Goal: Task Accomplishment & Management: Use online tool/utility

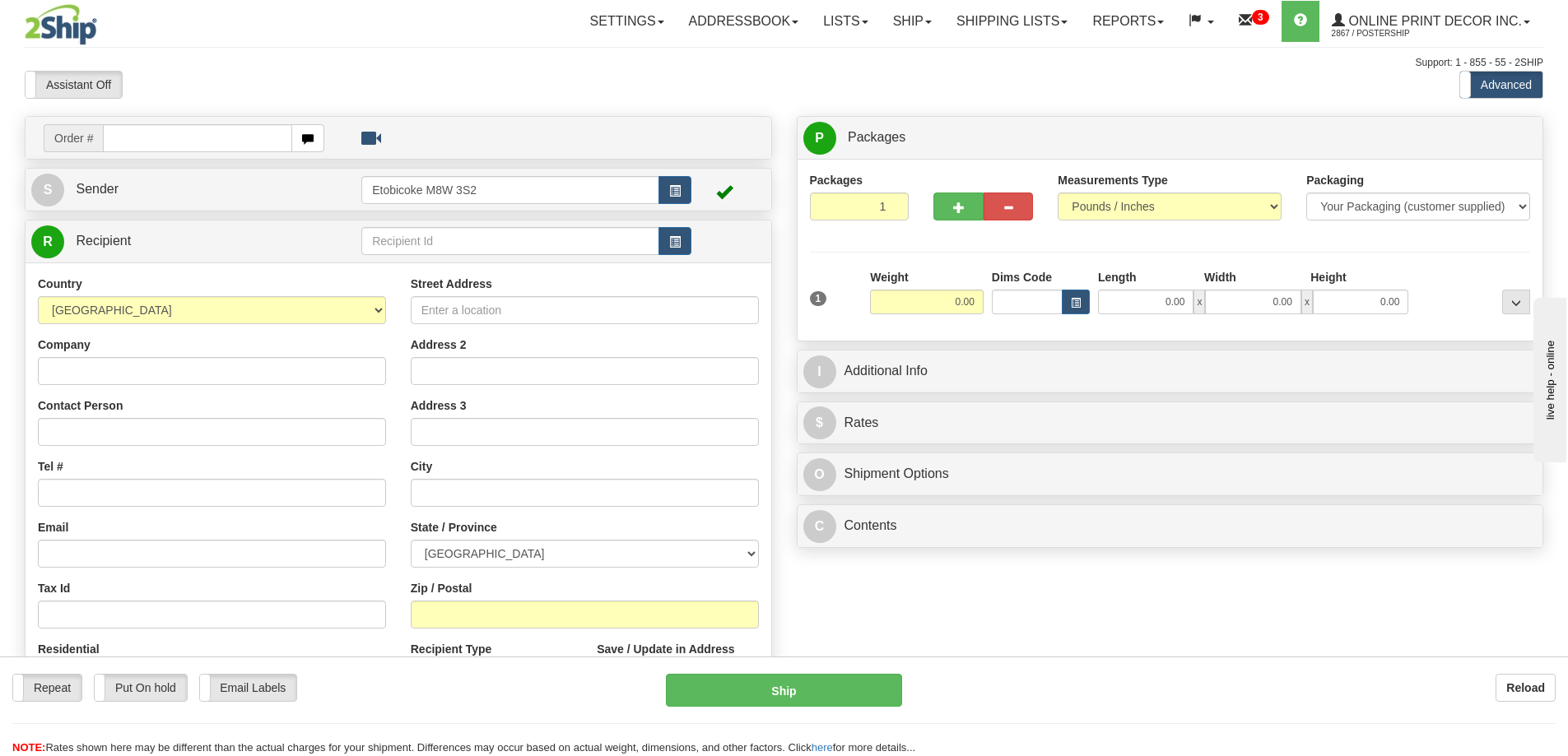
click at [139, 136] on input "text" at bounding box center [198, 138] width 189 height 28
type input "us-55978"
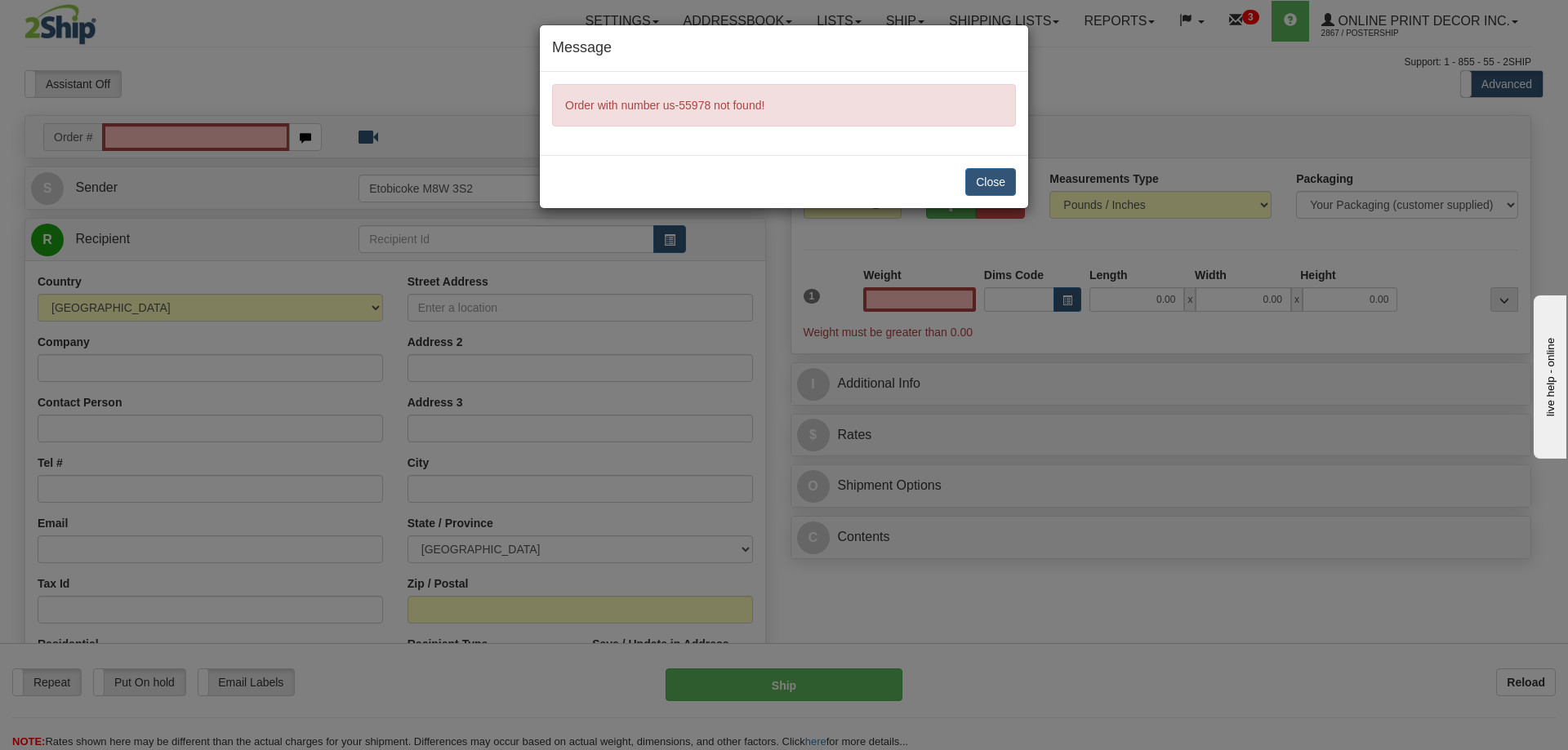
type input "0.00"
click at [1006, 185] on button "Close" at bounding box center [990, 182] width 51 height 28
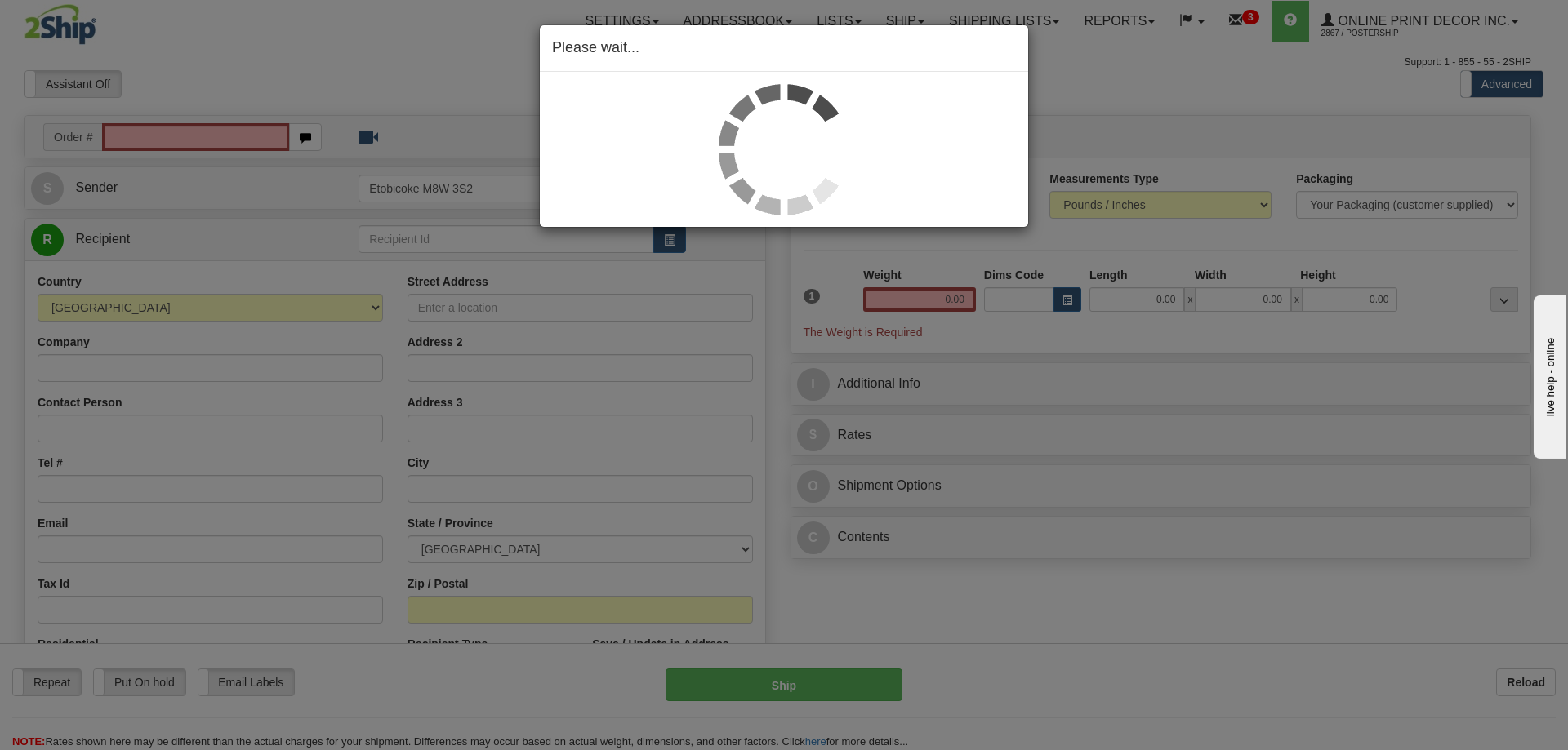
click at [187, 131] on div "Please wait..." at bounding box center [784, 375] width 1568 height 750
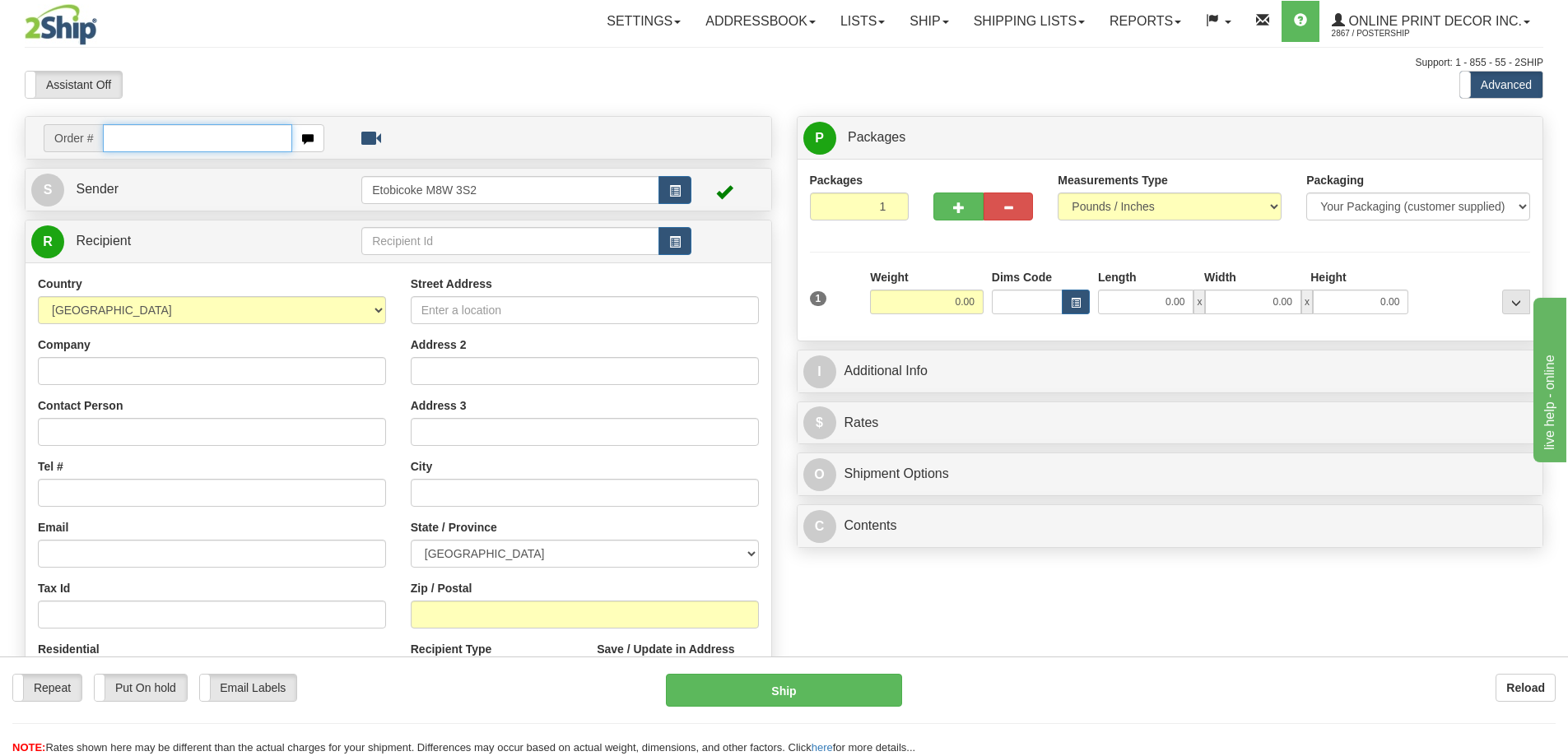
click at [142, 131] on input "text" at bounding box center [198, 138] width 189 height 28
type input "us-55978"
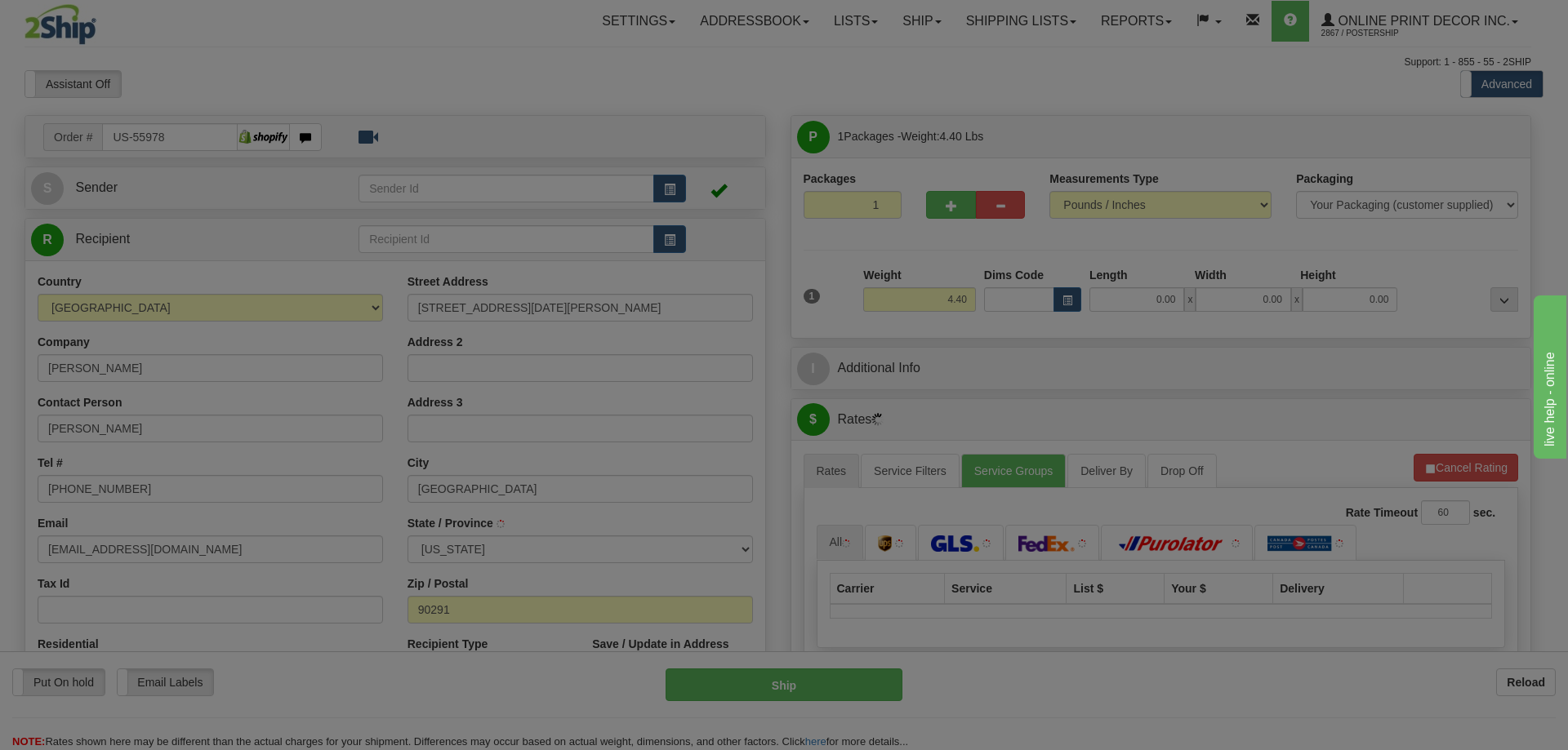
type input "VENICE"
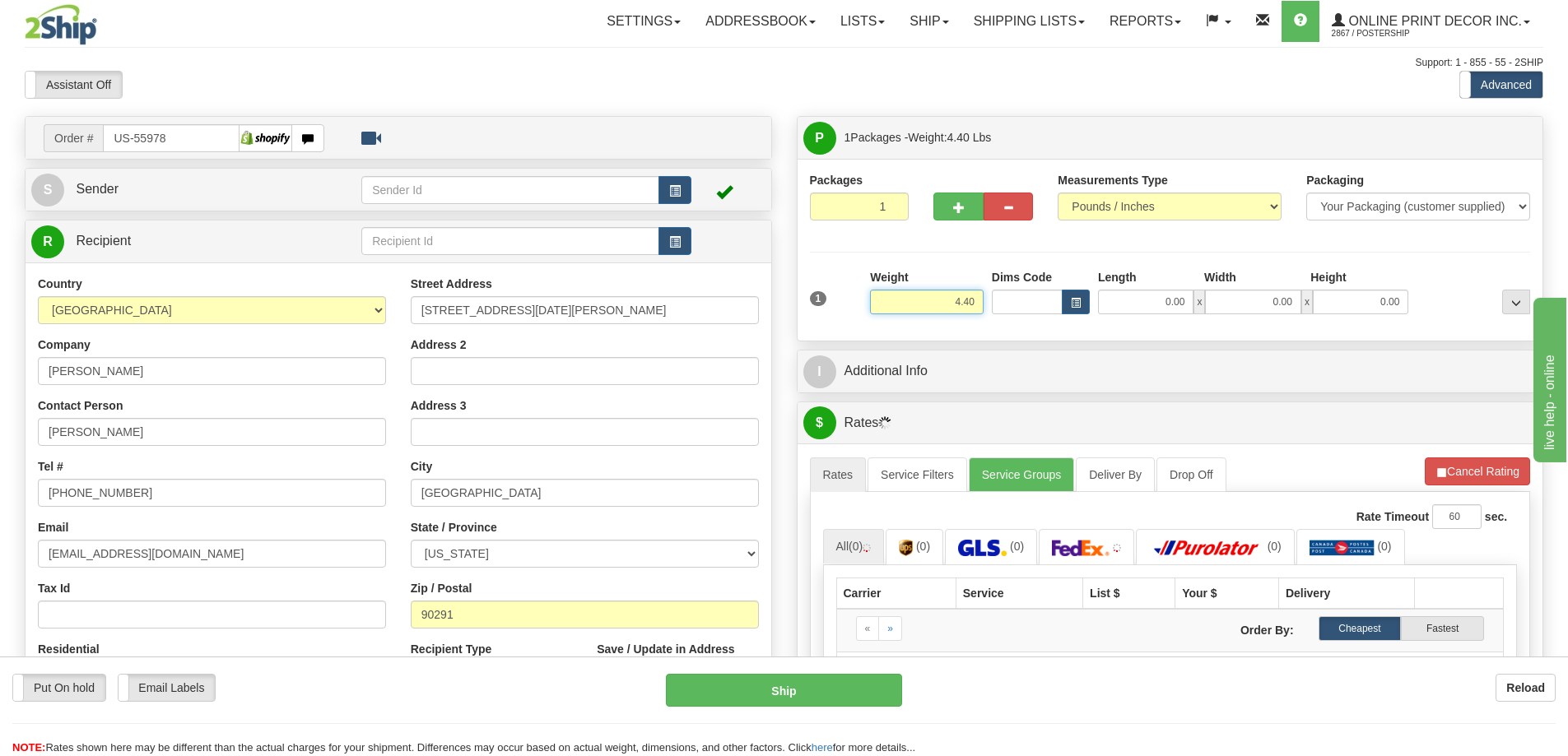
click at [982, 296] on input "4.40" at bounding box center [926, 301] width 113 height 25
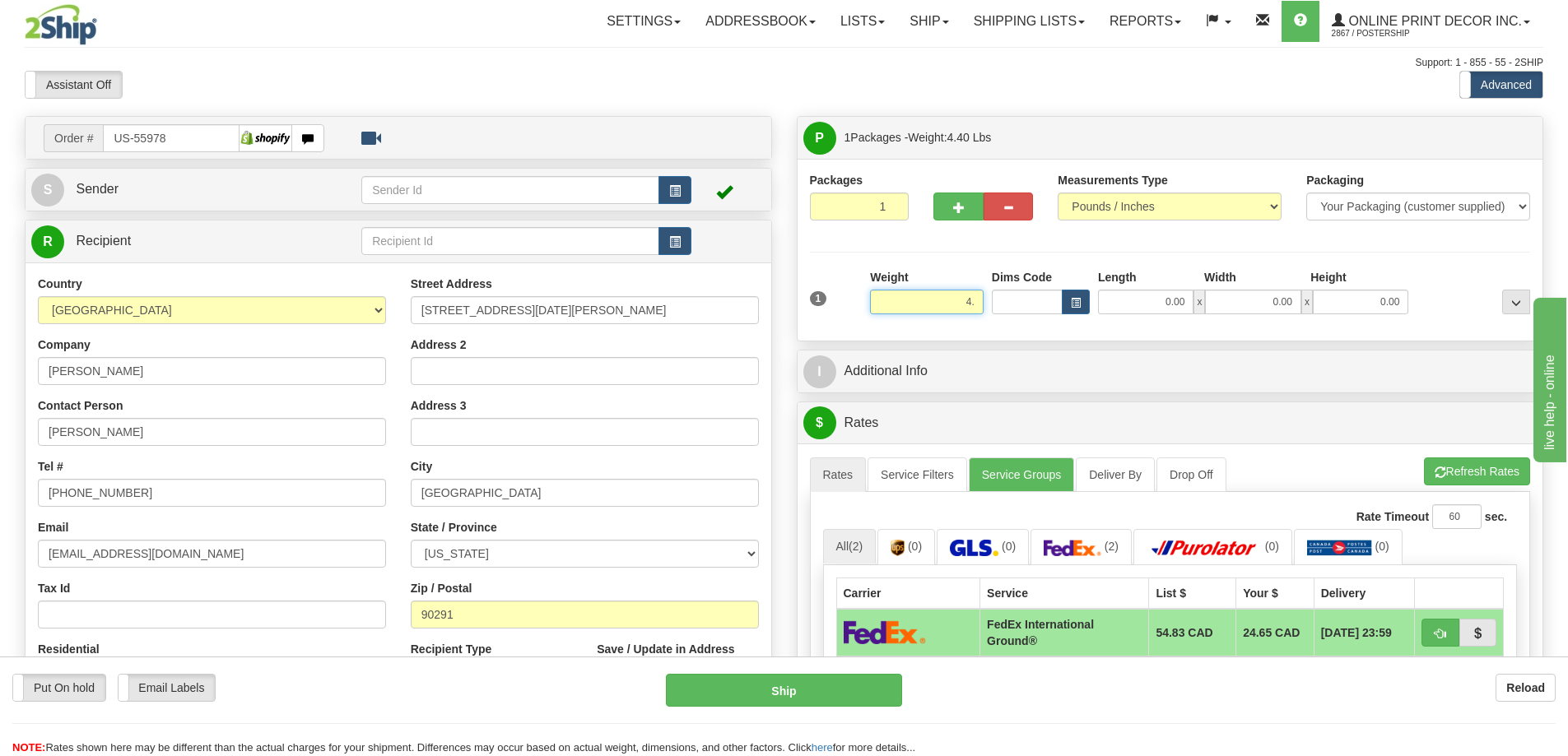
type input "4"
type input "2.00"
click at [1084, 297] on button "button" at bounding box center [1076, 301] width 28 height 25
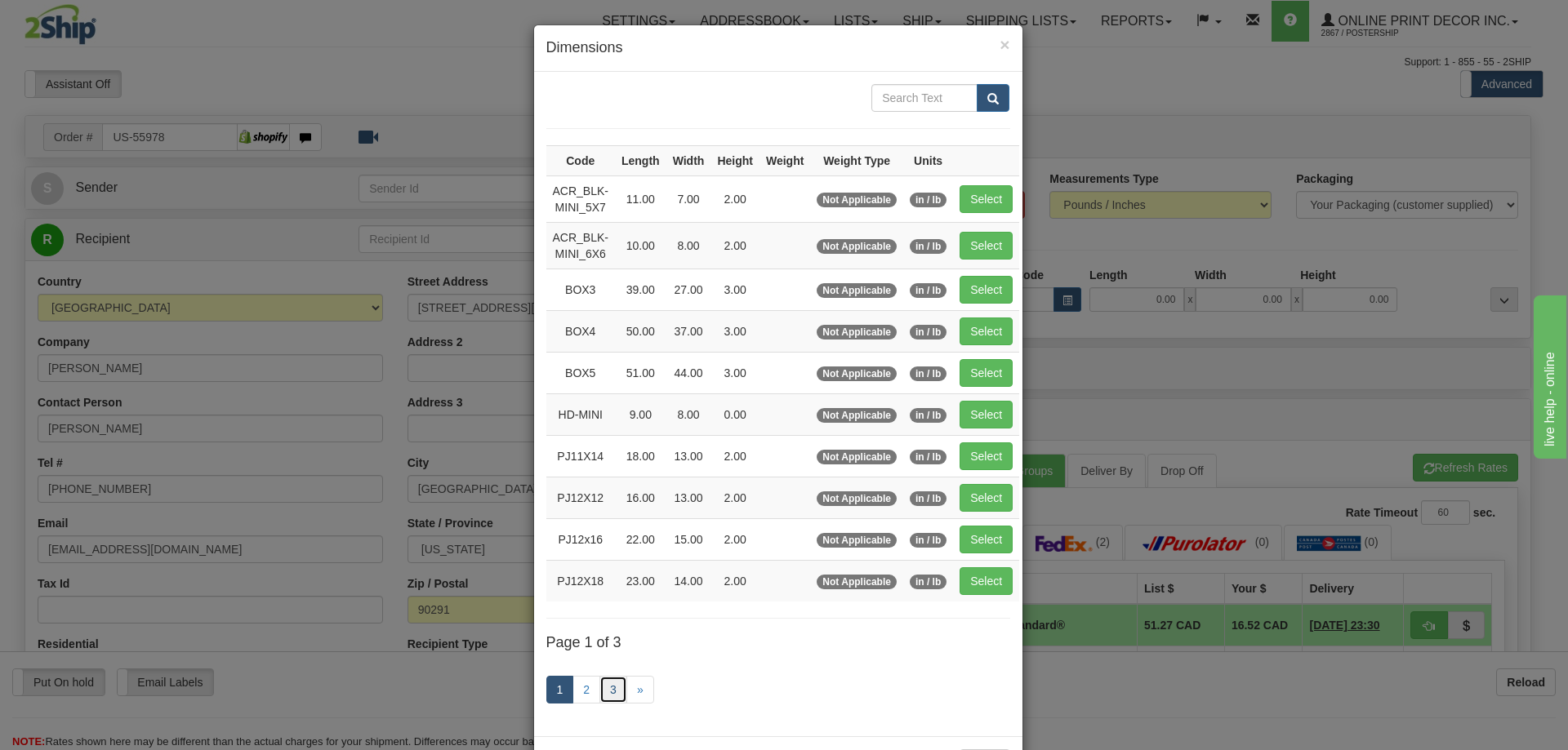
click at [603, 689] on link "3" at bounding box center [613, 690] width 28 height 28
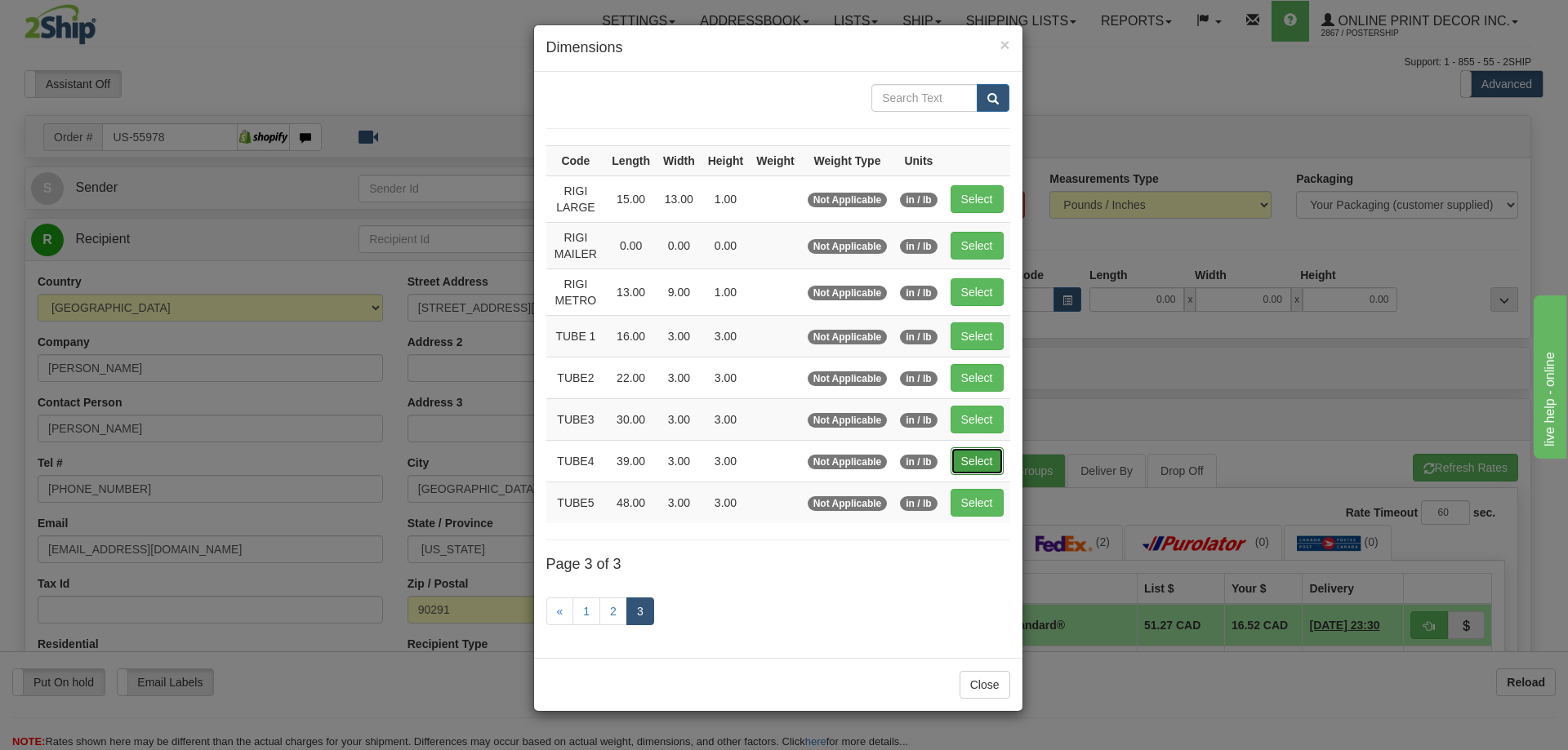
click at [985, 464] on button "Select" at bounding box center [976, 461] width 53 height 28
type input "TUBE4"
type input "39.00"
type input "3.00"
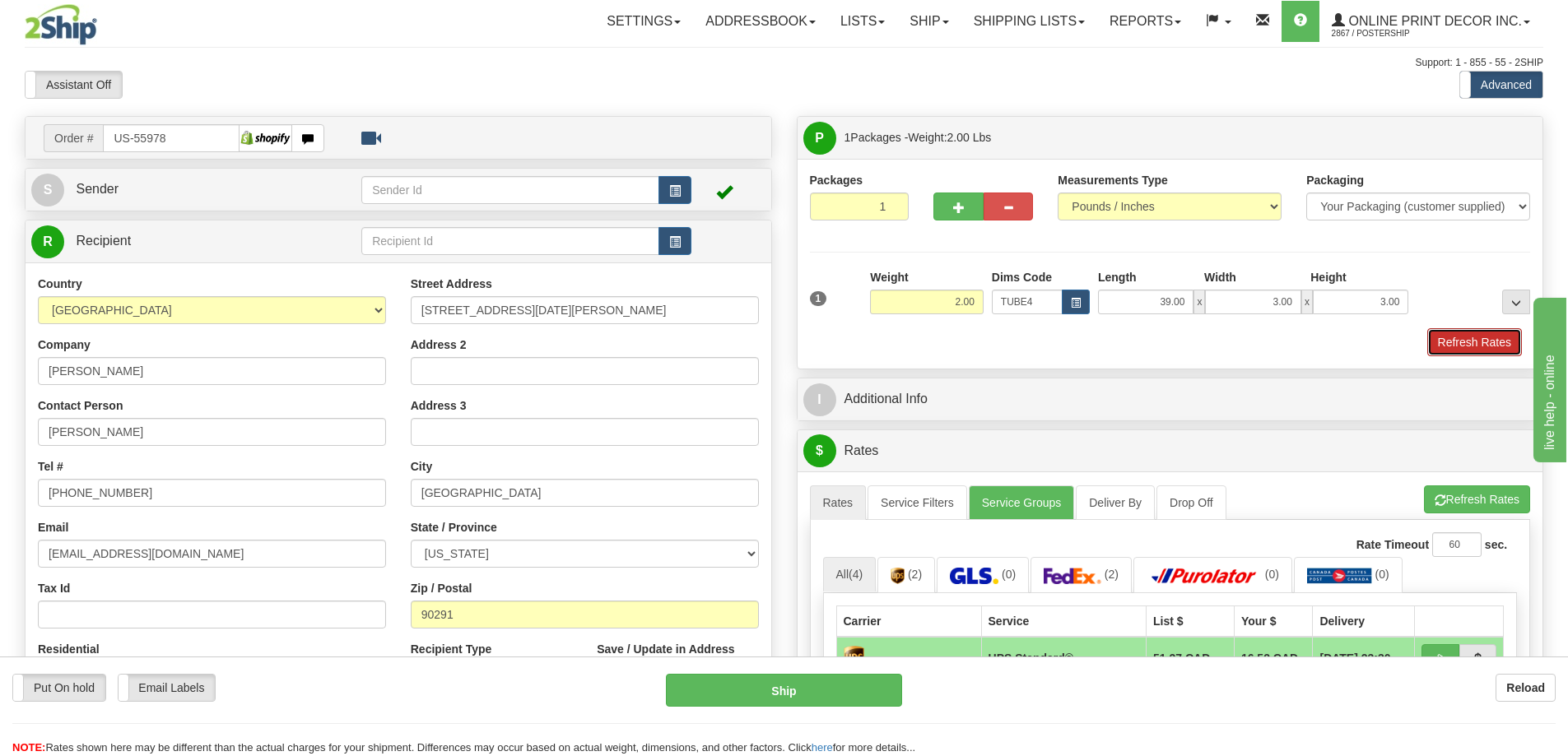
click at [1477, 338] on button "Refresh Rates" at bounding box center [1474, 342] width 95 height 28
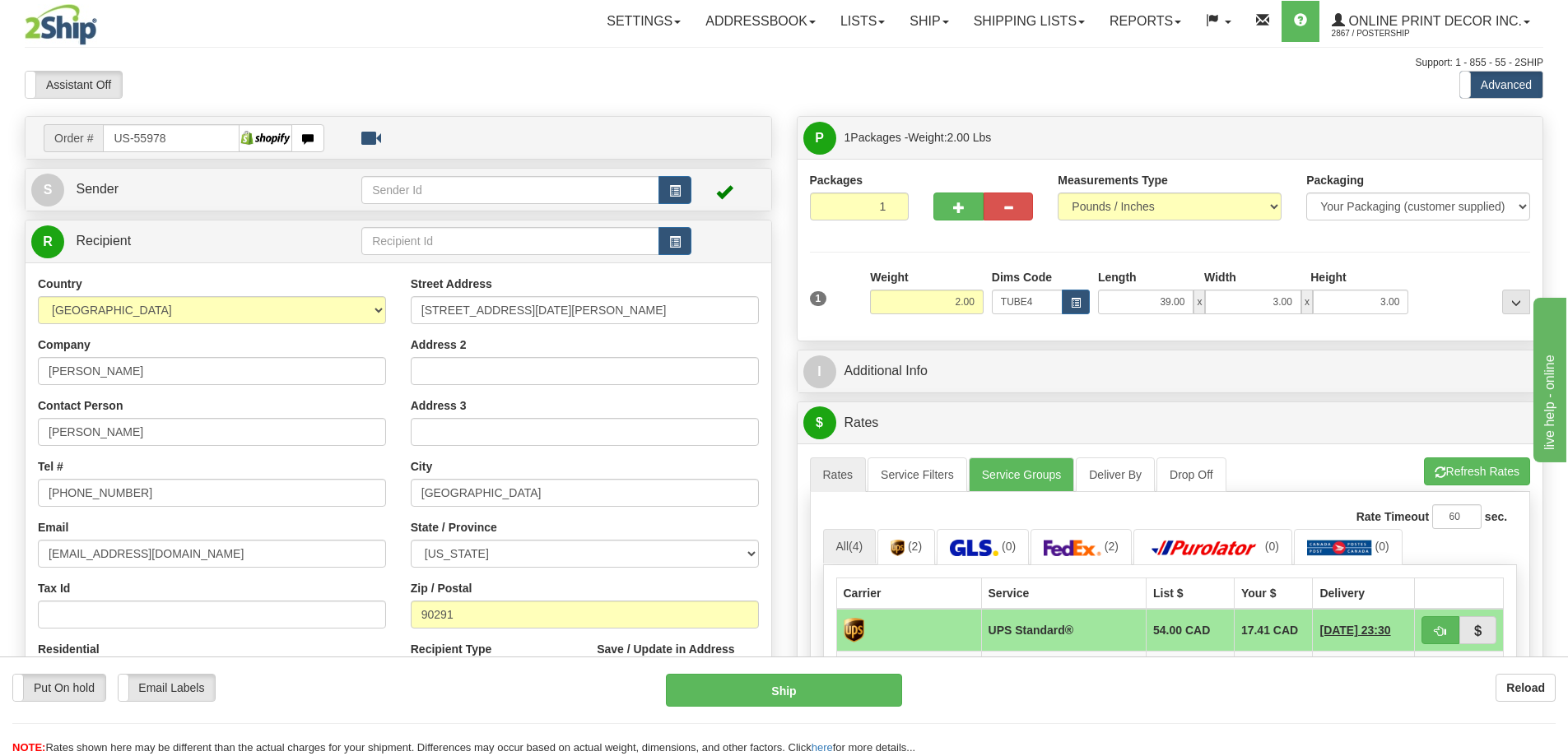
scroll to position [247, 0]
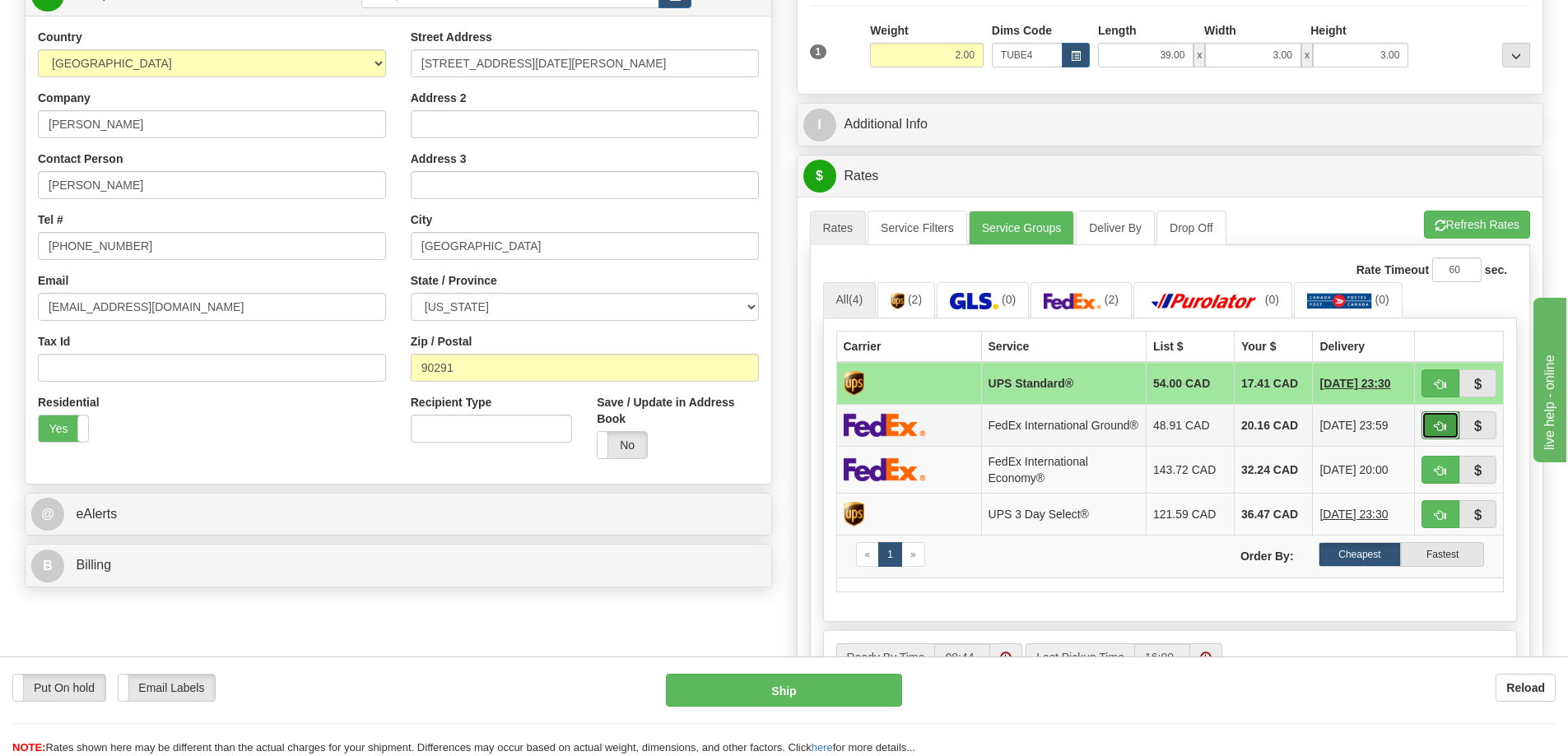
click at [1438, 429] on span "button" at bounding box center [1440, 426] width 11 height 10
type input "92"
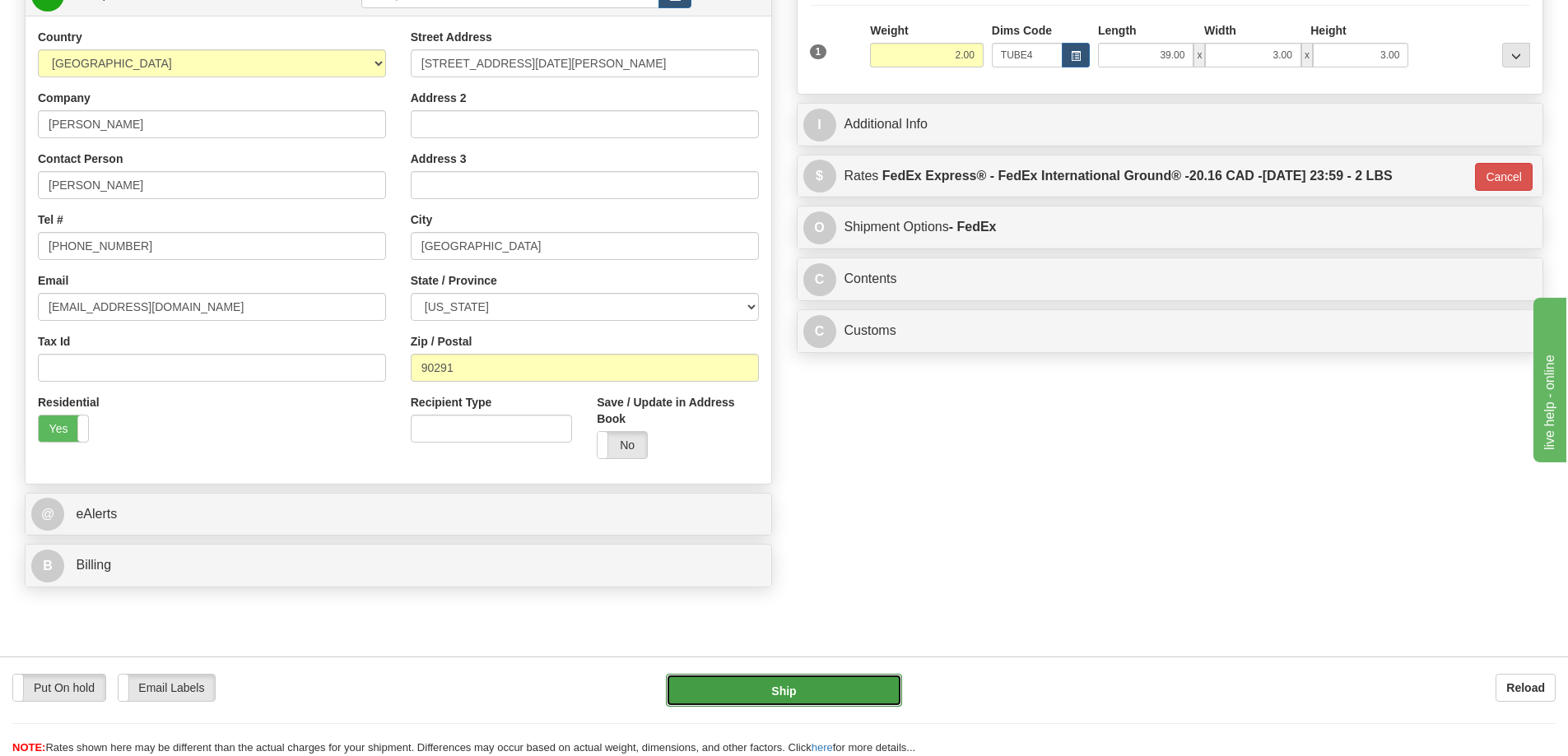
click at [853, 691] on button "Ship" at bounding box center [784, 690] width 236 height 33
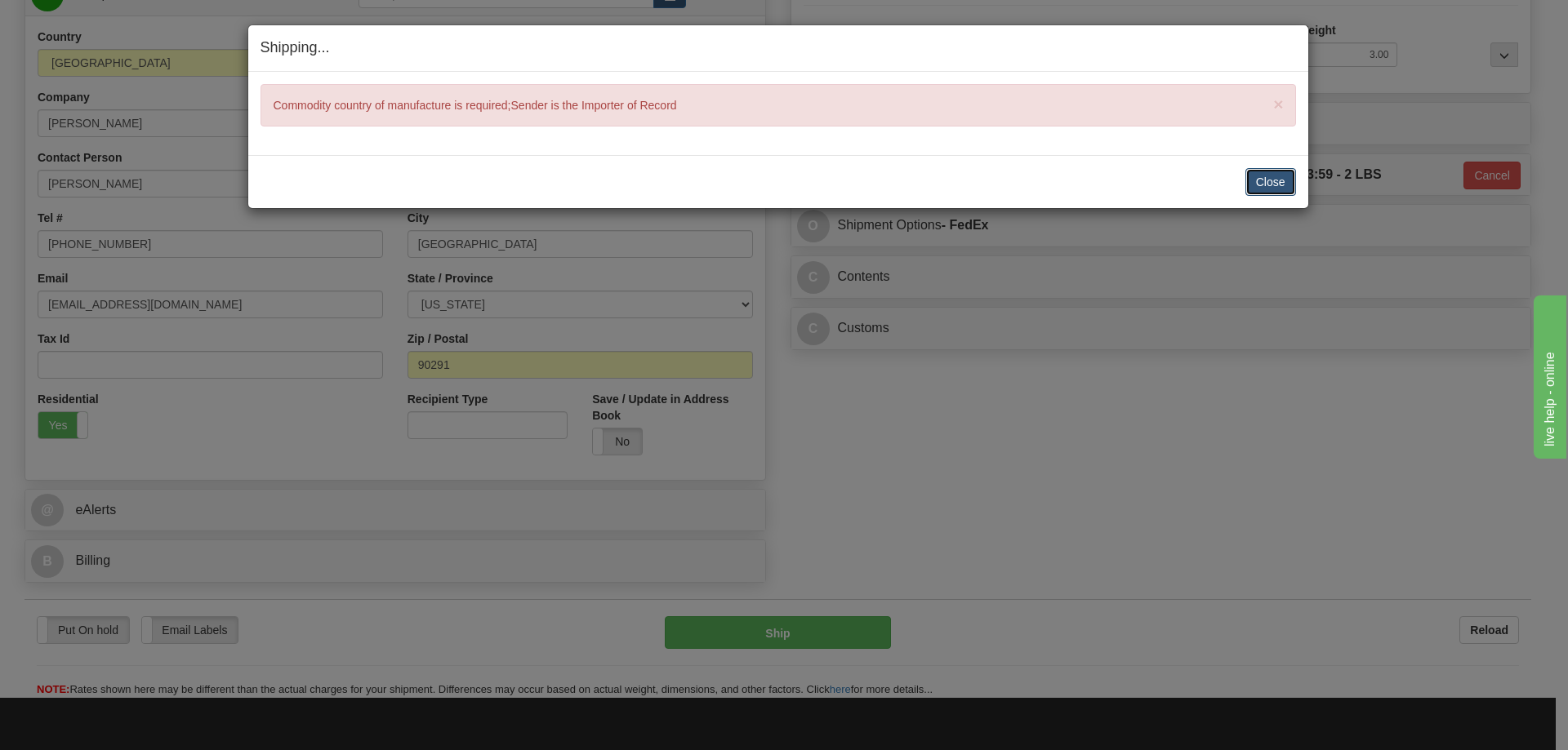
click at [1282, 178] on button "Close" at bounding box center [1271, 182] width 51 height 28
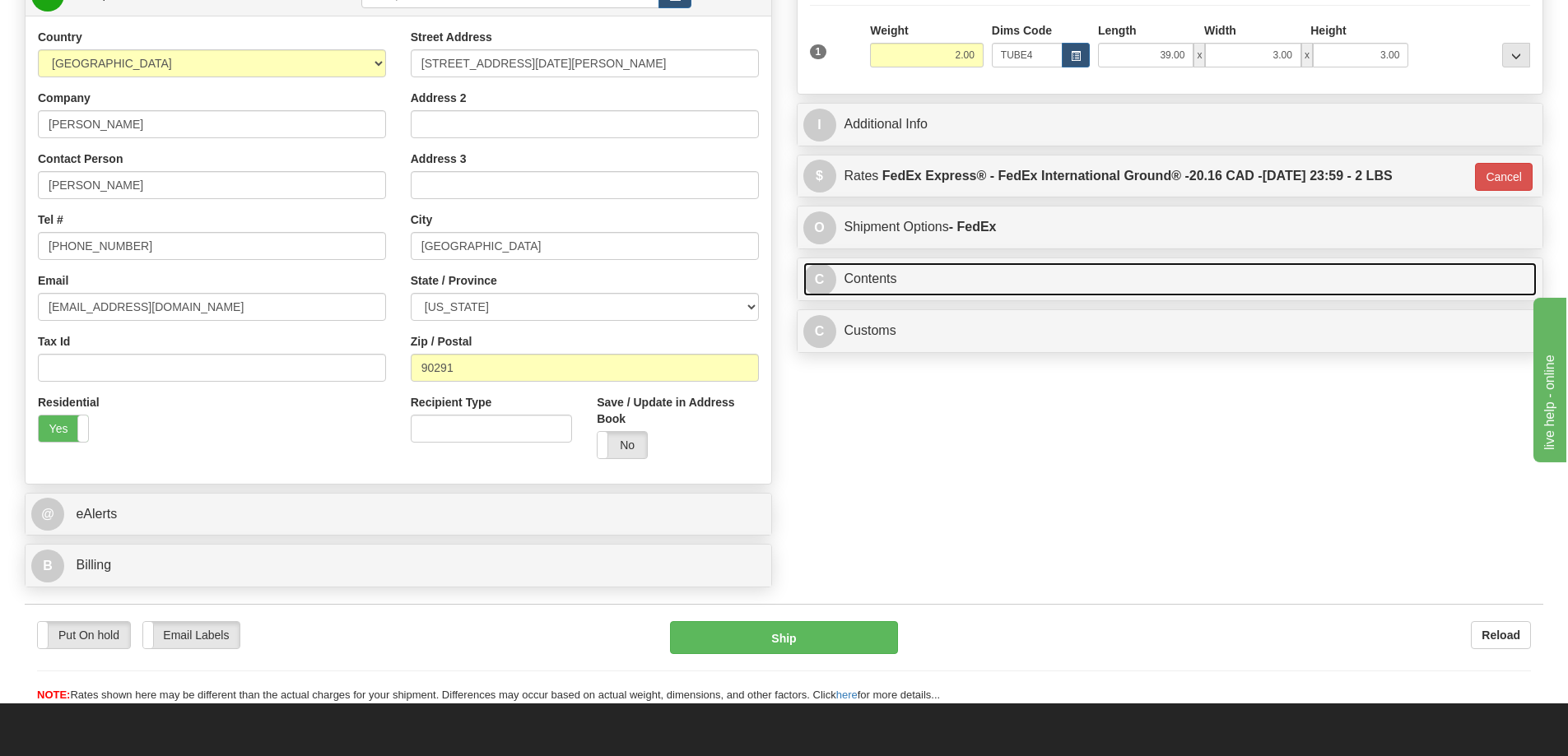
click at [1146, 276] on link "C Contents" at bounding box center [1170, 280] width 734 height 34
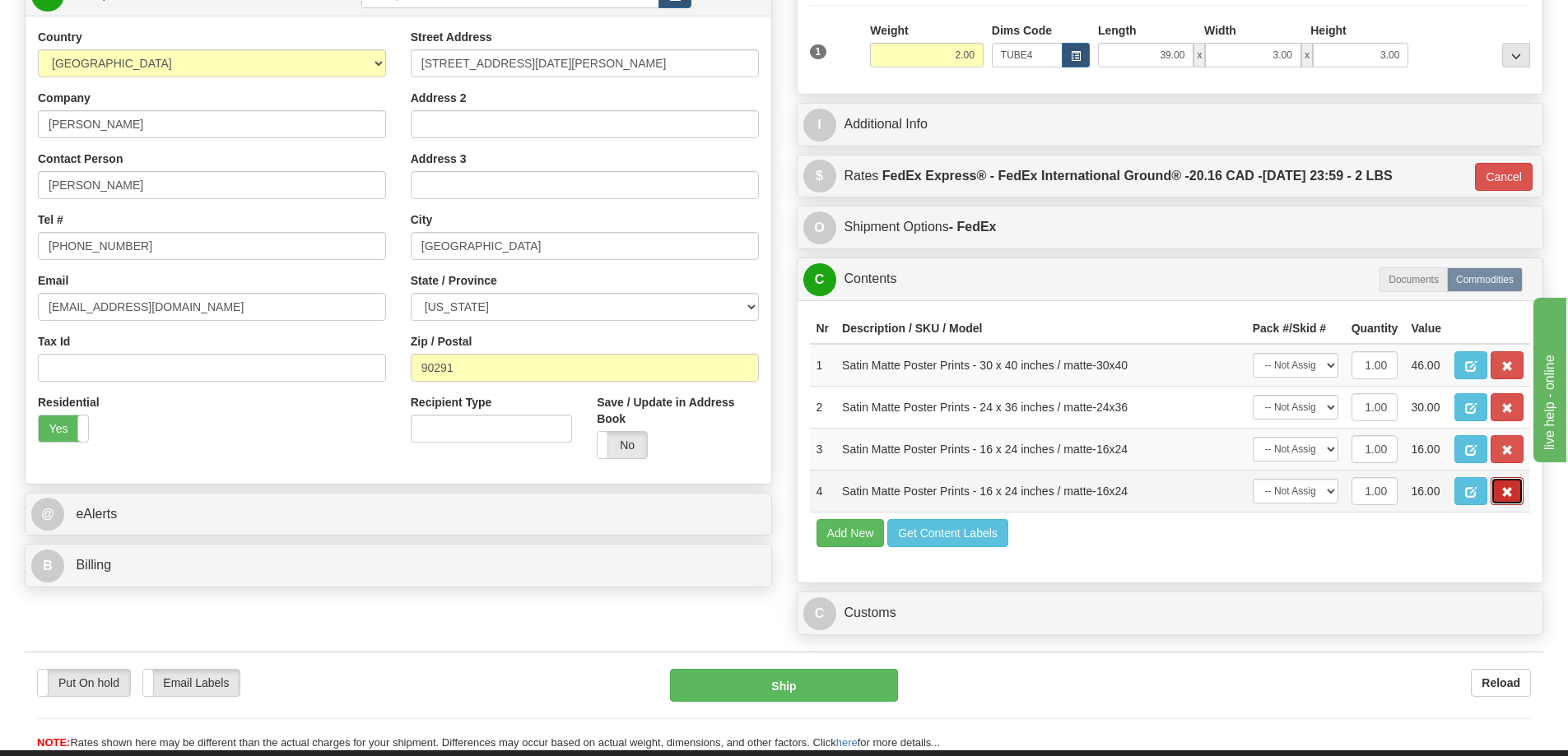
click at [1514, 492] on button "button" at bounding box center [1507, 491] width 33 height 28
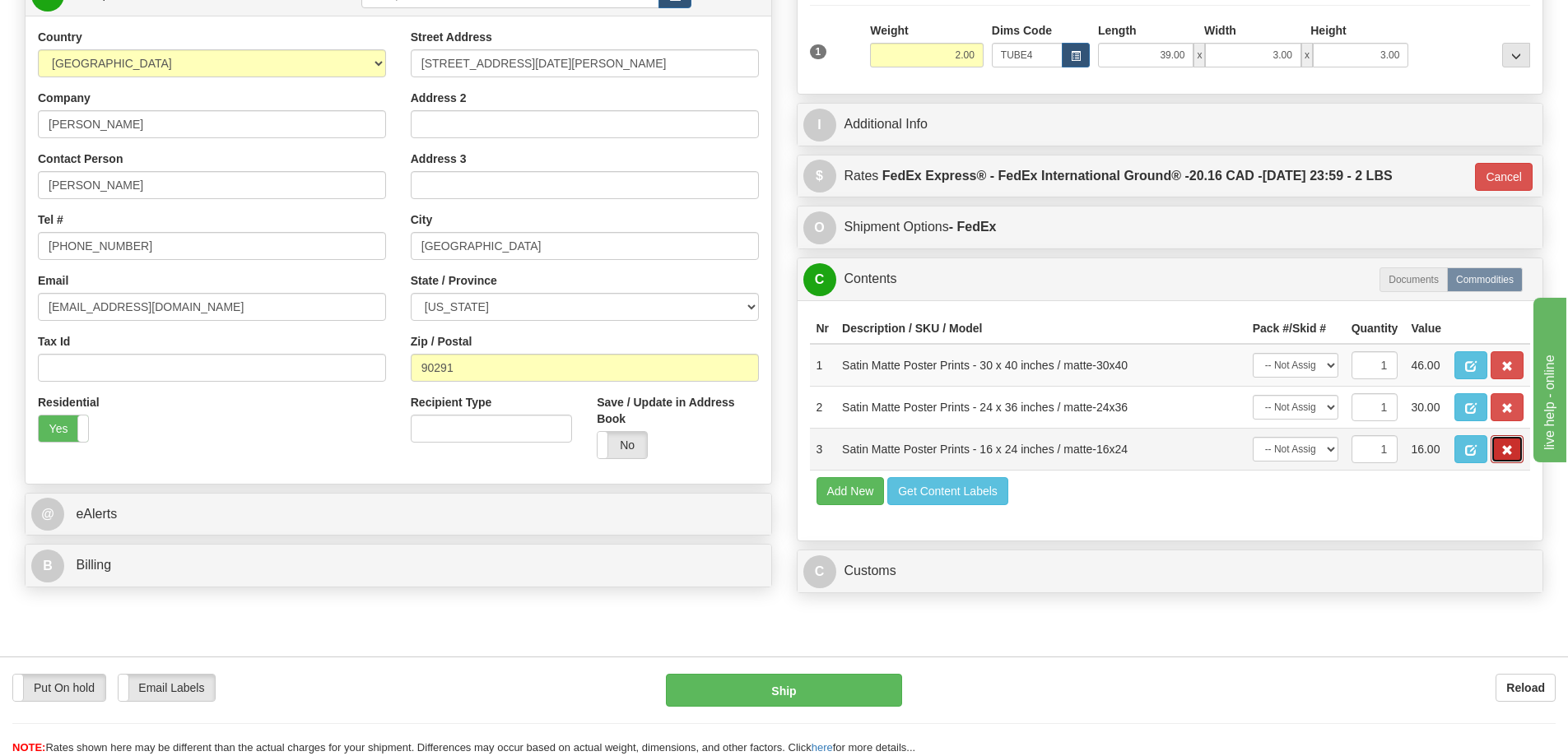
click at [1500, 450] on button "button" at bounding box center [1507, 450] width 33 height 28
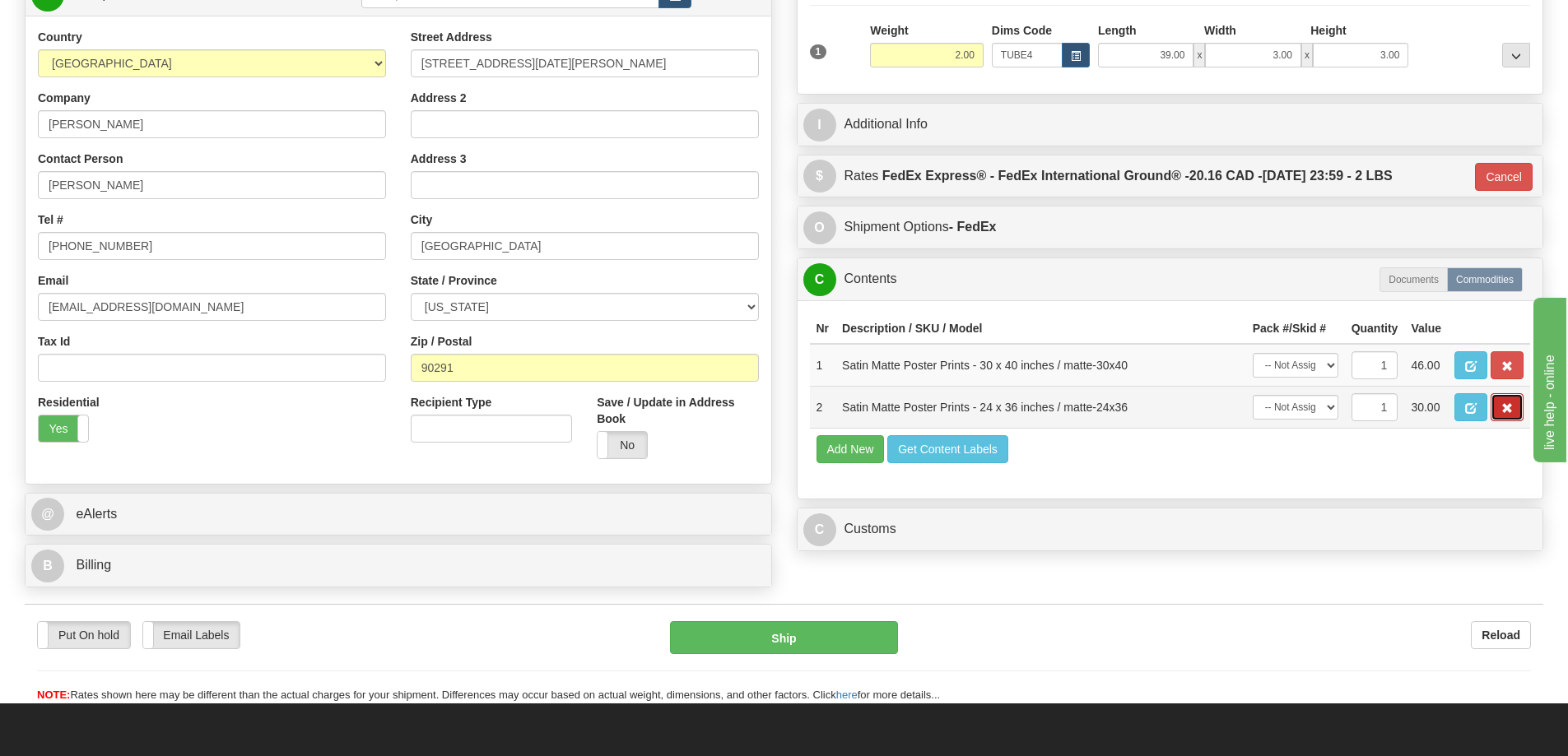
click at [1501, 414] on span "button" at bounding box center [1507, 408] width 11 height 10
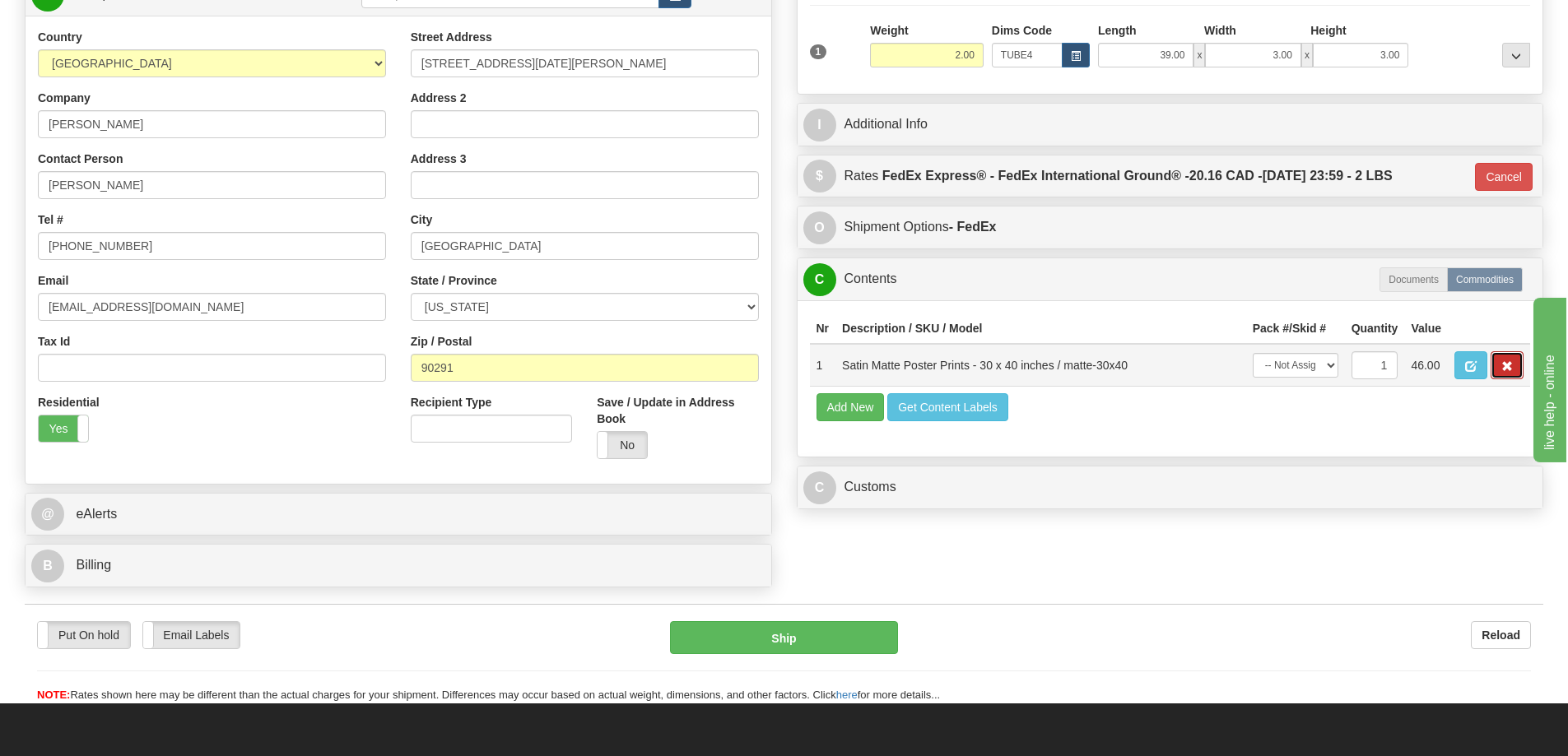
click at [1508, 367] on span "button" at bounding box center [1507, 366] width 11 height 10
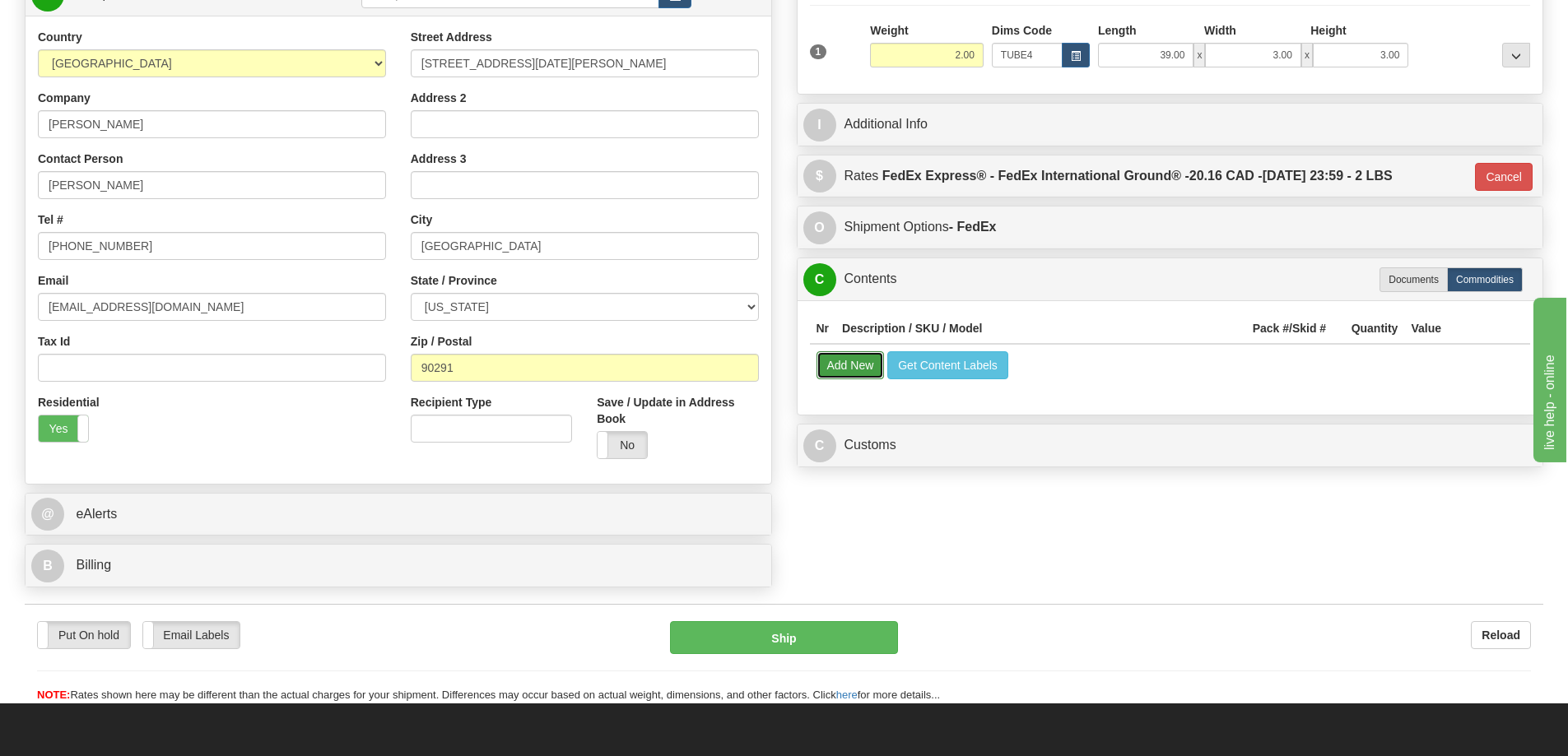
click at [836, 366] on button "Add New" at bounding box center [851, 366] width 68 height 28
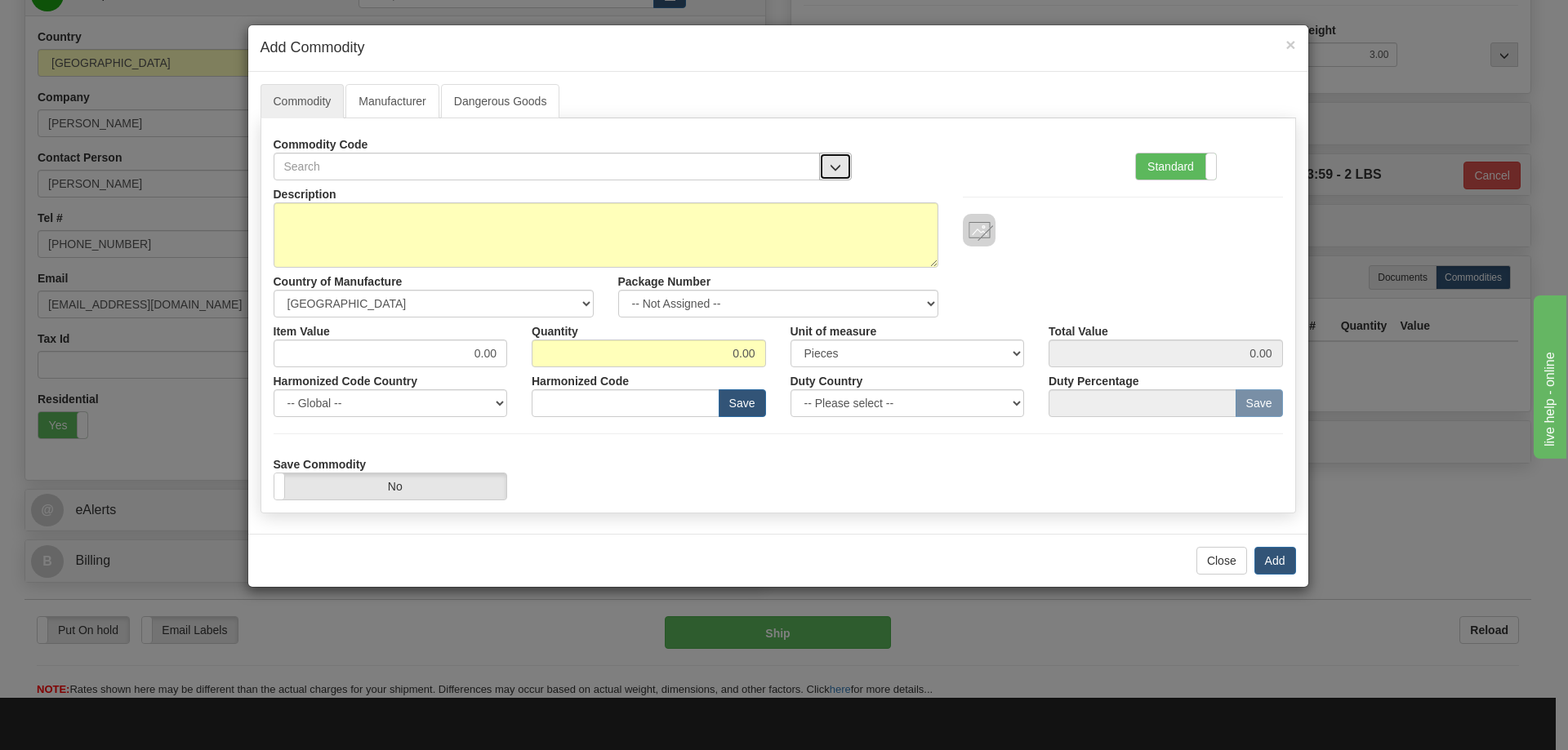
click at [837, 158] on button "button" at bounding box center [835, 167] width 33 height 28
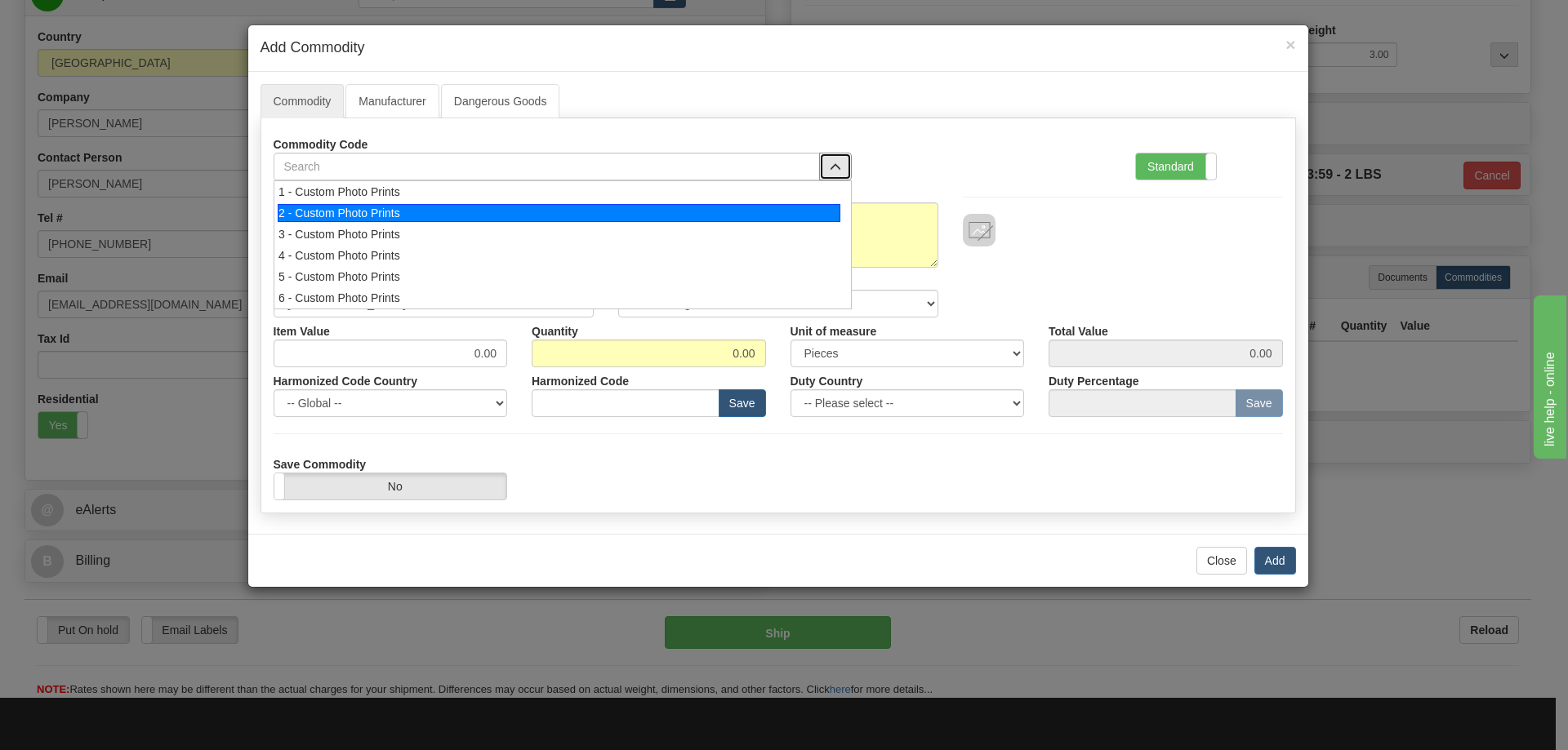
click at [810, 211] on div "2 - Custom Photo Prints" at bounding box center [559, 213] width 563 height 18
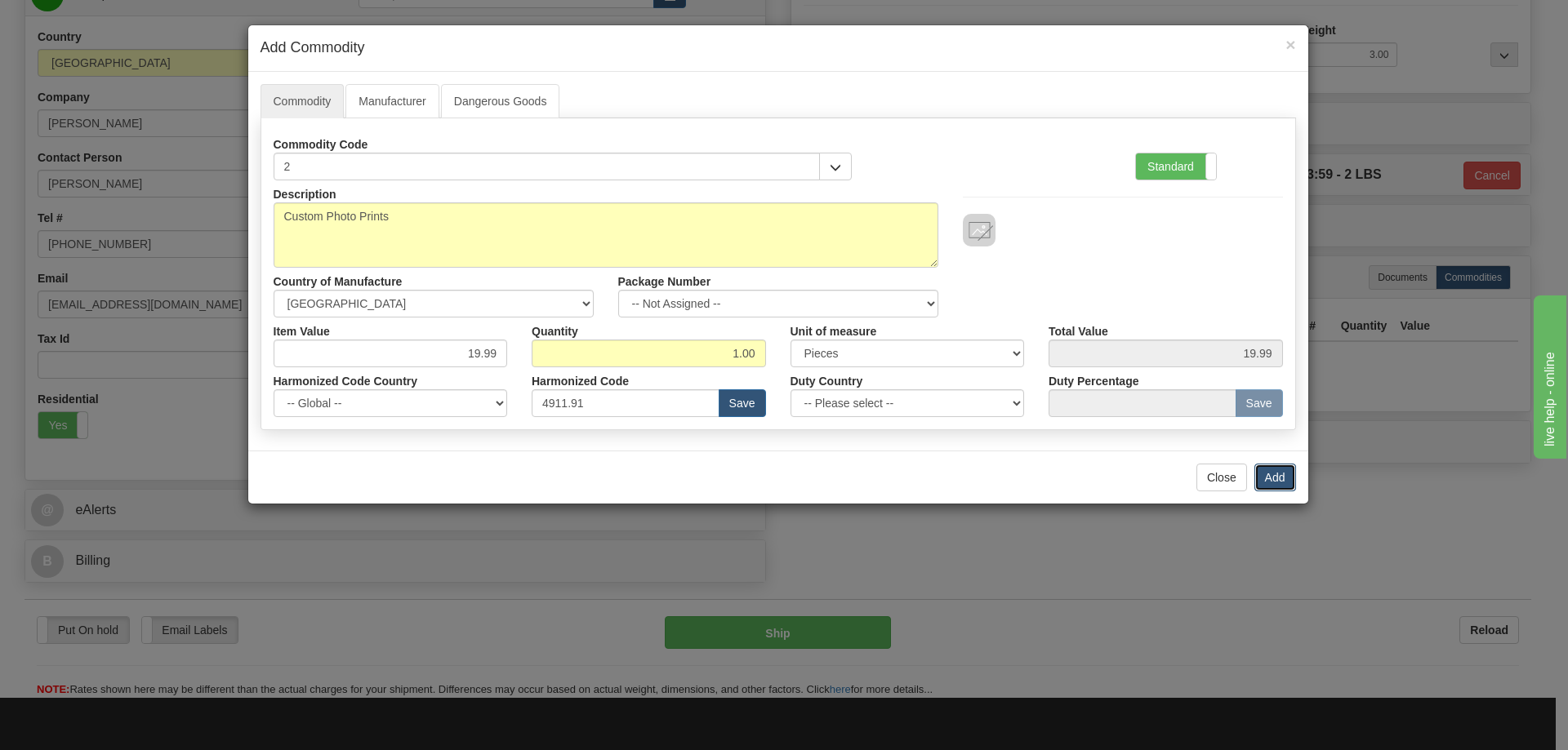
click at [1271, 479] on button "Add" at bounding box center [1274, 478] width 41 height 28
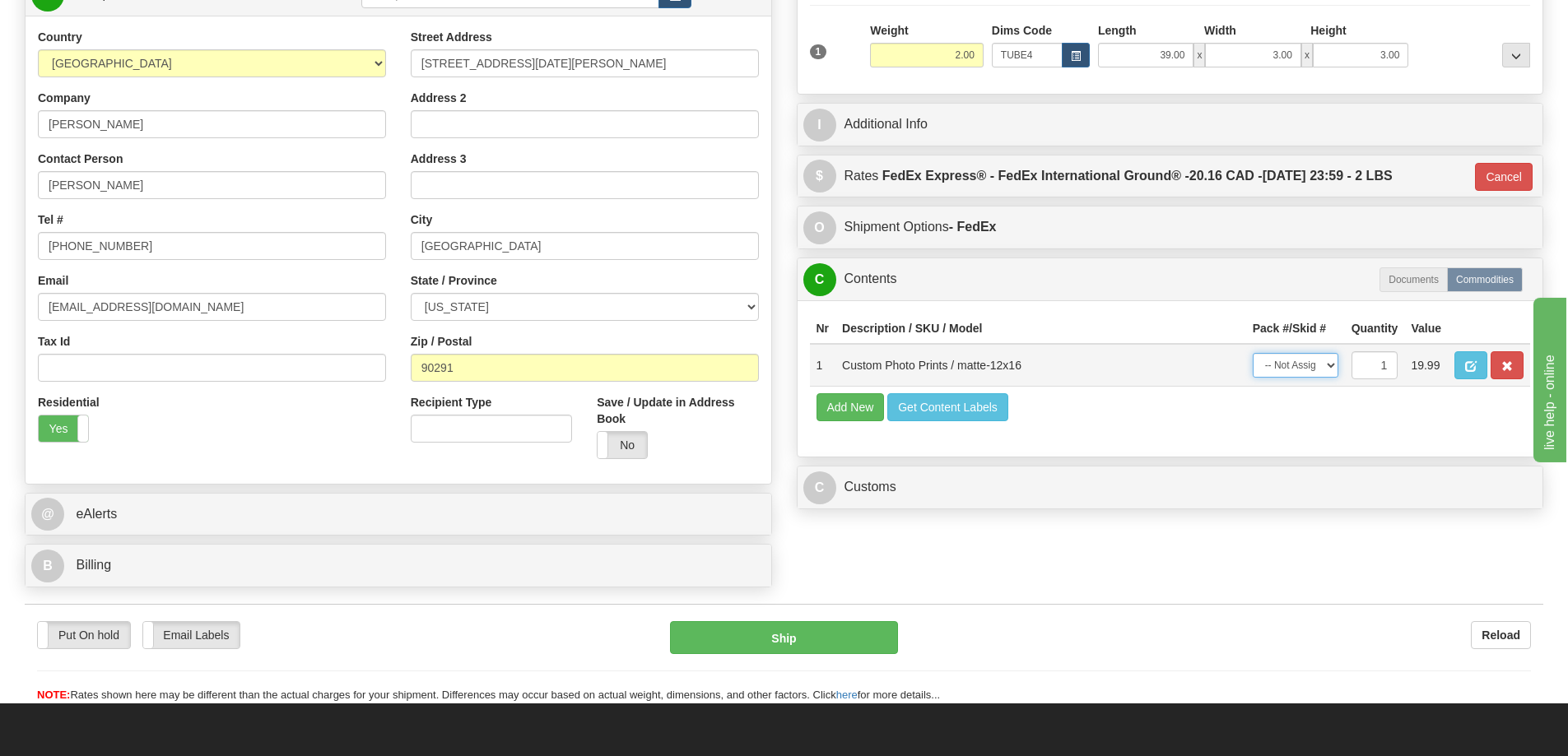
click at [1326, 367] on select "-- Not Assigned -- Item 1" at bounding box center [1295, 366] width 86 height 25
select select "0"
click at [1252, 358] on select "-- Not Assigned -- Item 1" at bounding box center [1295, 366] width 86 height 25
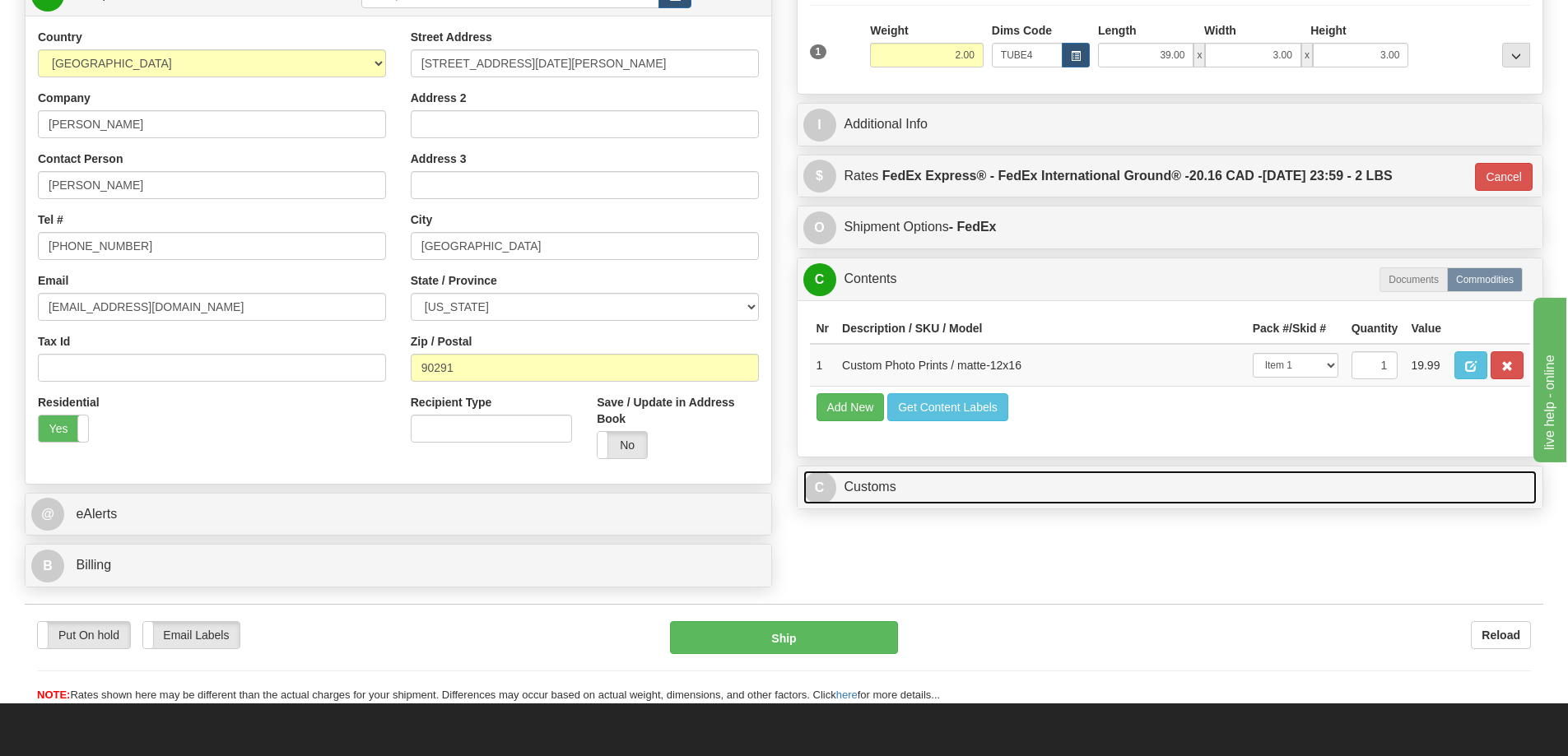
click at [1076, 493] on link "C Customs" at bounding box center [1170, 488] width 734 height 34
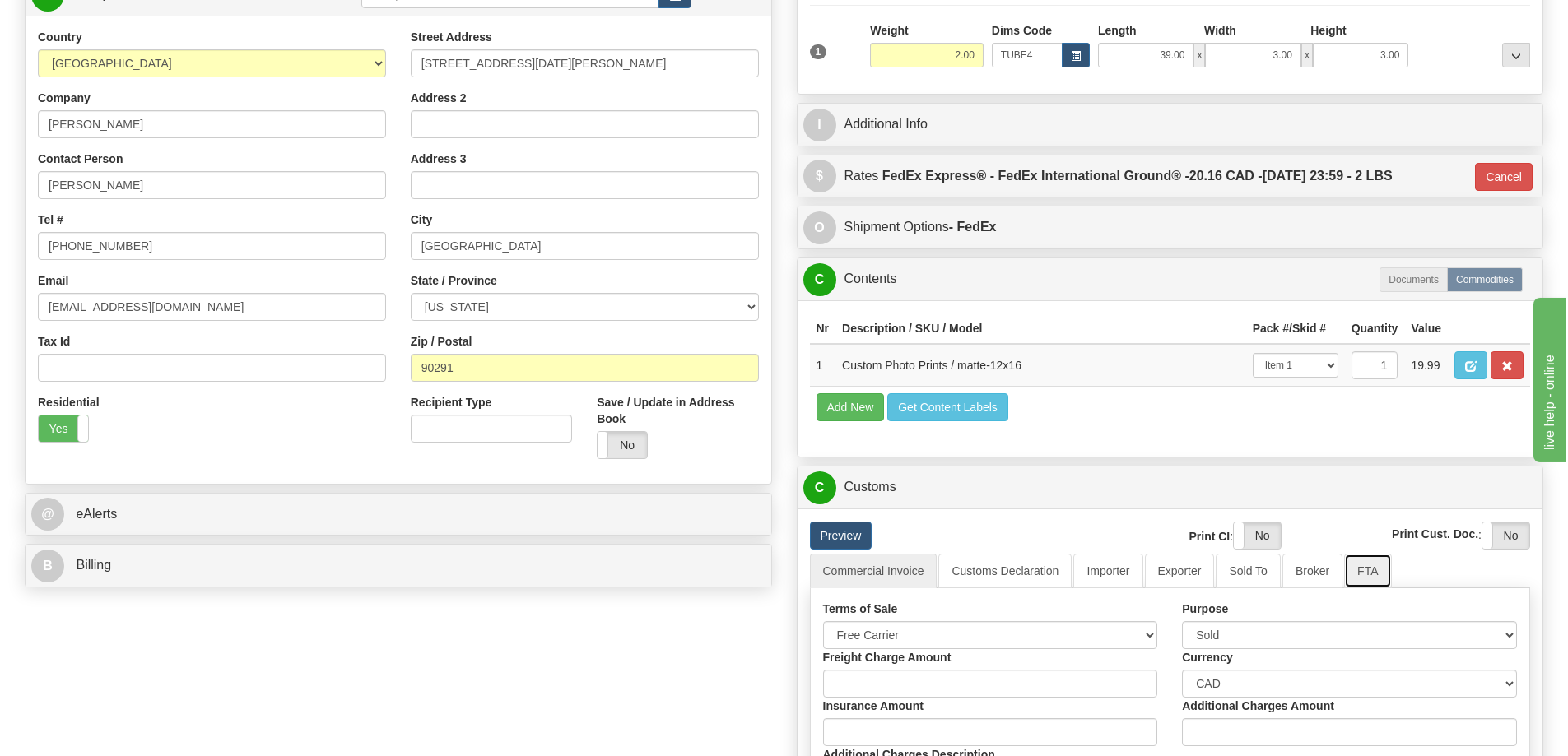
click at [1374, 570] on link "FTA" at bounding box center [1368, 571] width 47 height 35
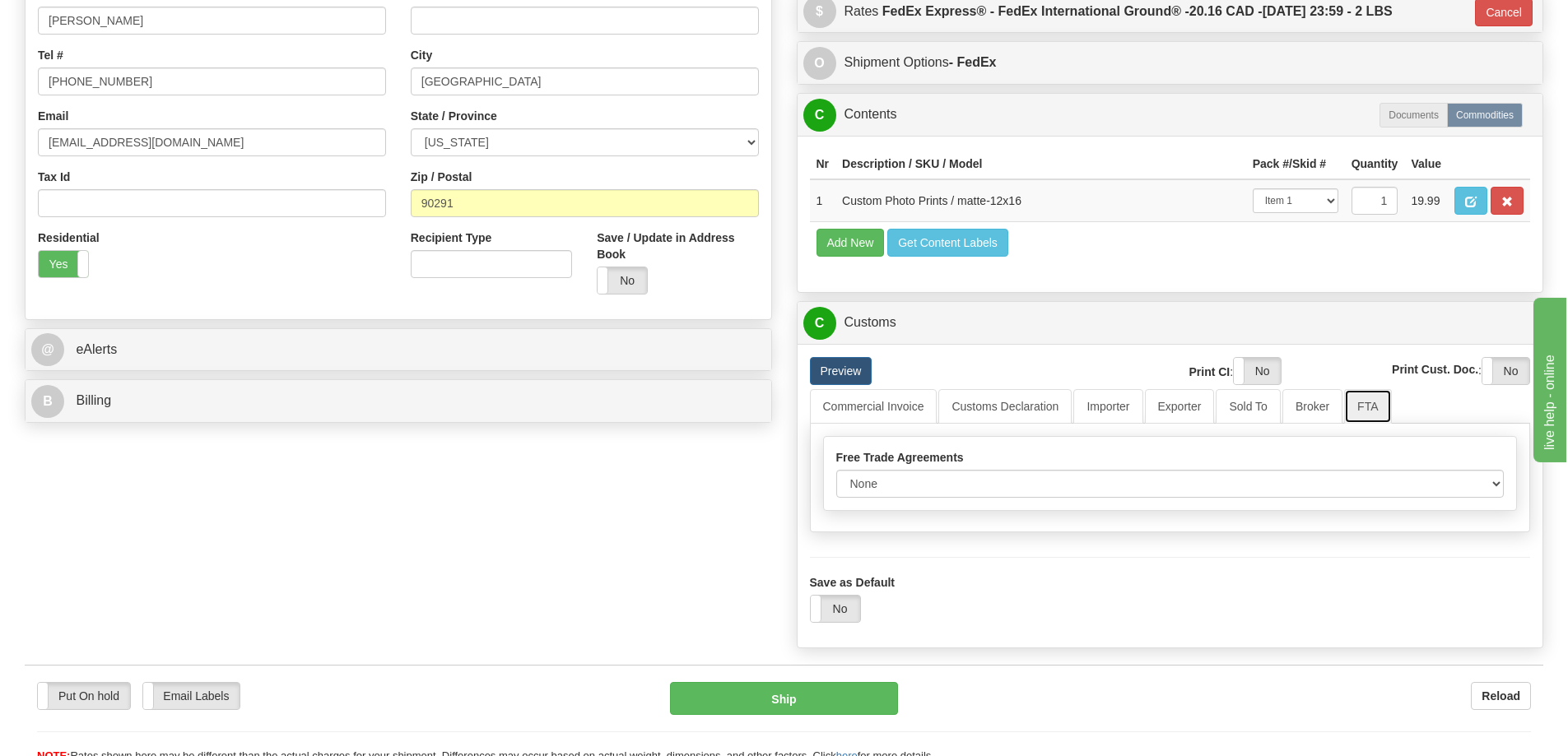
scroll to position [493, 0]
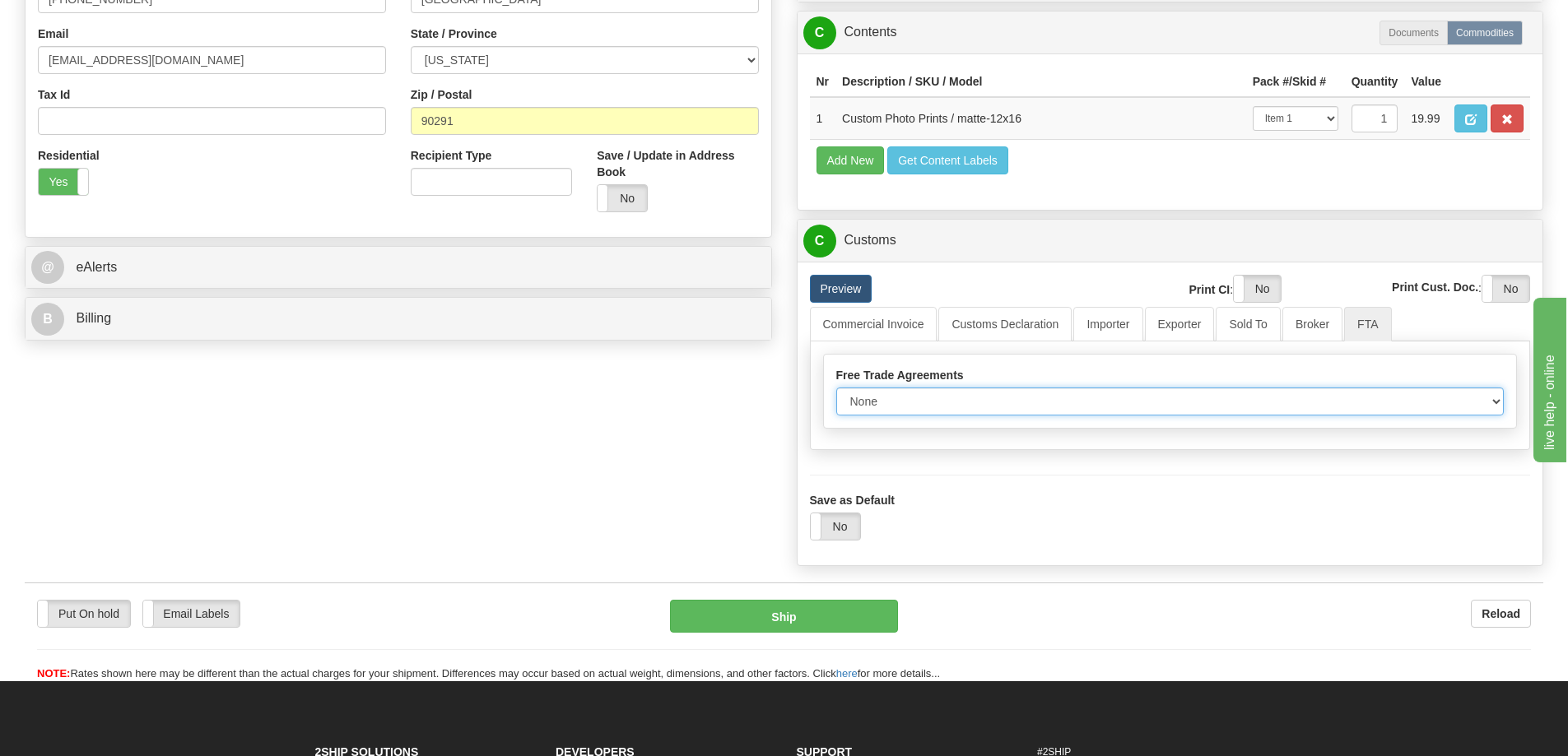
click at [1490, 404] on select "None Other USMCA CETA CUKTCA" at bounding box center [1170, 402] width 668 height 28
select select "1"
click at [836, 393] on select "None Other USMCA CETA CUKTCA" at bounding box center [1170, 402] width 668 height 28
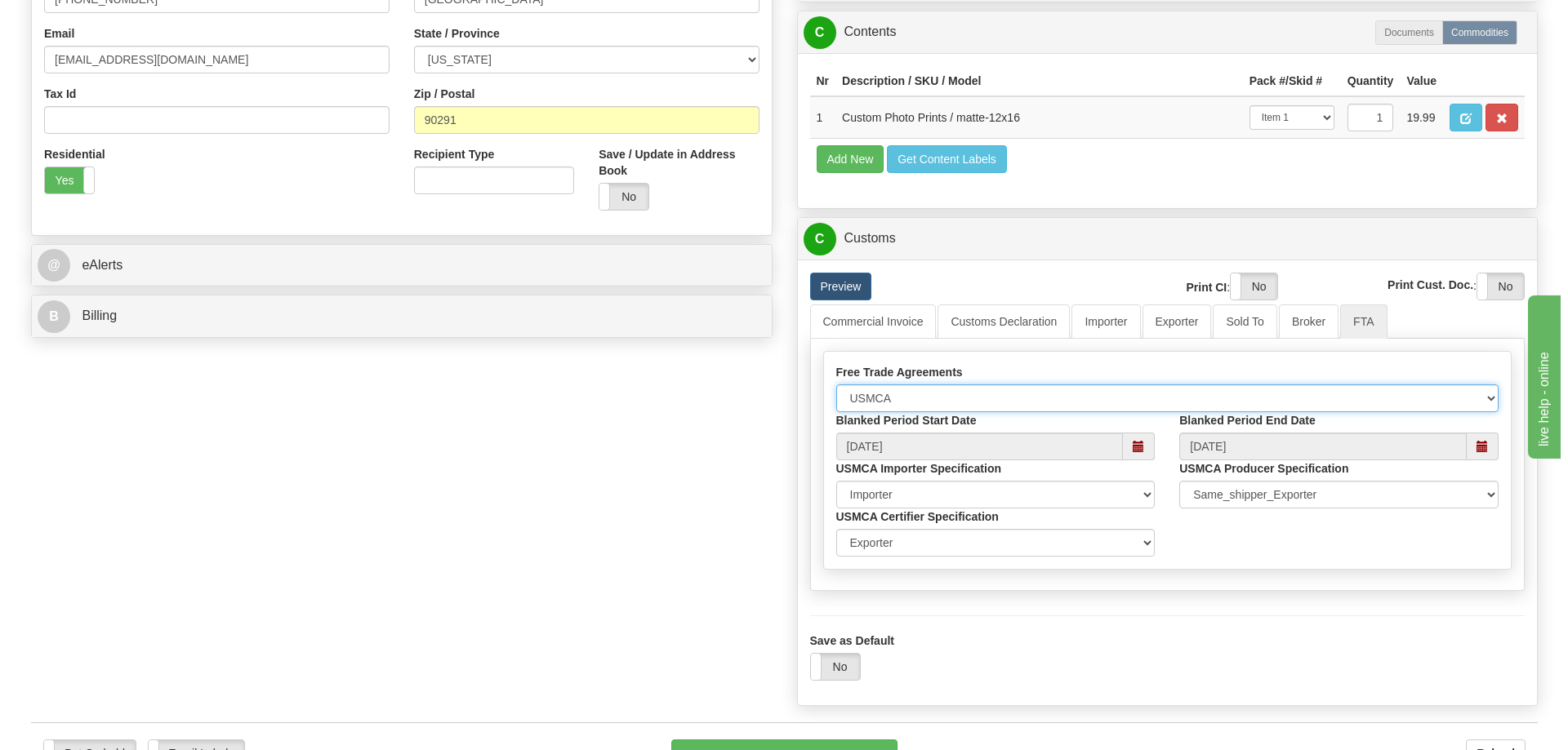
scroll to position [571, 0]
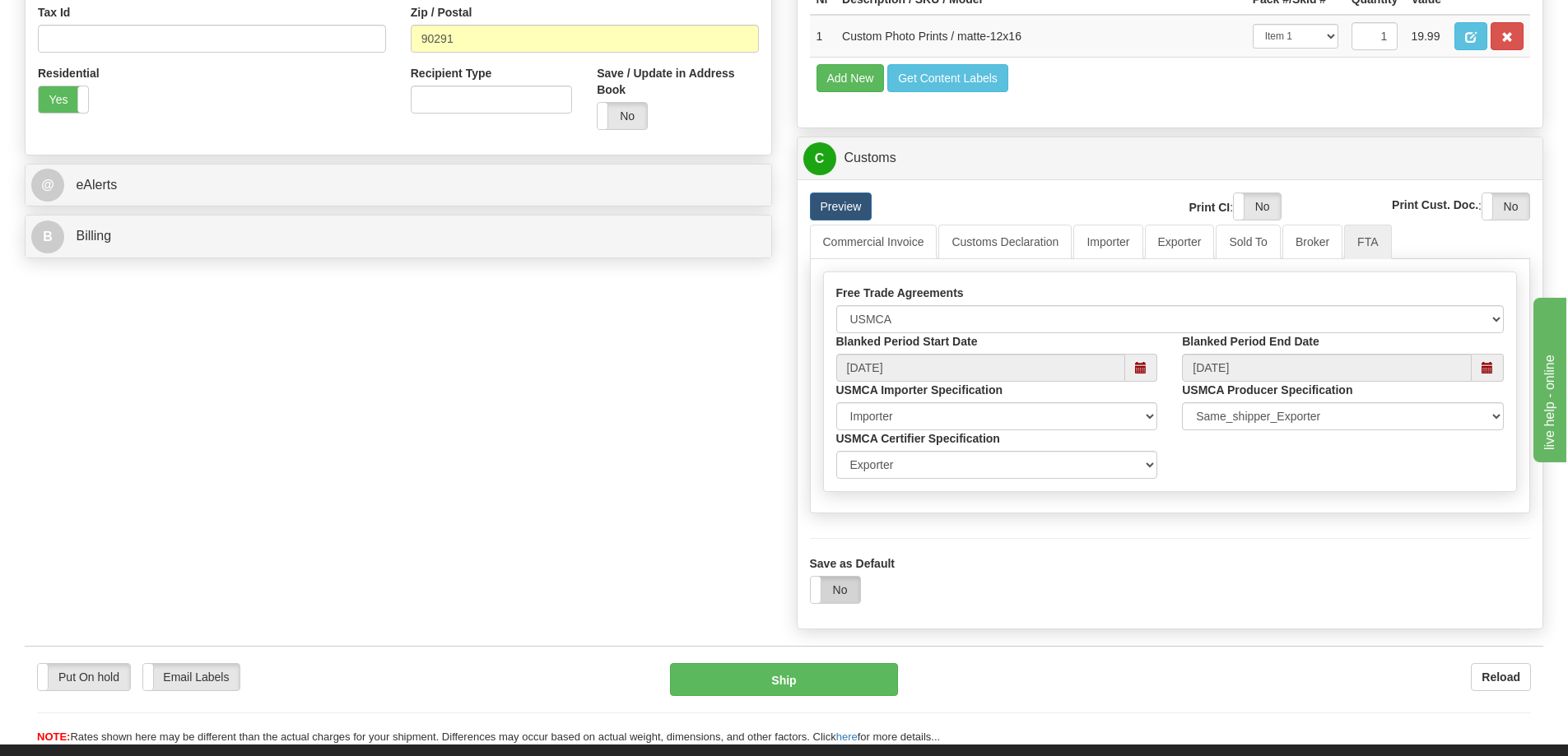
click at [843, 591] on label "No" at bounding box center [836, 590] width 49 height 26
click at [832, 678] on button "Ship" at bounding box center [784, 679] width 228 height 33
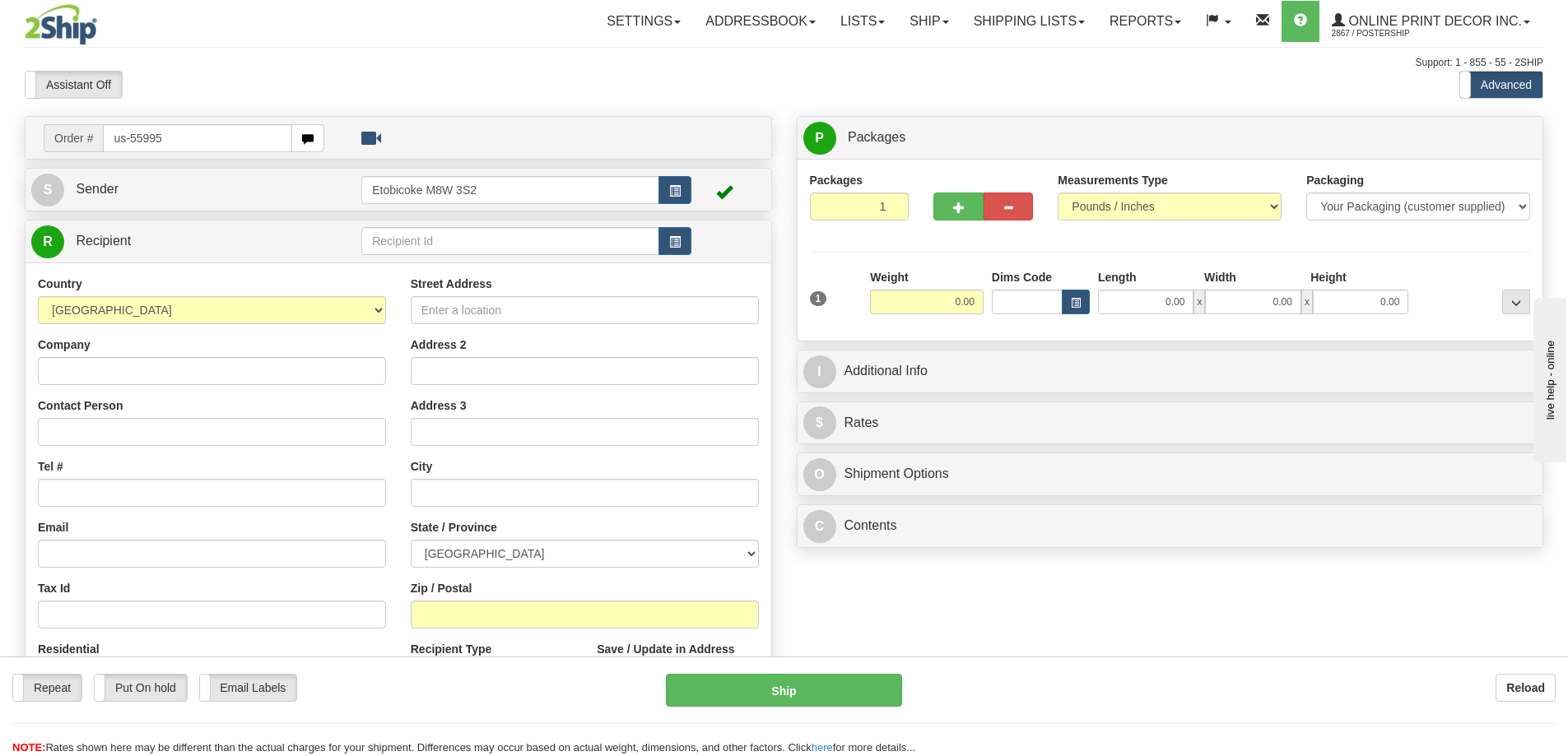
type input "us-55995"
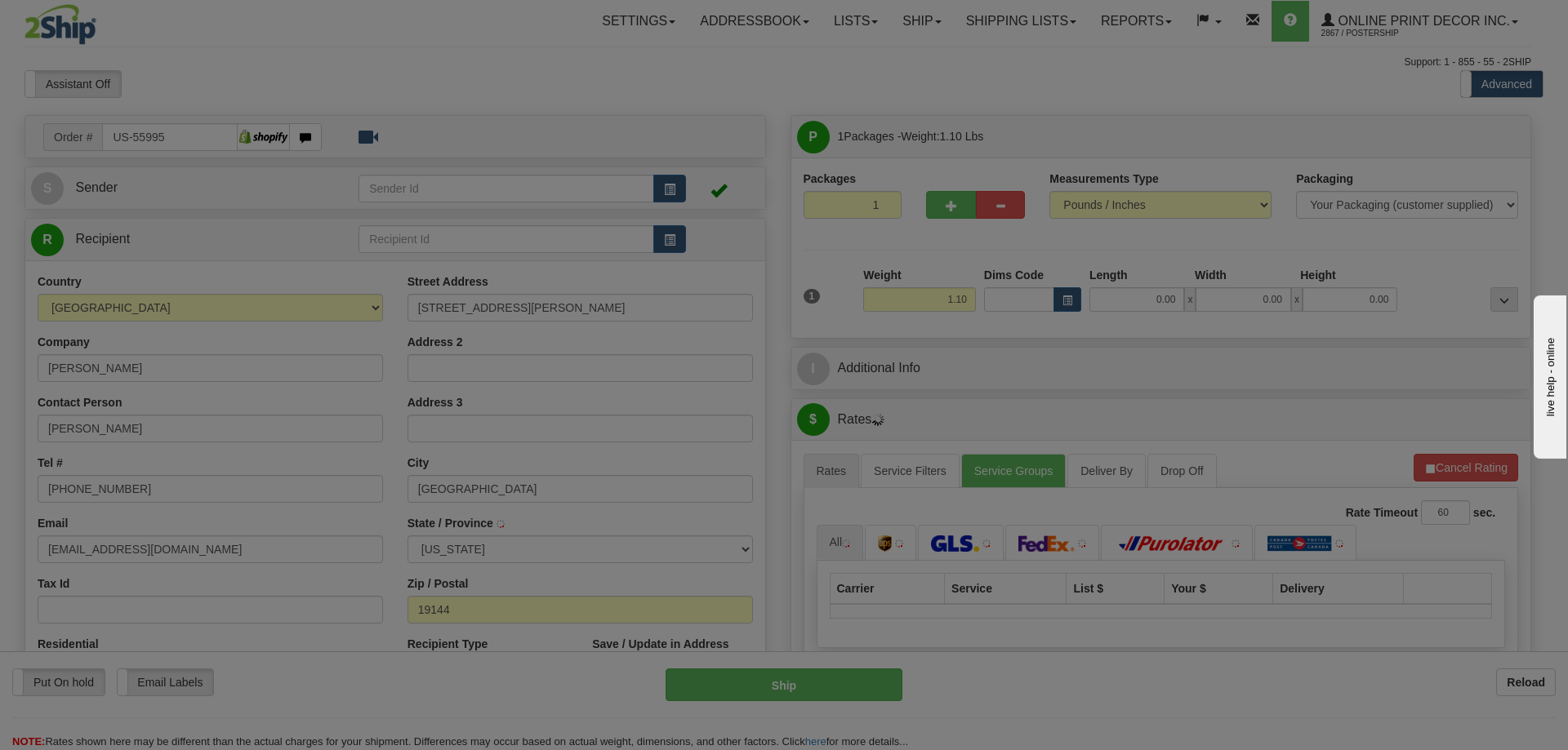
type input "[GEOGRAPHIC_DATA]"
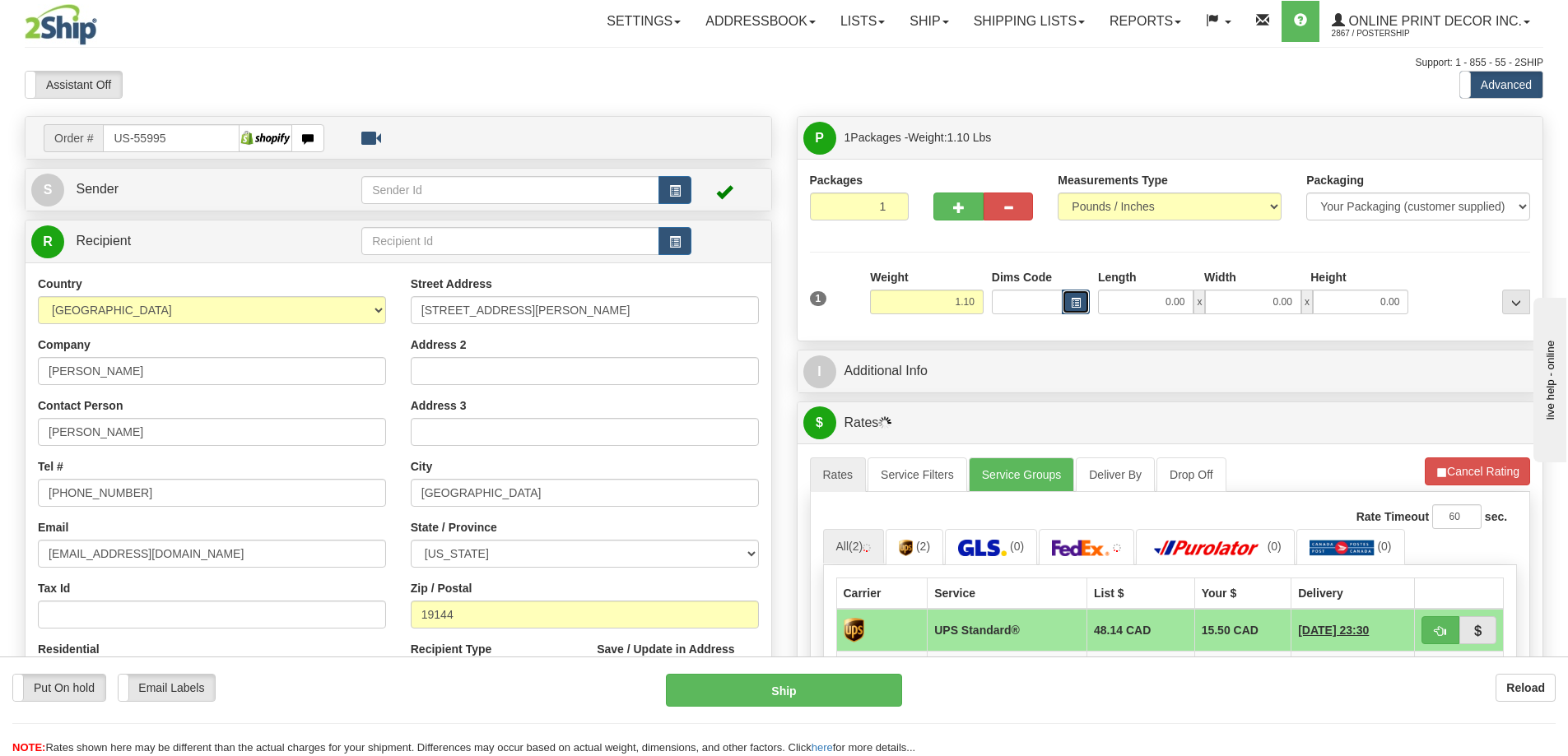
click at [1082, 297] on button "button" at bounding box center [1076, 301] width 28 height 25
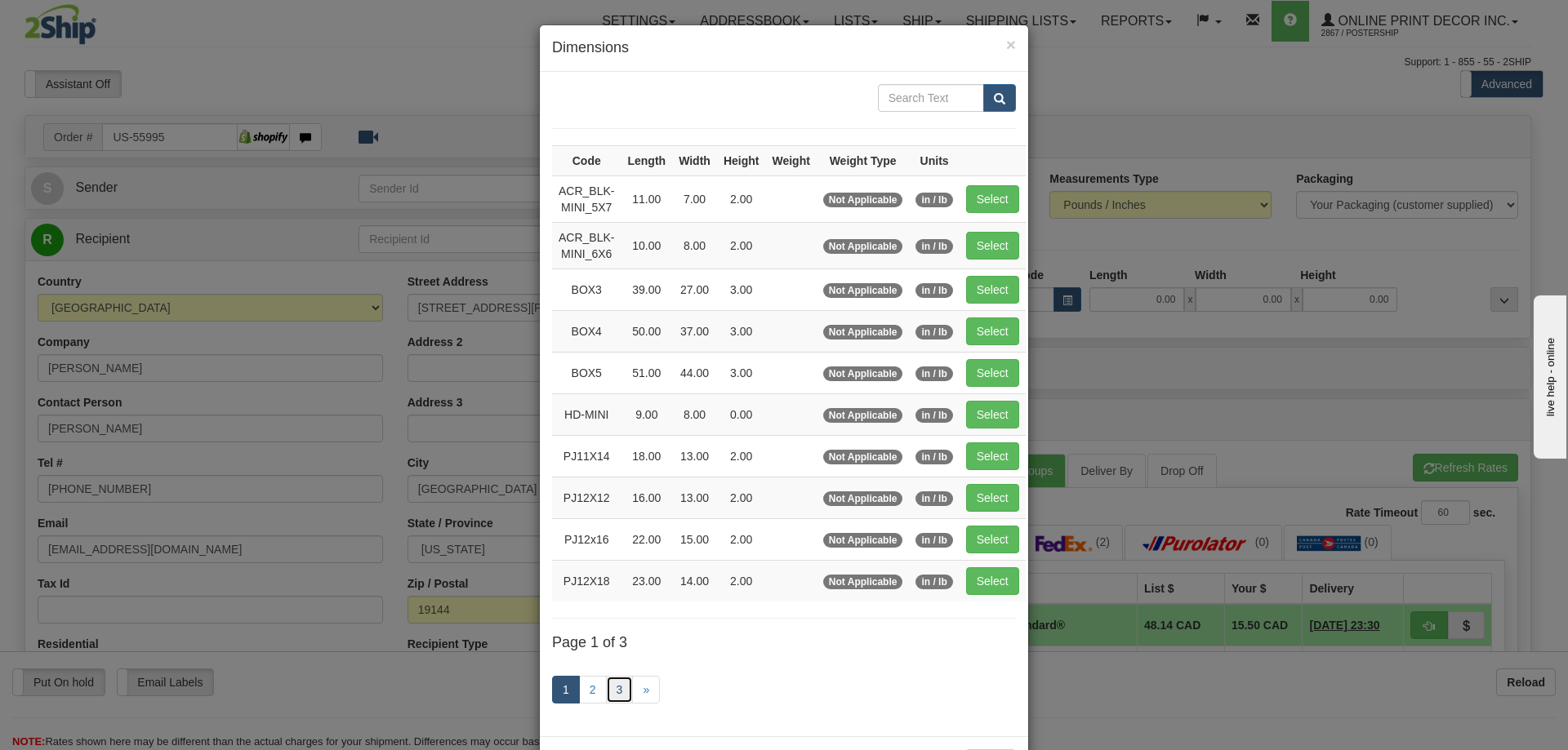
drag, startPoint x: 611, startPoint y: 683, endPoint x: 626, endPoint y: 678, distance: 15.8
click at [611, 682] on link "3" at bounding box center [620, 690] width 28 height 28
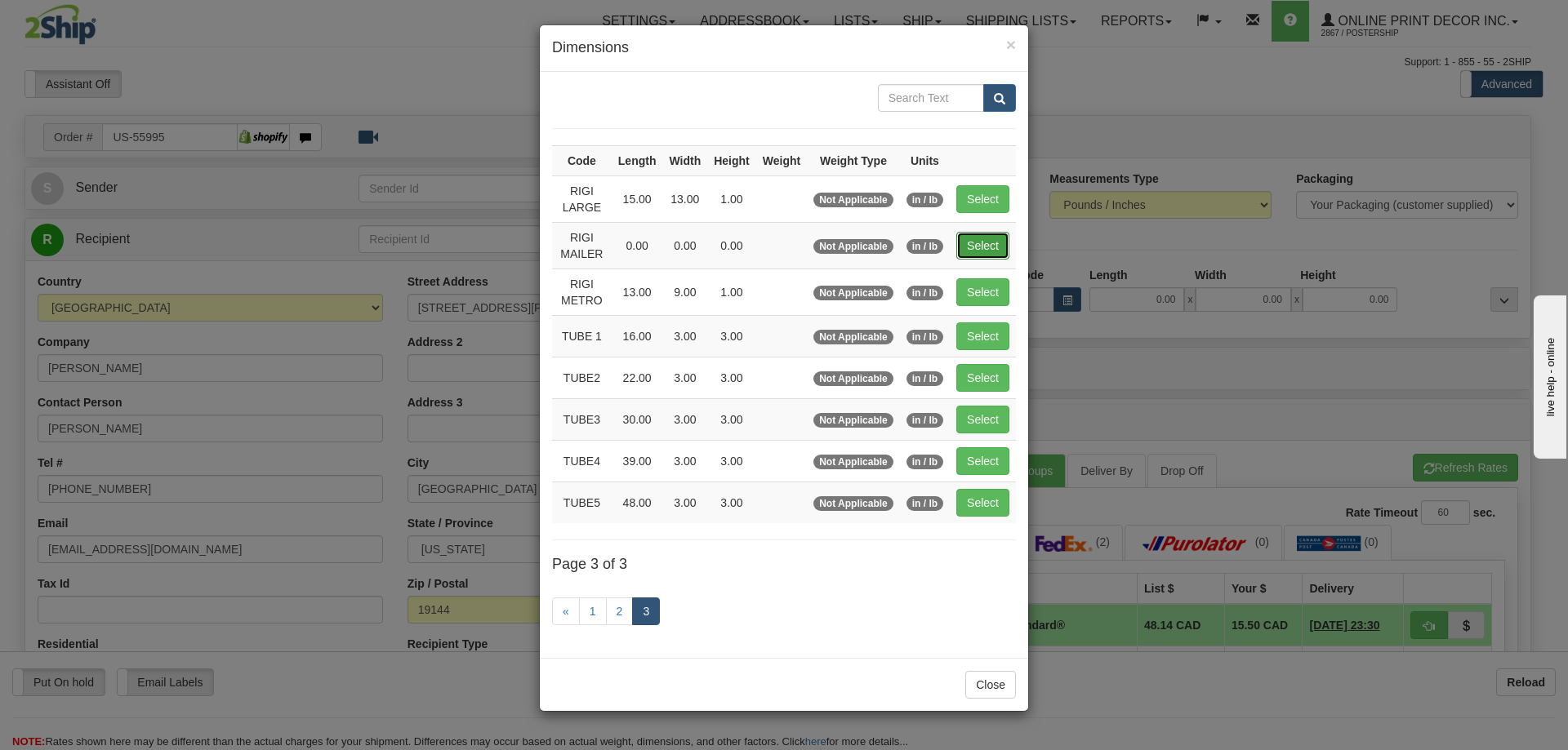
click at [987, 233] on button "Select" at bounding box center [983, 246] width 53 height 28
type input "RIGI MAILER"
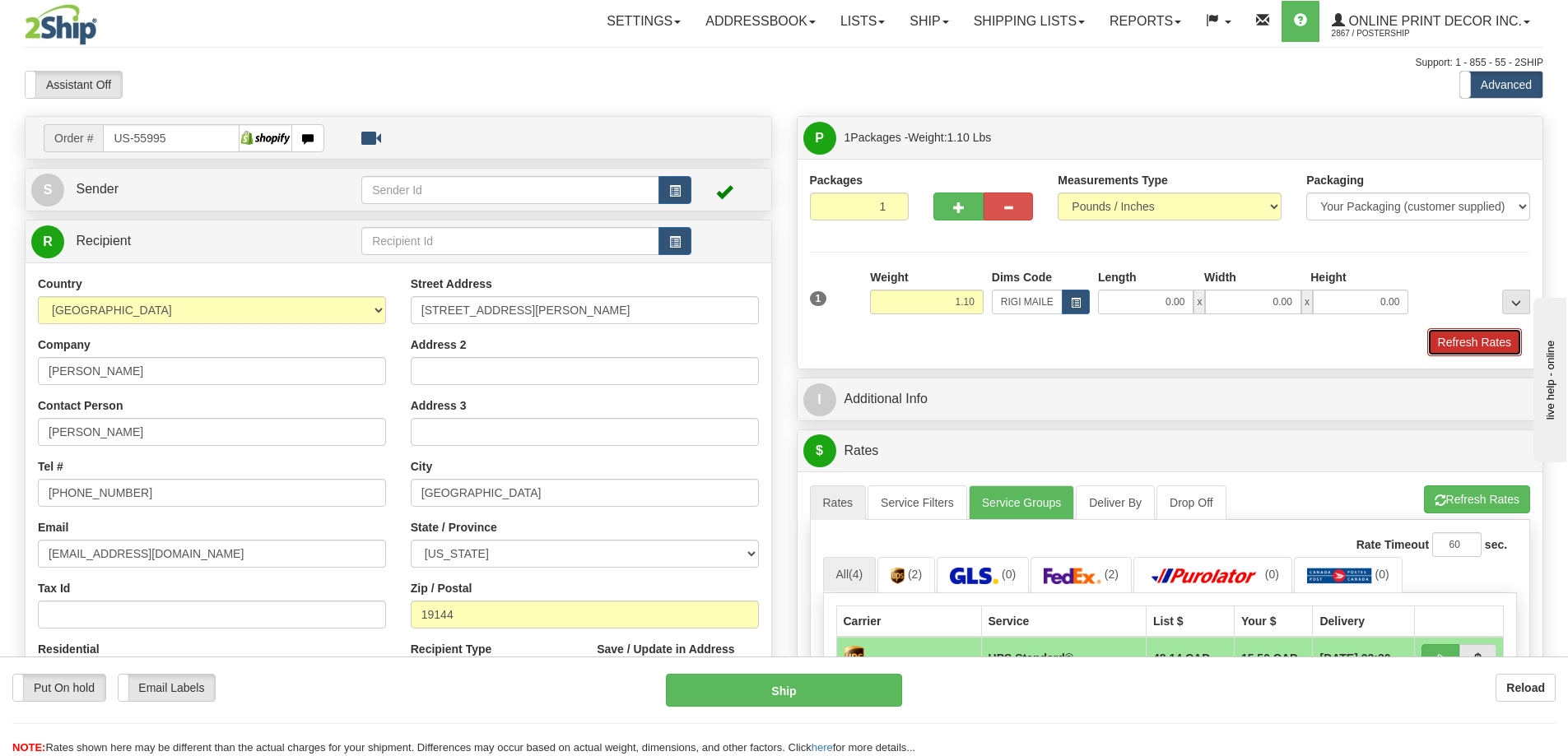
click at [1468, 335] on button "Refresh Rates" at bounding box center [1474, 342] width 95 height 28
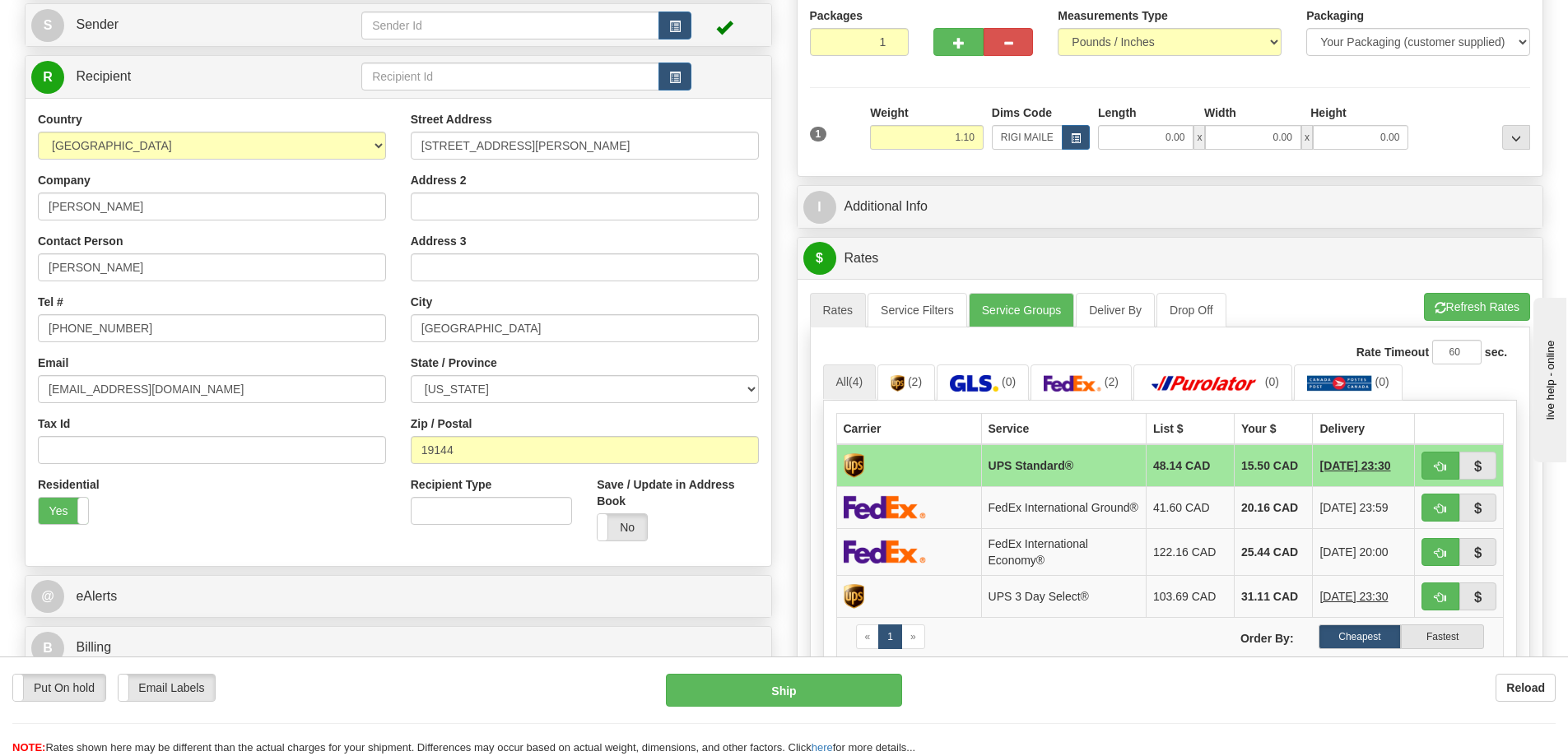
scroll to position [247, 0]
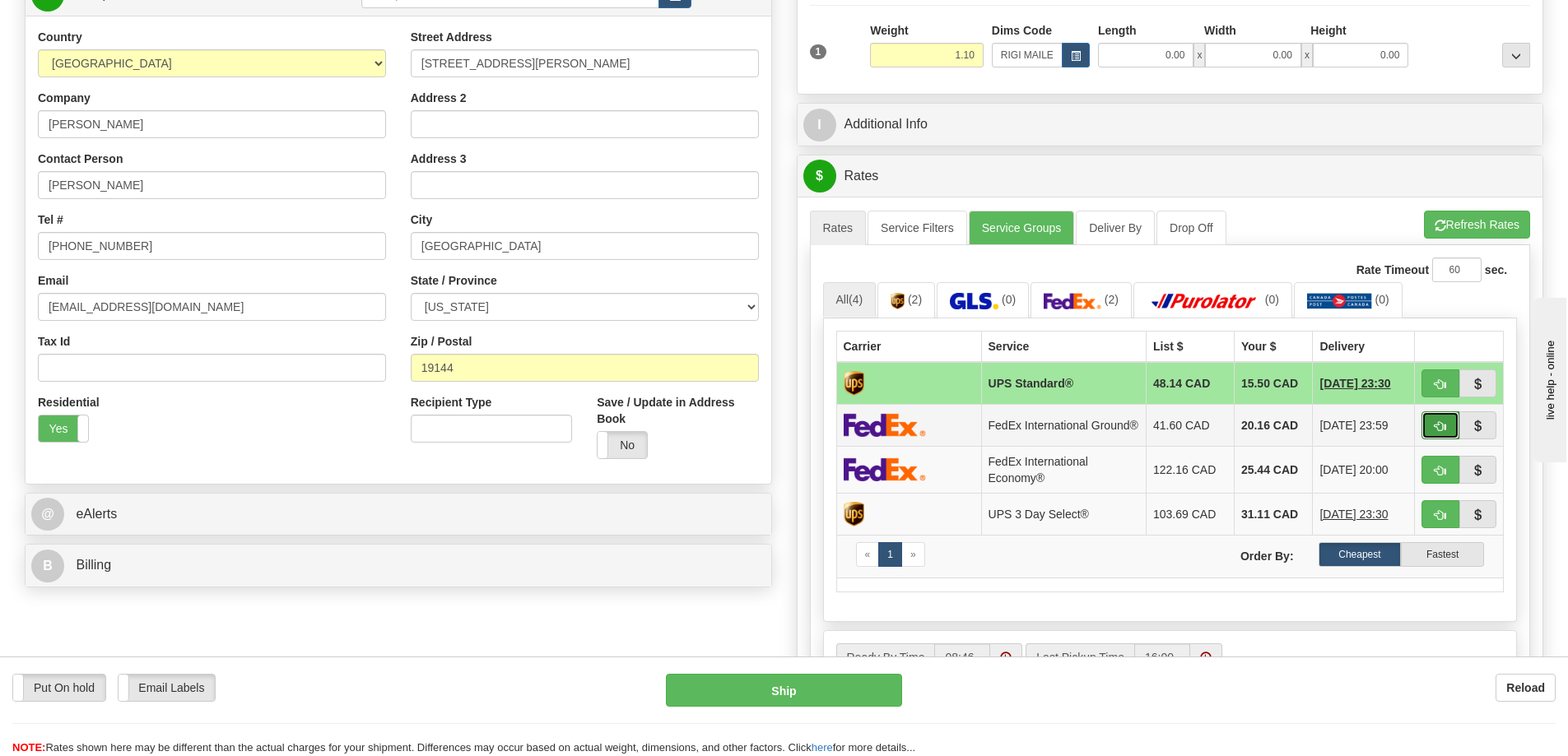
click at [1435, 421] on button "button" at bounding box center [1440, 425] width 38 height 28
type input "92"
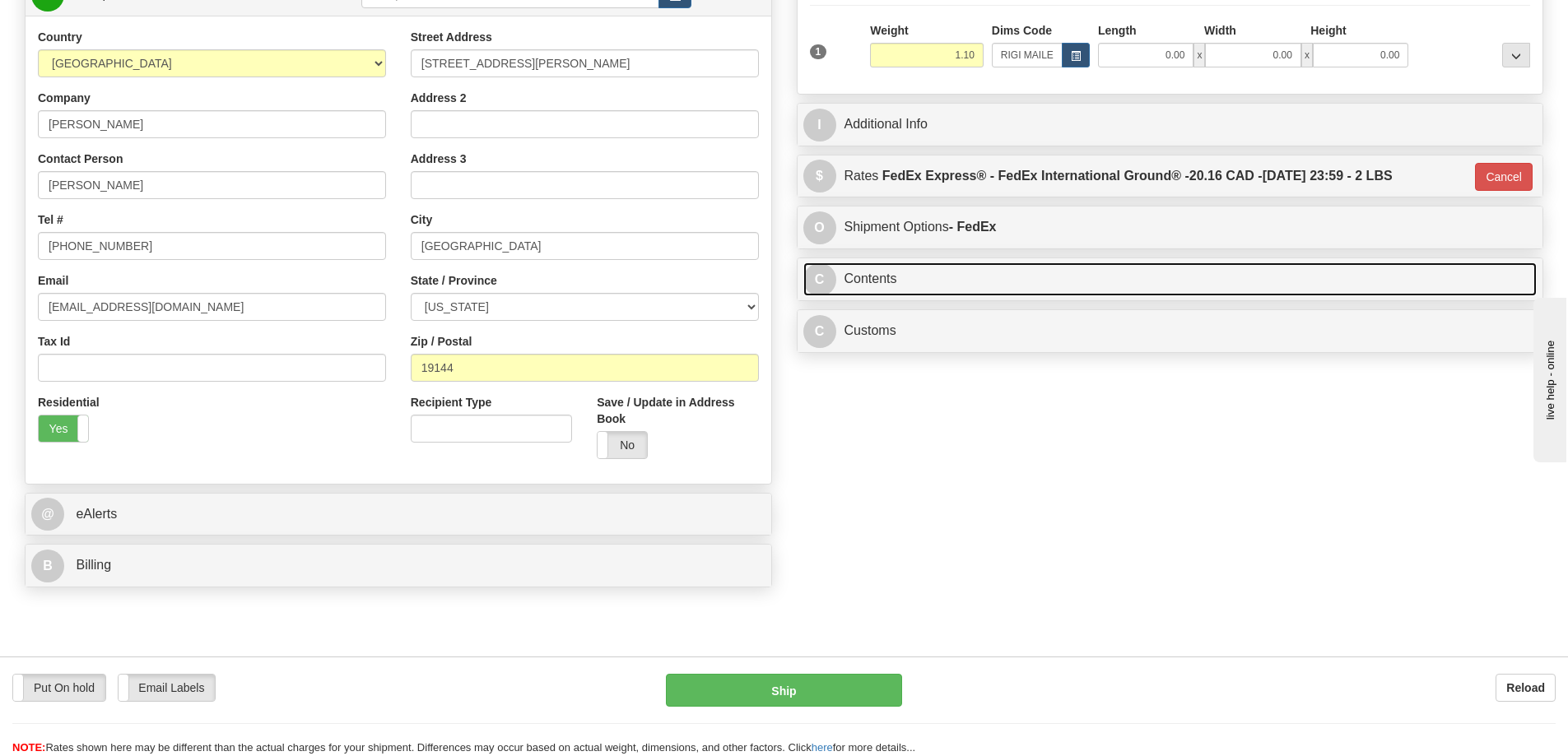
click at [1237, 283] on link "C Contents" at bounding box center [1170, 280] width 734 height 34
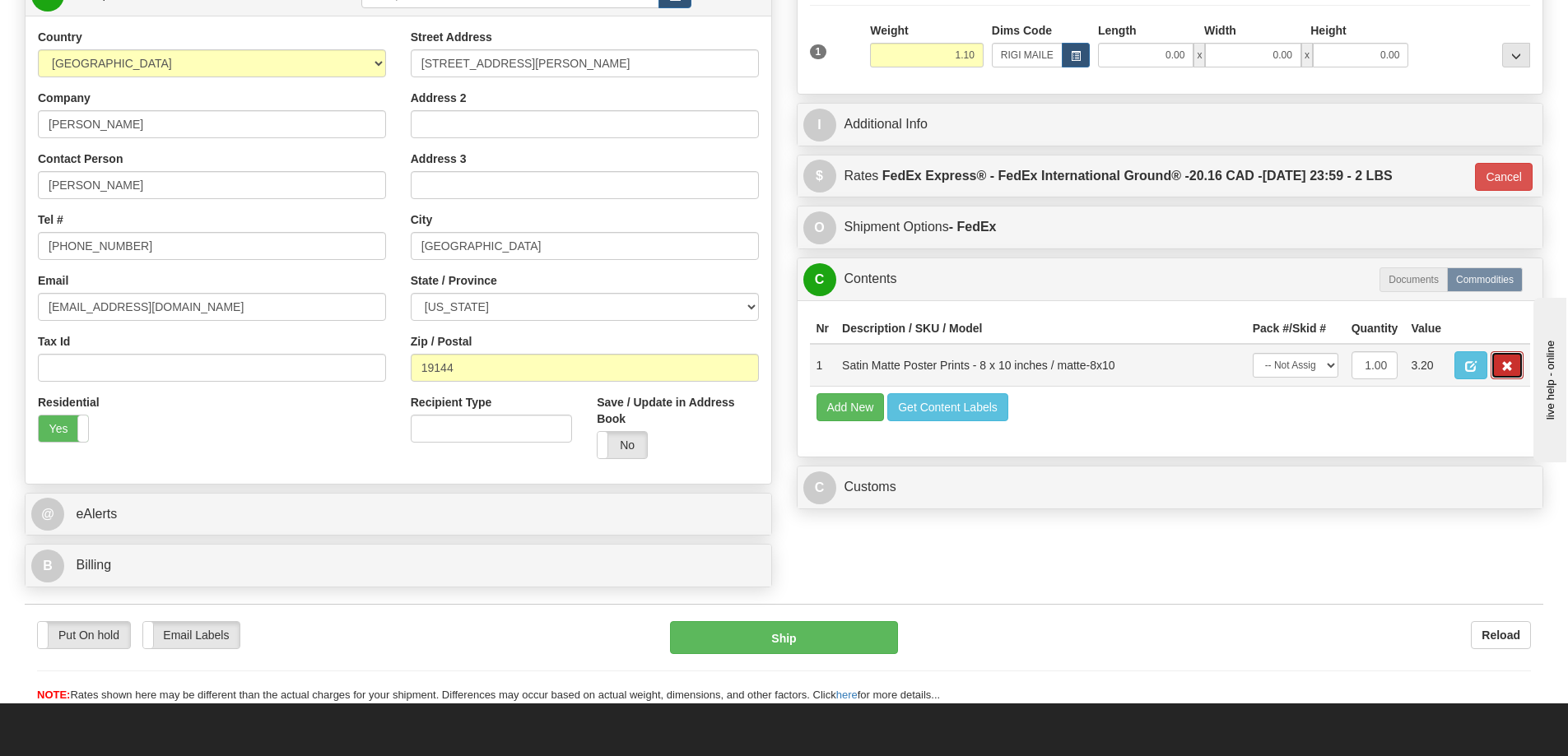
click at [1512, 368] on button "button" at bounding box center [1507, 366] width 33 height 28
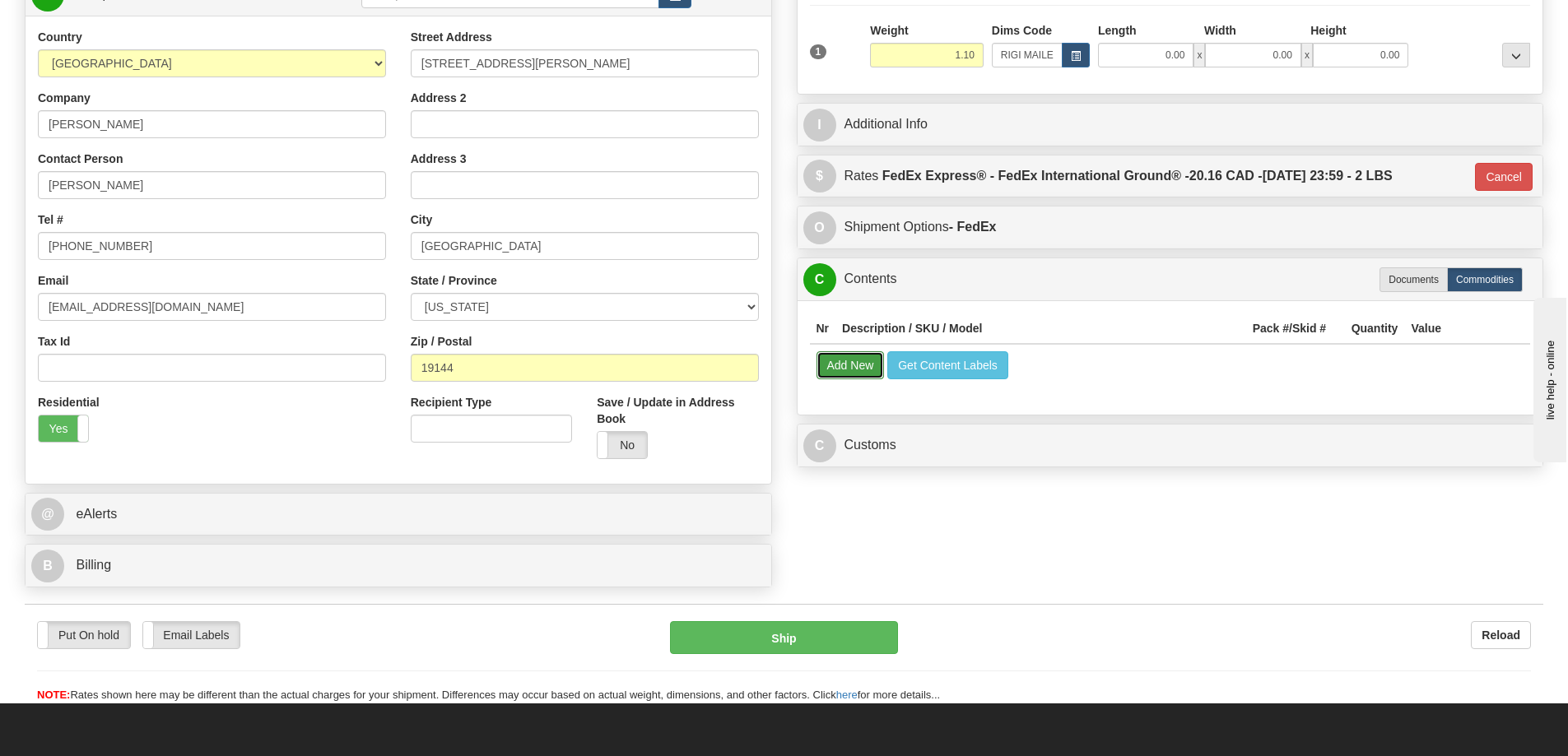
click at [857, 365] on button "Add New" at bounding box center [851, 366] width 68 height 28
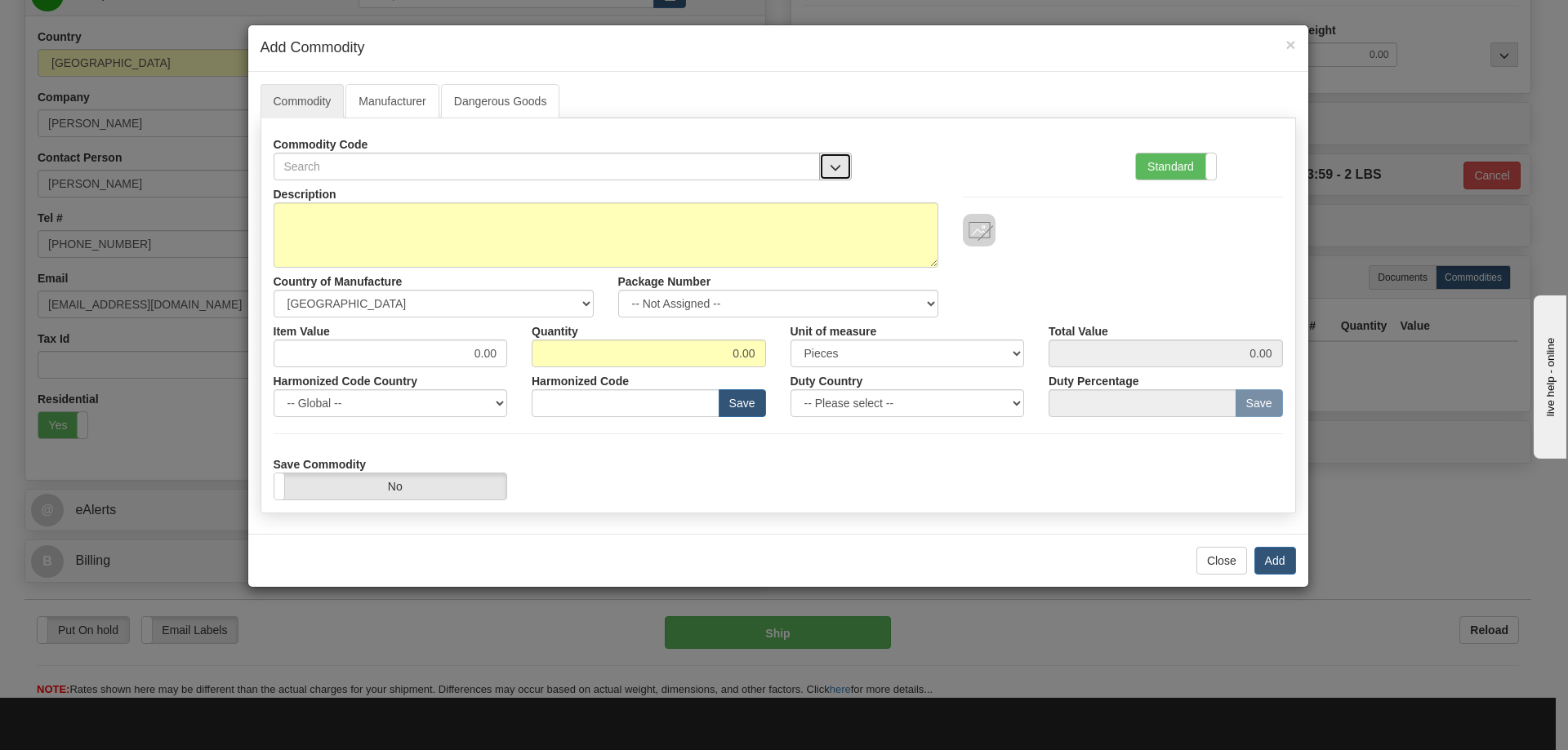
click at [837, 162] on span "button" at bounding box center [836, 167] width 11 height 10
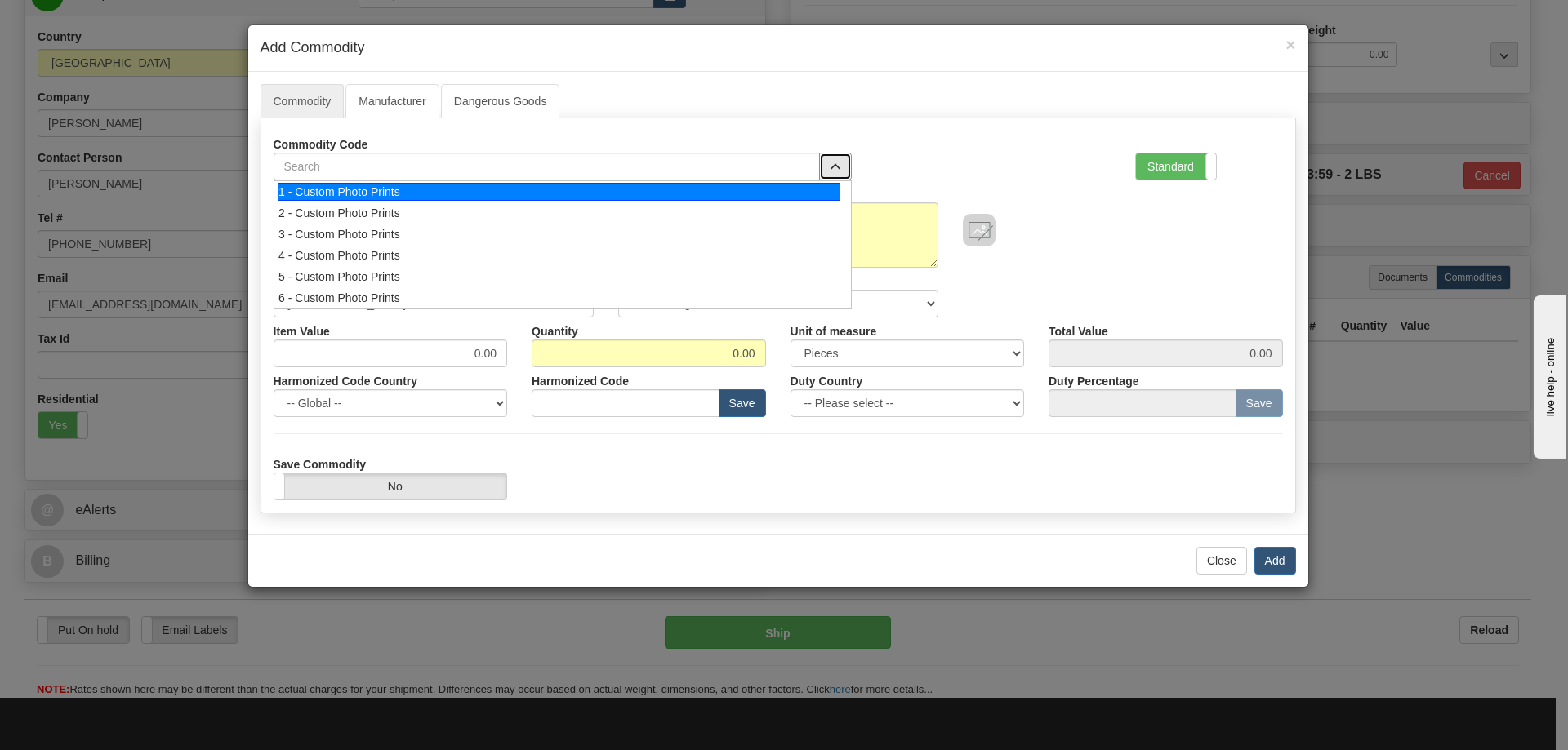
click at [821, 183] on div "1 - Custom Photo Prints" at bounding box center [559, 191] width 563 height 18
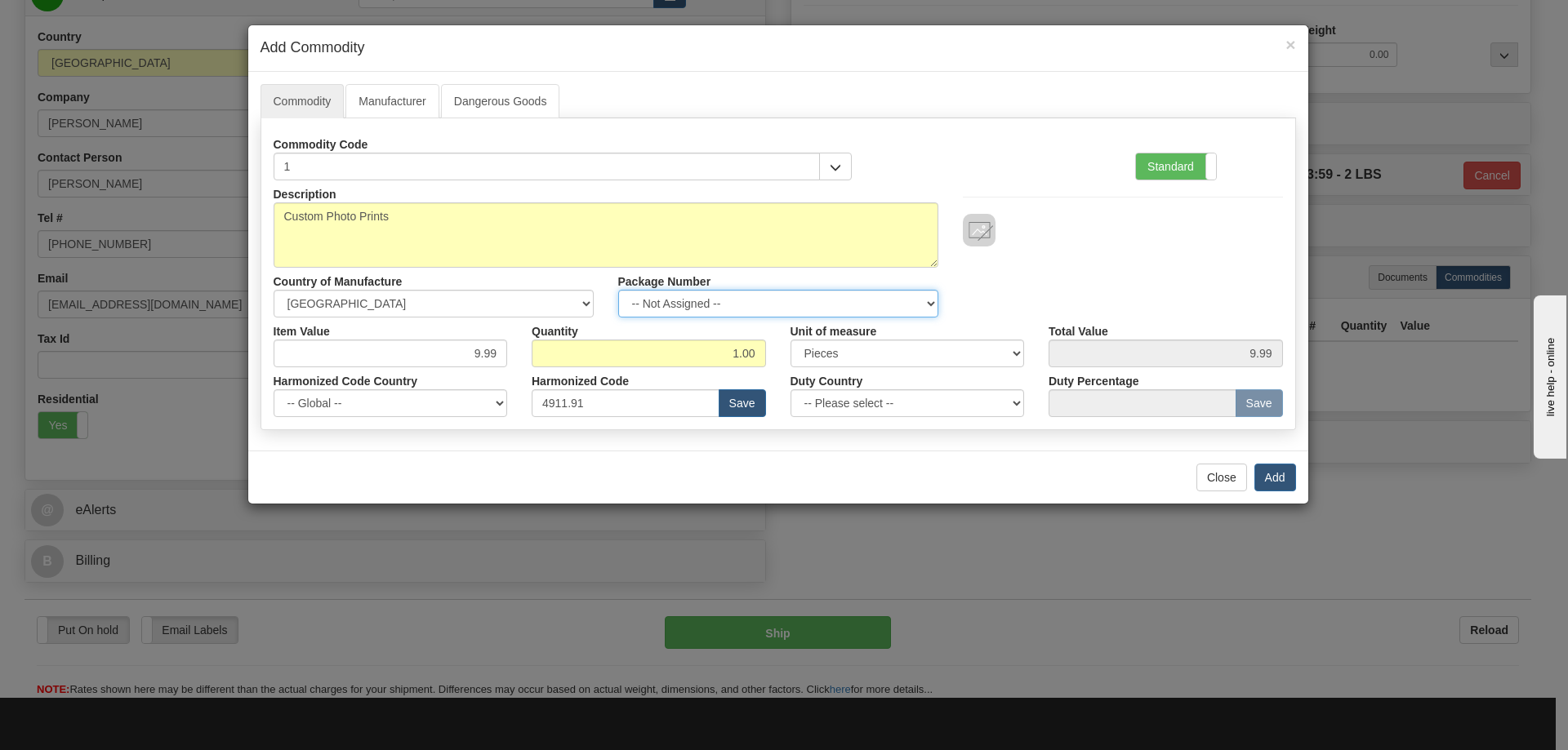
click at [926, 292] on select "-- Not Assigned -- Item 1" at bounding box center [777, 304] width 320 height 28
select select "0"
click at [618, 290] on select "-- Not Assigned -- Item 1" at bounding box center [777, 304] width 320 height 28
click at [1280, 474] on button "Add" at bounding box center [1274, 478] width 41 height 28
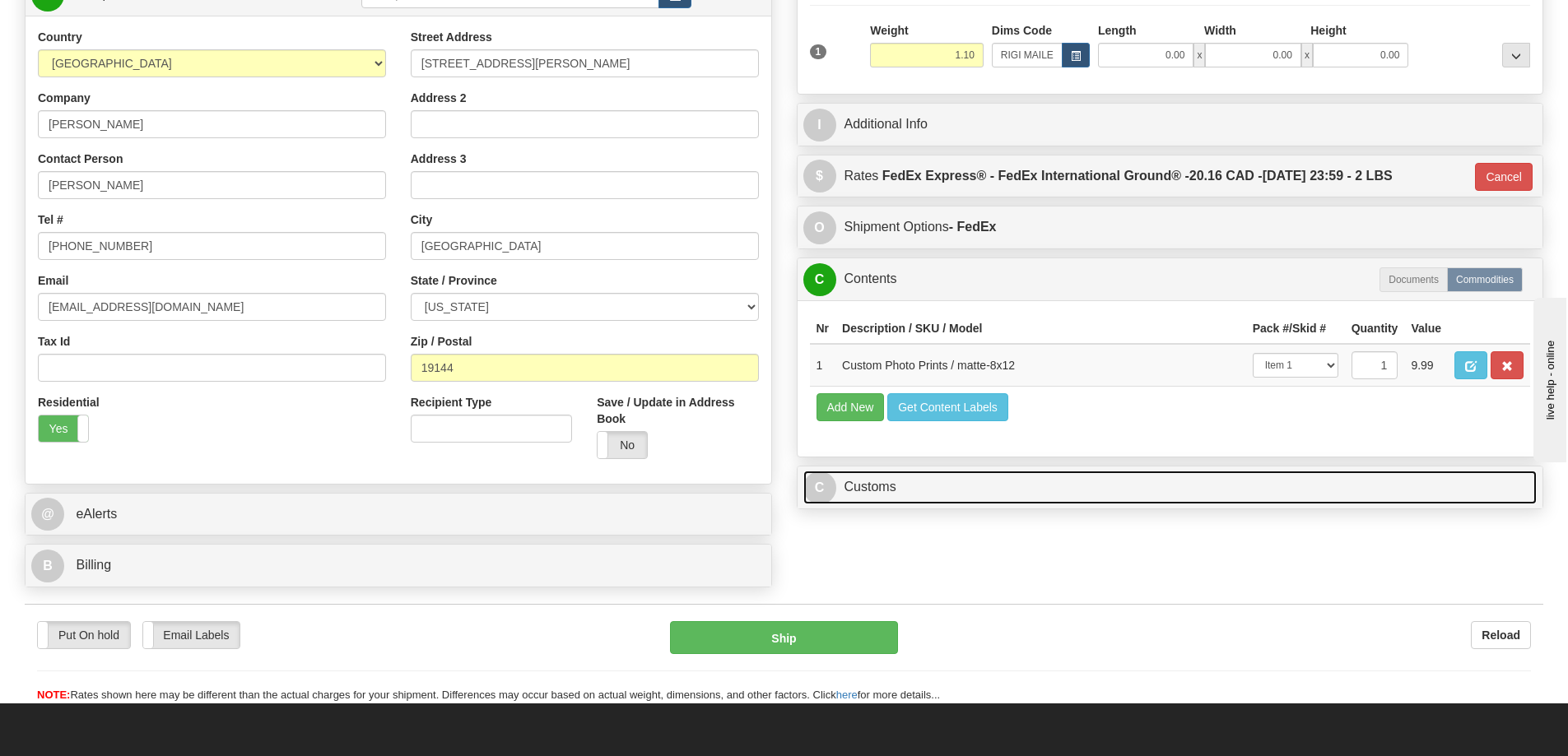
click at [1247, 496] on link "C Customs" at bounding box center [1170, 488] width 734 height 34
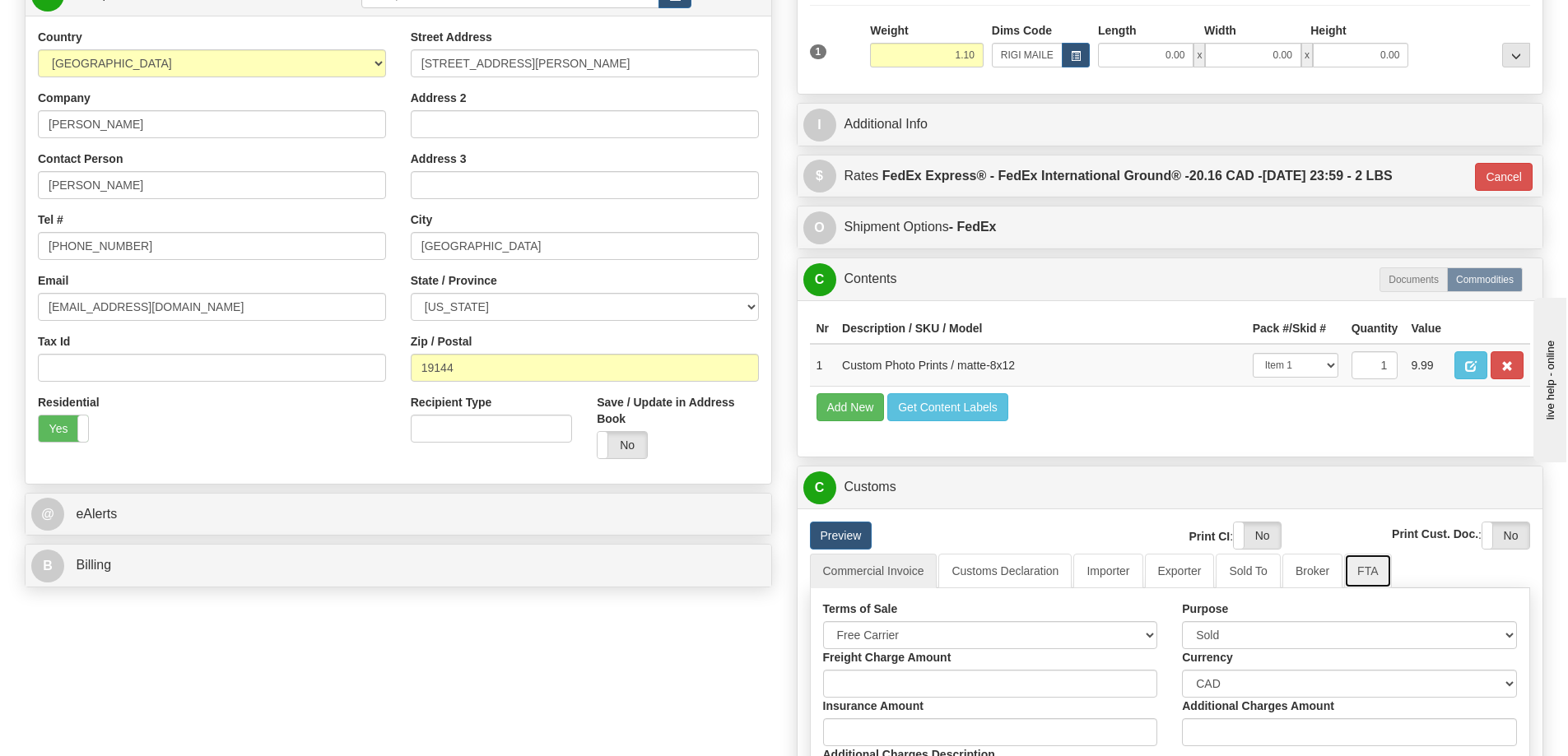
click at [1358, 580] on link "FTA" at bounding box center [1368, 571] width 47 height 35
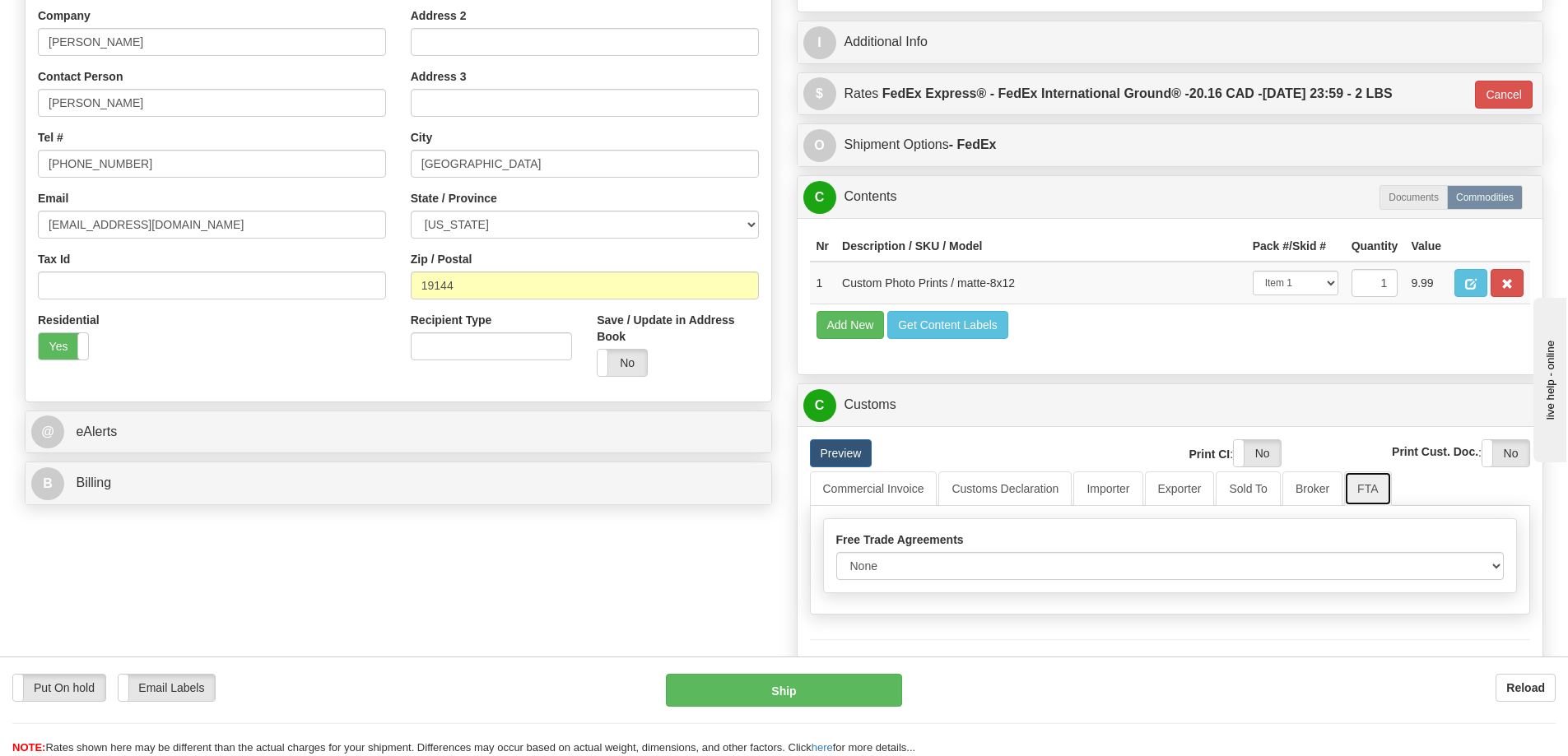
scroll to position [411, 0]
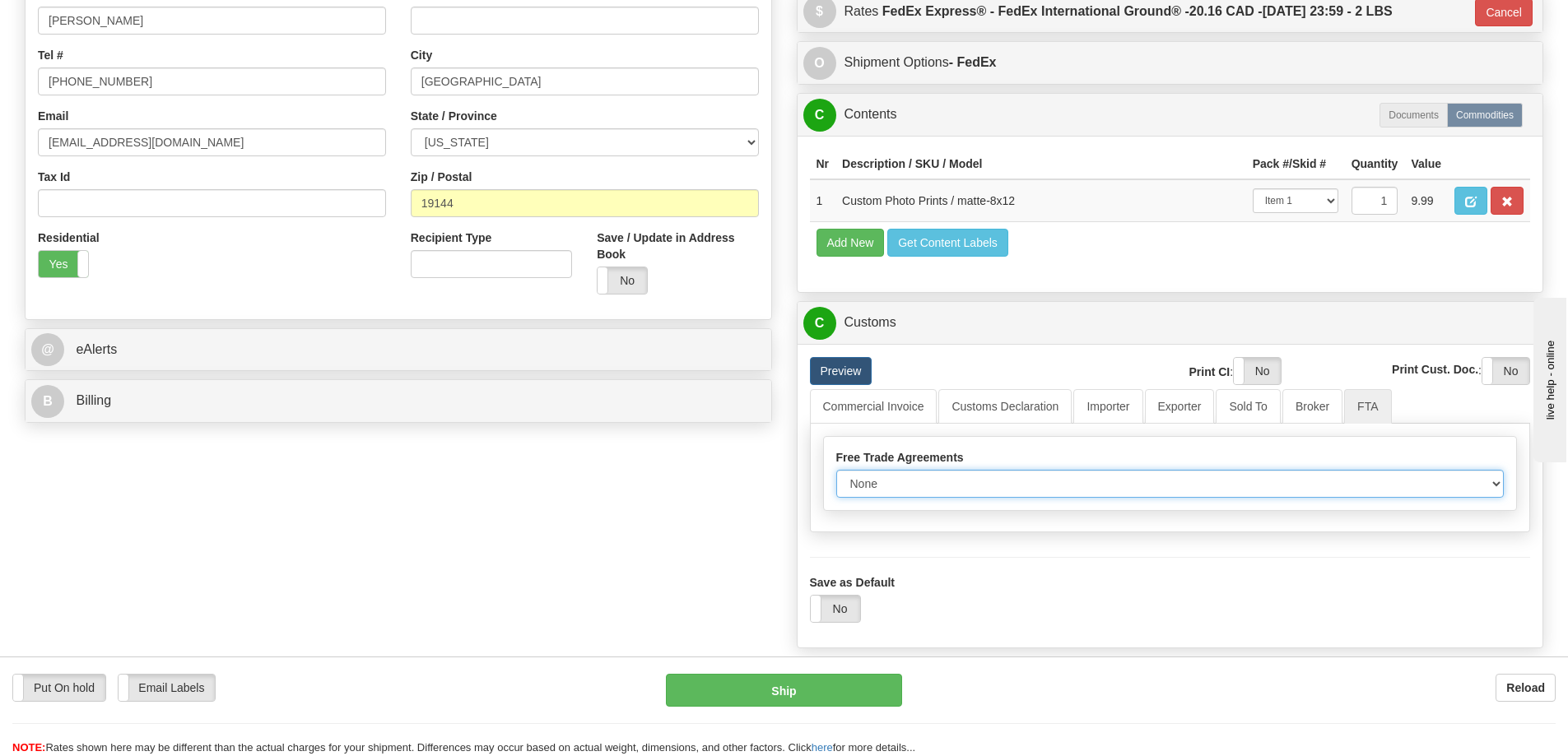
click at [1494, 484] on select "None Other USMCA CETA CUKTCA" at bounding box center [1170, 484] width 668 height 28
select select "1"
click at [836, 475] on select "None Other USMCA CETA CUKTCA" at bounding box center [1170, 484] width 668 height 28
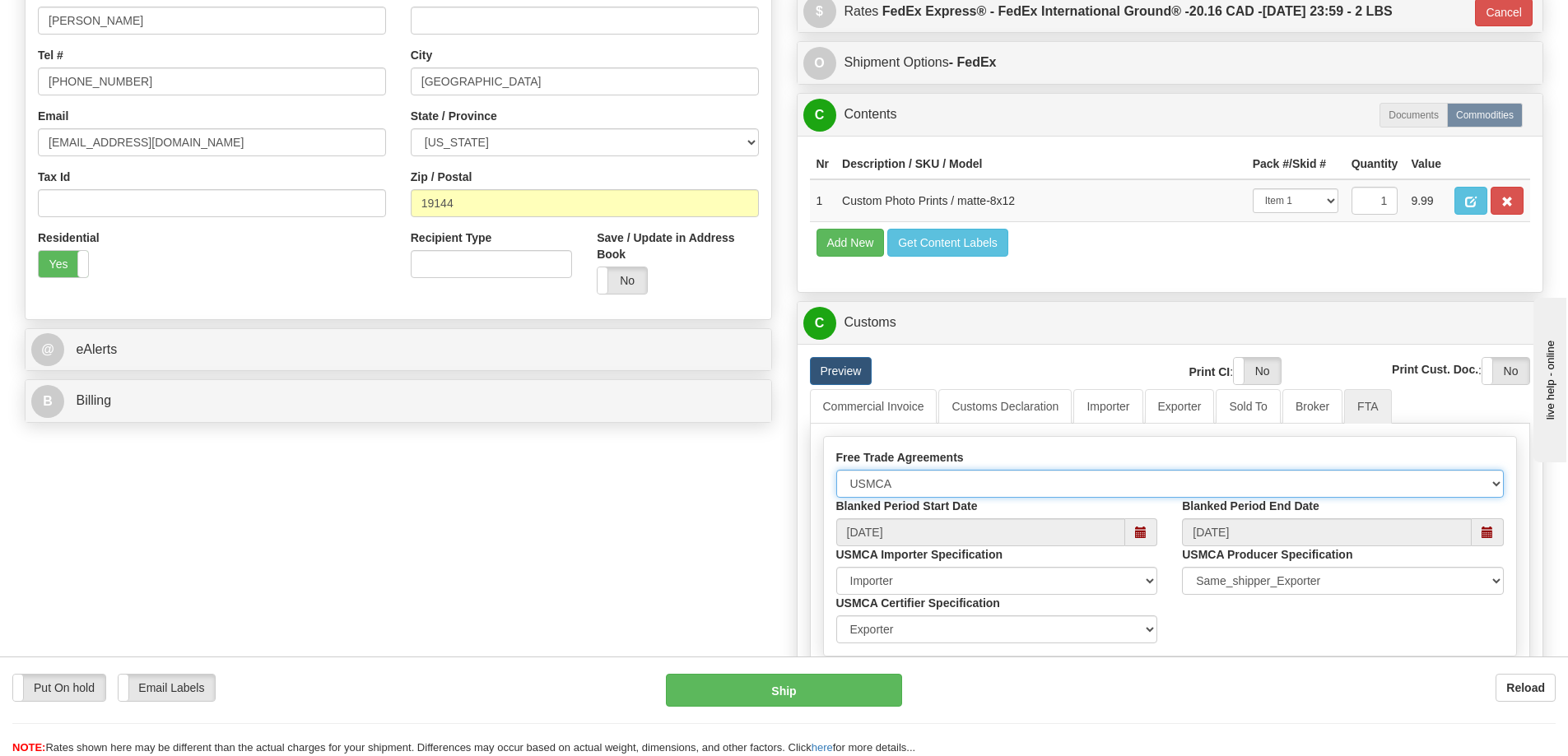
scroll to position [576, 0]
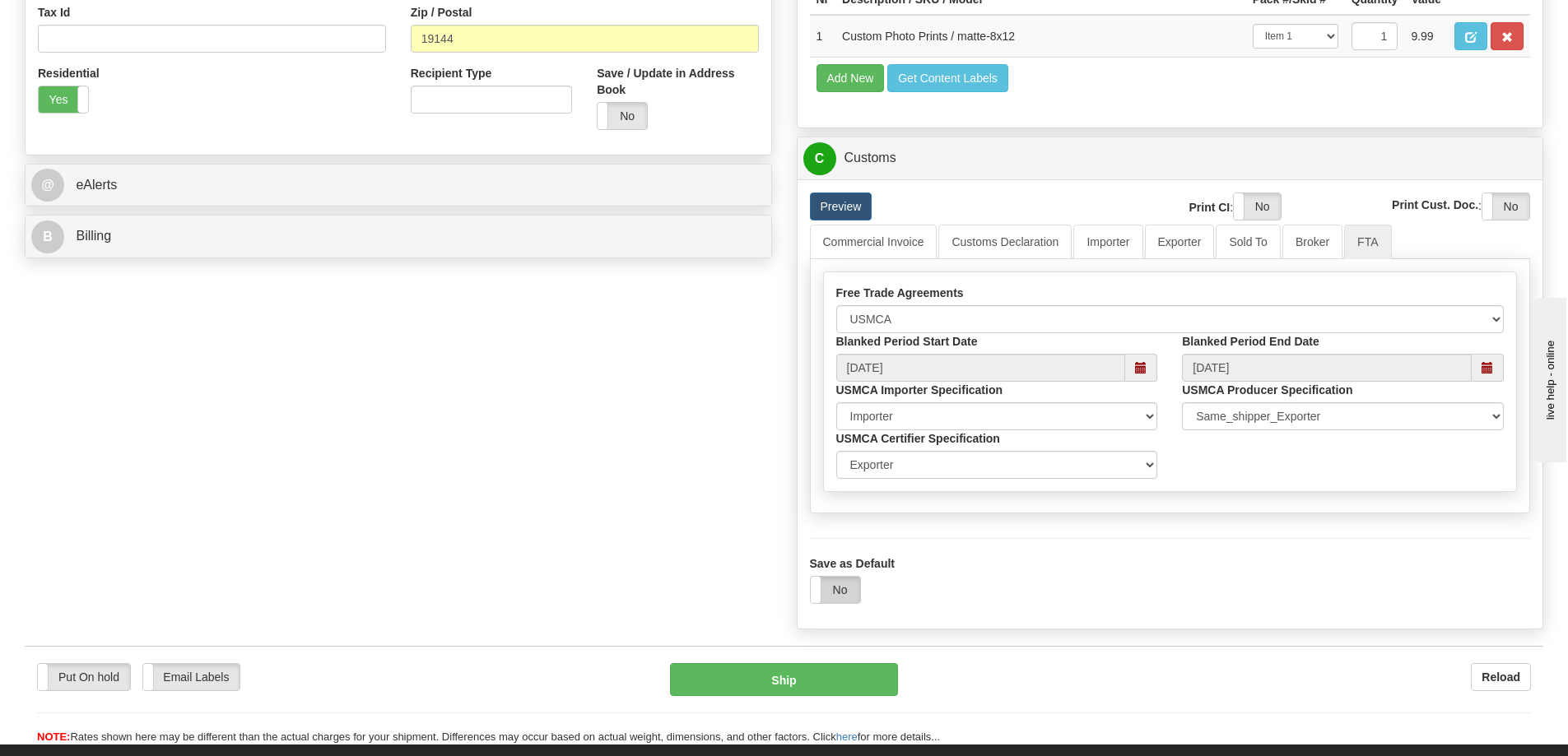
click at [852, 594] on label "No" at bounding box center [836, 590] width 49 height 26
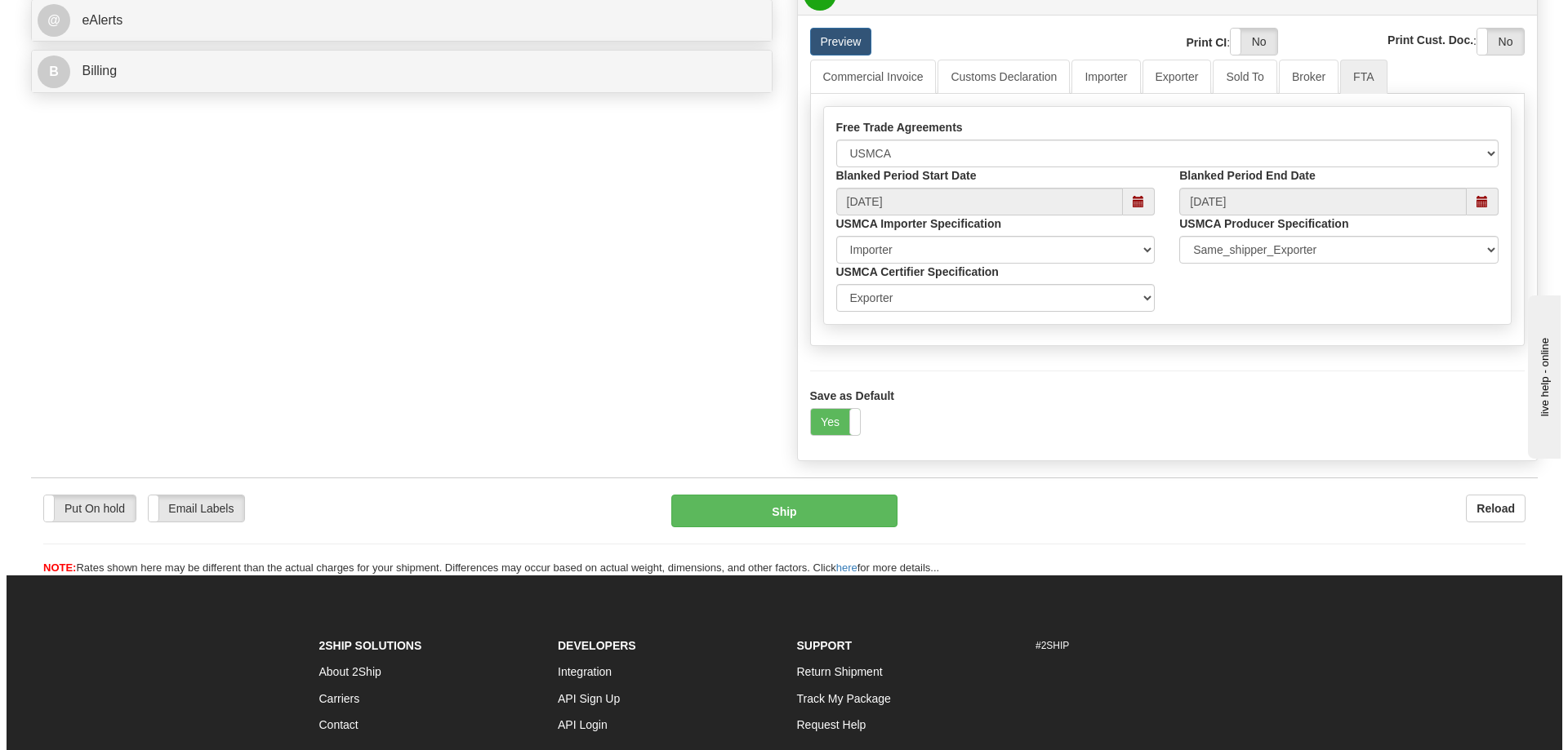
scroll to position [817, 0]
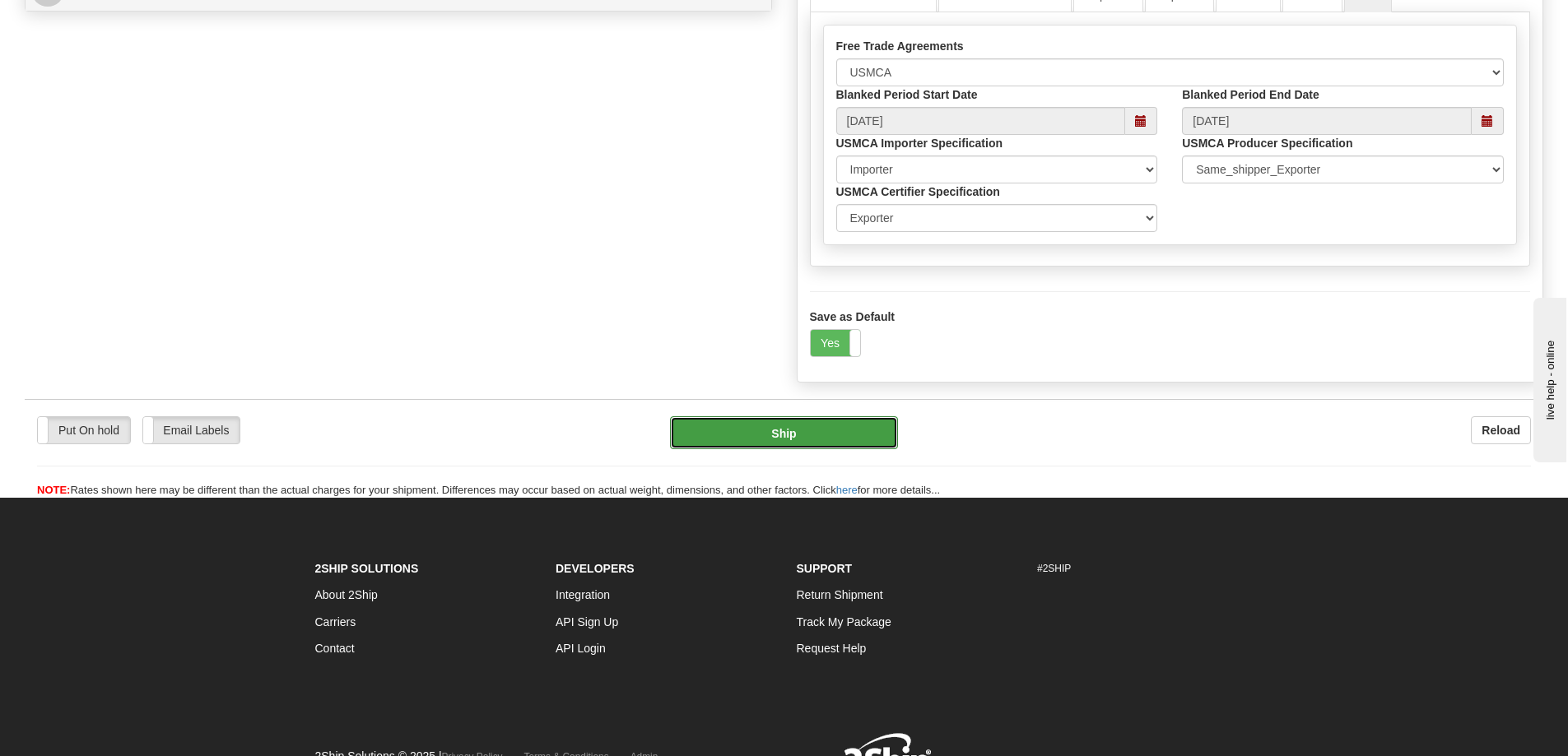
click at [781, 446] on button "Ship" at bounding box center [784, 433] width 228 height 33
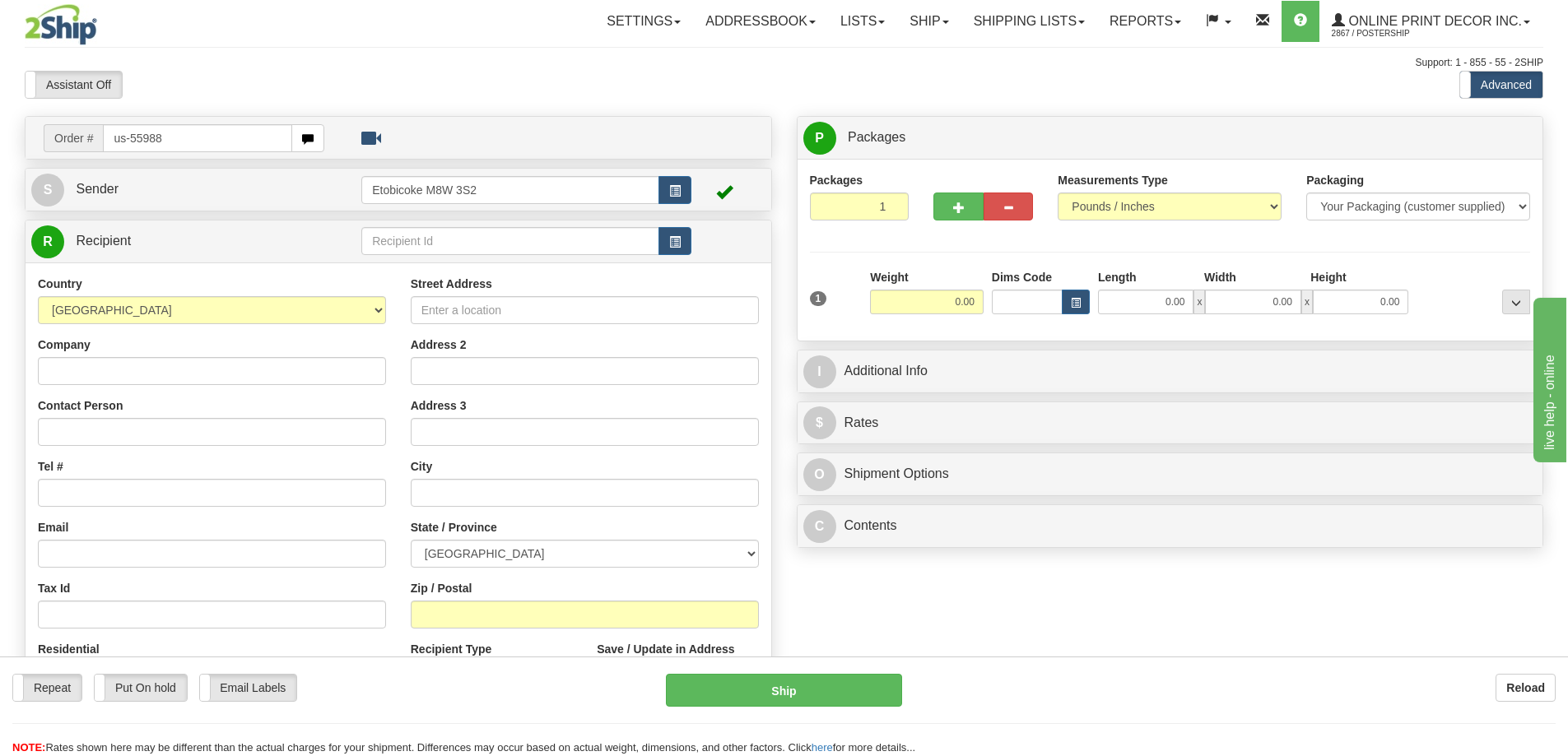
type input "us-55988"
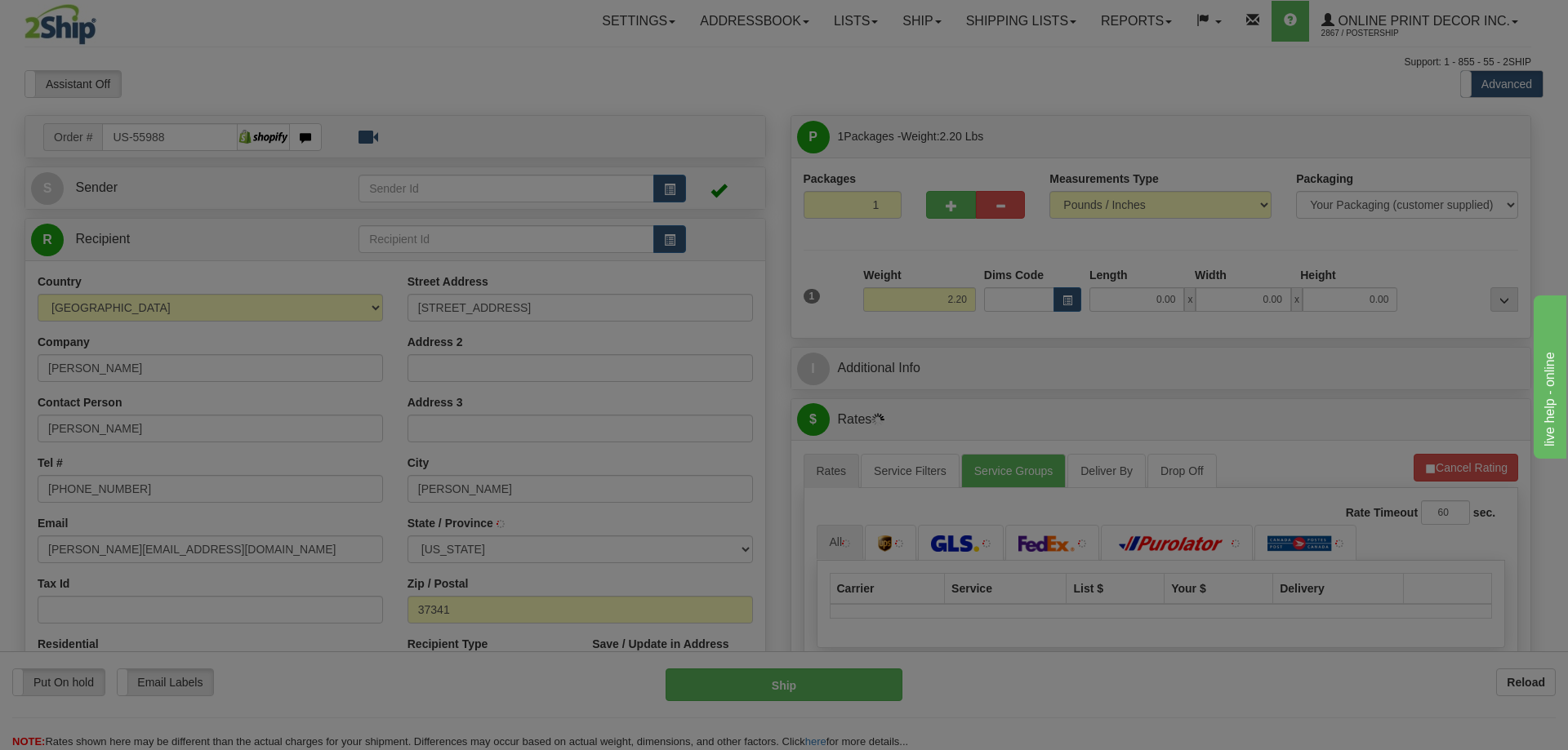
type input "HARRISON"
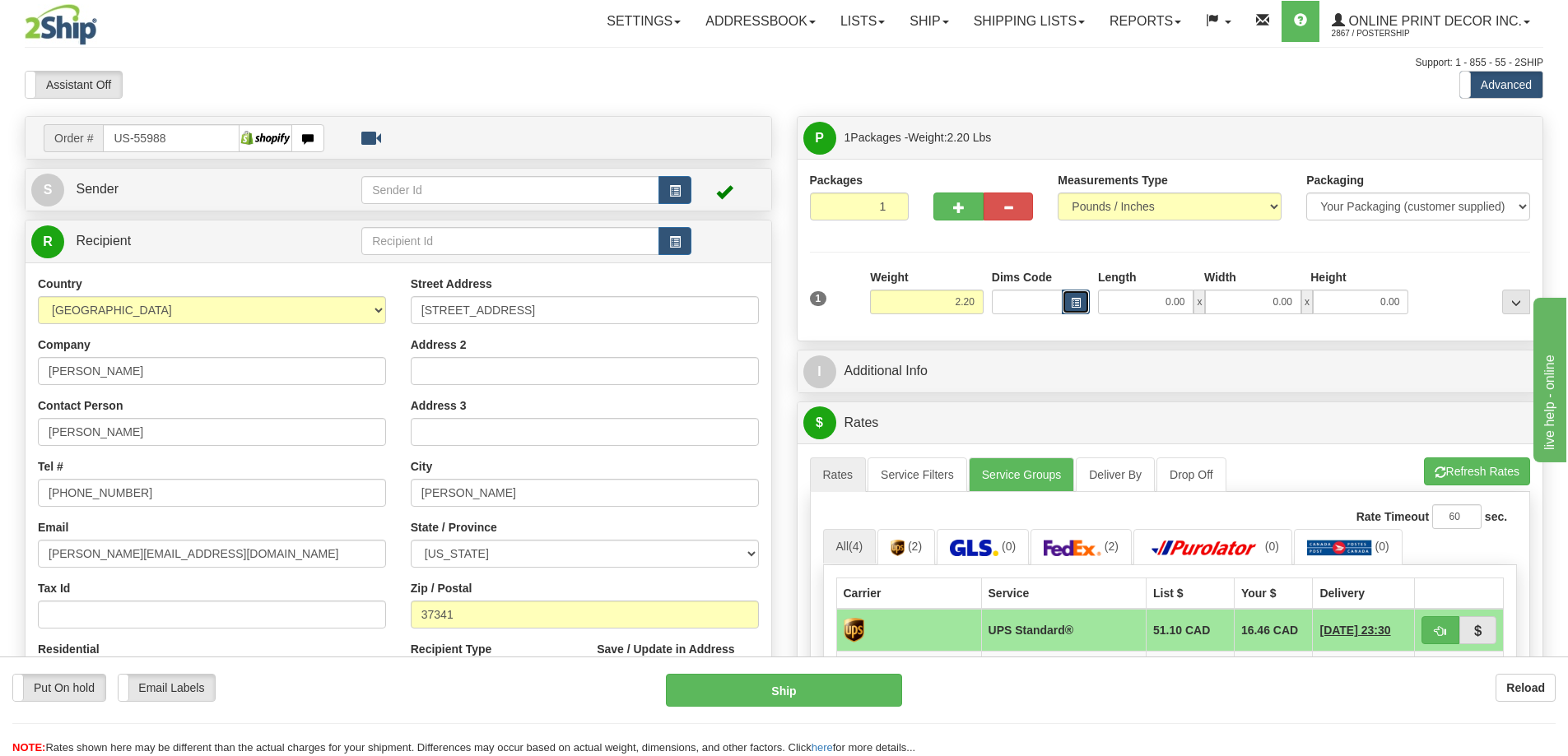
click at [1076, 301] on span "button" at bounding box center [1076, 303] width 9 height 9
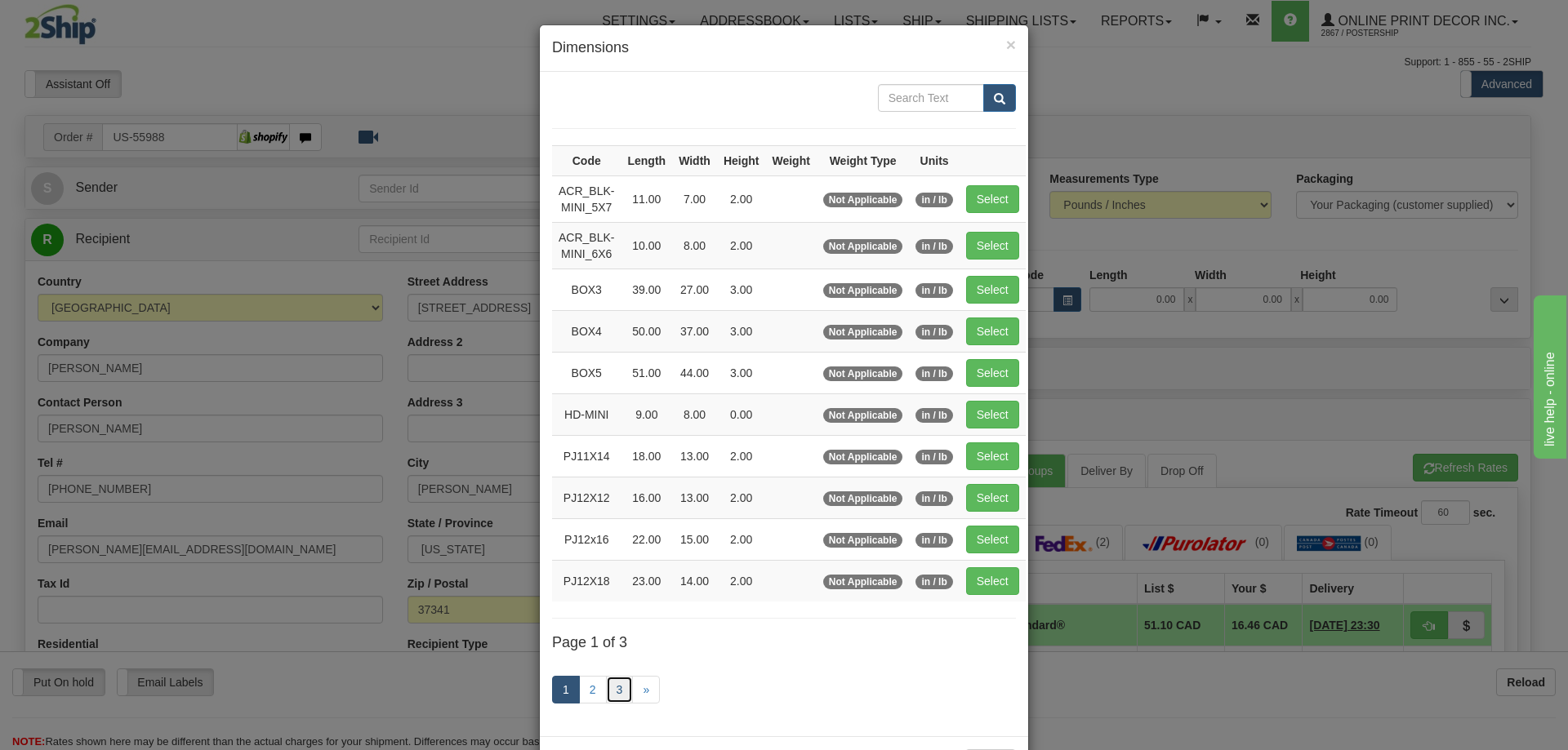
click at [615, 684] on link "3" at bounding box center [620, 690] width 28 height 28
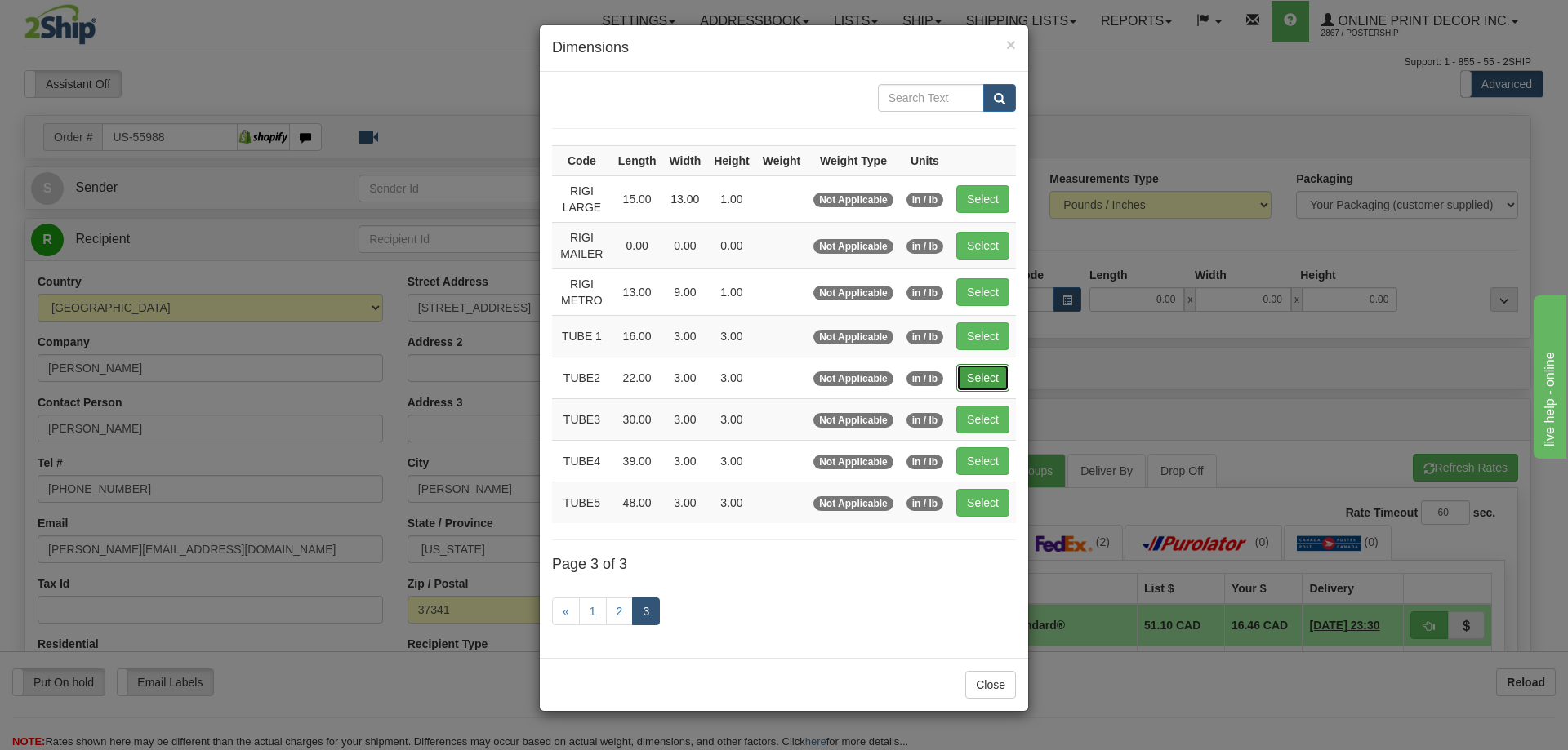
click at [972, 377] on button "Select" at bounding box center [983, 378] width 53 height 28
type input "TUBE2"
type input "22.00"
type input "3.00"
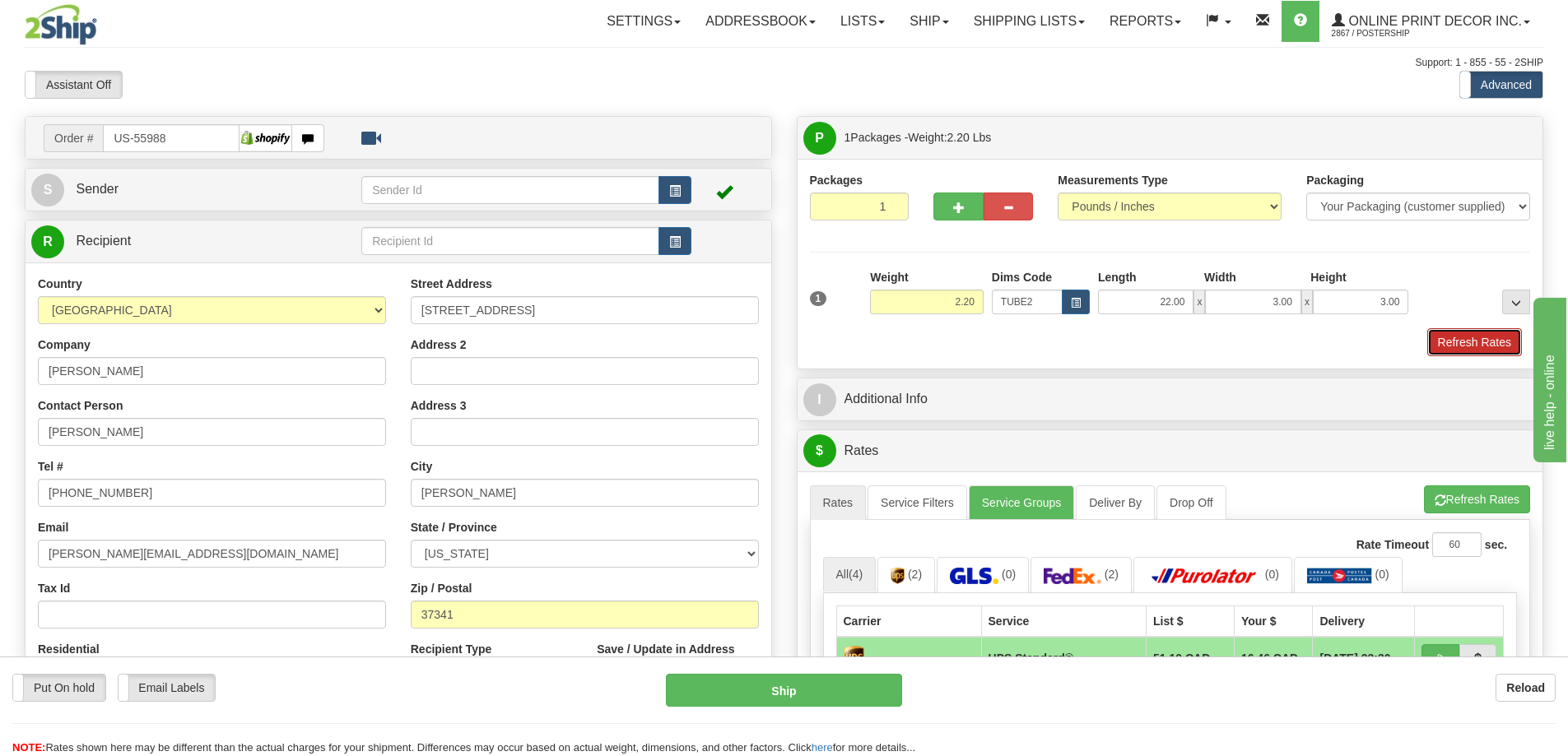
click at [1475, 345] on button "Refresh Rates" at bounding box center [1474, 342] width 95 height 28
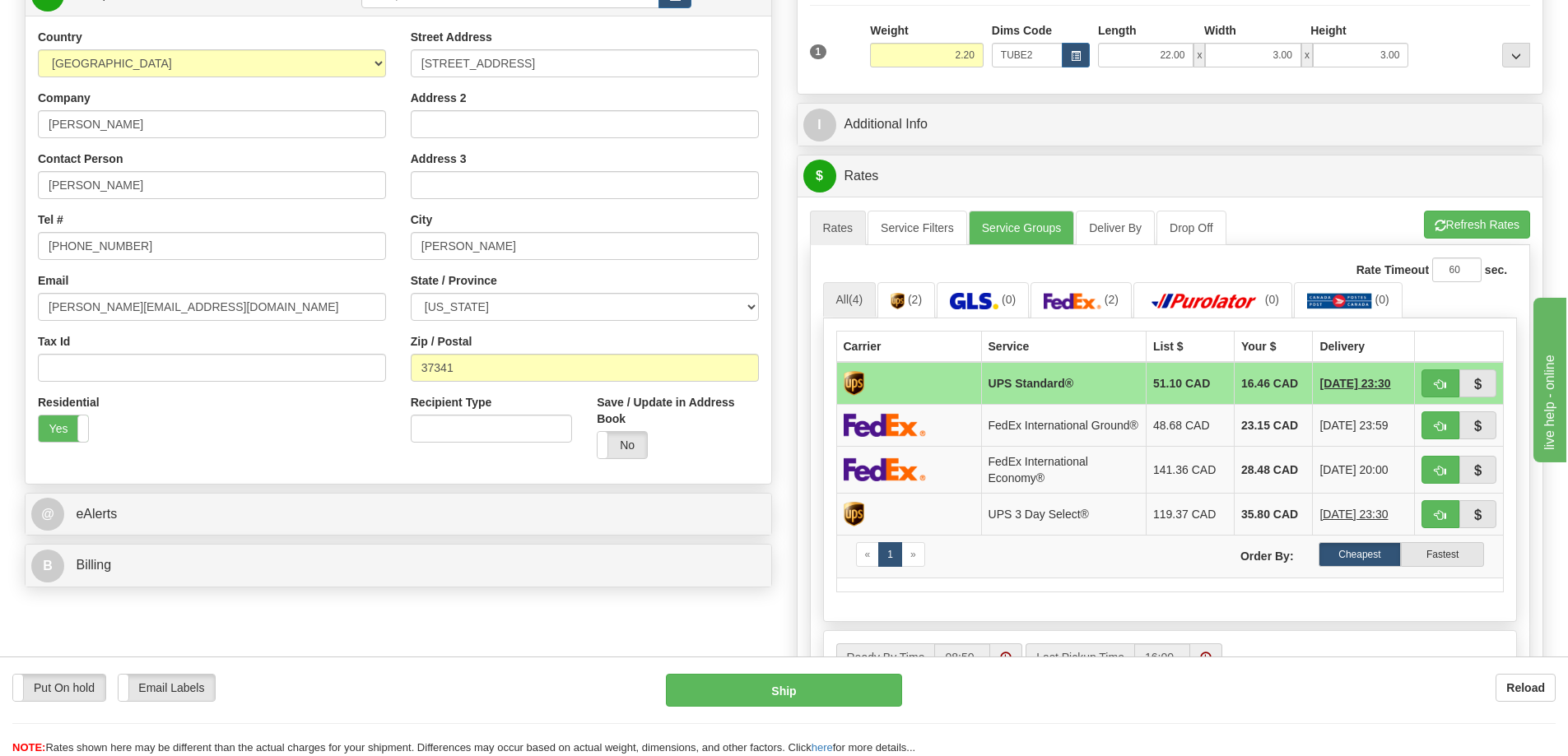
scroll to position [329, 0]
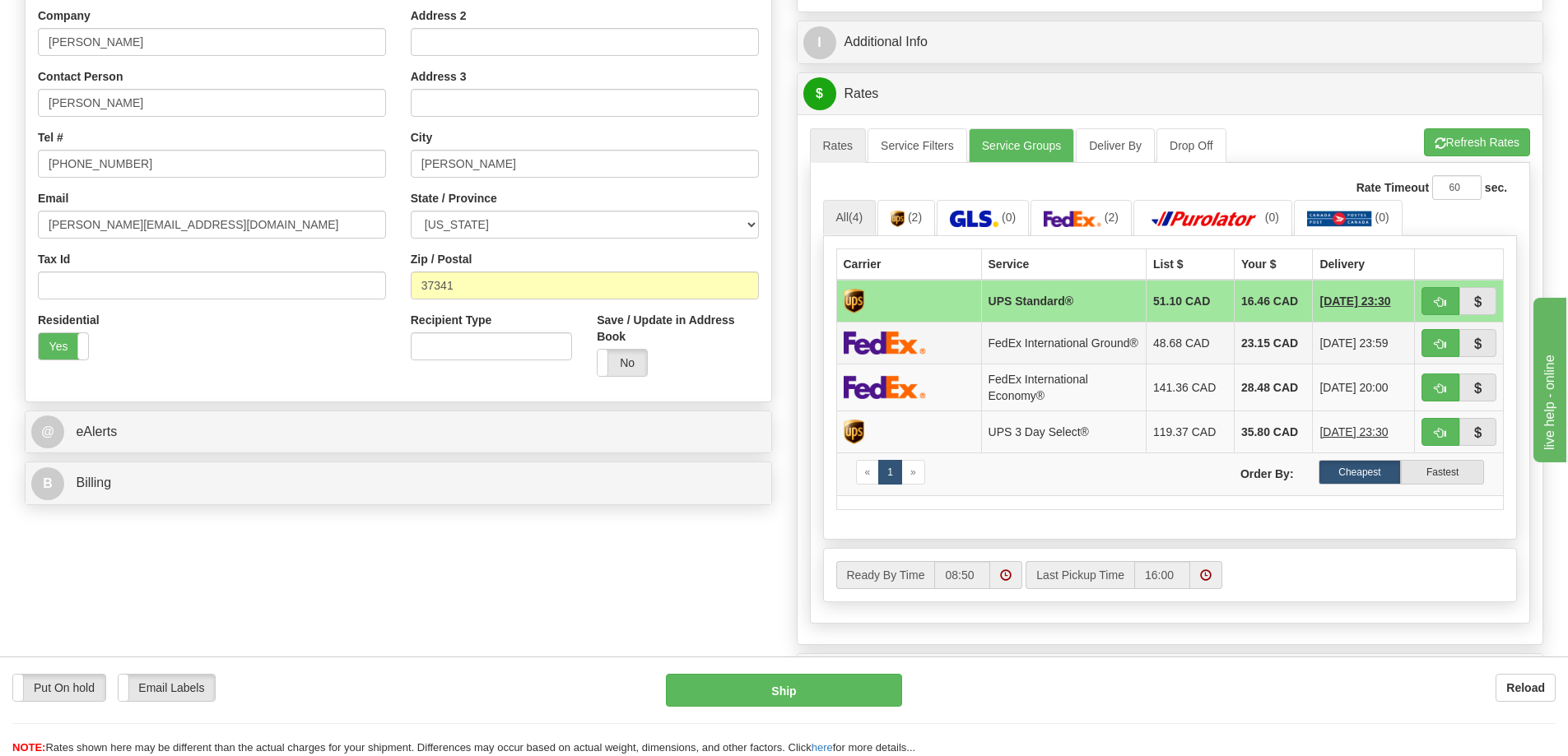
click at [1066, 339] on td "FedEx International Ground®" at bounding box center [1063, 342] width 165 height 42
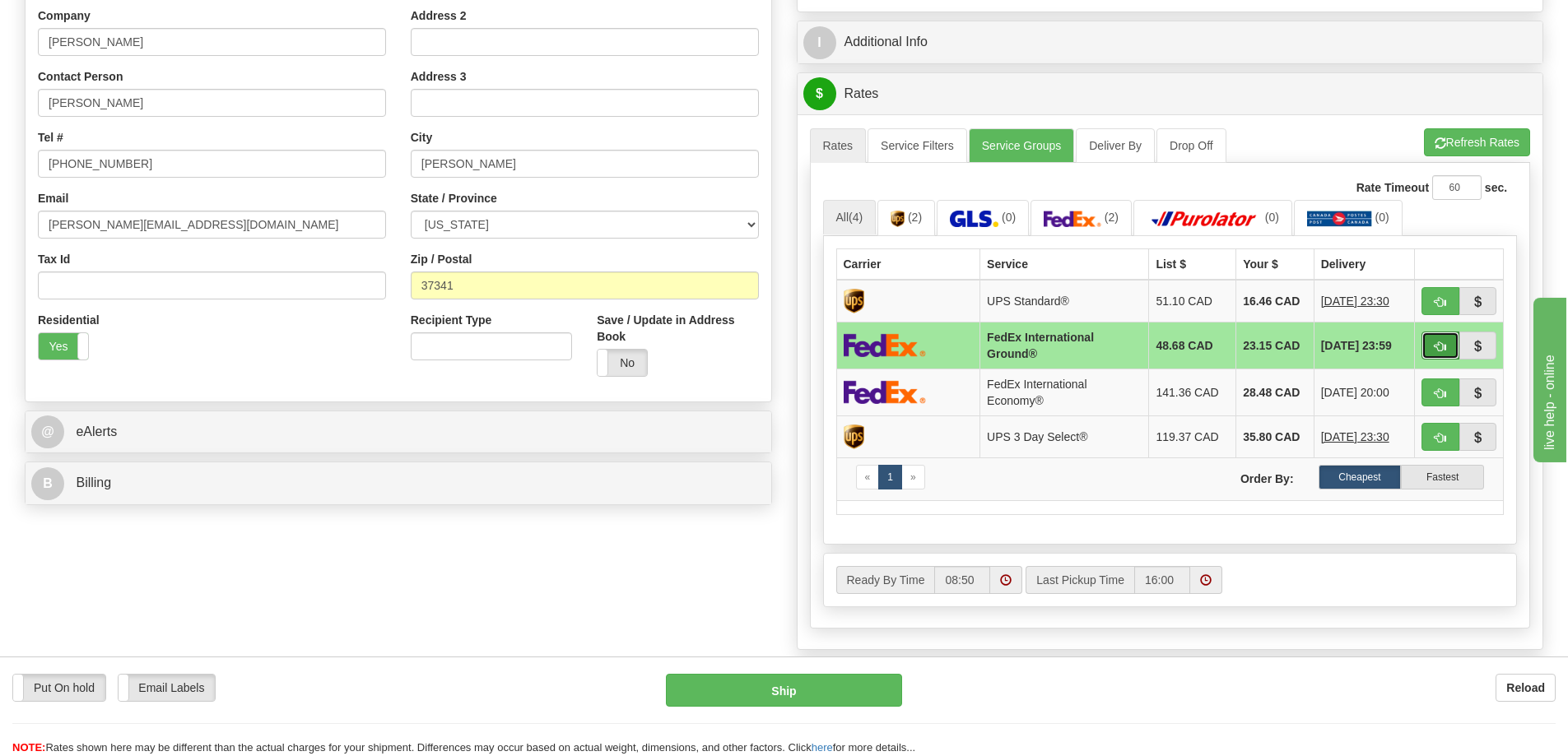
click at [1435, 341] on button "button" at bounding box center [1440, 346] width 38 height 28
type input "92"
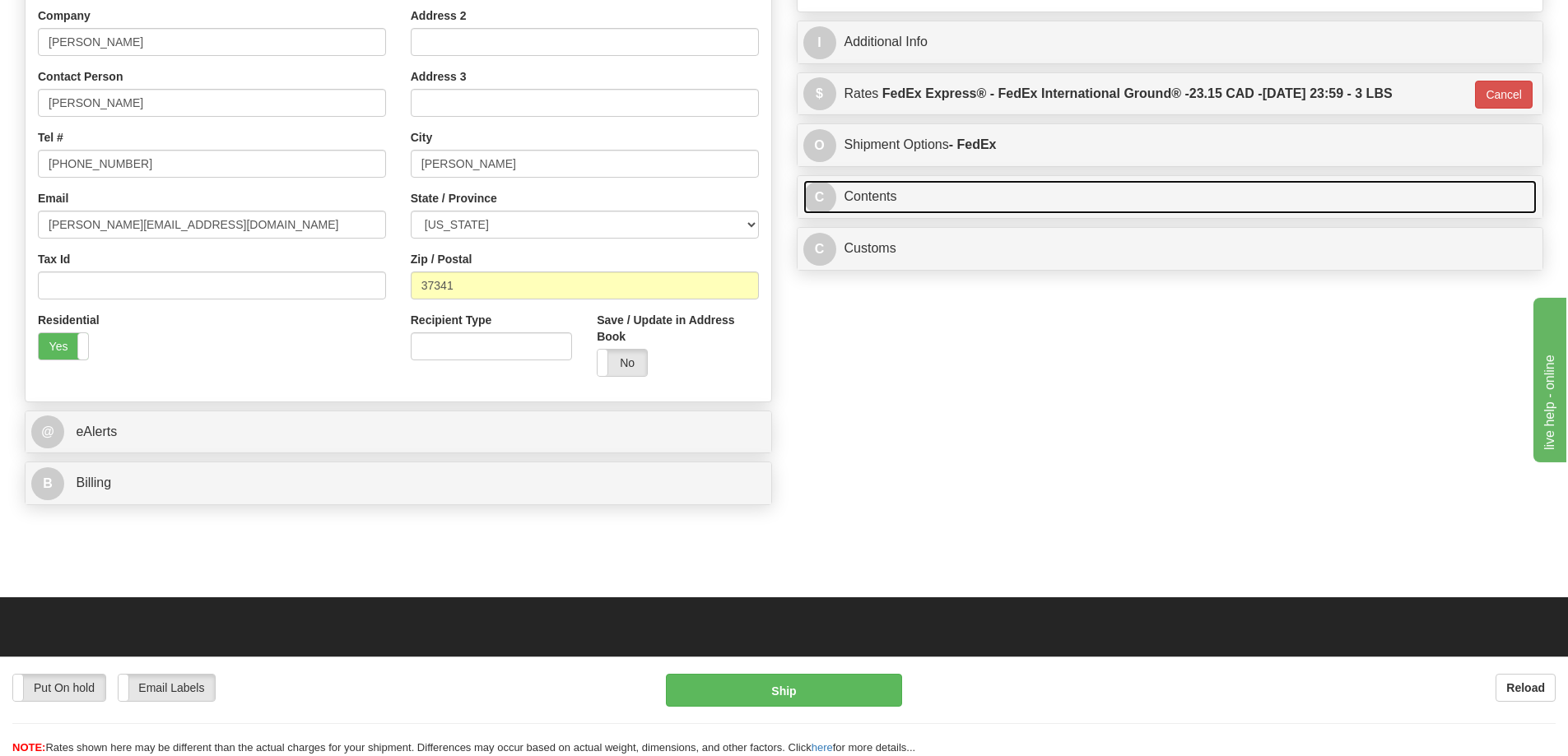
click at [1005, 193] on link "C Contents" at bounding box center [1170, 198] width 734 height 34
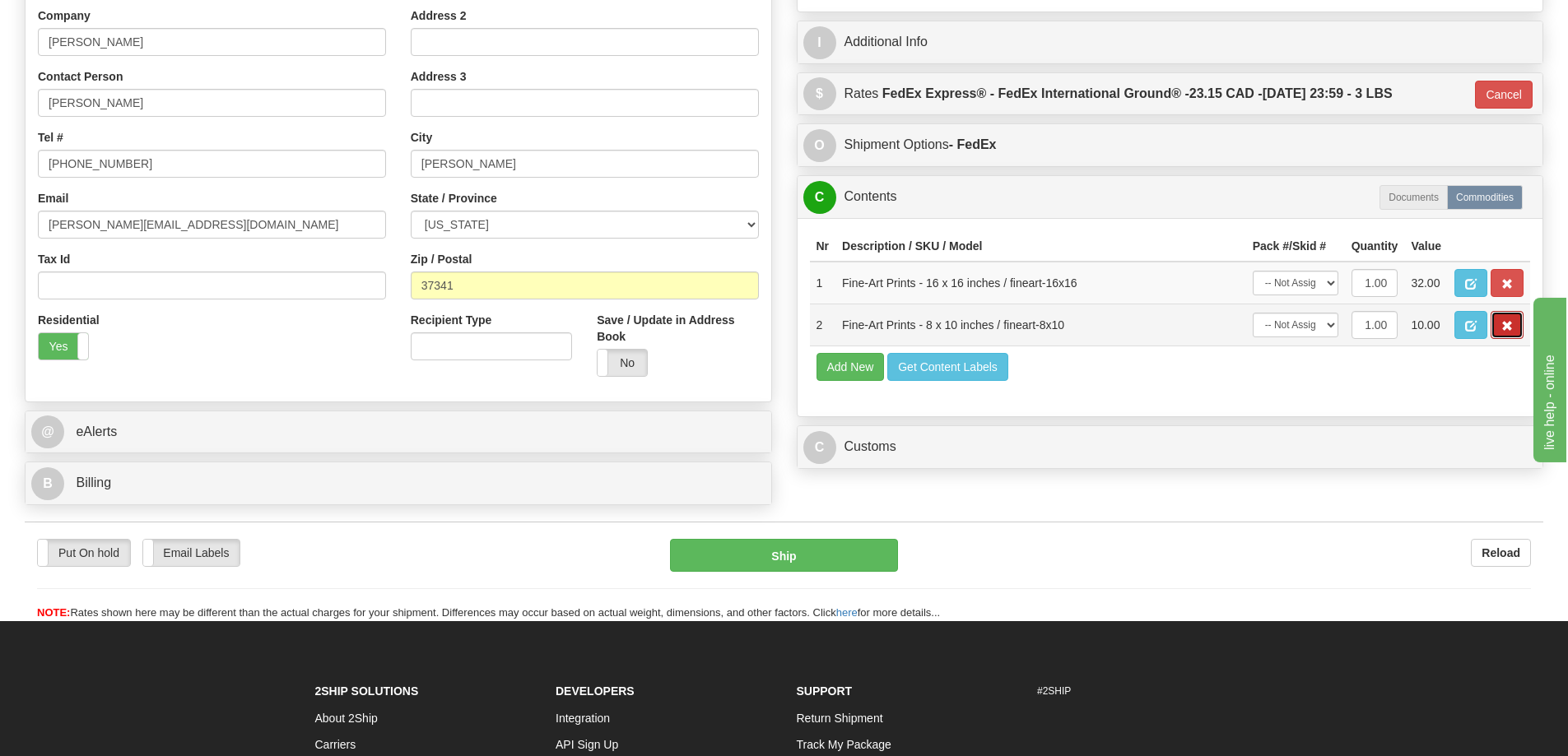
click at [1505, 331] on span "button" at bounding box center [1507, 326] width 11 height 10
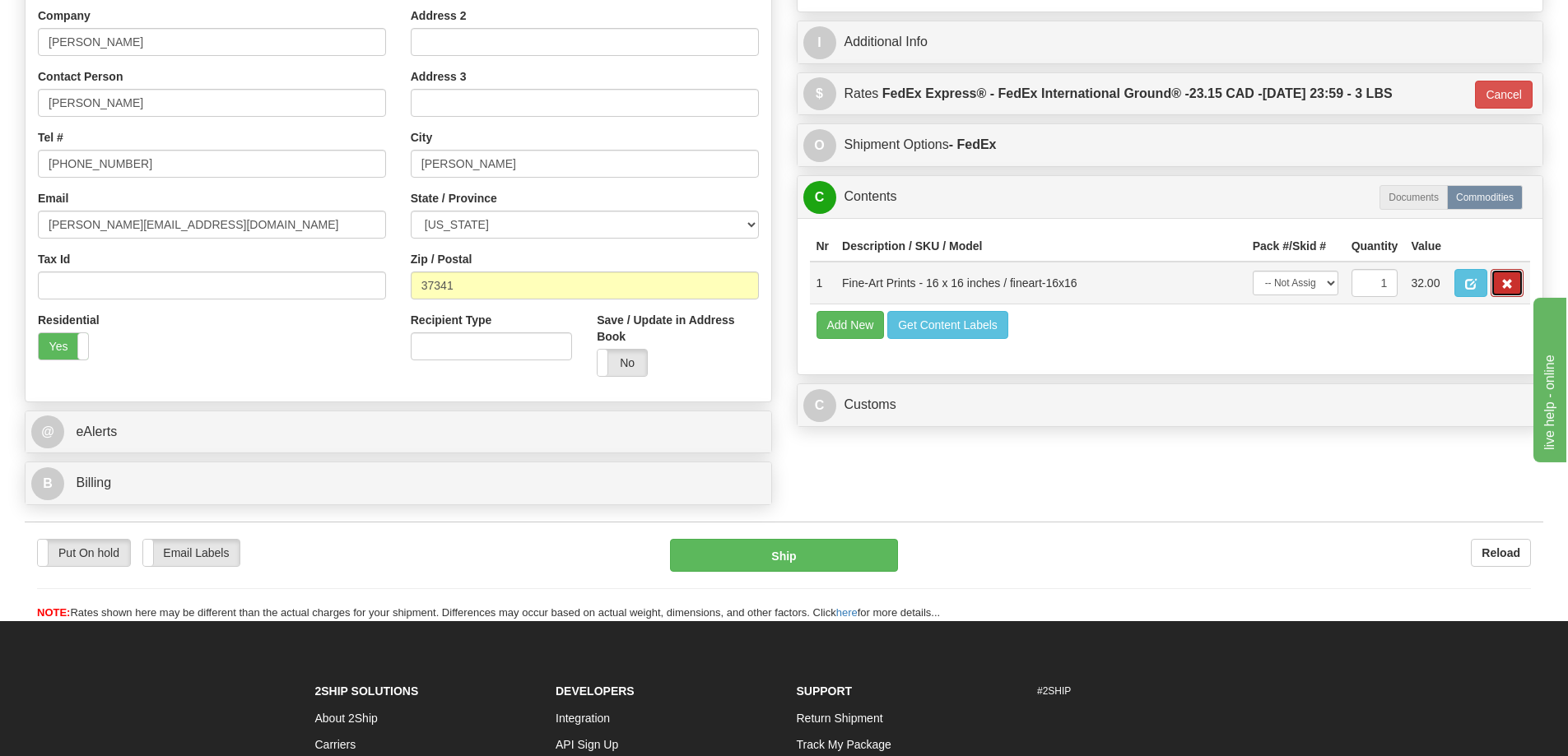
click at [1505, 287] on span "button" at bounding box center [1507, 284] width 11 height 10
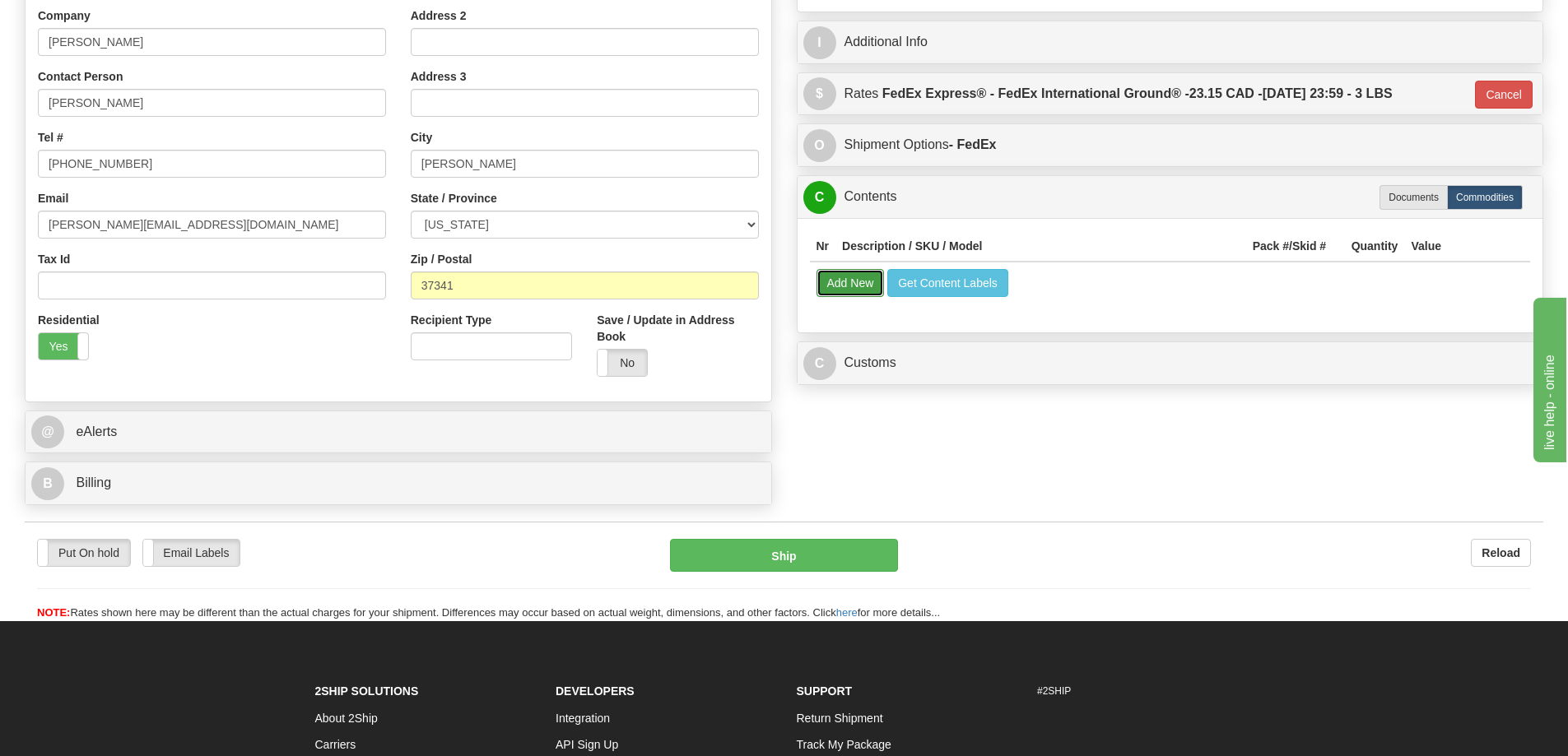
click at [853, 285] on button "Add New" at bounding box center [851, 284] width 68 height 28
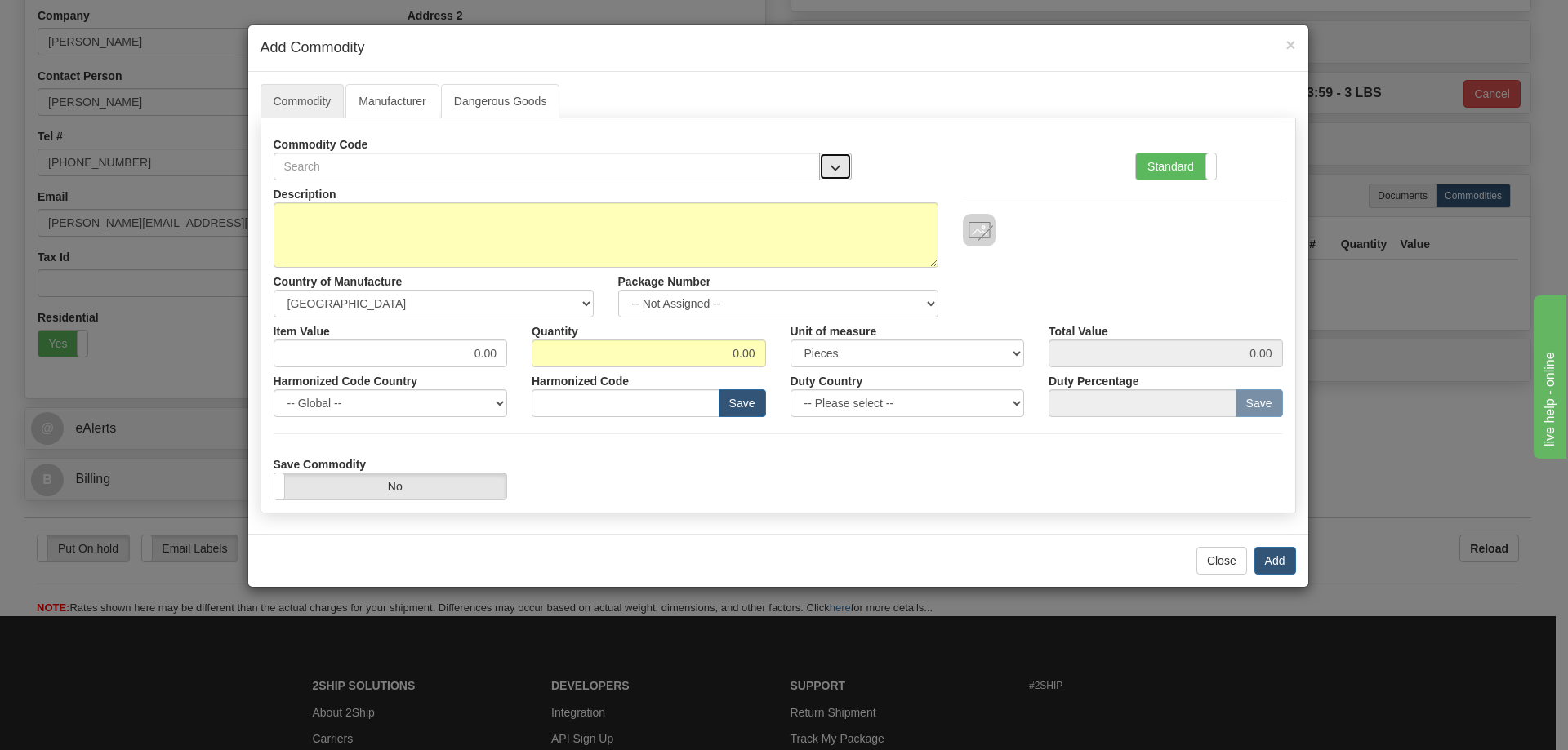
click at [831, 162] on span "button" at bounding box center [836, 167] width 11 height 10
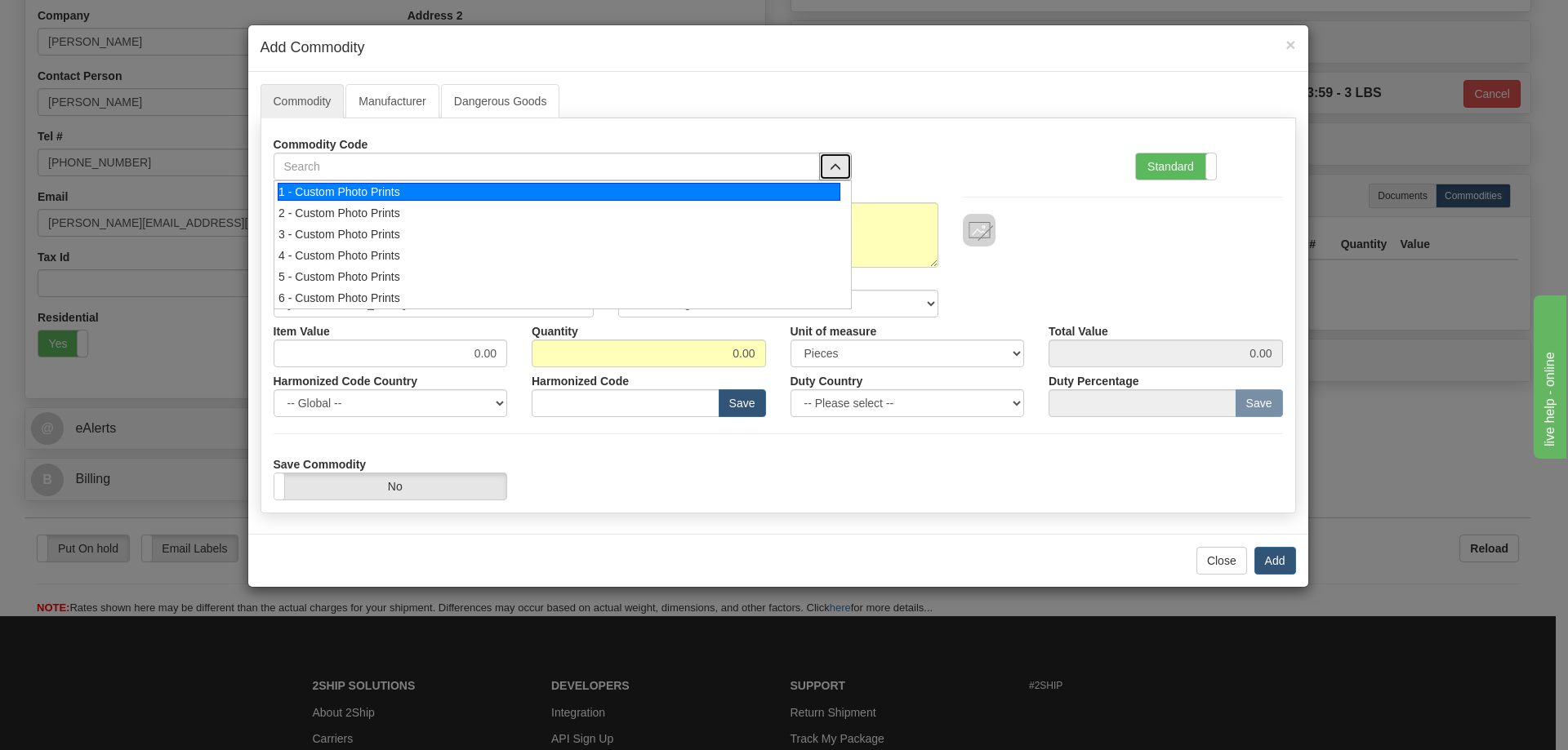
click at [819, 187] on div "1 - Custom Photo Prints" at bounding box center [559, 191] width 563 height 18
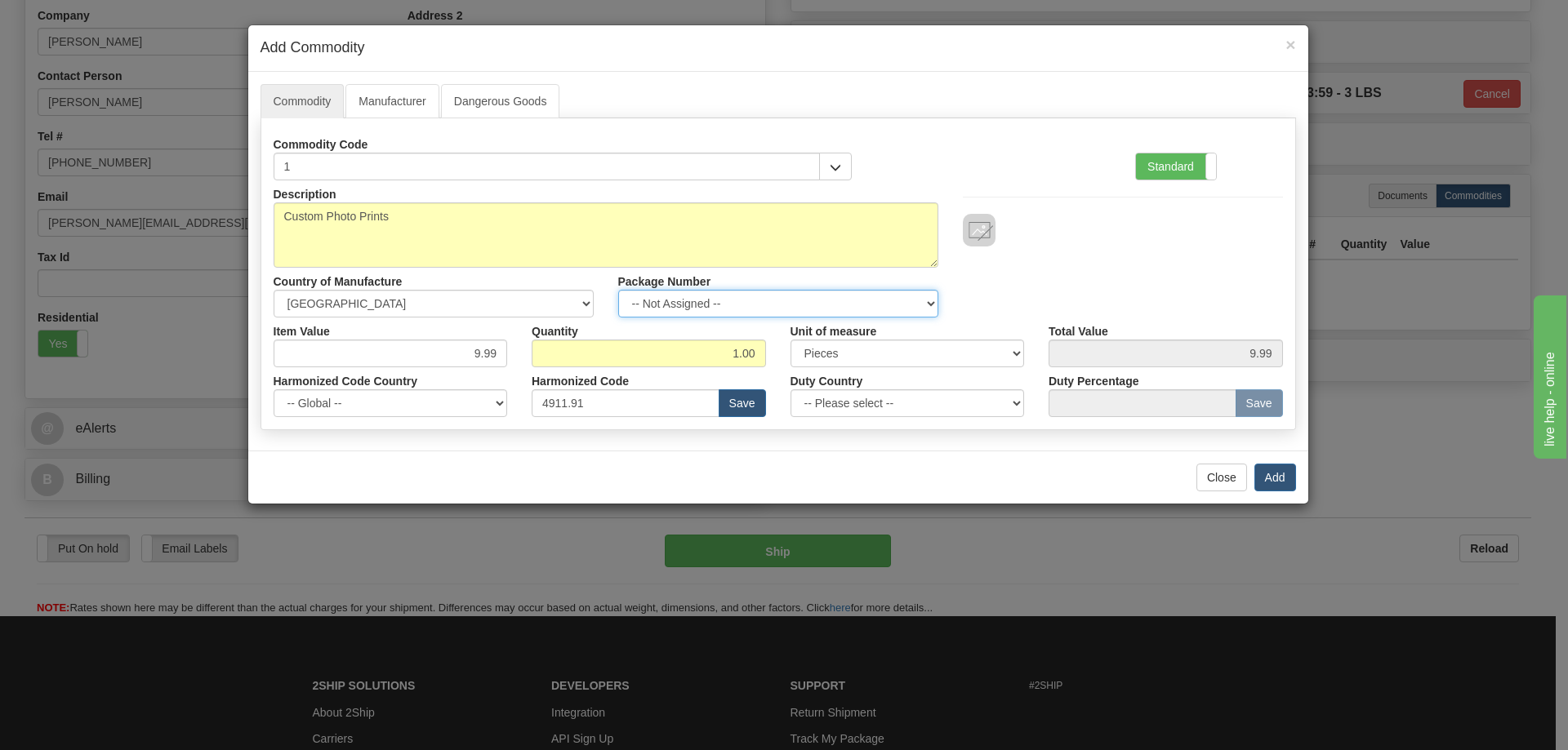
click at [918, 301] on select "-- Not Assigned -- Item 1" at bounding box center [777, 304] width 320 height 28
select select "0"
click at [618, 290] on select "-- Not Assigned -- Item 1" at bounding box center [777, 304] width 320 height 28
click at [1272, 476] on button "Add" at bounding box center [1274, 478] width 41 height 28
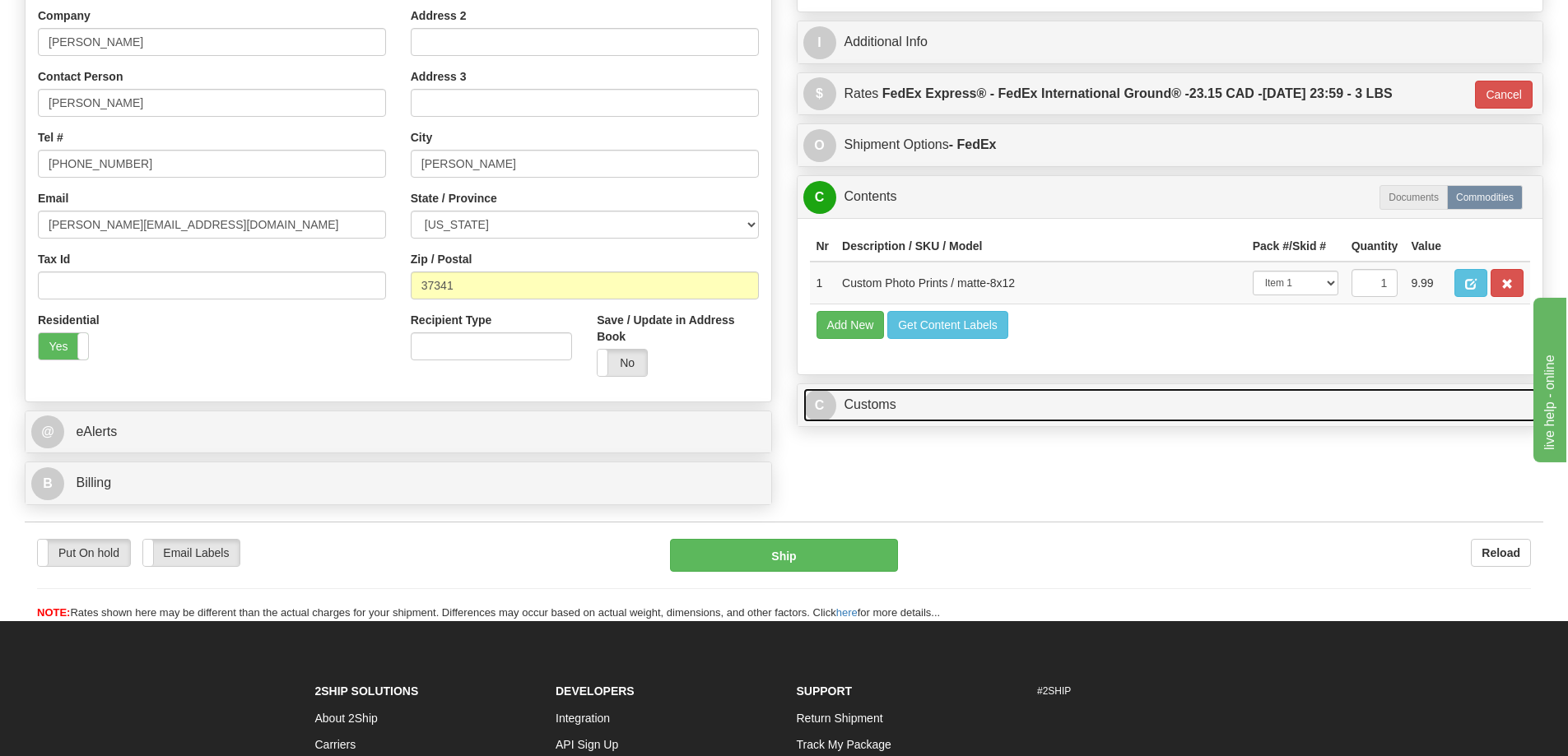
click at [1375, 406] on link "C Customs" at bounding box center [1170, 405] width 734 height 34
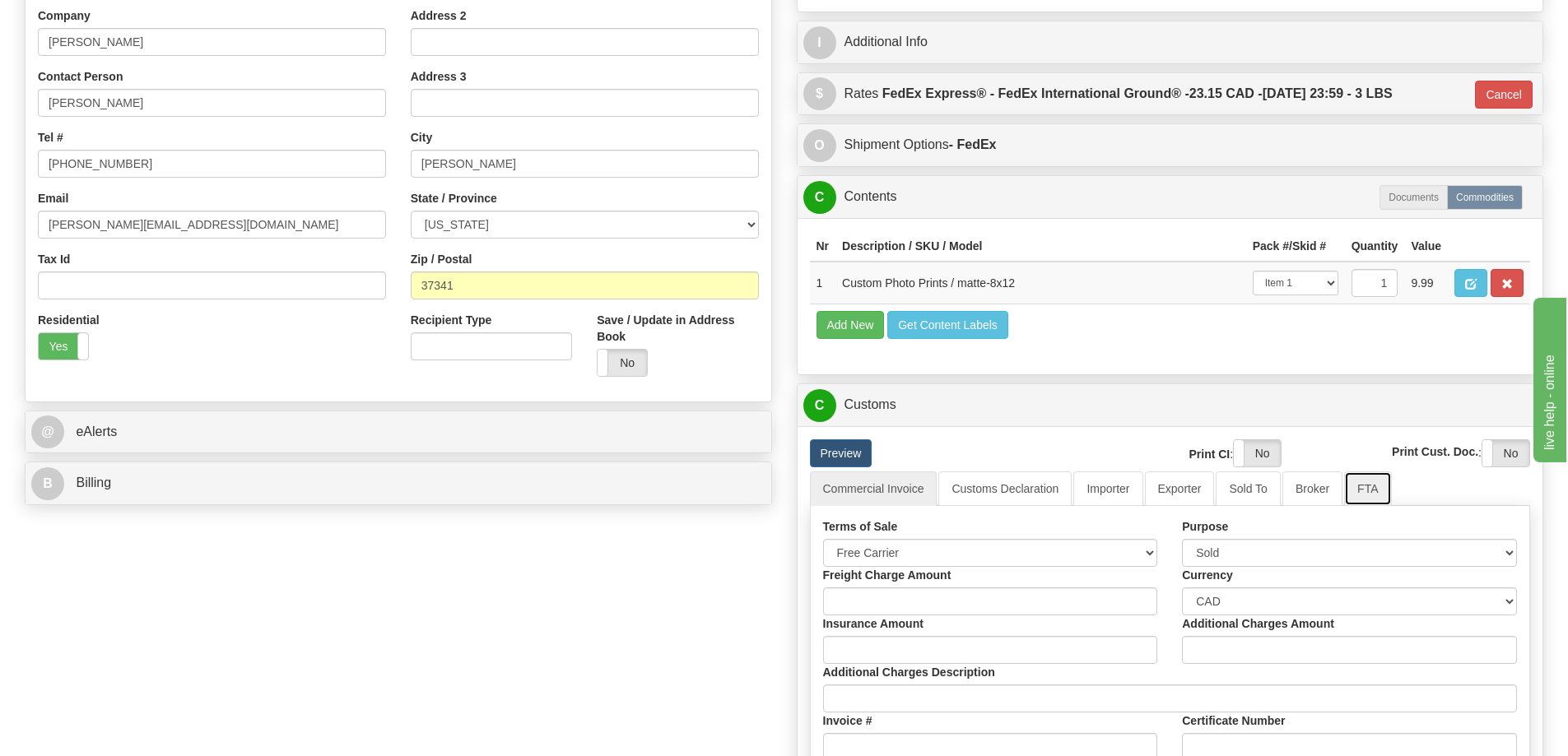
click at [1375, 493] on link "FTA" at bounding box center [1368, 489] width 47 height 35
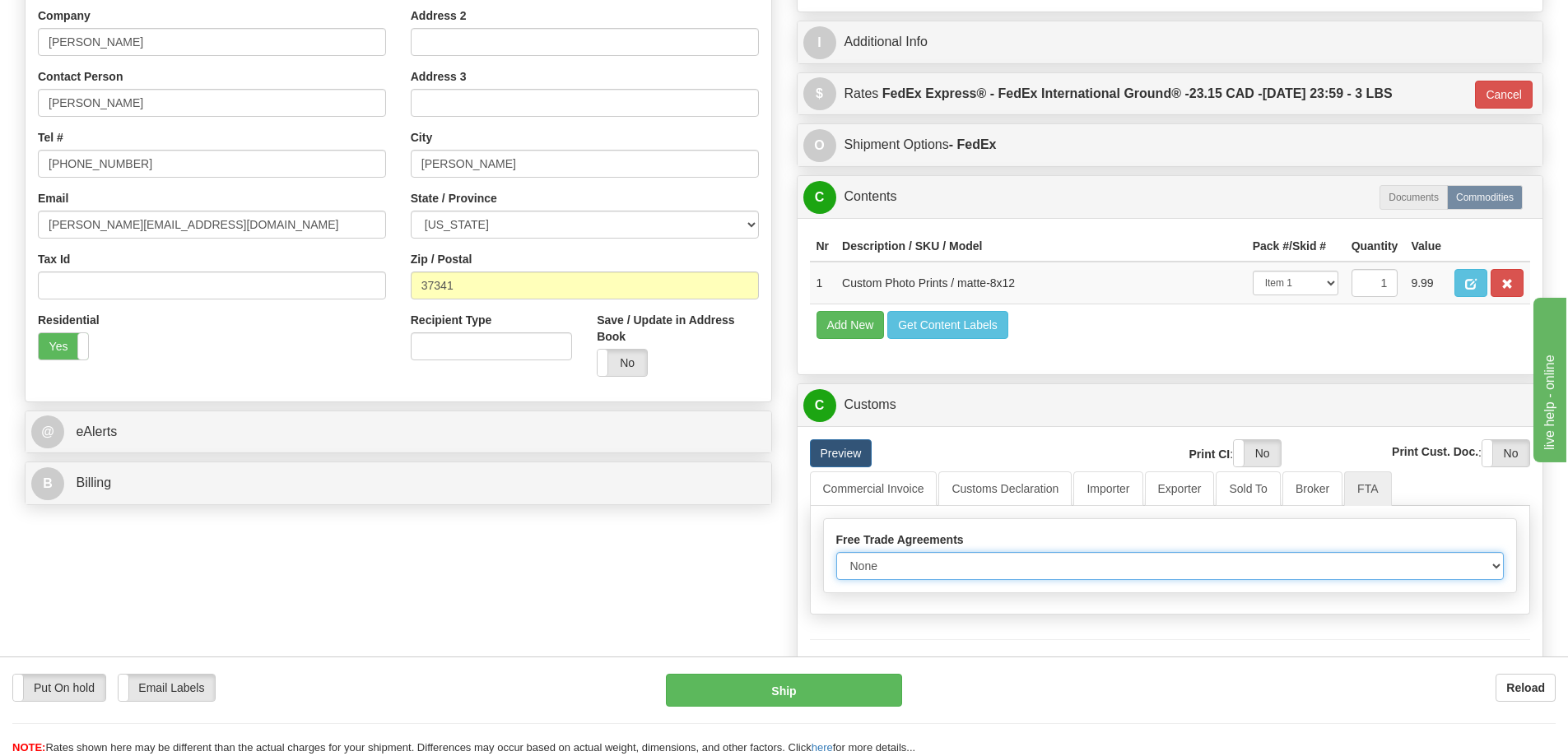
click at [1498, 572] on select "None Other USMCA CETA CUKTCA" at bounding box center [1170, 566] width 668 height 28
select select "1"
click at [836, 558] on select "None Other USMCA CETA CUKTCA" at bounding box center [1170, 566] width 668 height 28
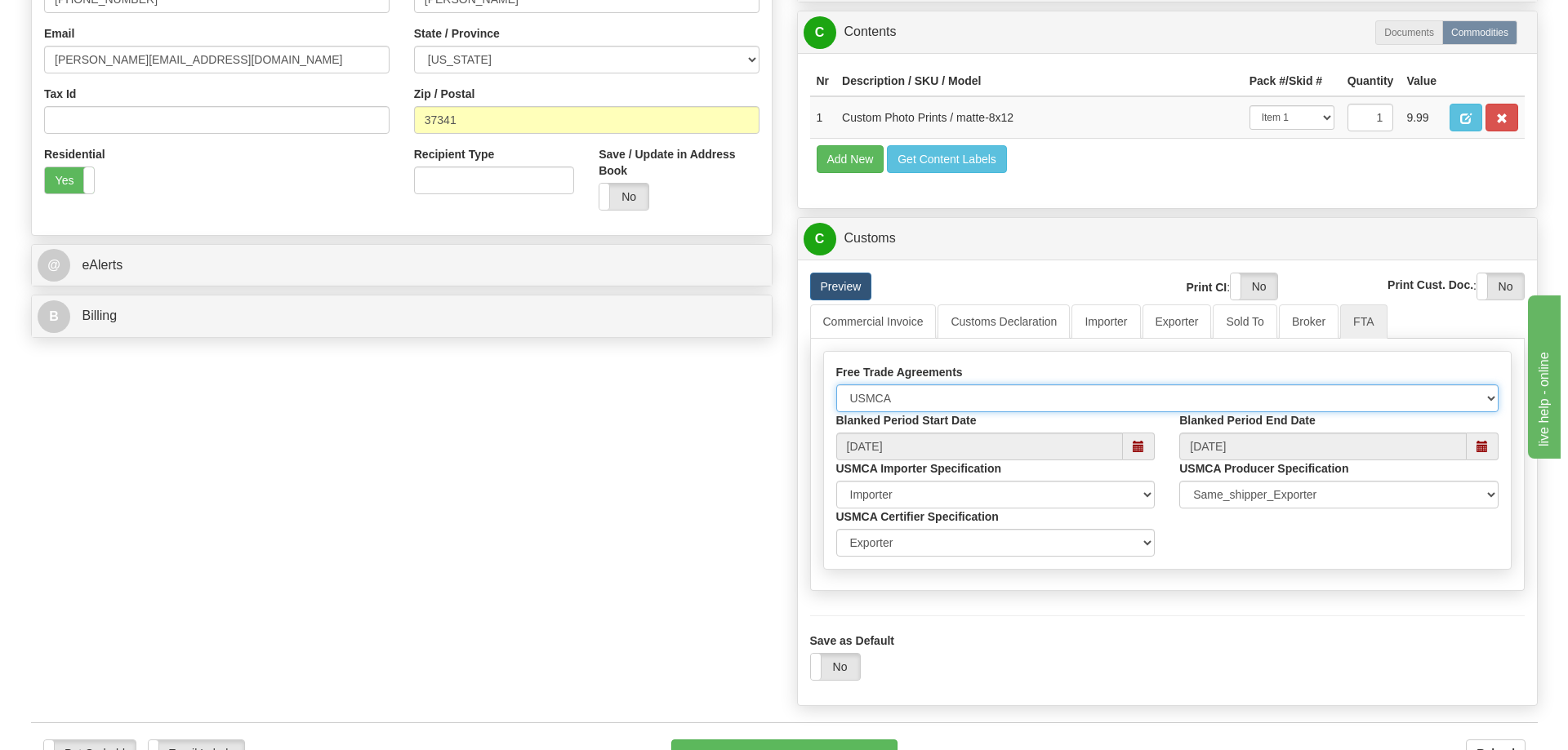
scroll to position [571, 0]
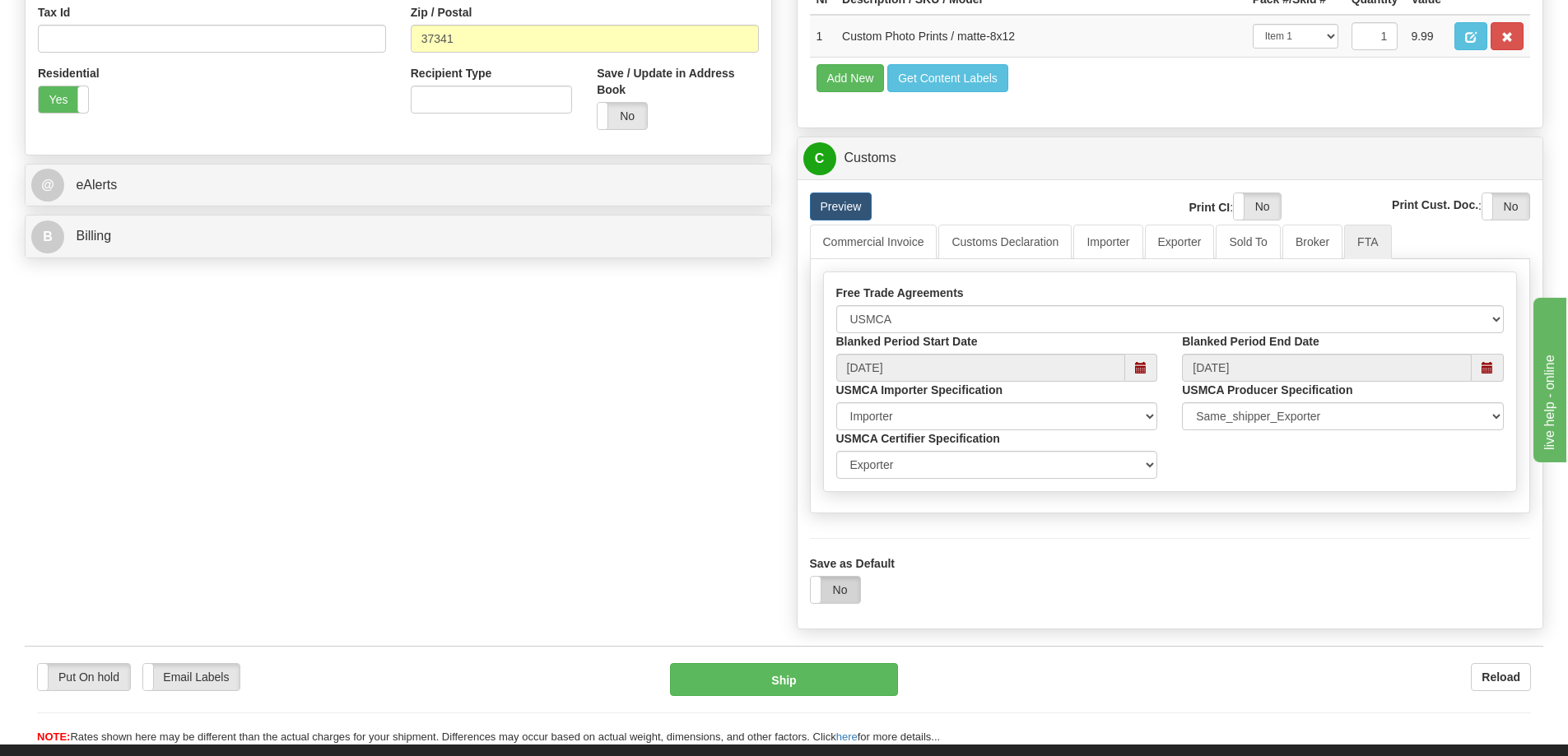
click at [839, 589] on label "No" at bounding box center [836, 590] width 49 height 26
click at [772, 677] on button "Ship" at bounding box center [784, 679] width 228 height 33
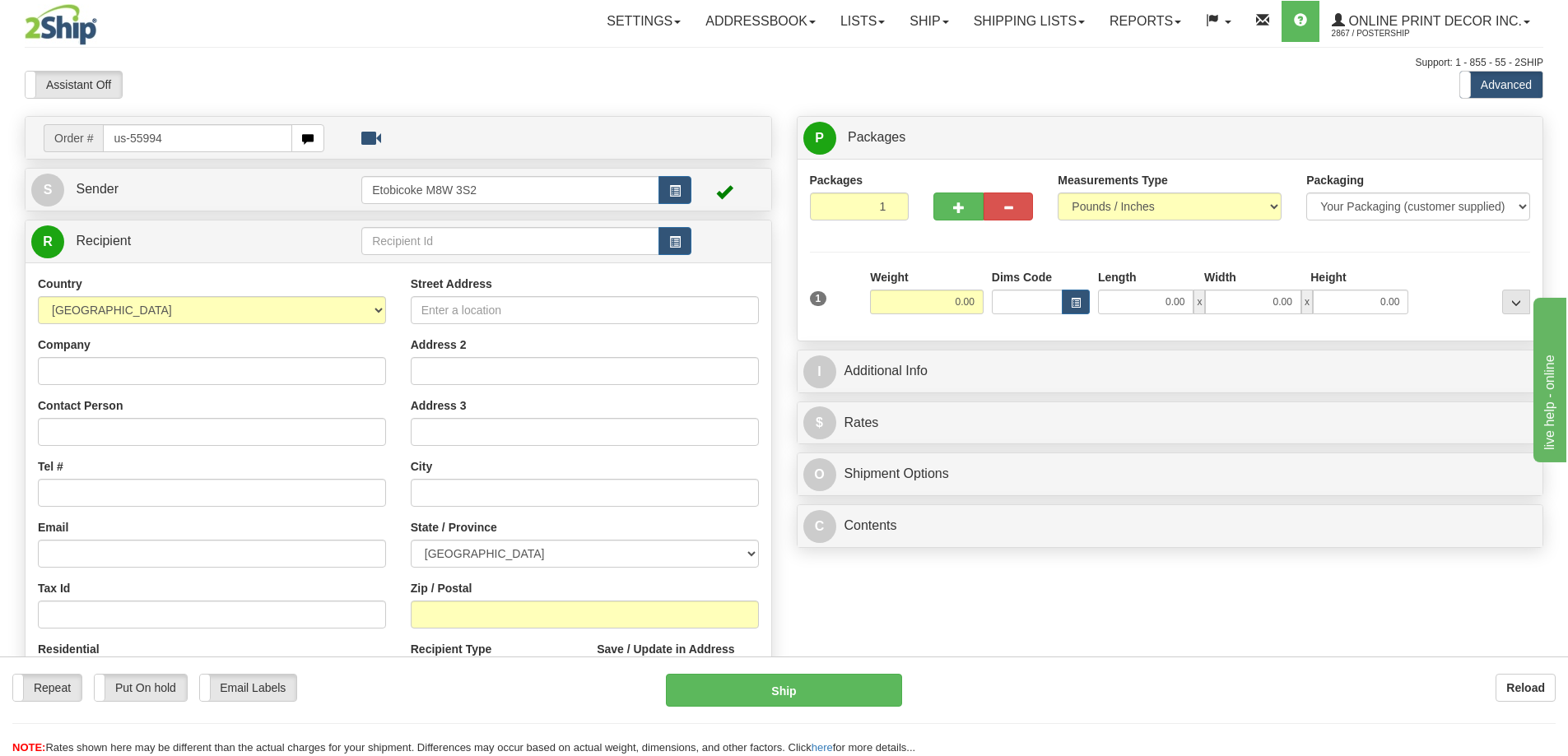
type input "us-55994"
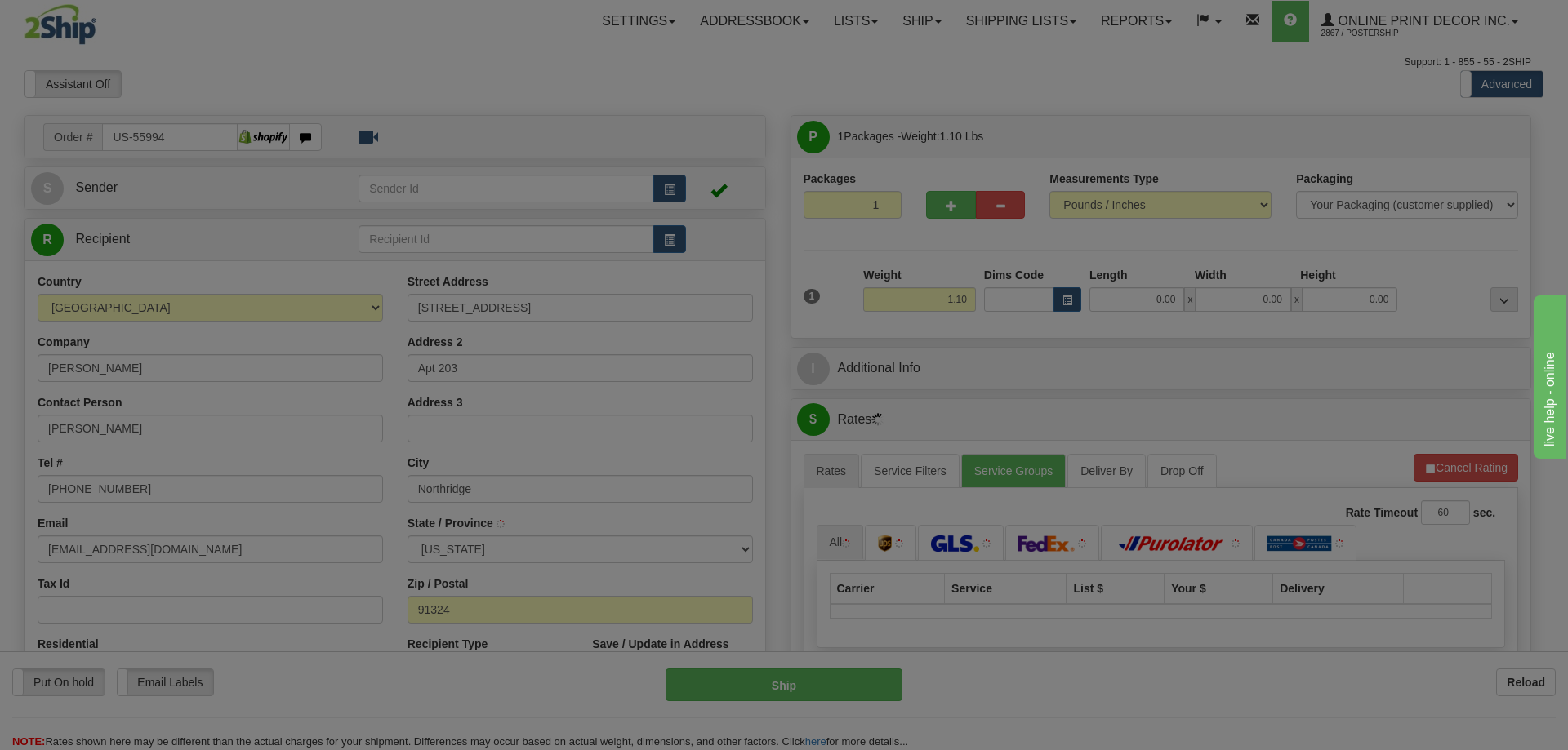
type input "NORTHRIDGE"
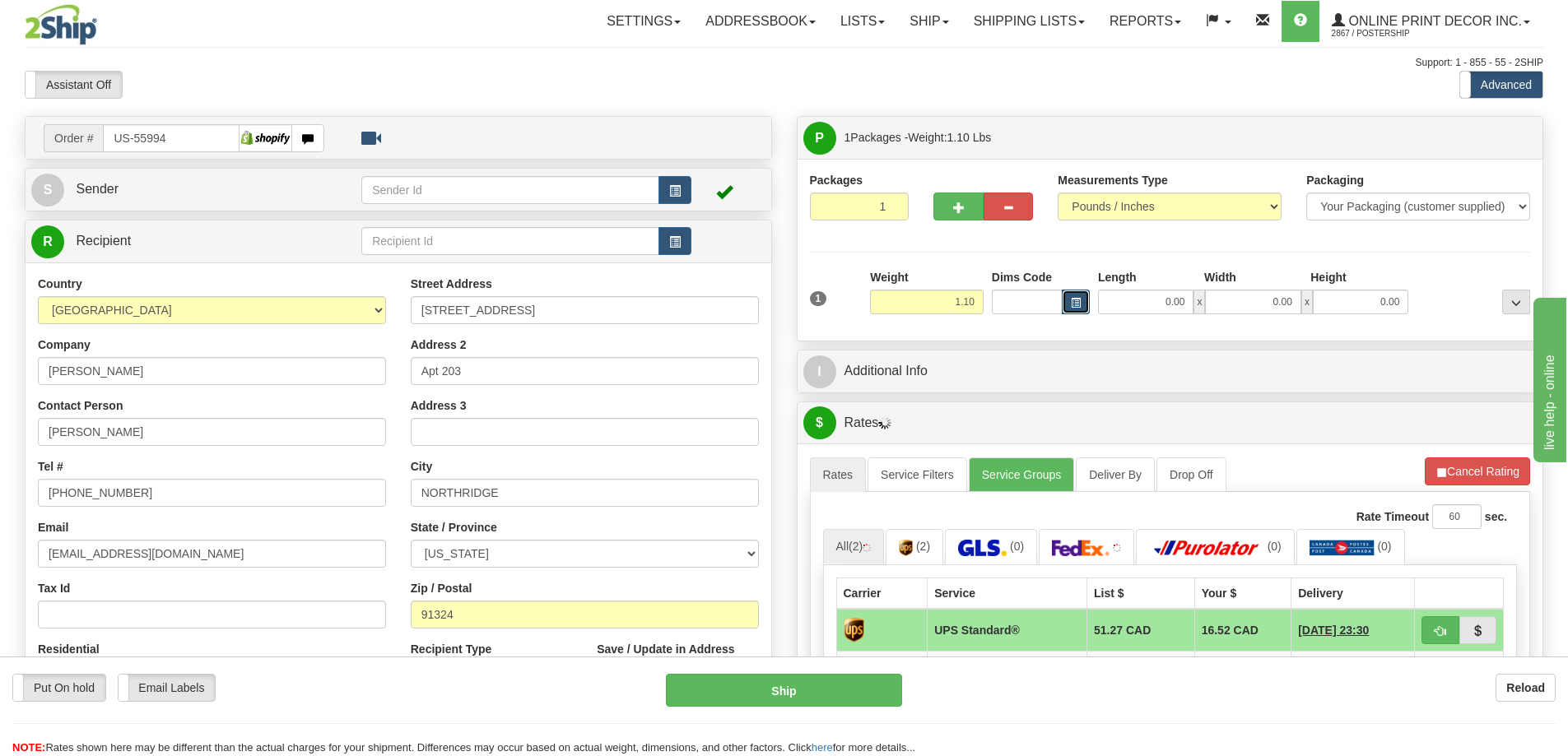
click at [1084, 307] on button "button" at bounding box center [1076, 301] width 28 height 25
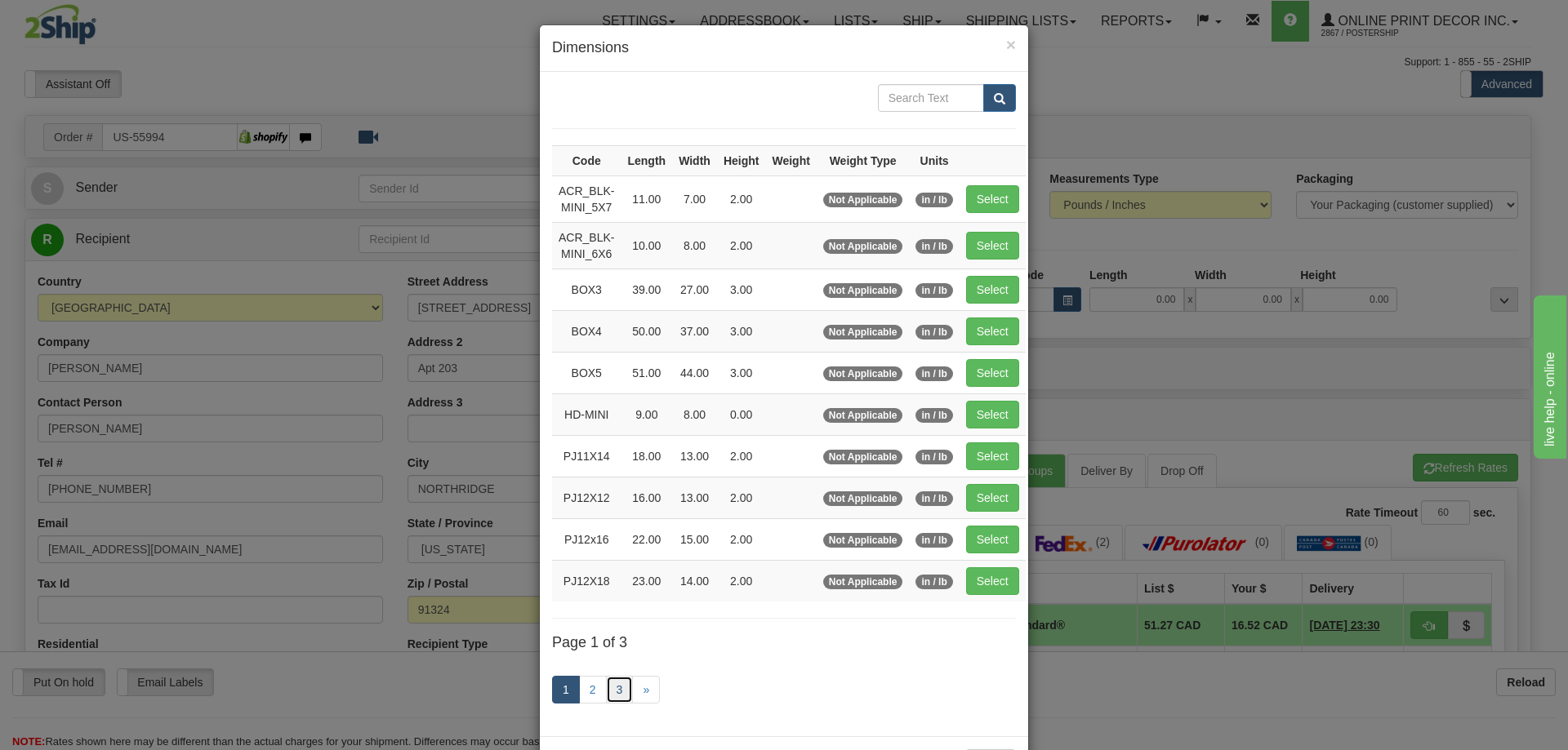
click at [614, 684] on link "3" at bounding box center [620, 690] width 28 height 28
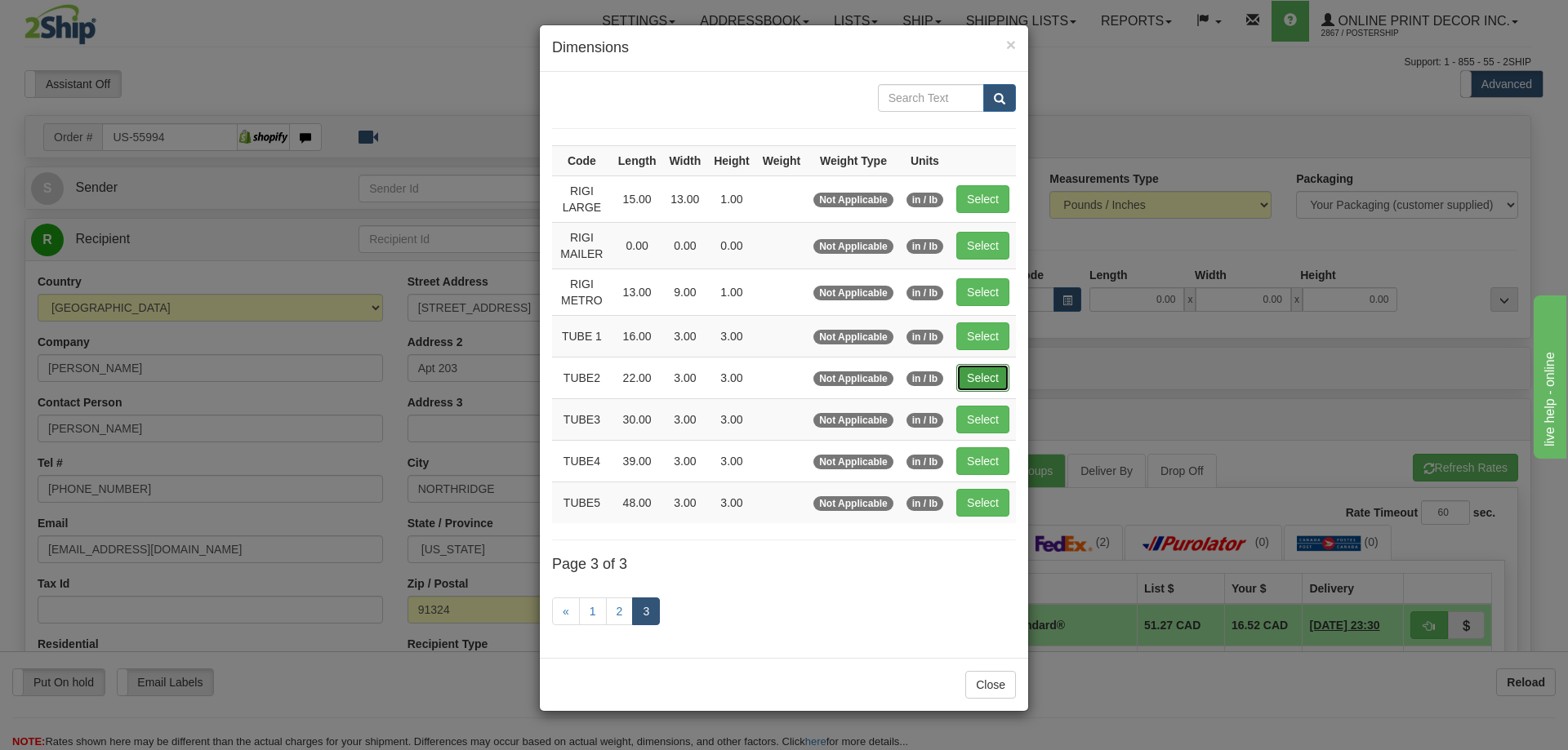
click at [990, 368] on button "Select" at bounding box center [983, 378] width 53 height 28
type input "TUBE2"
type input "22.00"
type input "3.00"
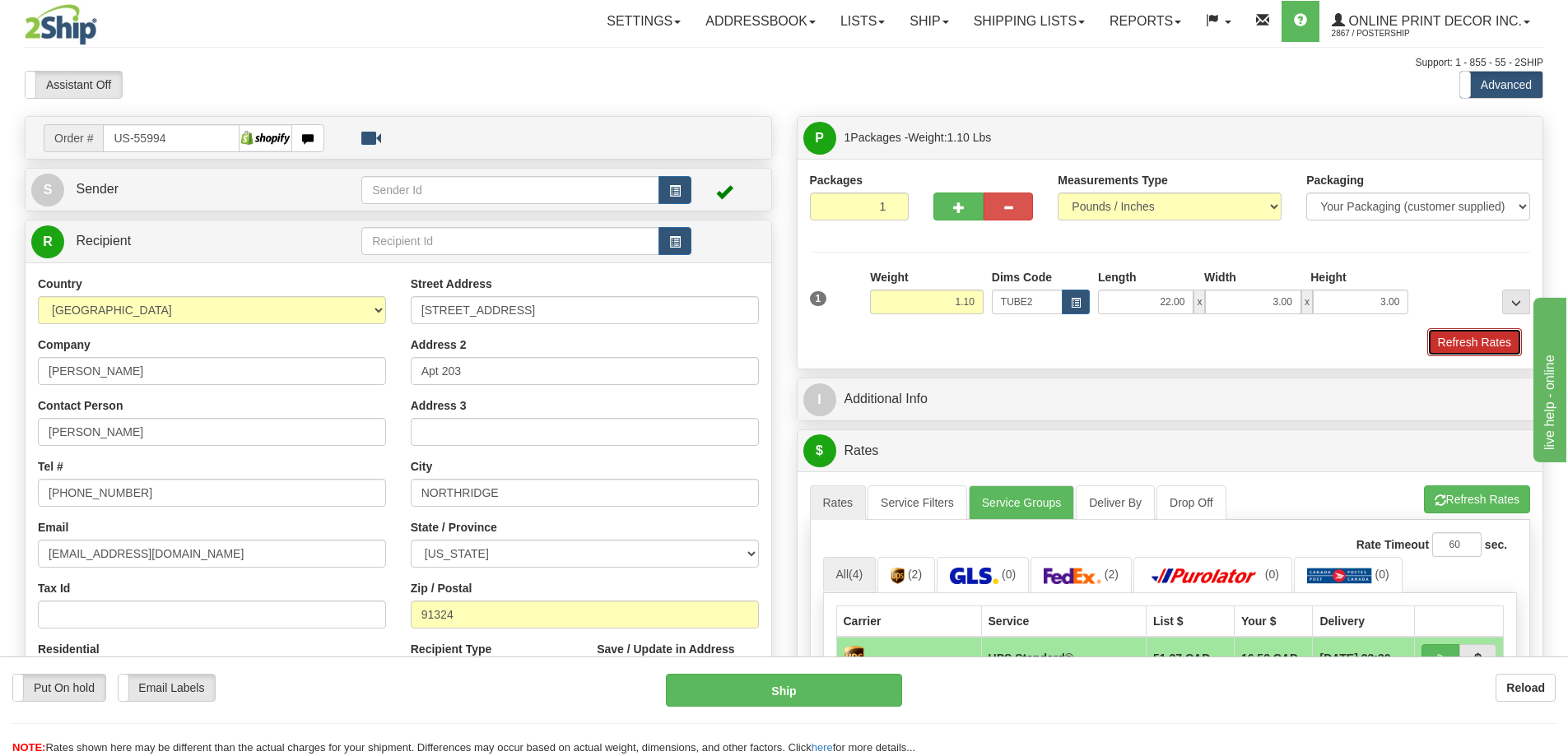
click at [1458, 334] on button "Refresh Rates" at bounding box center [1474, 342] width 95 height 28
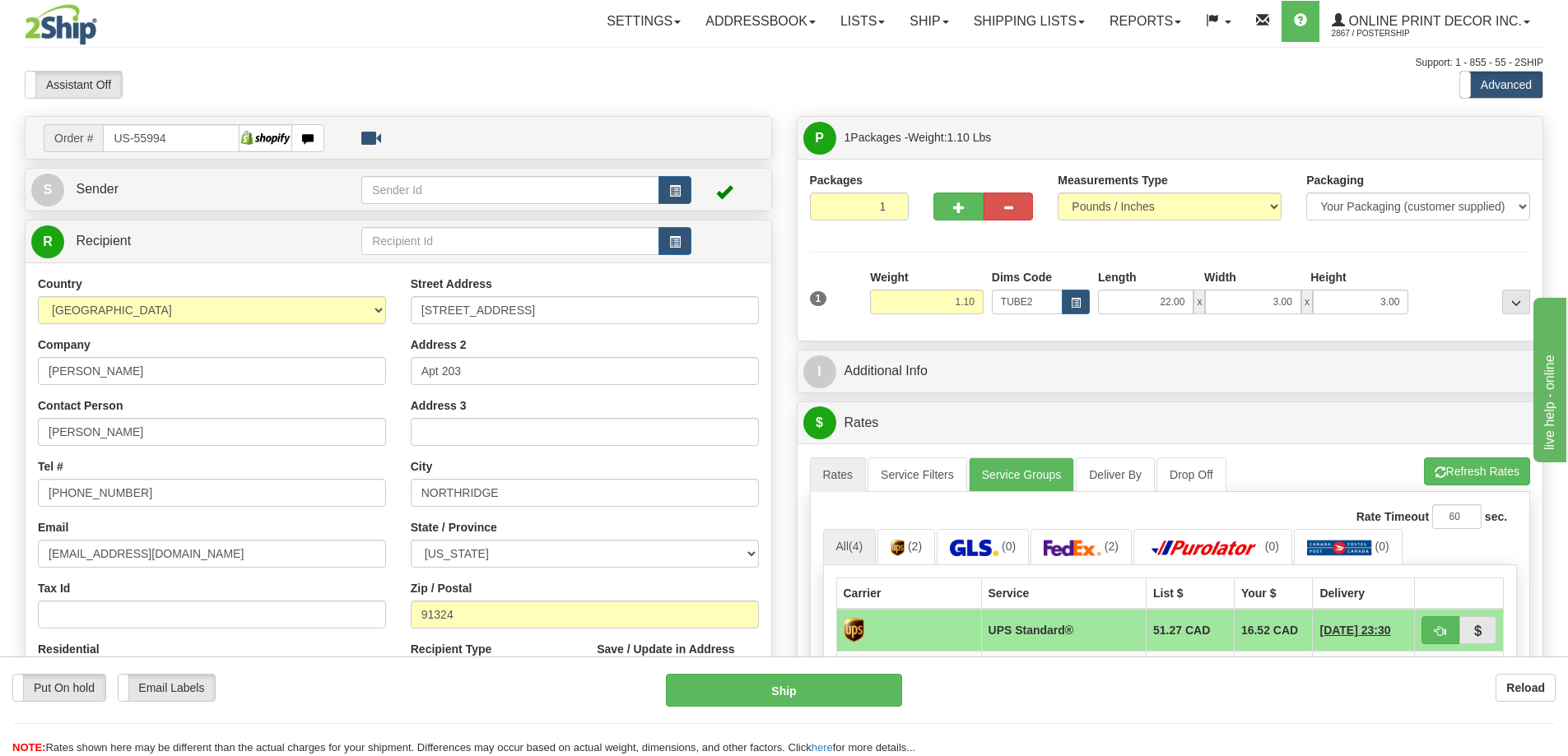
scroll to position [164, 0]
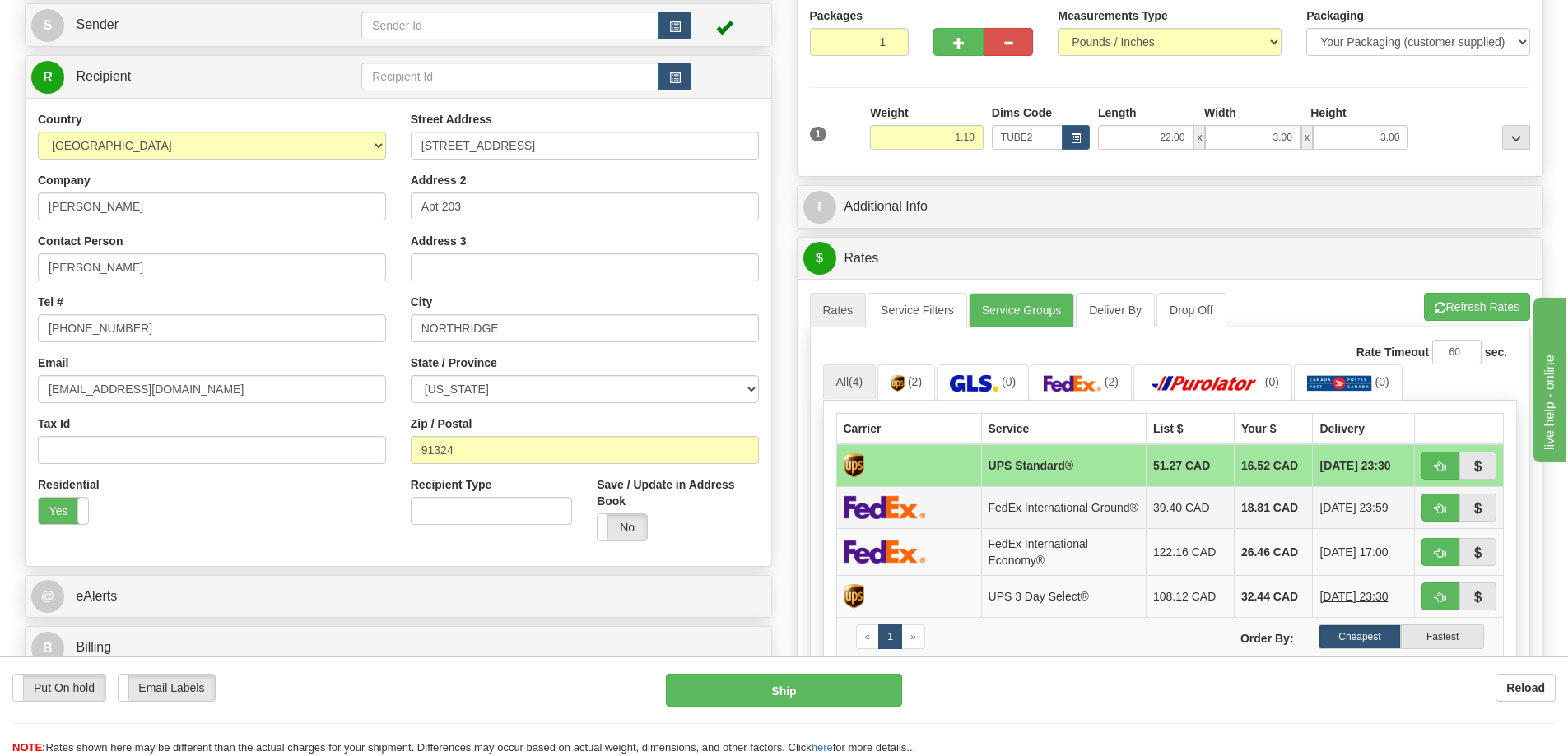
click at [1032, 505] on td "FedEx International Ground®" at bounding box center [1063, 507] width 165 height 42
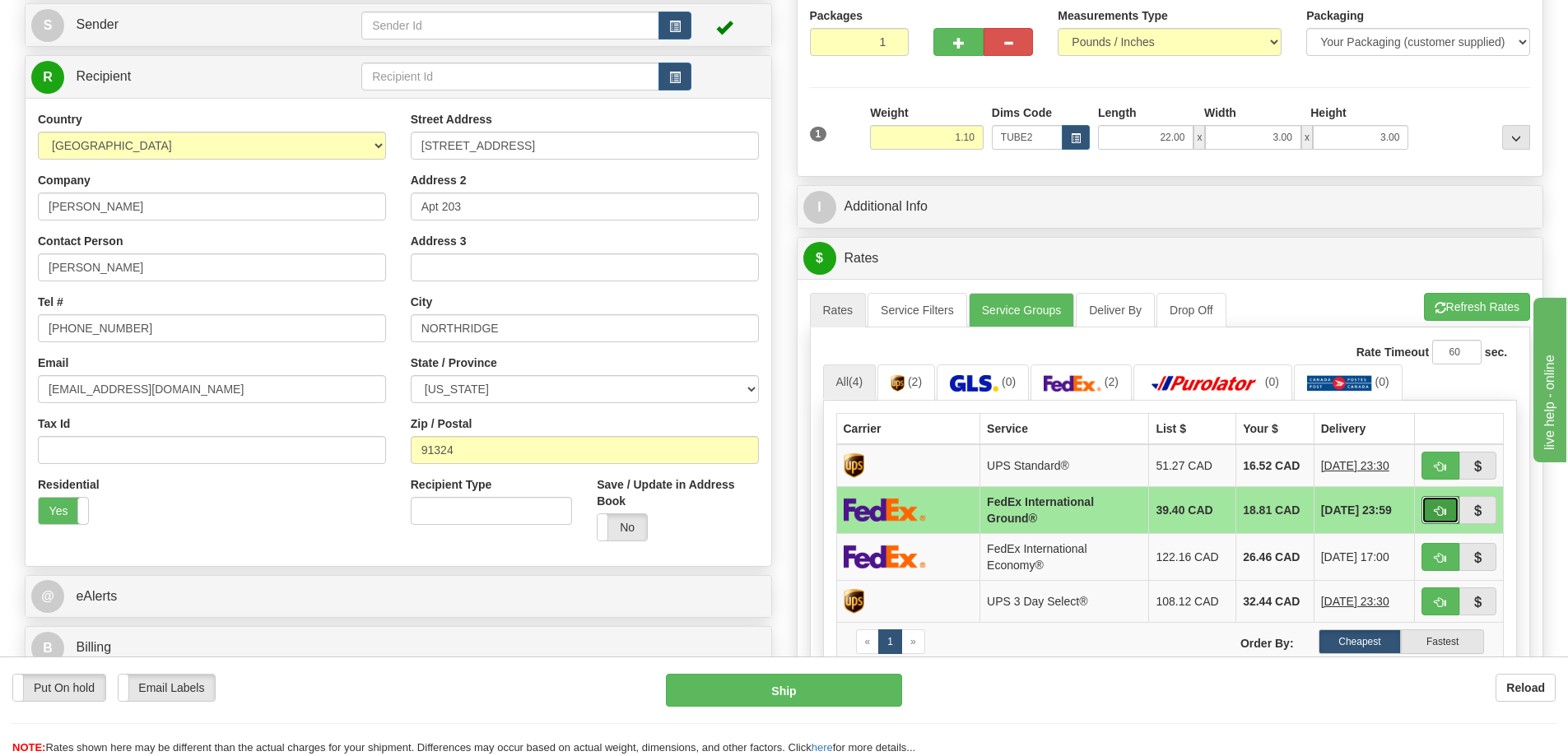
click at [1435, 507] on span "button" at bounding box center [1440, 510] width 11 height 10
type input "92"
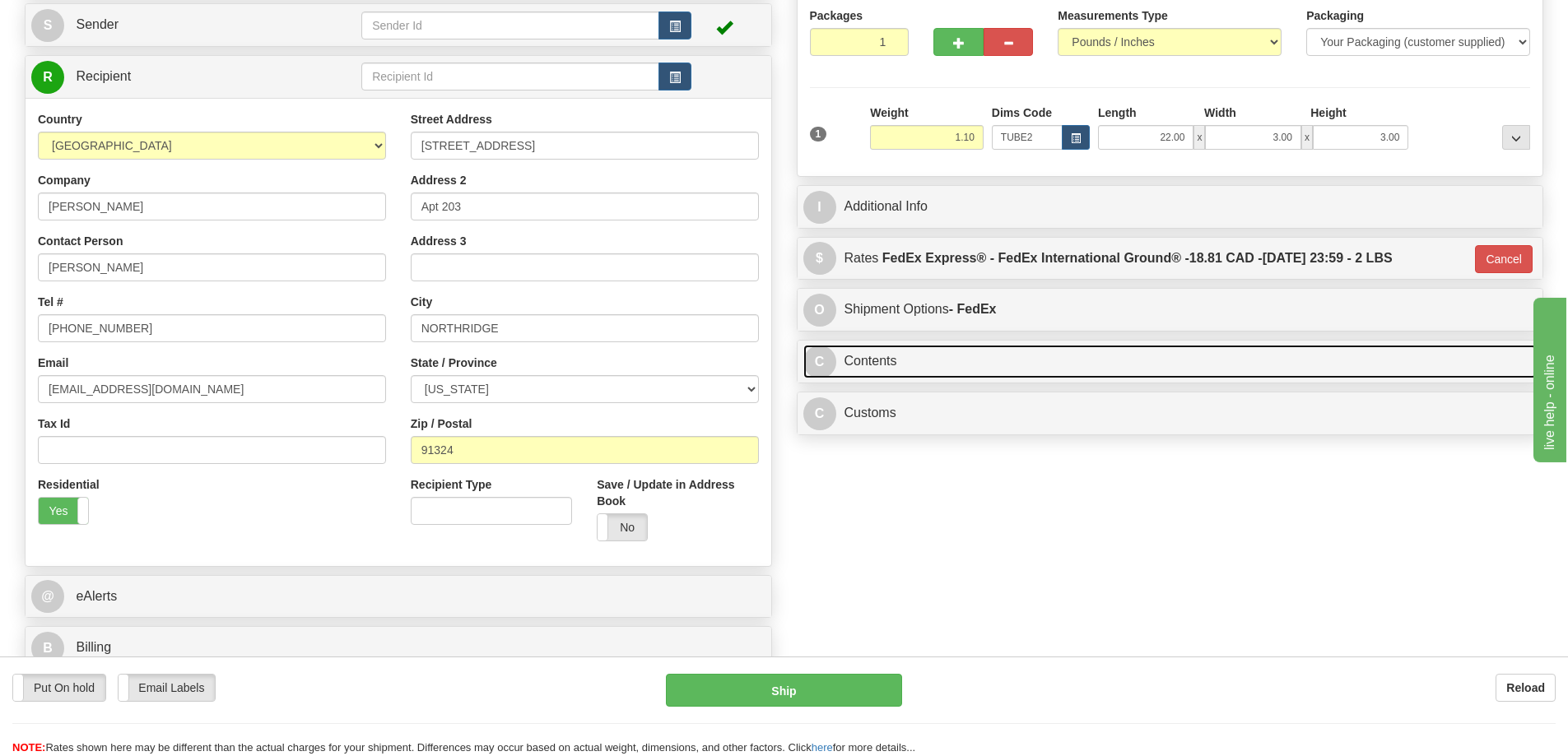
click at [1218, 363] on link "C Contents" at bounding box center [1170, 362] width 734 height 34
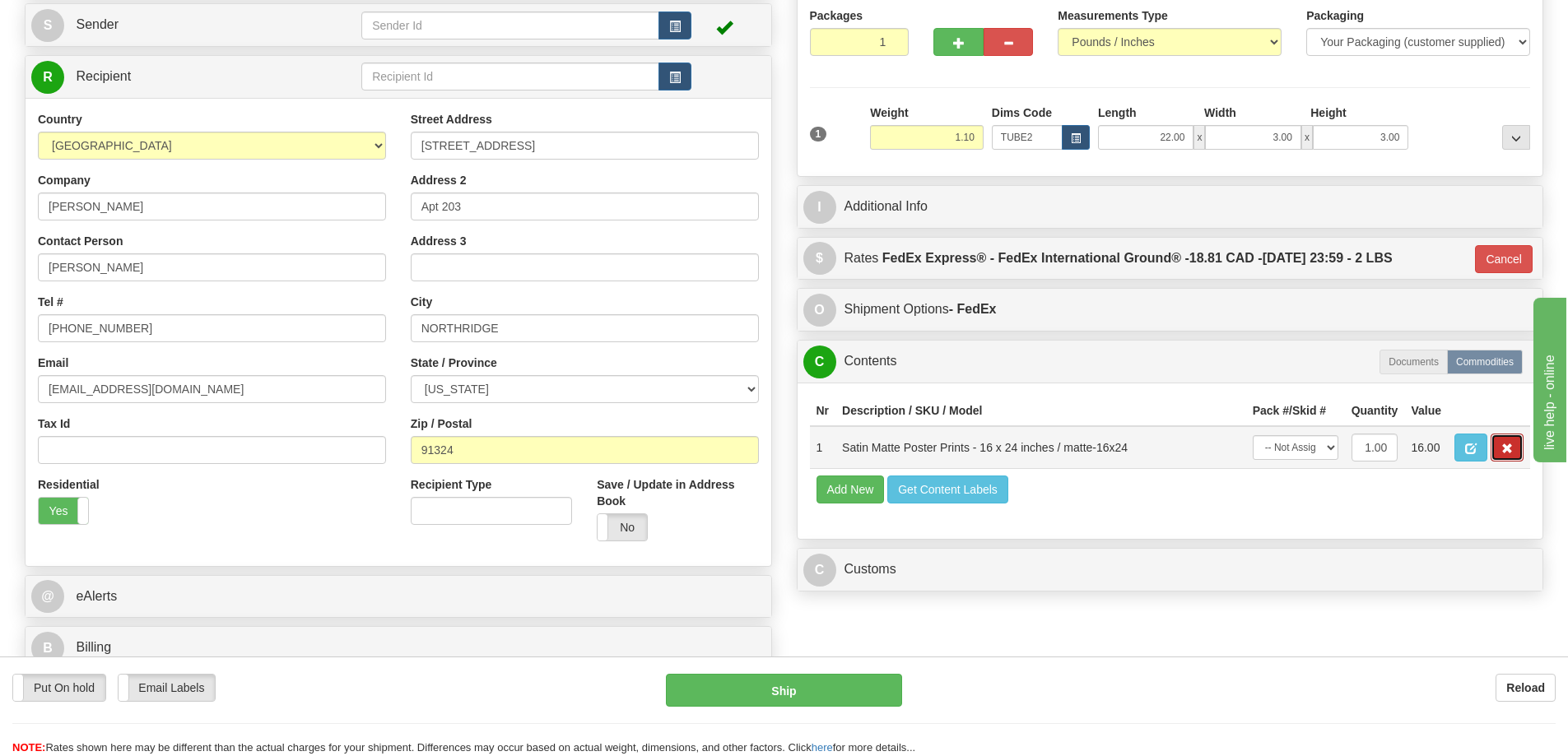
click at [1508, 447] on span "button" at bounding box center [1507, 448] width 11 height 10
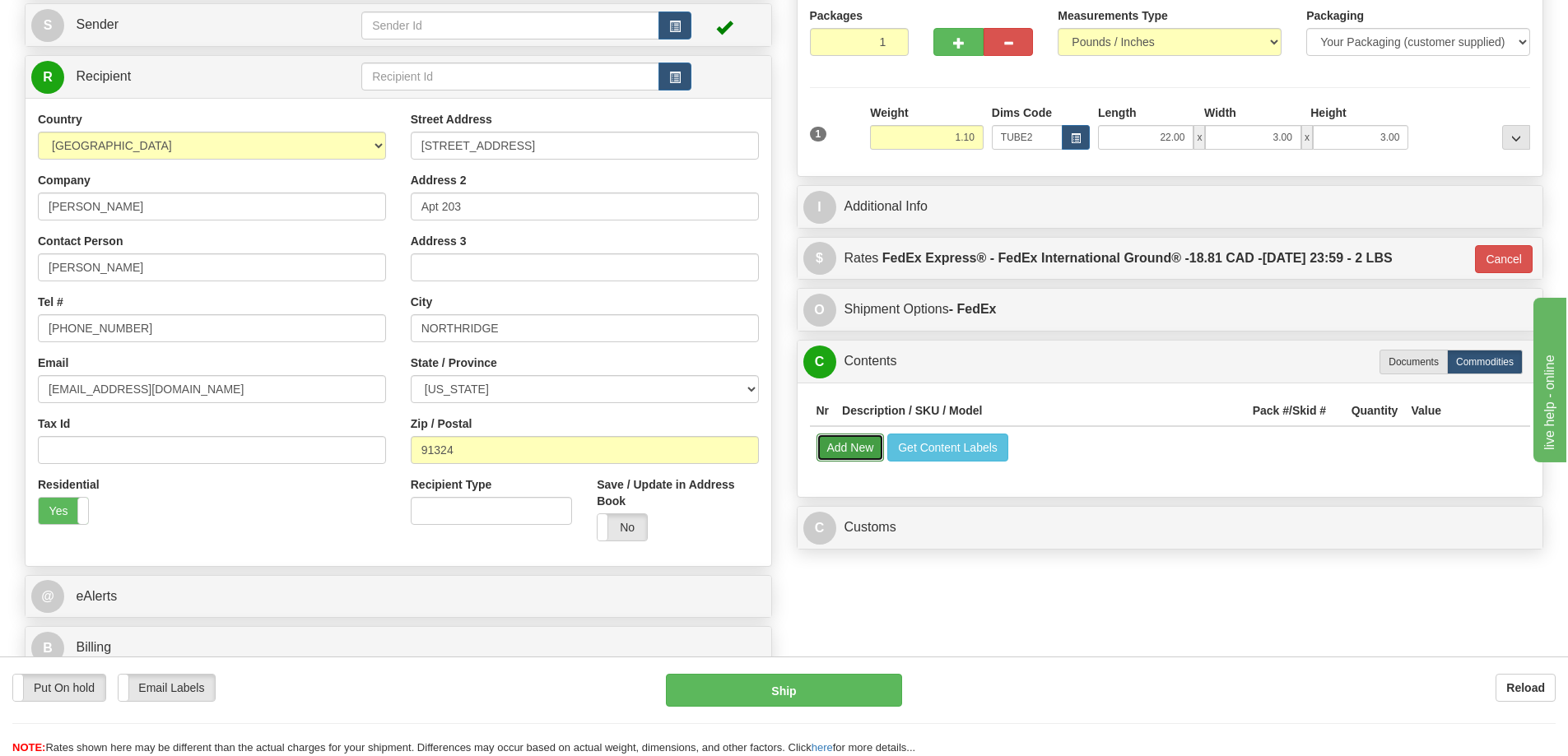
click at [853, 442] on button "Add New" at bounding box center [851, 448] width 68 height 28
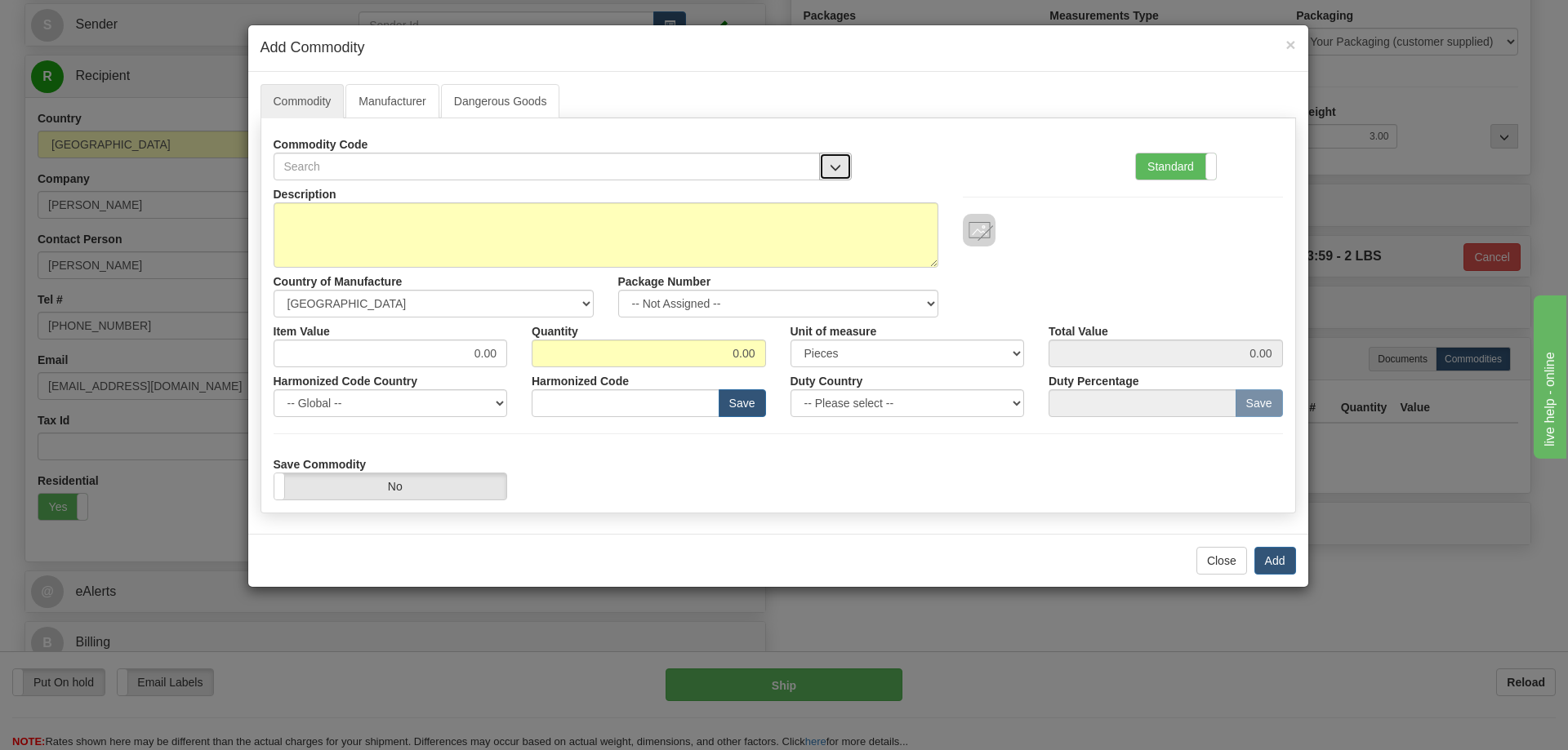
click at [834, 159] on button "button" at bounding box center [835, 167] width 33 height 28
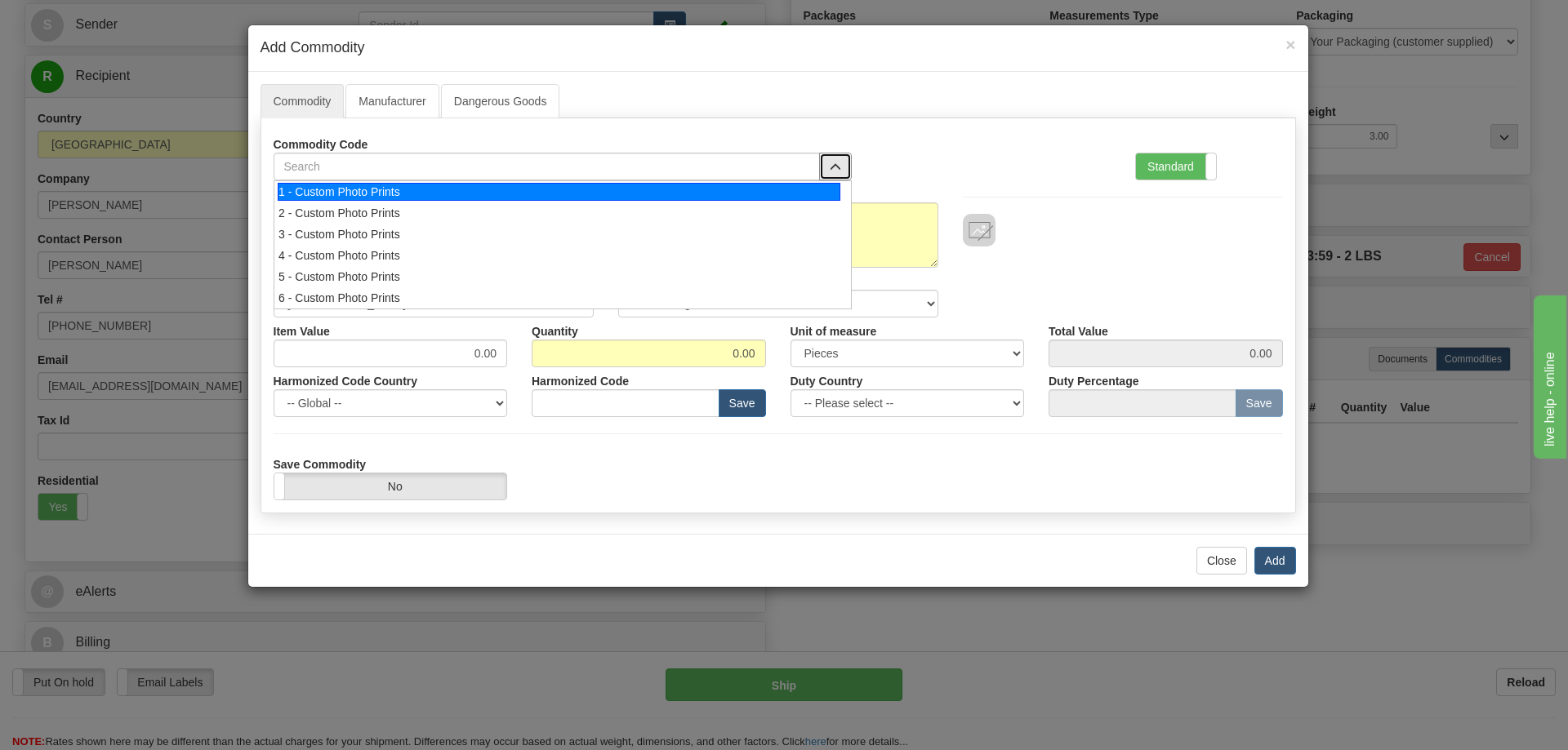
click at [802, 190] on div "1 - Custom Photo Prints" at bounding box center [559, 191] width 563 height 18
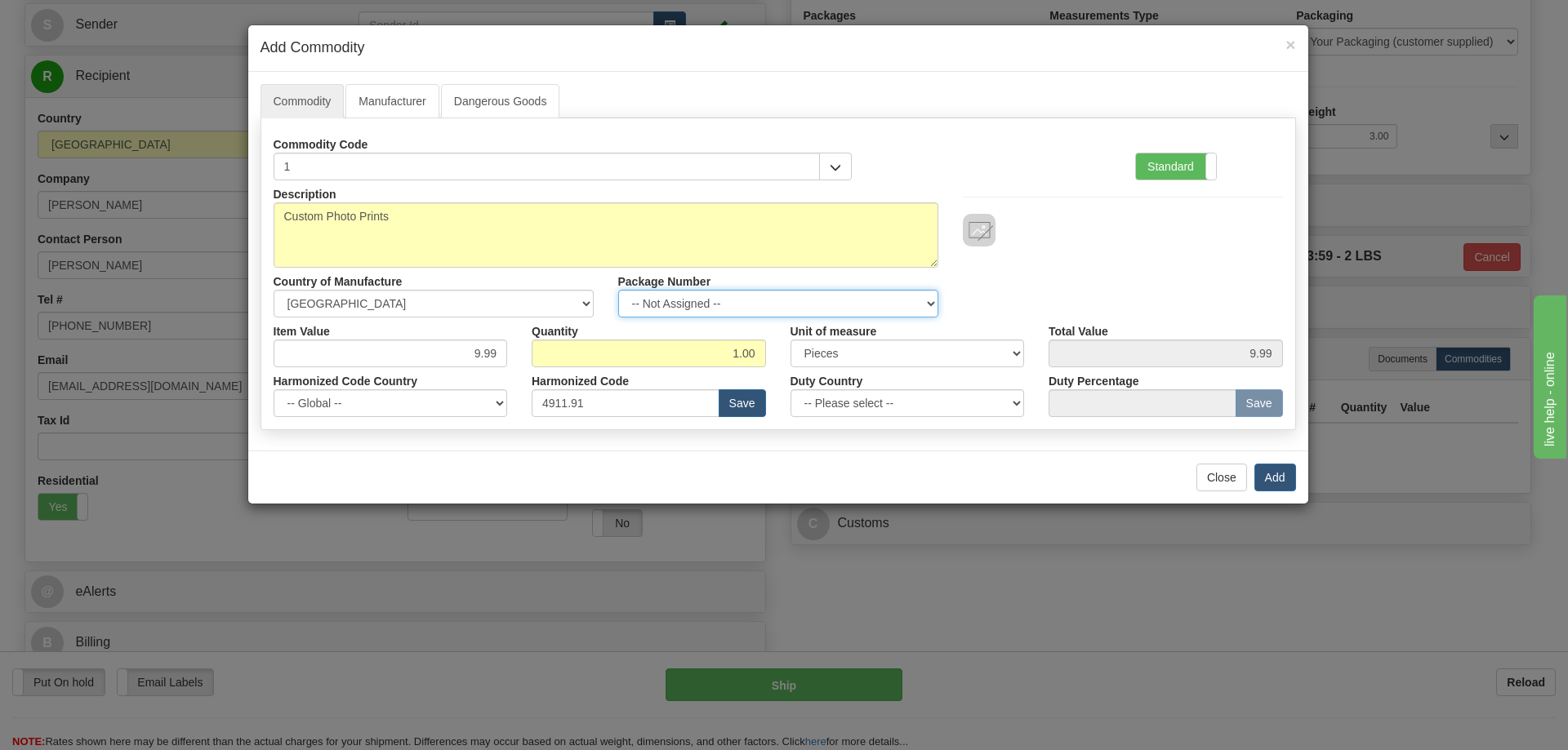
click at [922, 300] on select "-- Not Assigned -- Item 1" at bounding box center [777, 304] width 320 height 28
select select "0"
click at [618, 290] on select "-- Not Assigned -- Item 1" at bounding box center [777, 304] width 320 height 28
click at [1274, 474] on button "Add" at bounding box center [1274, 478] width 41 height 28
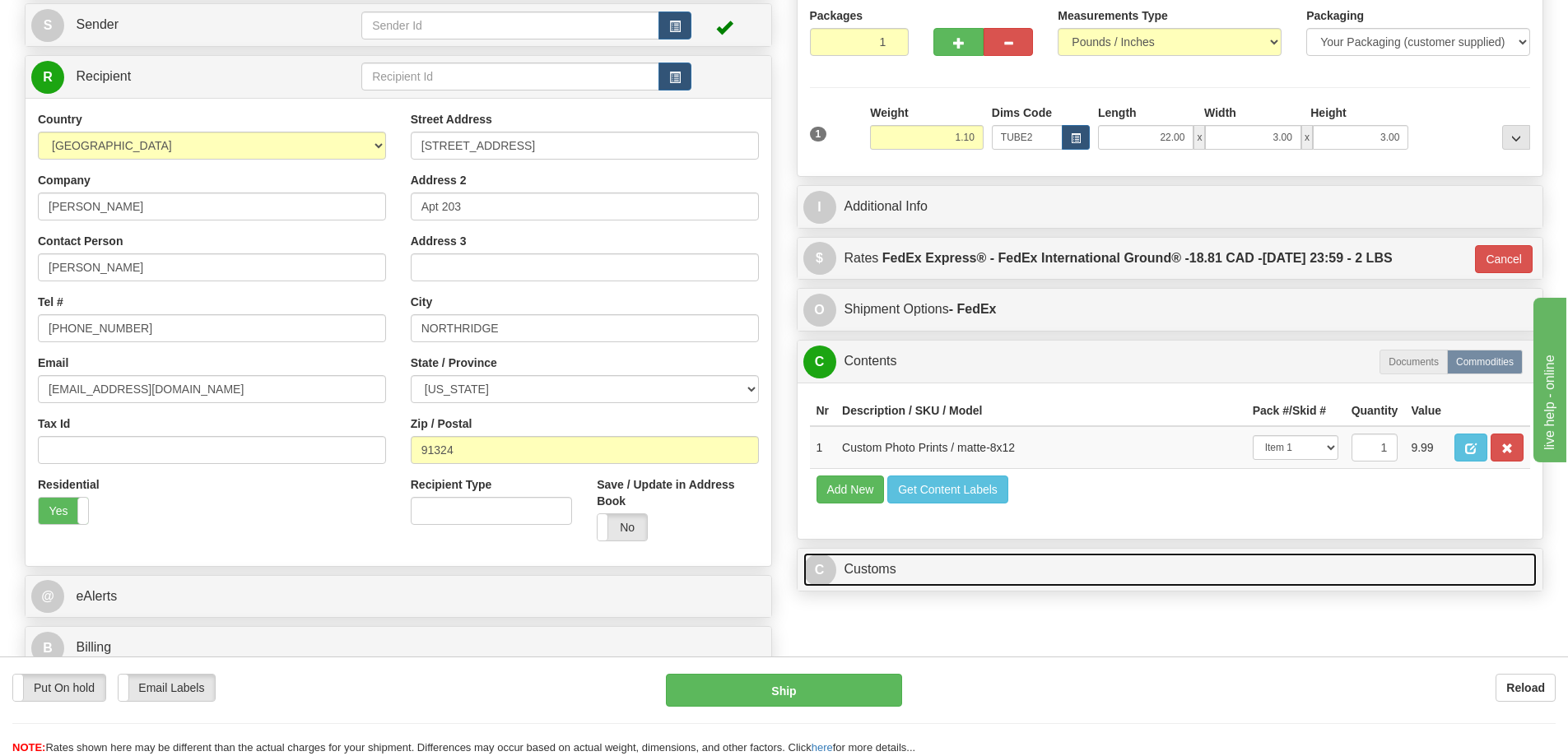
click at [1256, 567] on link "C Customs" at bounding box center [1170, 570] width 734 height 34
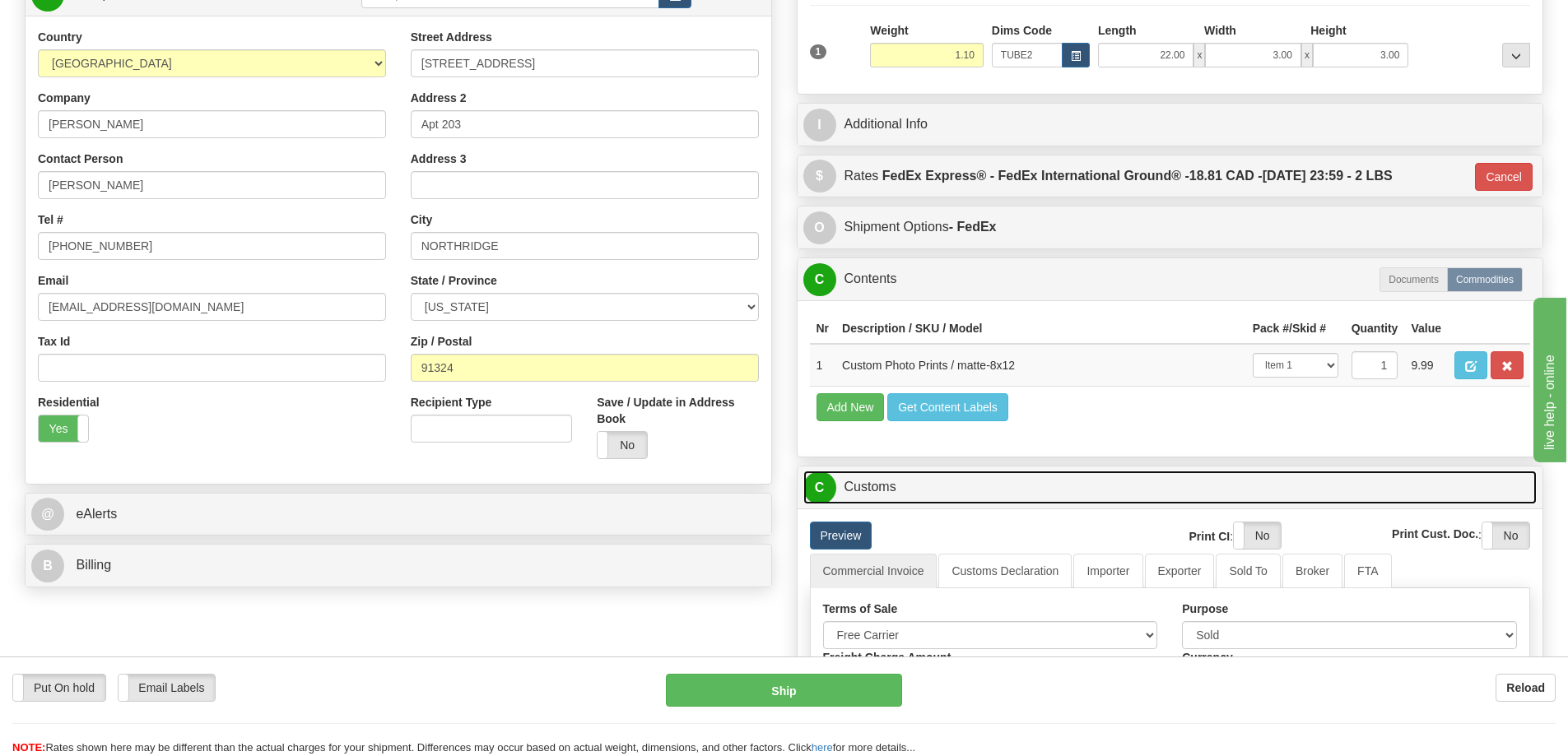
scroll to position [329, 0]
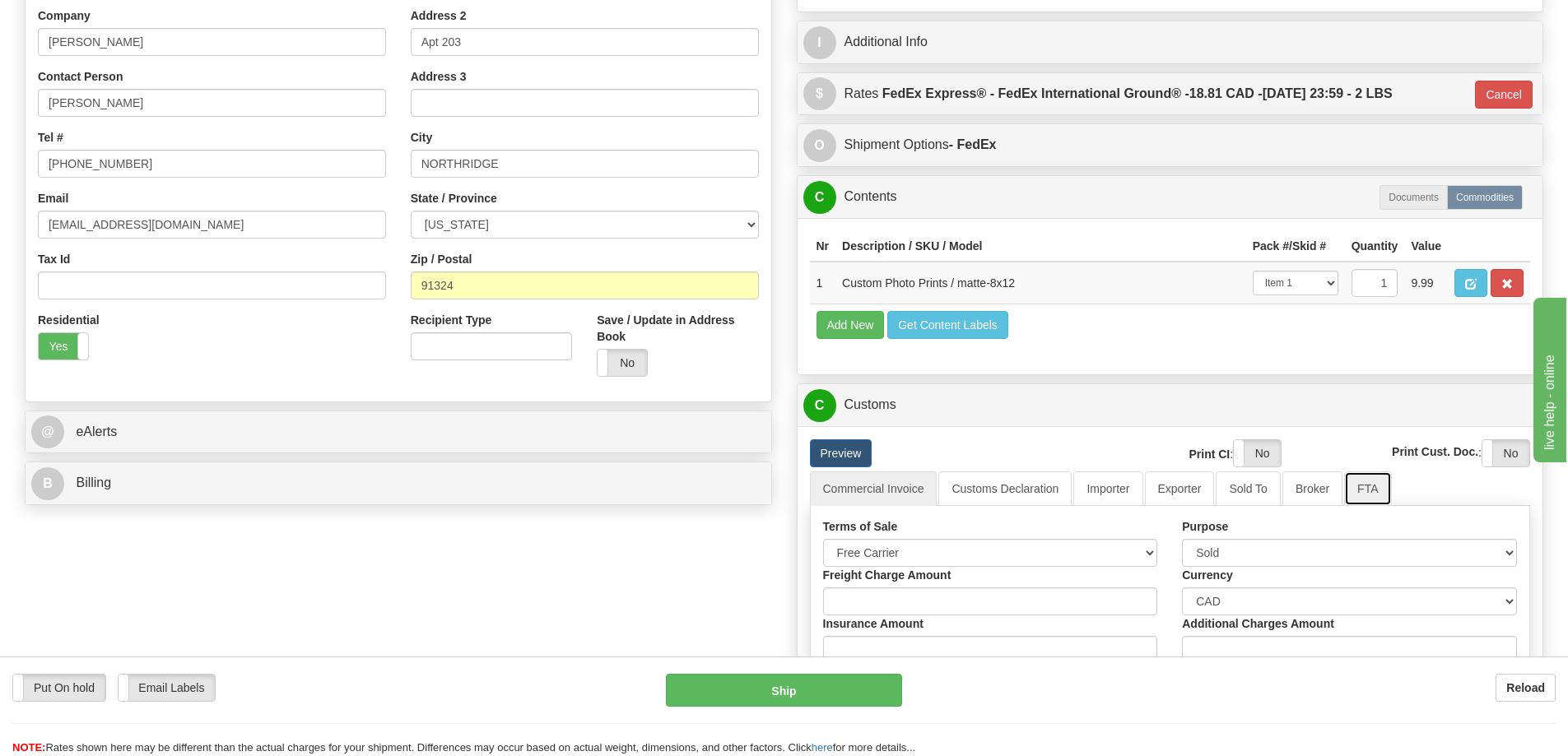
click at [1367, 490] on link "FTA" at bounding box center [1368, 489] width 47 height 35
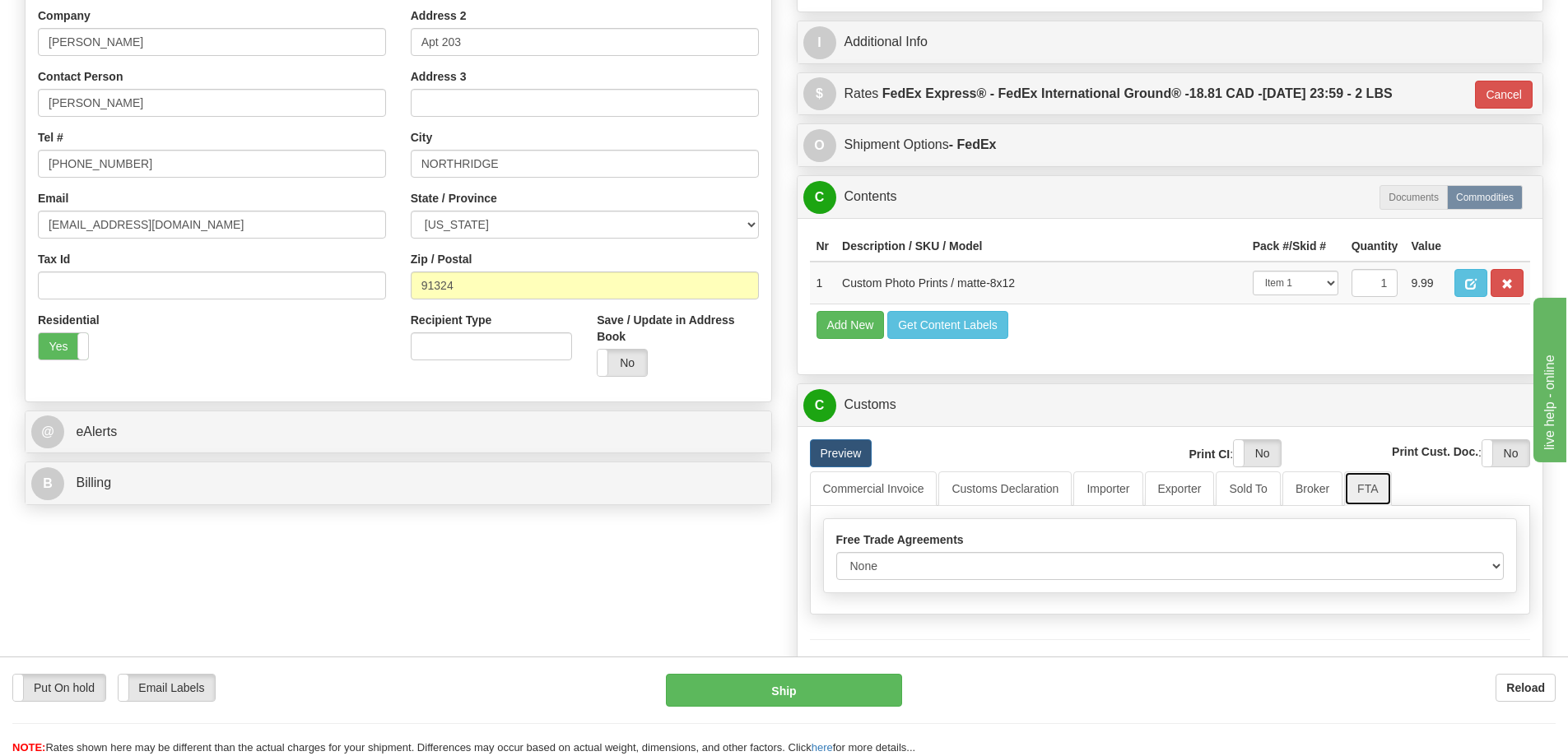
scroll to position [493, 0]
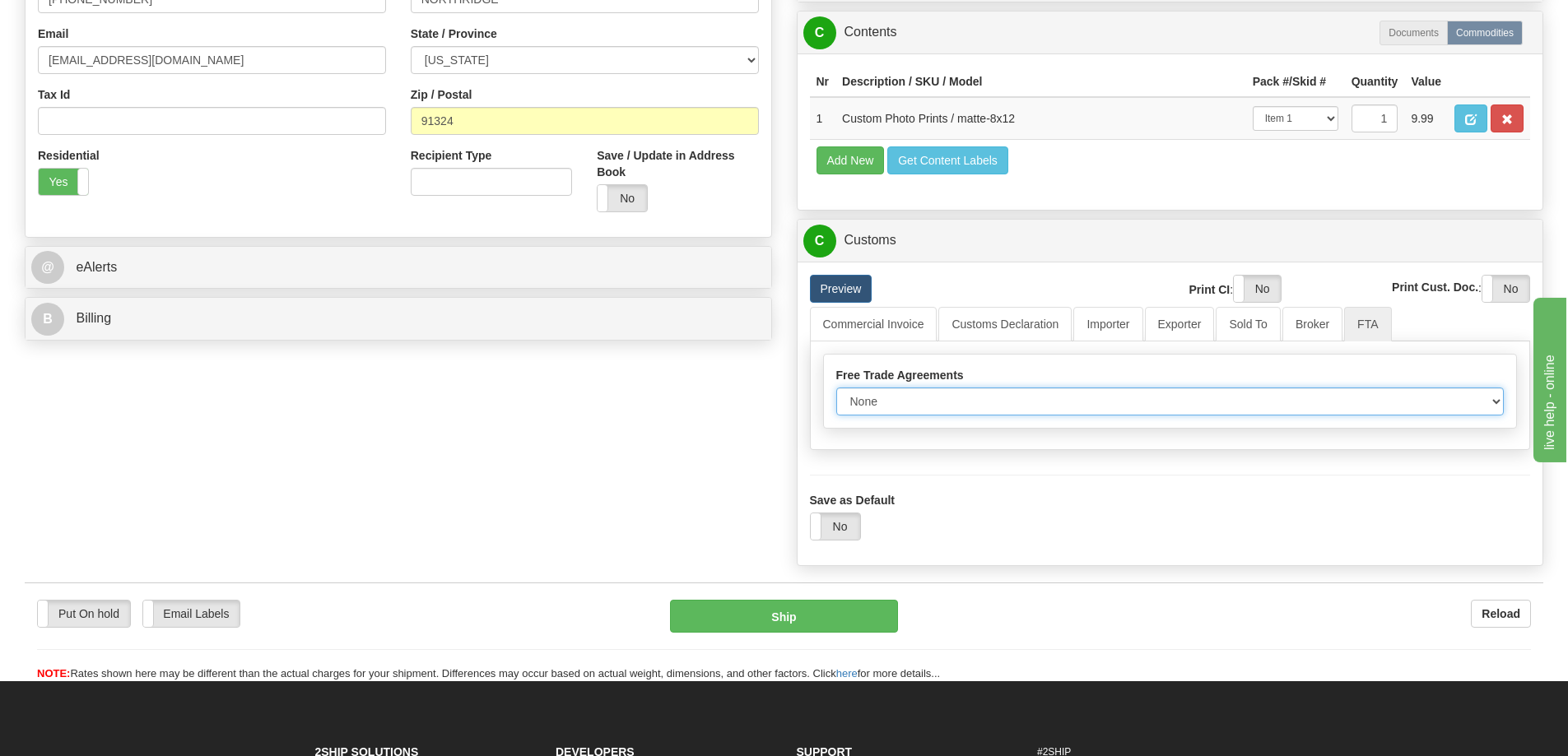
click at [1486, 404] on select "None Other USMCA CETA CUKTCA" at bounding box center [1170, 402] width 668 height 28
select select "1"
click at [836, 393] on select "None Other USMCA CETA CUKTCA" at bounding box center [1170, 402] width 668 height 28
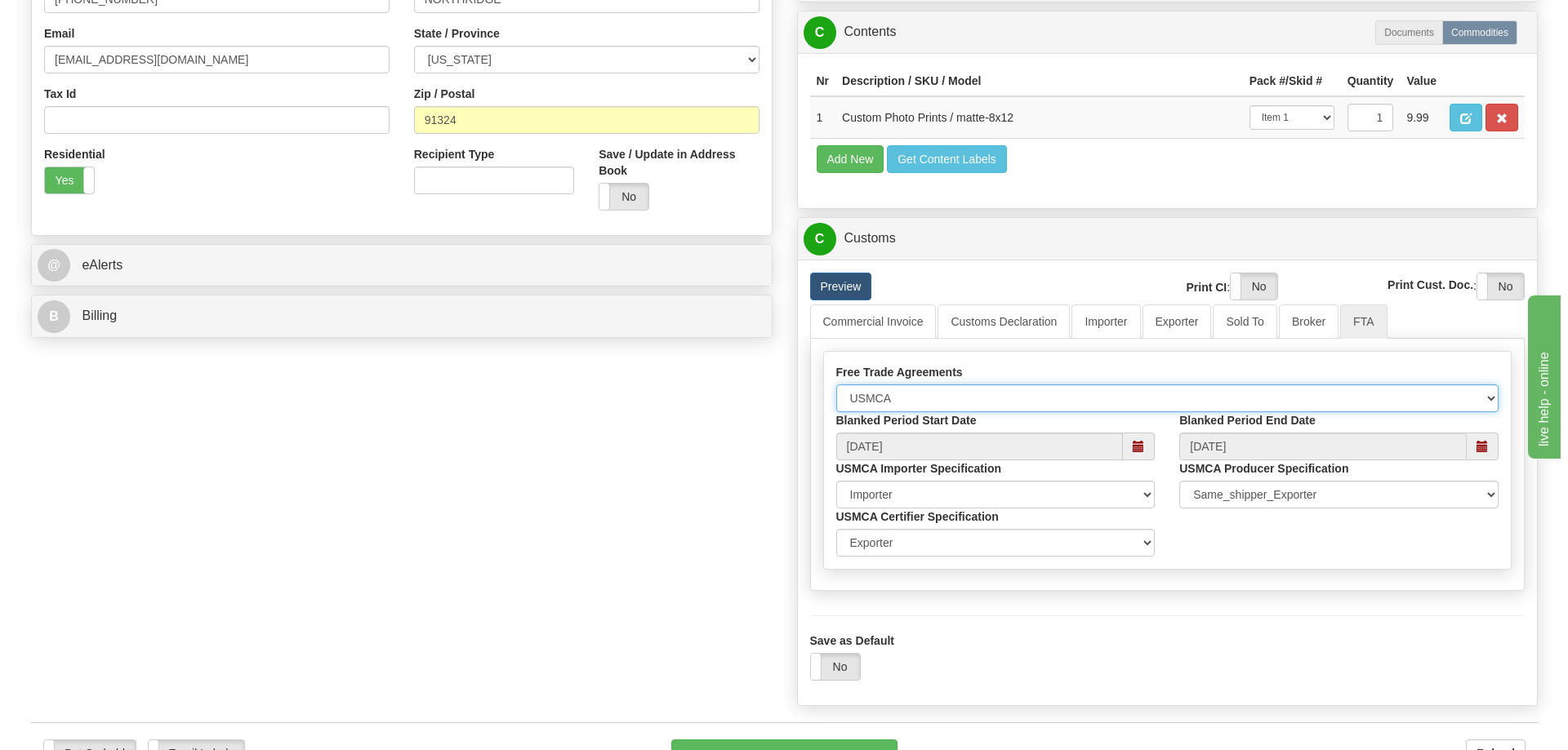
scroll to position [571, 0]
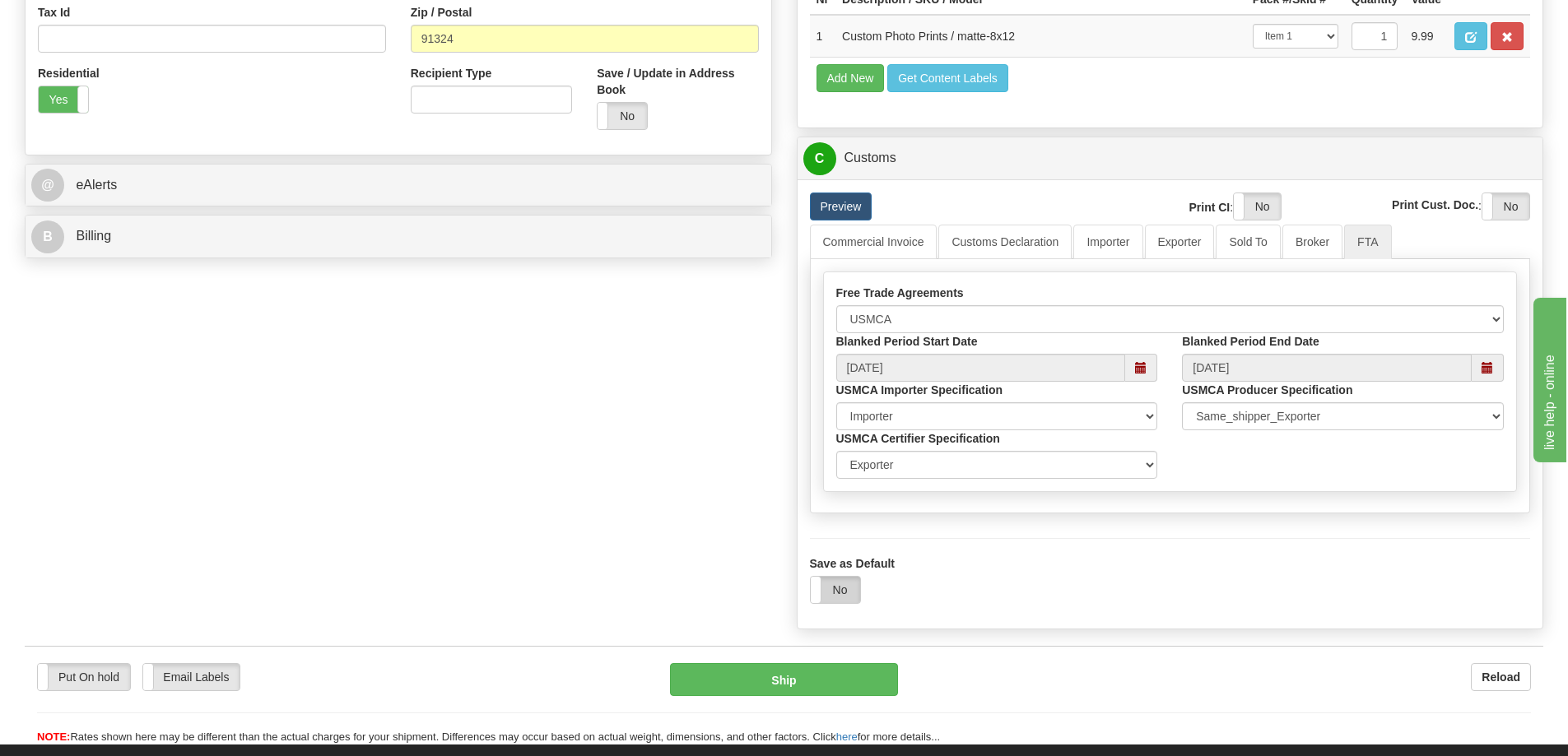
click at [852, 588] on label "No" at bounding box center [836, 590] width 49 height 26
click at [848, 682] on button "Ship" at bounding box center [784, 679] width 228 height 33
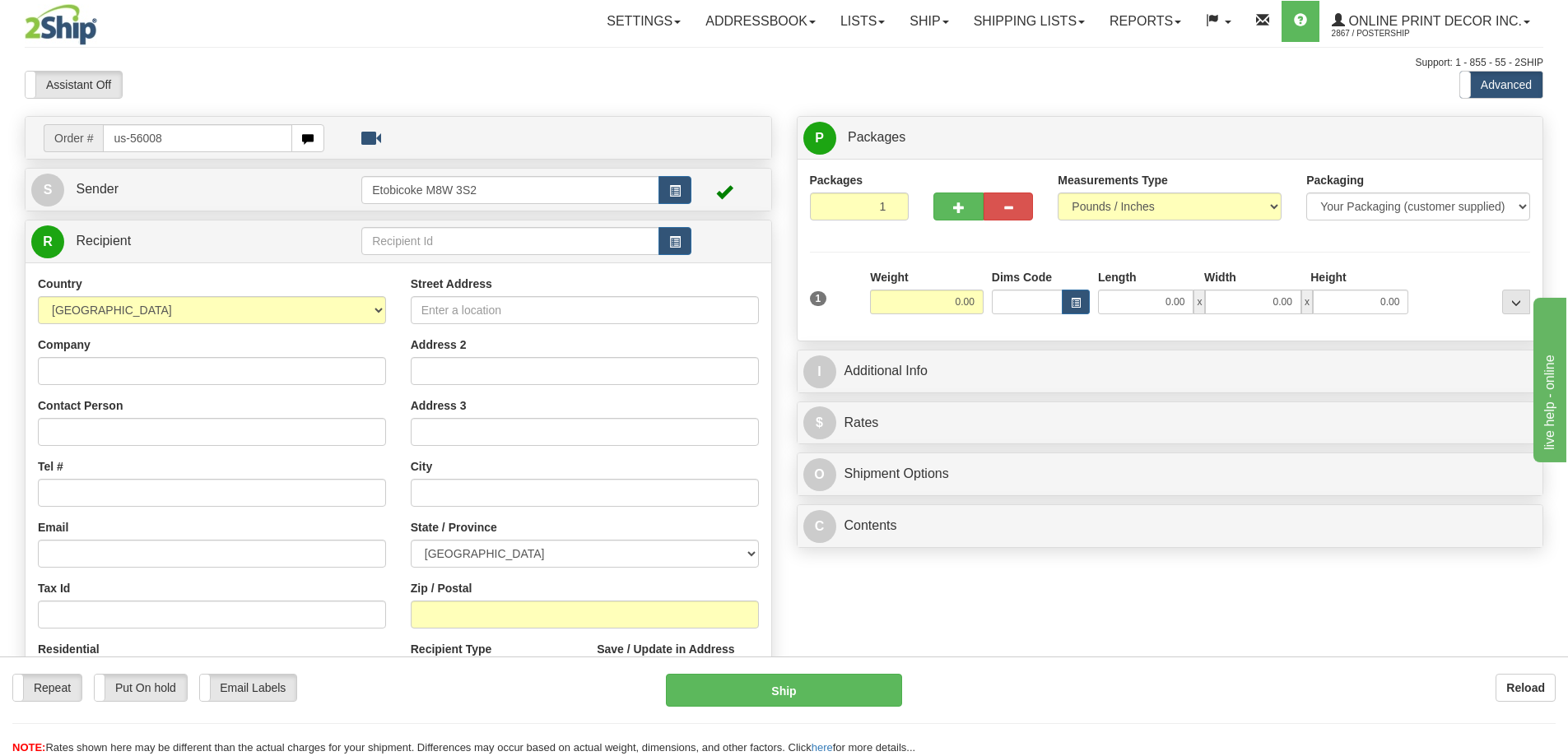
type input "us-56008"
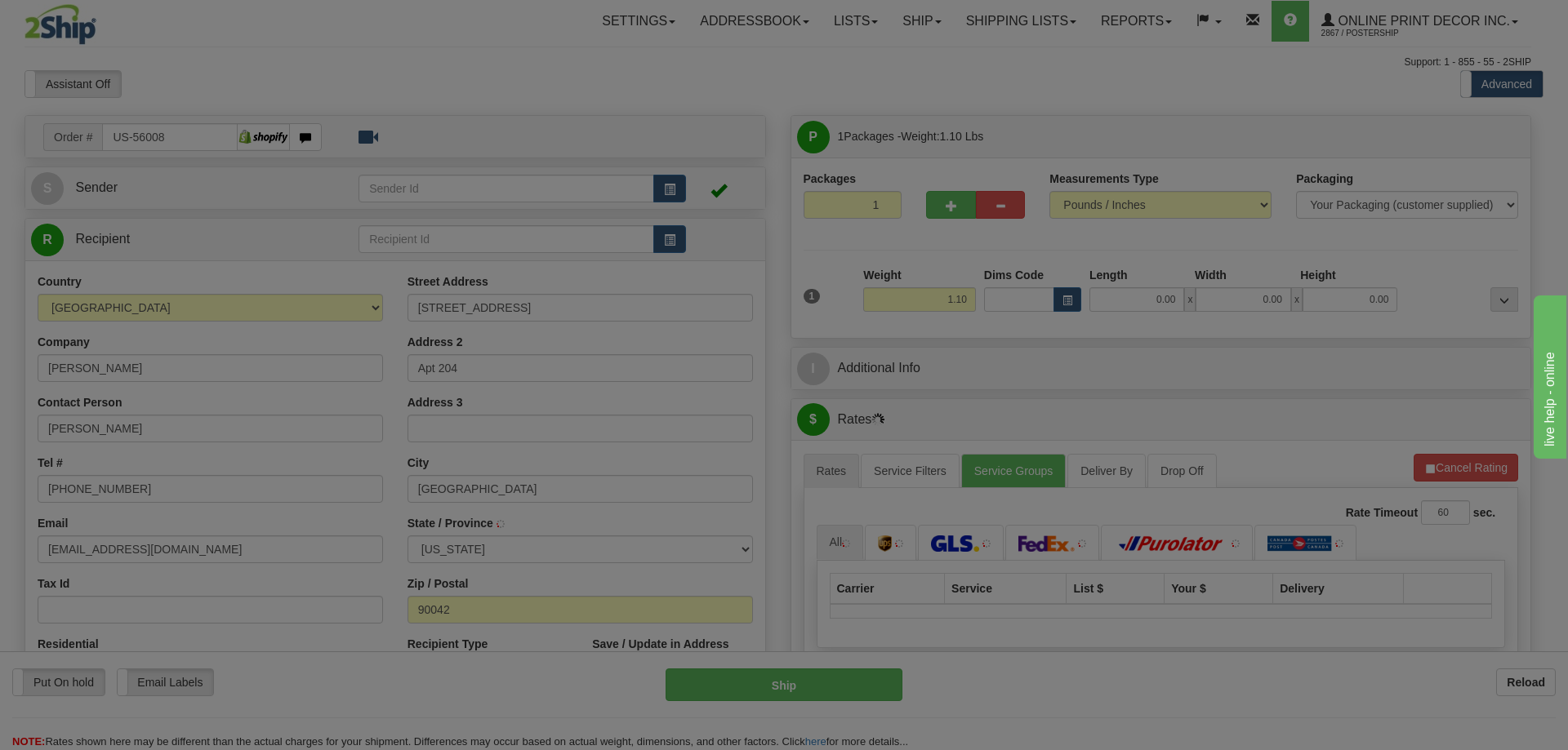
type input "LOS ANGELES"
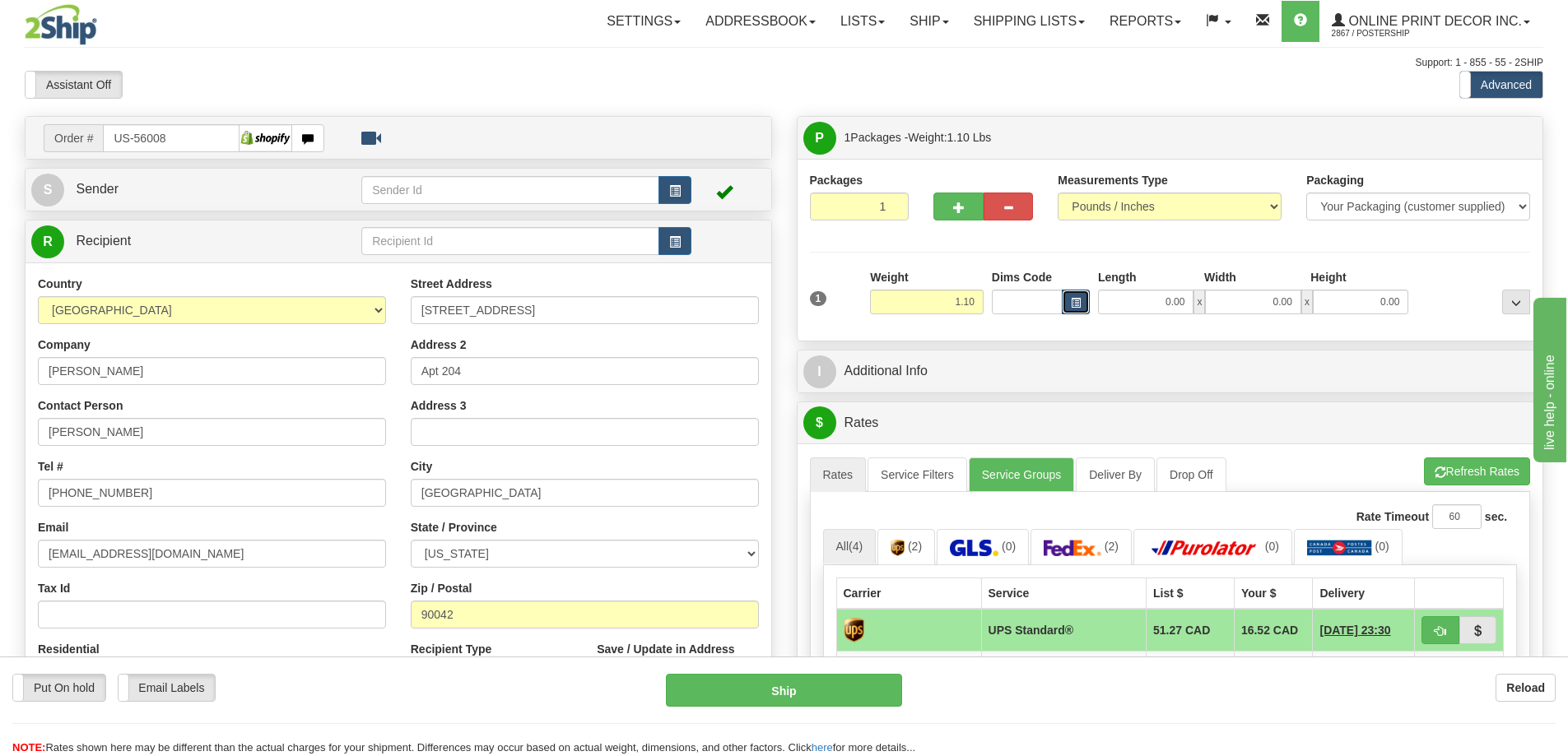
click at [1075, 302] on span "button" at bounding box center [1076, 303] width 9 height 9
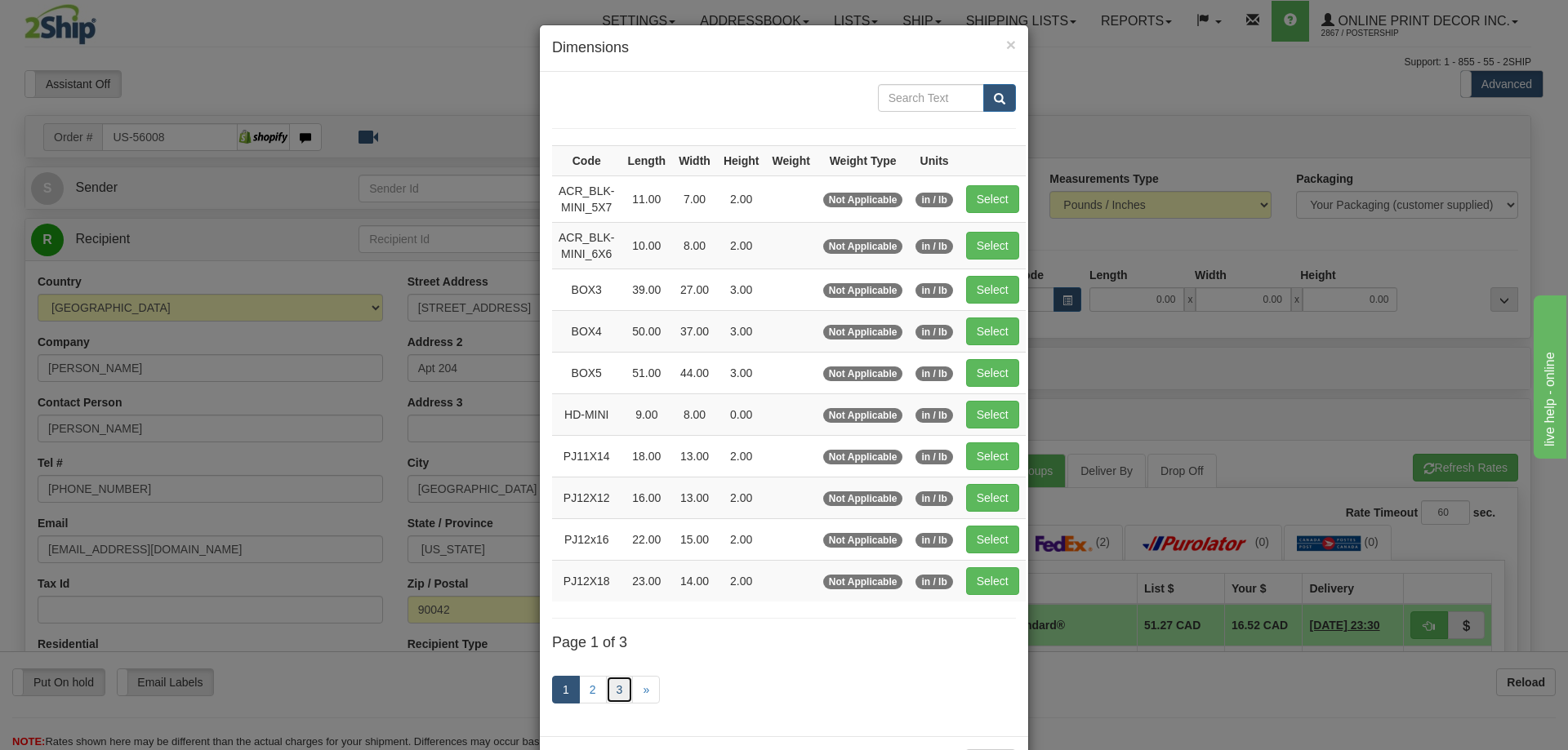
click at [614, 684] on link "3" at bounding box center [620, 690] width 28 height 28
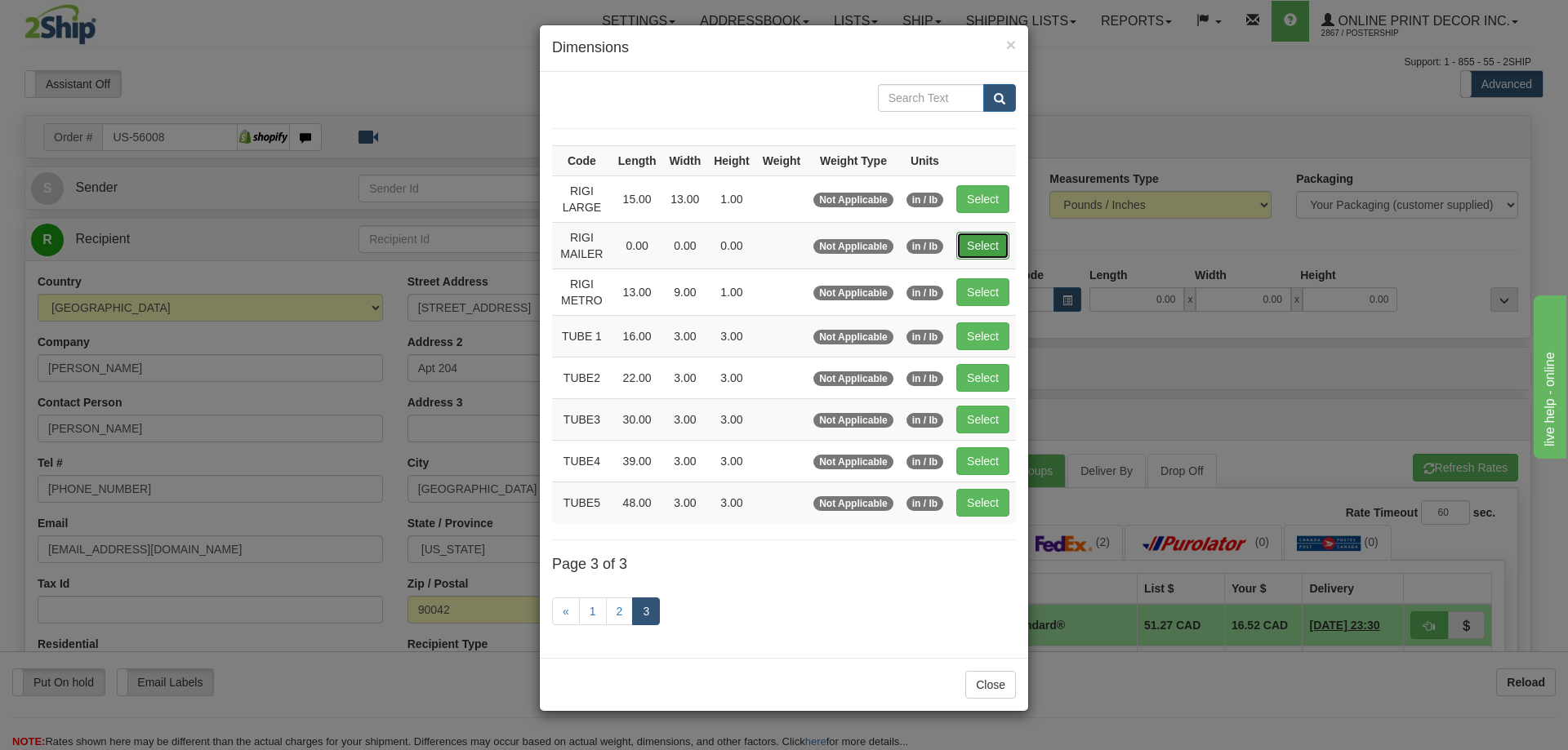
click at [981, 243] on button "Select" at bounding box center [983, 246] width 53 height 28
type input "RIGI MAILER"
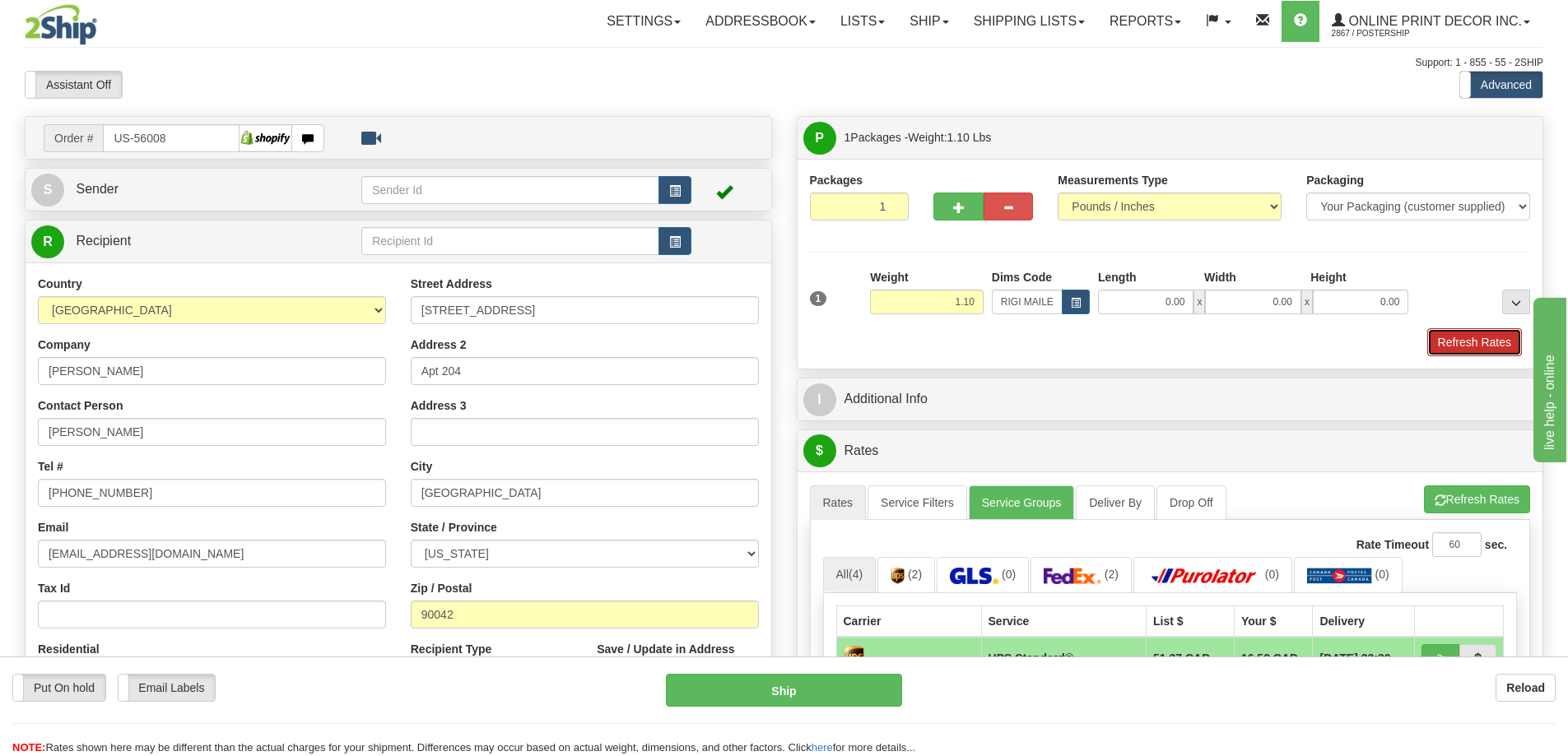
drag, startPoint x: 1486, startPoint y: 334, endPoint x: 1467, endPoint y: 335, distance: 19.0
click at [1473, 334] on button "Refresh Rates" at bounding box center [1474, 342] width 95 height 28
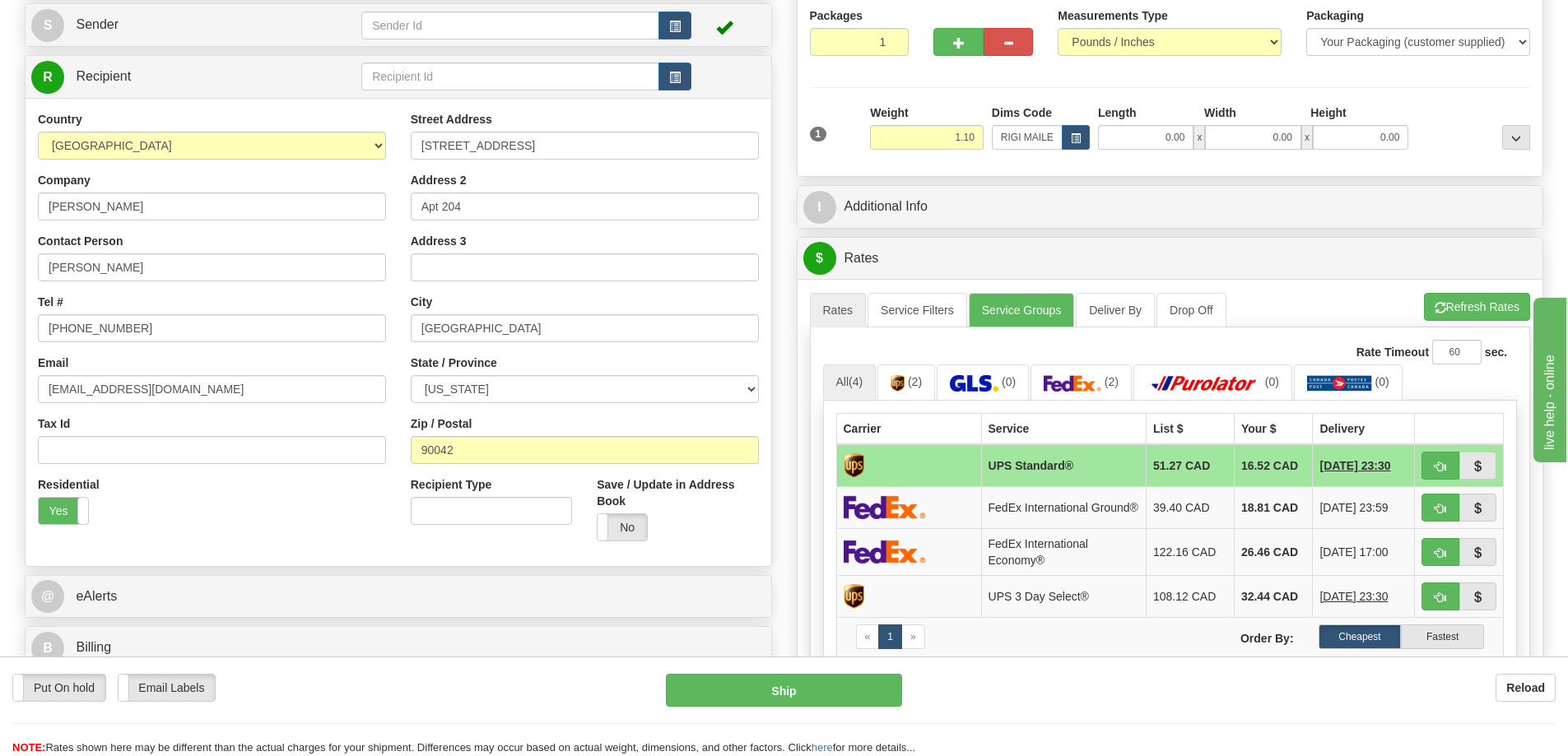
scroll to position [247, 0]
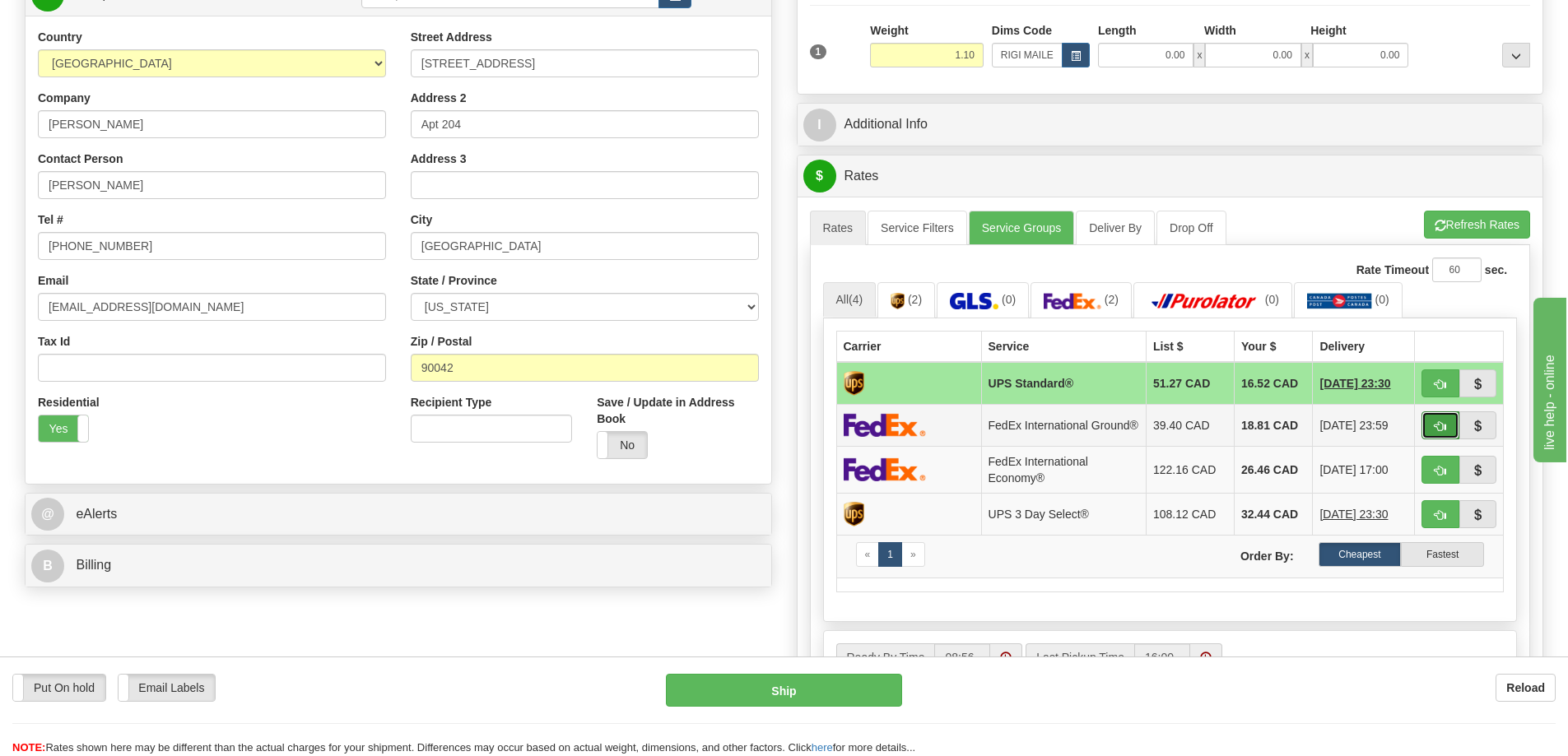
click at [1438, 421] on button "button" at bounding box center [1440, 425] width 38 height 28
type input "92"
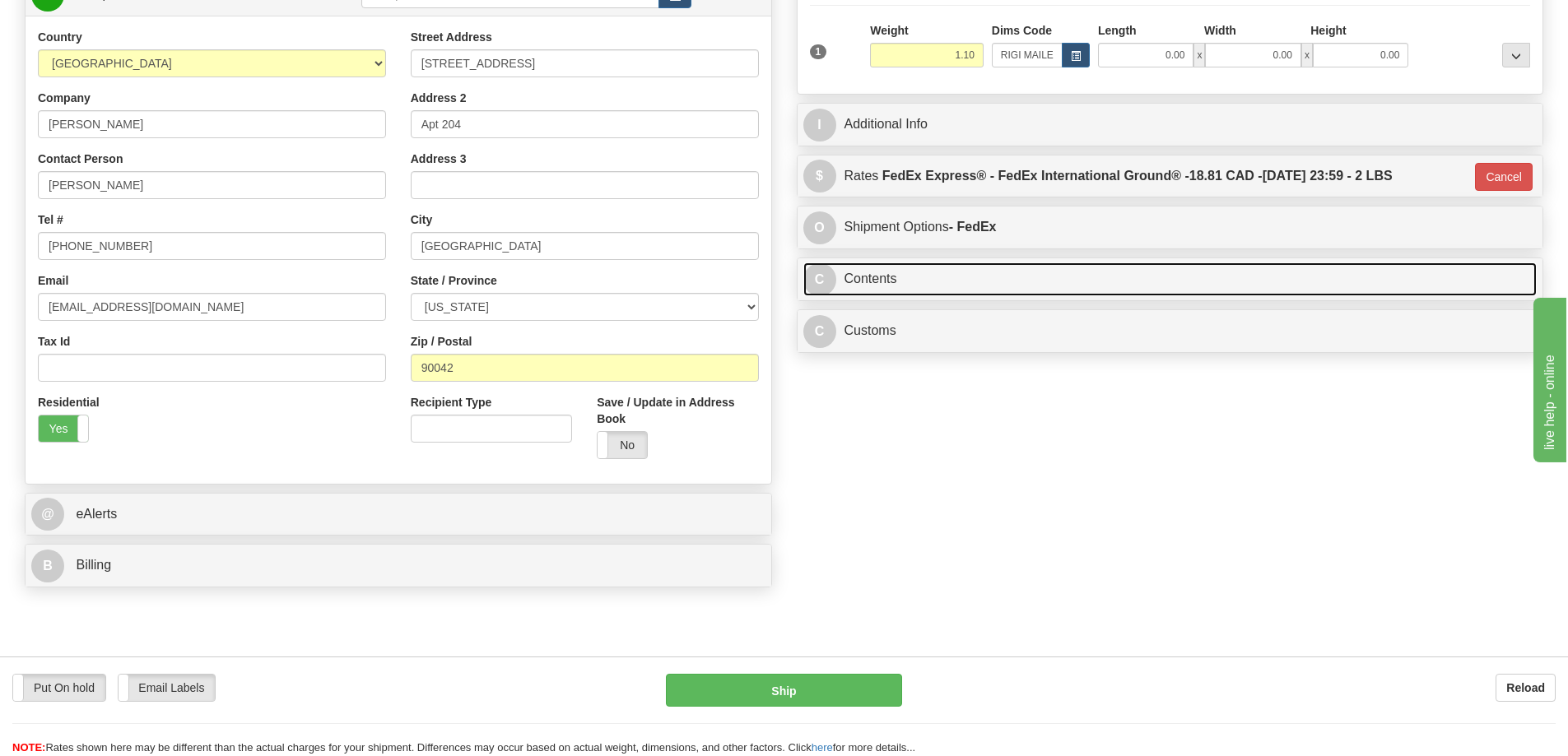
click at [1176, 277] on link "C Contents" at bounding box center [1170, 280] width 734 height 34
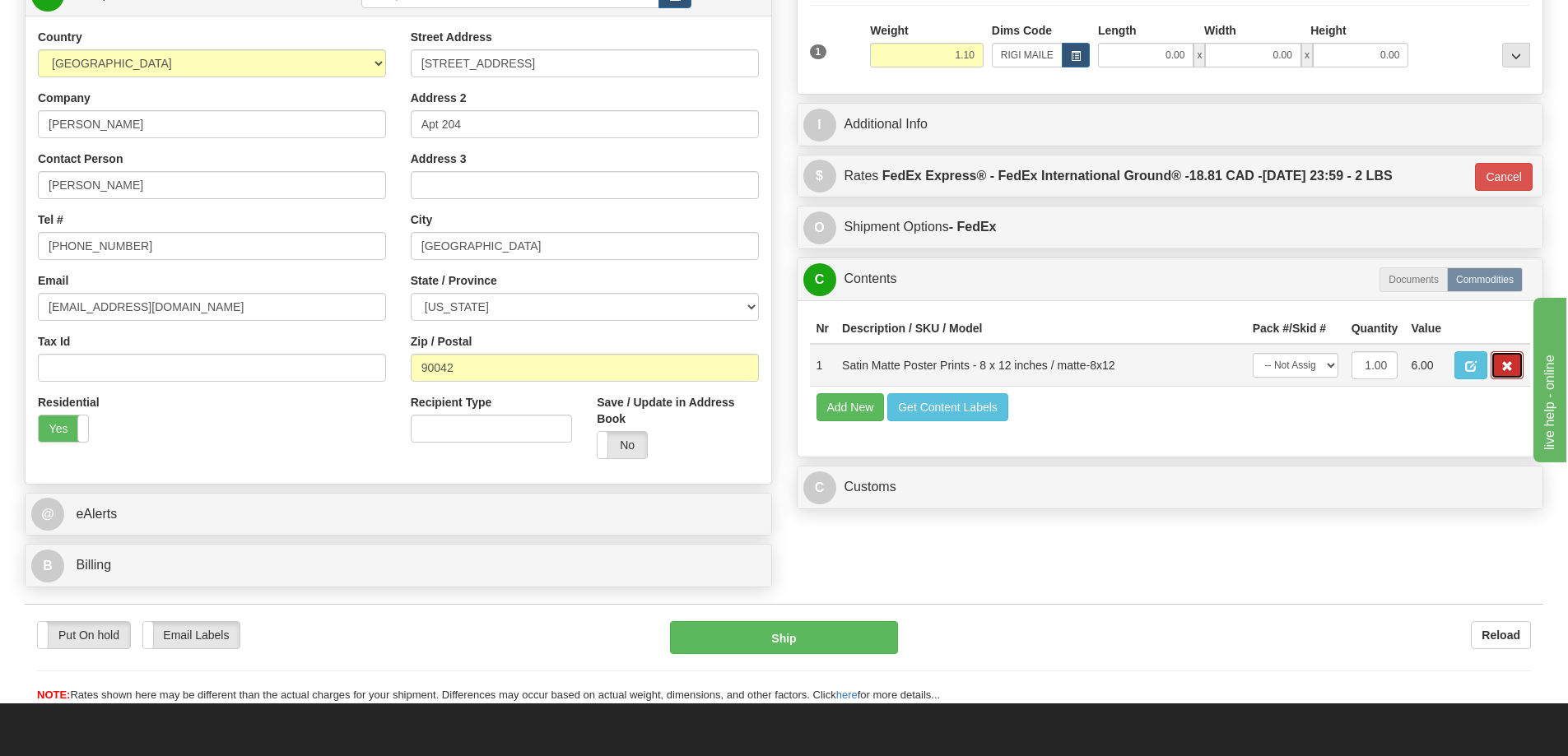
click at [1507, 364] on button "button" at bounding box center [1507, 366] width 33 height 28
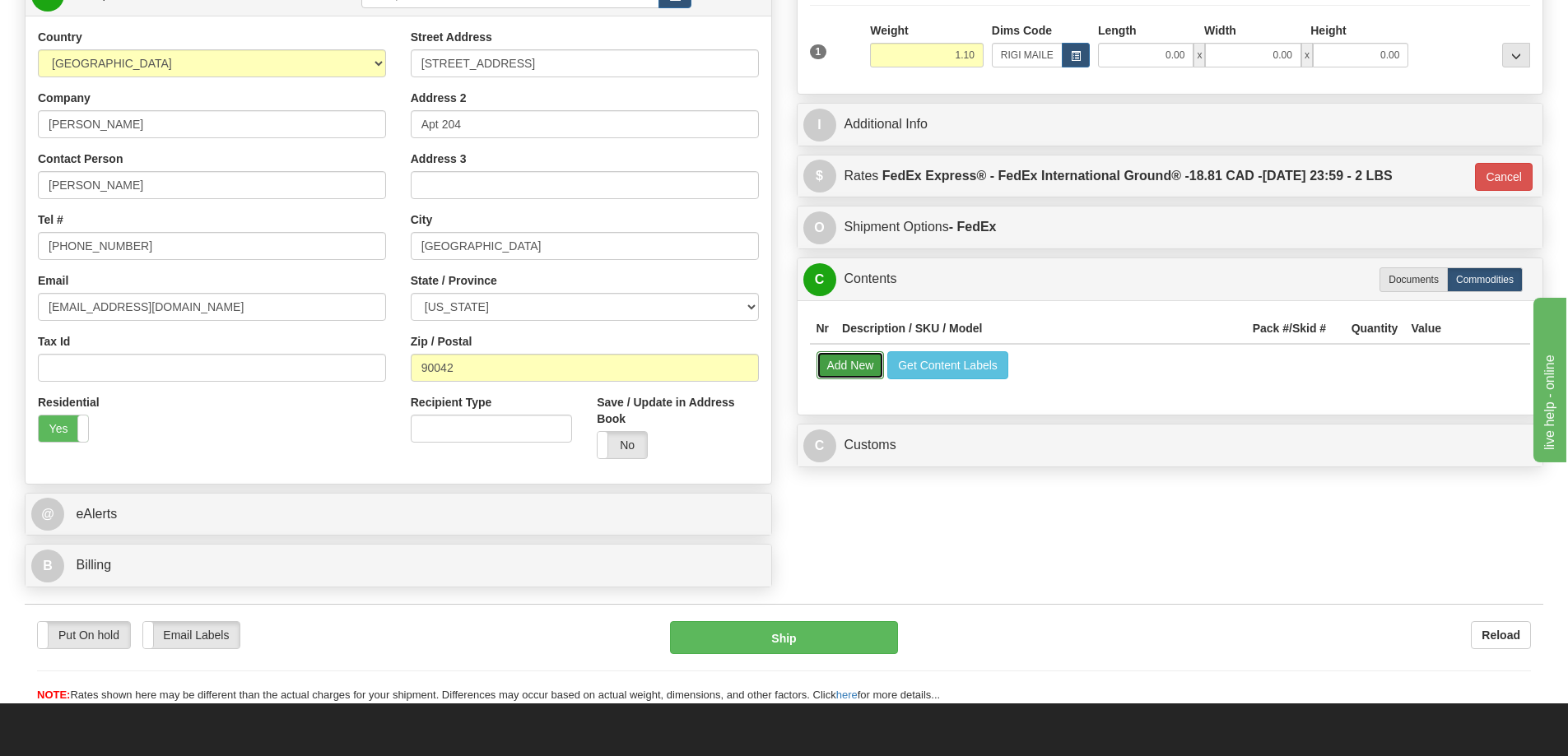
click at [855, 366] on button "Add New" at bounding box center [851, 366] width 68 height 28
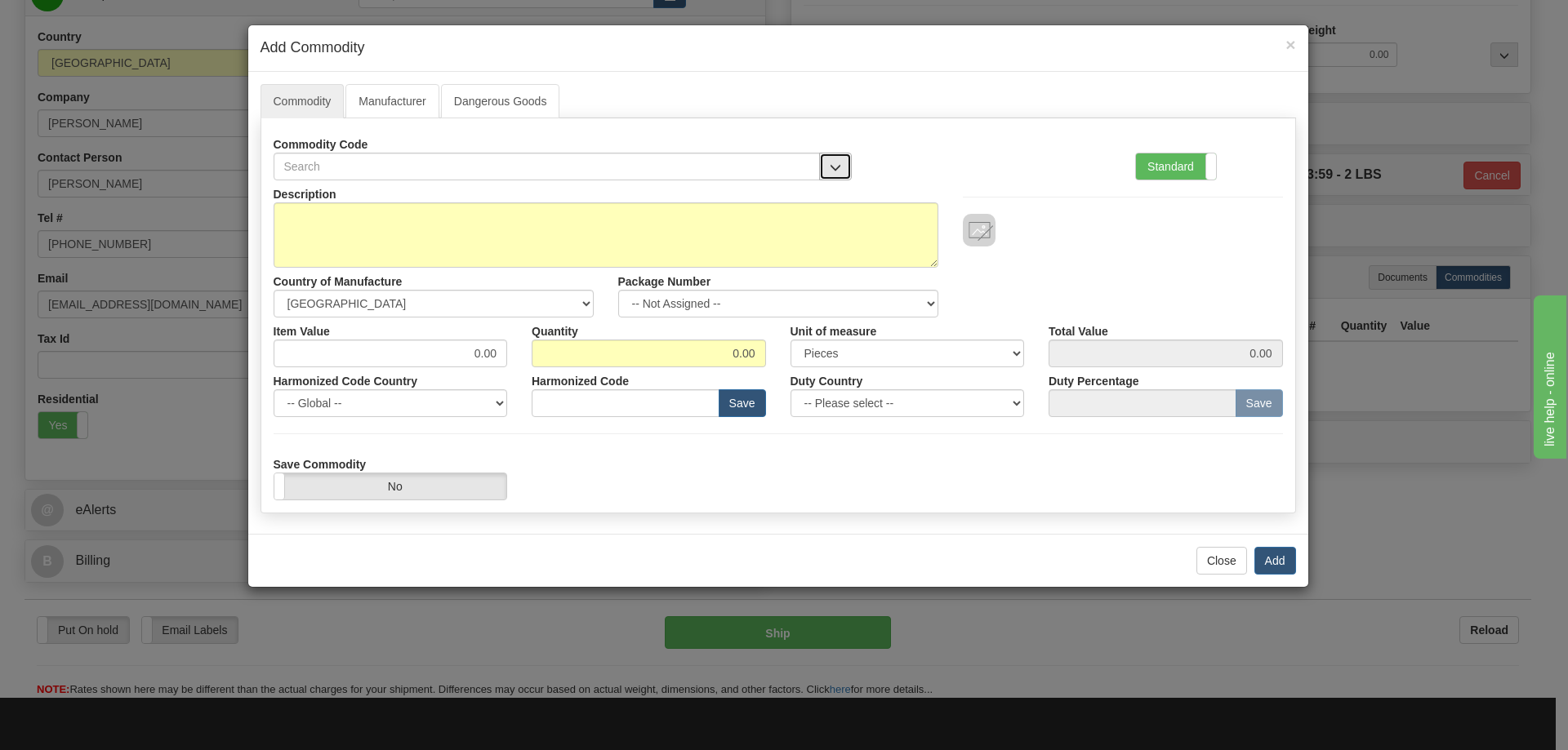
click at [831, 165] on span "button" at bounding box center [836, 167] width 11 height 10
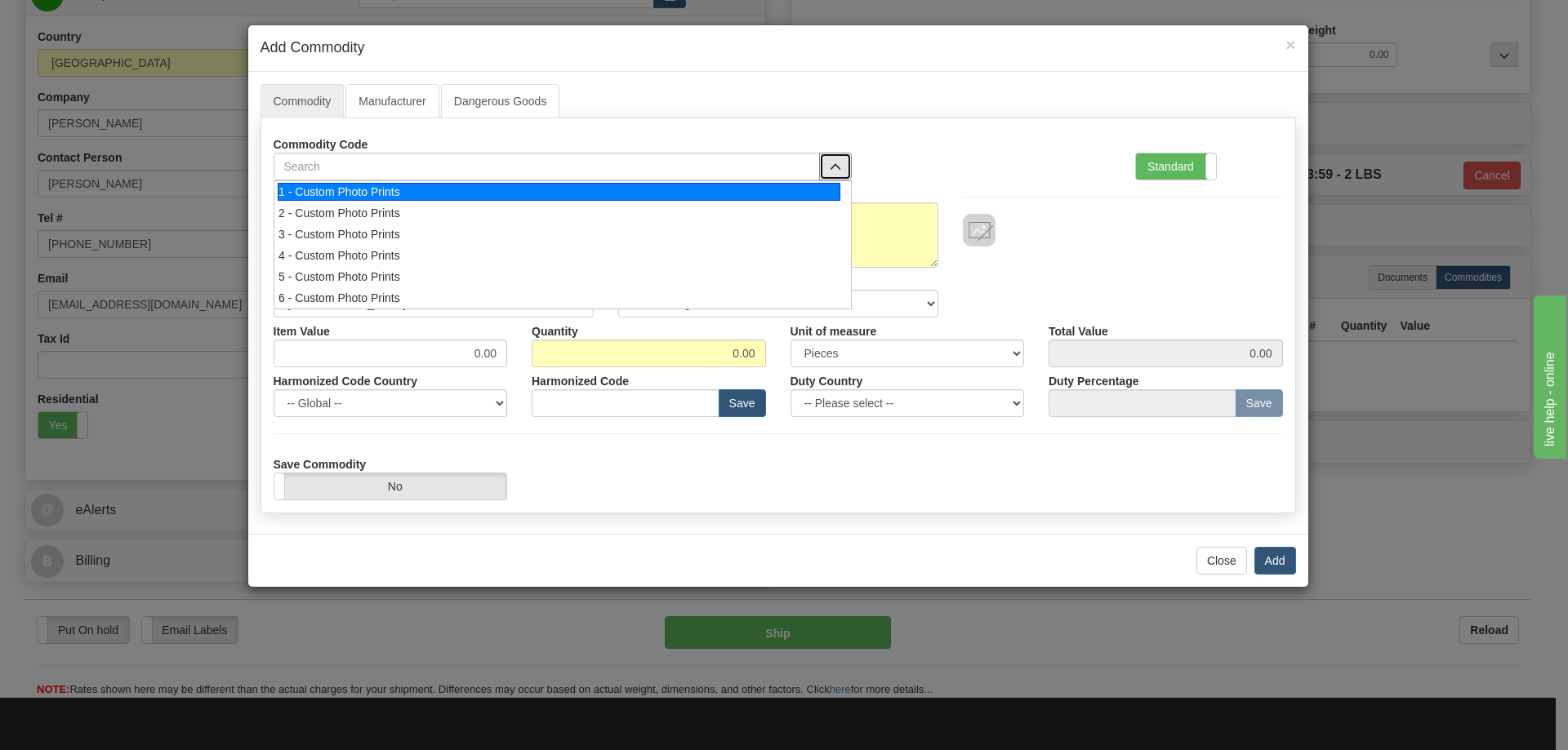
click at [829, 188] on div "1 - Custom Photo Prints" at bounding box center [559, 191] width 563 height 18
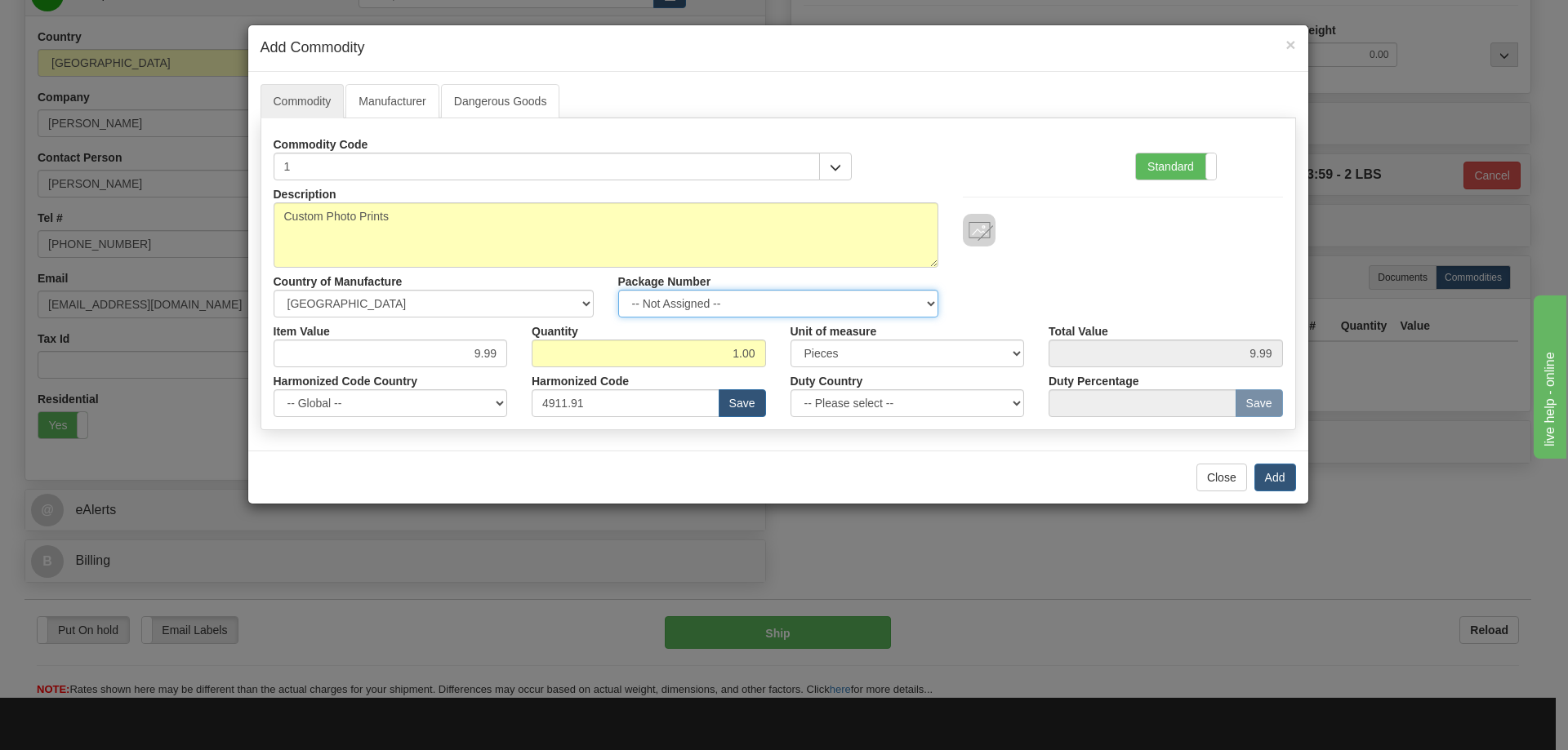
click at [923, 296] on select "-- Not Assigned -- Item 1" at bounding box center [777, 304] width 320 height 28
select select "0"
click at [618, 290] on select "-- Not Assigned -- Item 1" at bounding box center [777, 304] width 320 height 28
click at [1271, 476] on button "Add" at bounding box center [1274, 478] width 41 height 28
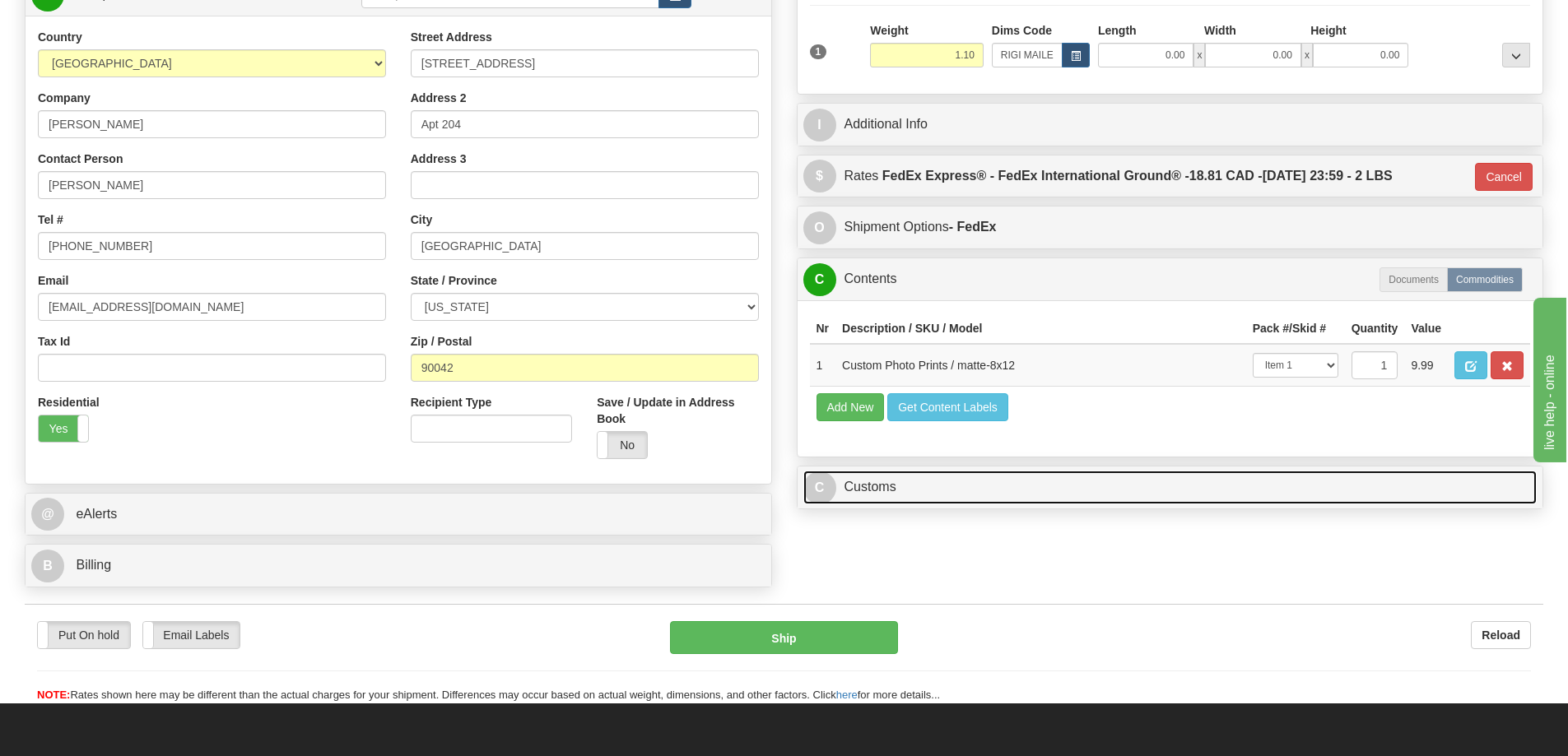
click at [1250, 478] on link "C Customs" at bounding box center [1170, 488] width 734 height 34
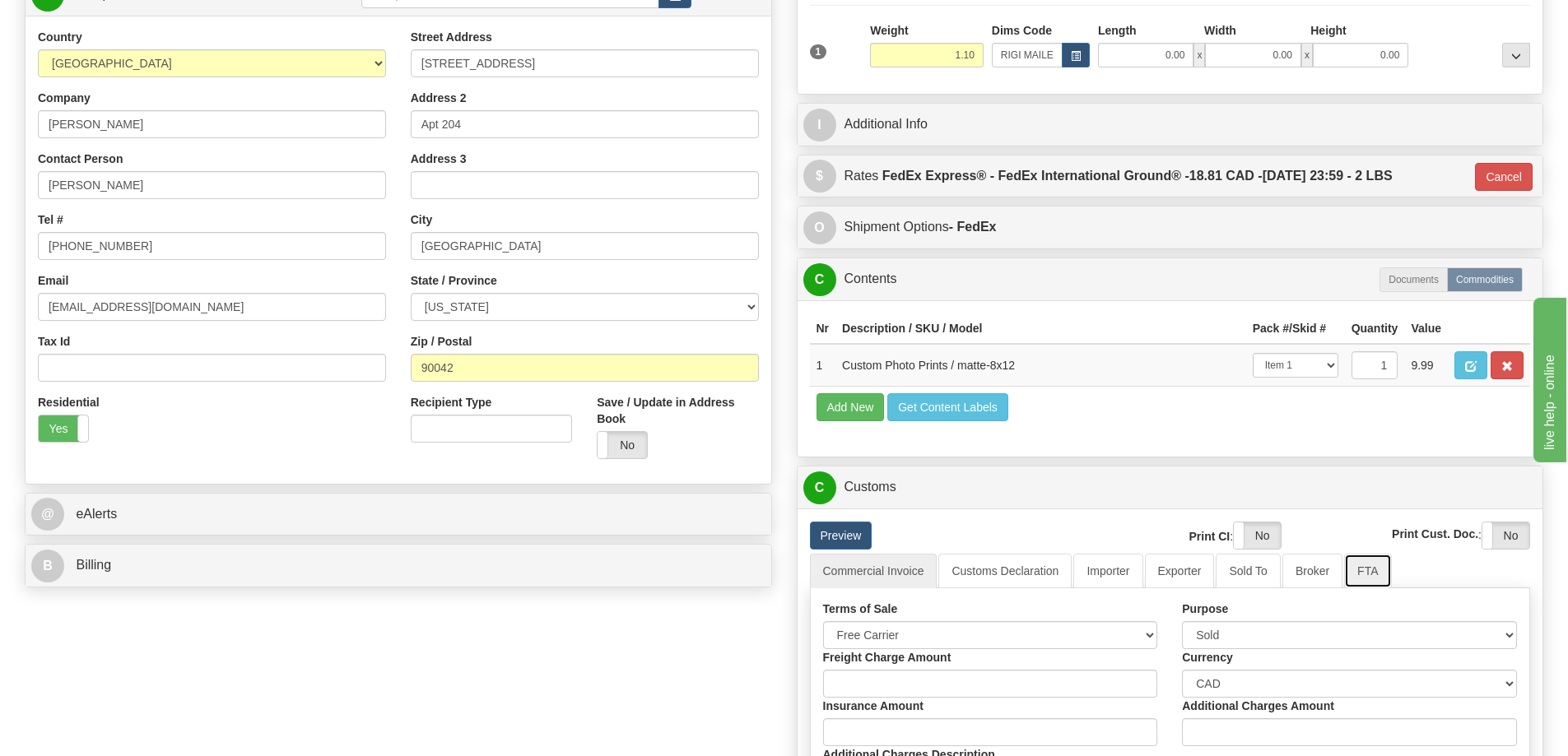
click at [1362, 571] on link "FTA" at bounding box center [1368, 571] width 47 height 35
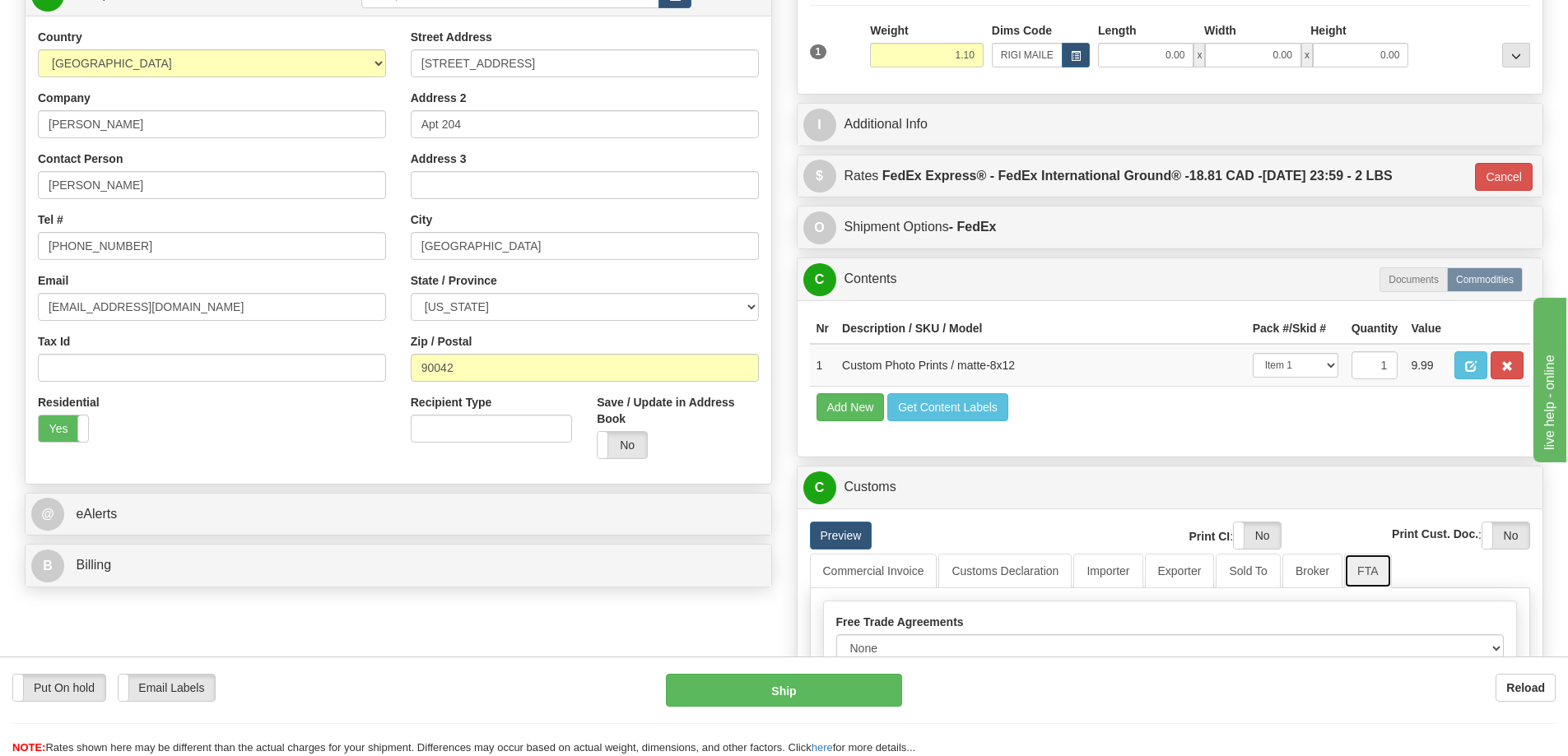
scroll to position [329, 0]
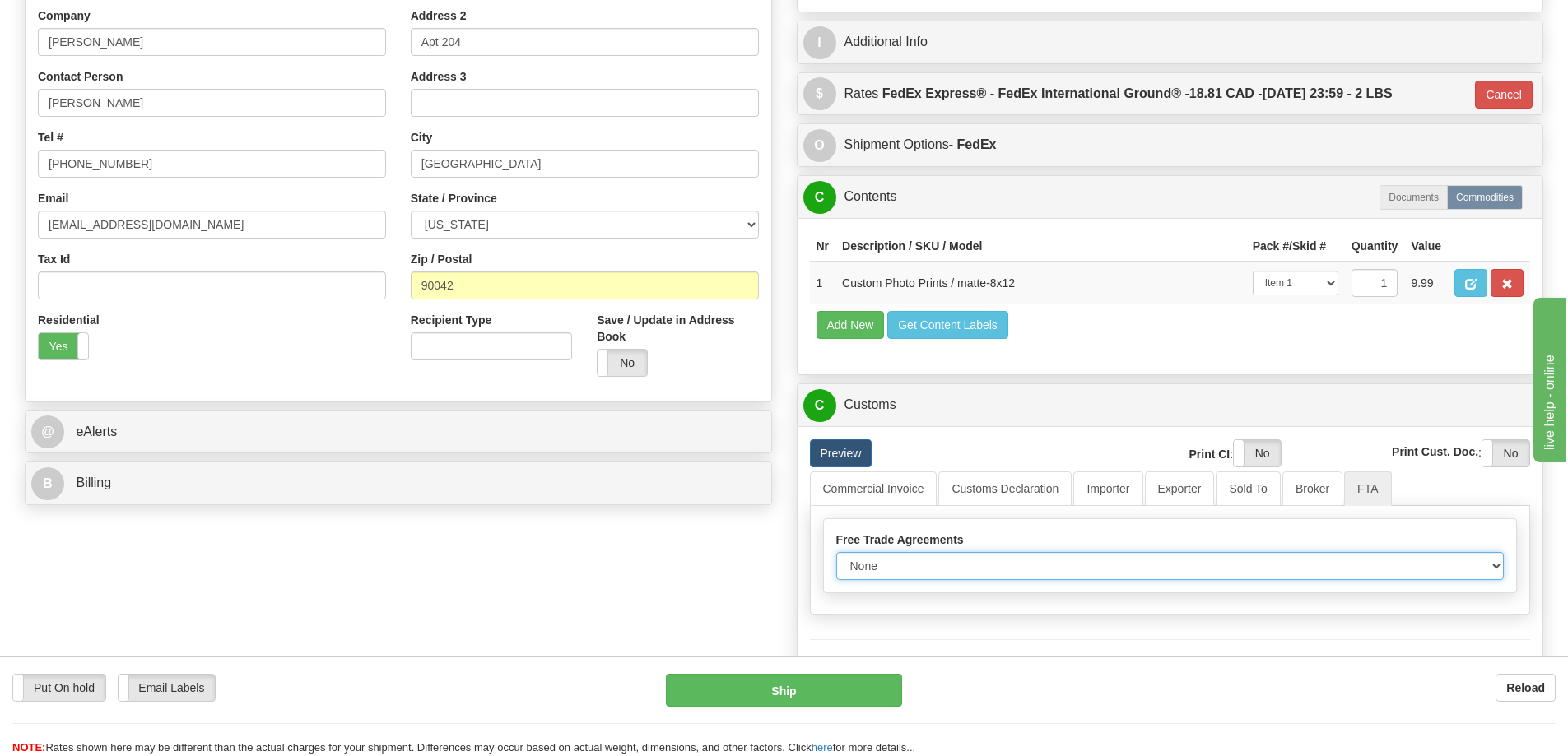
click at [1499, 567] on select "None Other USMCA CETA CUKTCA" at bounding box center [1170, 566] width 668 height 28
select select "1"
click at [836, 558] on select "None Other USMCA CETA CUKTCA" at bounding box center [1170, 566] width 668 height 28
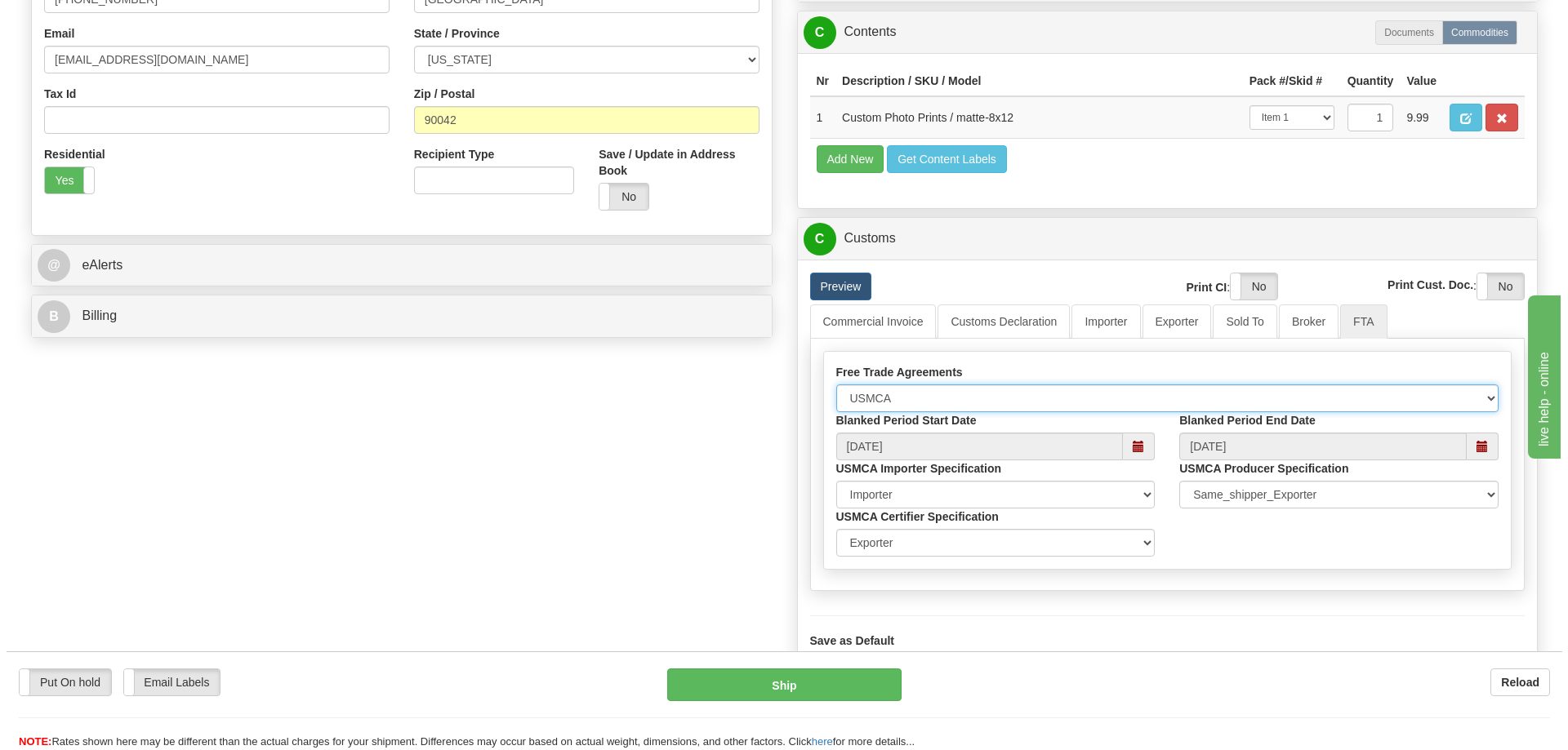
scroll to position [571, 0]
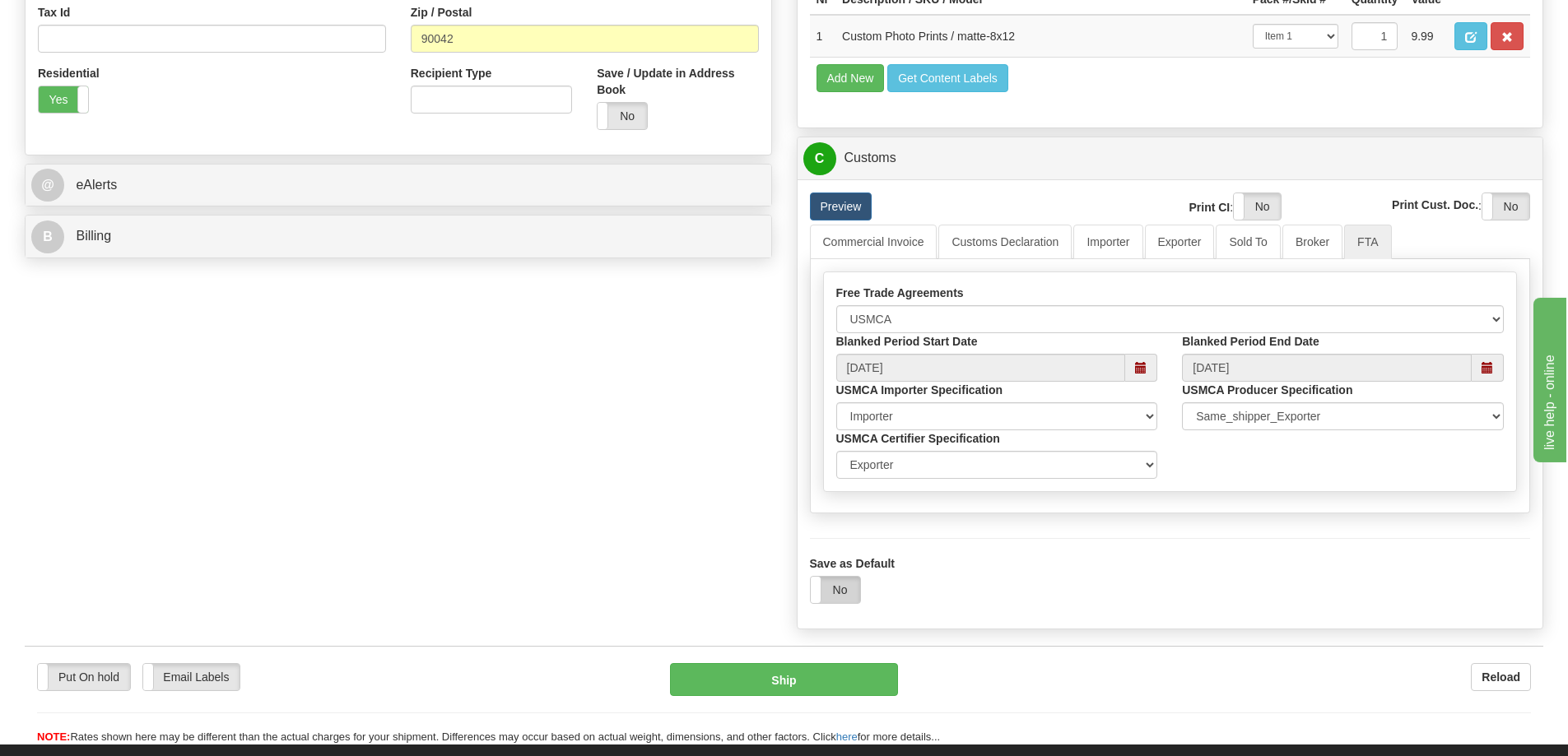
click at [850, 588] on label "No" at bounding box center [836, 590] width 49 height 26
click at [801, 686] on button "Ship" at bounding box center [784, 679] width 228 height 33
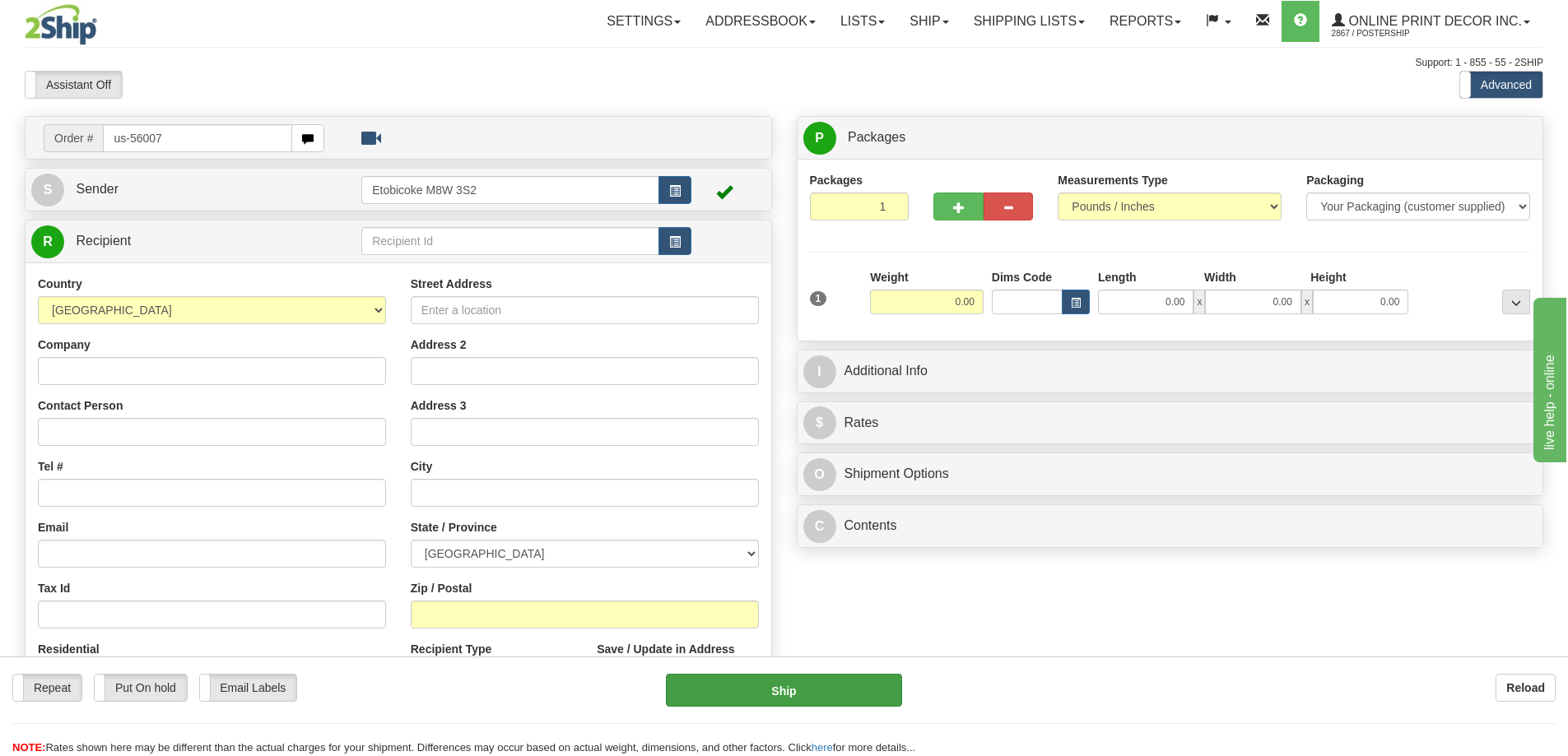
type input "us-56007"
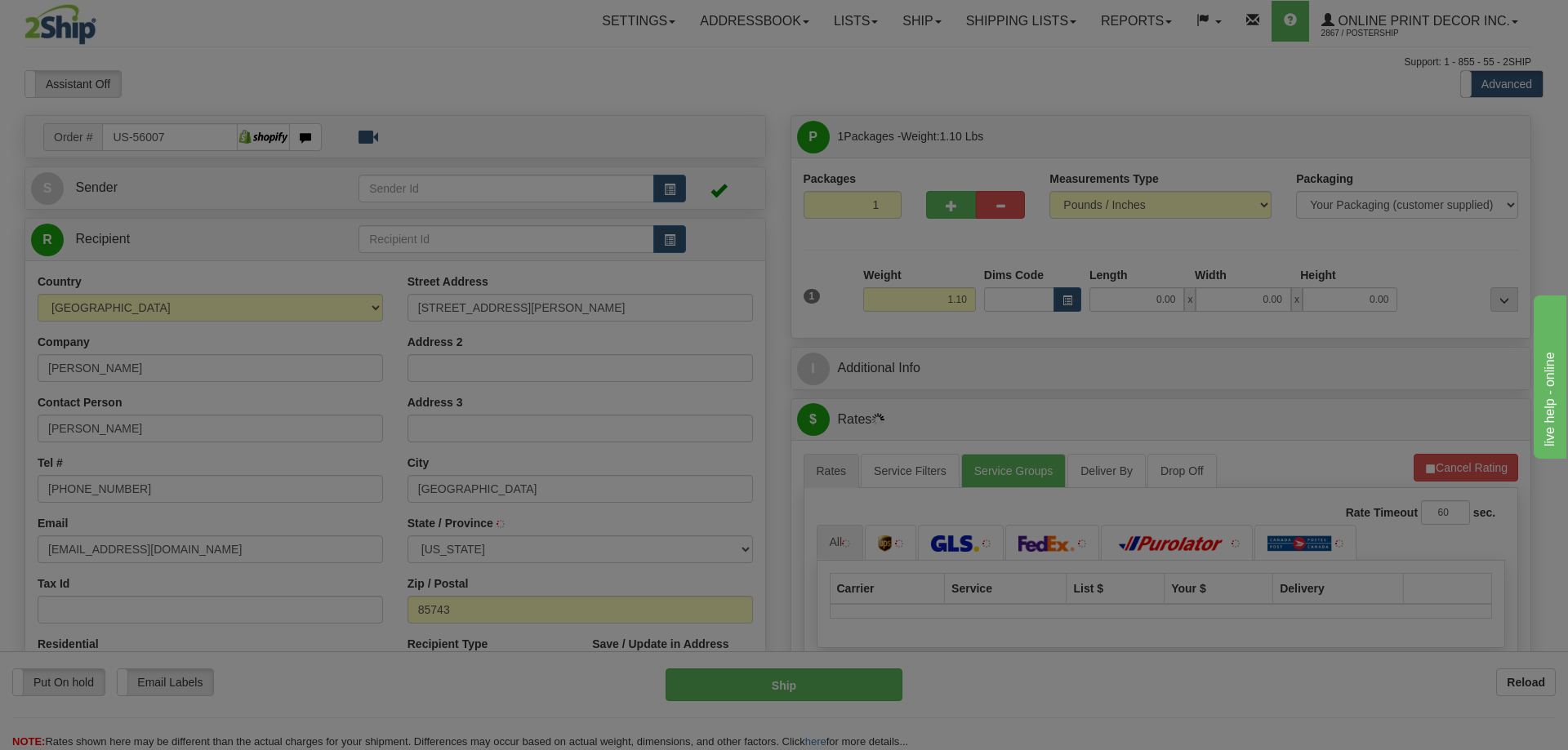
type input "[GEOGRAPHIC_DATA]"
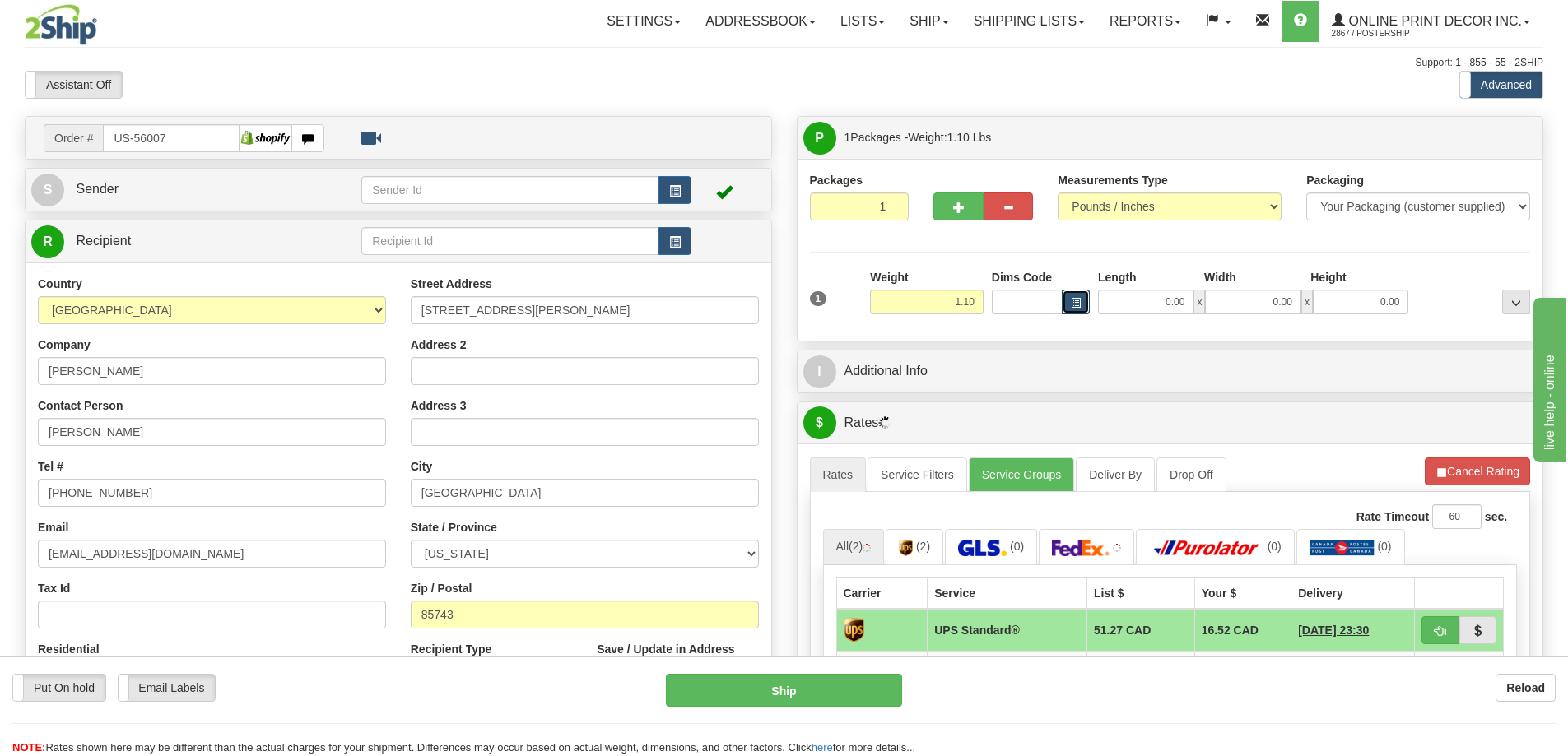
click at [1071, 301] on span "button" at bounding box center [1076, 303] width 9 height 9
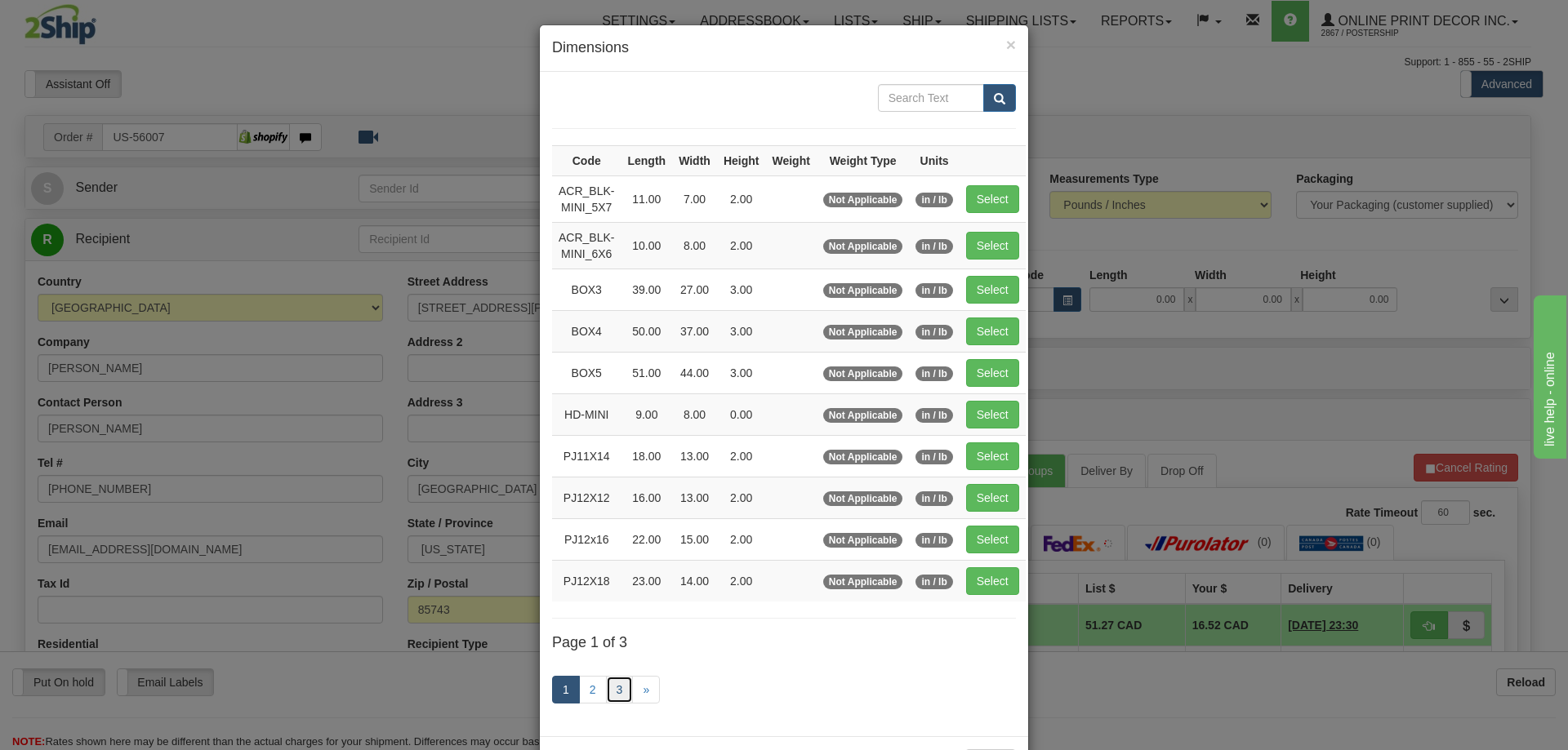
click at [611, 691] on link "3" at bounding box center [620, 690] width 28 height 28
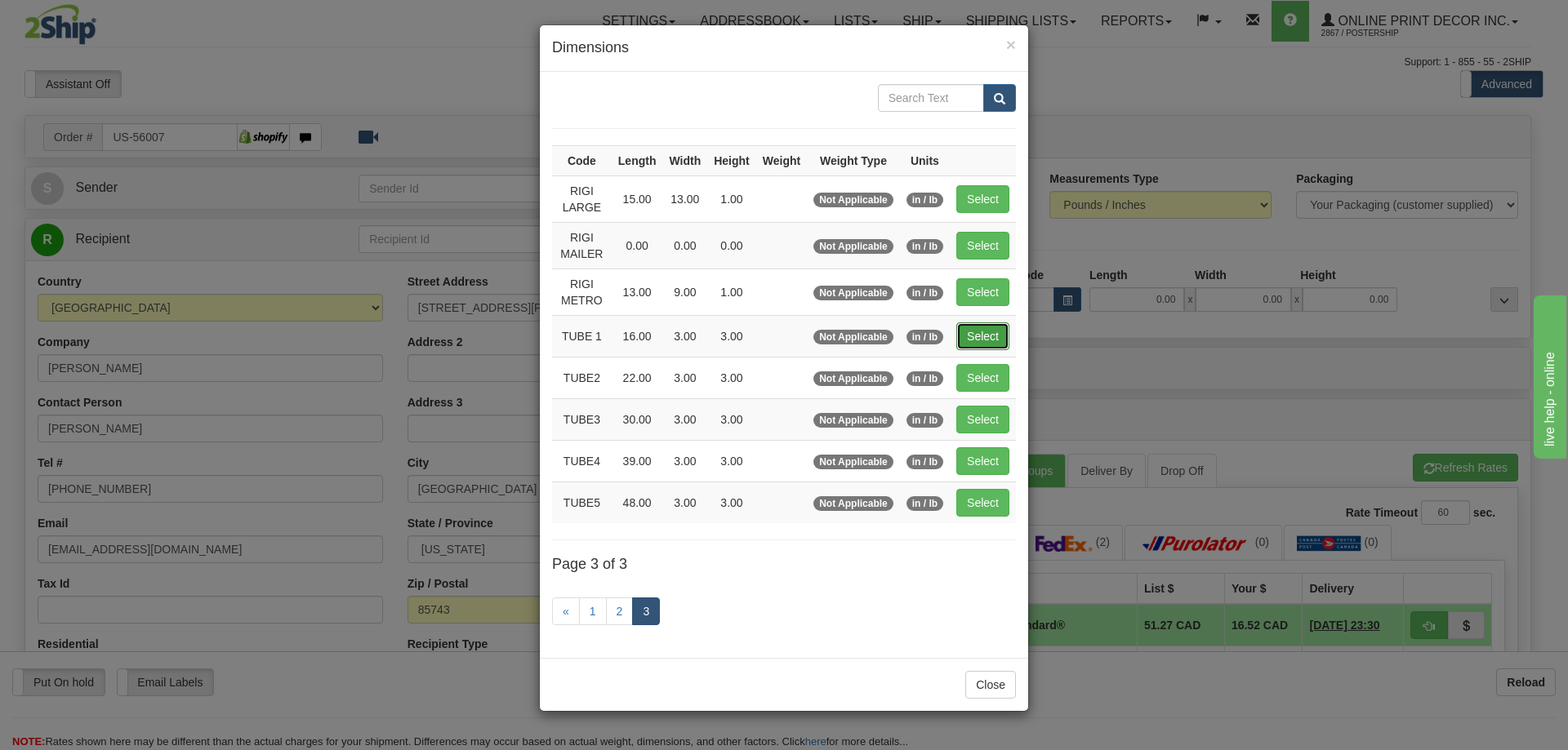
click at [990, 328] on button "Select" at bounding box center [983, 337] width 53 height 28
type input "TUBE 1"
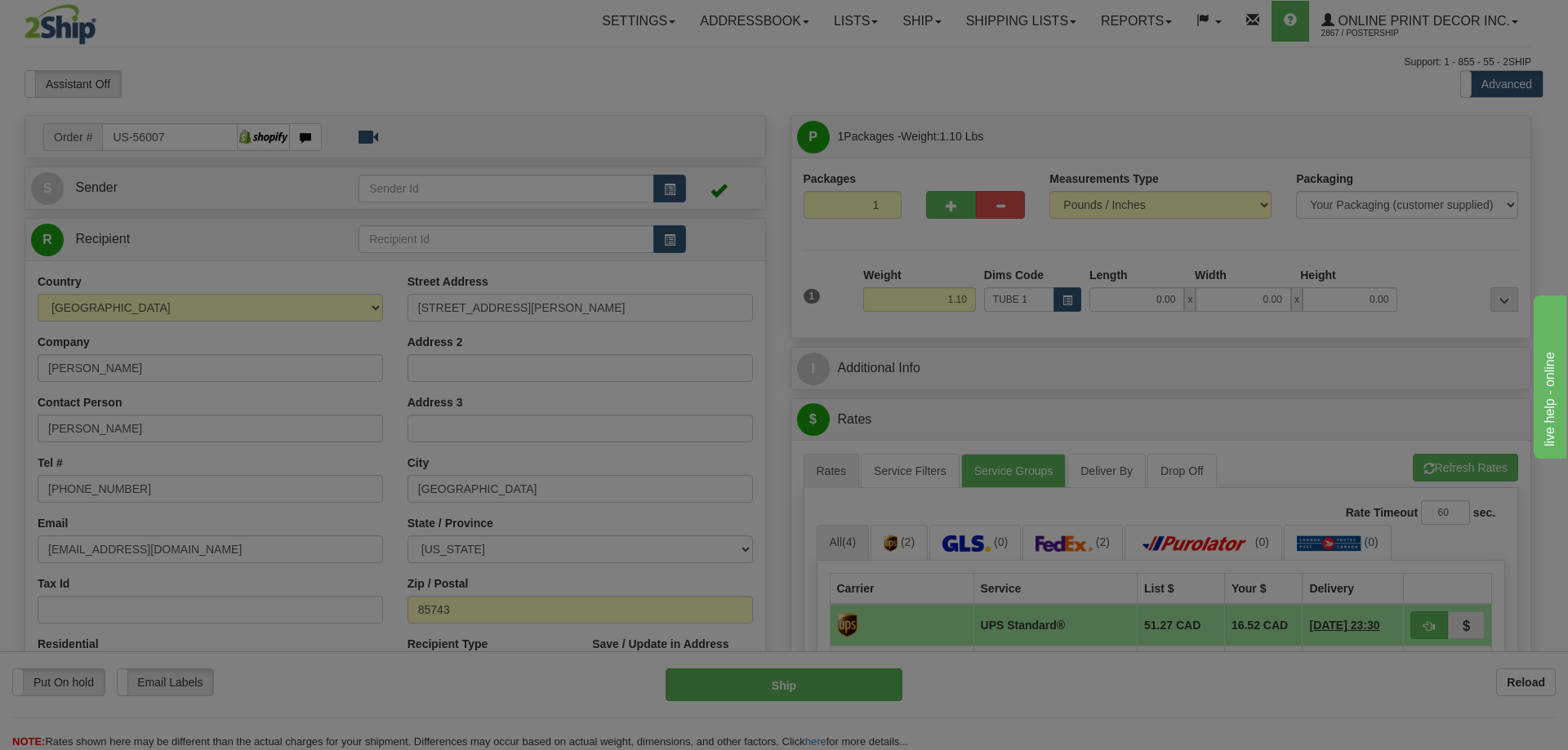
type input "16.00"
type input "3.00"
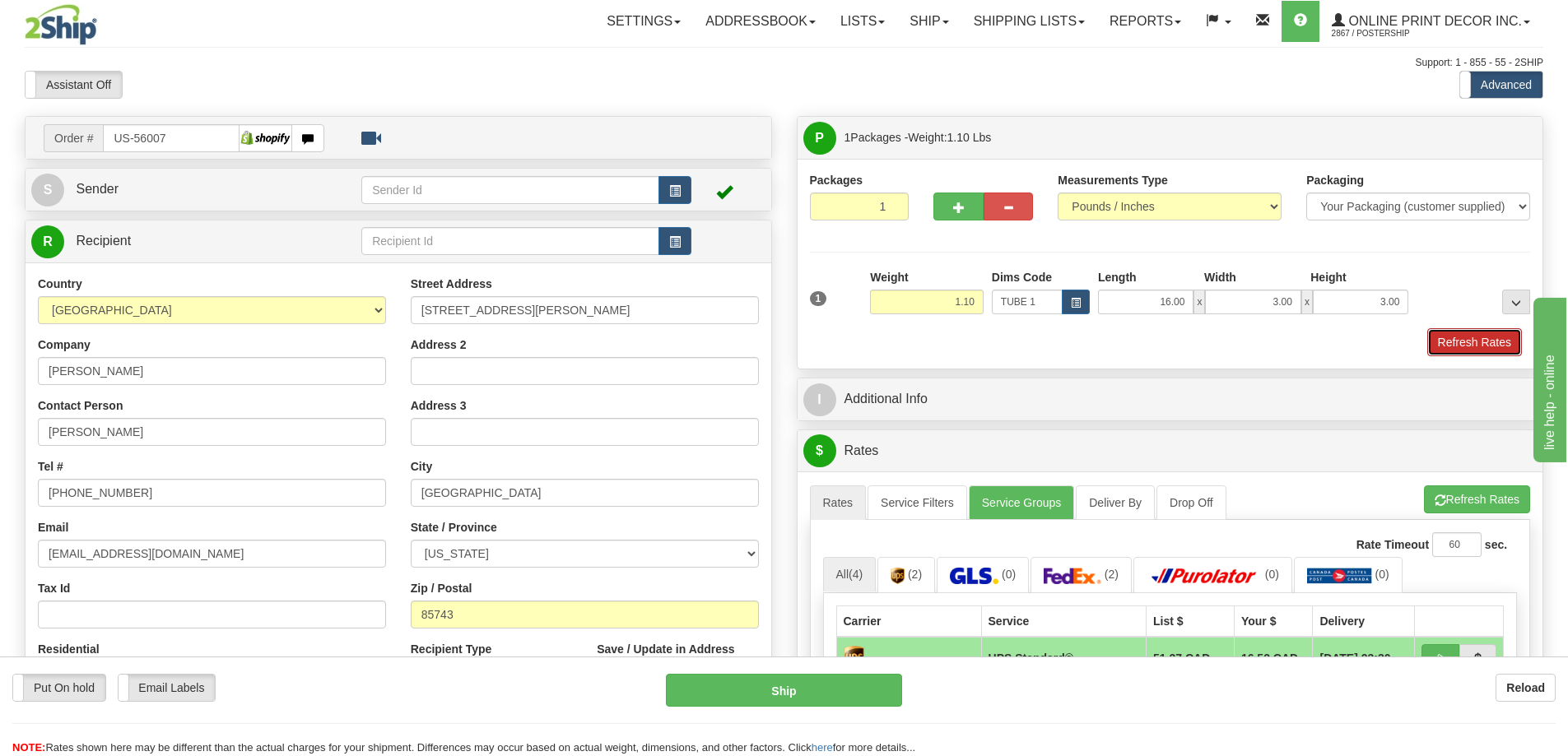
click at [1459, 340] on button "Refresh Rates" at bounding box center [1474, 342] width 95 height 28
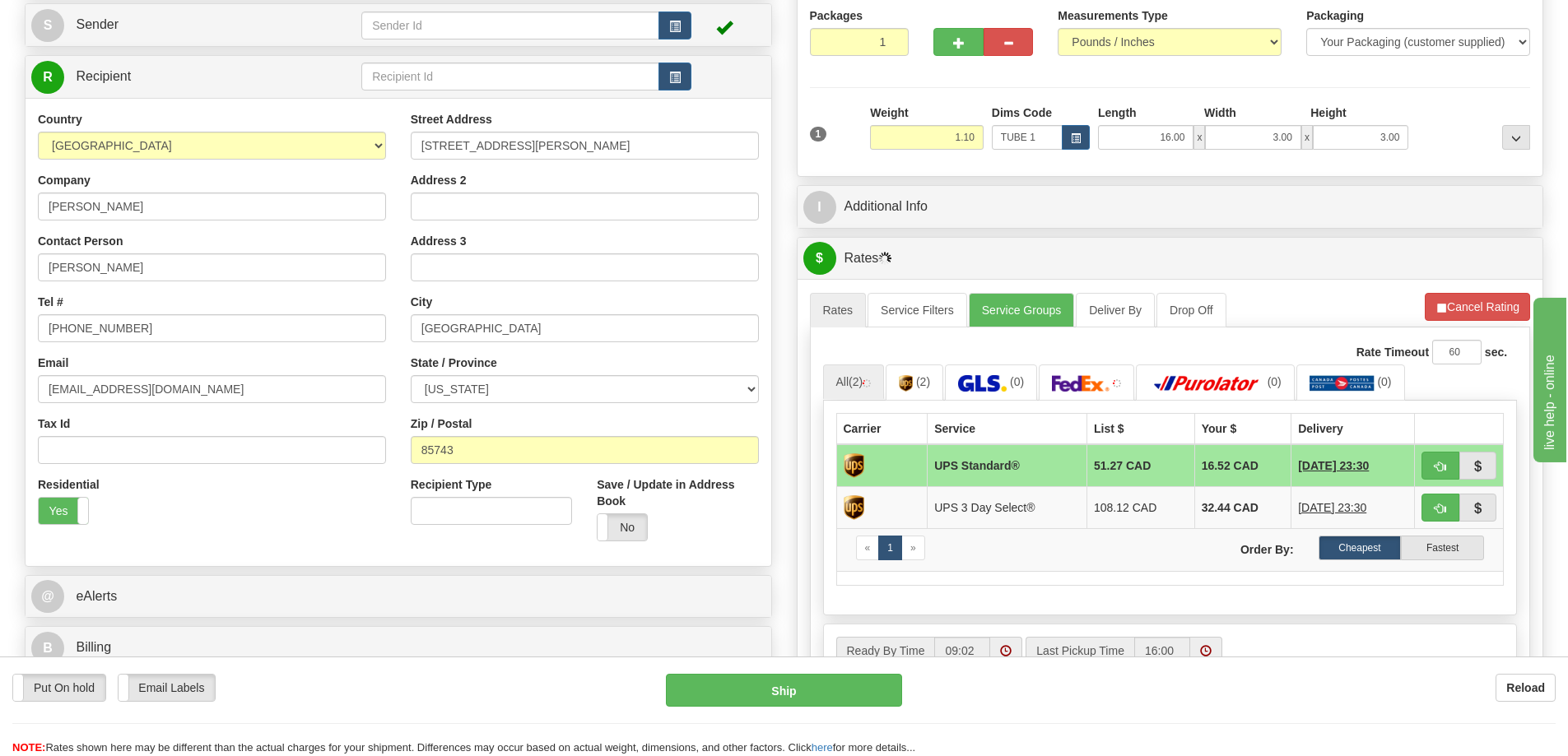
scroll to position [247, 0]
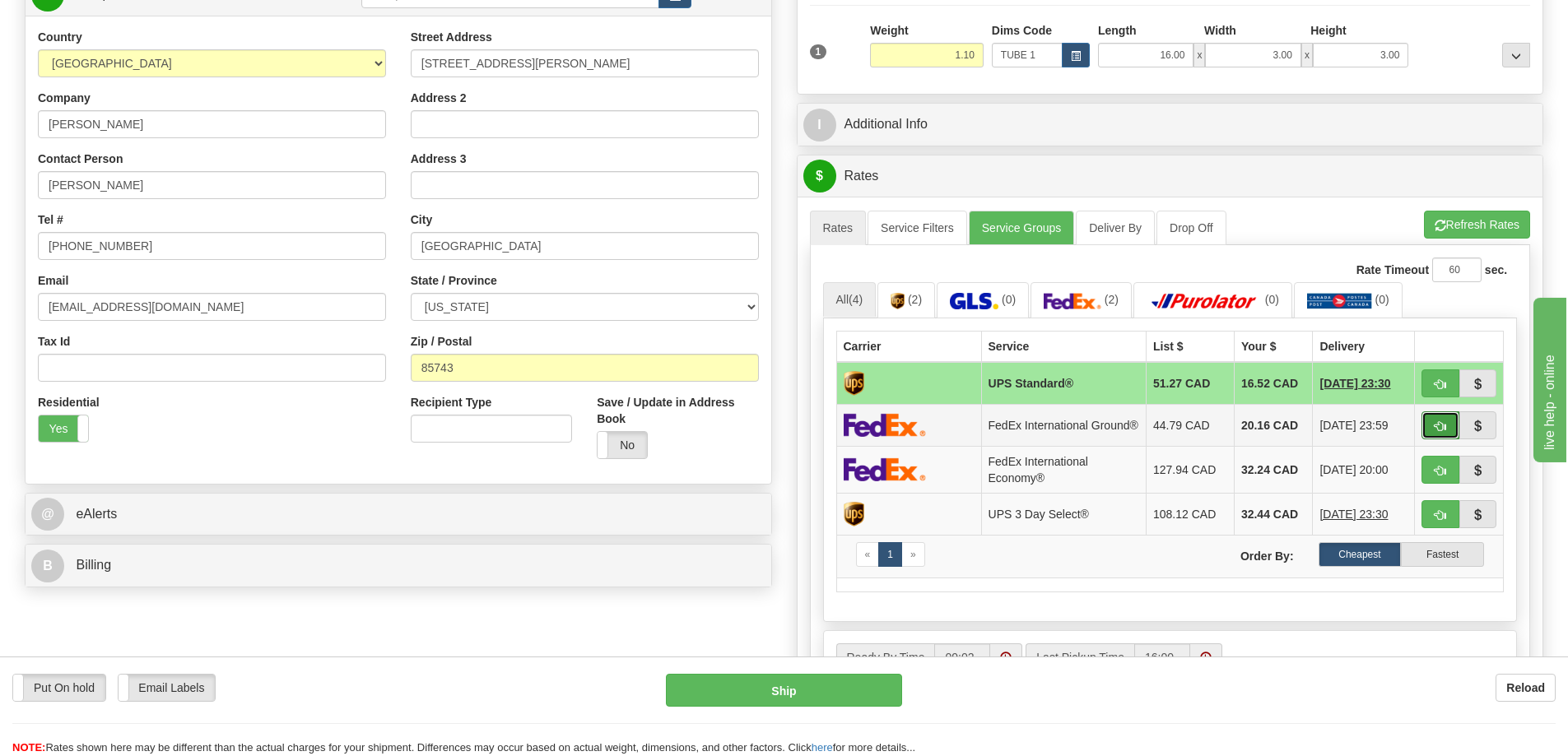
click at [1446, 425] on button "button" at bounding box center [1440, 425] width 38 height 28
type input "92"
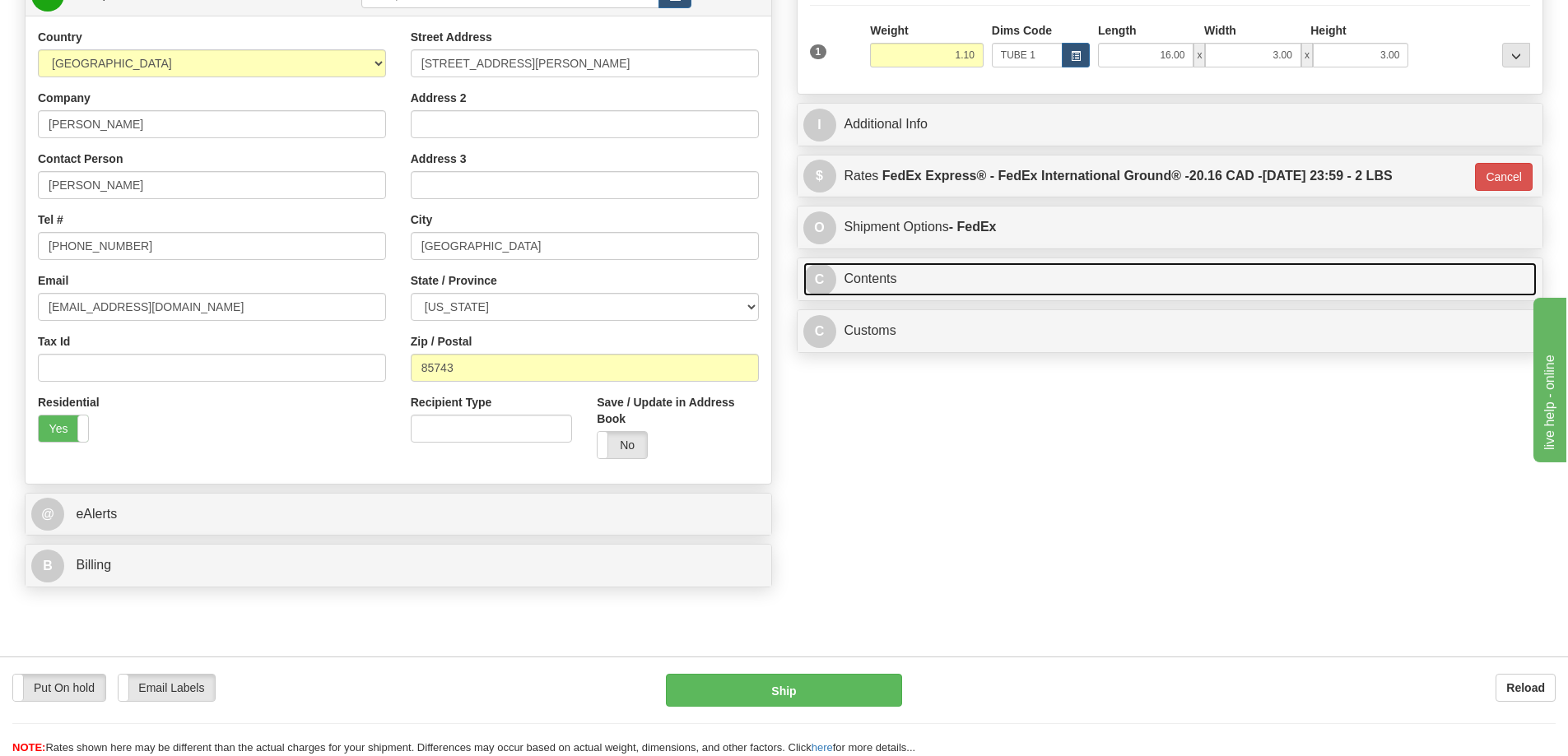
click at [1040, 271] on link "C Contents" at bounding box center [1170, 280] width 734 height 34
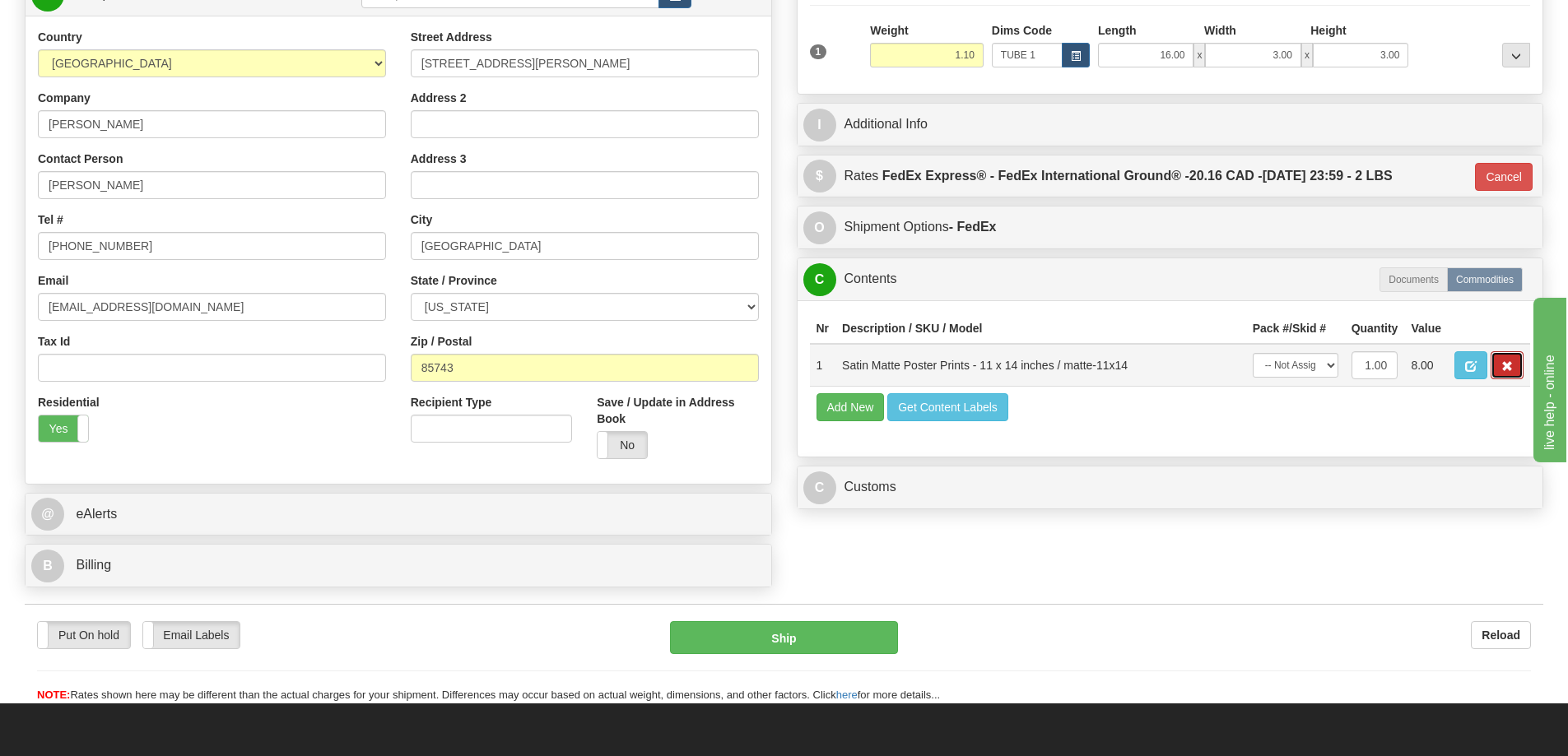
click at [1505, 369] on span "button" at bounding box center [1507, 366] width 11 height 10
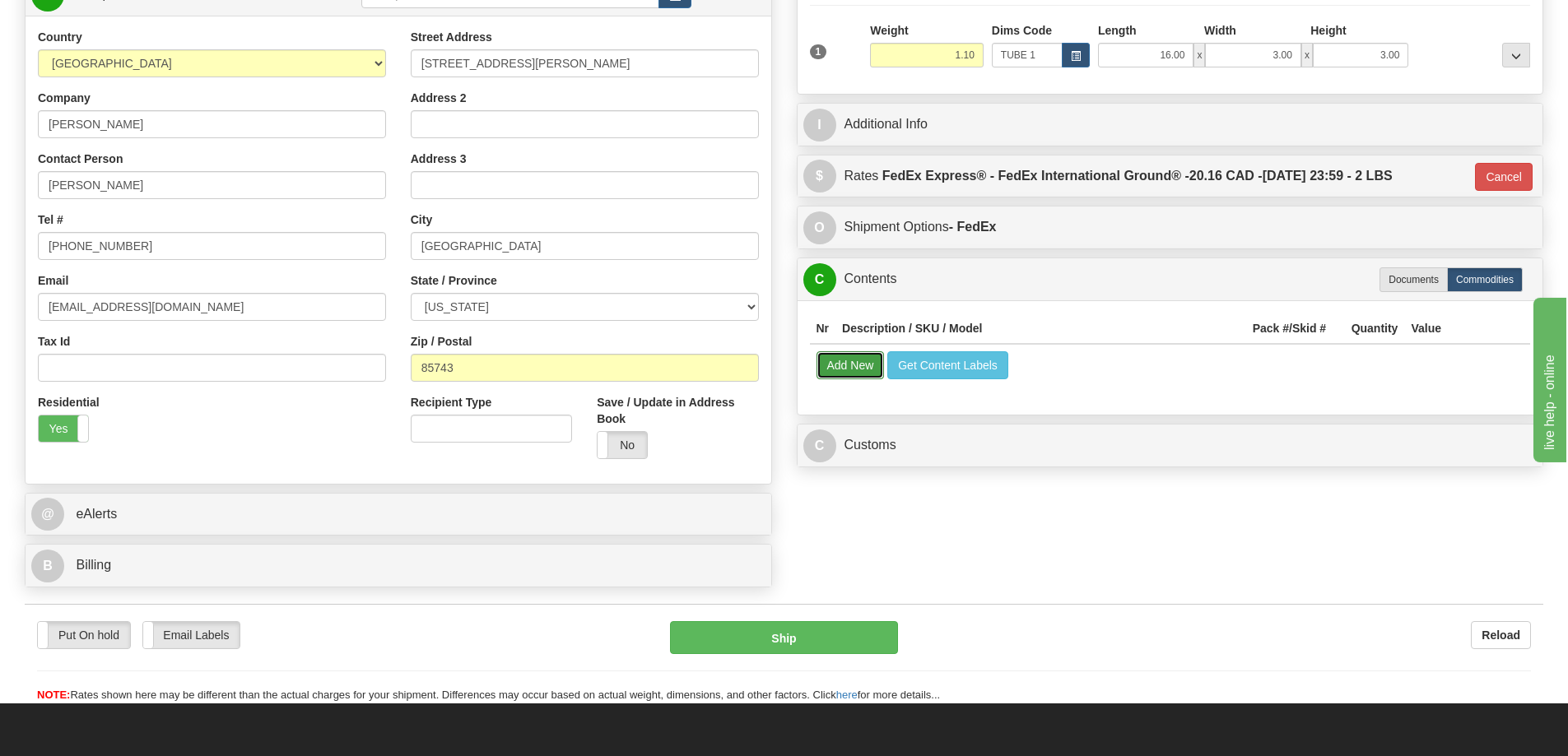
click at [853, 362] on button "Add New" at bounding box center [851, 366] width 68 height 28
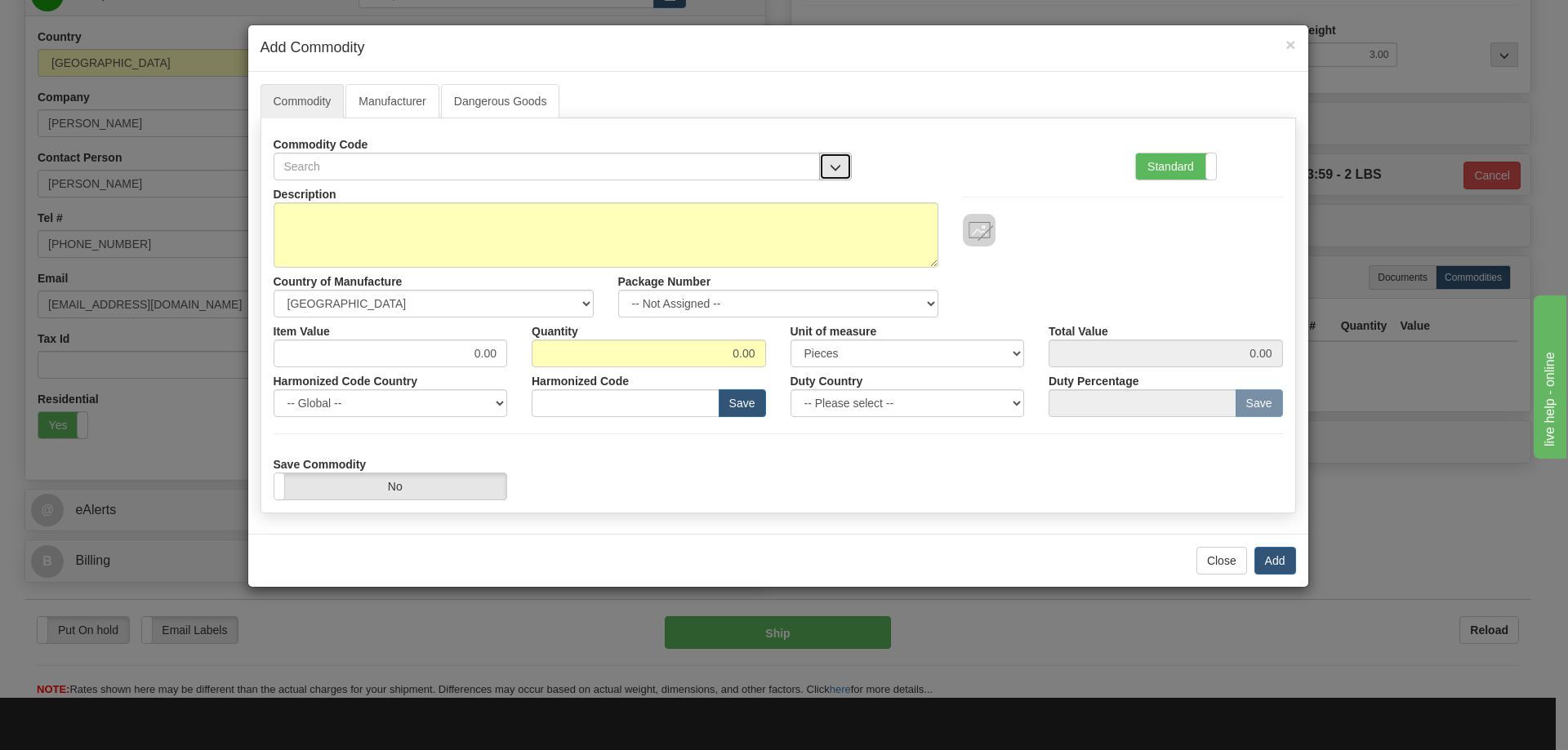
click at [830, 162] on span "button" at bounding box center [836, 167] width 11 height 10
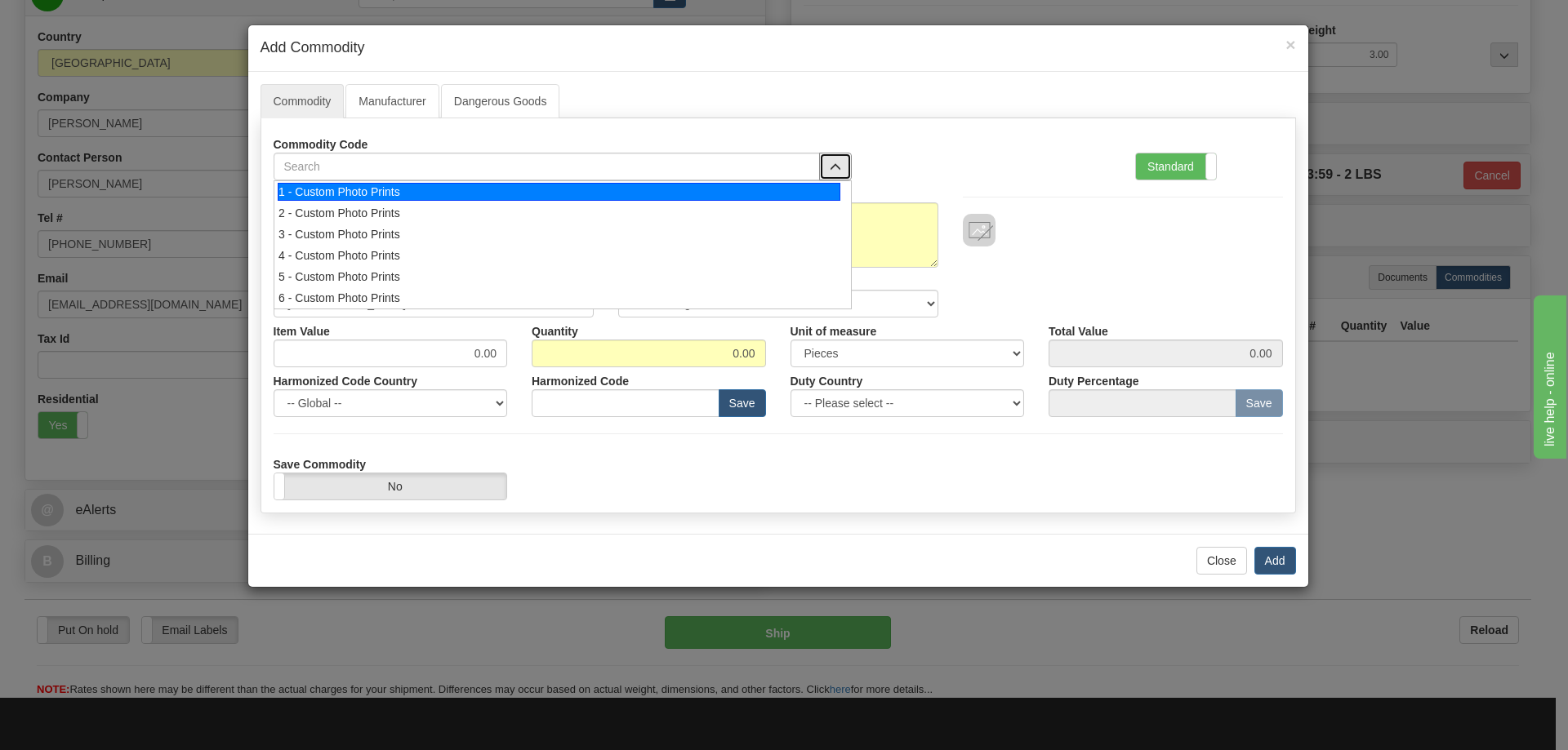
click at [812, 184] on div "1 - Custom Photo Prints" at bounding box center [559, 191] width 563 height 18
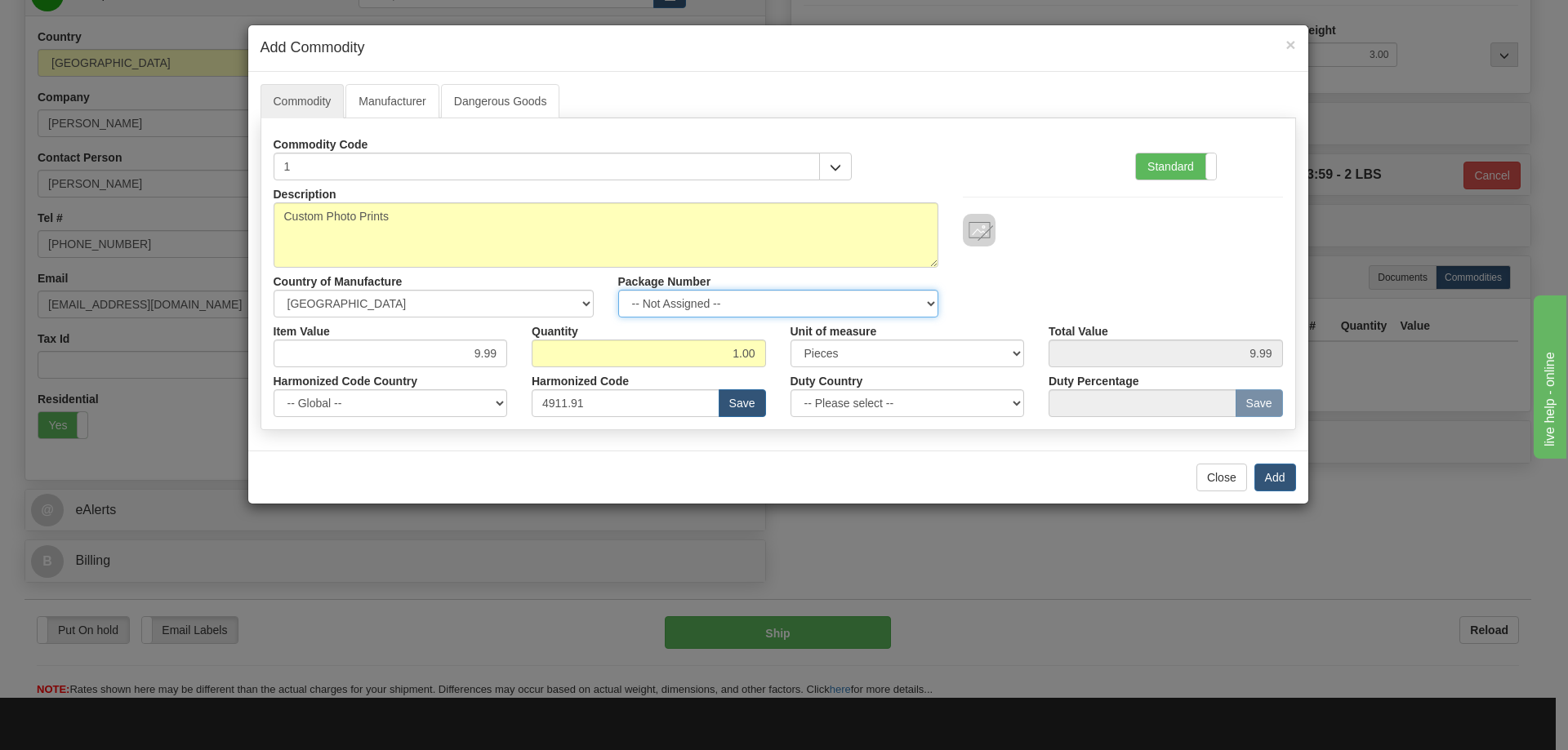
click at [927, 297] on select "-- Not Assigned -- Item 1" at bounding box center [777, 304] width 320 height 28
select select "0"
click at [618, 290] on select "-- Not Assigned -- Item 1" at bounding box center [777, 304] width 320 height 28
click at [1275, 471] on button "Add" at bounding box center [1274, 478] width 41 height 28
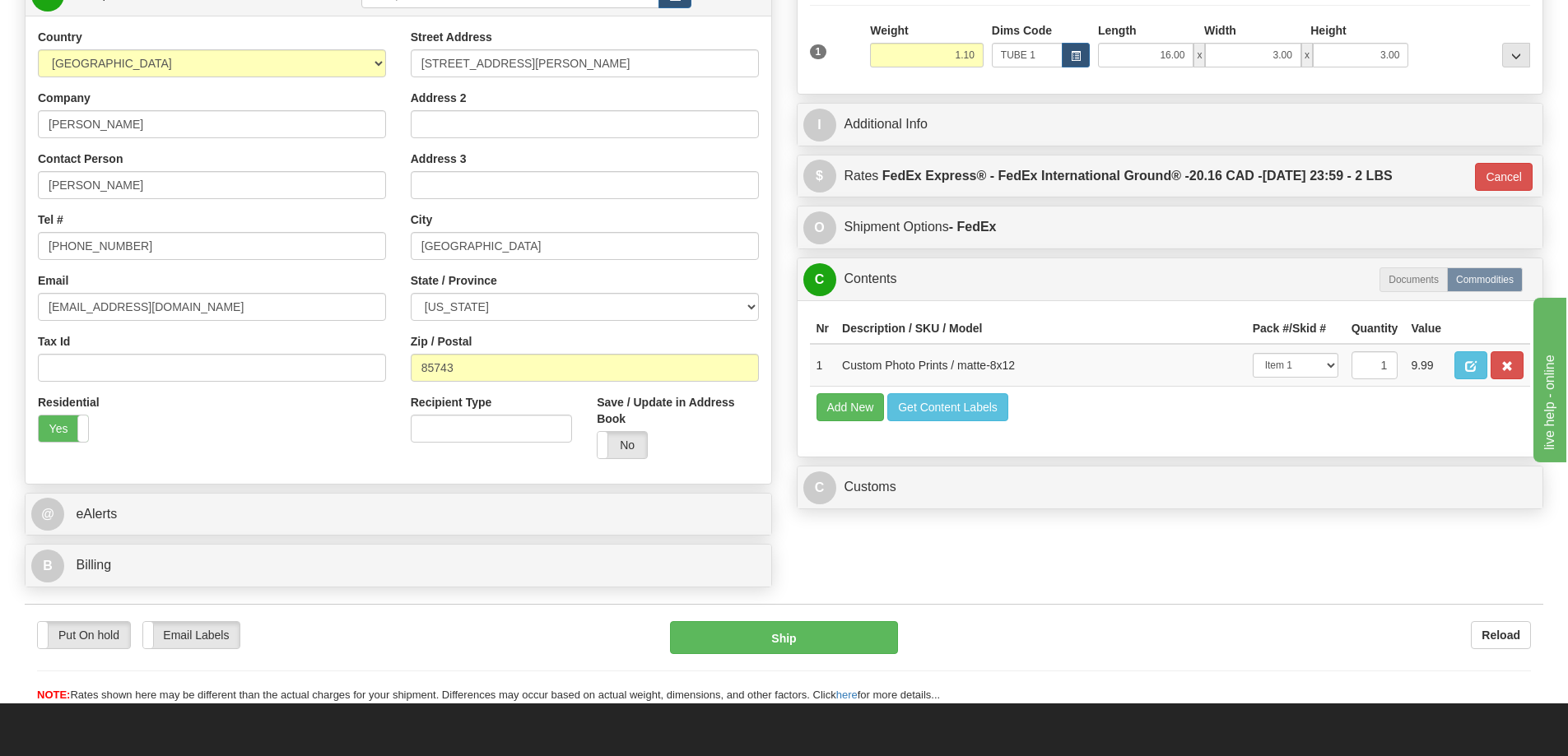
scroll to position [329, 0]
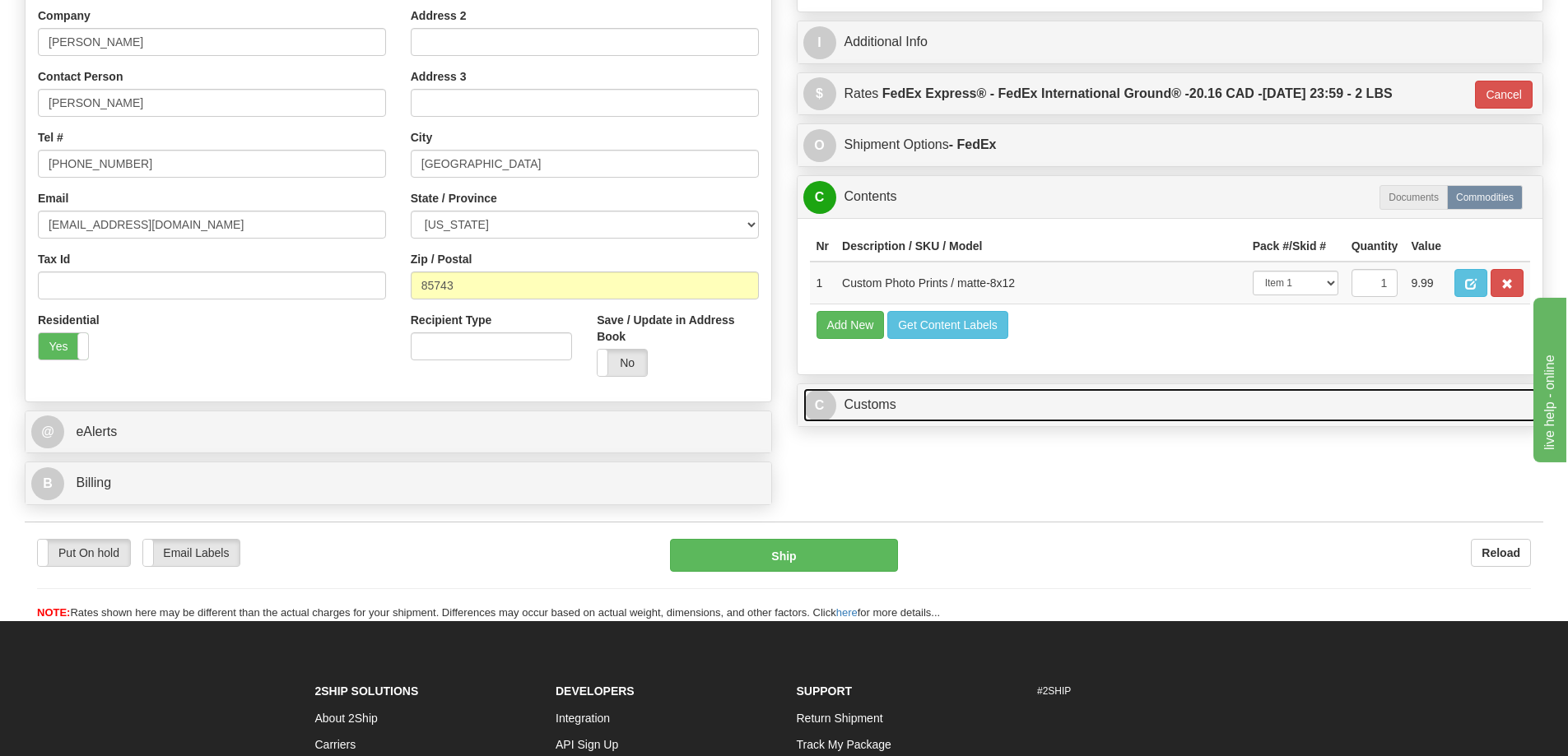
click at [1298, 409] on link "C Customs" at bounding box center [1170, 405] width 734 height 34
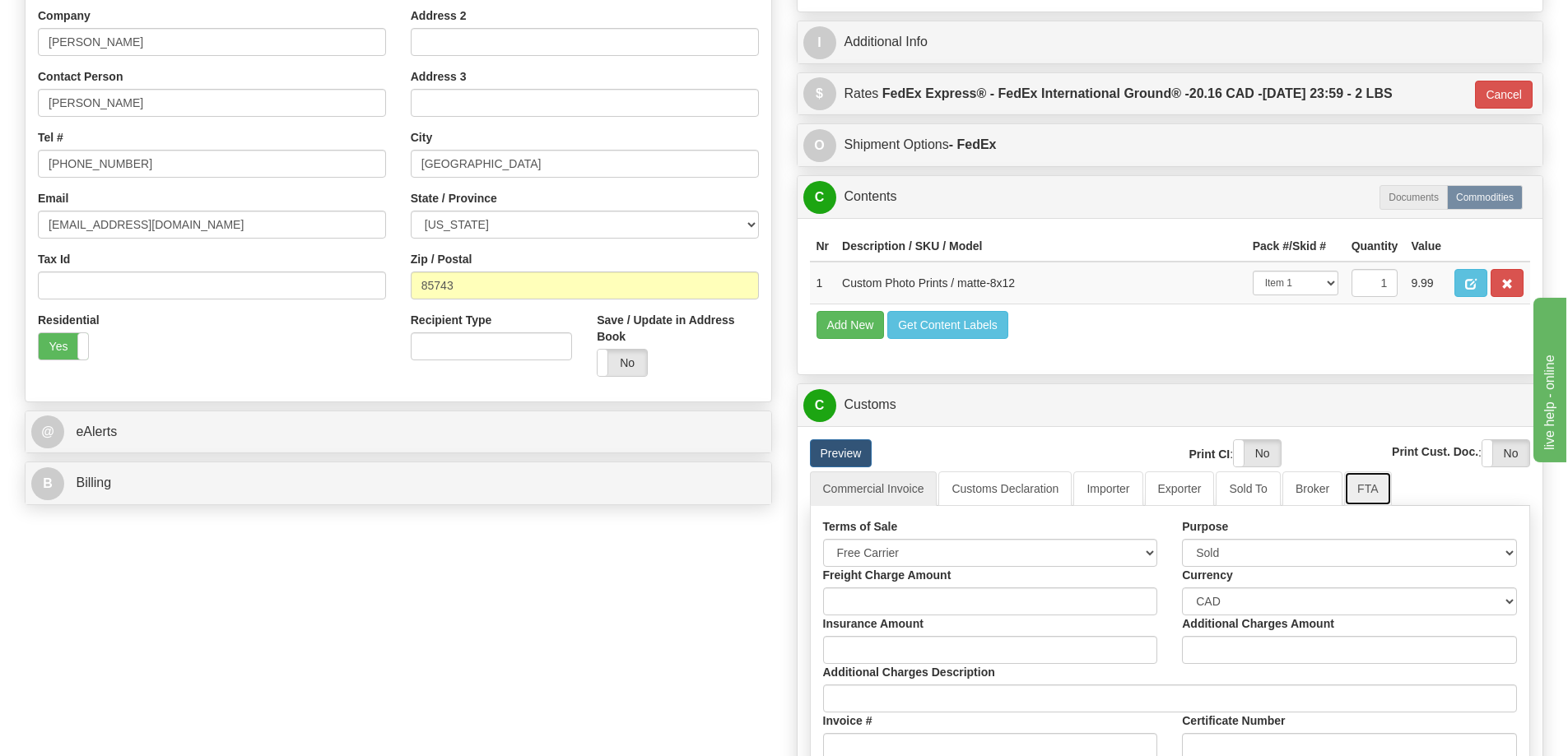
click at [1363, 490] on link "FTA" at bounding box center [1368, 489] width 47 height 35
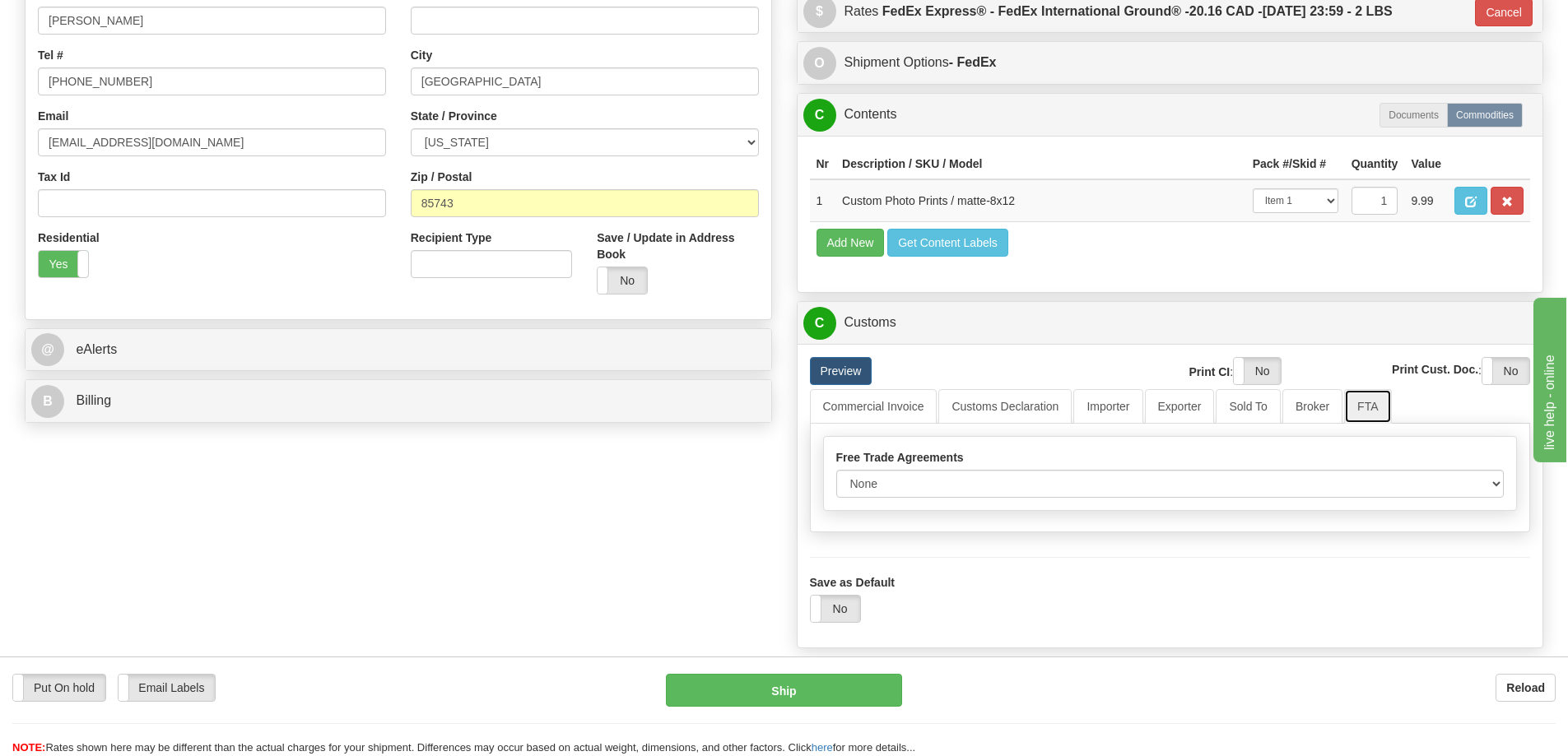
scroll to position [493, 0]
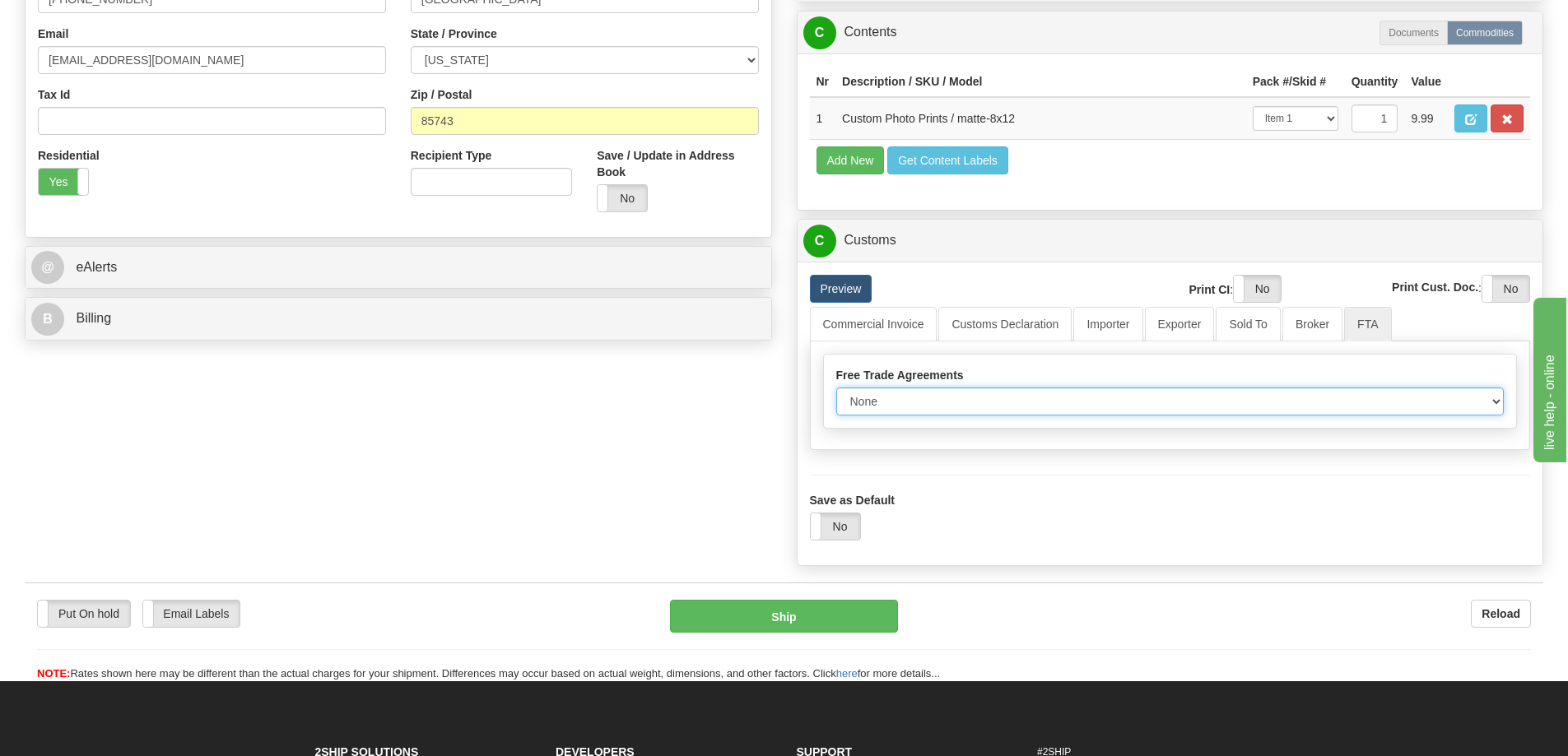
click at [1493, 403] on select "None Other USMCA CETA CUKTCA" at bounding box center [1170, 402] width 668 height 28
select select "1"
click at [836, 393] on select "None Other USMCA CETA CUKTCA" at bounding box center [1170, 402] width 668 height 28
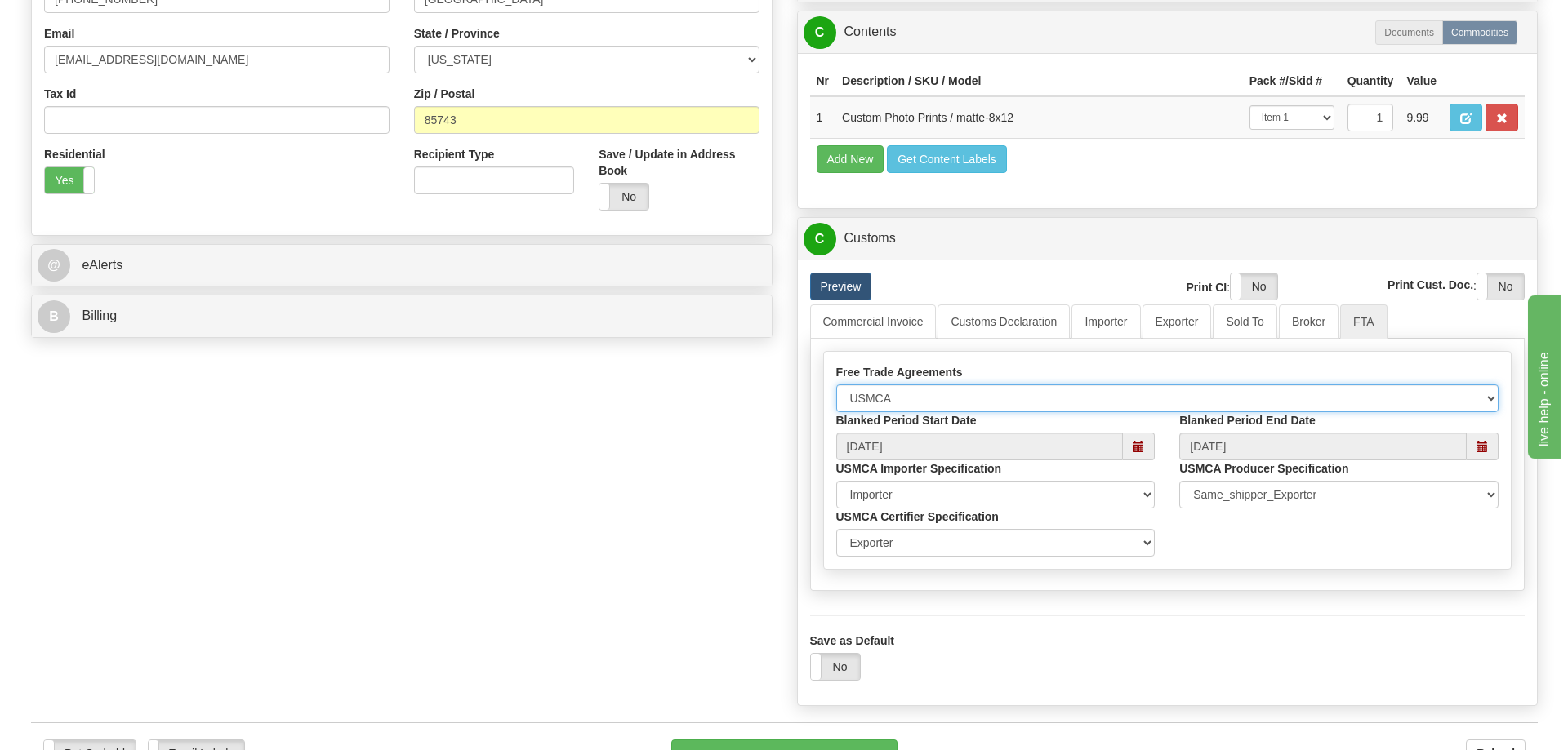
scroll to position [571, 0]
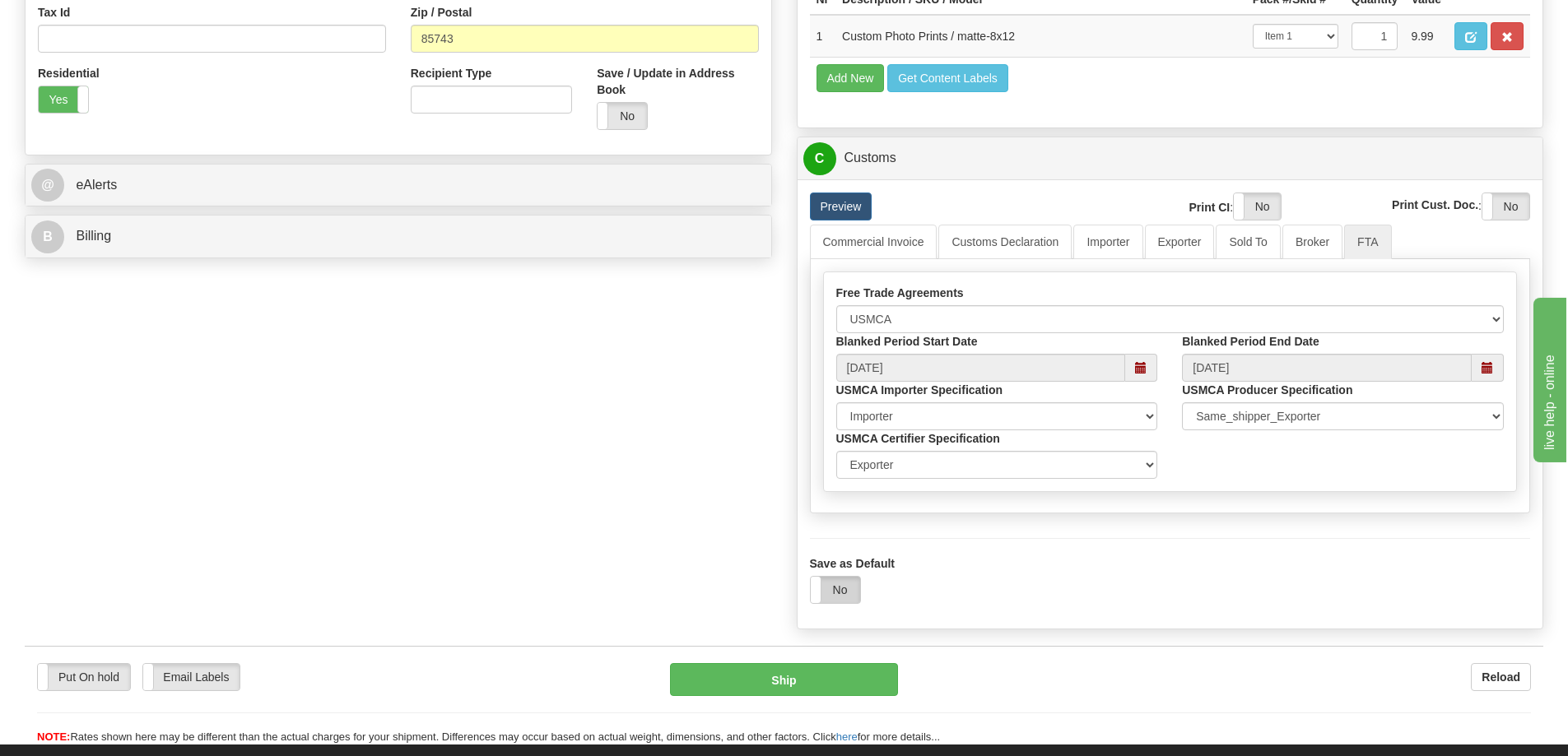
click at [831, 588] on label "No" at bounding box center [836, 590] width 49 height 26
click at [824, 690] on button "Ship" at bounding box center [784, 679] width 228 height 33
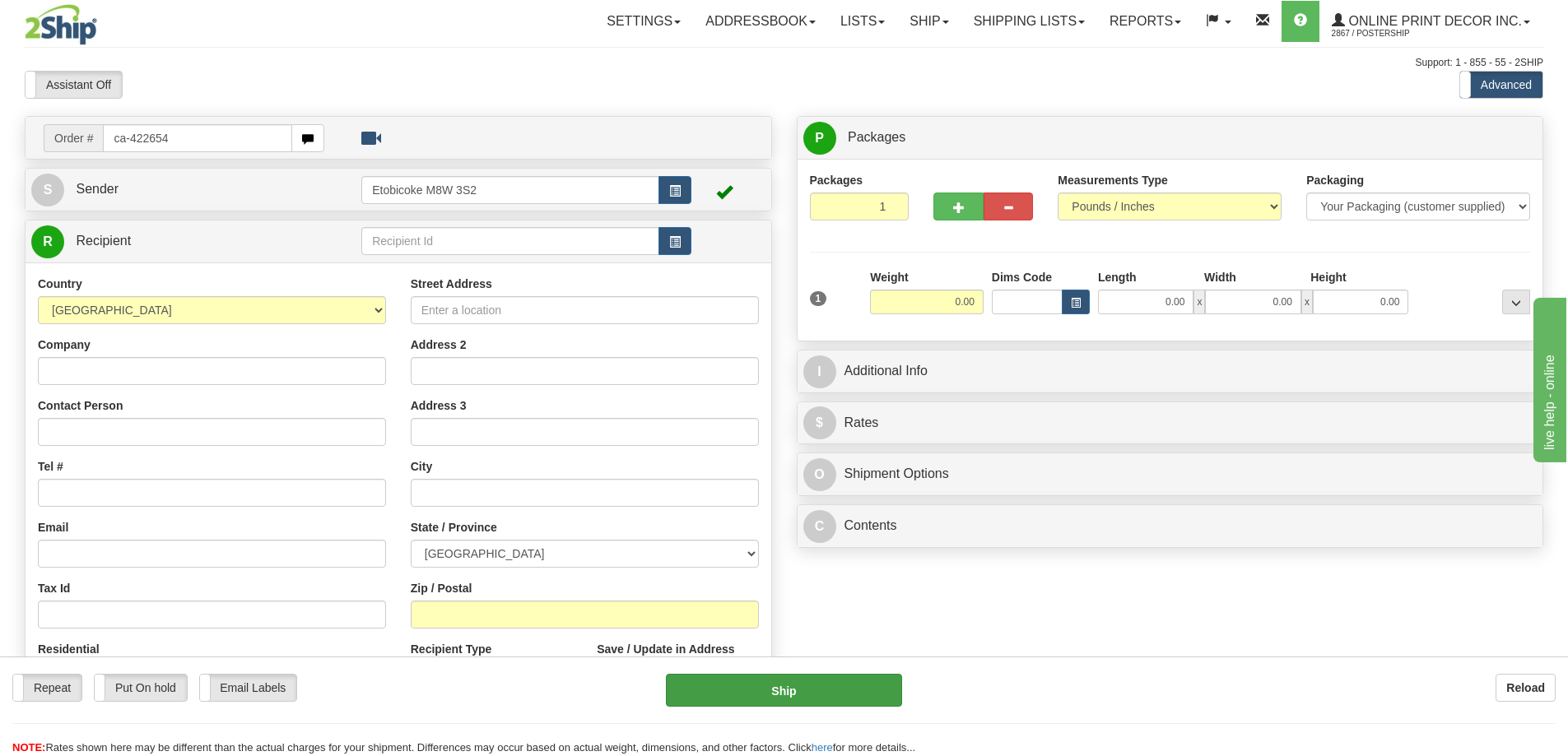
type input "ca-422654"
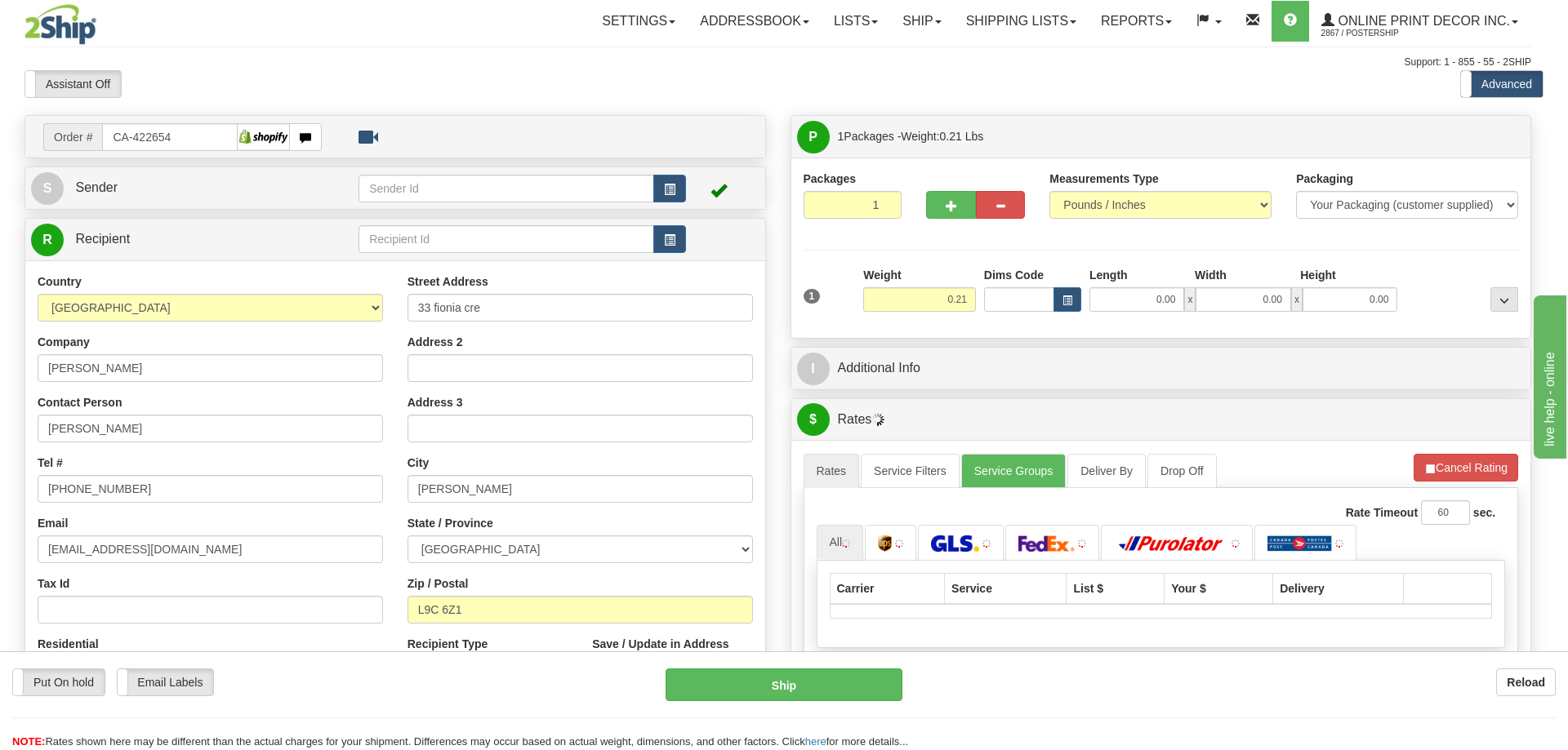
type input "[PERSON_NAME]"
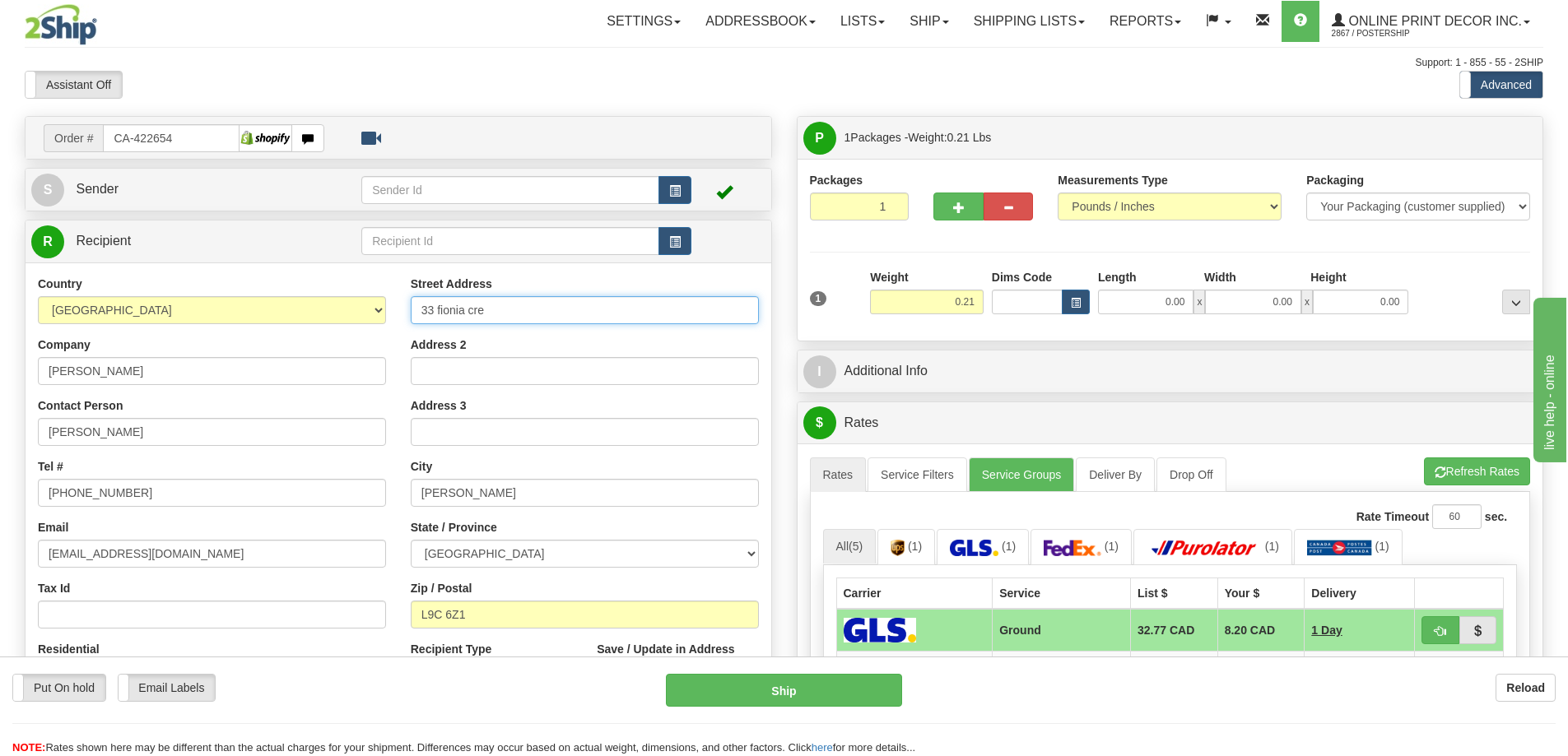
click at [461, 306] on input "33 fionia cre" at bounding box center [584, 310] width 348 height 28
click at [439, 308] on input "33 [PERSON_NAME]" at bounding box center [584, 310] width 348 height 28
click at [475, 307] on input "33 [PERSON_NAME]" at bounding box center [584, 310] width 348 height 28
type input "33 [PERSON_NAME]."
click at [1078, 300] on span "button" at bounding box center [1076, 303] width 9 height 9
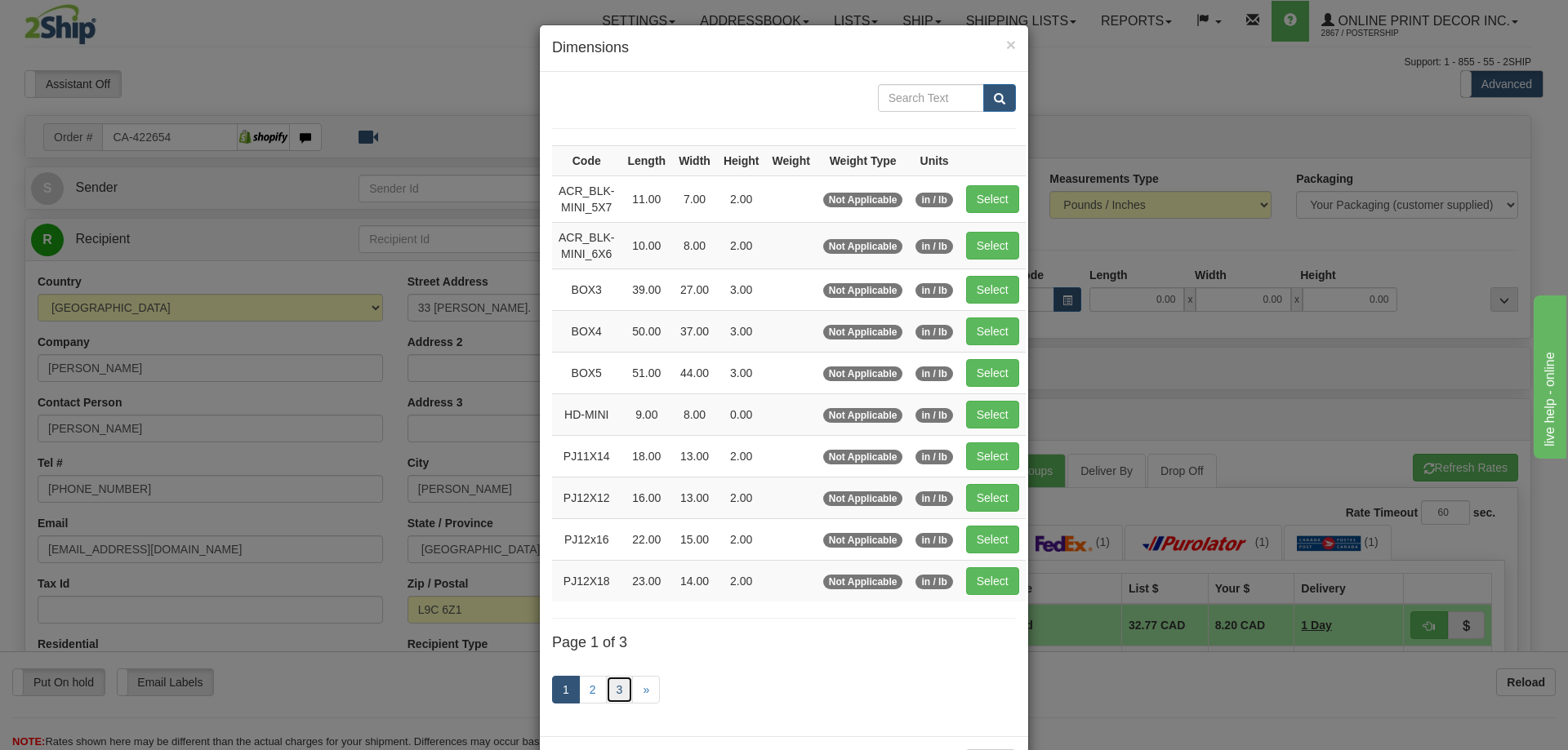
click at [609, 679] on link "3" at bounding box center [620, 690] width 28 height 28
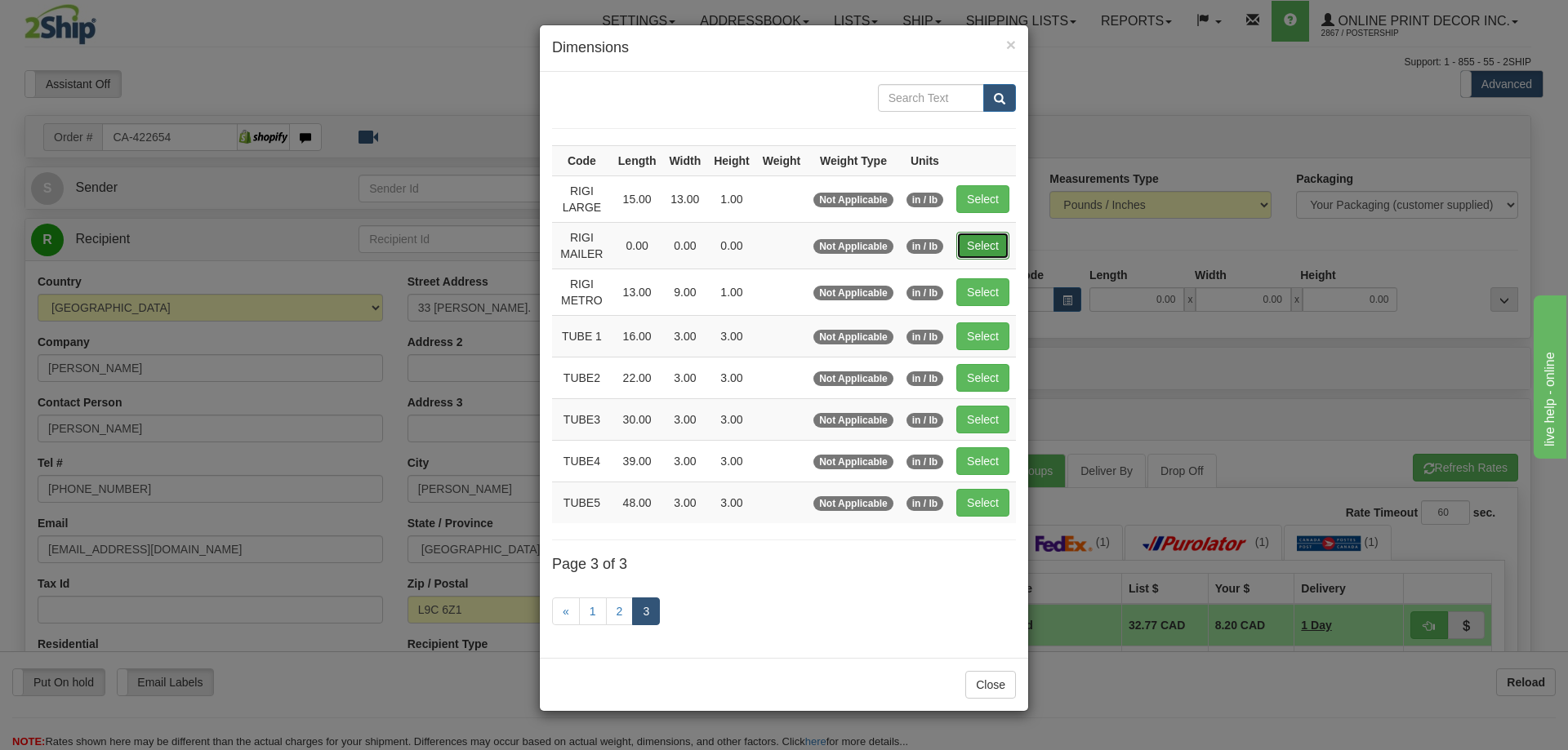
click at [980, 236] on button "Select" at bounding box center [983, 246] width 53 height 28
type input "RIGI MAILER"
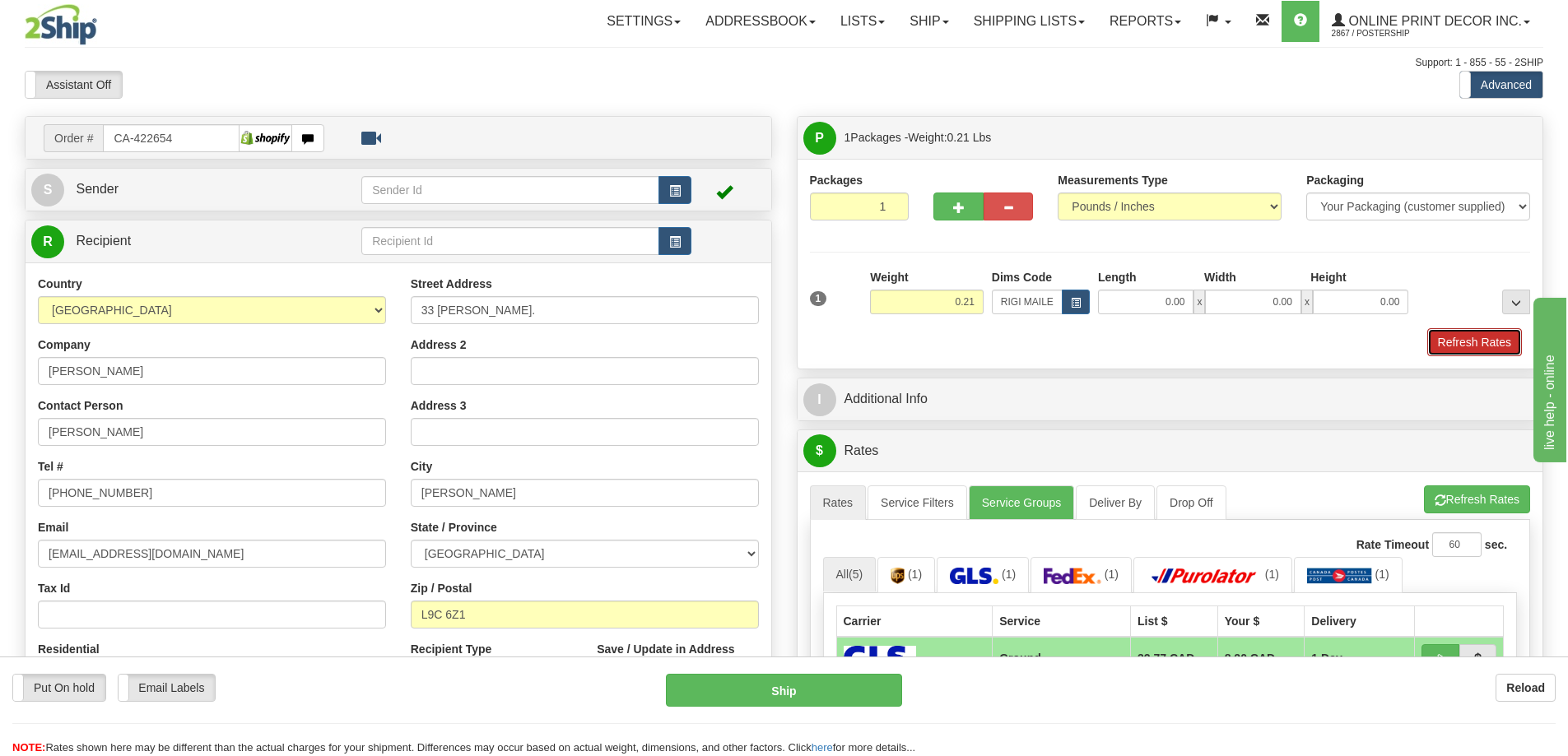
click at [1472, 347] on button "Refresh Rates" at bounding box center [1474, 342] width 95 height 28
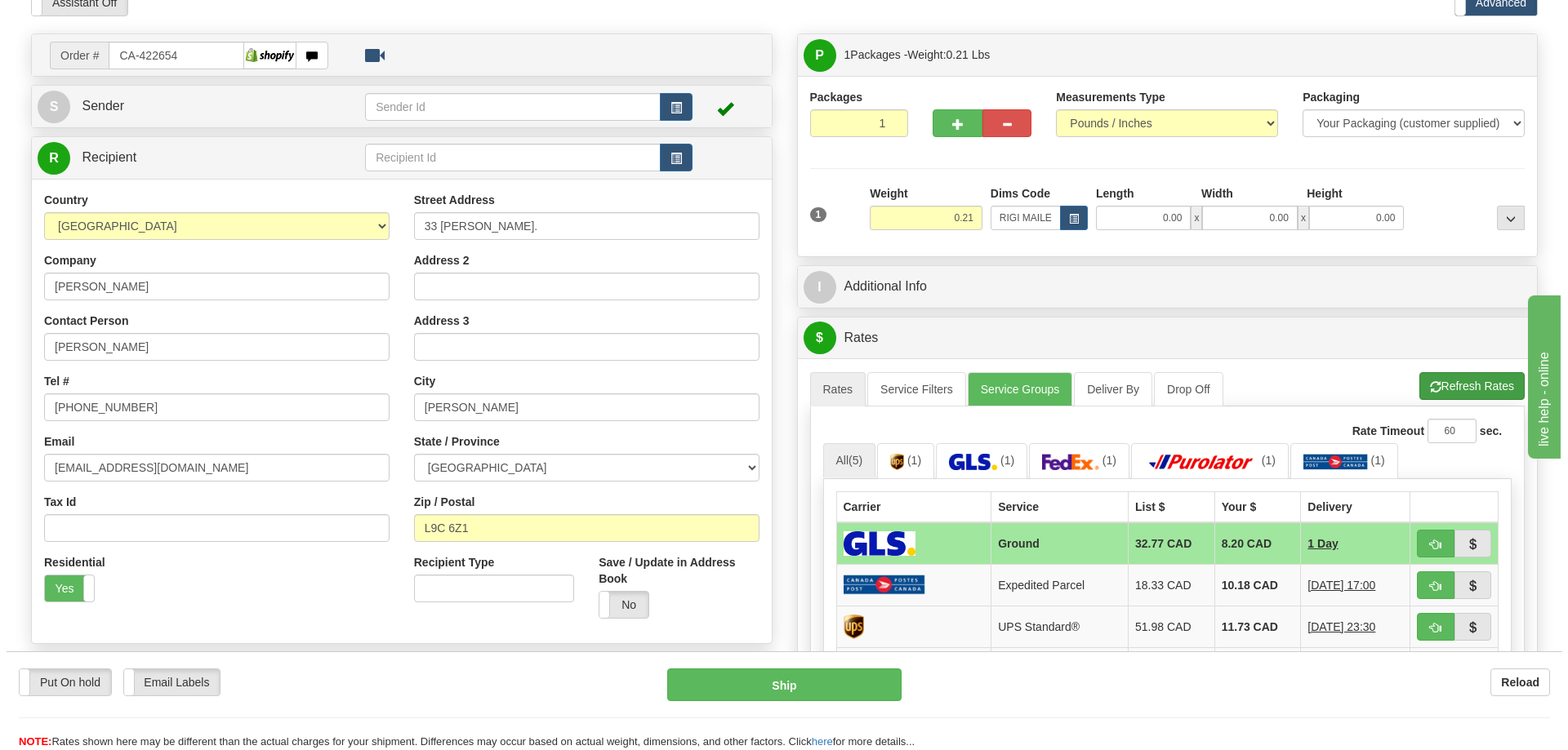
scroll to position [245, 0]
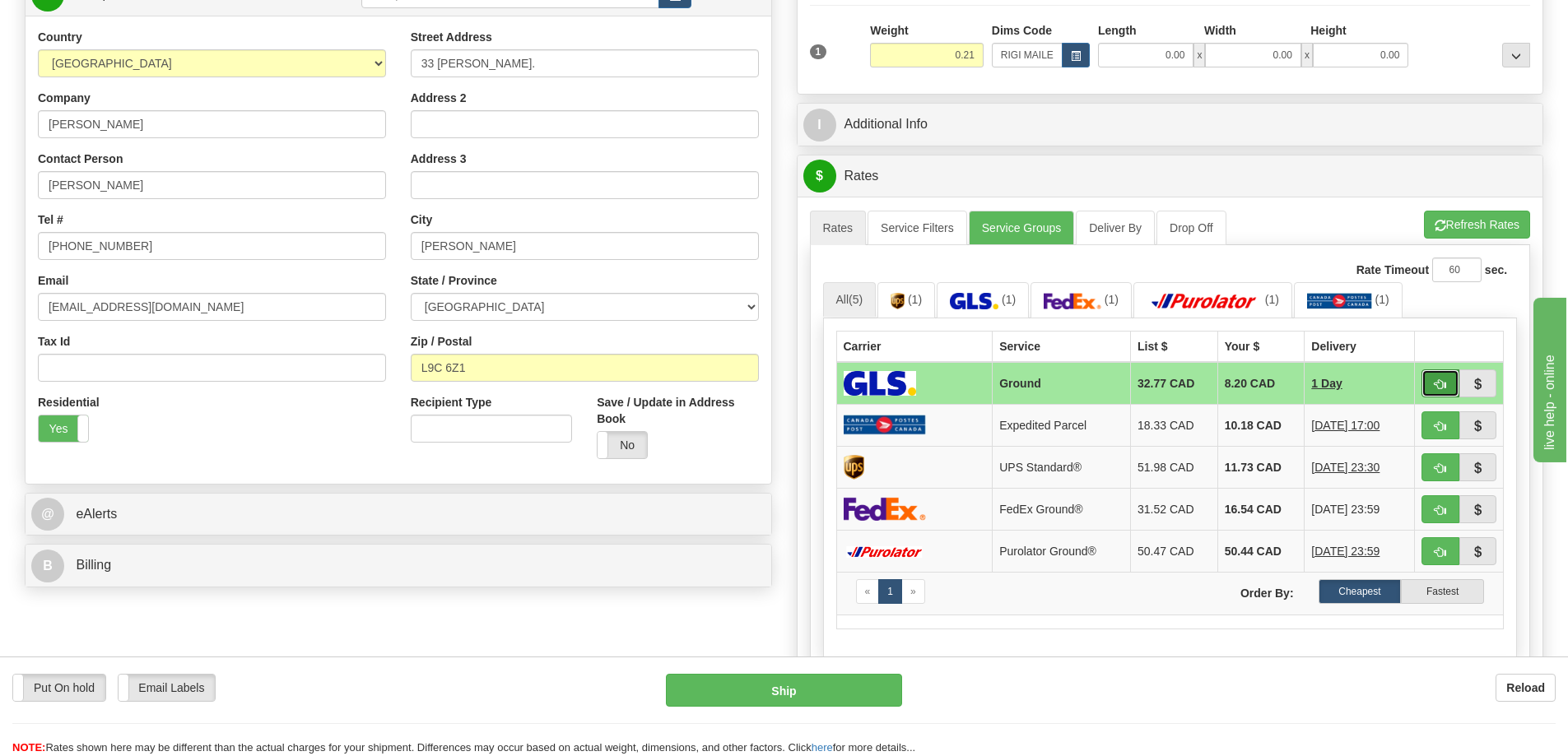
click at [1446, 377] on button "button" at bounding box center [1440, 384] width 38 height 28
type input "1"
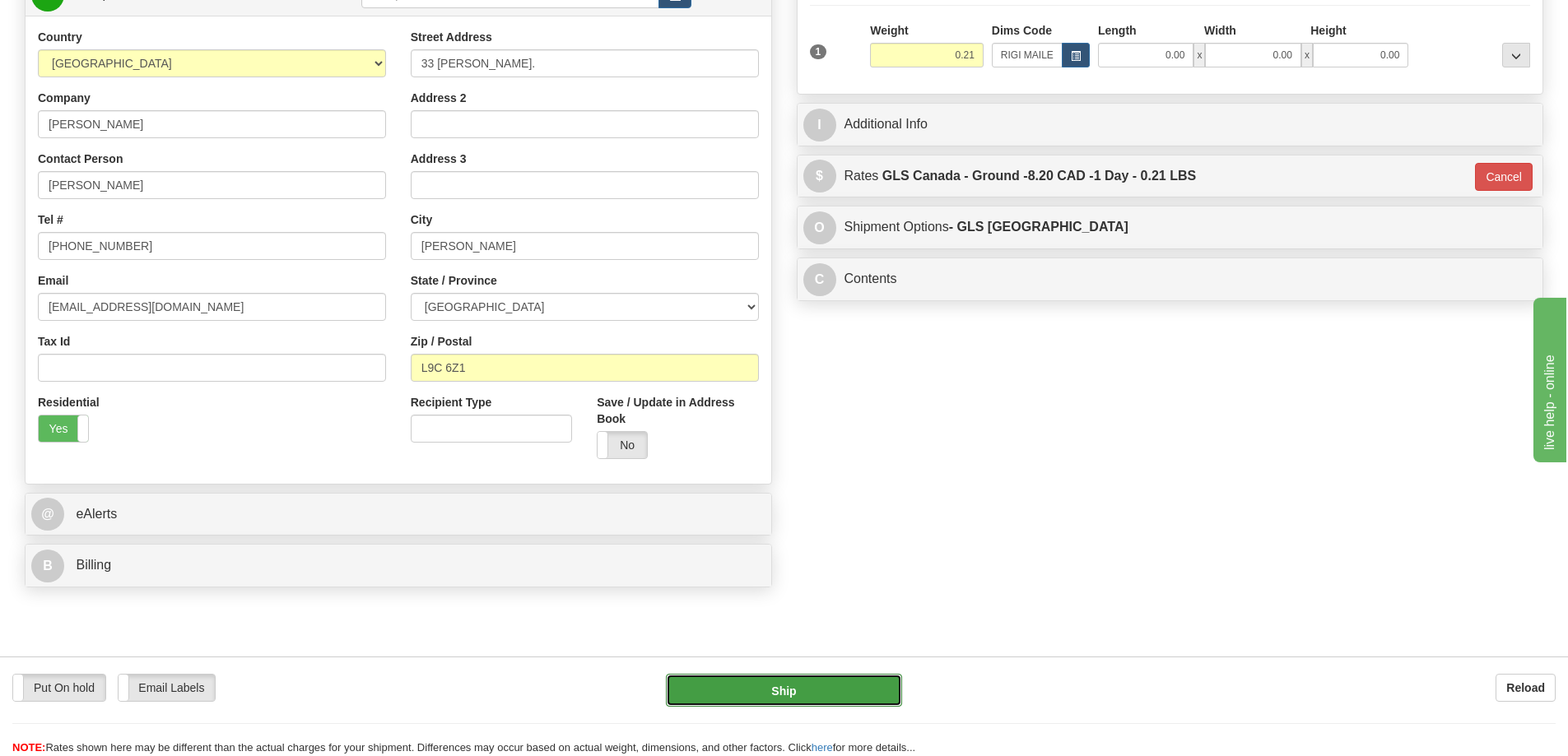
click at [821, 693] on button "Ship" at bounding box center [784, 690] width 236 height 33
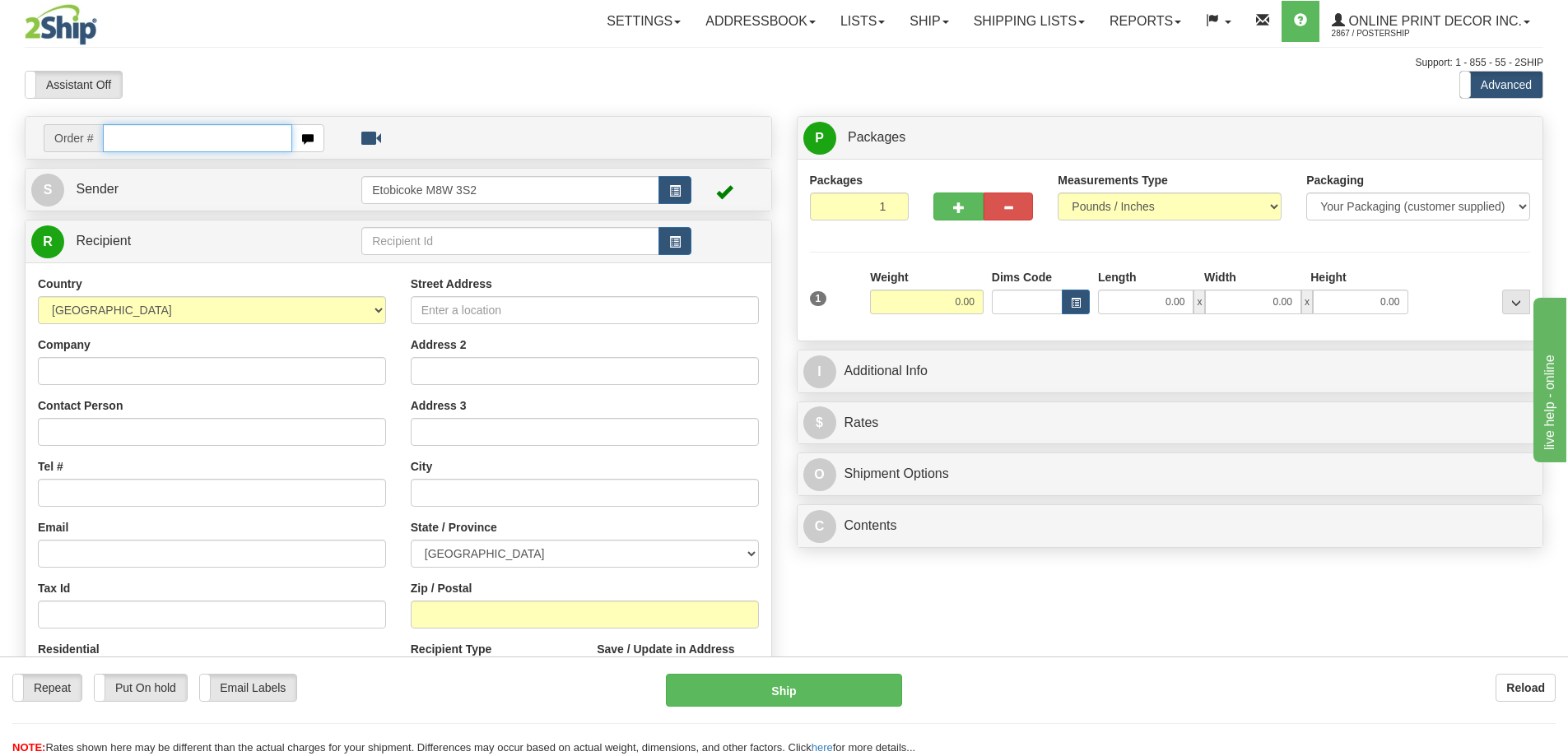
click at [128, 137] on input "text" at bounding box center [198, 138] width 189 height 28
type input "ca-422658"
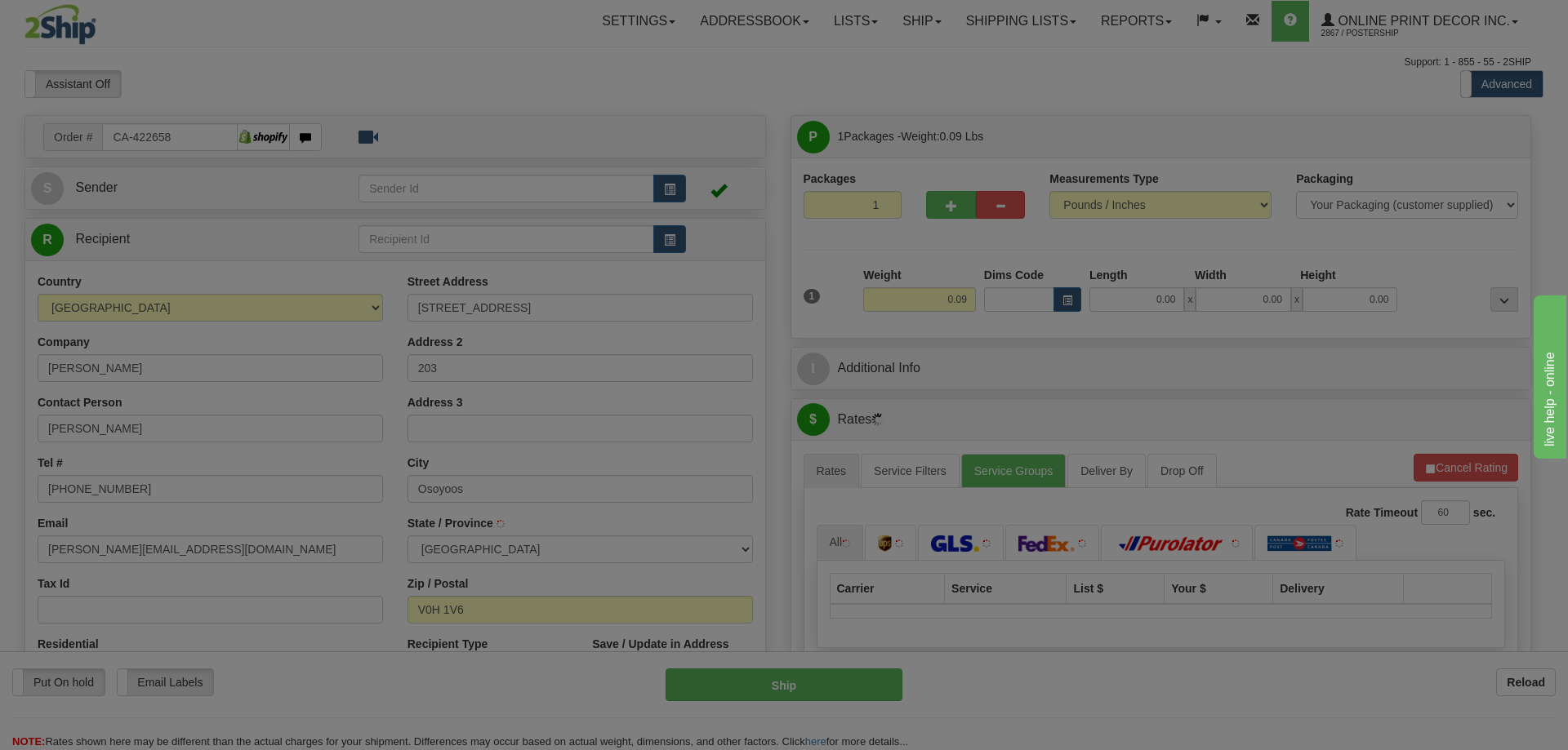
type input "OSOYOOS"
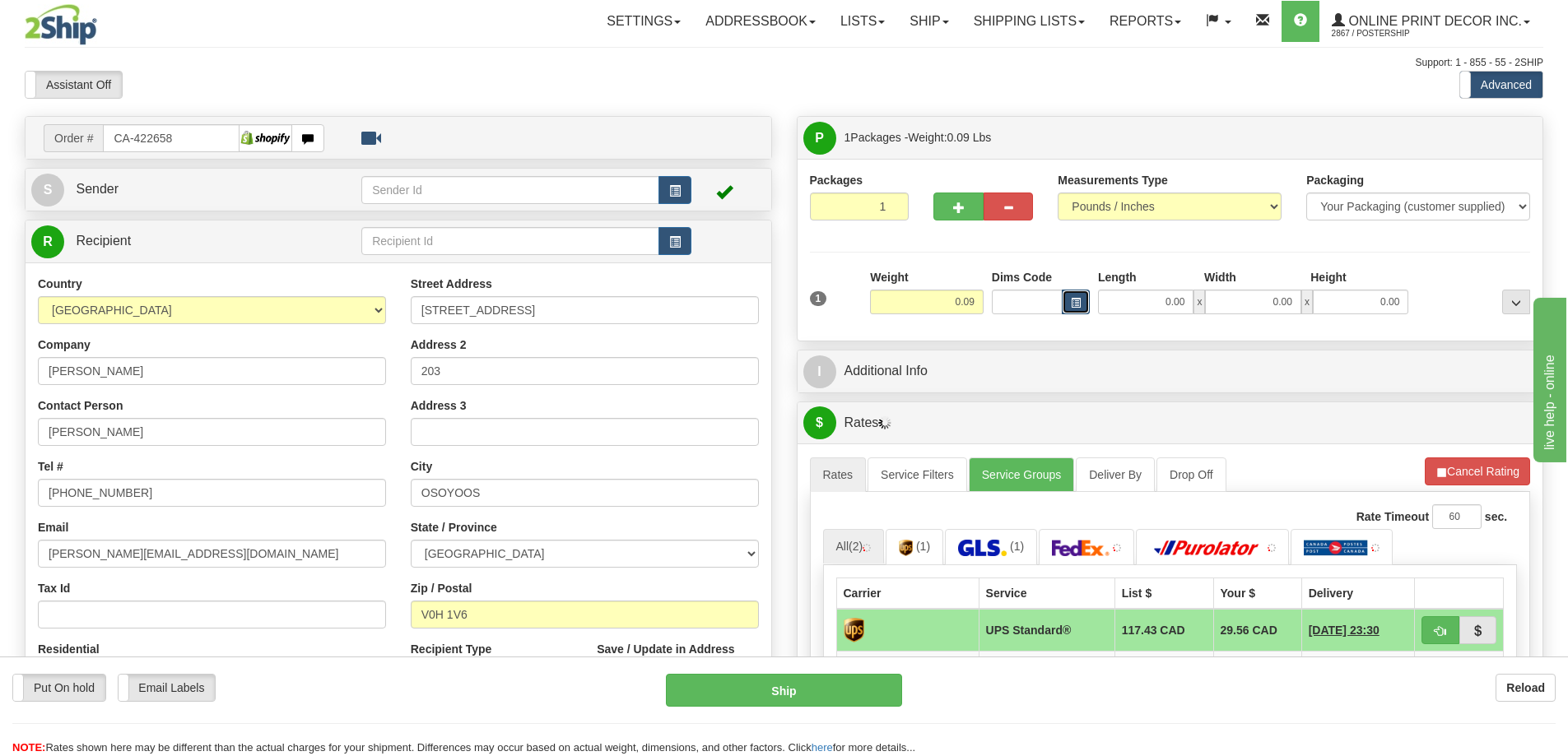
click at [1077, 299] on span "button" at bounding box center [1076, 303] width 9 height 9
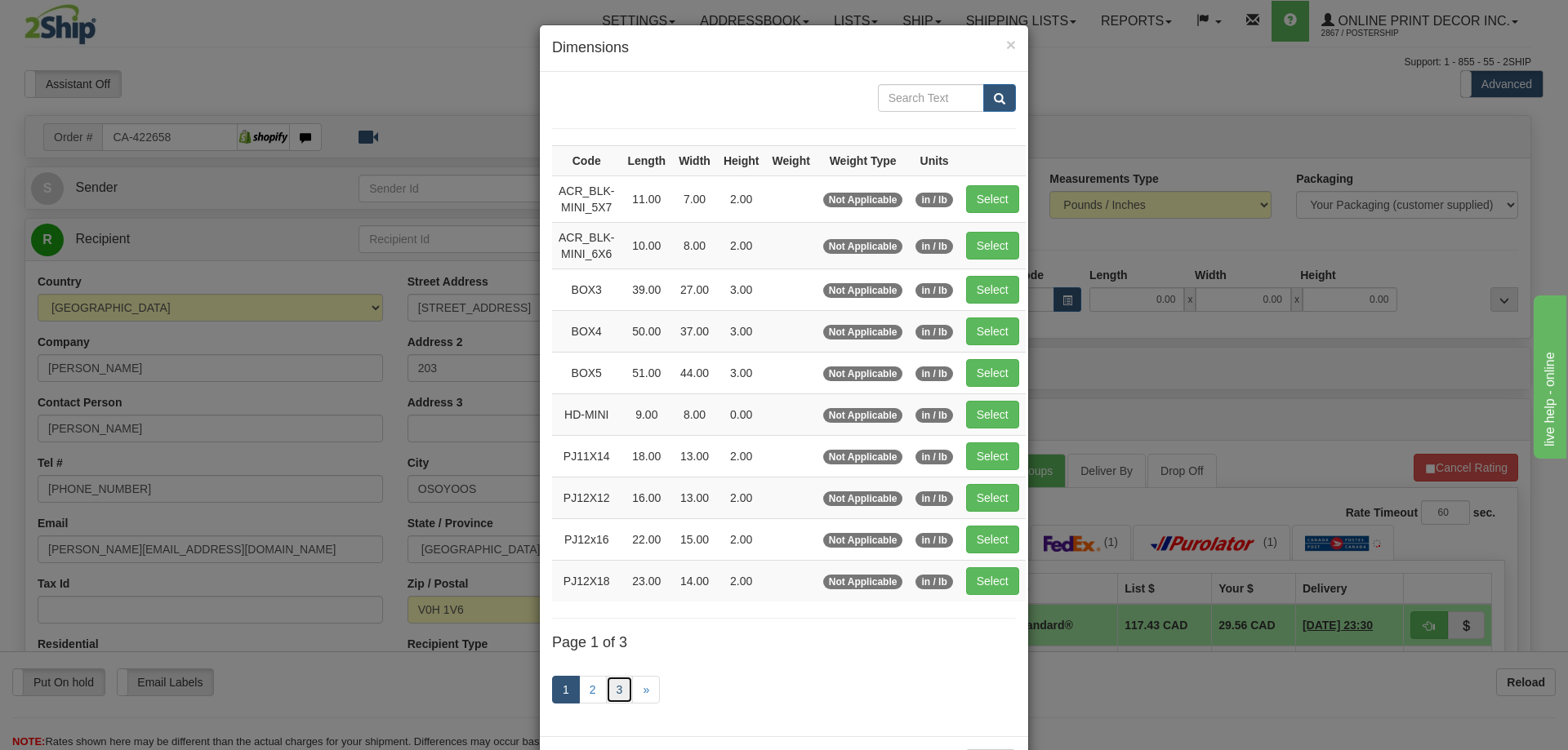
click at [615, 685] on link "3" at bounding box center [620, 690] width 28 height 28
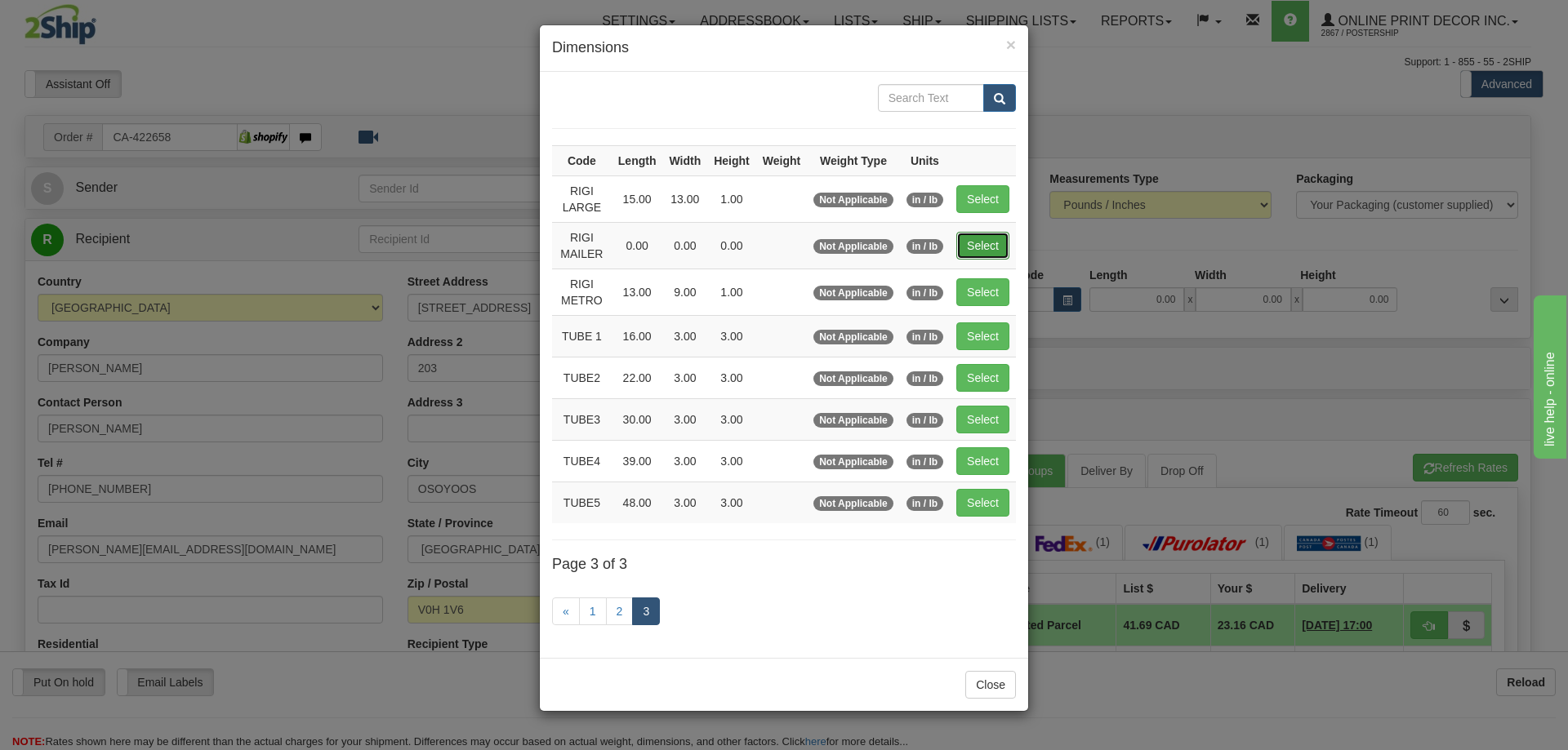
click at [988, 248] on button "Select" at bounding box center [983, 246] width 53 height 28
type input "RIGI MAILER"
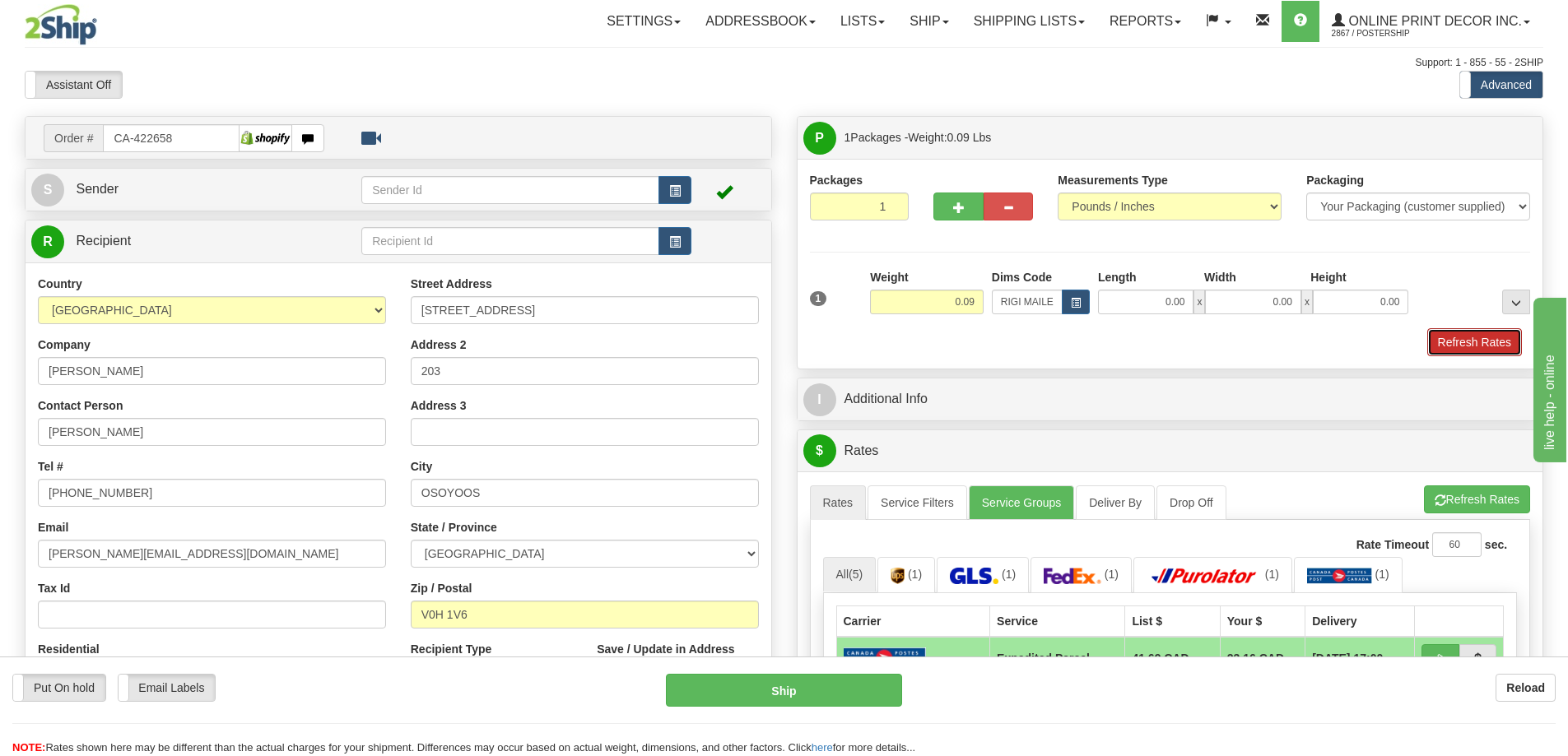
click at [1453, 343] on button "Refresh Rates" at bounding box center [1474, 342] width 95 height 28
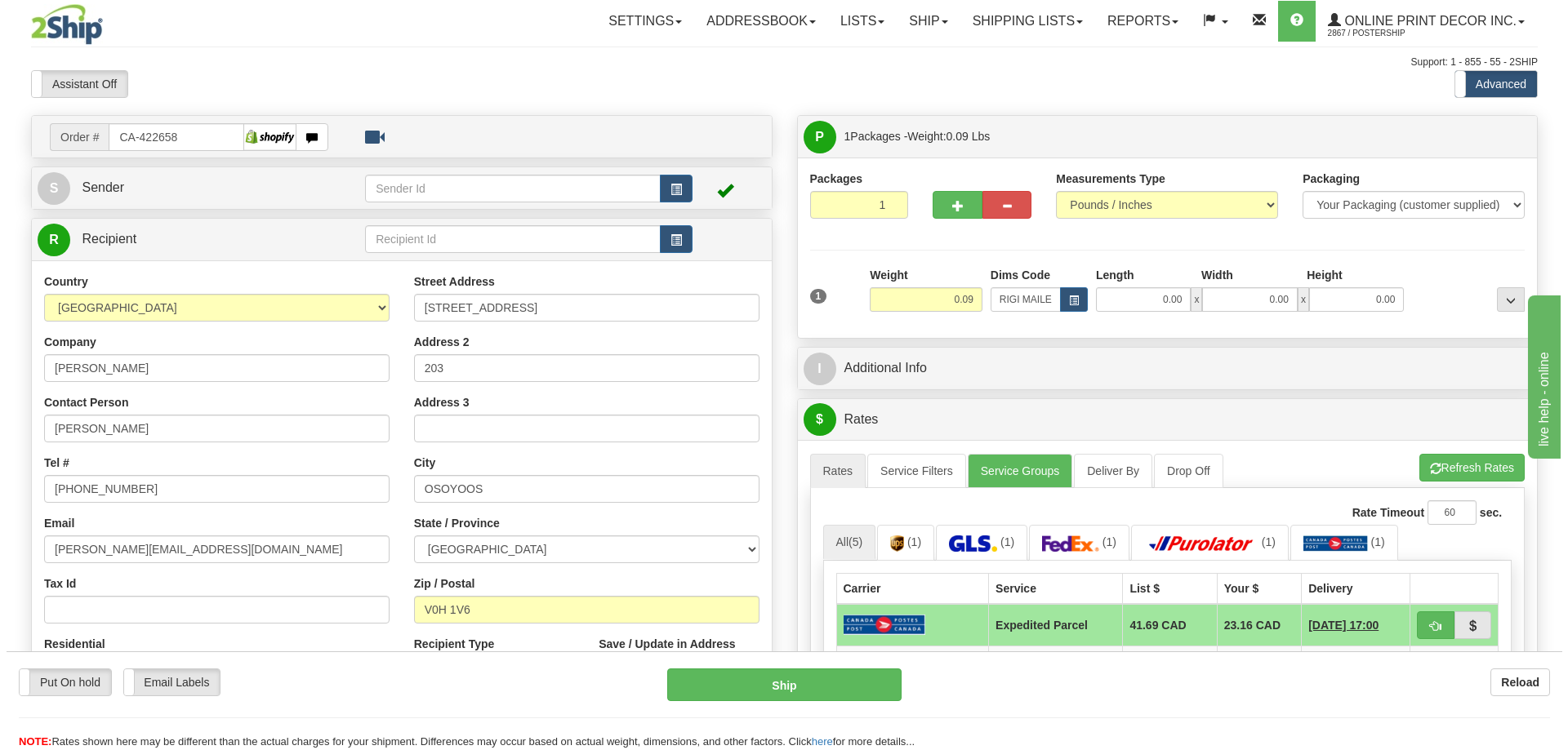
scroll to position [163, 0]
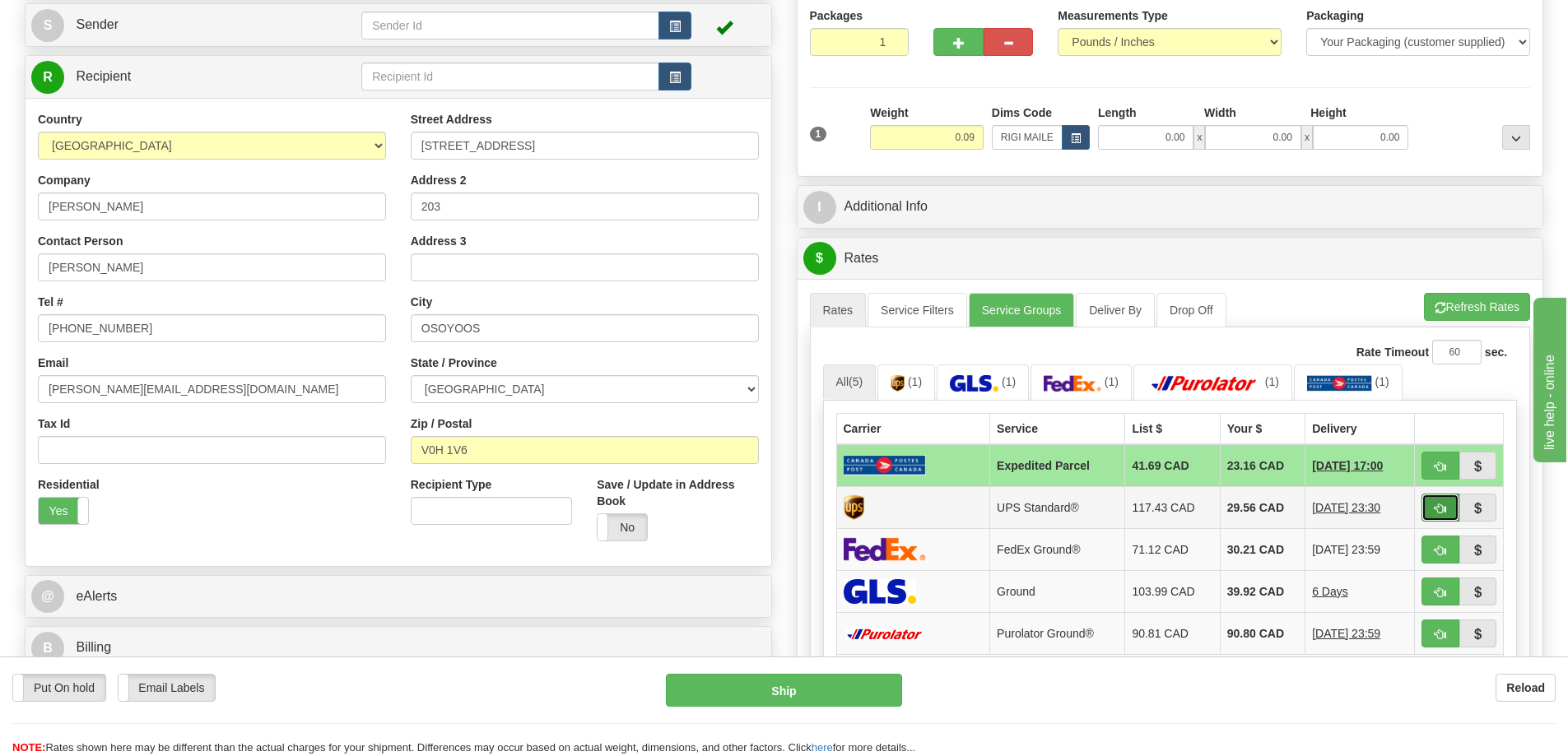
click at [1437, 506] on span "button" at bounding box center [1440, 508] width 11 height 10
type input "11"
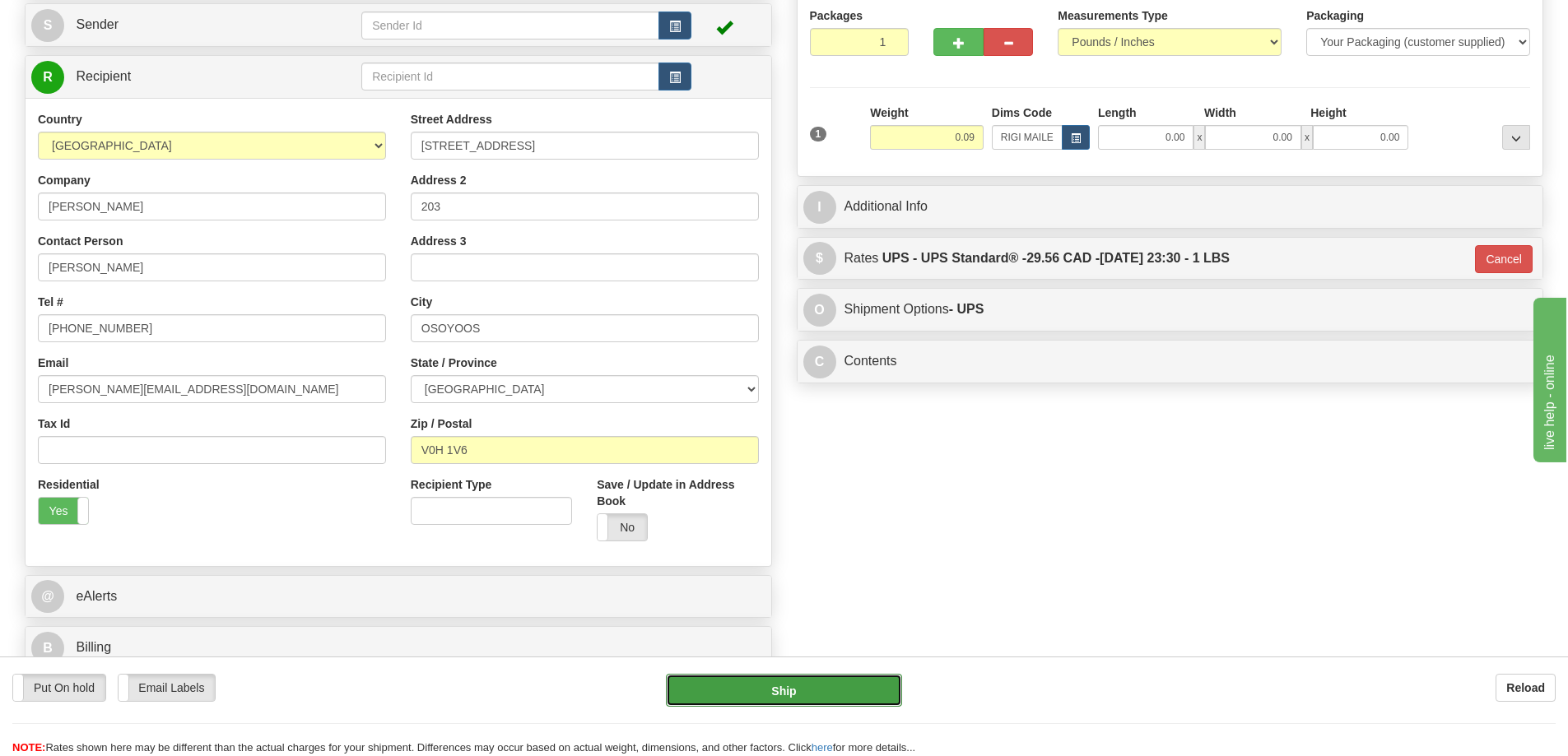
click at [874, 686] on button "Ship" at bounding box center [784, 690] width 236 height 33
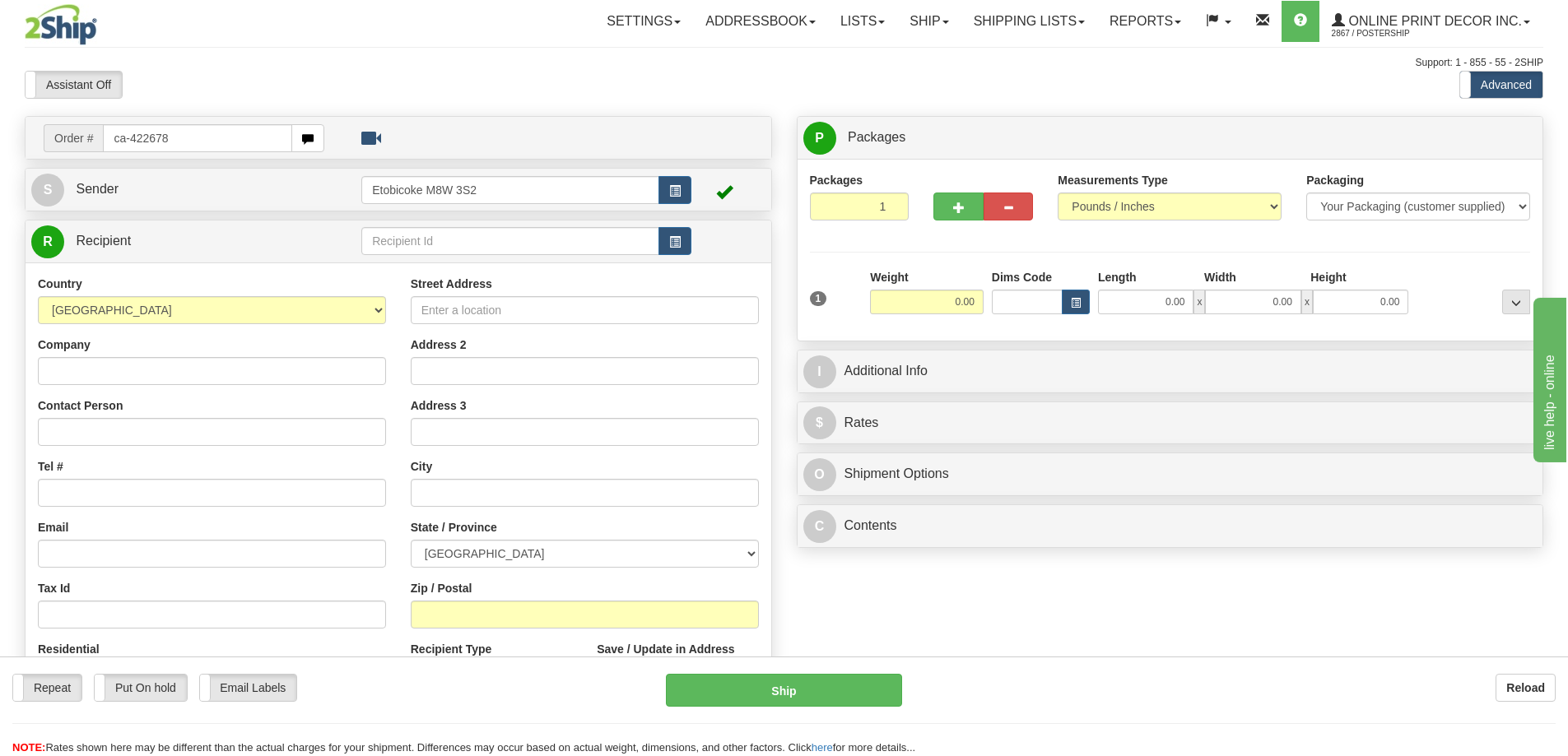
type input "ca-422678"
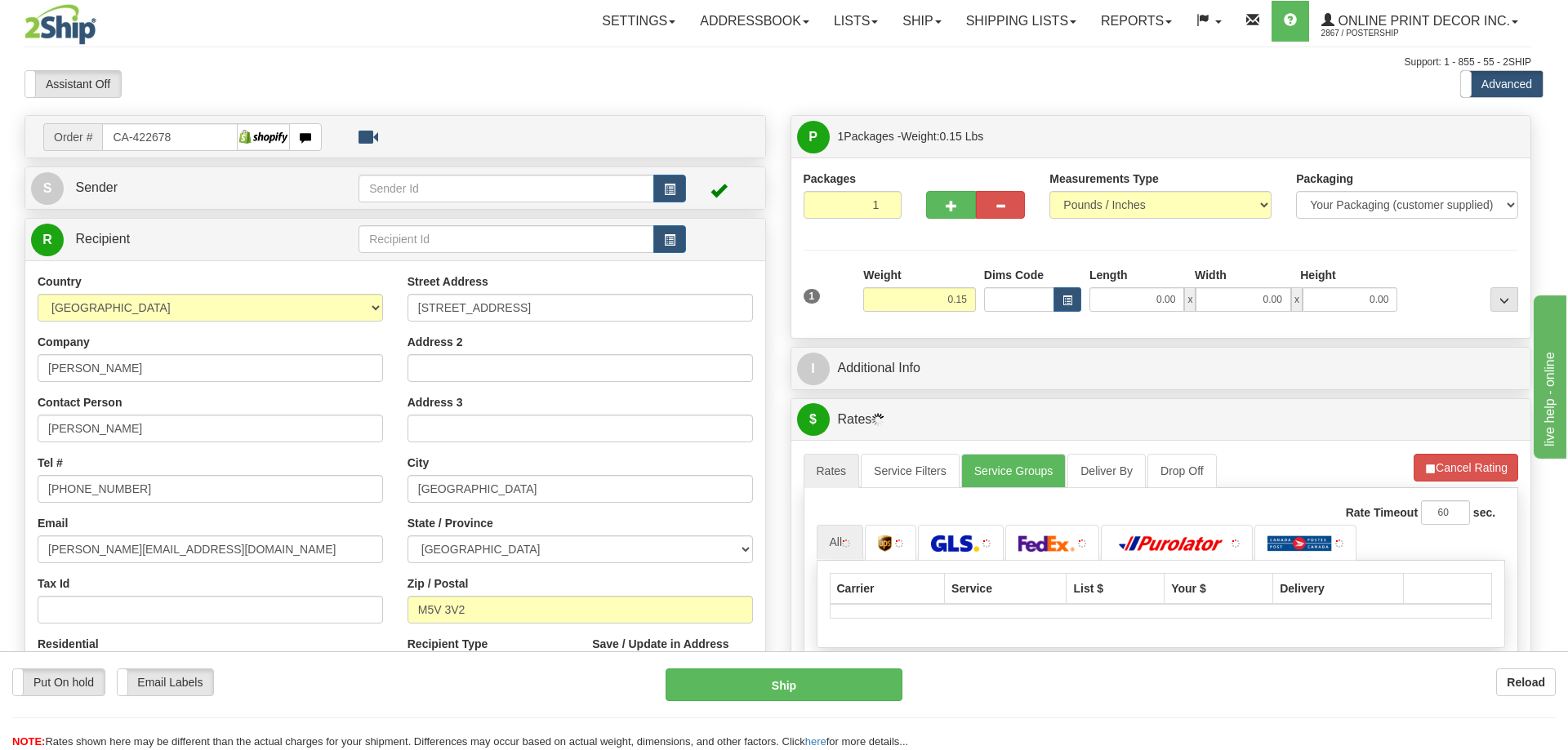
type input "[GEOGRAPHIC_DATA]"
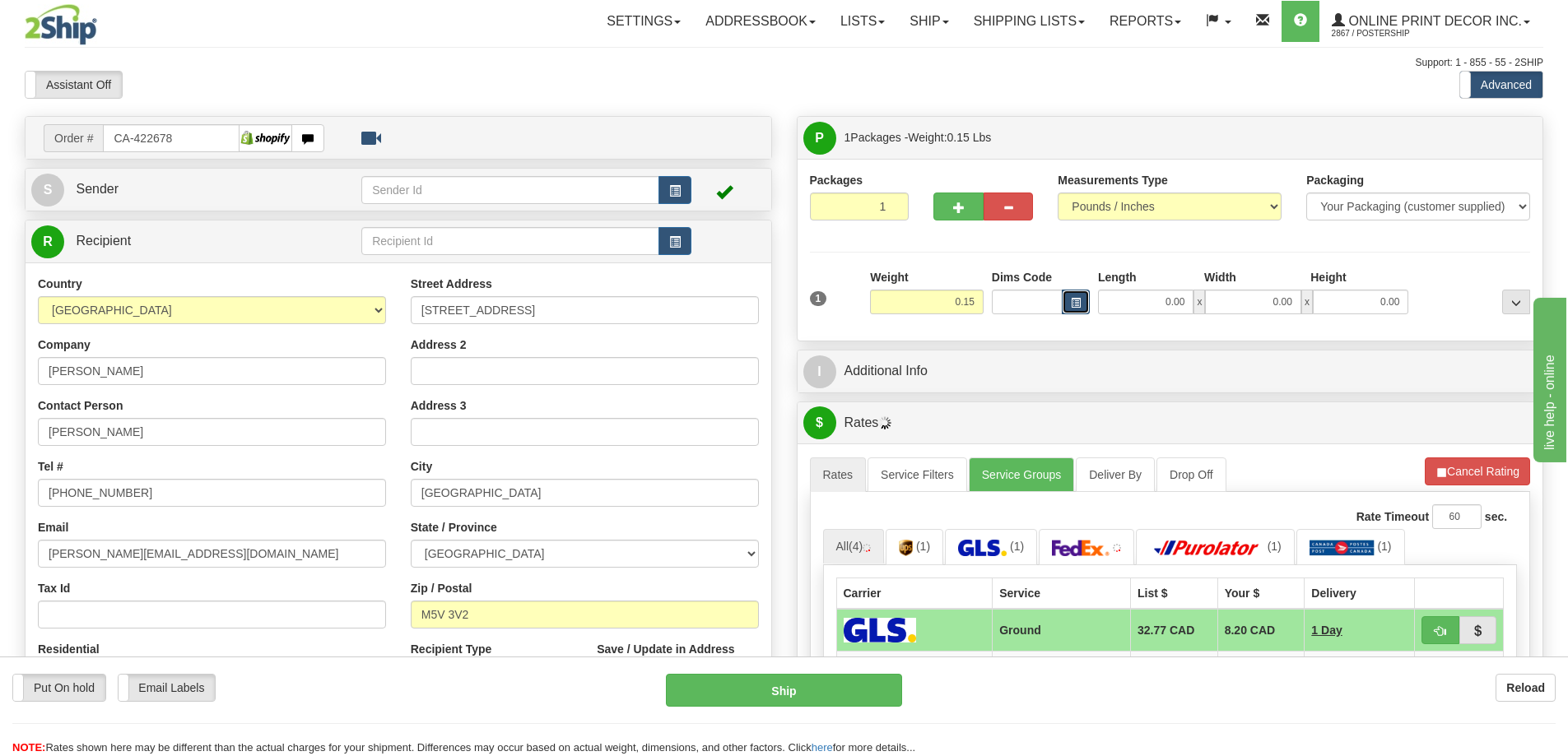
click at [1082, 302] on button "button" at bounding box center [1076, 301] width 28 height 25
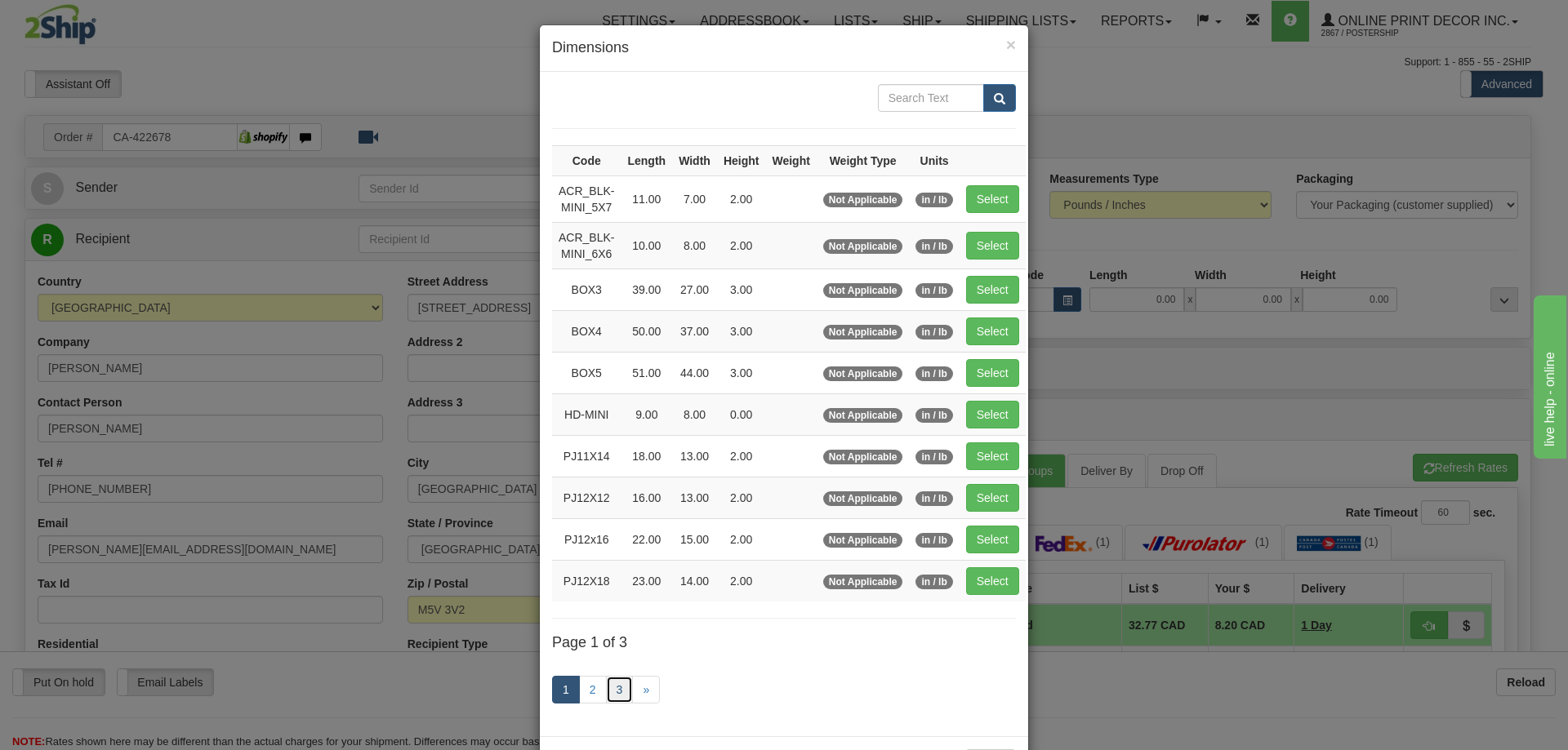
click at [610, 687] on link "3" at bounding box center [620, 690] width 28 height 28
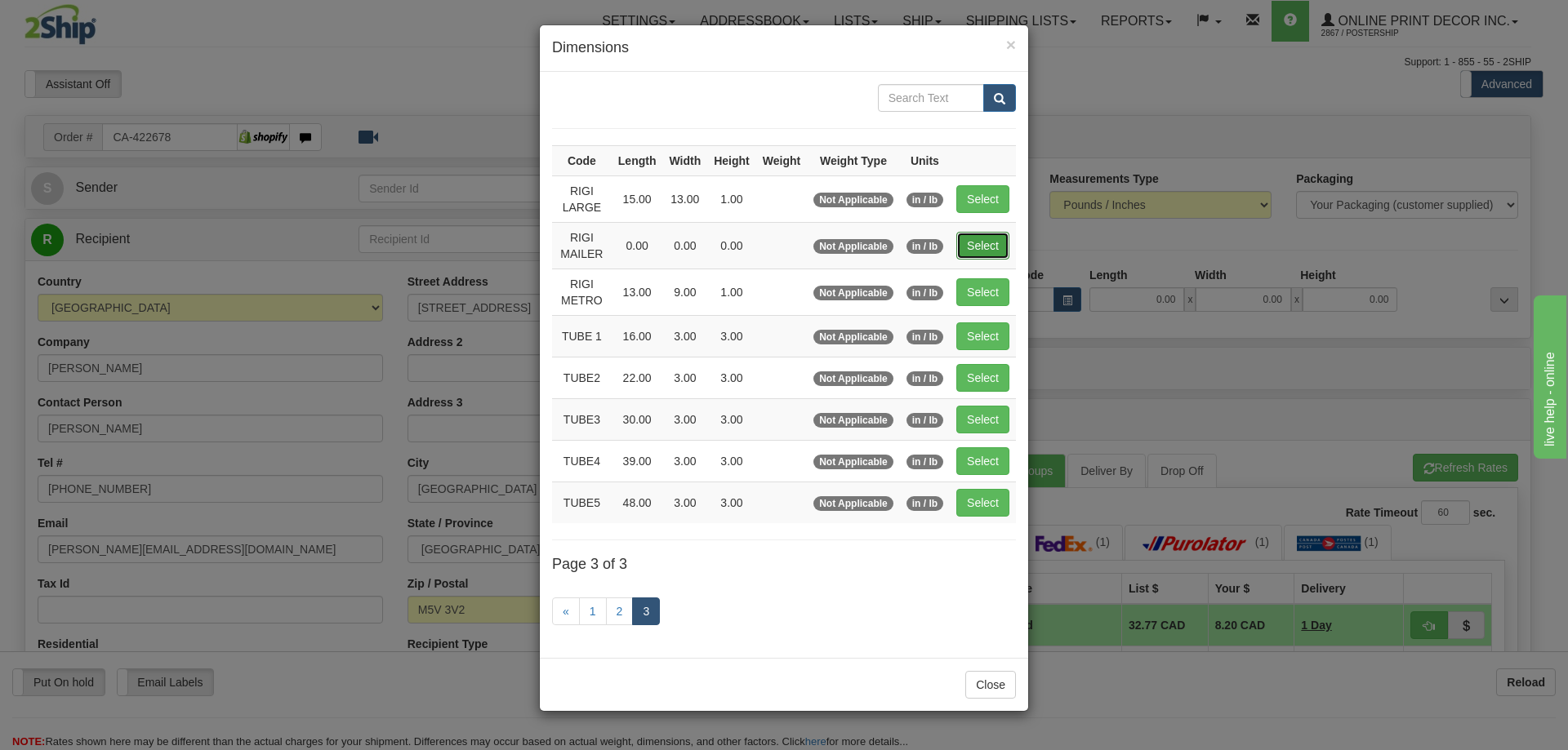
click at [999, 237] on button "Select" at bounding box center [983, 246] width 53 height 28
type input "RIGI MAILER"
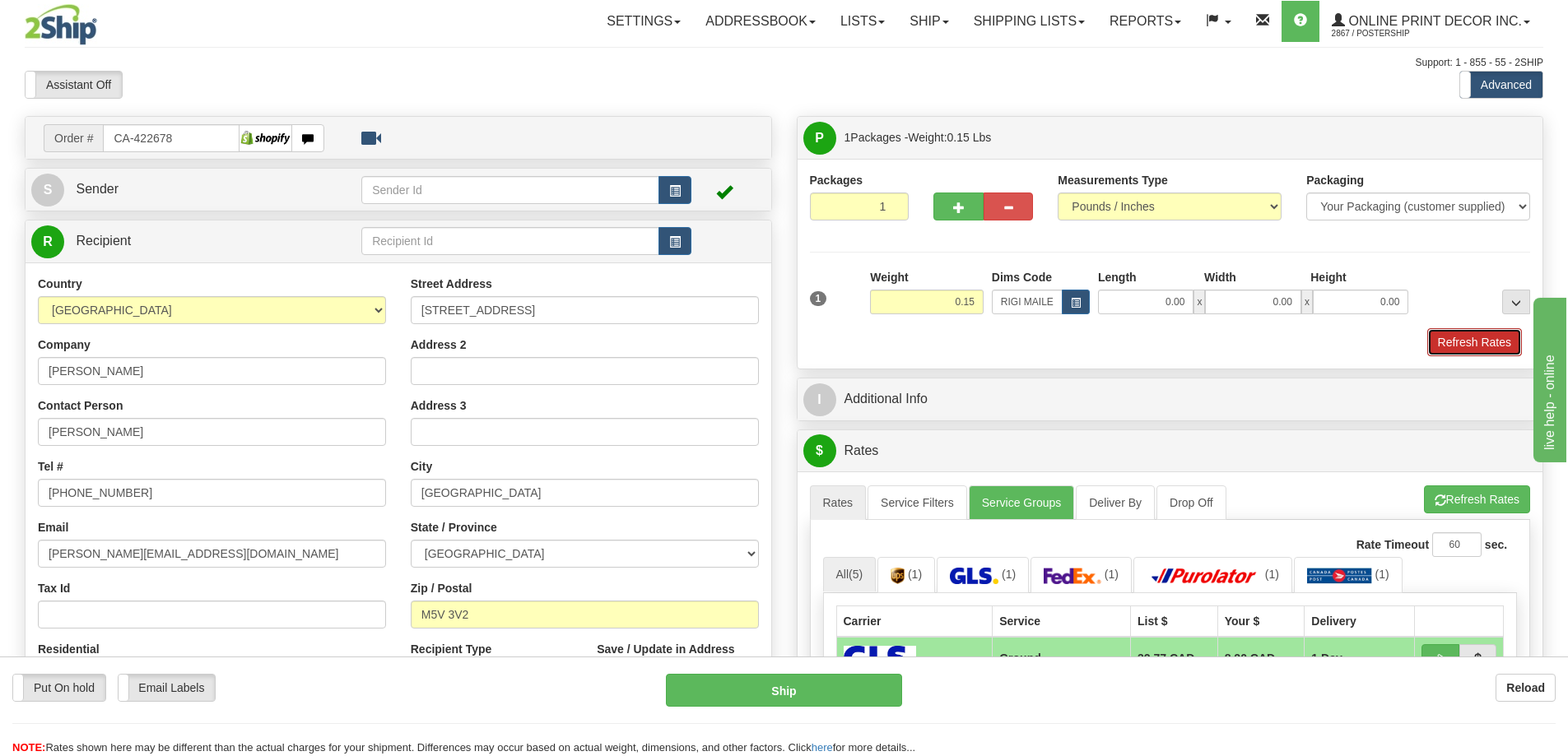
click at [1486, 351] on button "Refresh Rates" at bounding box center [1474, 342] width 95 height 28
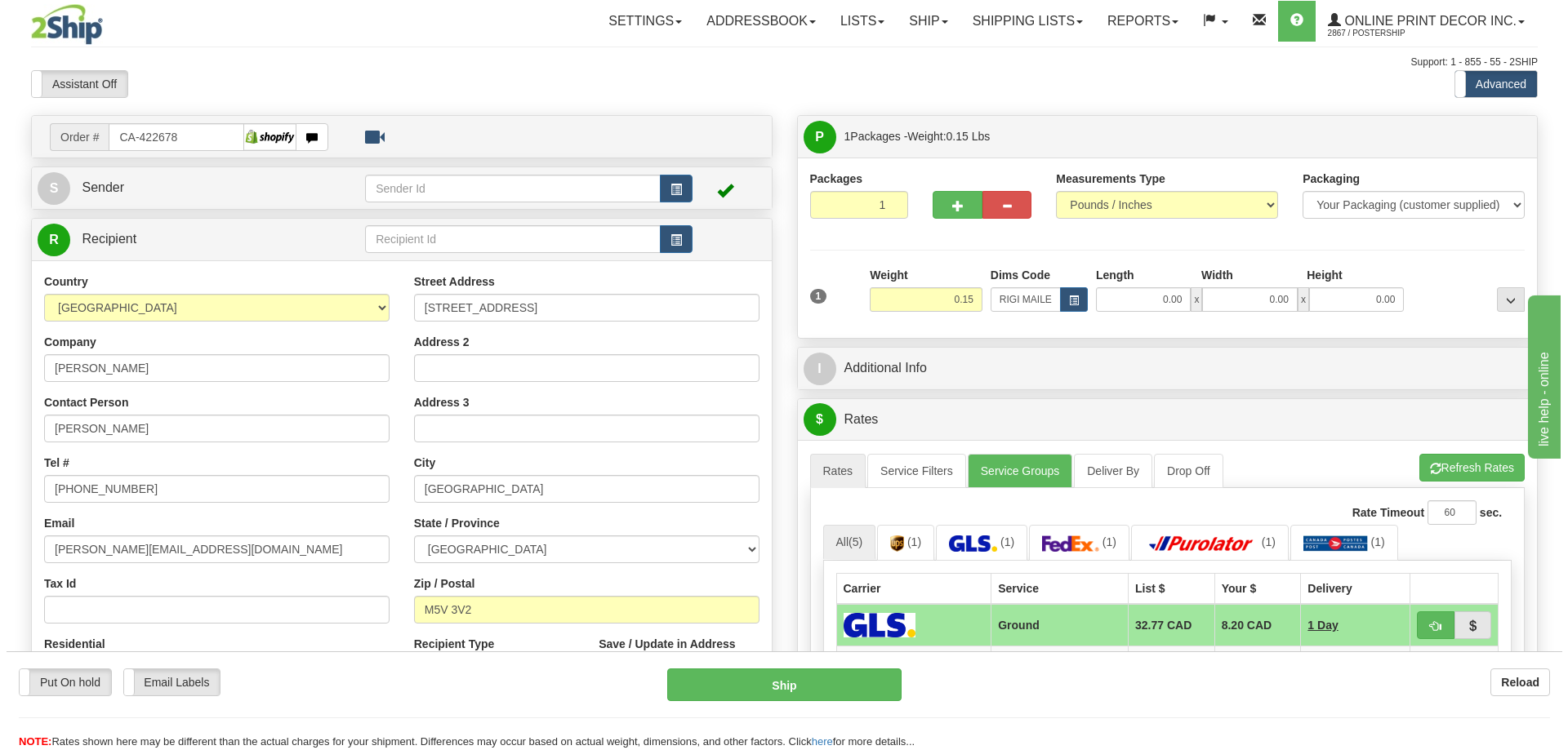
scroll to position [163, 0]
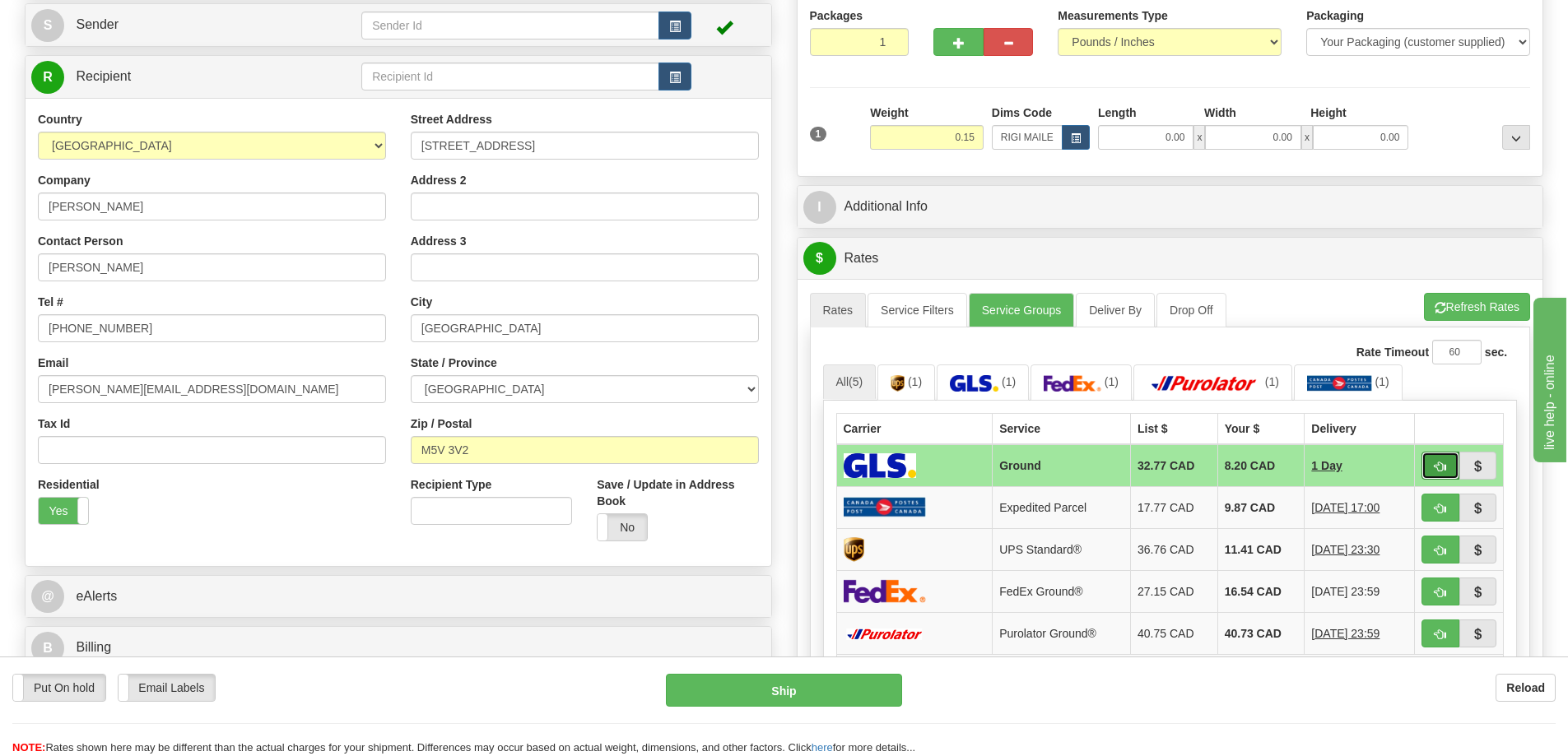
click at [1438, 466] on span "button" at bounding box center [1440, 466] width 11 height 10
type input "1"
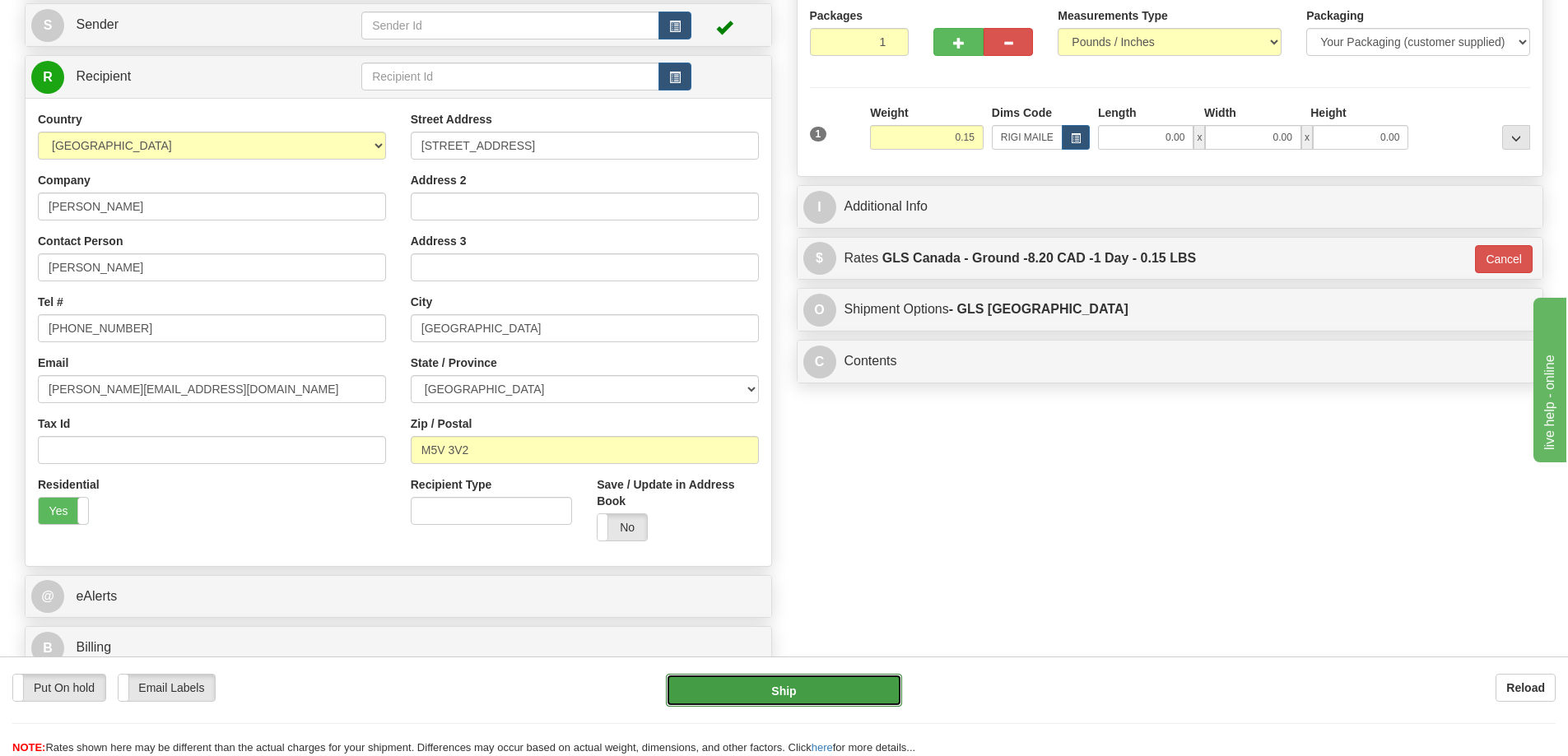
click at [850, 683] on button "Ship" at bounding box center [784, 690] width 236 height 33
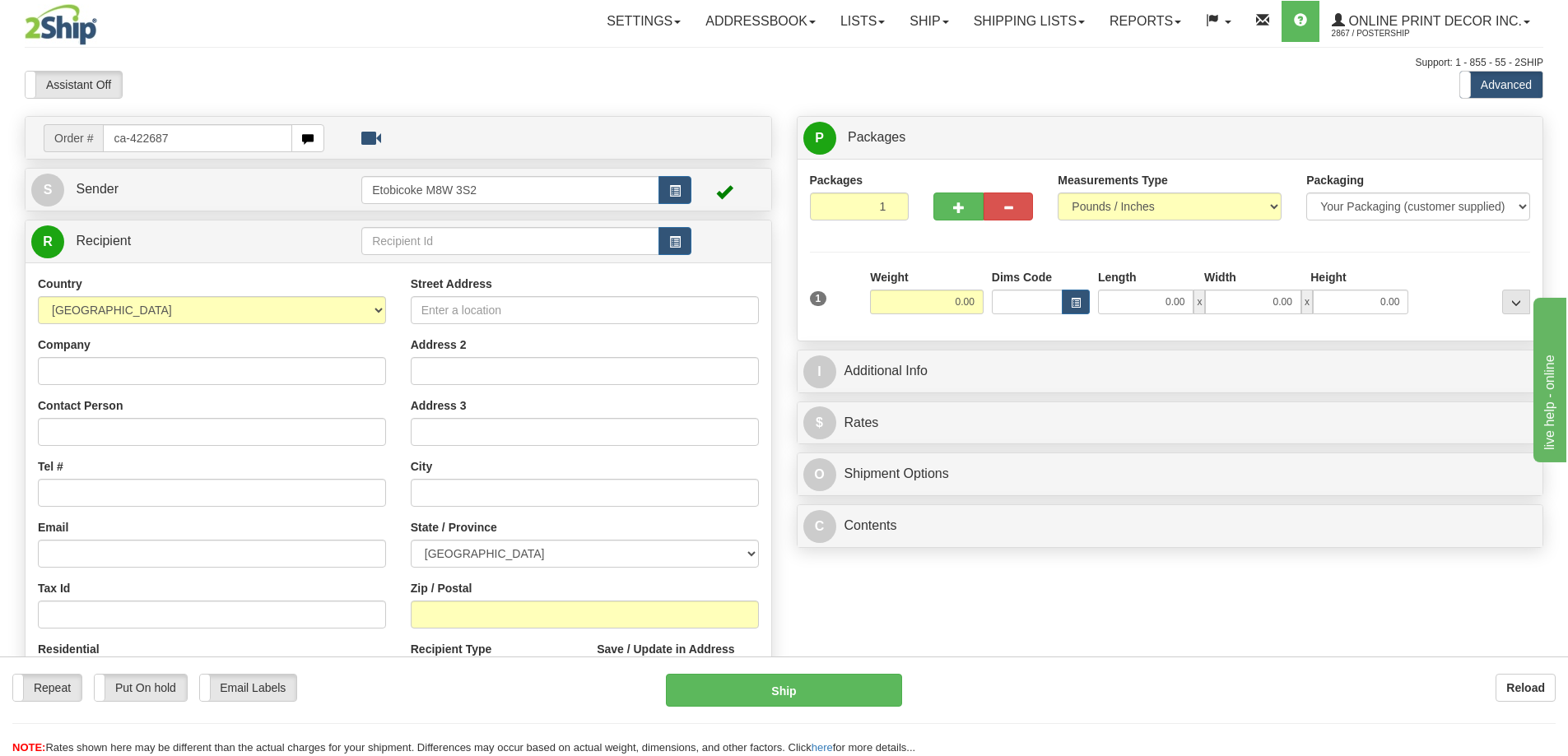
type input "ca-422687"
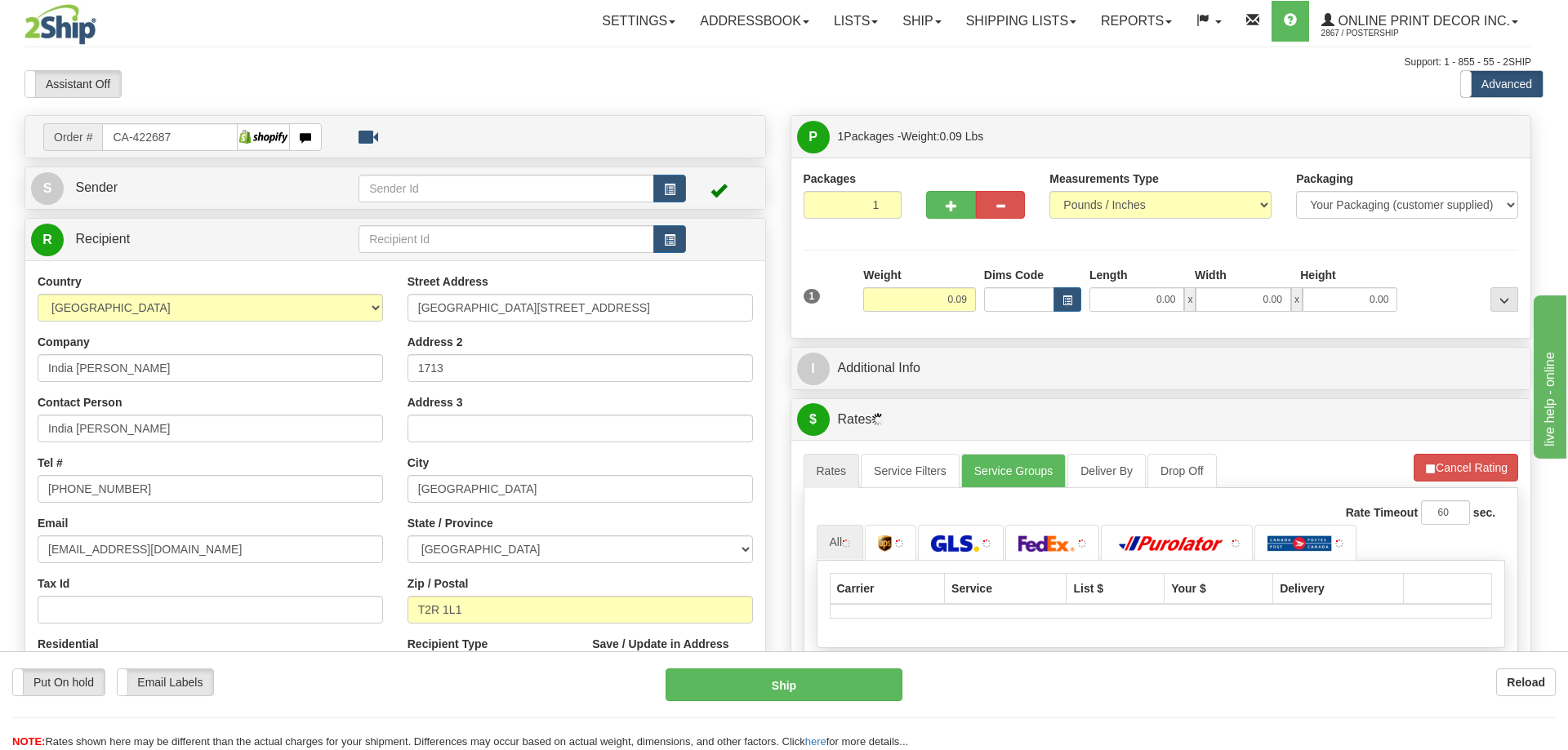
type input "[GEOGRAPHIC_DATA]"
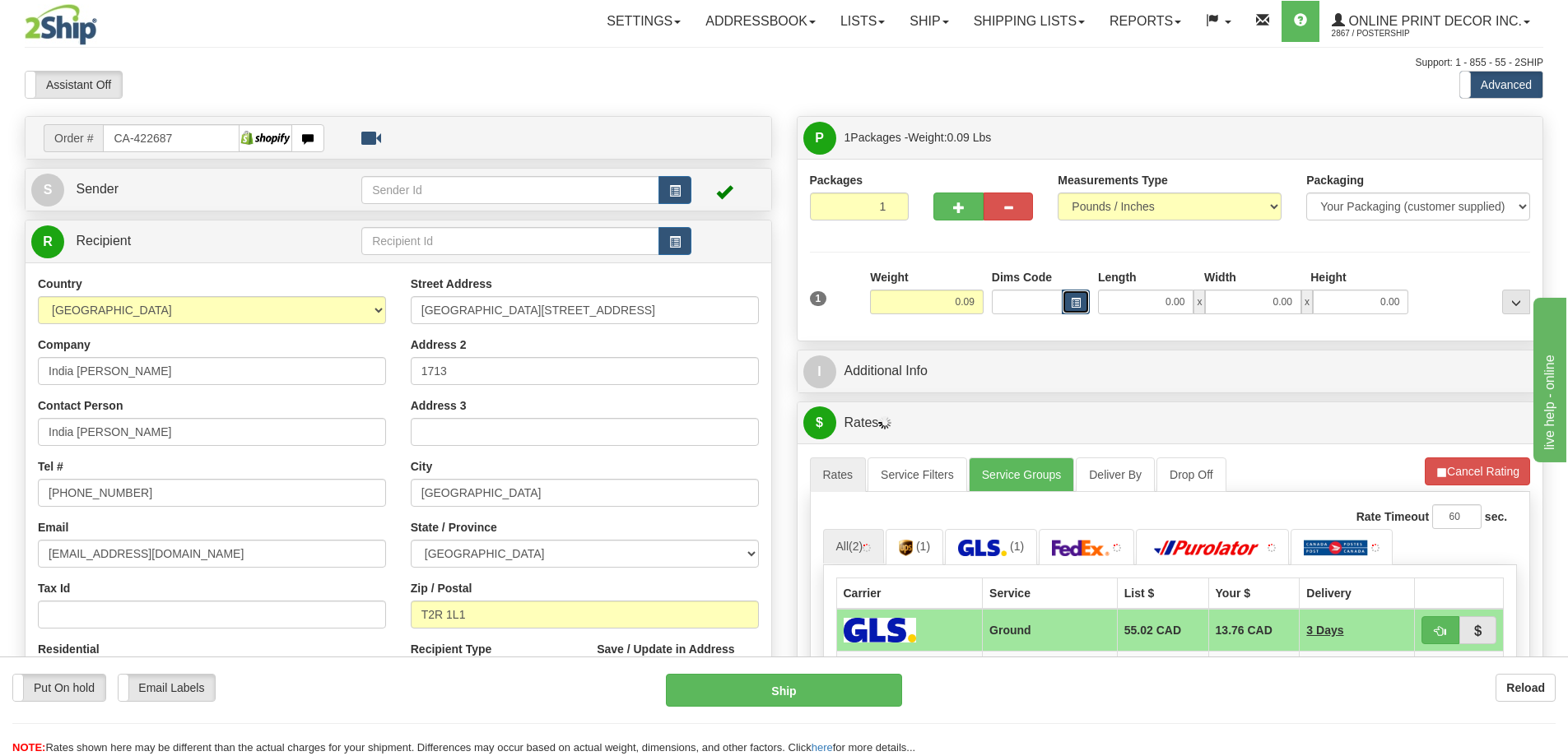
click at [1077, 302] on span "button" at bounding box center [1076, 303] width 9 height 9
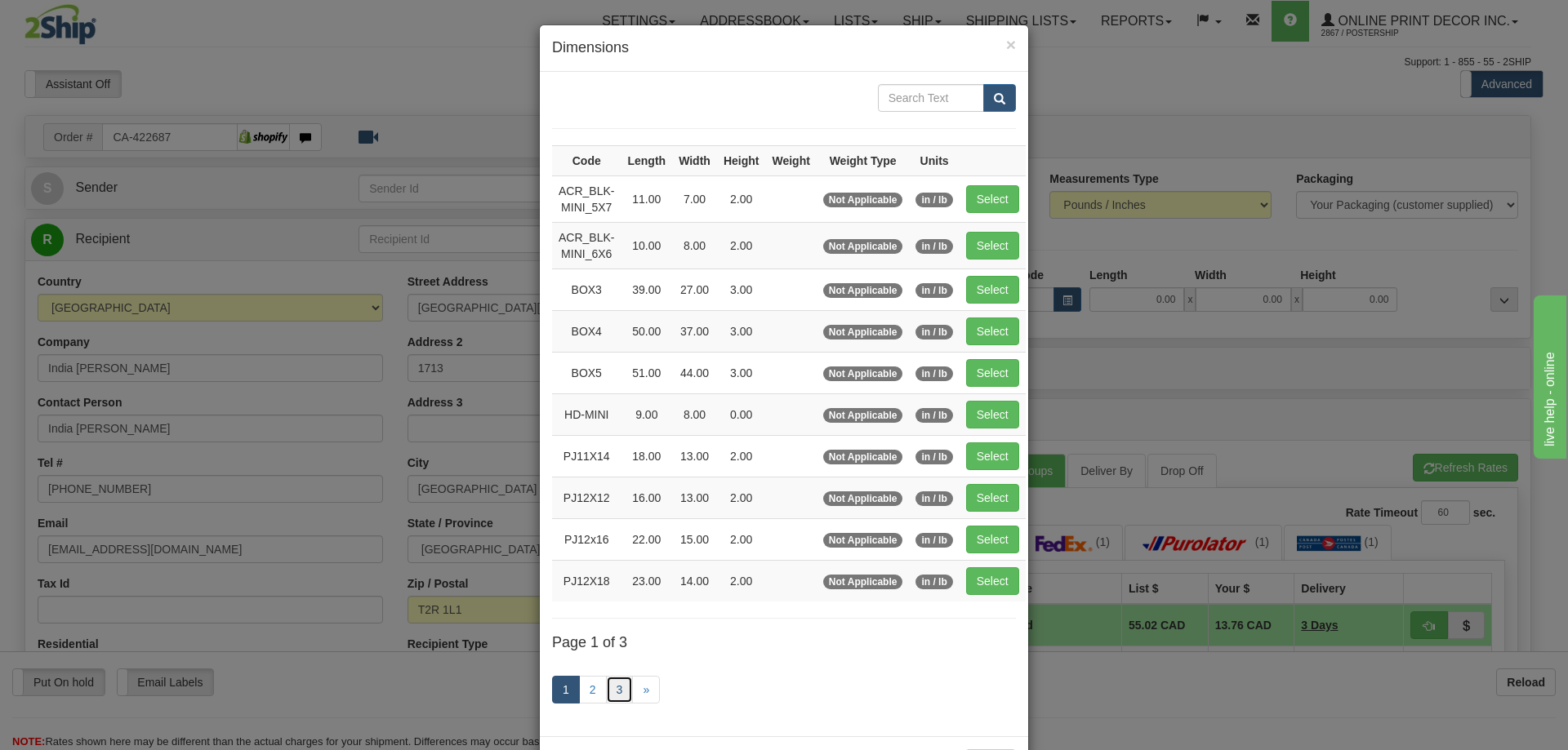
click at [610, 687] on link "3" at bounding box center [620, 690] width 28 height 28
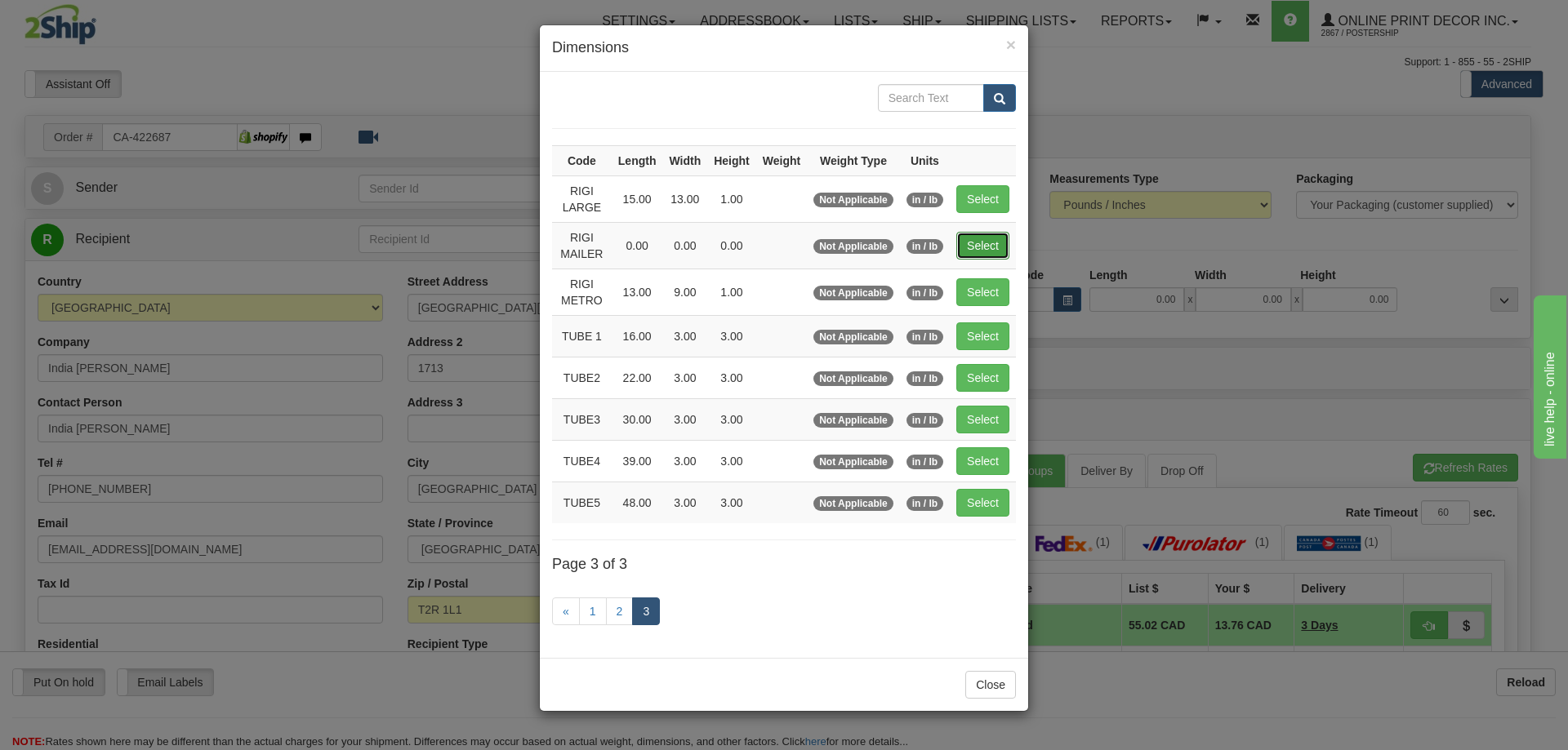
click at [980, 237] on button "Select" at bounding box center [983, 246] width 53 height 28
type input "RIGI MAILER"
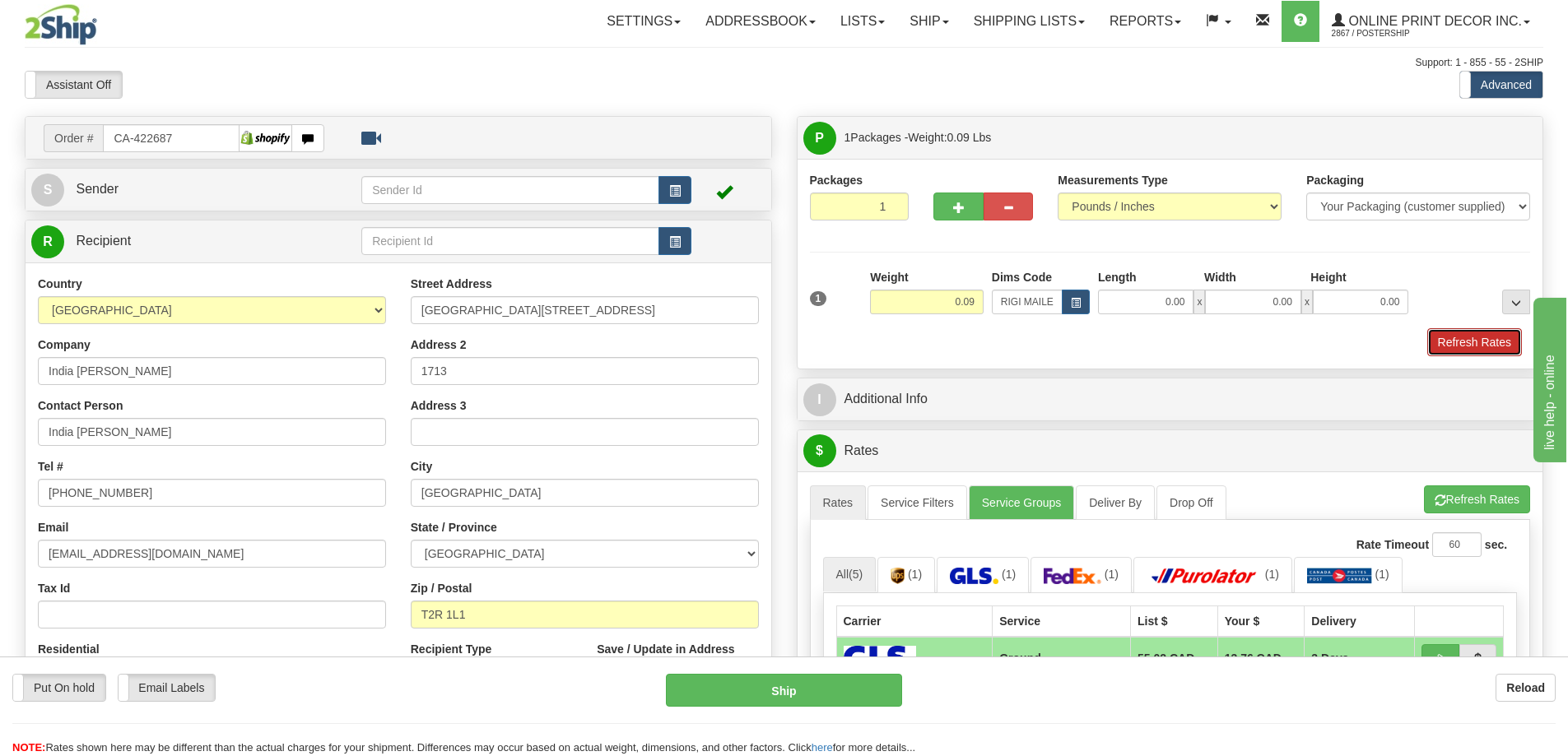
click at [1452, 344] on button "Refresh Rates" at bounding box center [1474, 342] width 95 height 28
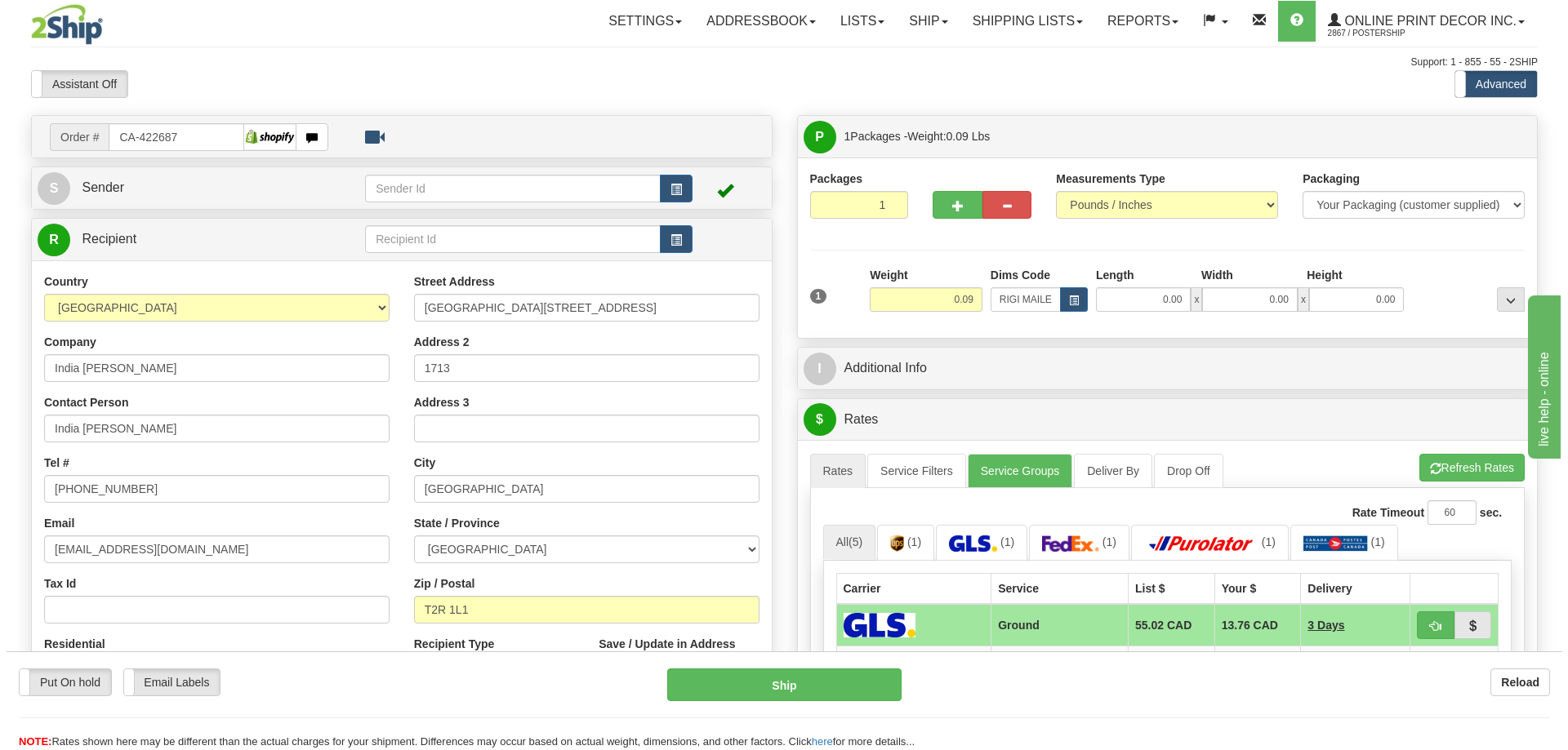
scroll to position [163, 0]
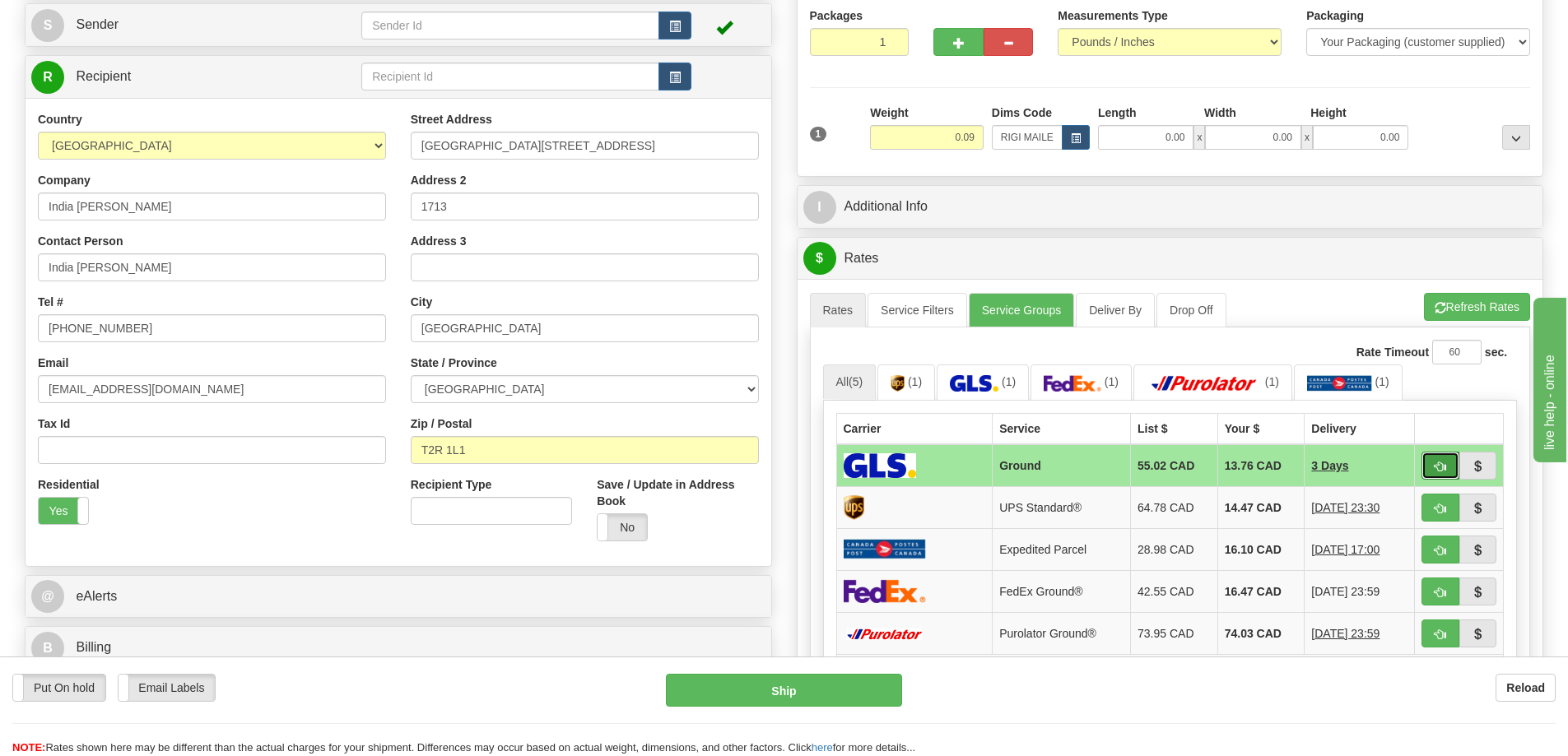
click at [1436, 461] on button "button" at bounding box center [1440, 466] width 38 height 28
type input "1"
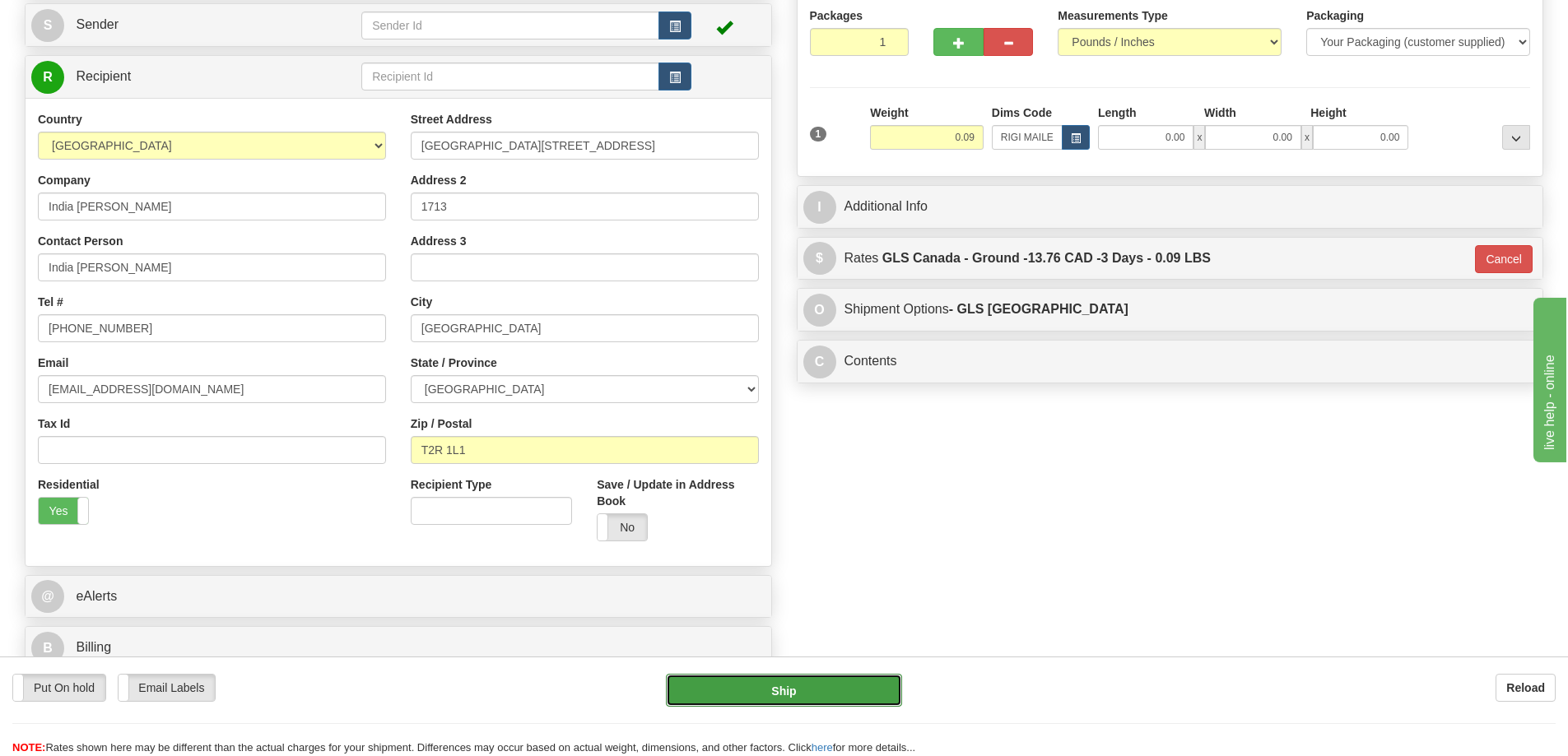
click at [849, 676] on button "Ship" at bounding box center [784, 690] width 236 height 33
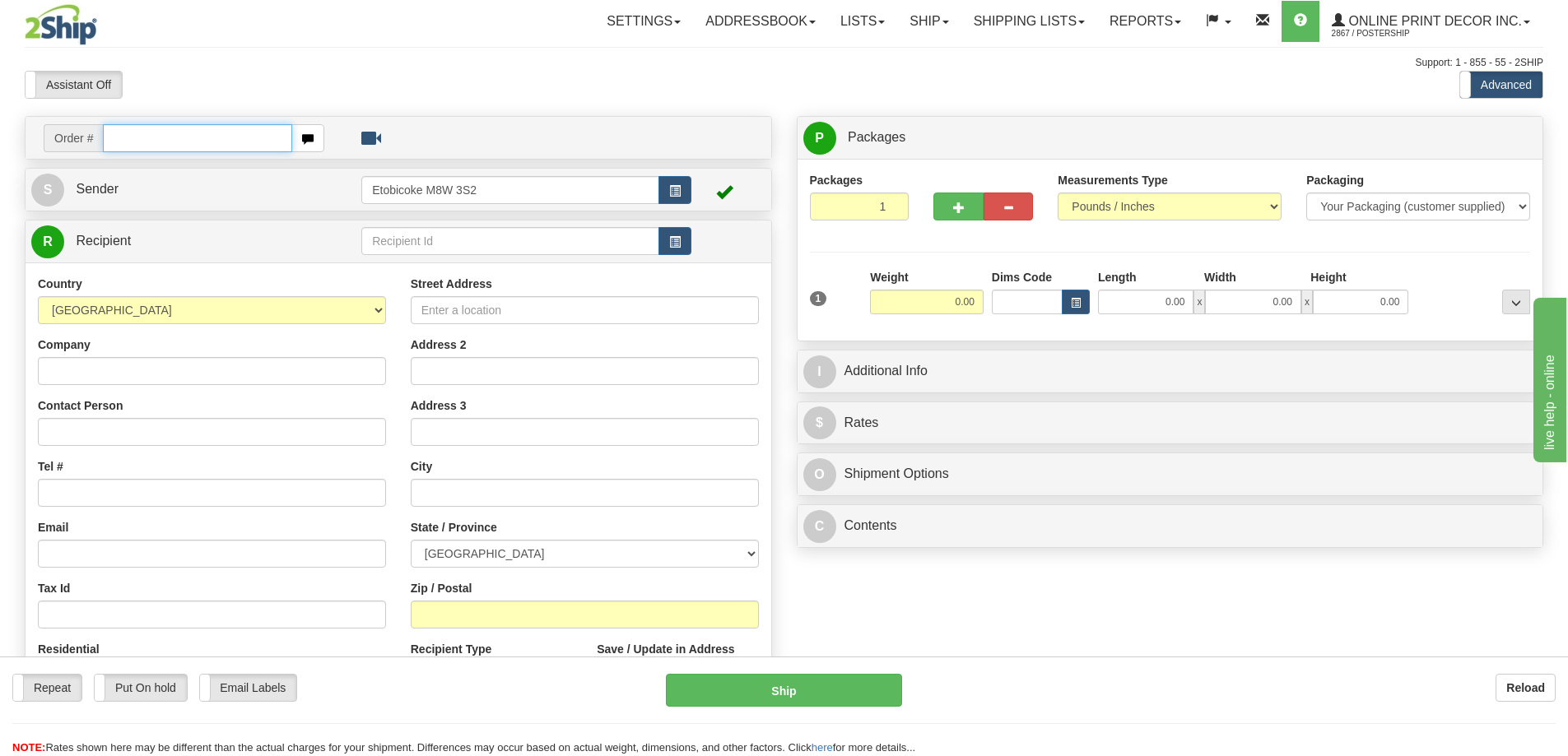
click at [163, 137] on input "text" at bounding box center [198, 138] width 189 height 28
type input "ca-422676"
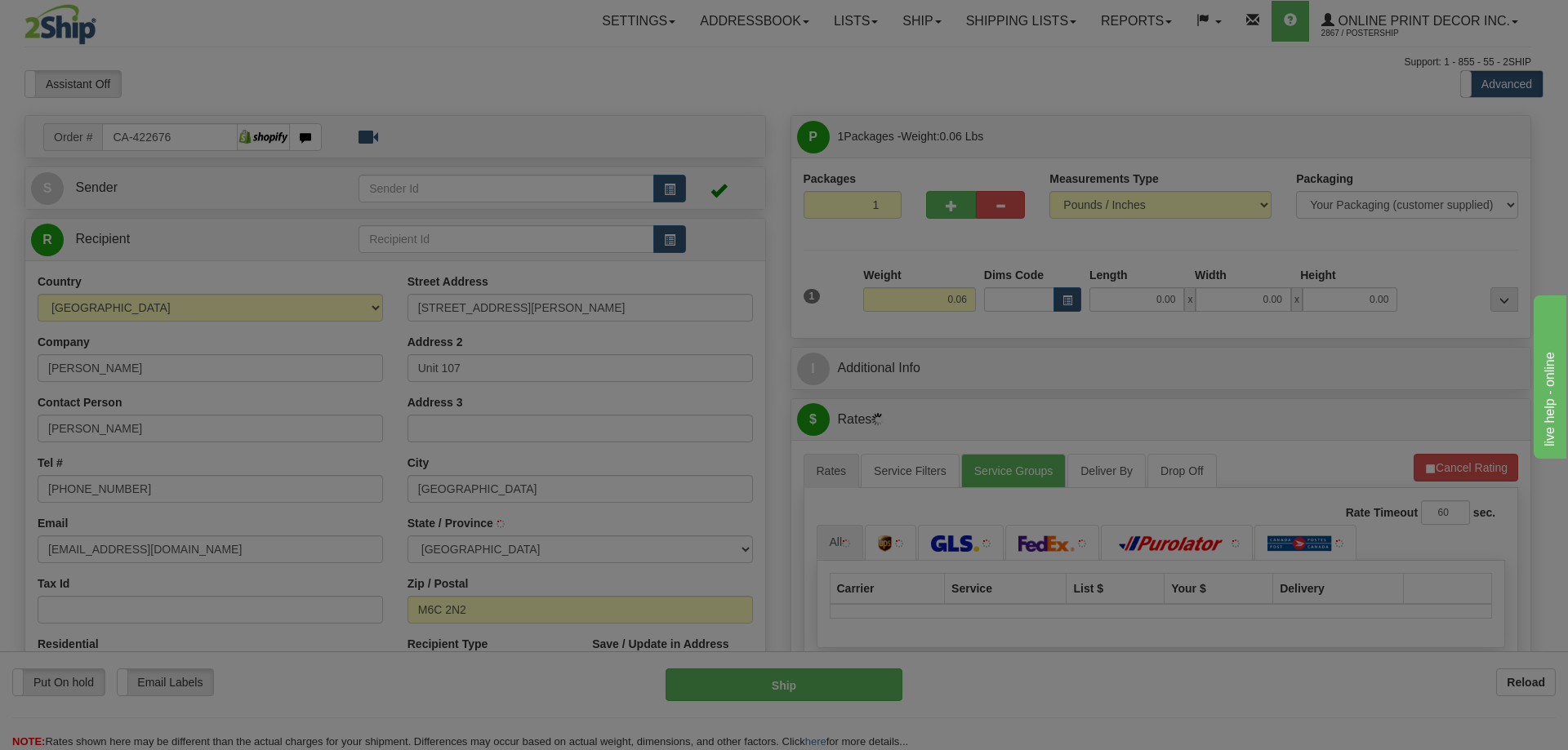
type input "YORK"
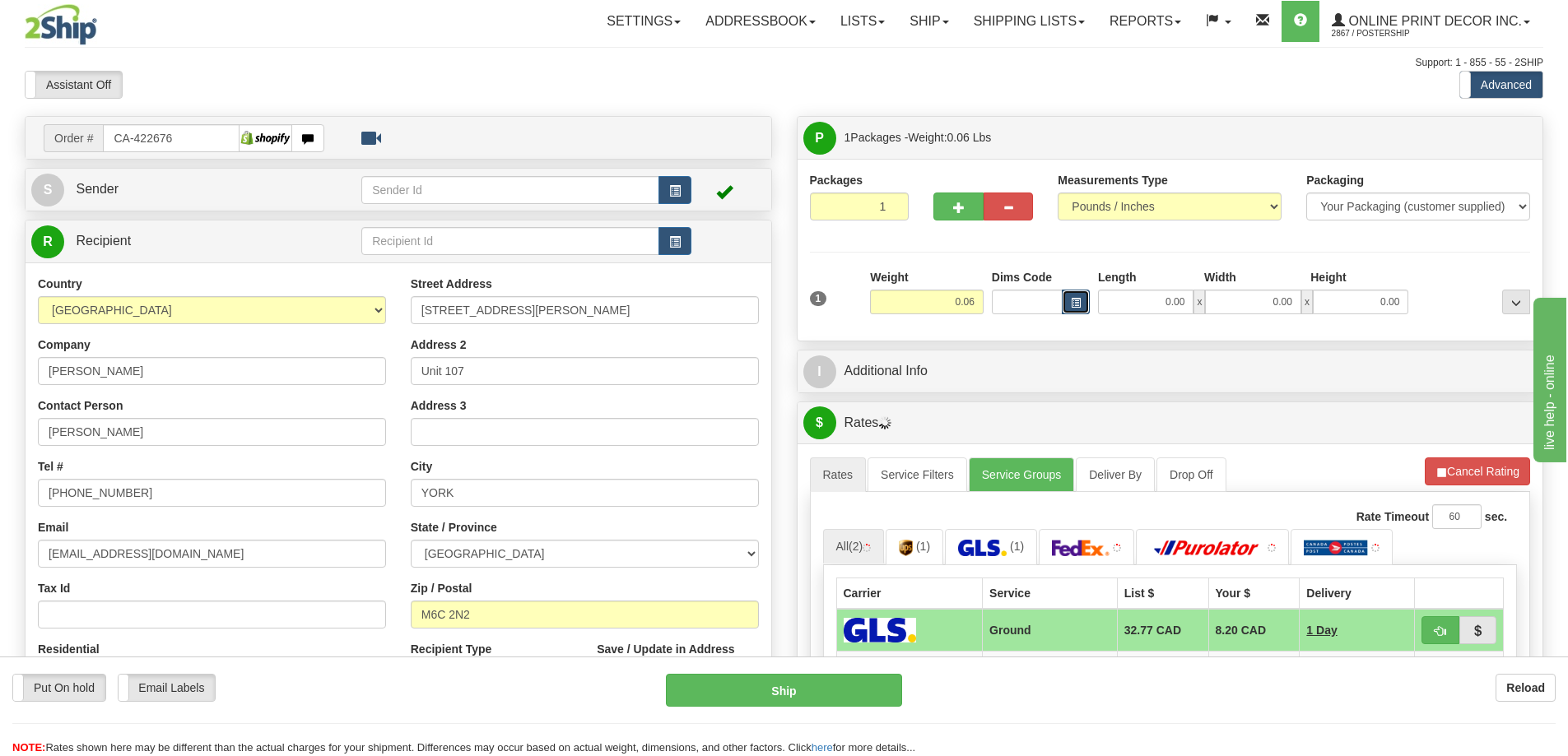
click at [1071, 300] on span "button" at bounding box center [1076, 303] width 9 height 9
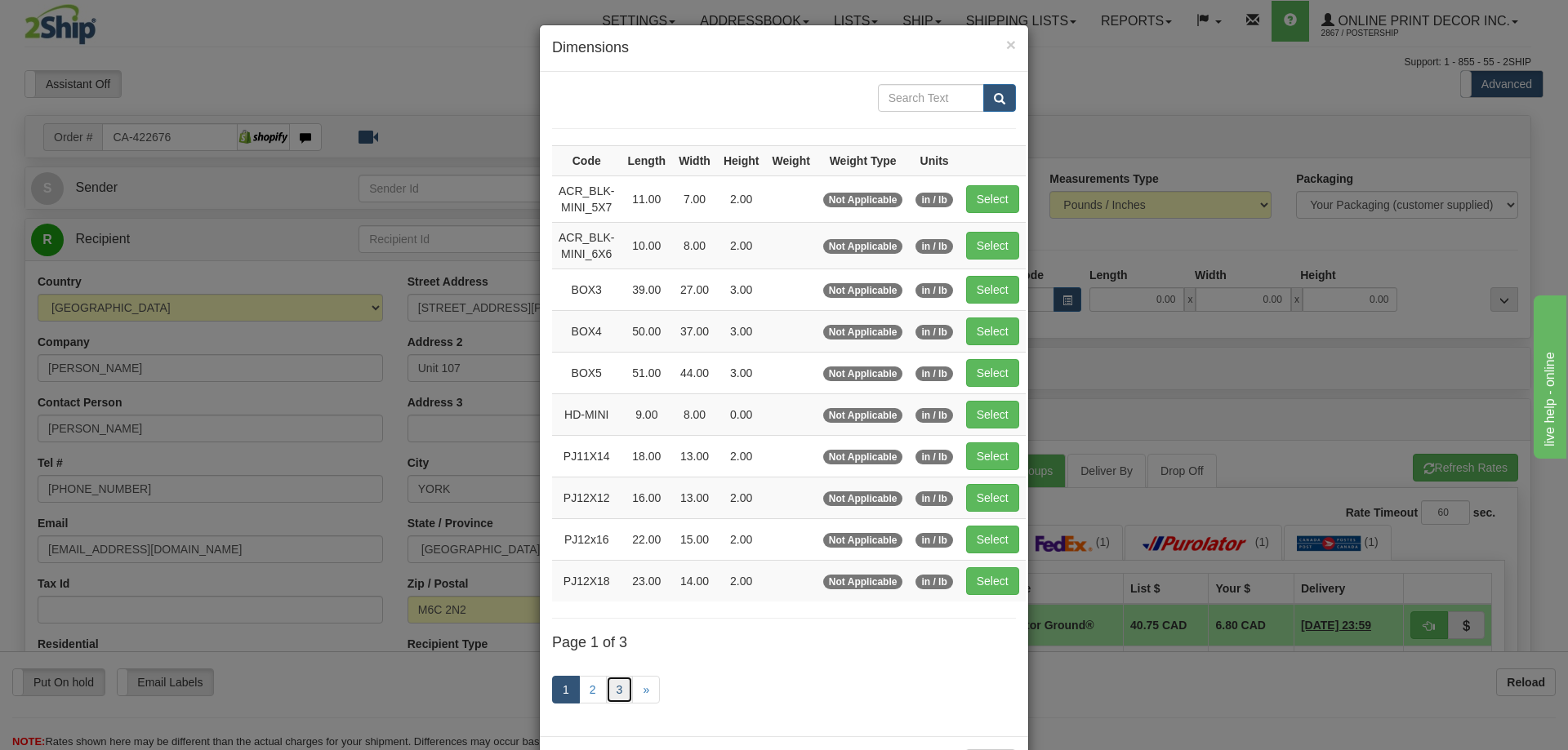
click at [615, 684] on link "3" at bounding box center [620, 690] width 28 height 28
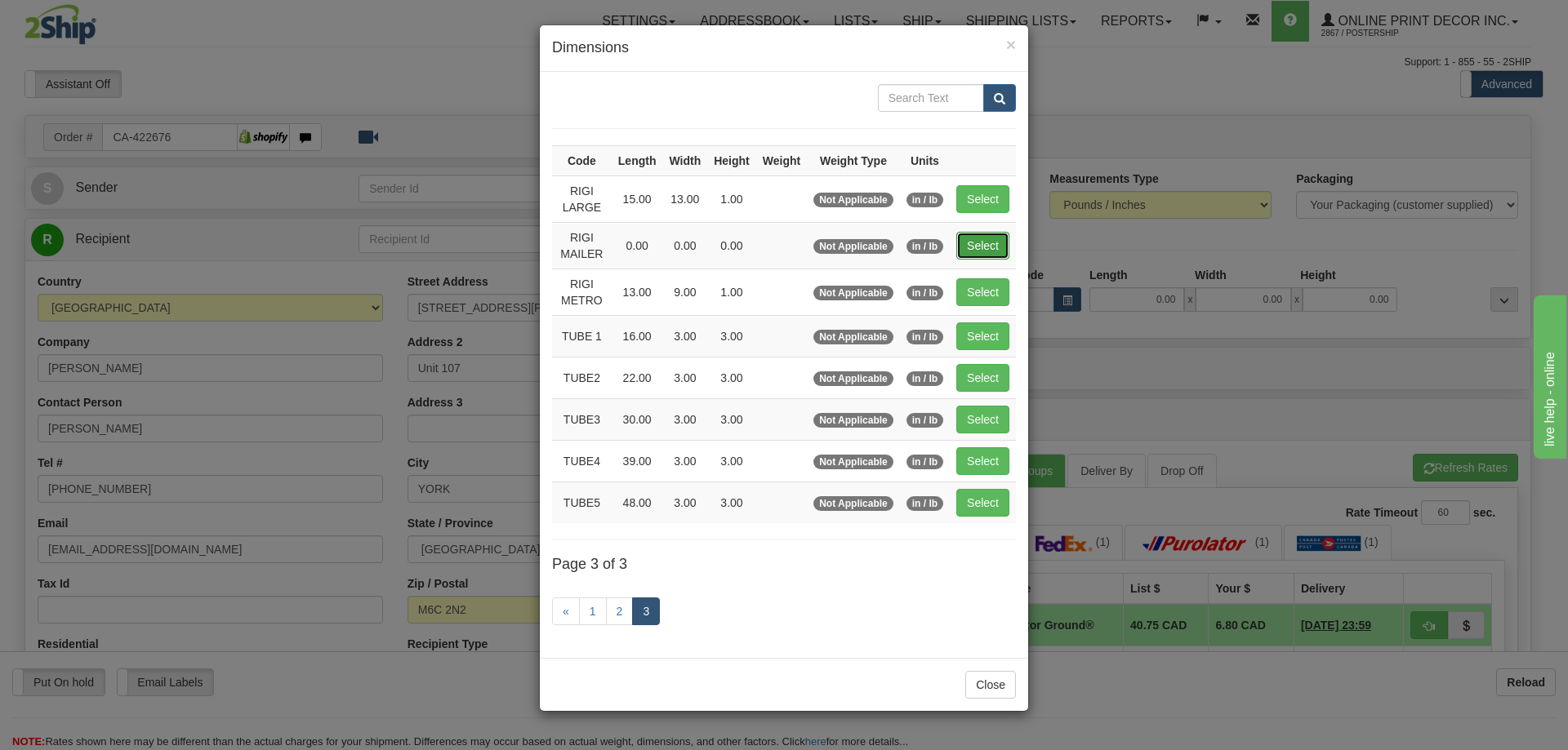
click at [988, 235] on button "Select" at bounding box center [983, 246] width 53 height 28
type input "RIGI MAILER"
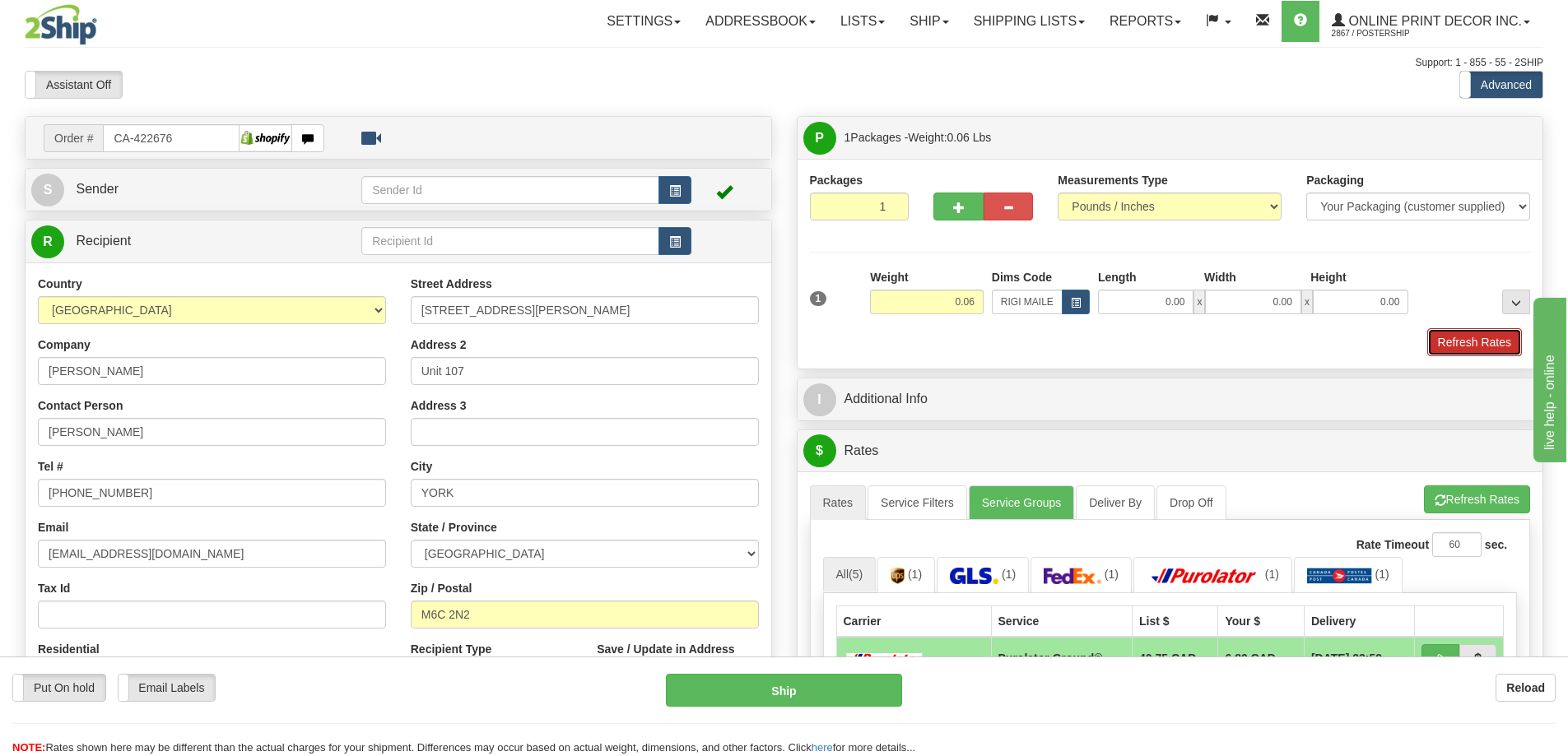
click at [1498, 332] on button "Refresh Rates" at bounding box center [1474, 342] width 95 height 28
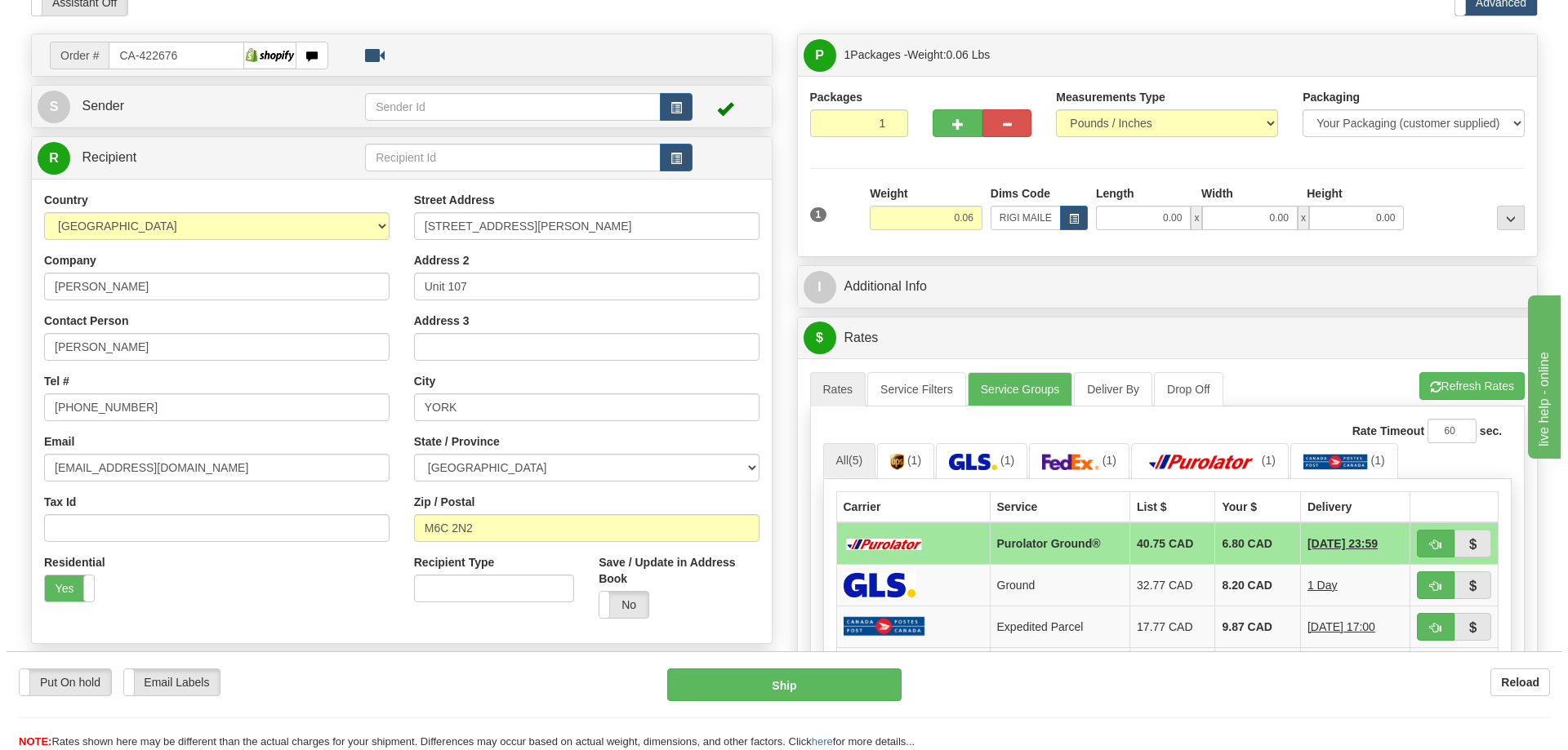
scroll to position [163, 0]
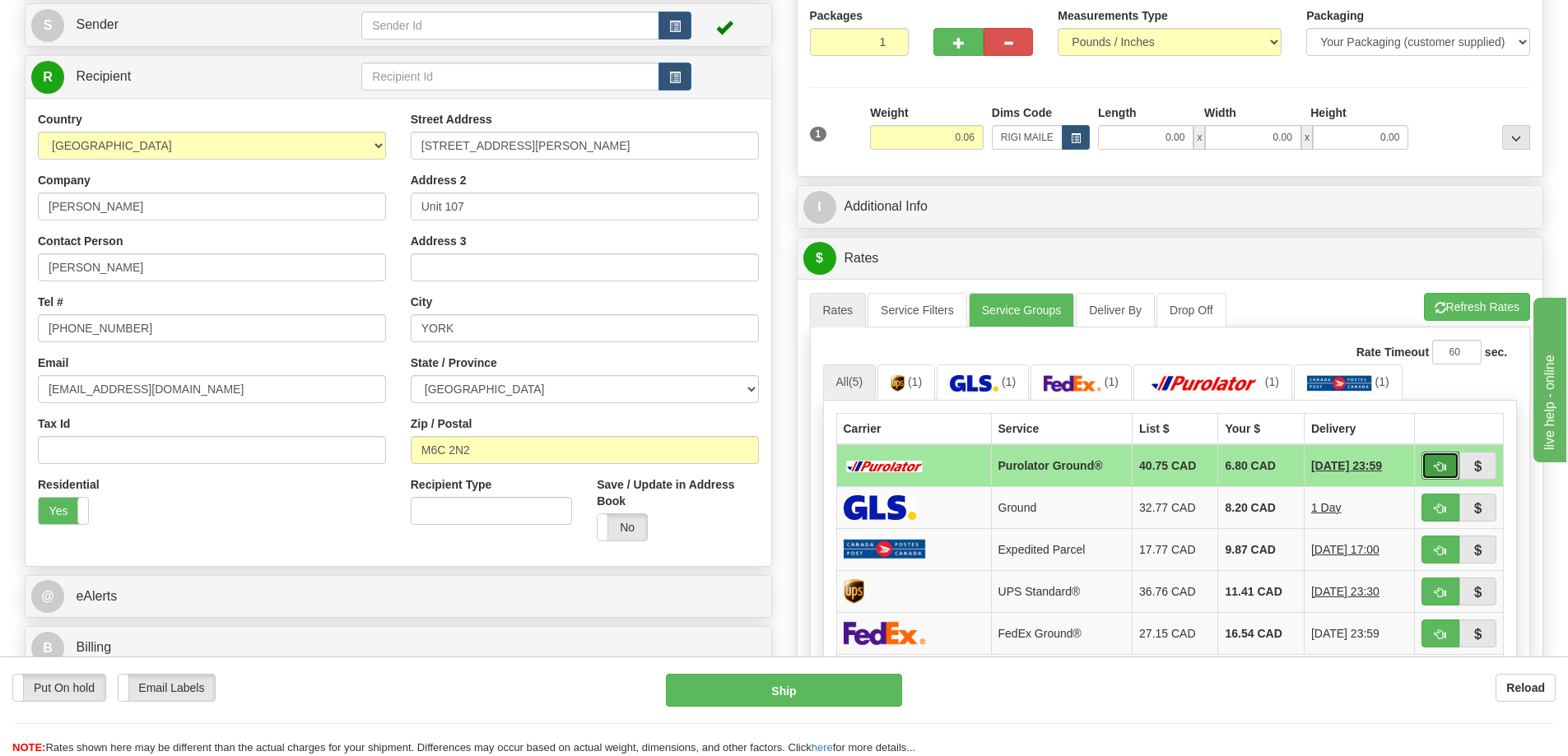
click at [1440, 461] on button "button" at bounding box center [1440, 466] width 38 height 28
type input "260"
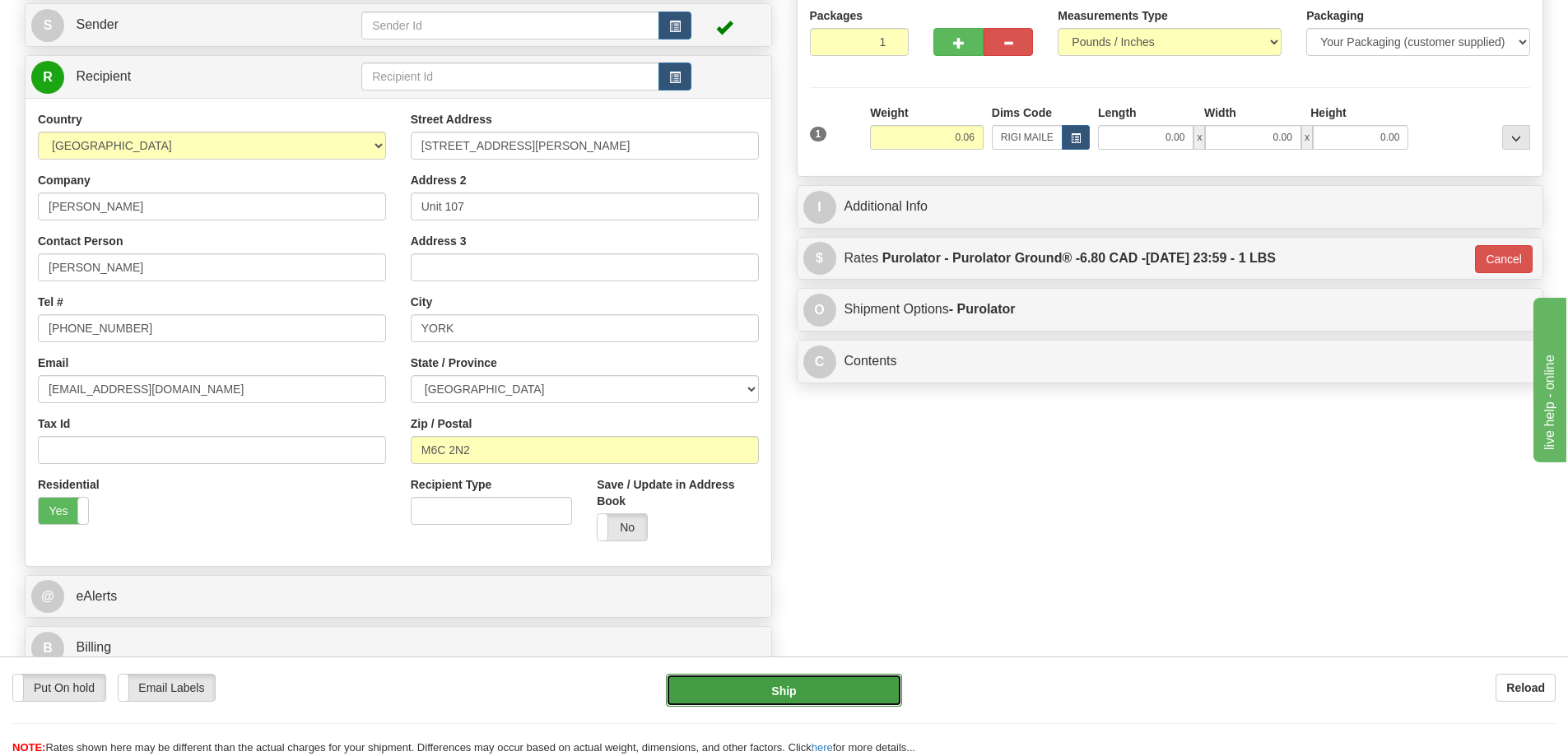
click at [797, 696] on button "Ship" at bounding box center [784, 690] width 236 height 33
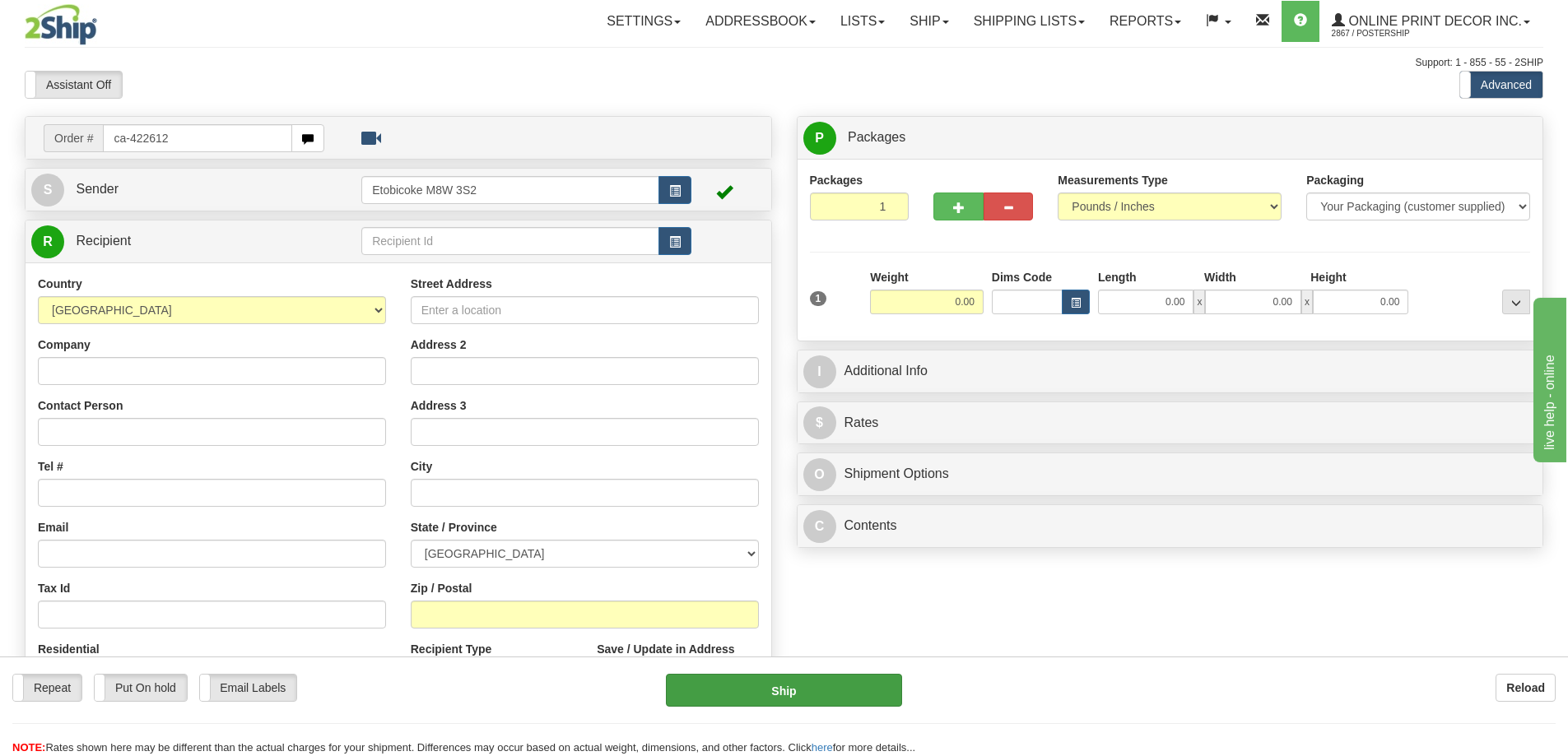
type input "ca-422612"
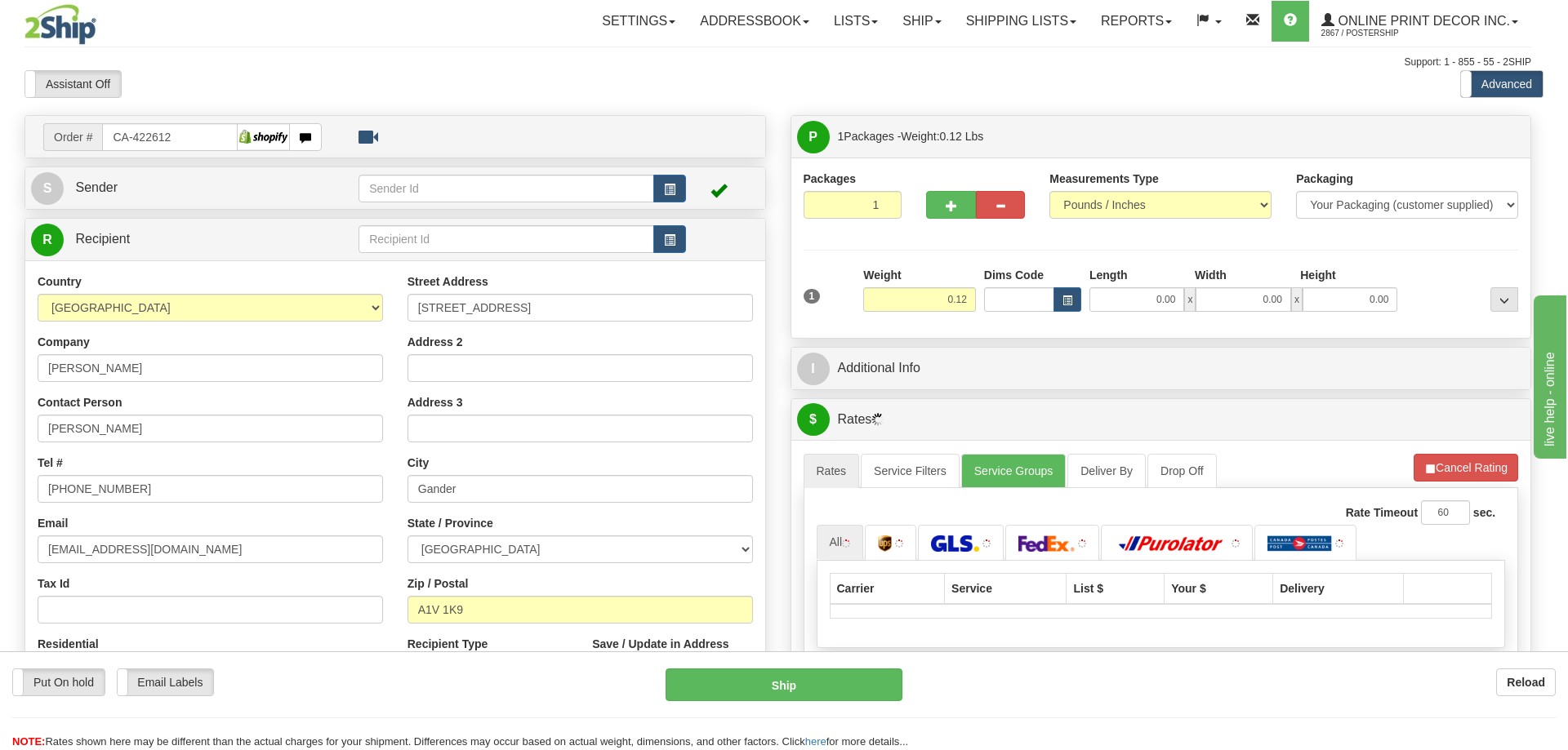
type input "GANDER"
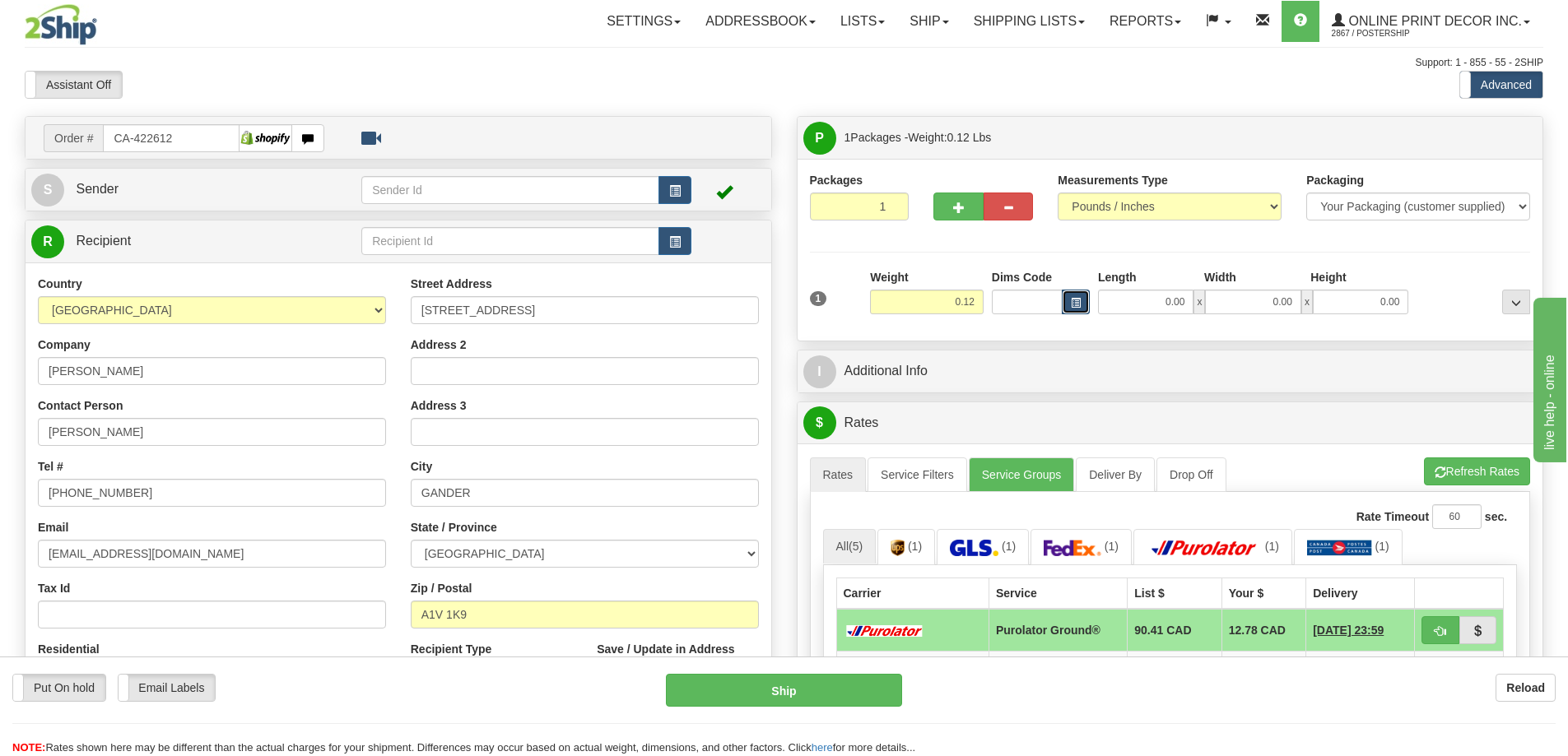
click at [1072, 303] on span "button" at bounding box center [1076, 303] width 9 height 9
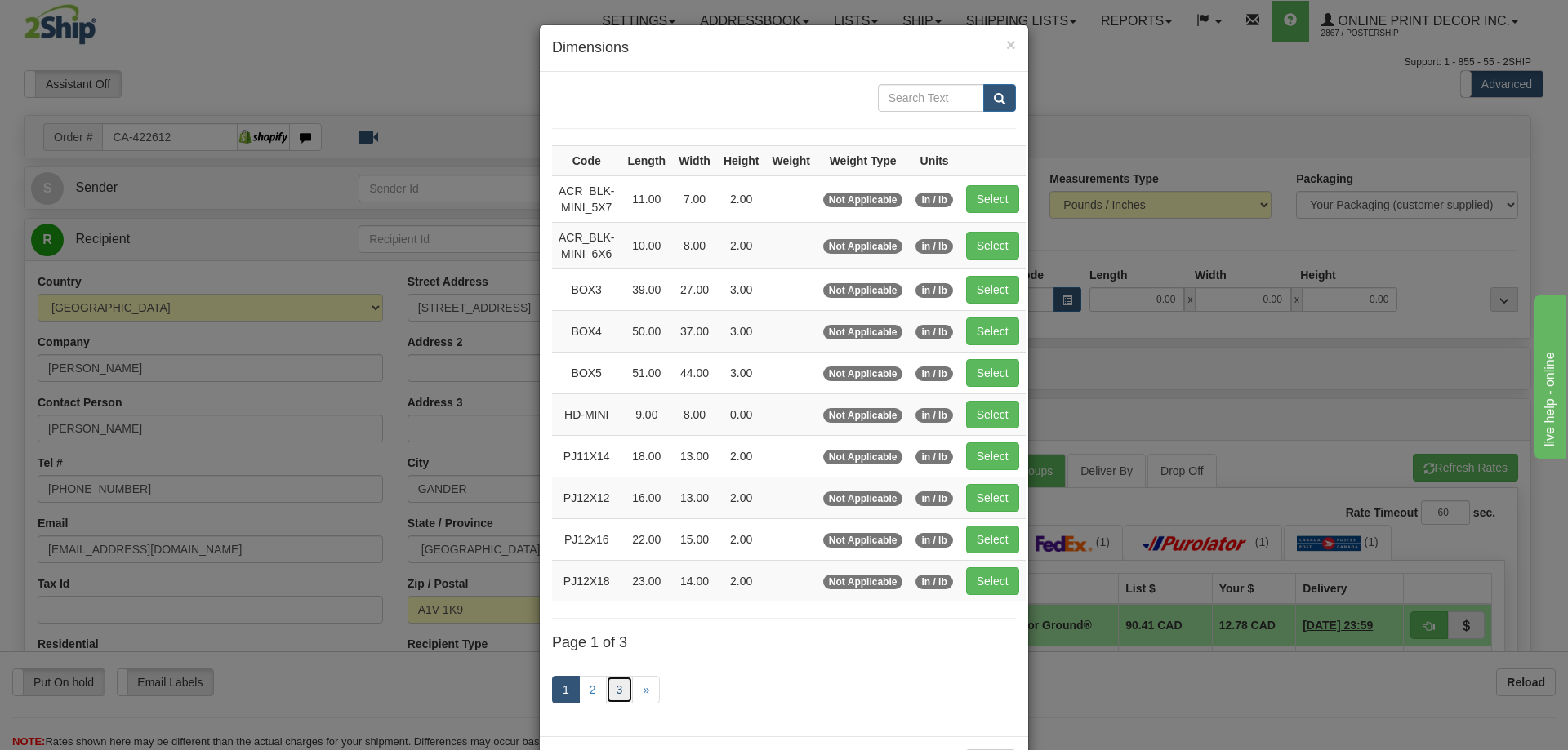
click at [609, 683] on link "3" at bounding box center [620, 690] width 28 height 28
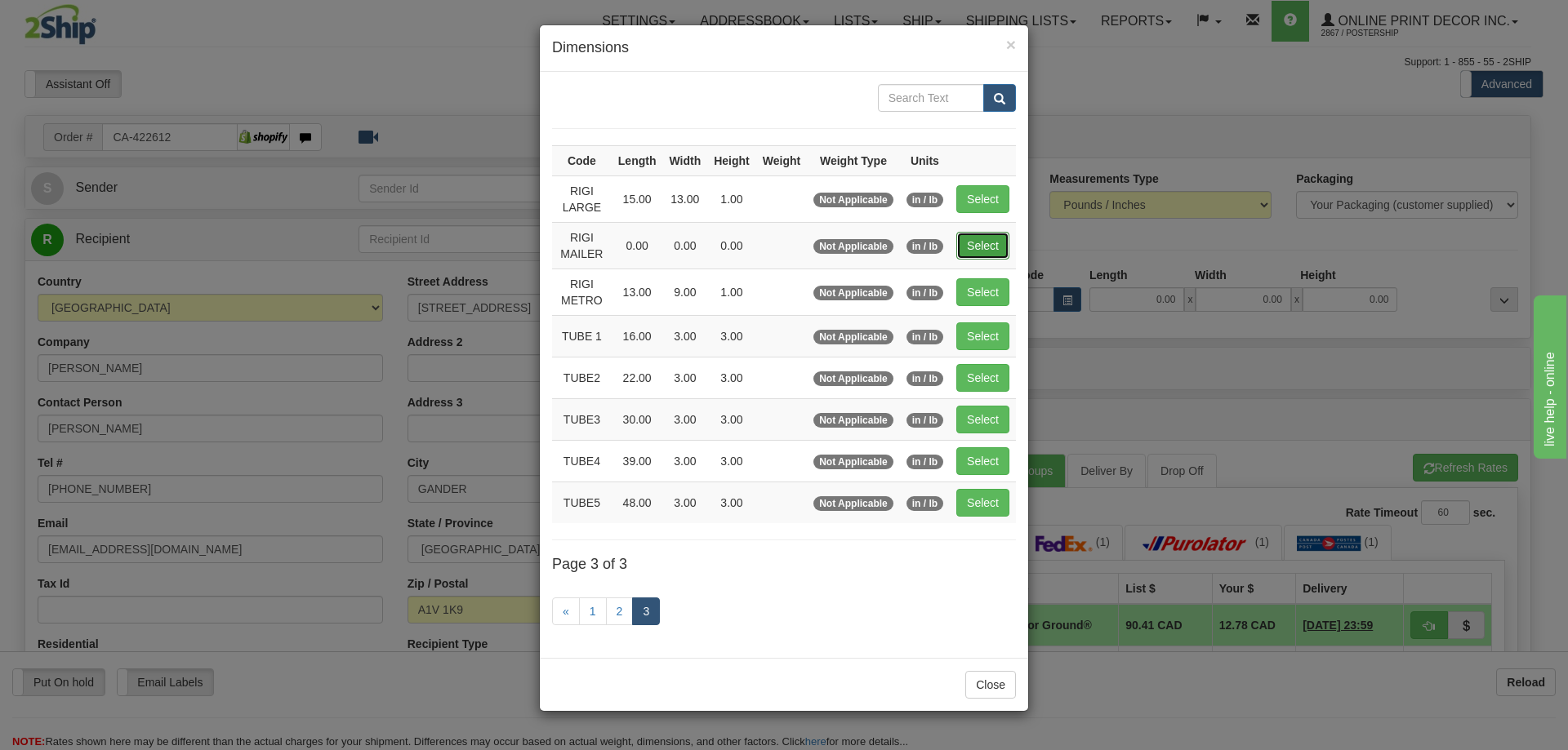
click at [980, 247] on button "Select" at bounding box center [983, 246] width 53 height 28
type input "RIGI MAILER"
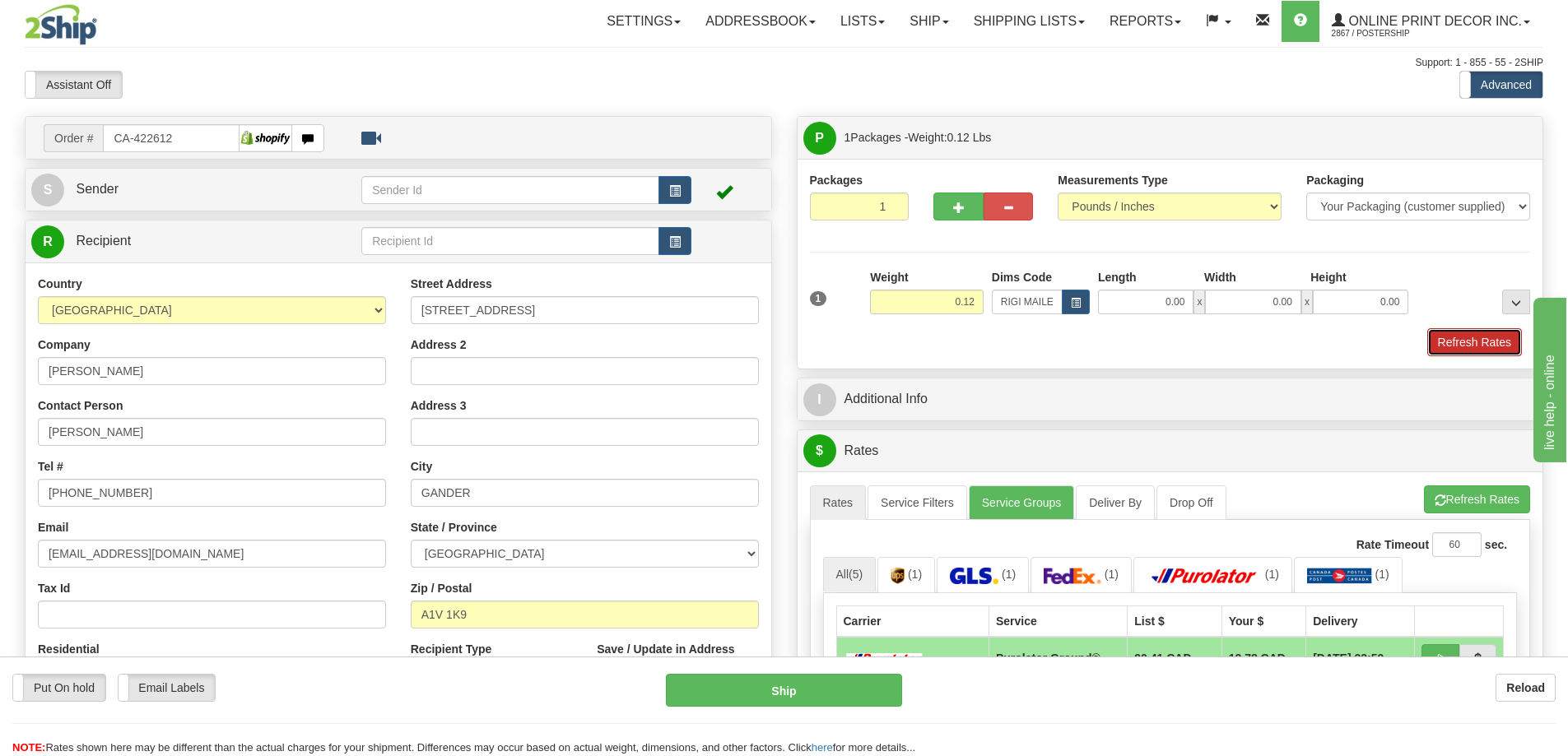
click at [1478, 343] on button "Refresh Rates" at bounding box center [1474, 342] width 95 height 28
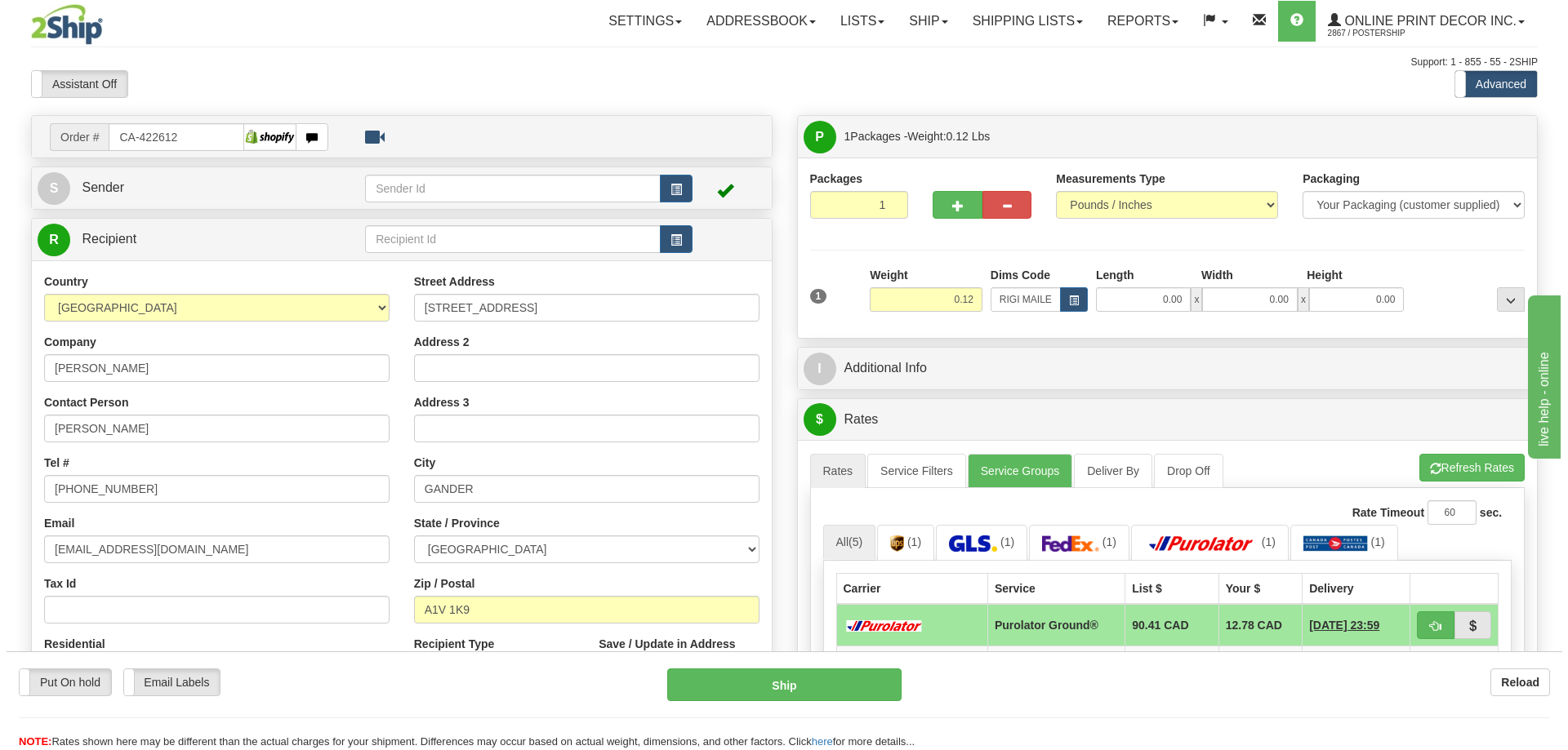
scroll to position [163, 0]
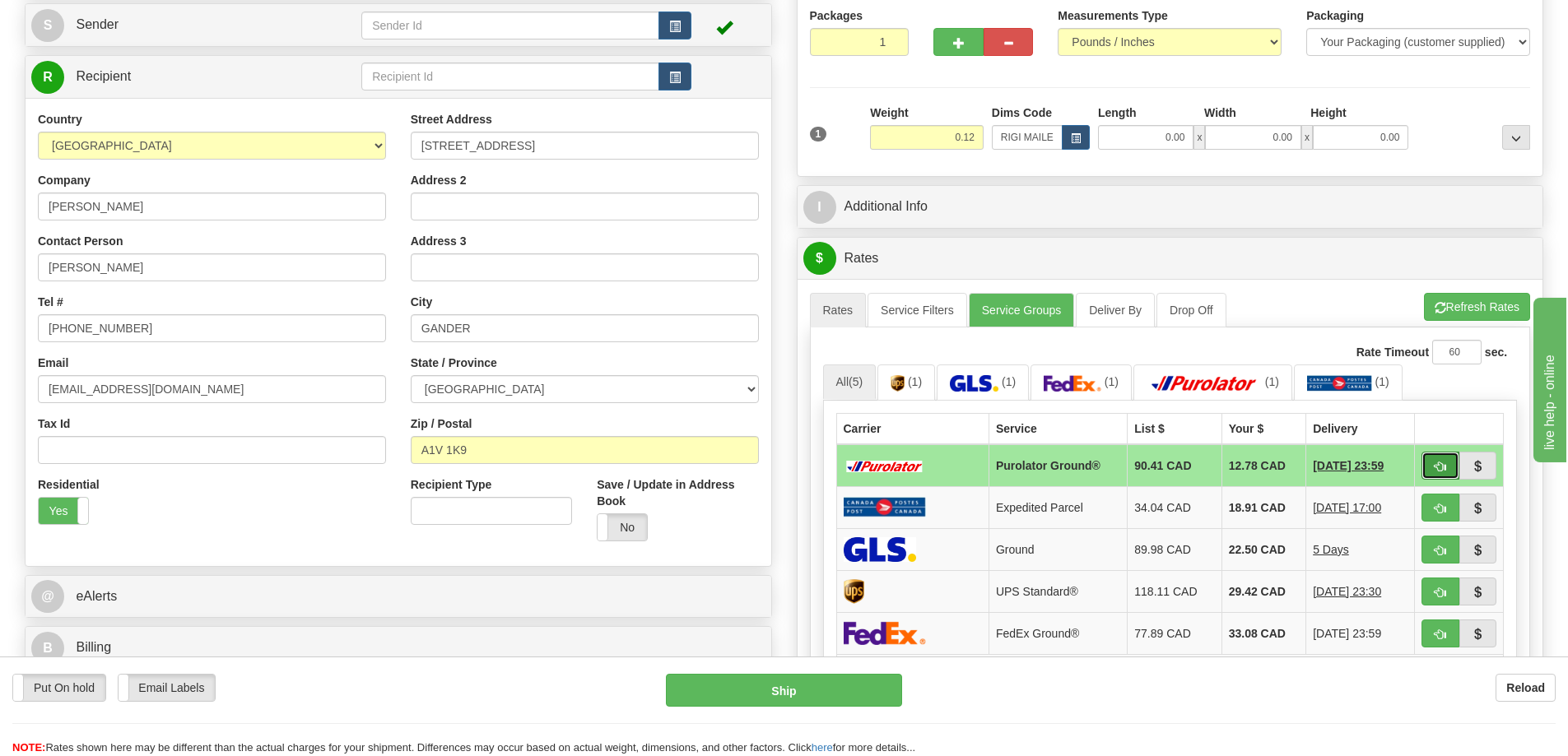
click at [1431, 462] on button "button" at bounding box center [1440, 466] width 38 height 28
type input "260"
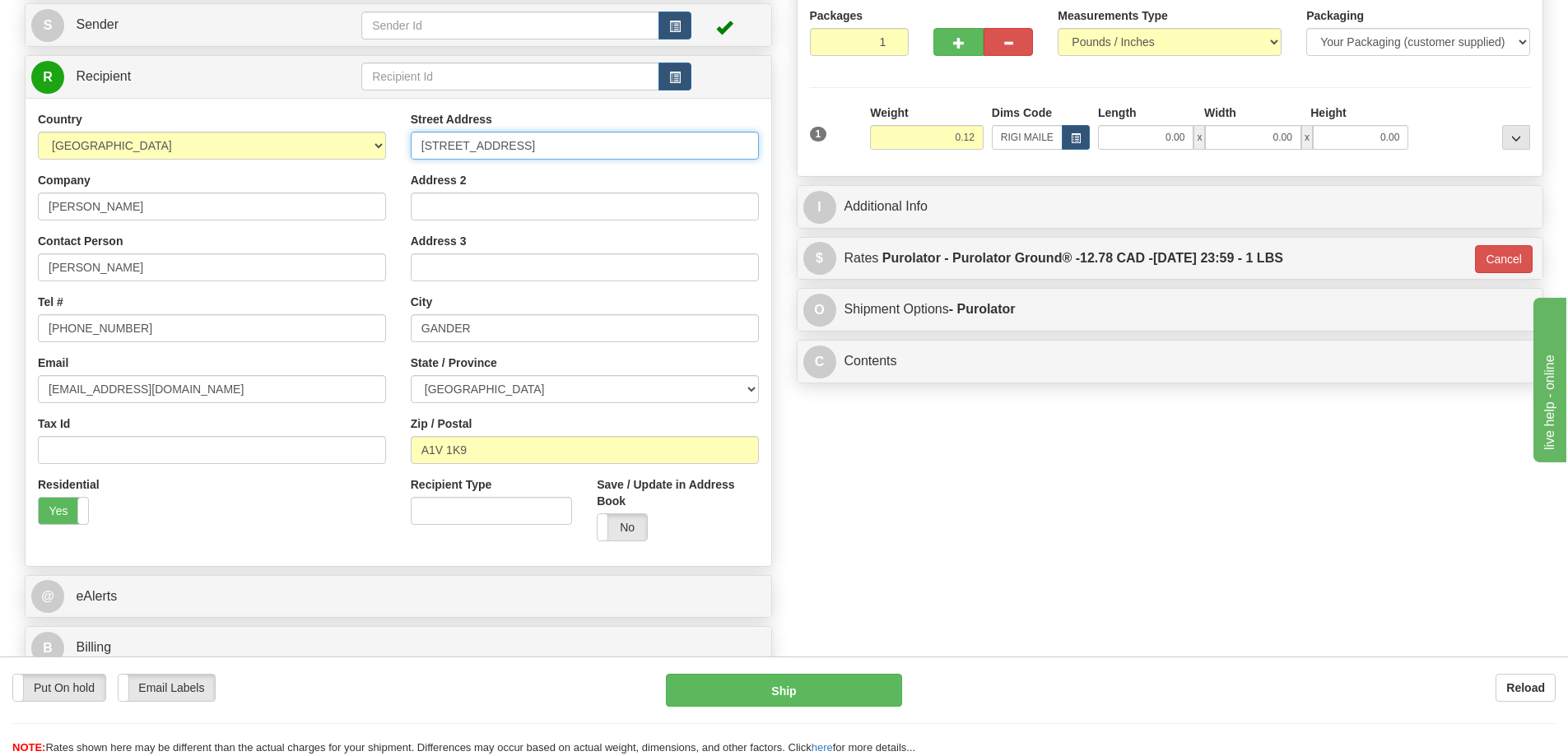
click at [484, 144] on input "[STREET_ADDRESS]" at bounding box center [584, 146] width 348 height 28
click at [425, 145] on input ", 42" at bounding box center [584, 146] width 348 height 28
click at [454, 141] on input "42" at bounding box center [584, 146] width 348 height 28
type input "42 Fraser Road"
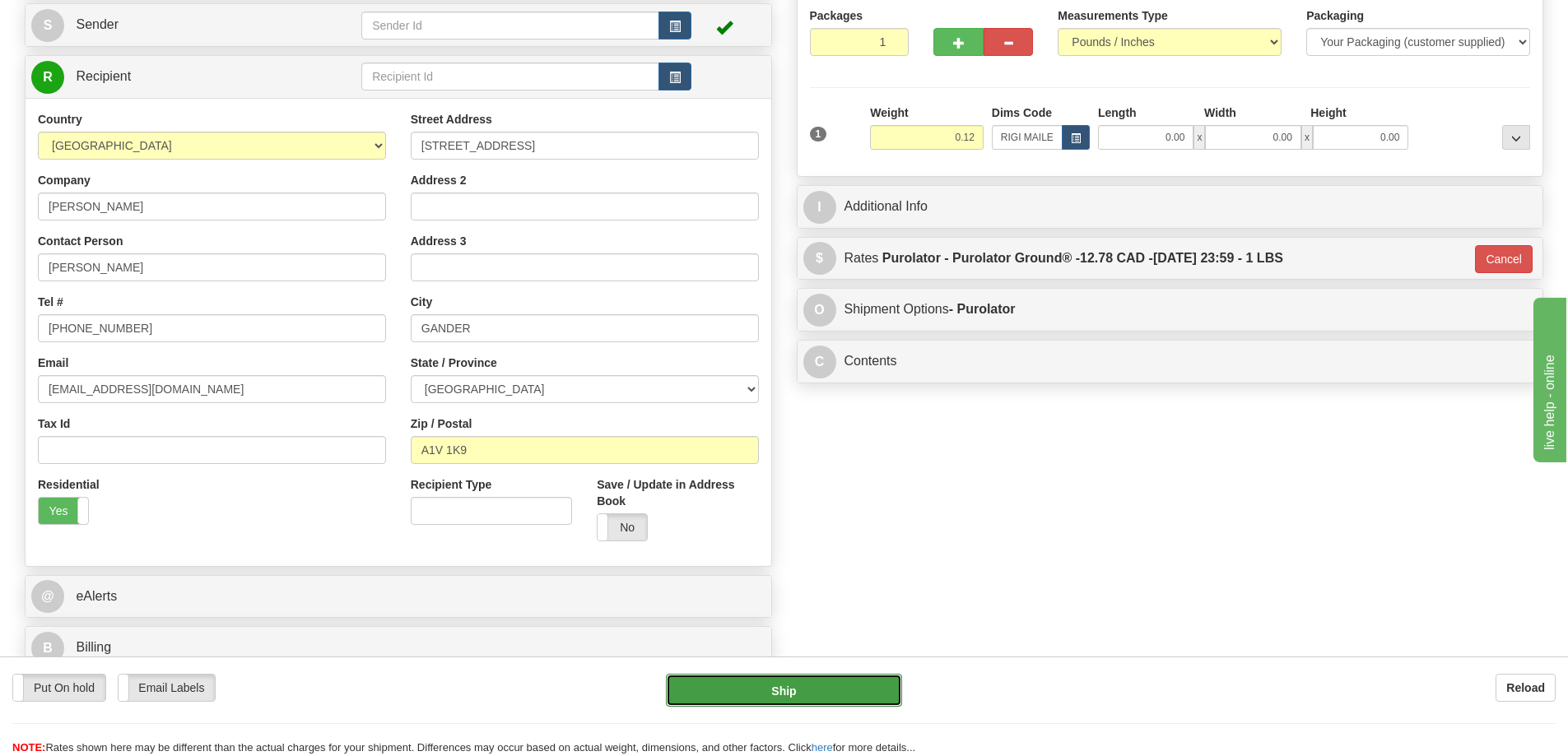
click at [794, 687] on button "Ship" at bounding box center [784, 690] width 236 height 33
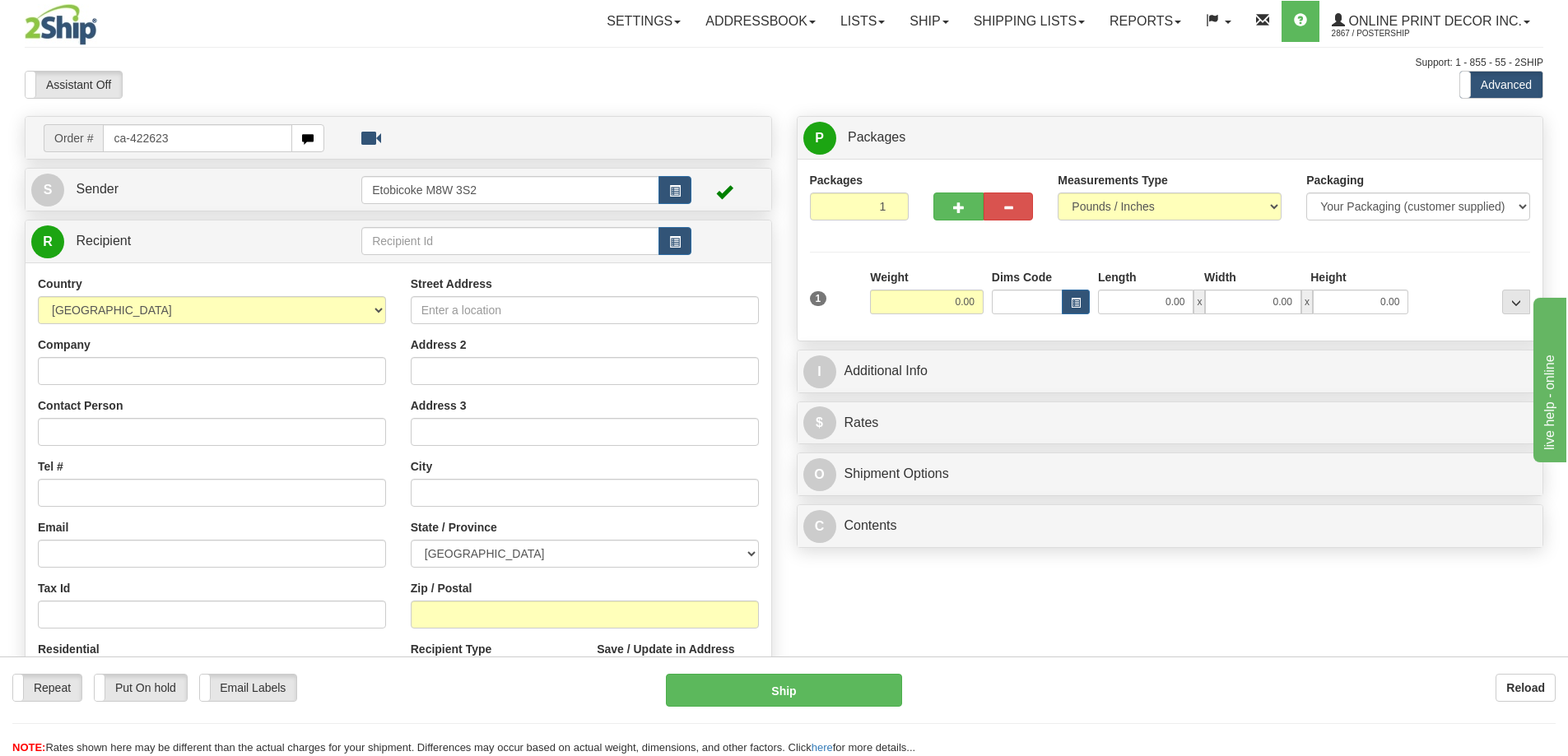
type input "ca-422623"
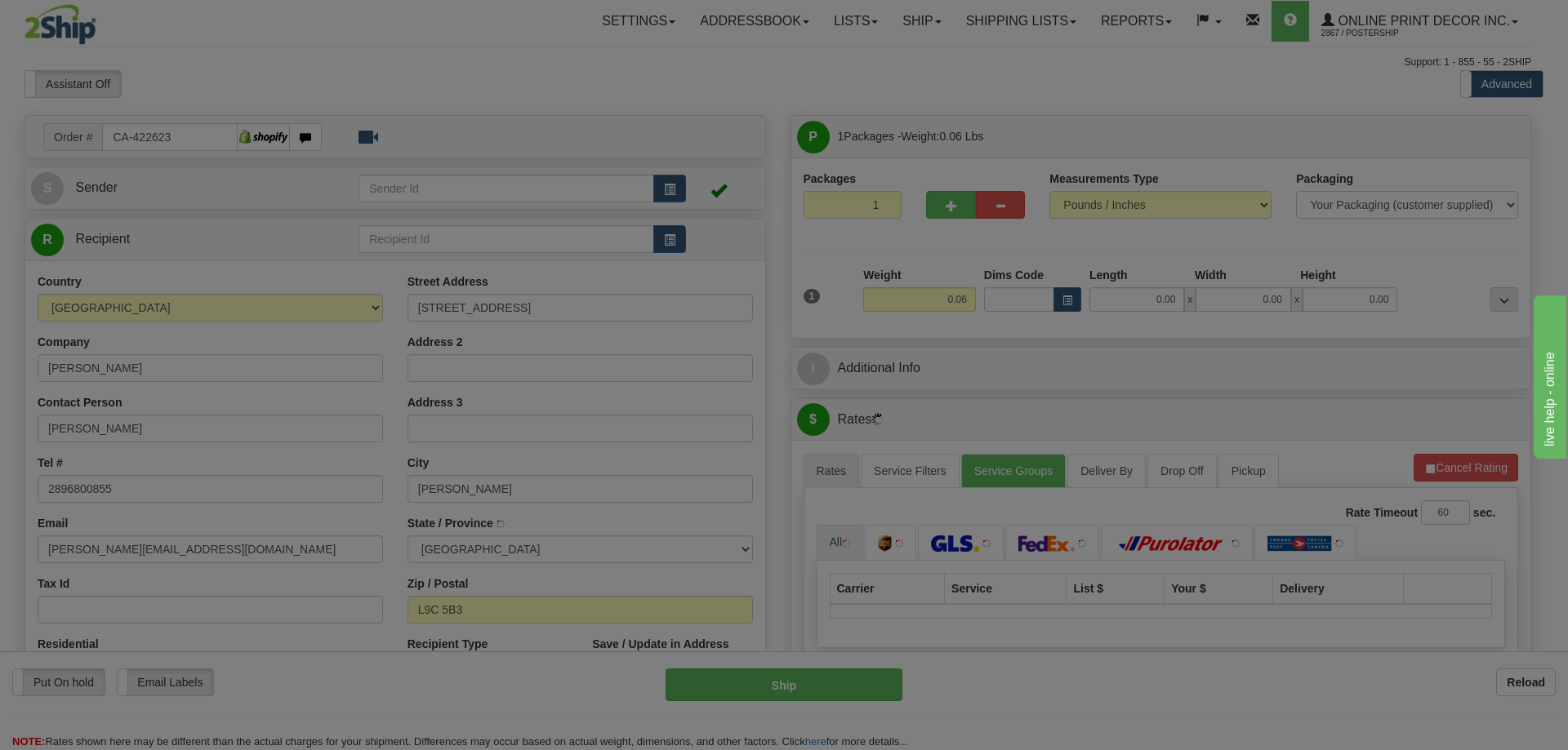
type input "[PERSON_NAME]"
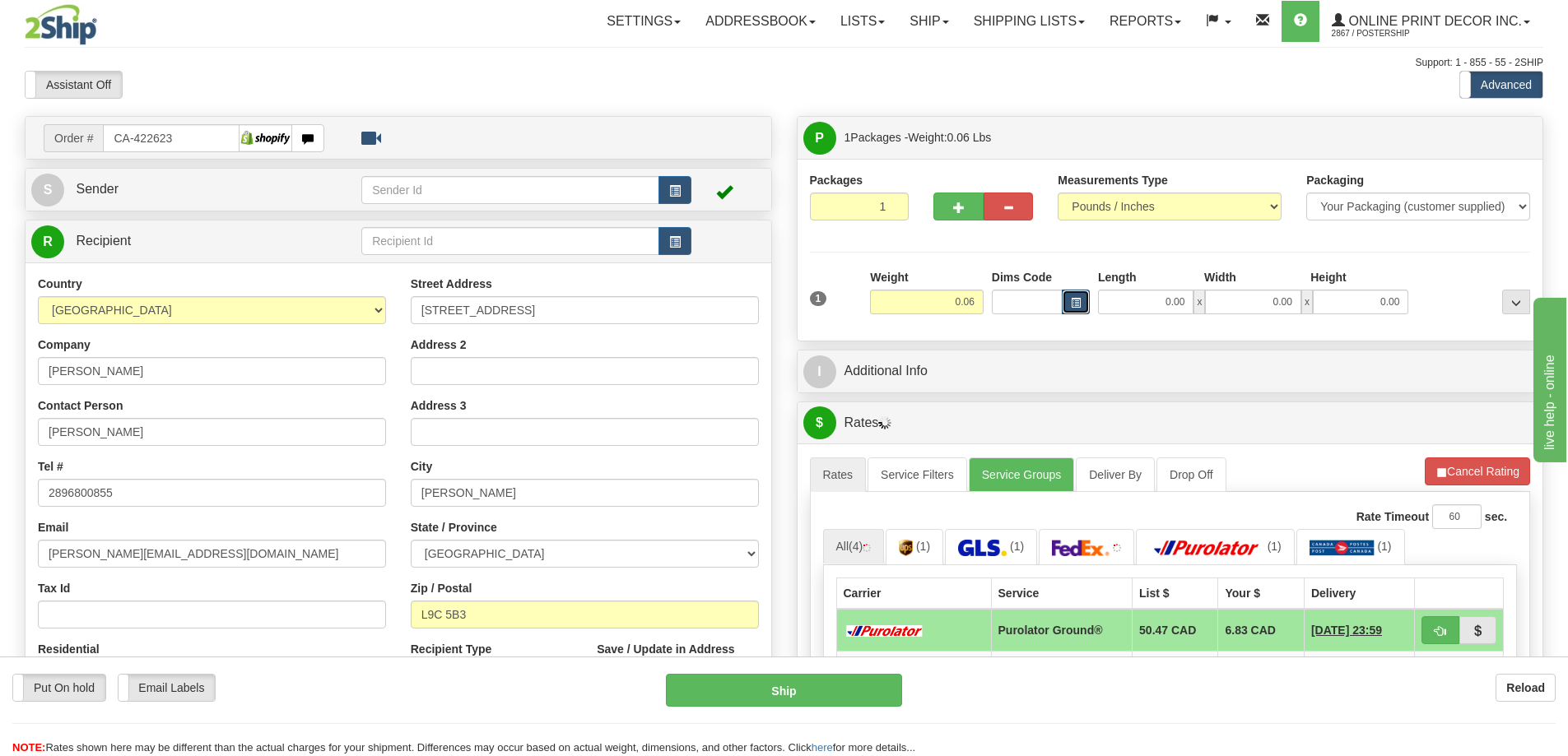
click at [1074, 296] on button "button" at bounding box center [1076, 301] width 28 height 25
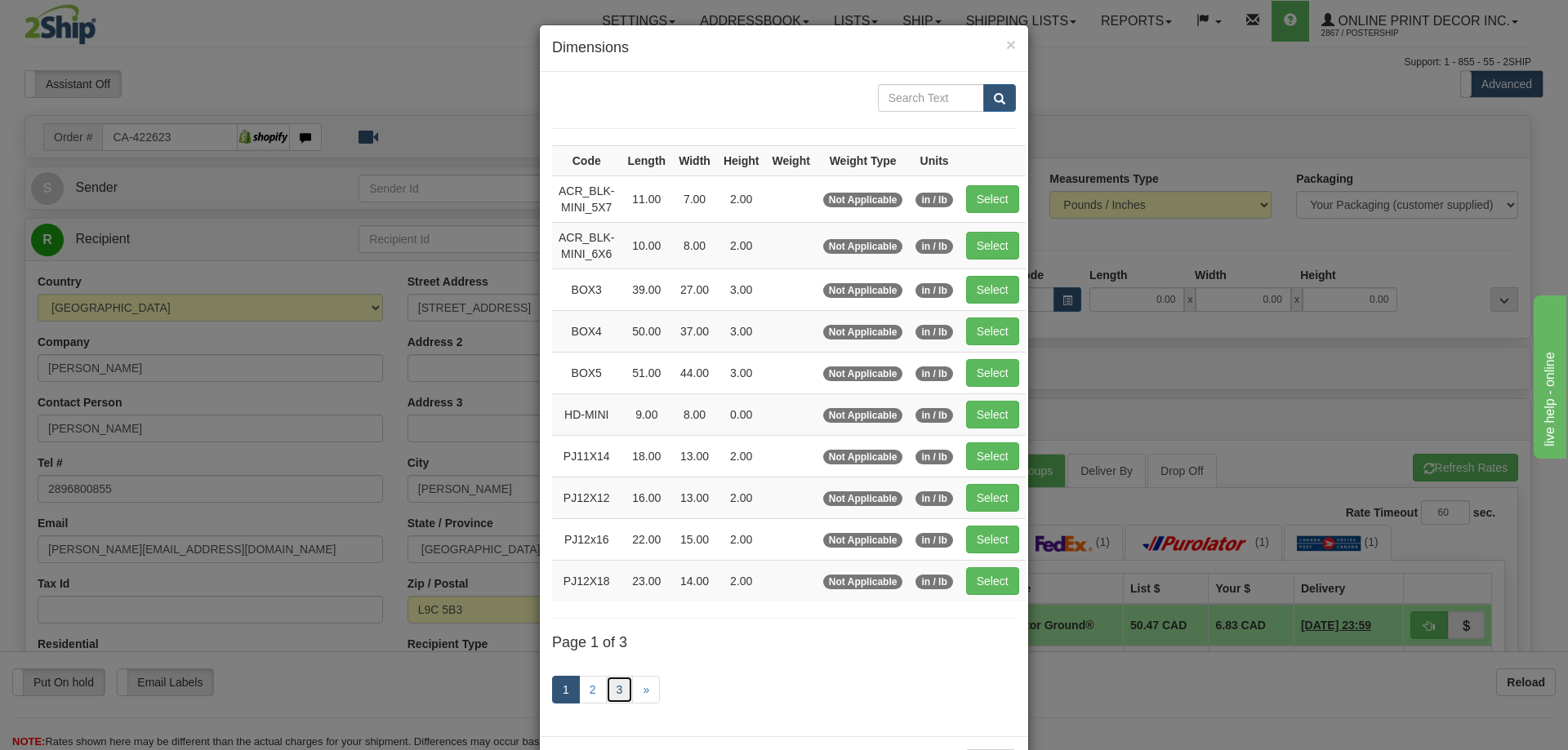
click at [609, 691] on link "3" at bounding box center [620, 690] width 28 height 28
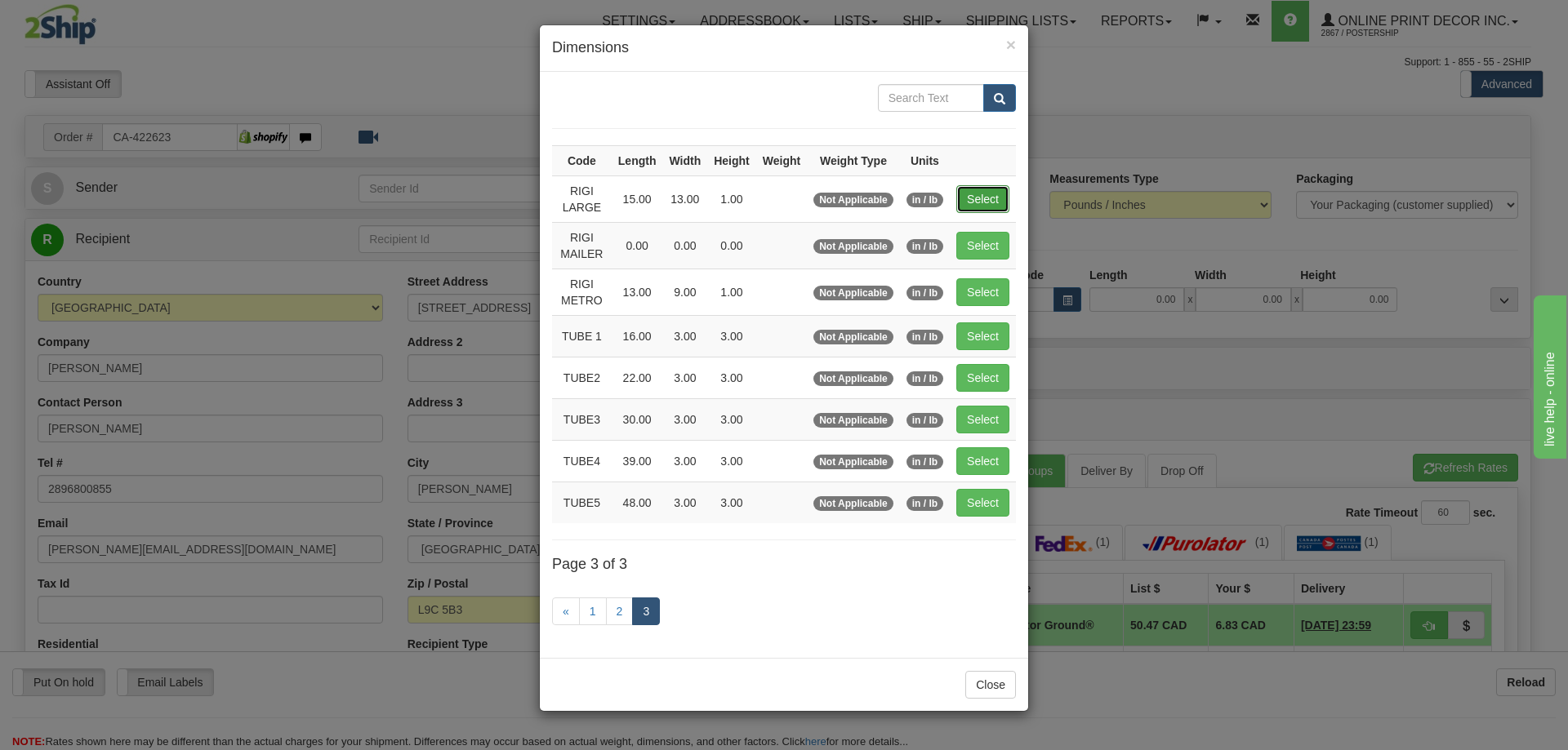
click at [977, 193] on button "Select" at bounding box center [983, 200] width 53 height 28
type input "RIGI LARGE"
type input "15.00"
type input "13.00"
type input "1.00"
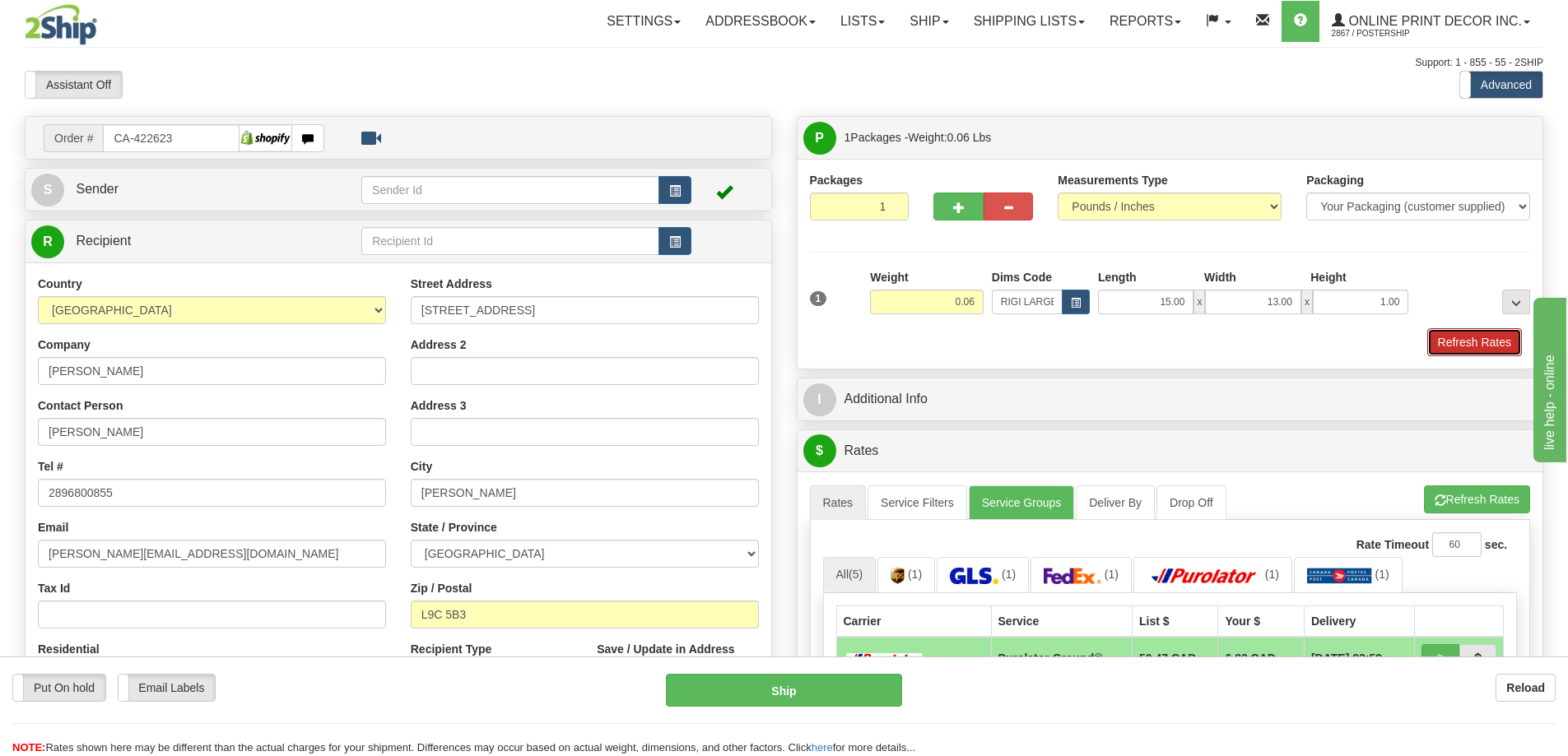
drag, startPoint x: 1485, startPoint y: 345, endPoint x: 1473, endPoint y: 347, distance: 12.2
click at [1473, 347] on button "Refresh Rates" at bounding box center [1474, 342] width 95 height 28
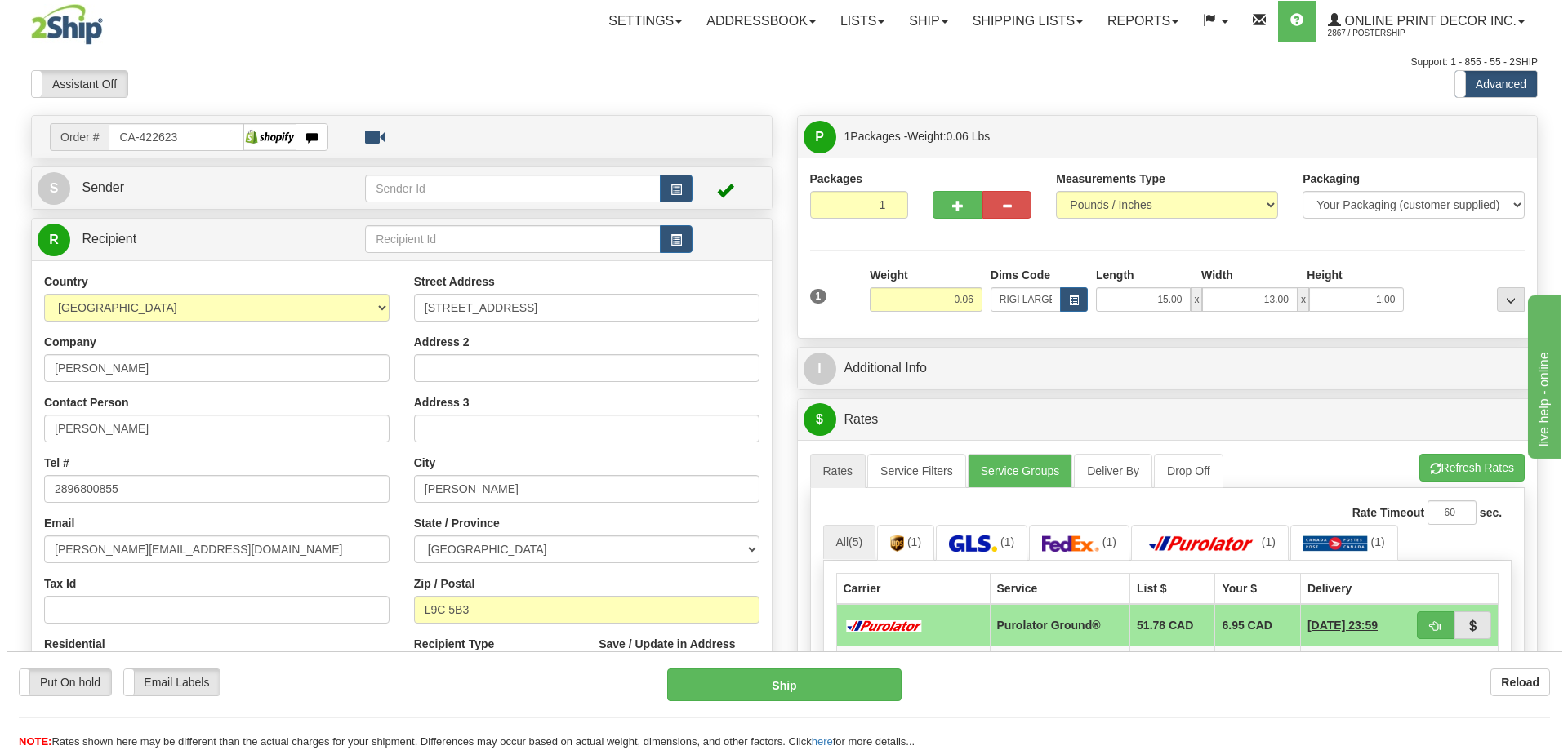
scroll to position [163, 0]
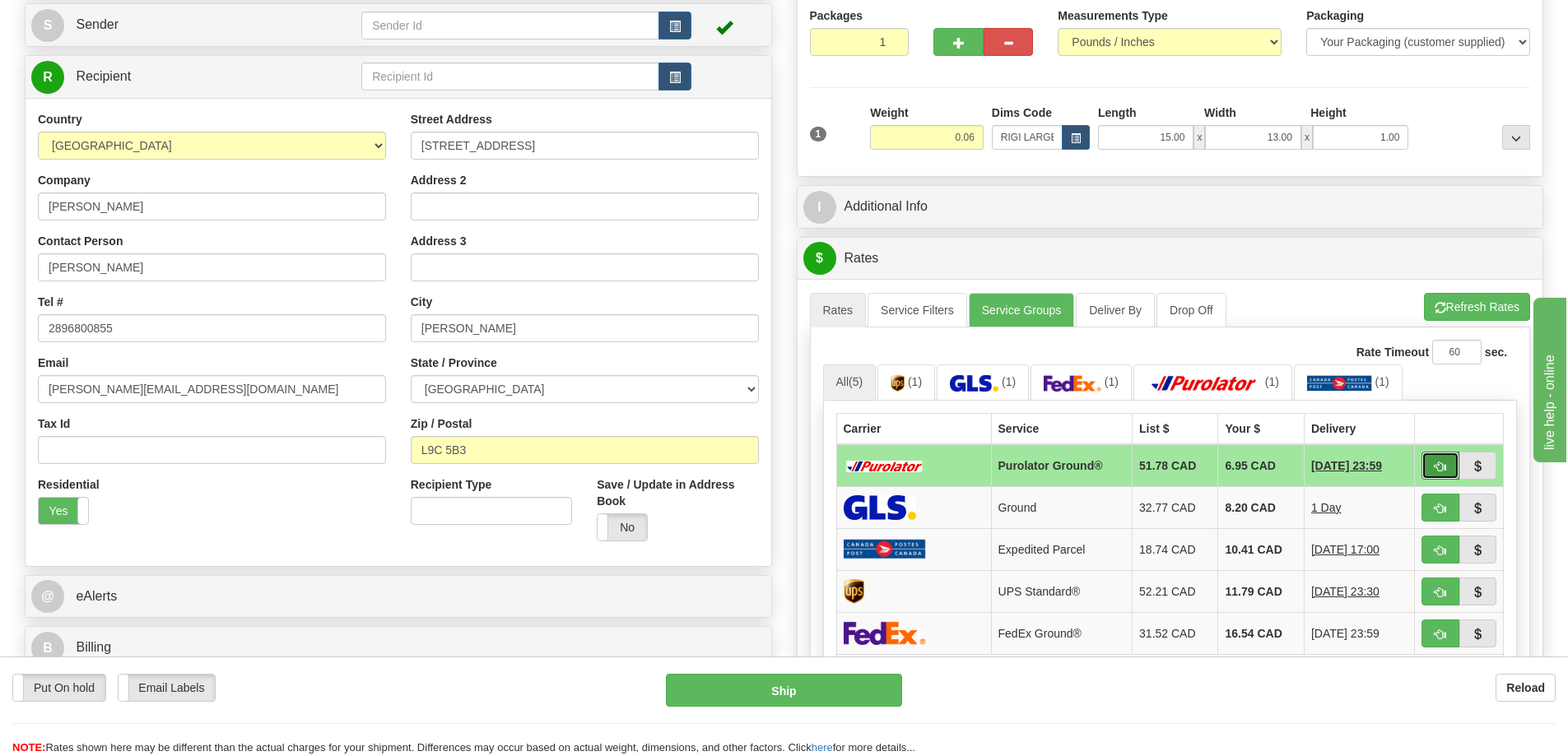
click at [1433, 461] on button "button" at bounding box center [1440, 466] width 38 height 28
type input "260"
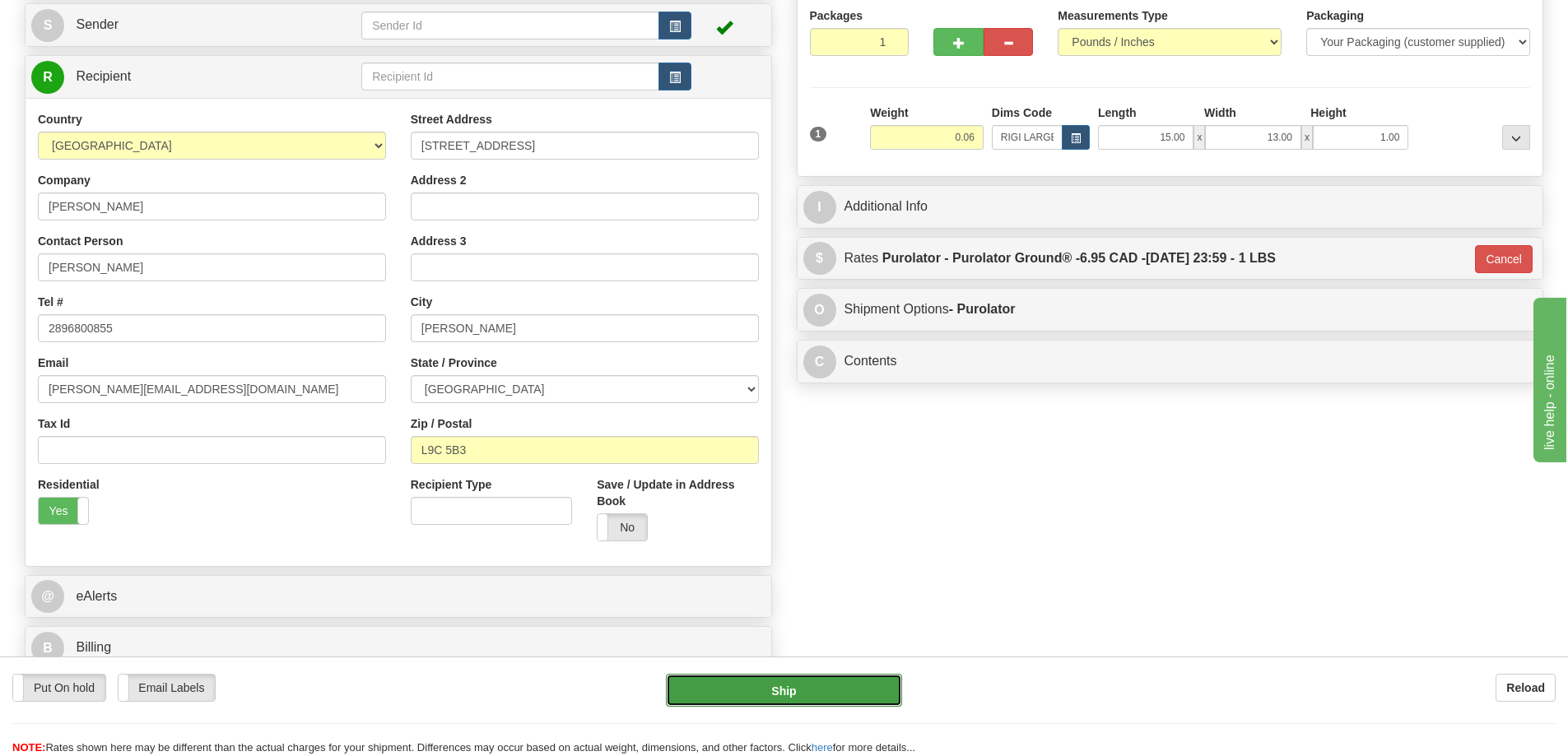
click at [858, 690] on button "Ship" at bounding box center [784, 690] width 236 height 33
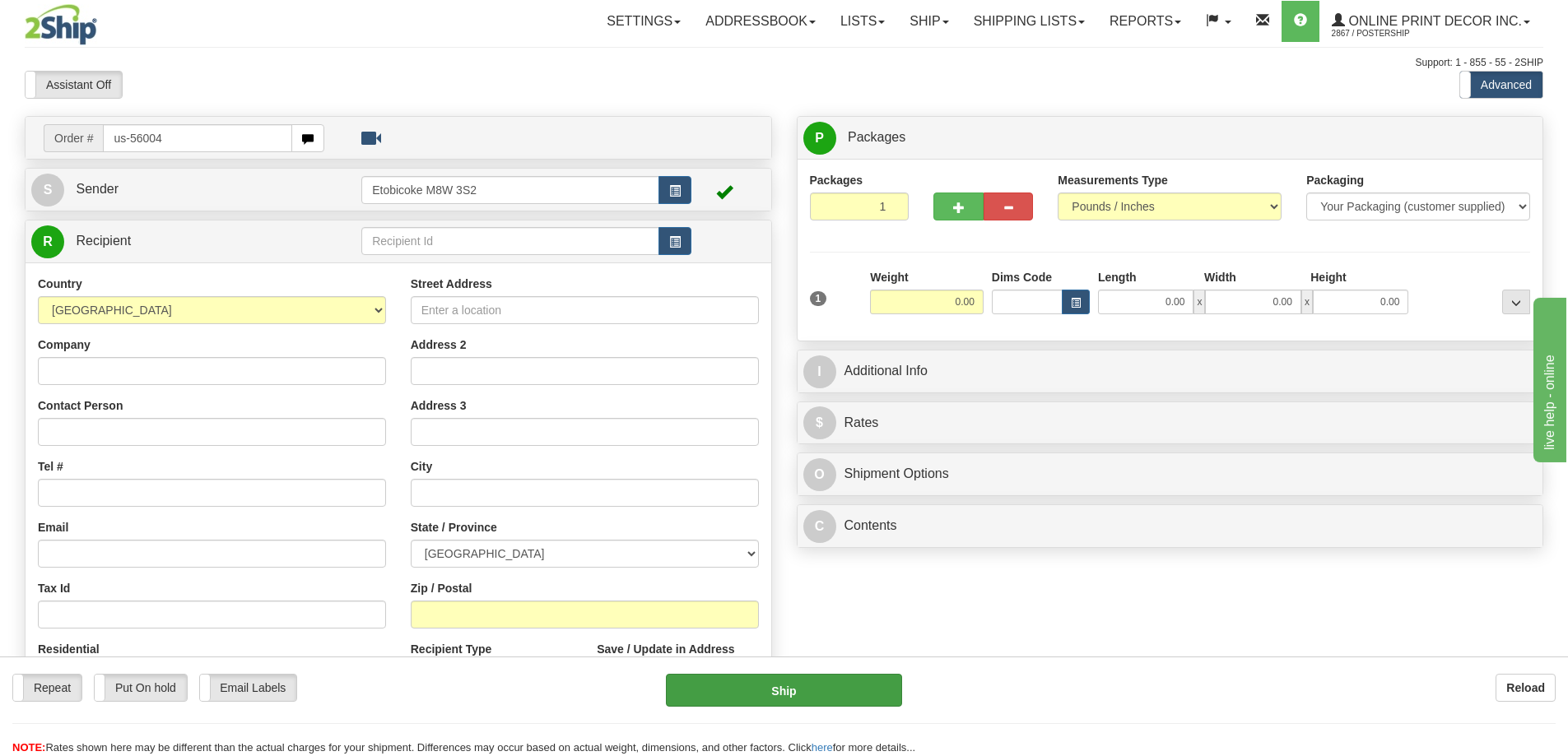
type input "us-56004"
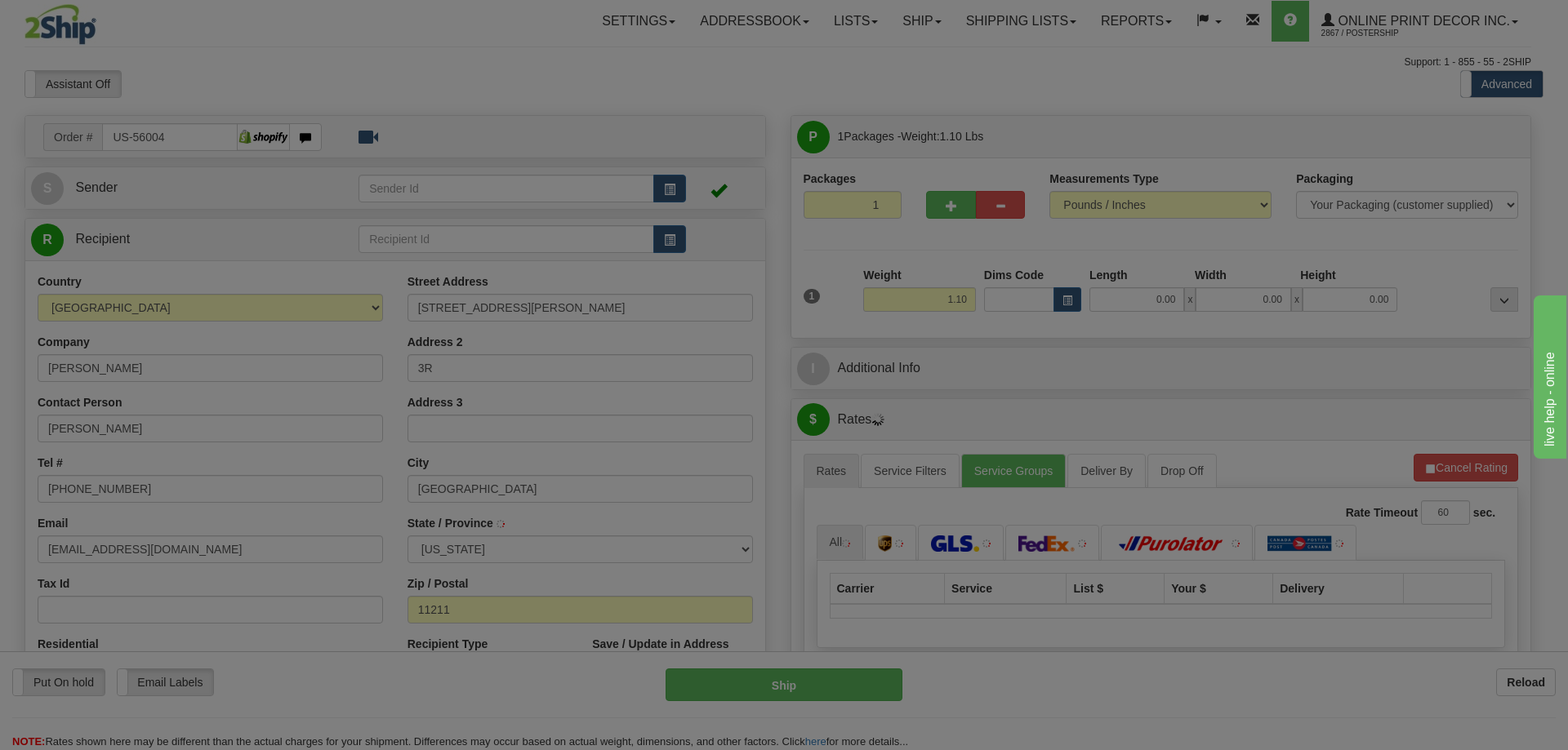
type input "BROOKLYN"
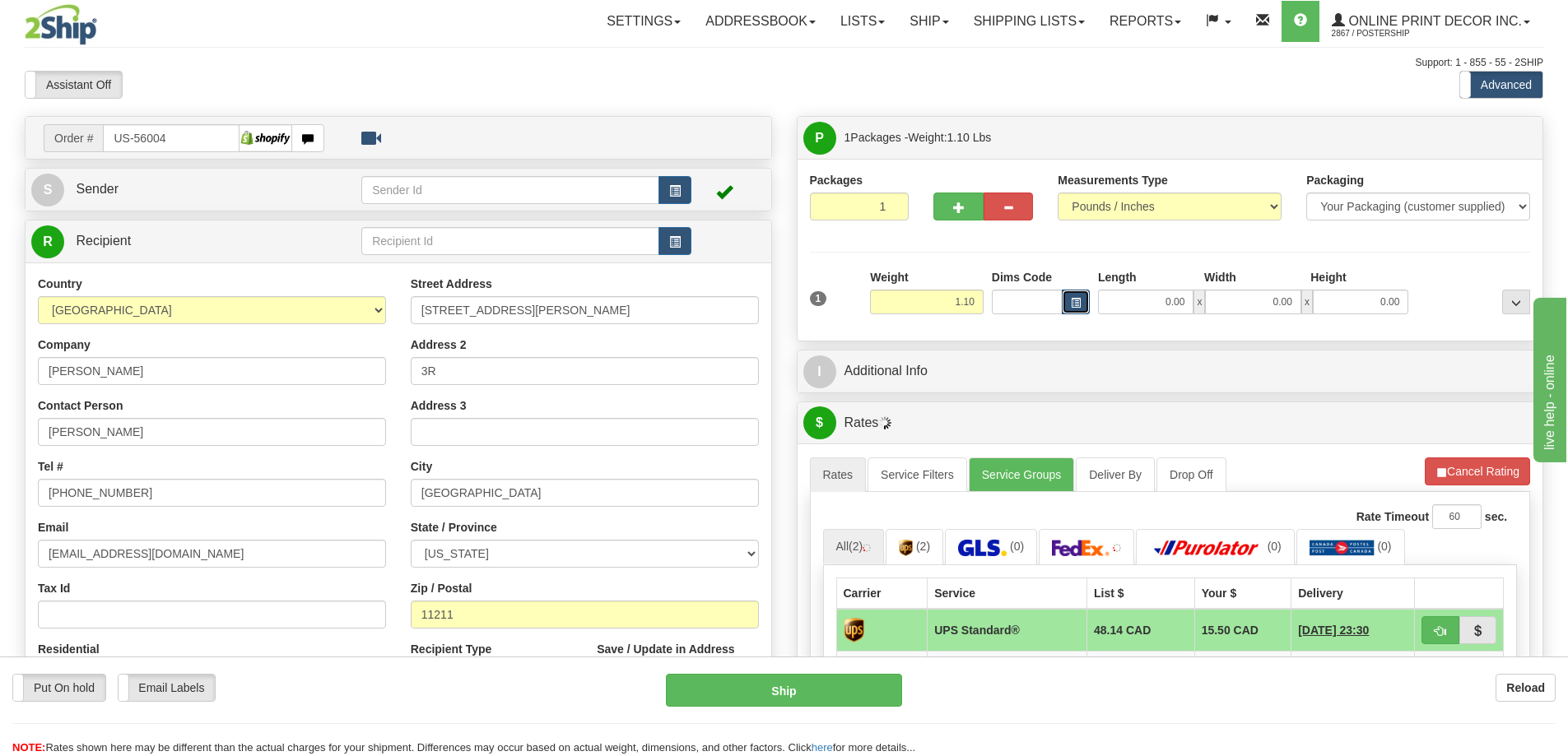
click at [1071, 293] on button "button" at bounding box center [1076, 301] width 28 height 25
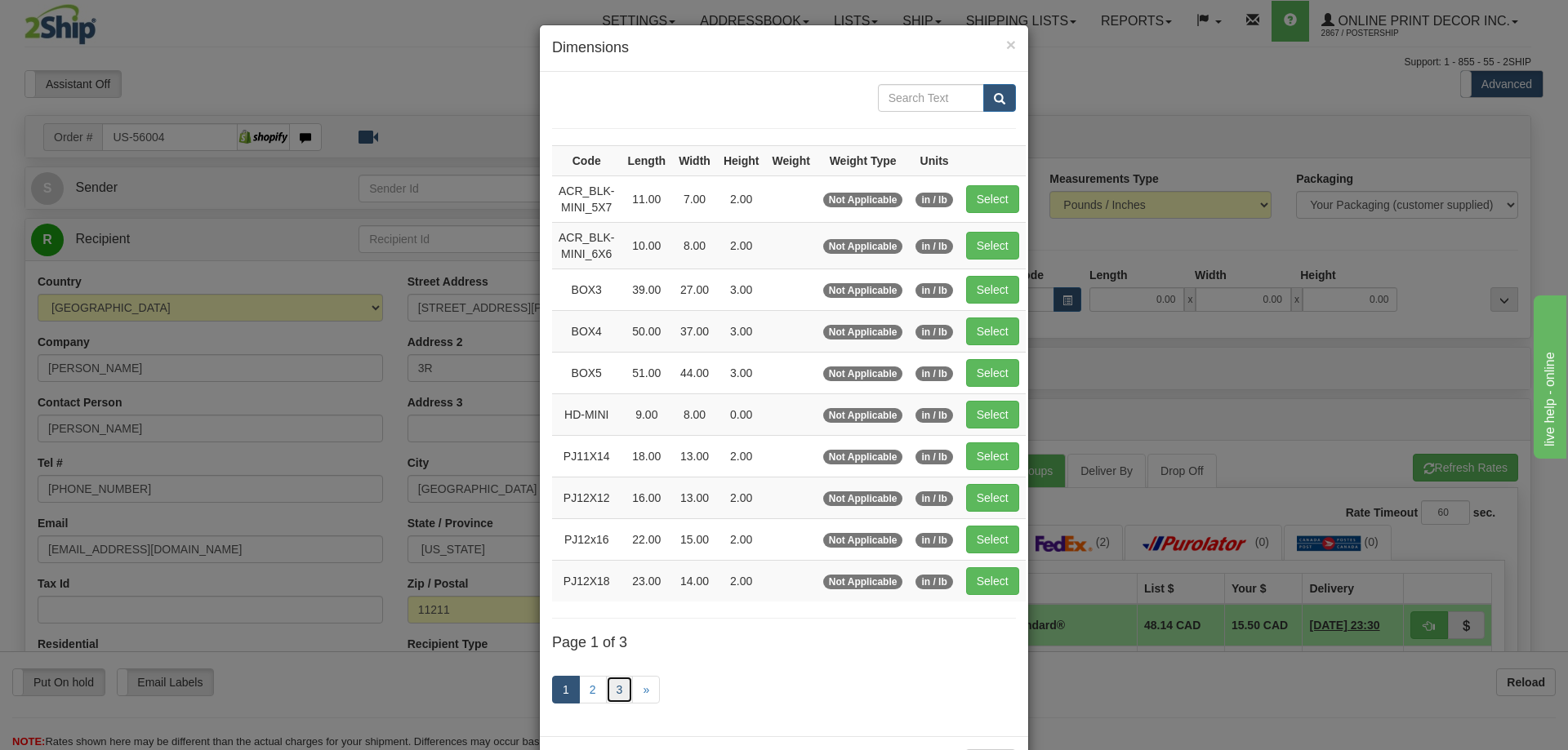
click at [613, 682] on link "3" at bounding box center [620, 690] width 28 height 28
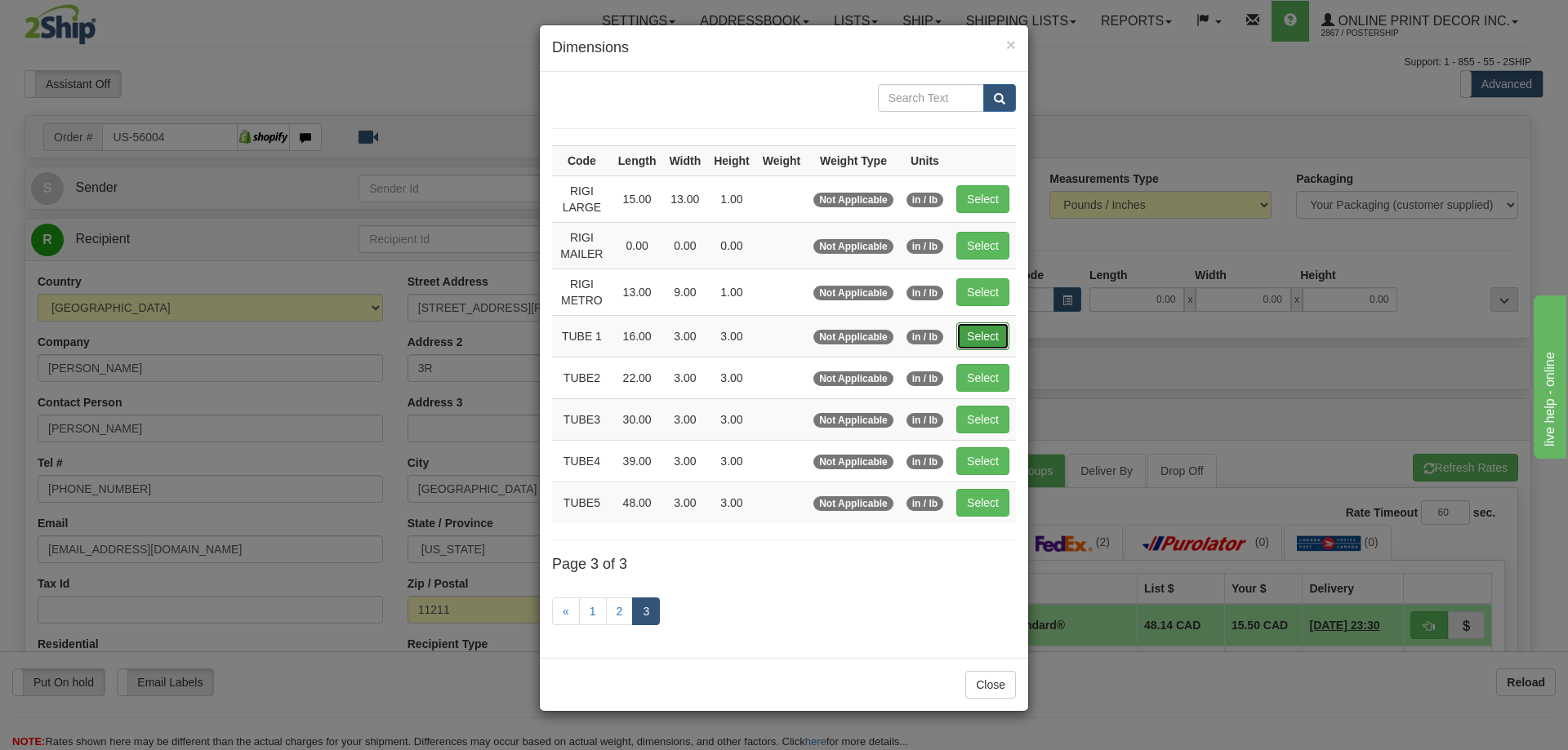
click at [991, 325] on button "Select" at bounding box center [983, 337] width 53 height 28
type input "TUBE 1"
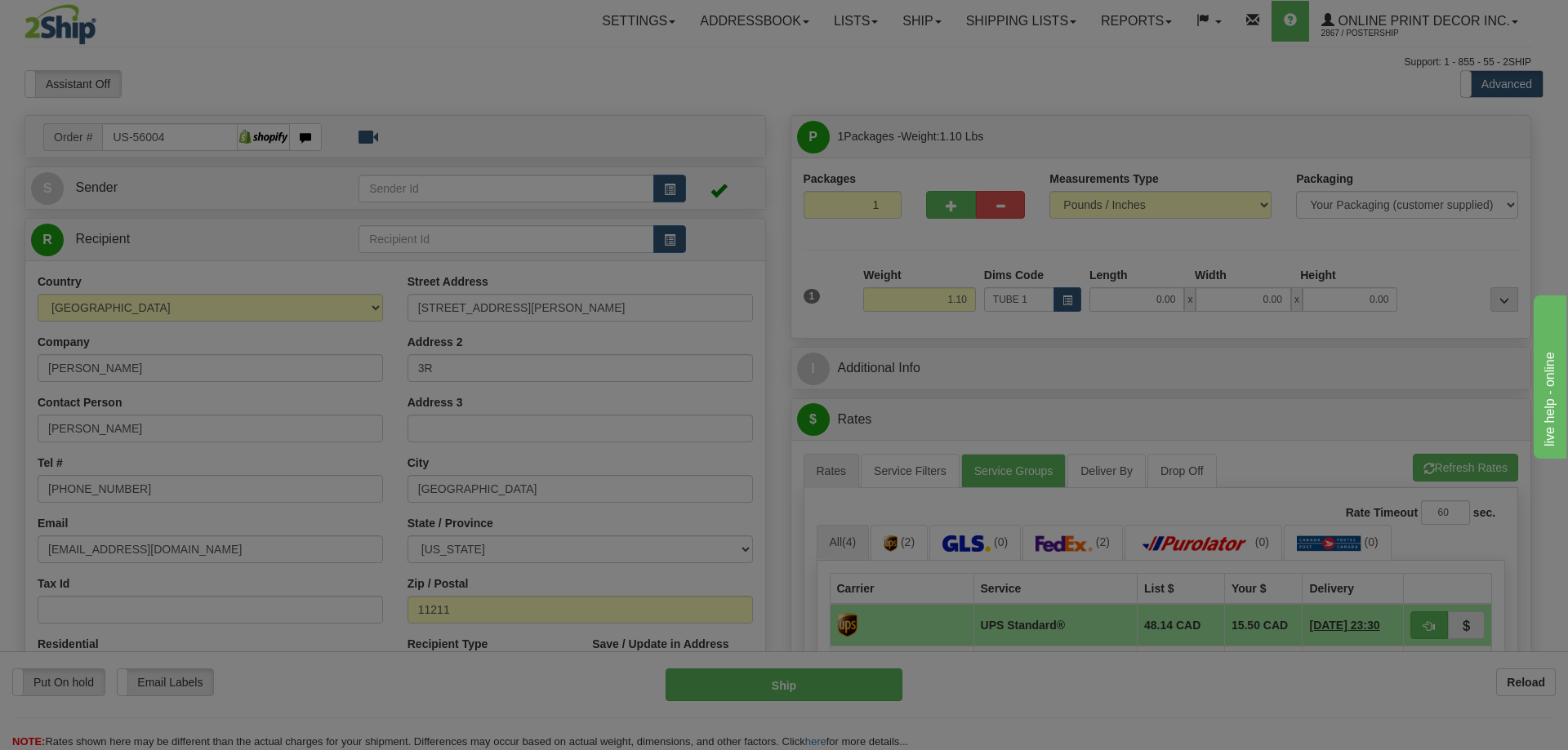
type input "16.00"
type input "3.00"
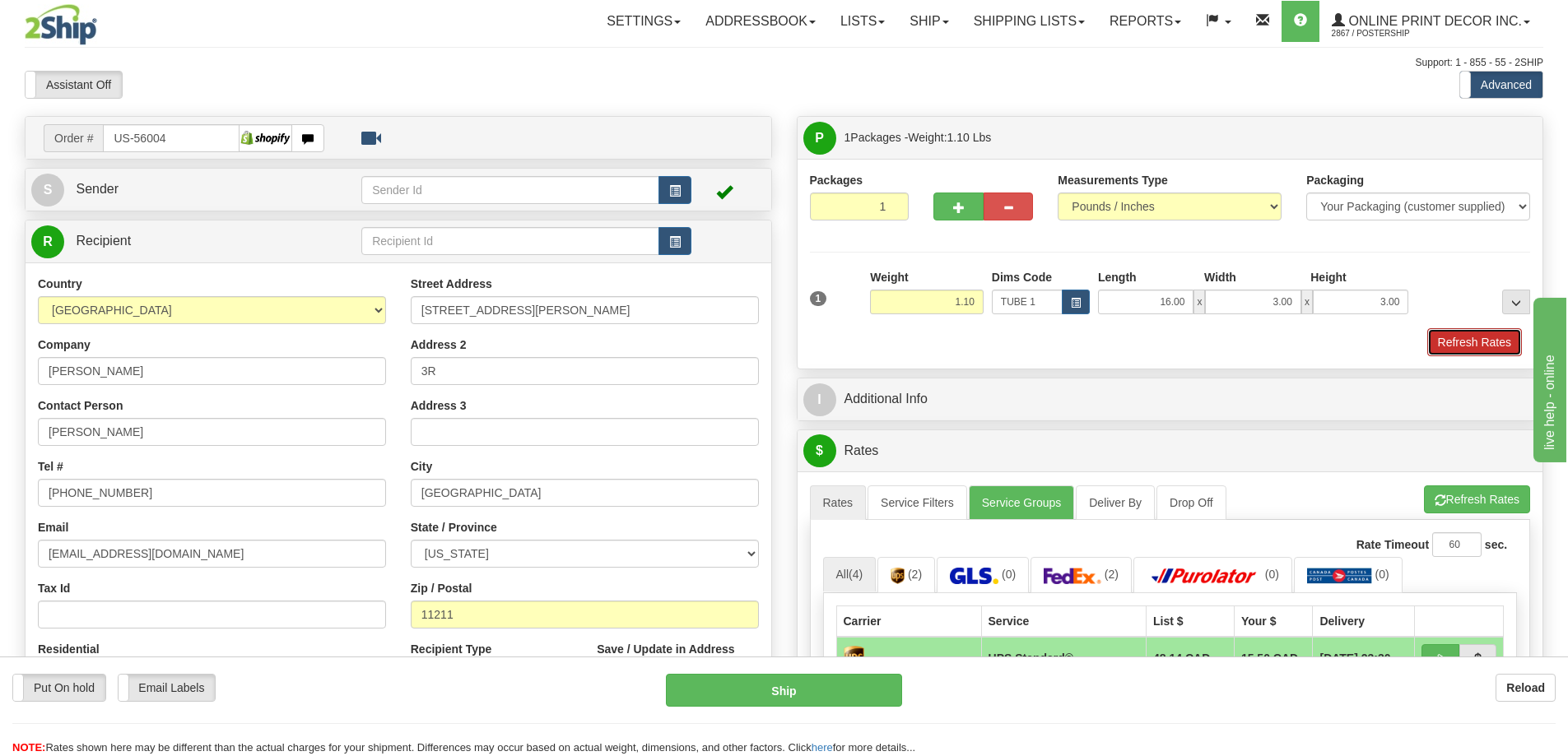
click at [1498, 344] on button "Refresh Rates" at bounding box center [1474, 342] width 95 height 28
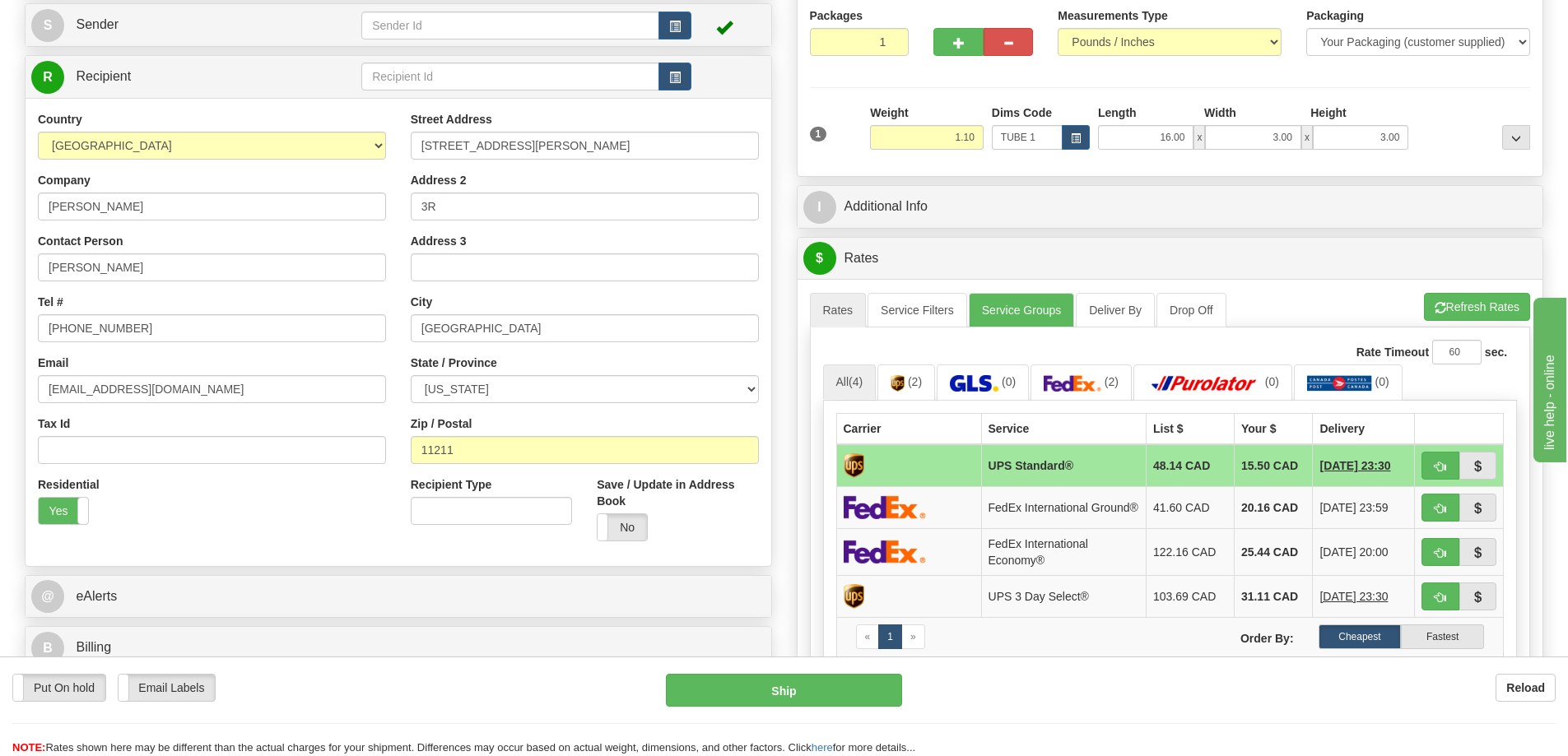
scroll to position [247, 0]
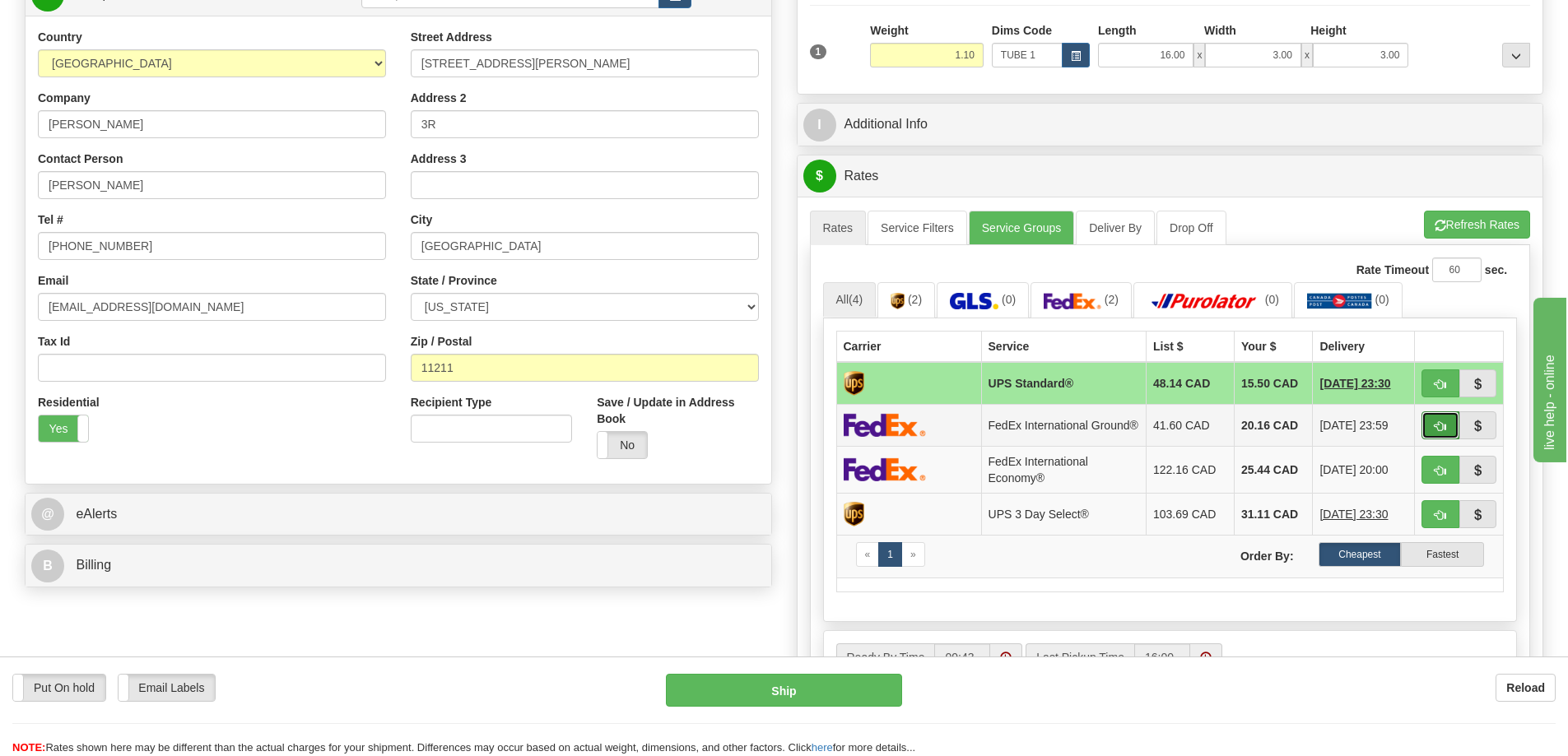
click at [1439, 424] on button "button" at bounding box center [1440, 425] width 38 height 28
type input "92"
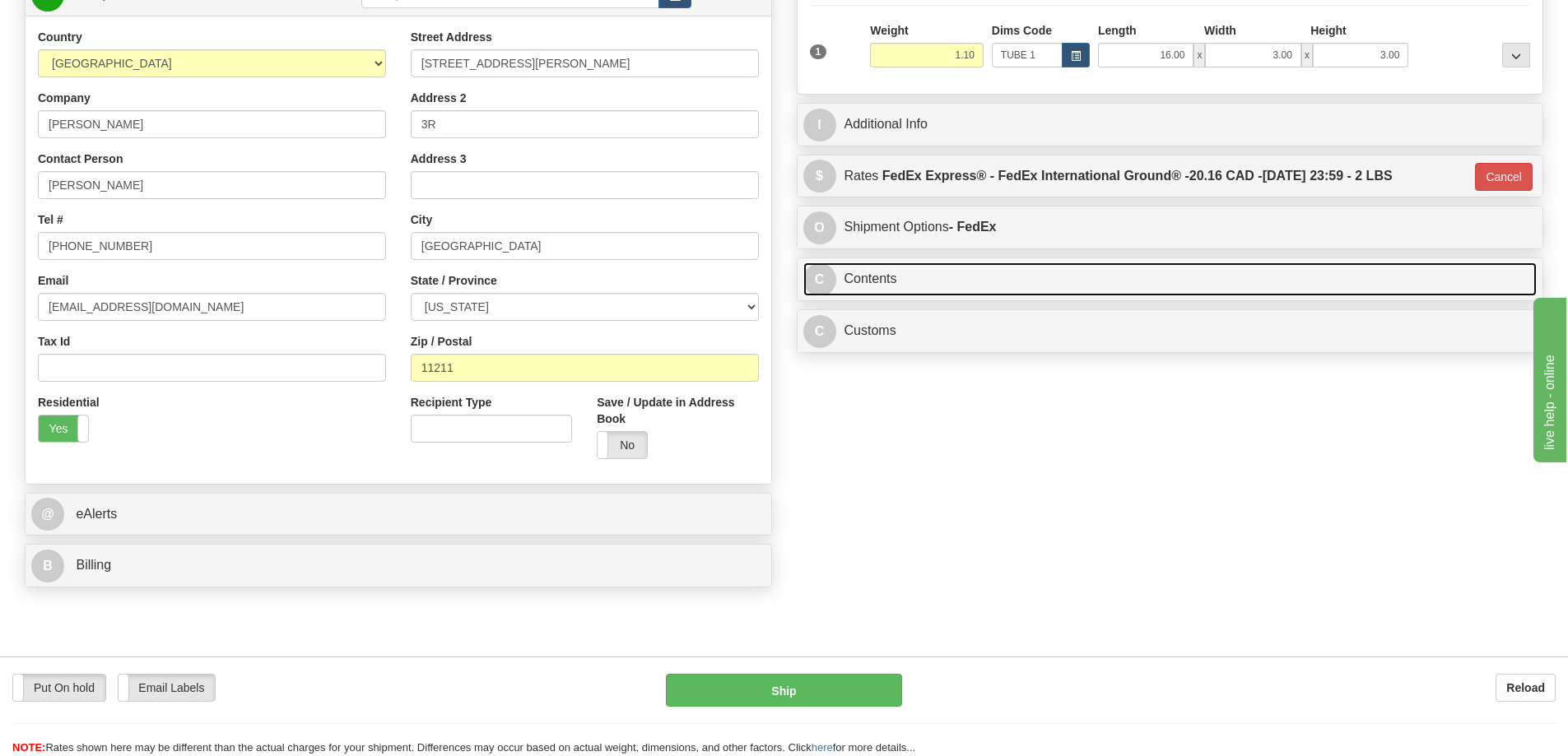
click at [1072, 279] on link "C Contents" at bounding box center [1170, 280] width 734 height 34
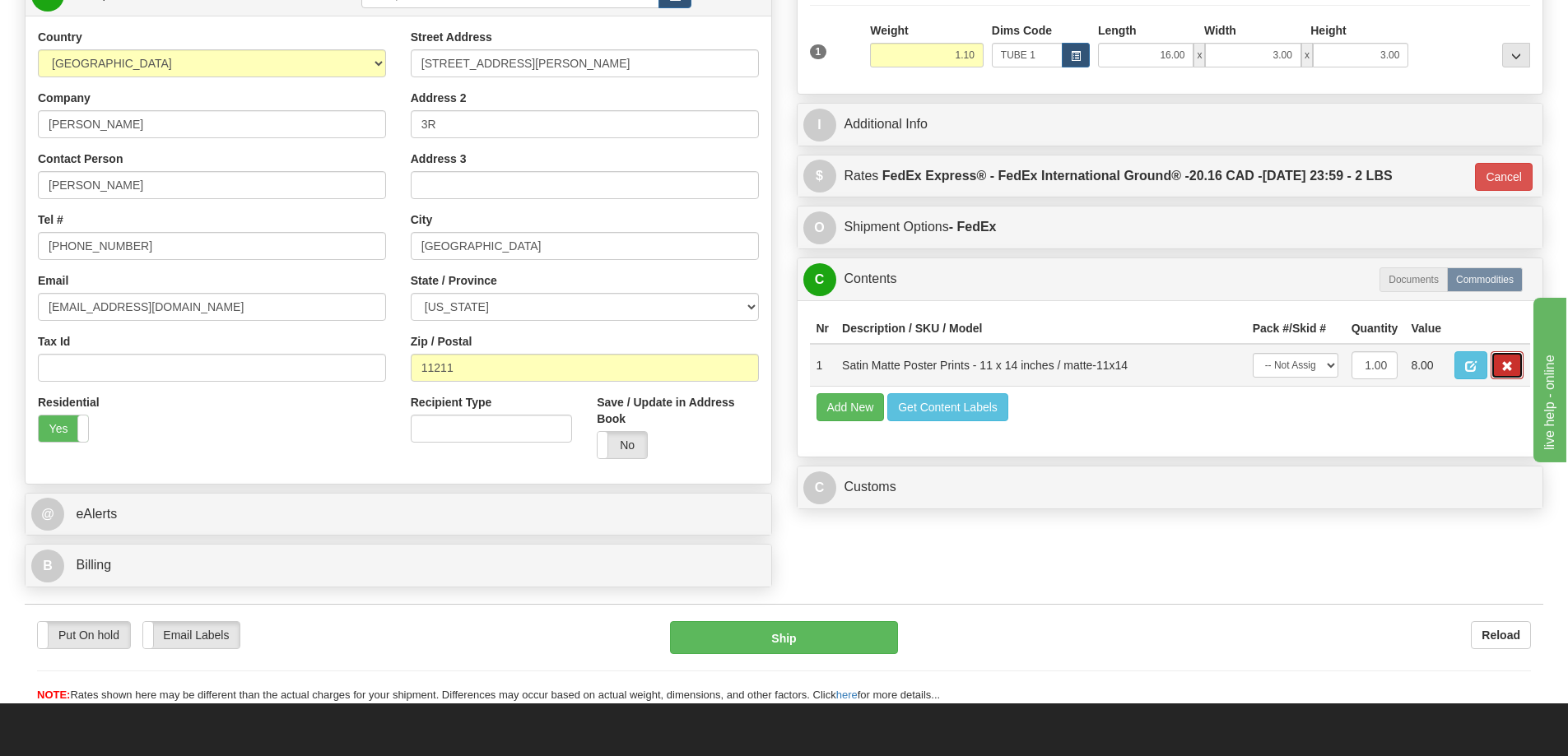
click at [1505, 369] on span "button" at bounding box center [1507, 366] width 11 height 10
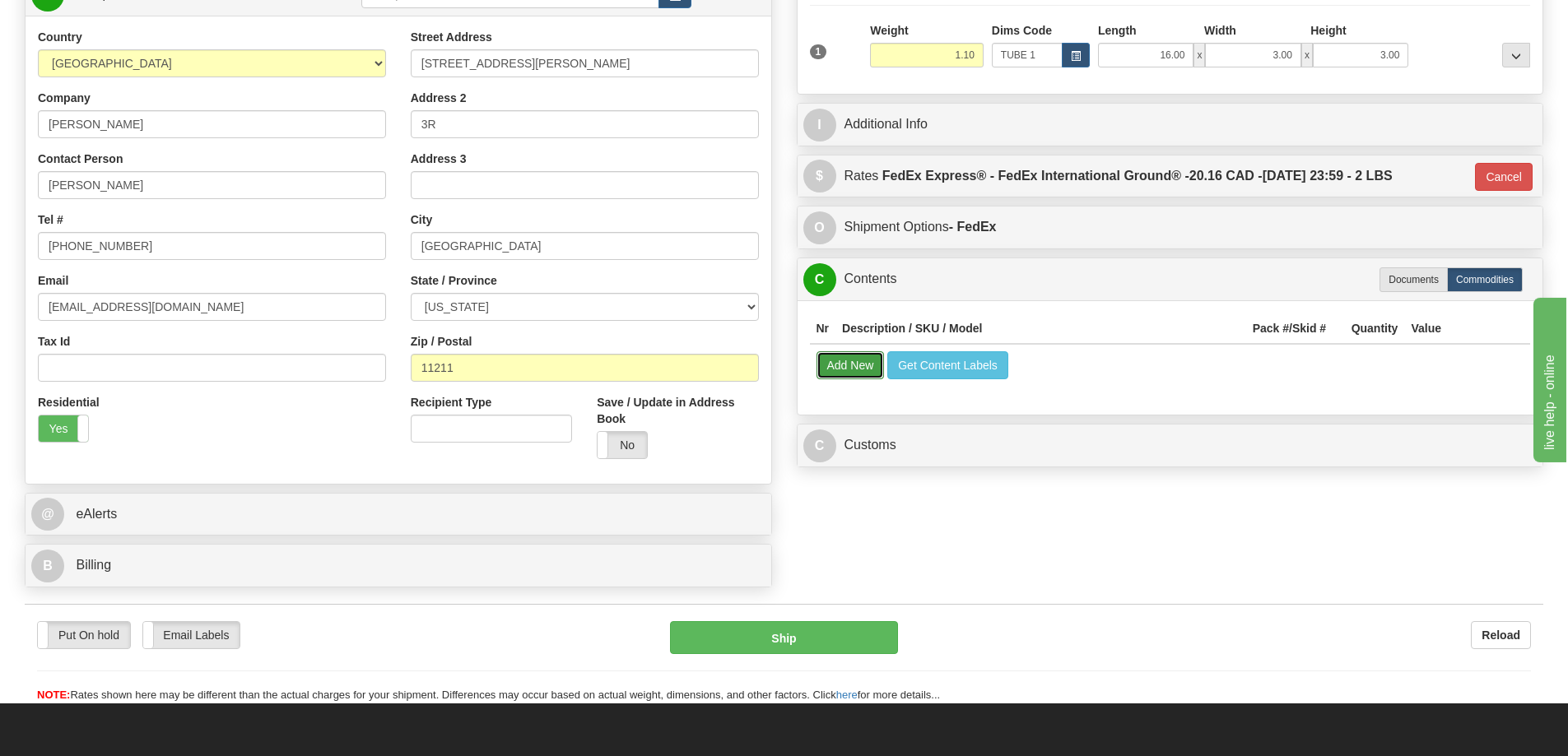
click at [853, 372] on button "Add New" at bounding box center [851, 366] width 68 height 28
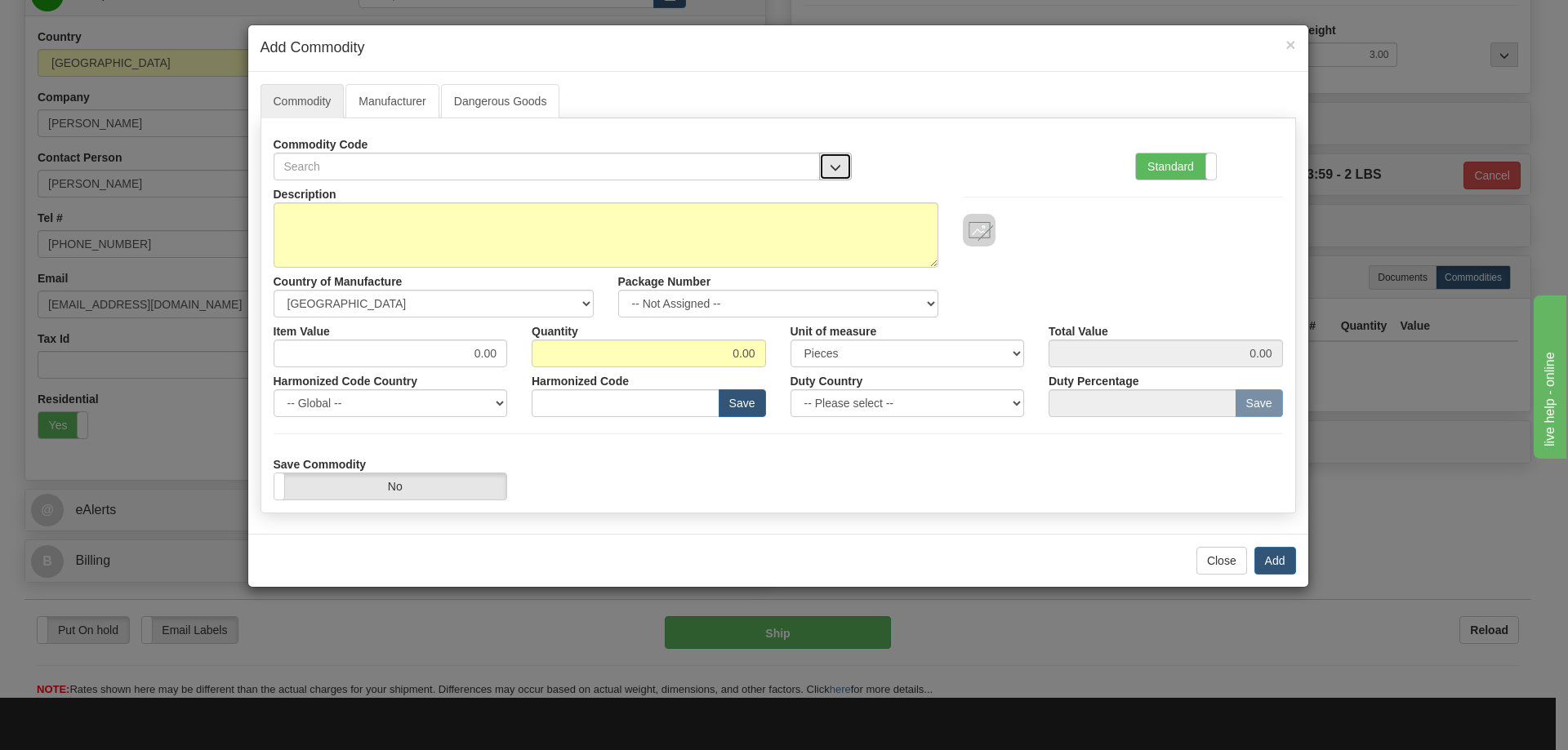
click at [837, 162] on span "button" at bounding box center [836, 167] width 11 height 10
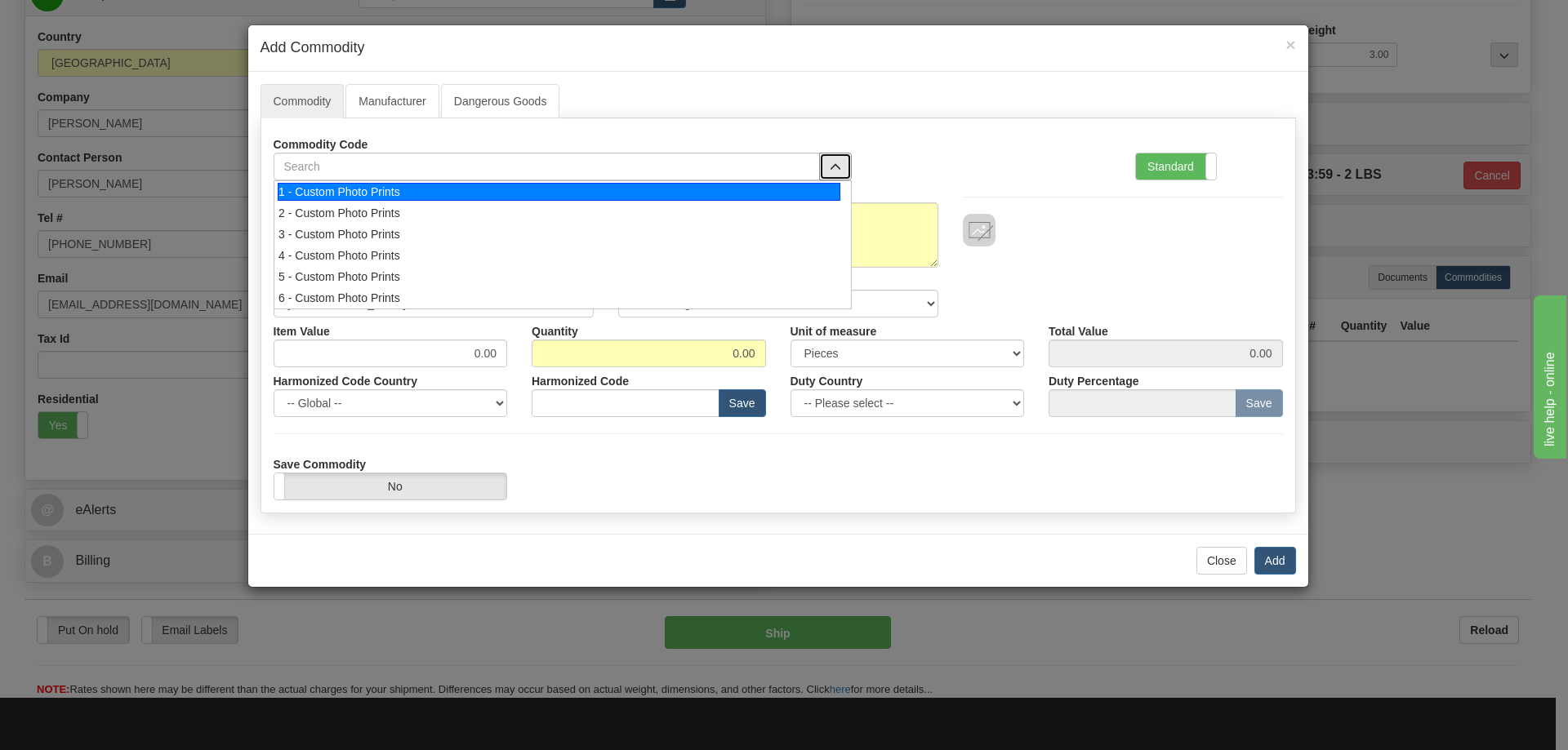
click at [810, 188] on div "1 - Custom Photo Prints" at bounding box center [559, 191] width 563 height 18
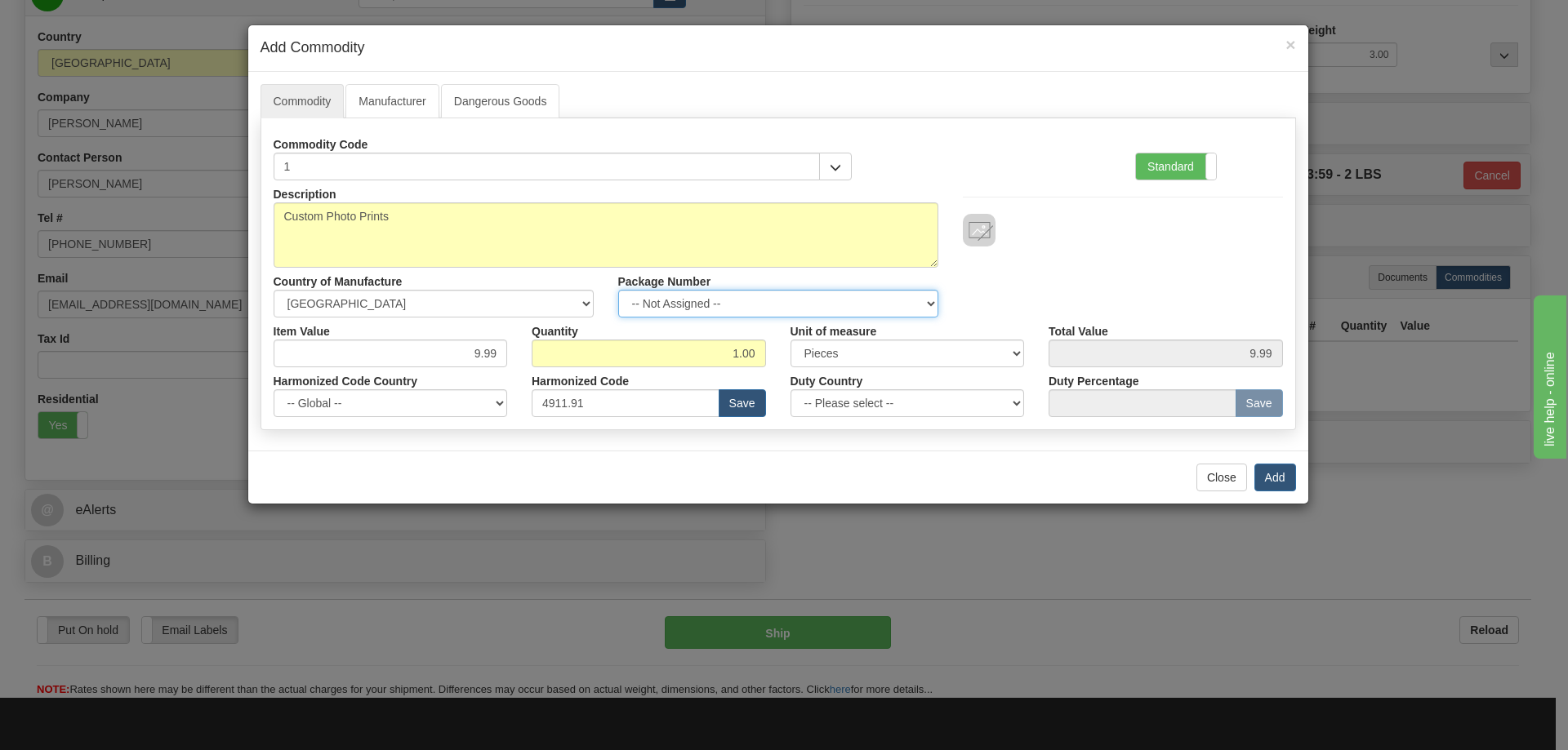
click at [927, 301] on select "-- Not Assigned -- Item 1" at bounding box center [777, 304] width 320 height 28
select select "0"
click at [618, 290] on select "-- Not Assigned -- Item 1" at bounding box center [777, 304] width 320 height 28
click at [1278, 481] on button "Add" at bounding box center [1274, 478] width 41 height 28
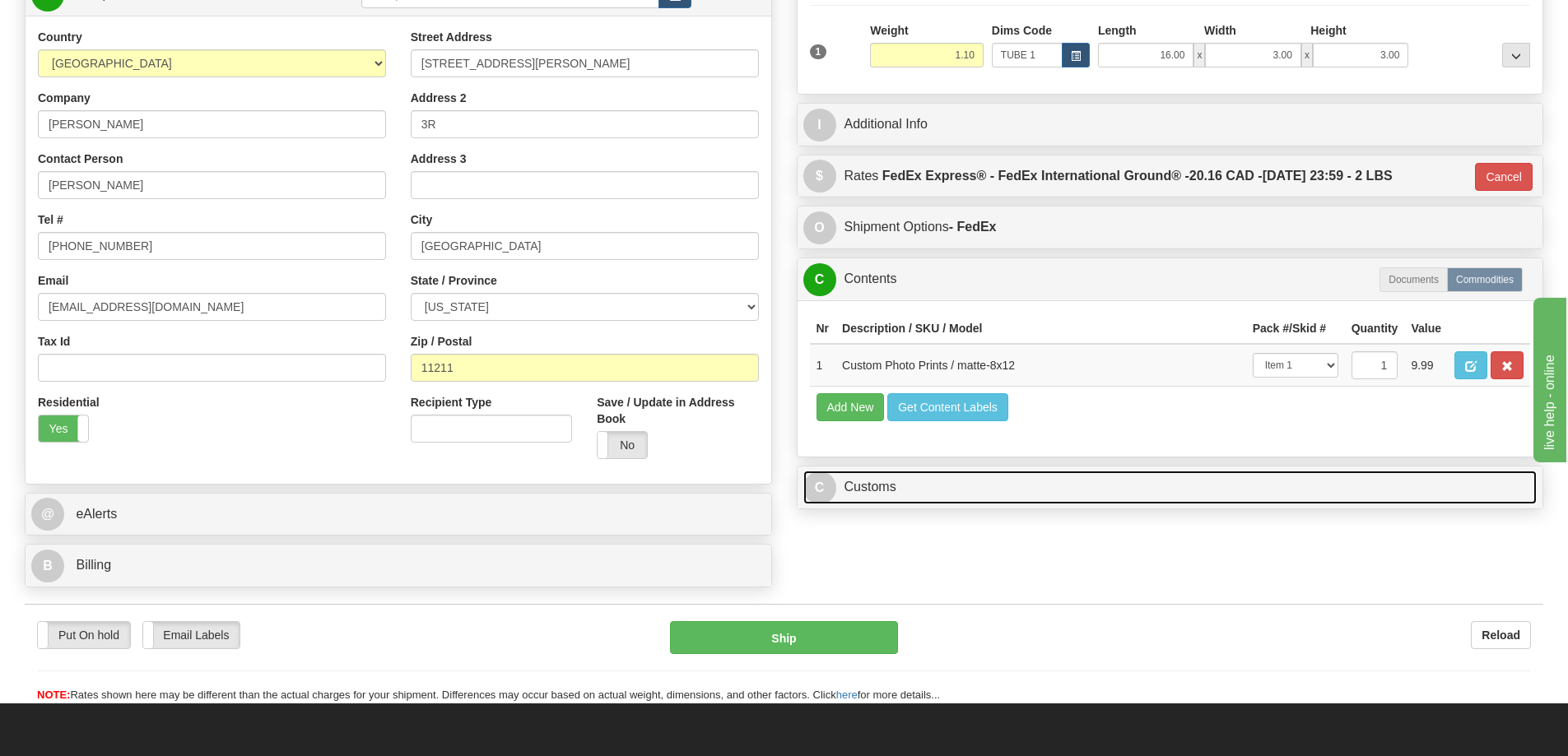
click at [1102, 486] on link "C Customs" at bounding box center [1170, 488] width 734 height 34
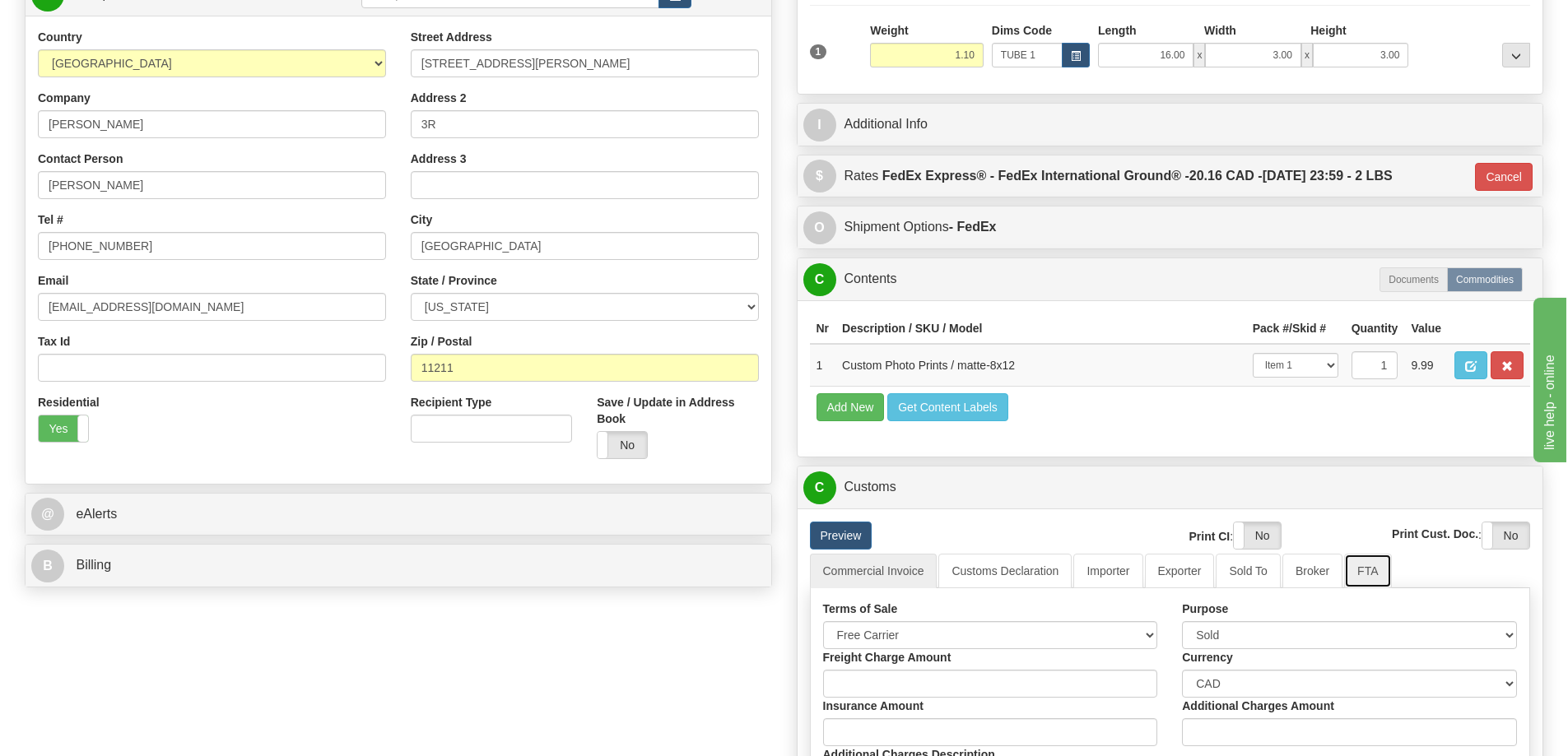
click at [1367, 575] on link "FTA" at bounding box center [1368, 571] width 47 height 35
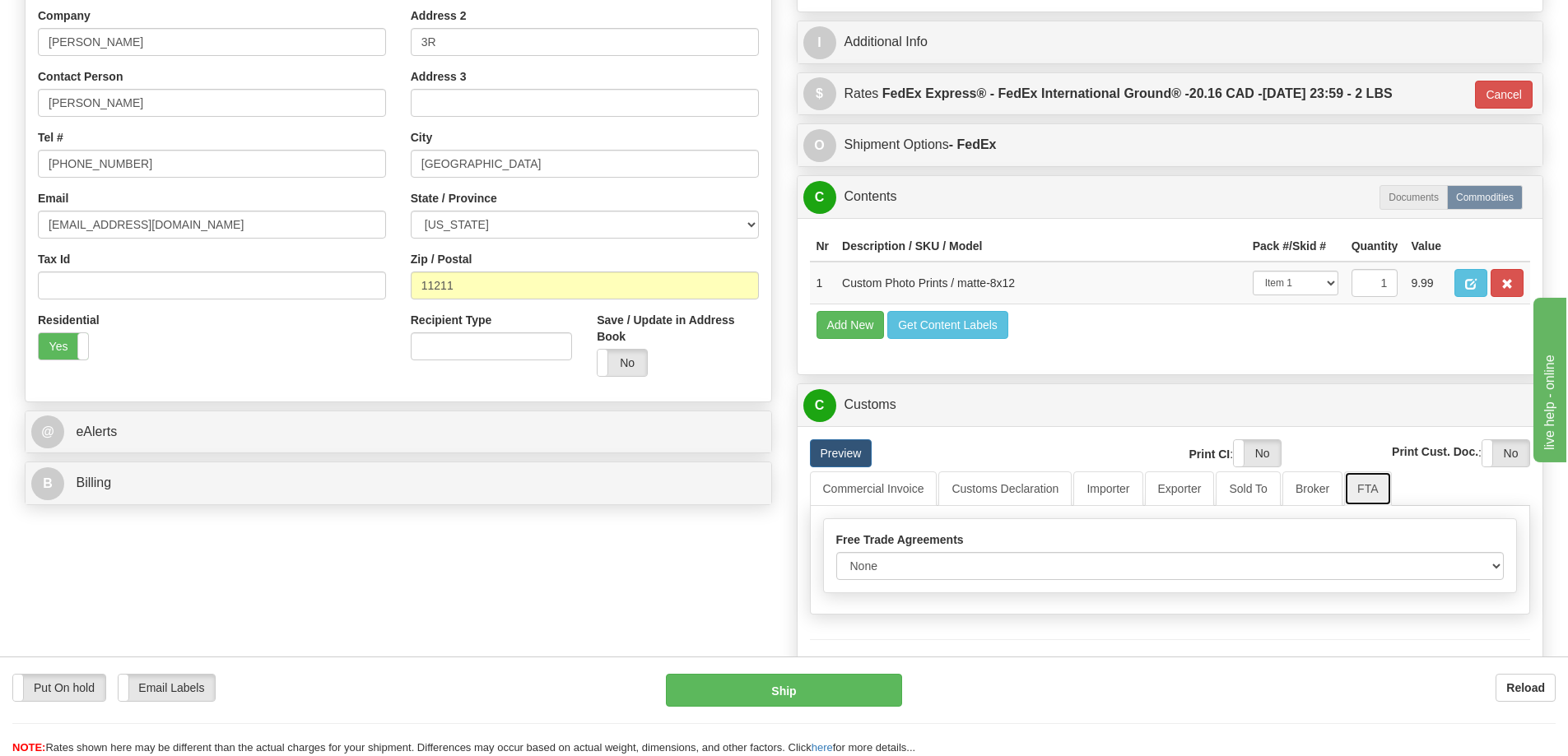
scroll to position [411, 0]
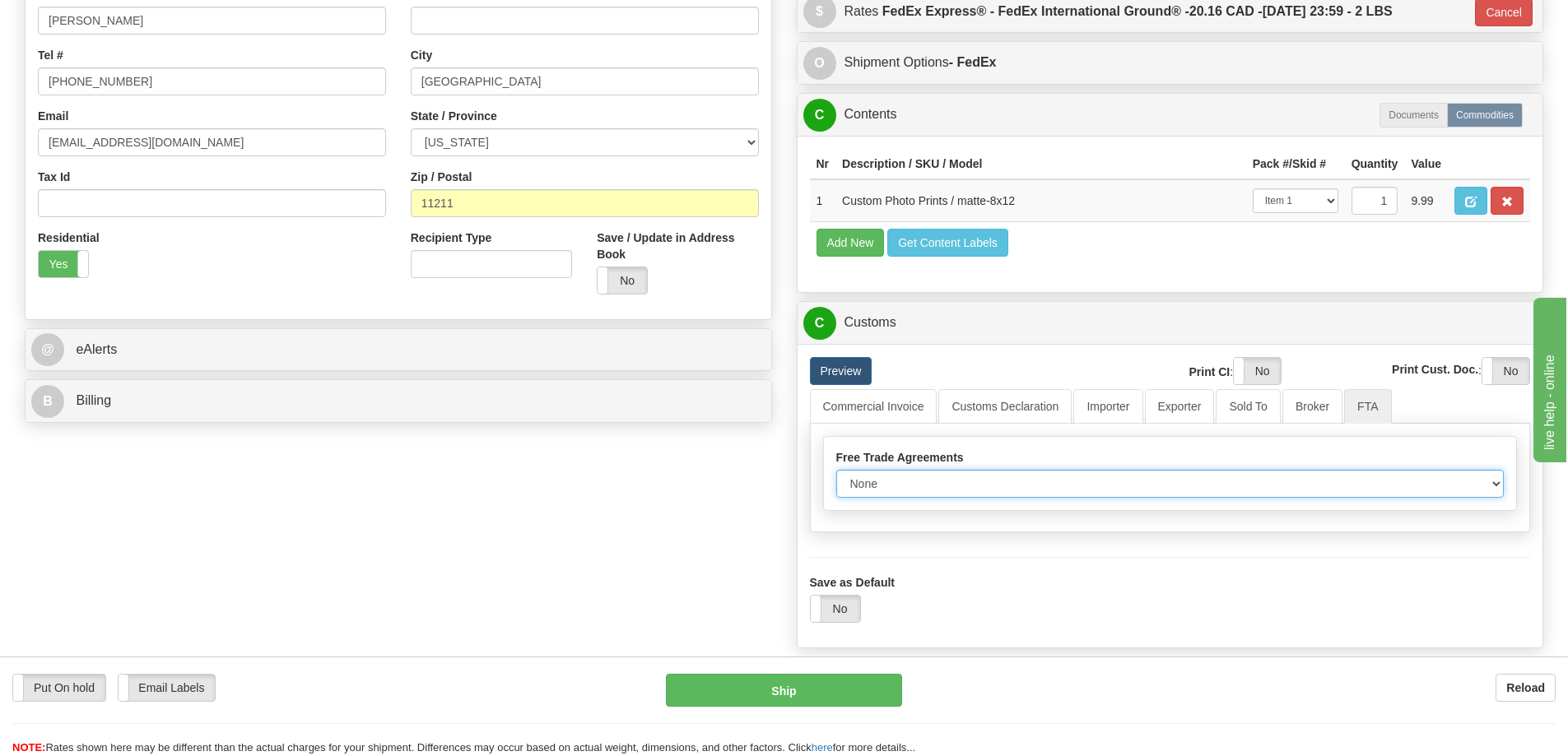
click at [1494, 487] on select "None Other USMCA CETA CUKTCA" at bounding box center [1170, 484] width 668 height 28
select select "1"
click at [836, 475] on select "None Other USMCA CETA CUKTCA" at bounding box center [1170, 484] width 668 height 28
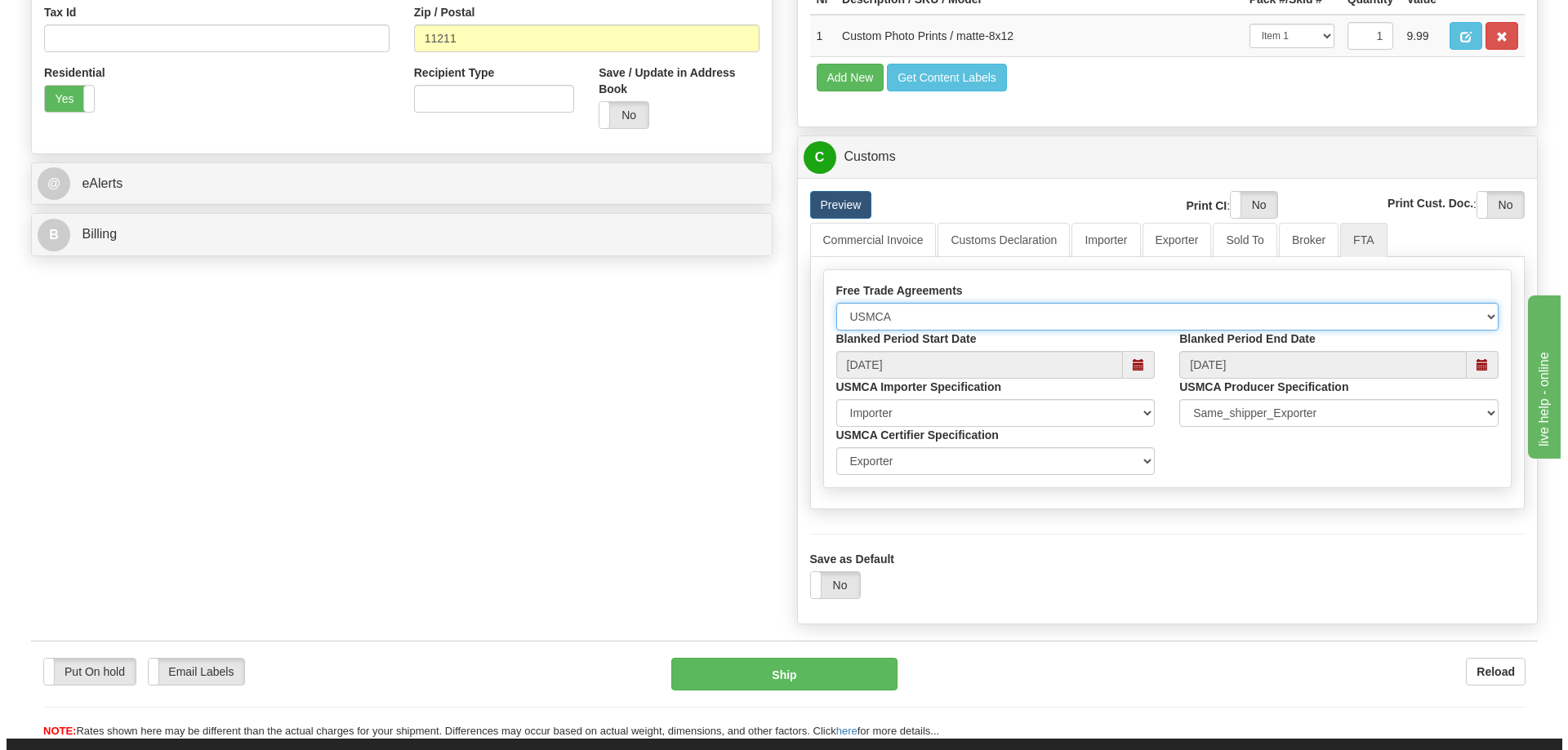
scroll to position [653, 0]
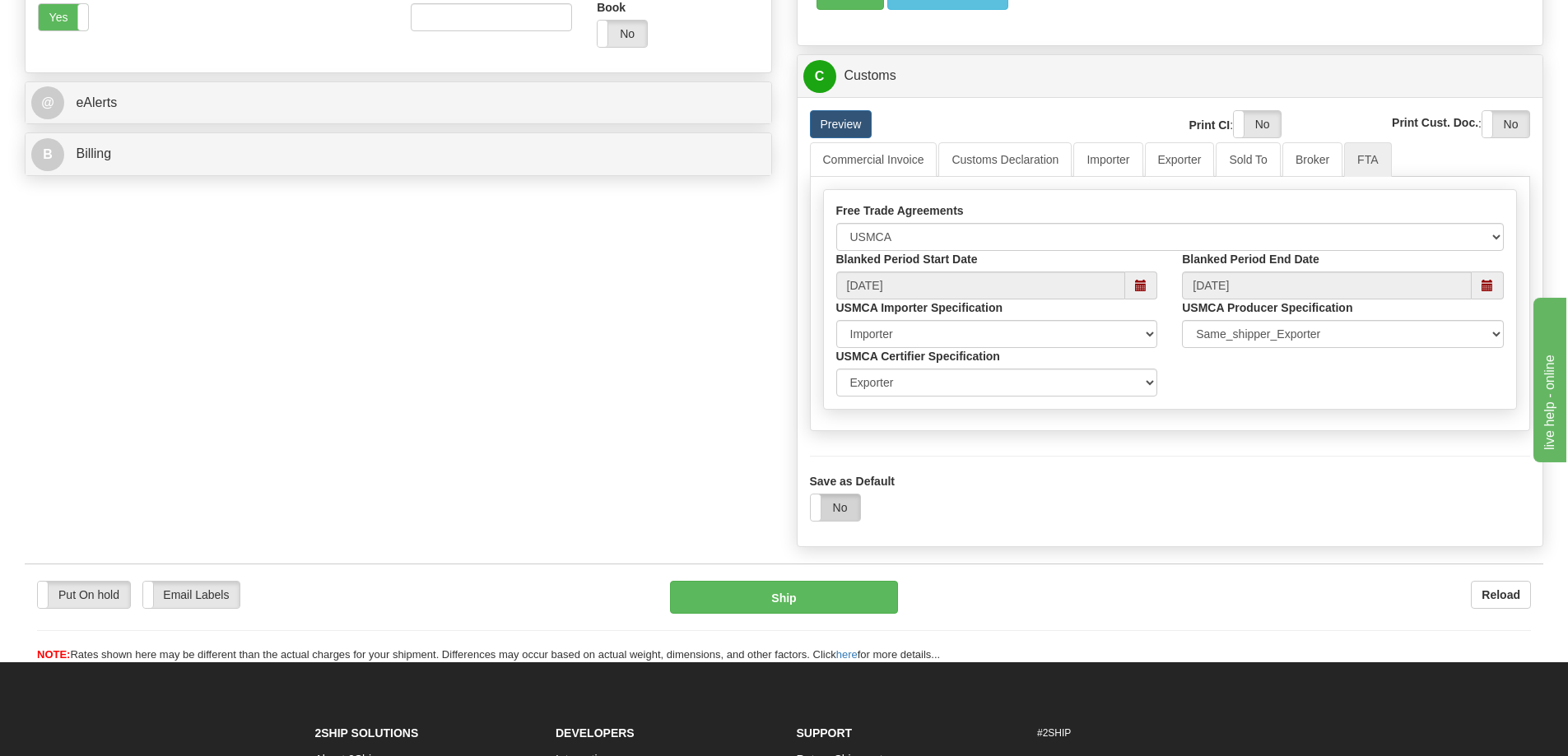
click at [836, 512] on label "No" at bounding box center [836, 507] width 49 height 26
click at [824, 607] on button "Ship" at bounding box center [784, 597] width 228 height 33
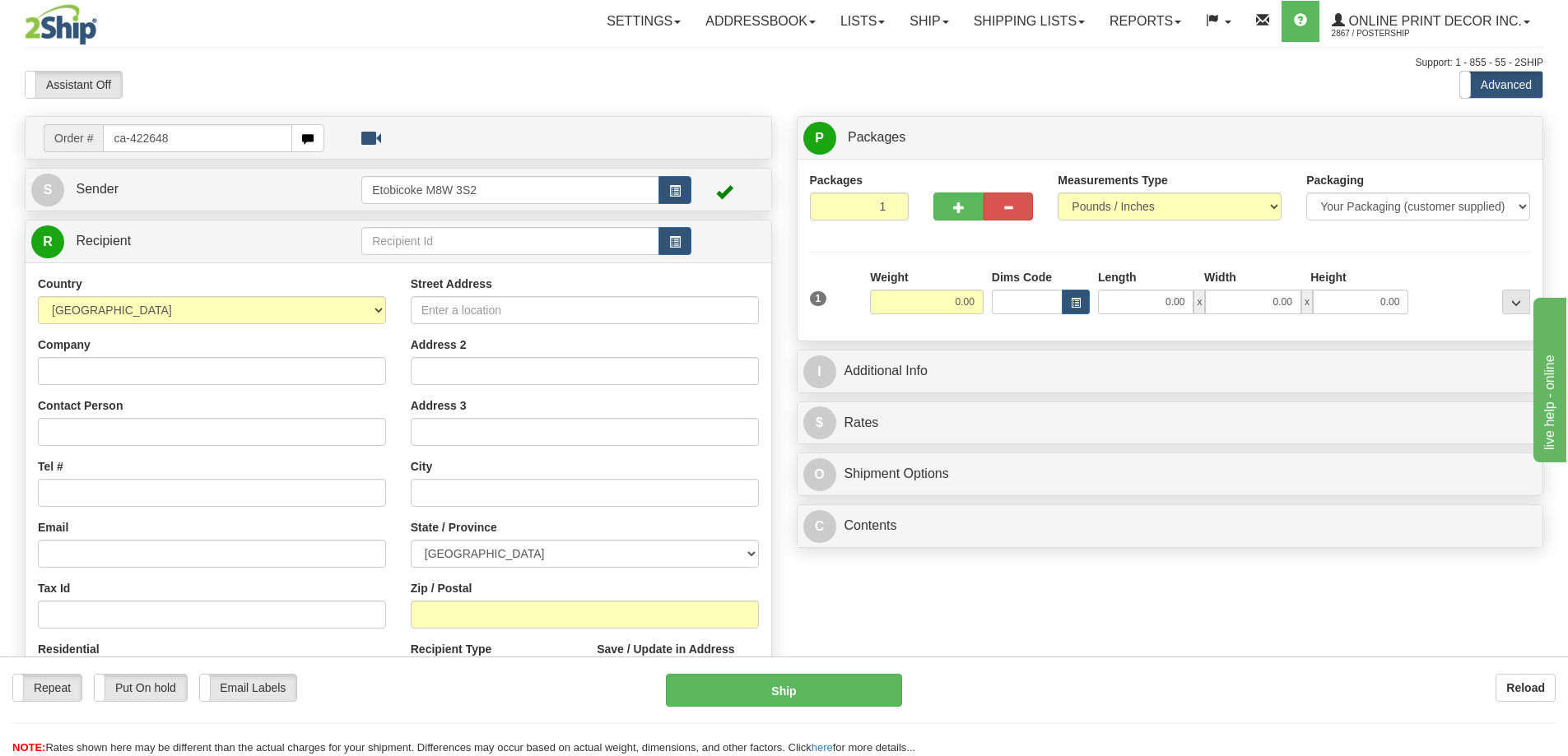
type input "ca-422648"
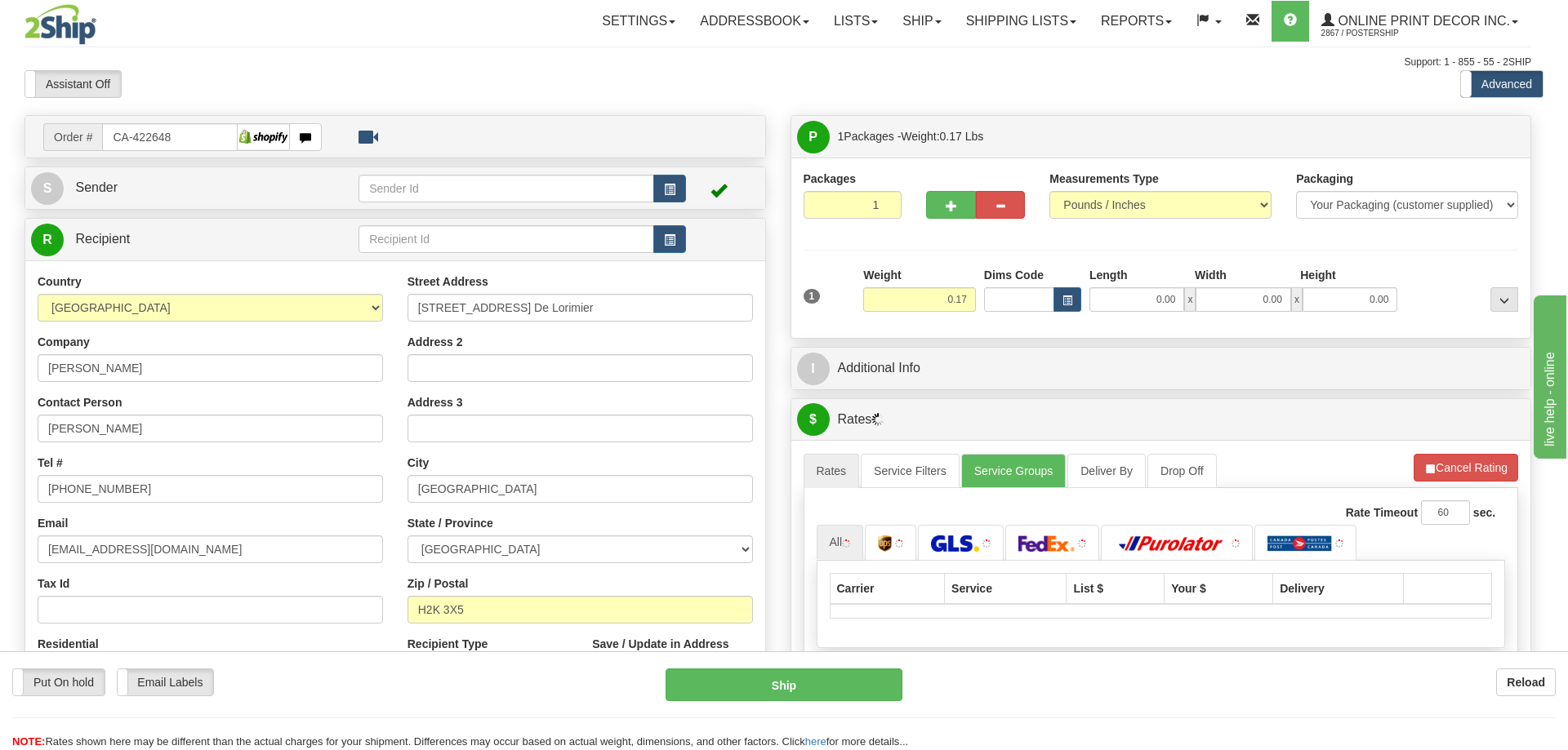
type input "MONTREAL"
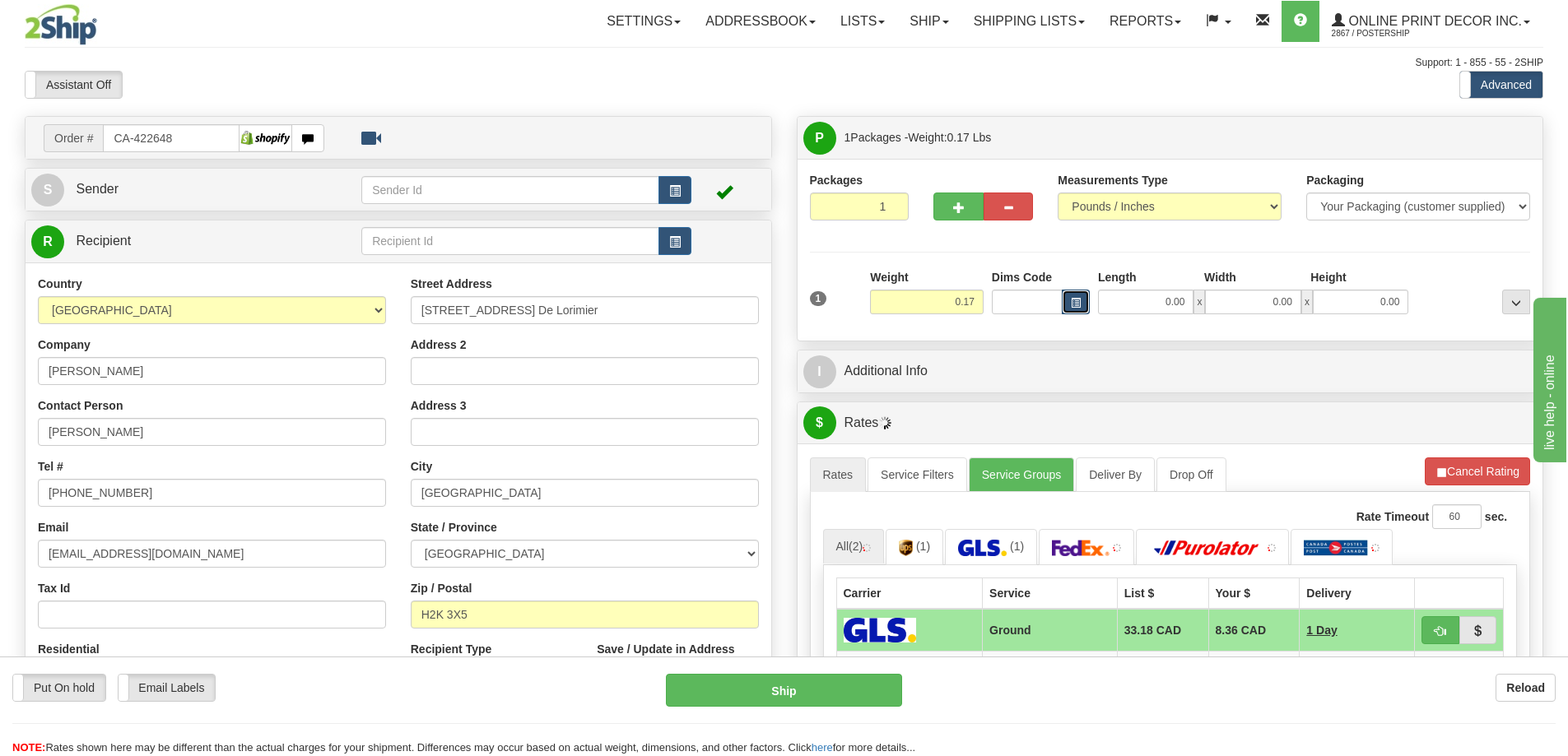
click at [1071, 305] on span "button" at bounding box center [1076, 303] width 9 height 9
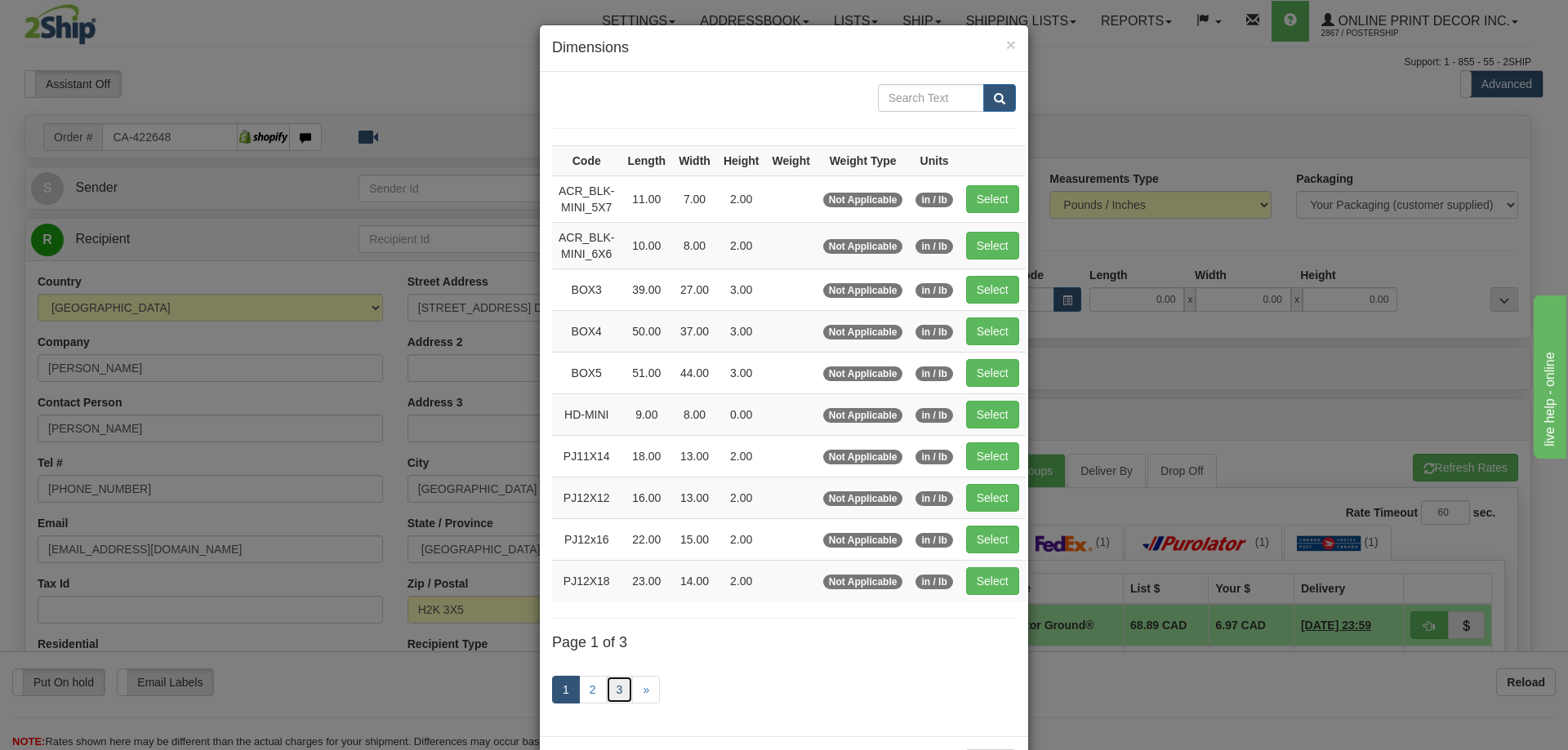
click at [619, 692] on link "3" at bounding box center [620, 690] width 28 height 28
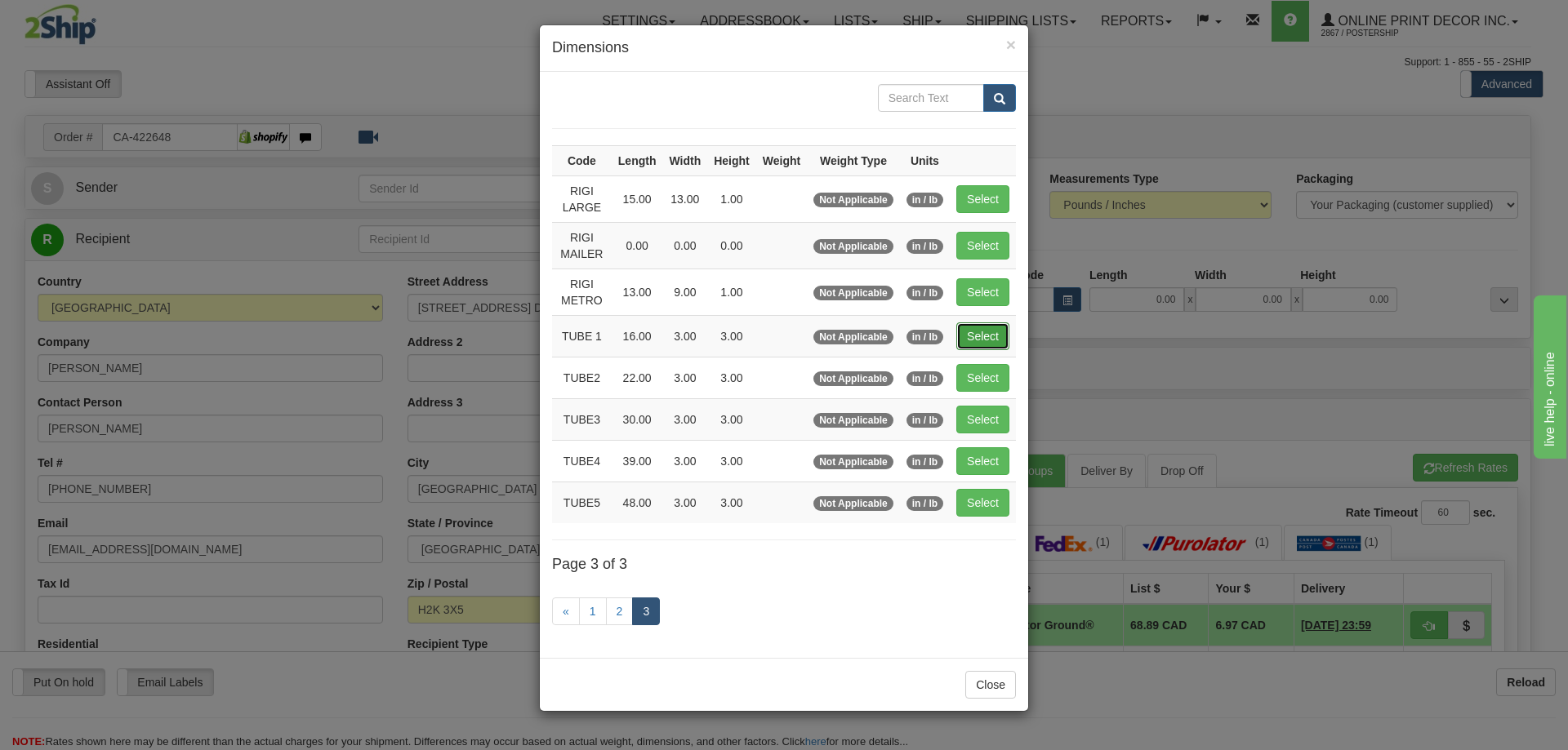
click at [983, 341] on button "Select" at bounding box center [983, 337] width 53 height 28
type input "TUBE 1"
type input "16.00"
type input "3.00"
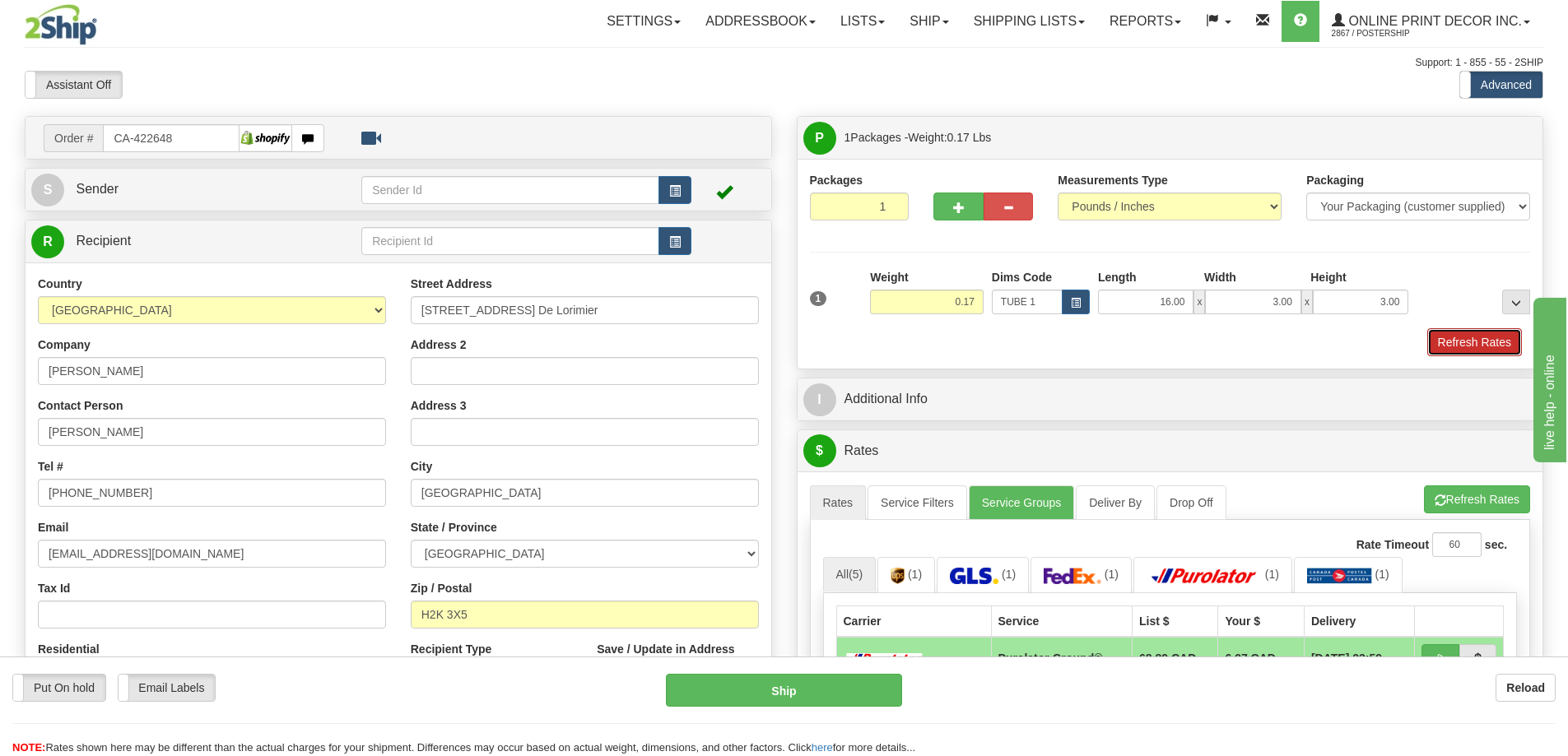
click at [1464, 348] on button "Refresh Rates" at bounding box center [1474, 342] width 95 height 28
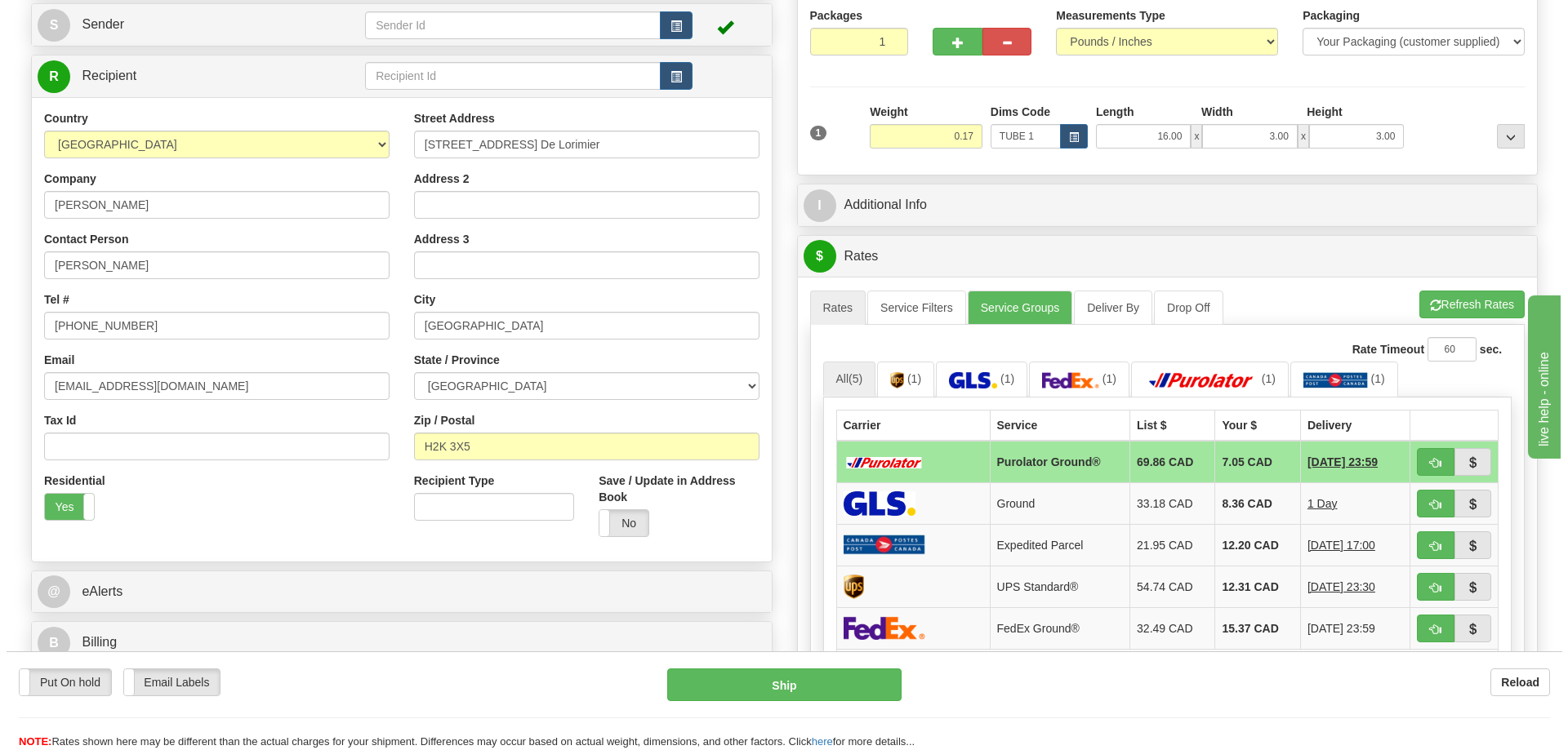
scroll to position [245, 0]
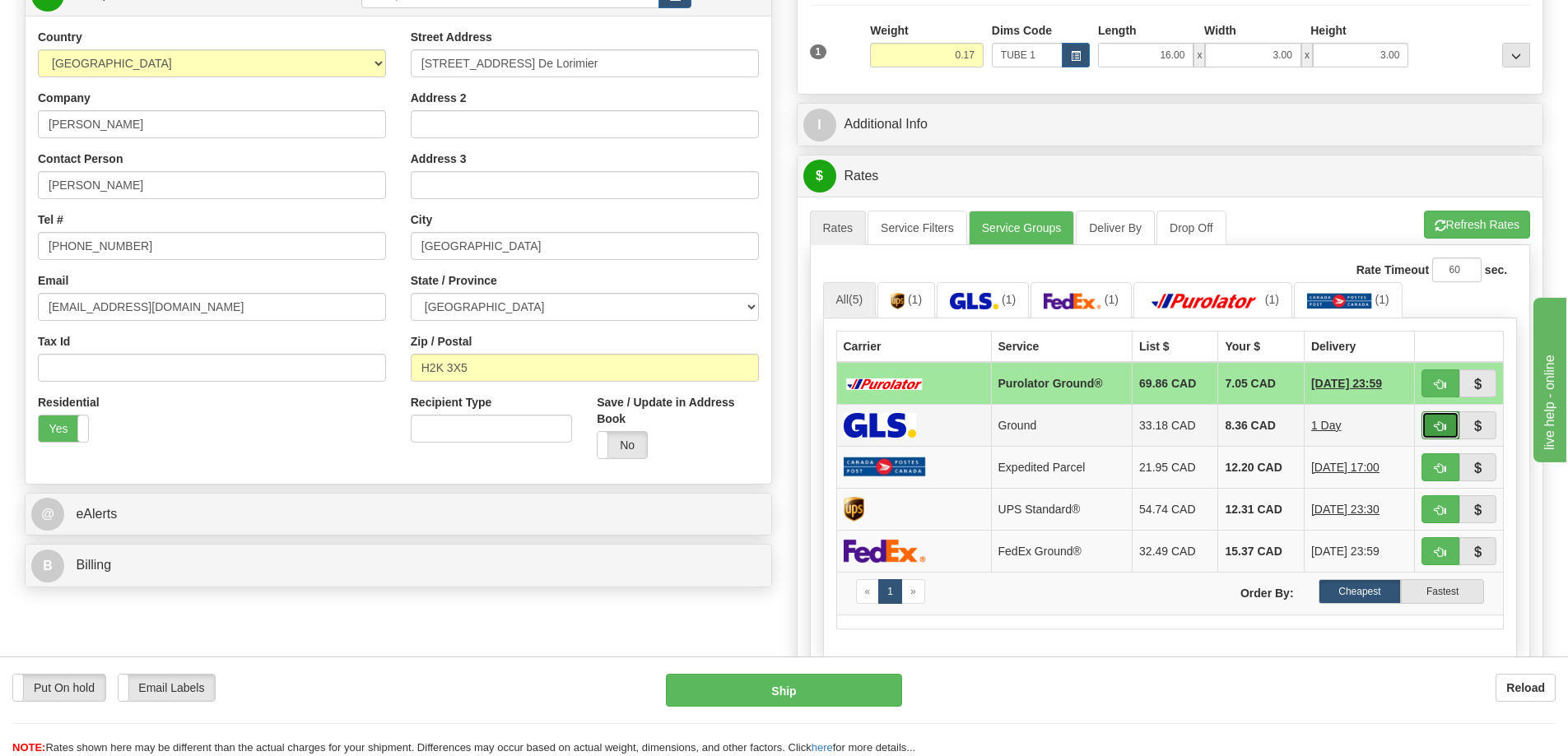
click at [1439, 420] on button "button" at bounding box center [1440, 425] width 38 height 28
type input "1"
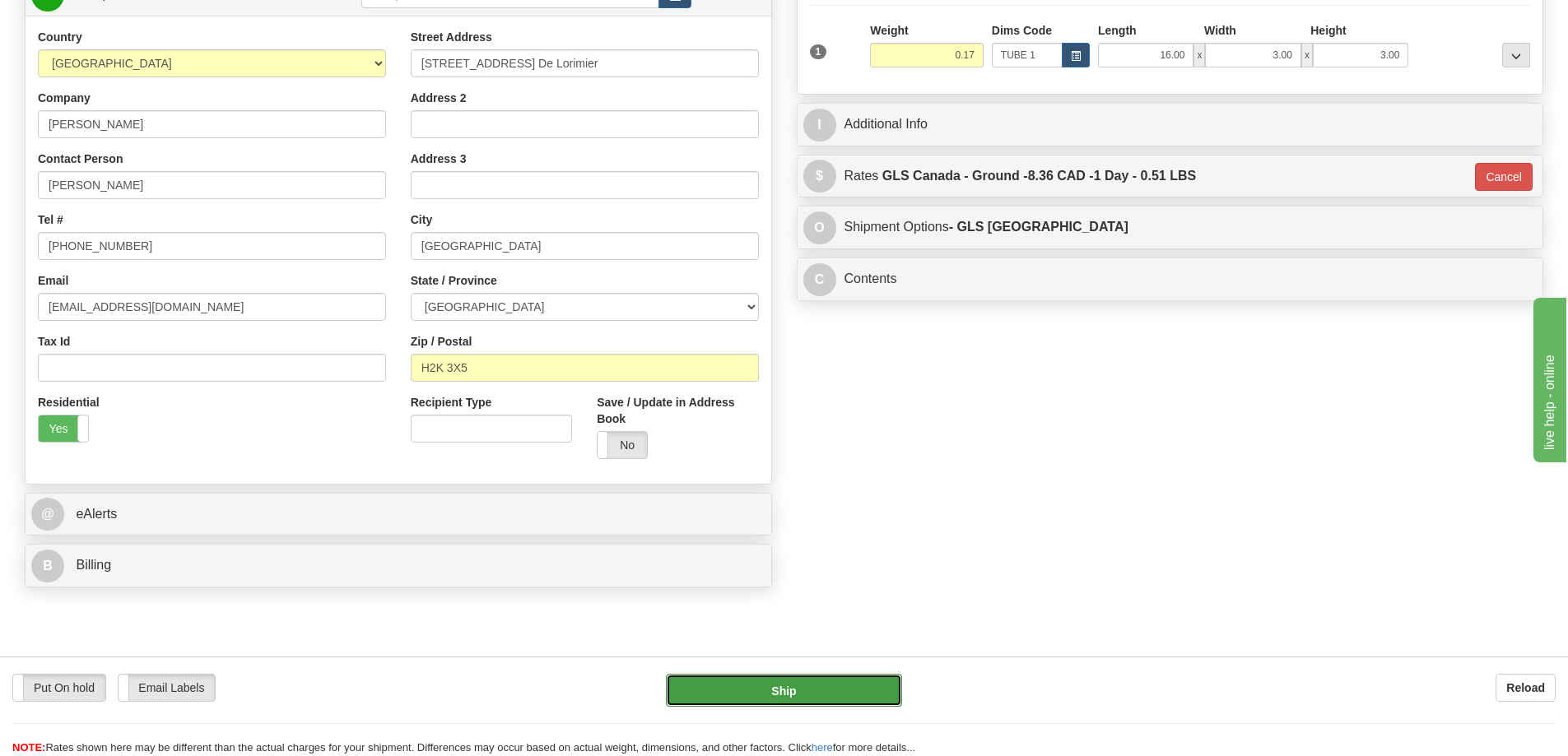
click at [825, 687] on button "Ship" at bounding box center [784, 690] width 236 height 33
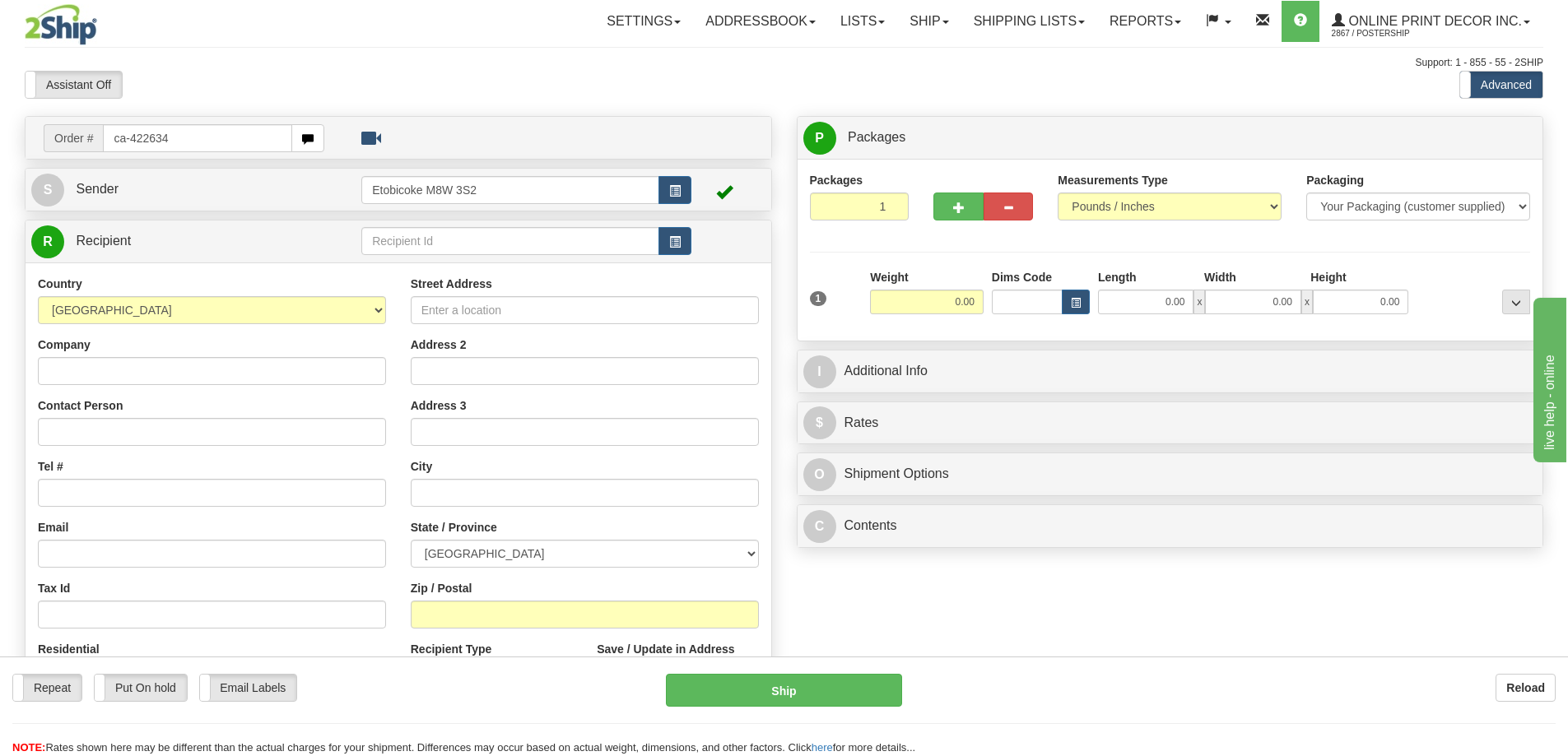
type input "ca-422634"
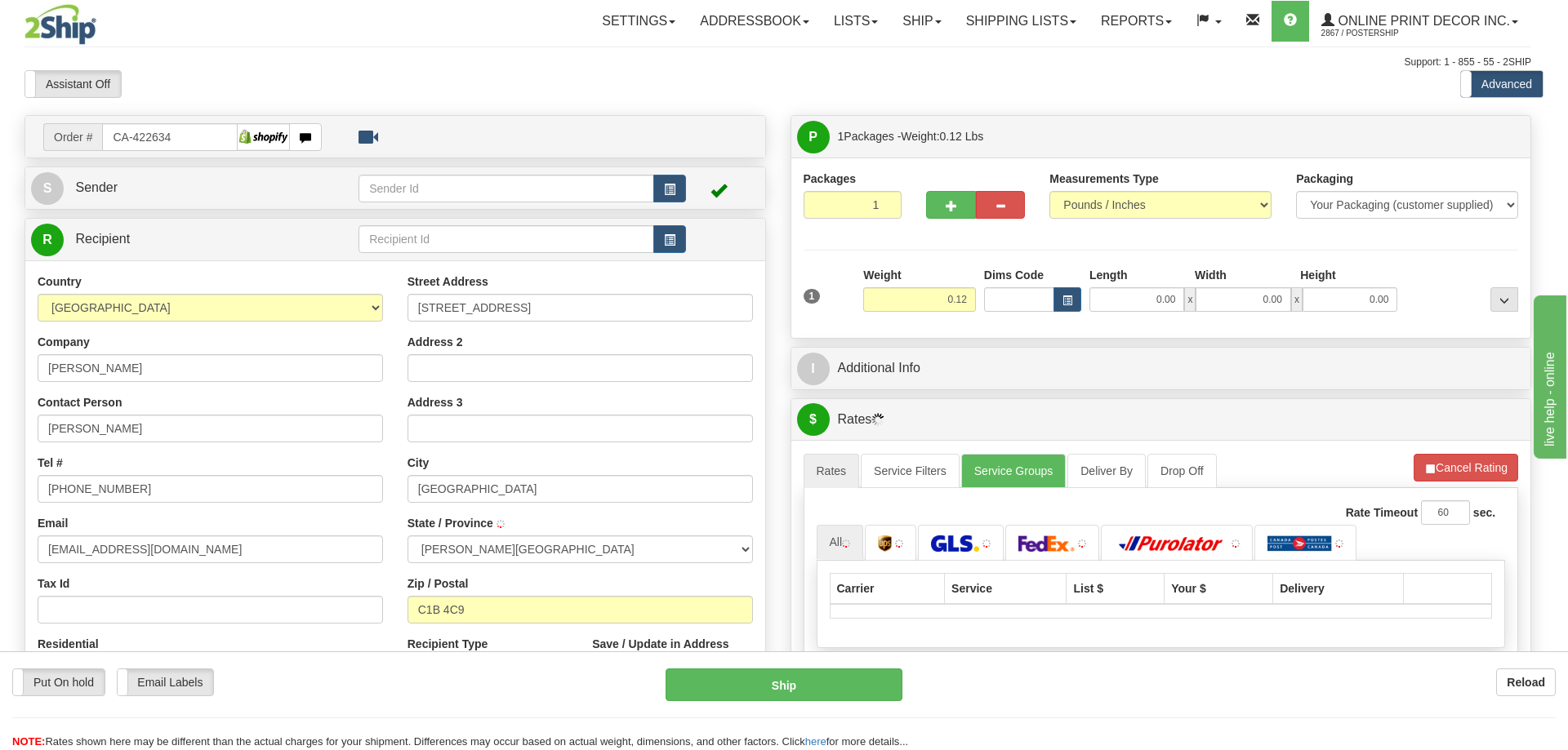
type input "[GEOGRAPHIC_DATA]"
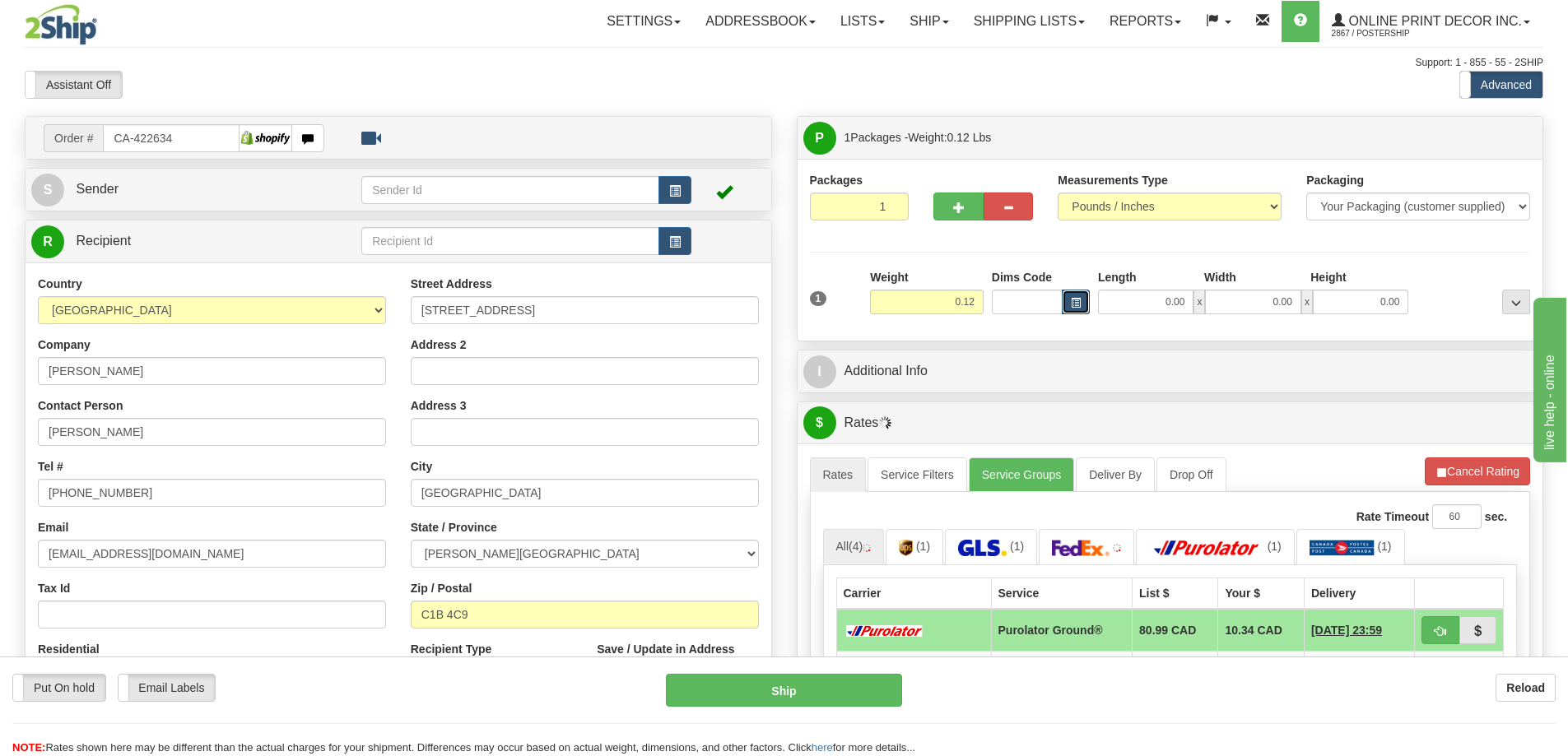
click at [1069, 304] on button "button" at bounding box center [1076, 301] width 28 height 25
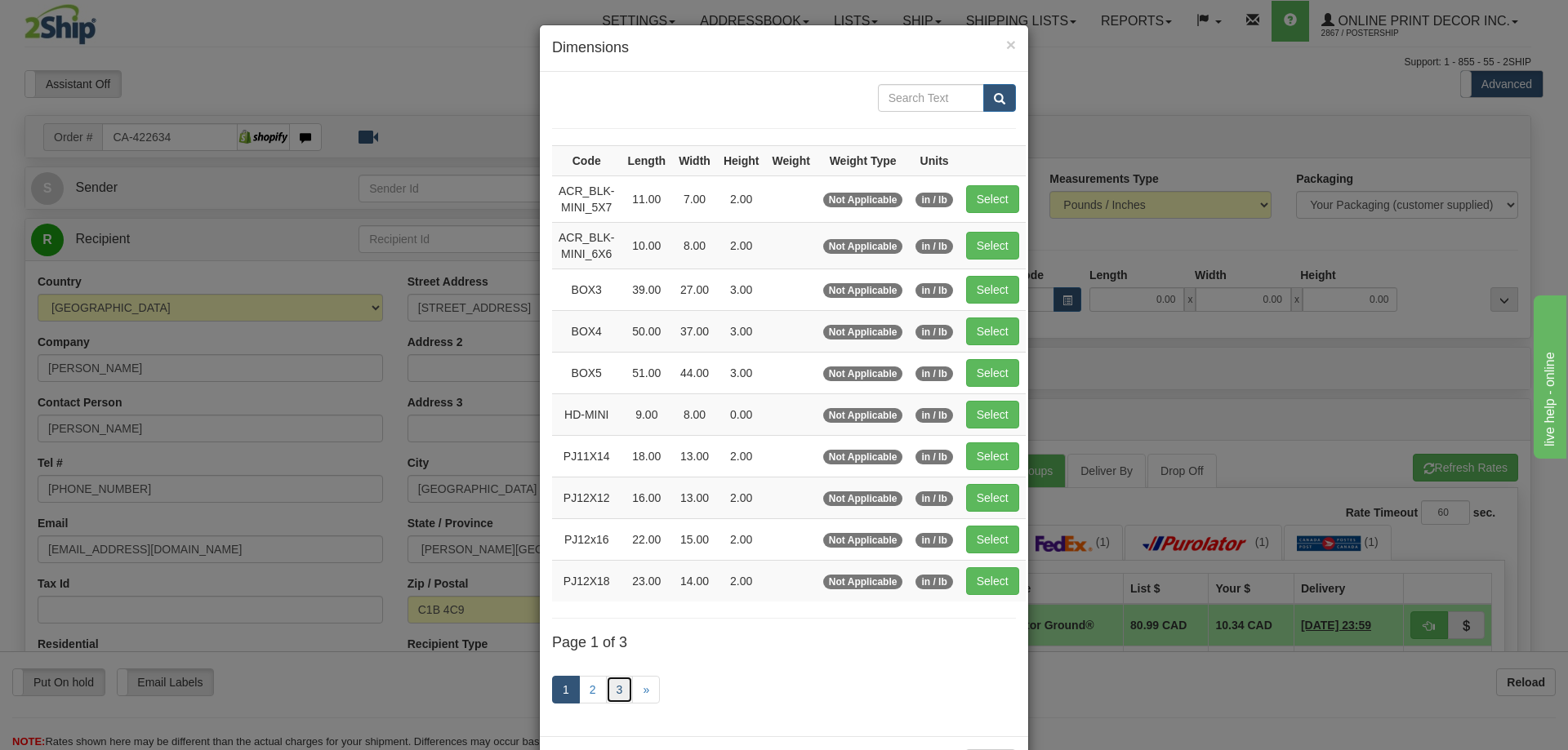
click at [610, 686] on link "3" at bounding box center [620, 690] width 28 height 28
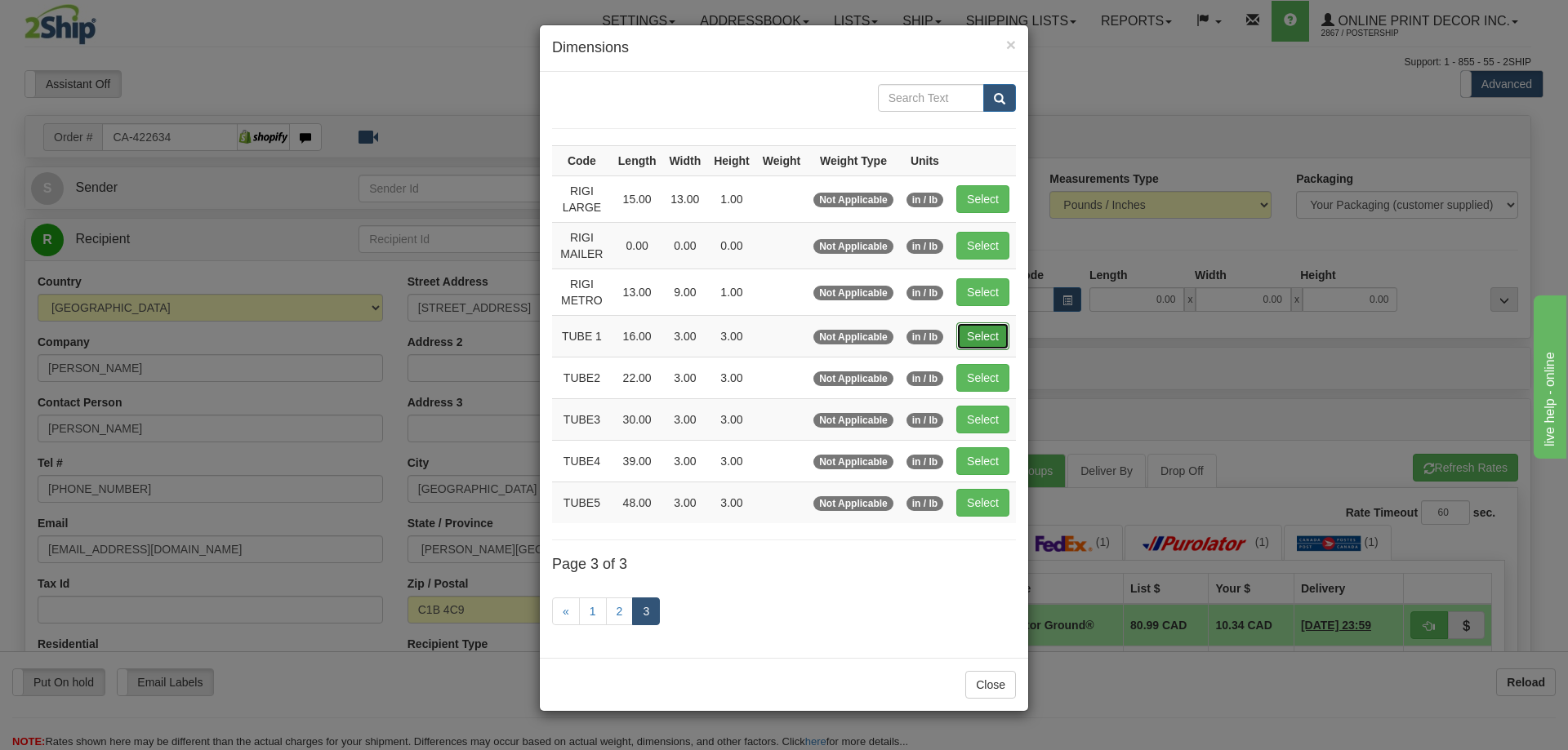
click at [997, 333] on button "Select" at bounding box center [983, 337] width 53 height 28
type input "TUBE 1"
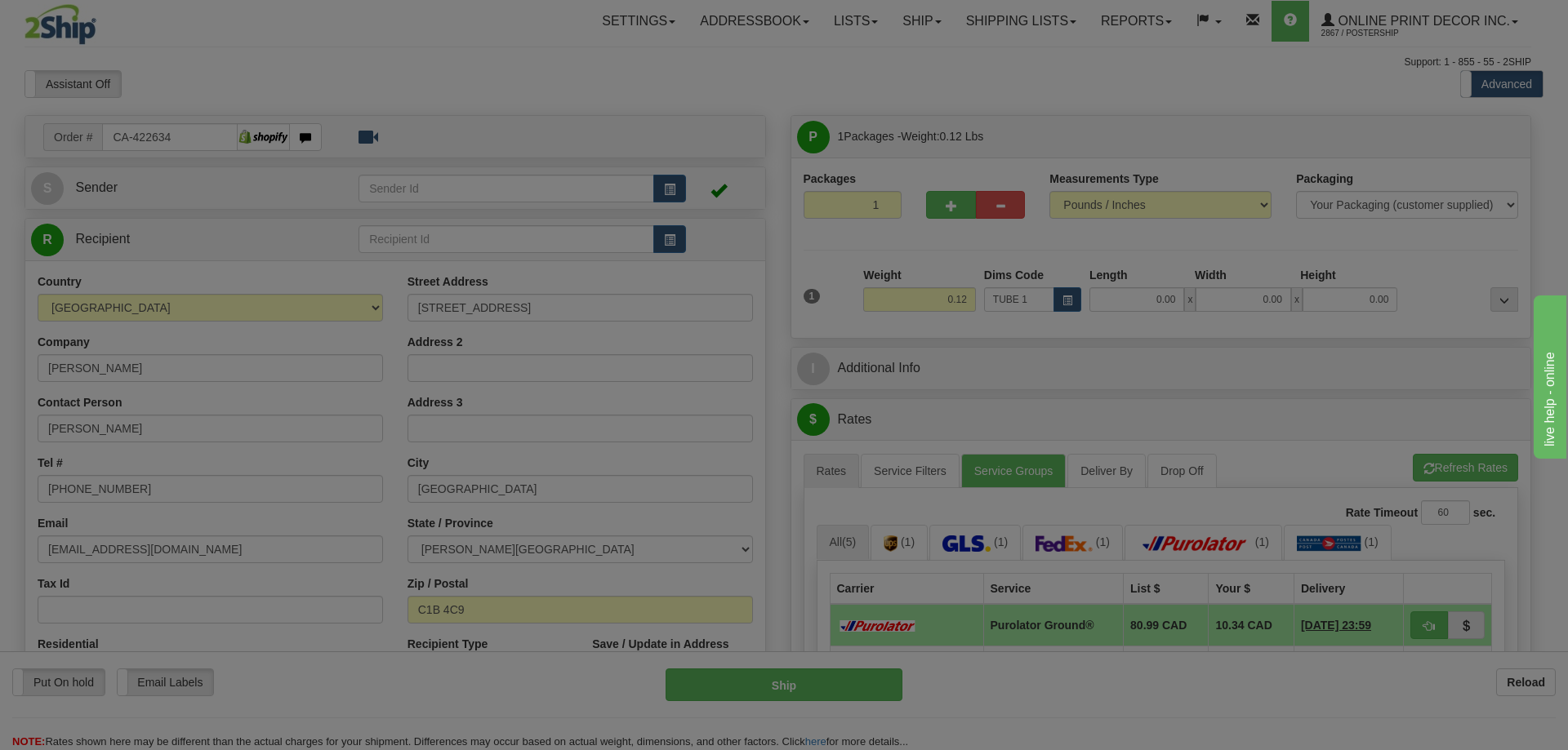
type input "16.00"
type input "3.00"
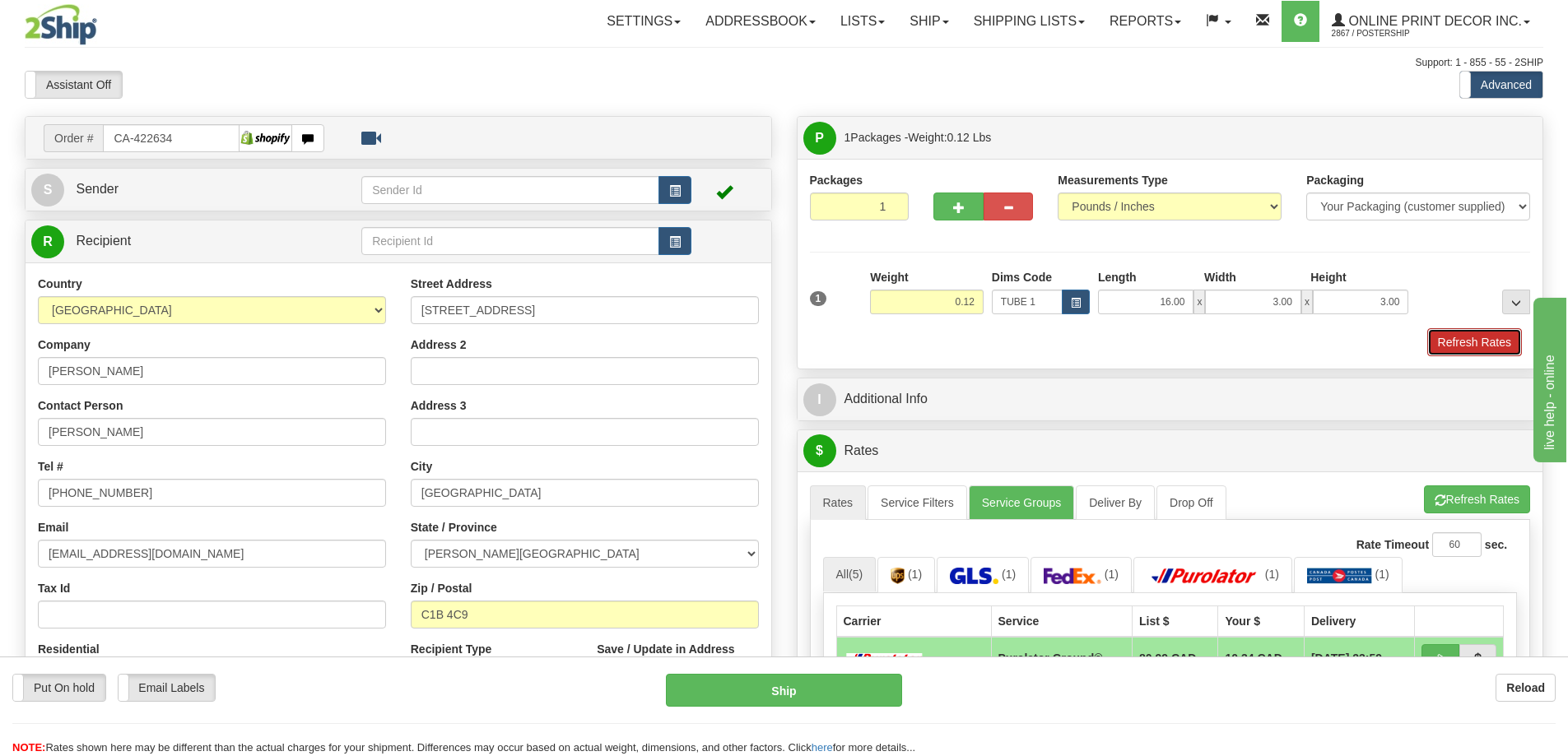
click at [1465, 338] on button "Refresh Rates" at bounding box center [1474, 342] width 95 height 28
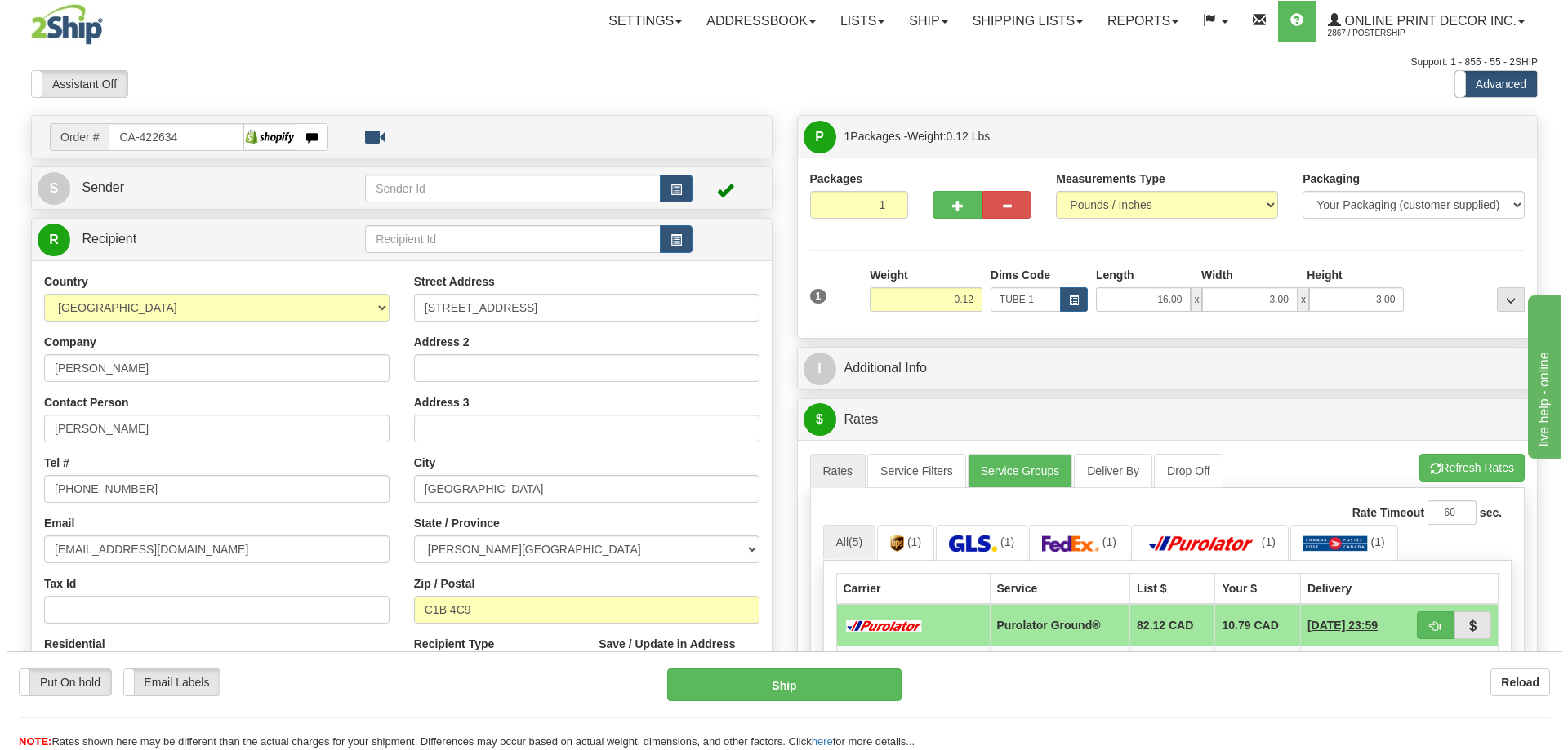
scroll to position [245, 0]
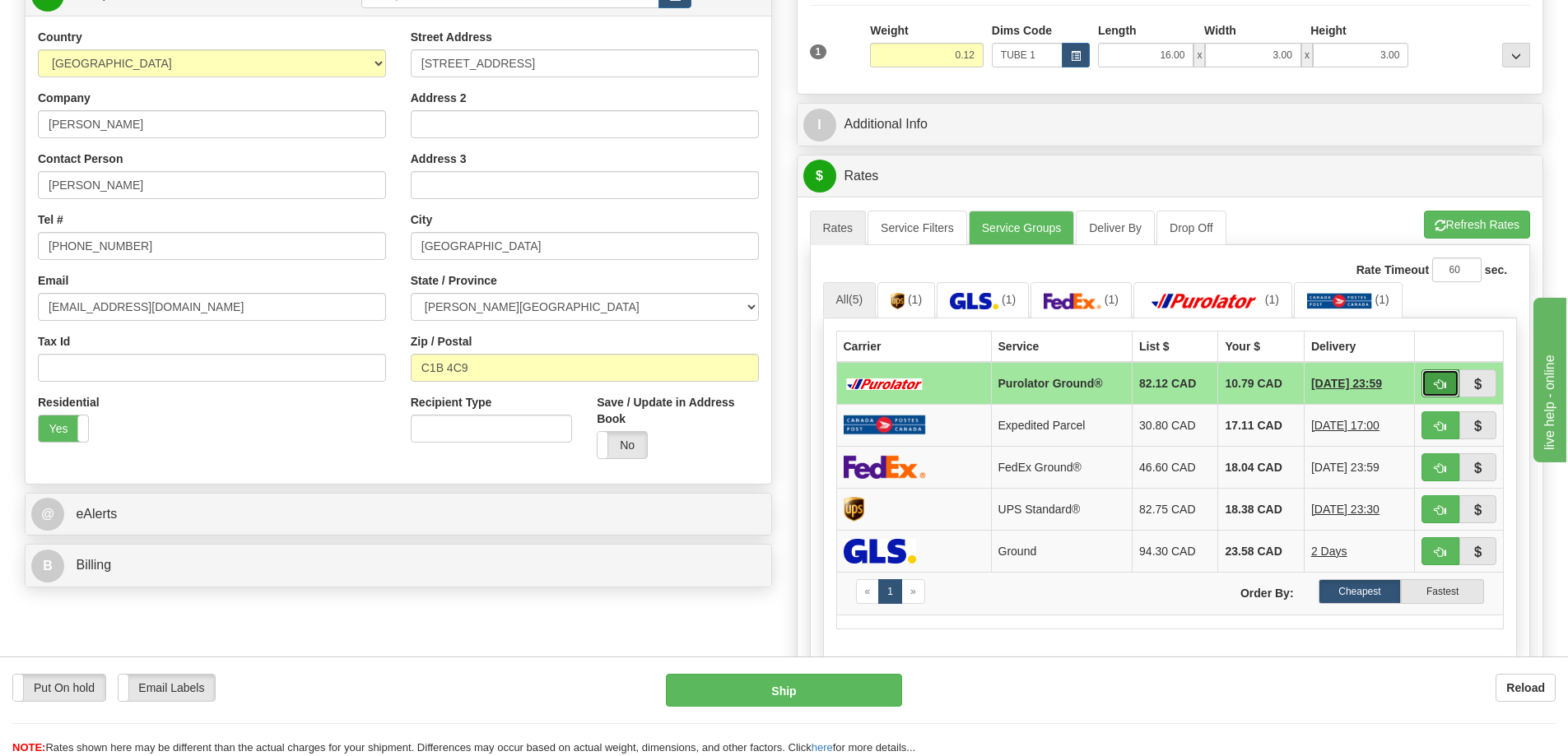
click at [1436, 381] on span "button" at bounding box center [1440, 384] width 11 height 10
type input "260"
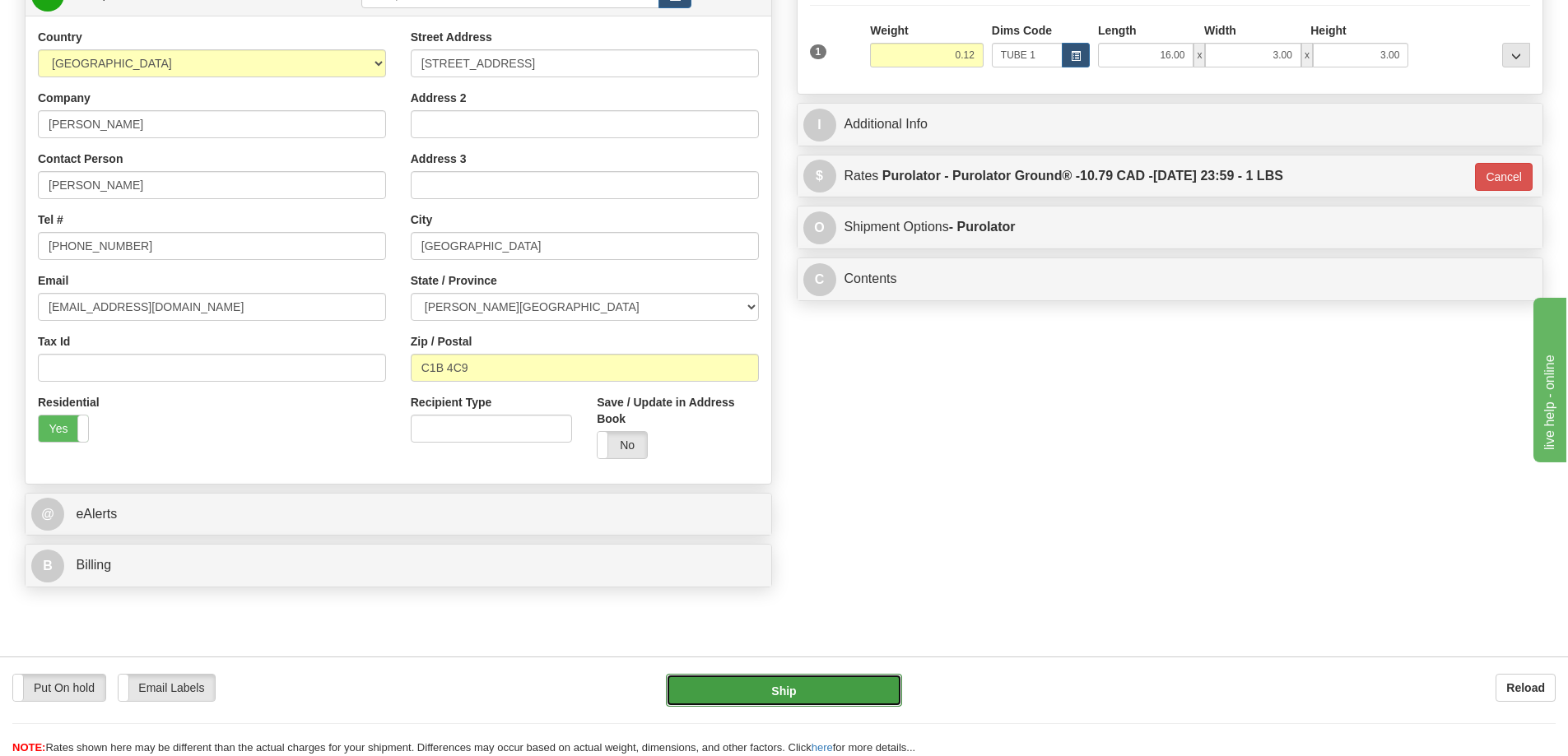
click at [851, 685] on button "Ship" at bounding box center [784, 690] width 236 height 33
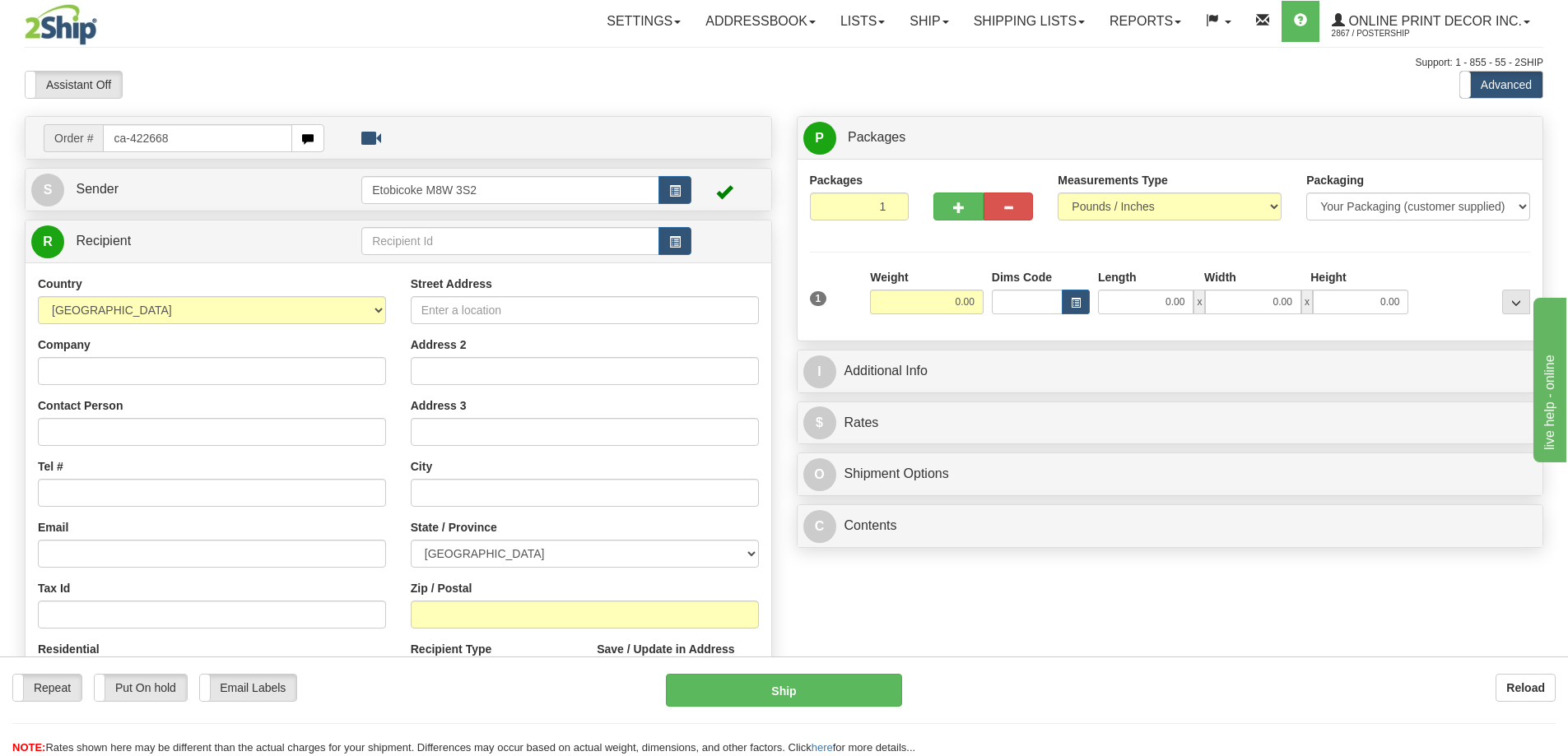
type input "ca-422668"
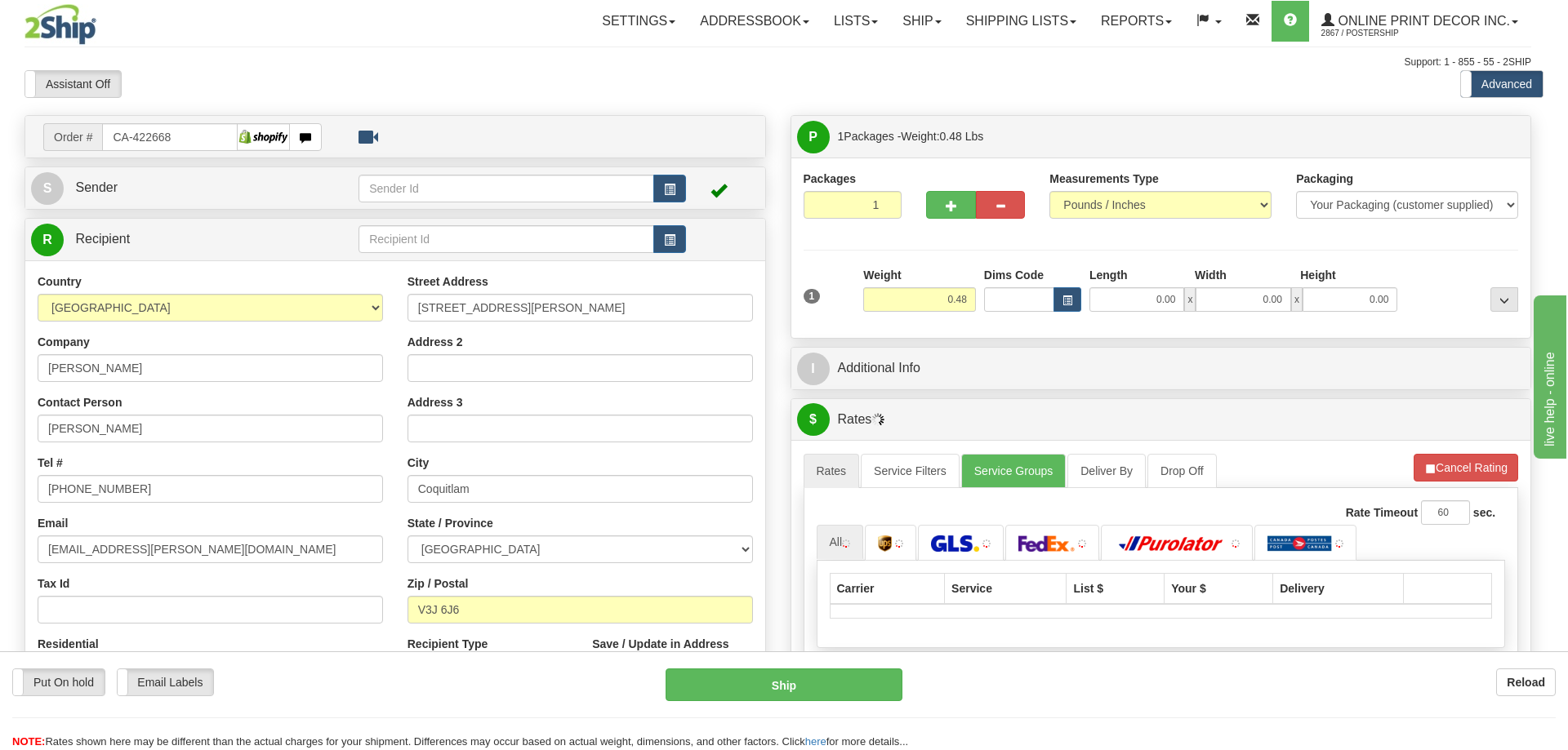
type input "COQUITLAM"
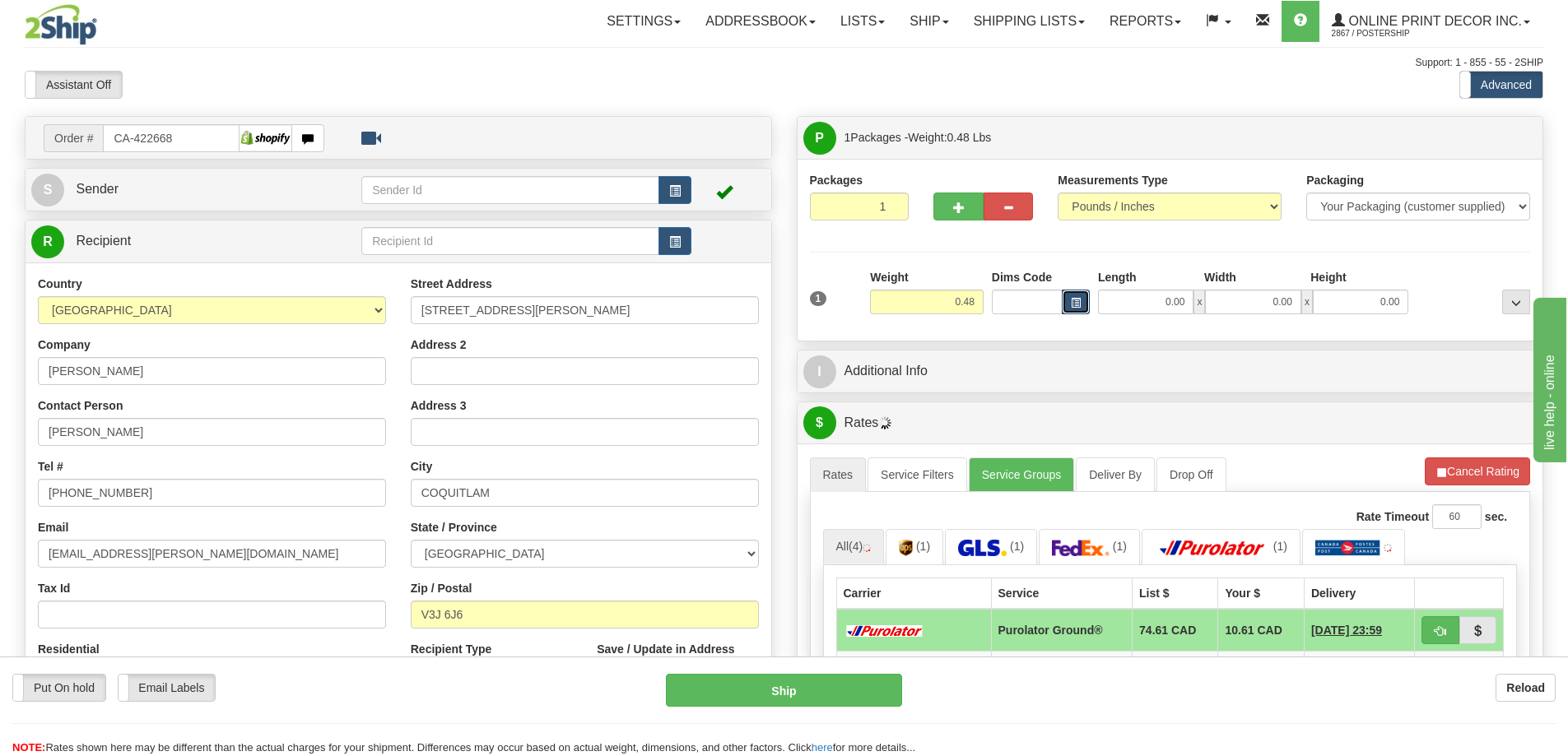
click at [1077, 299] on span "button" at bounding box center [1076, 303] width 9 height 9
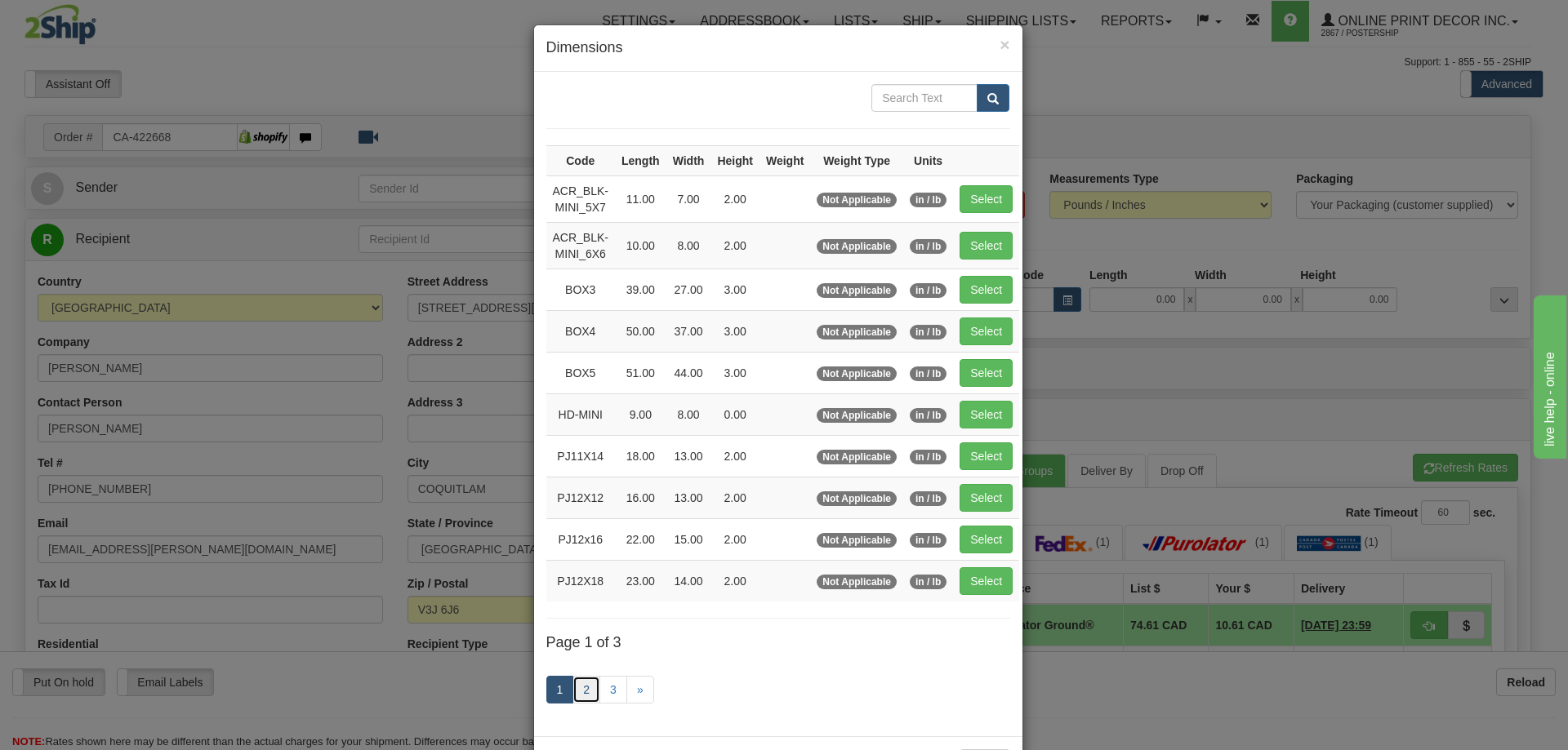
click at [592, 685] on link "2" at bounding box center [586, 690] width 28 height 28
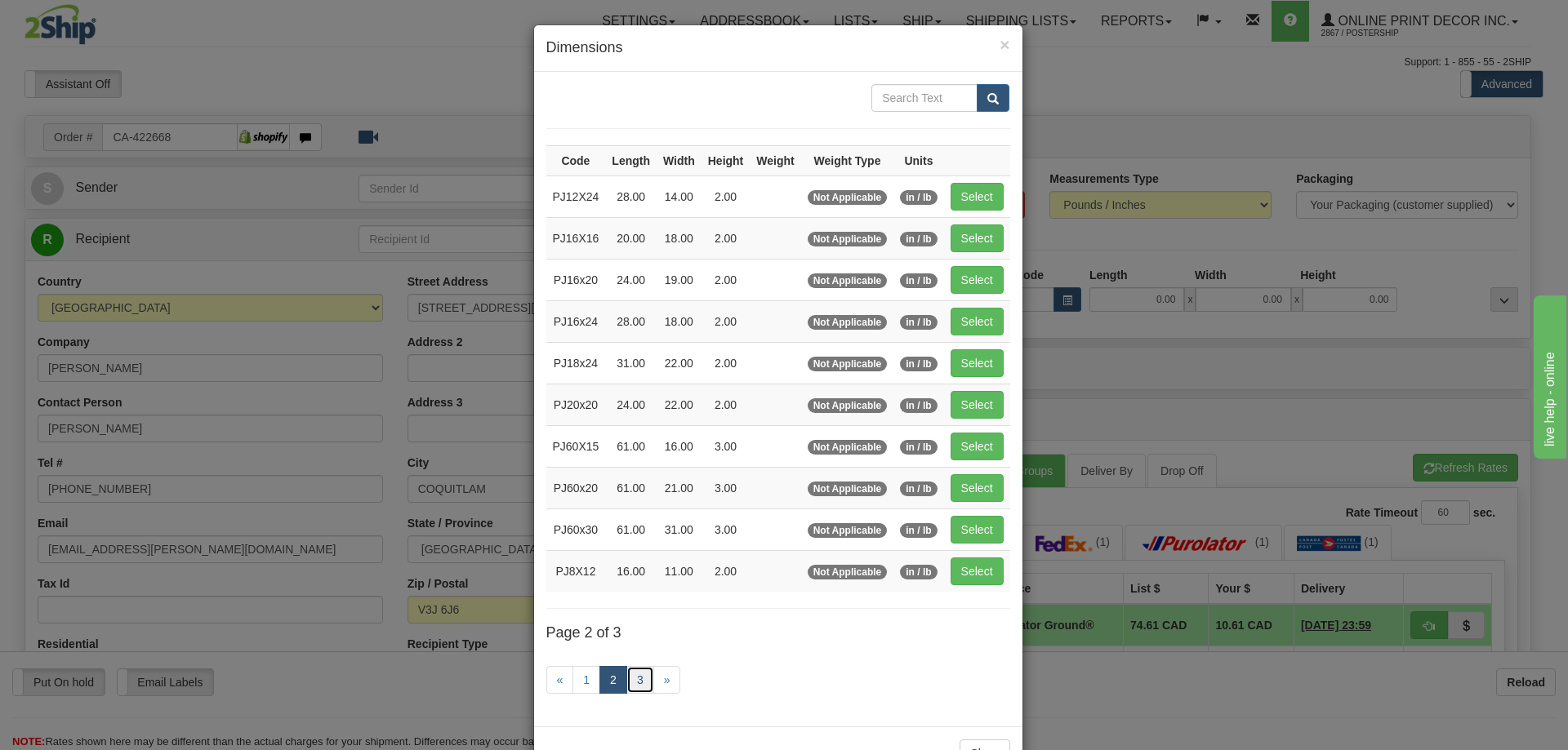
click at [635, 677] on link "3" at bounding box center [641, 680] width 28 height 28
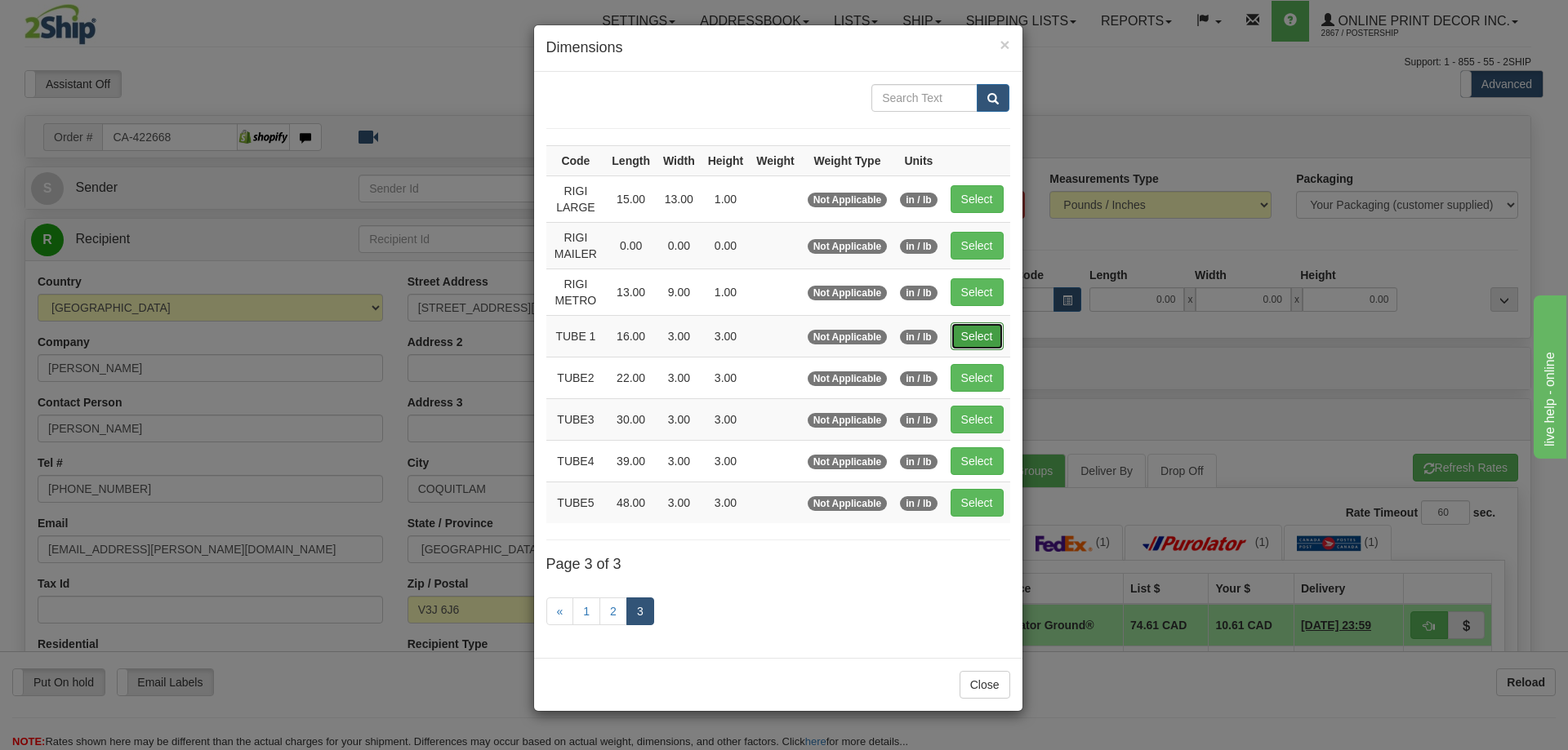
click at [980, 334] on button "Select" at bounding box center [976, 337] width 53 height 28
type input "TUBE 1"
type input "16.00"
type input "3.00"
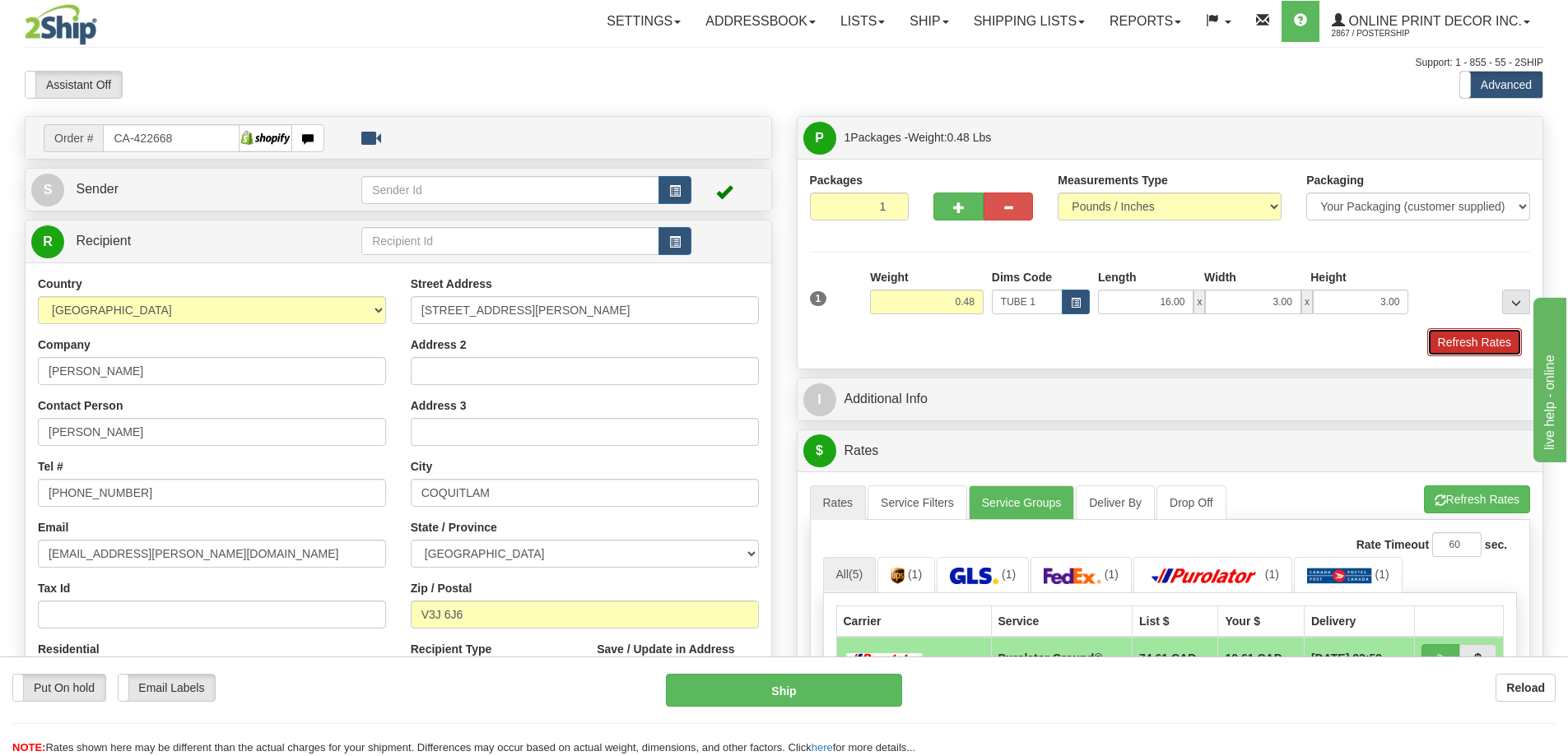
click at [1502, 340] on button "Refresh Rates" at bounding box center [1474, 342] width 95 height 28
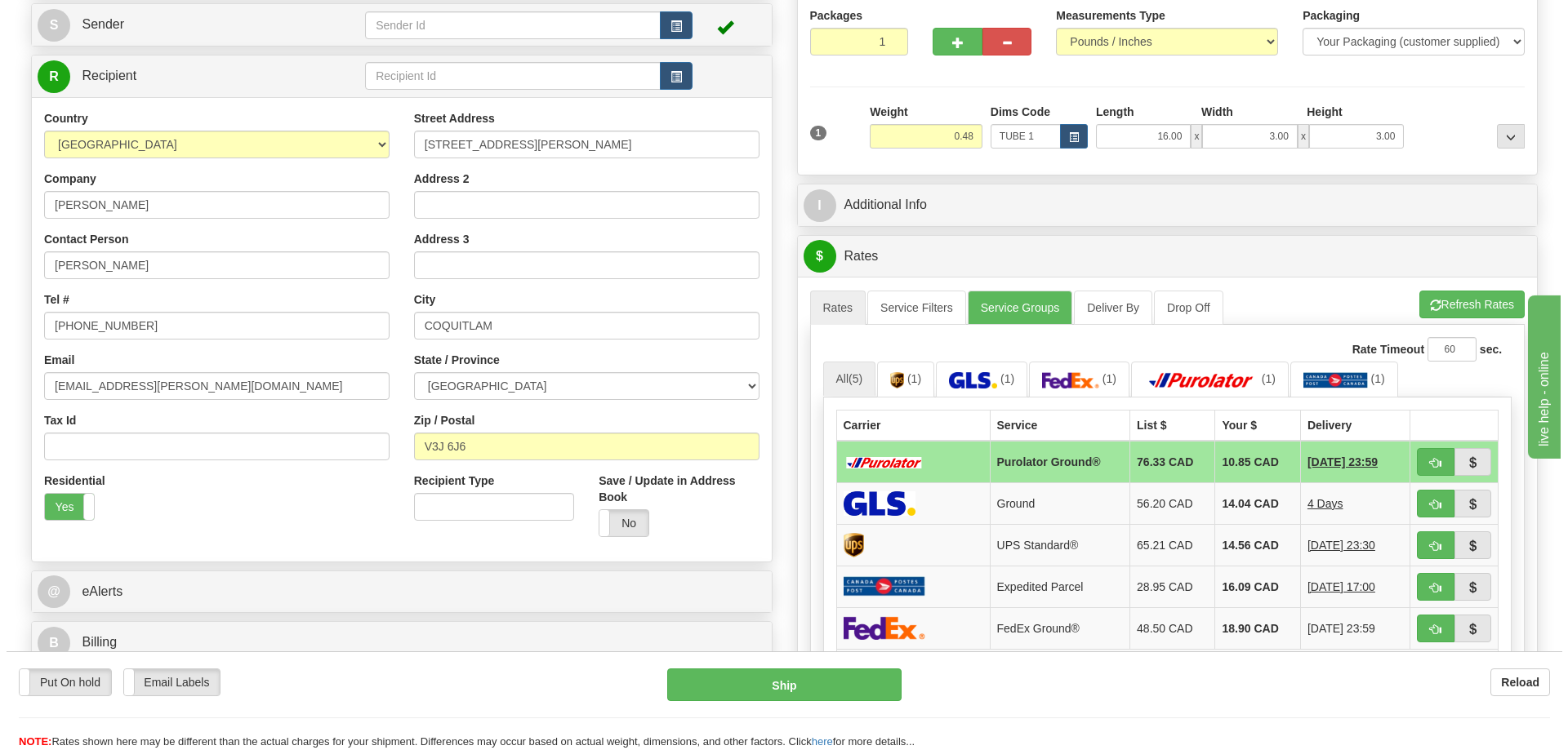
scroll to position [245, 0]
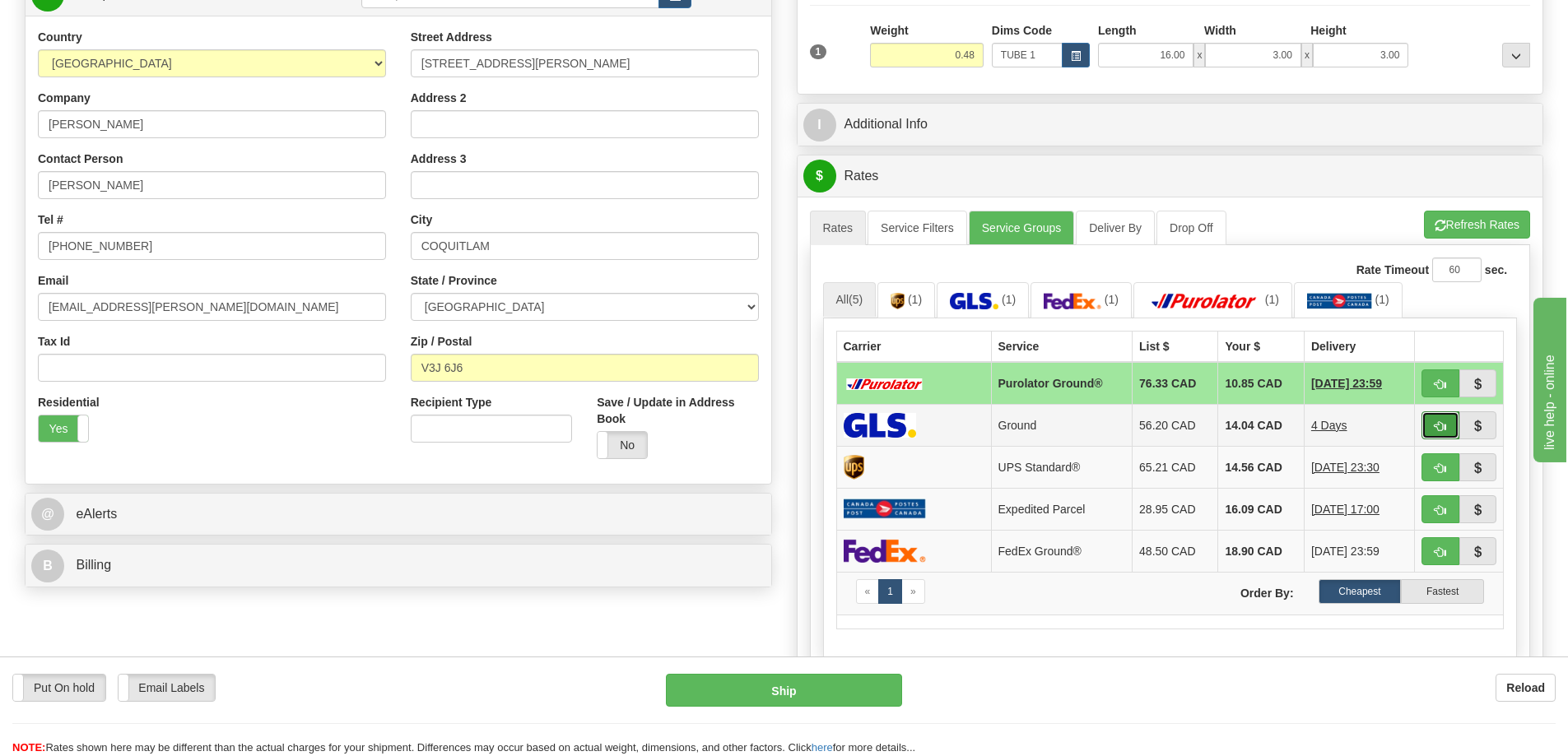
click at [1436, 423] on span "button" at bounding box center [1440, 426] width 11 height 10
type input "1"
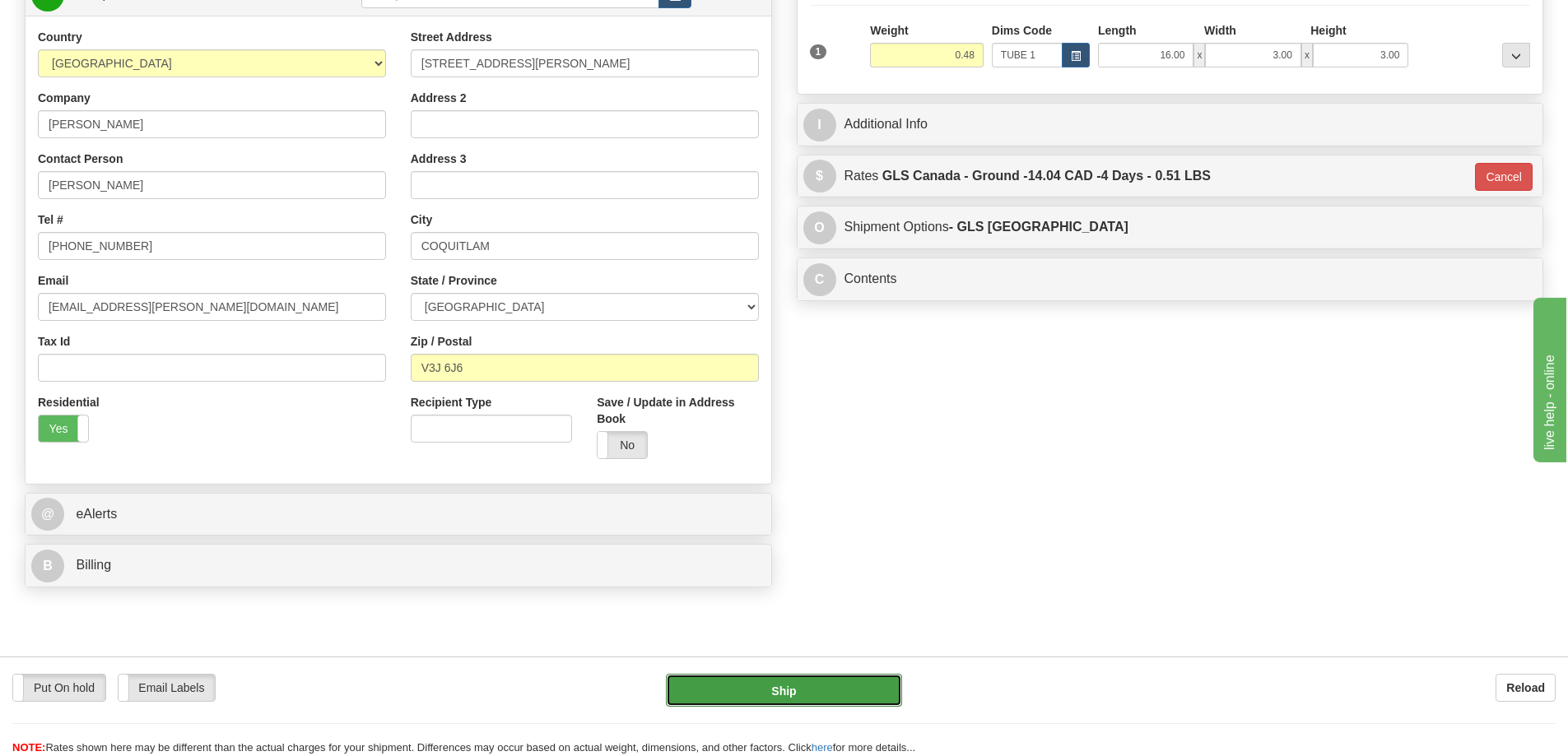
click at [858, 678] on button "Ship" at bounding box center [784, 690] width 236 height 33
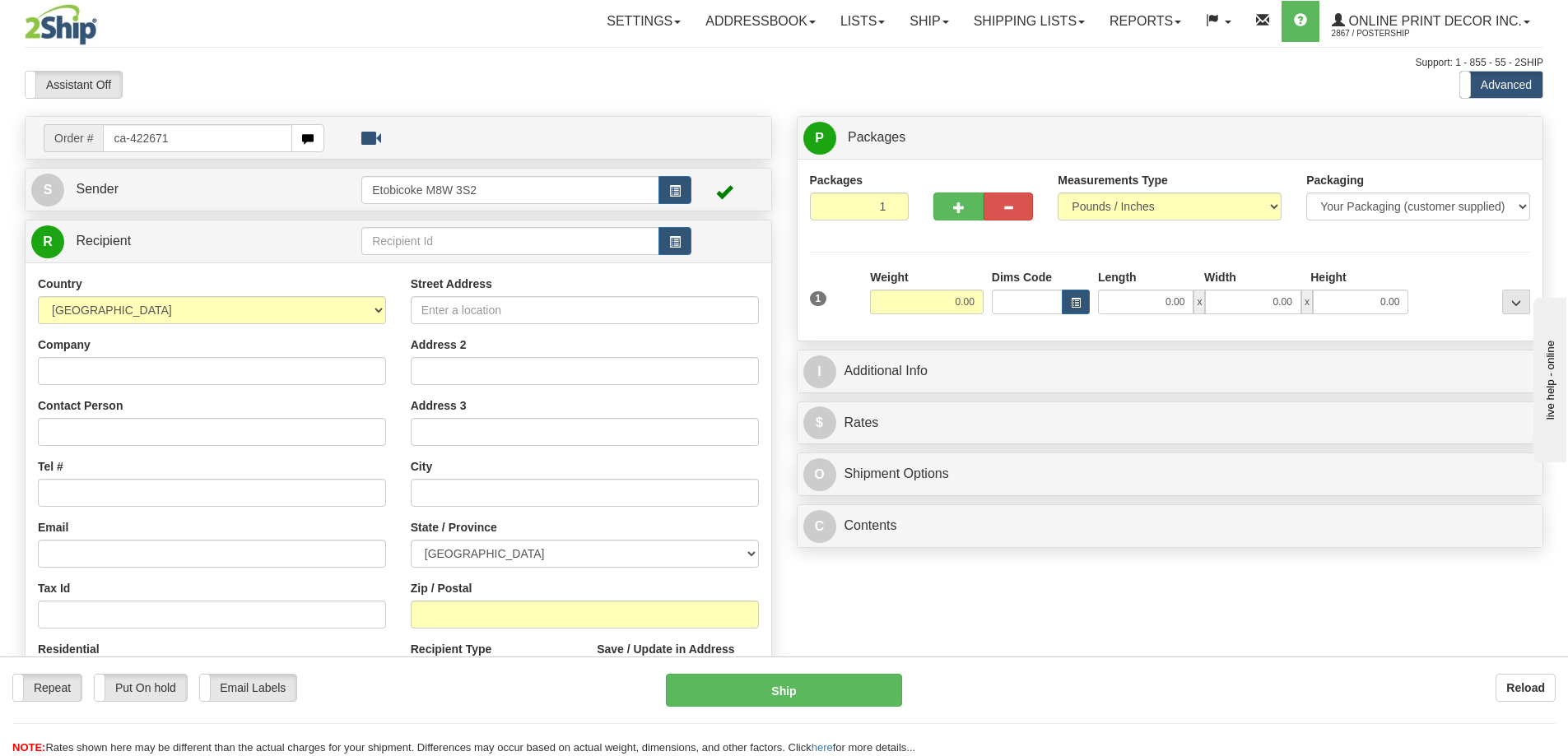
type input "ca-422671"
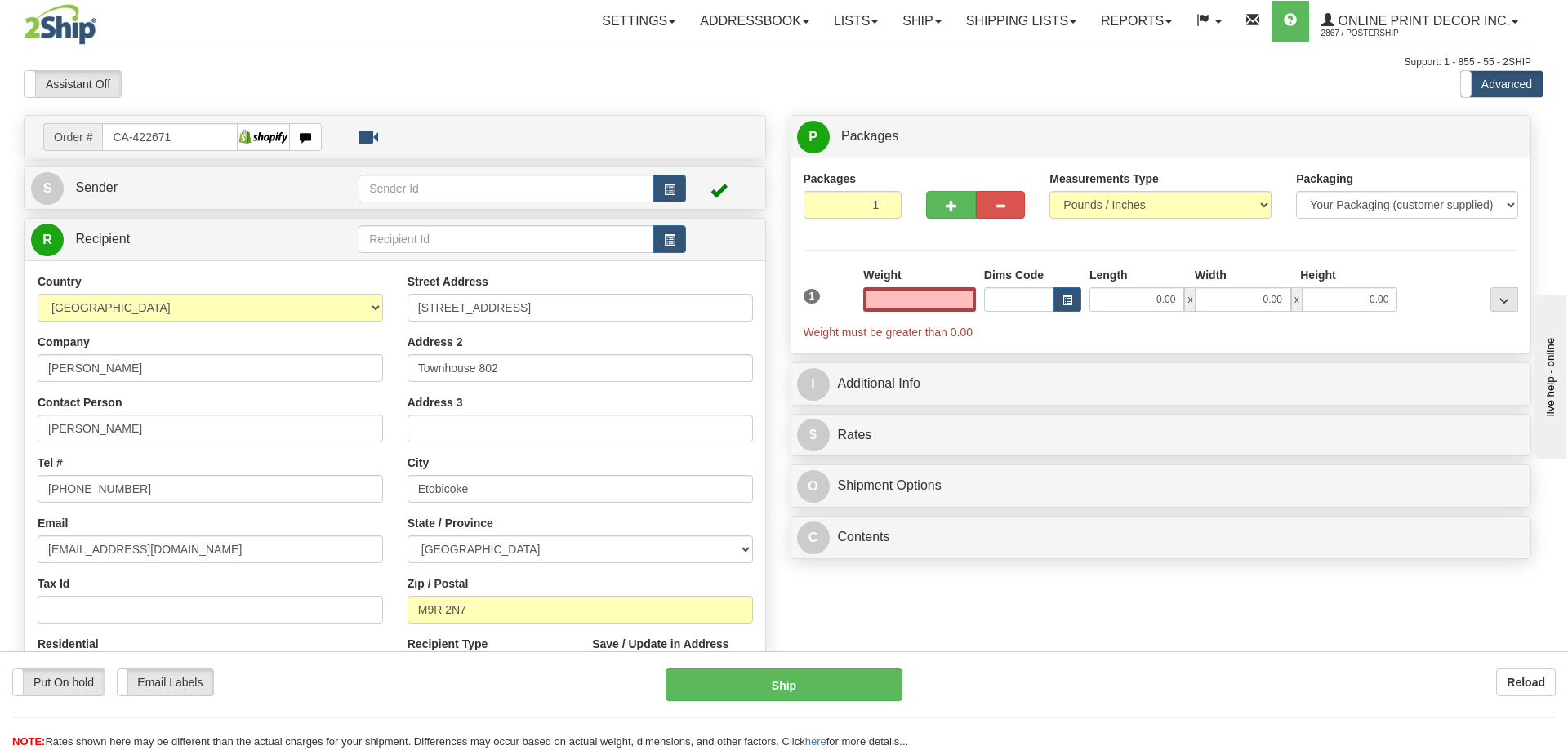
type input "ETOBICOKE"
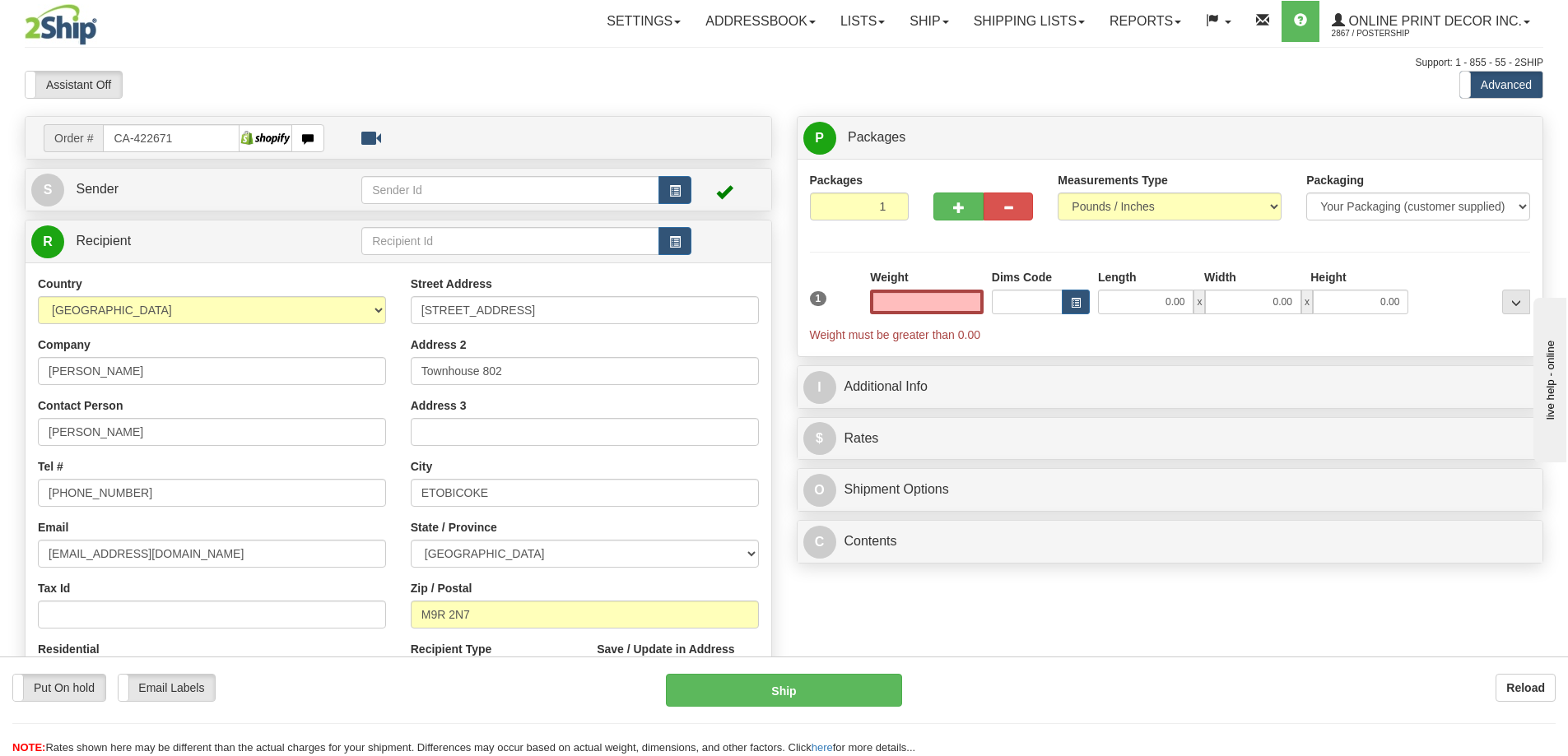
click at [932, 300] on input "text" at bounding box center [926, 301] width 113 height 25
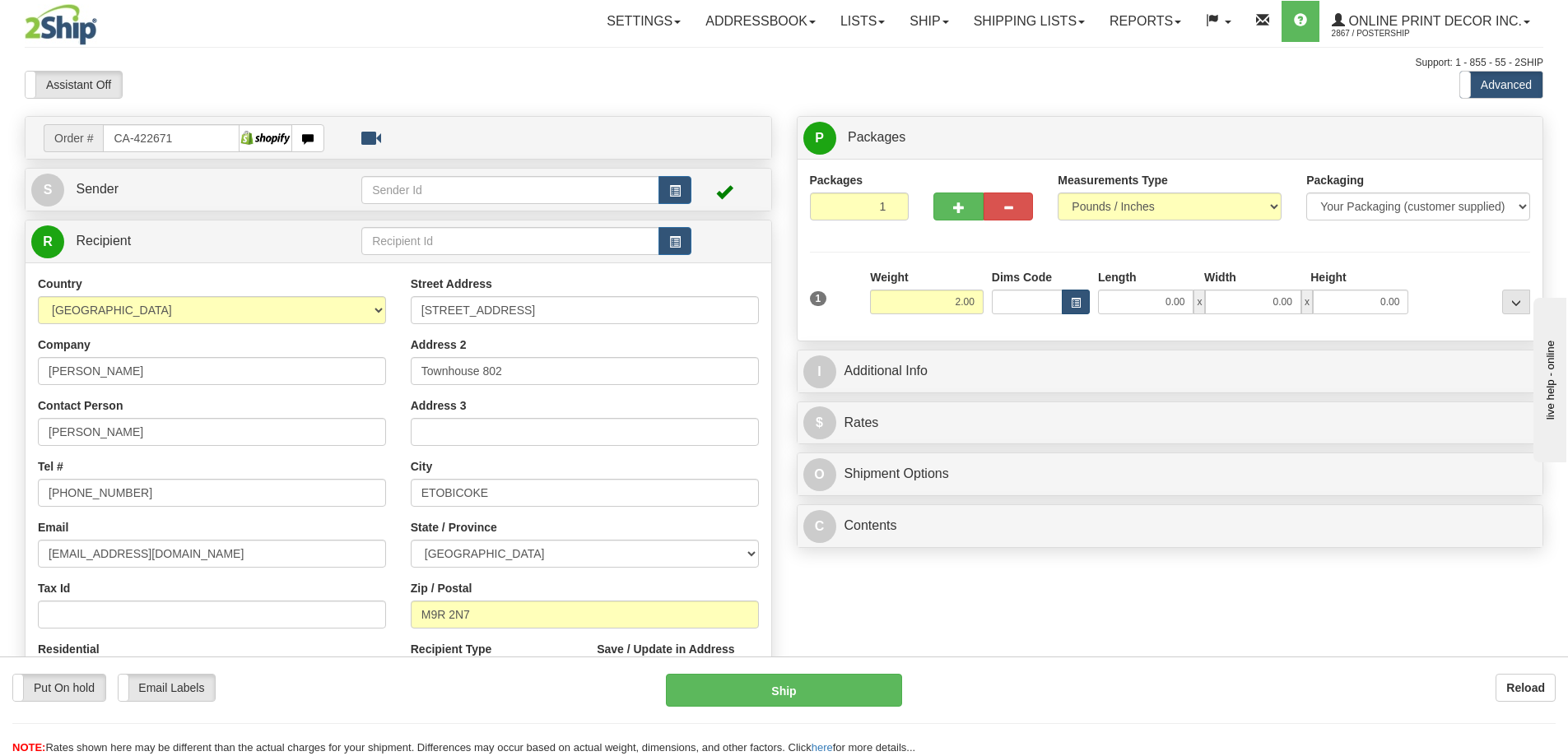
type input "2.00"
click at [1075, 304] on span "button" at bounding box center [1076, 303] width 9 height 9
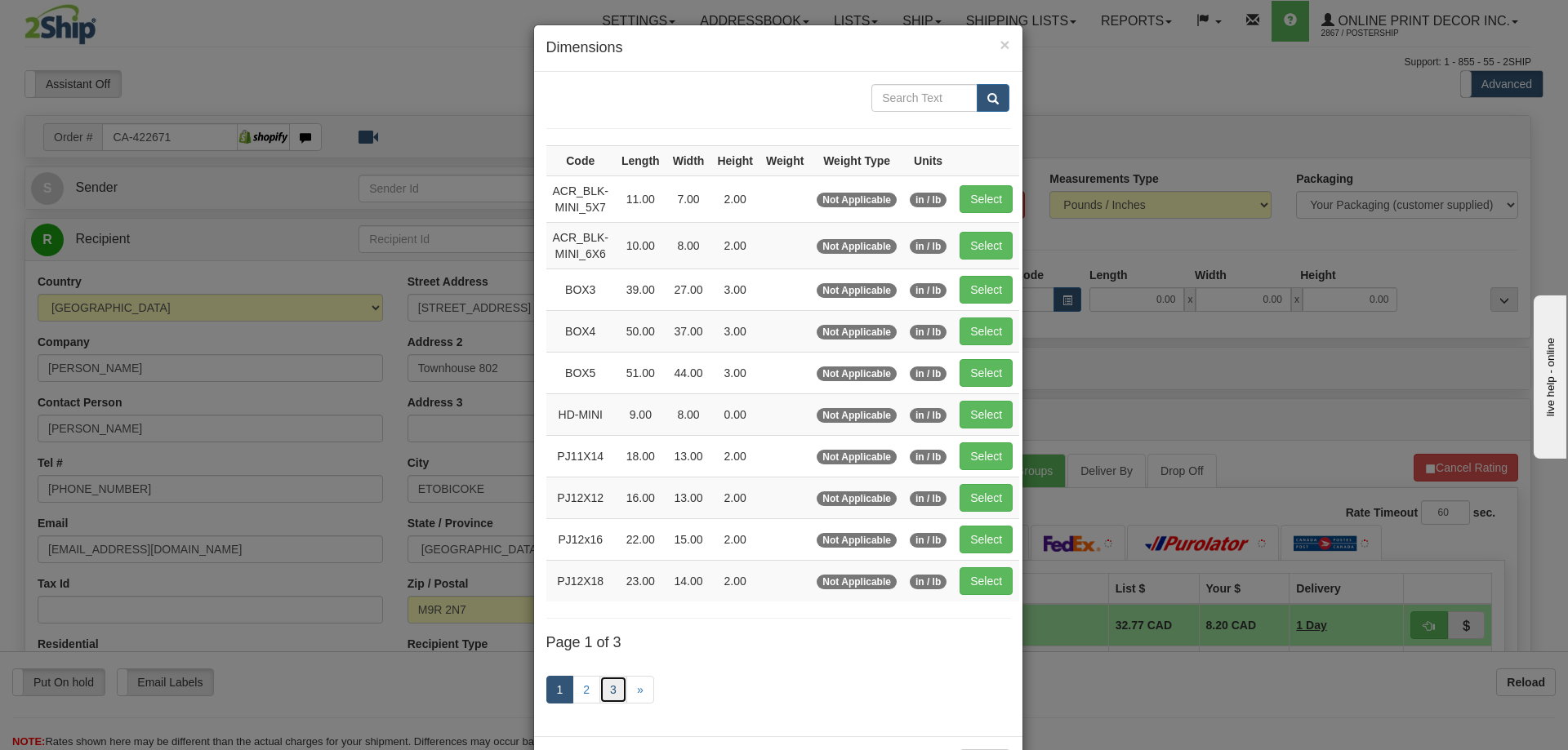
click at [607, 683] on link "3" at bounding box center [613, 690] width 28 height 28
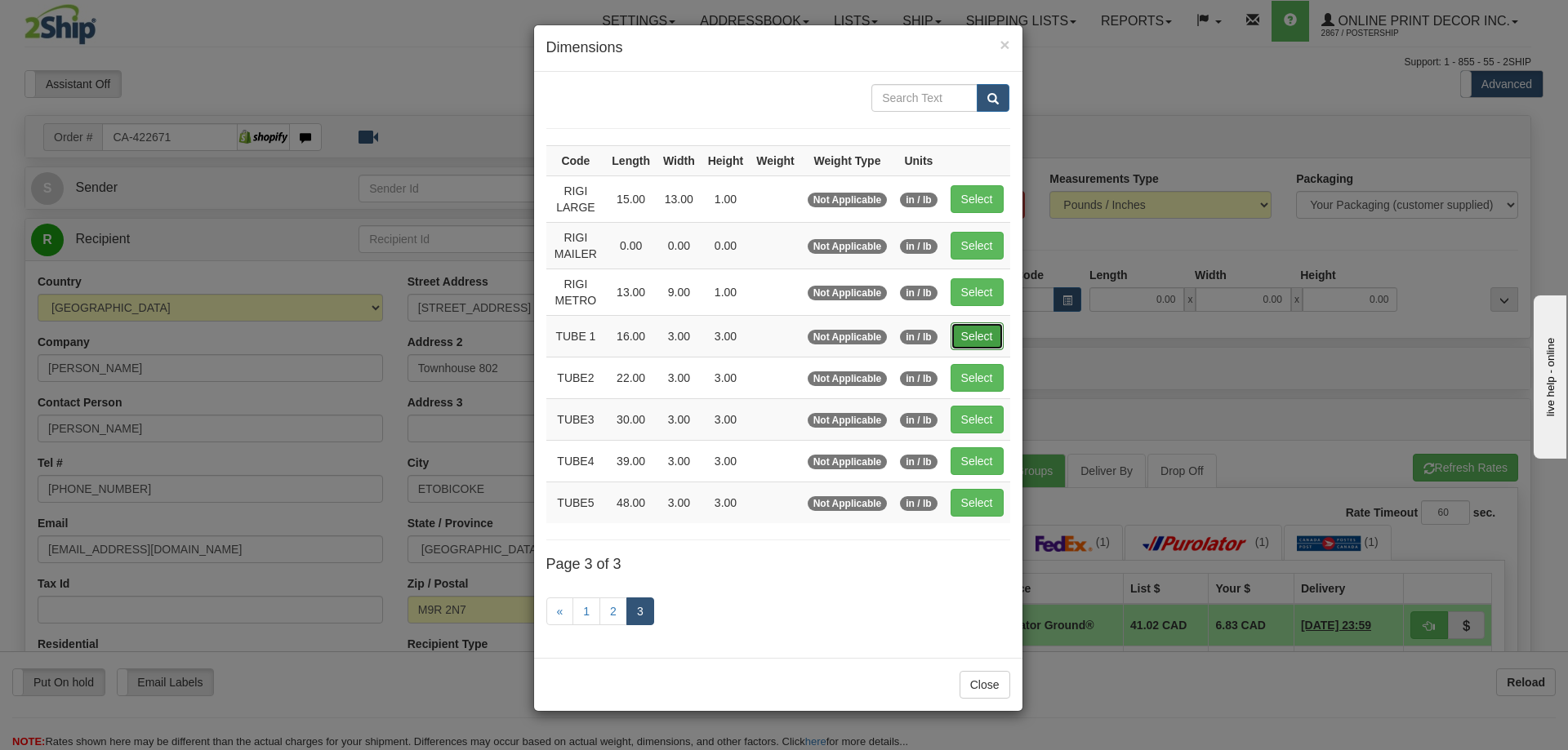
click at [972, 333] on button "Select" at bounding box center [976, 337] width 53 height 28
type input "TUBE 1"
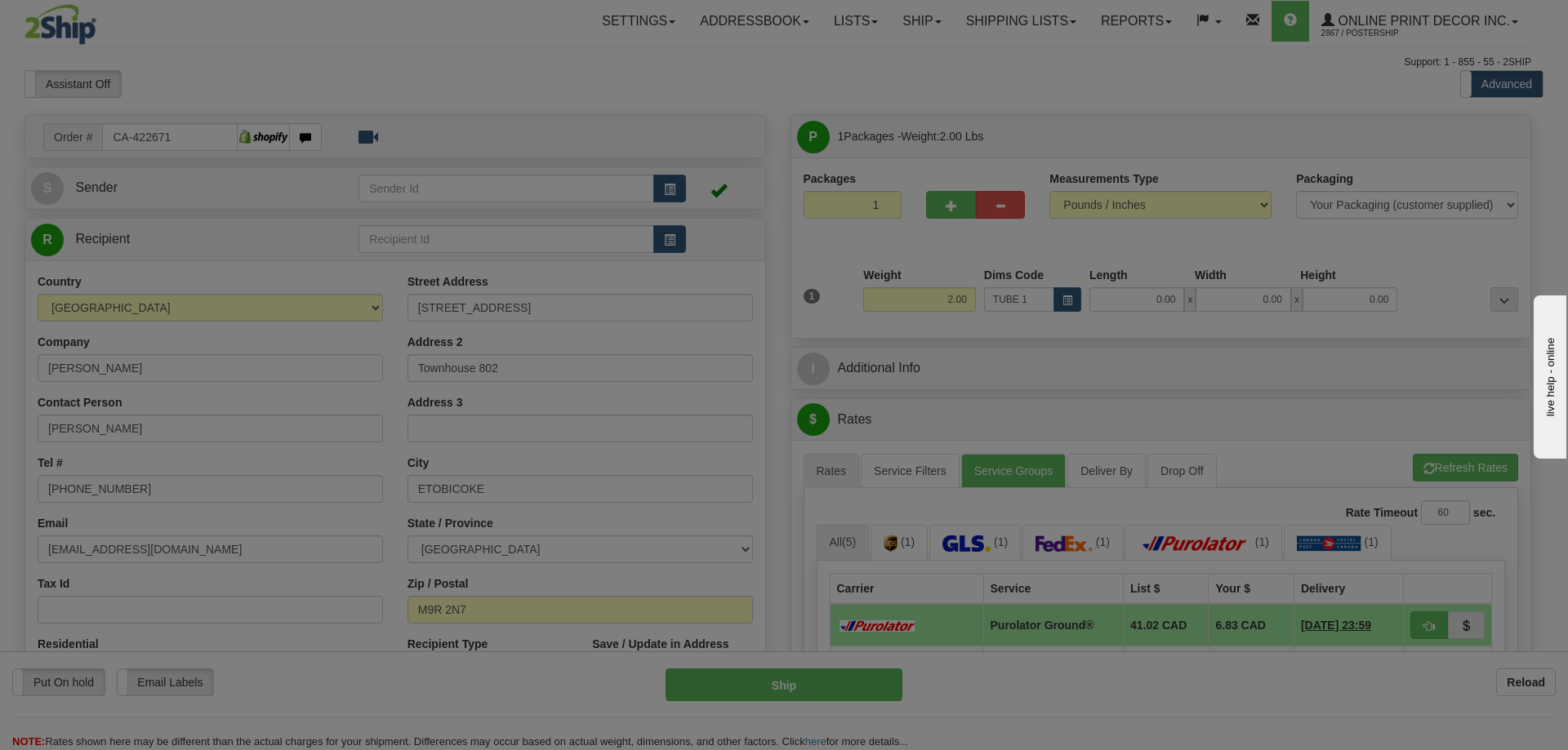
type input "16.00"
type input "3.00"
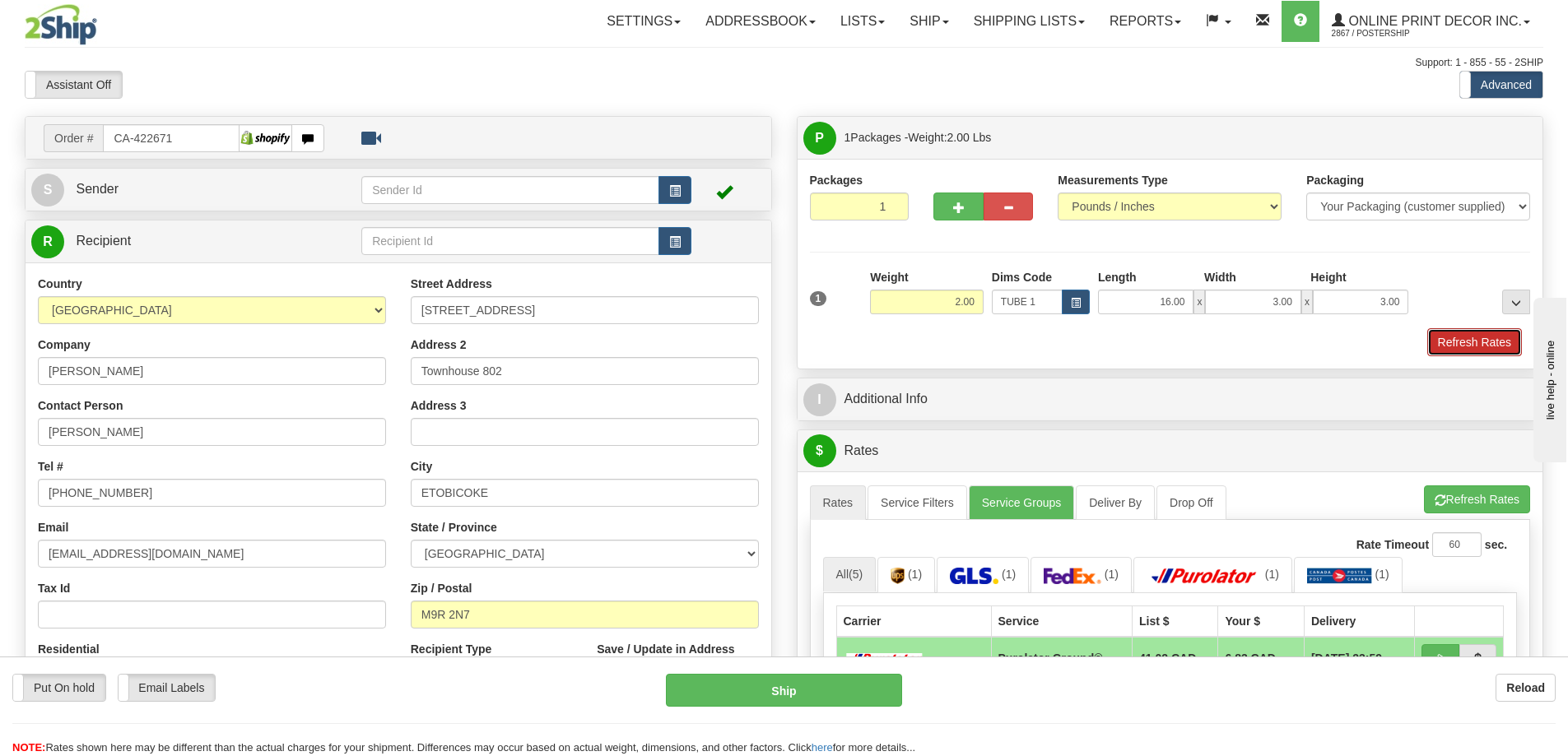
click at [1462, 340] on button "Refresh Rates" at bounding box center [1474, 342] width 95 height 28
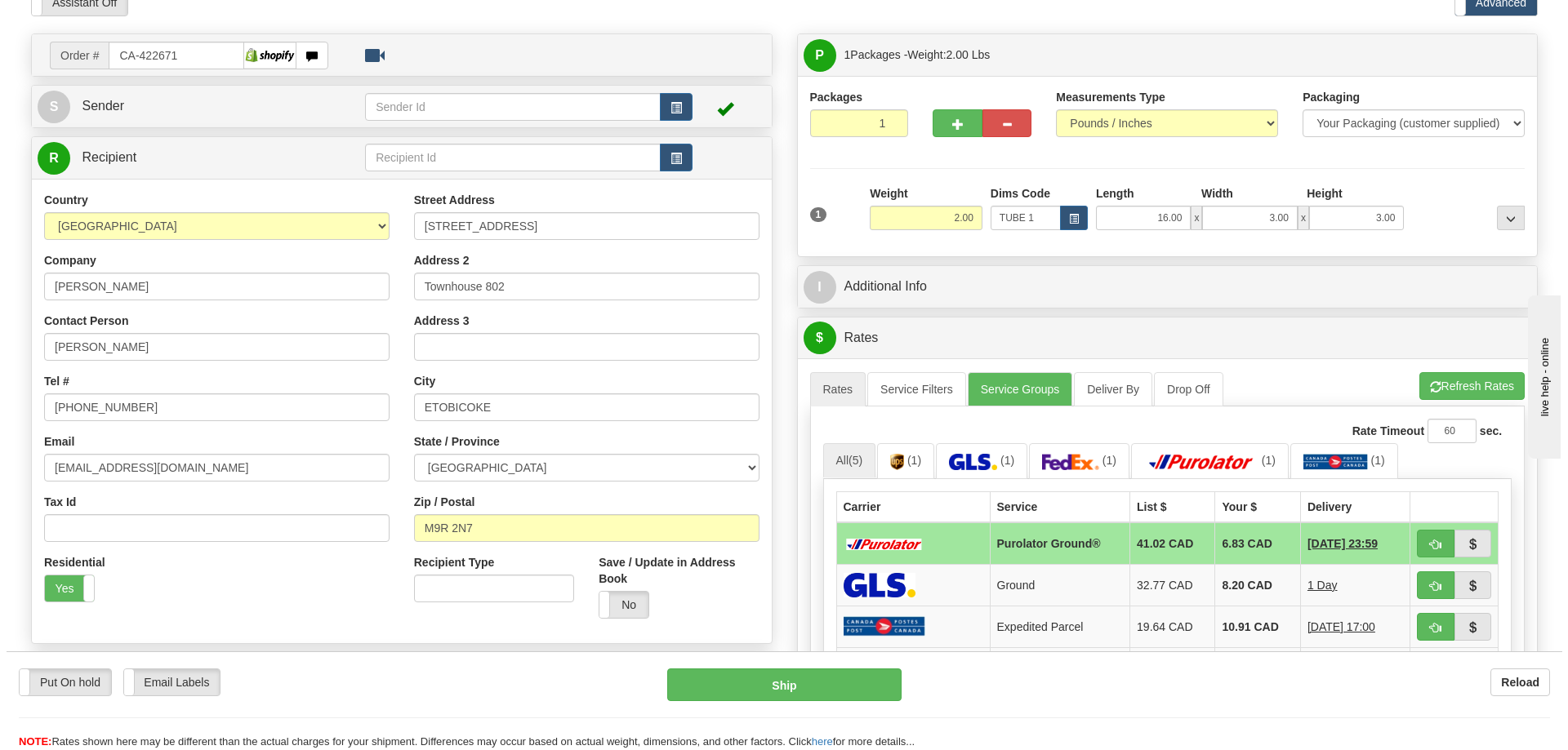
scroll to position [245, 0]
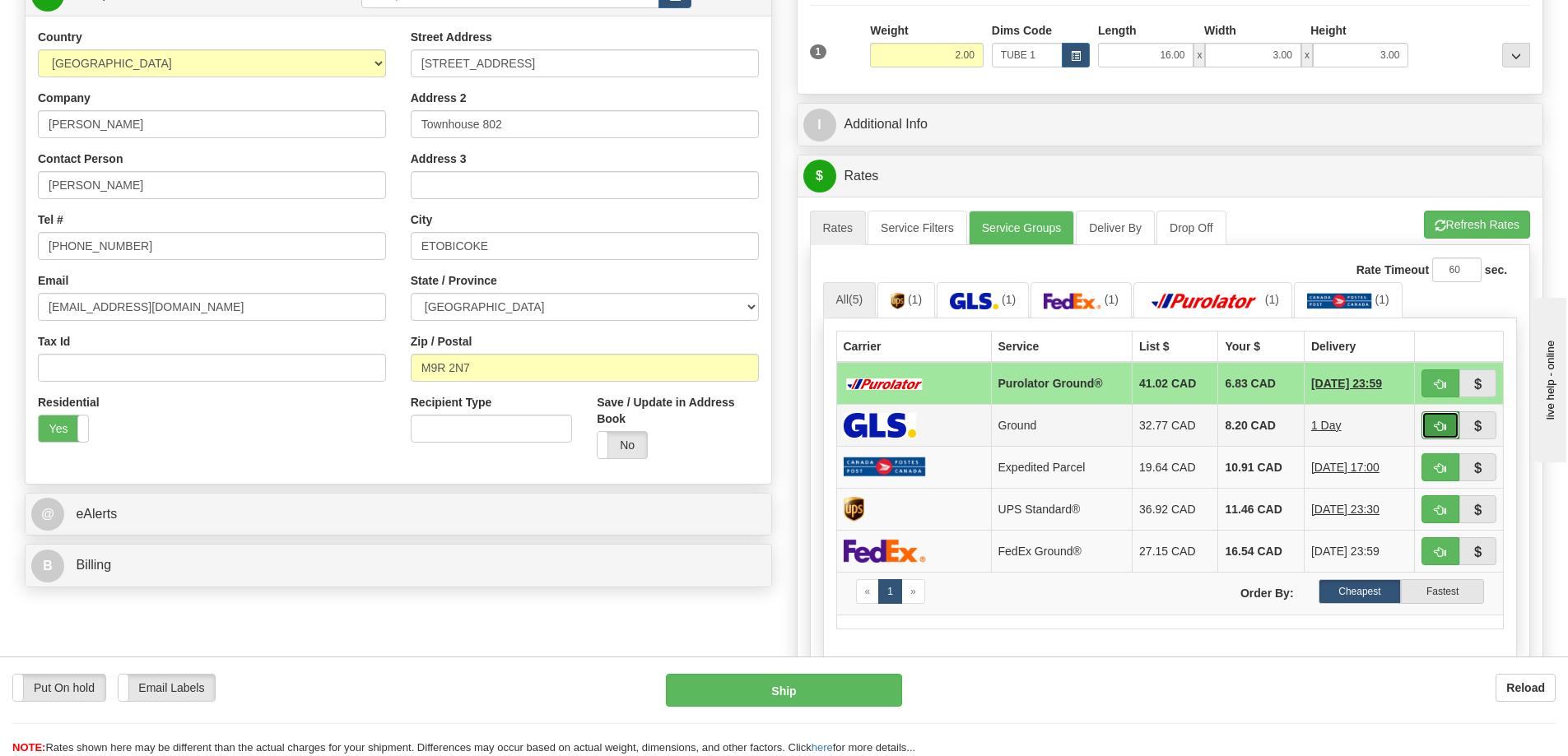
click at [1432, 423] on button "button" at bounding box center [1440, 425] width 38 height 28
type input "1"
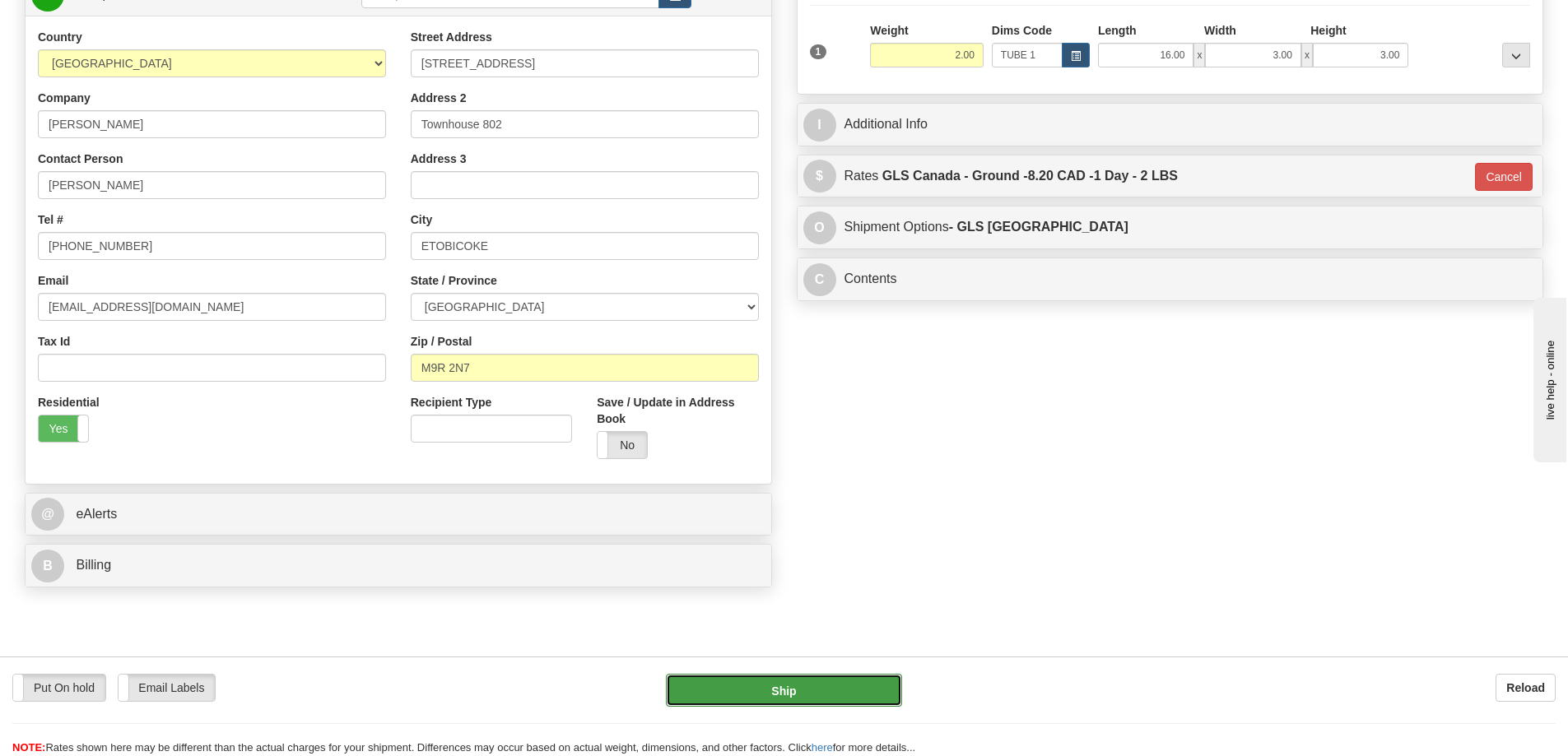
click at [850, 684] on button "Ship" at bounding box center [784, 690] width 236 height 33
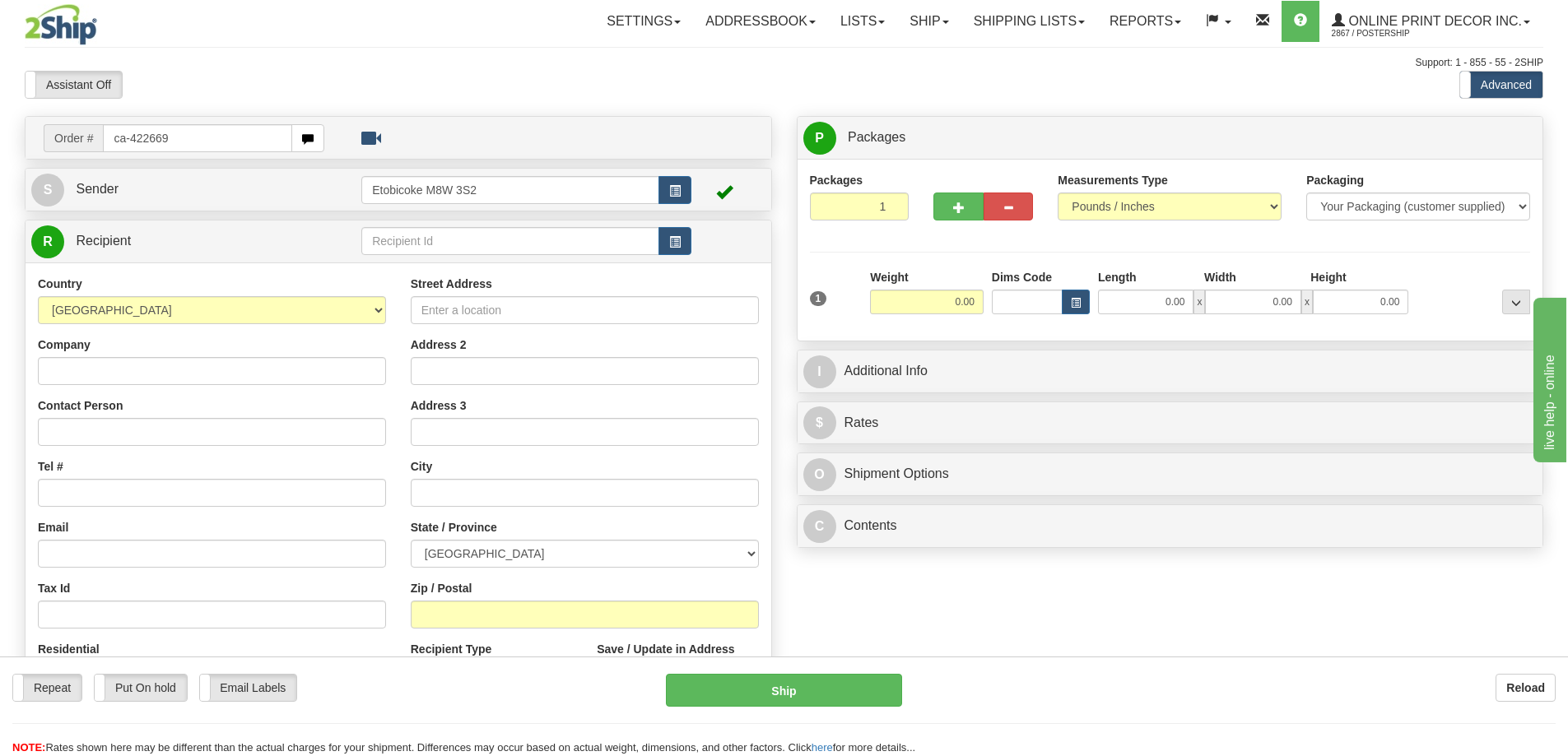
type input "ca-422669"
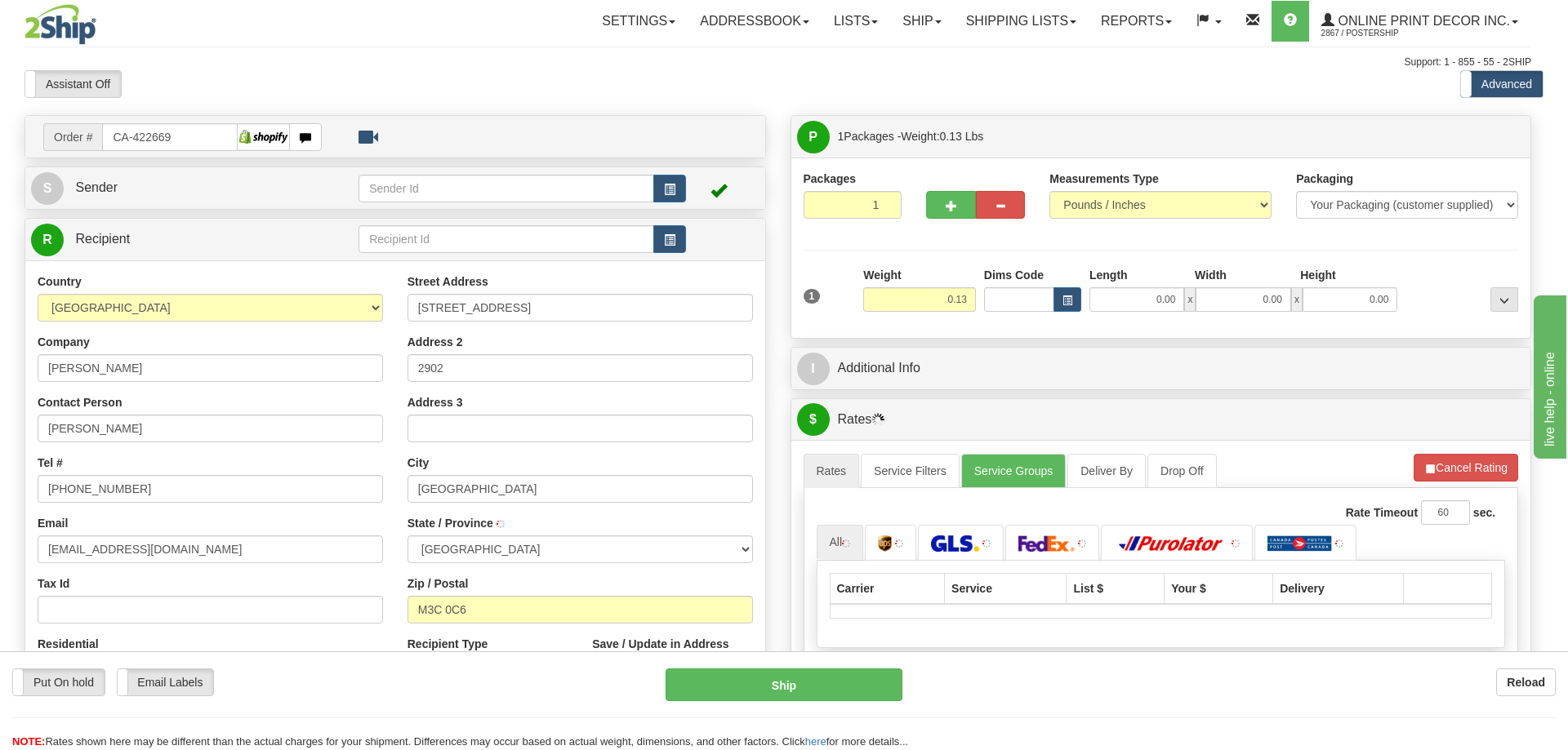
type input "NORTH YORK"
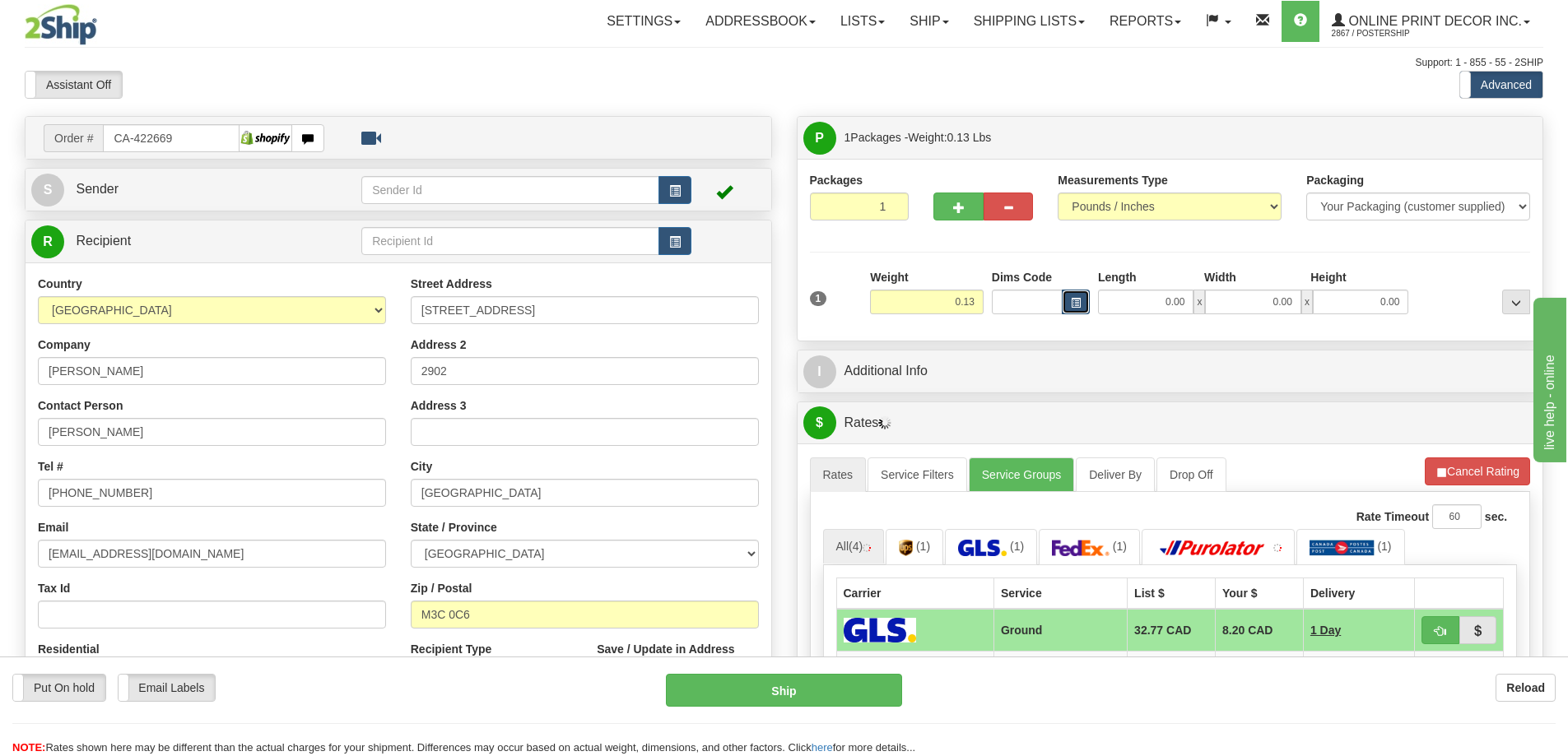
click at [1074, 296] on button "button" at bounding box center [1076, 301] width 28 height 25
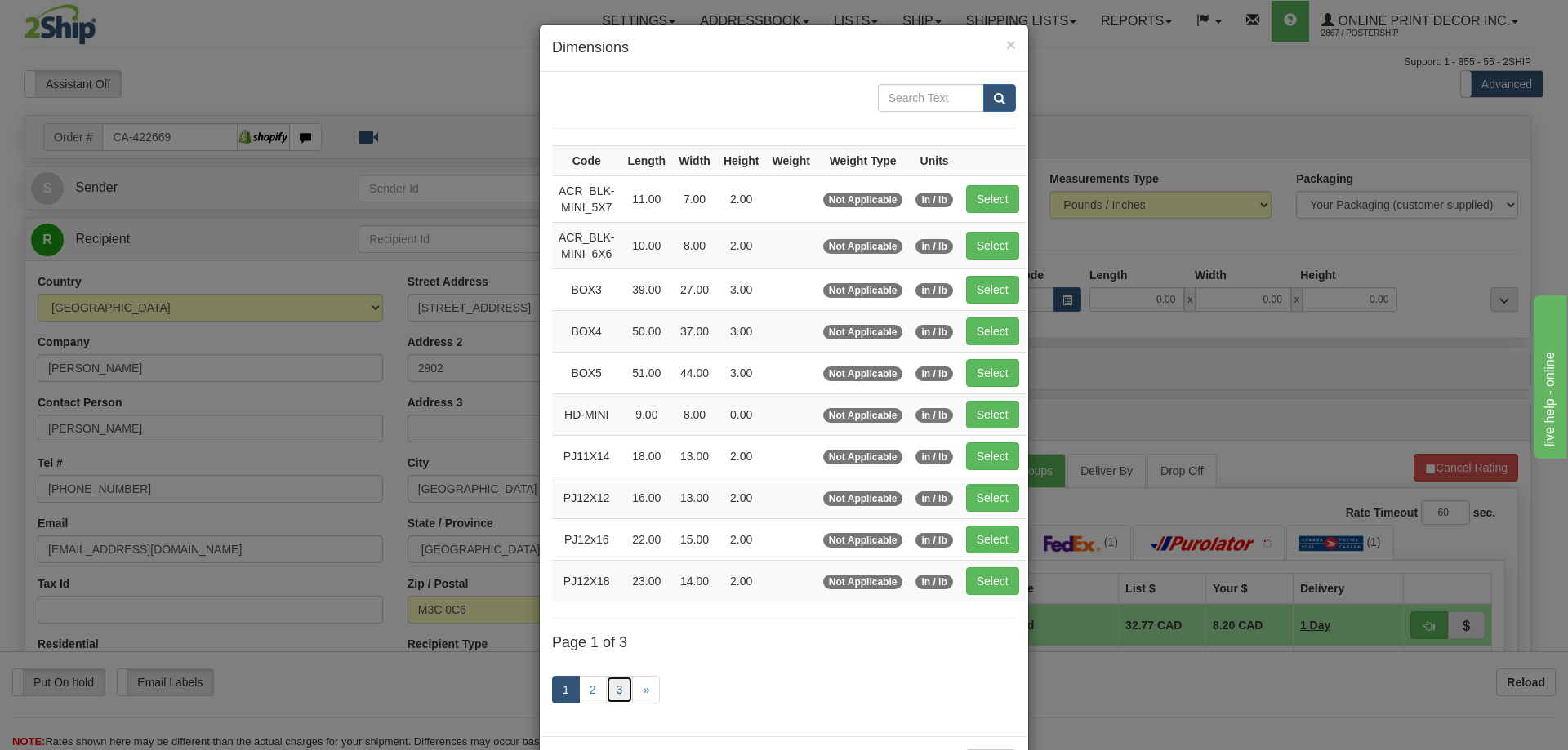
click at [611, 692] on link "3" at bounding box center [620, 690] width 28 height 28
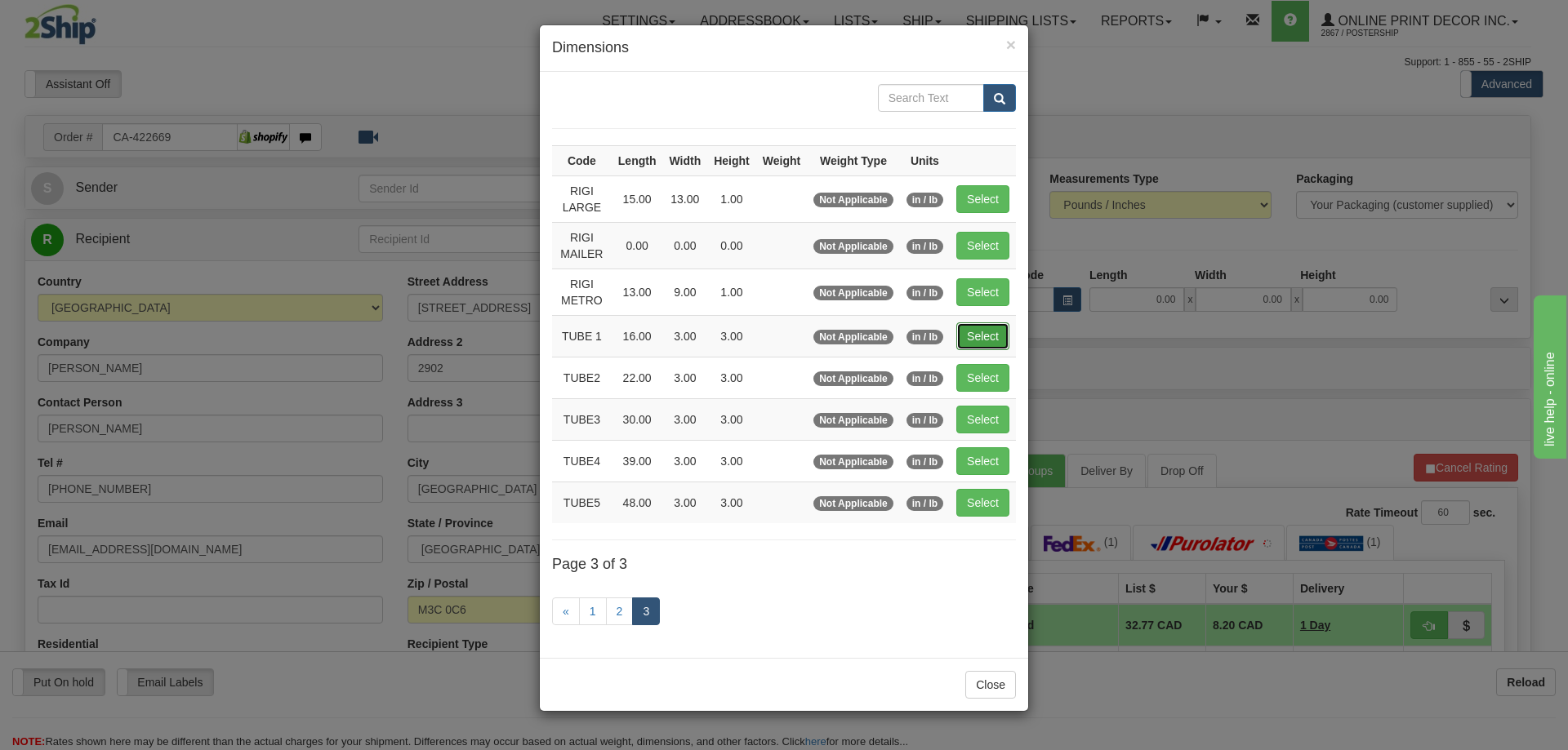
click at [994, 333] on button "Select" at bounding box center [983, 337] width 53 height 28
type input "TUBE 1"
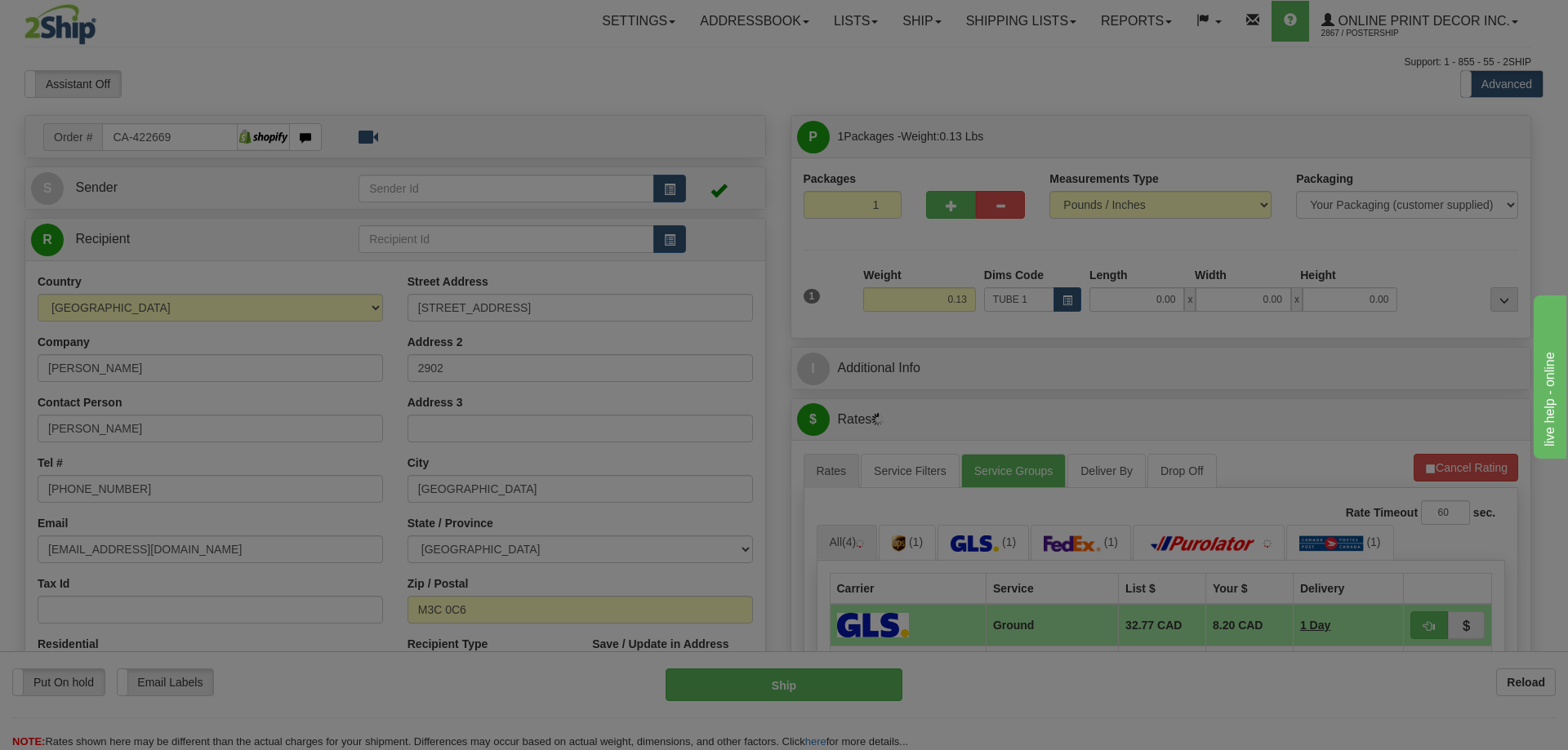
type input "16.00"
type input "3.00"
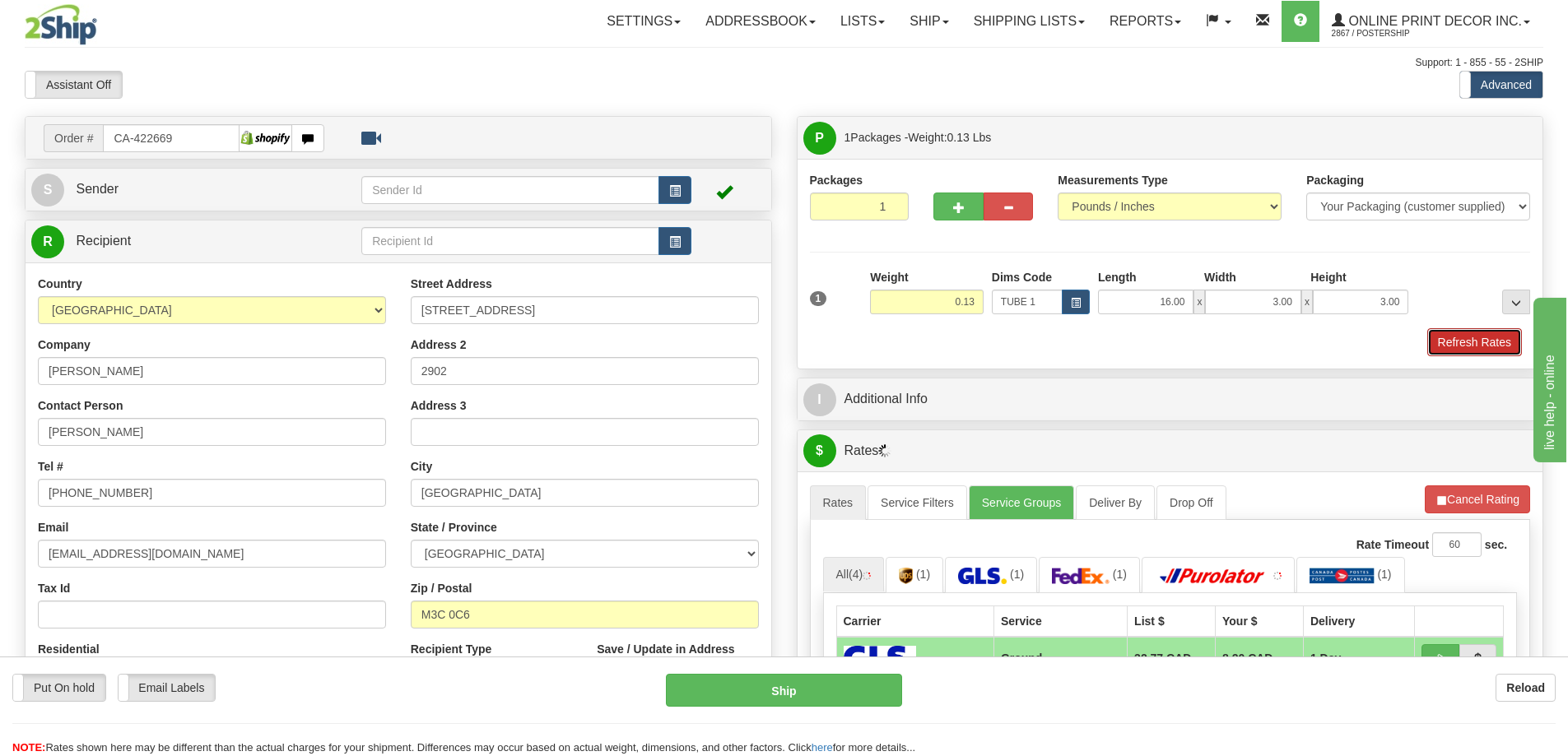
click at [1466, 332] on button "Refresh Rates" at bounding box center [1474, 342] width 95 height 28
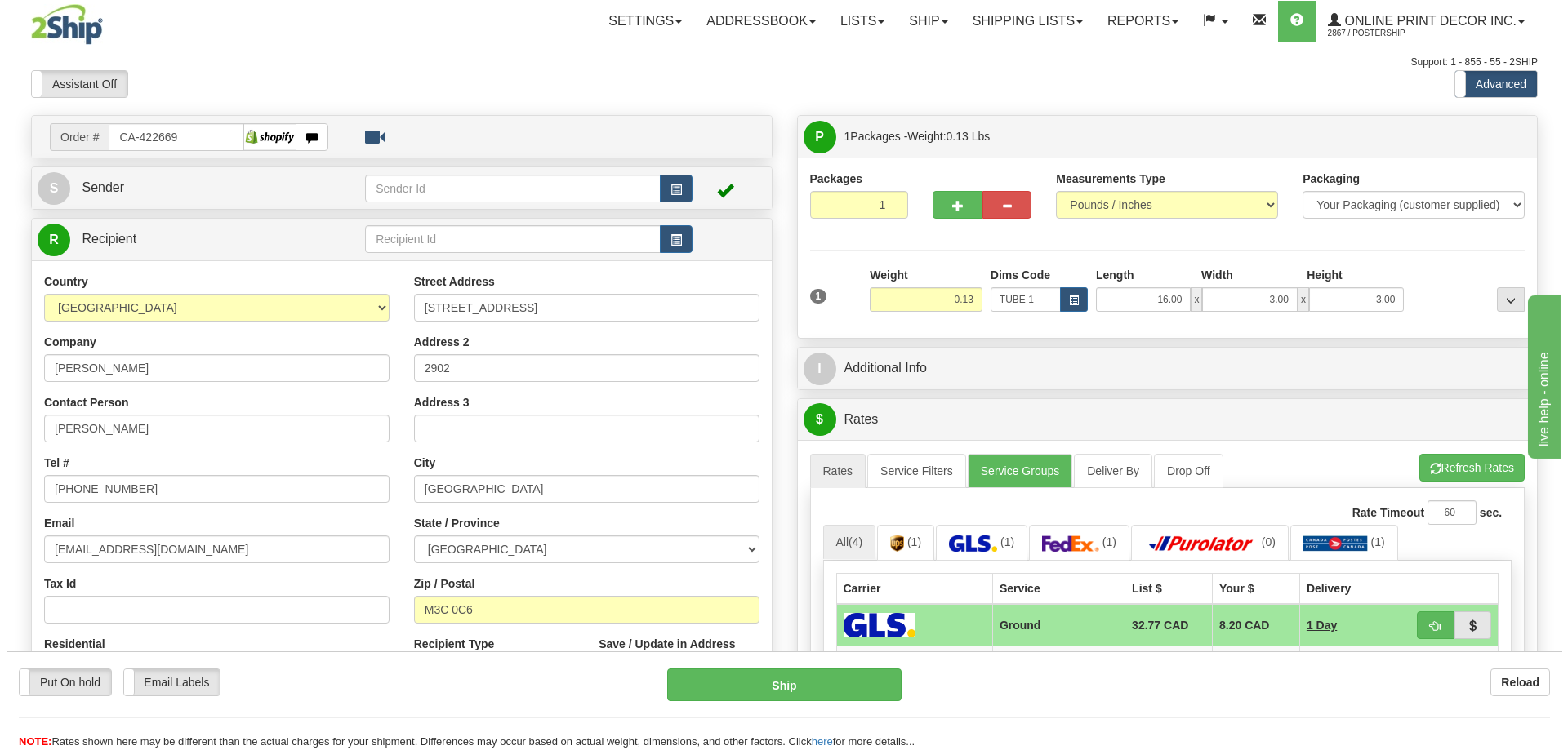
scroll to position [163, 0]
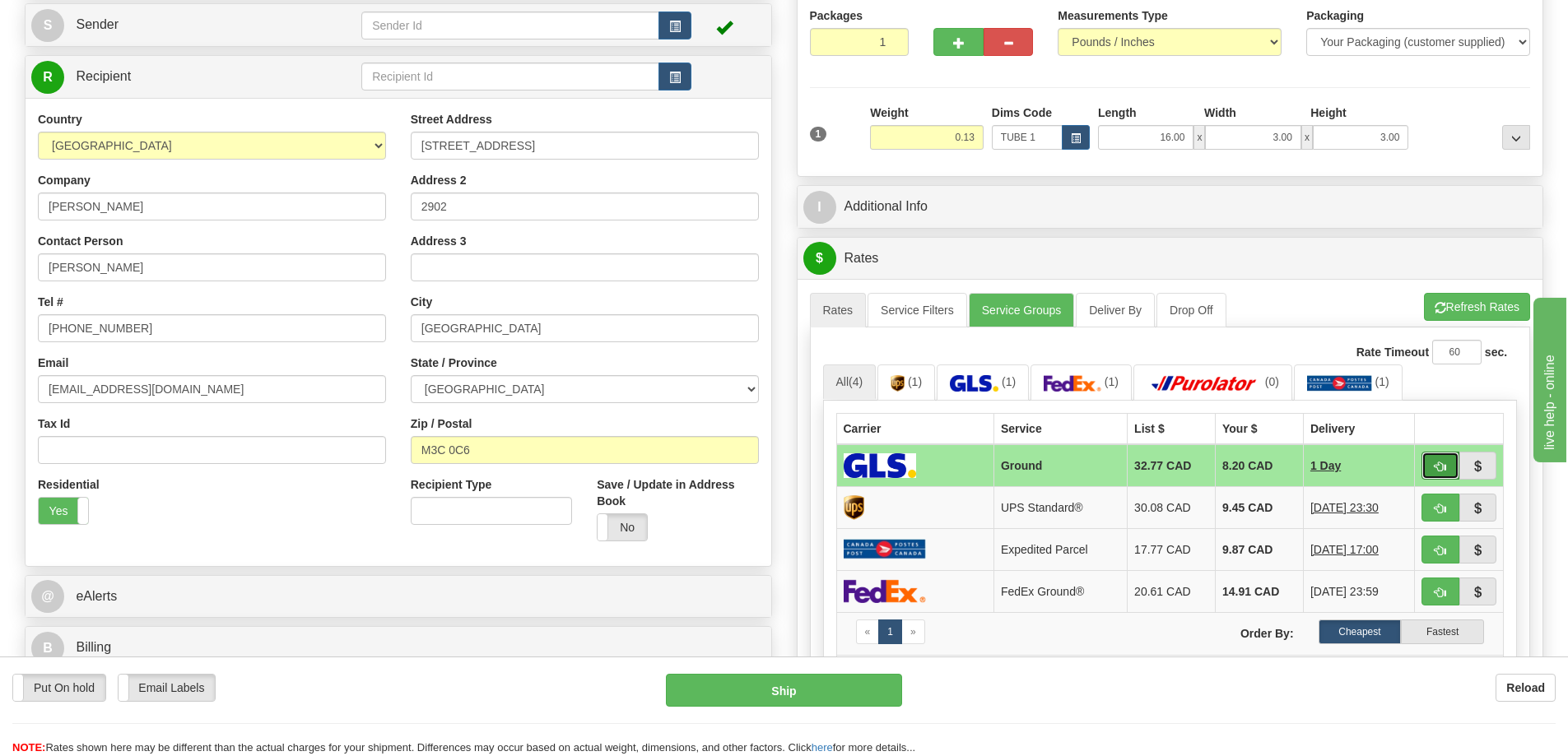
click at [1434, 462] on button "button" at bounding box center [1440, 466] width 38 height 28
type input "1"
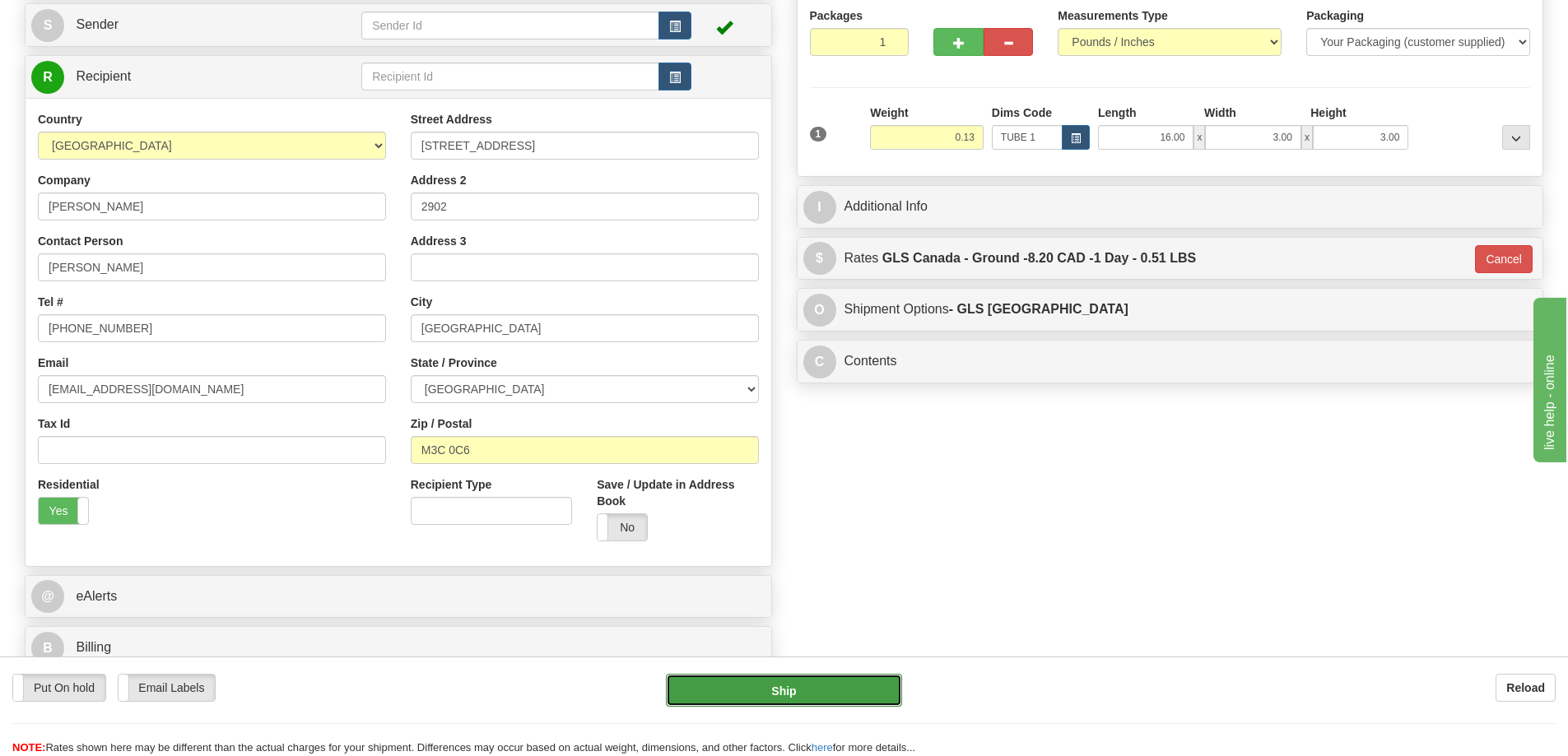
click at [786, 683] on button "Ship" at bounding box center [784, 690] width 236 height 33
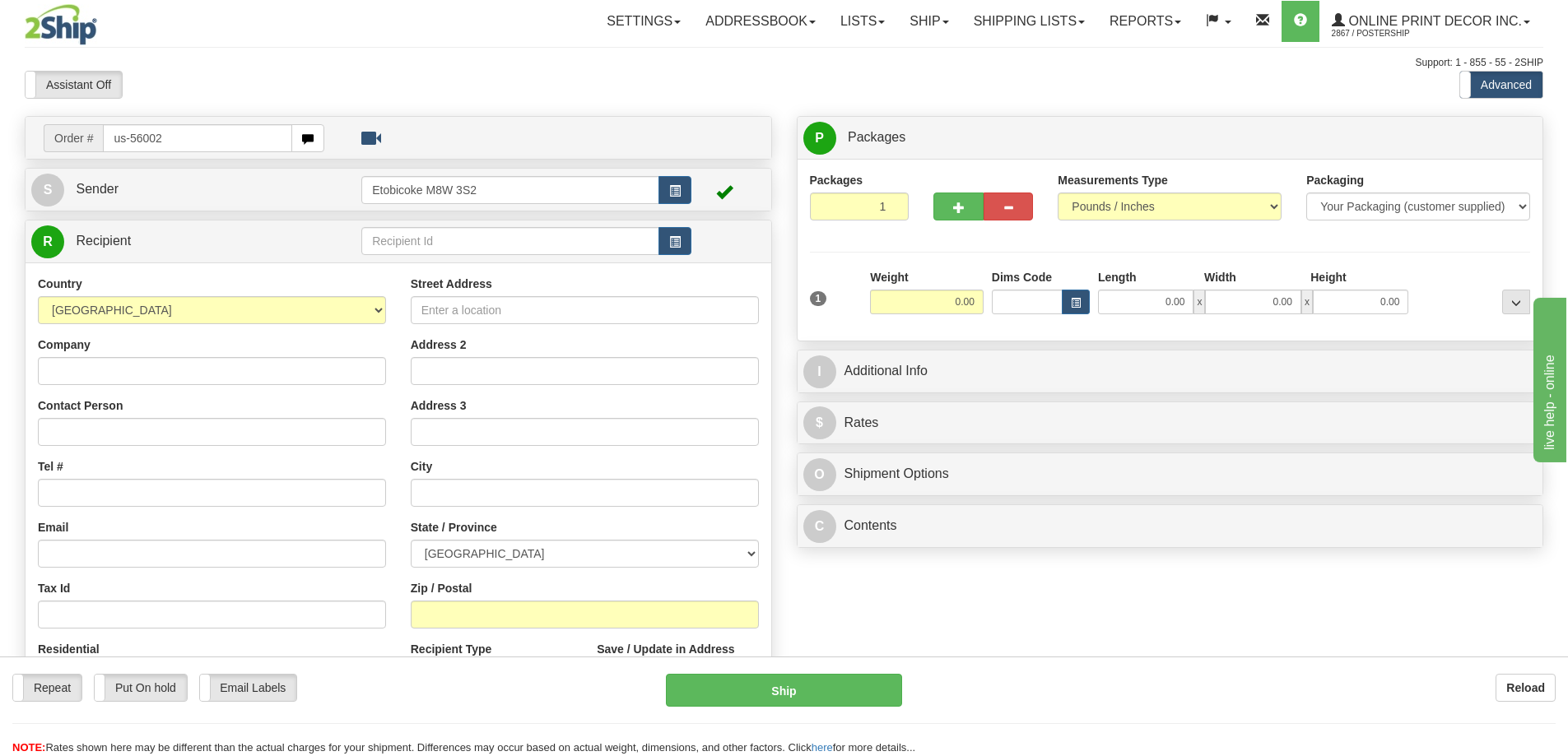
type input "us-56002"
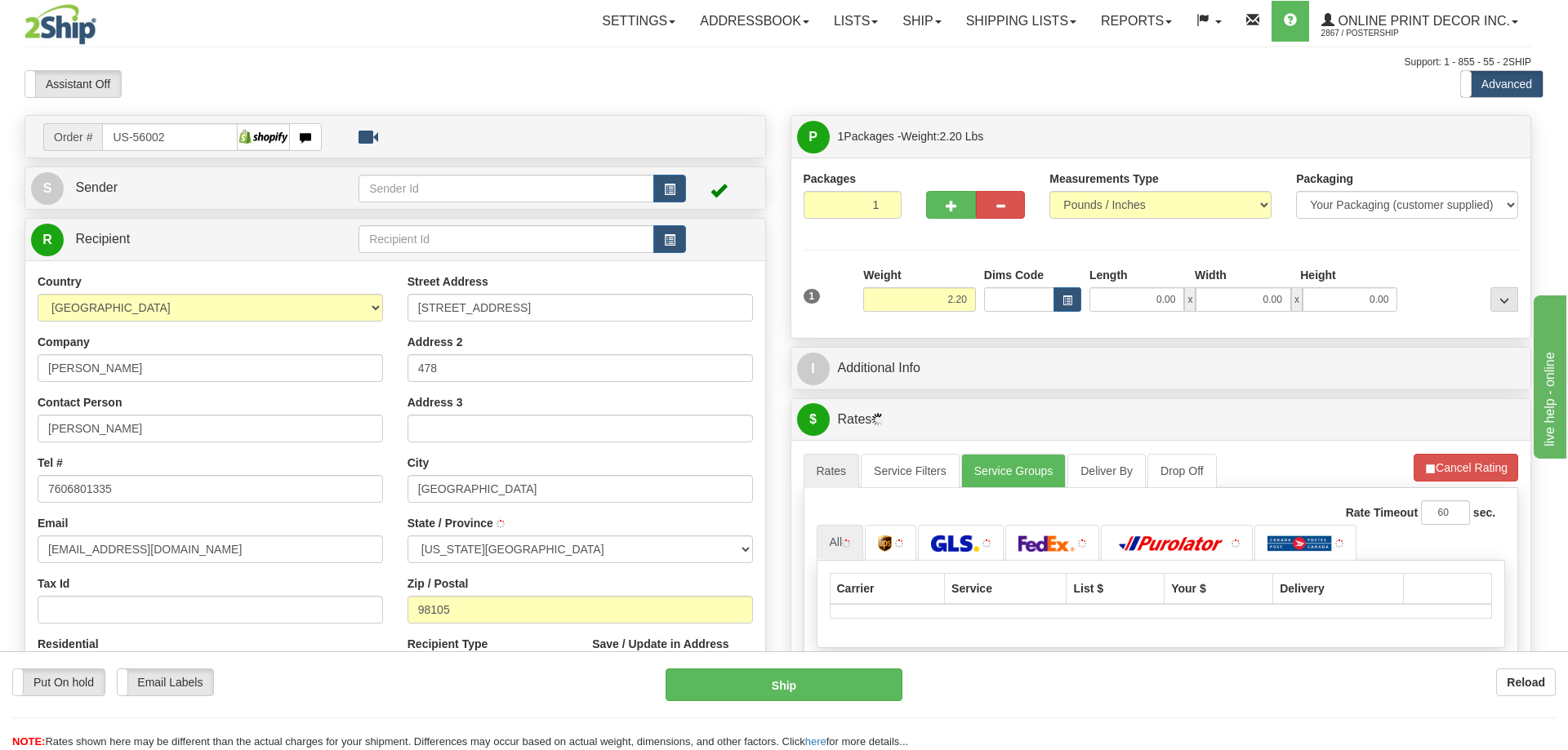
type input "[GEOGRAPHIC_DATA]"
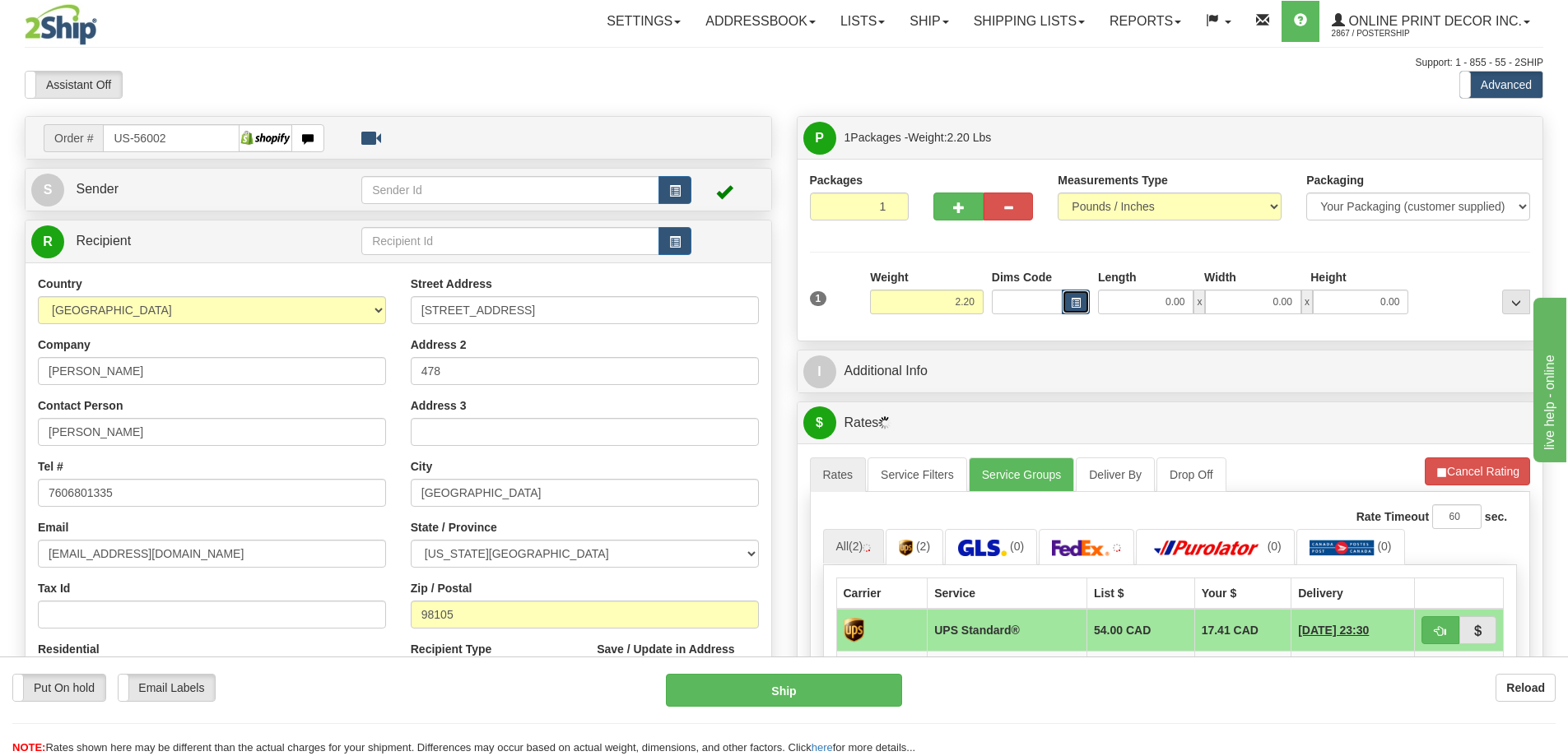
click at [1080, 302] on button "button" at bounding box center [1076, 301] width 28 height 25
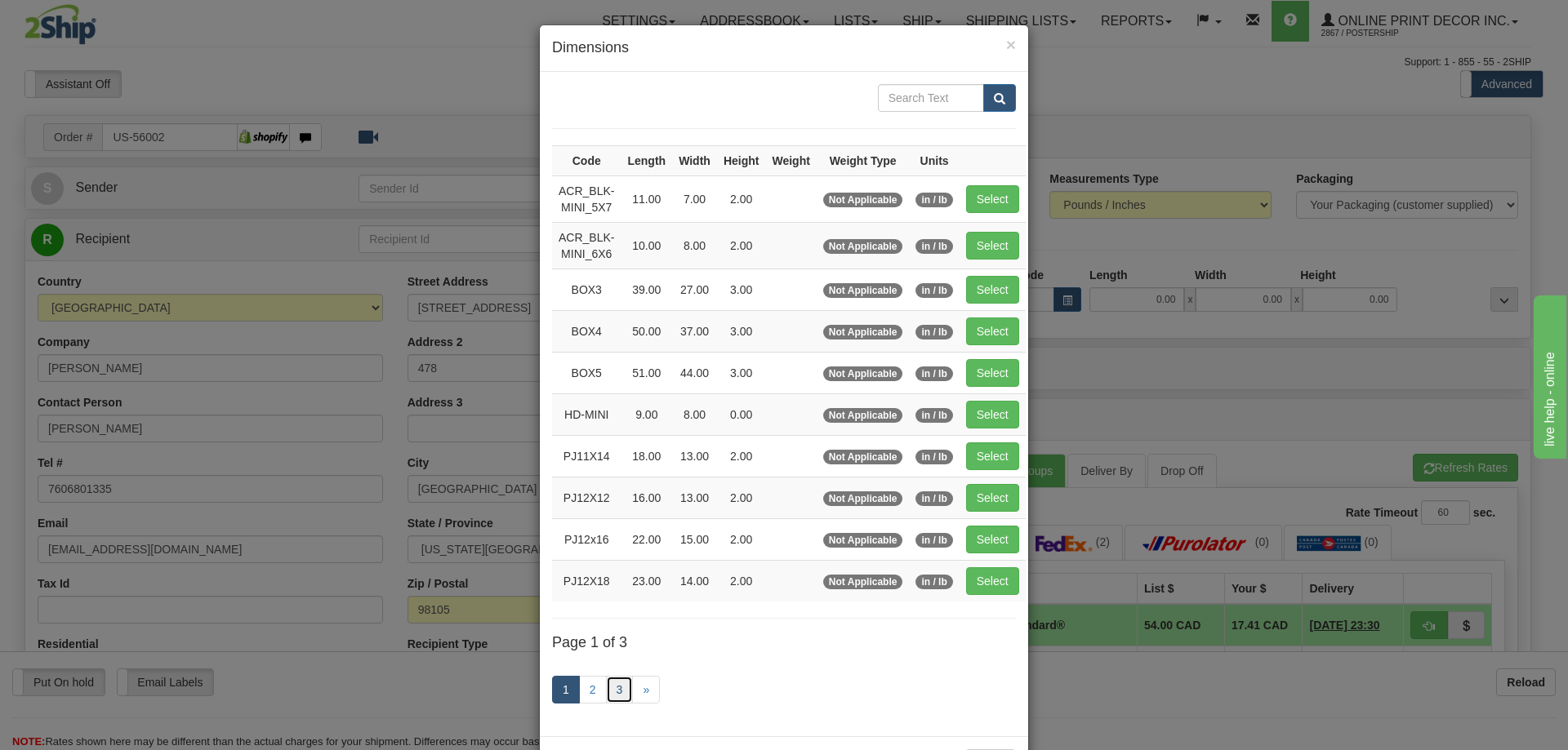
click at [617, 688] on link "3" at bounding box center [620, 690] width 28 height 28
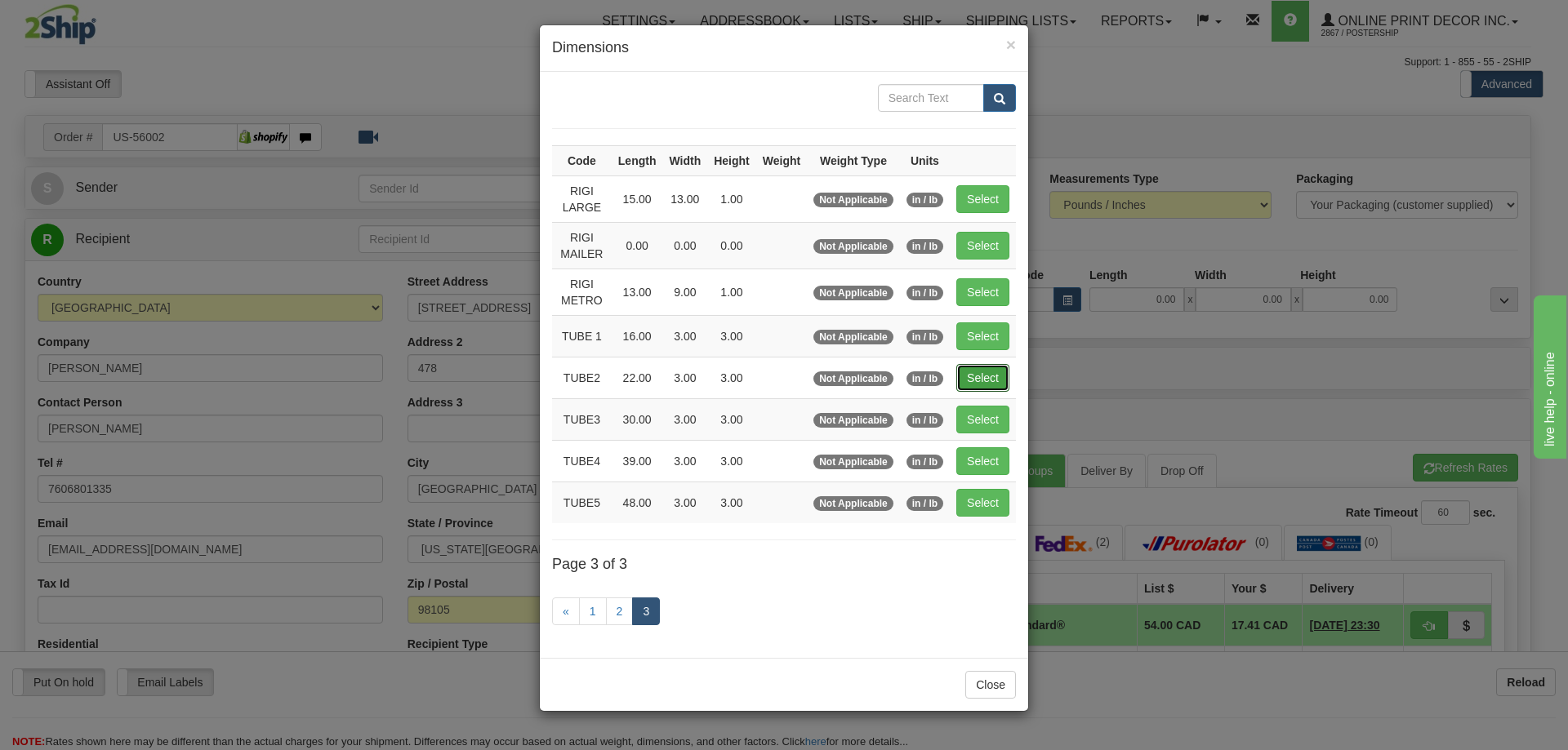
click at [975, 377] on button "Select" at bounding box center [983, 378] width 53 height 28
type input "TUBE2"
type input "22.00"
type input "3.00"
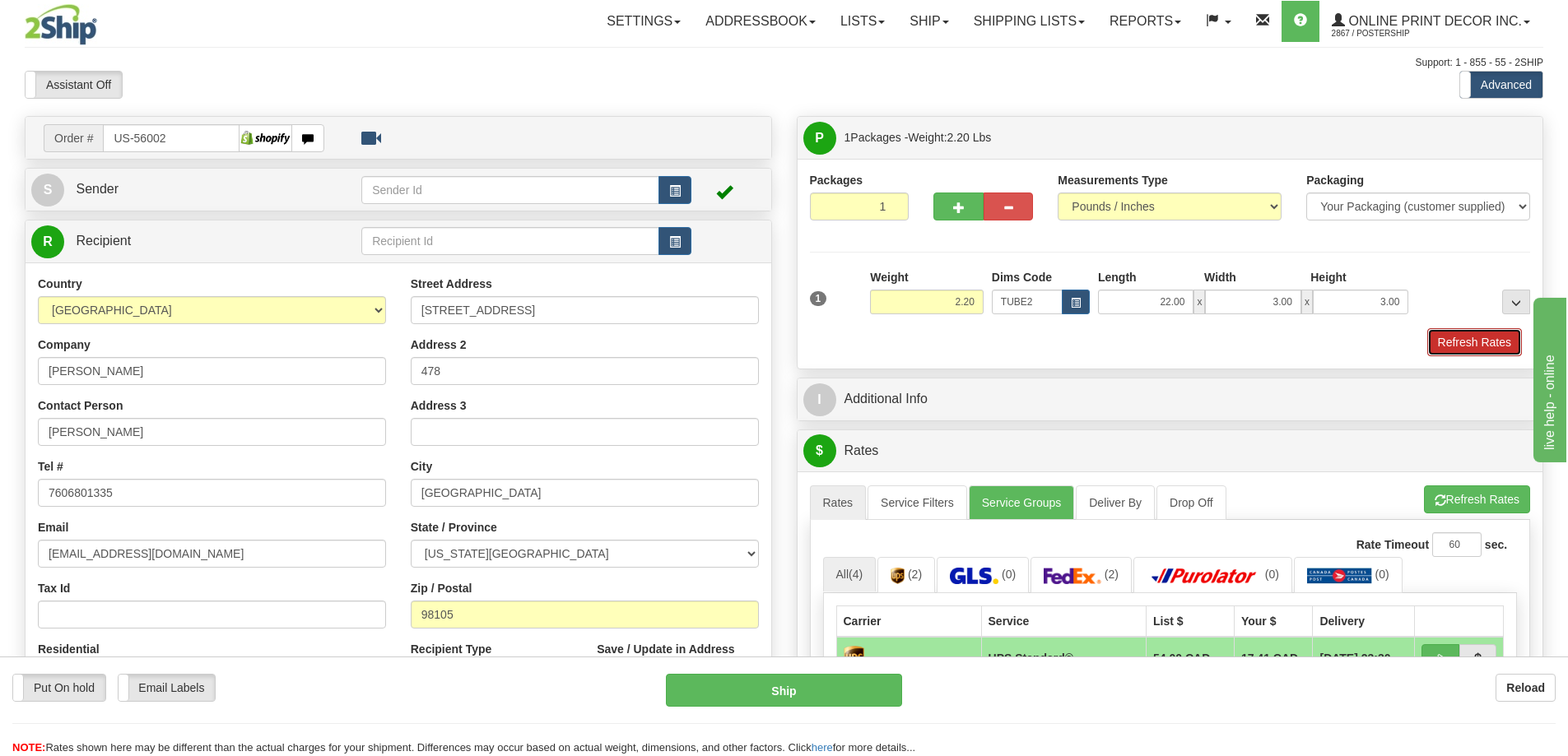
click at [1473, 345] on button "Refresh Rates" at bounding box center [1474, 342] width 95 height 28
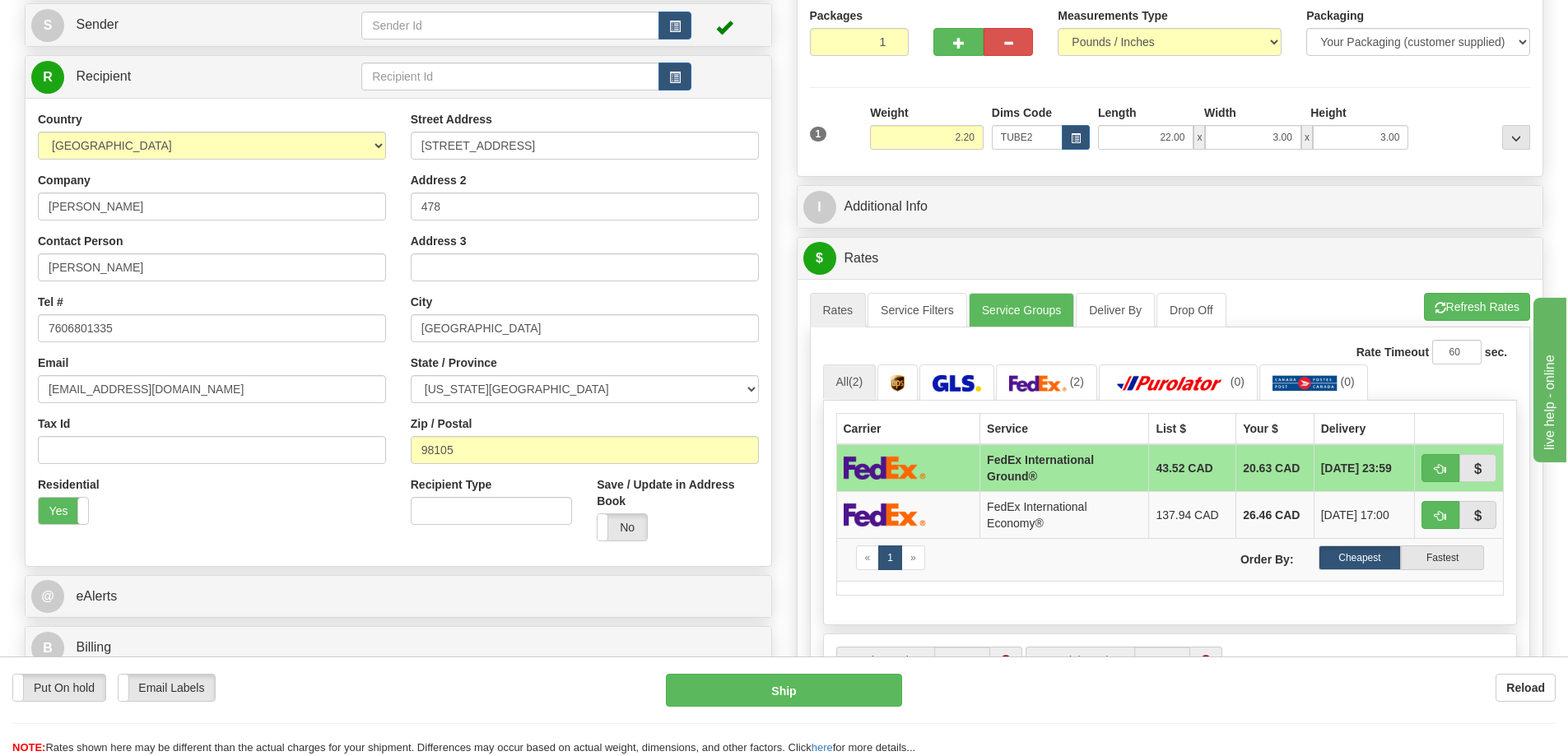
scroll to position [329, 0]
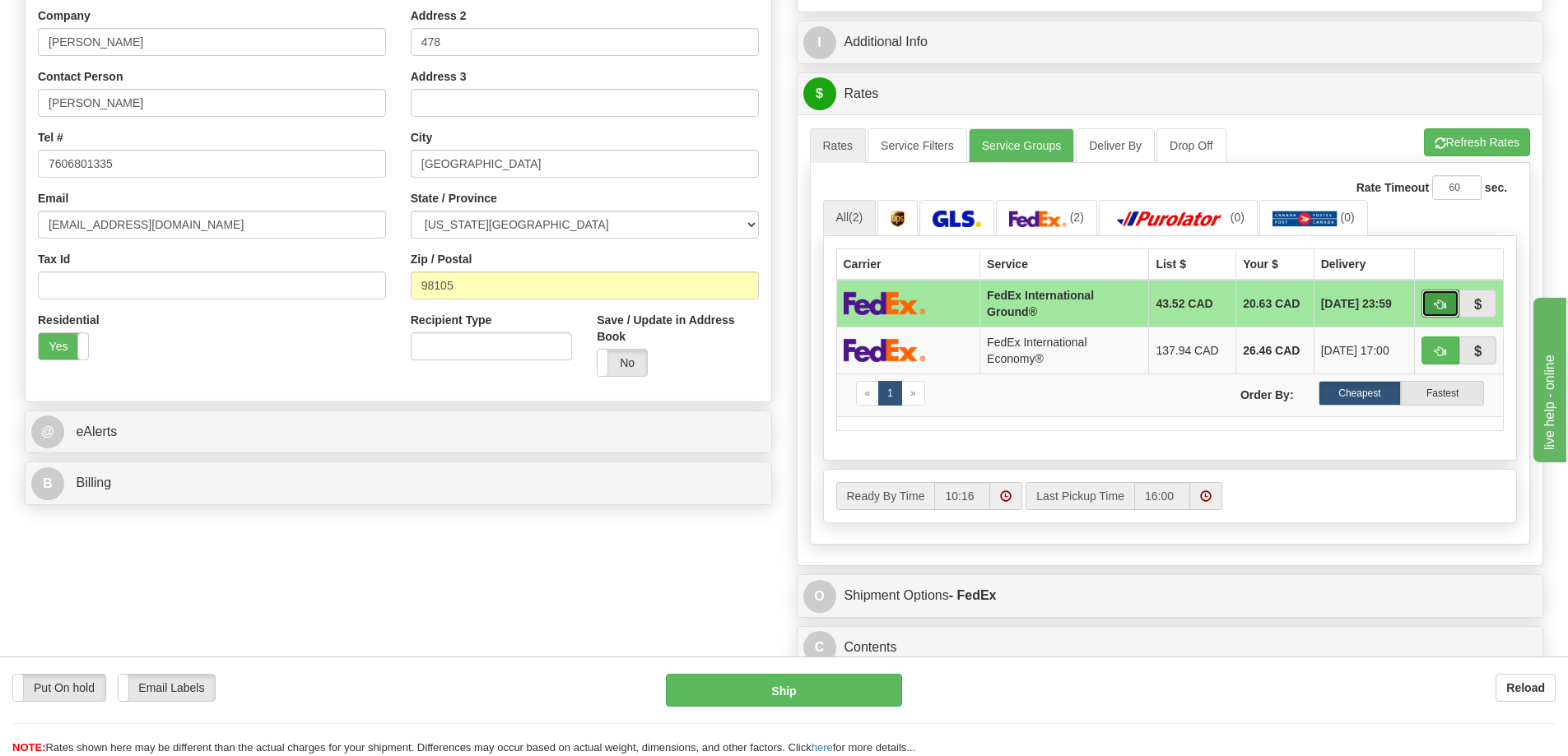
click at [1434, 299] on button "button" at bounding box center [1440, 303] width 38 height 28
type input "92"
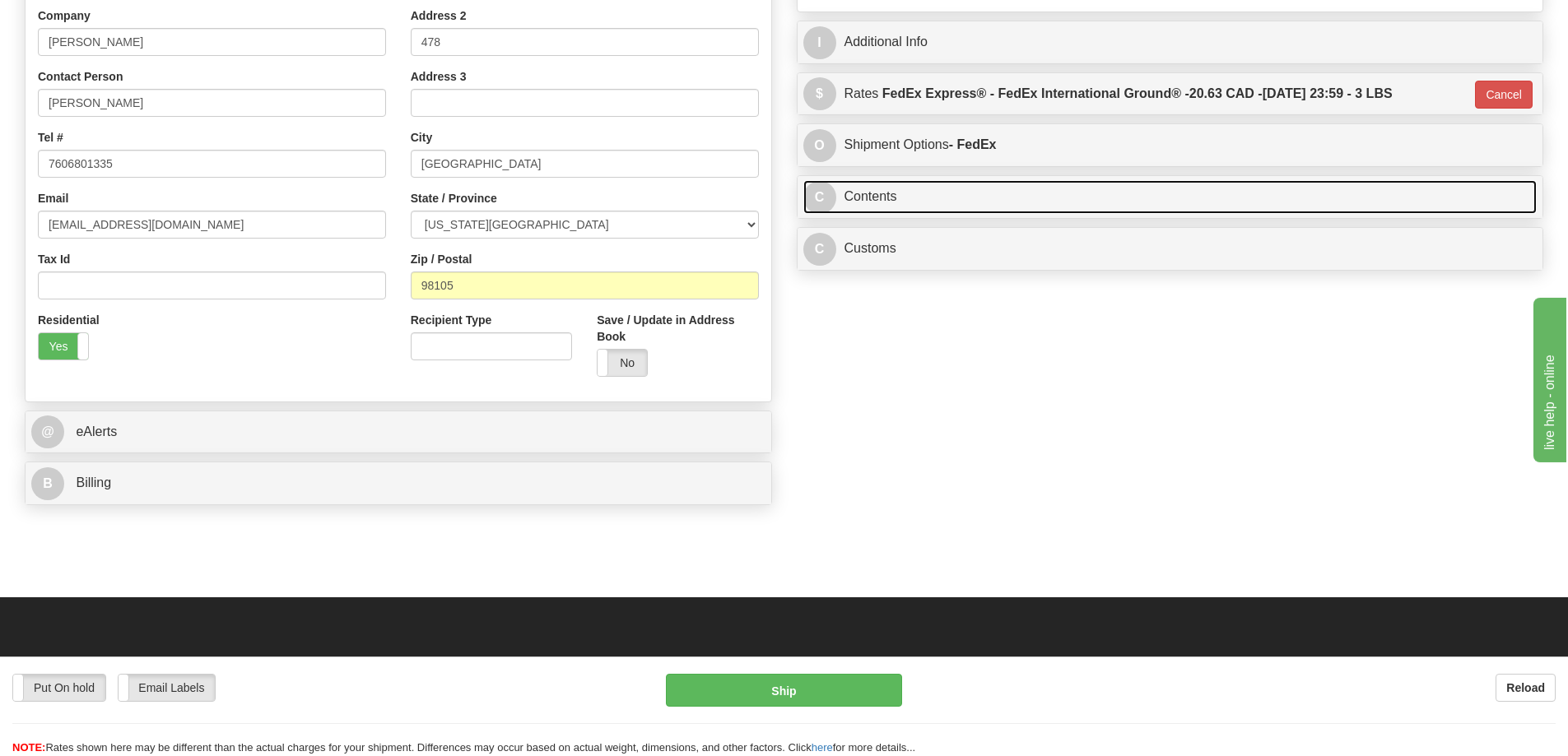
click at [1175, 198] on link "C Contents" at bounding box center [1170, 198] width 734 height 34
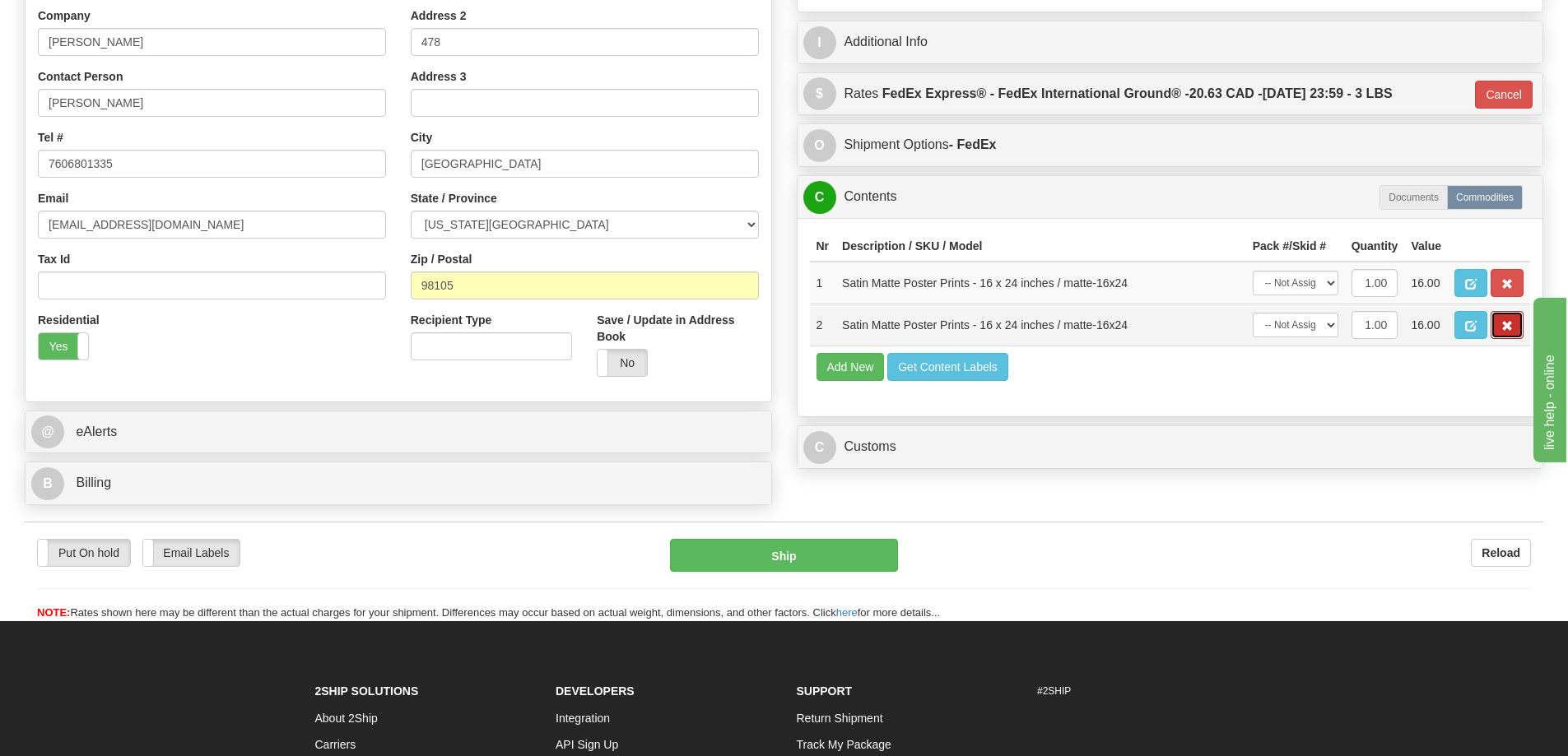
click at [1506, 328] on span "button" at bounding box center [1507, 326] width 11 height 10
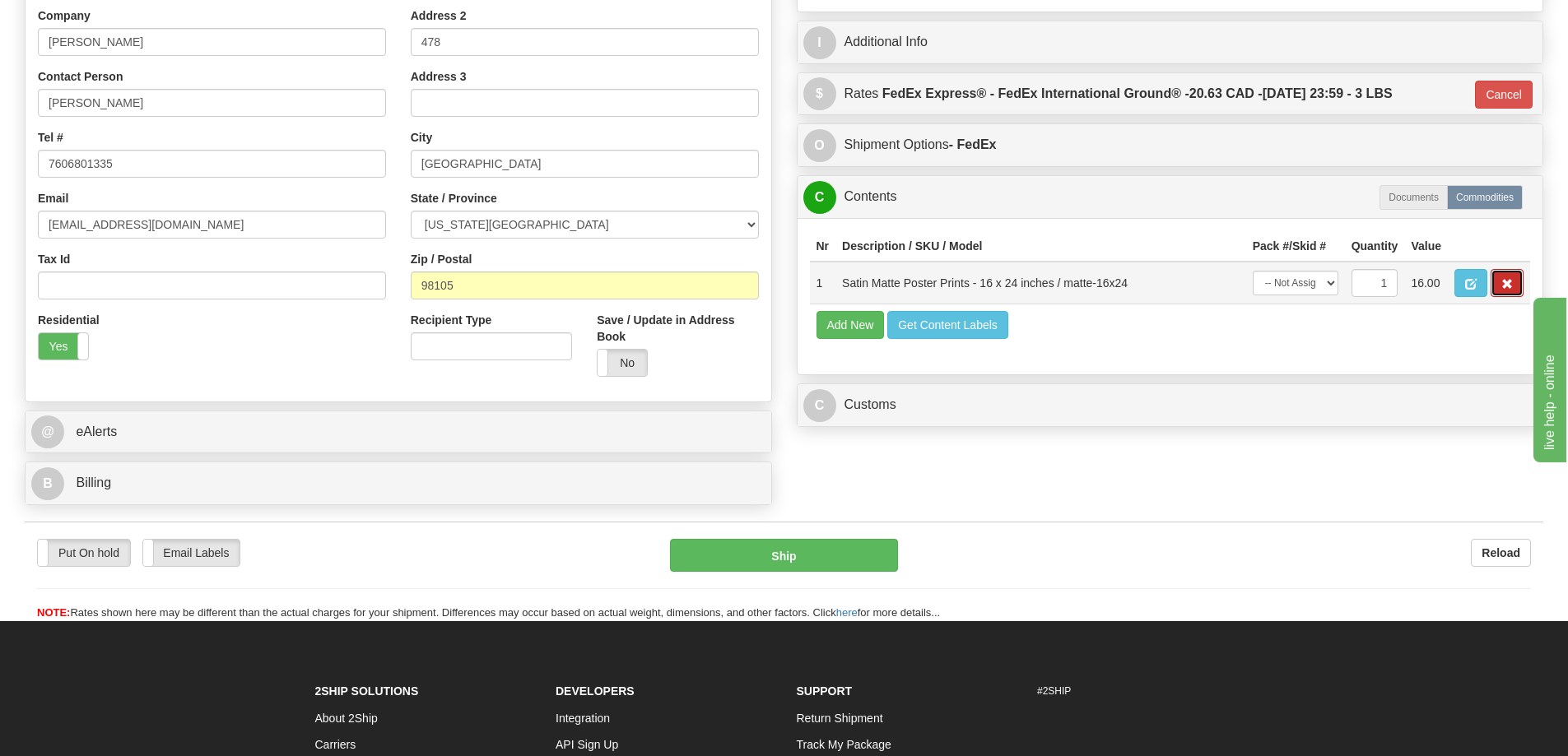
click at [1516, 277] on button "button" at bounding box center [1507, 284] width 33 height 28
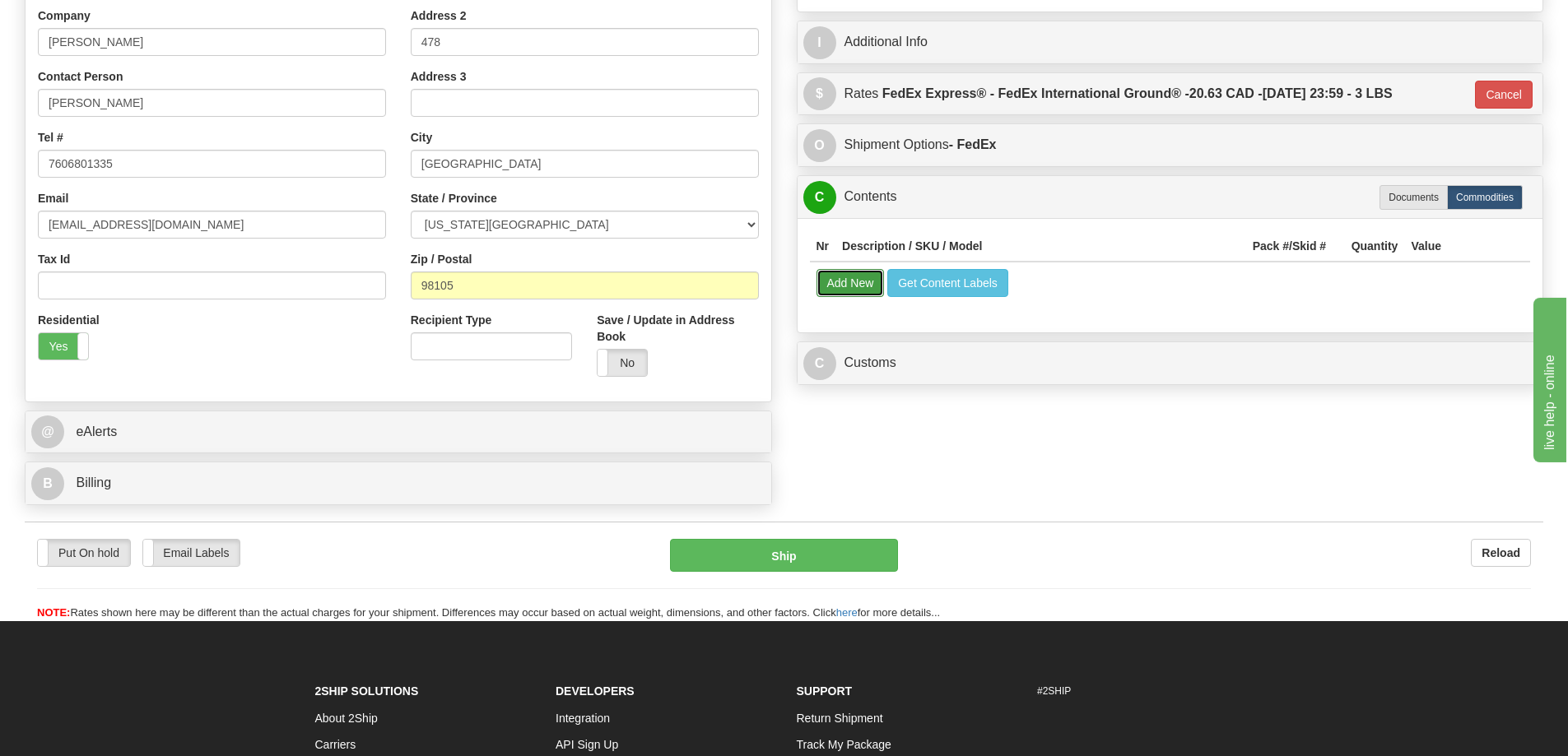
click at [859, 285] on button "Add New" at bounding box center [851, 284] width 68 height 28
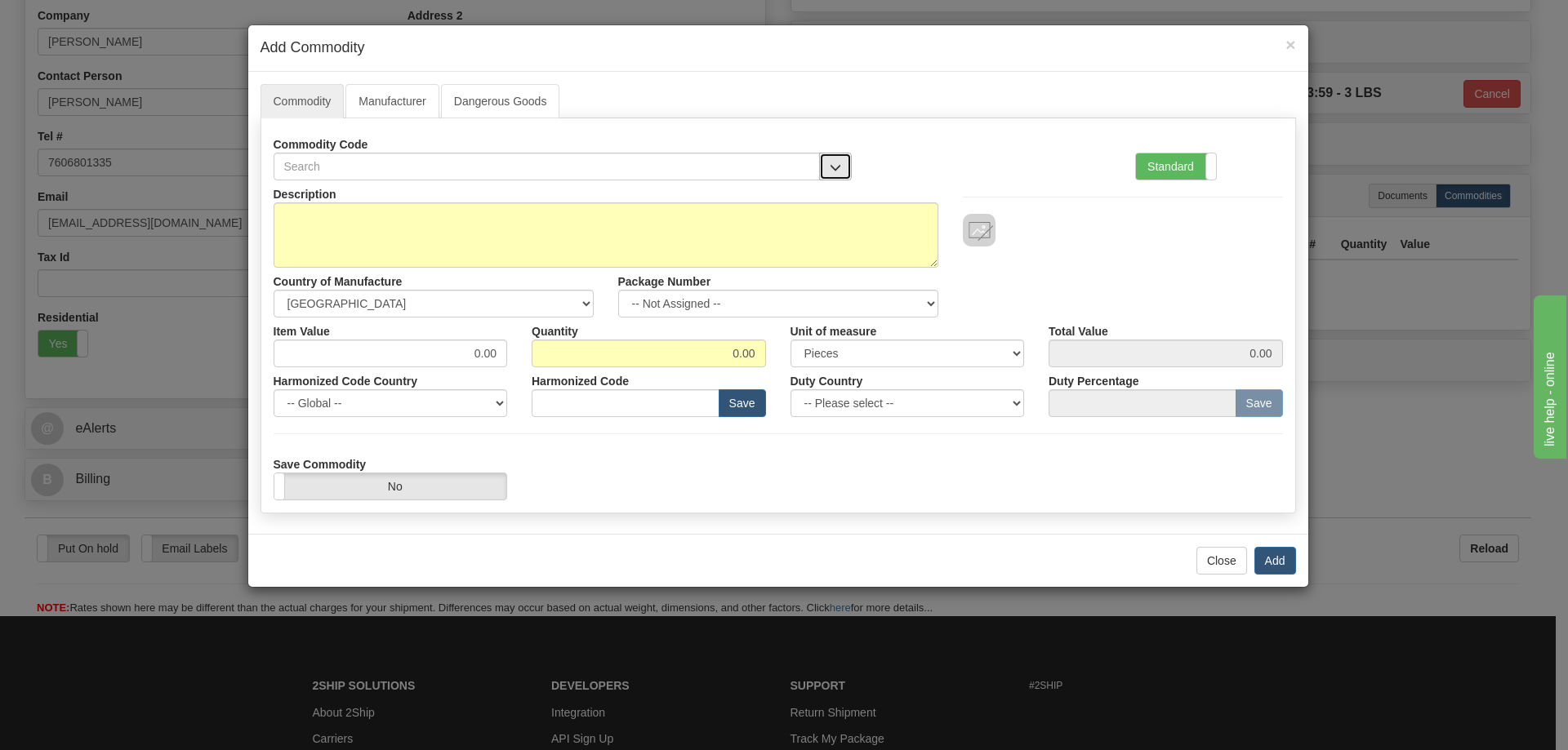
click at [844, 158] on button "button" at bounding box center [835, 167] width 33 height 28
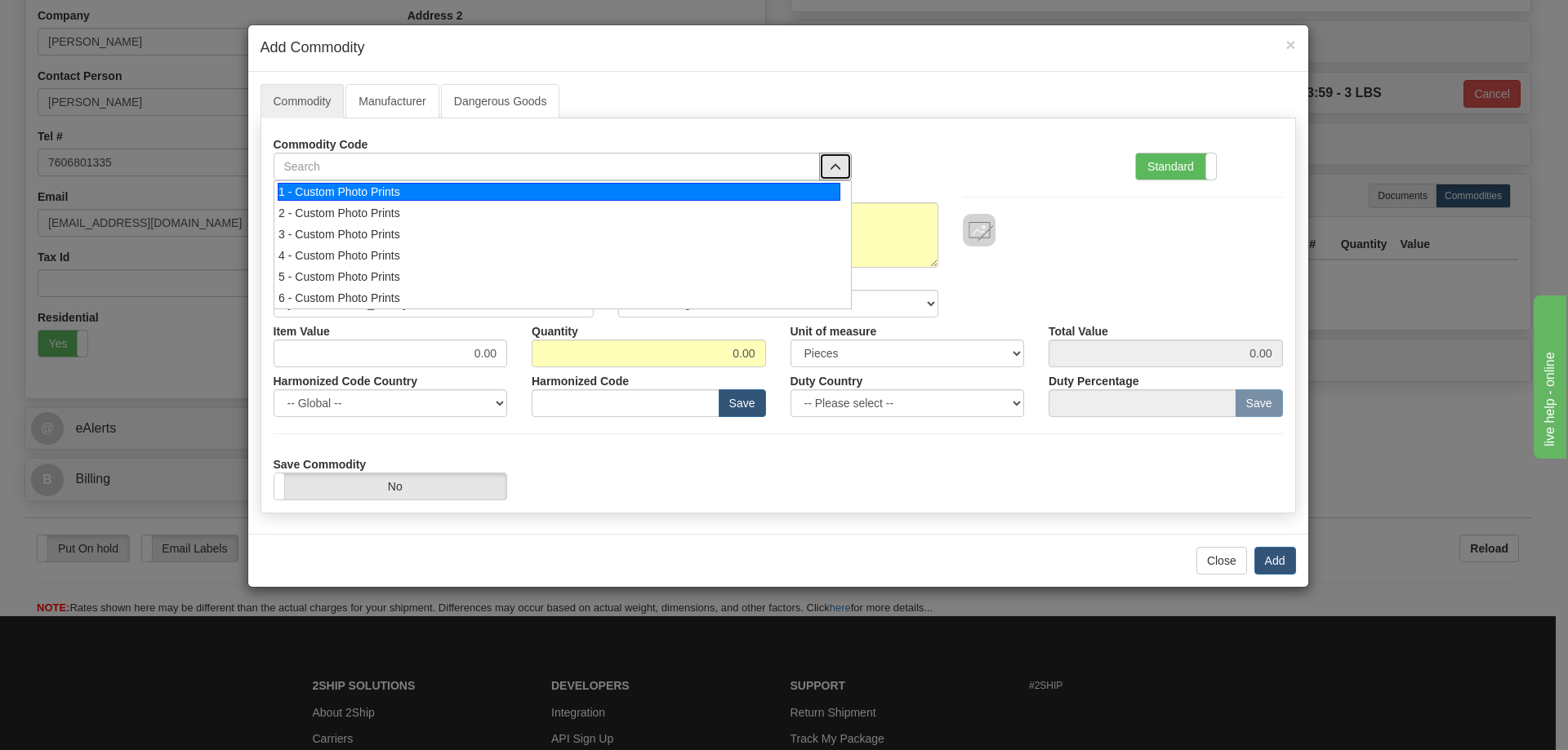
click at [788, 199] on div "1 - Custom Photo Prints" at bounding box center [559, 191] width 563 height 18
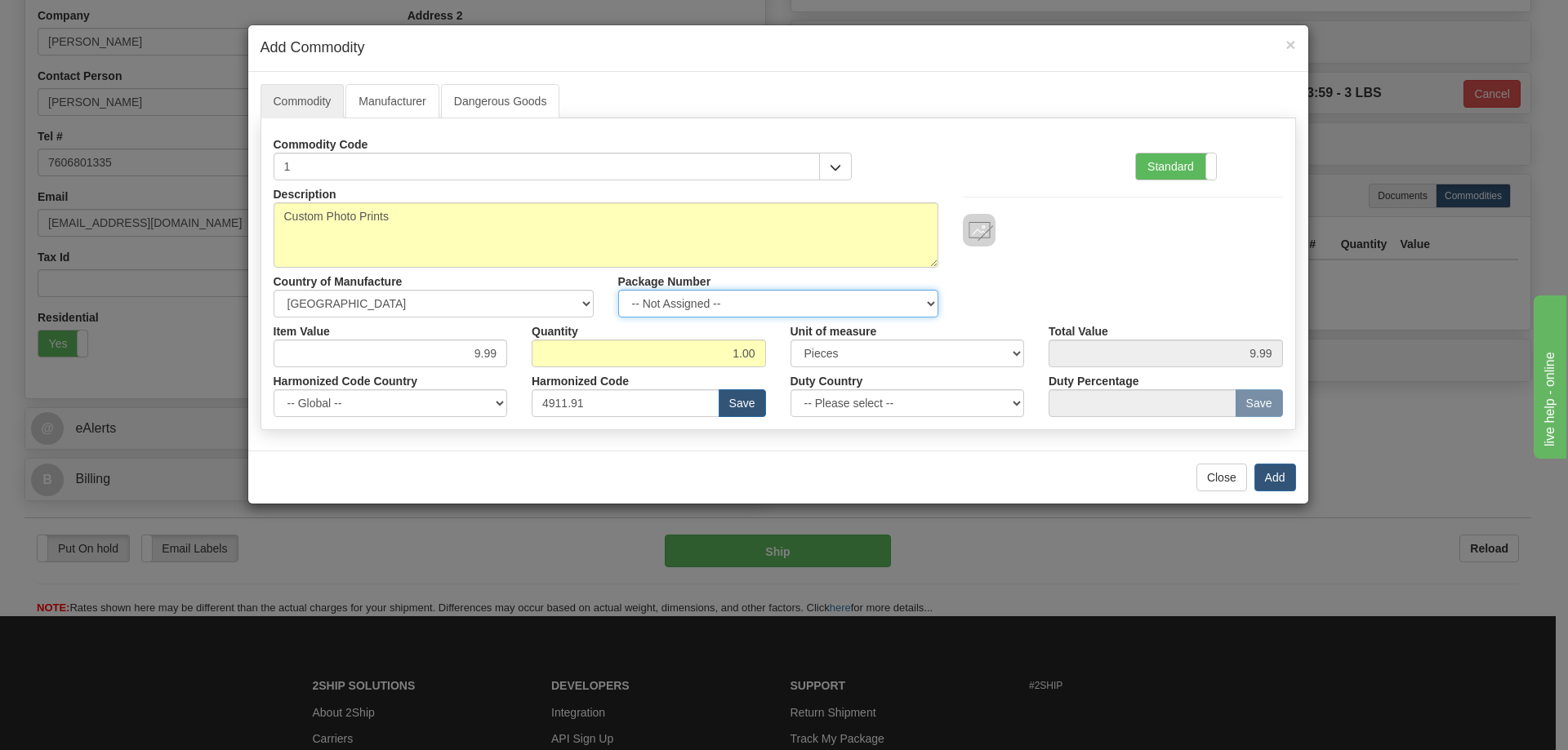
click at [924, 304] on select "-- Not Assigned -- Item 1" at bounding box center [777, 304] width 320 height 28
select select "0"
click at [618, 290] on select "-- Not Assigned -- Item 1" at bounding box center [777, 304] width 320 height 28
click at [1278, 480] on button "Add" at bounding box center [1274, 478] width 41 height 28
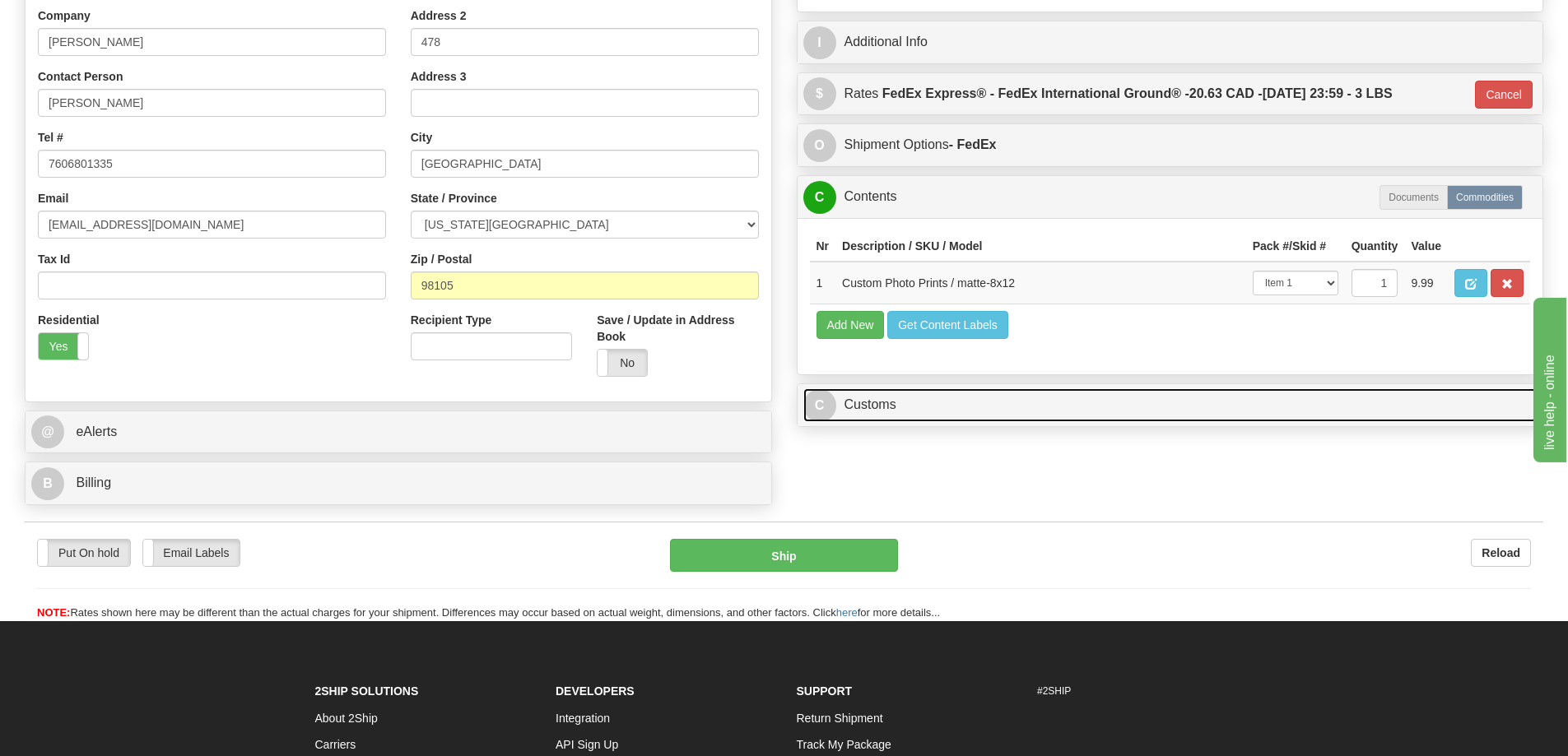
click at [1321, 404] on link "C Customs" at bounding box center [1170, 405] width 734 height 34
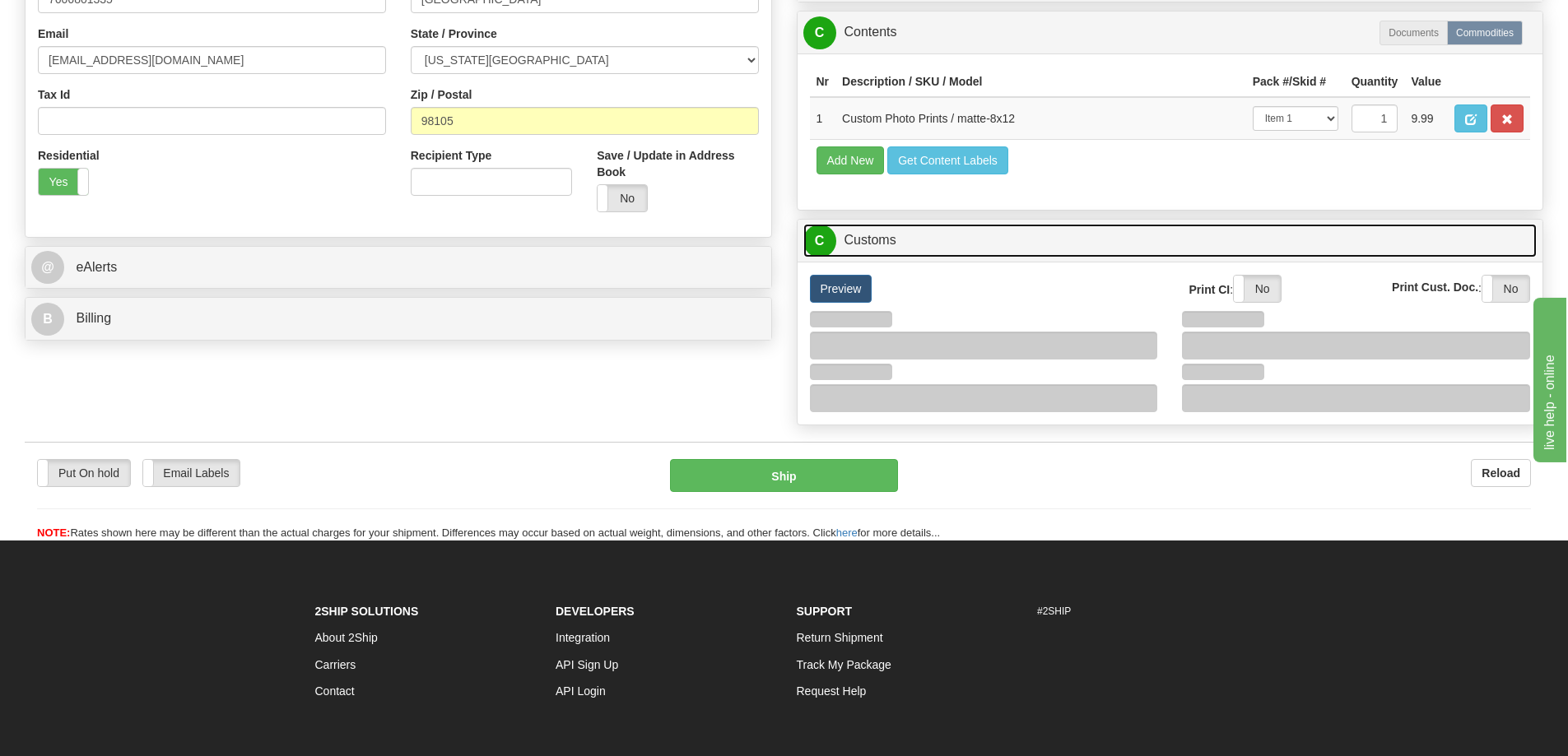
scroll to position [576, 0]
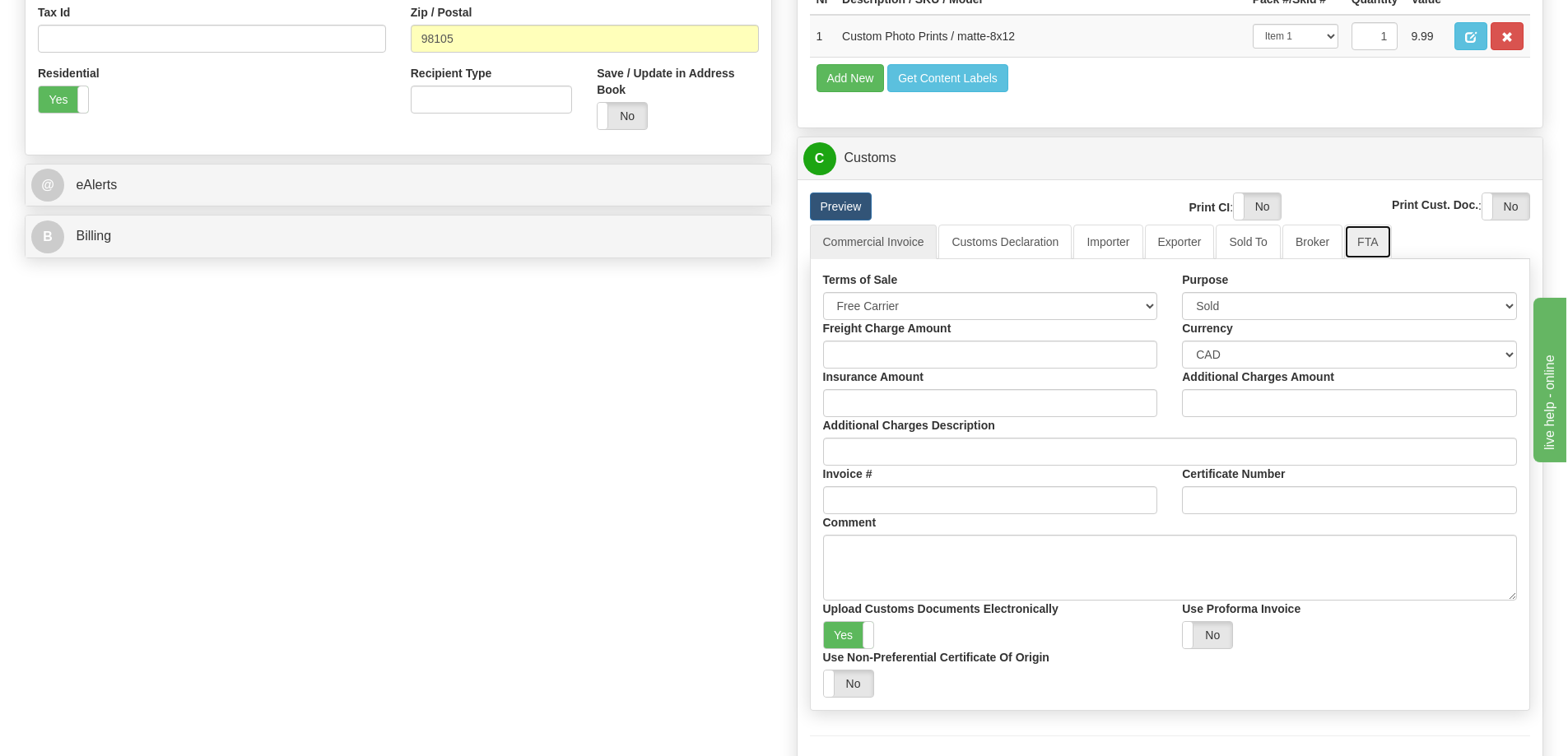
click at [1373, 245] on link "FTA" at bounding box center [1368, 242] width 47 height 35
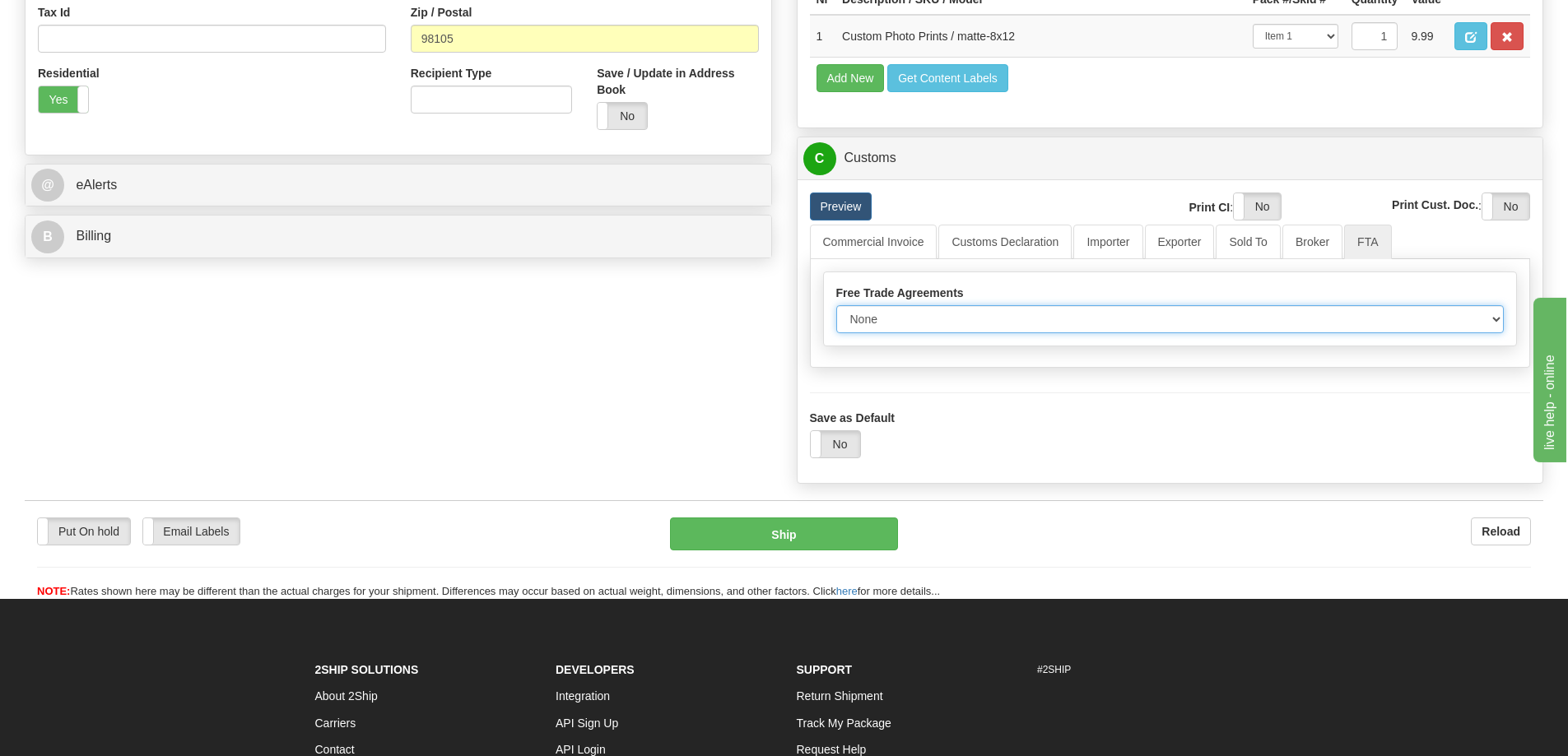
click at [1495, 321] on select "None Other USMCA CETA CUKTCA" at bounding box center [1170, 319] width 668 height 28
select select "1"
click at [836, 311] on select "None Other USMCA CETA CUKTCA" at bounding box center [1170, 319] width 668 height 28
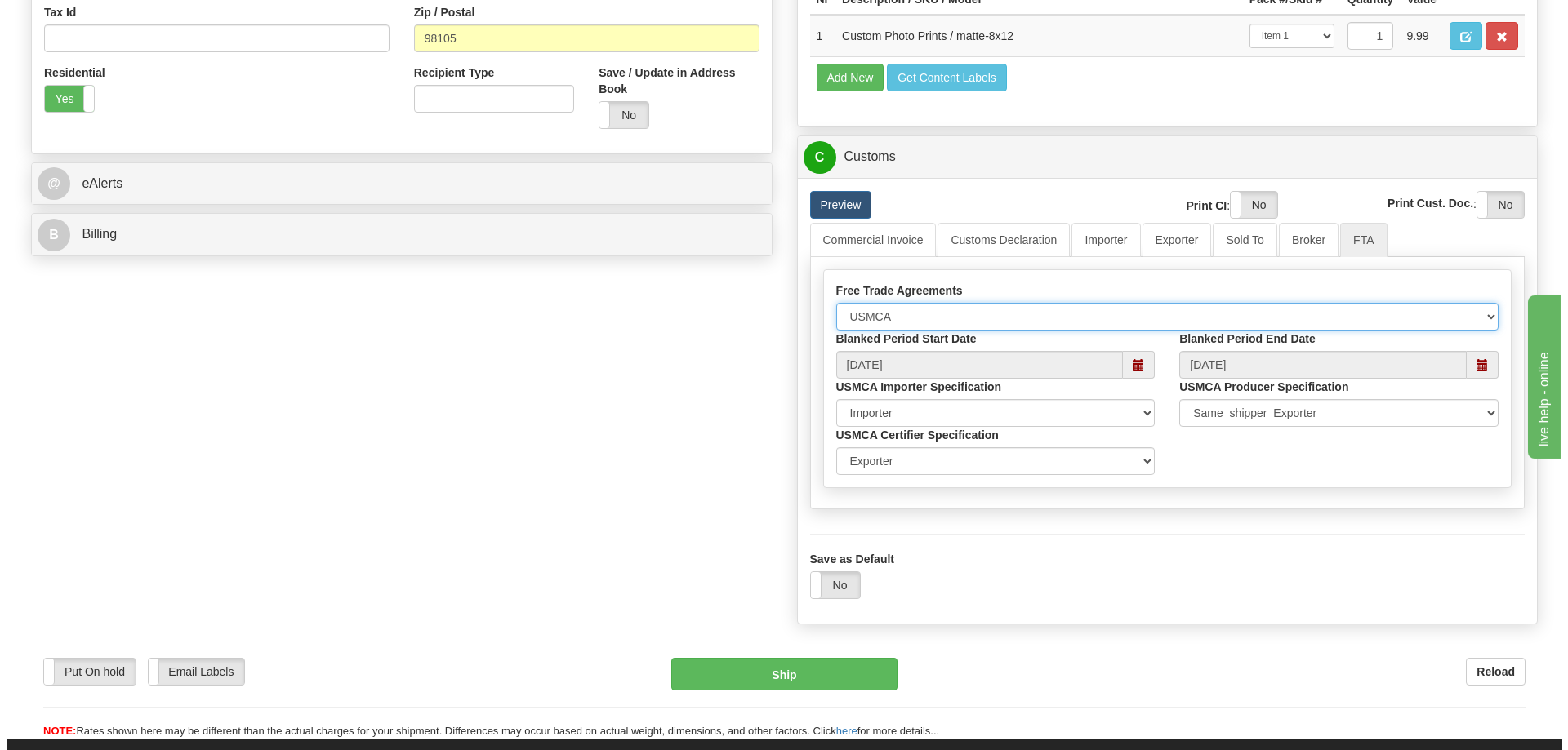
scroll to position [735, 0]
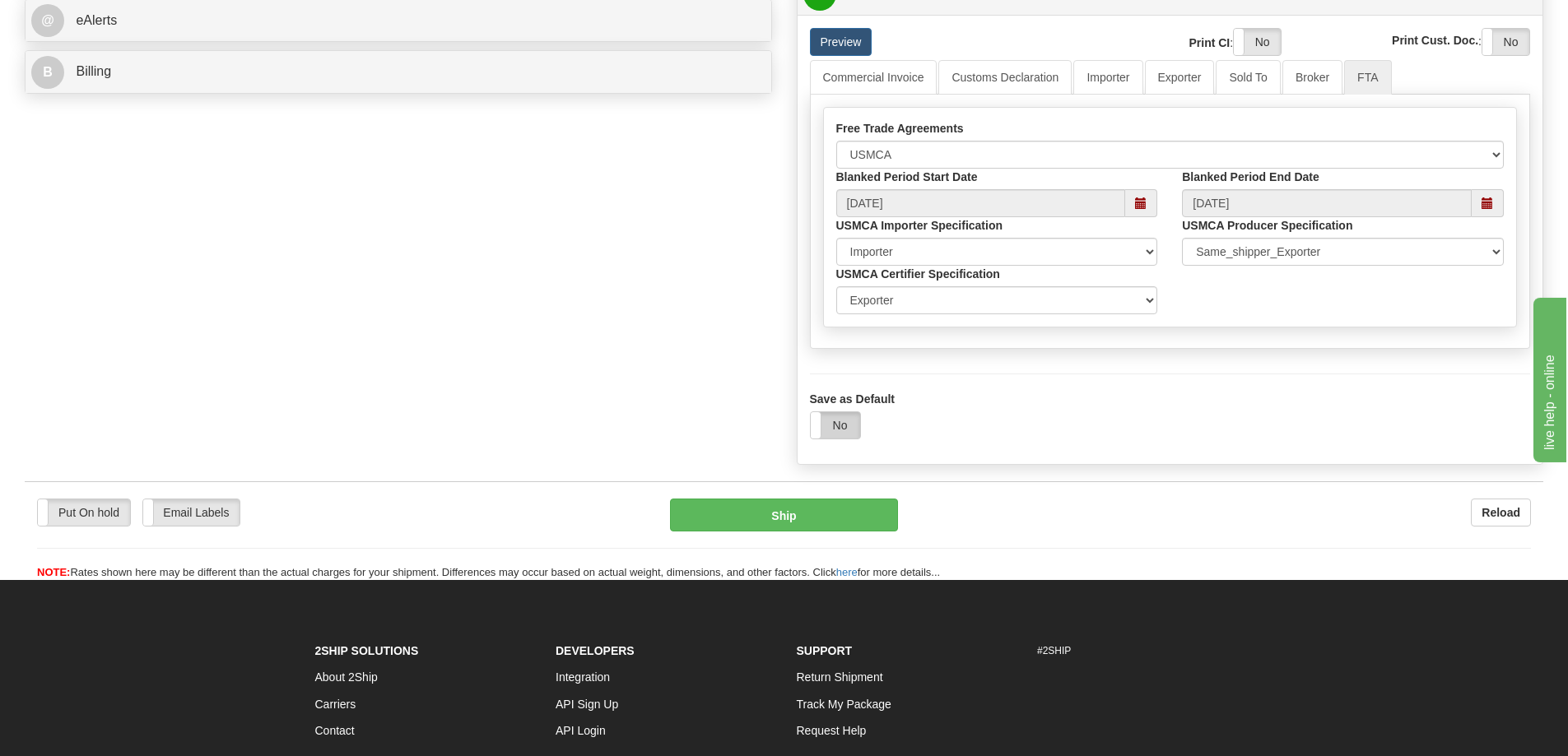
click at [836, 426] on label "No" at bounding box center [836, 425] width 49 height 26
click at [777, 511] on button "Ship" at bounding box center [784, 515] width 228 height 33
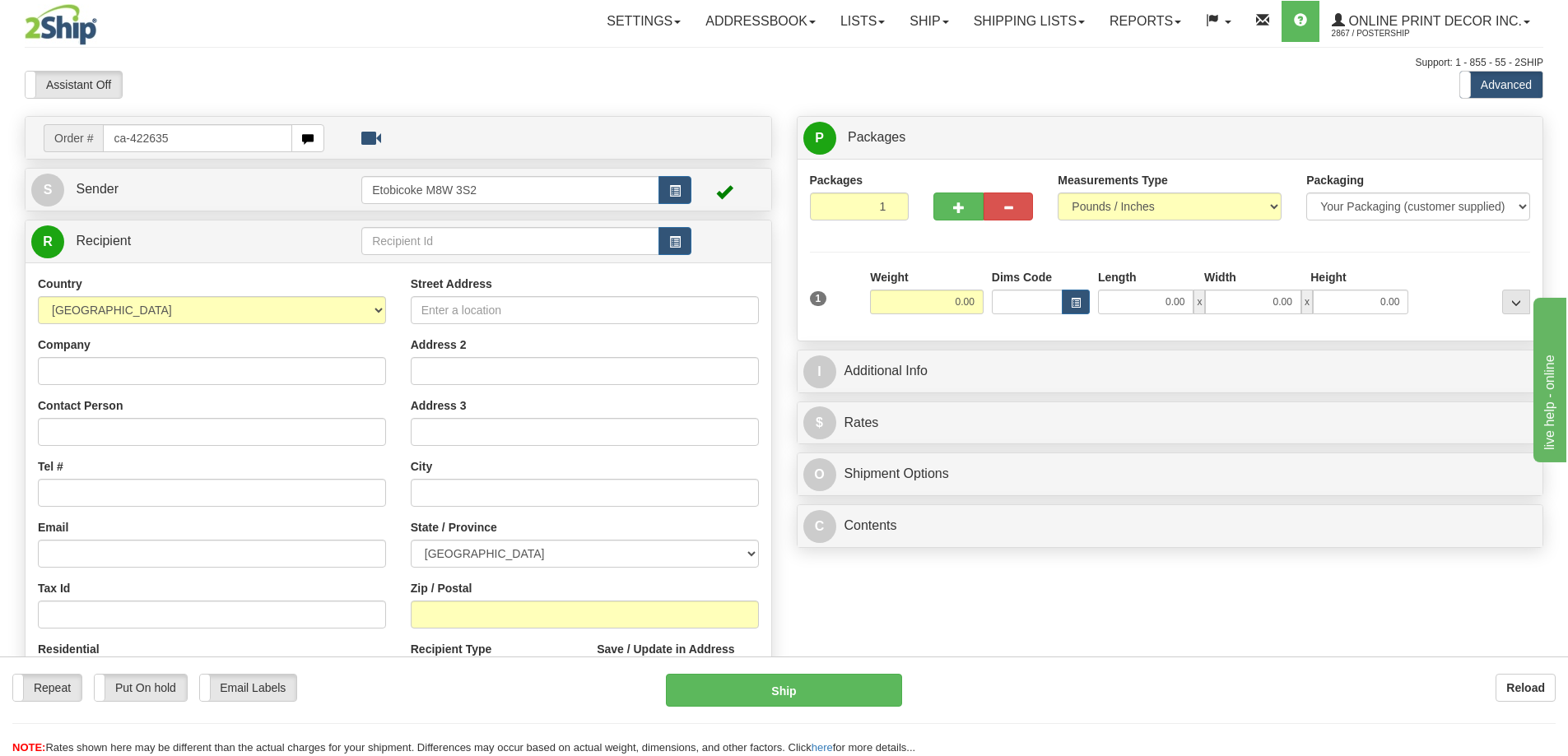
type input "ca-422635"
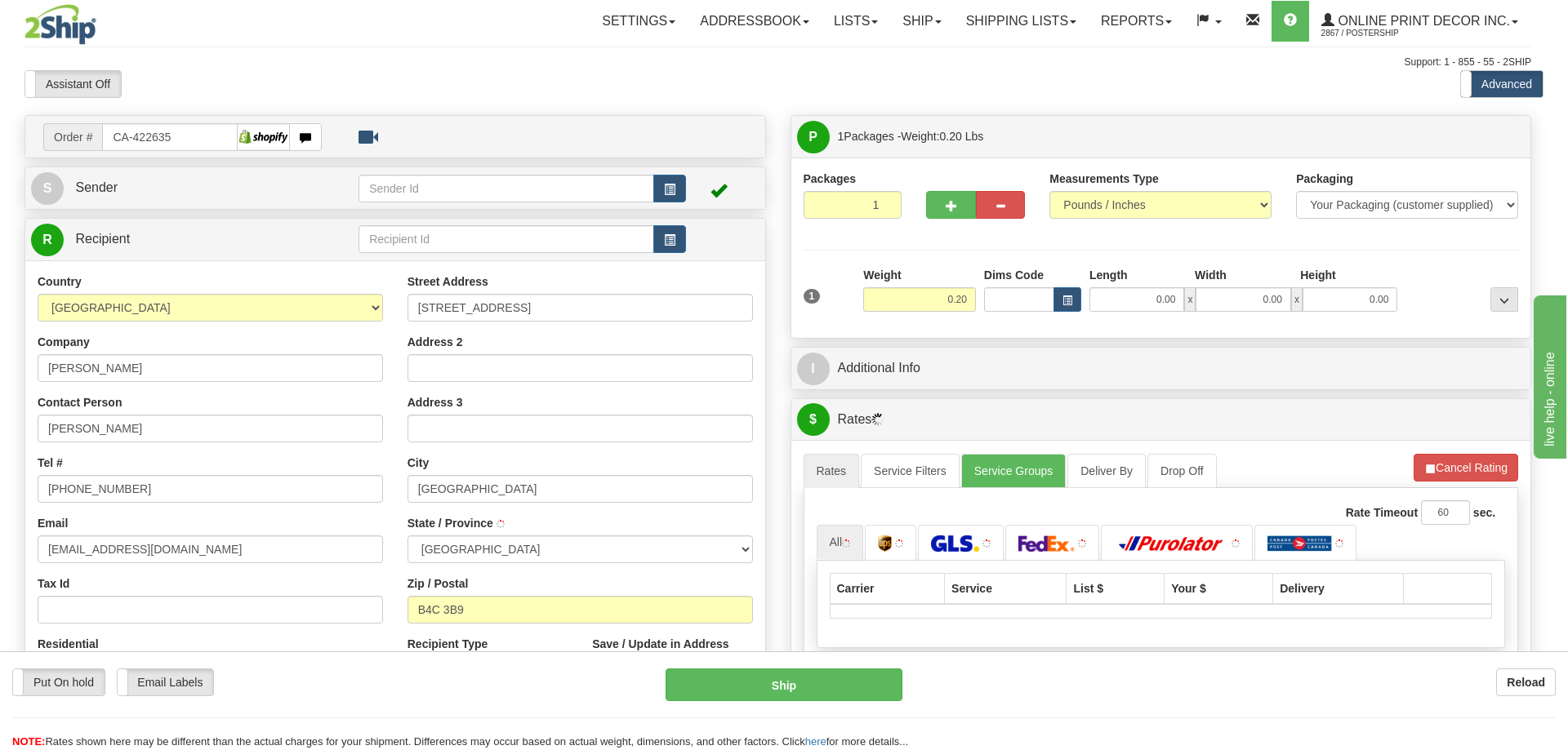
type input "LOWER SACKVILLE"
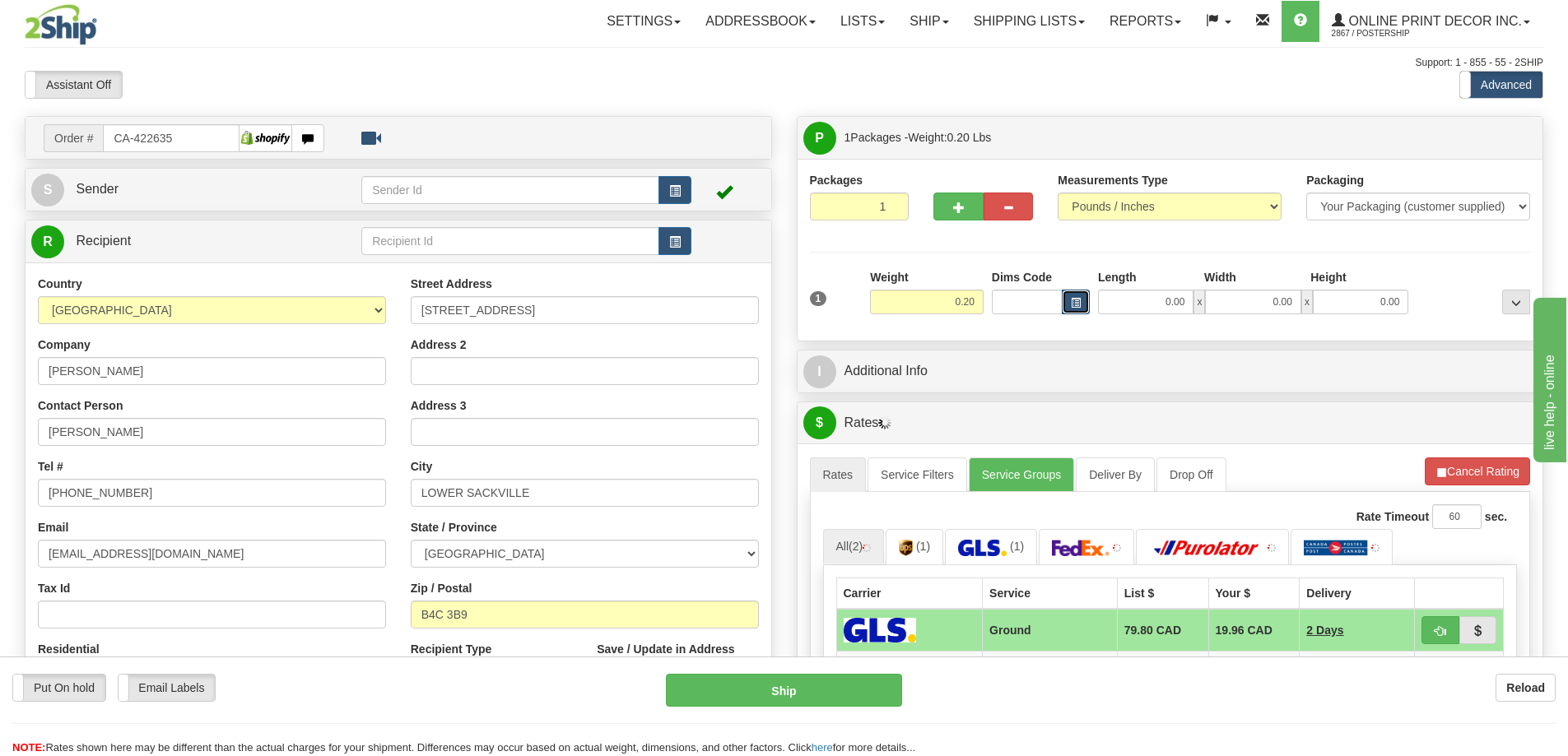
click at [1079, 303] on span "button" at bounding box center [1076, 303] width 9 height 9
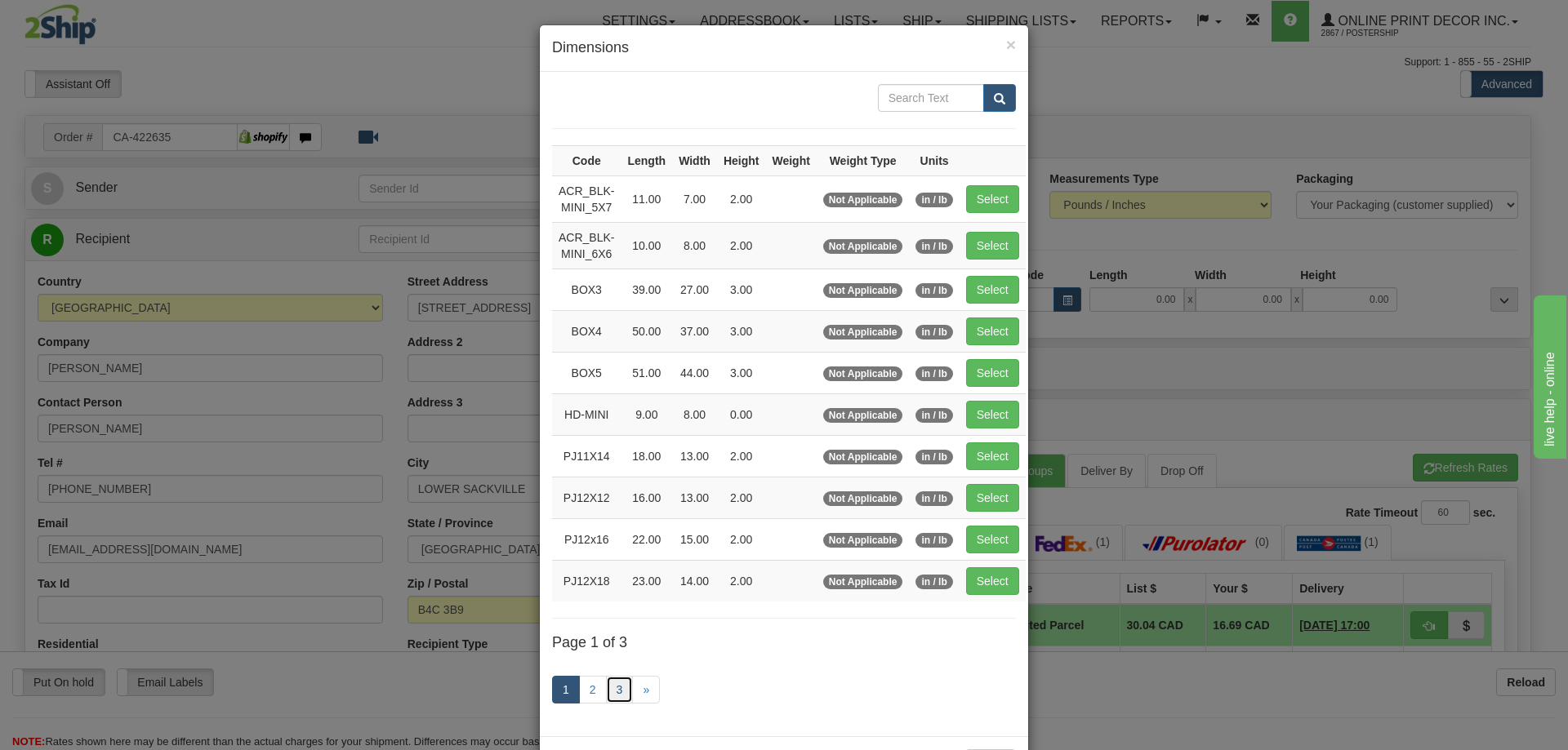
click at [625, 685] on link "3" at bounding box center [620, 690] width 28 height 28
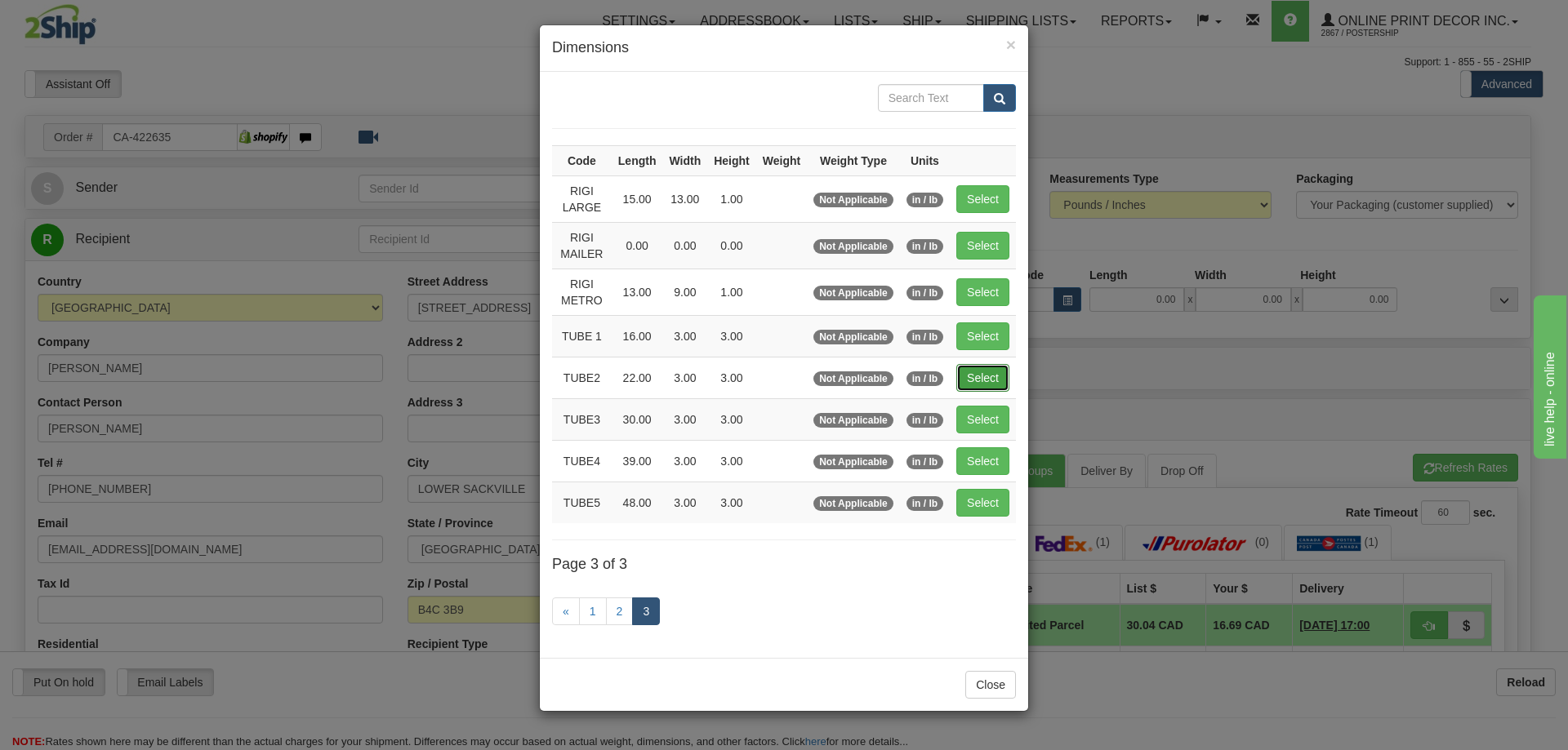
click at [990, 372] on button "Select" at bounding box center [983, 378] width 53 height 28
type input "TUBE2"
type input "22.00"
type input "3.00"
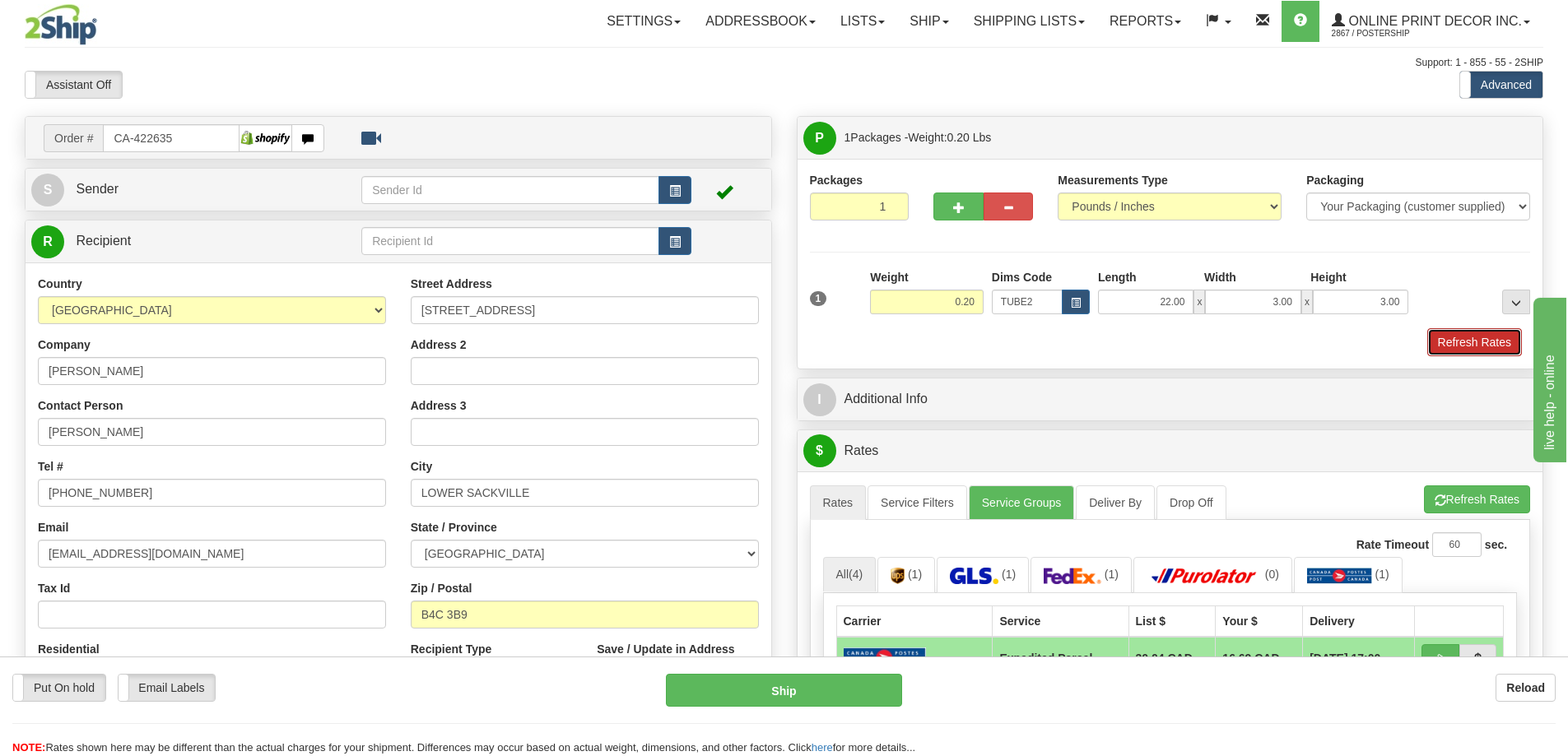
click at [1466, 334] on button "Refresh Rates" at bounding box center [1474, 342] width 95 height 28
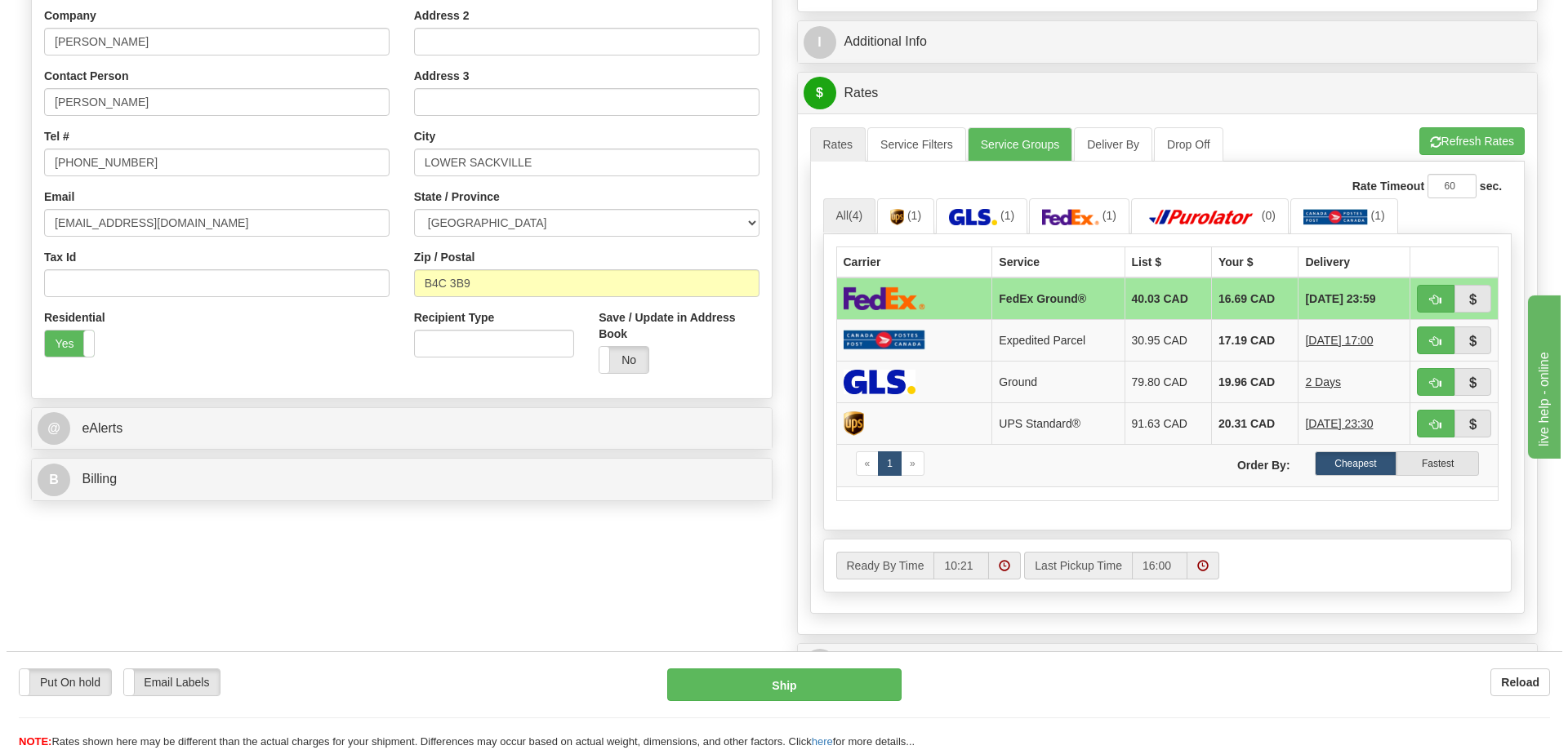
scroll to position [408, 0]
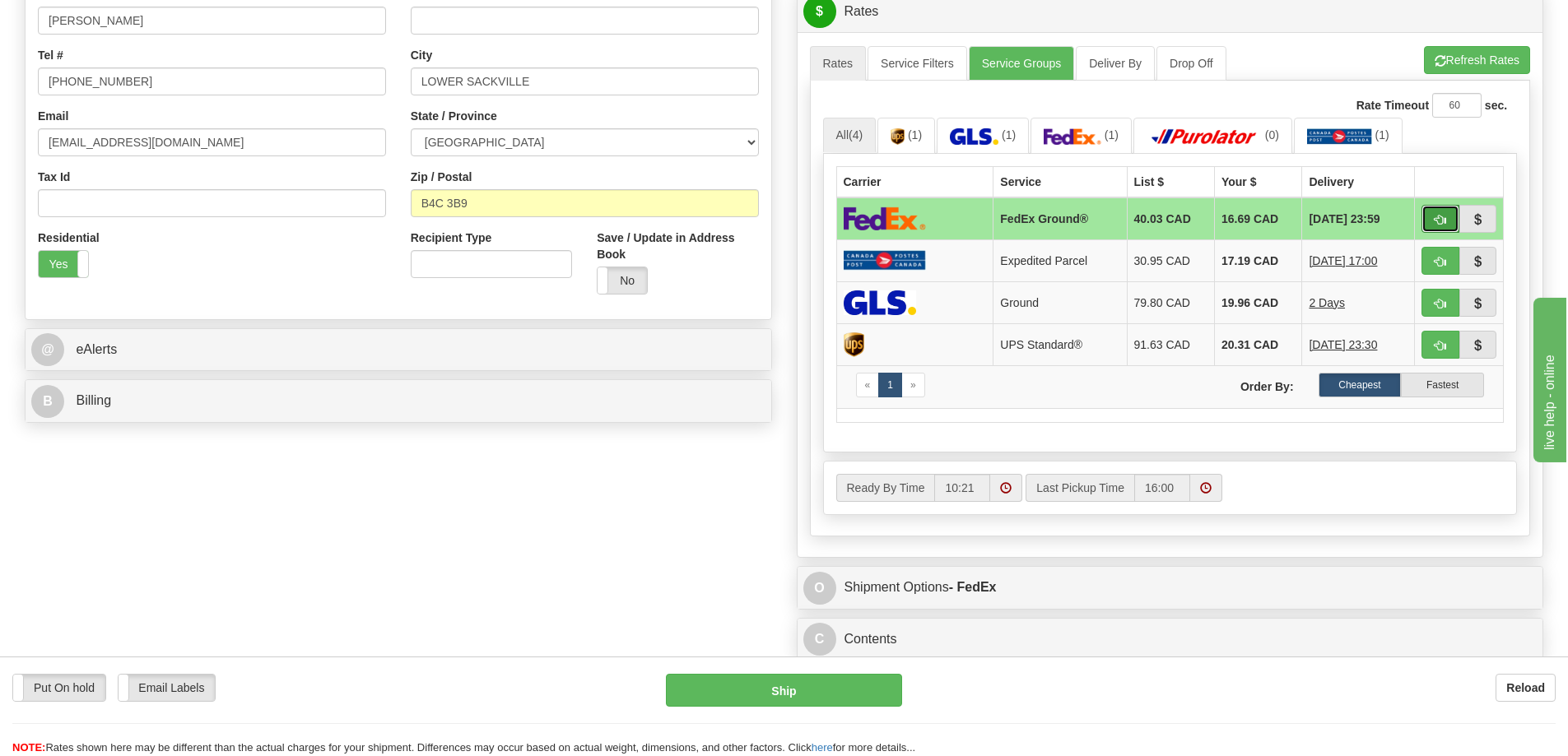
click at [1448, 215] on button "button" at bounding box center [1440, 219] width 38 height 28
type input "92"
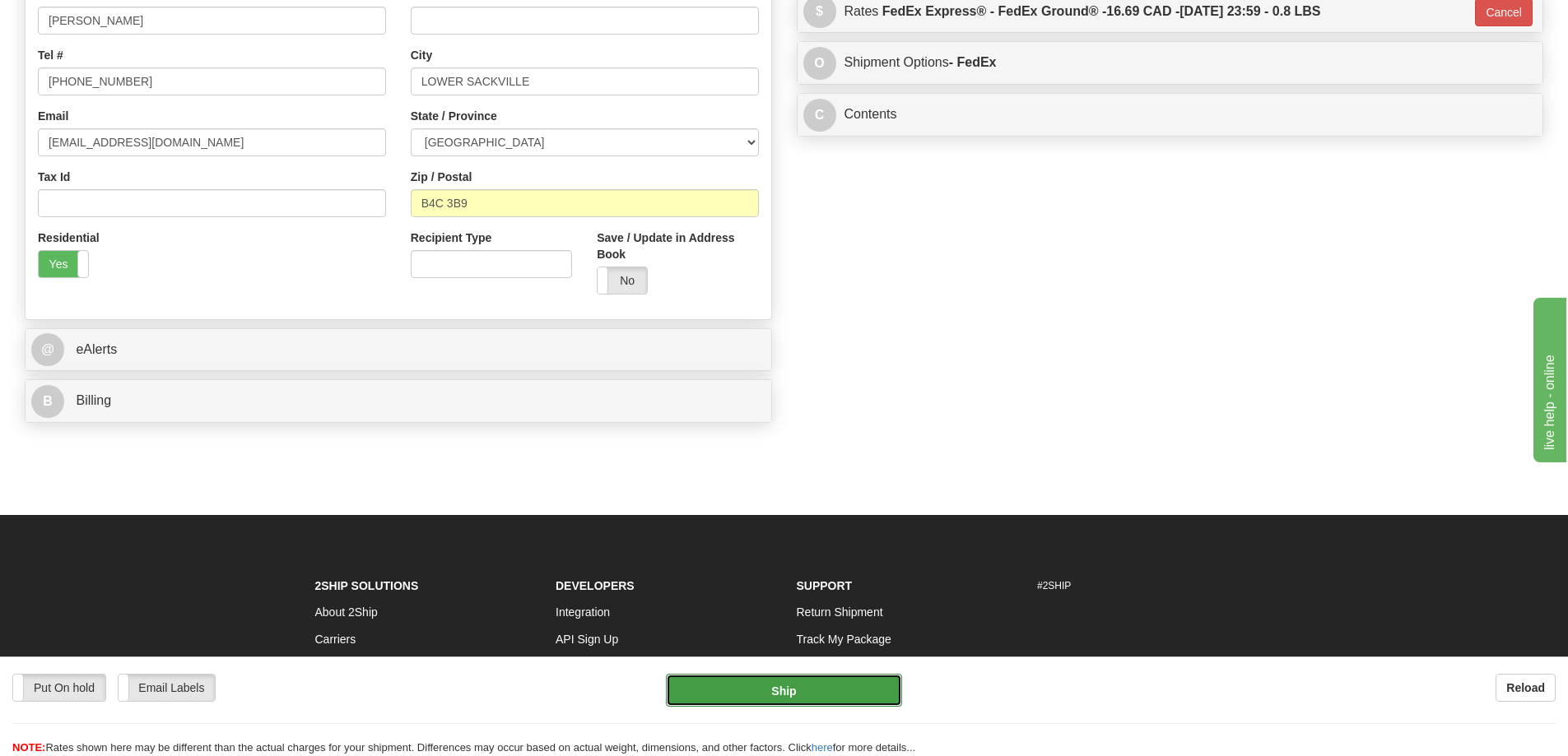
click at [815, 690] on button "Ship" at bounding box center [784, 690] width 236 height 33
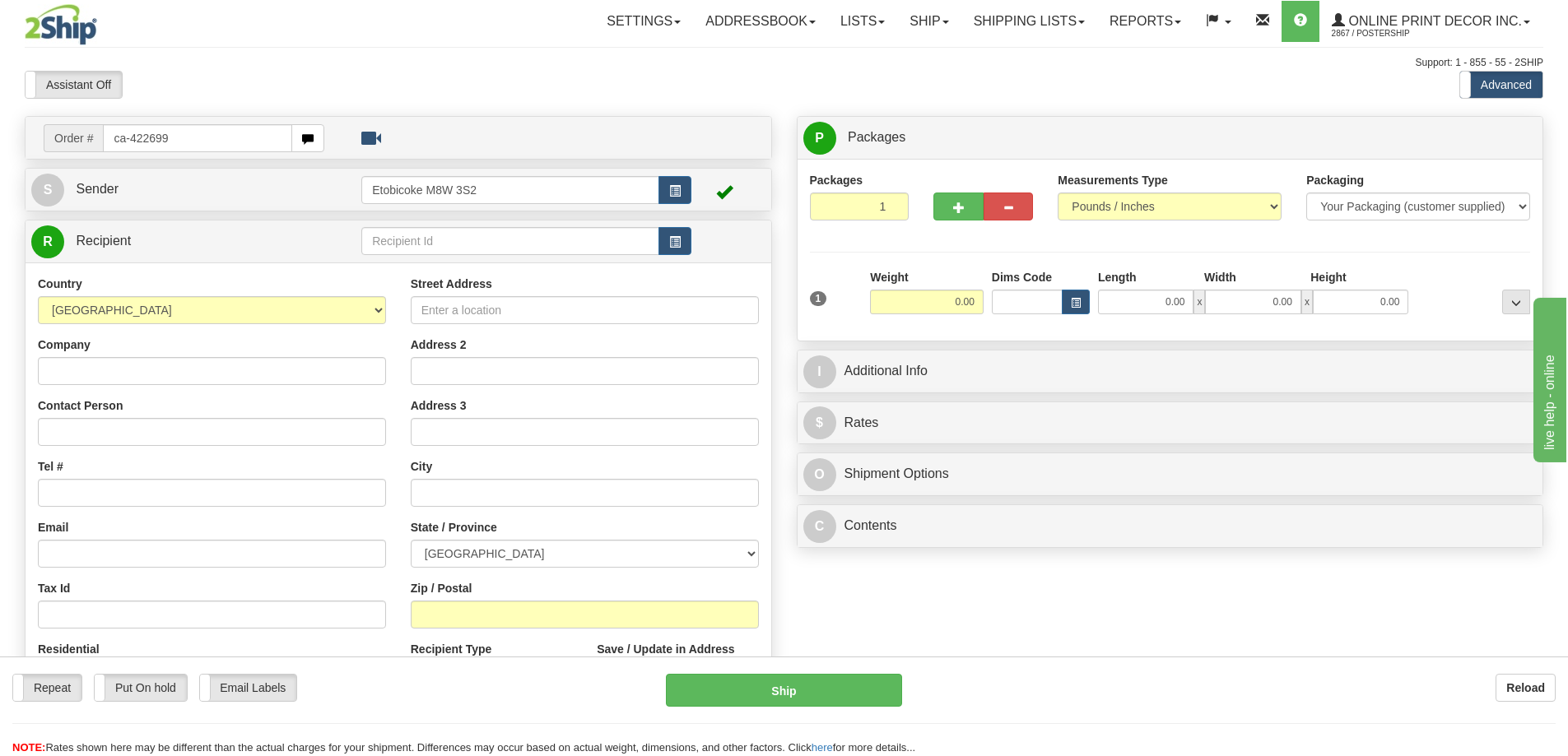
type input "ca-422699"
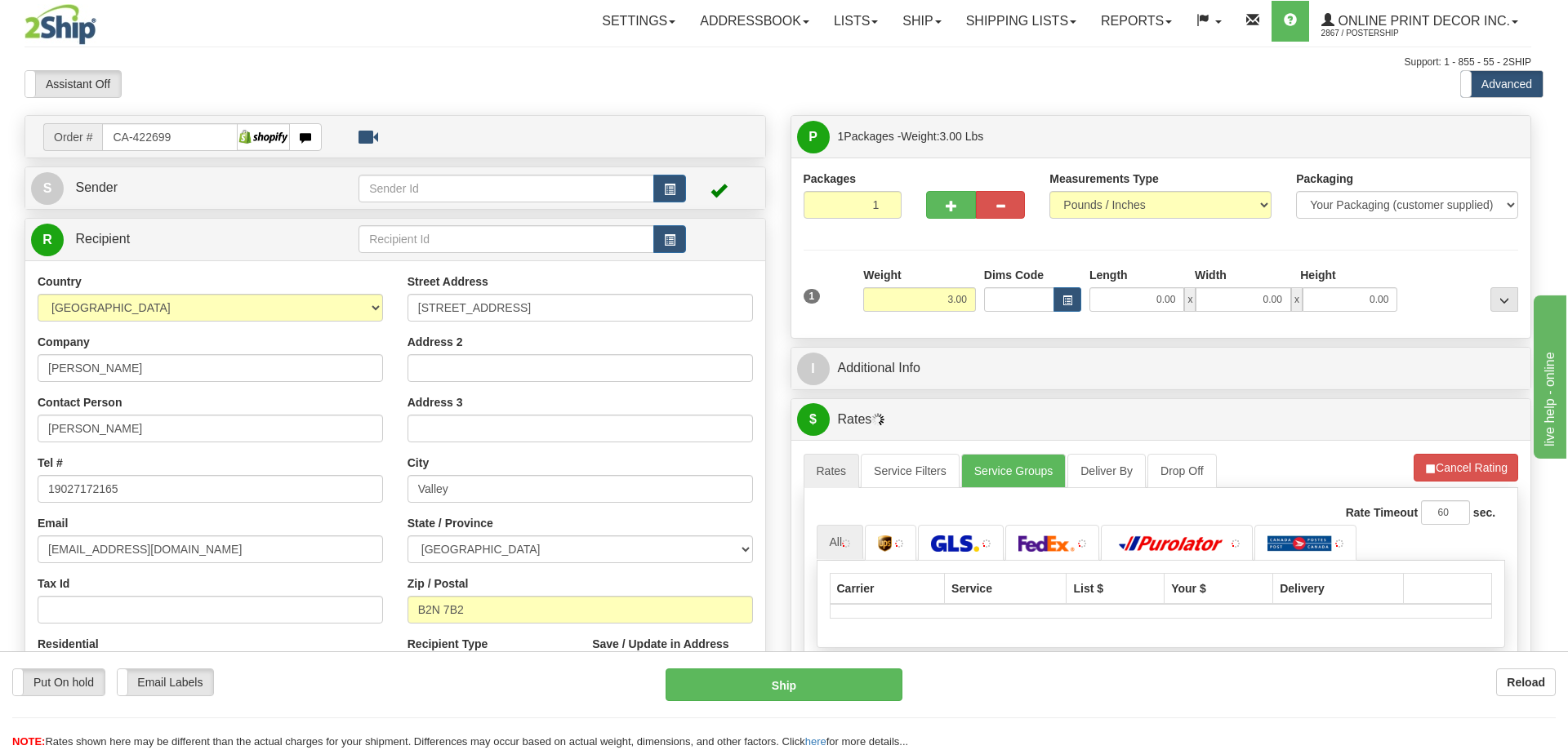
type input "VALLEY"
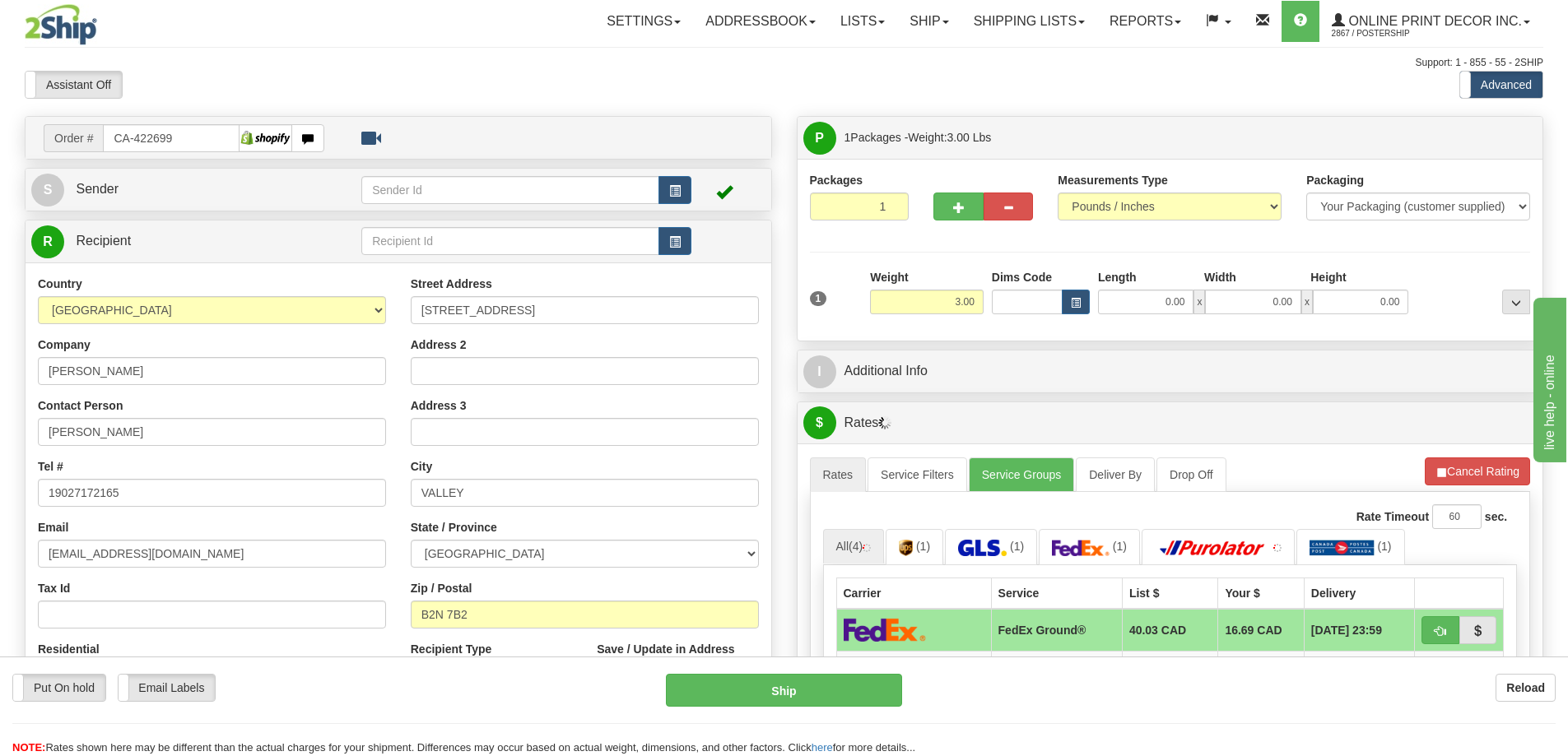
scroll to position [82, 0]
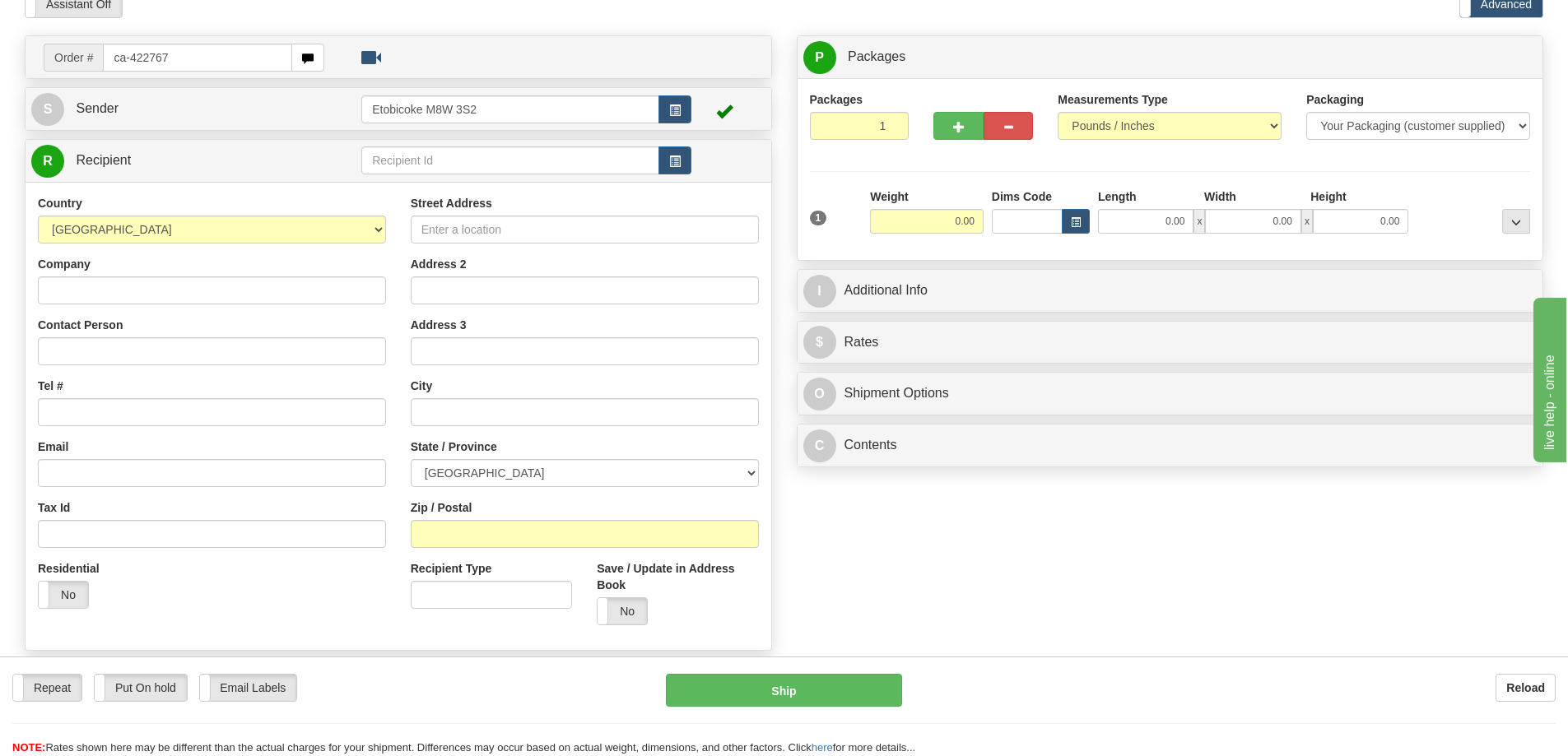
type input "ca-422767"
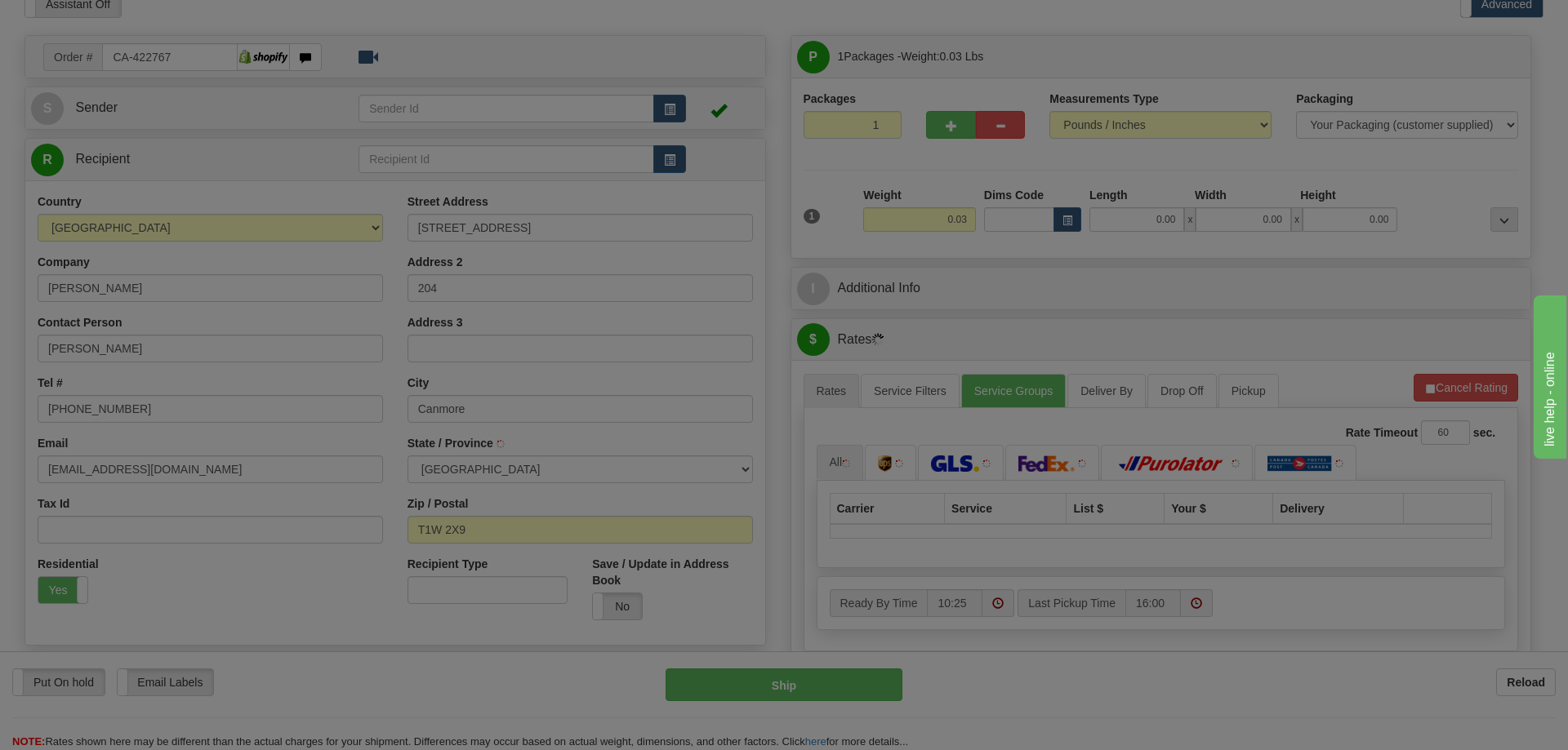
type input "CANMORE"
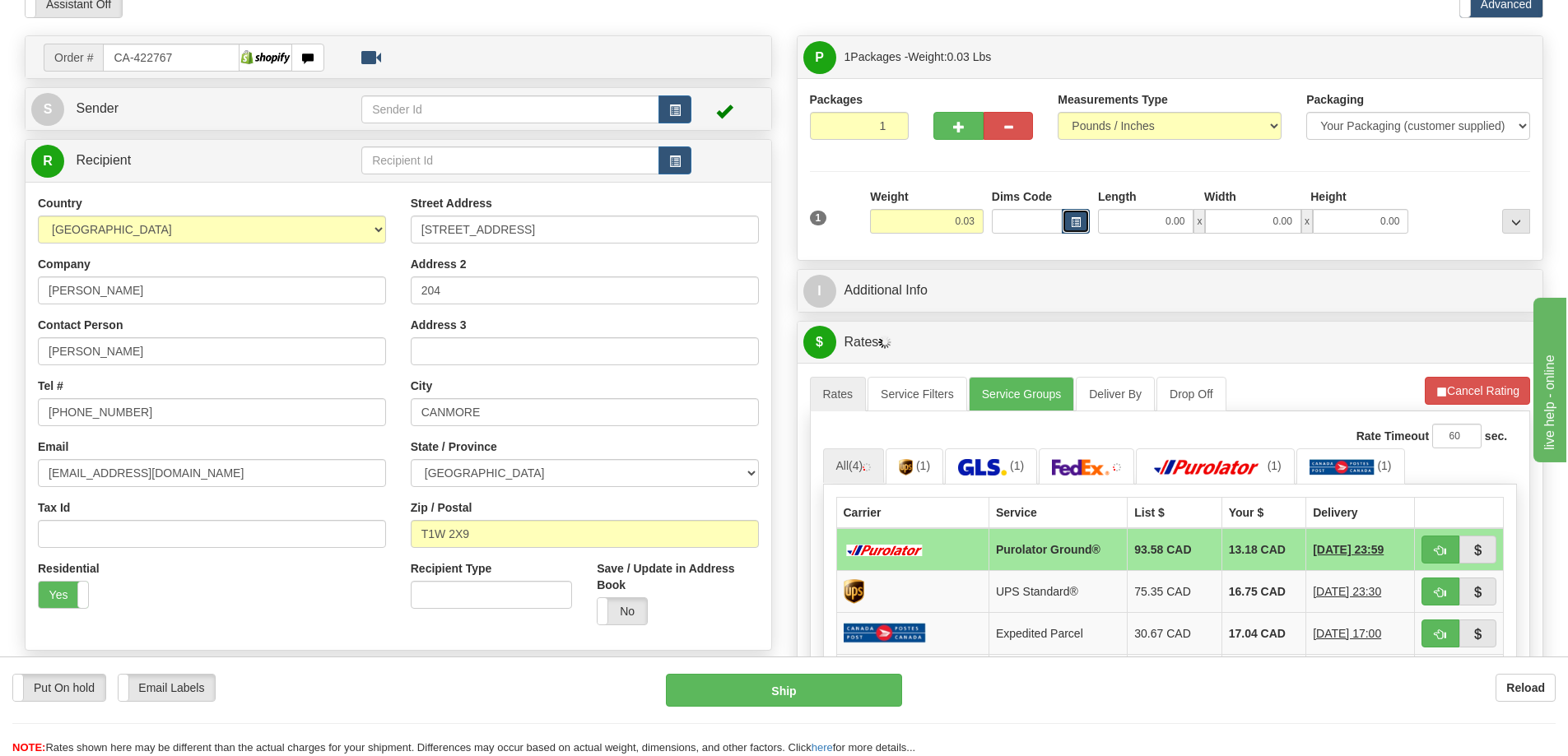
click at [1085, 225] on button "button" at bounding box center [1076, 221] width 28 height 25
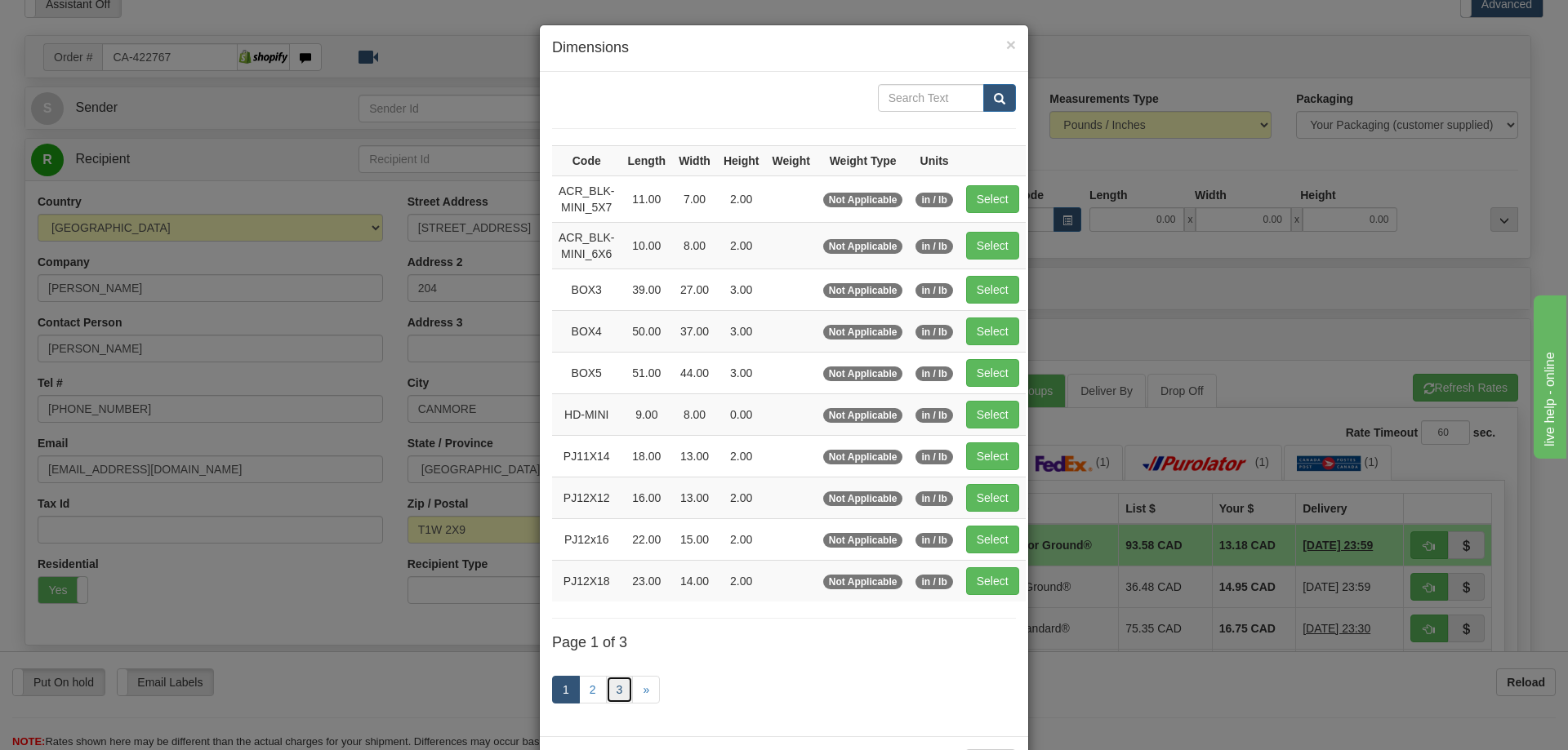
click at [614, 690] on link "3" at bounding box center [620, 690] width 28 height 28
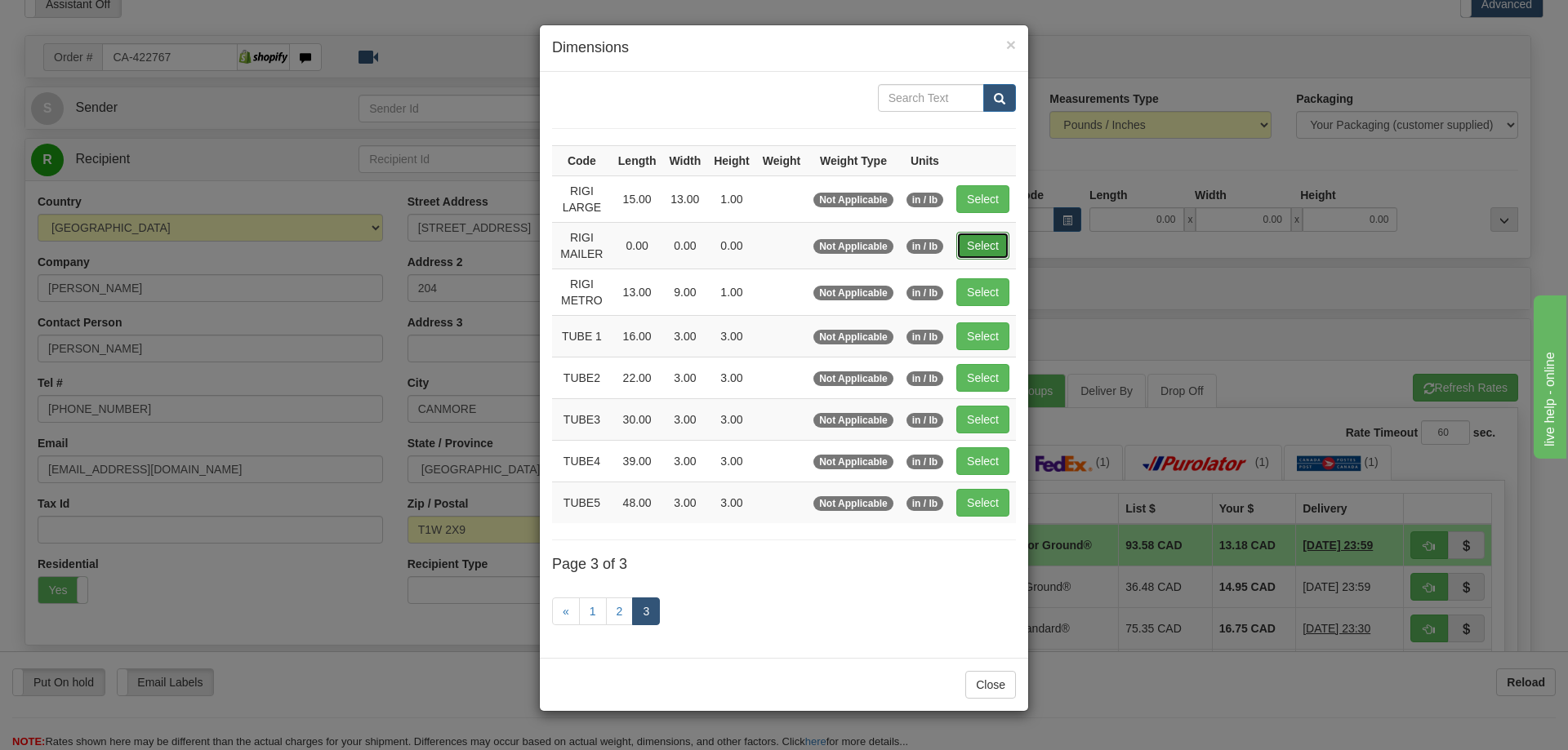
click at [968, 239] on button "Select" at bounding box center [983, 246] width 53 height 28
type input "RIGI MAILER"
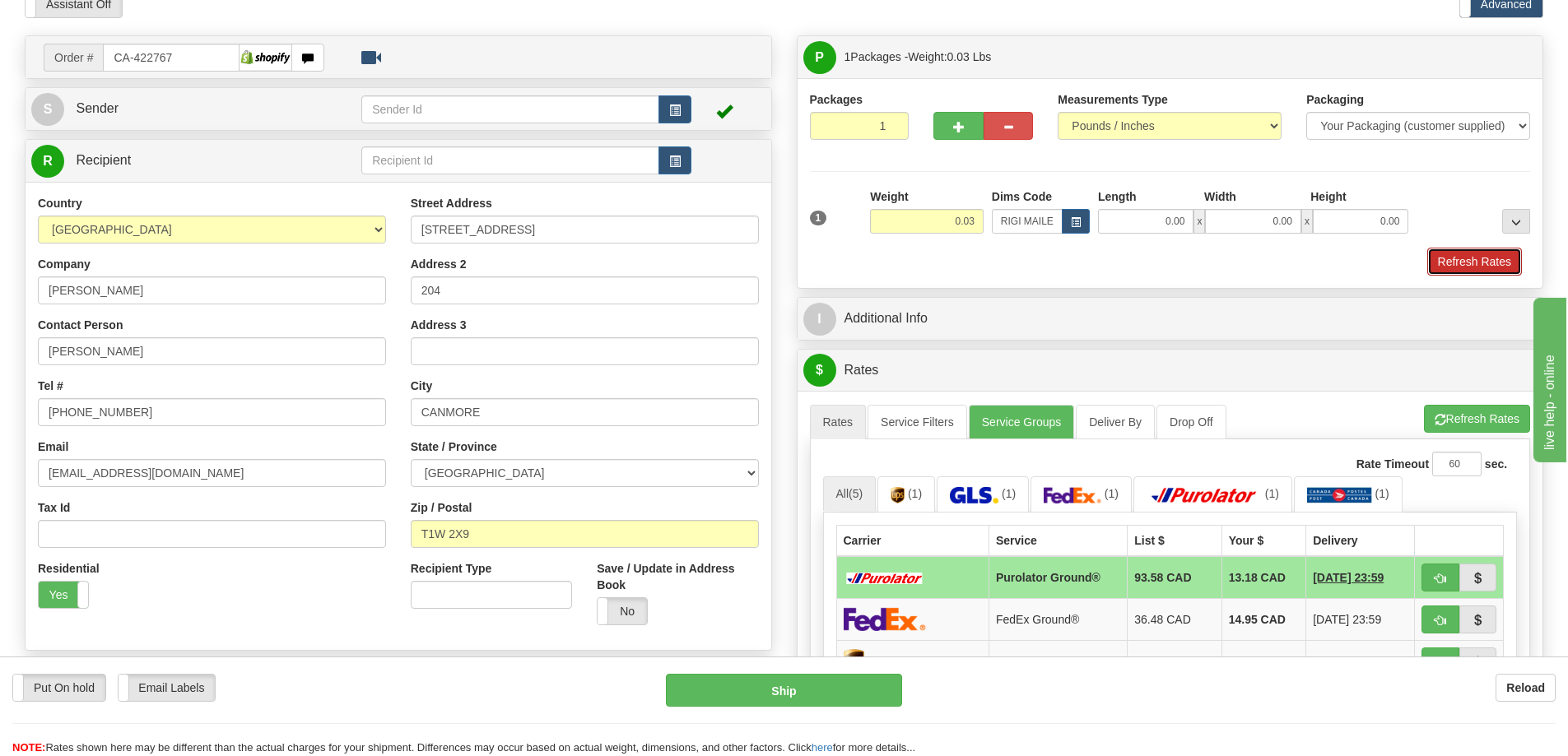
click at [1447, 252] on button "Refresh Rates" at bounding box center [1474, 262] width 95 height 28
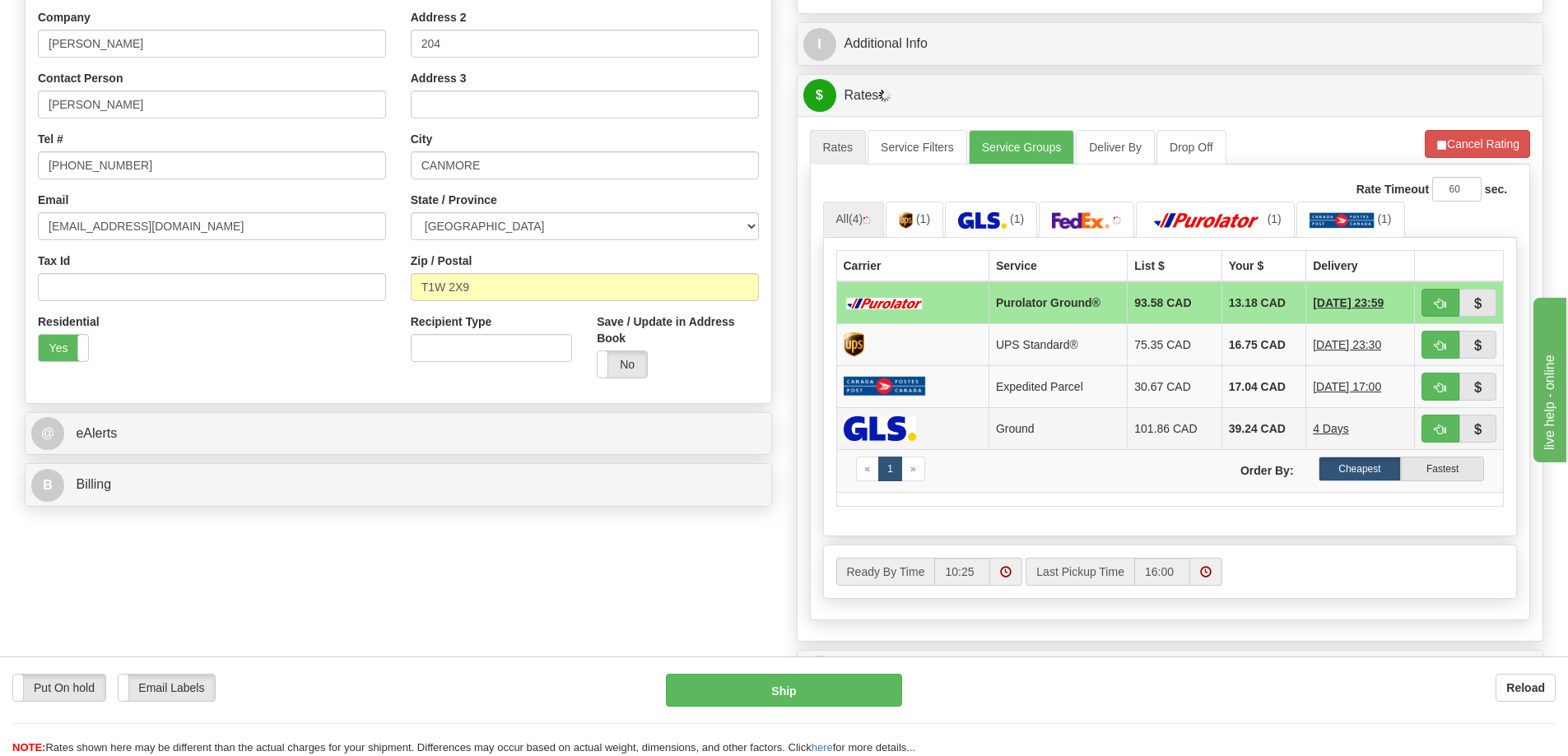
scroll to position [410, 0]
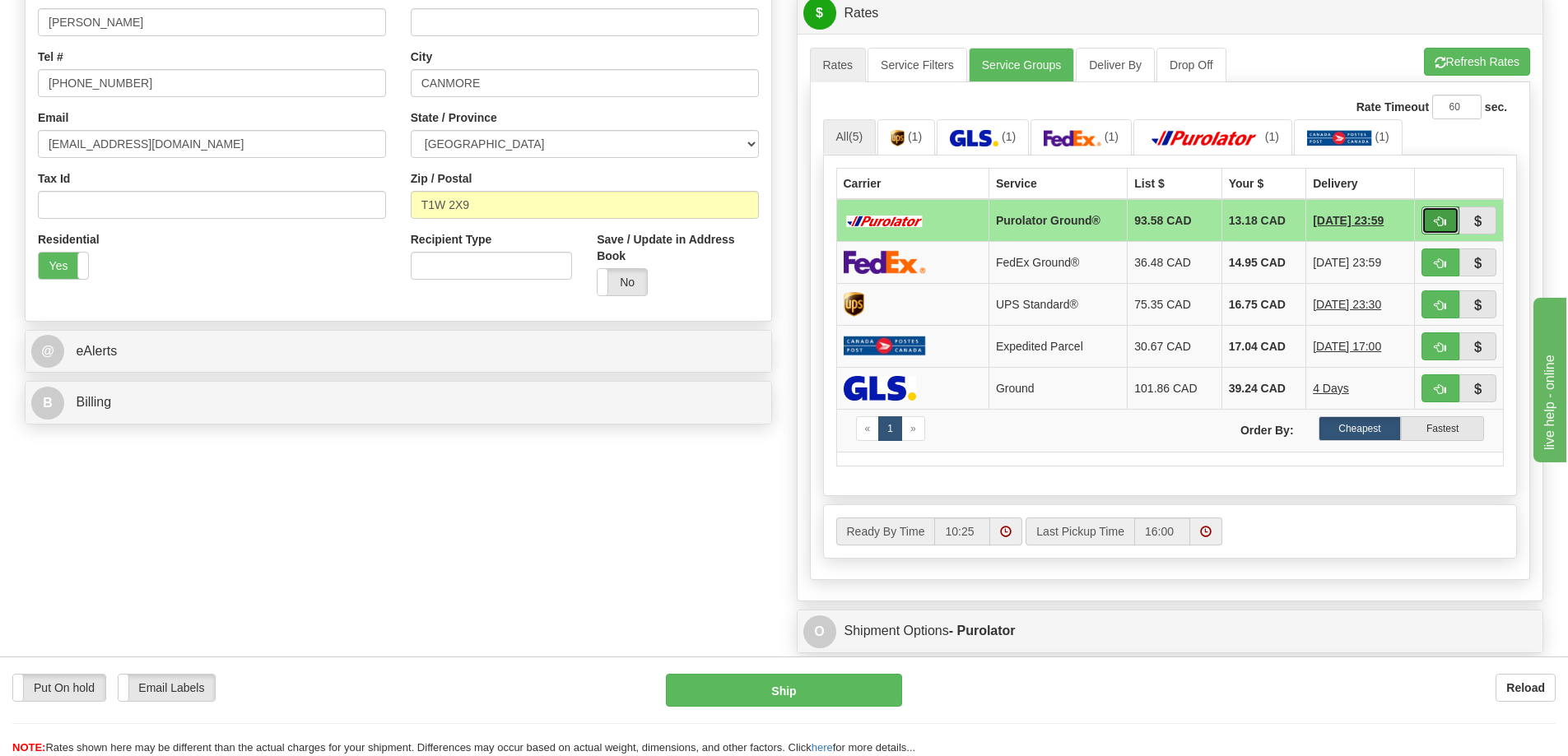
click at [1439, 220] on span "button" at bounding box center [1440, 221] width 11 height 10
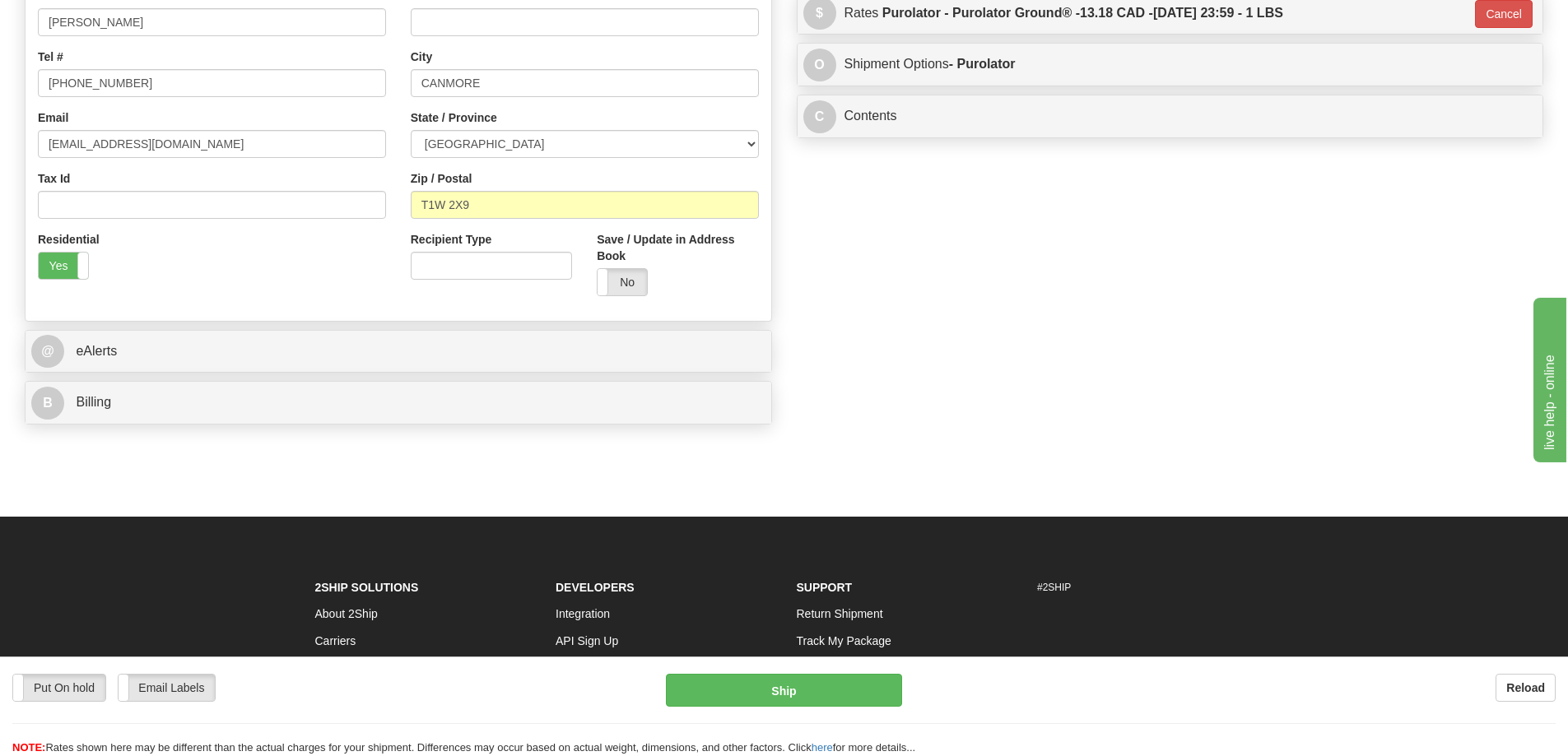
type input "260"
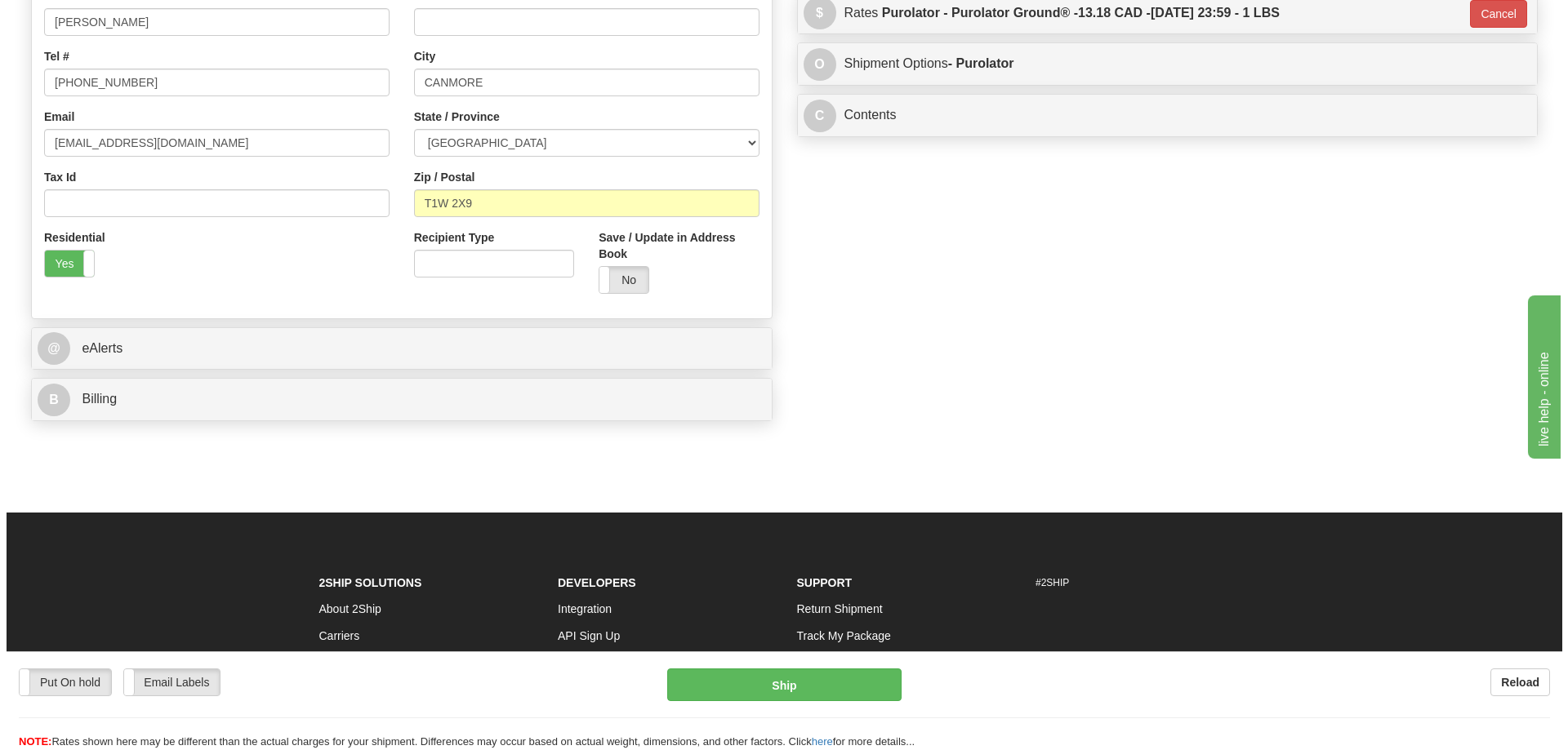
scroll to position [161, 0]
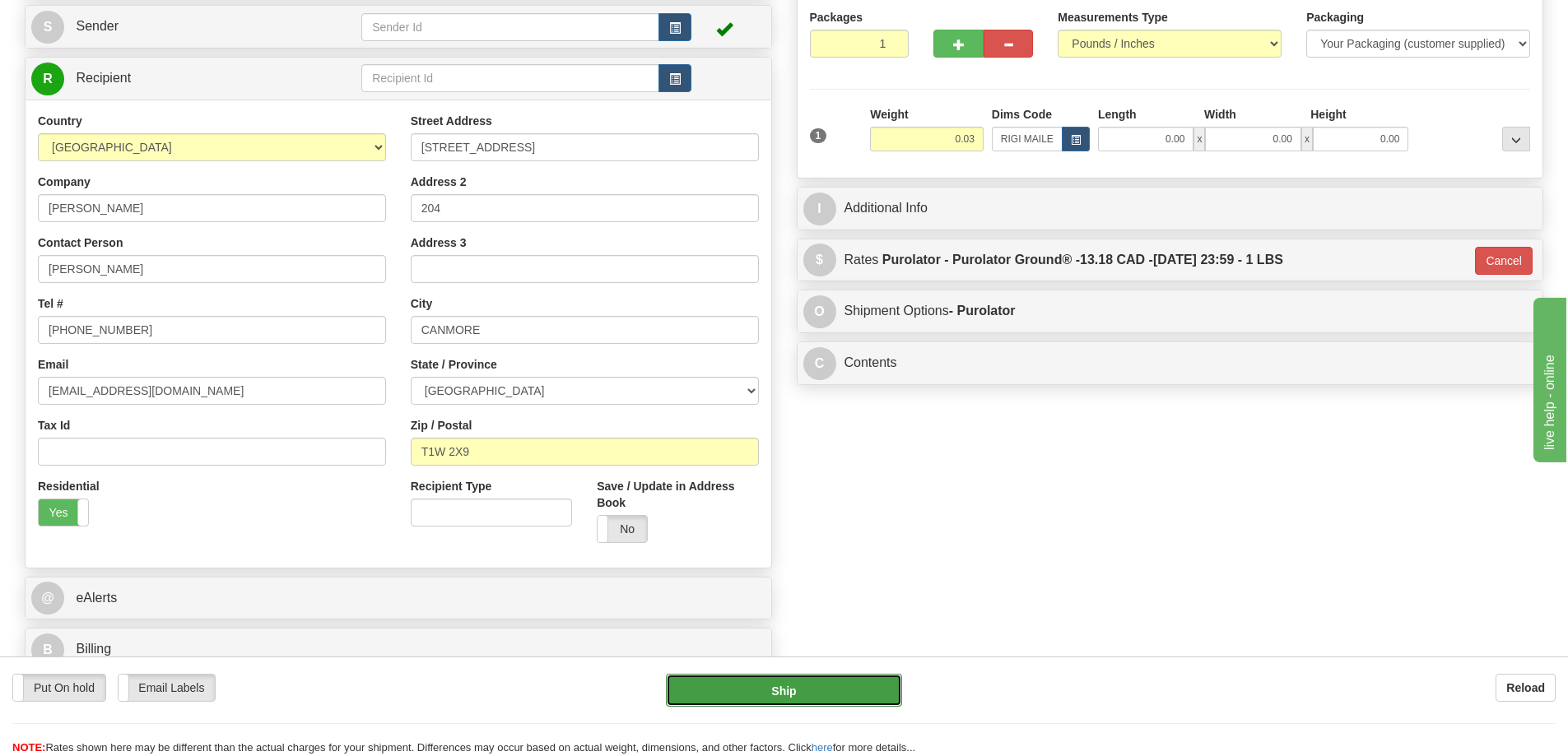
click at [838, 684] on button "Ship" at bounding box center [784, 690] width 236 height 33
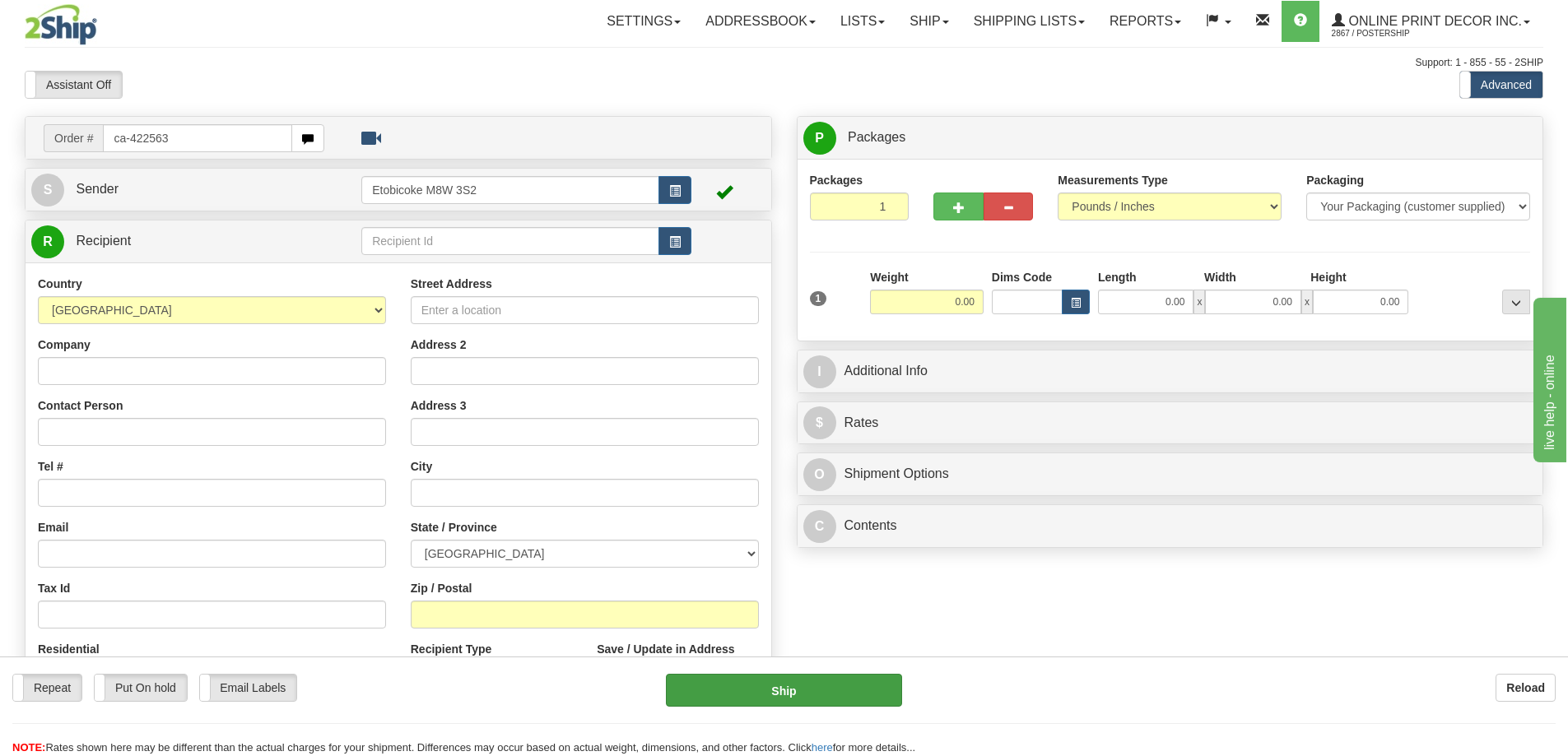
type input "ca-422563"
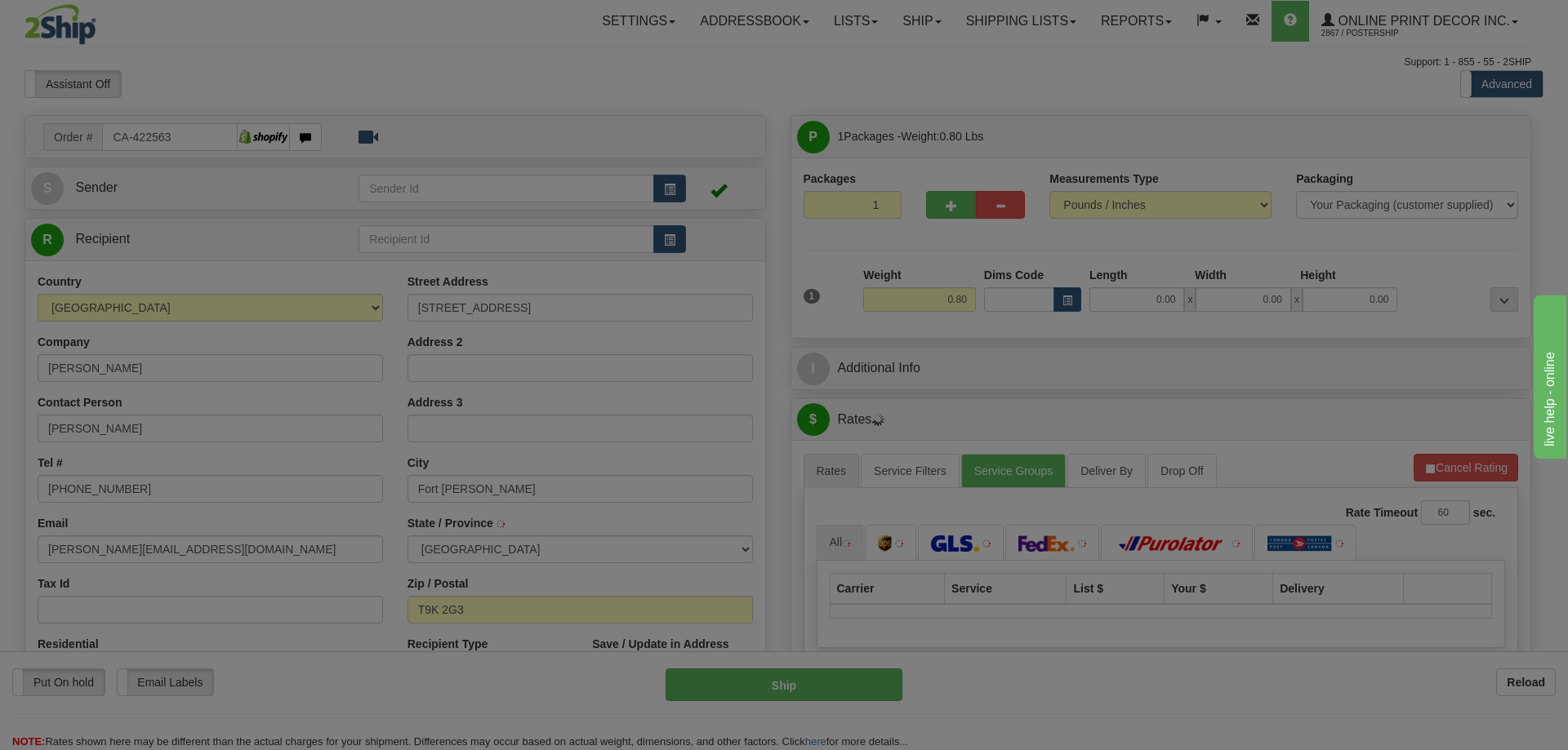
type input "FORT MCMURRAY"
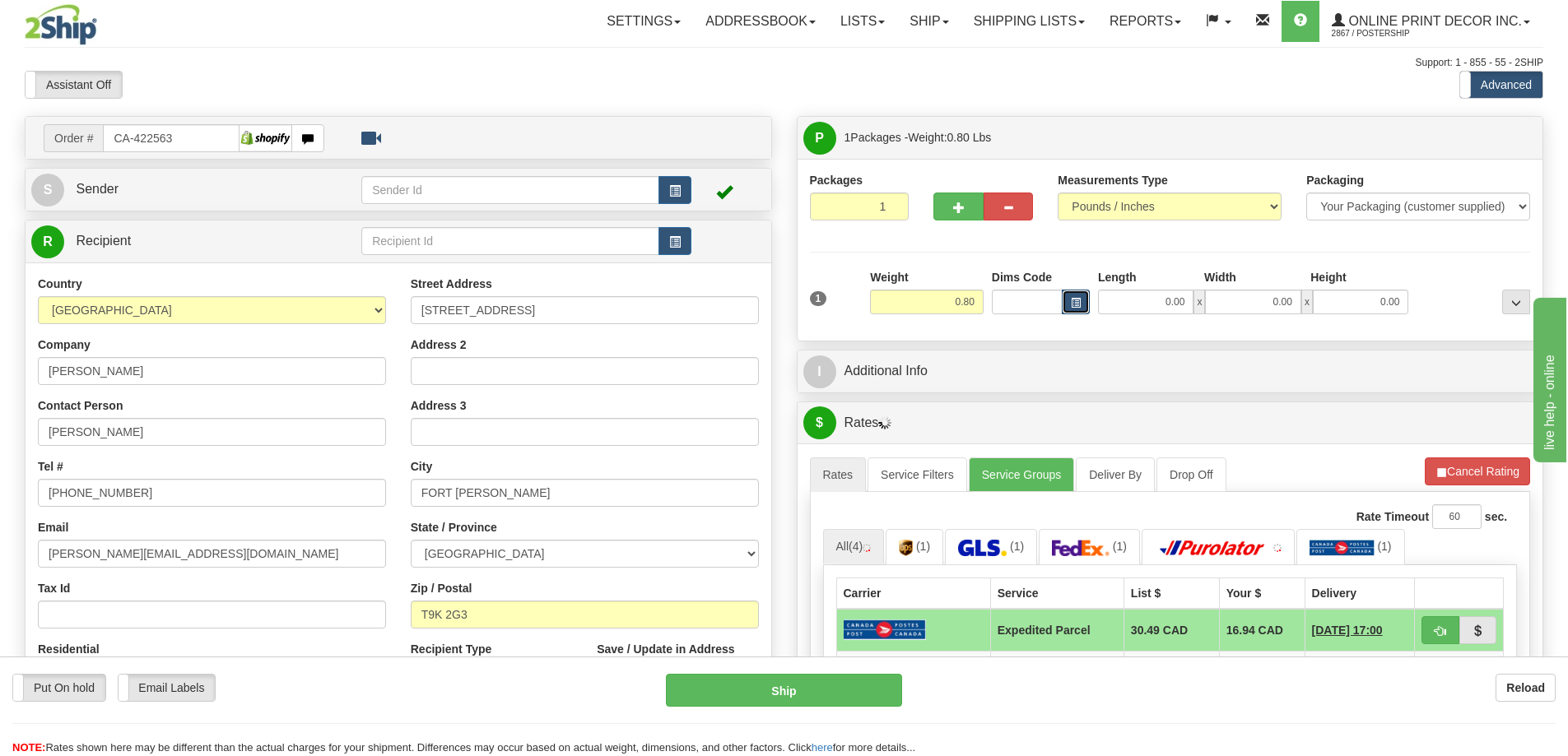
click at [1069, 302] on button "button" at bounding box center [1076, 301] width 28 height 25
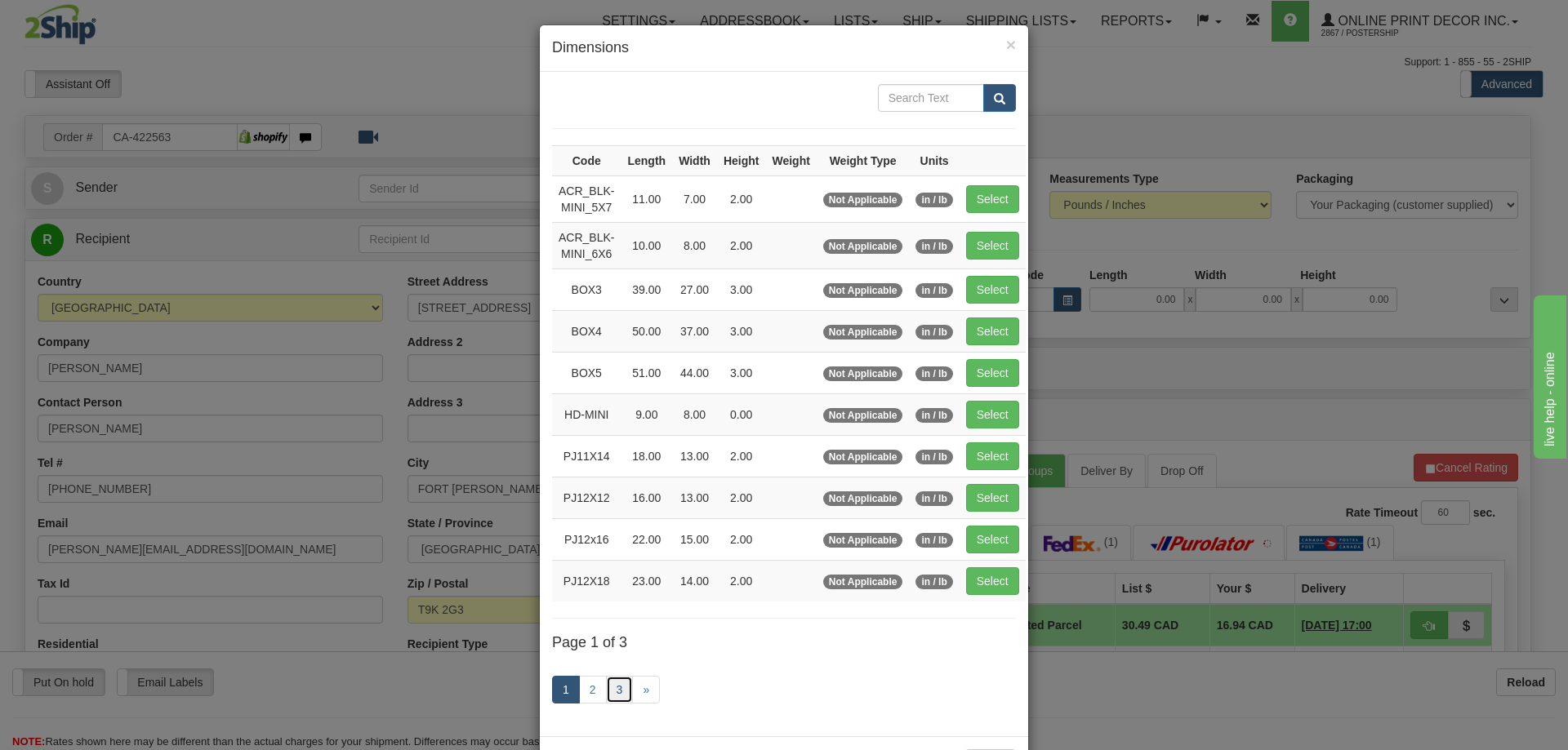
click at [606, 680] on link "3" at bounding box center [620, 690] width 28 height 28
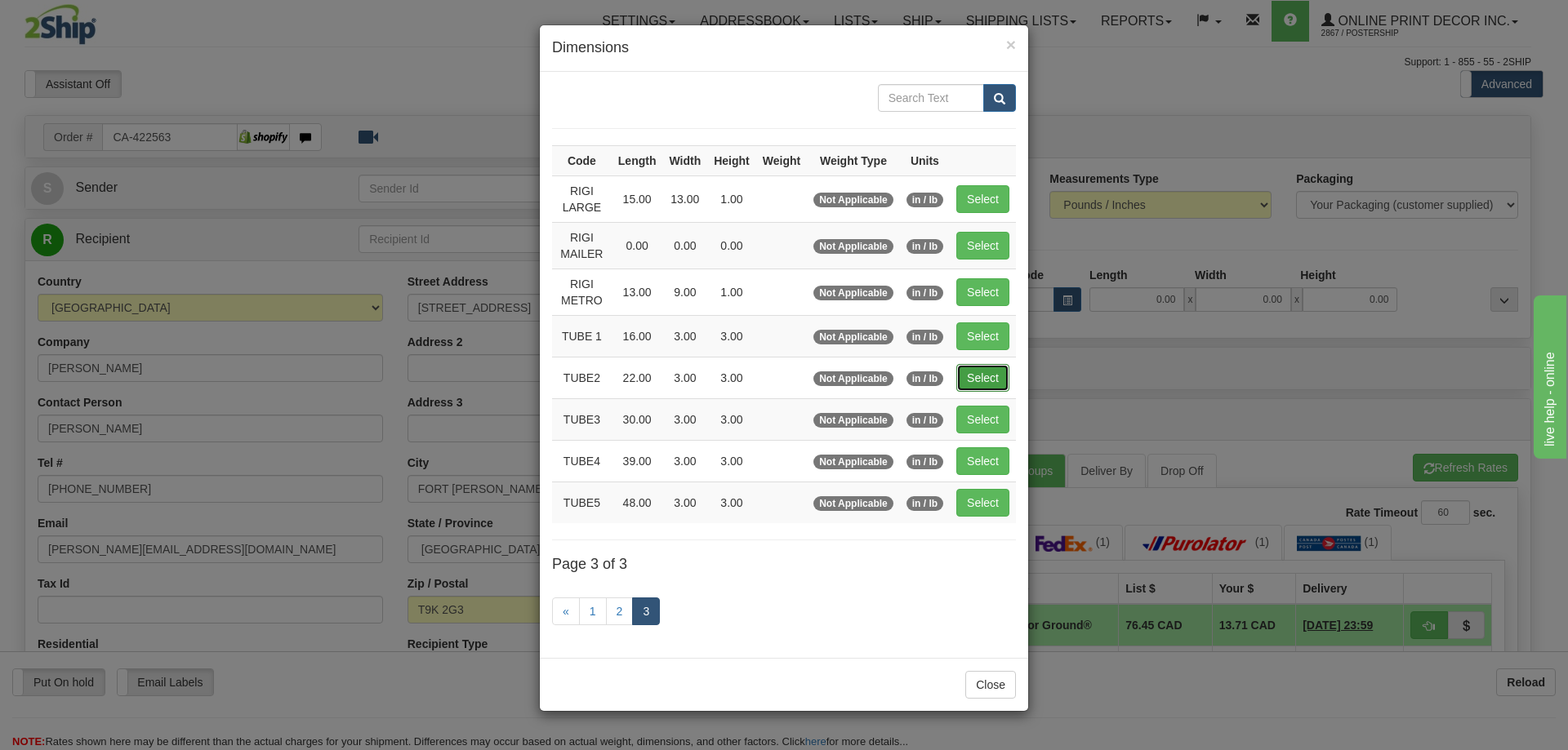
click at [988, 375] on button "Select" at bounding box center [983, 378] width 53 height 28
type input "TUBE2"
type input "22.00"
type input "3.00"
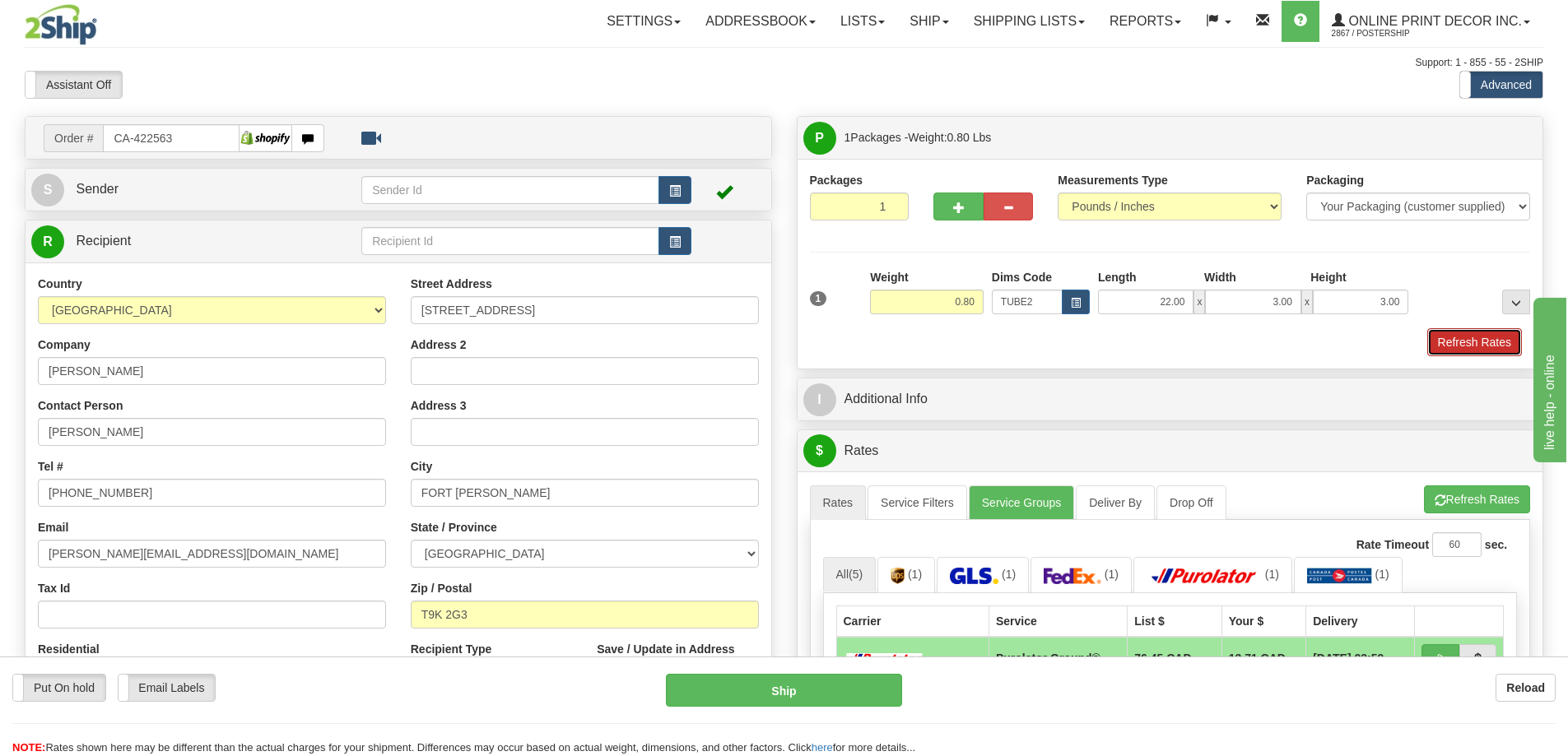
click at [1500, 336] on button "Refresh Rates" at bounding box center [1474, 342] width 95 height 28
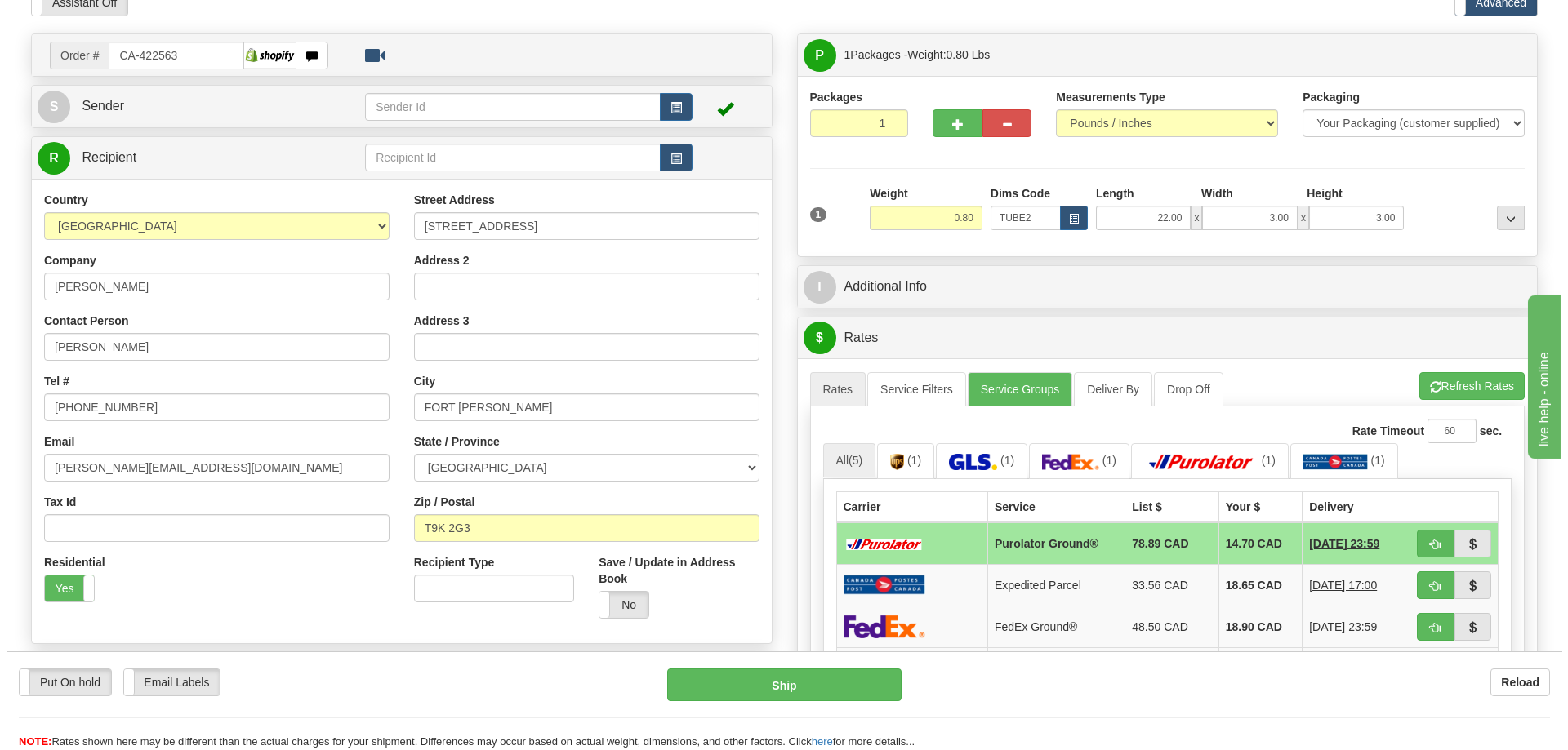
scroll to position [163, 0]
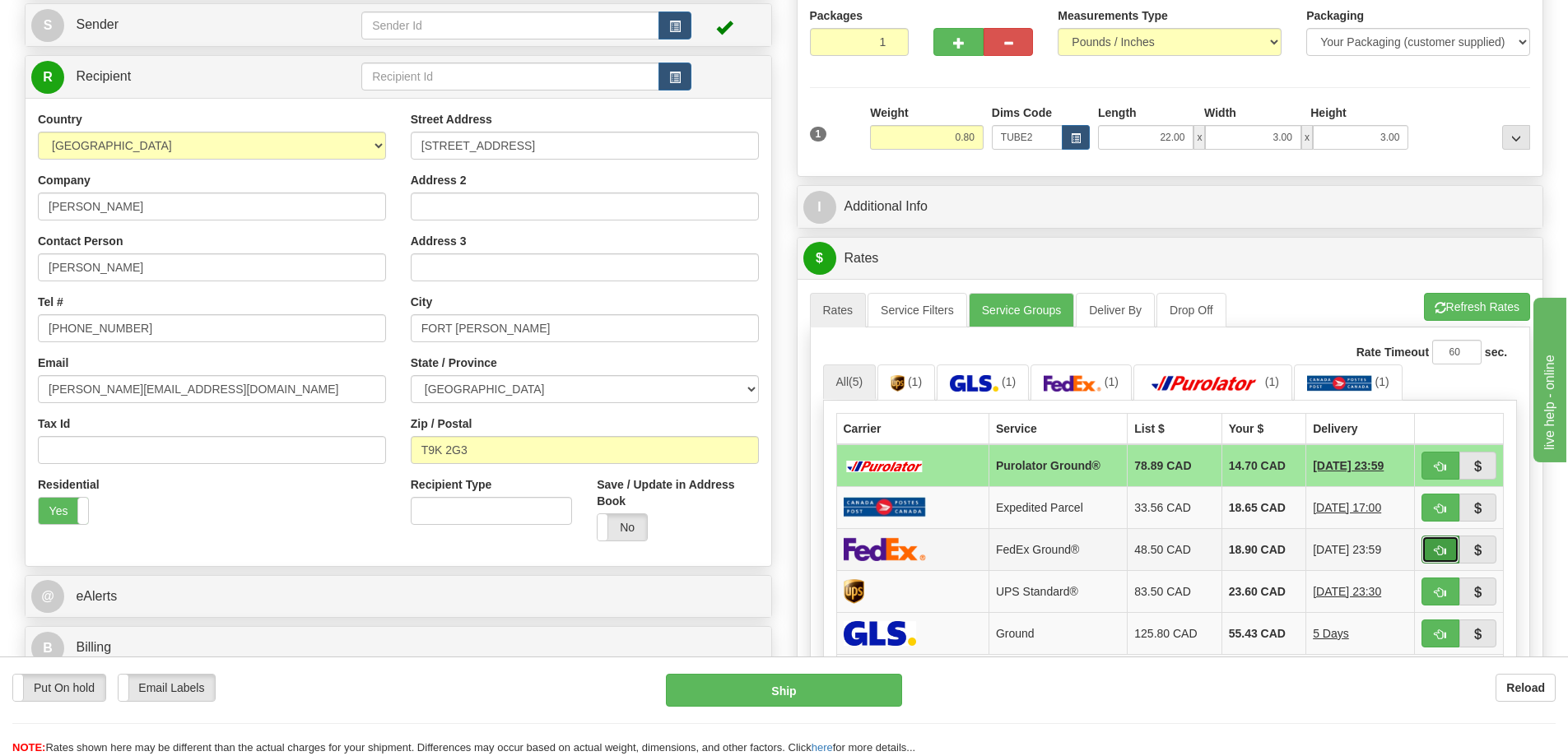
click at [1446, 546] on button "button" at bounding box center [1440, 550] width 38 height 28
type input "92"
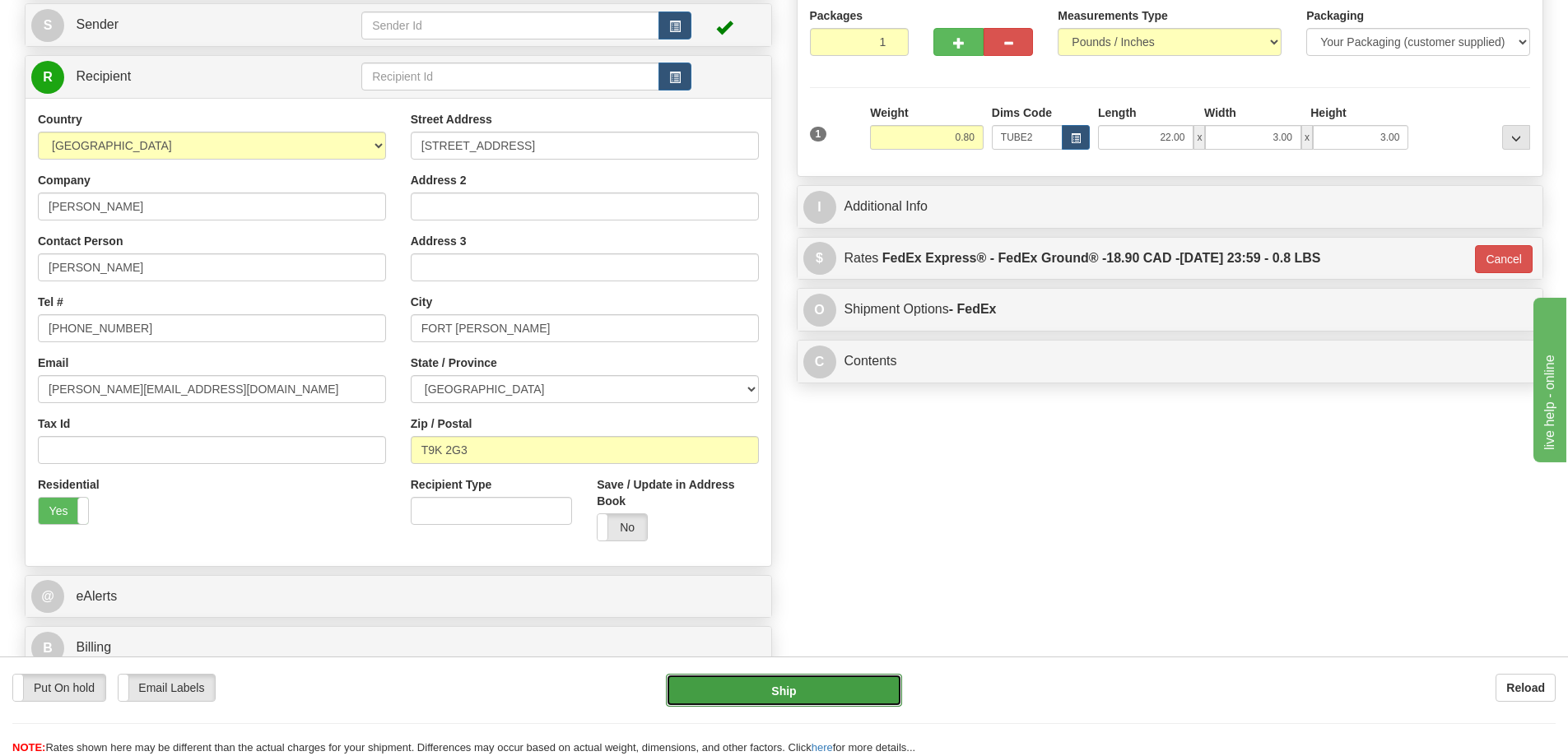
click at [865, 693] on button "Ship" at bounding box center [784, 690] width 236 height 33
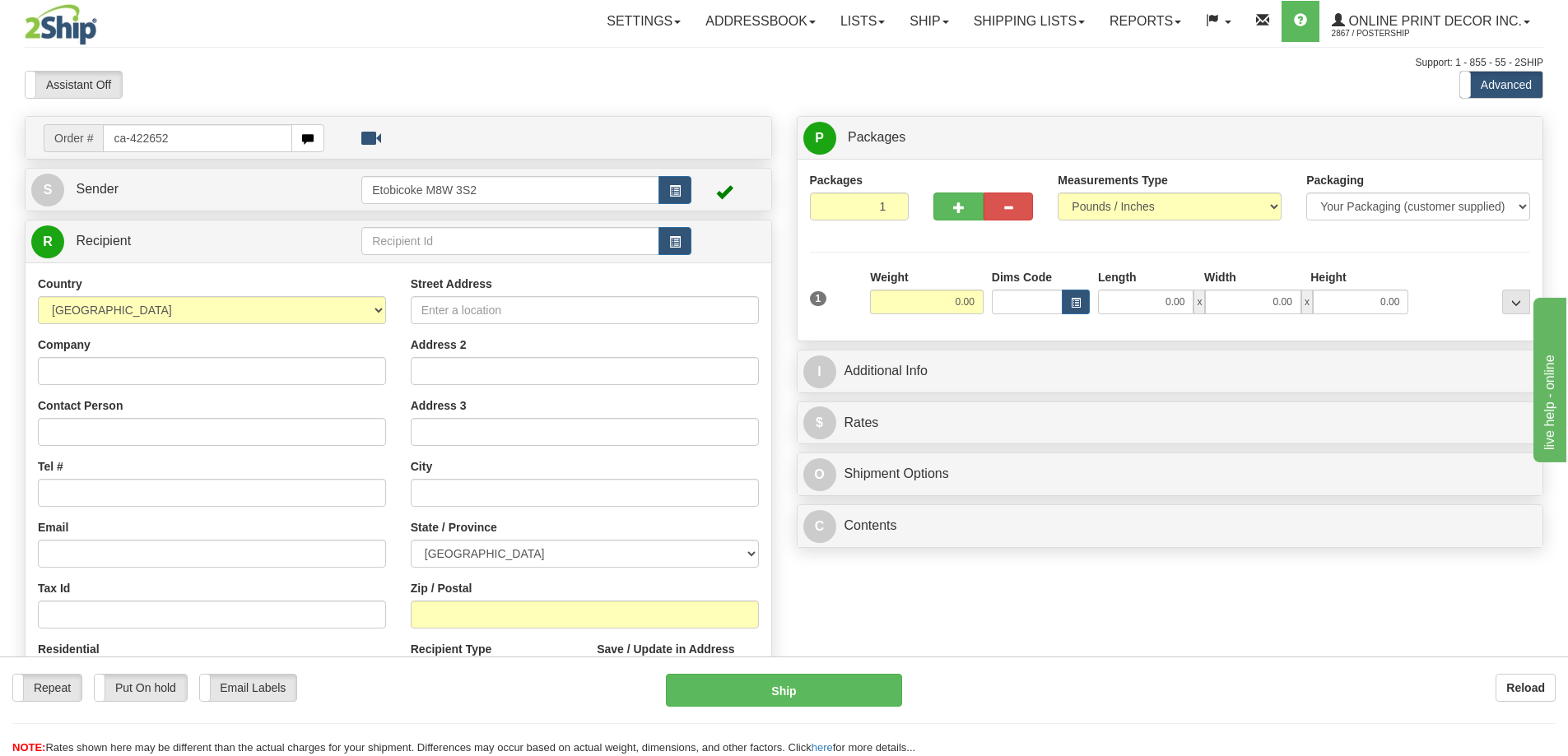
type input "ca-422652"
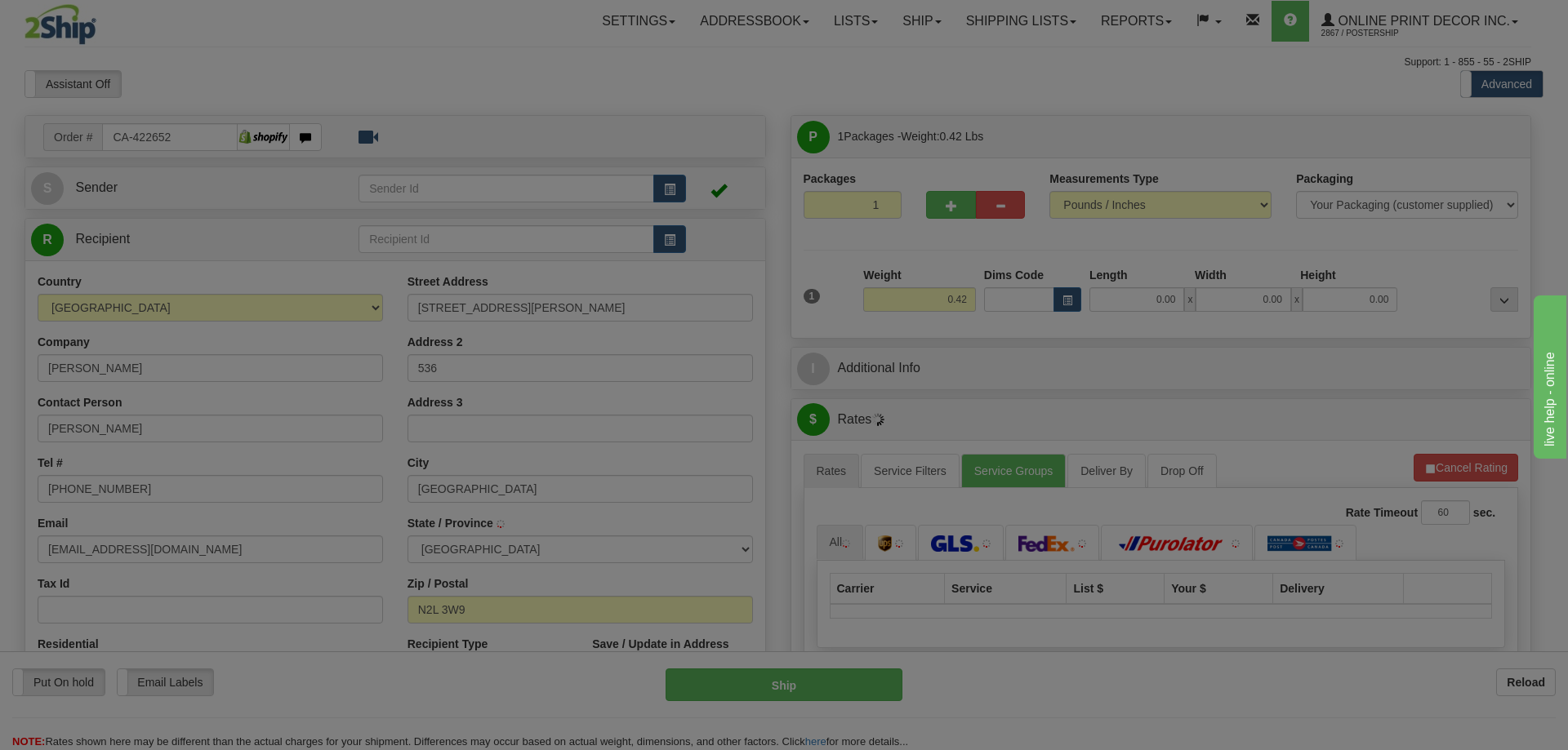
type input "WATERLOO"
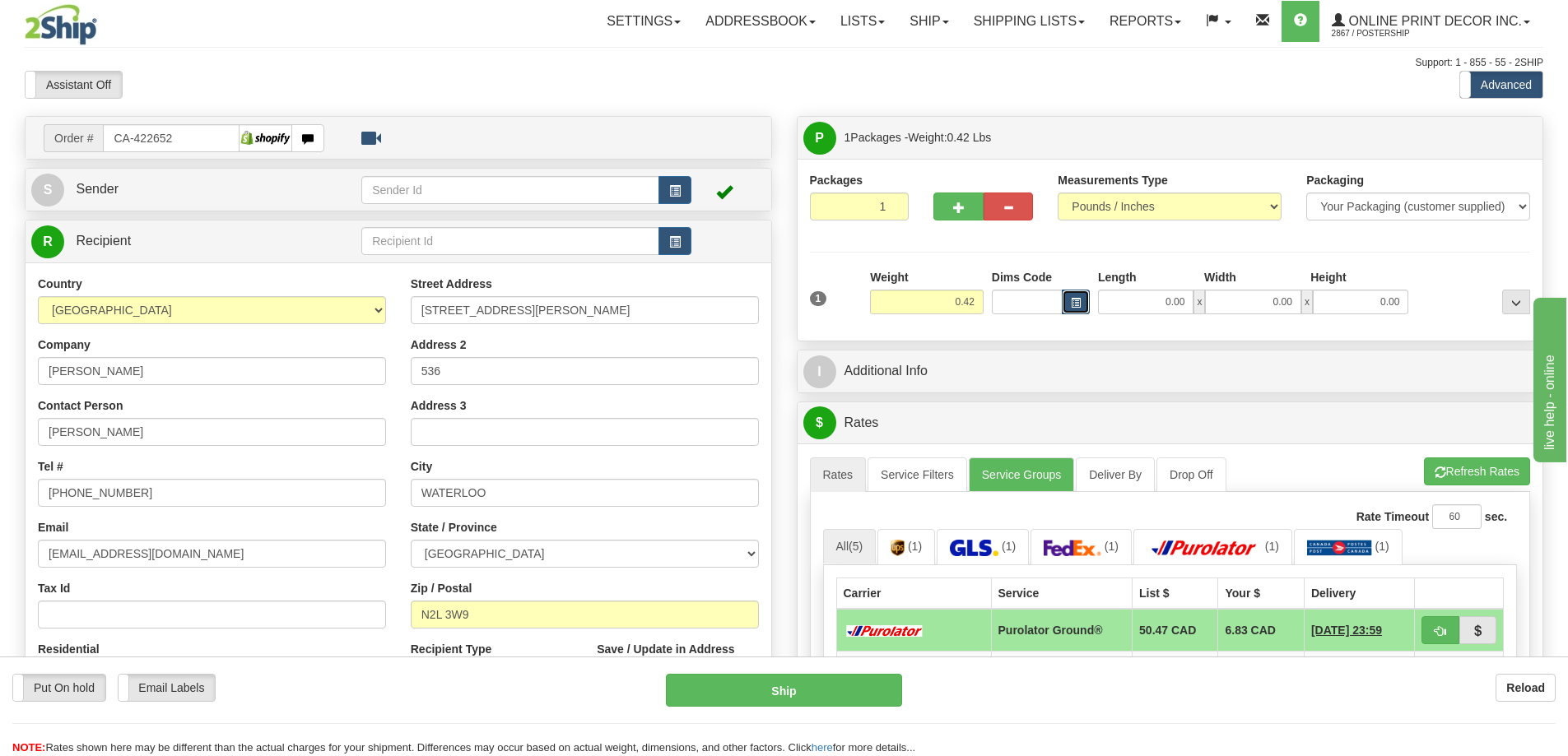
click at [1072, 297] on button "button" at bounding box center [1076, 301] width 28 height 25
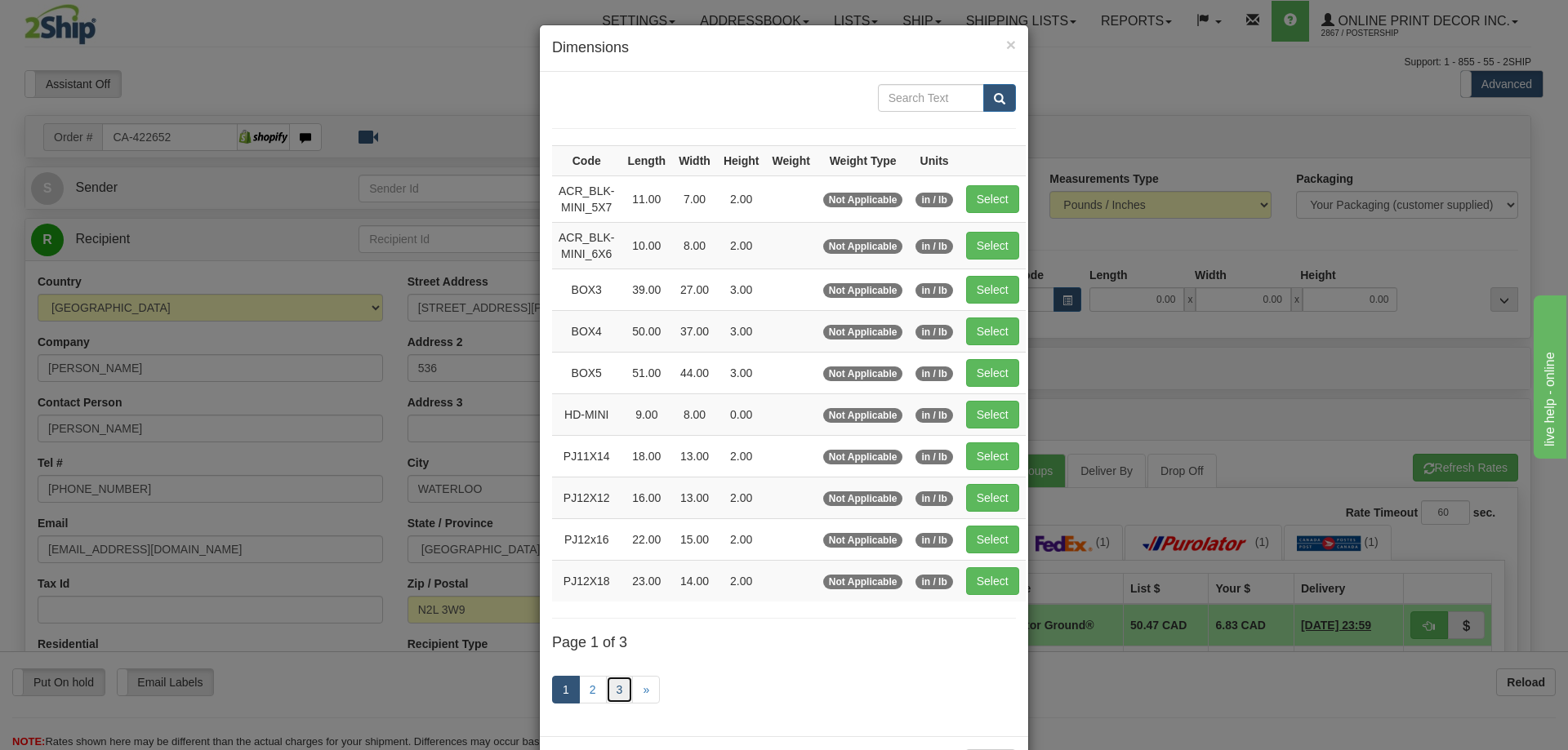
click at [610, 688] on link "3" at bounding box center [620, 690] width 28 height 28
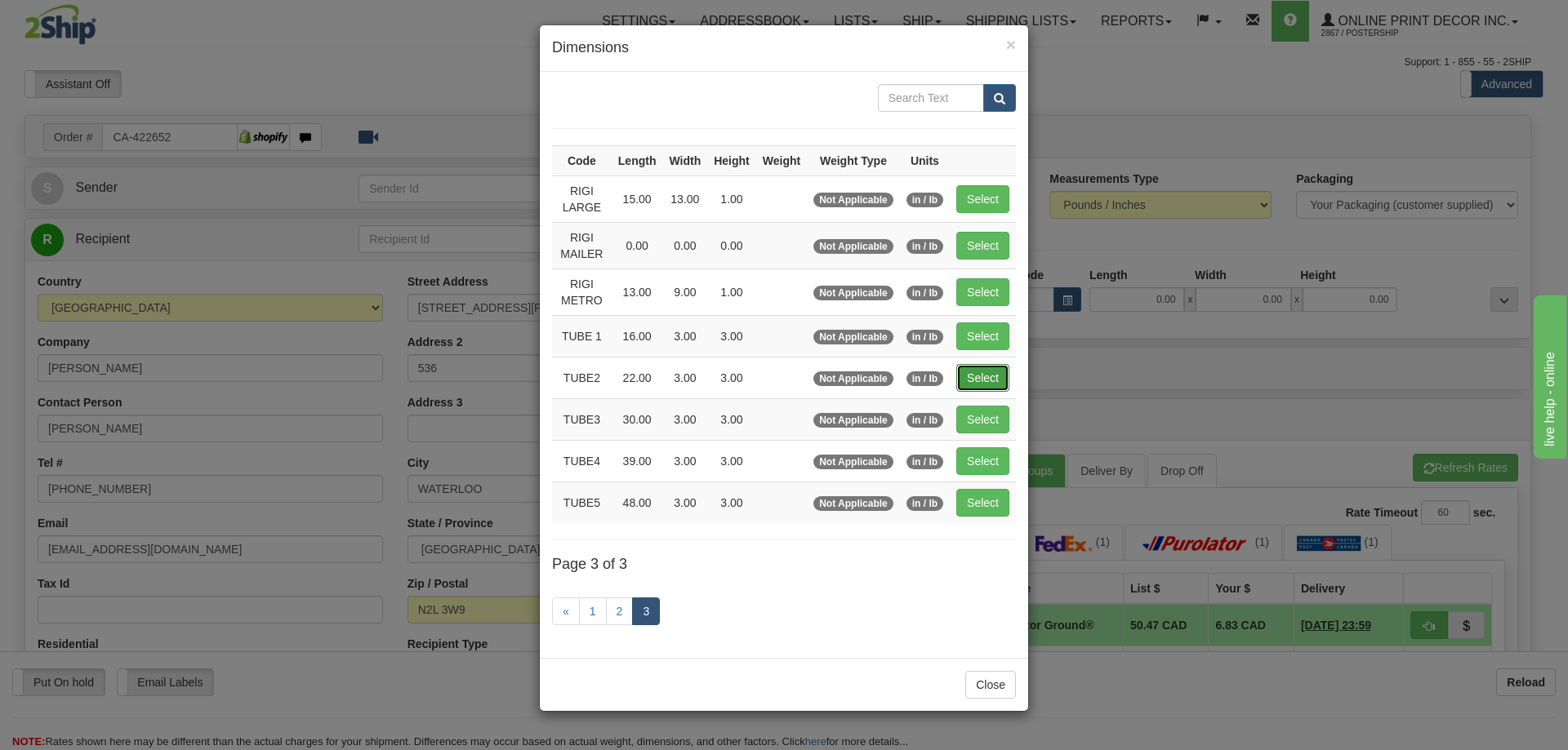
click at [994, 368] on button "Select" at bounding box center [983, 378] width 53 height 28
type input "TUBE2"
type input "22.00"
type input "3.00"
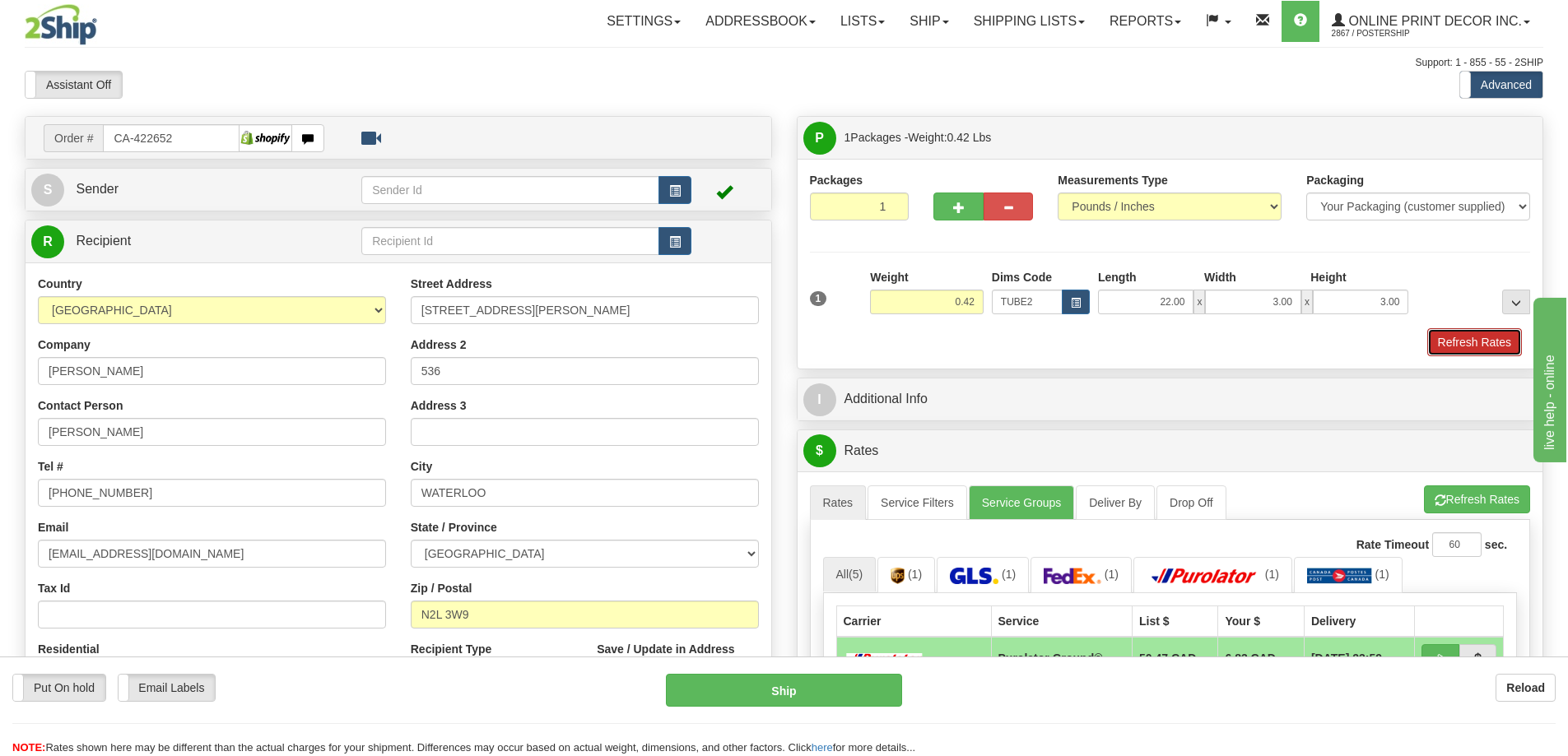
drag, startPoint x: 1456, startPoint y: 336, endPoint x: 1465, endPoint y: 336, distance: 9.0
click at [1457, 336] on button "Refresh Rates" at bounding box center [1474, 342] width 95 height 28
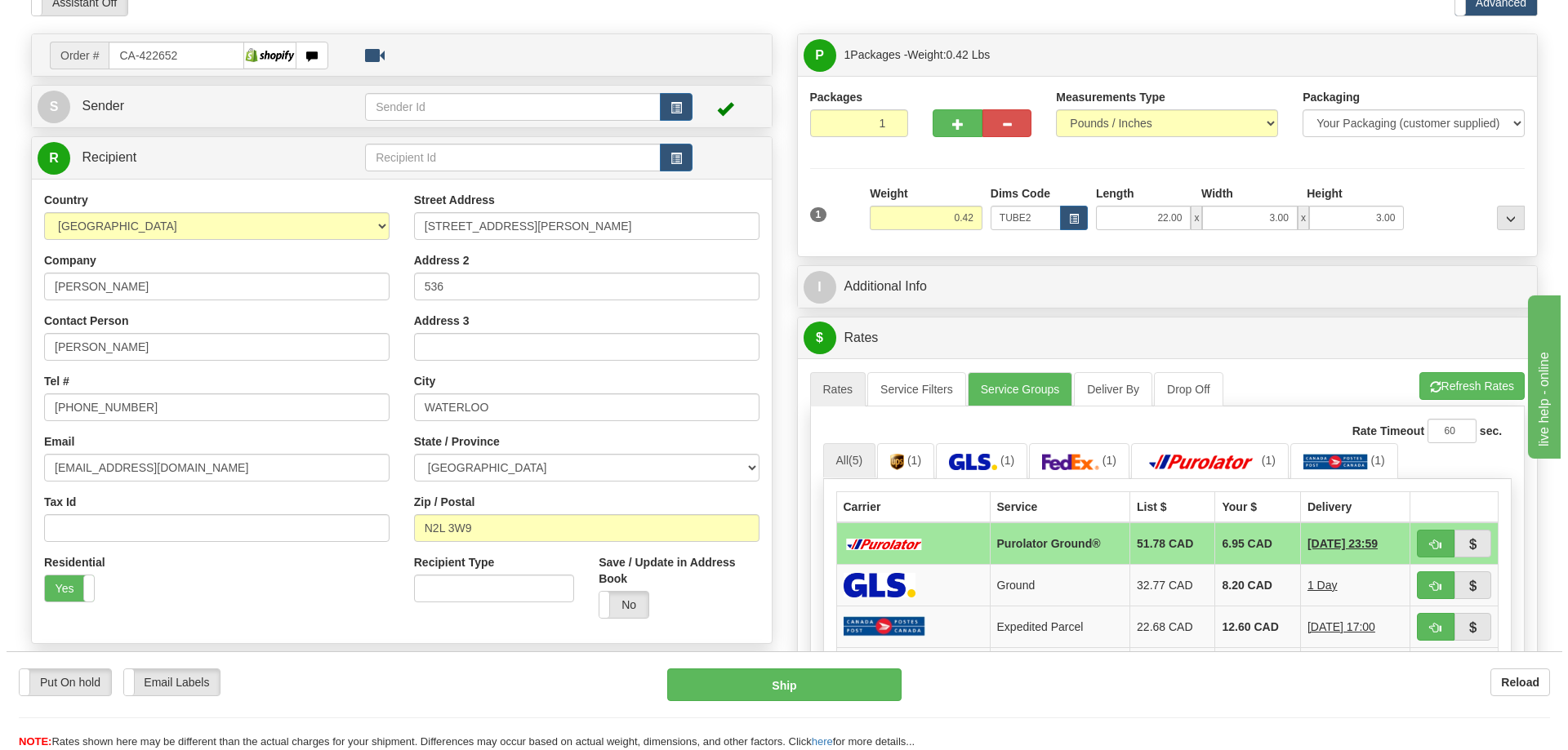
scroll to position [163, 0]
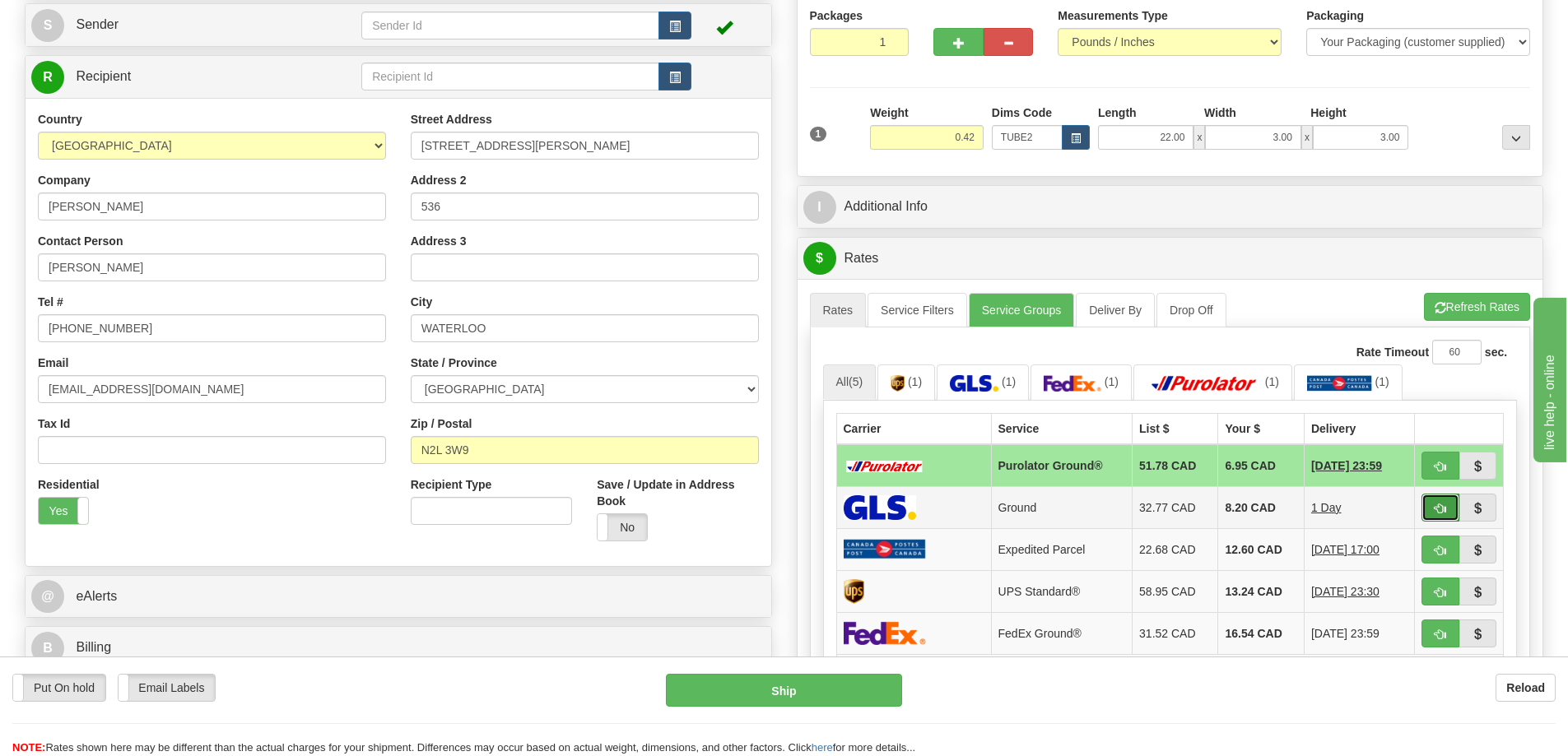
click at [1440, 505] on button "button" at bounding box center [1440, 507] width 38 height 28
type input "1"
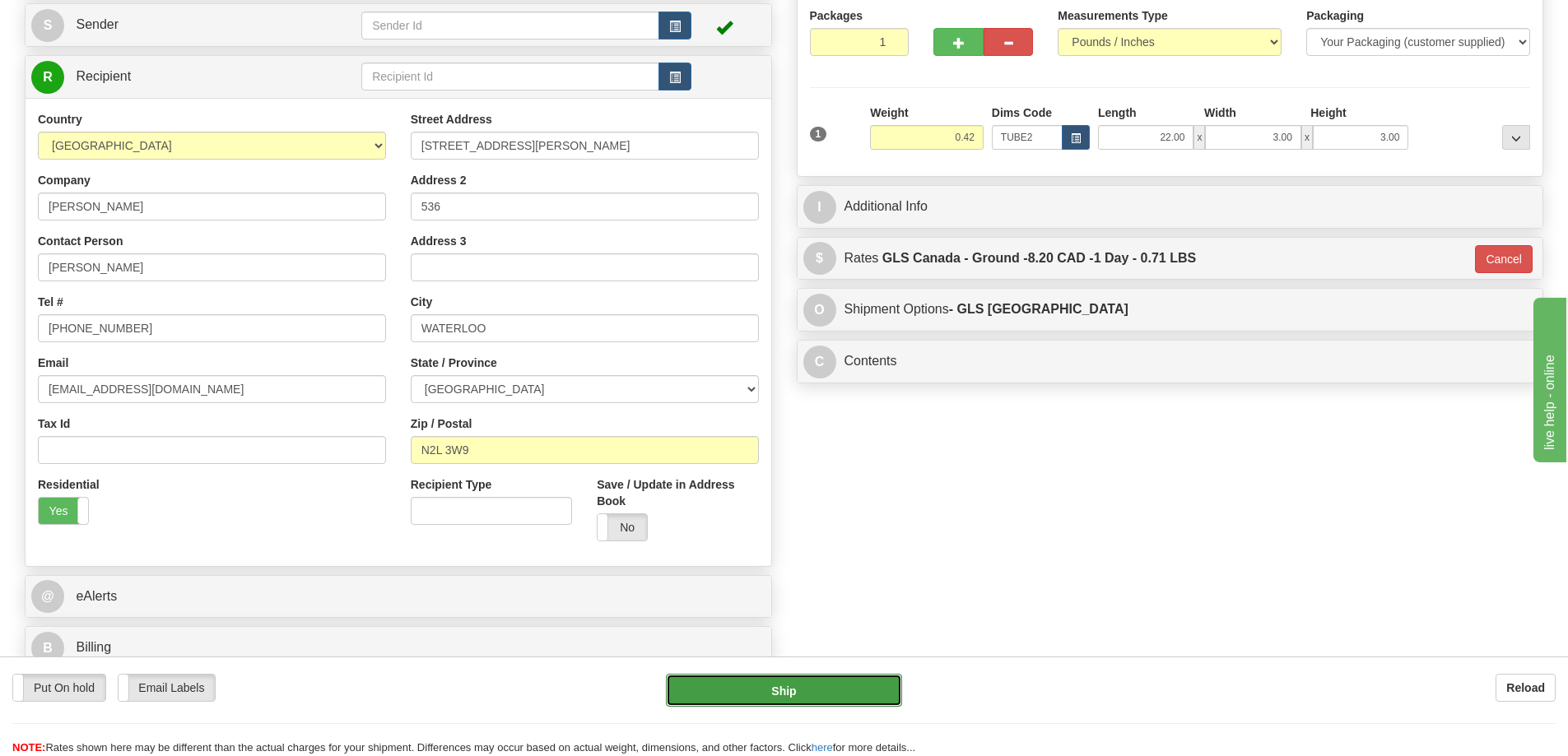
click at [785, 681] on button "Ship" at bounding box center [784, 690] width 236 height 33
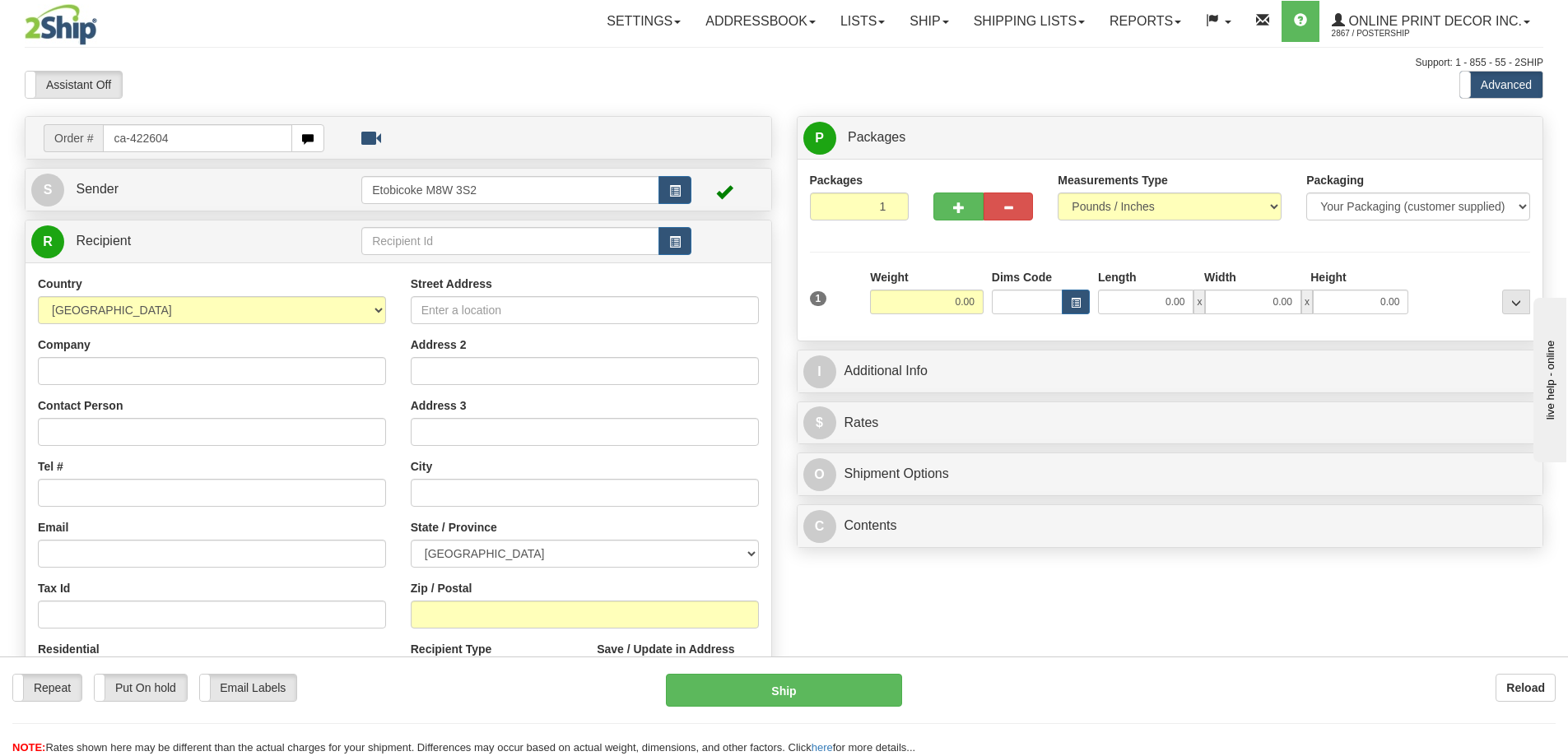
type input "ca-422604"
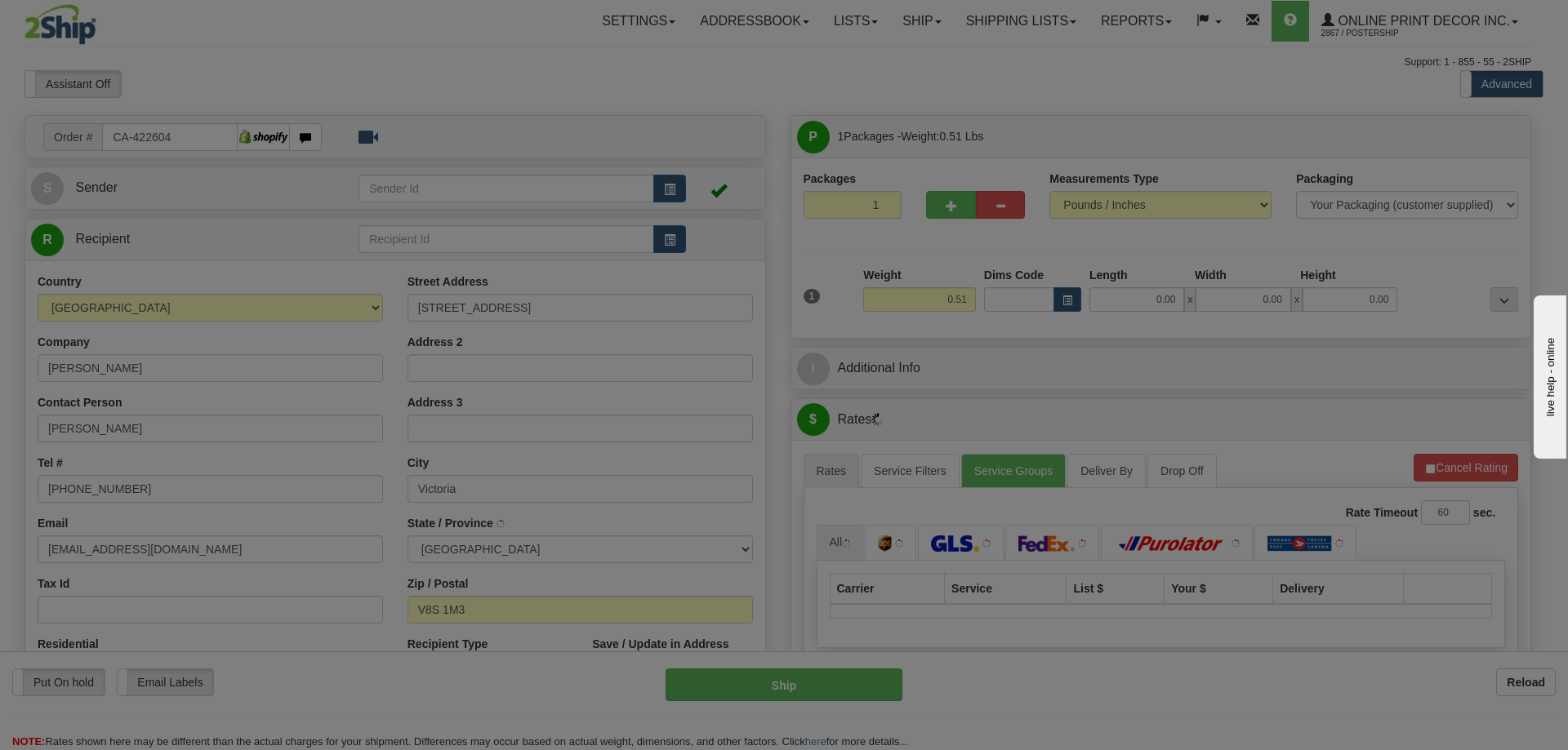
type input "VICTORIA"
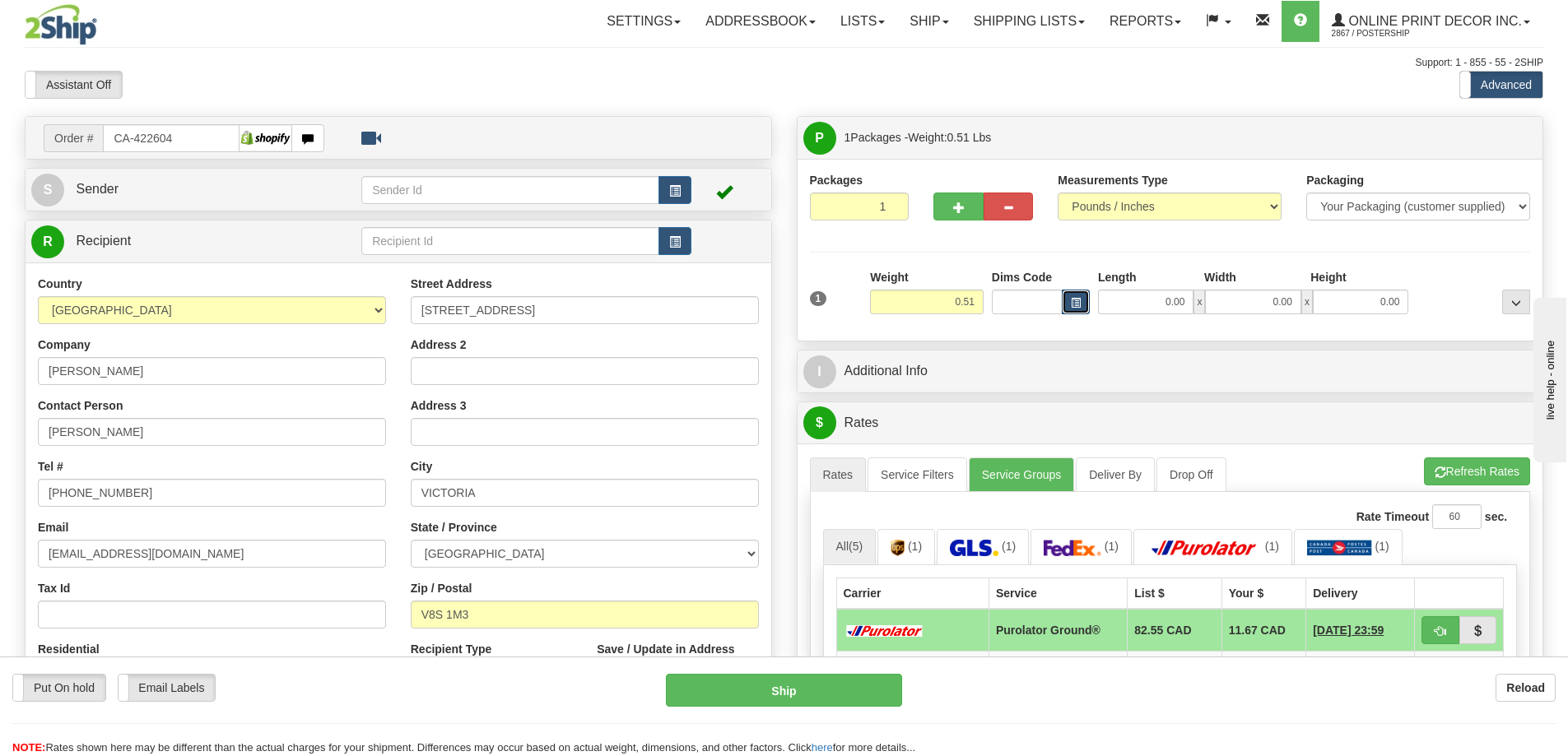
click at [1069, 302] on button "button" at bounding box center [1076, 301] width 28 height 25
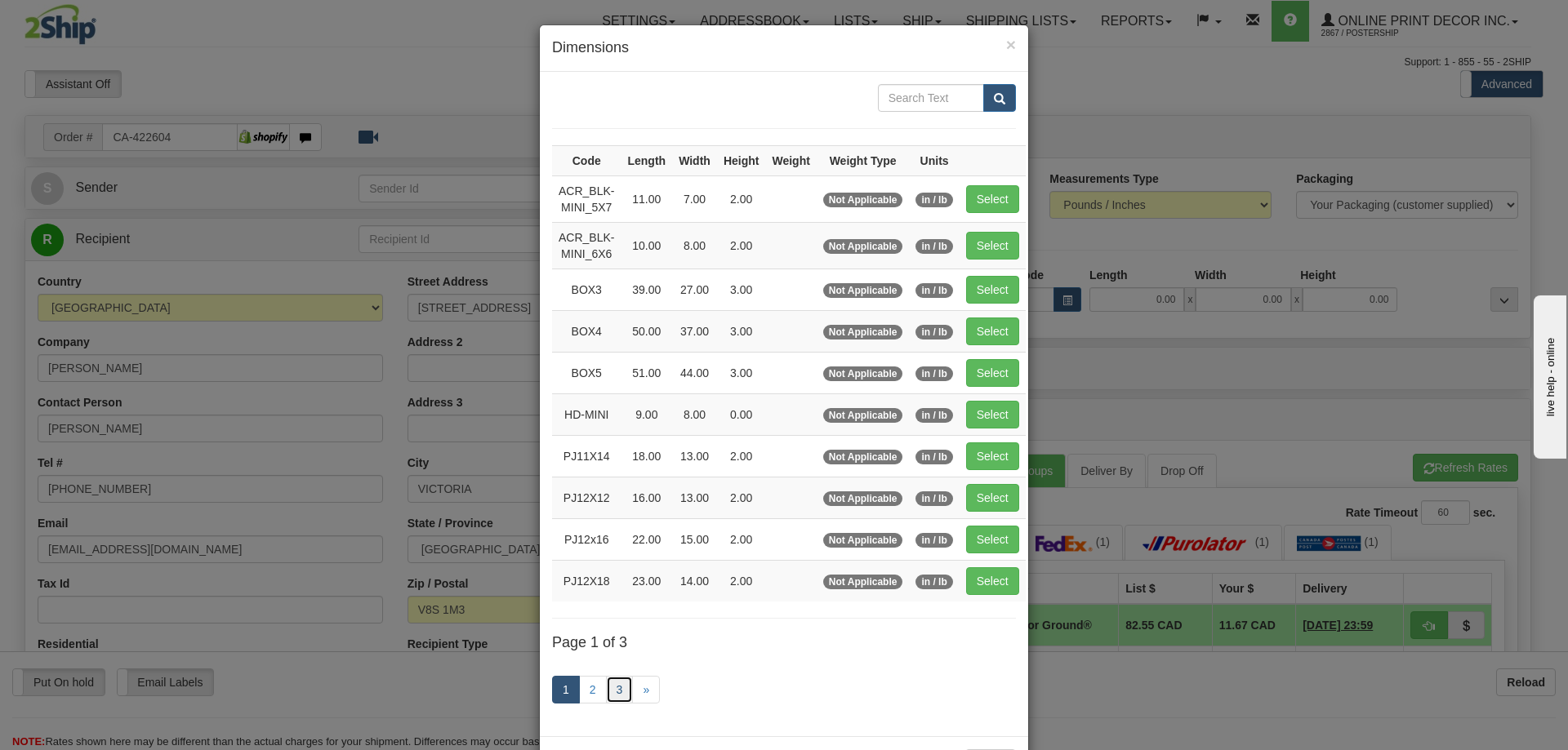
click at [610, 691] on link "3" at bounding box center [620, 690] width 28 height 28
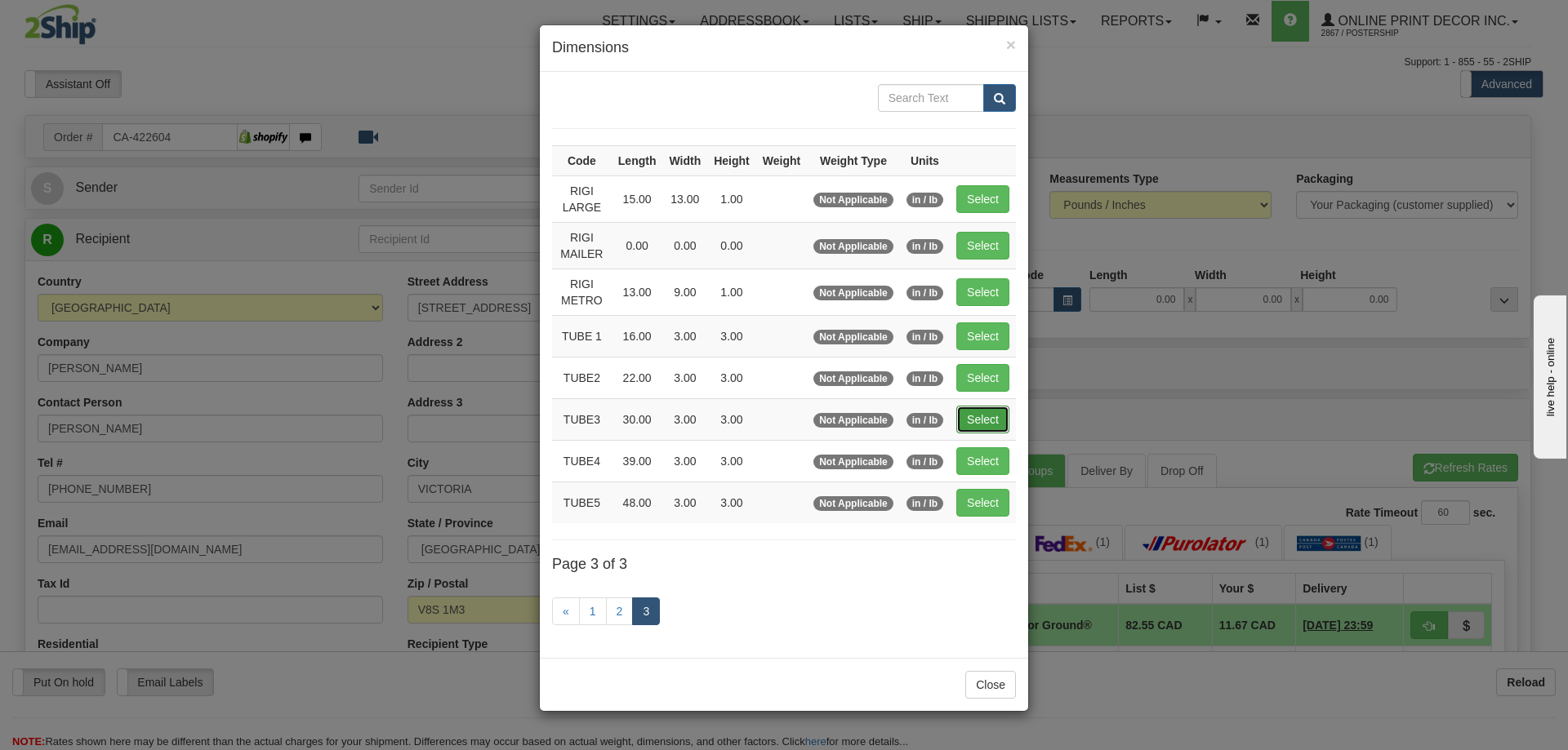
click at [988, 412] on button "Select" at bounding box center [983, 420] width 53 height 28
type input "TUBE3"
type input "30.00"
type input "3.00"
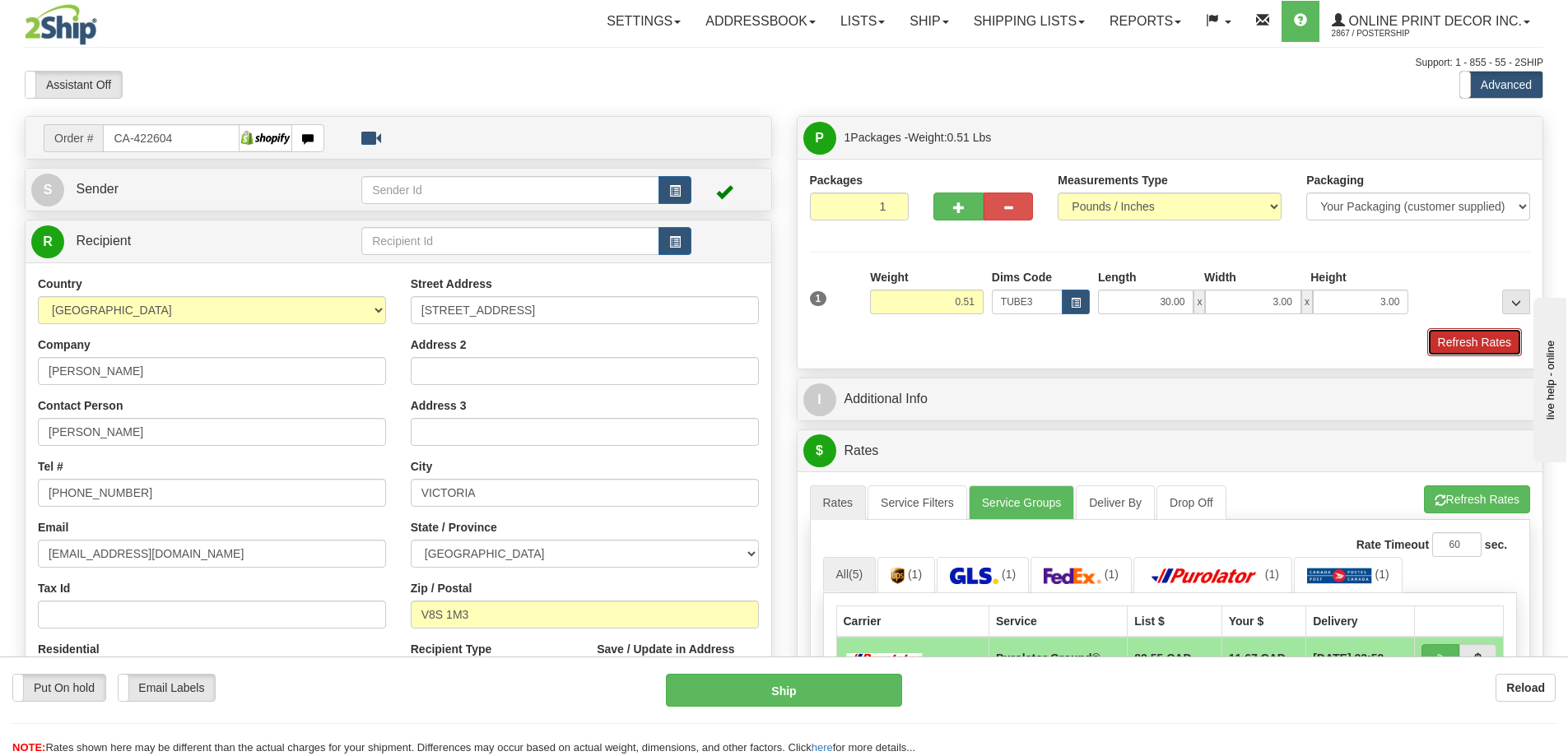
click at [1460, 336] on button "Refresh Rates" at bounding box center [1474, 342] width 95 height 28
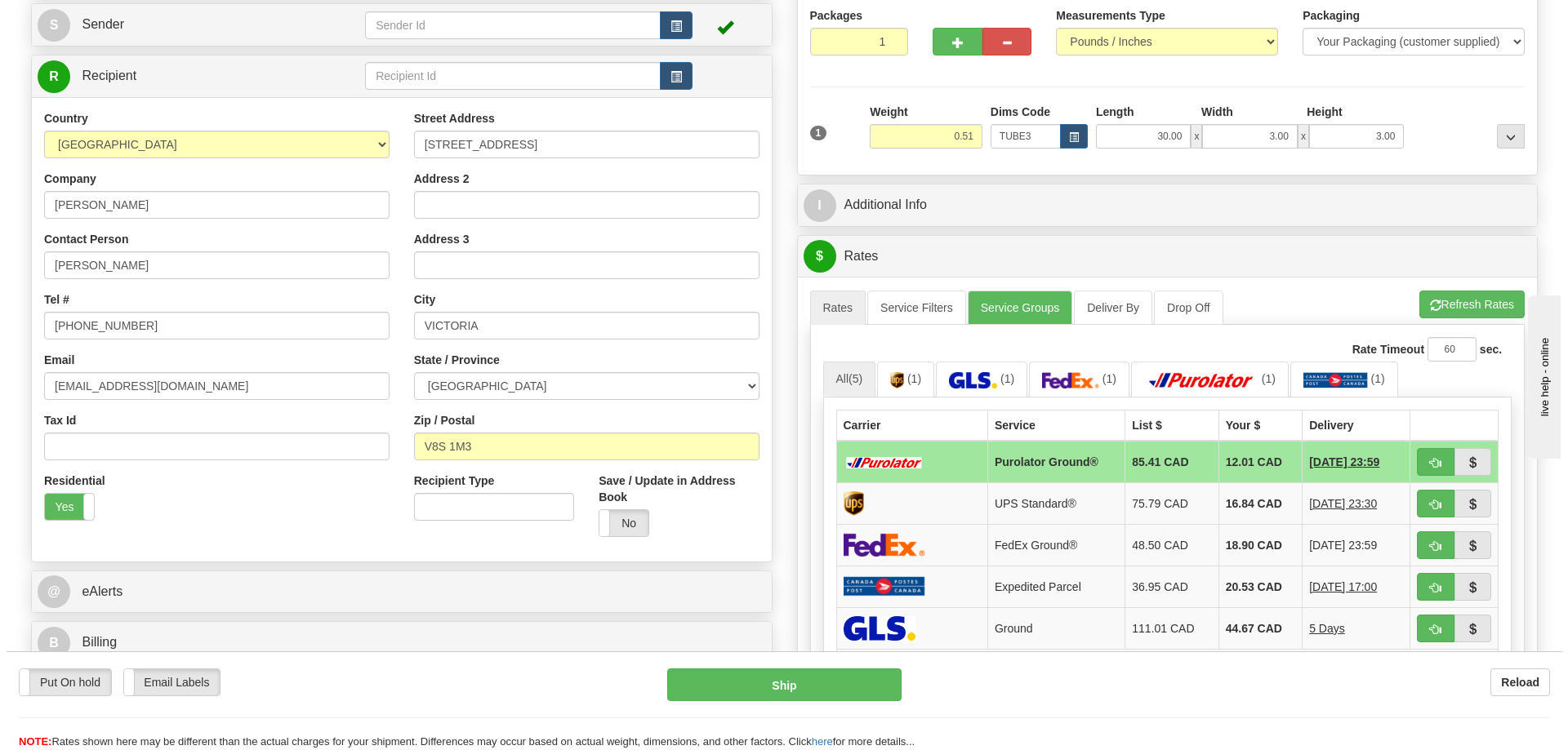
scroll to position [245, 0]
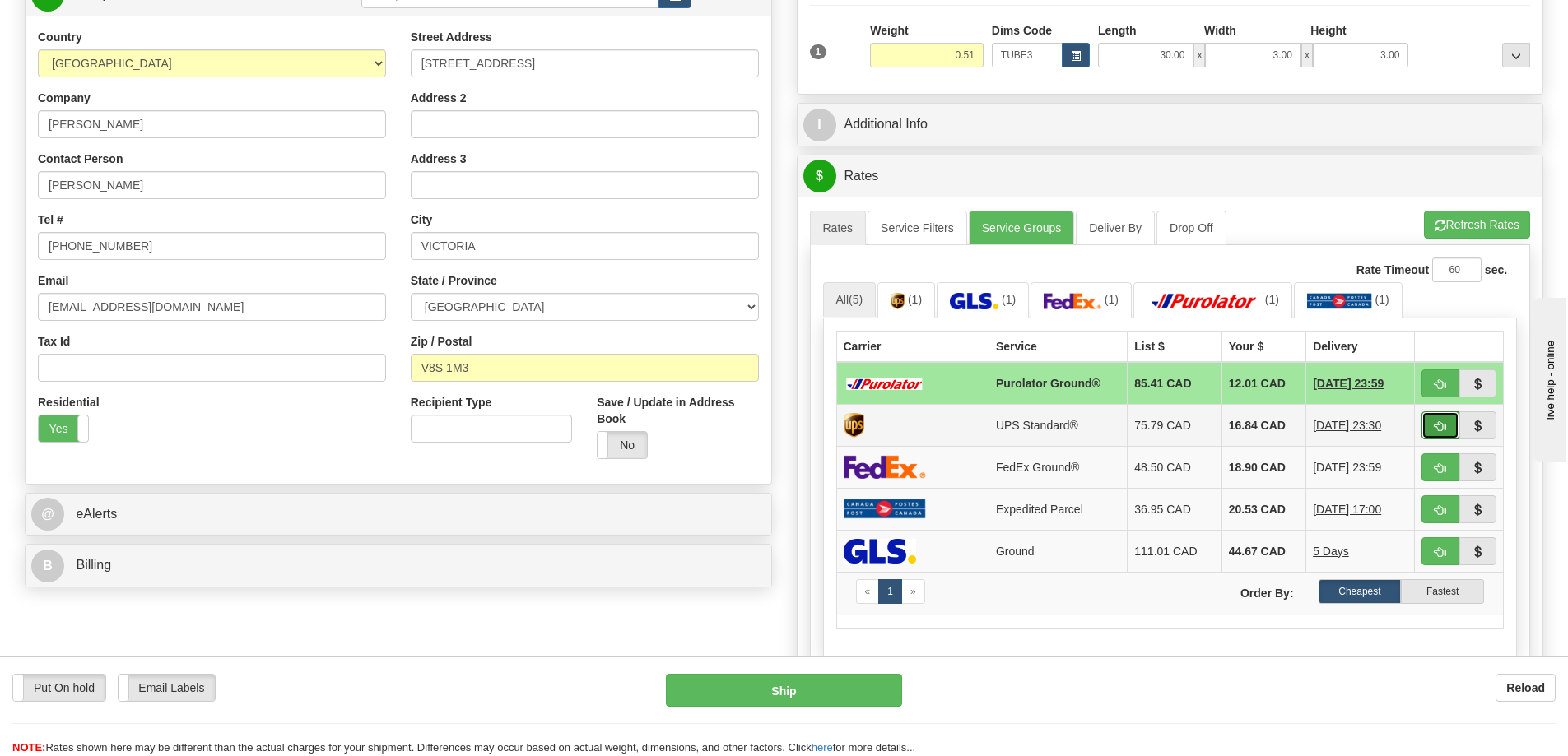
click at [1440, 422] on button "button" at bounding box center [1440, 425] width 38 height 28
type input "11"
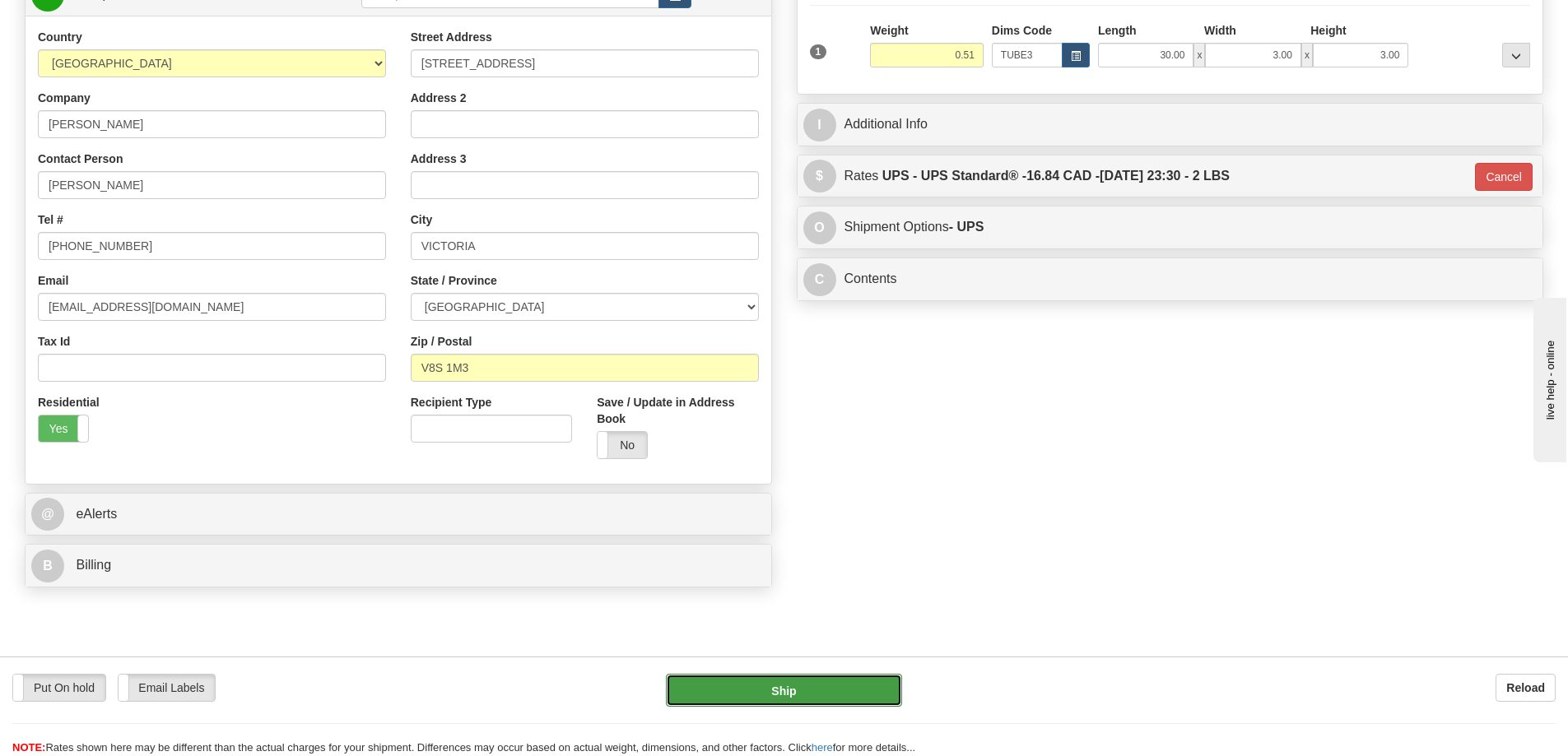
click at [808, 684] on button "Ship" at bounding box center [784, 690] width 236 height 33
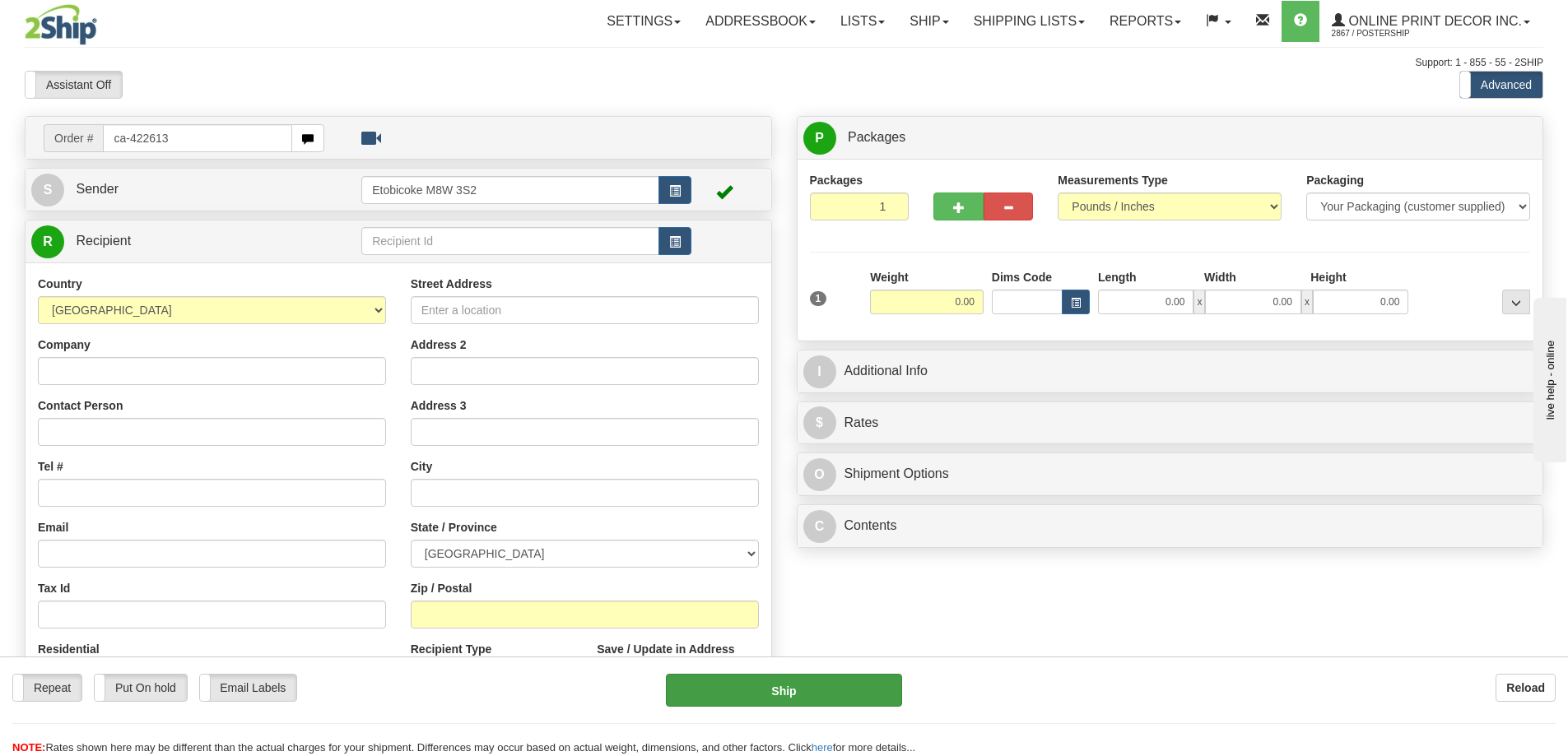
type input "ca-422613"
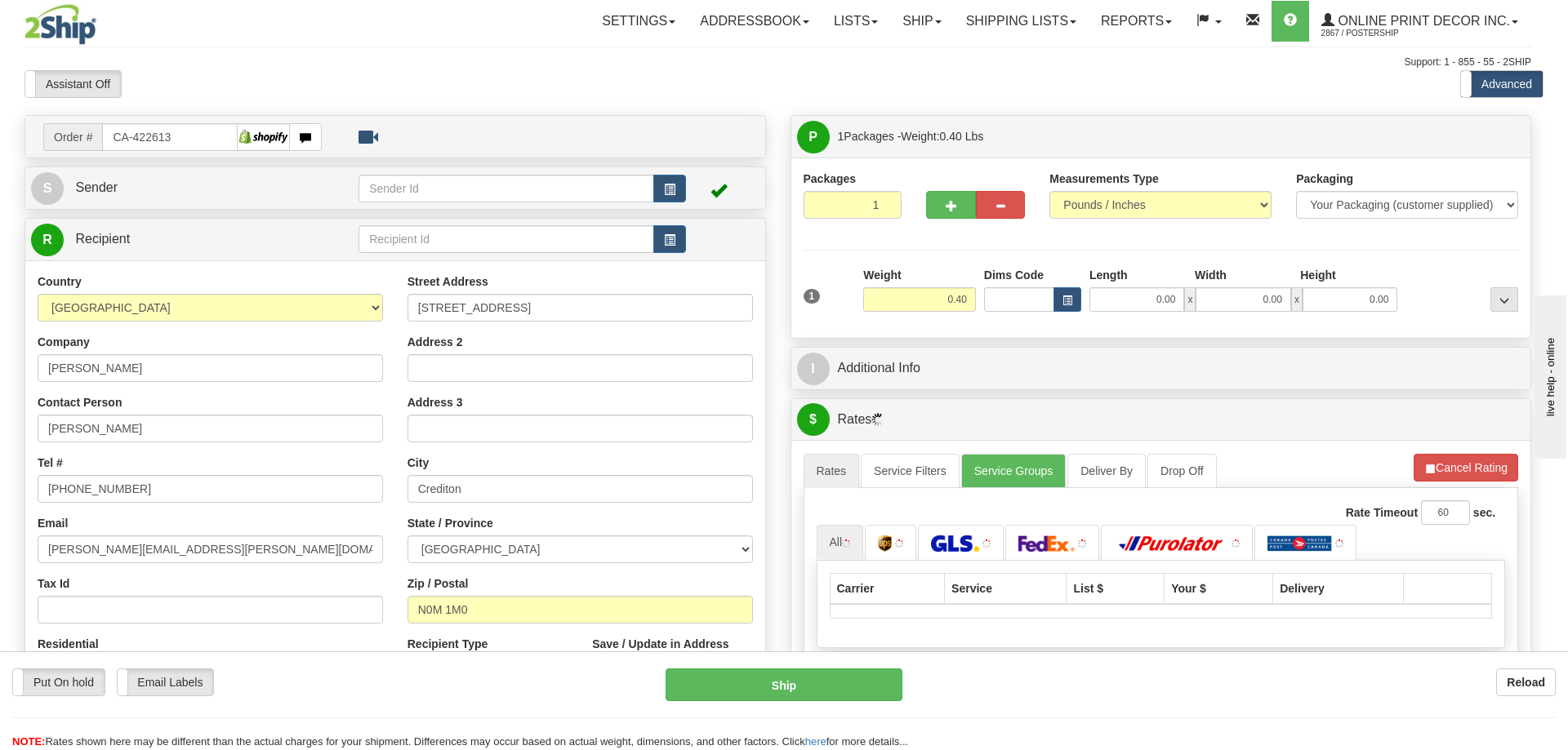
type input "CREDITON"
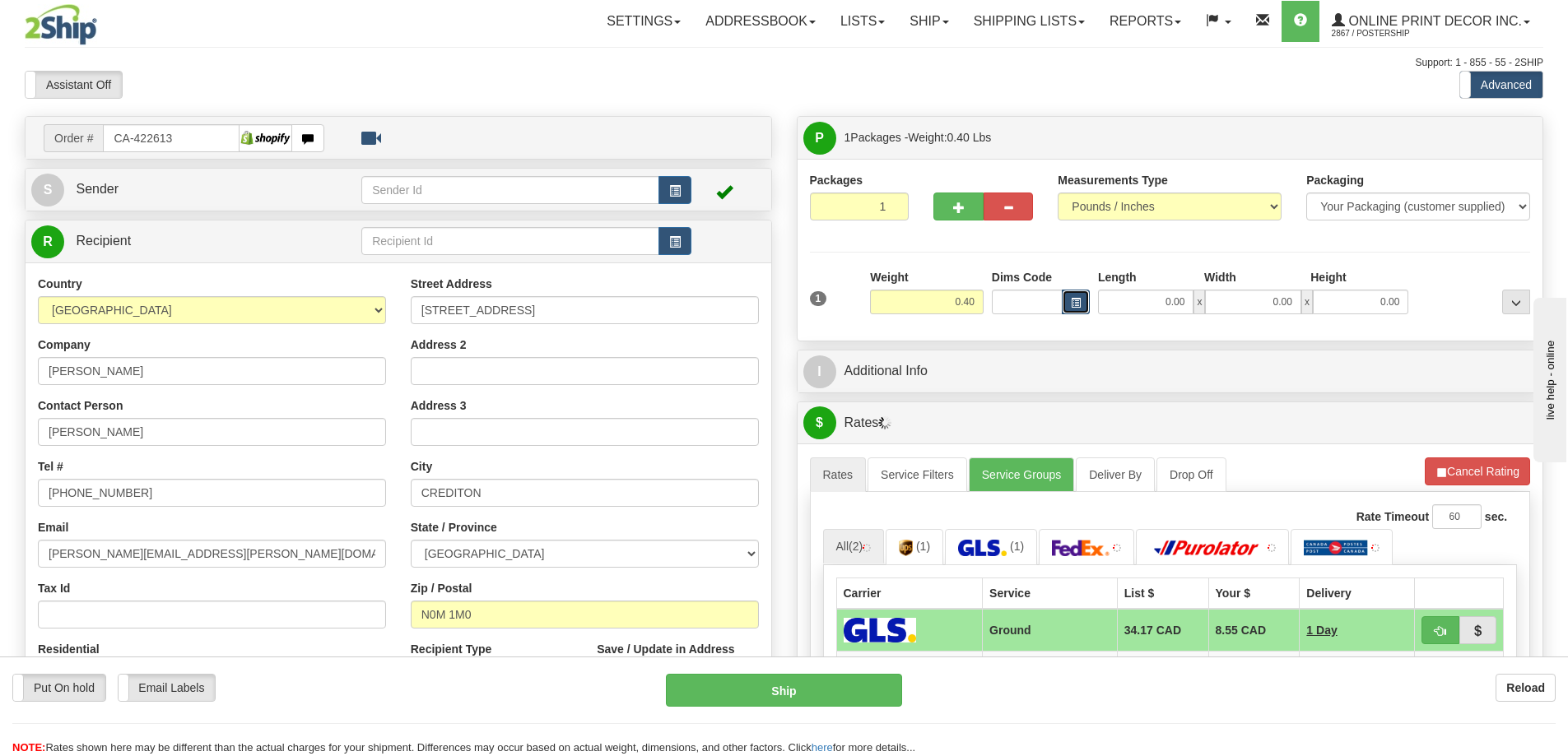
click at [1078, 300] on span "button" at bounding box center [1076, 303] width 9 height 9
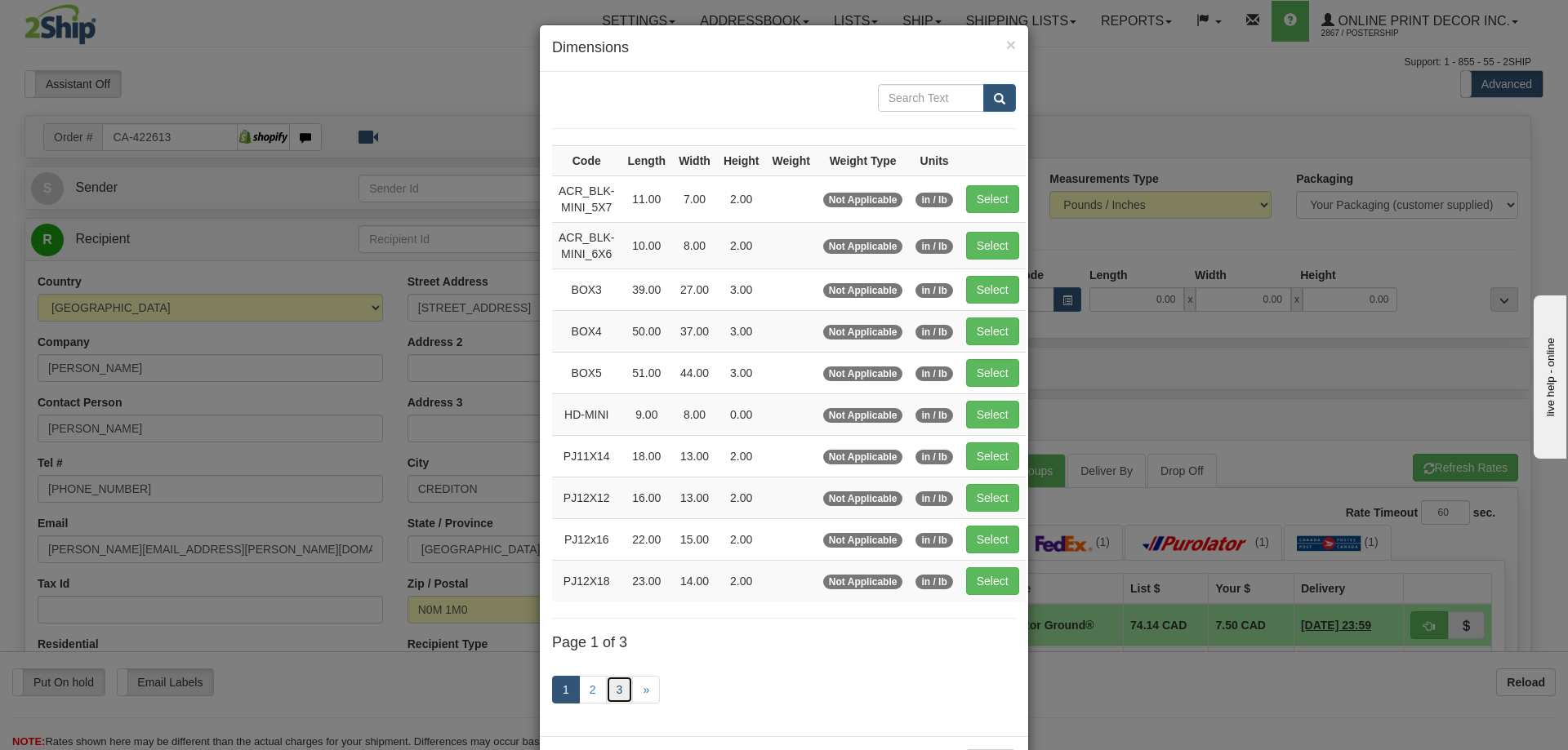
click at [607, 678] on link "3" at bounding box center [620, 690] width 28 height 28
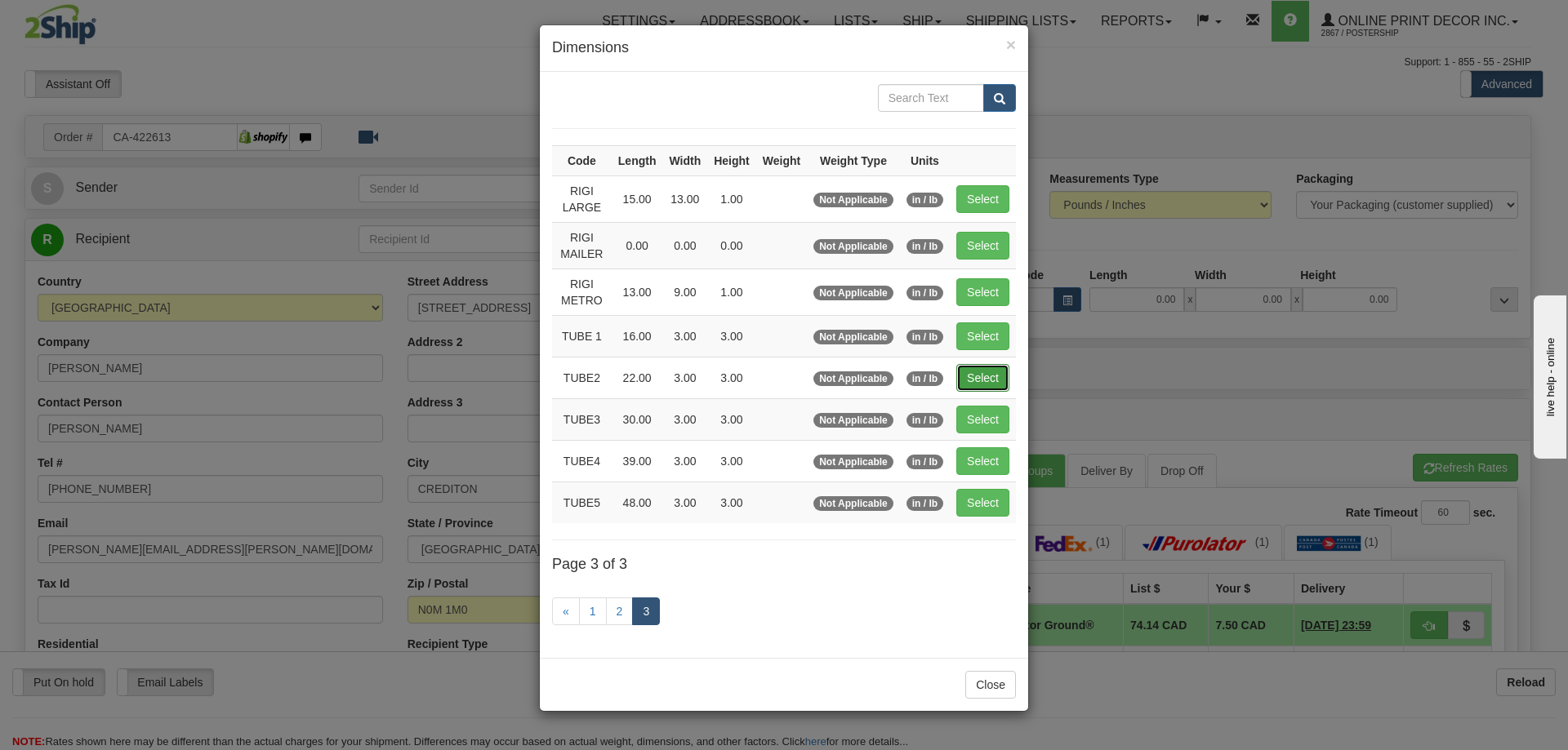
click at [982, 368] on button "Select" at bounding box center [983, 378] width 53 height 28
type input "TUBE2"
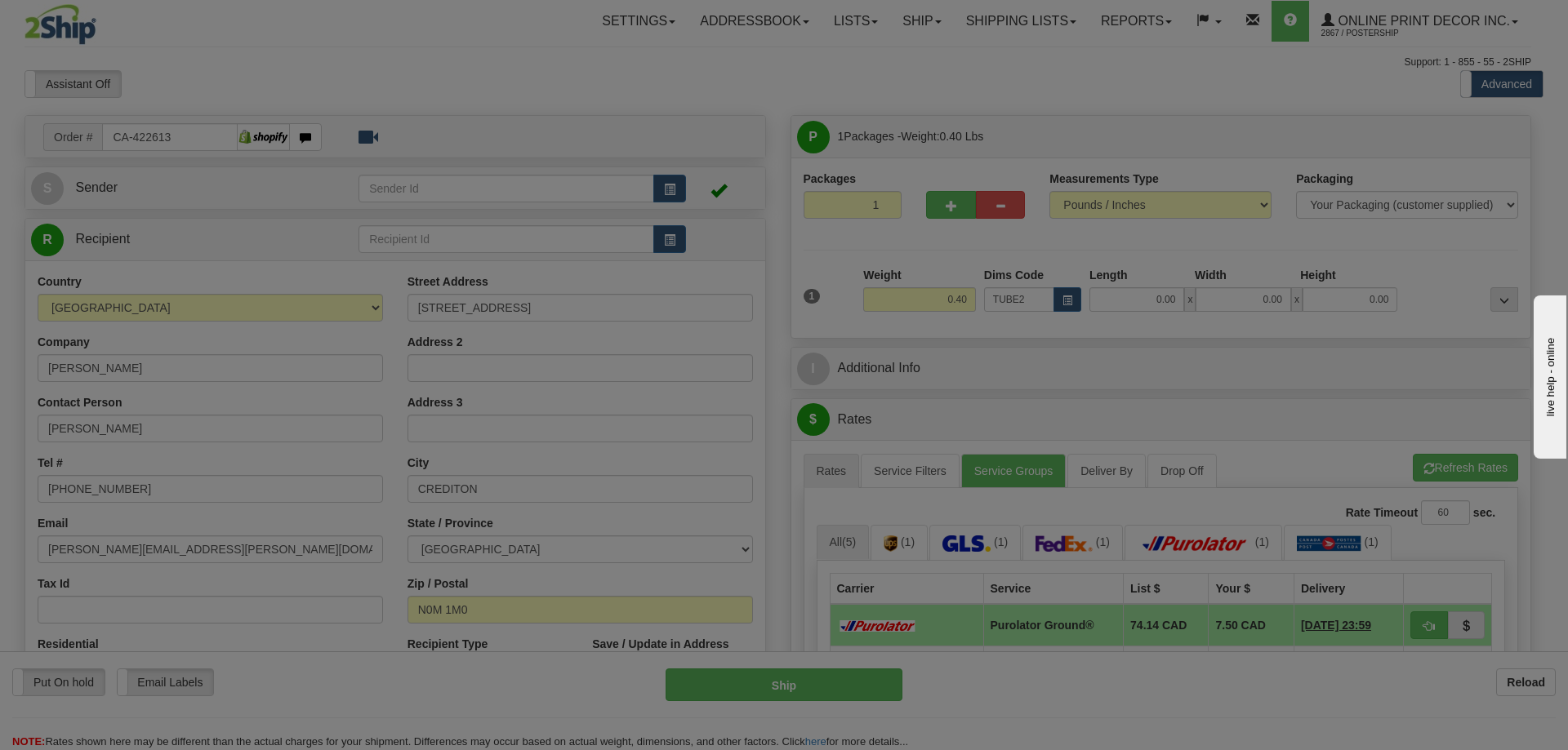
type input "22.00"
type input "3.00"
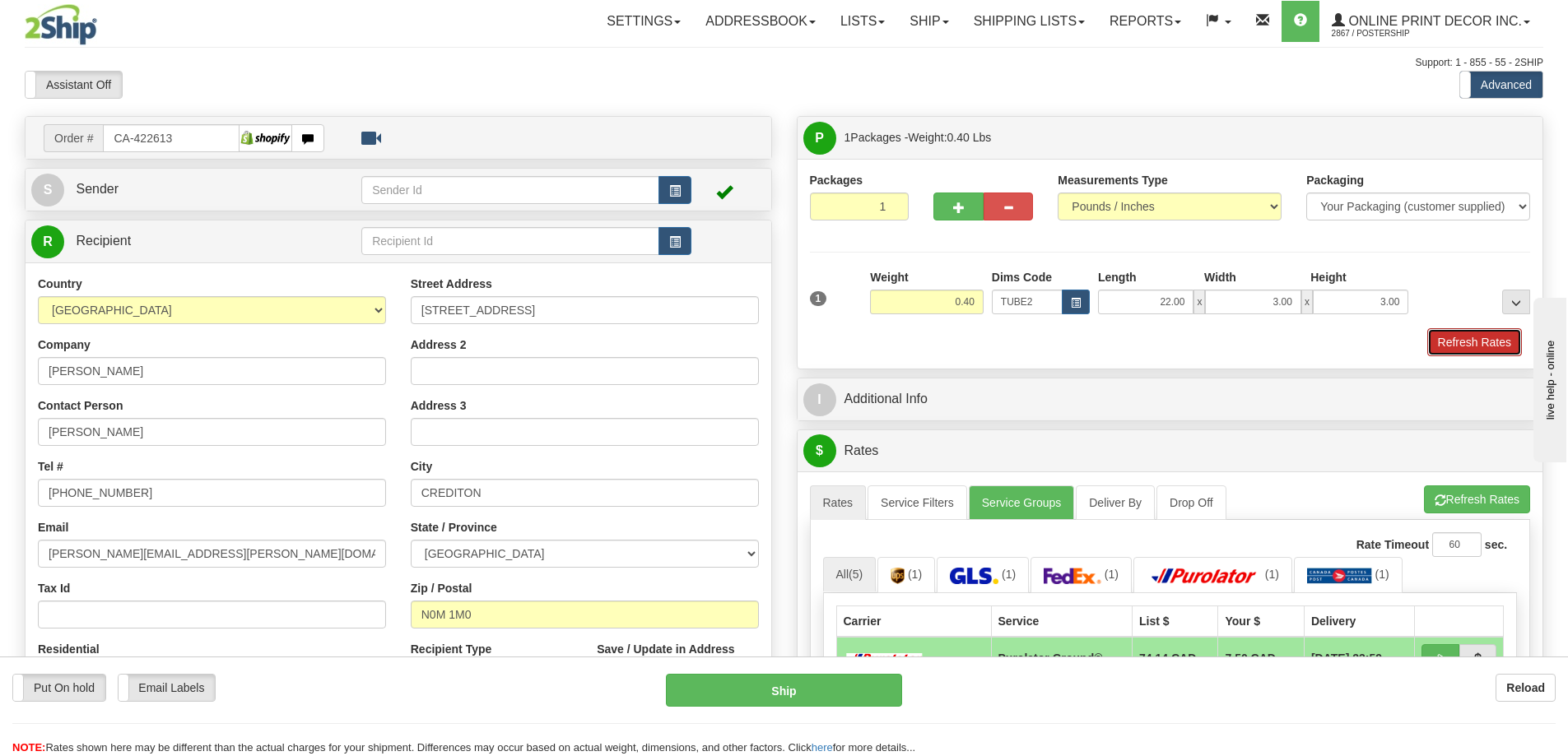
click at [1498, 344] on button "Refresh Rates" at bounding box center [1474, 342] width 95 height 28
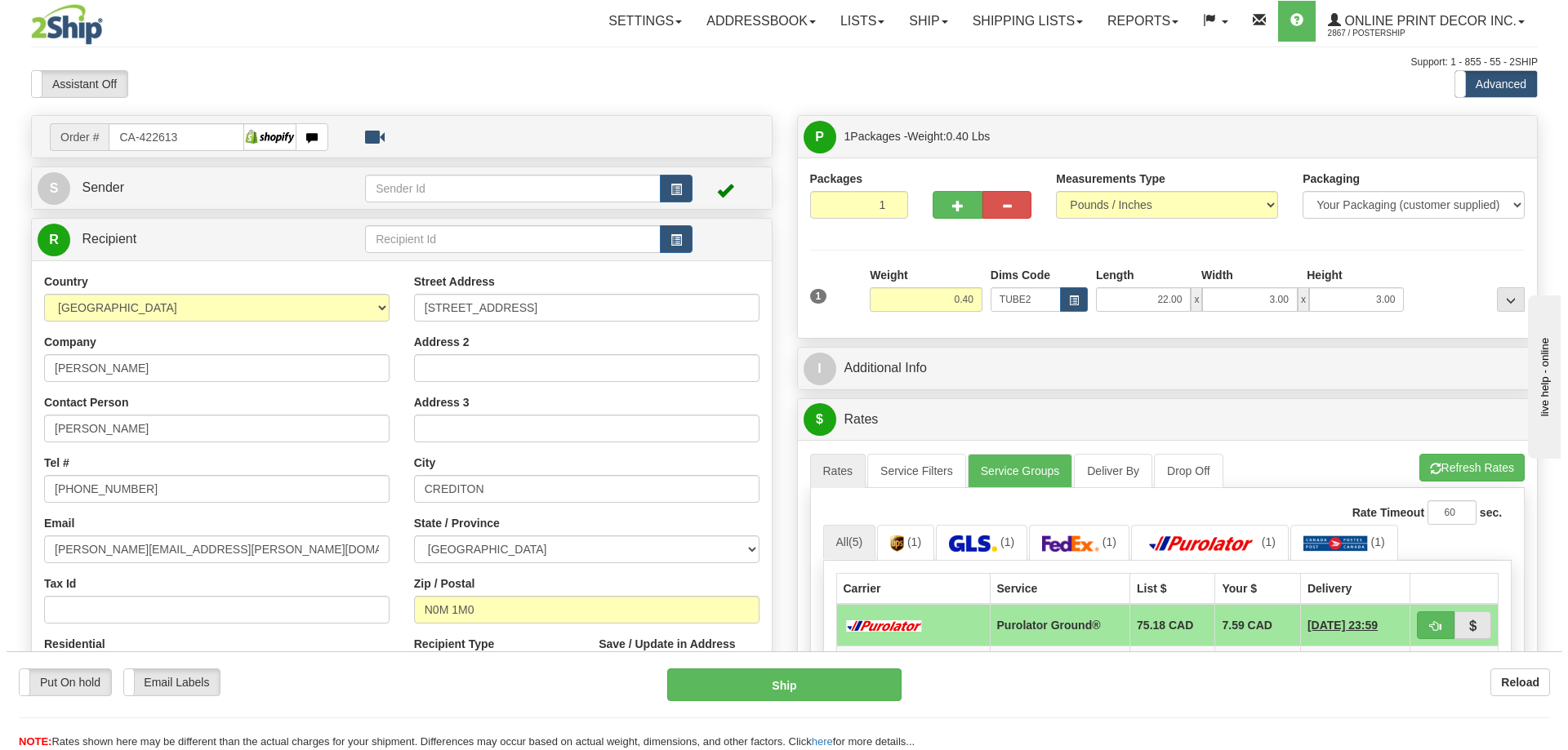
scroll to position [163, 0]
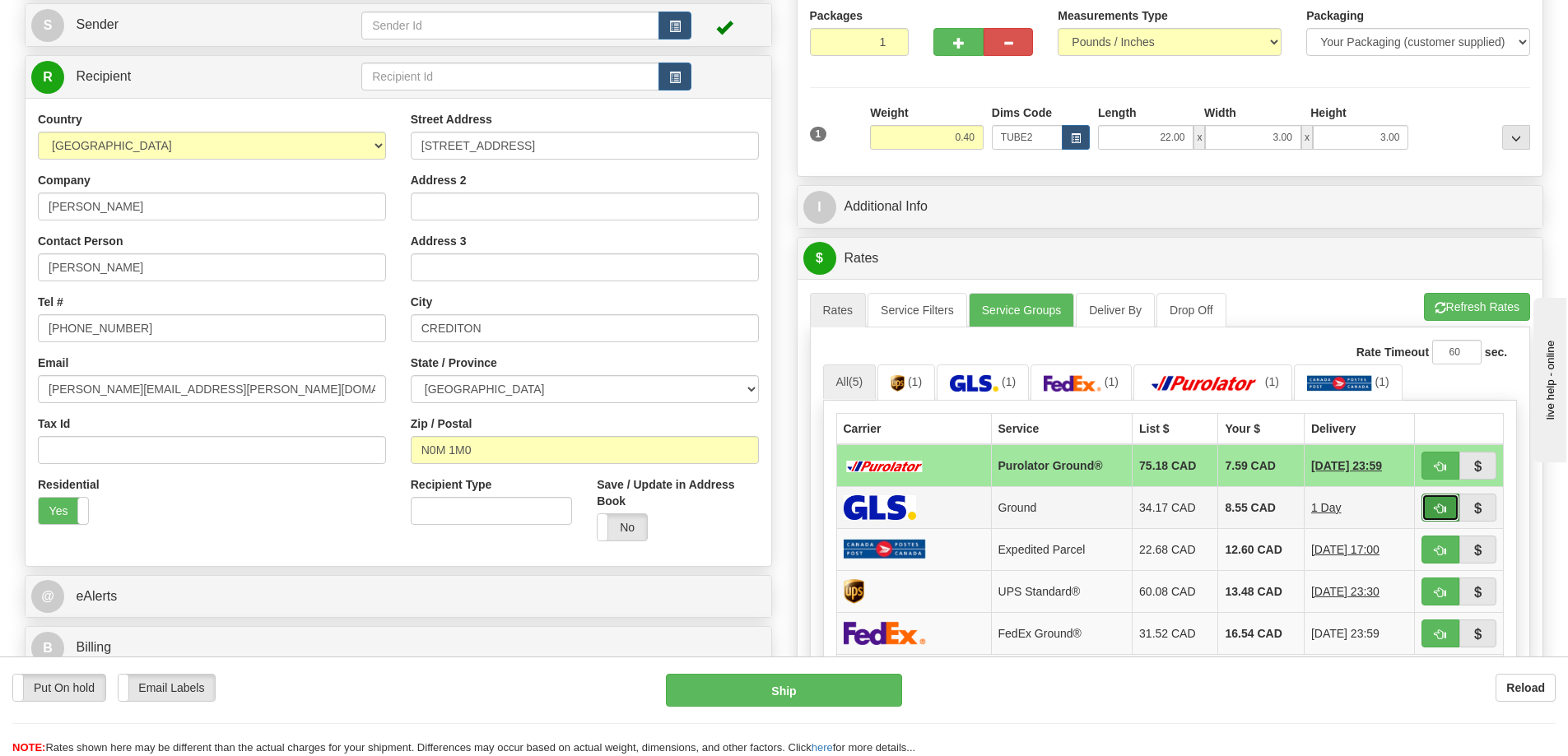
click at [1440, 502] on button "button" at bounding box center [1440, 507] width 38 height 28
type input "1"
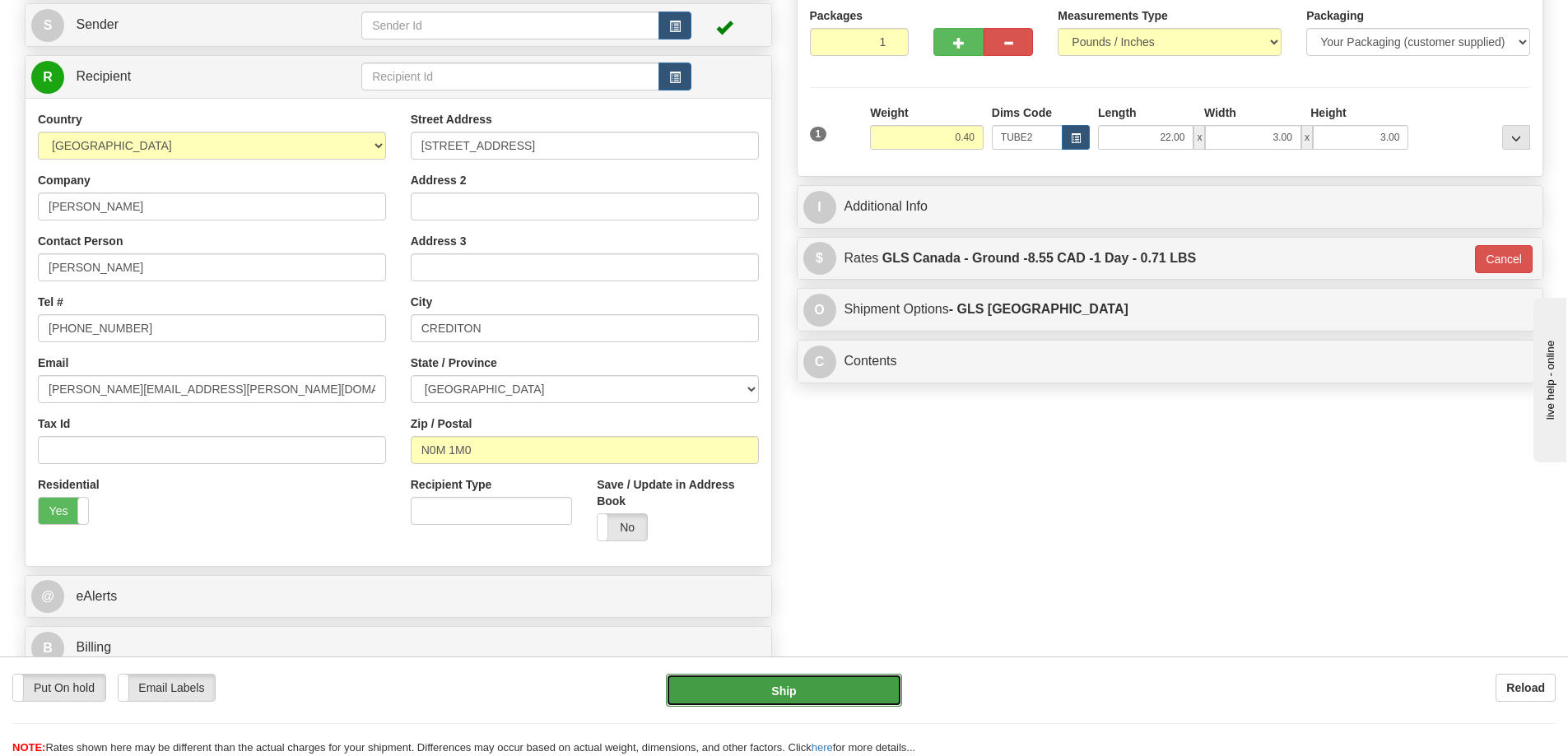
click at [810, 689] on button "Ship" at bounding box center [784, 690] width 236 height 33
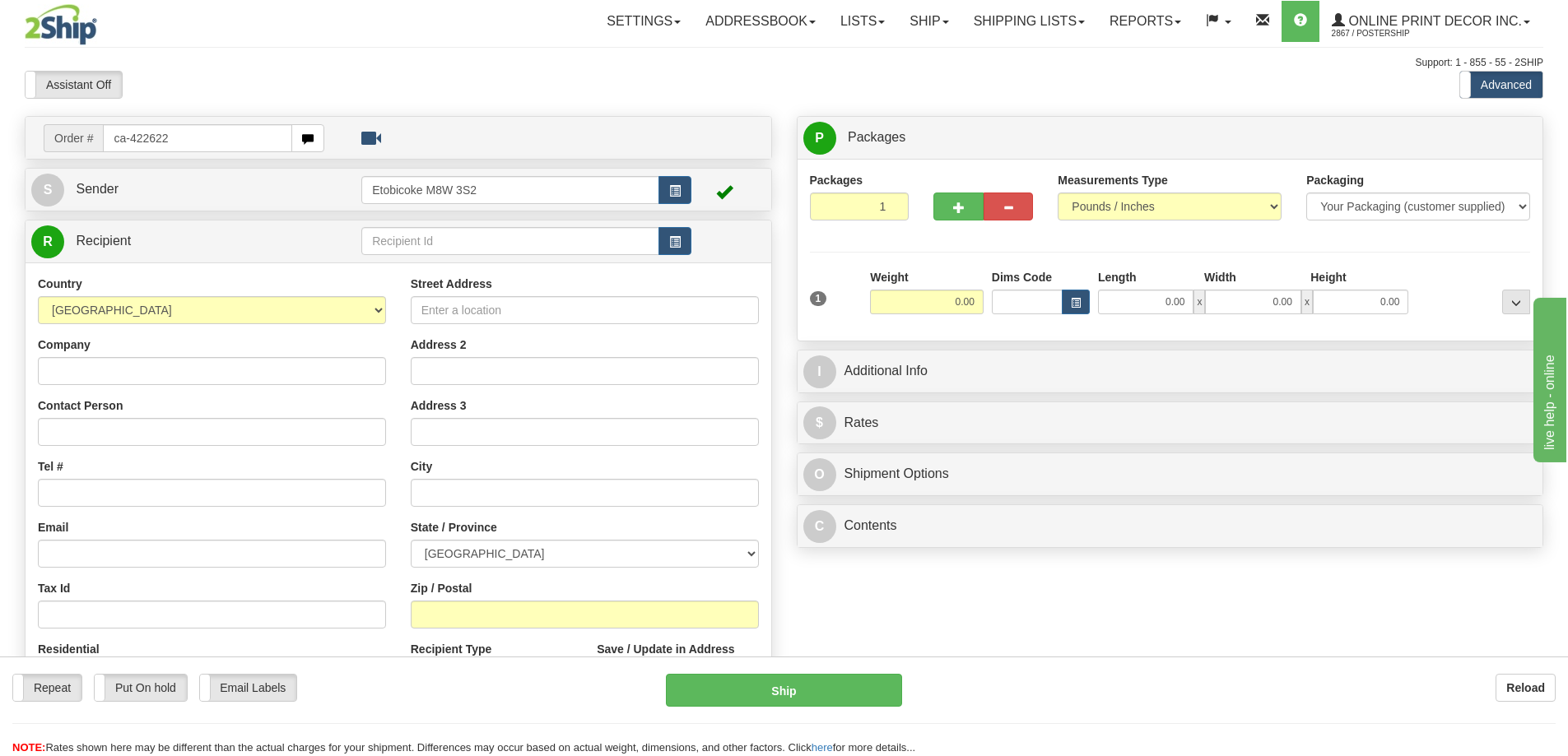
type input "ca-422622"
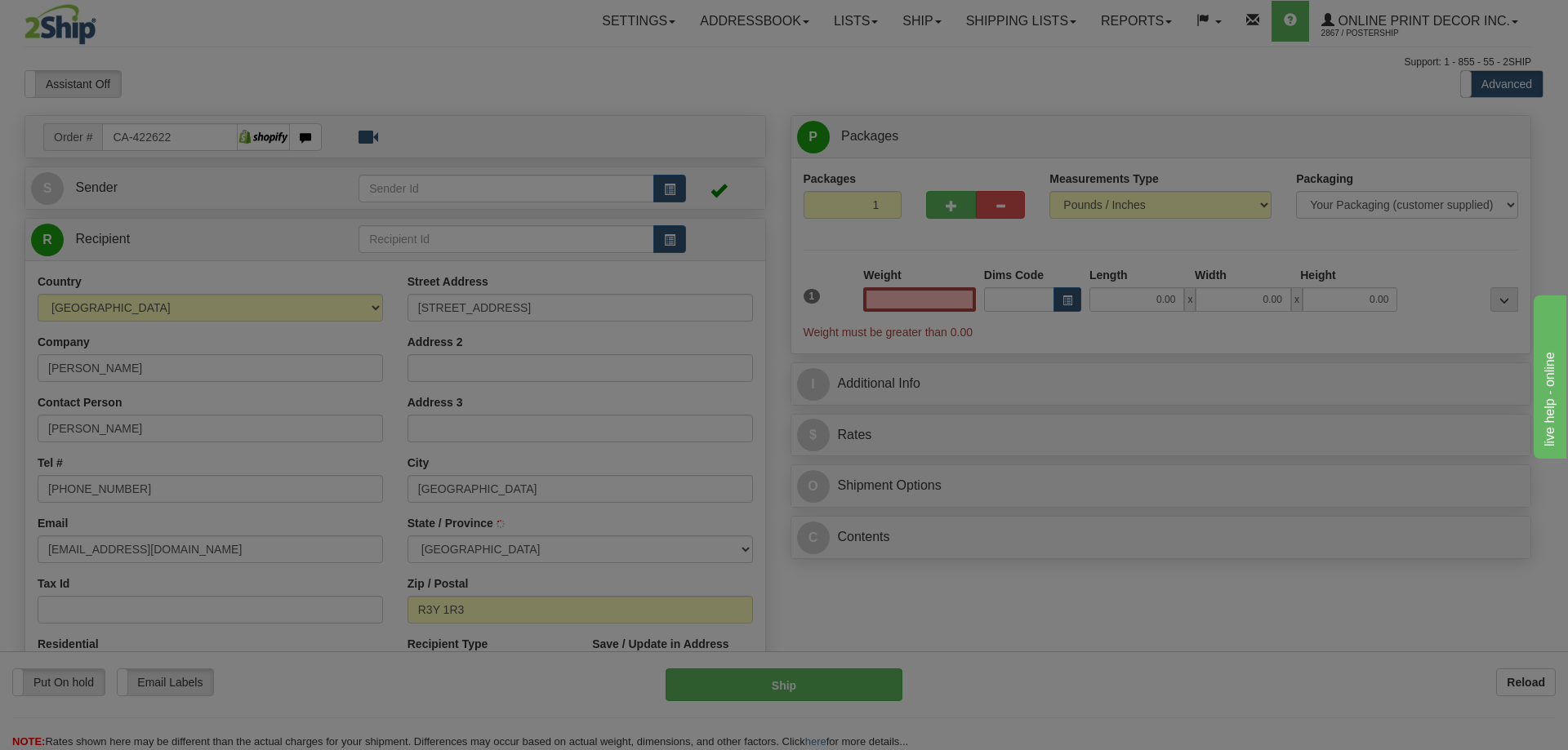
type input "WINNIPEG"
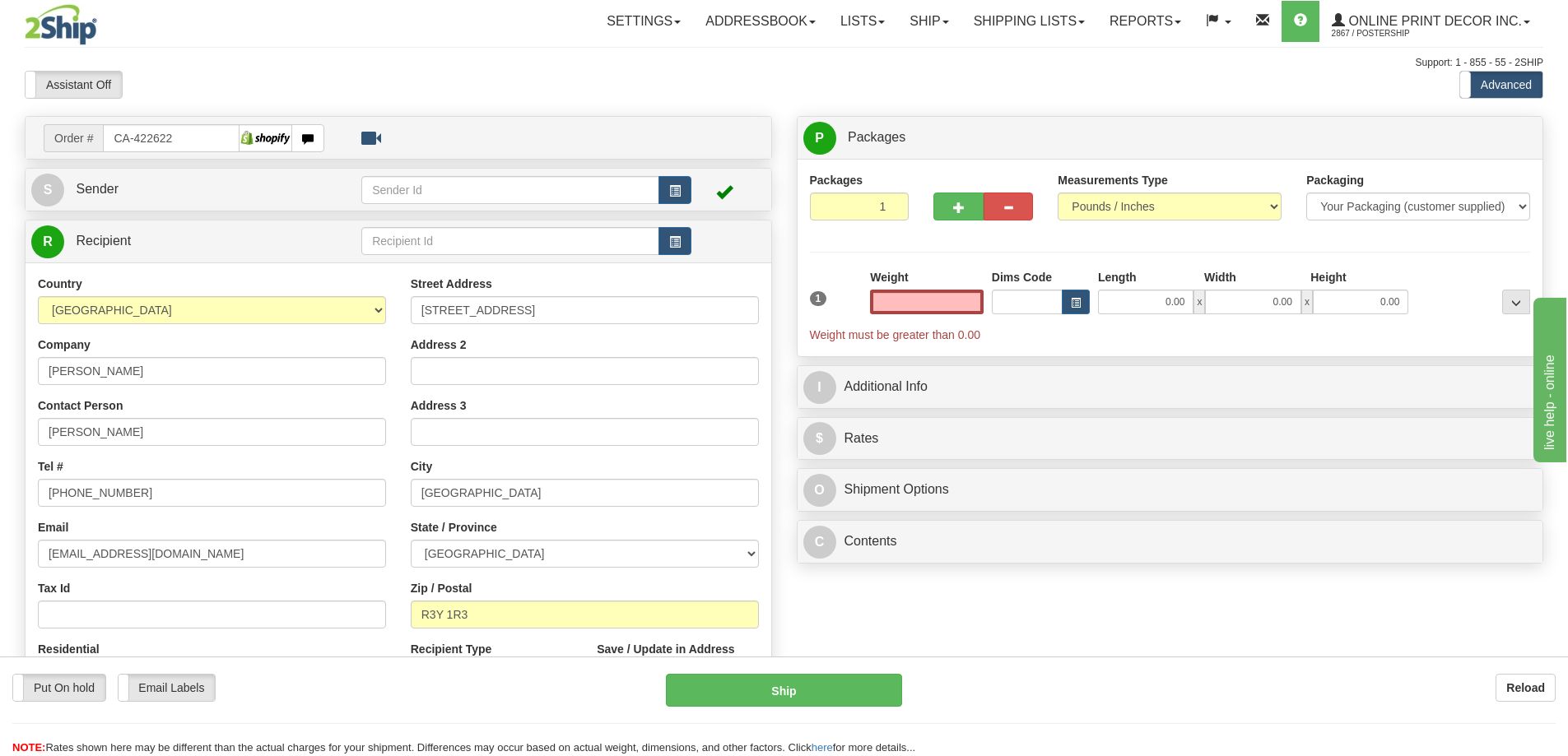
click at [933, 295] on input "text" at bounding box center [926, 301] width 113 height 25
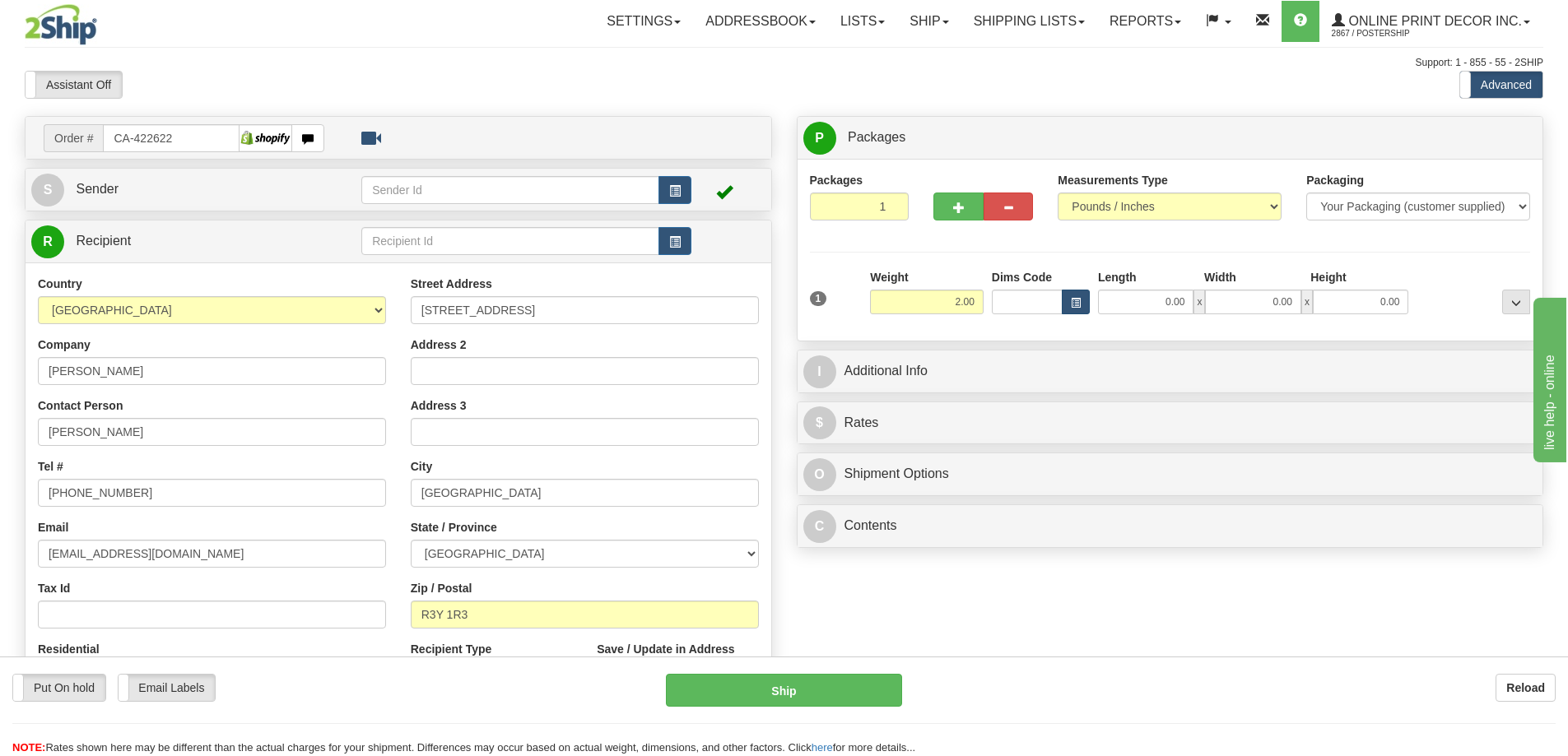
type input "2.00"
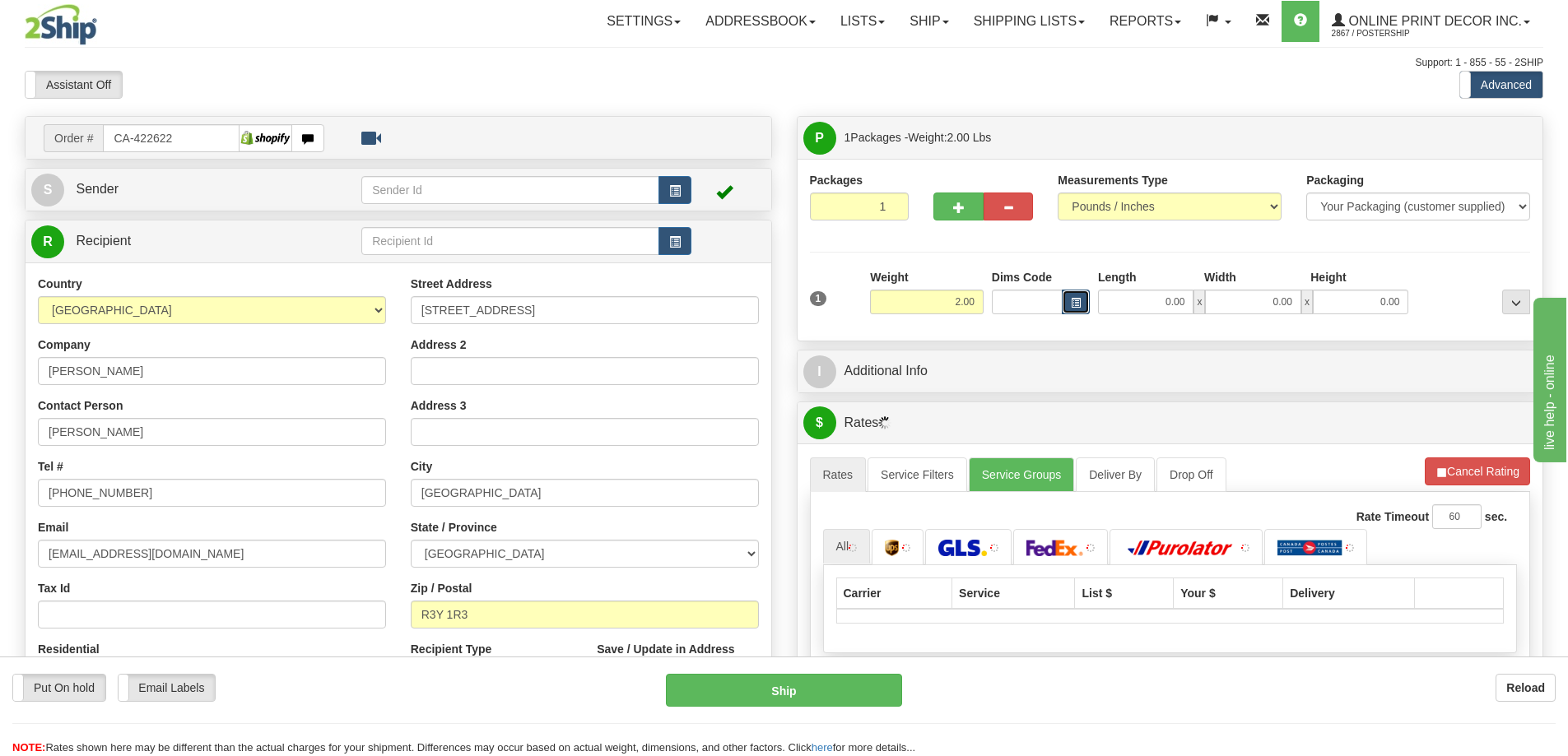
click at [1072, 301] on span "button" at bounding box center [1076, 303] width 9 height 9
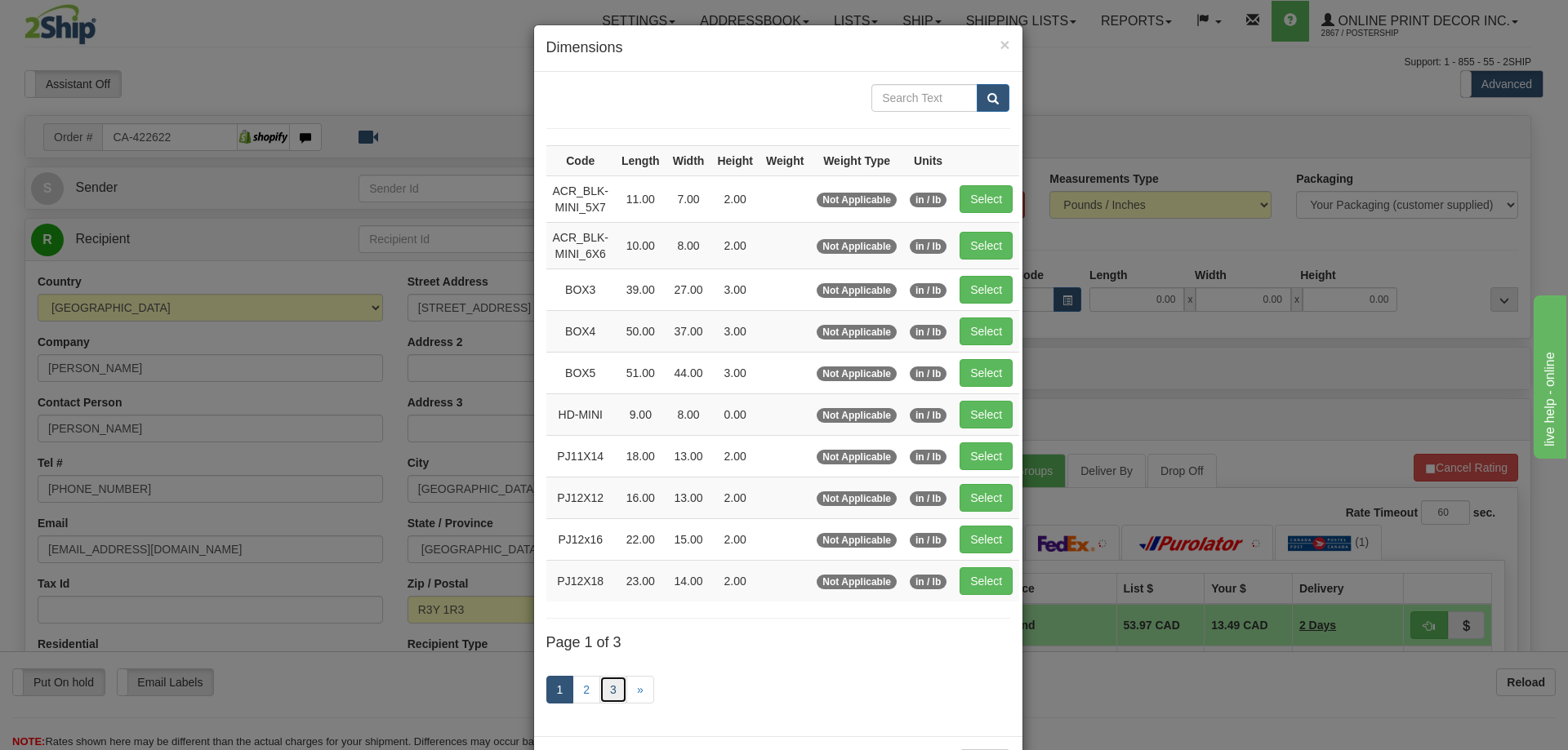
click at [609, 684] on link "3" at bounding box center [613, 690] width 28 height 28
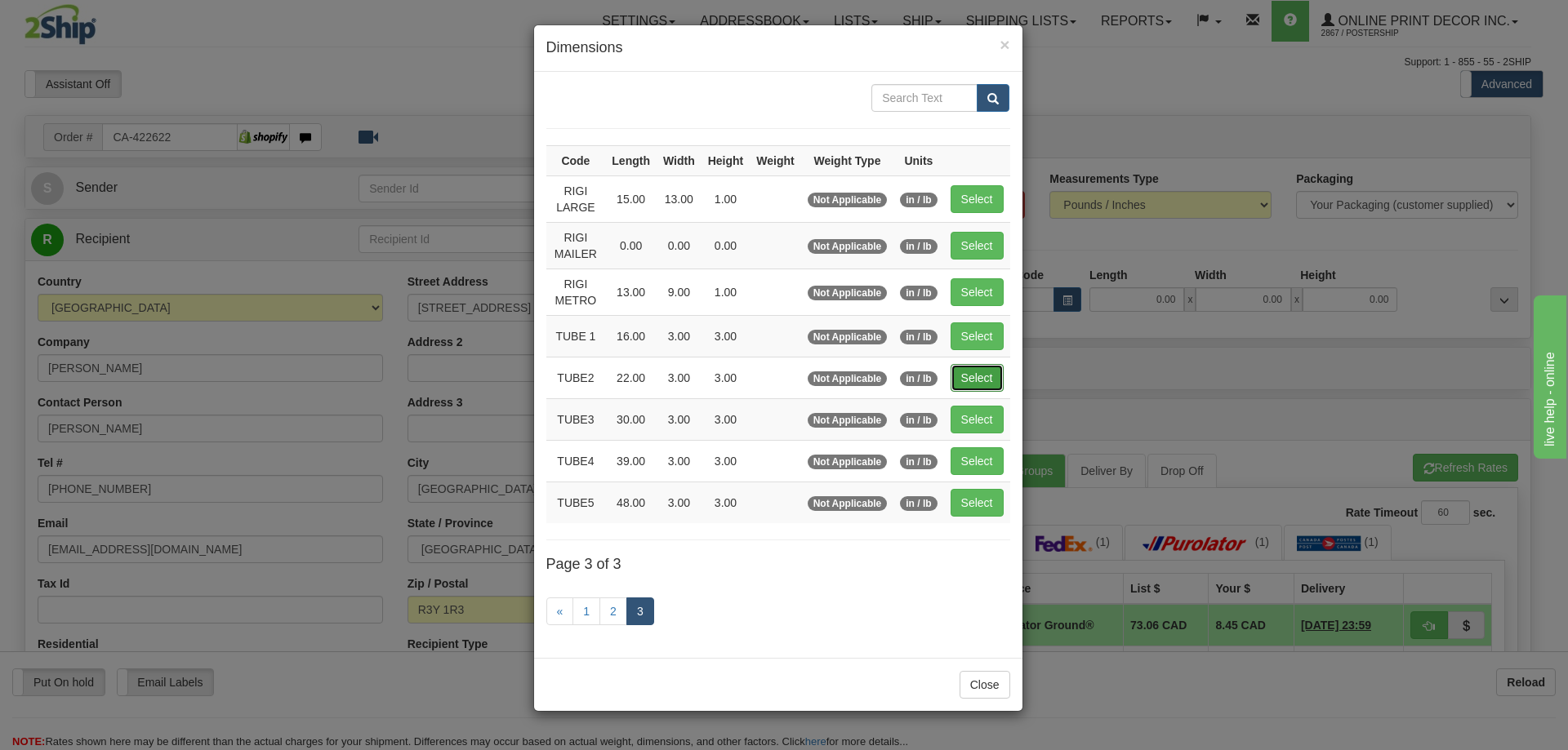
click at [987, 385] on button "Select" at bounding box center [976, 378] width 53 height 28
type input "TUBE2"
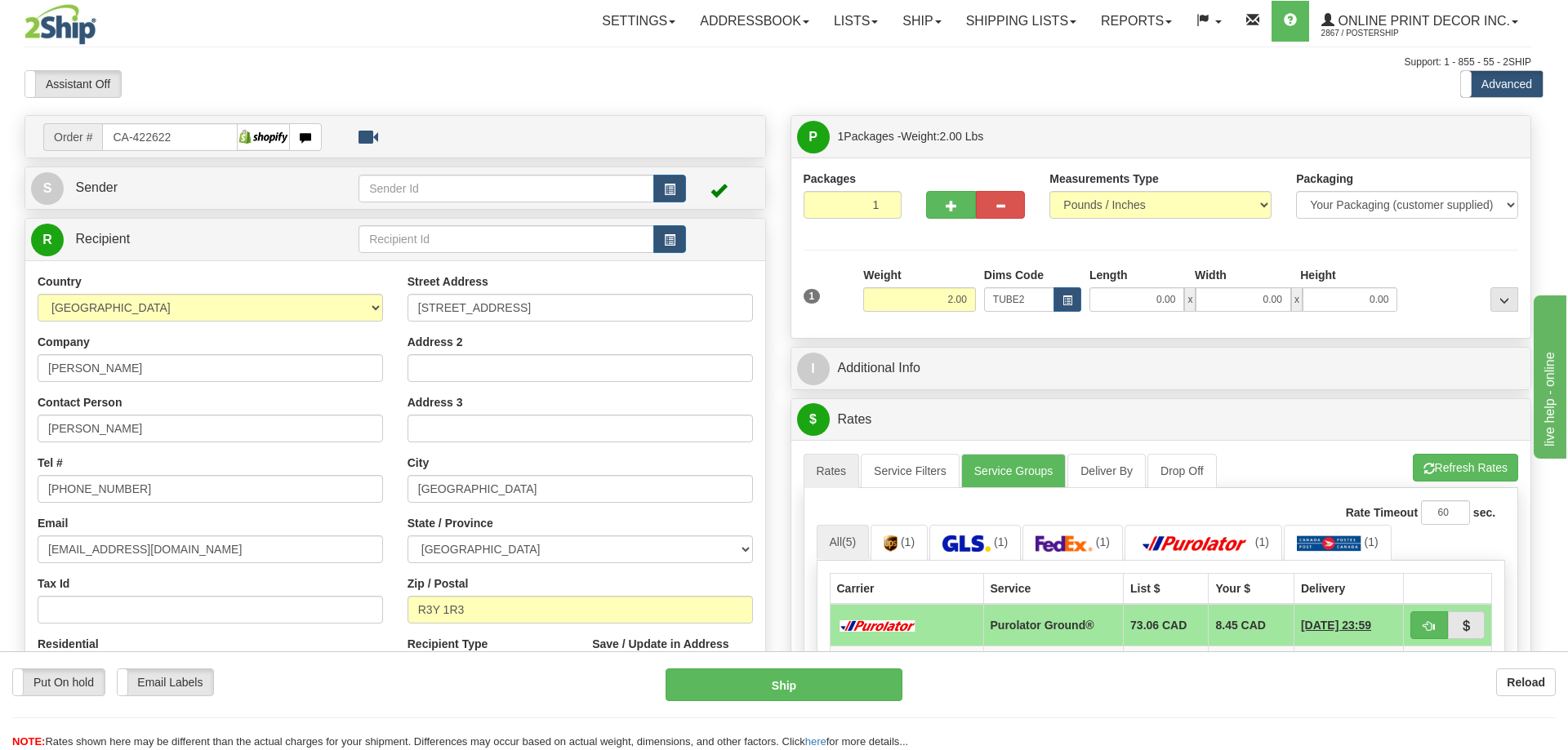
type input "22.00"
type input "3.00"
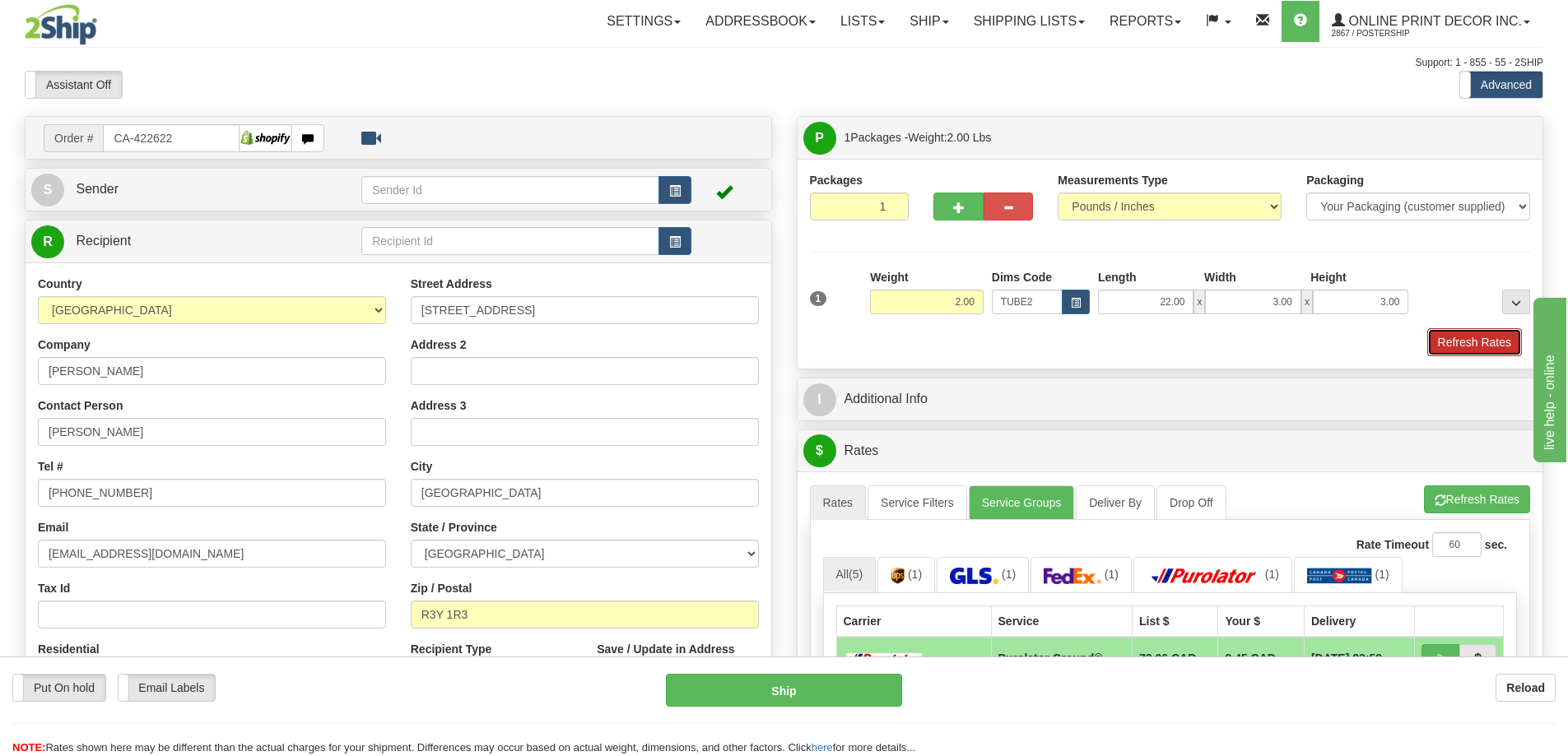
click at [1473, 339] on button "Refresh Rates" at bounding box center [1474, 342] width 95 height 28
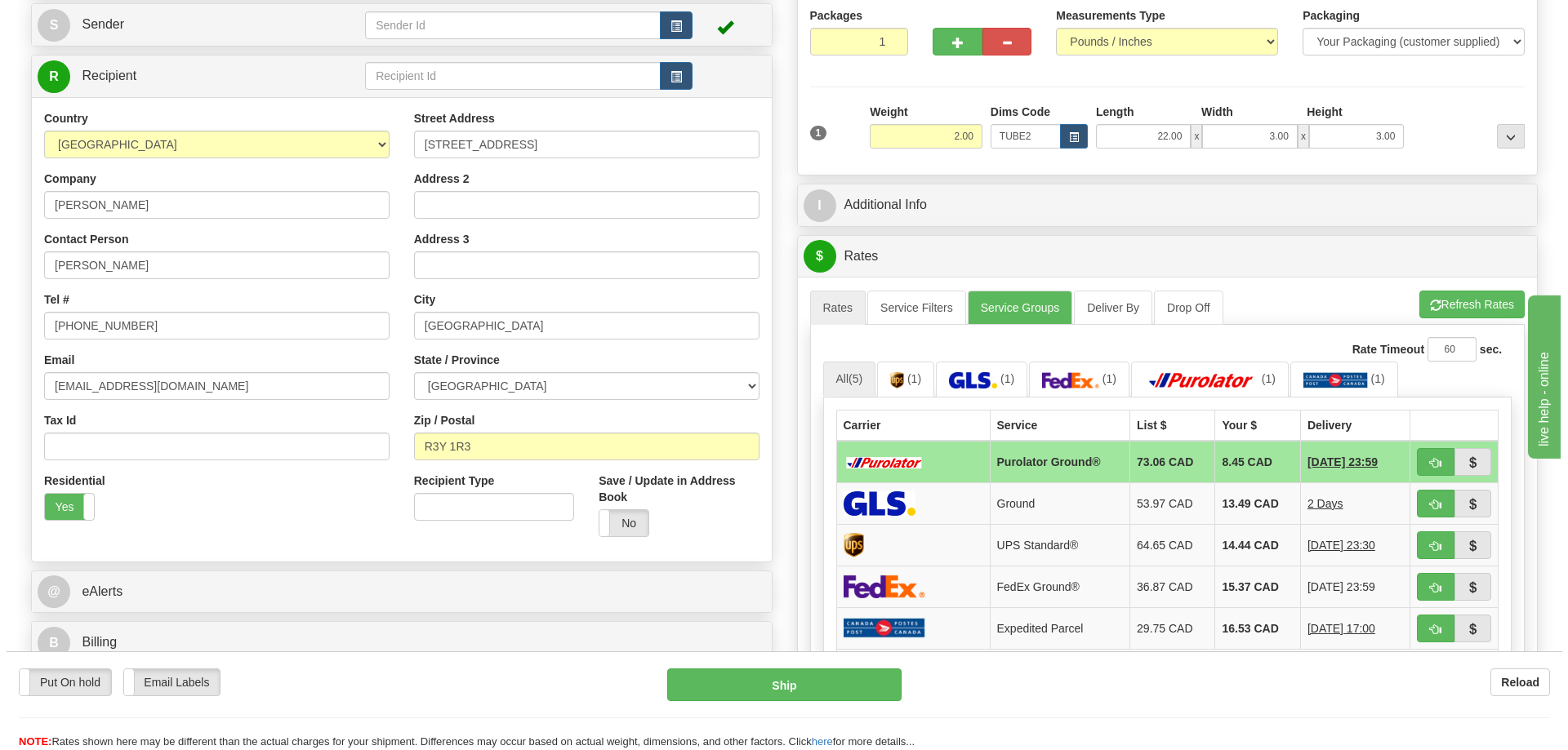
scroll to position [245, 0]
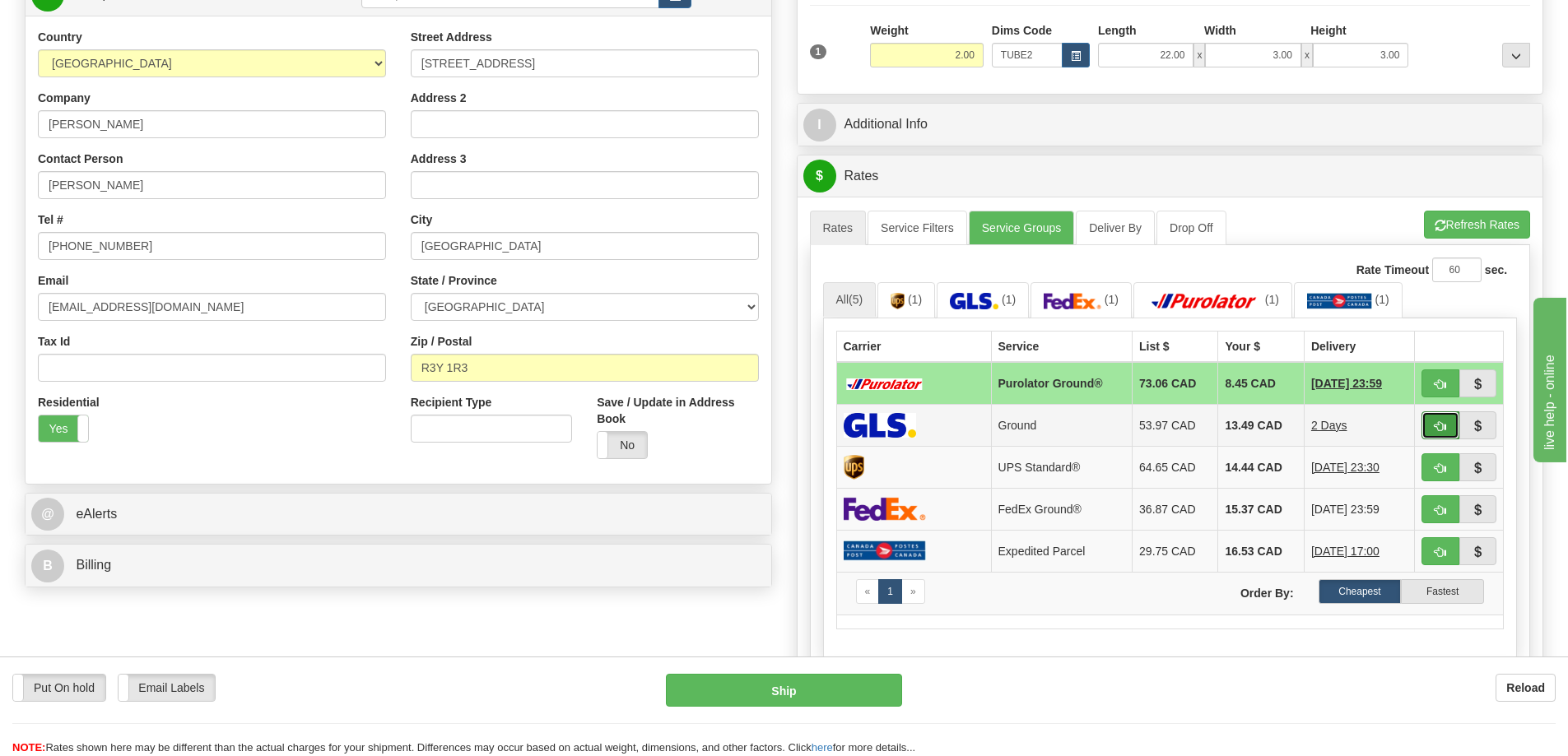
click at [1445, 424] on span "button" at bounding box center [1440, 426] width 11 height 10
type input "1"
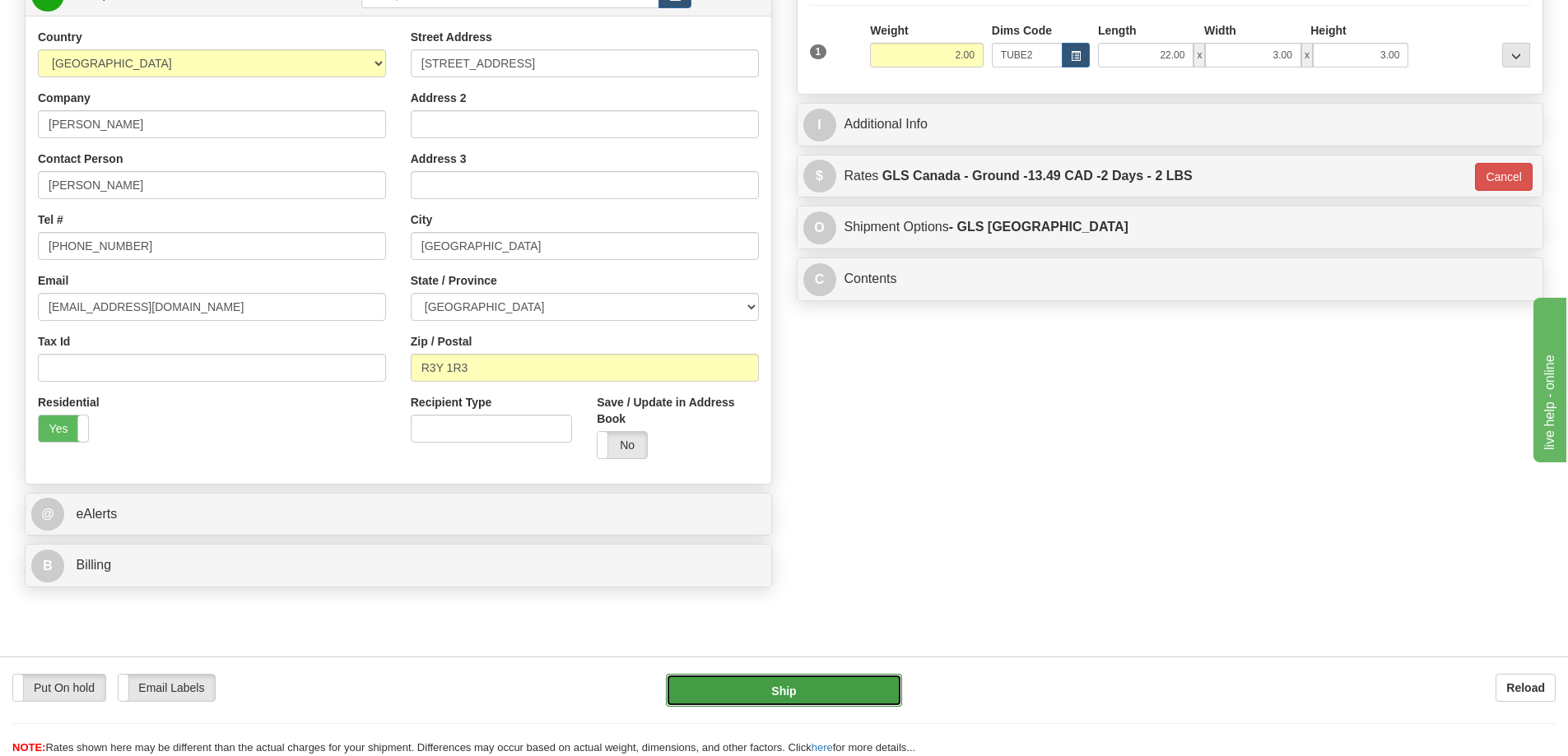
click at [827, 681] on button "Ship" at bounding box center [784, 690] width 236 height 33
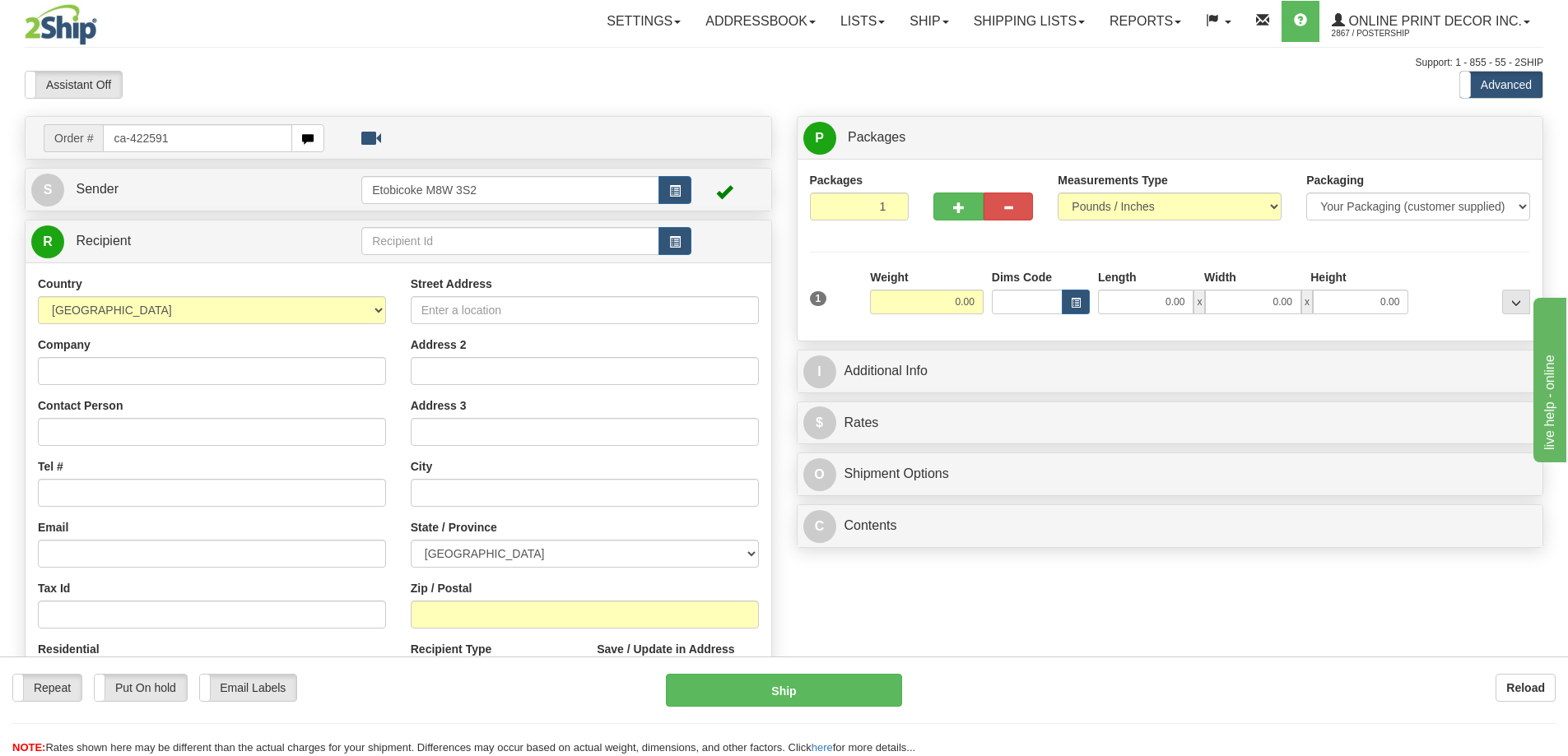
type input "ca-422591"
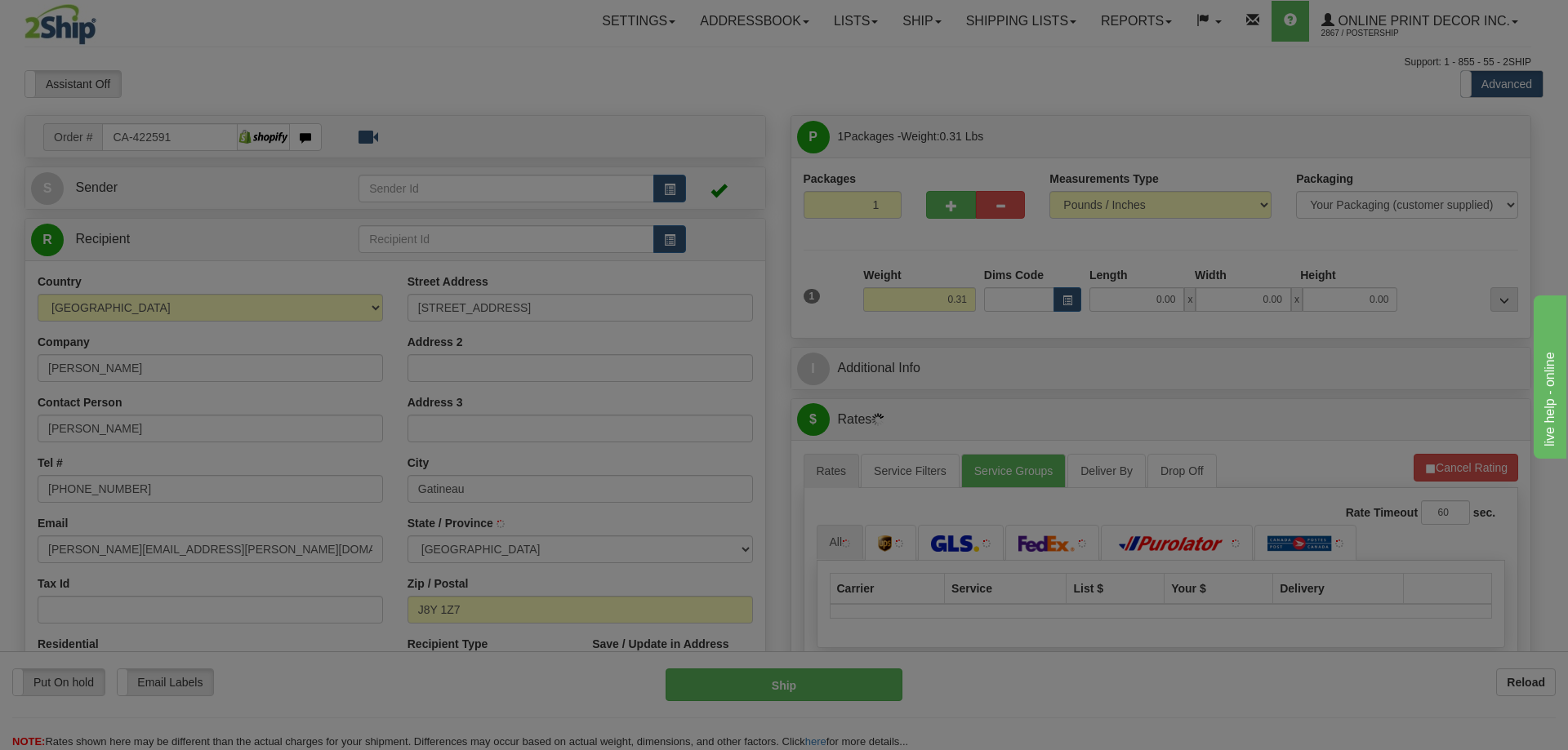
type input "GATINEAU"
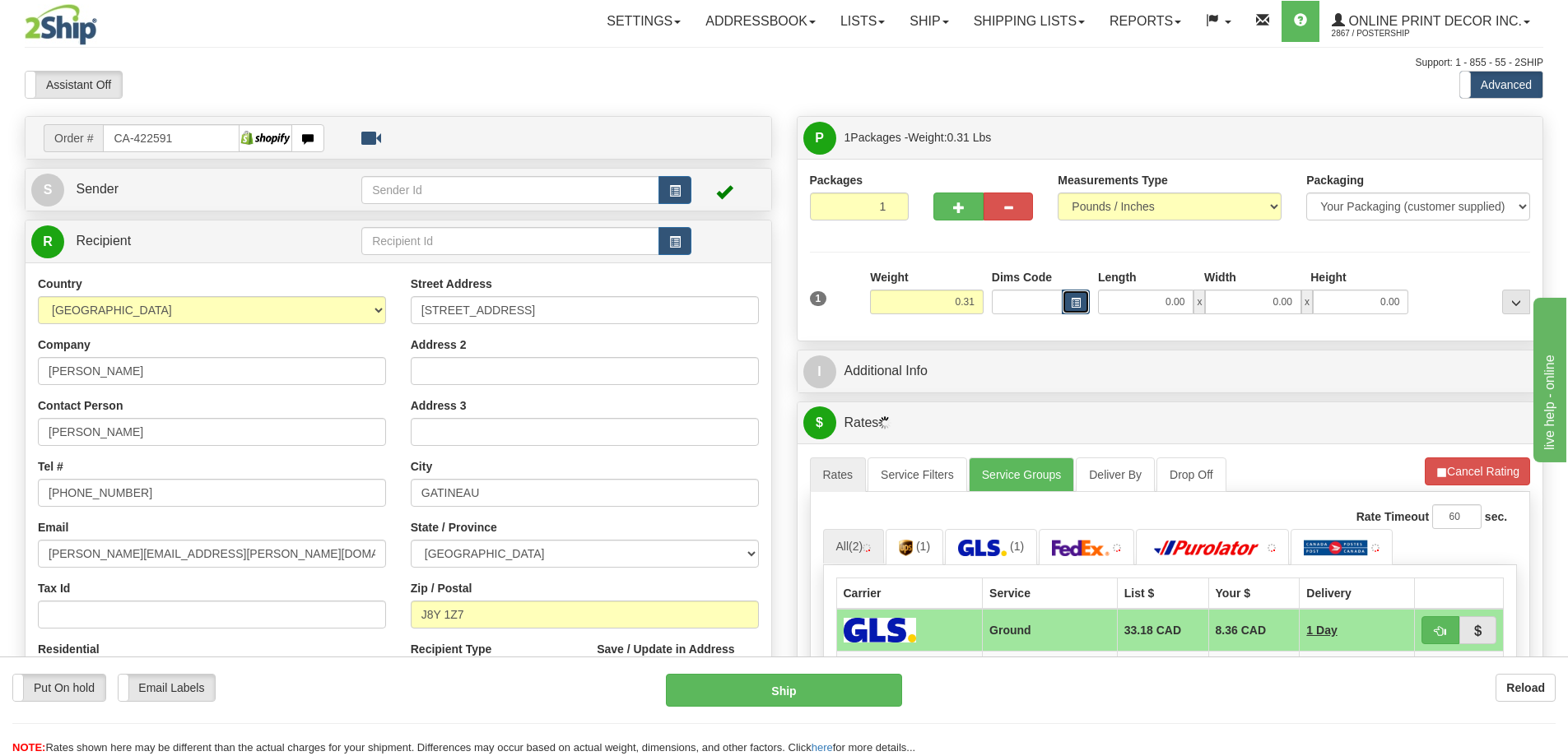
click at [1088, 296] on button "button" at bounding box center [1076, 301] width 28 height 25
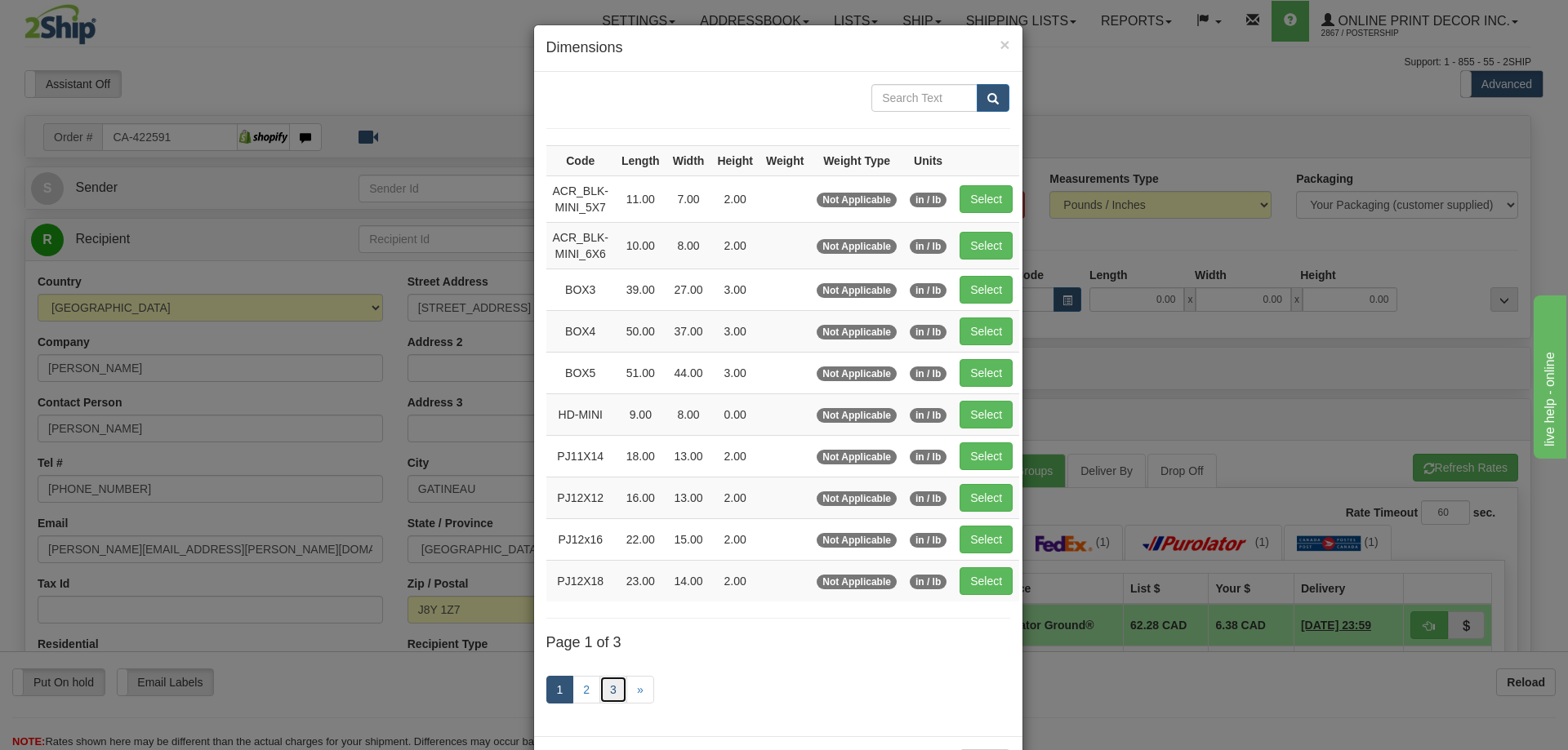
click at [610, 686] on link "3" at bounding box center [613, 690] width 28 height 28
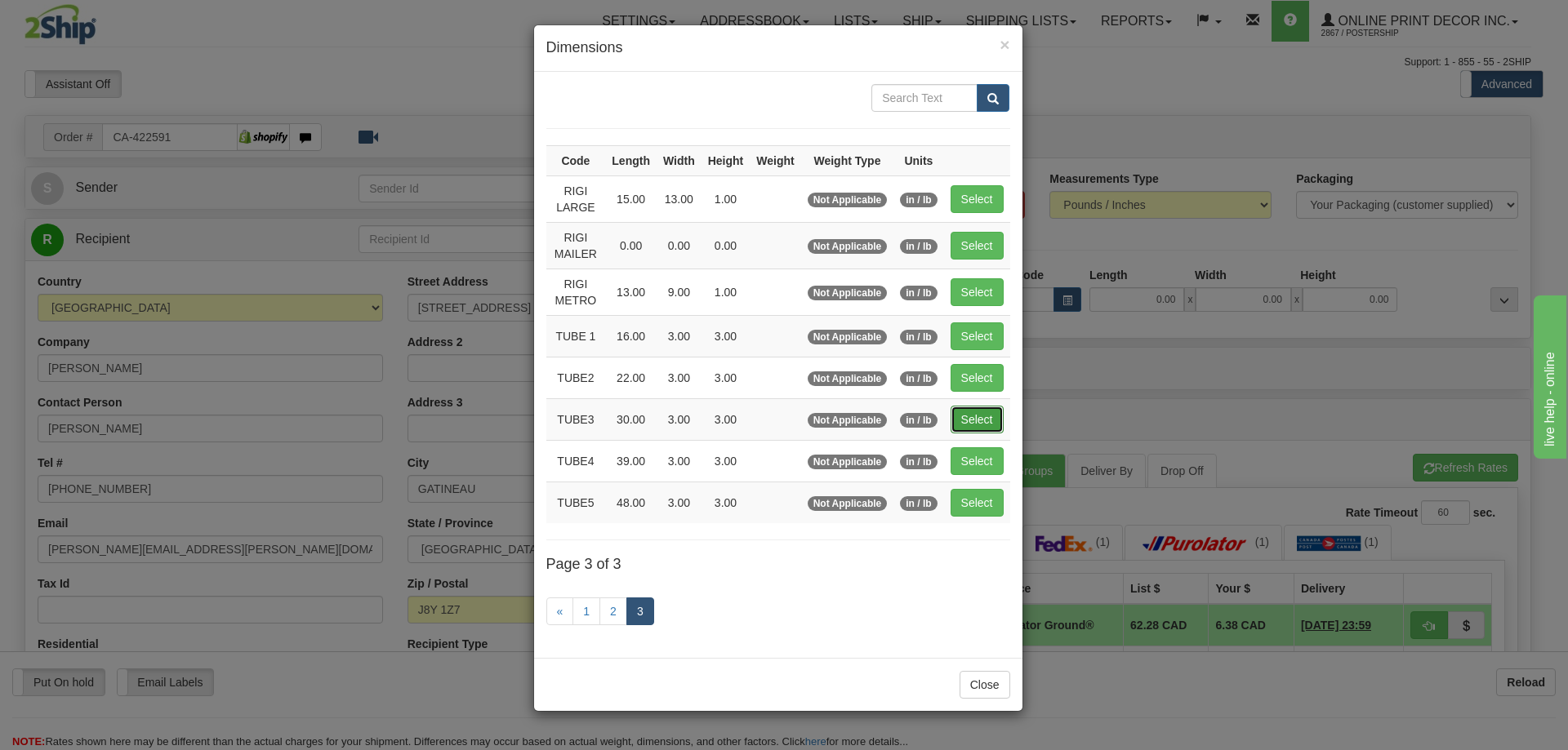
click at [969, 417] on button "Select" at bounding box center [976, 420] width 53 height 28
type input "TUBE3"
type input "30.00"
type input "3.00"
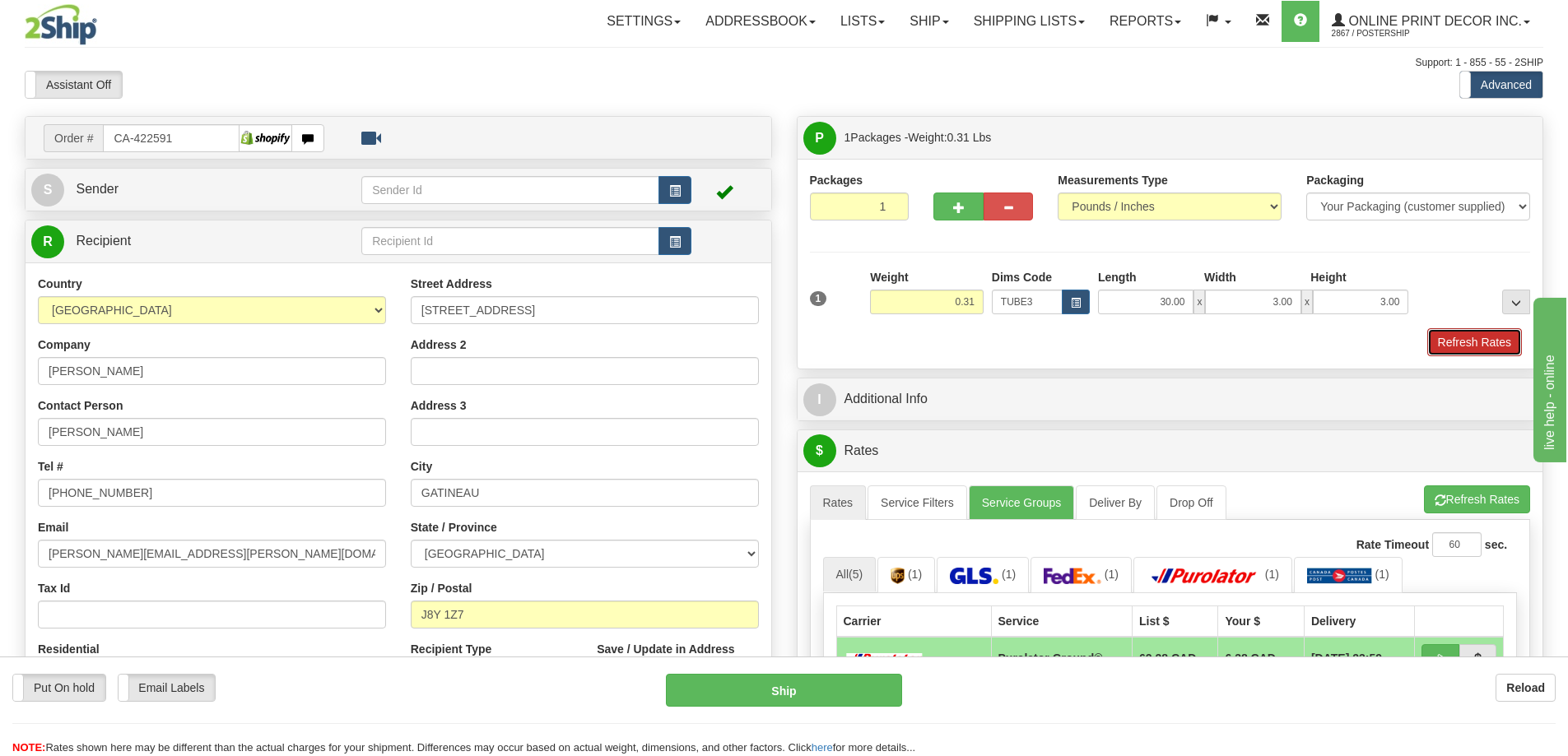
click at [1468, 340] on button "Refresh Rates" at bounding box center [1474, 342] width 95 height 28
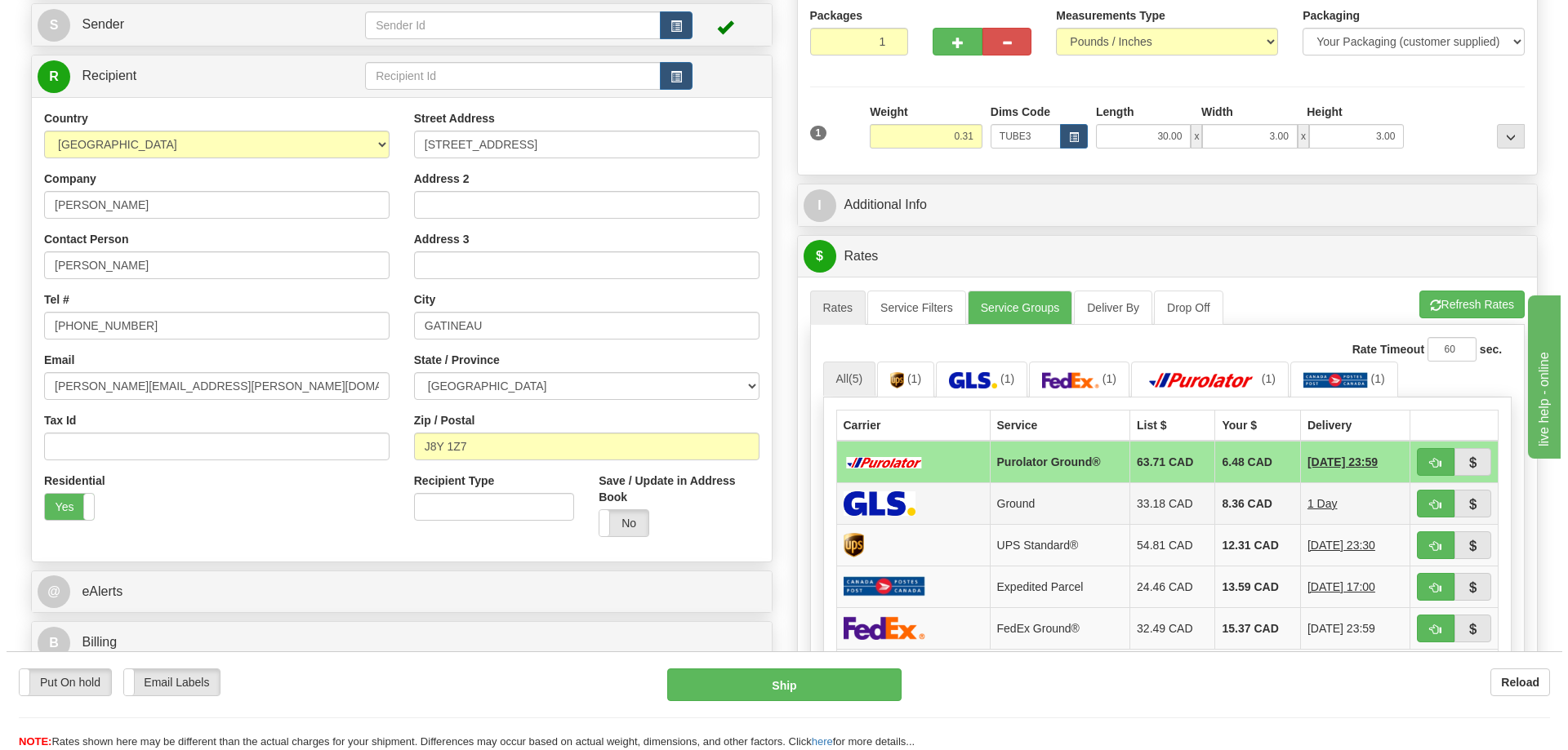
scroll to position [245, 0]
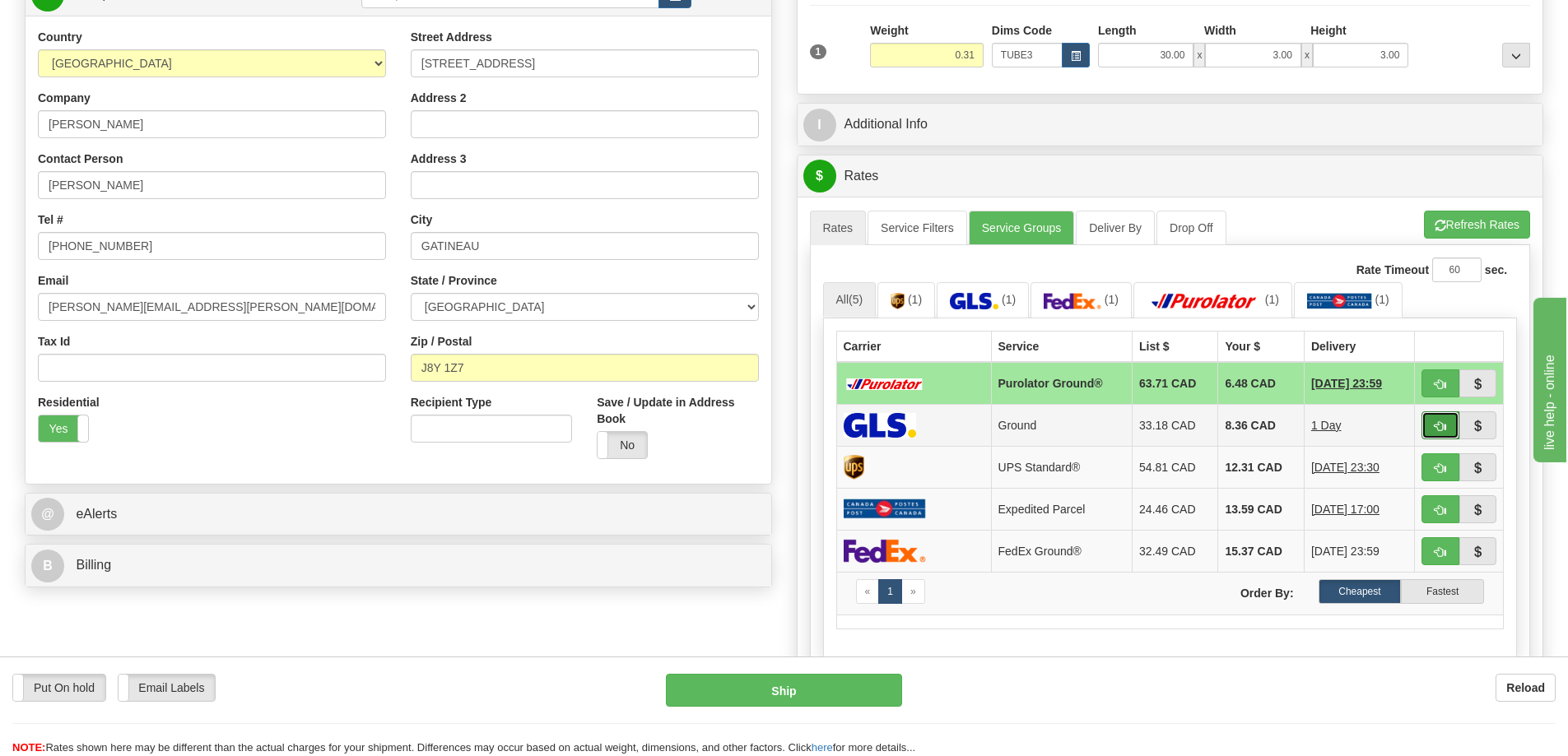
click at [1425, 420] on button "button" at bounding box center [1440, 425] width 38 height 28
type input "1"
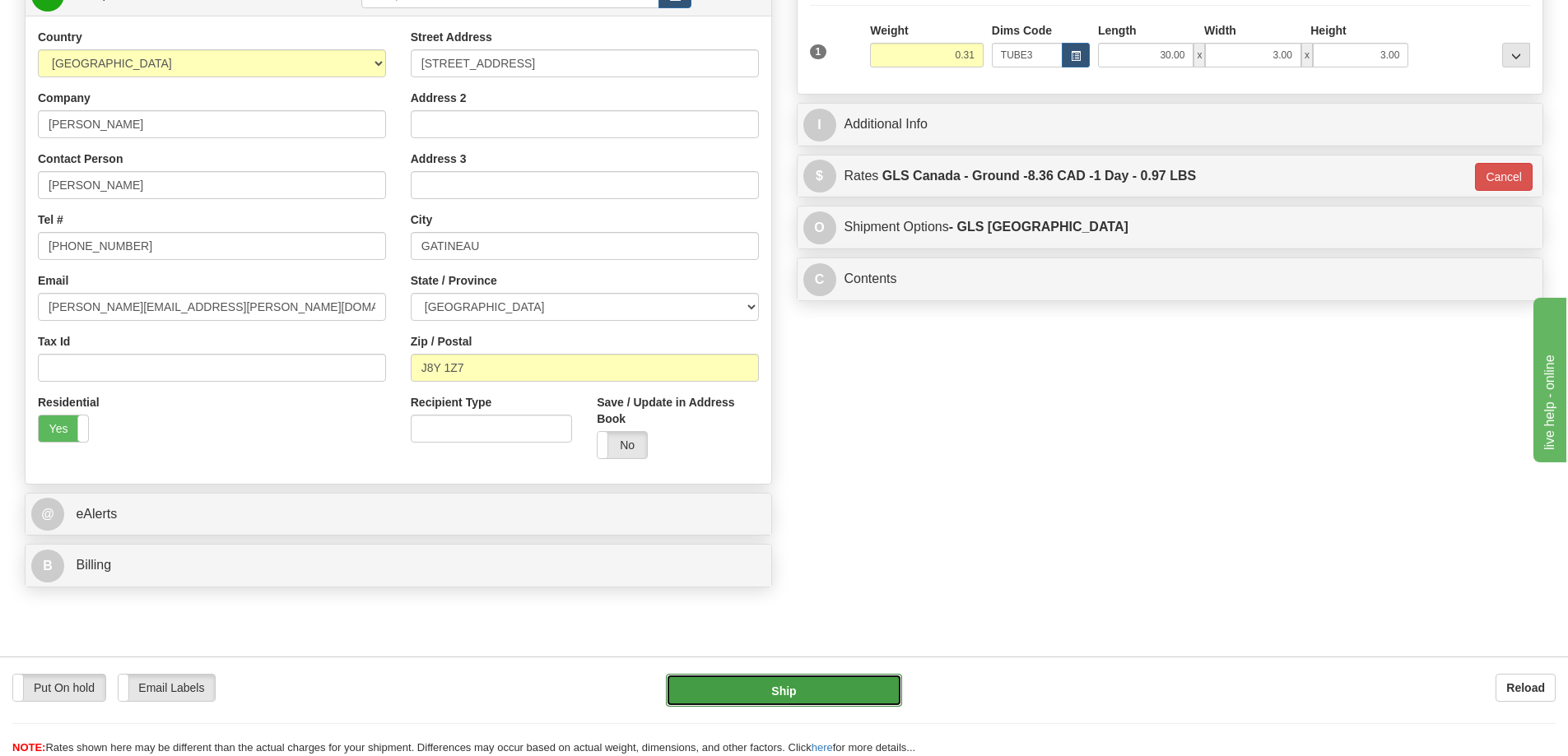
click at [845, 696] on button "Ship" at bounding box center [784, 690] width 236 height 33
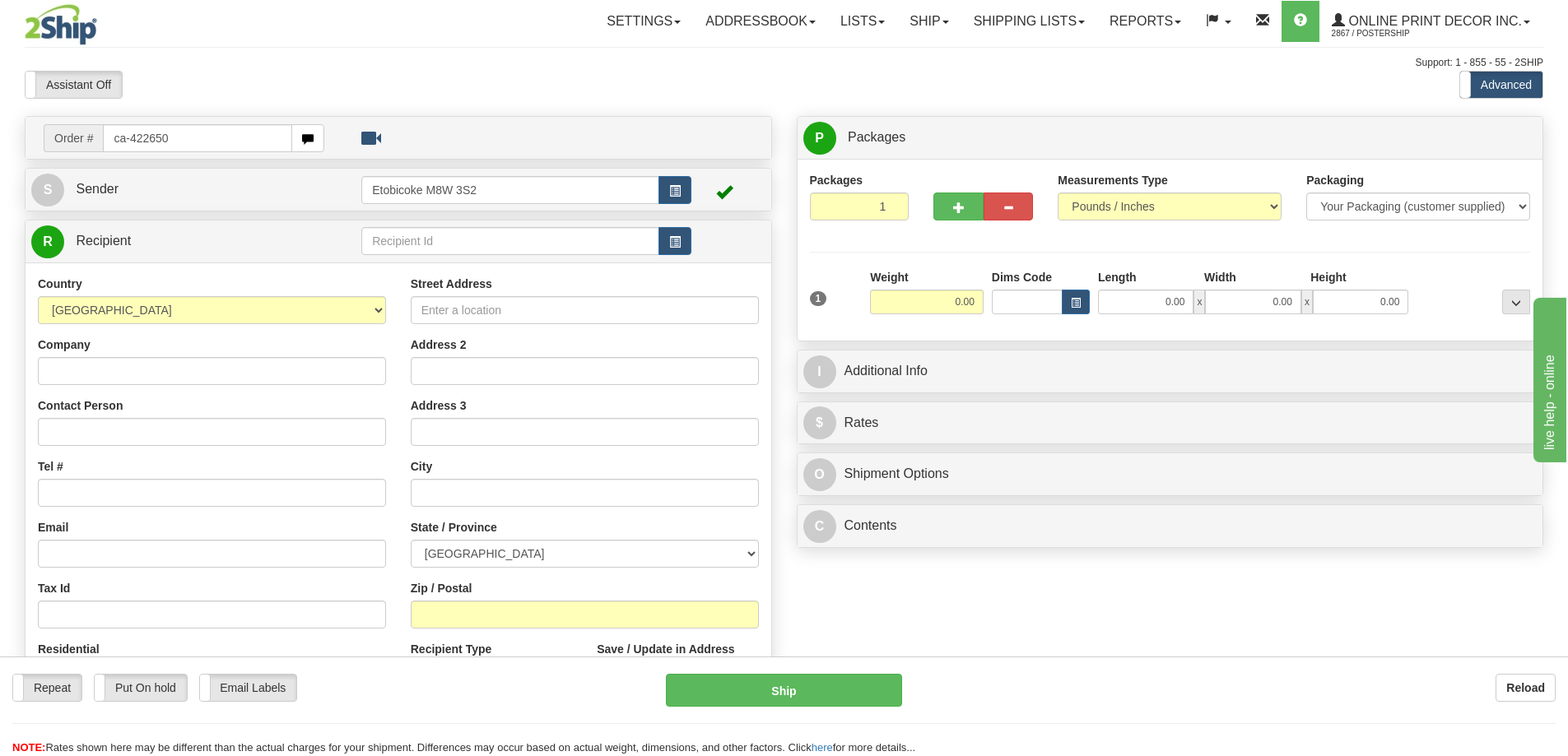
type input "ca-422650"
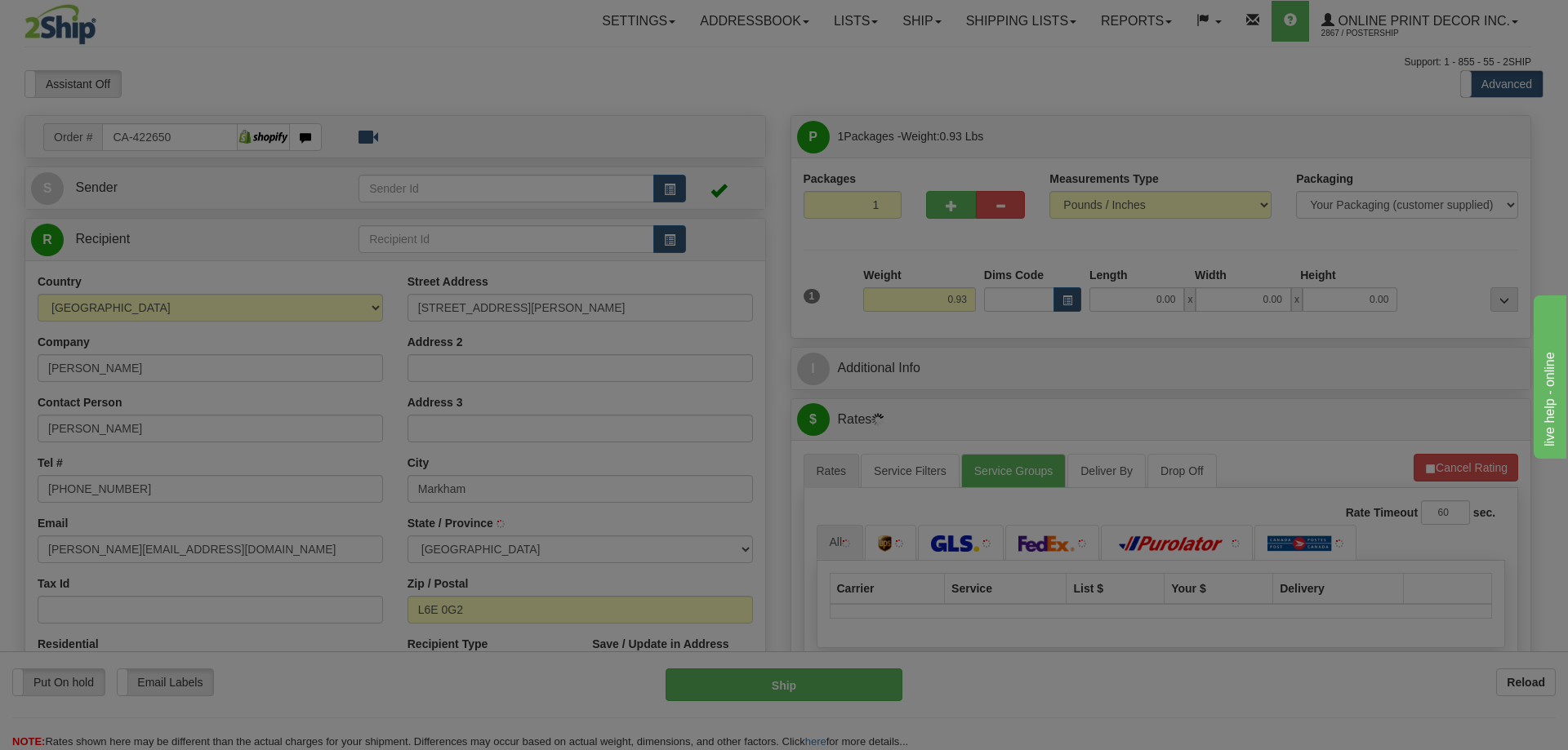
type input "MARKHAM"
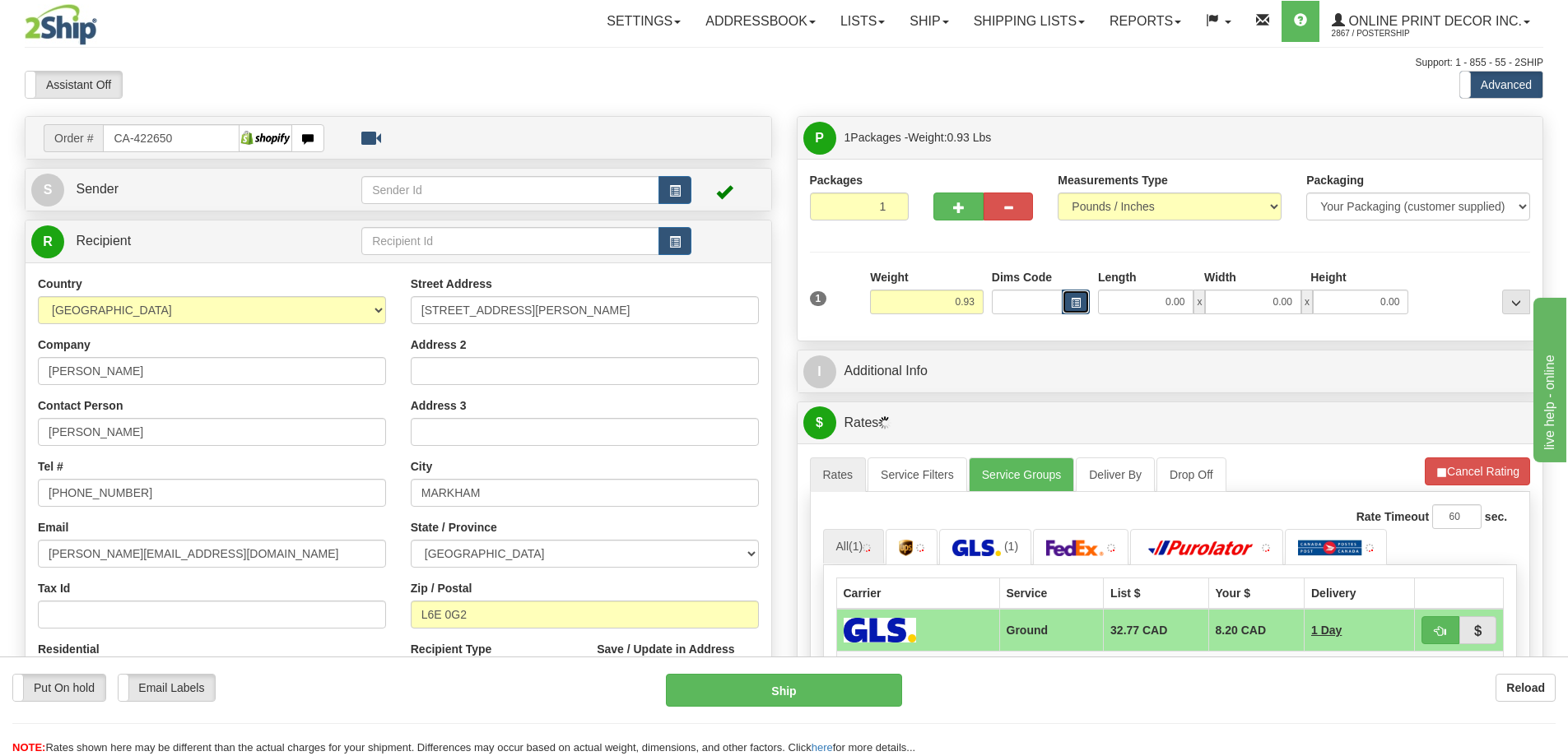
click at [1061, 296] on button "button" at bounding box center [1076, 301] width 28 height 25
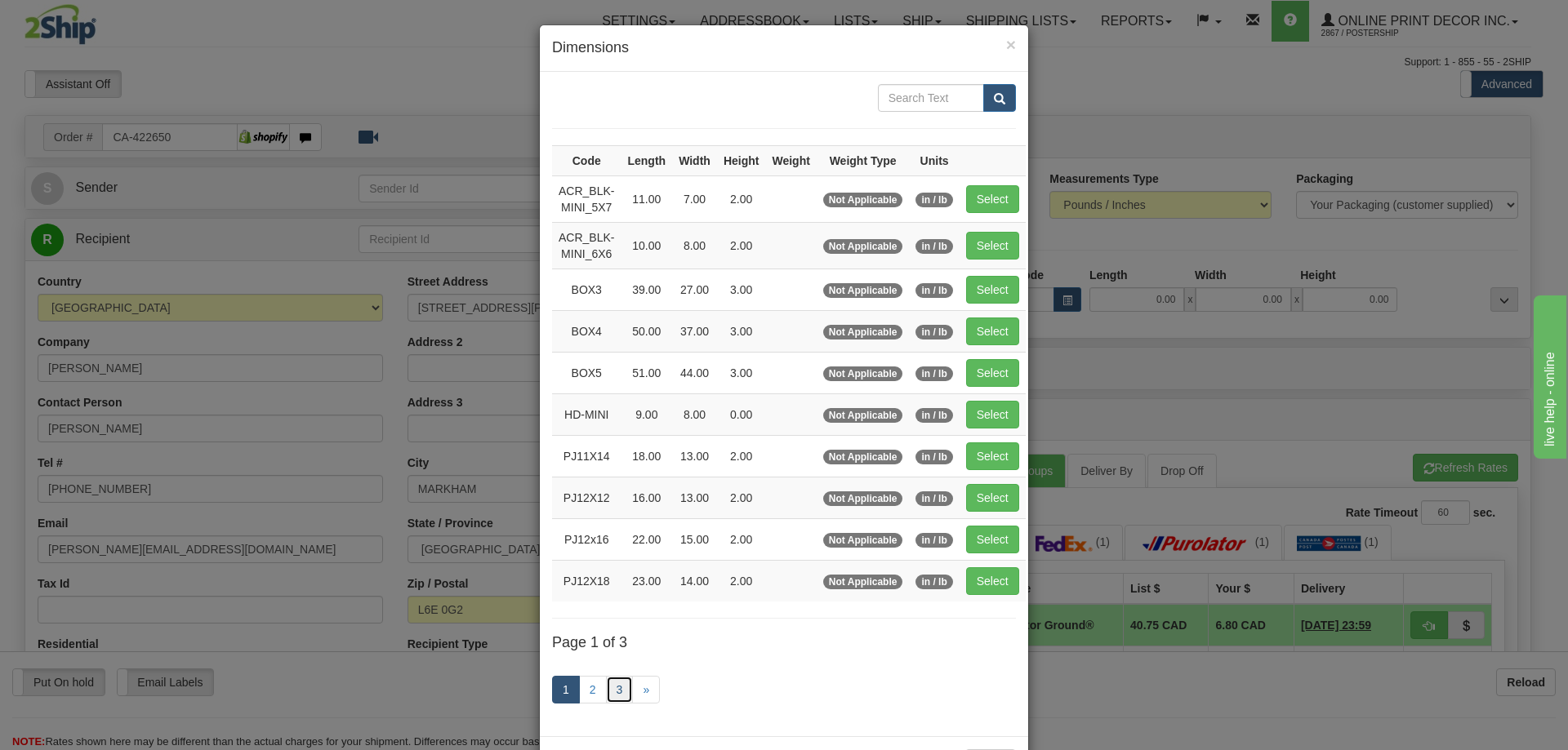
click at [615, 687] on link "3" at bounding box center [620, 690] width 28 height 28
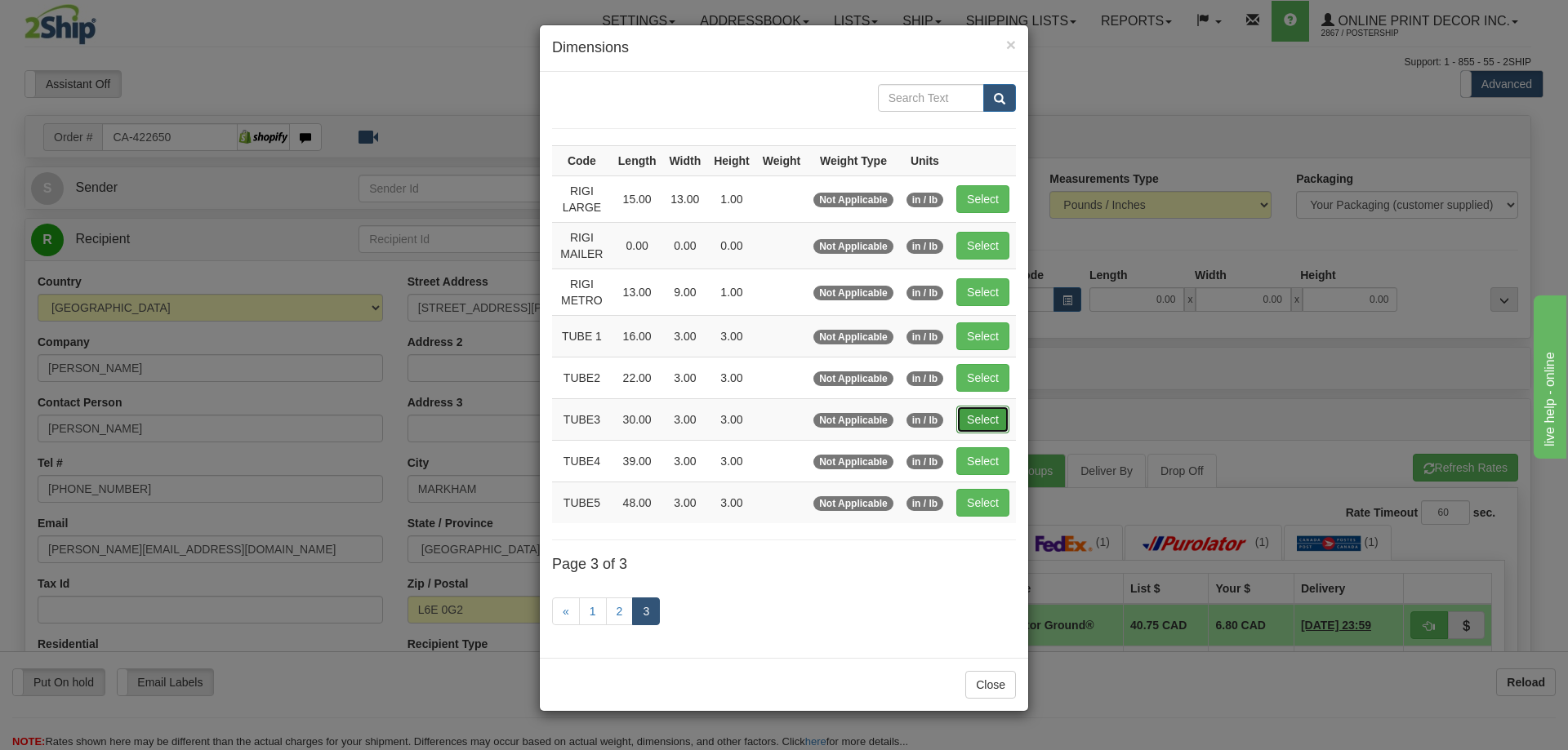
click at [969, 411] on button "Select" at bounding box center [983, 420] width 53 height 28
type input "TUBE3"
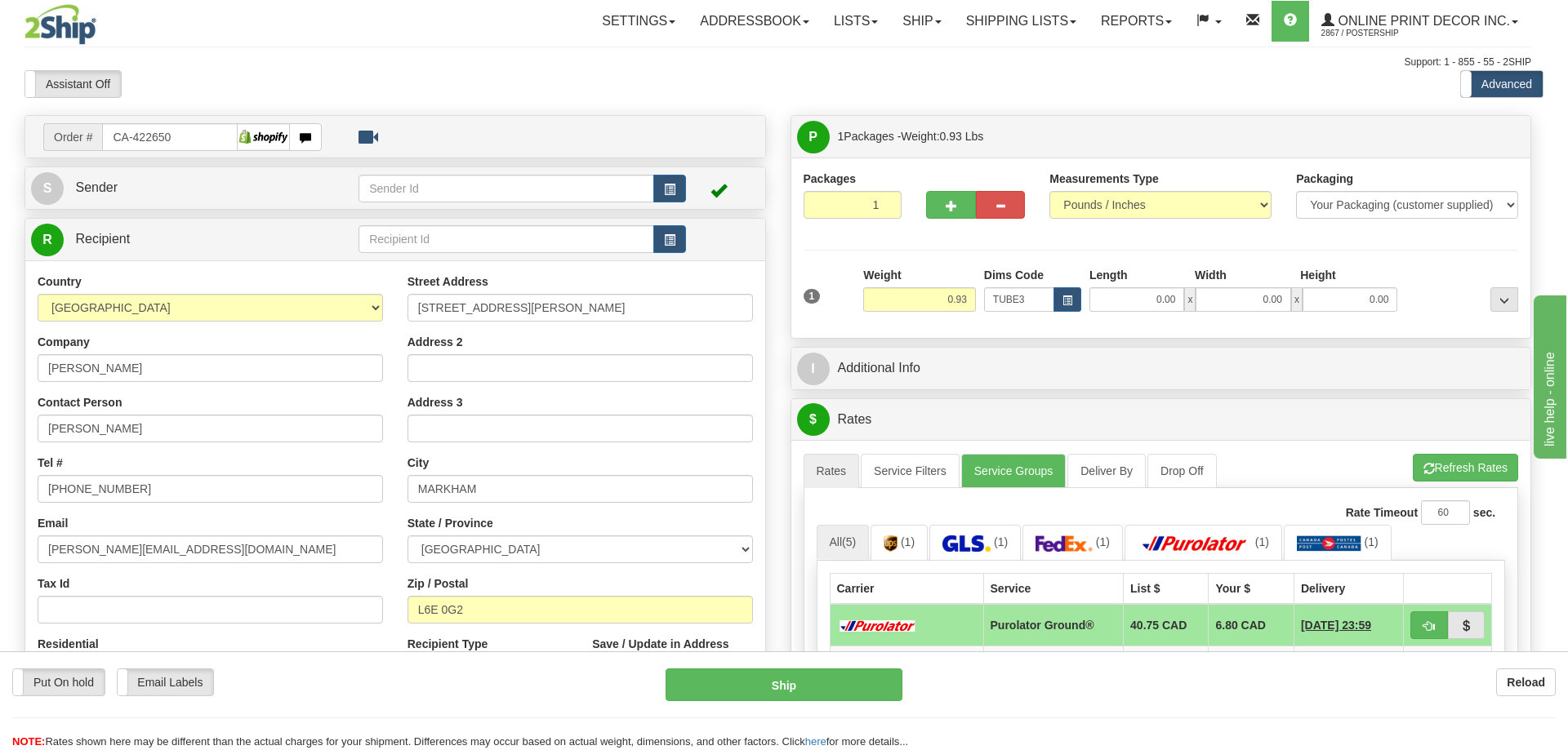
type input "30.00"
type input "3.00"
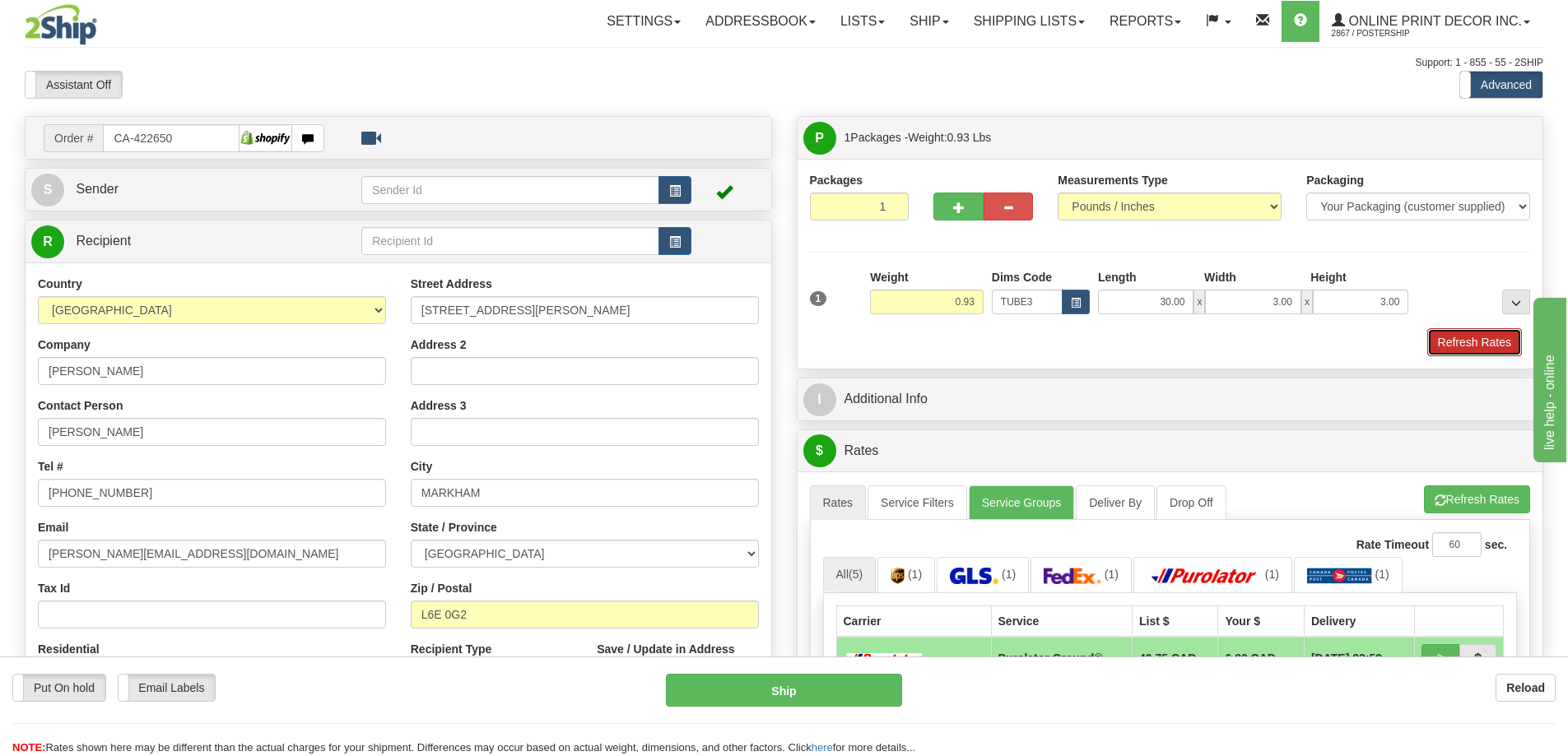
click at [1473, 344] on button "Refresh Rates" at bounding box center [1474, 342] width 95 height 28
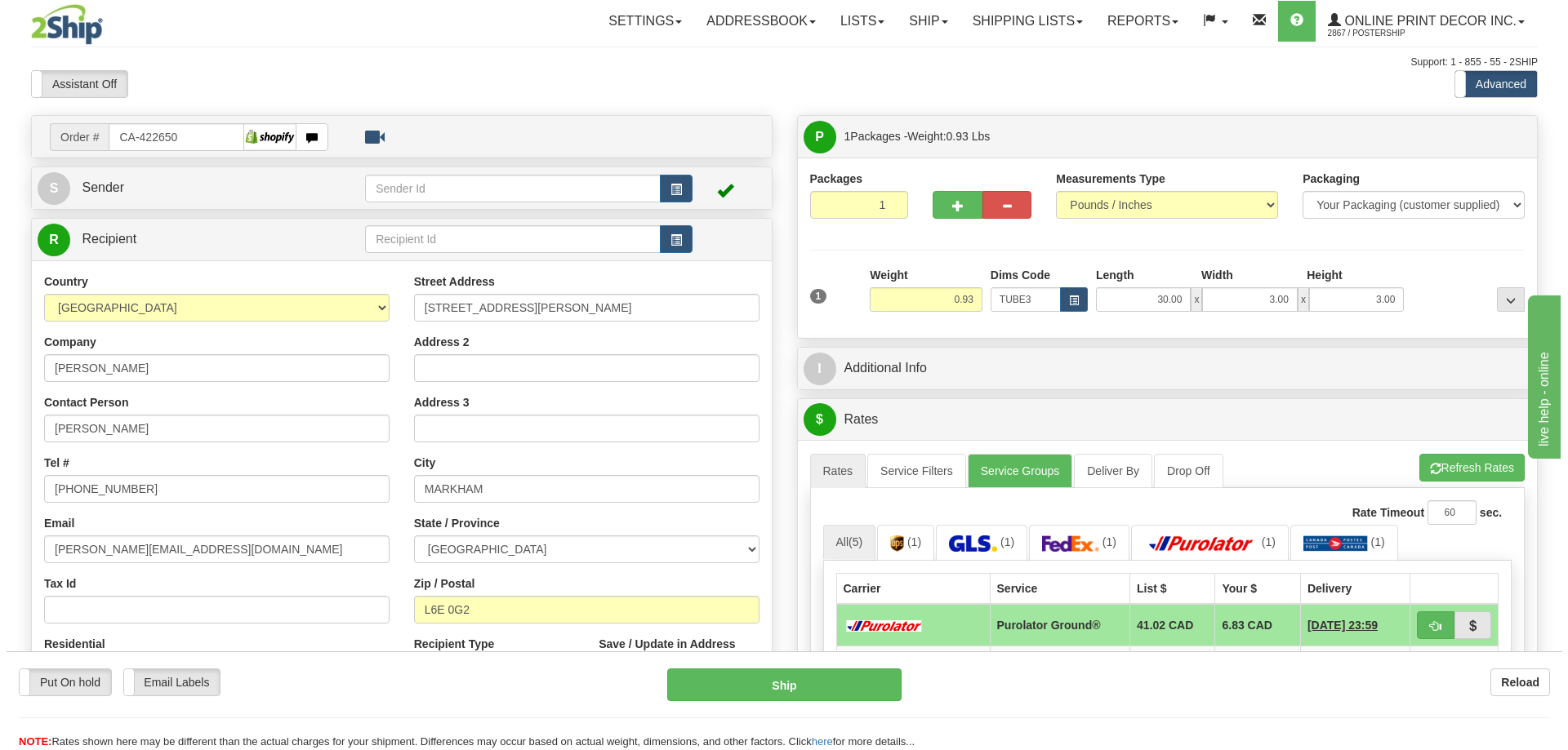
scroll to position [163, 0]
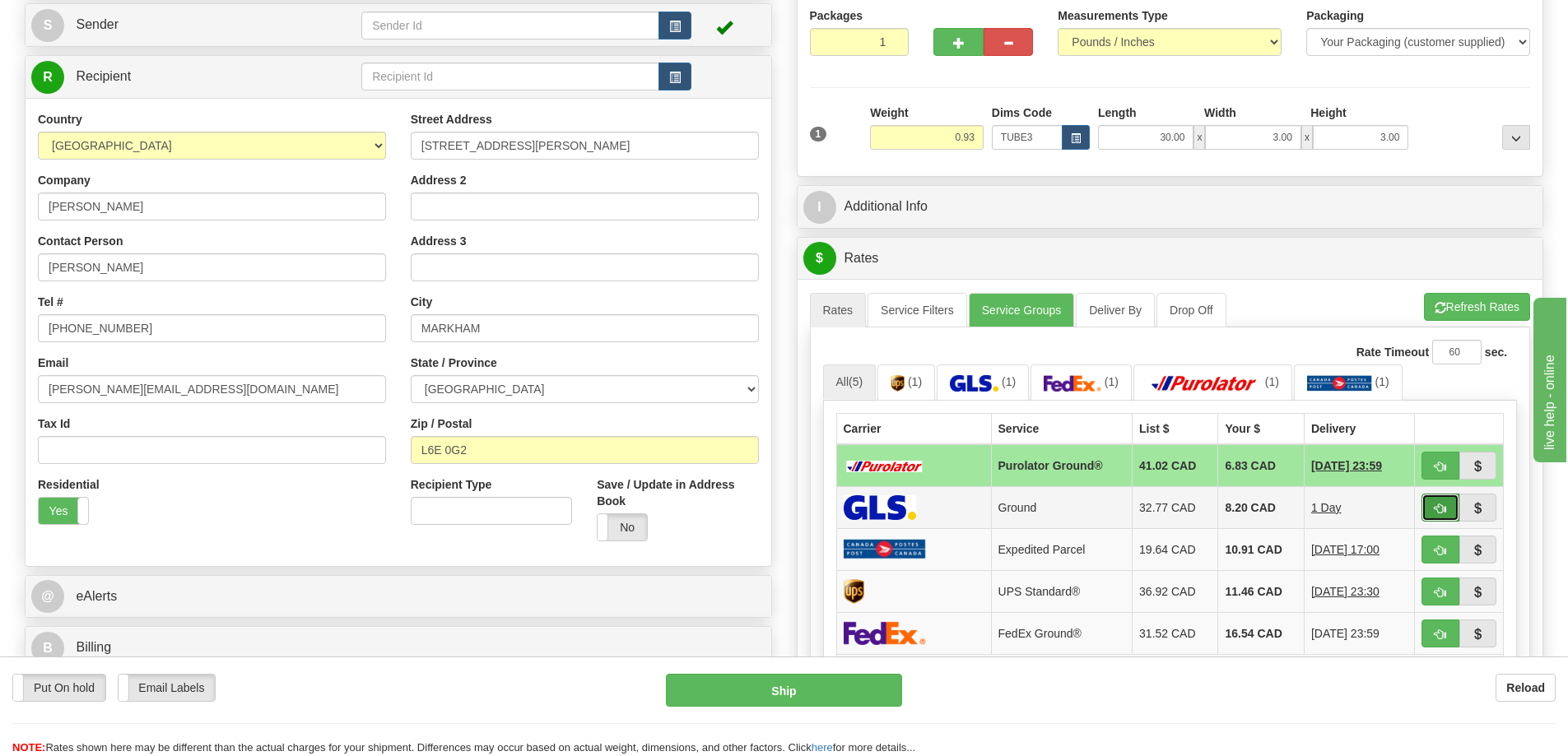
click at [1441, 507] on span "button" at bounding box center [1440, 508] width 11 height 10
type input "1"
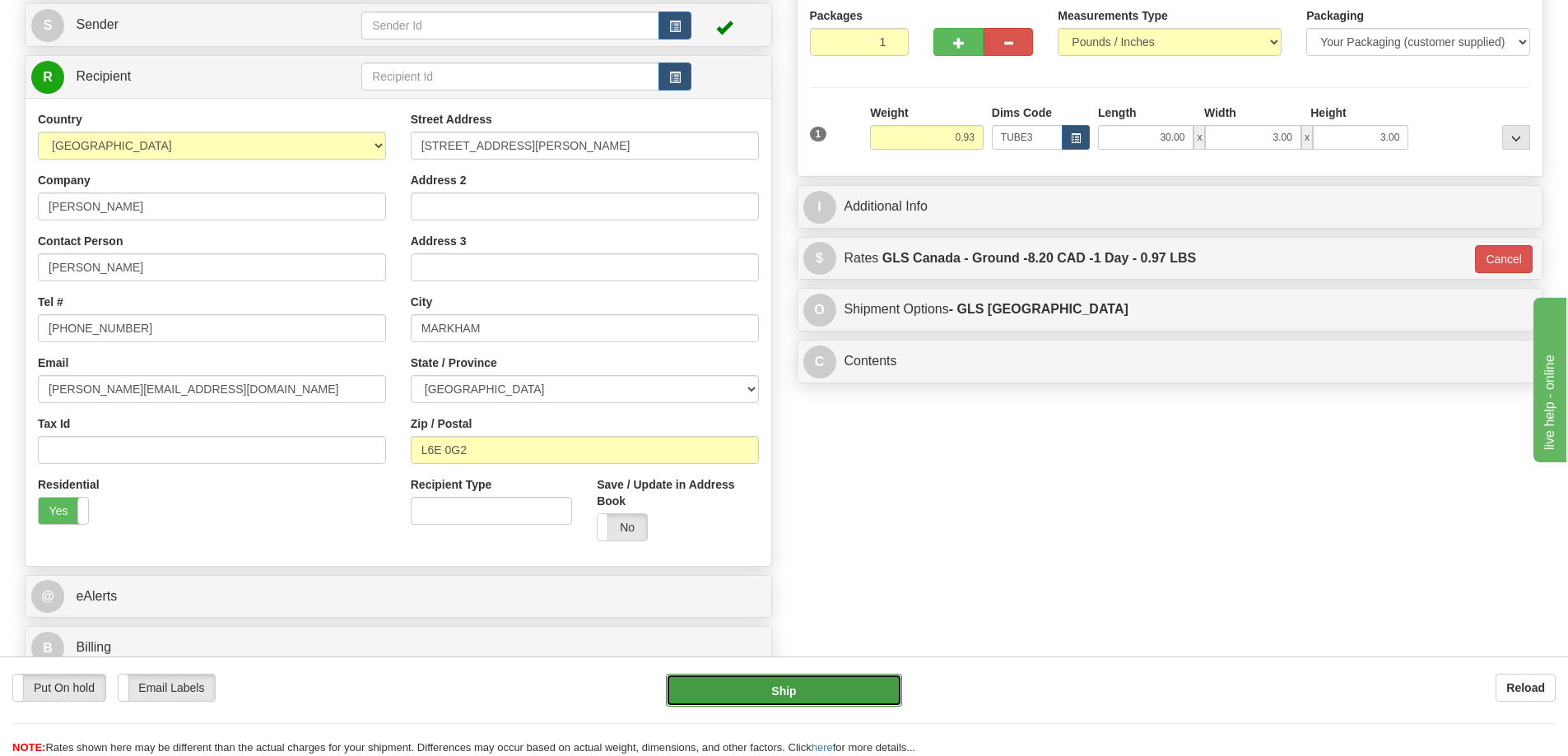
click at [823, 684] on button "Ship" at bounding box center [784, 690] width 236 height 33
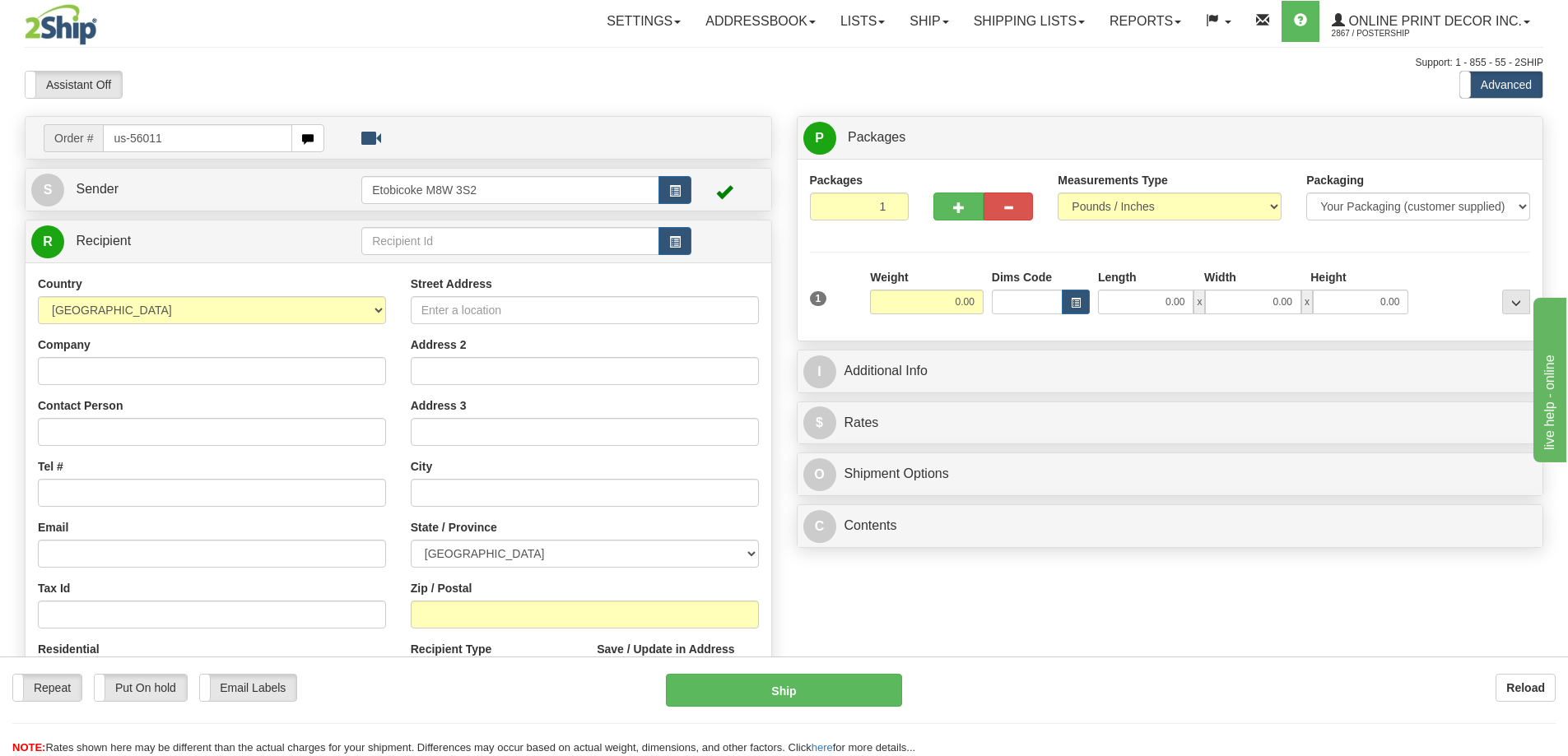
type input "us-56011"
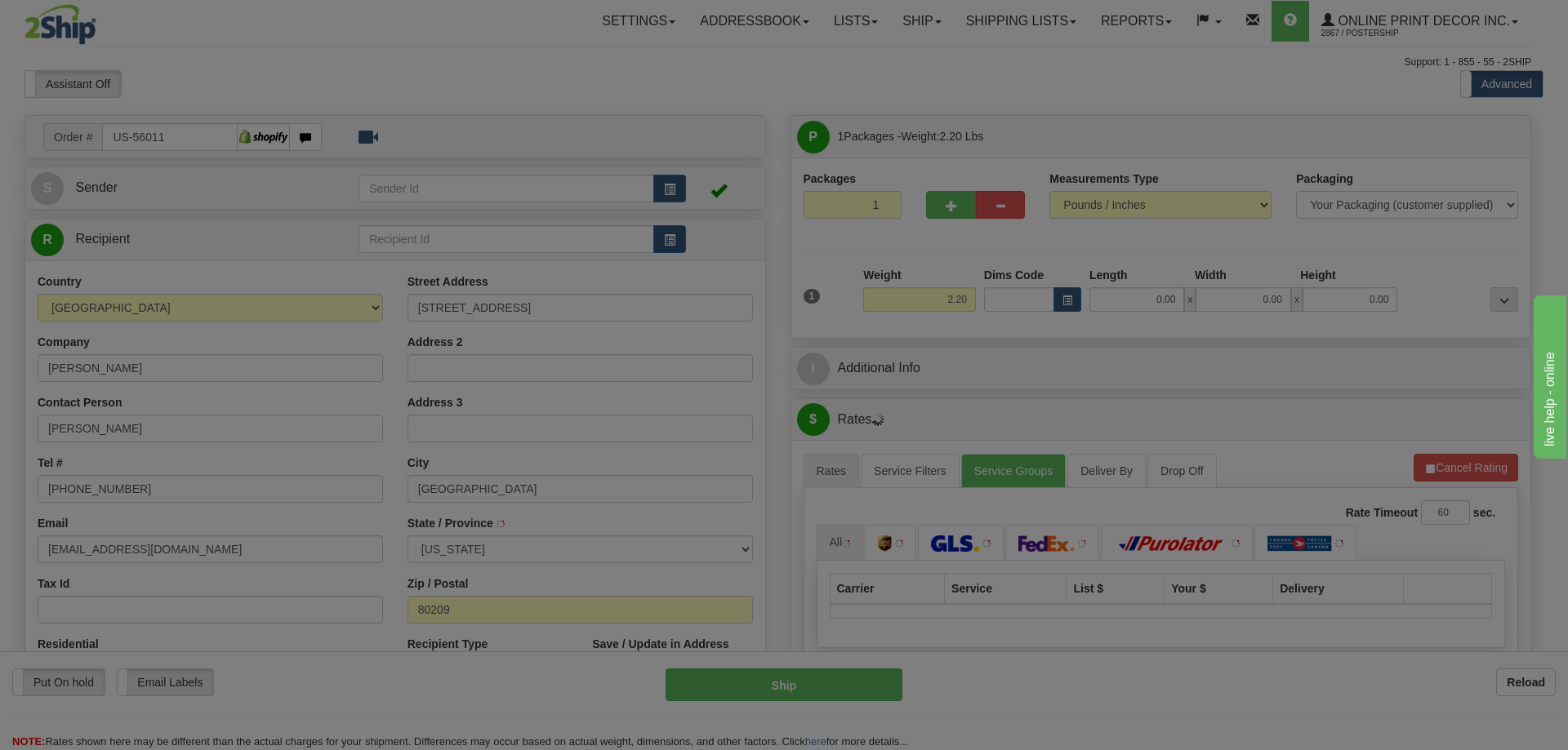
type input "DENVER"
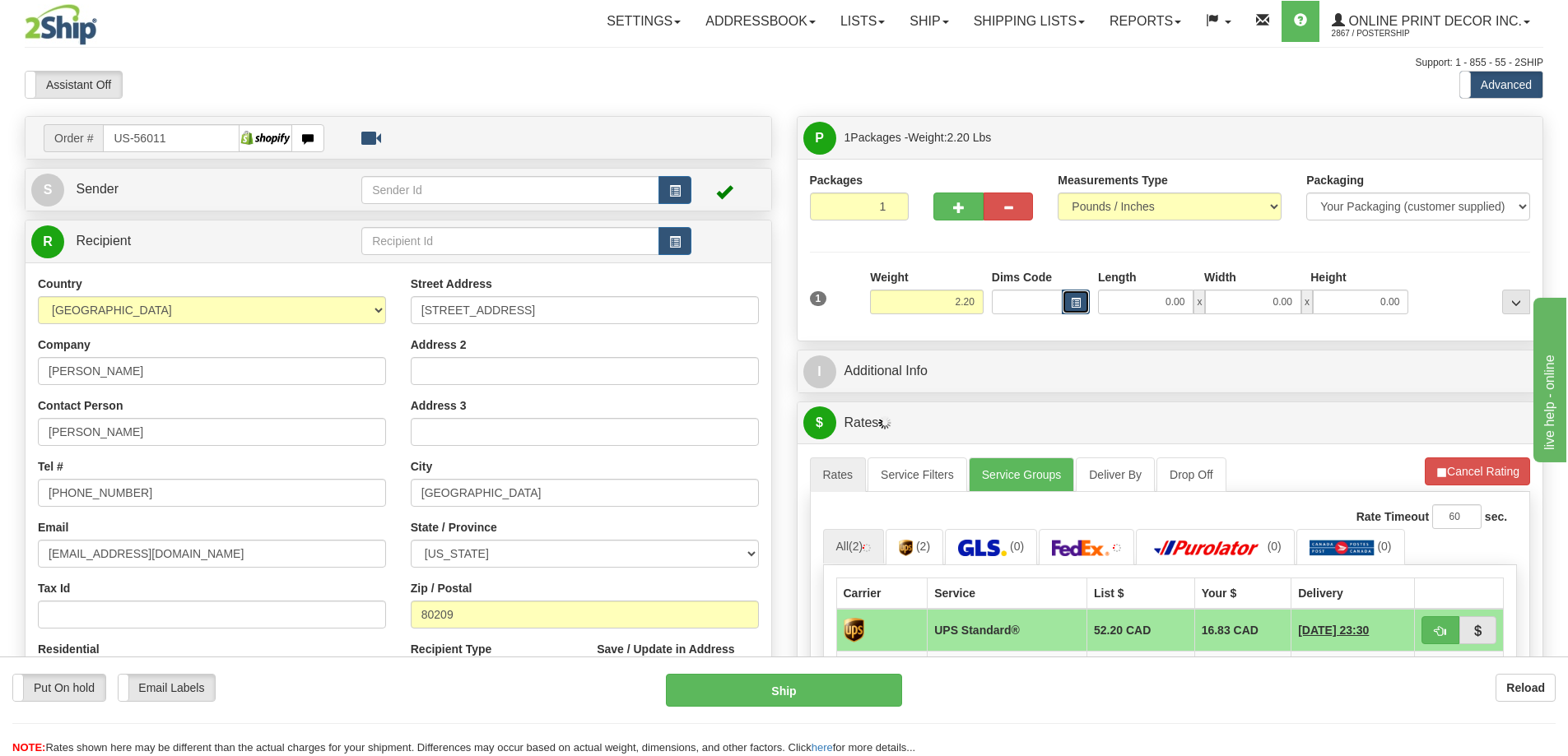
click at [1077, 300] on span "button" at bounding box center [1076, 303] width 9 height 9
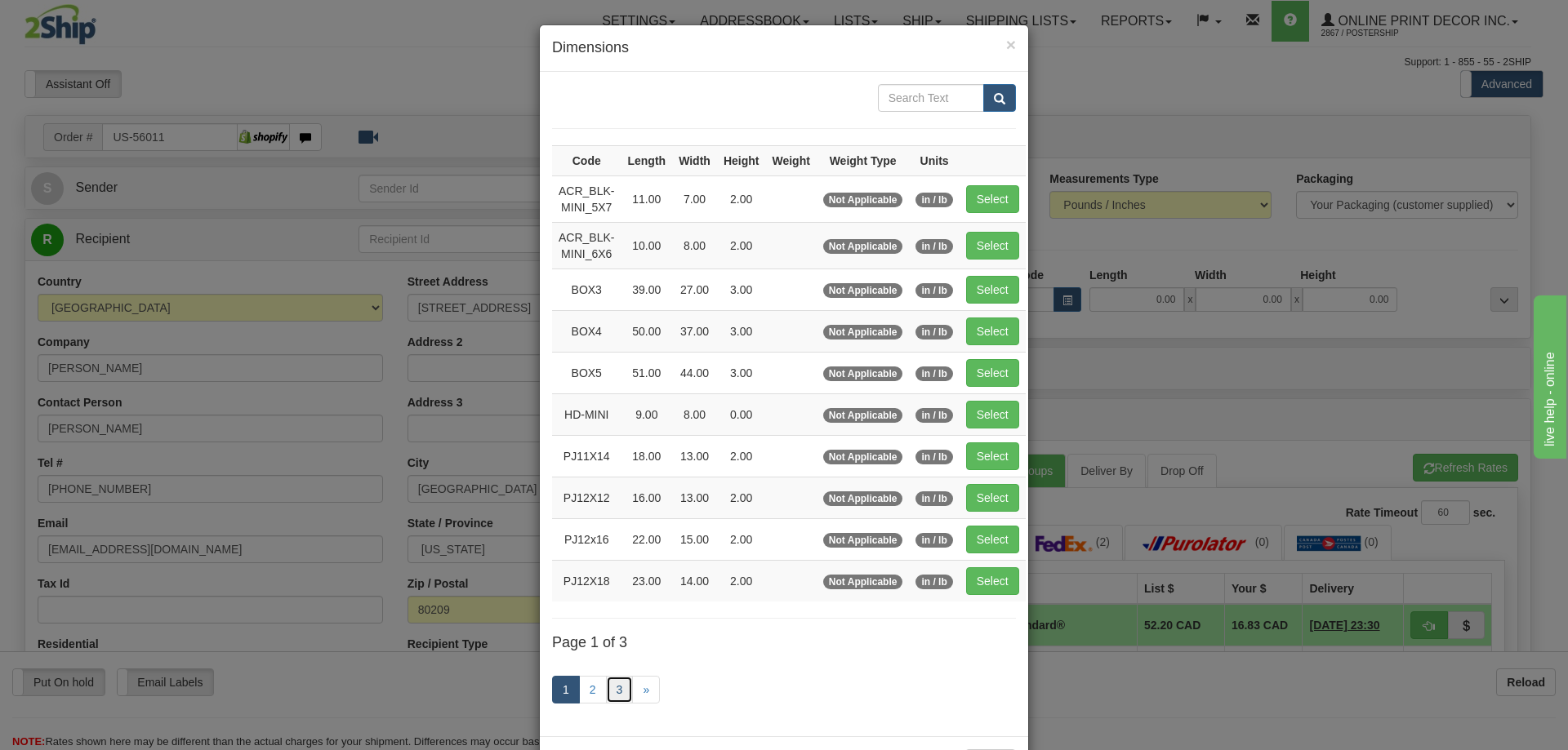
click at [609, 688] on link "3" at bounding box center [620, 690] width 28 height 28
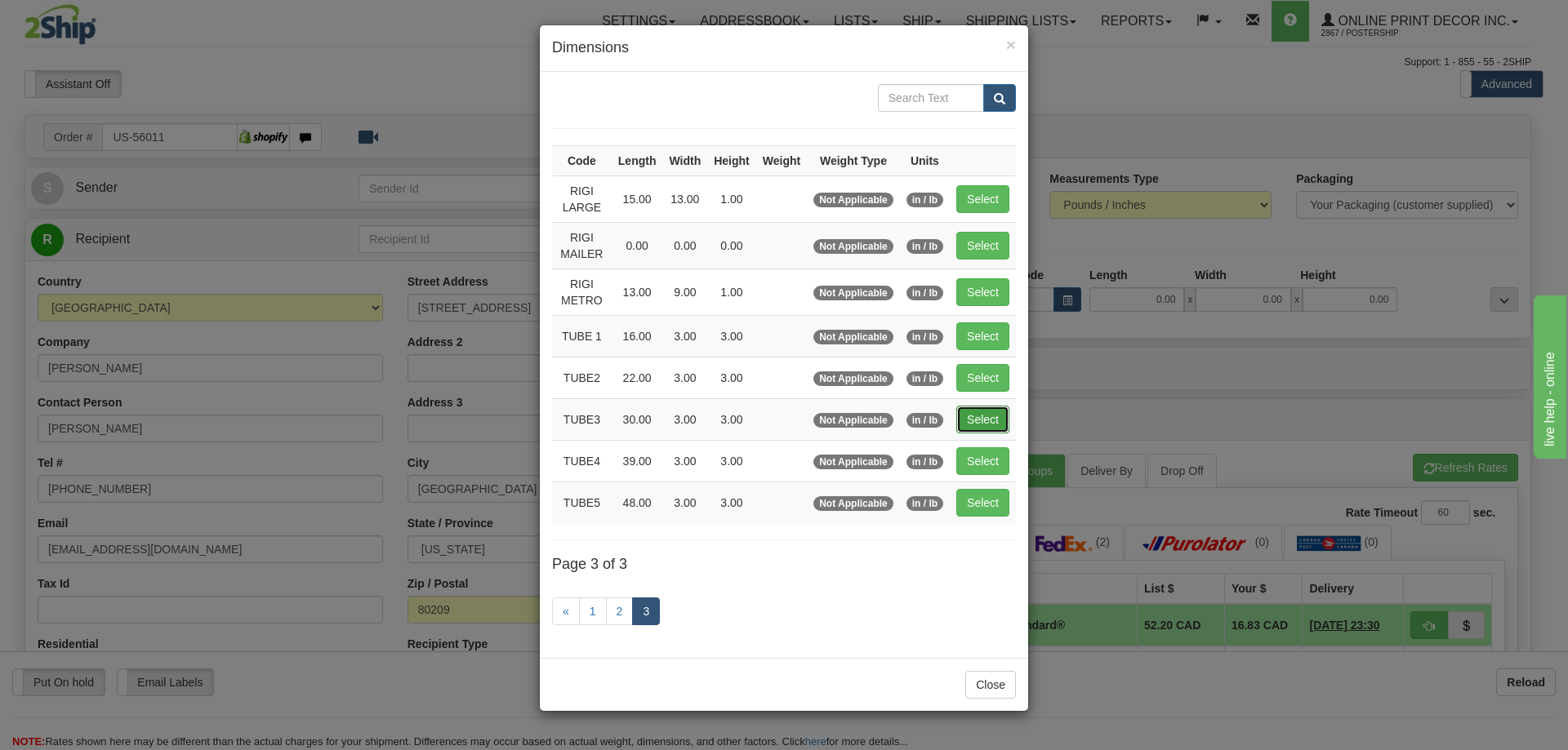
click at [986, 410] on button "Select" at bounding box center [983, 420] width 53 height 28
type input "TUBE3"
type input "30.00"
type input "3.00"
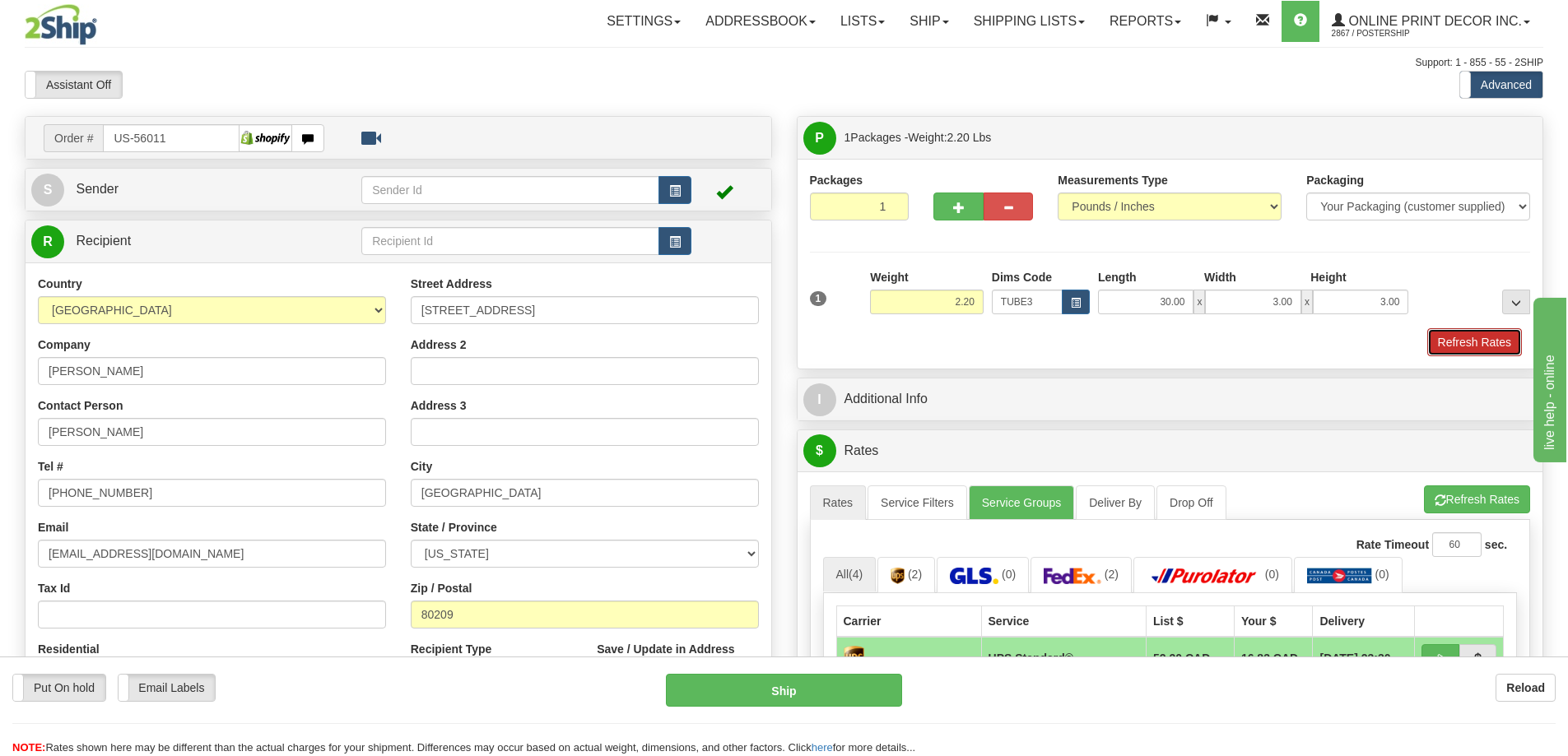
click at [1468, 344] on button "Refresh Rates" at bounding box center [1474, 342] width 95 height 28
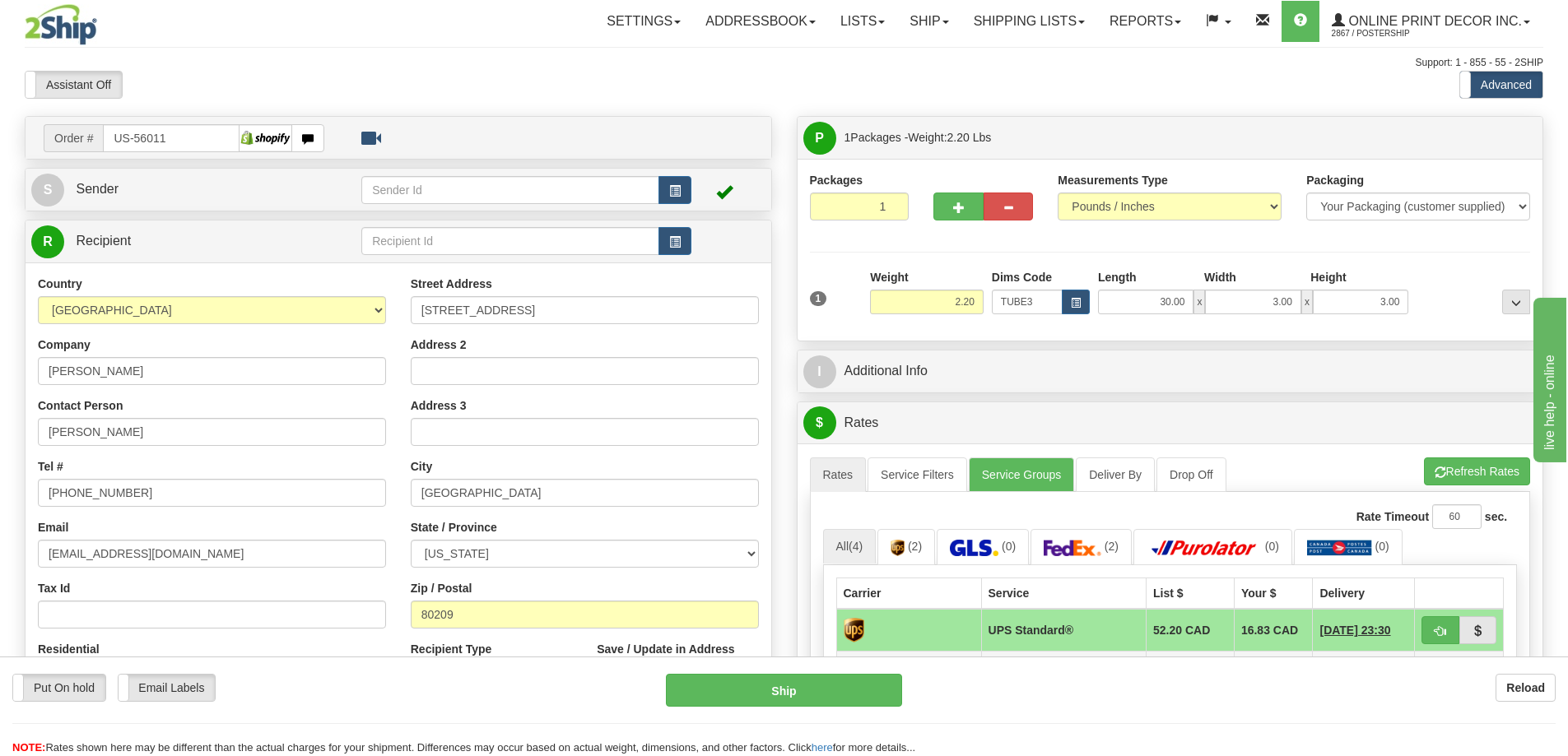
scroll to position [247, 0]
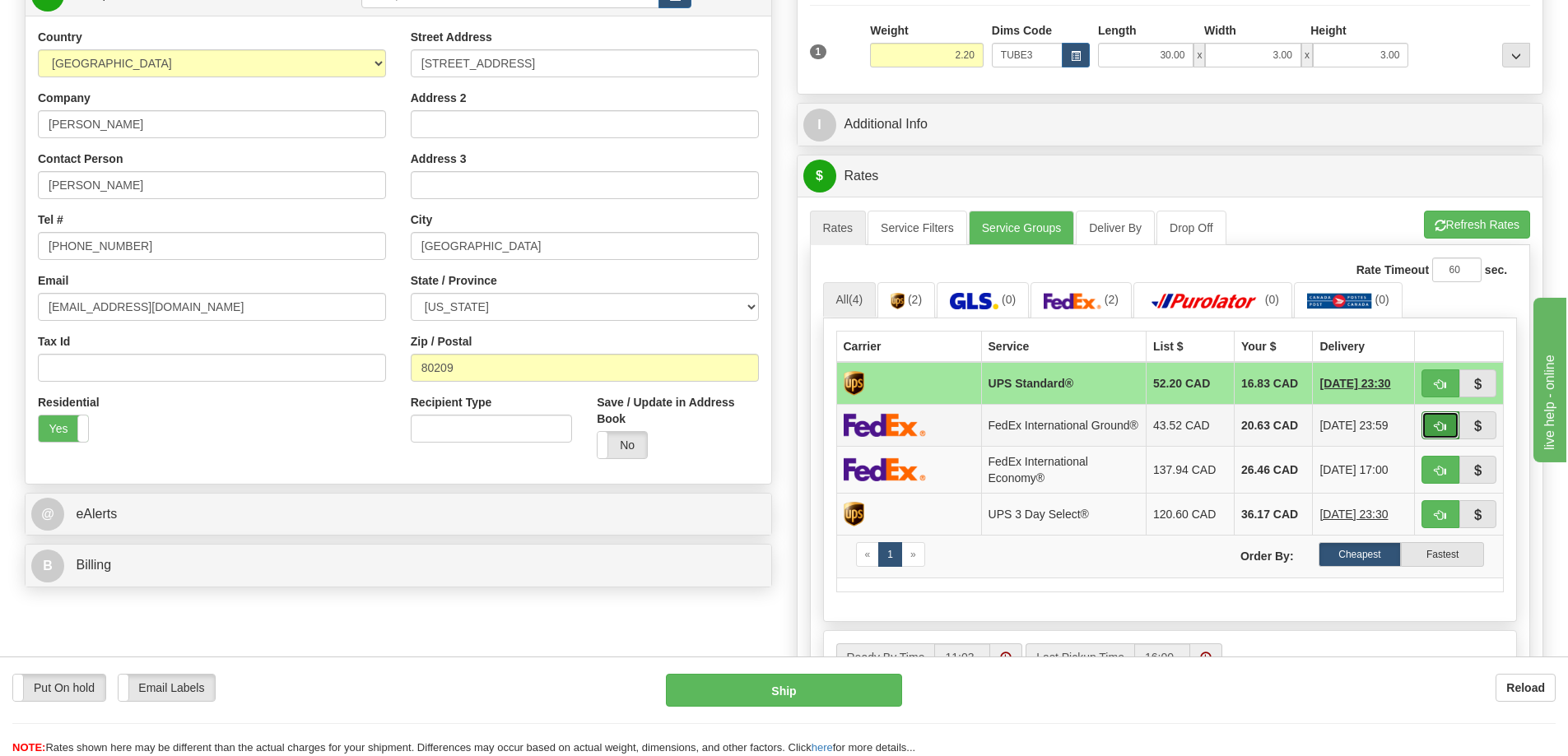
click at [1426, 425] on button "button" at bounding box center [1440, 425] width 38 height 28
type input "92"
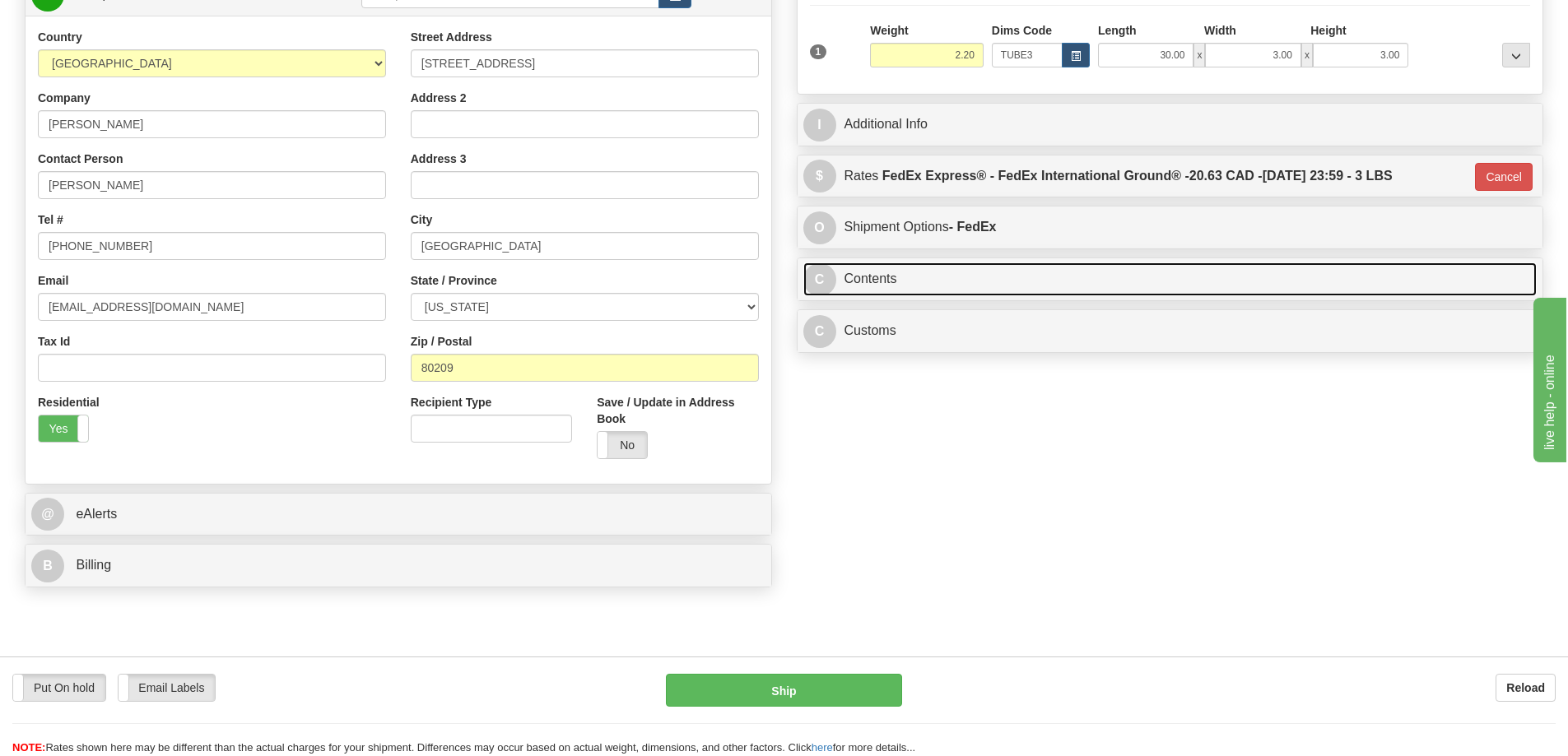
click at [959, 278] on link "C Contents" at bounding box center [1170, 280] width 734 height 34
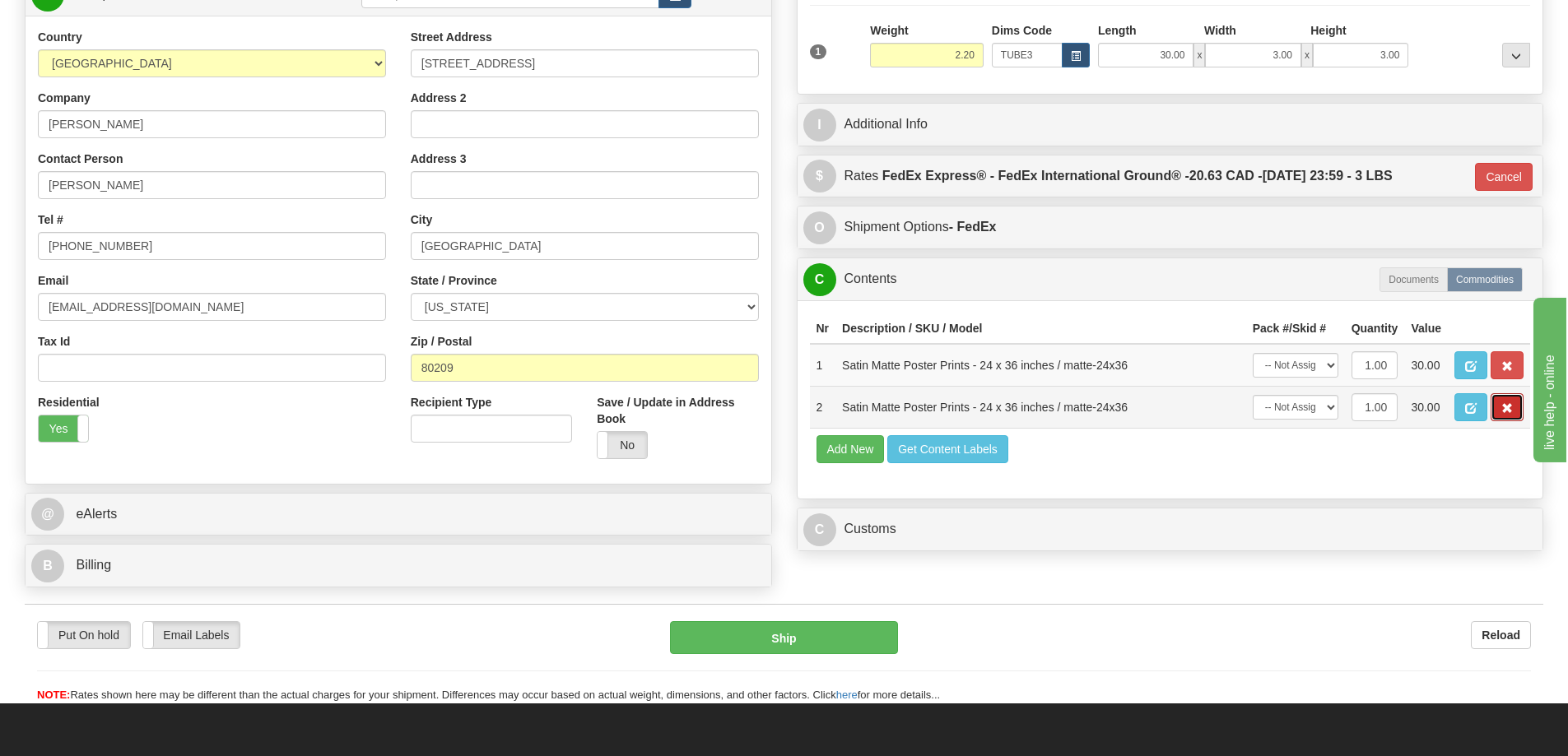
click at [1510, 401] on button "button" at bounding box center [1507, 407] width 33 height 28
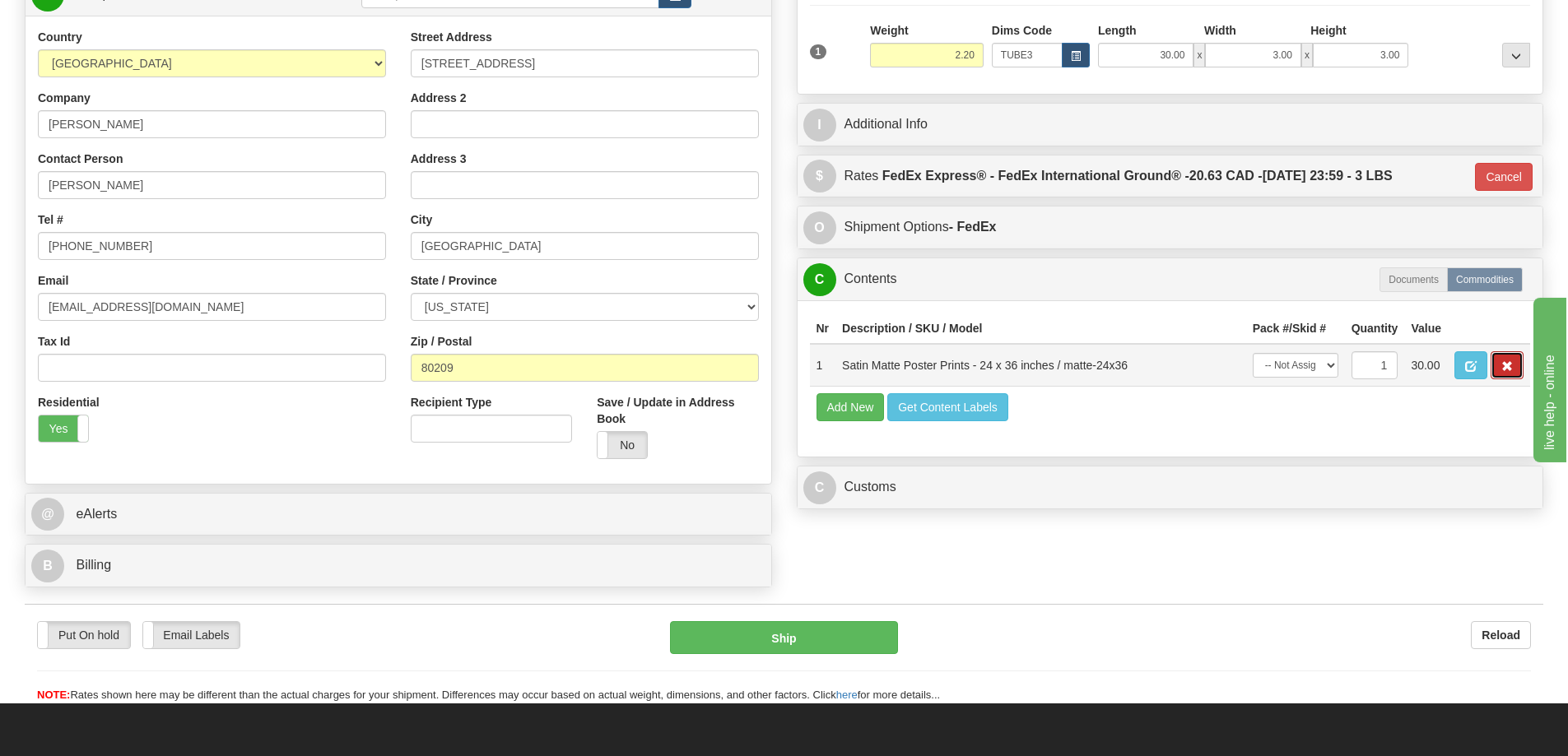
click at [1515, 372] on button "button" at bounding box center [1507, 366] width 33 height 28
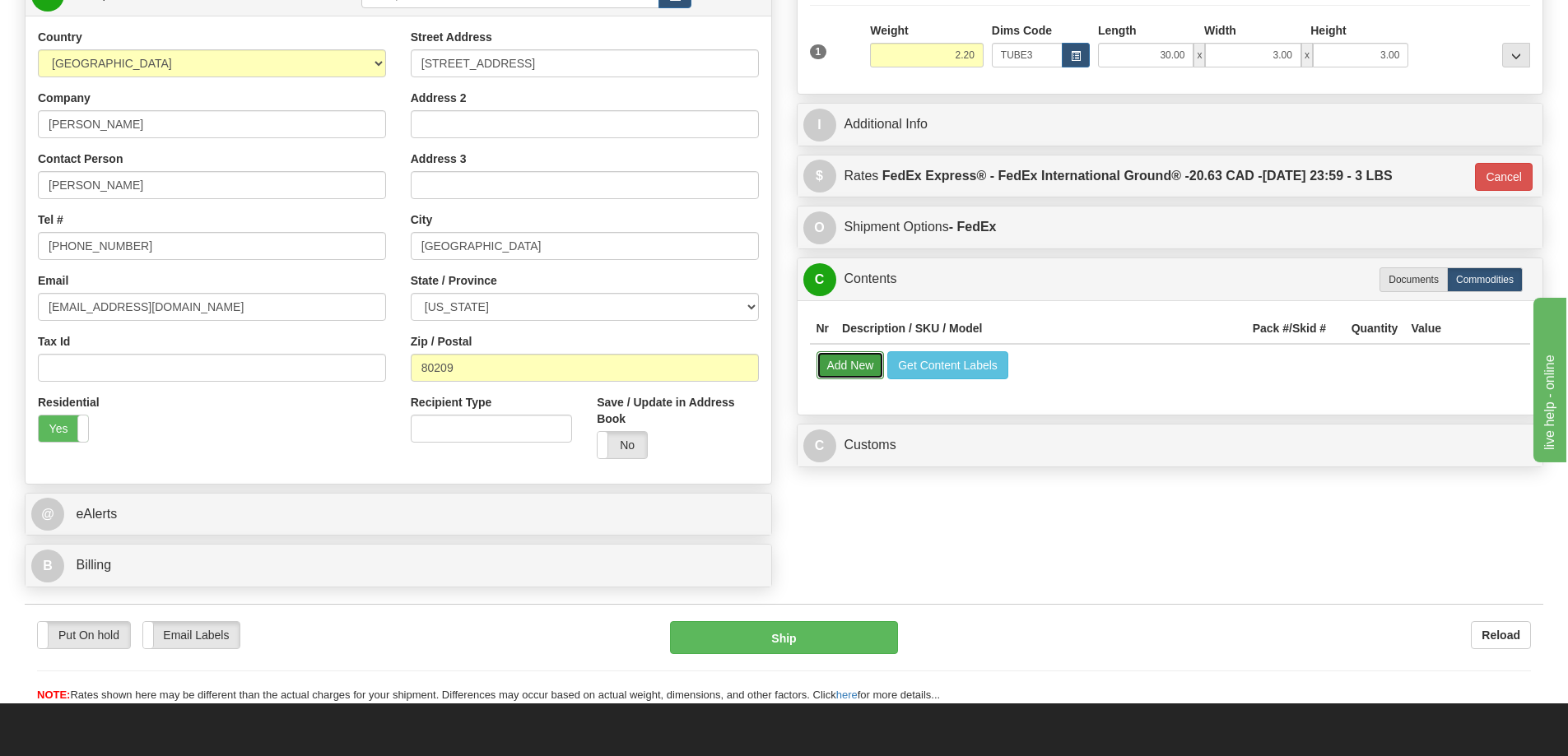
click at [855, 369] on button "Add New" at bounding box center [851, 366] width 68 height 28
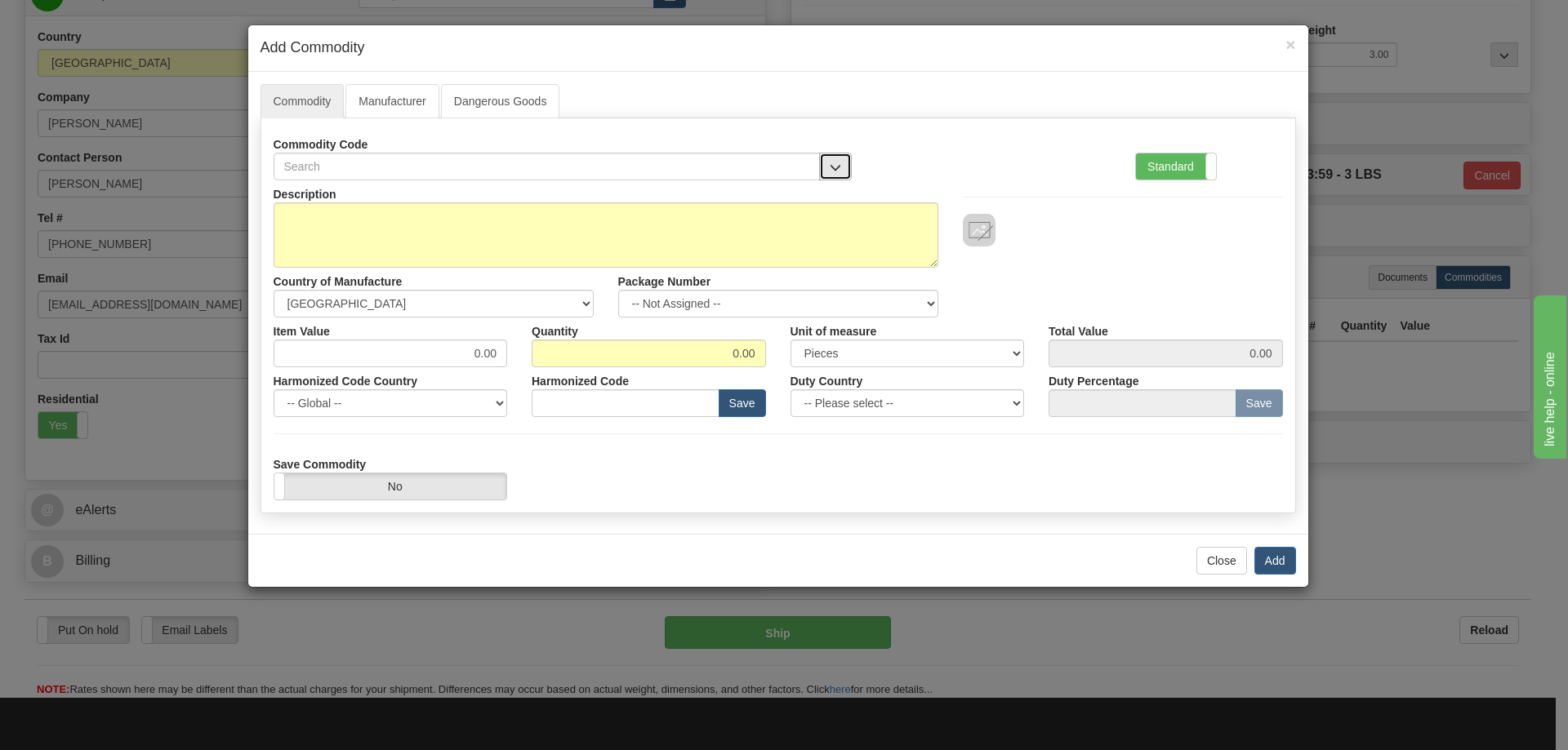
click at [828, 161] on button "button" at bounding box center [835, 167] width 33 height 28
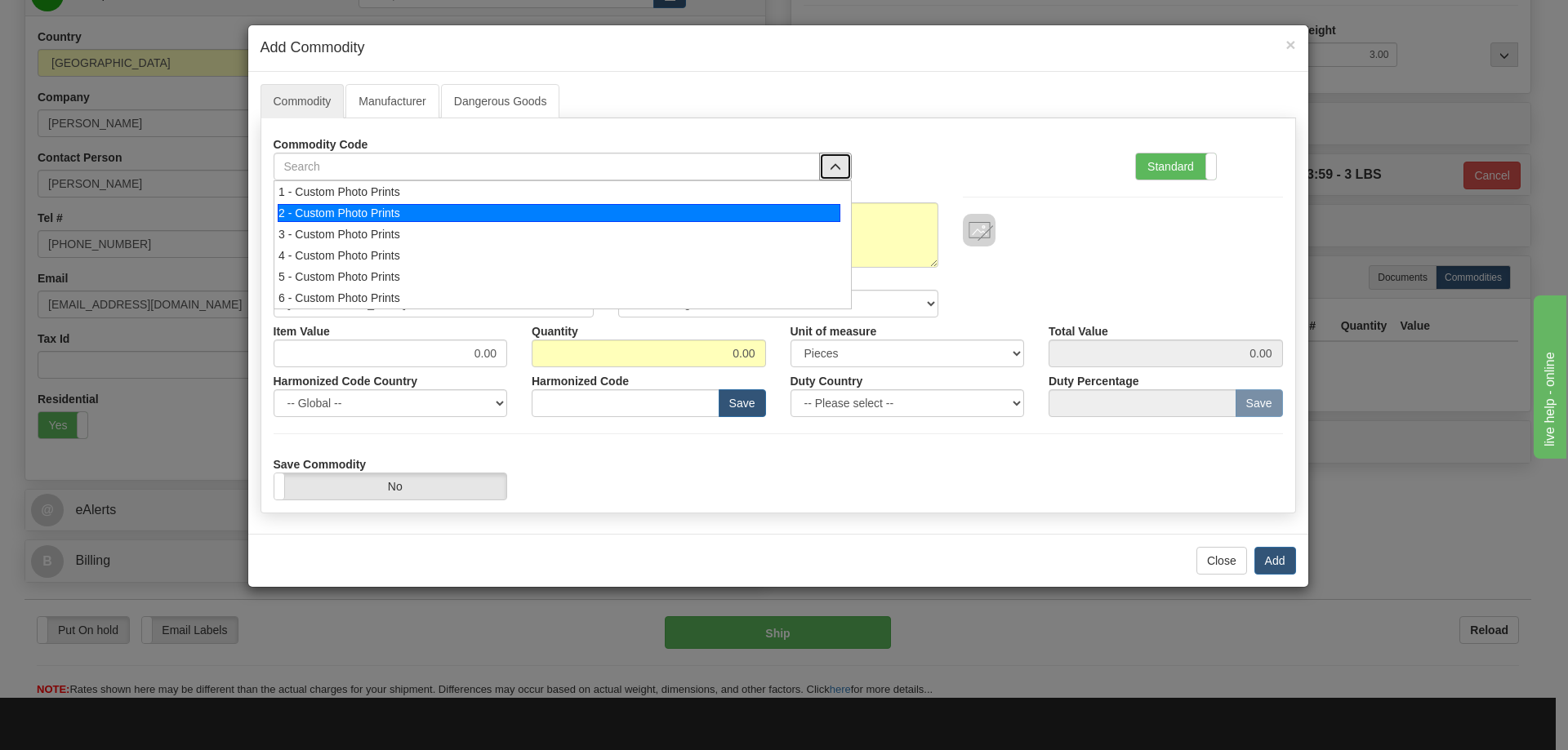
click at [808, 205] on div "2 - Custom Photo Prints" at bounding box center [559, 213] width 563 height 18
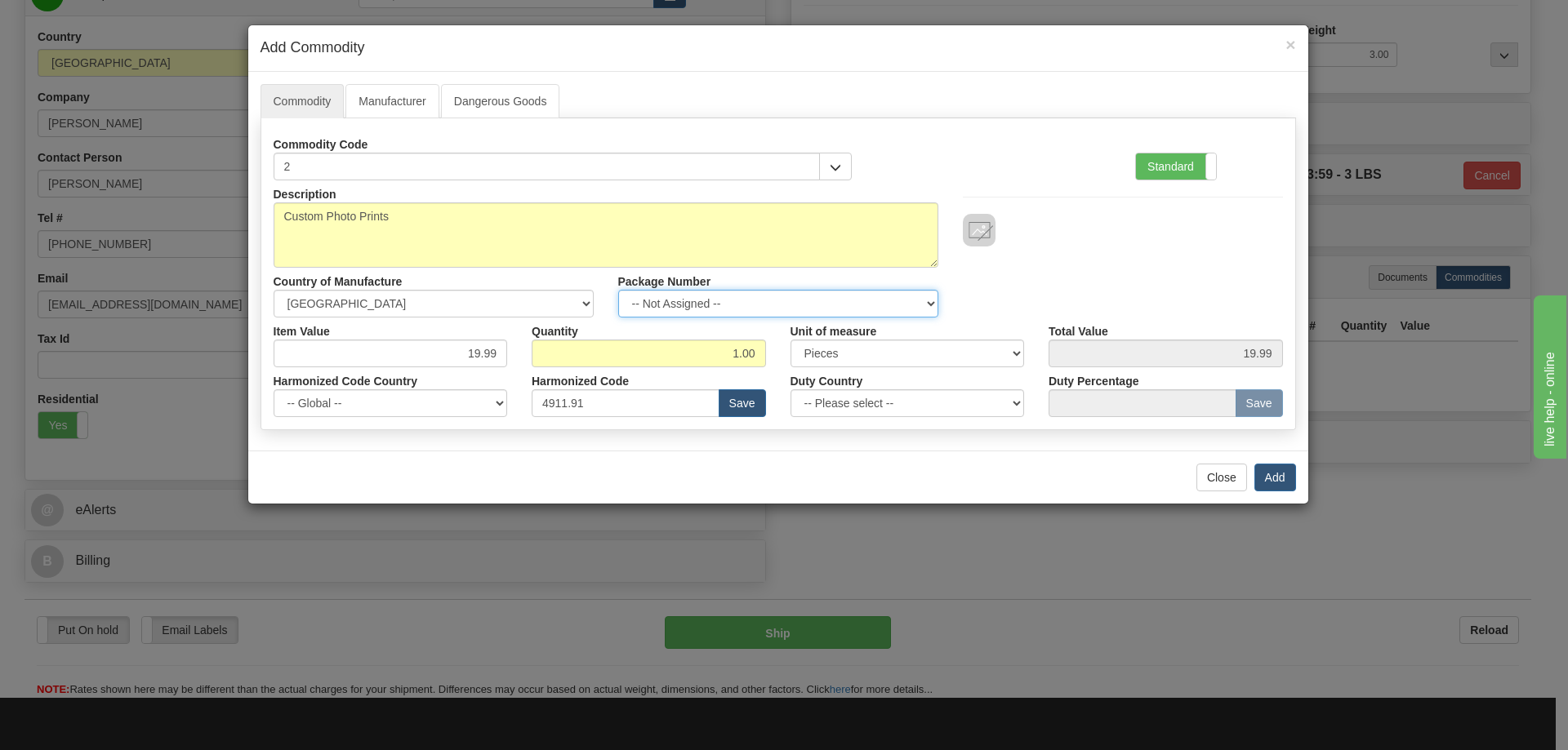
click at [925, 299] on select "-- Not Assigned -- Item 1" at bounding box center [777, 304] width 320 height 28
select select "0"
click at [618, 290] on select "-- Not Assigned -- Item 1" at bounding box center [777, 304] width 320 height 28
click at [1273, 479] on button "Add" at bounding box center [1274, 478] width 41 height 28
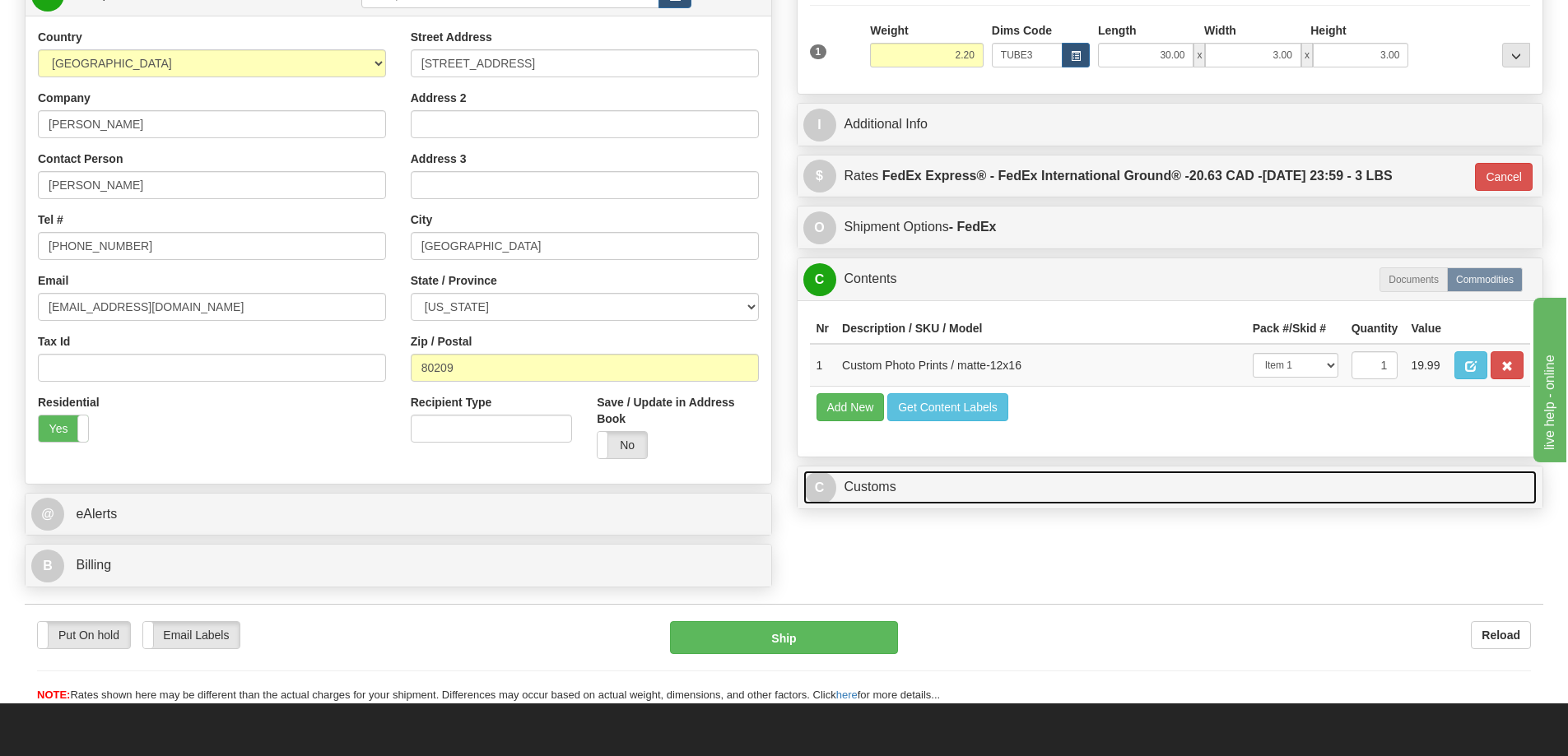
click at [1316, 485] on link "C Customs" at bounding box center [1170, 488] width 734 height 34
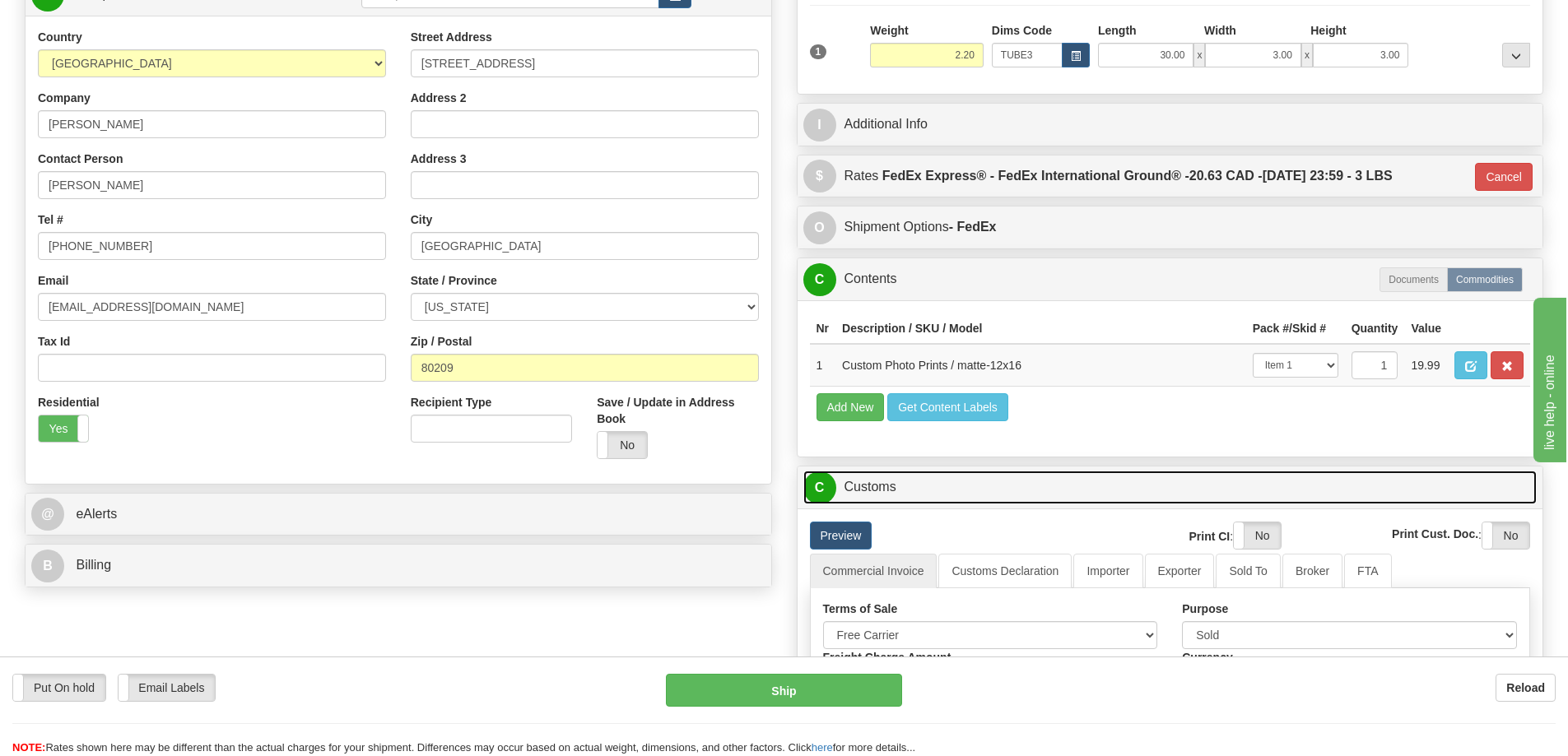
scroll to position [411, 0]
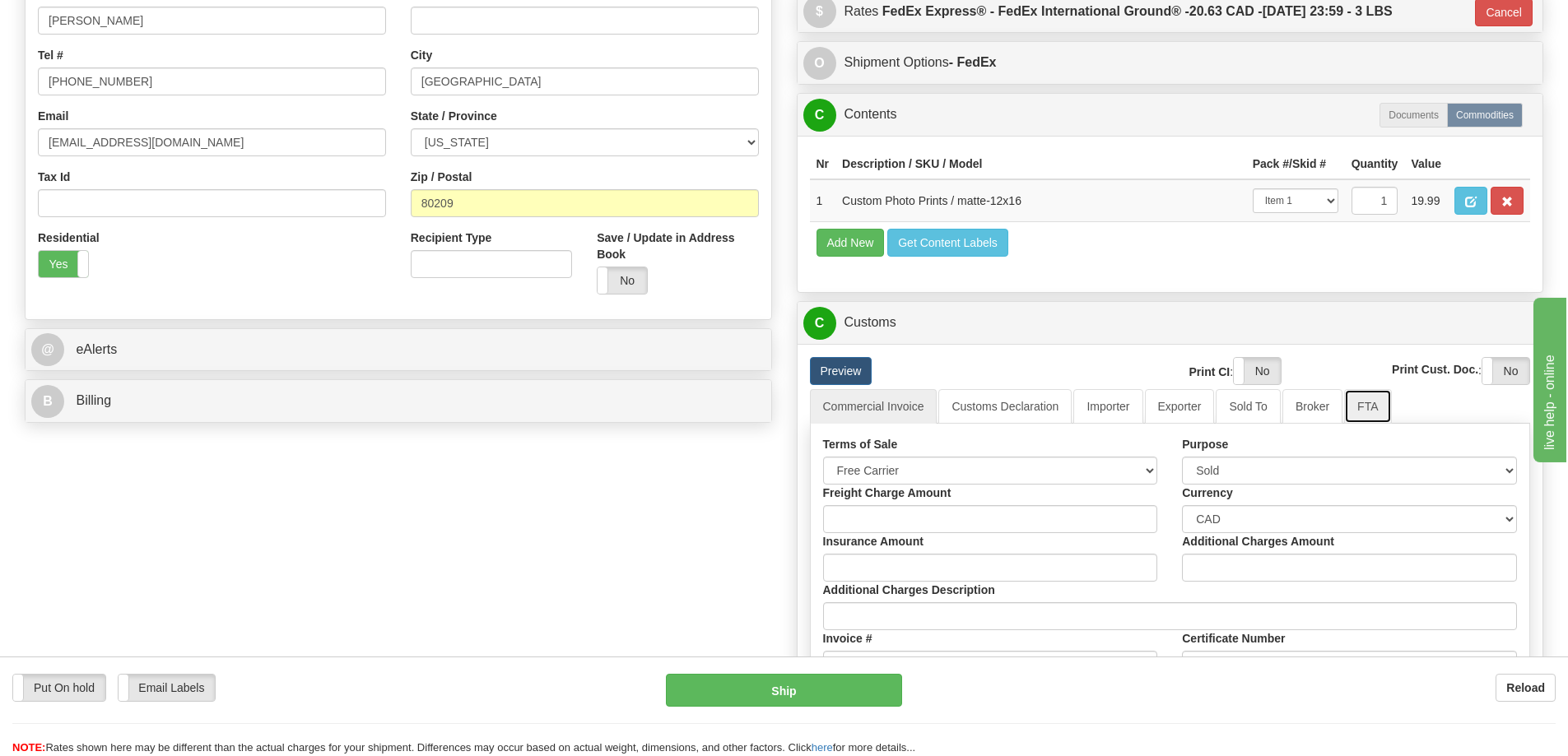
click at [1365, 416] on link "FTA" at bounding box center [1368, 406] width 47 height 35
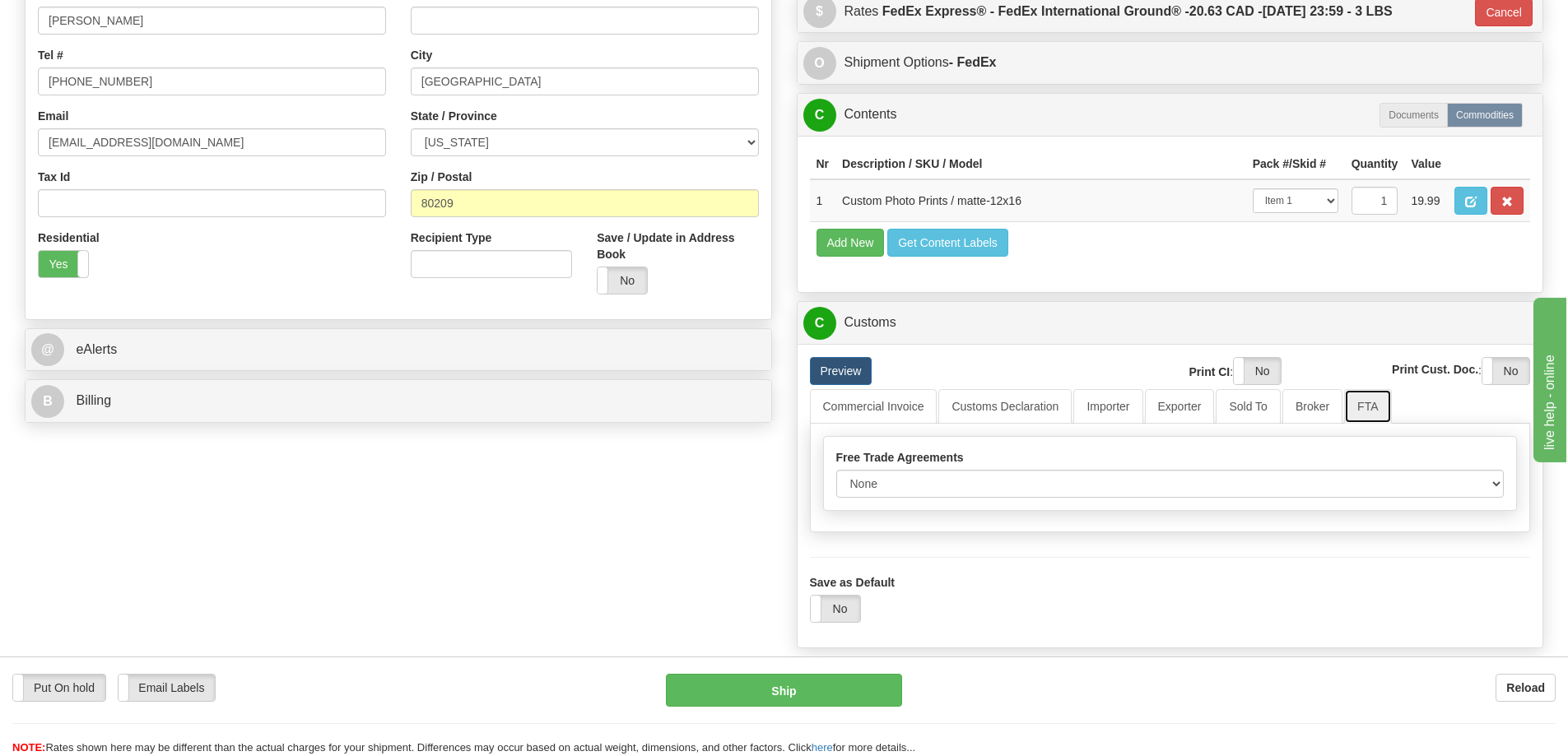
scroll to position [493, 0]
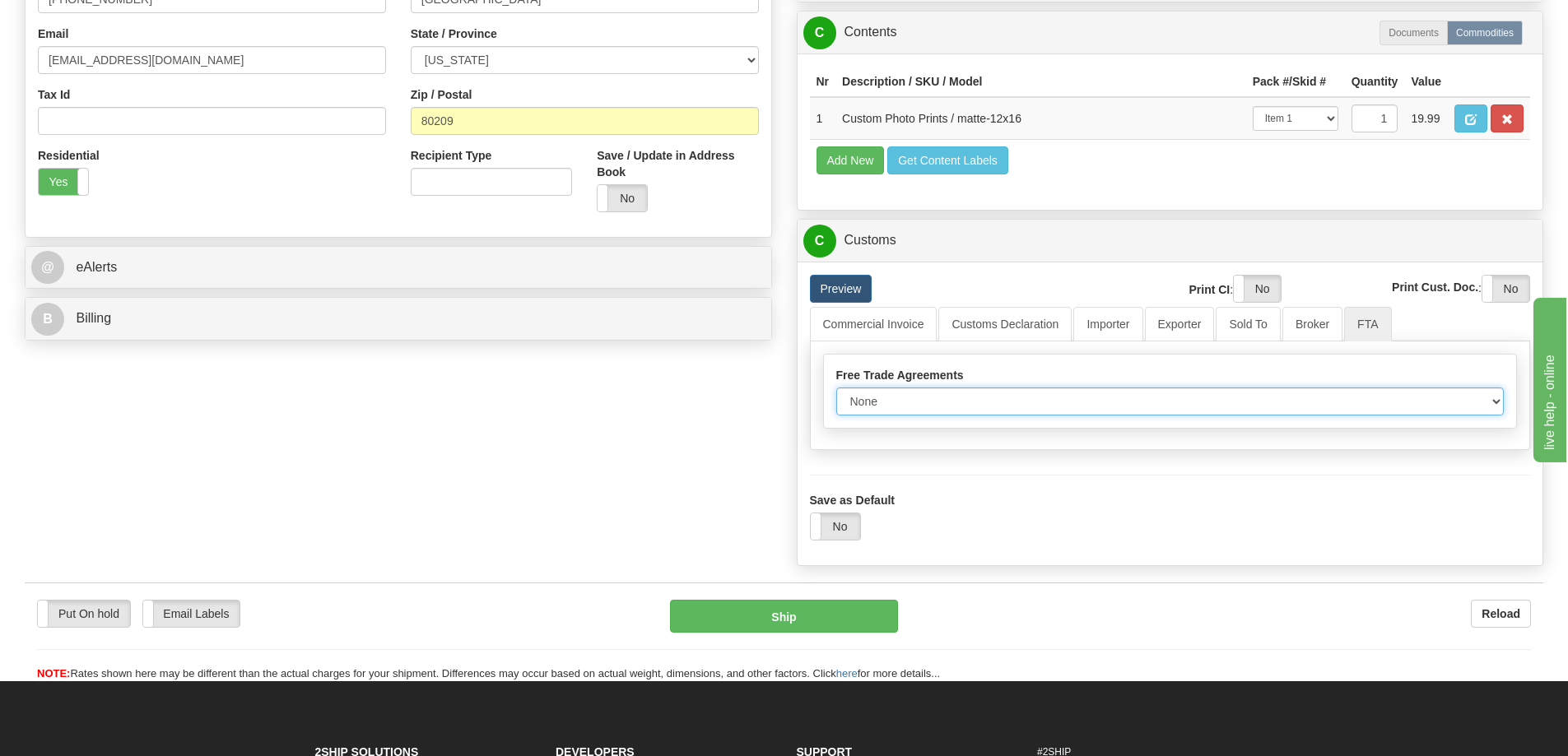
click at [1493, 400] on select "None Other USMCA CETA CUKTCA" at bounding box center [1170, 402] width 668 height 28
select select "1"
click at [836, 393] on select "None Other USMCA CETA CUKTCA" at bounding box center [1170, 402] width 668 height 28
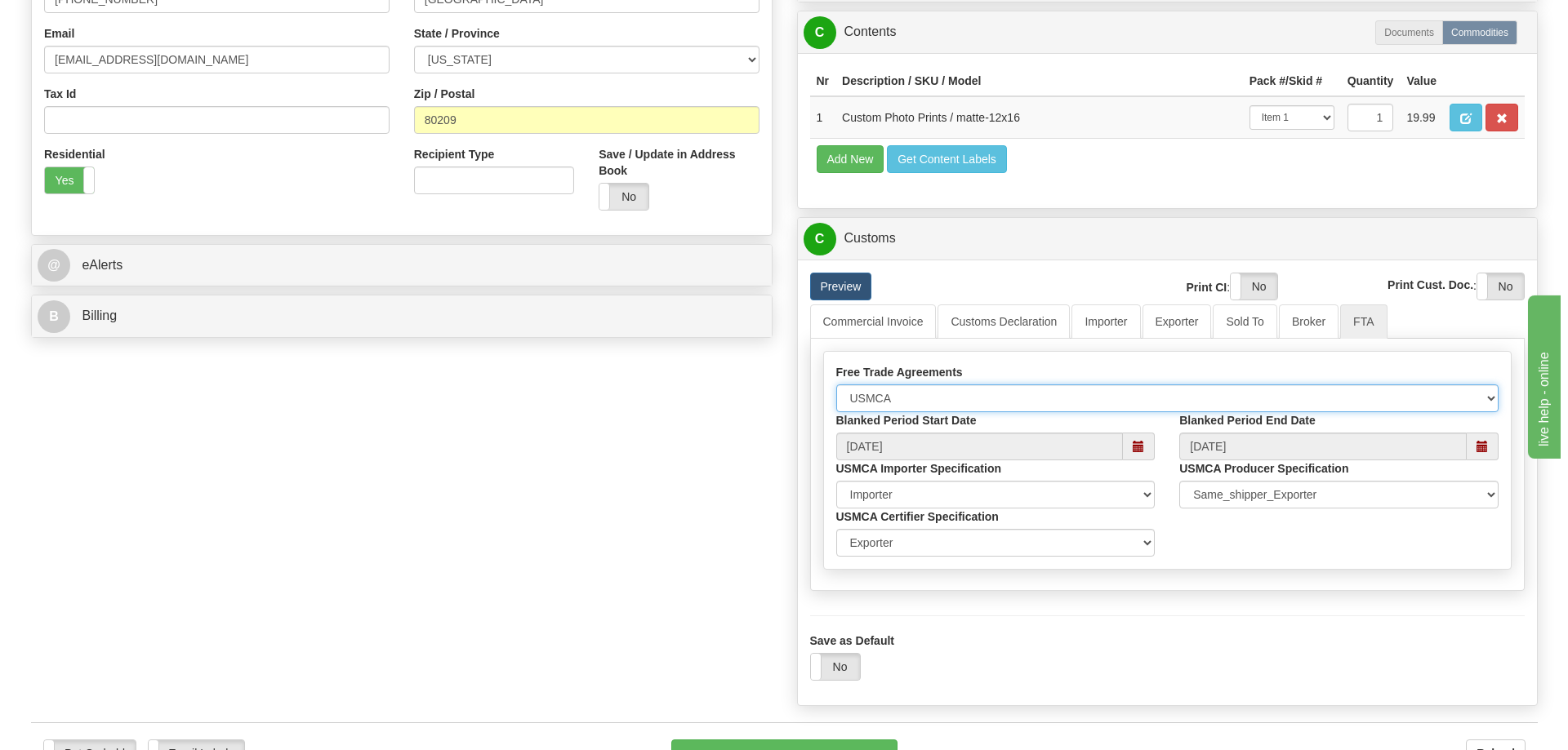
scroll to position [653, 0]
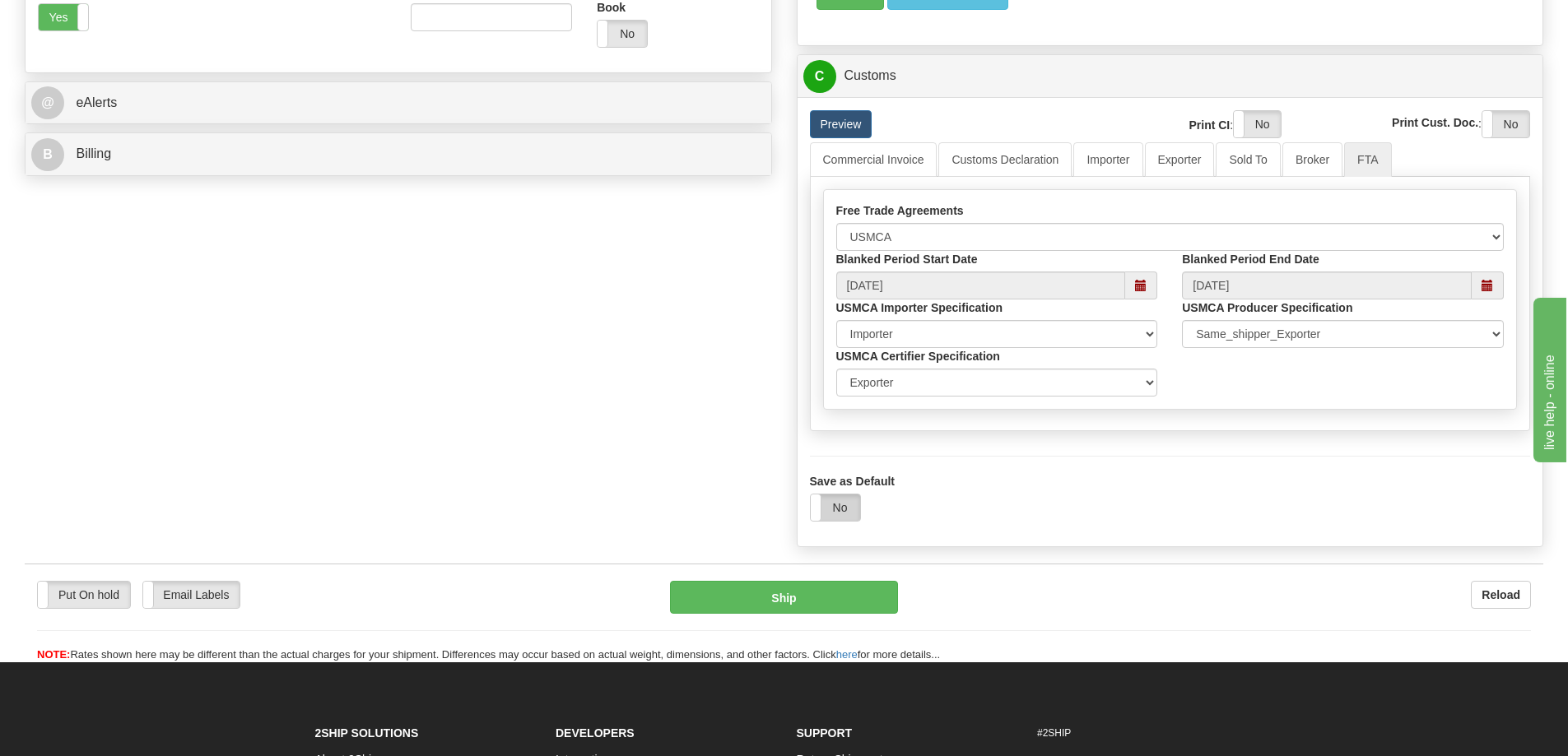
click at [824, 511] on label "No" at bounding box center [836, 507] width 49 height 26
click at [801, 604] on button "Ship" at bounding box center [784, 597] width 228 height 33
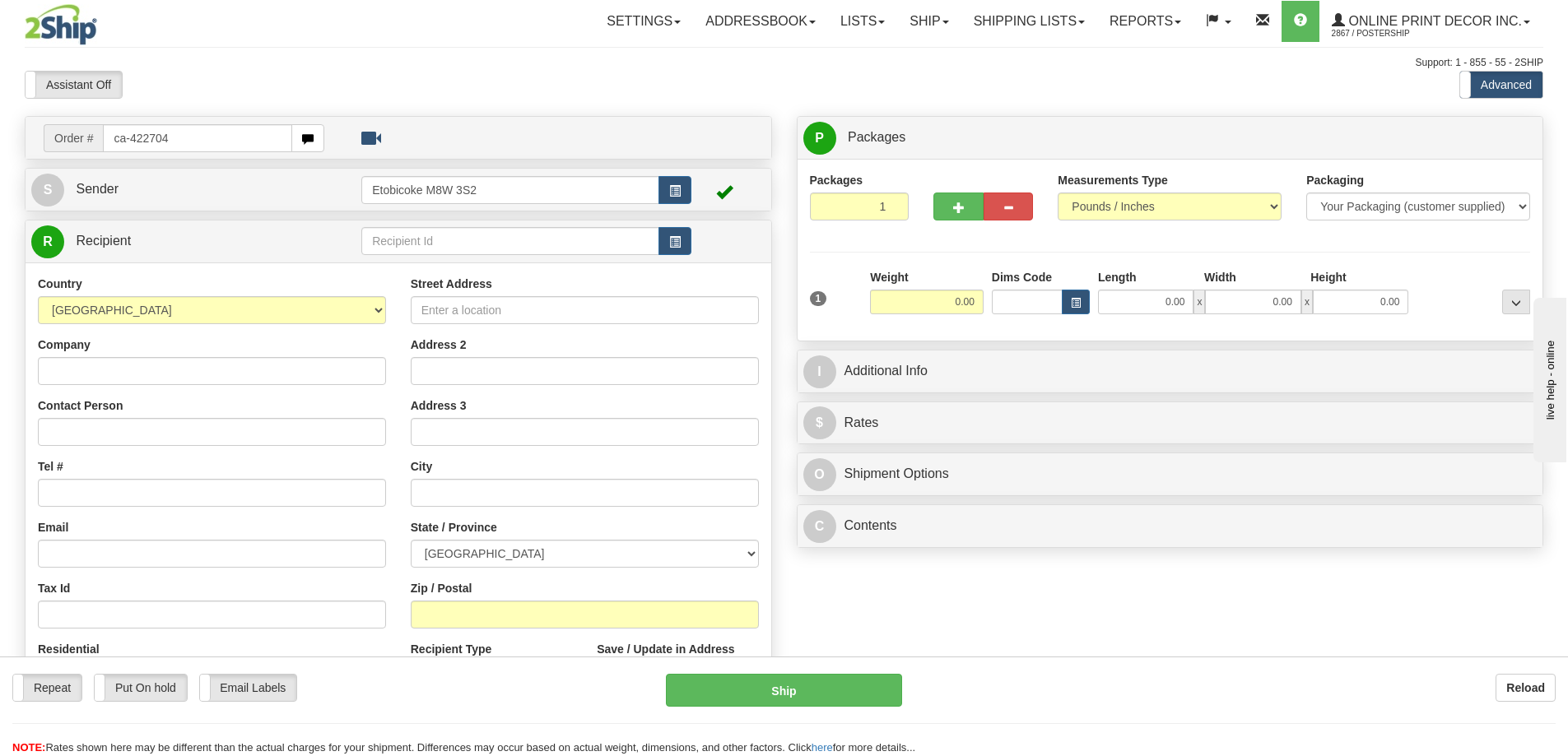
type input "ca-422704"
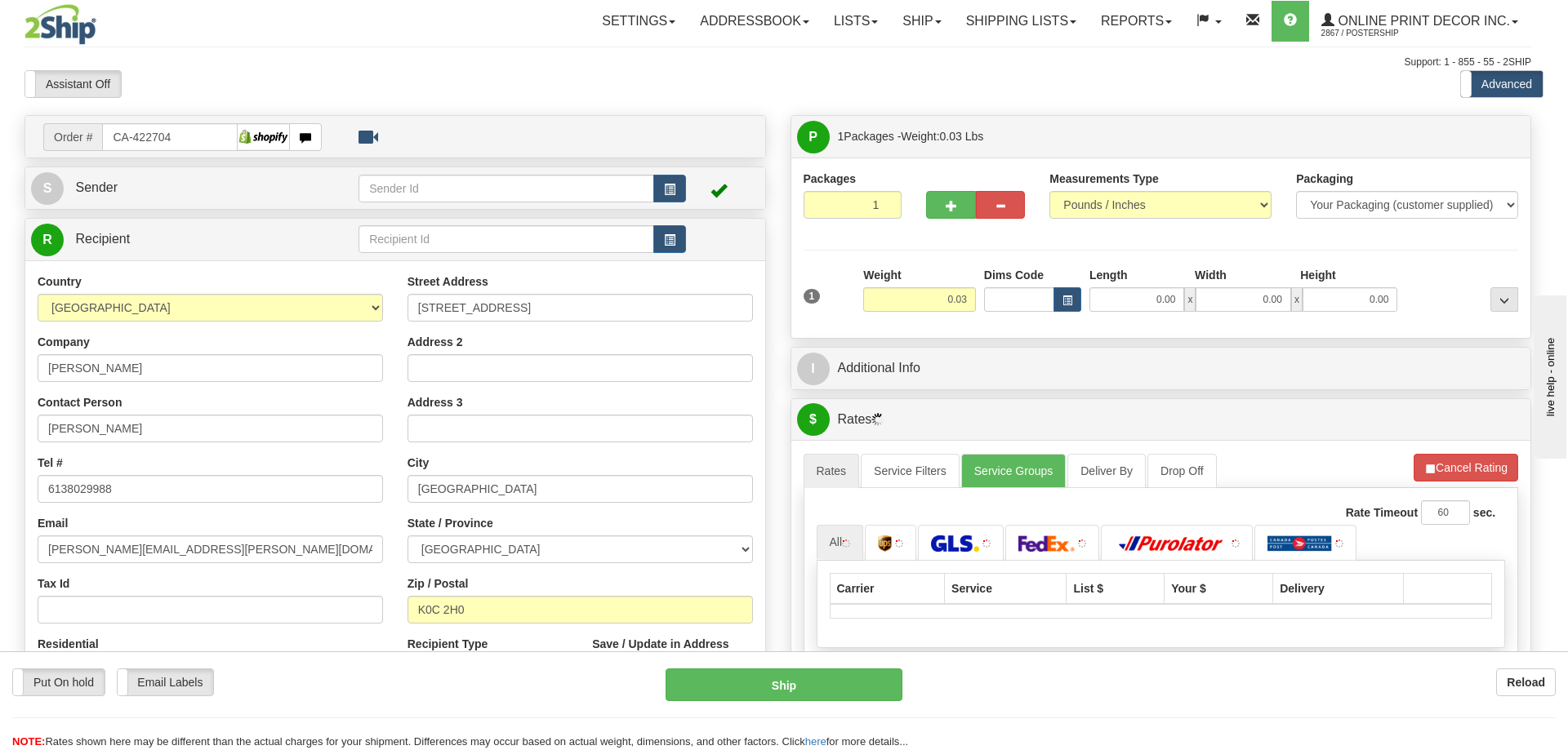
type input "[GEOGRAPHIC_DATA]"
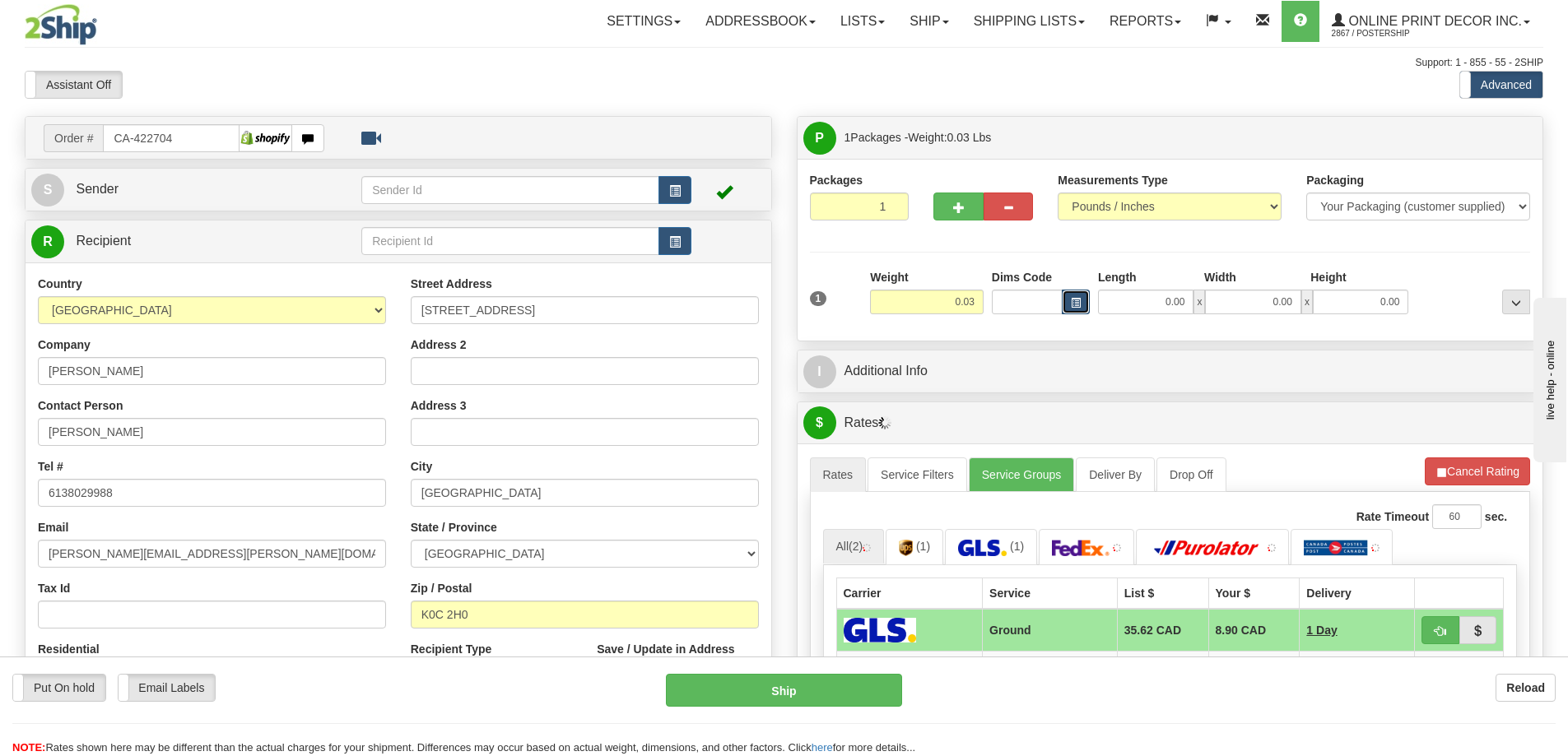
click at [1076, 299] on span "button" at bounding box center [1076, 303] width 9 height 9
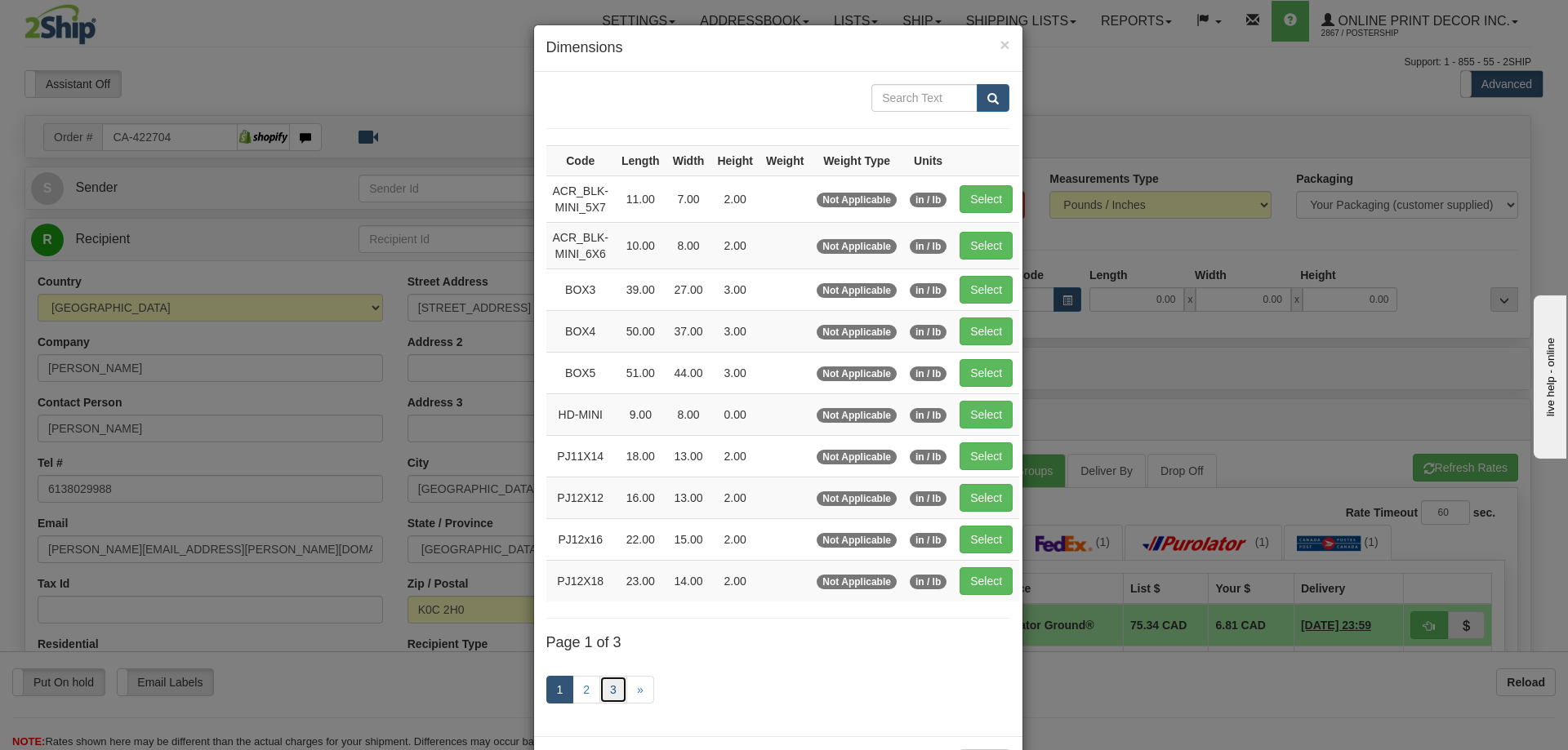
click at [603, 683] on link "3" at bounding box center [613, 690] width 28 height 28
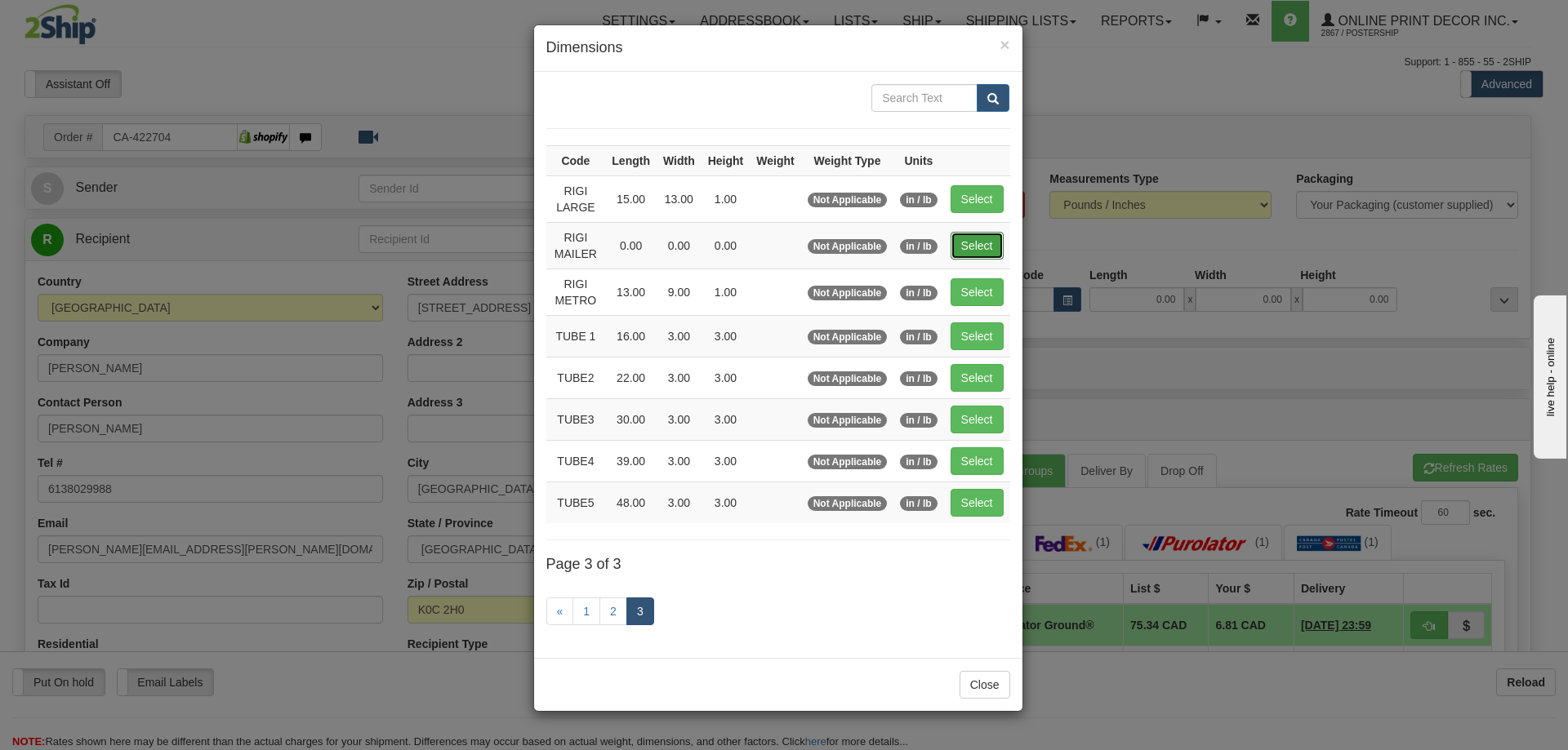
click at [988, 240] on button "Select" at bounding box center [976, 246] width 53 height 28
type input "RIGI MAILER"
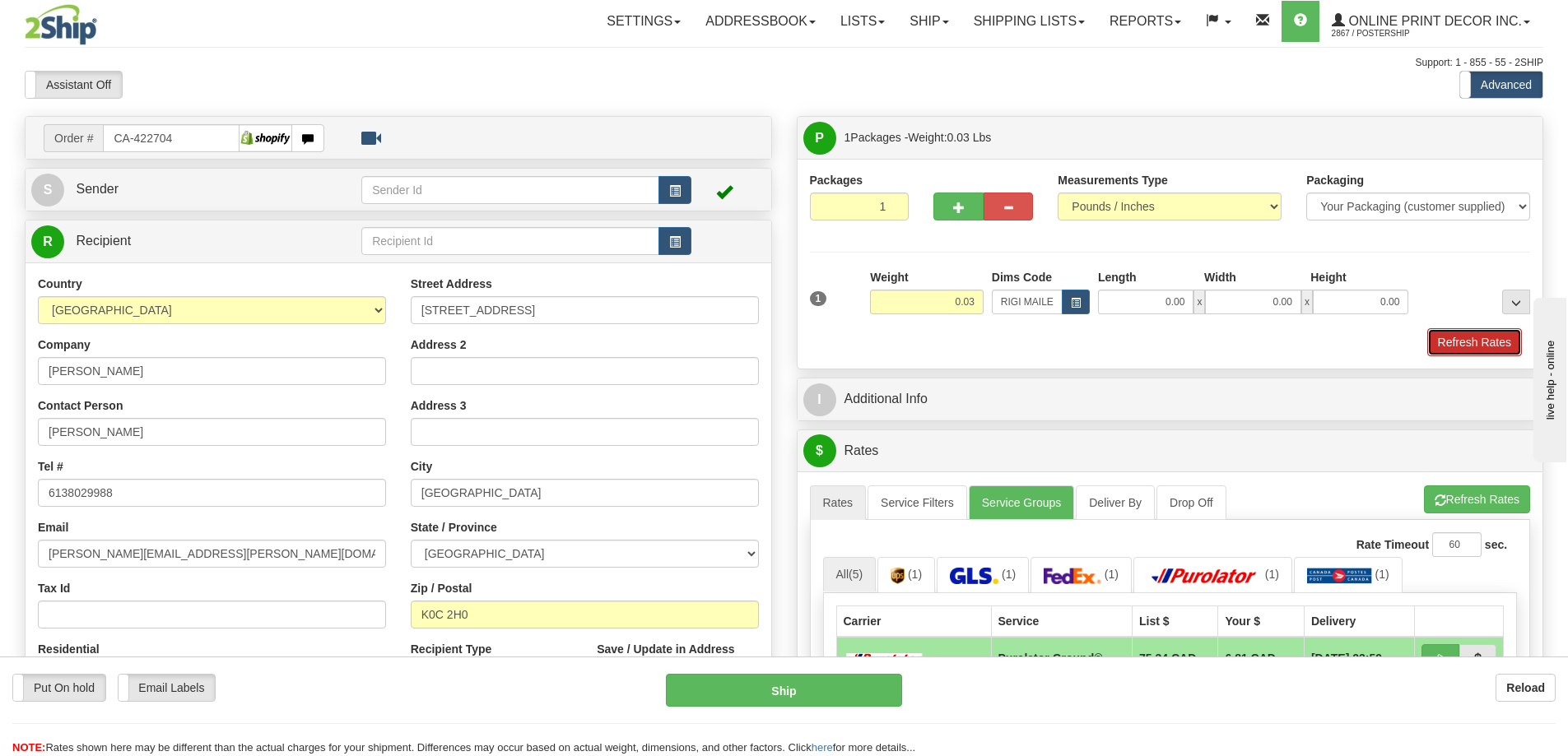
click at [1480, 348] on button "Refresh Rates" at bounding box center [1474, 342] width 95 height 28
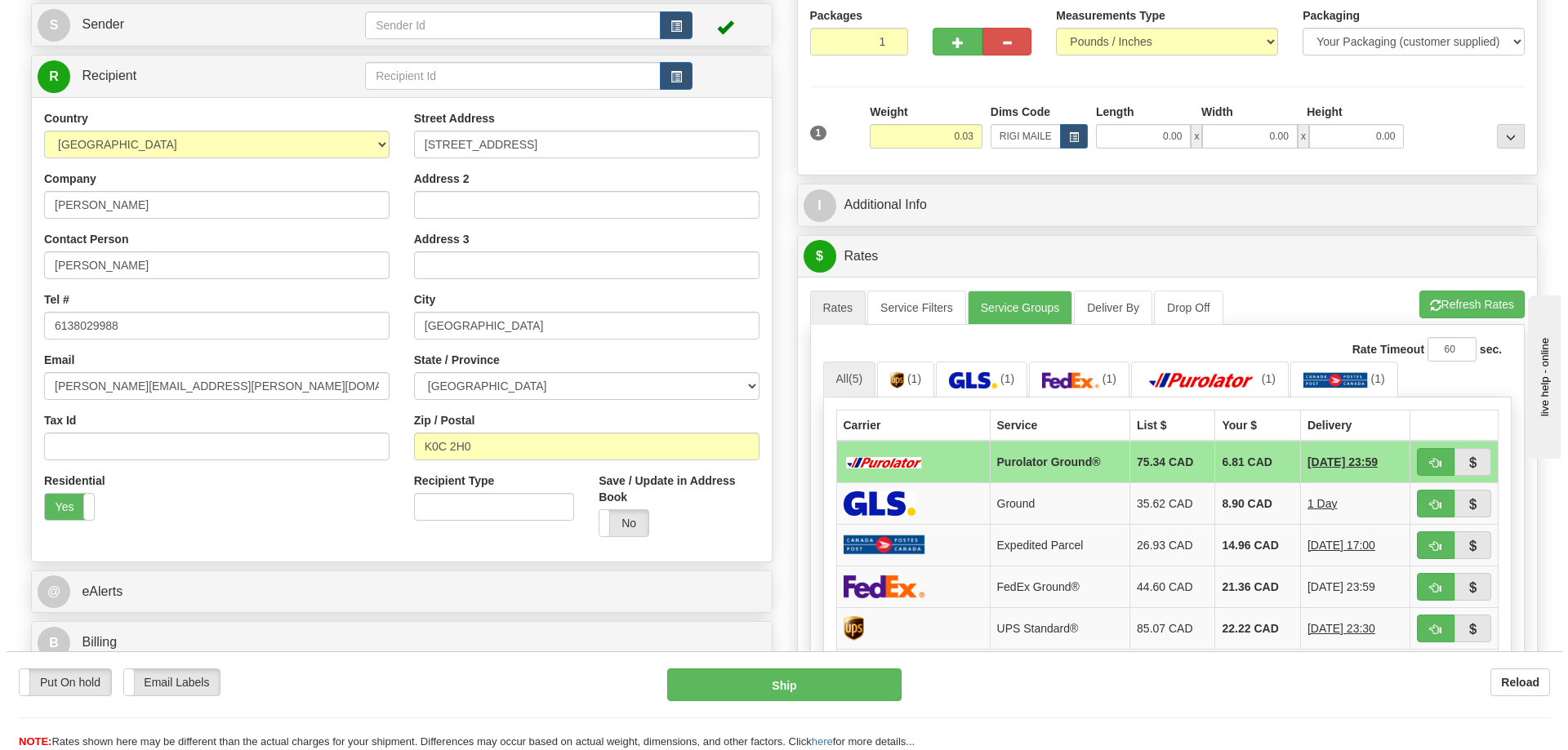
scroll to position [245, 0]
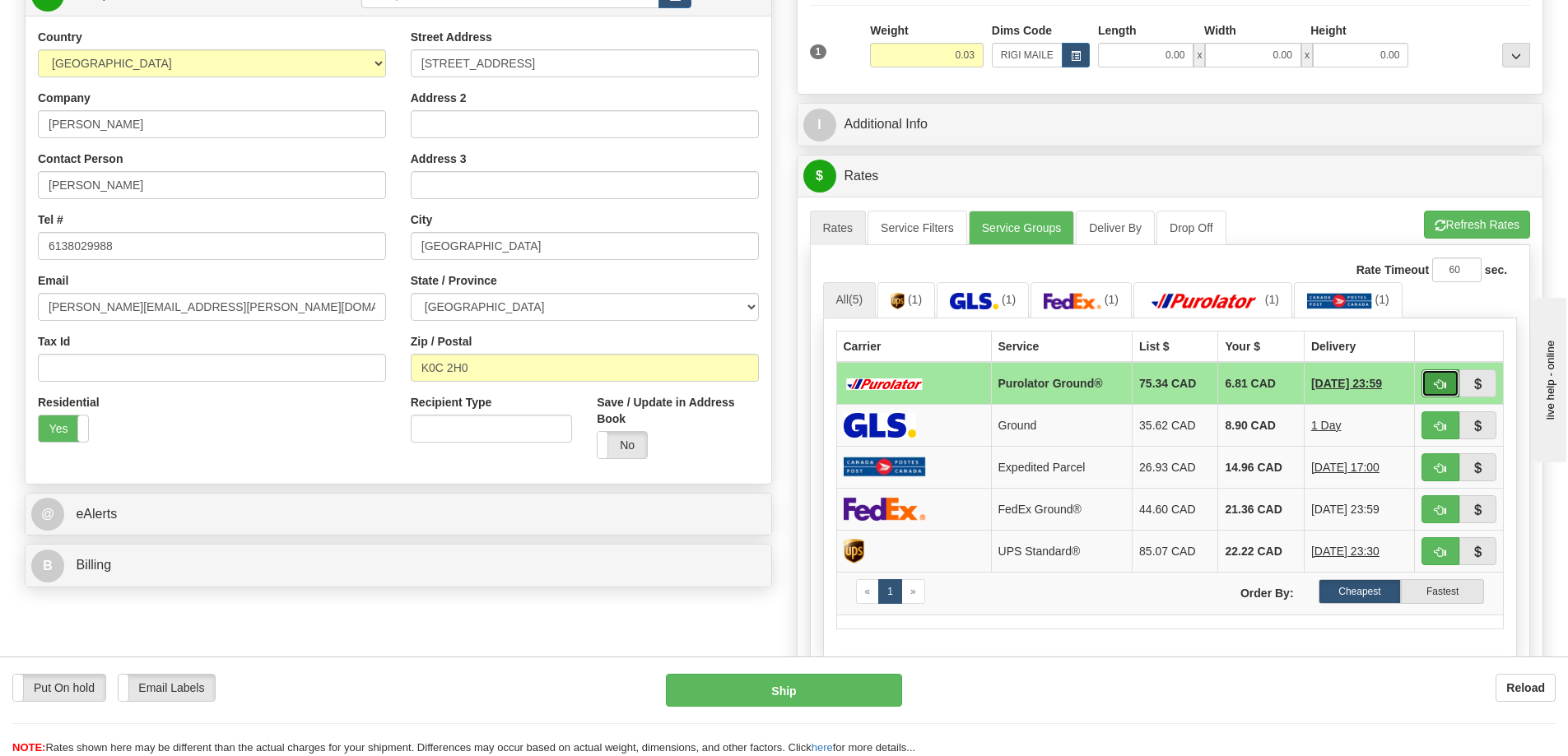
click at [1437, 387] on span "button" at bounding box center [1440, 384] width 11 height 10
type input "260"
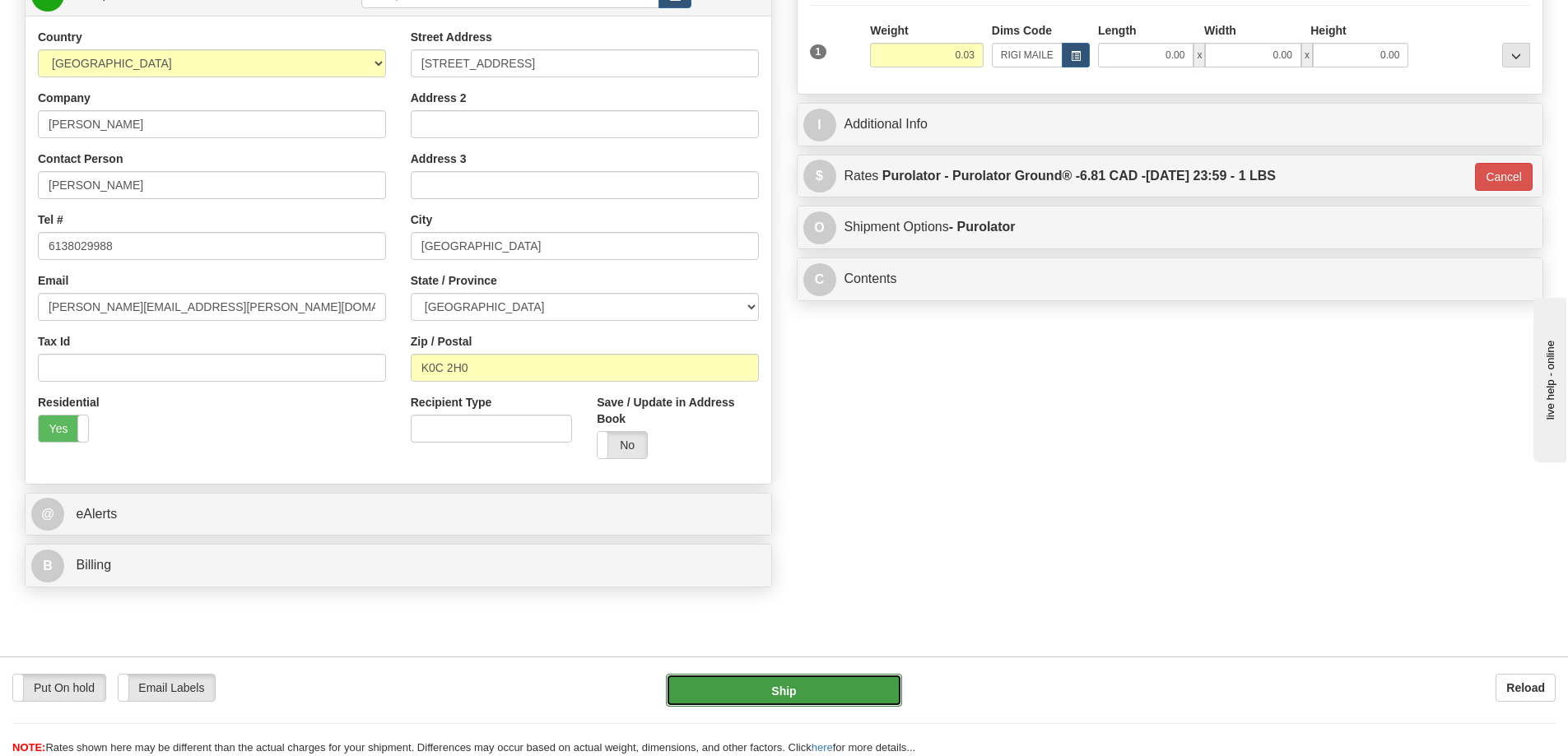
click at [809, 682] on button "Ship" at bounding box center [784, 690] width 236 height 33
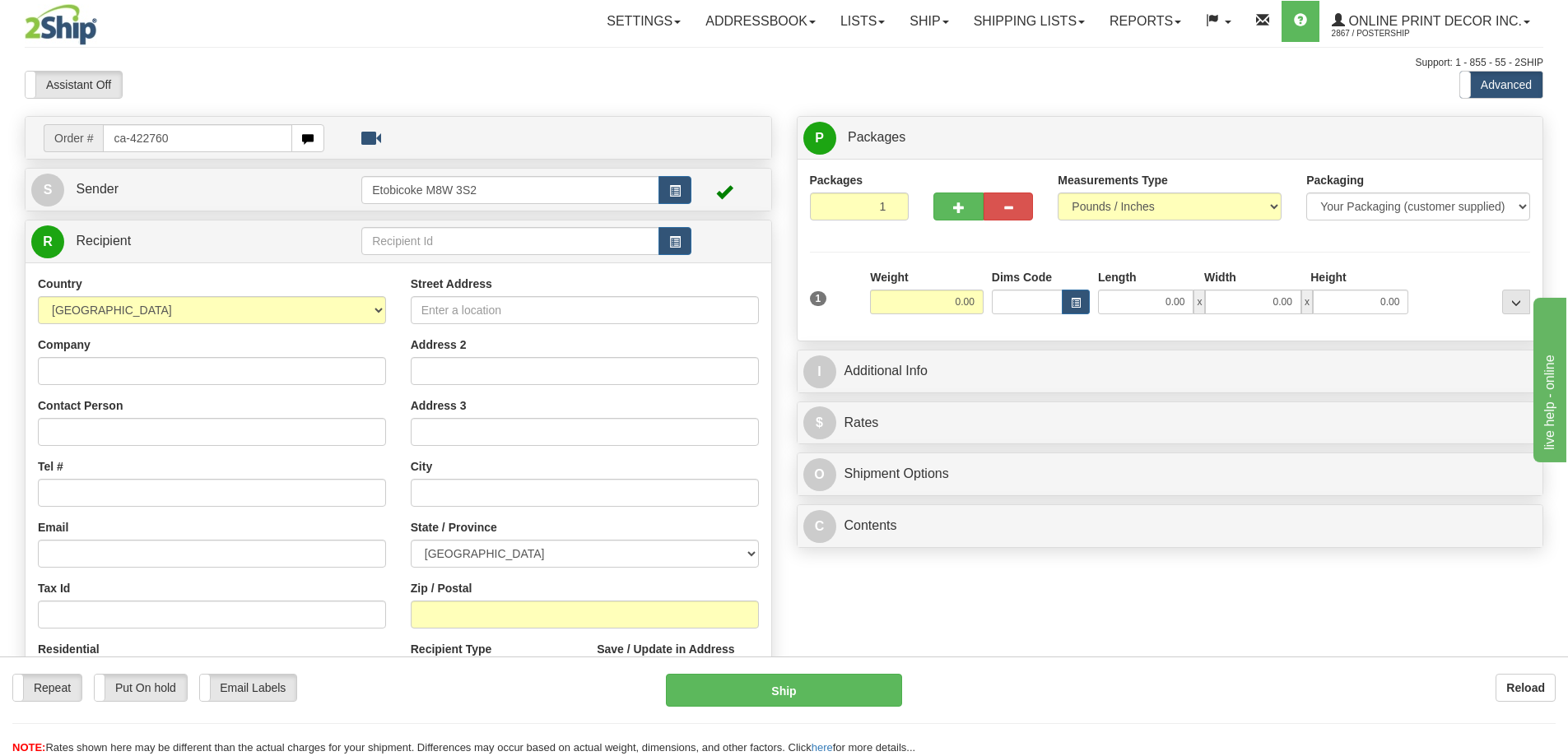
type input "ca-422760"
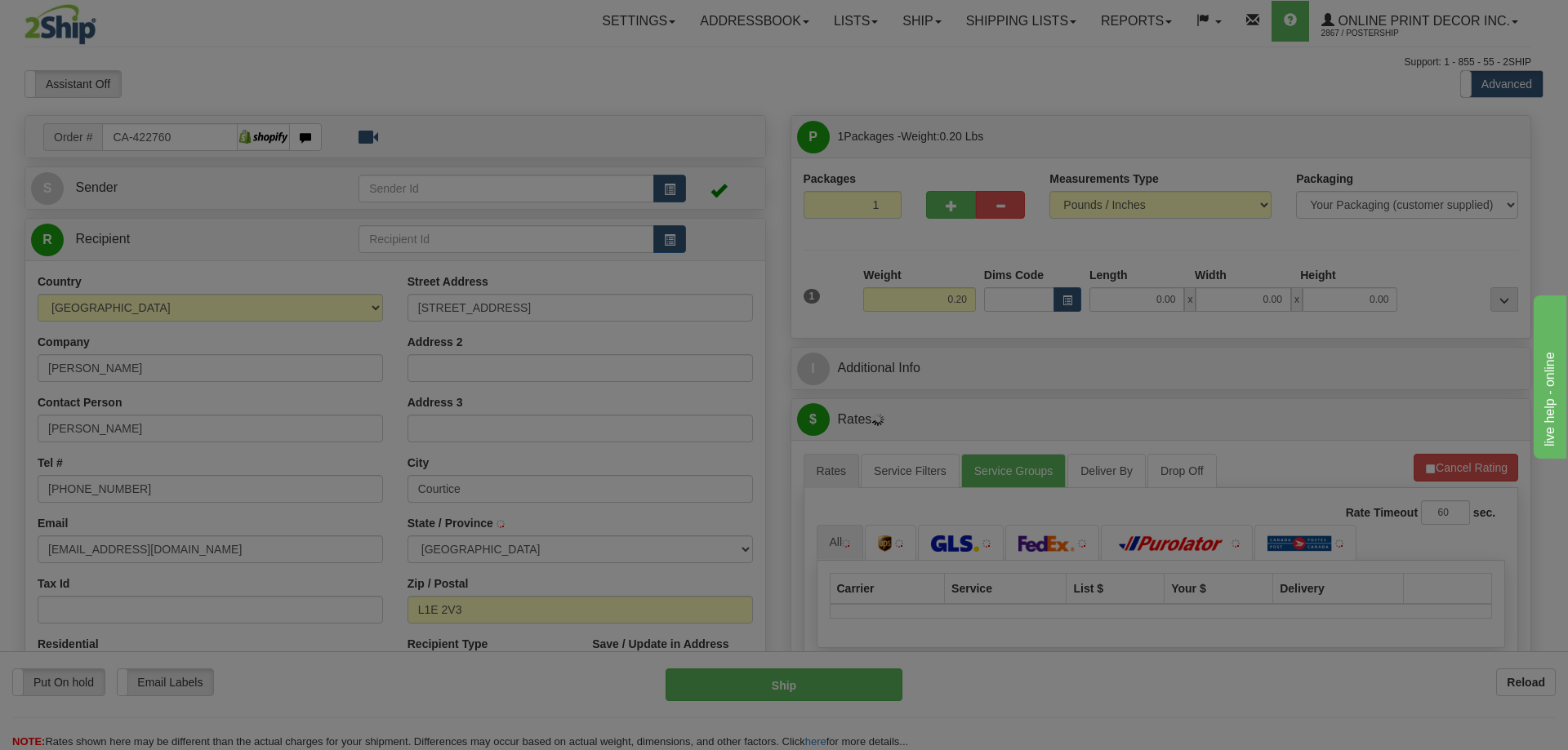
type input "COURTICE"
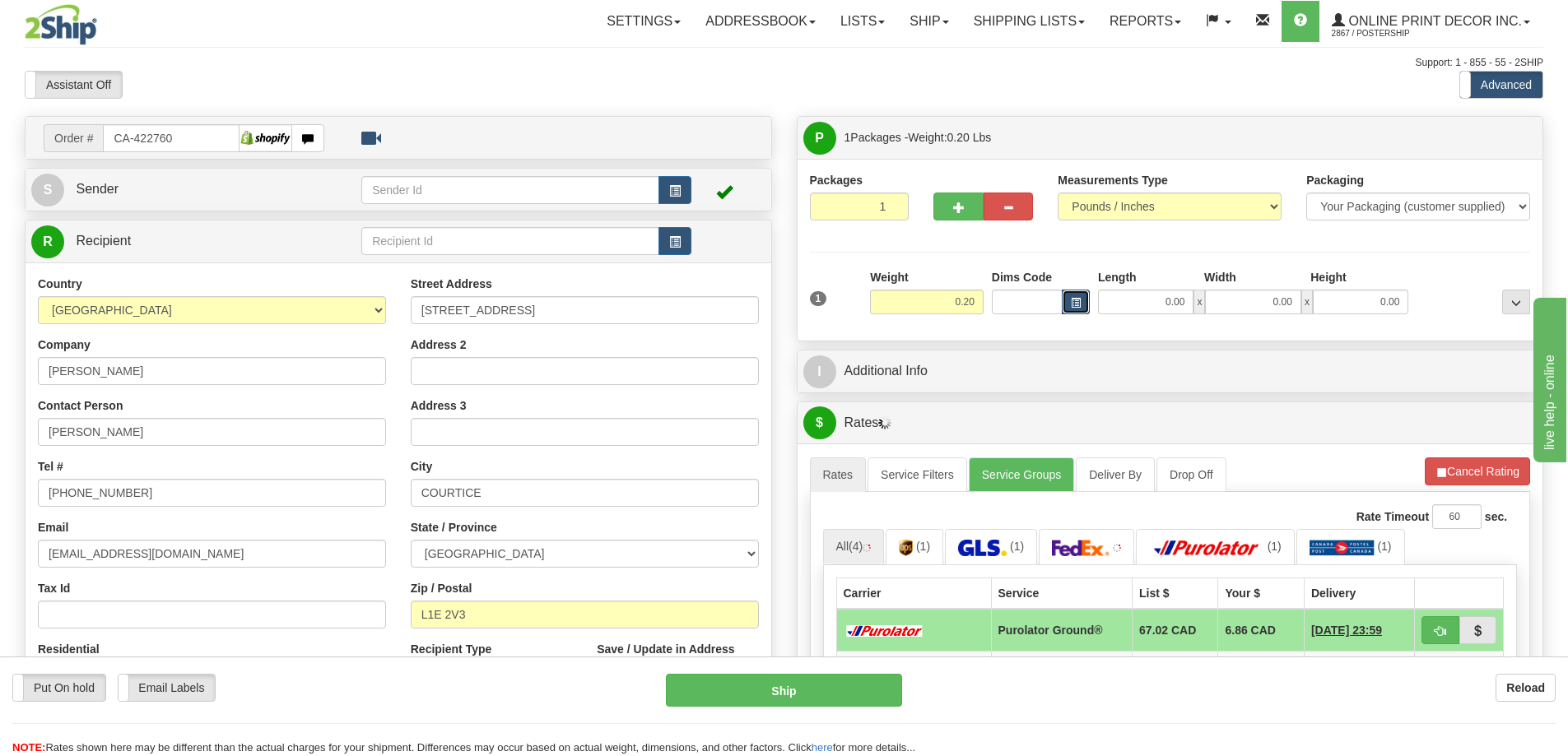
click at [1078, 301] on span "button" at bounding box center [1076, 303] width 9 height 9
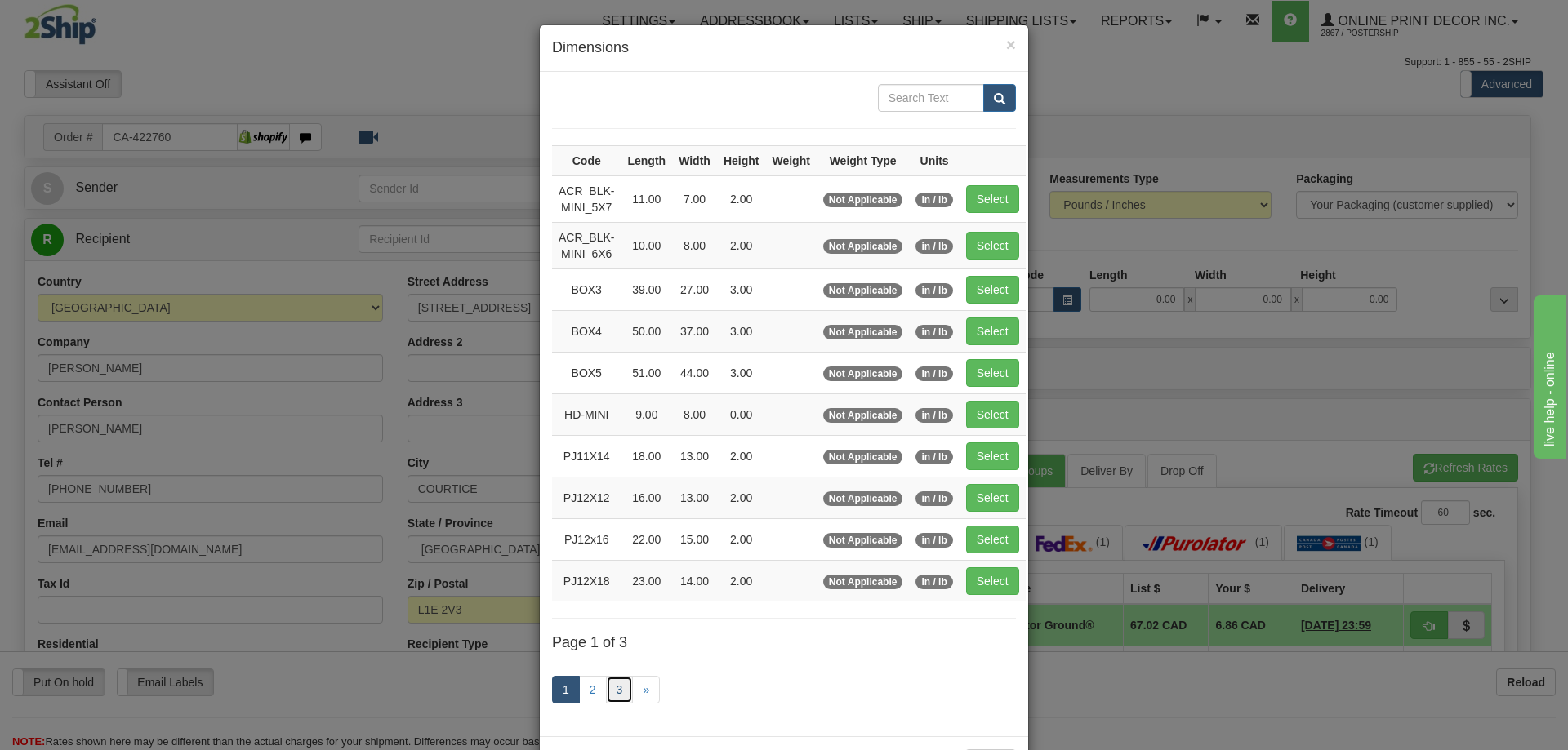
click at [609, 686] on link "3" at bounding box center [620, 690] width 28 height 28
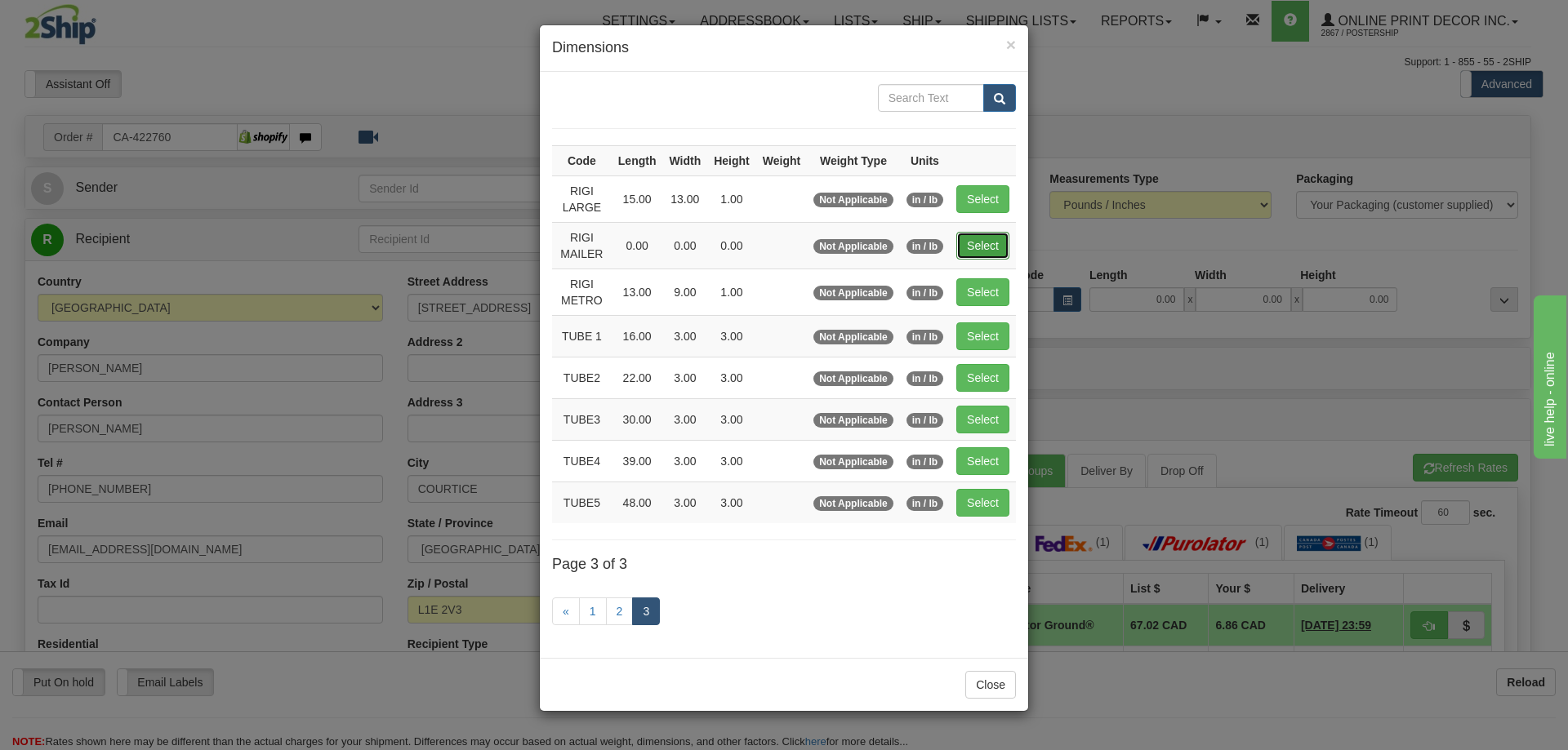
click at [974, 250] on button "Select" at bounding box center [983, 246] width 53 height 28
type input "RIGI MAILER"
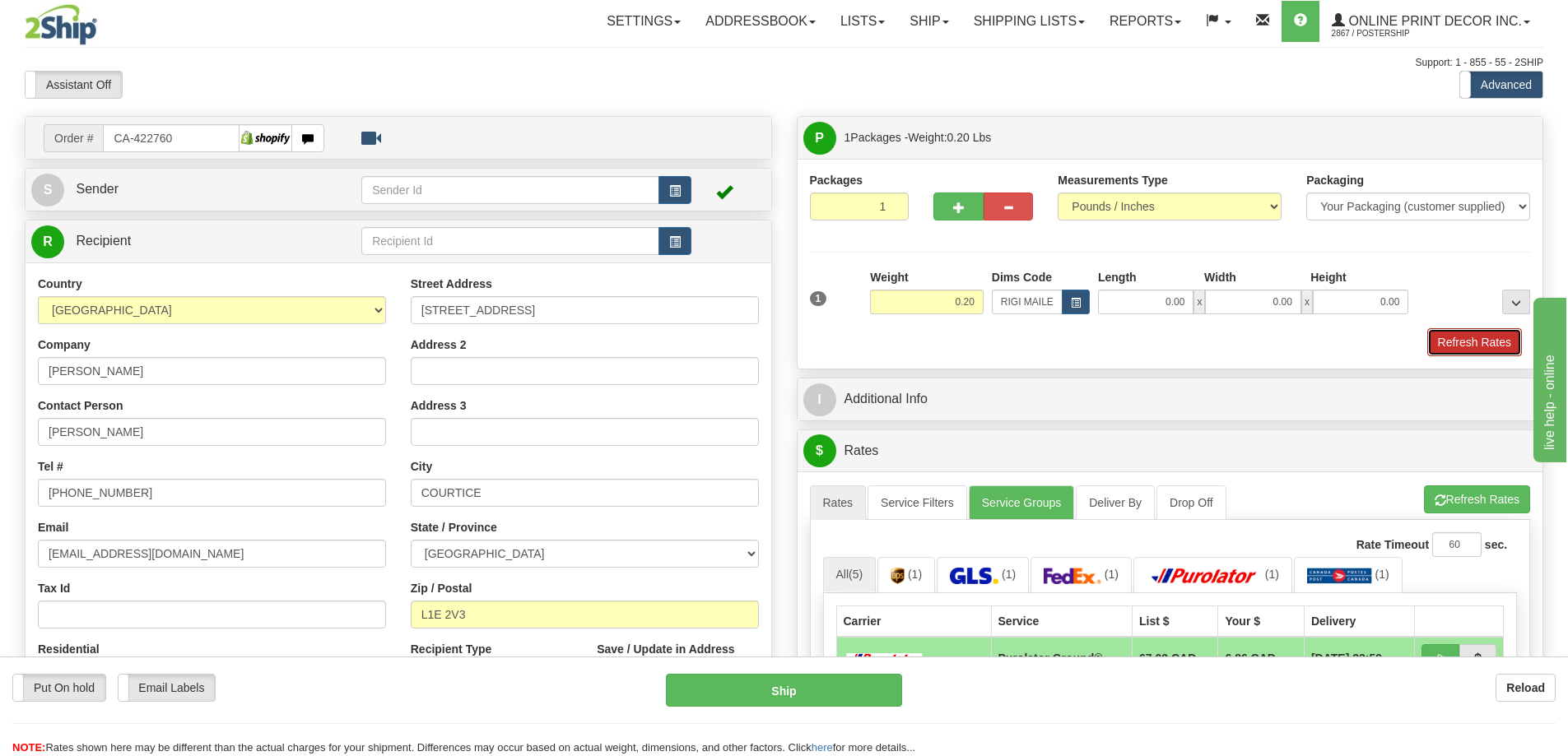
click at [1473, 350] on button "Refresh Rates" at bounding box center [1474, 342] width 95 height 28
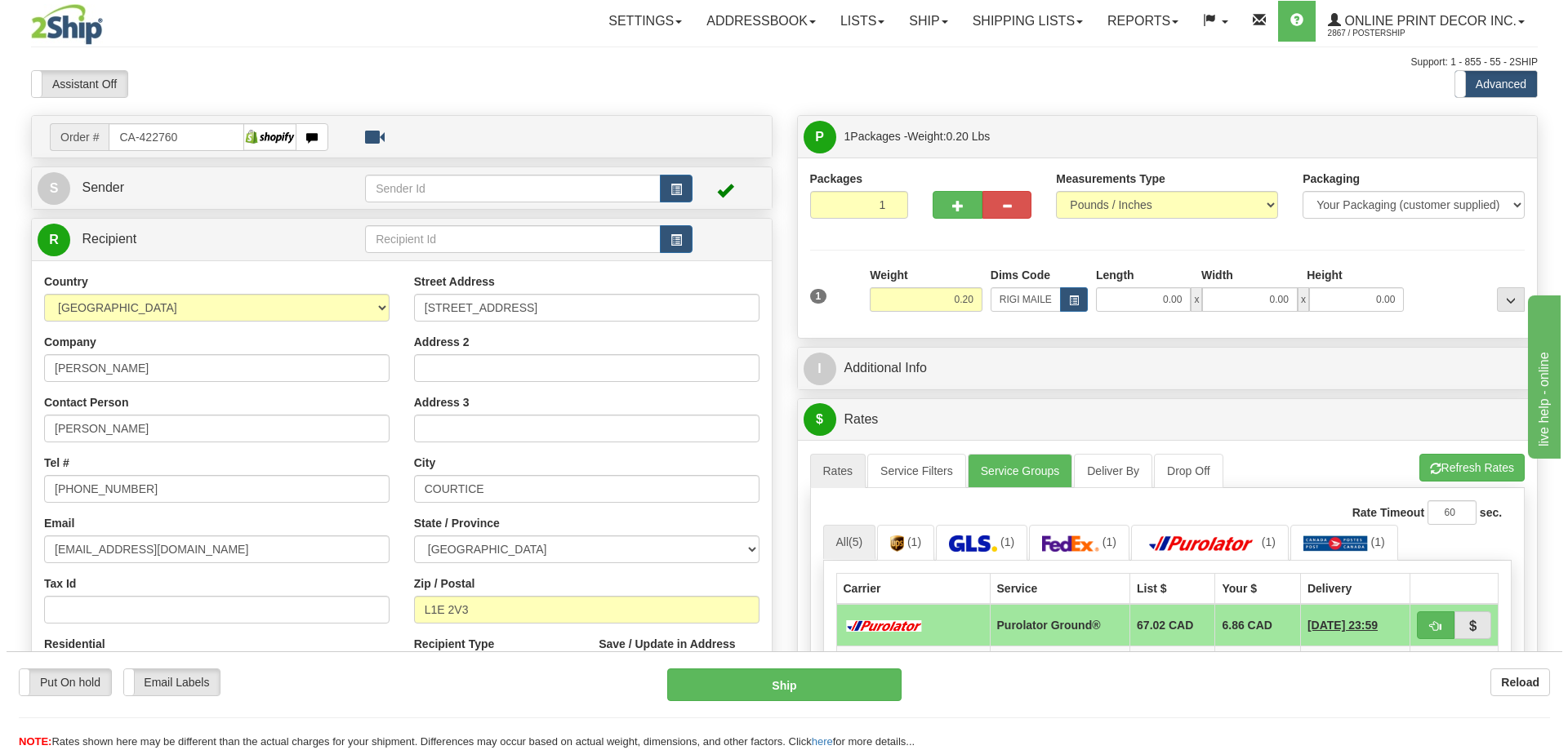
scroll to position [245, 0]
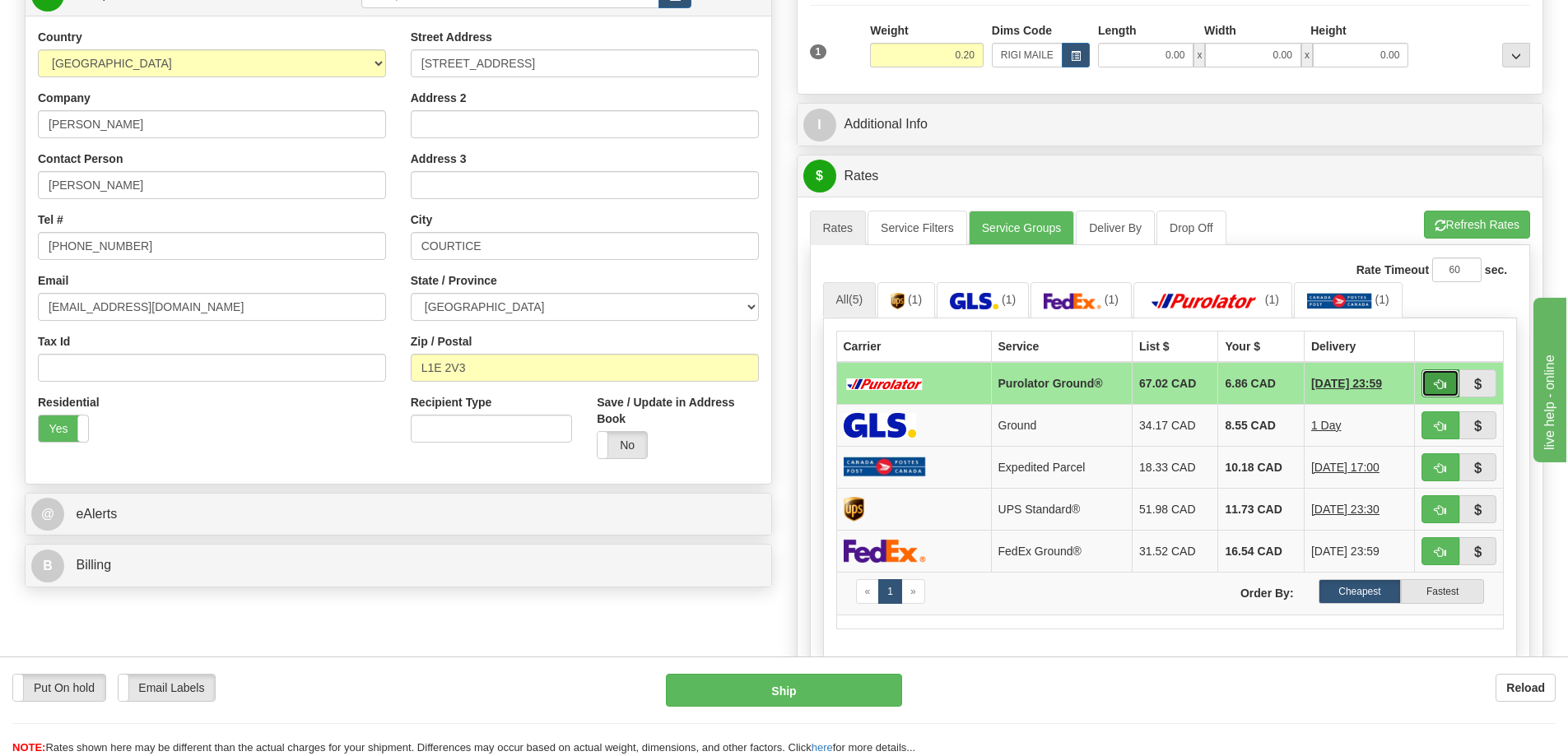
click at [1441, 378] on button "button" at bounding box center [1440, 384] width 38 height 28
type input "260"
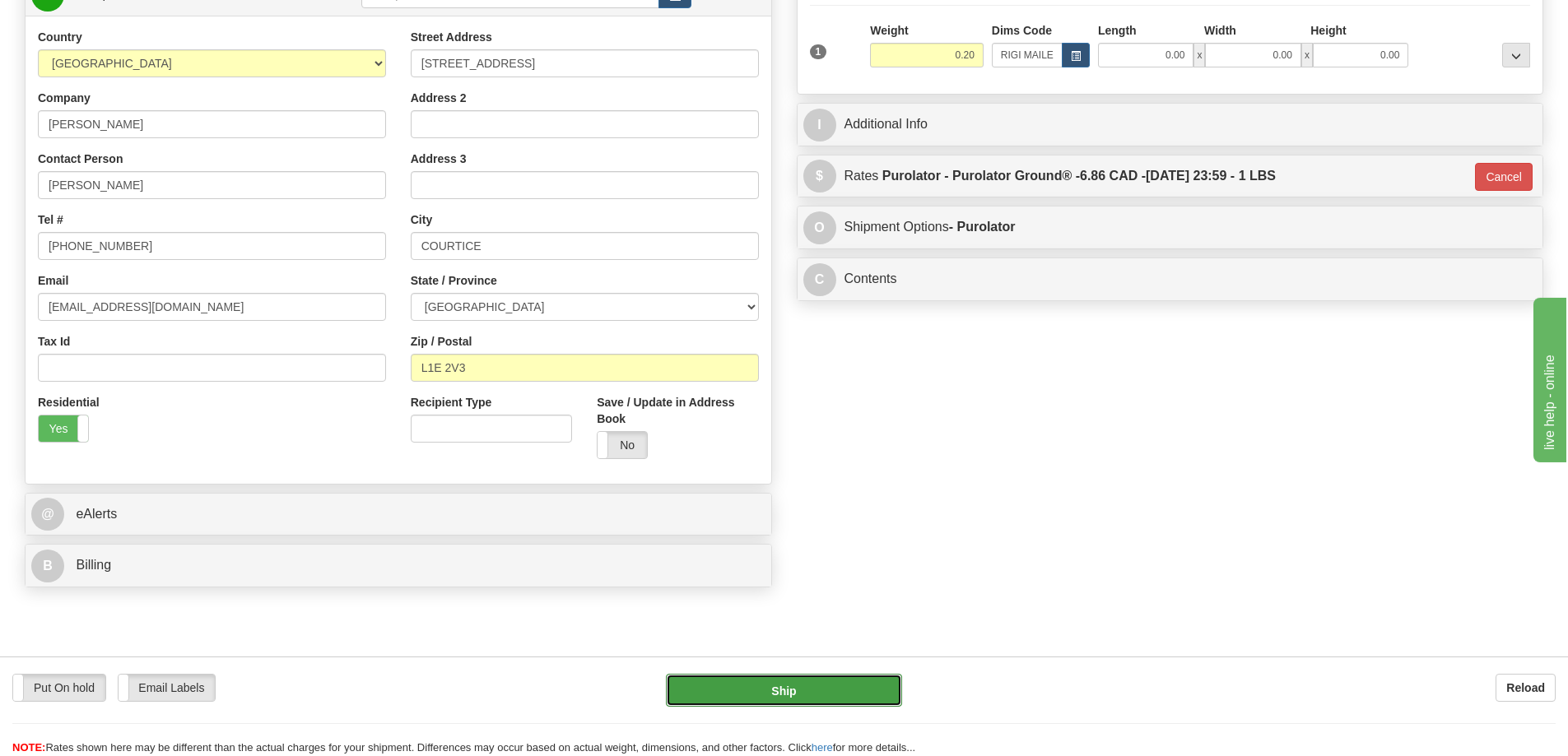
click at [811, 682] on button "Ship" at bounding box center [784, 690] width 236 height 33
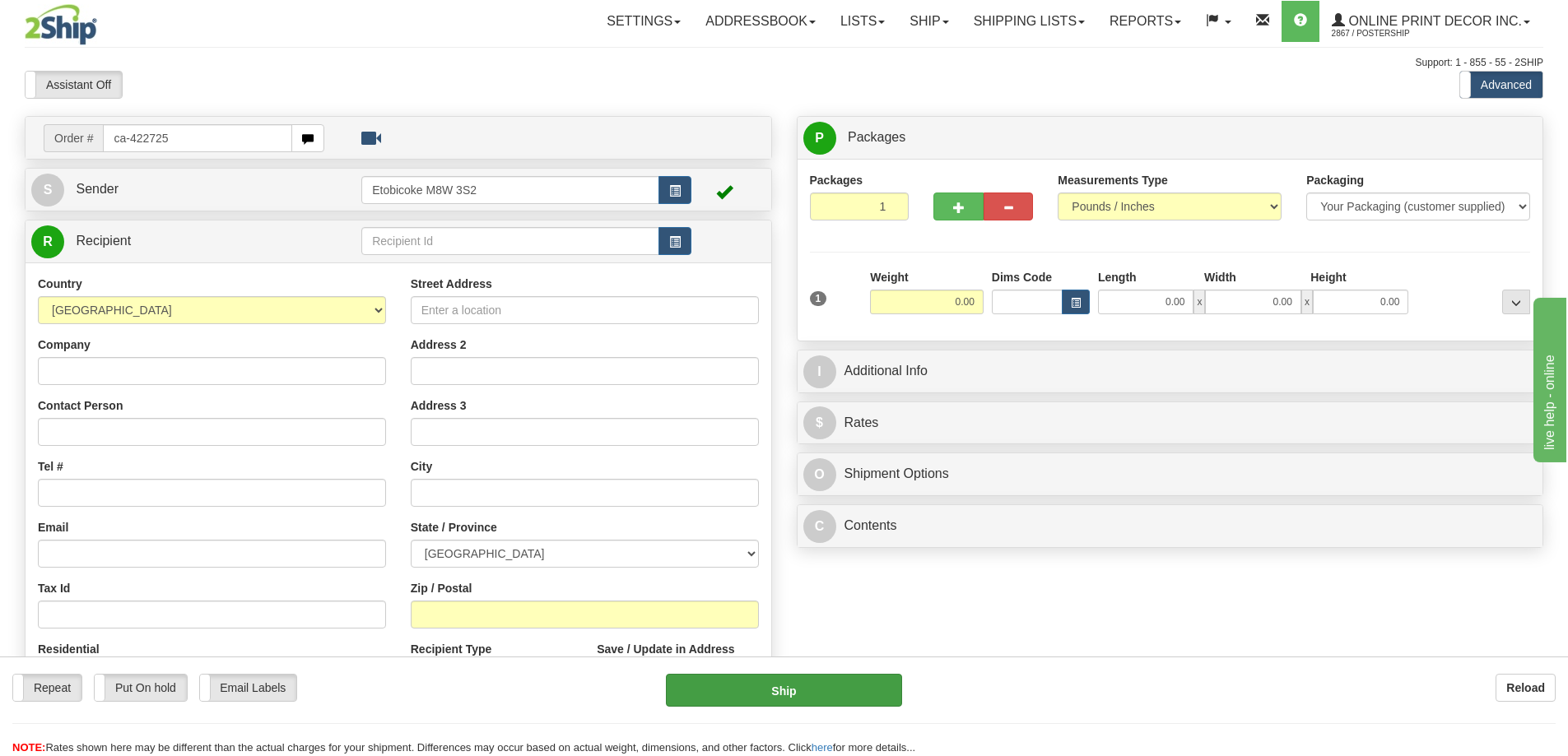
type input "ca-422725"
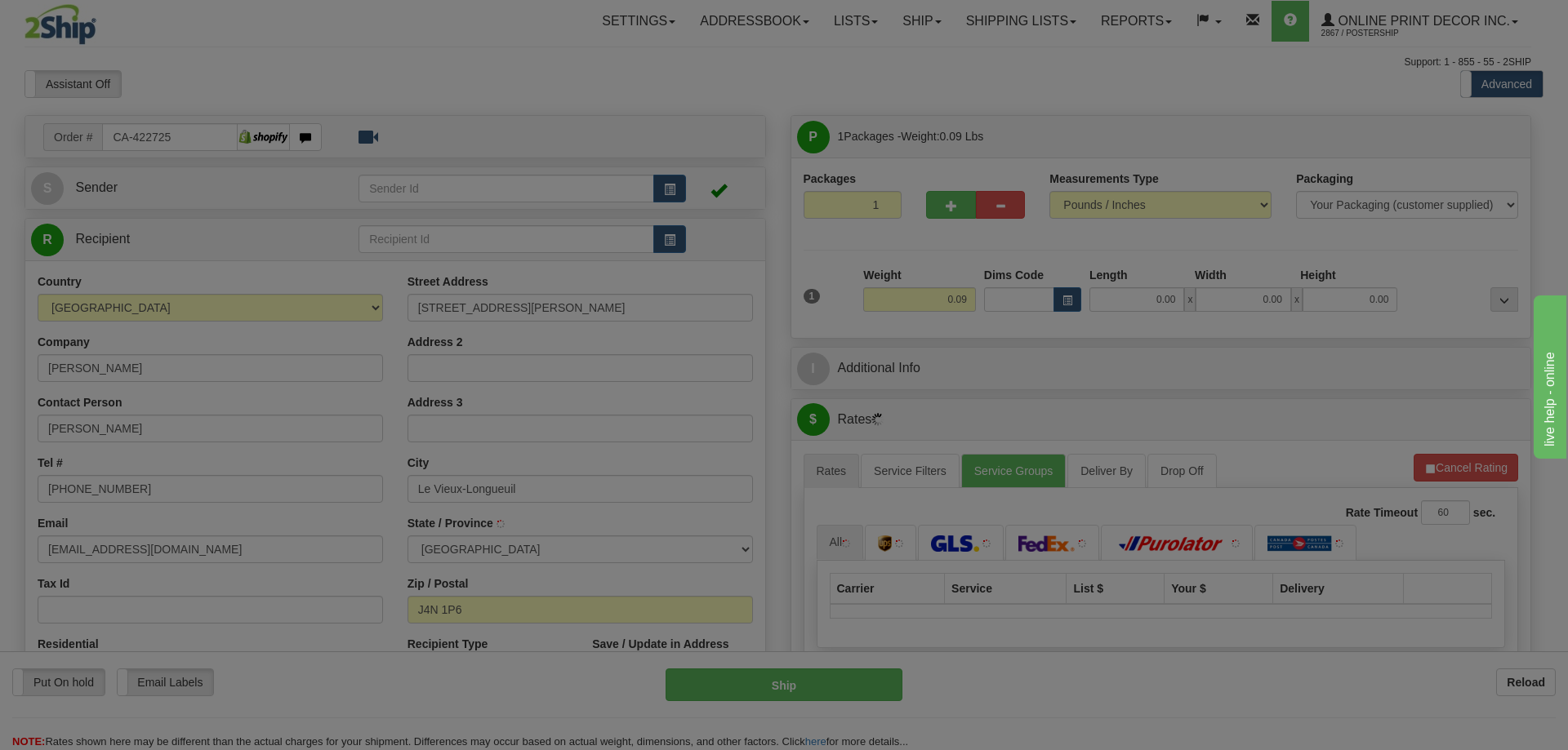
type input "LONGUEUIL"
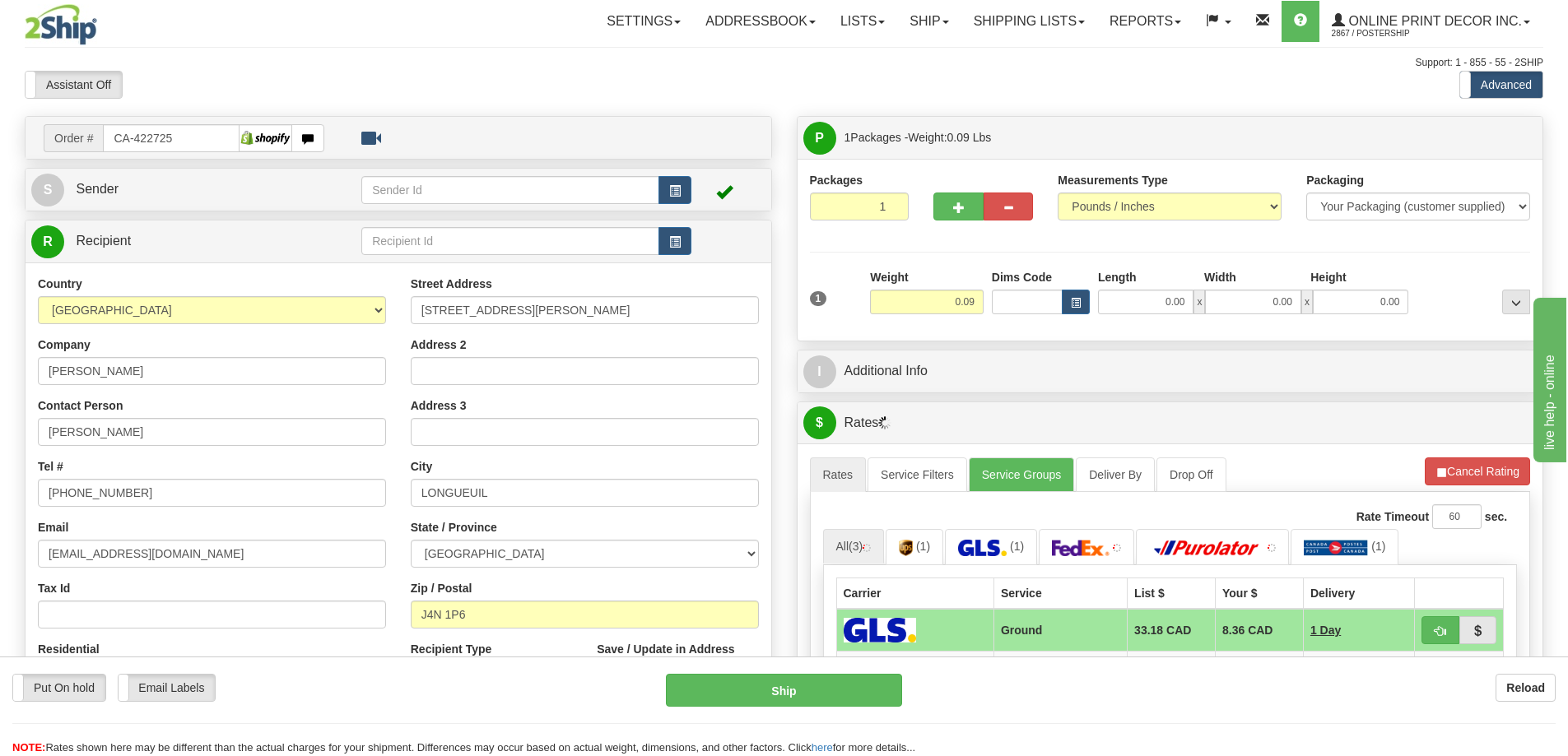
click at [1080, 287] on div "Dims Code" at bounding box center [1041, 292] width 106 height 45
click at [1077, 299] on span "button" at bounding box center [1076, 303] width 9 height 9
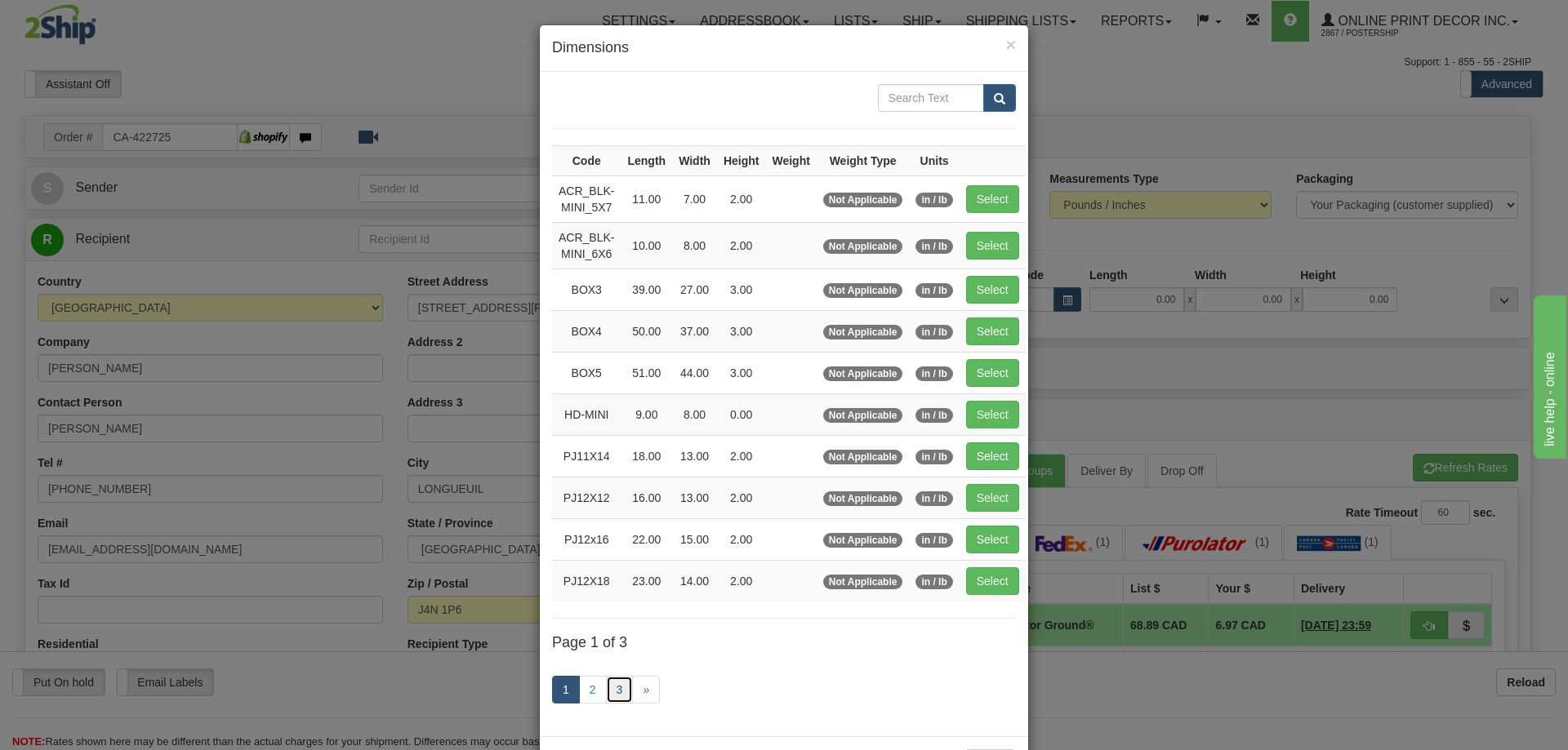
click at [609, 688] on link "3" at bounding box center [620, 690] width 28 height 28
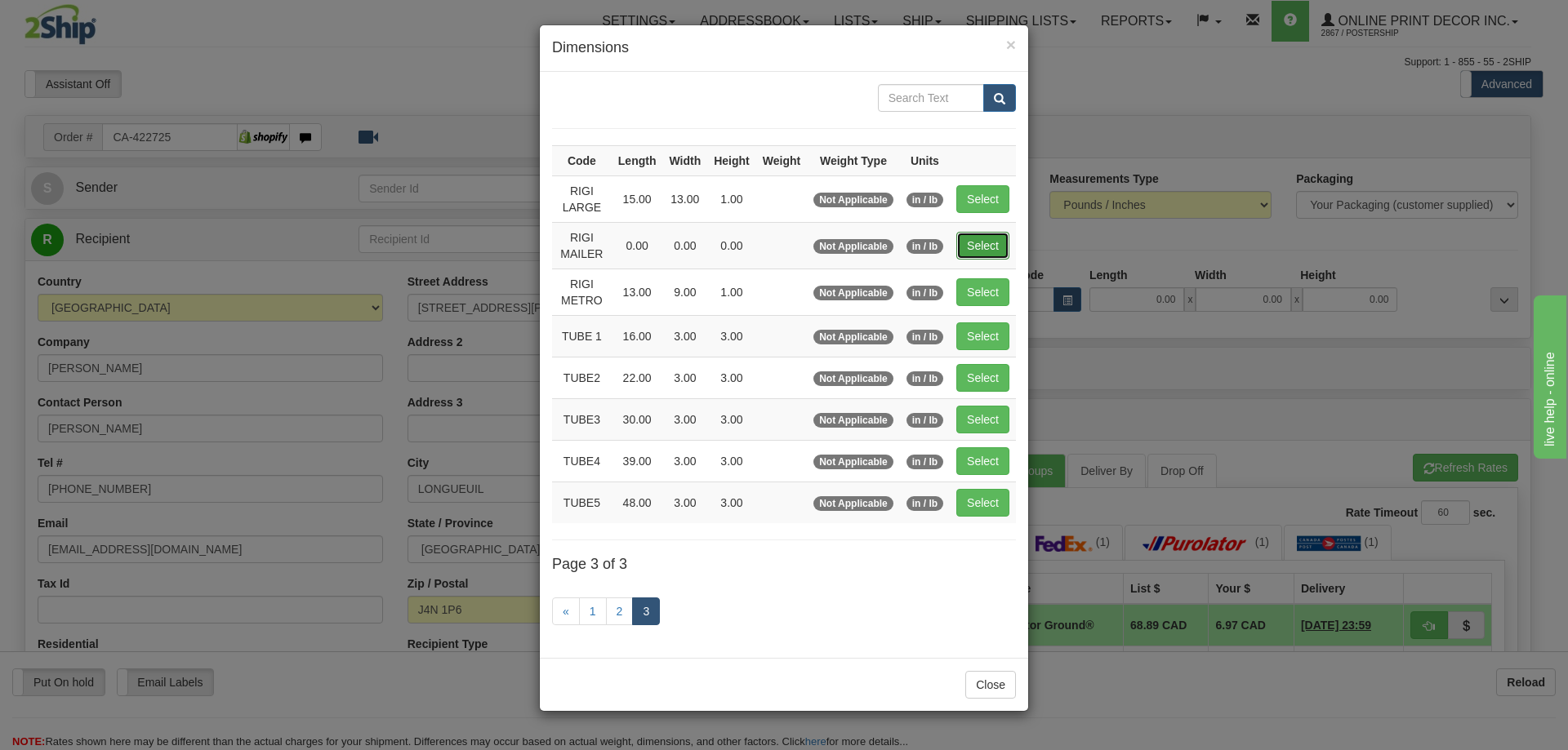
click at [977, 246] on button "Select" at bounding box center [983, 246] width 53 height 28
type input "RIGI MAILER"
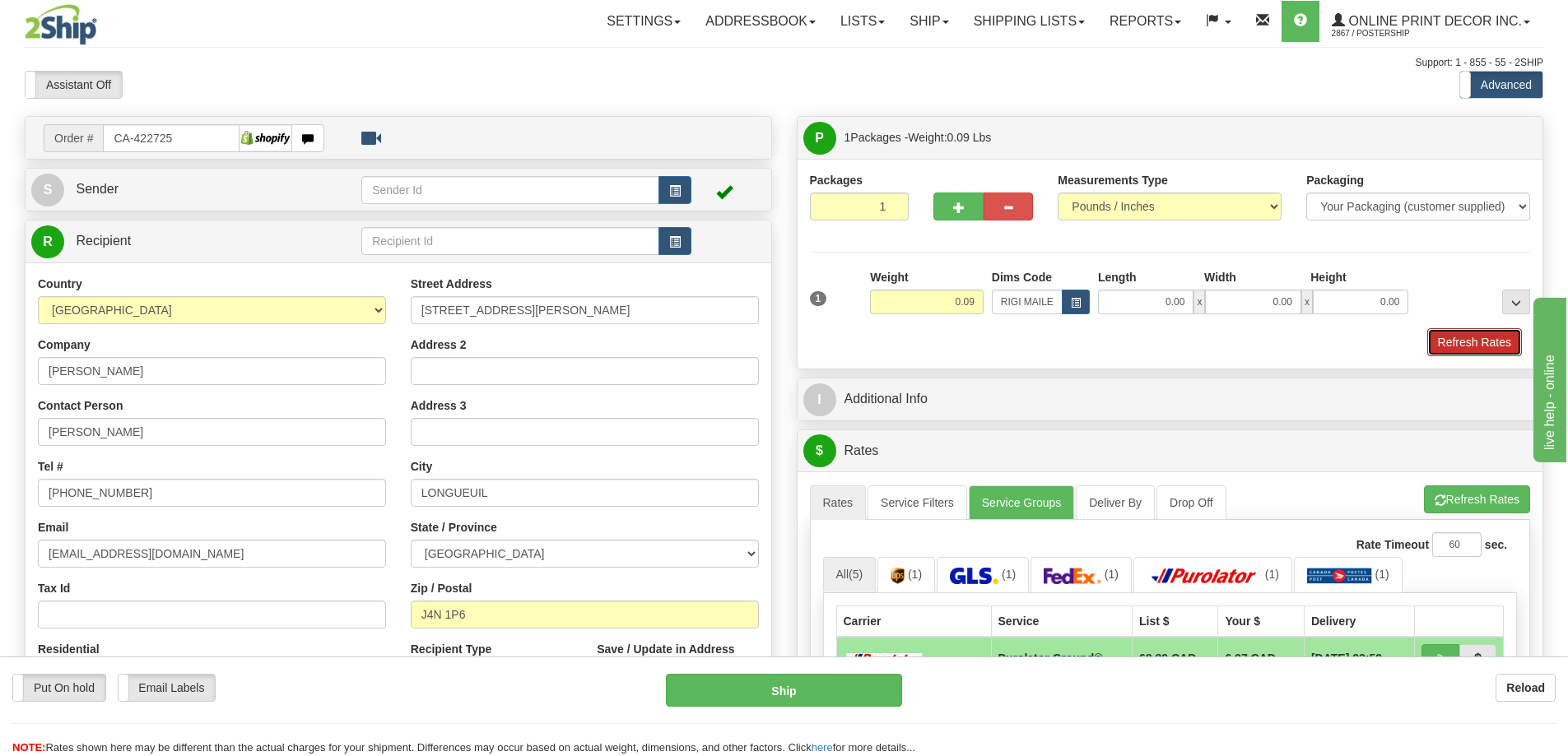
click at [1452, 345] on button "Refresh Rates" at bounding box center [1474, 342] width 95 height 28
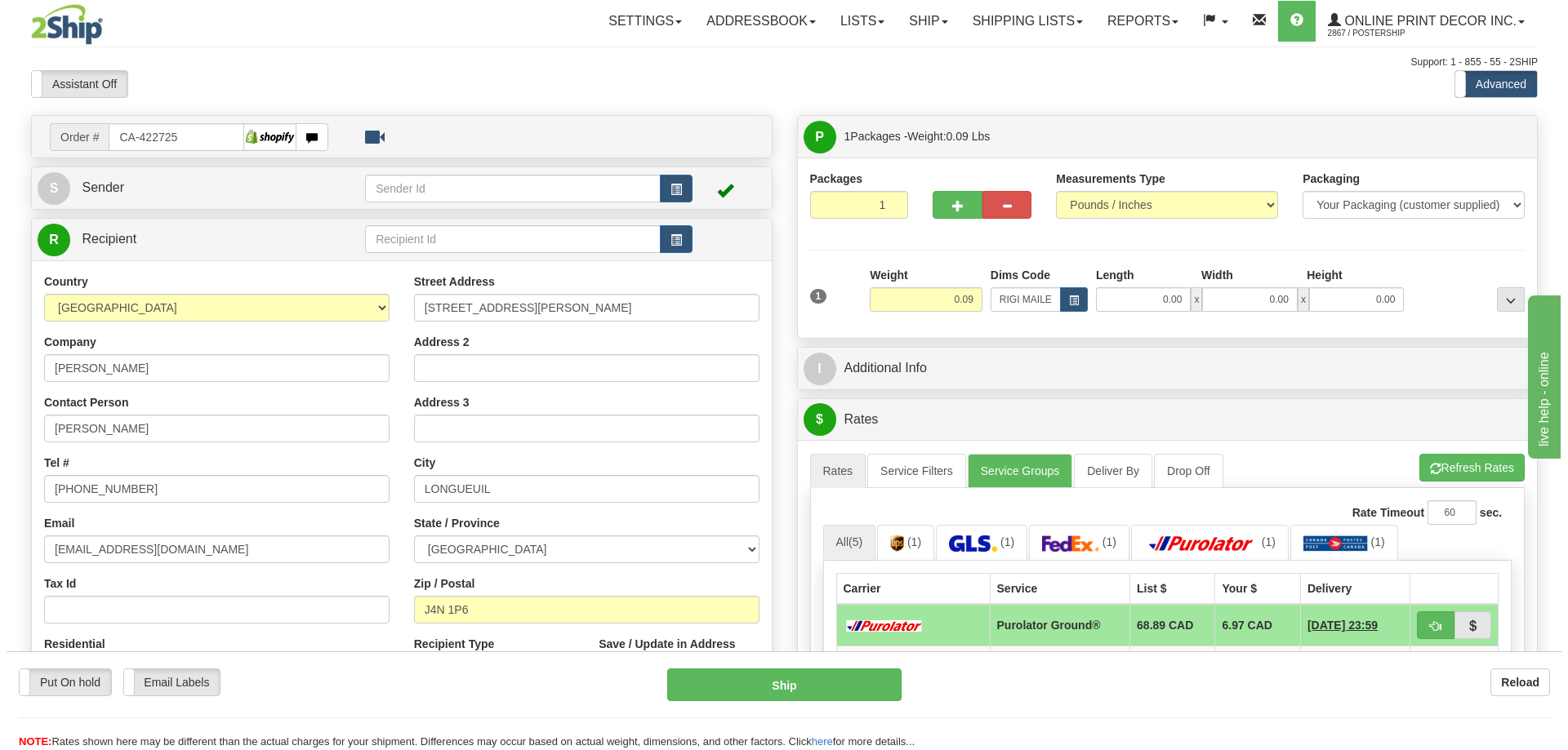
scroll to position [245, 0]
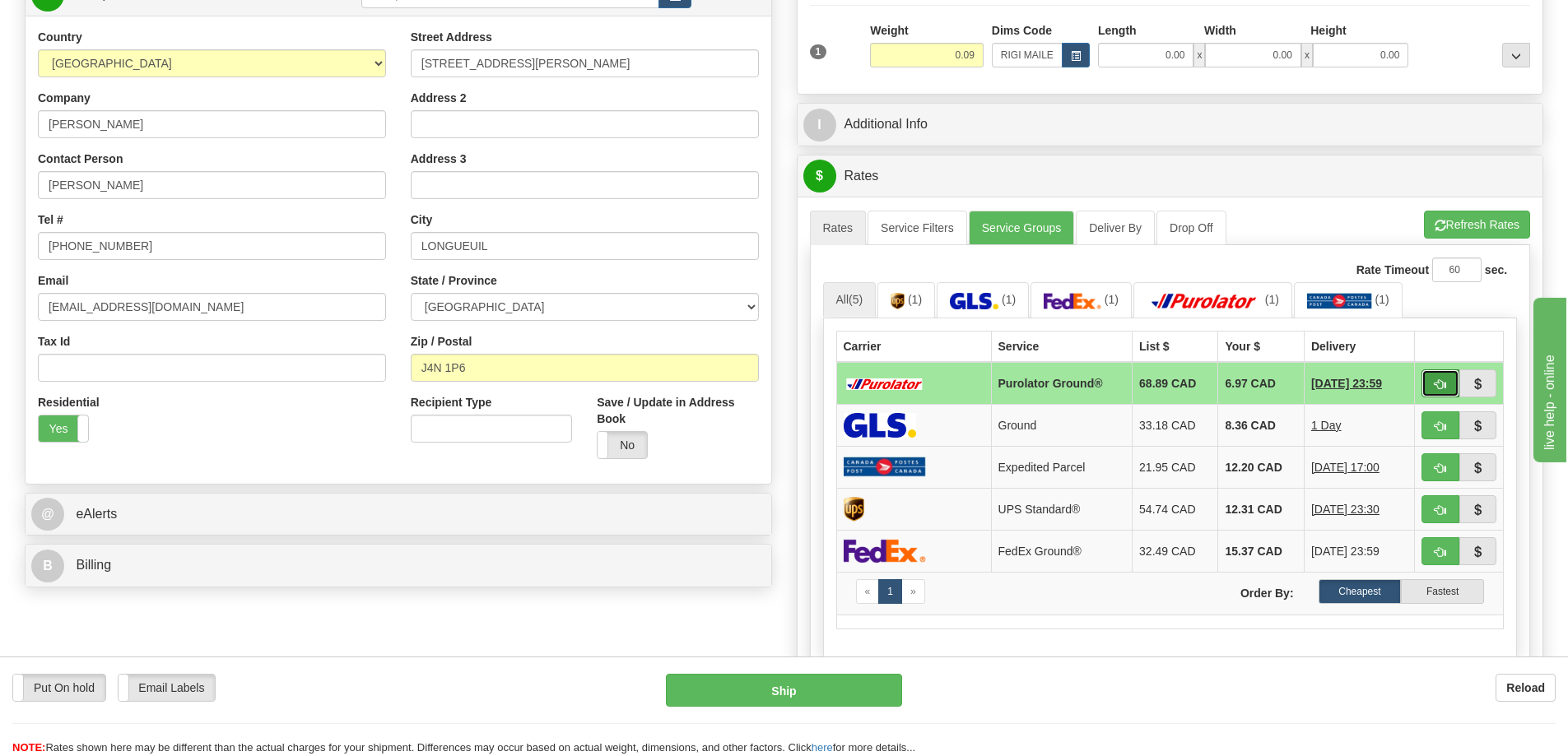
click at [1428, 372] on button "button" at bounding box center [1440, 384] width 38 height 28
type input "260"
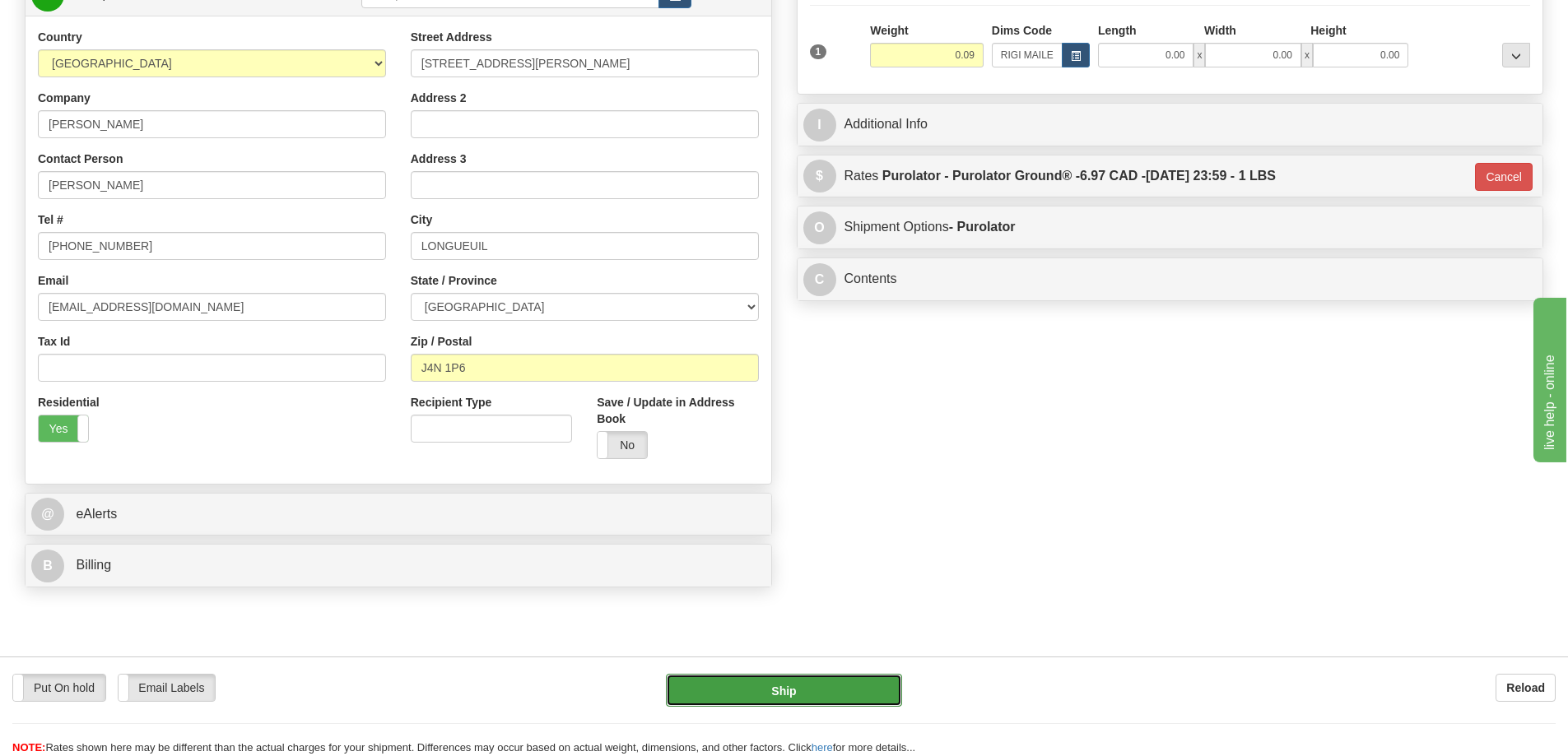
click at [804, 683] on button "Ship" at bounding box center [784, 690] width 236 height 33
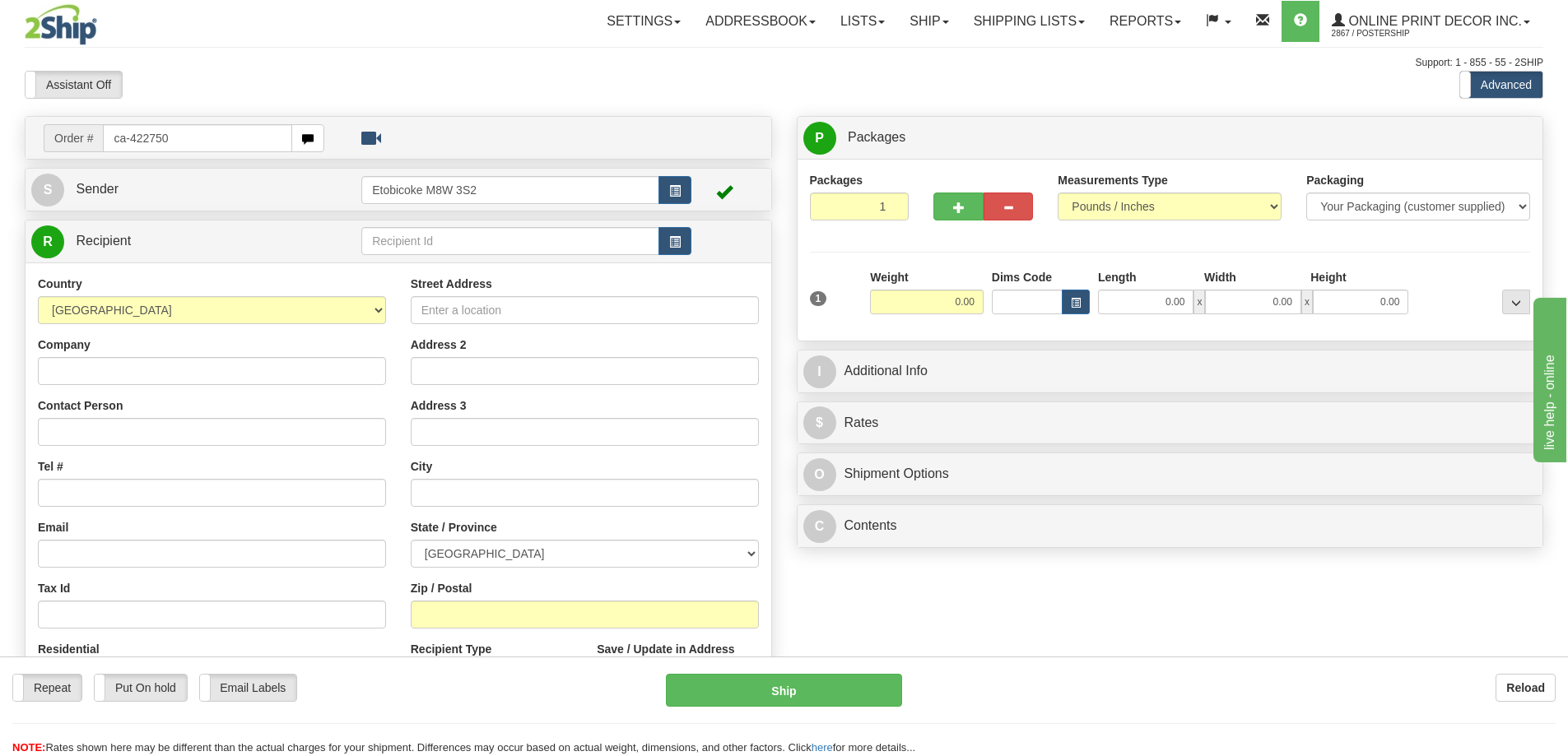
type input "ca-422750"
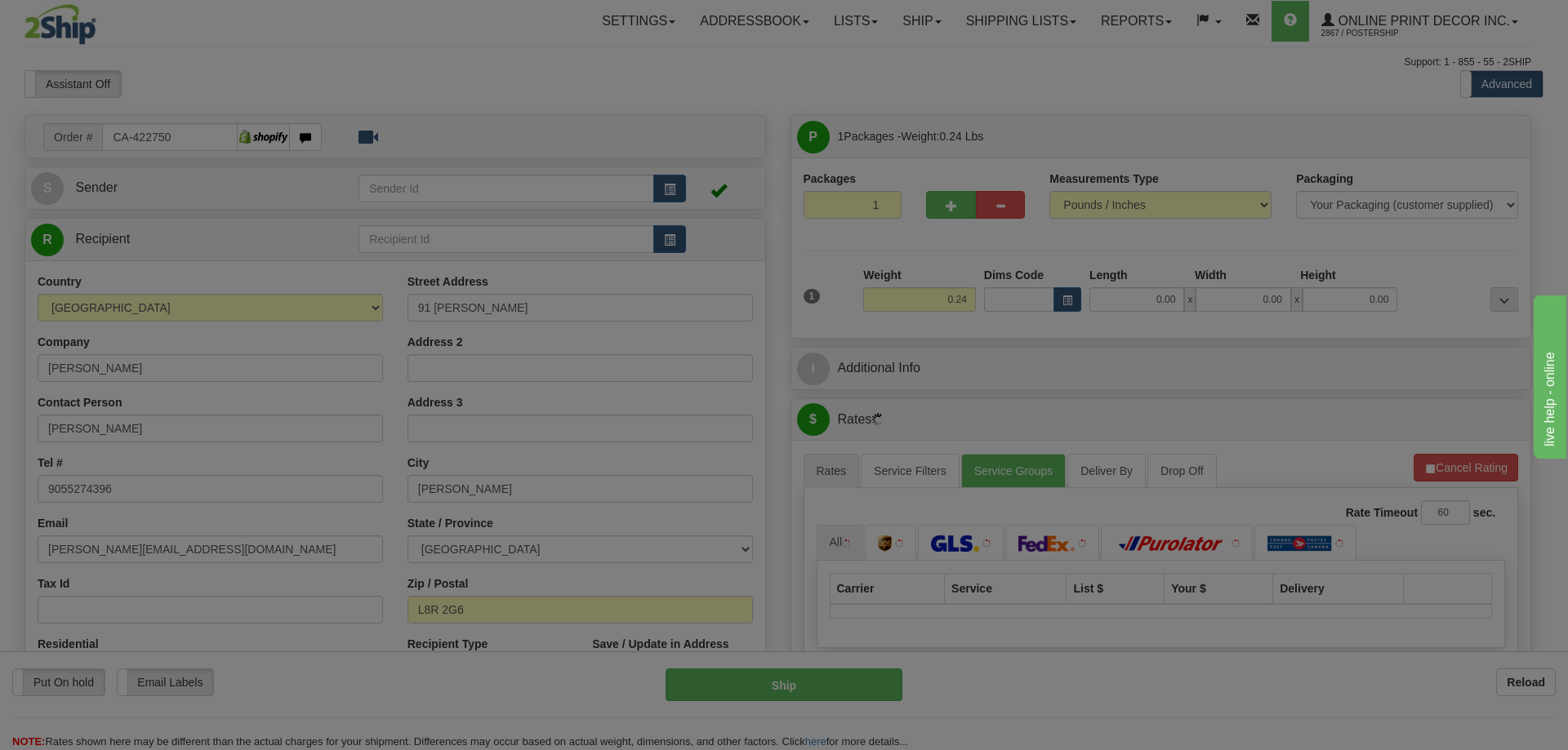
type input "[PERSON_NAME]"
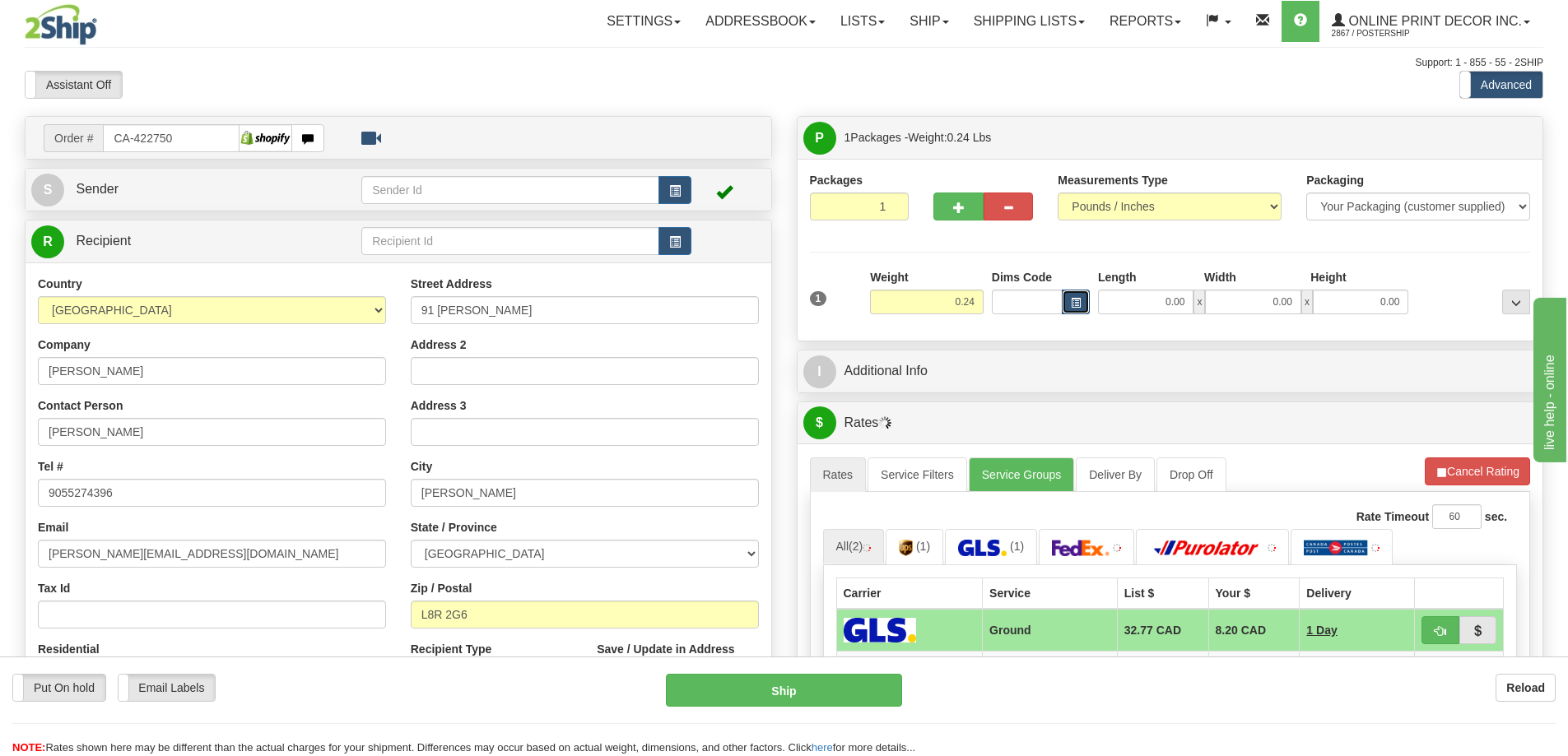
click at [1076, 296] on button "button" at bounding box center [1076, 301] width 28 height 25
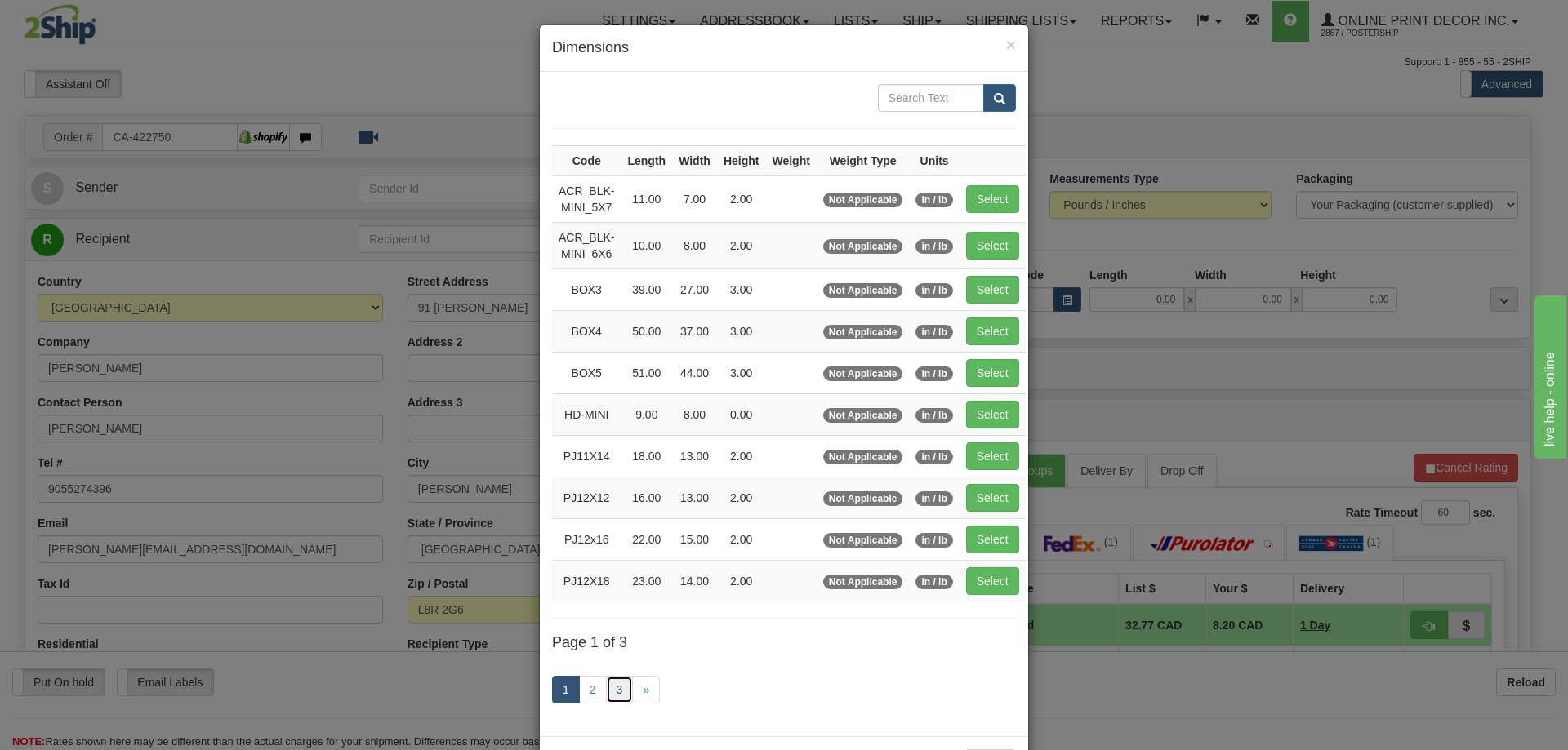
click at [609, 680] on link "3" at bounding box center [620, 690] width 28 height 28
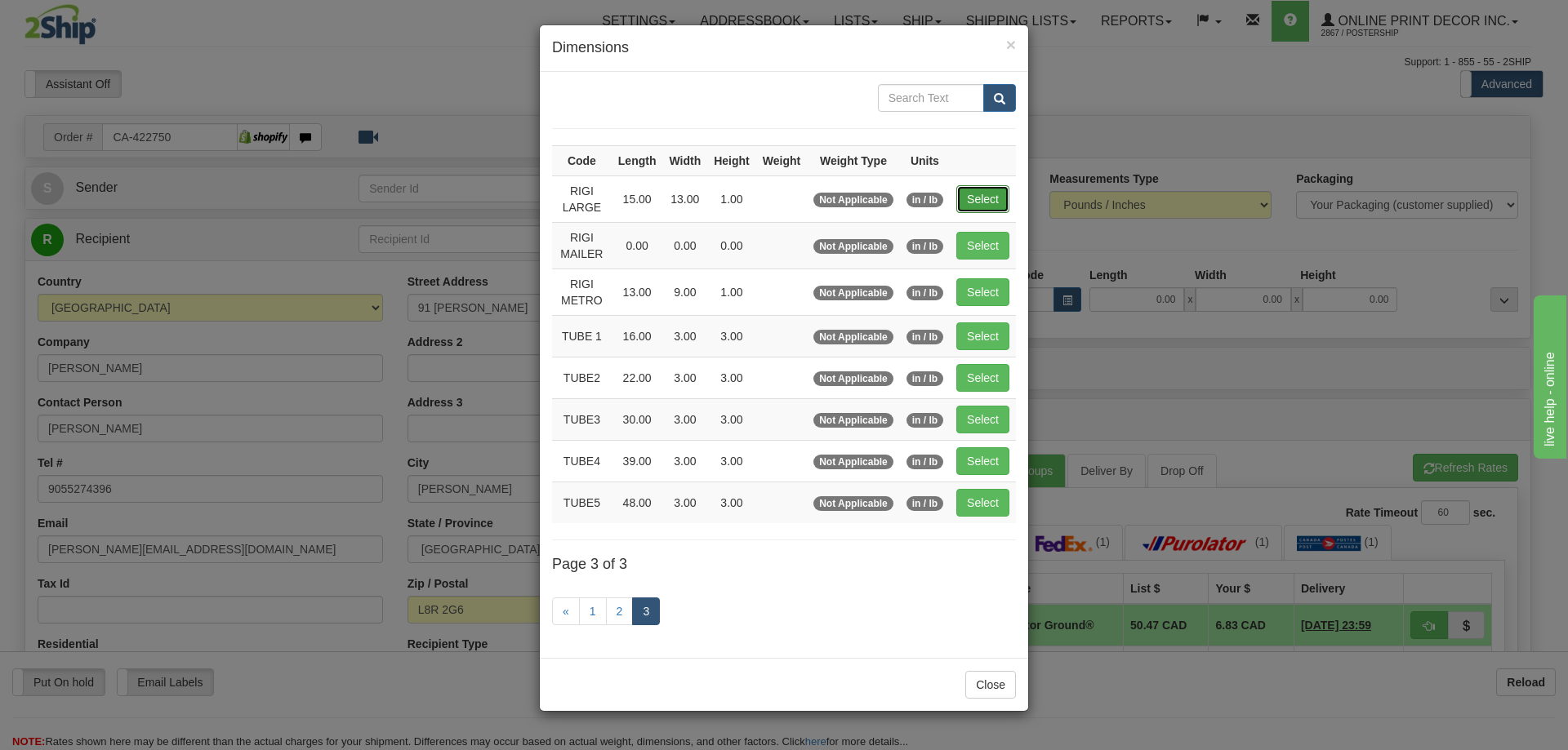
click at [980, 189] on button "Select" at bounding box center [983, 200] width 53 height 28
type input "RIGI LARGE"
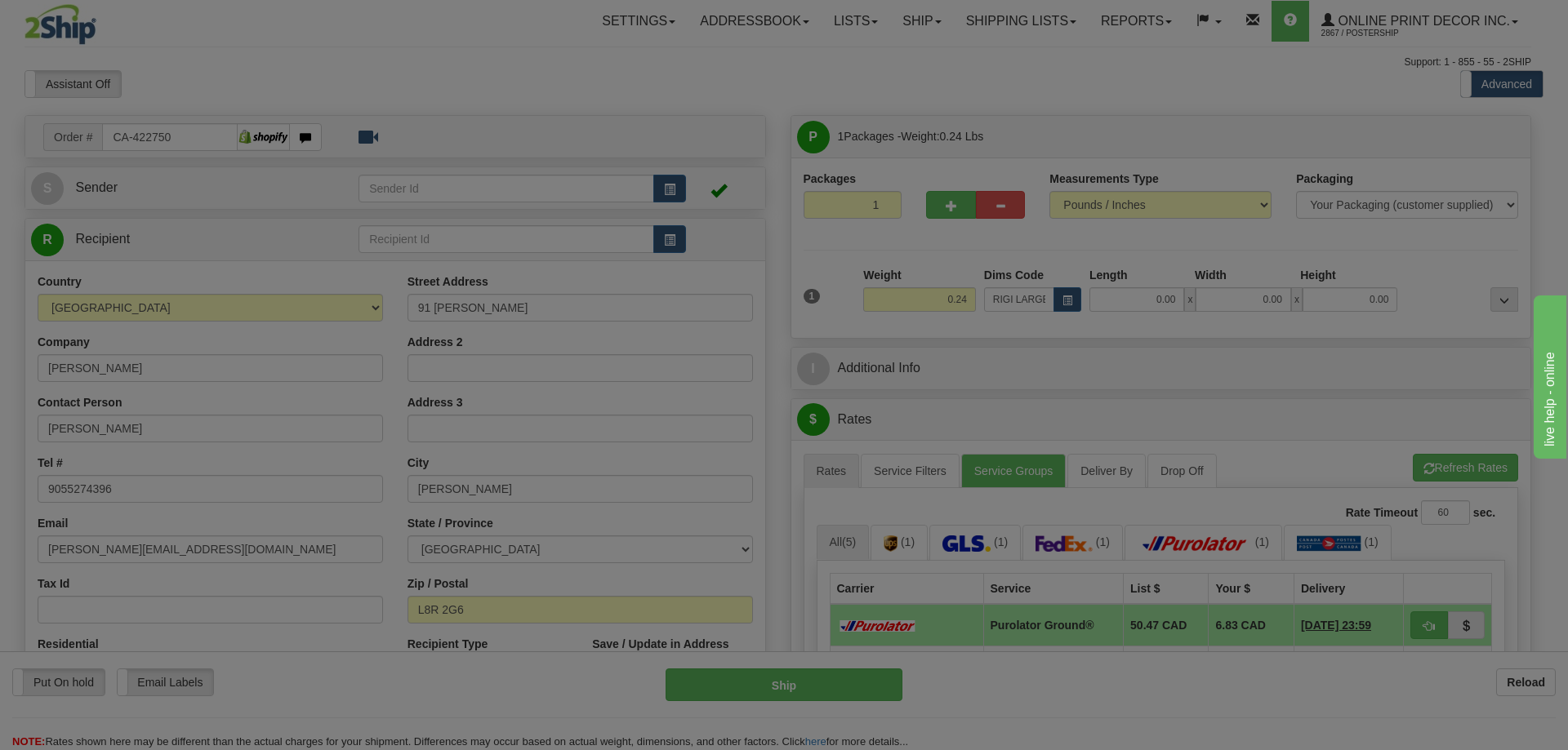
type input "15.00"
type input "13.00"
type input "1.00"
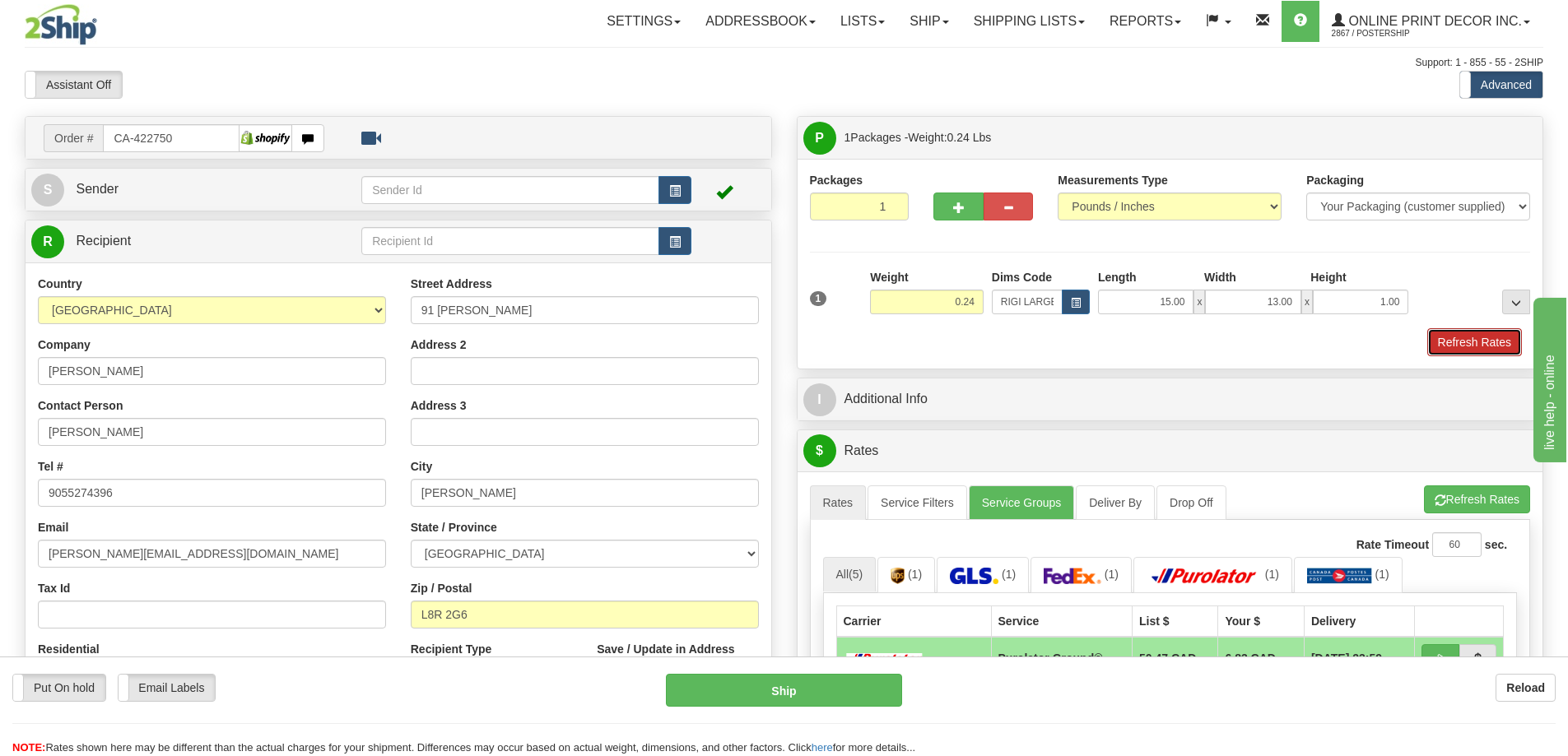
click at [1462, 348] on button "Refresh Rates" at bounding box center [1474, 342] width 95 height 28
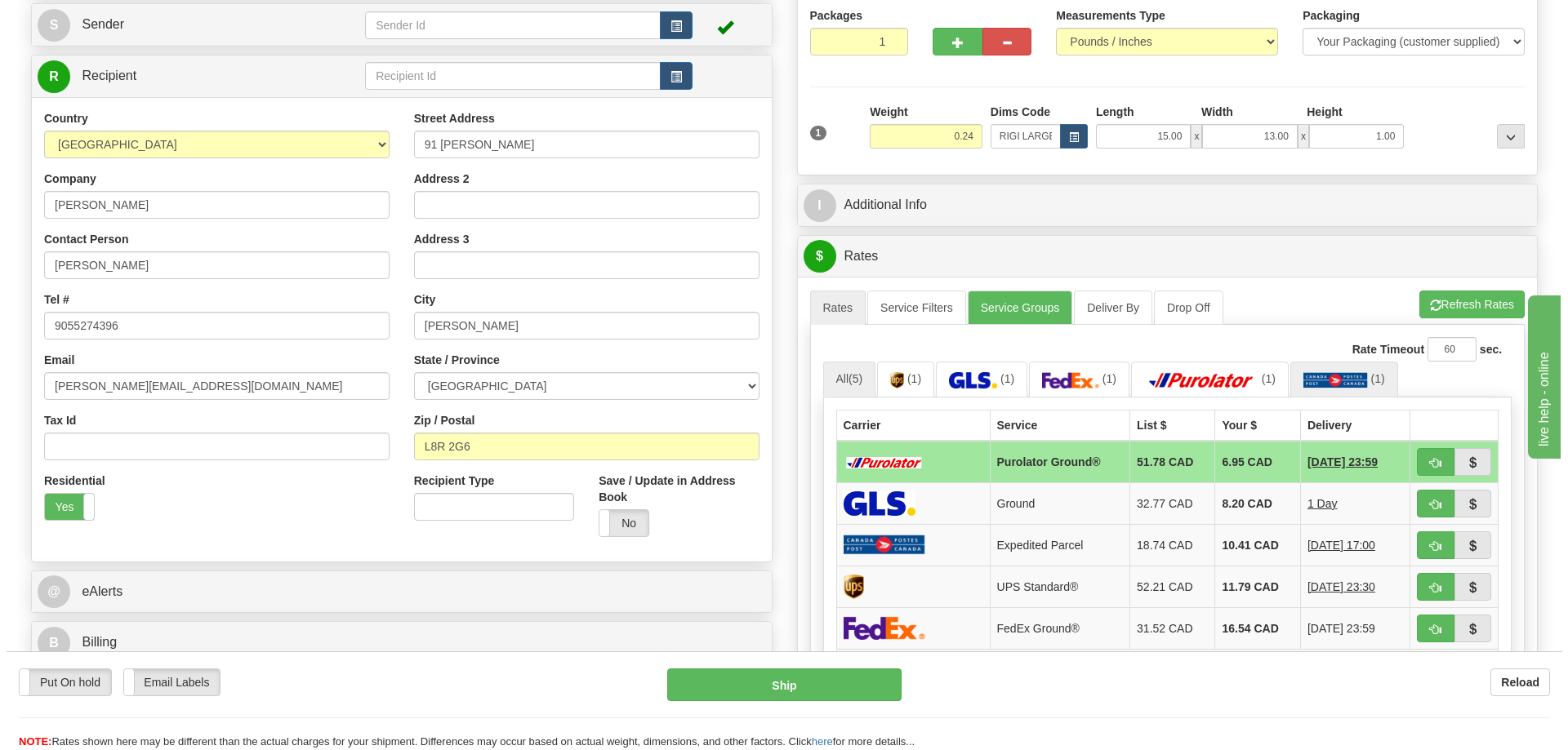
scroll to position [245, 0]
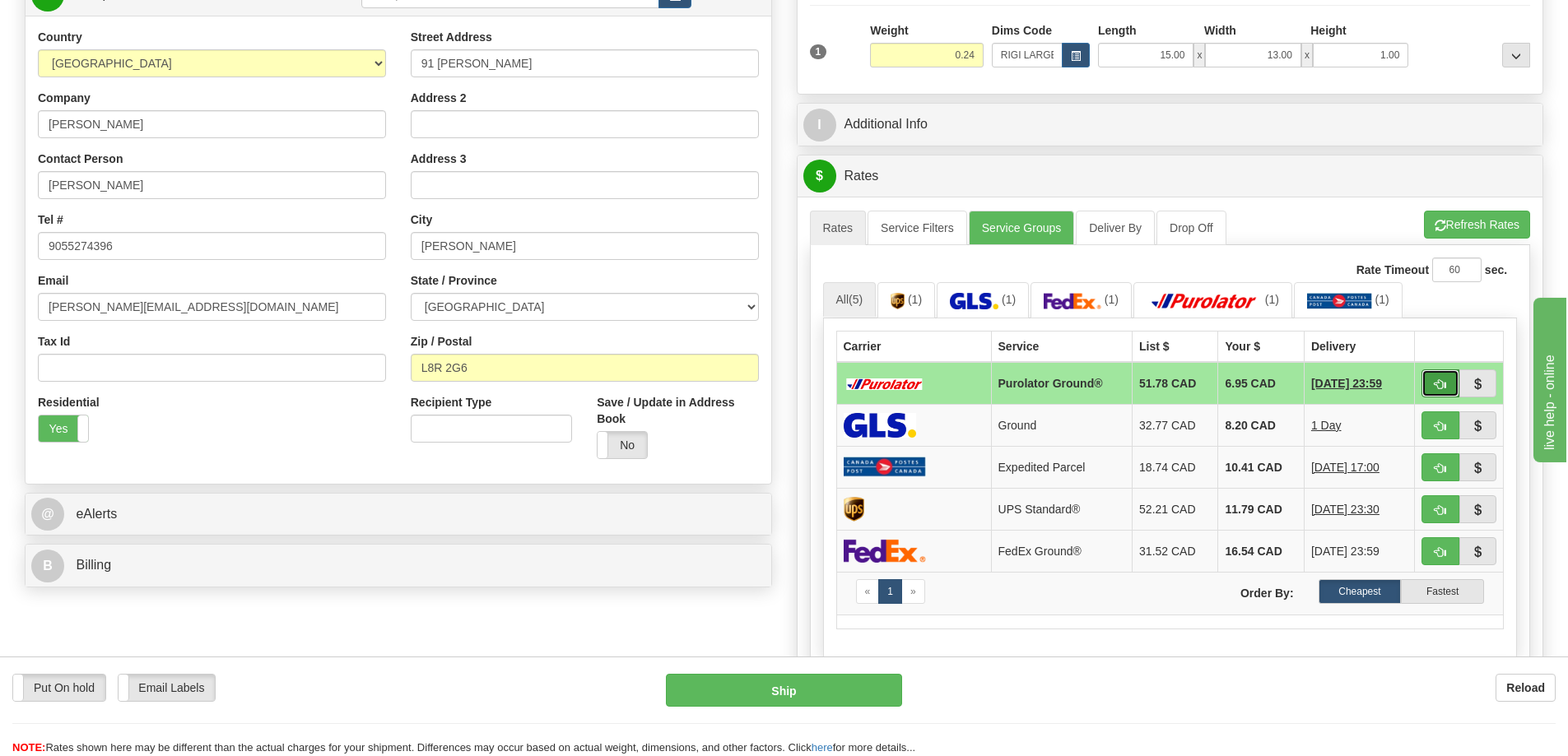
click at [1431, 378] on button "button" at bounding box center [1440, 384] width 38 height 28
type input "260"
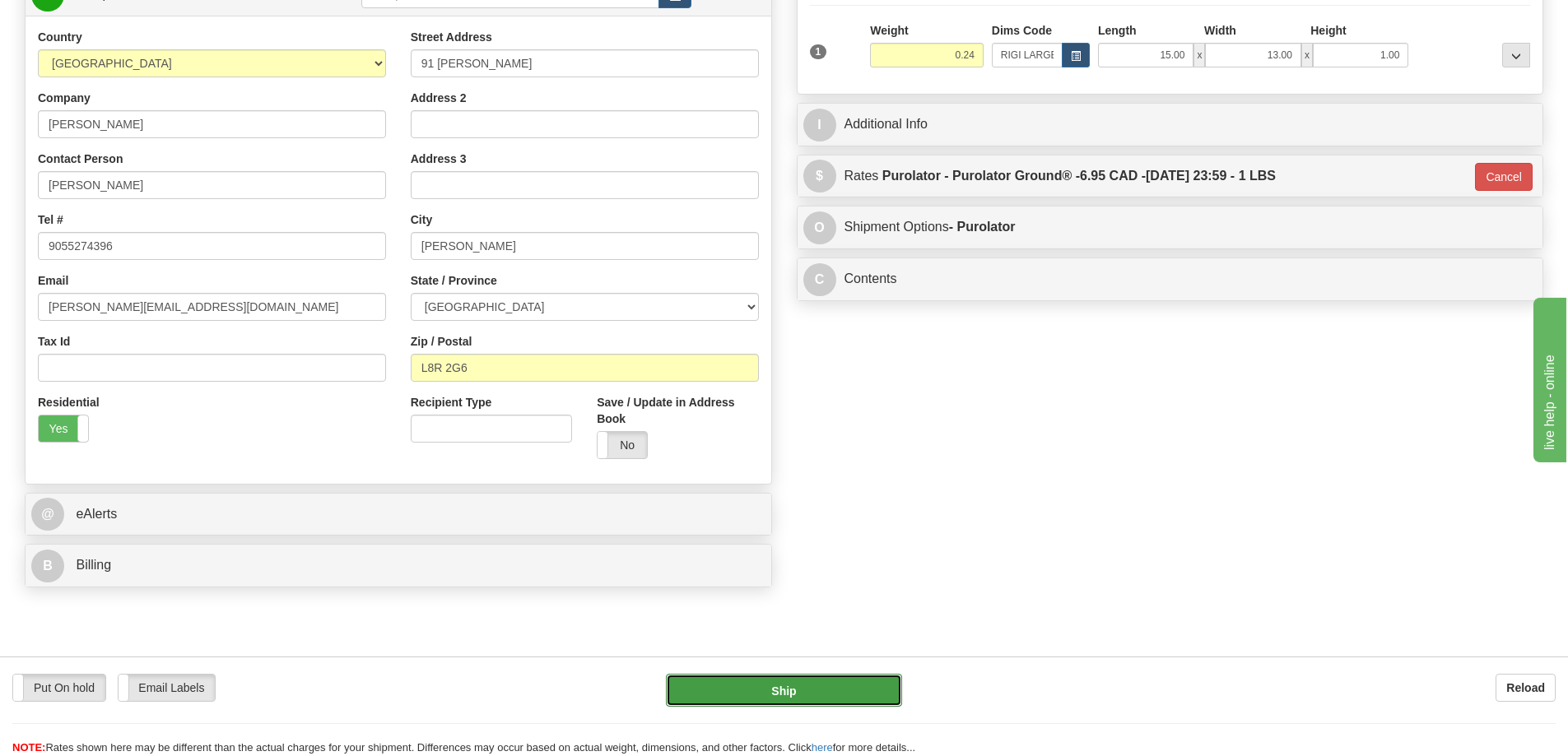
click at [843, 687] on button "Ship" at bounding box center [784, 690] width 236 height 33
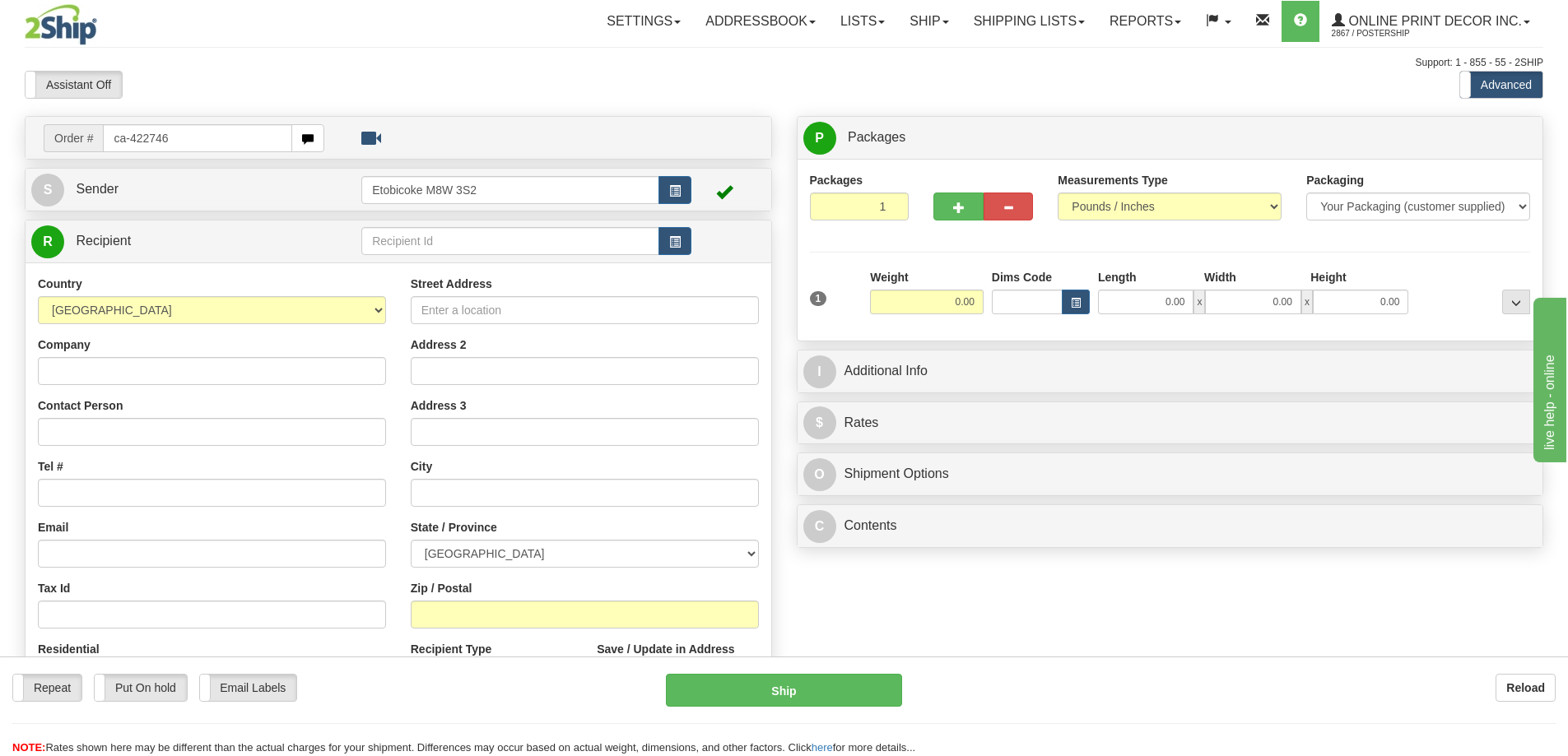
type input "ca-422746"
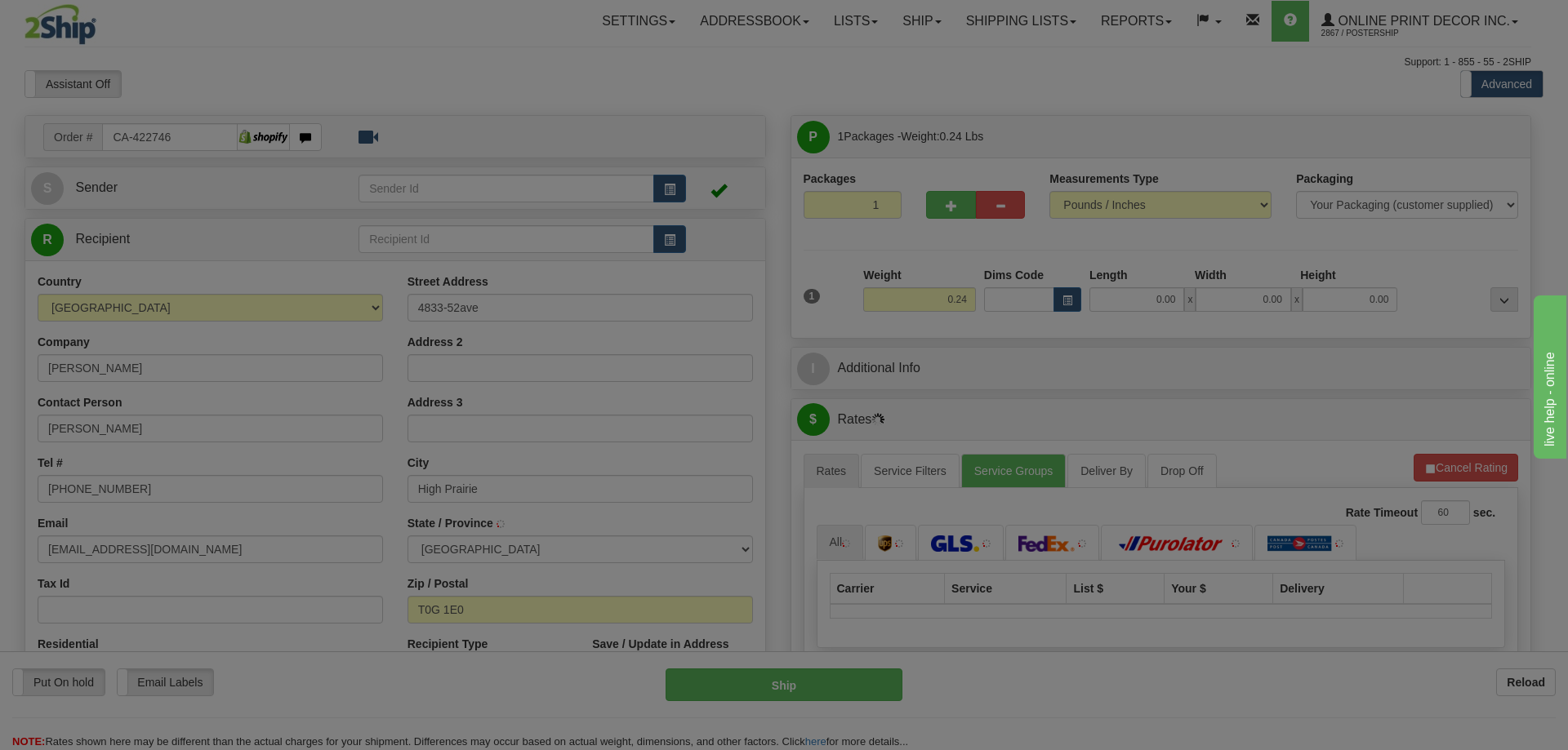
type input "HIGH PRAIRIE"
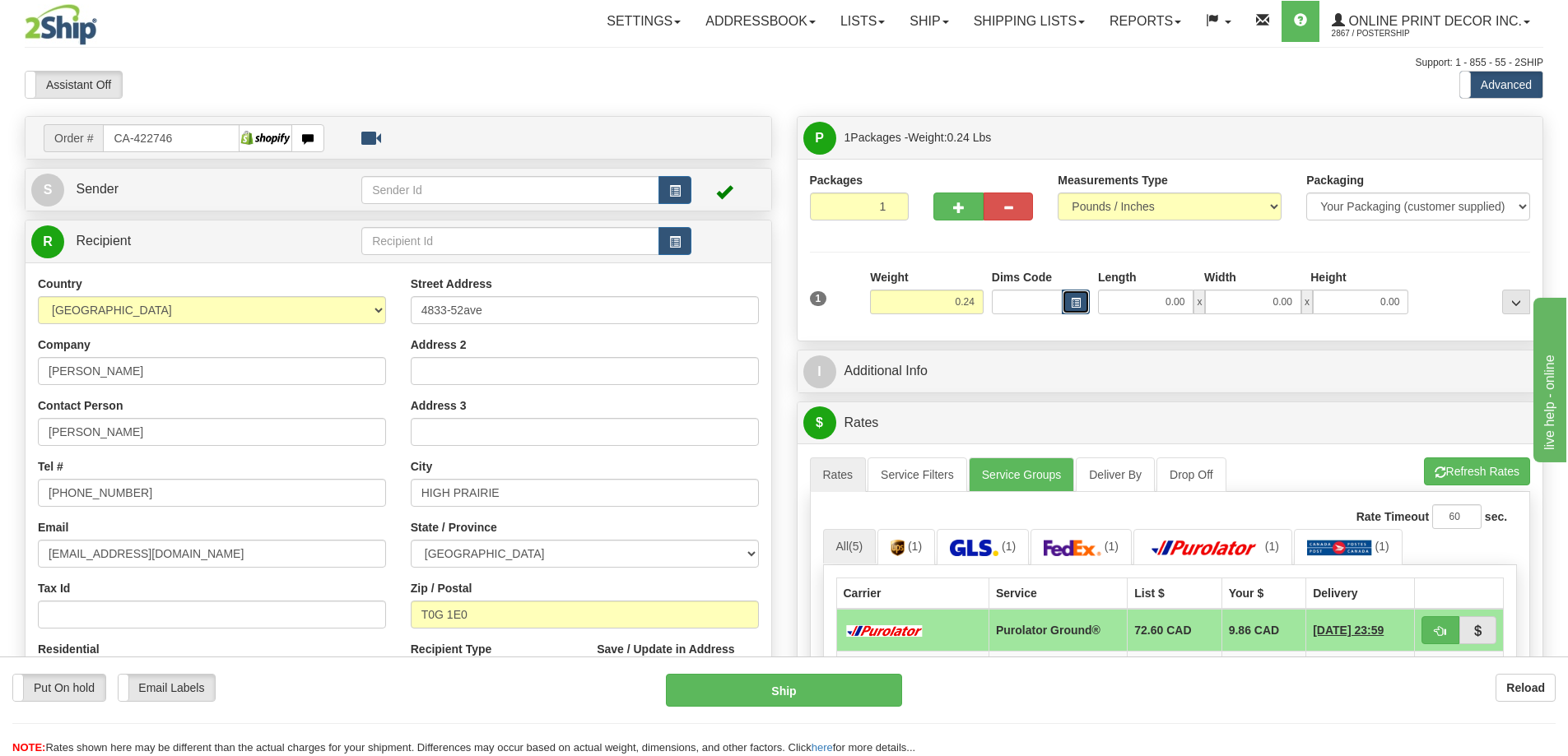
click at [1073, 302] on span "button" at bounding box center [1076, 303] width 9 height 9
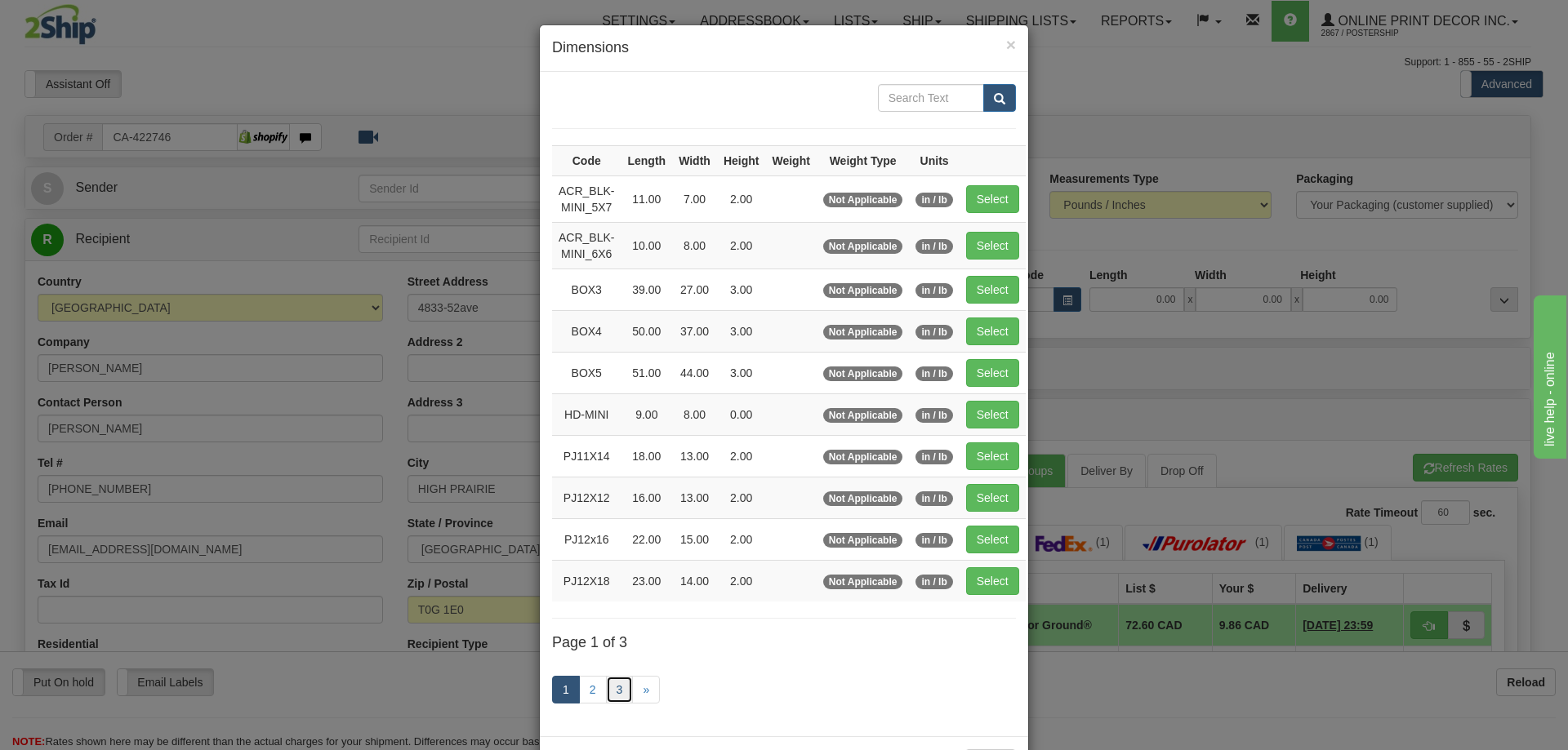
click at [614, 689] on link "3" at bounding box center [620, 690] width 28 height 28
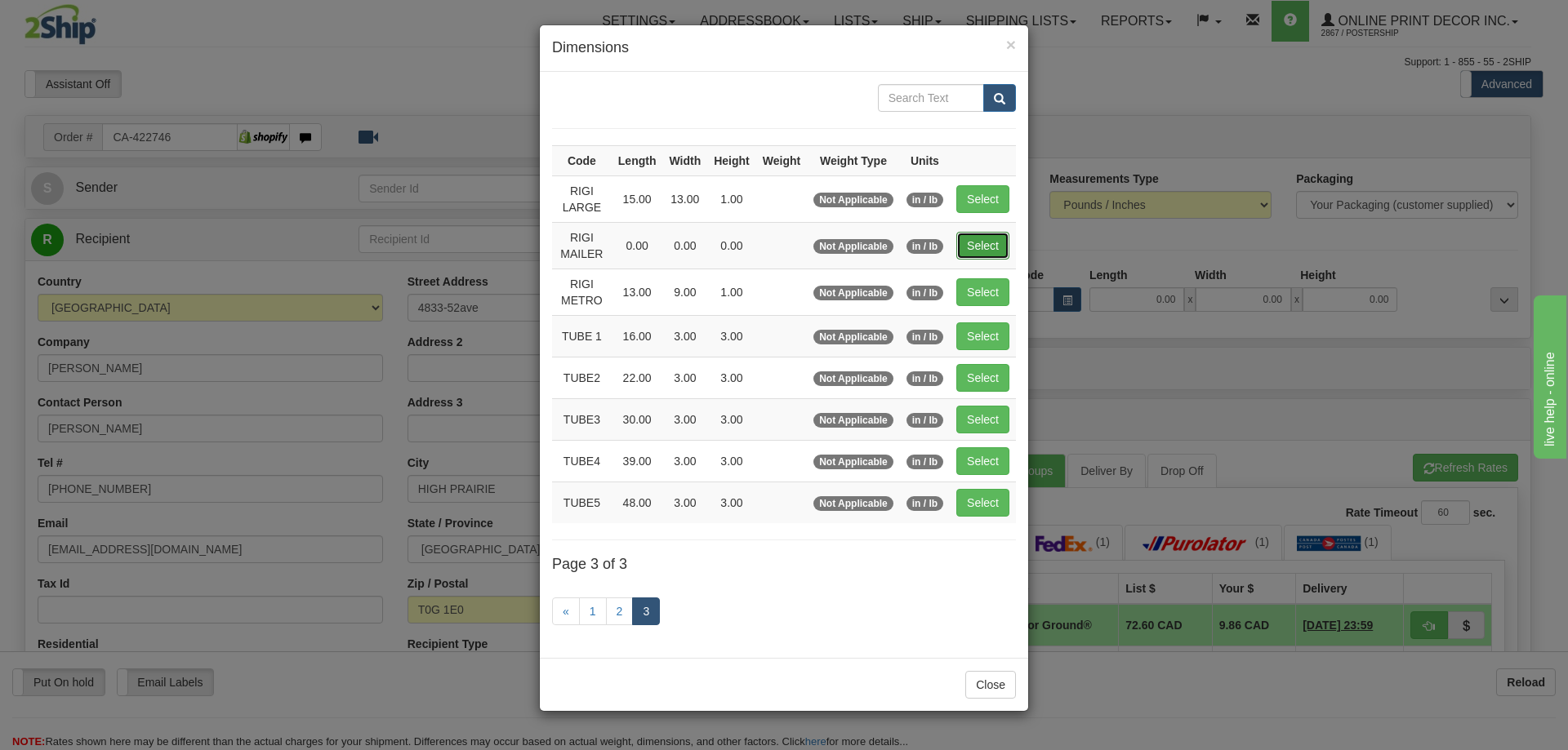
click at [998, 240] on button "Select" at bounding box center [983, 246] width 53 height 28
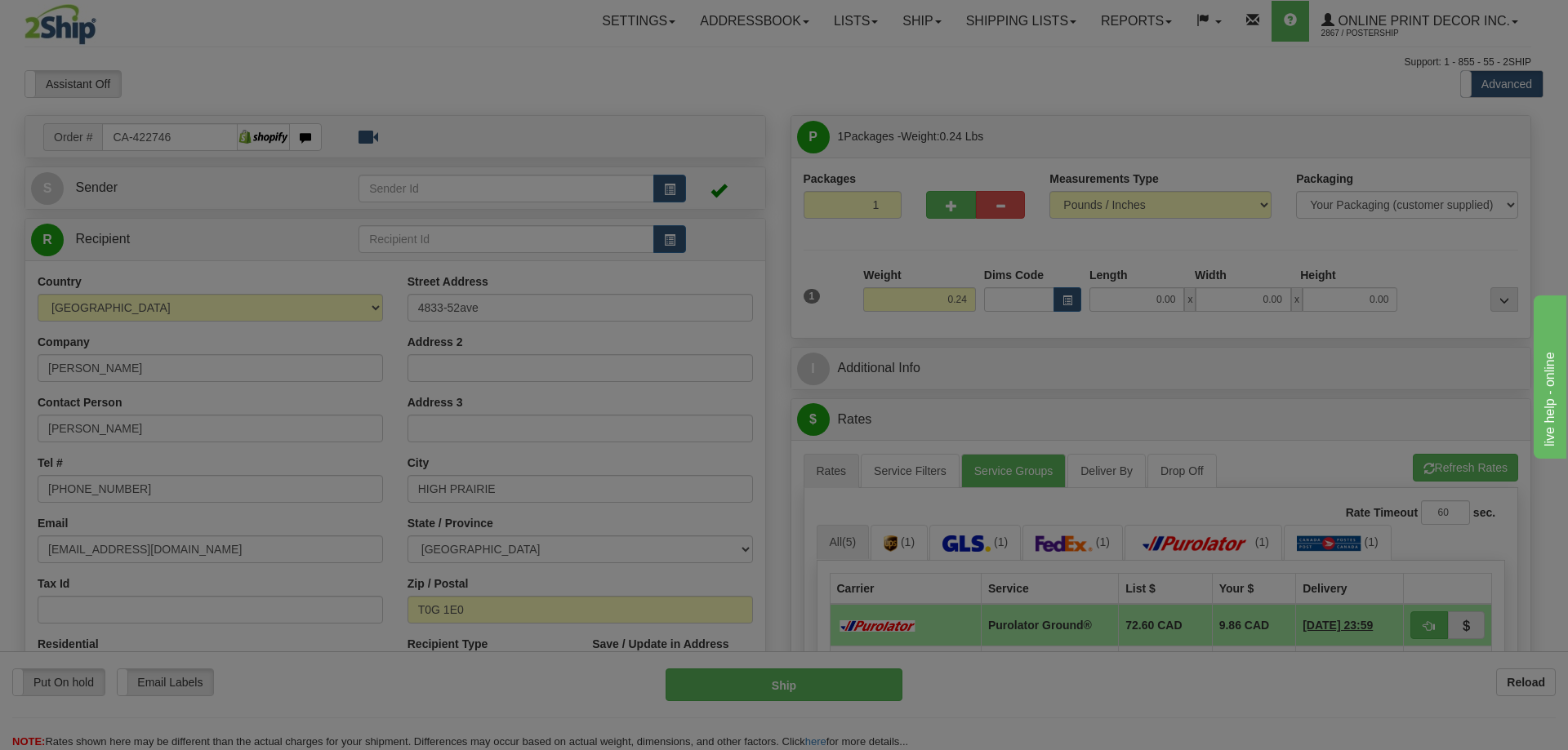
type input "RIGI MAILER"
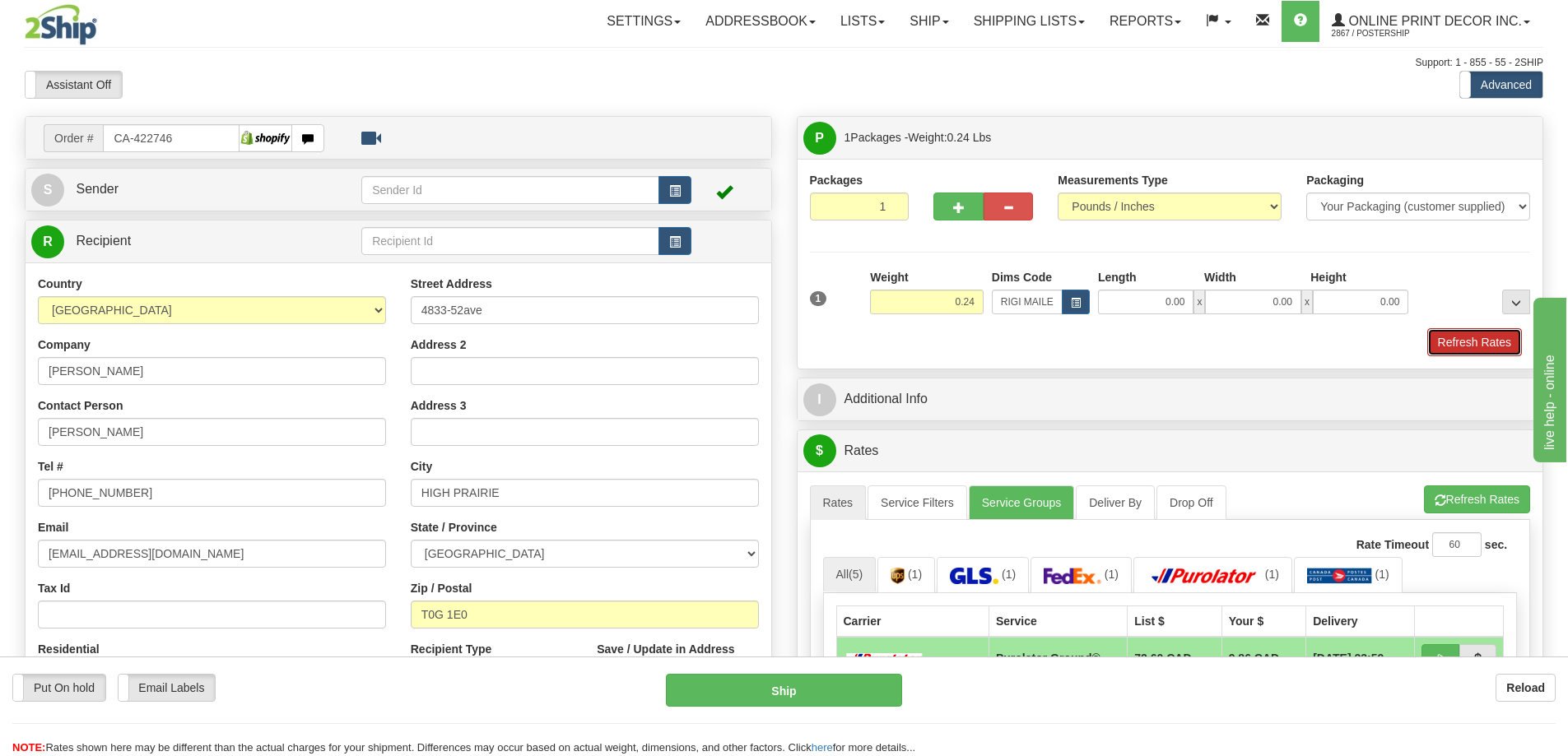
click at [1473, 335] on button "Refresh Rates" at bounding box center [1474, 342] width 95 height 28
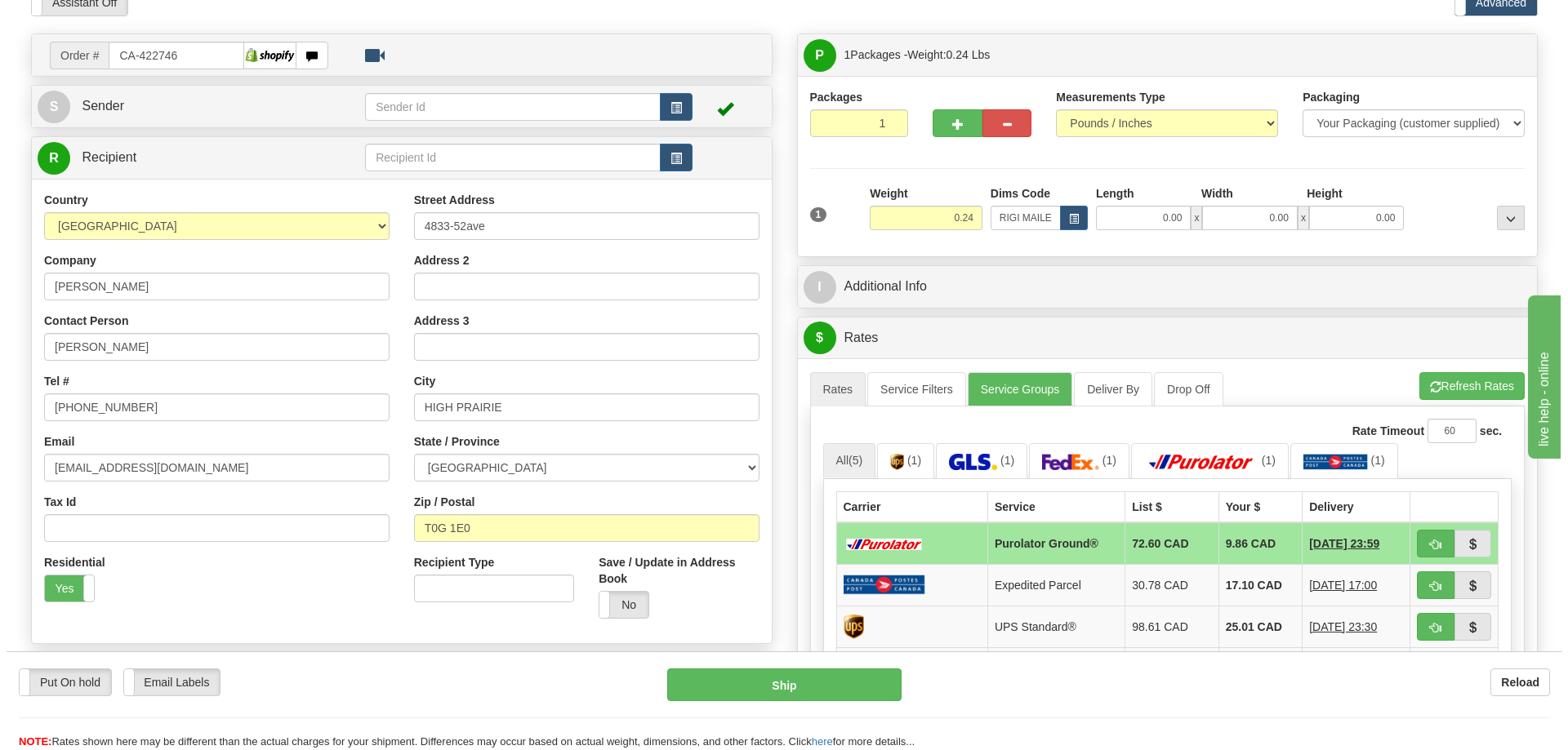
scroll to position [163, 0]
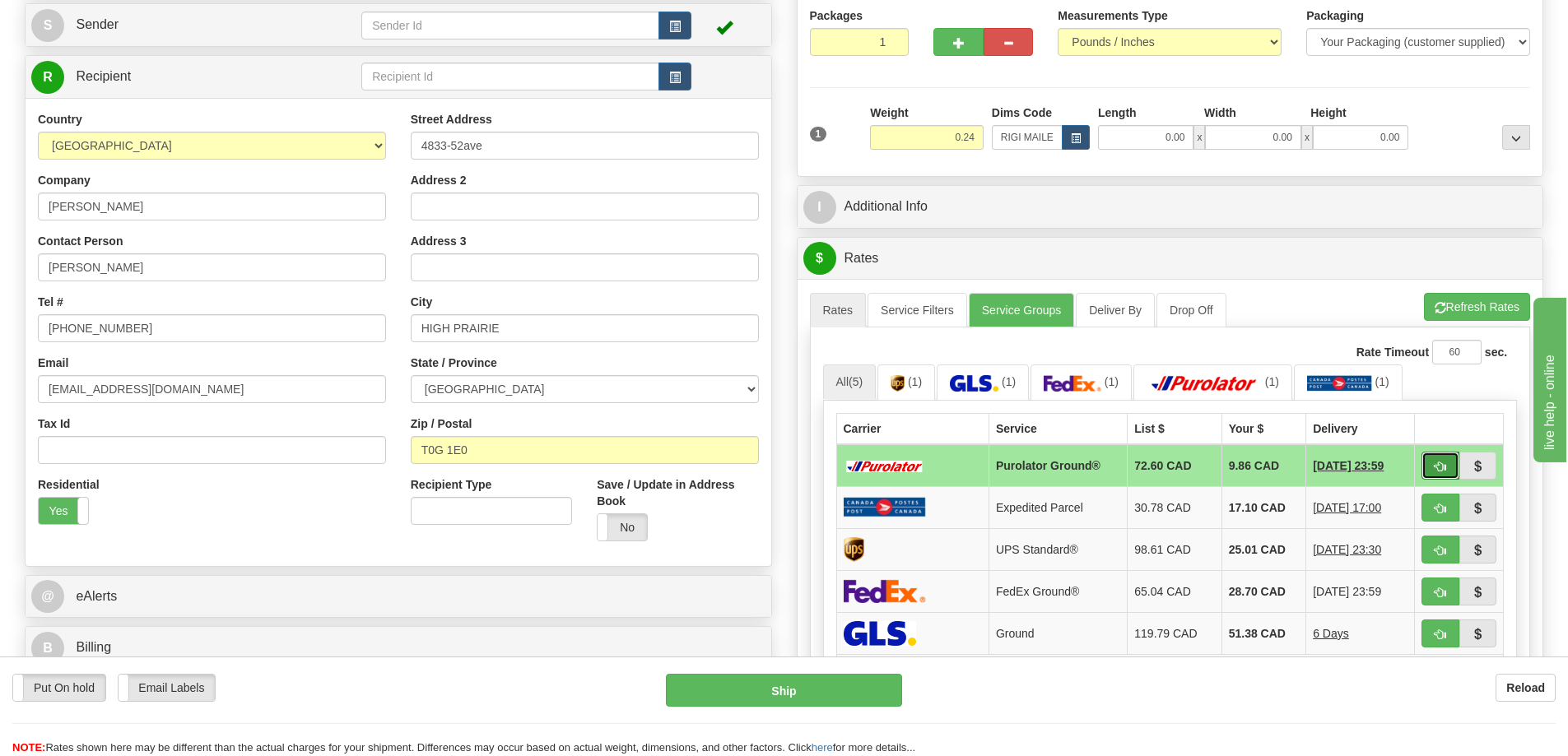
click at [1444, 464] on span "button" at bounding box center [1440, 466] width 11 height 10
type input "260"
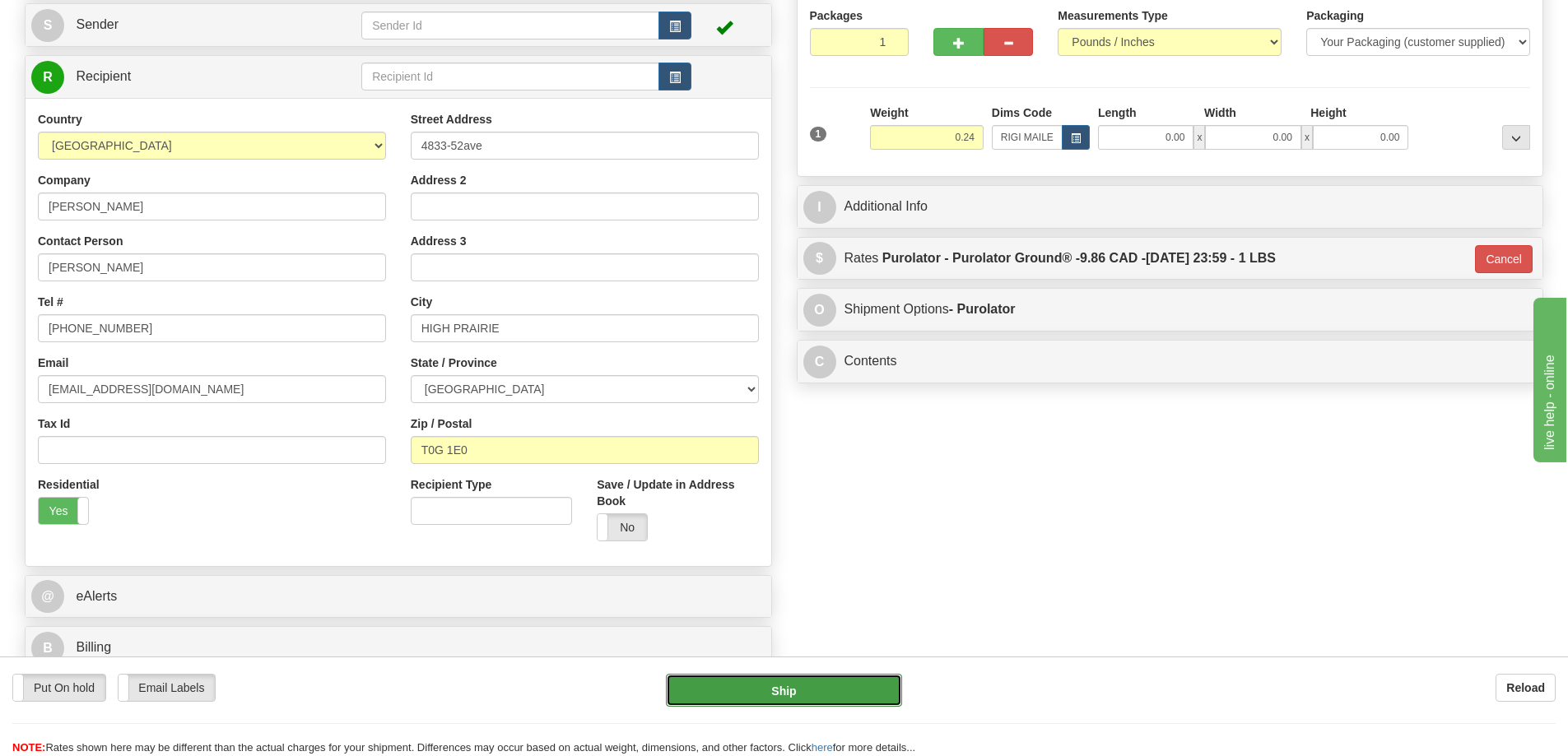
click at [812, 678] on button "Ship" at bounding box center [784, 690] width 236 height 33
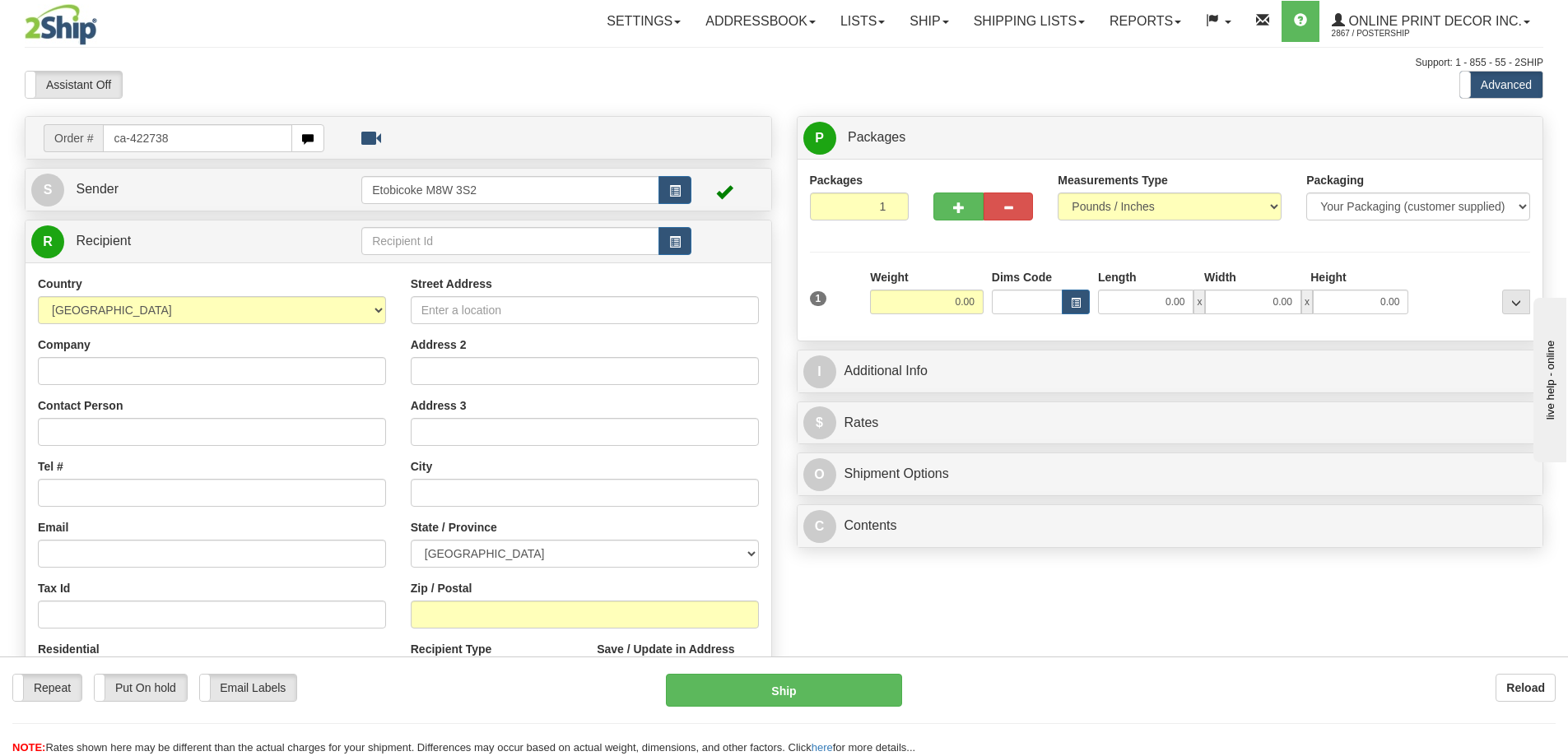
type input "ca-422738"
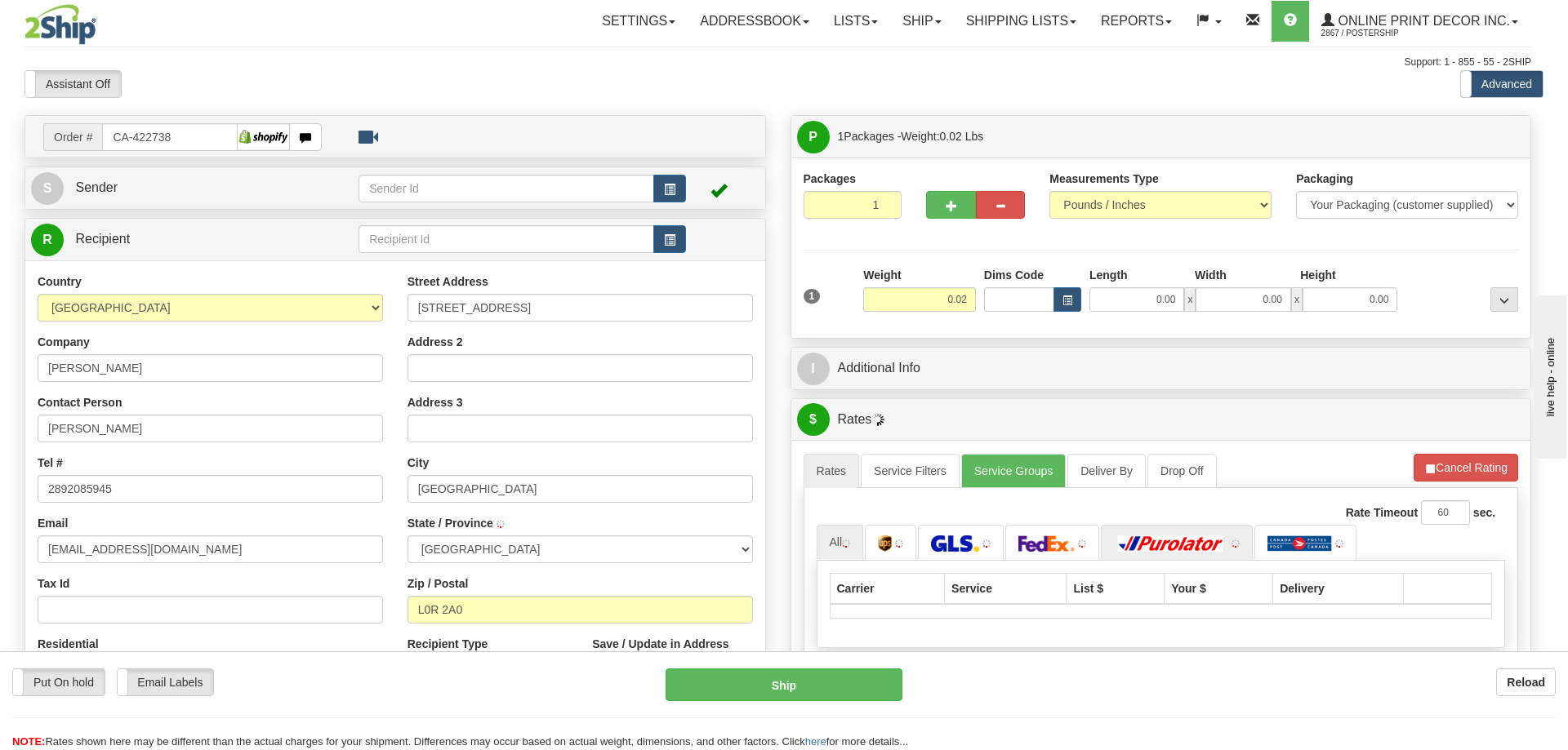
type input "SMITHVILLE"
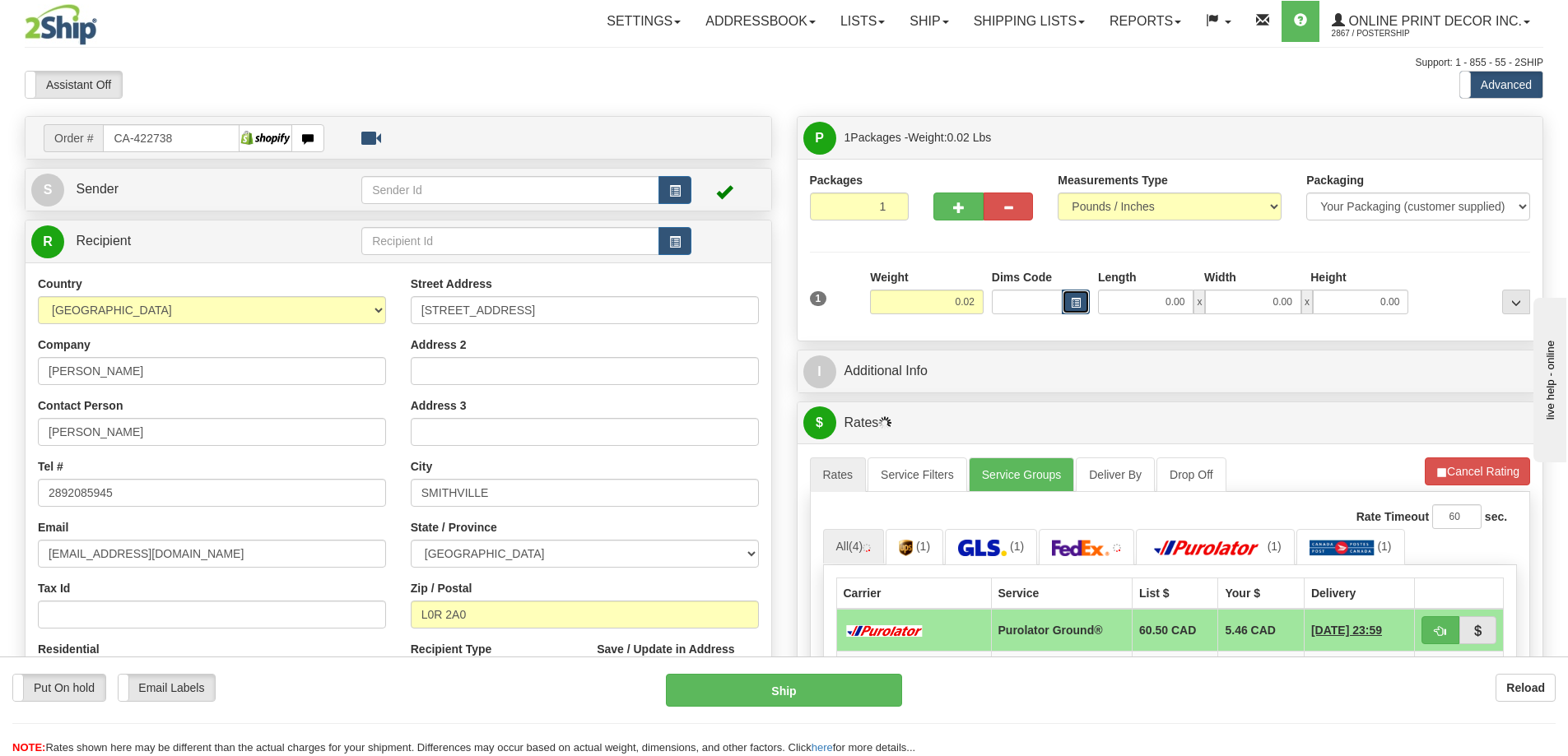
click at [1080, 295] on button "button" at bounding box center [1076, 301] width 28 height 25
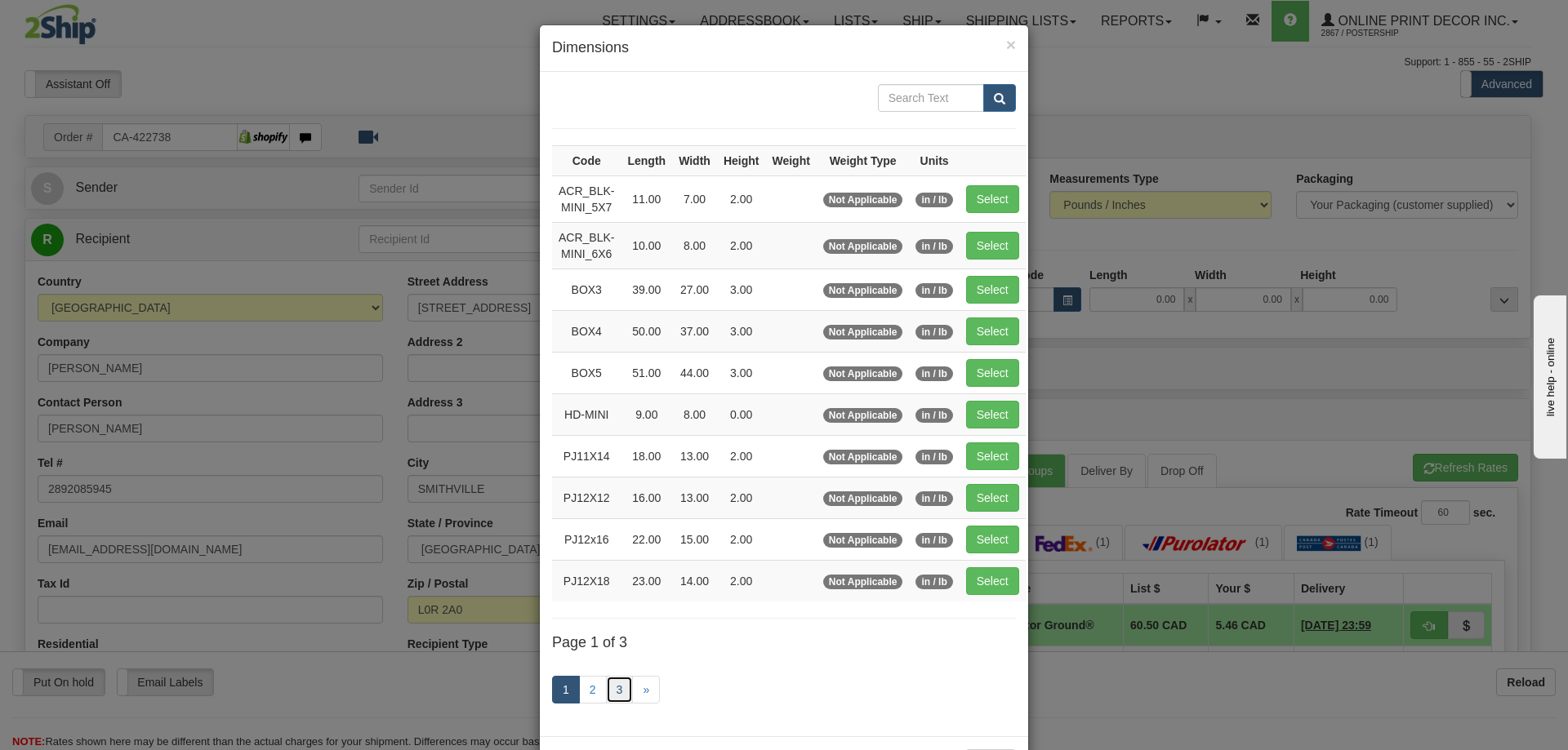
click at [614, 692] on link "3" at bounding box center [620, 690] width 28 height 28
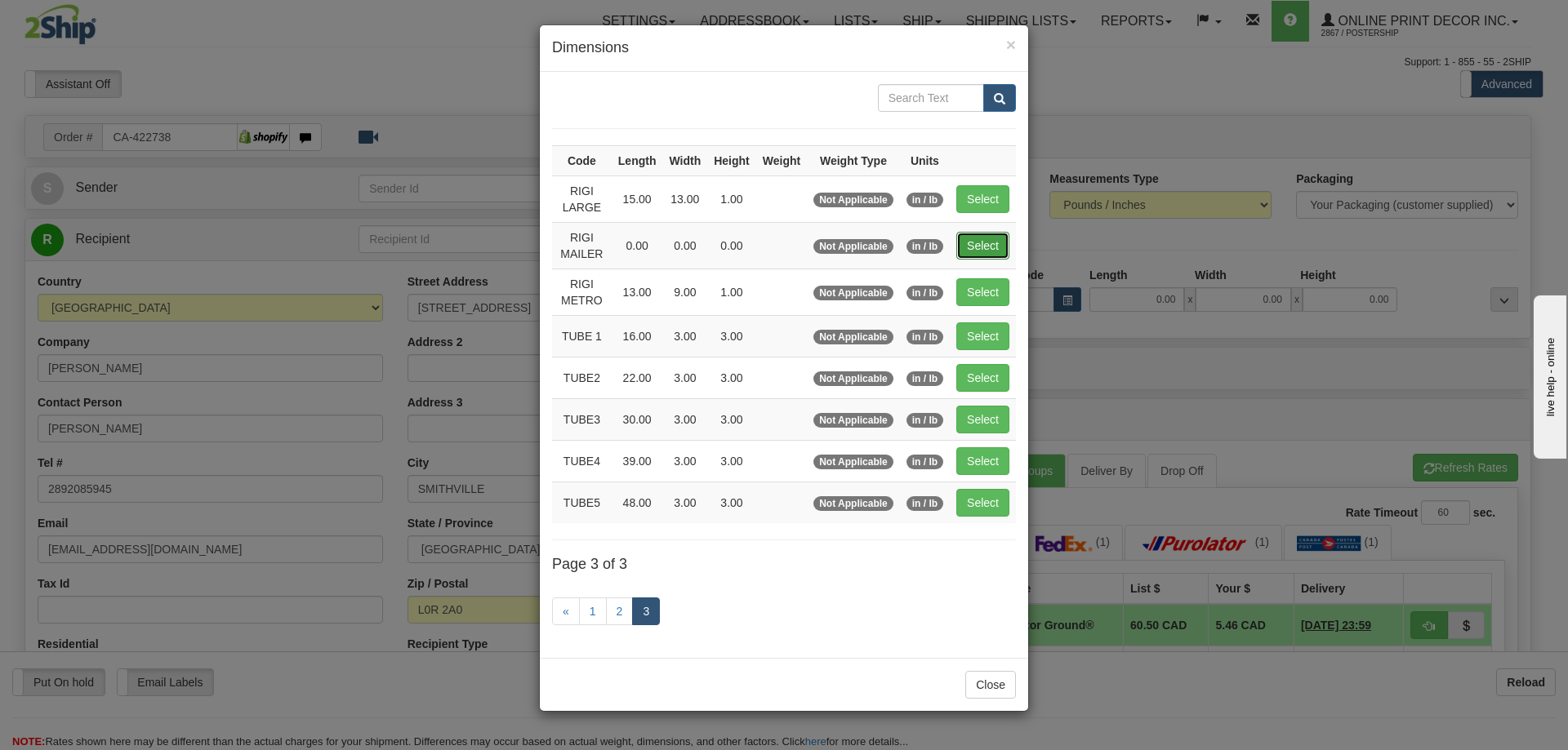
click at [961, 236] on button "Select" at bounding box center [983, 246] width 53 height 28
type input "RIGI MAILER"
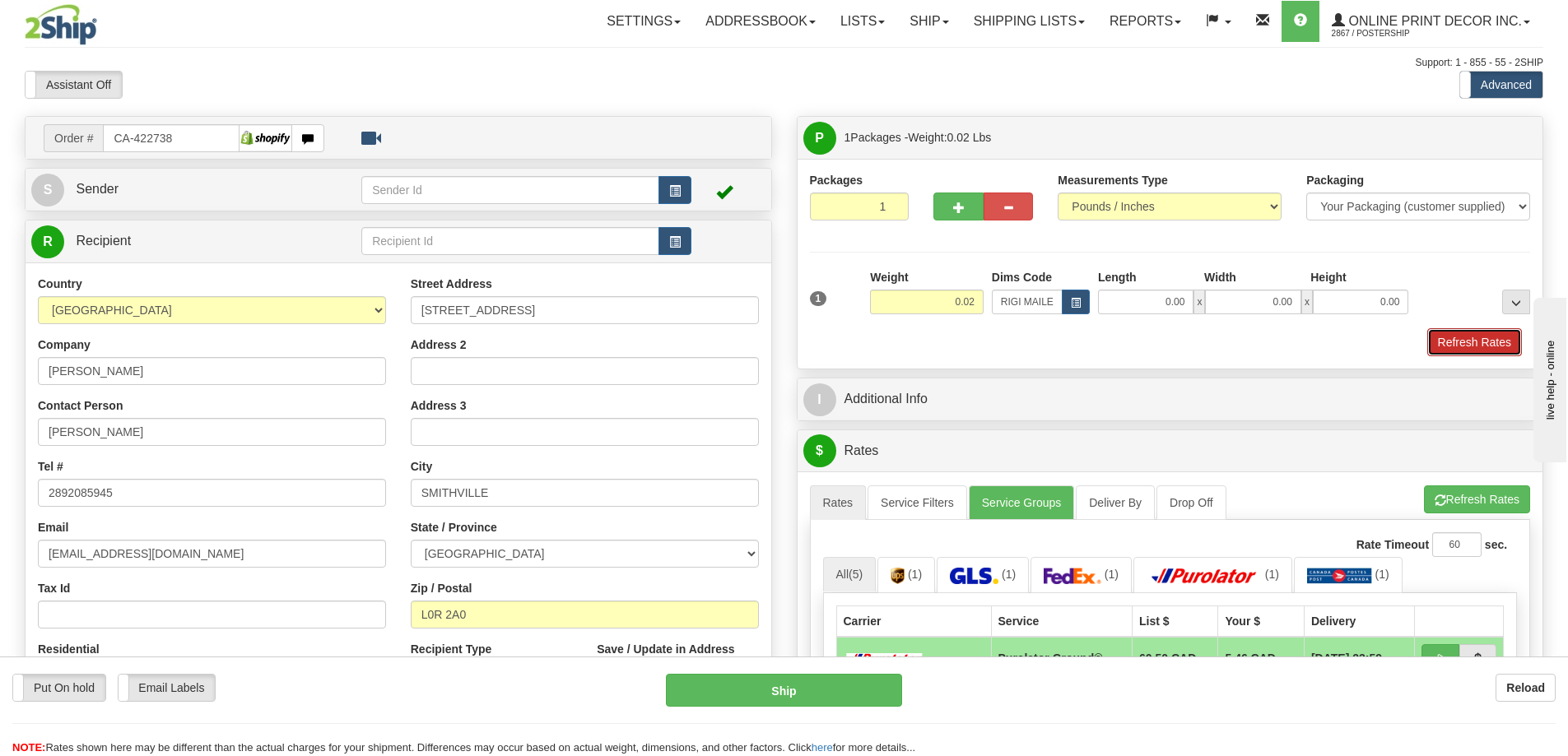
click at [1484, 337] on button "Refresh Rates" at bounding box center [1474, 342] width 95 height 28
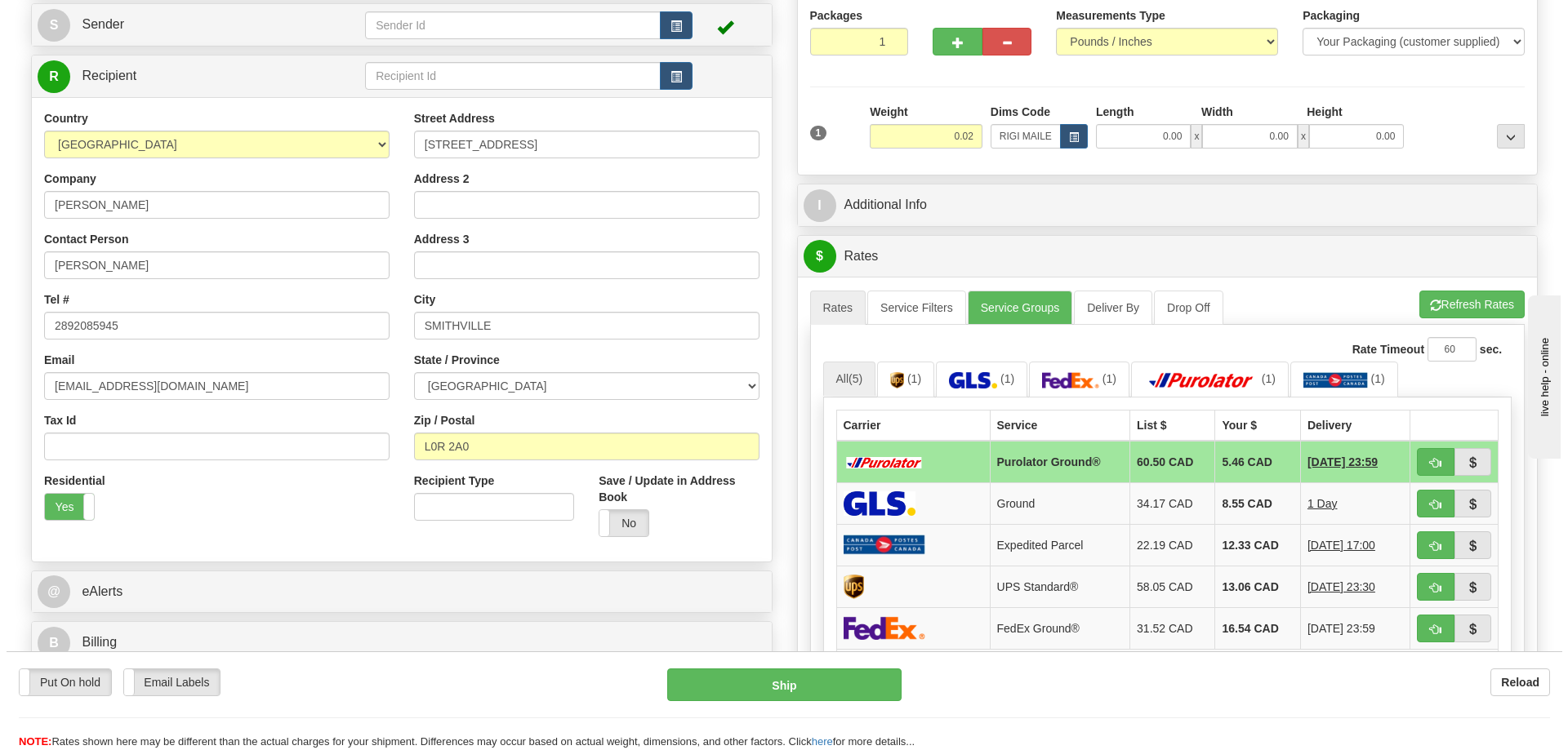
scroll to position [245, 0]
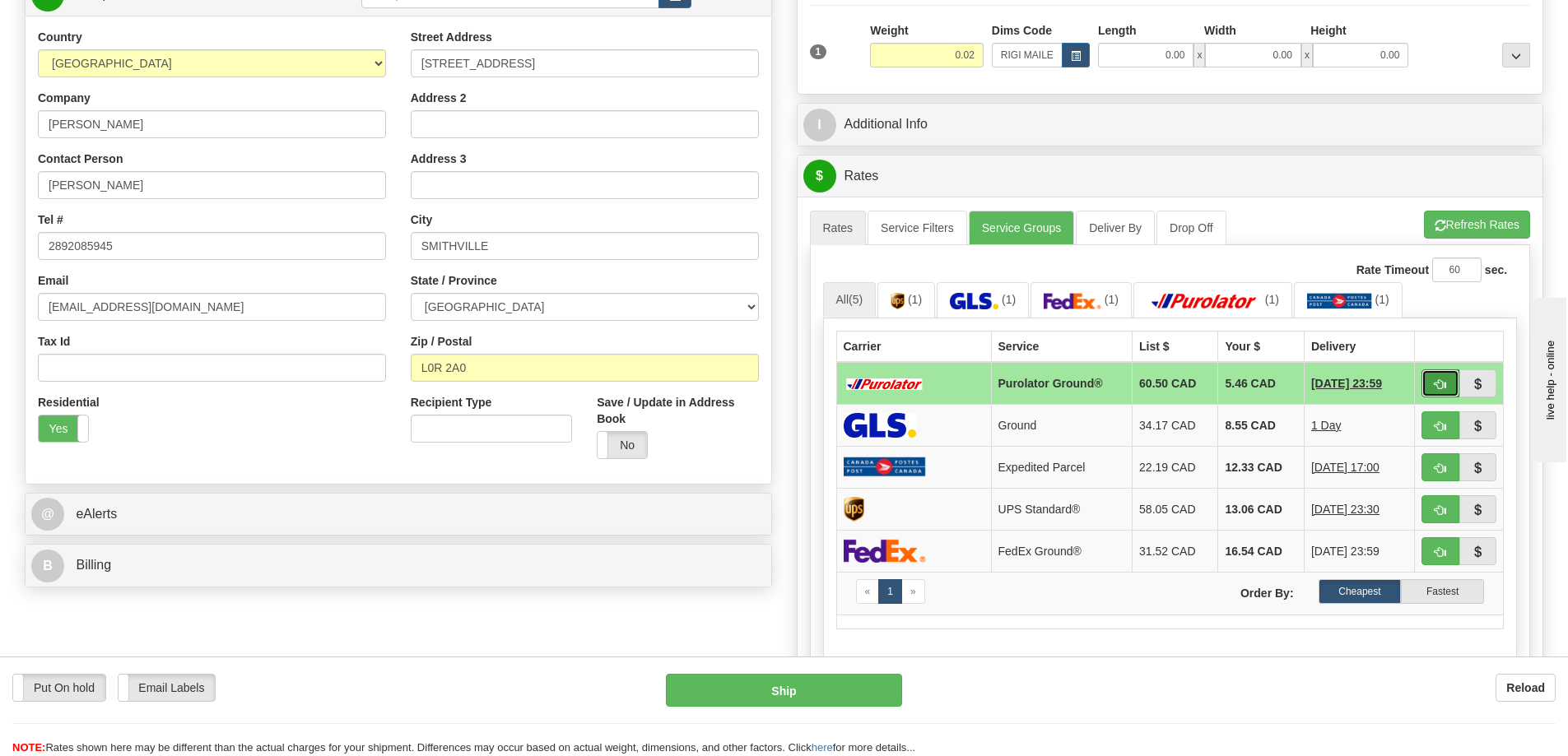
click at [1445, 387] on span "button" at bounding box center [1440, 384] width 11 height 10
type input "260"
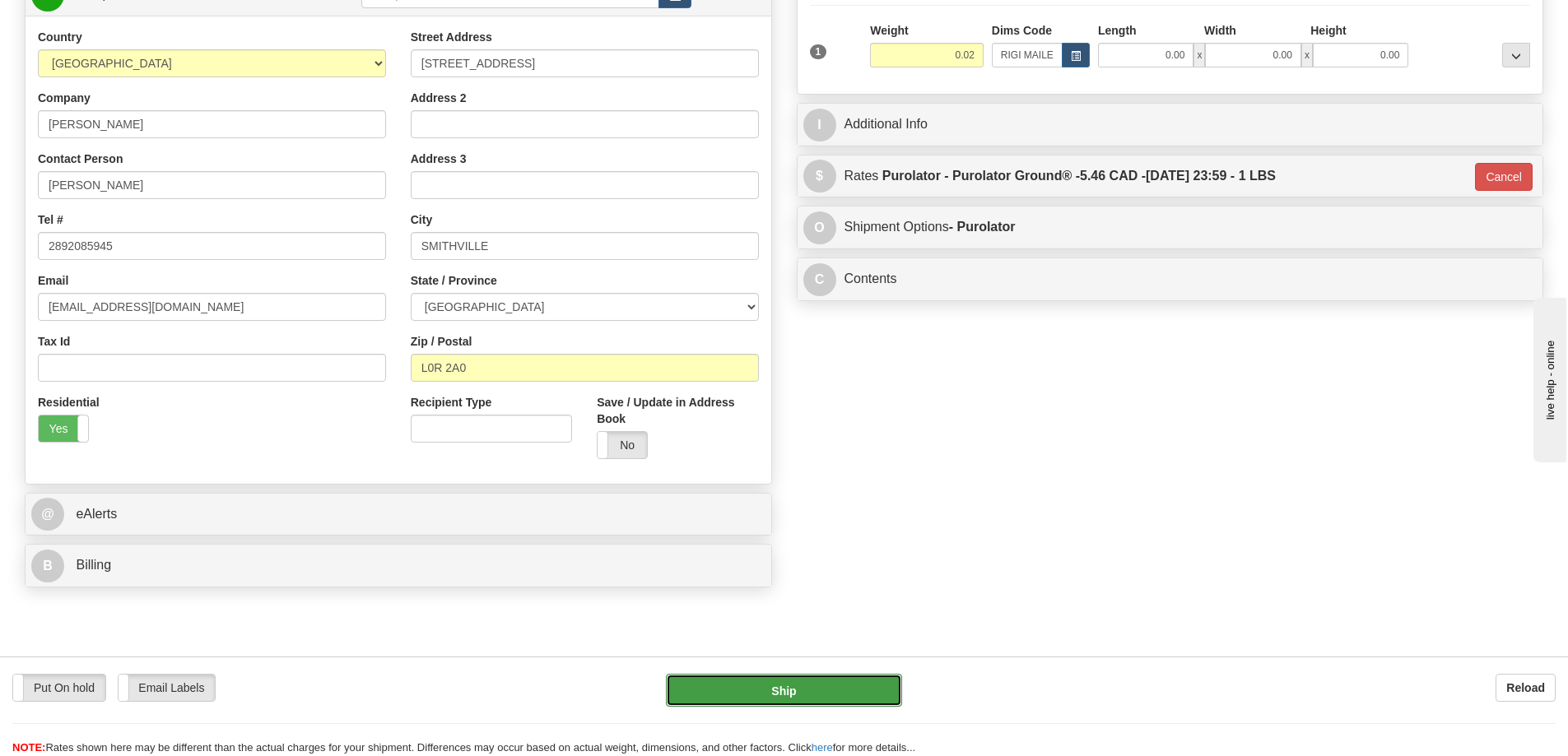
click at [869, 679] on button "Ship" at bounding box center [784, 690] width 236 height 33
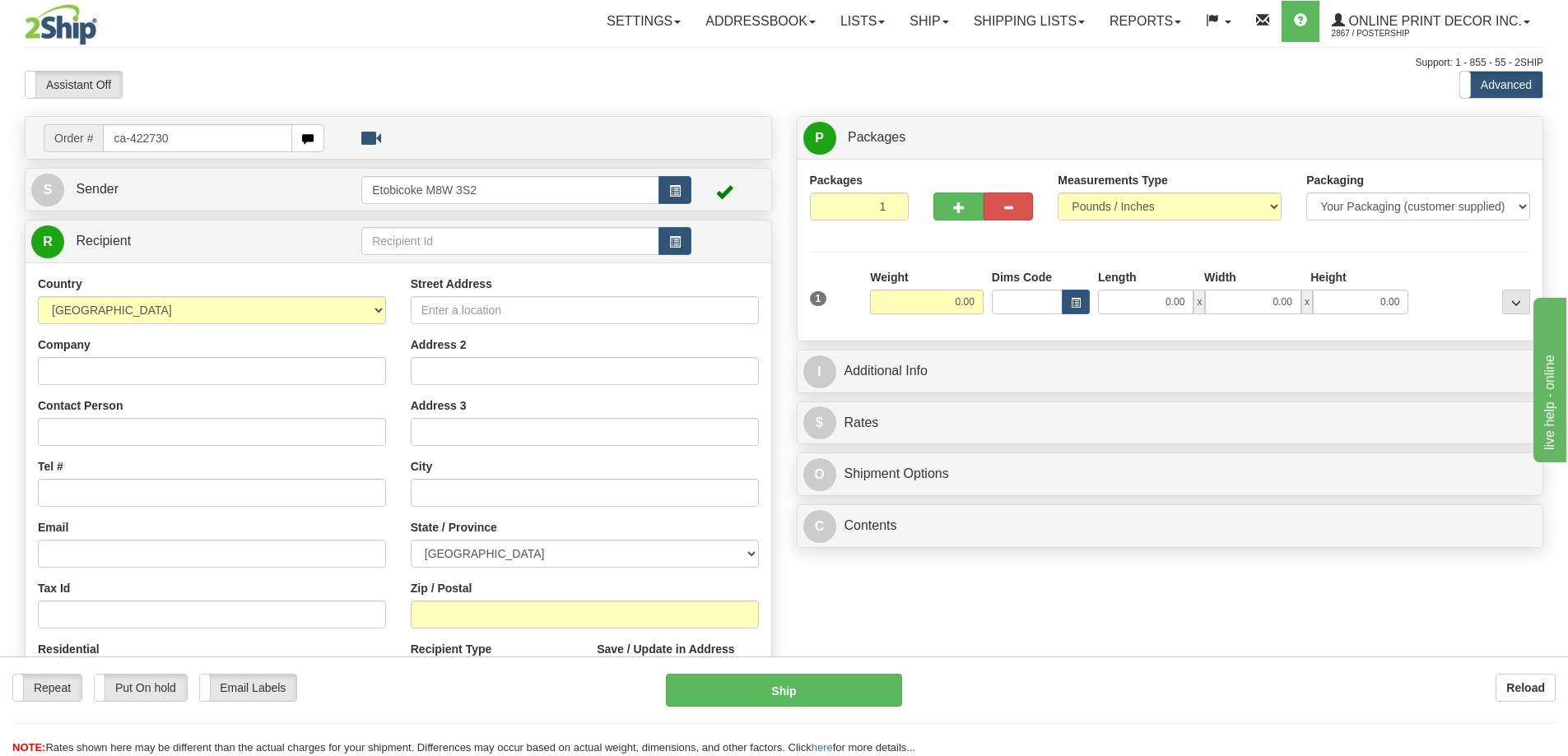
type input "ca-422730"
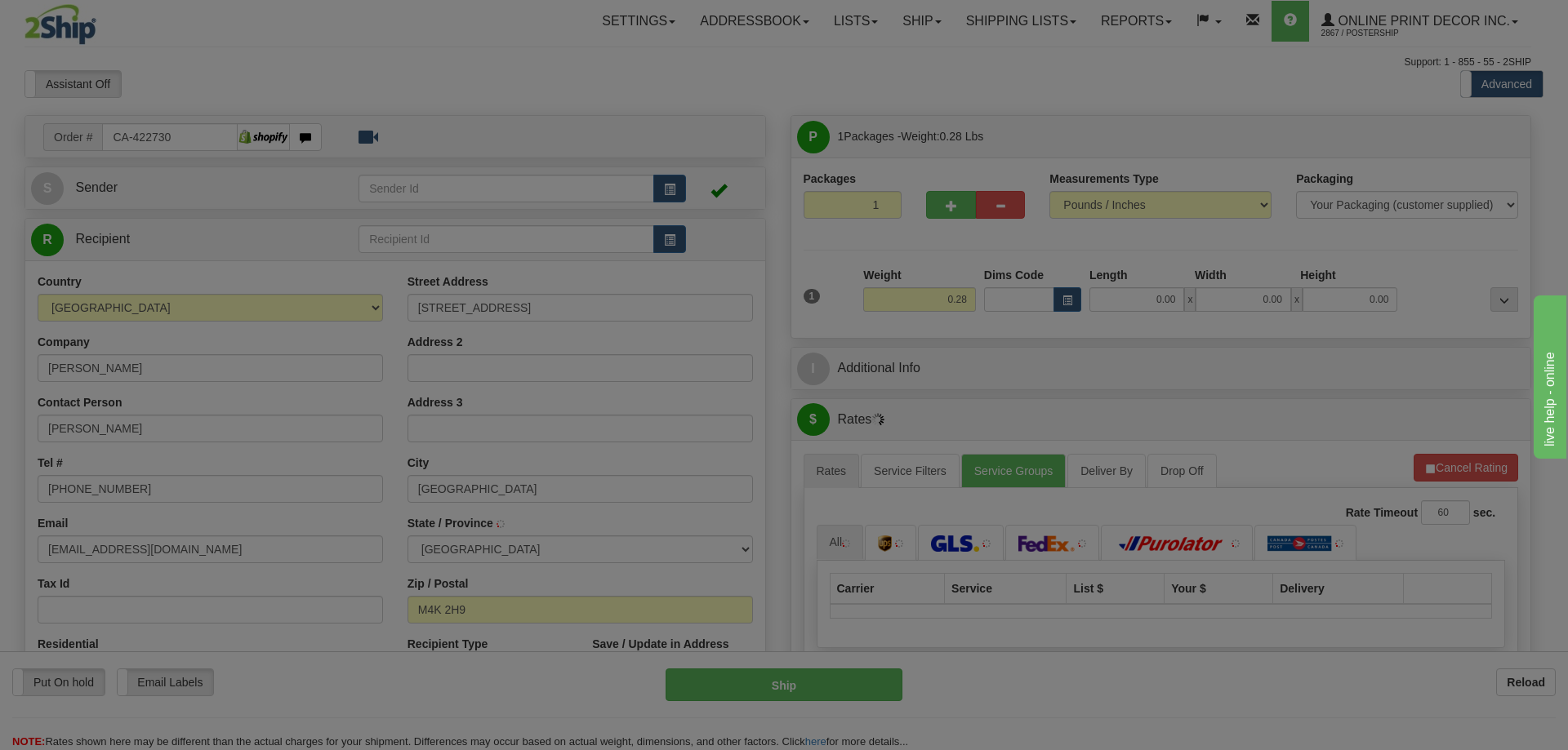
type input "[GEOGRAPHIC_DATA]"
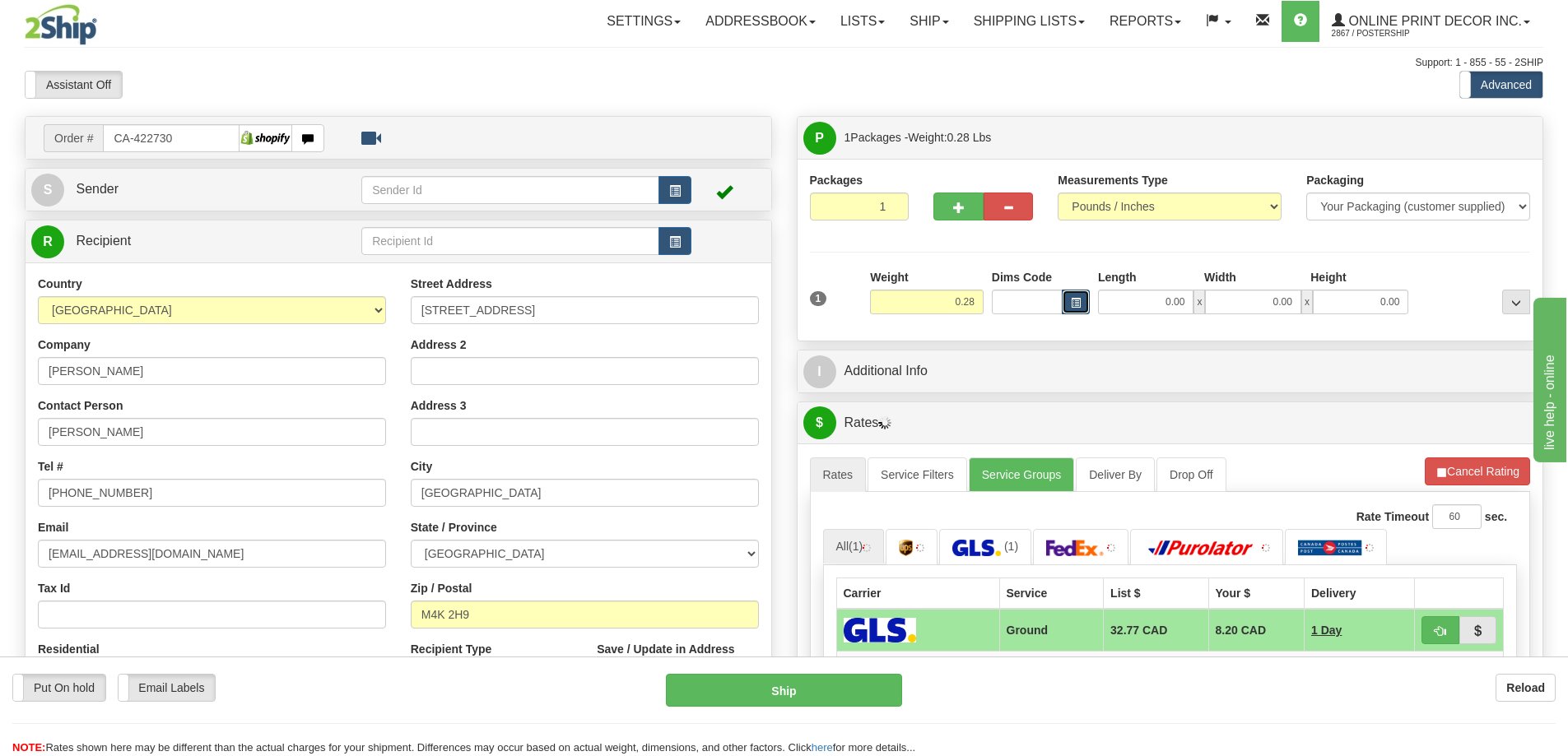
click at [1074, 301] on span "button" at bounding box center [1076, 303] width 9 height 9
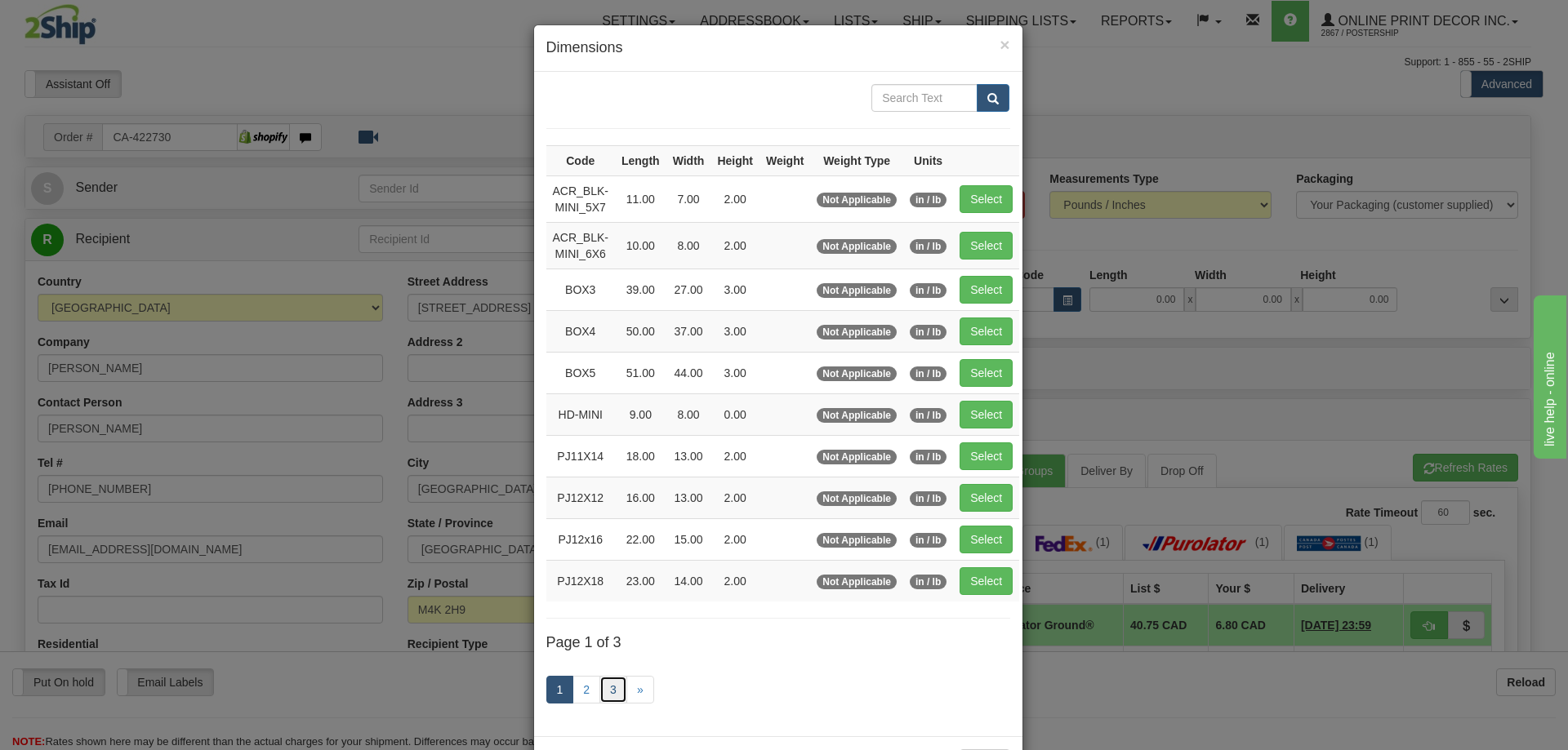
click at [616, 684] on link "3" at bounding box center [613, 690] width 28 height 28
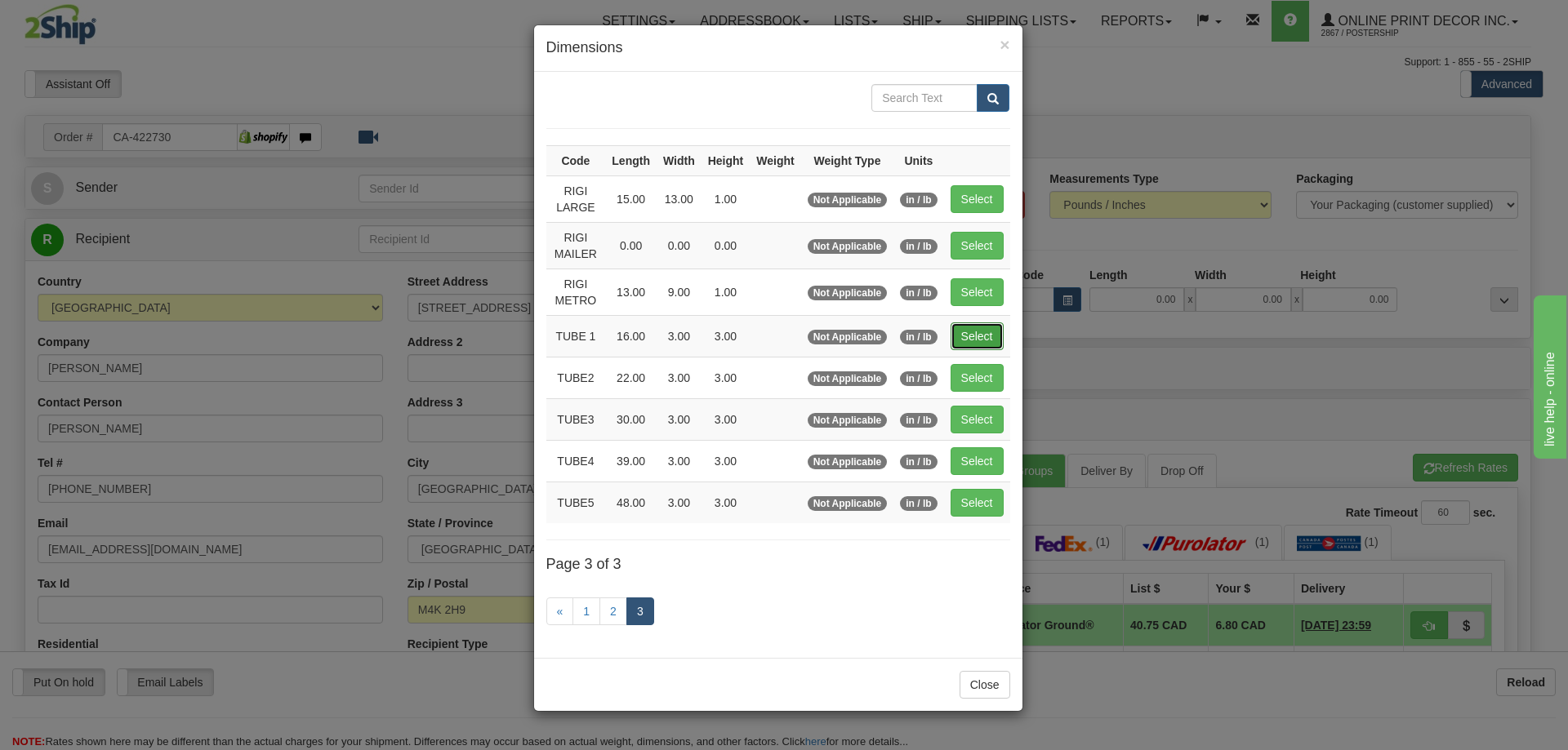
click at [996, 336] on button "Select" at bounding box center [976, 337] width 53 height 28
type input "TUBE 1"
type input "16.00"
type input "3.00"
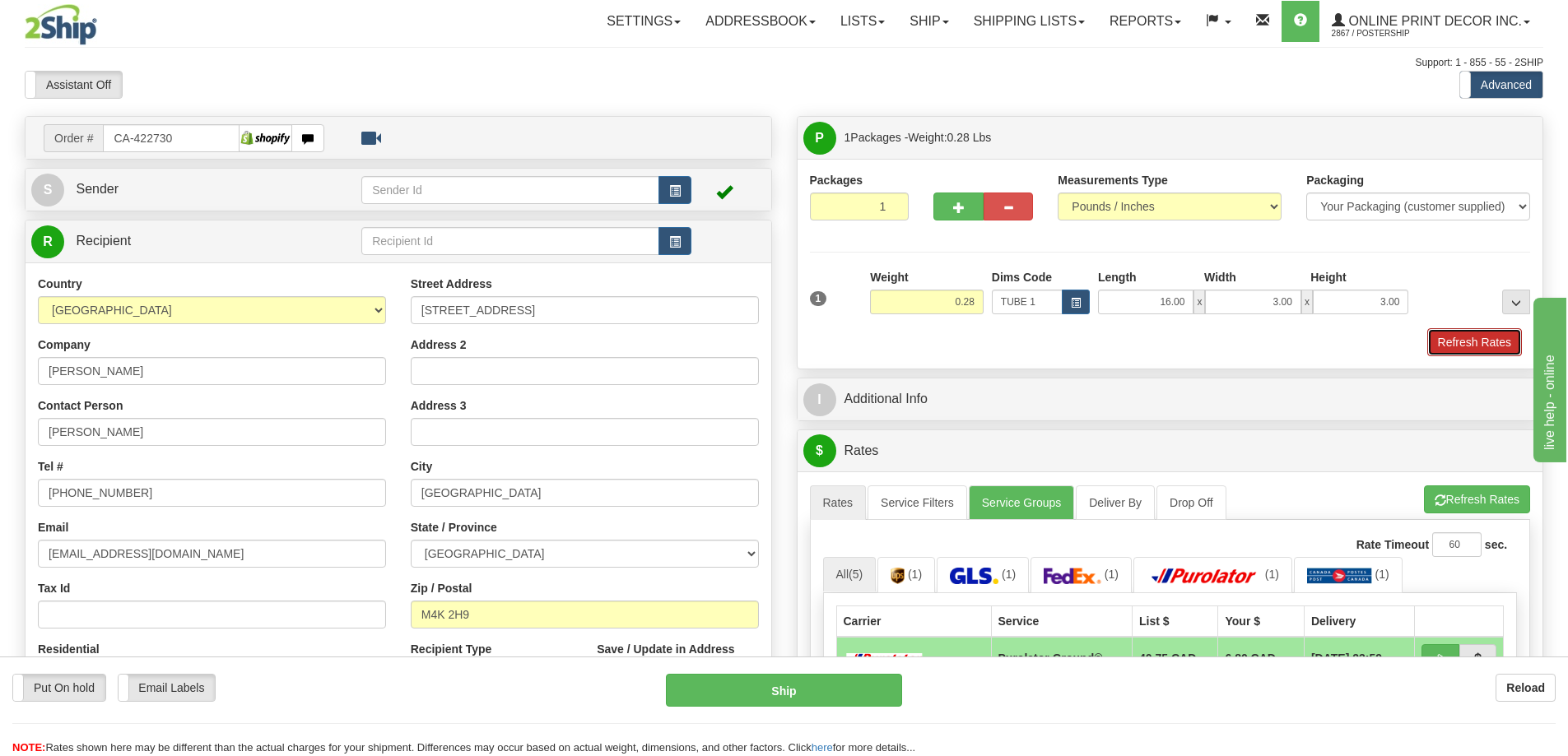
click at [1510, 334] on button "Refresh Rates" at bounding box center [1474, 342] width 95 height 28
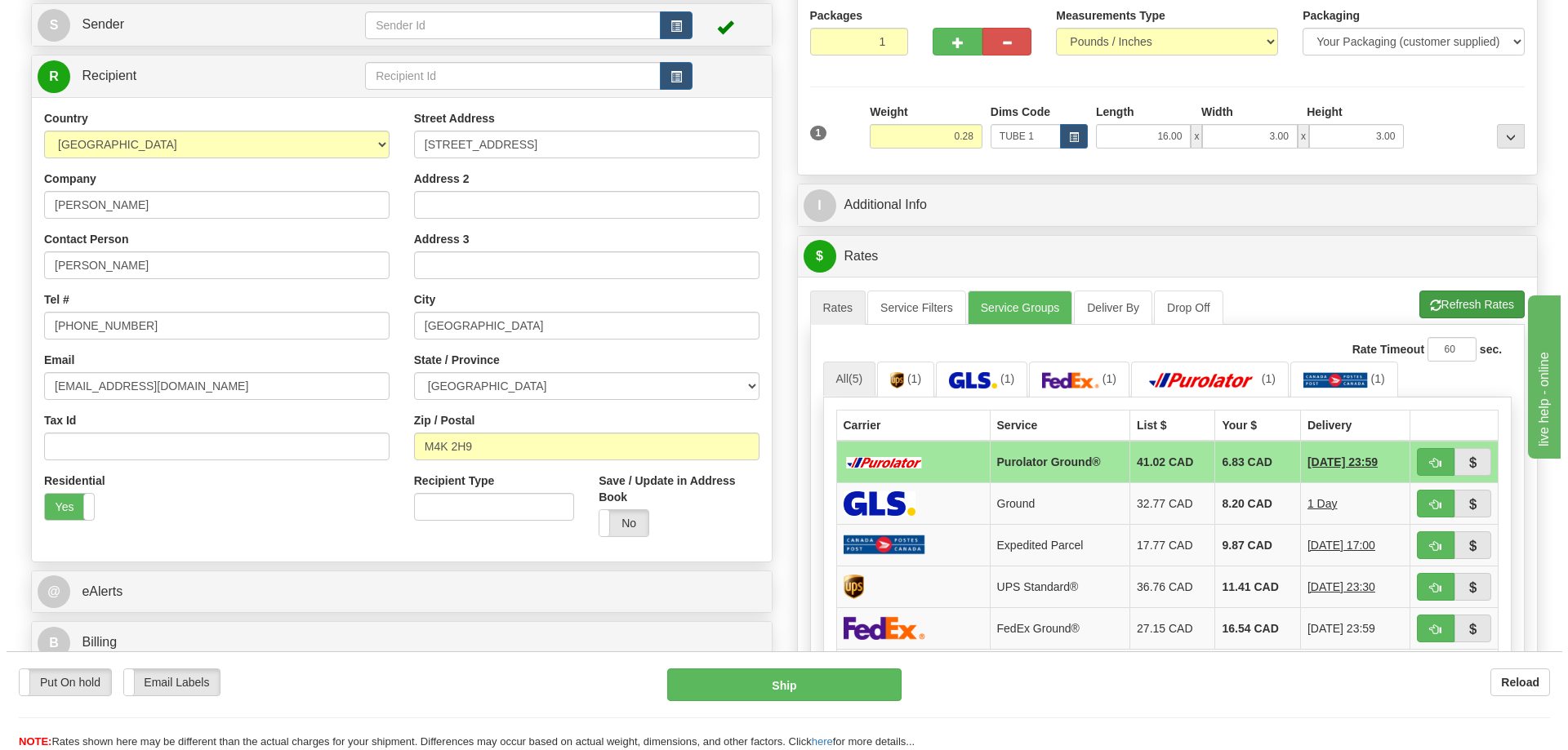
scroll to position [245, 0]
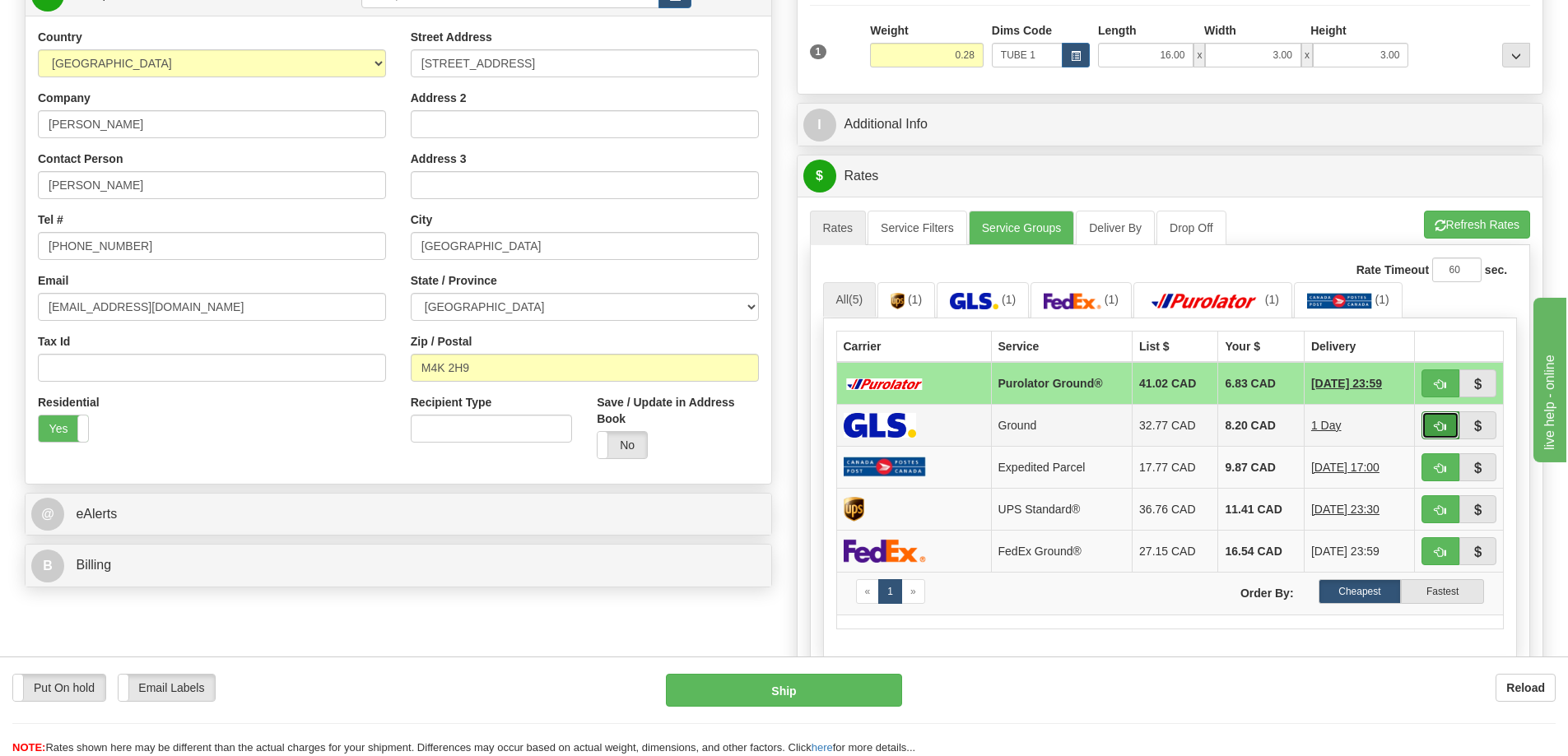
click at [1430, 423] on button "button" at bounding box center [1440, 425] width 38 height 28
type input "1"
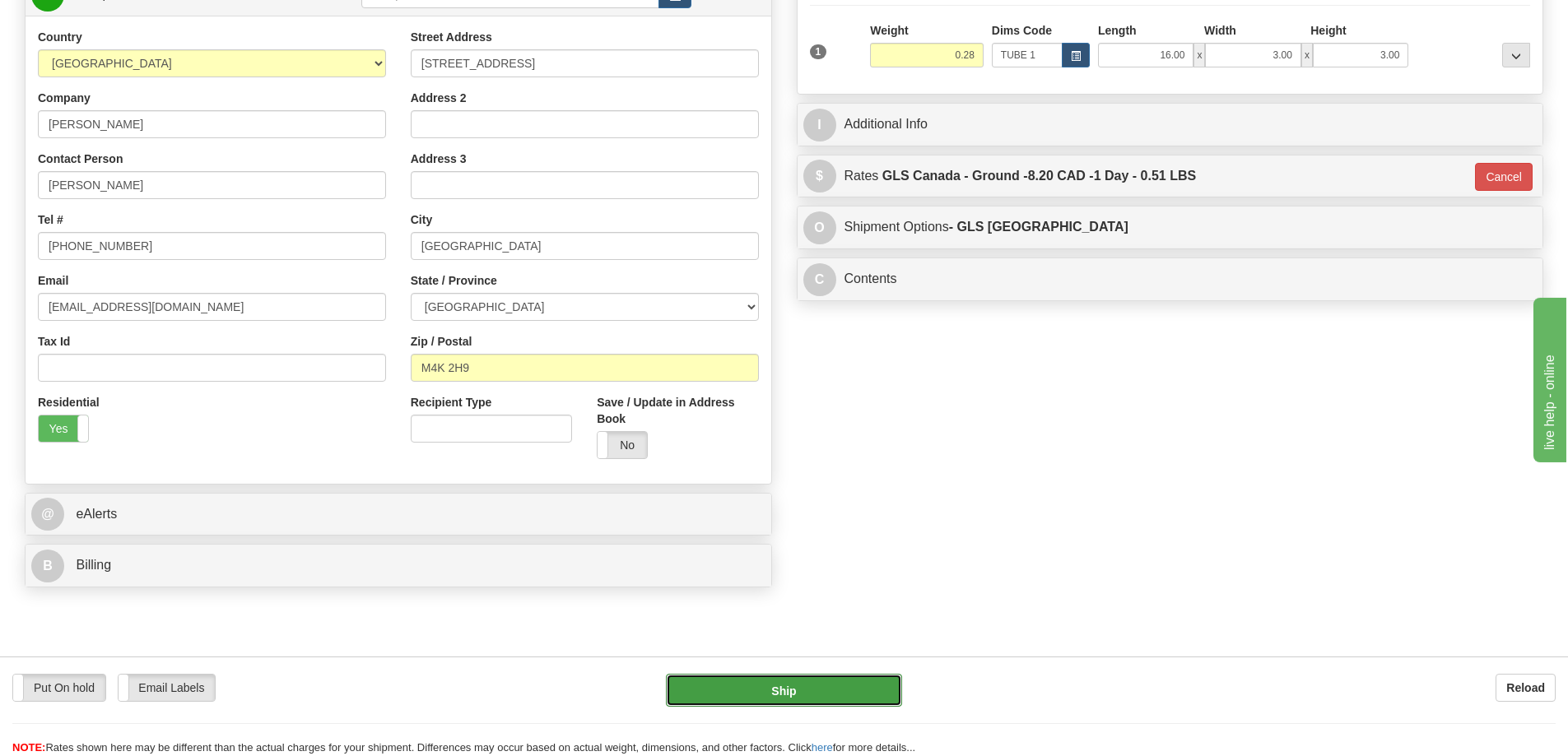
click at [853, 687] on button "Ship" at bounding box center [784, 690] width 236 height 33
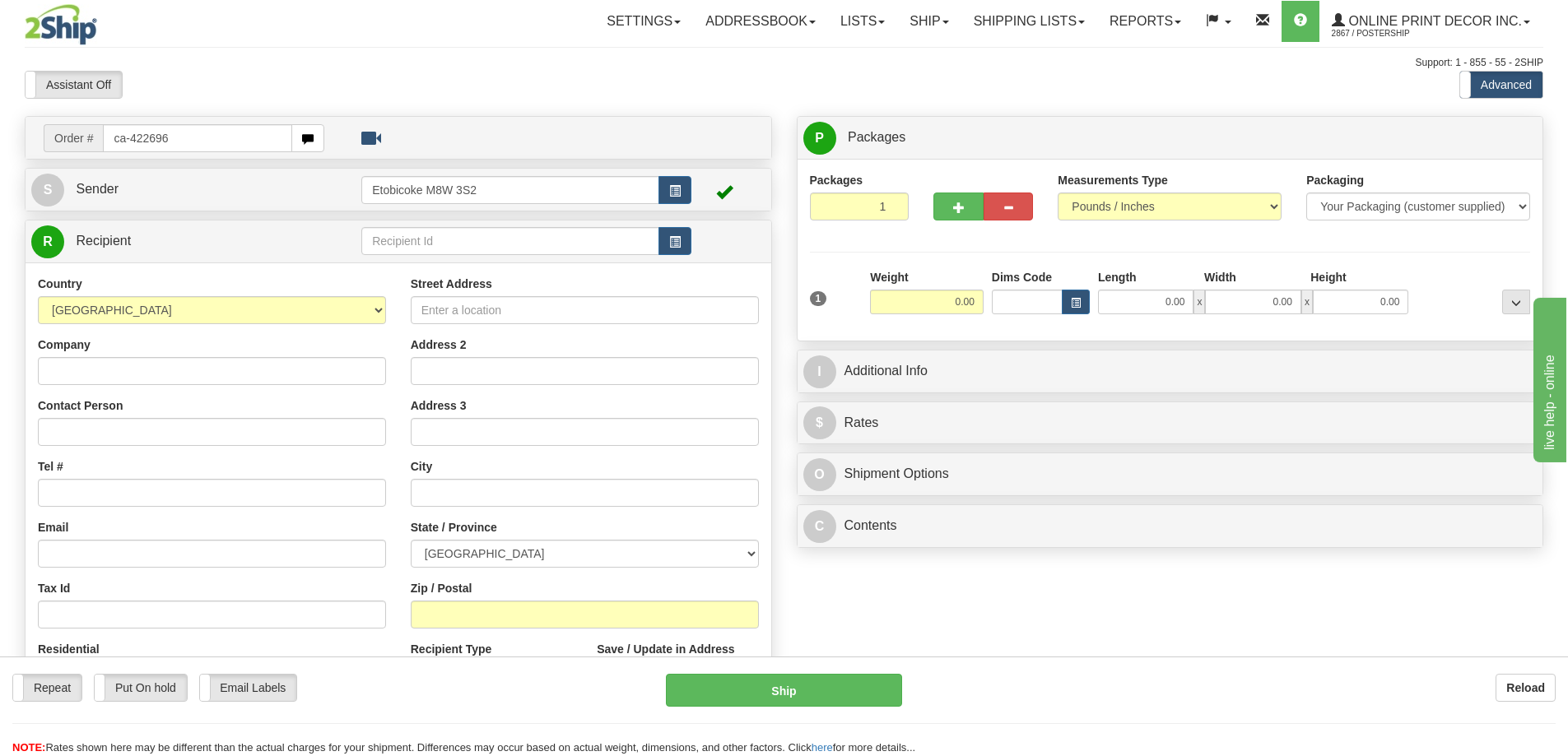
type input "ca-422696"
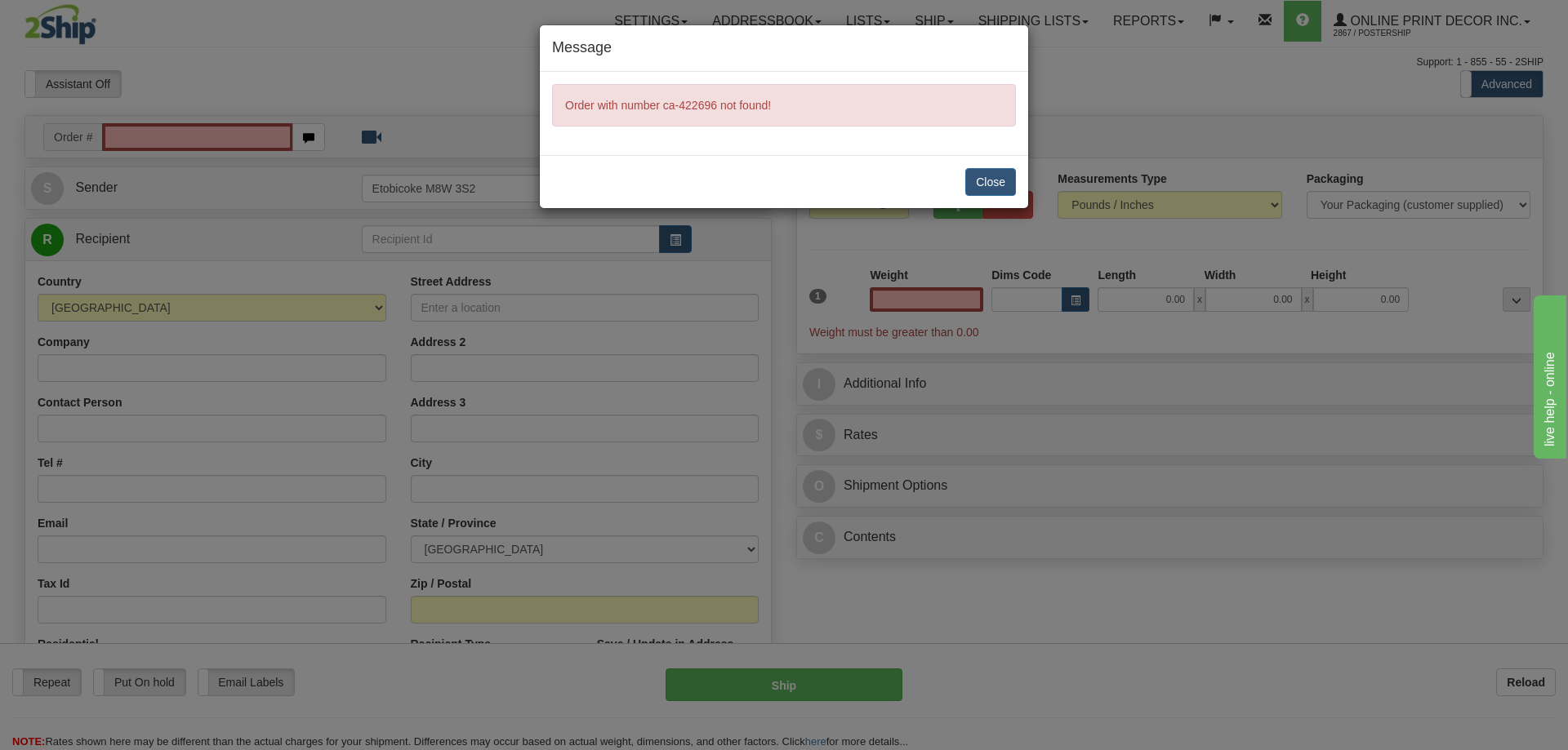
type input "0.00"
click at [988, 175] on button "Close" at bounding box center [990, 182] width 51 height 28
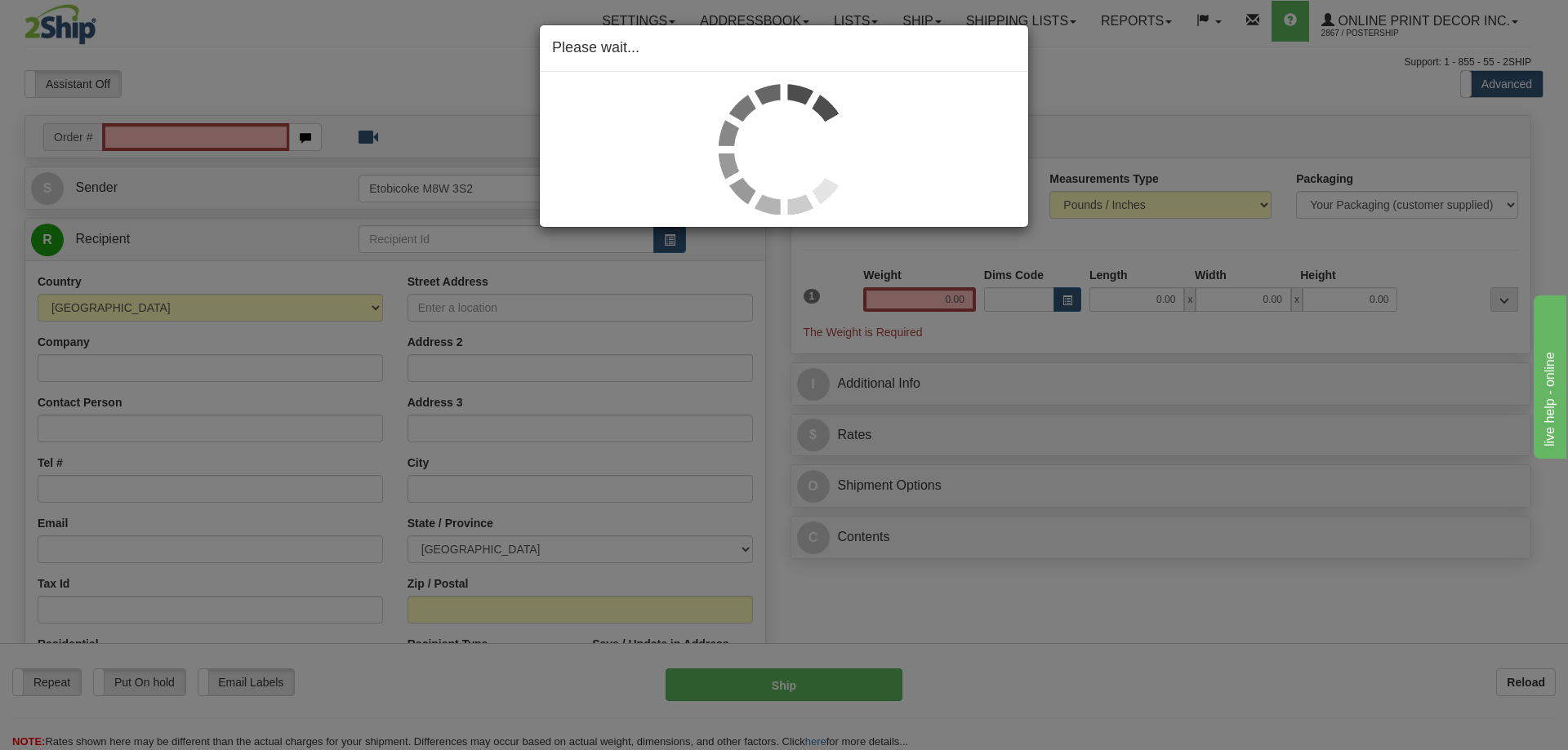
click at [208, 132] on div "Please wait..." at bounding box center [784, 375] width 1568 height 750
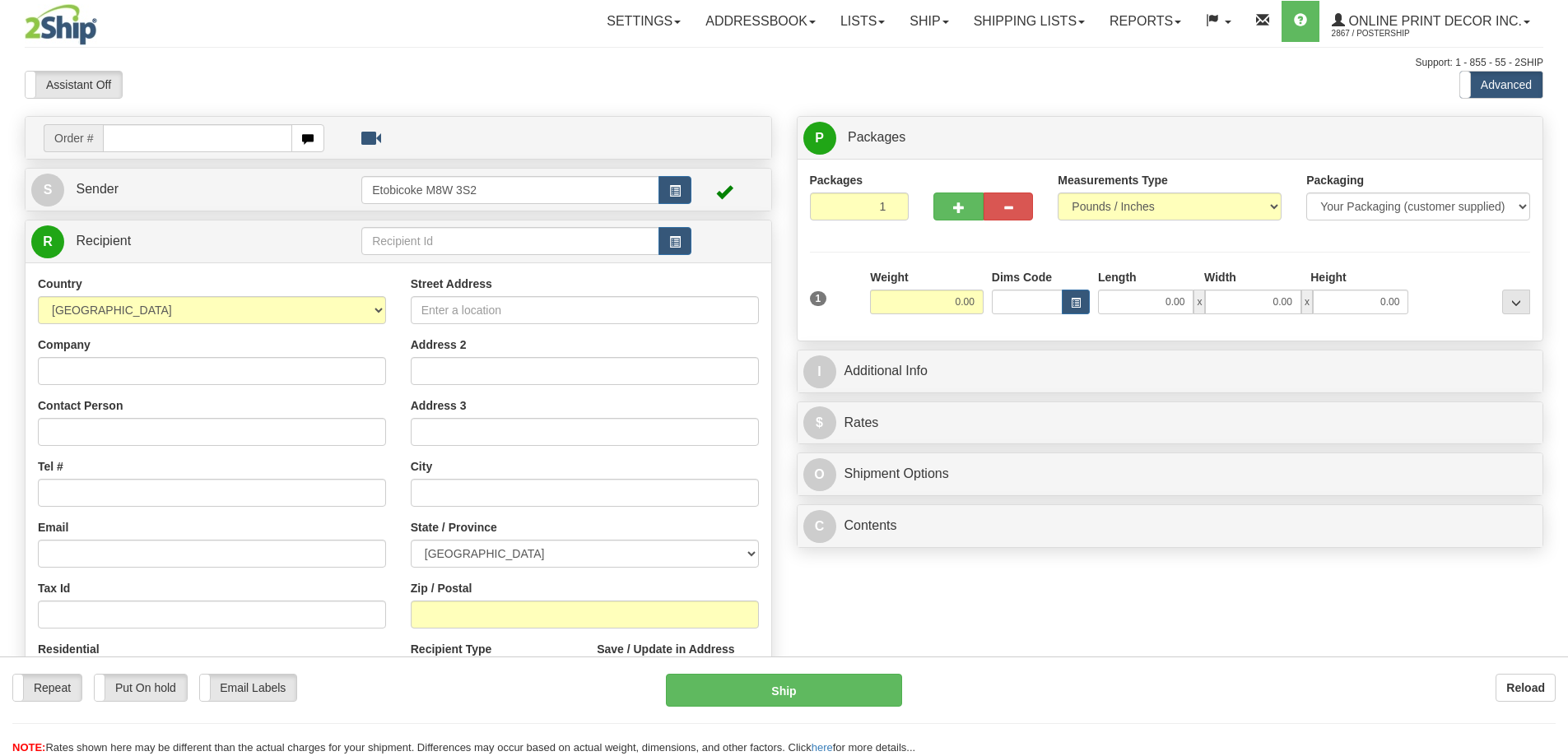
click at [167, 130] on div "Toggle navigation Settings Shipping Preferences Fields Preferences New" at bounding box center [784, 463] width 1568 height 926
click at [172, 141] on input "text" at bounding box center [198, 138] width 189 height 28
type input "ca-422696"
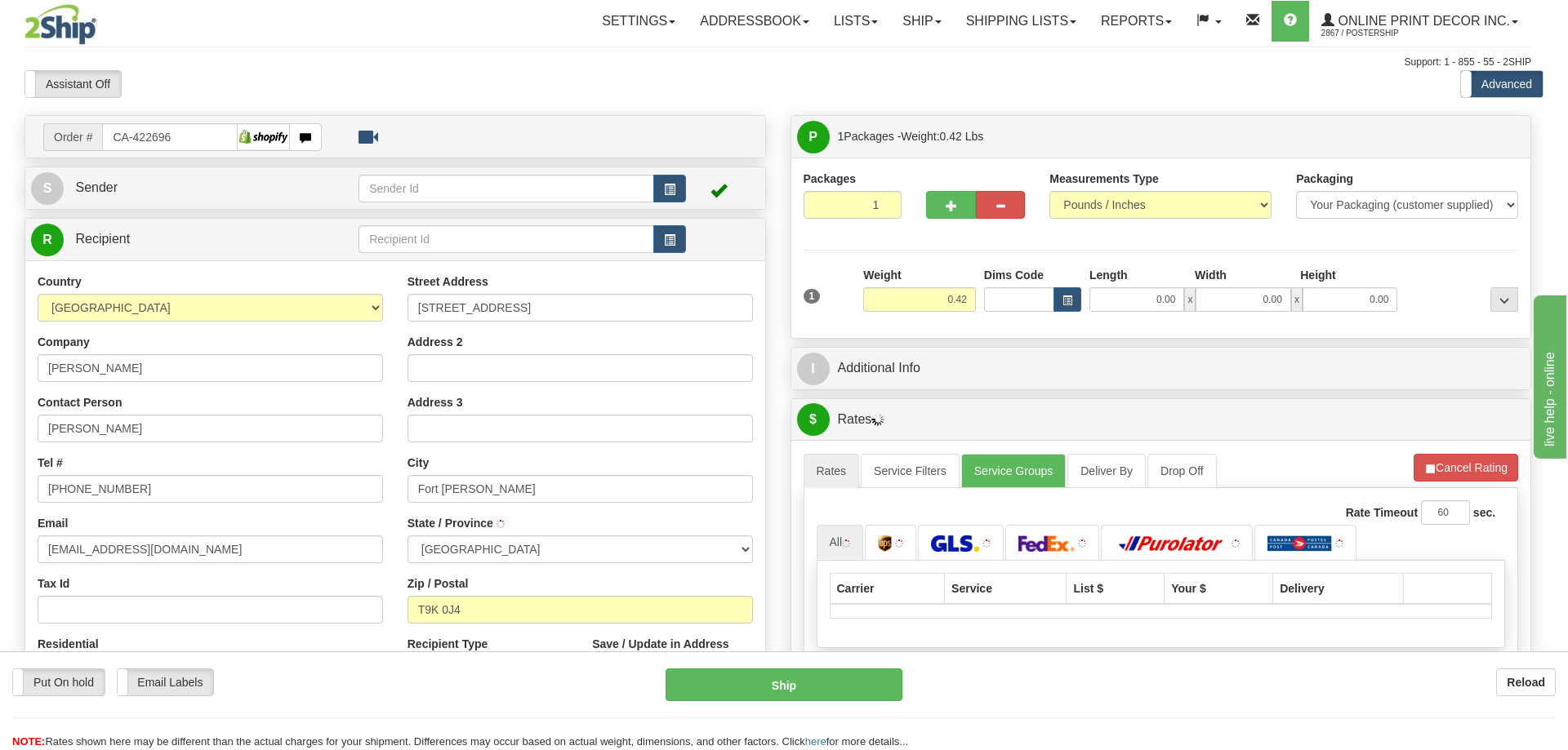
type input "FORT MCMURRAY"
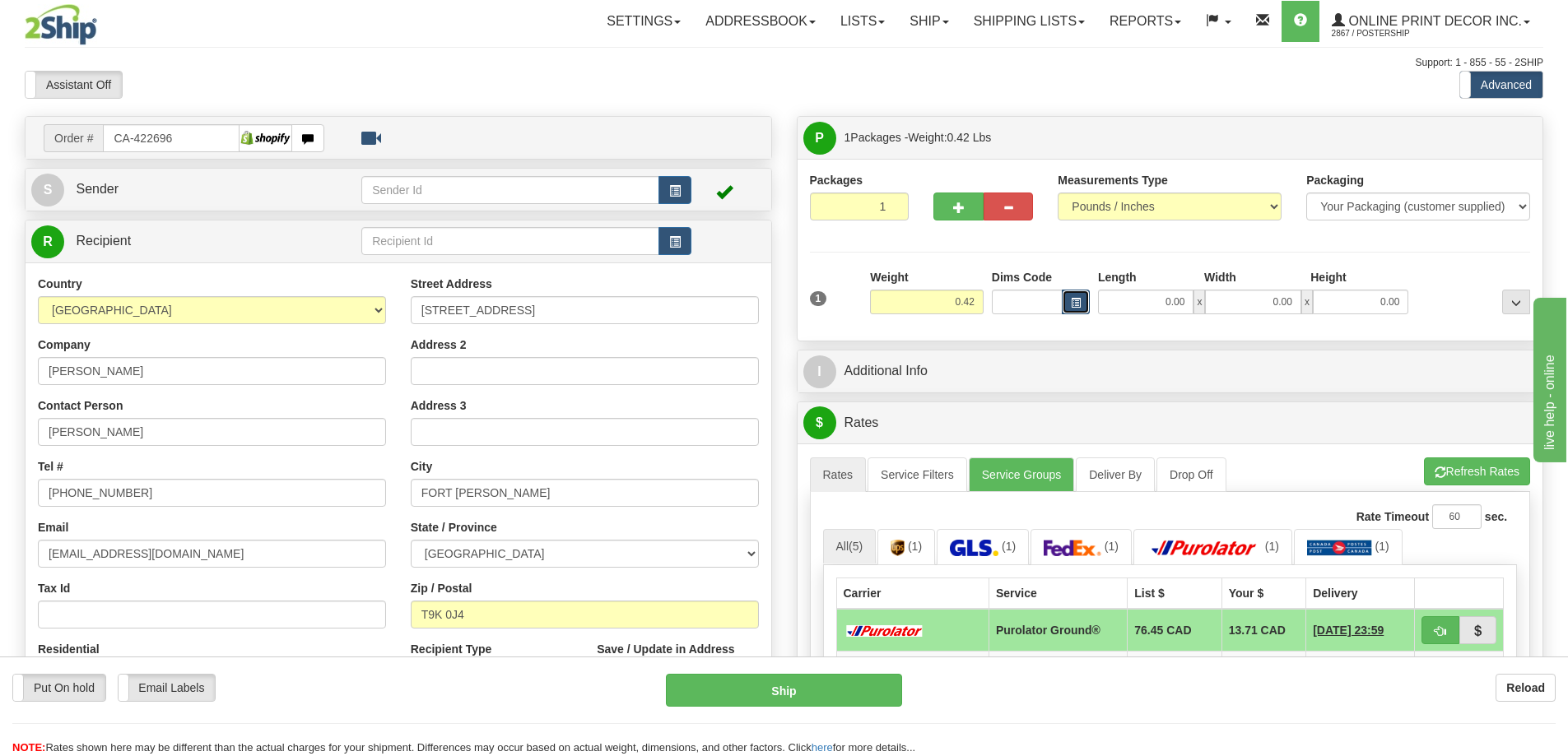
click at [1071, 300] on span "button" at bounding box center [1076, 303] width 9 height 9
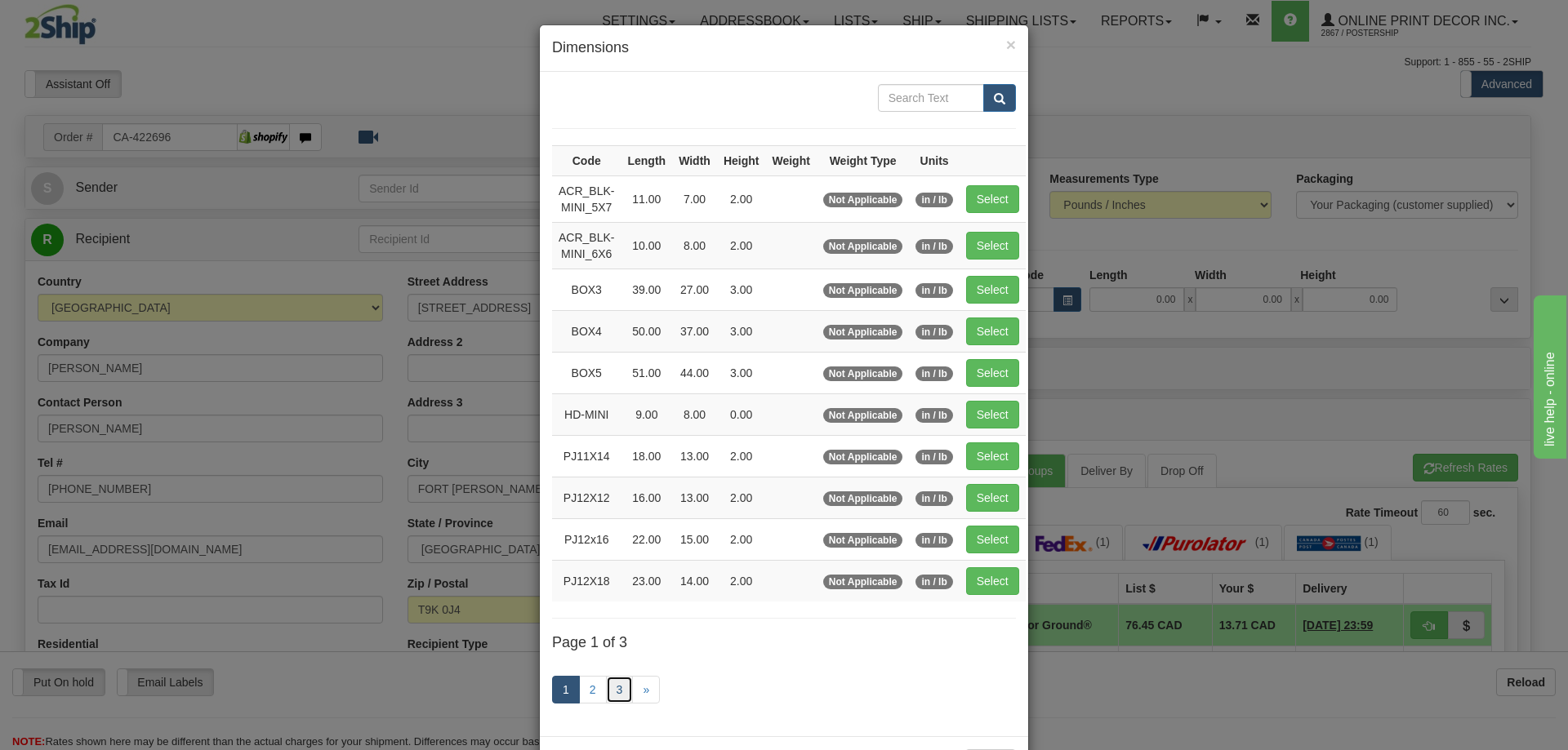
click at [613, 682] on link "3" at bounding box center [620, 690] width 28 height 28
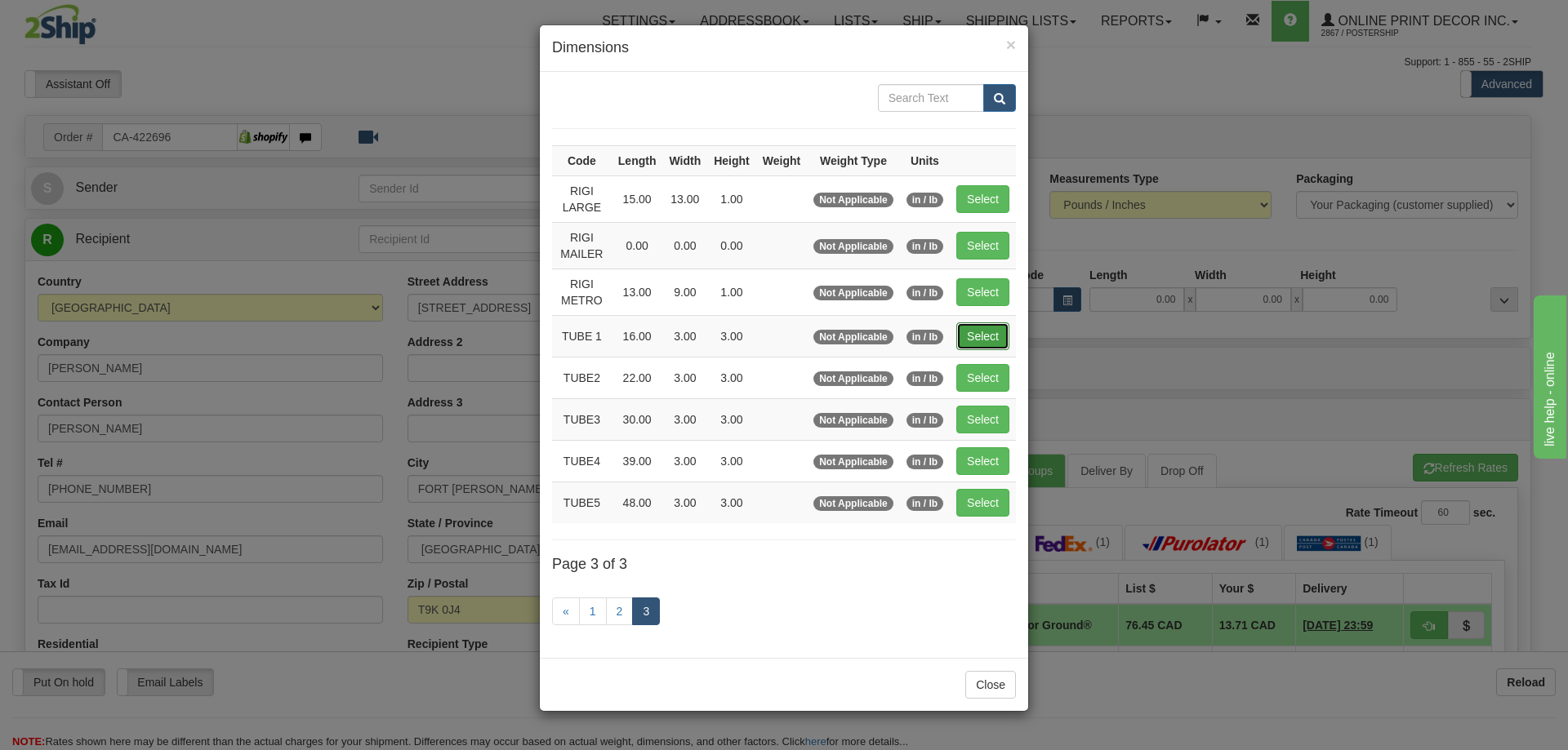
click at [984, 336] on button "Select" at bounding box center [983, 337] width 53 height 28
type input "TUBE 1"
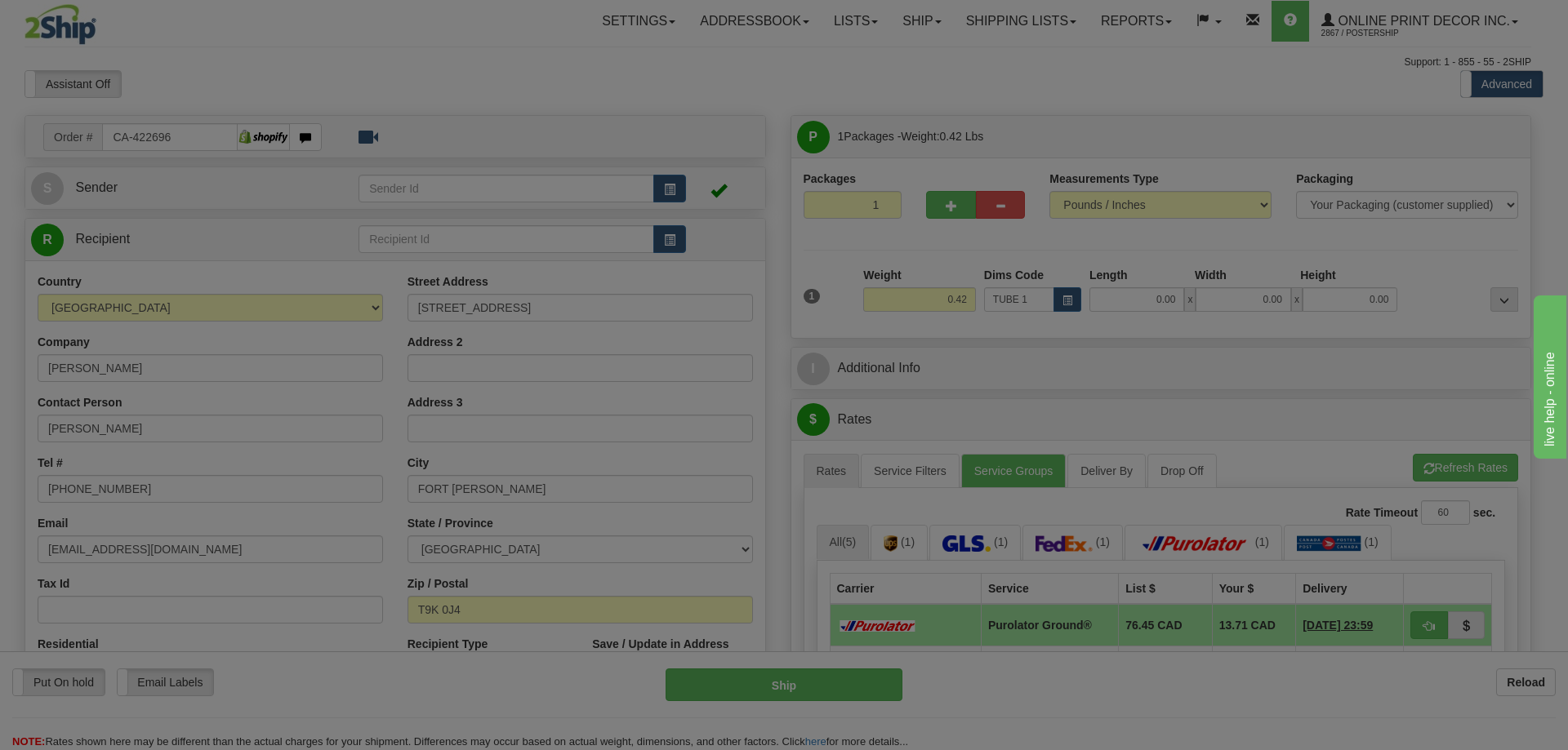
type input "16.00"
type input "3.00"
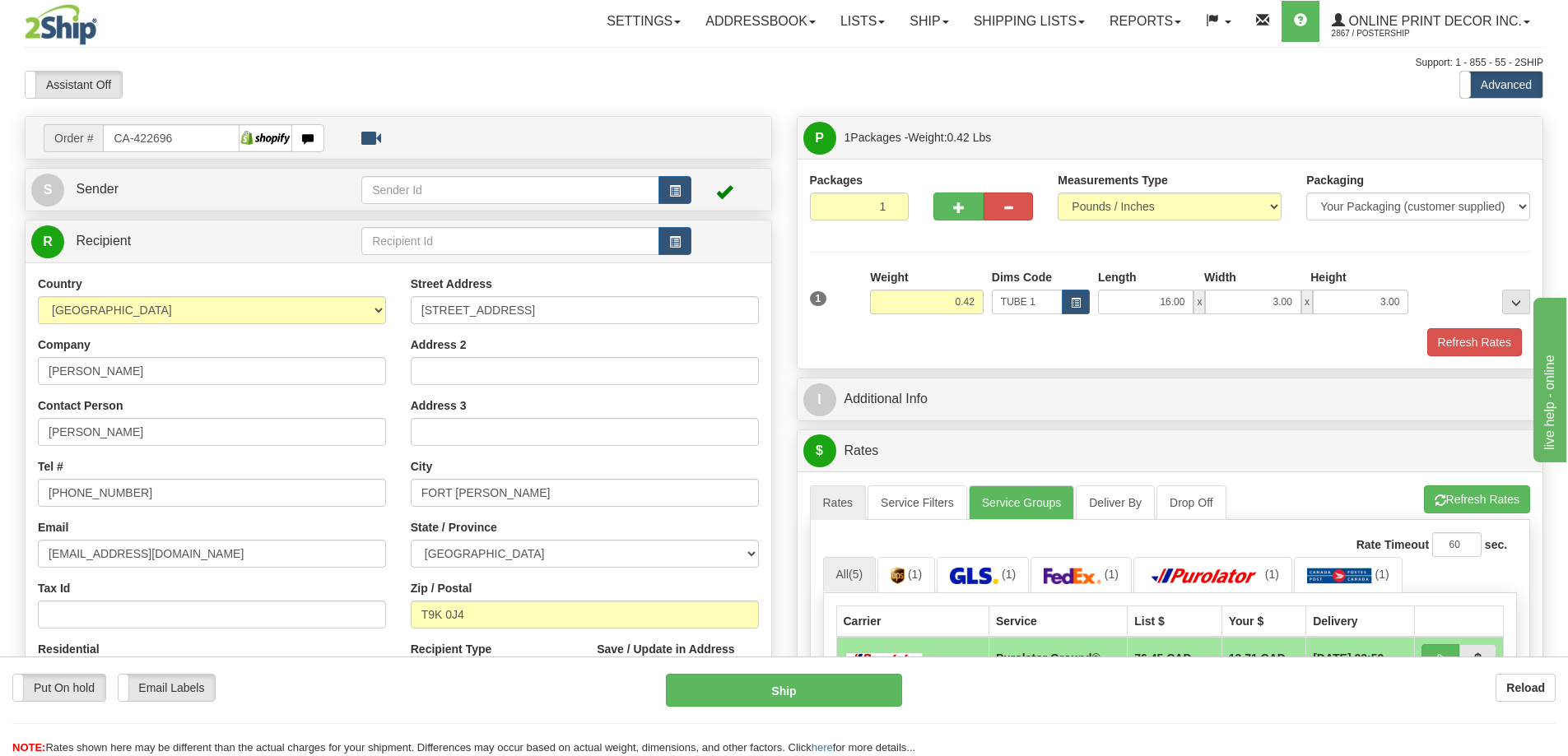
click at [1473, 323] on div "1 Weight 0.42 Dims Code x x" at bounding box center [1169, 299] width 729 height 59
click at [1510, 337] on button "Refresh Rates" at bounding box center [1474, 342] width 95 height 28
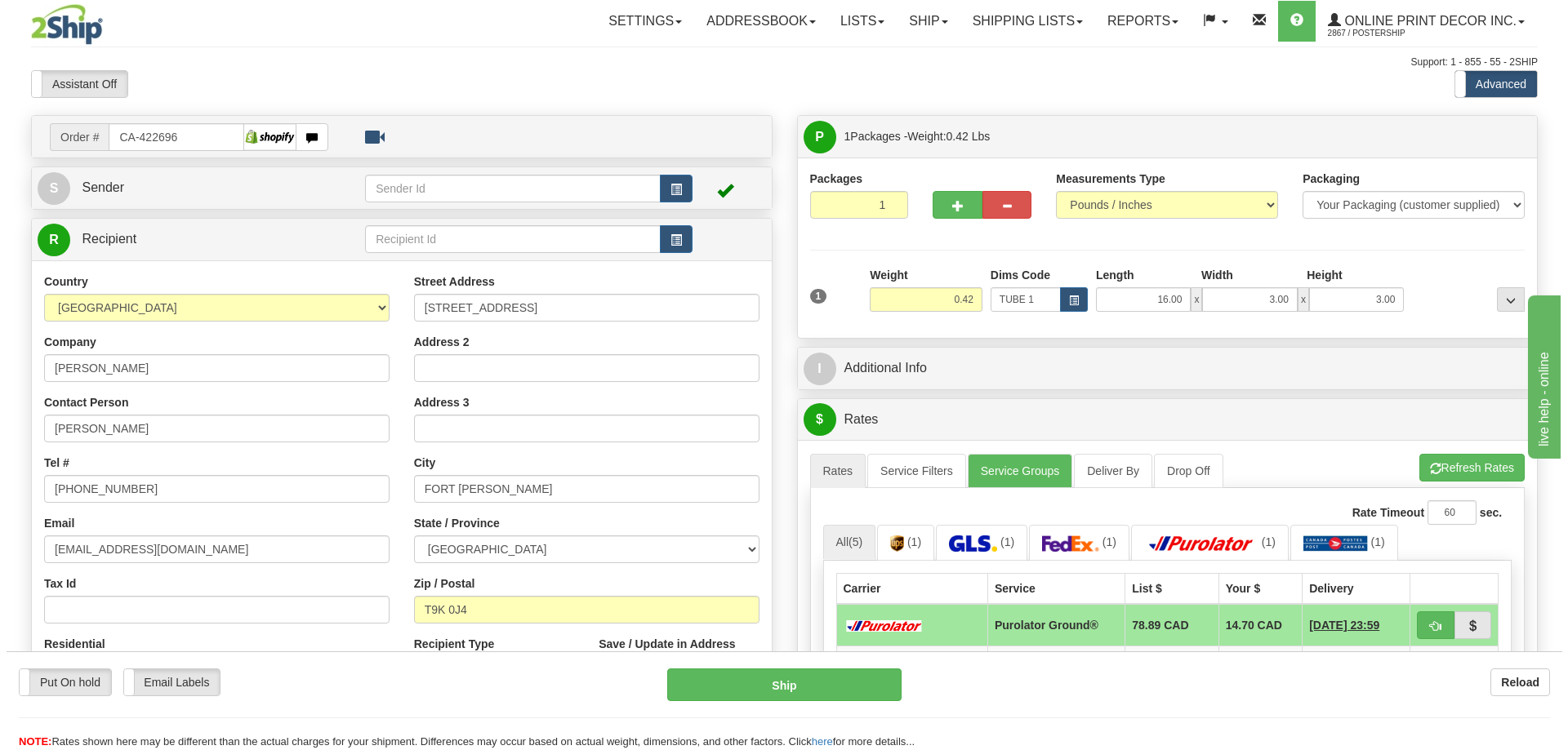
scroll to position [245, 0]
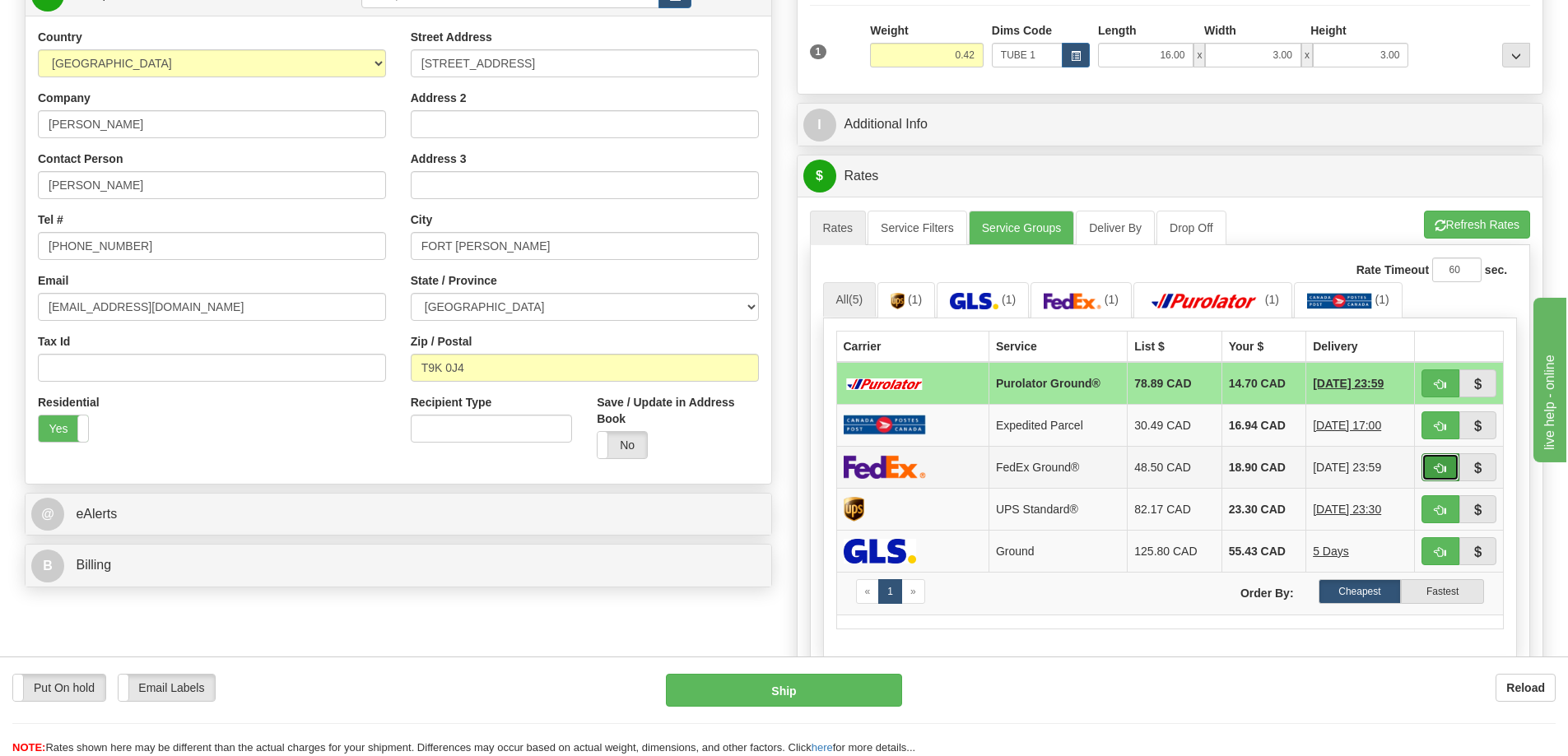
click at [1446, 468] on button "button" at bounding box center [1440, 468] width 38 height 28
type input "92"
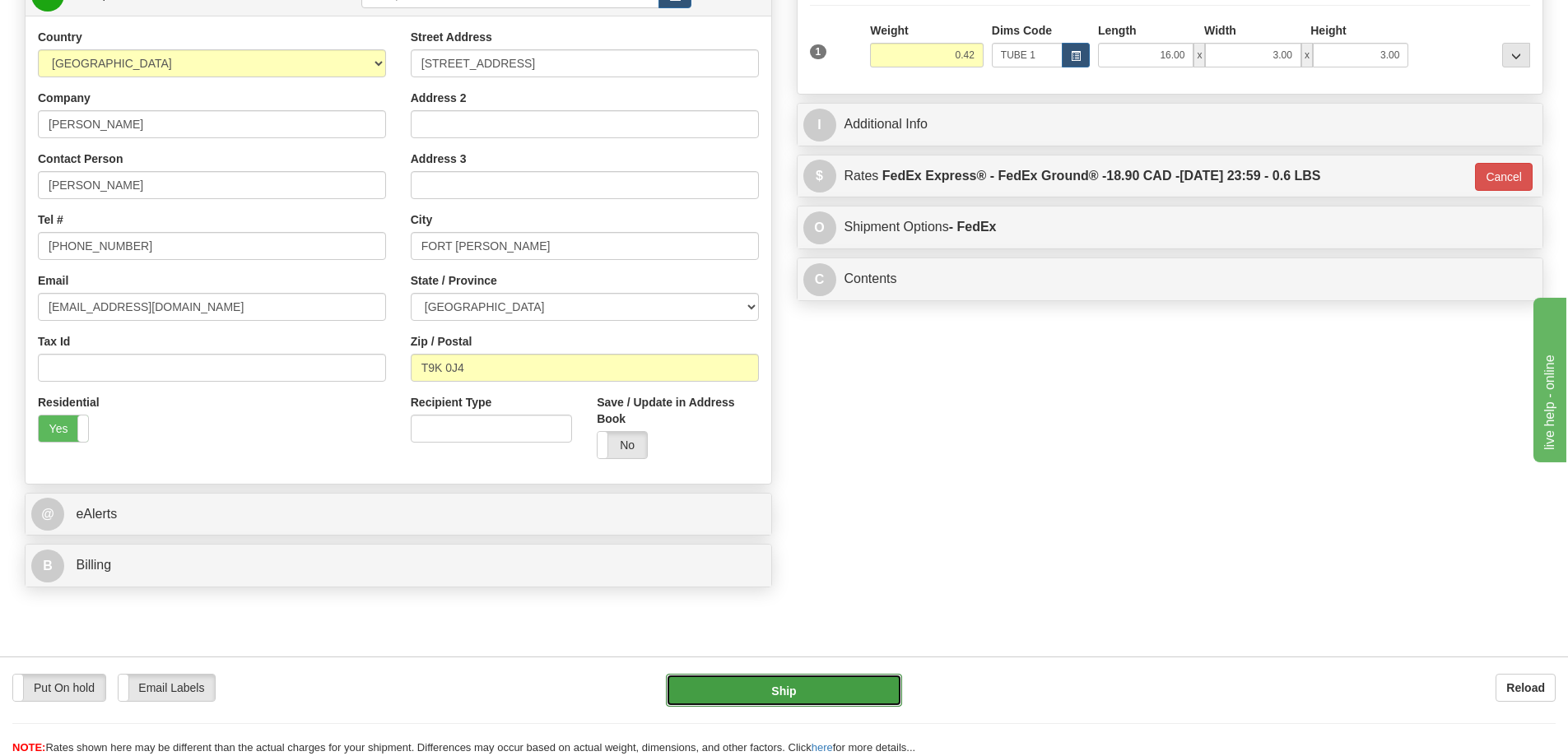
click at [860, 695] on button "Ship" at bounding box center [784, 690] width 236 height 33
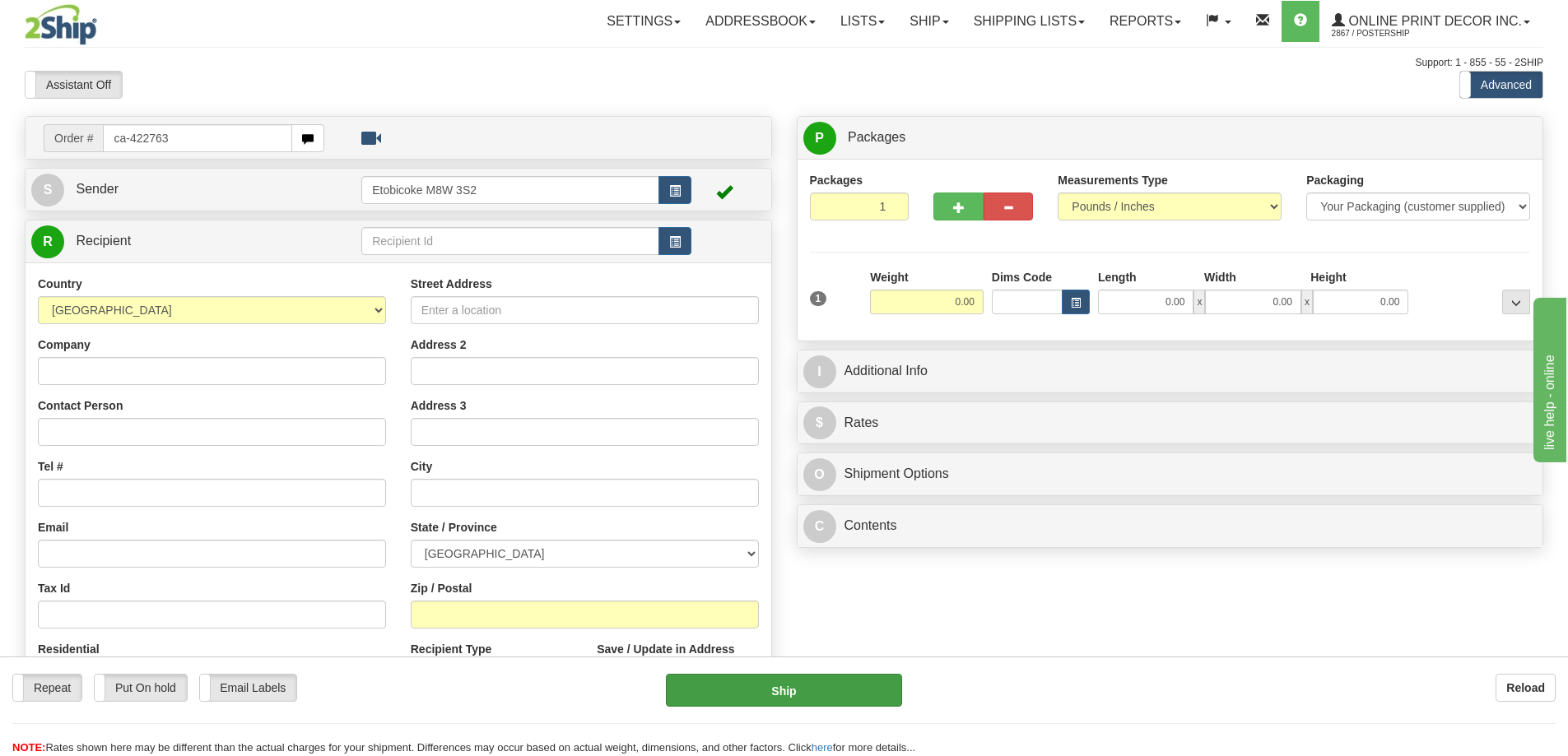
type input "ca-422763"
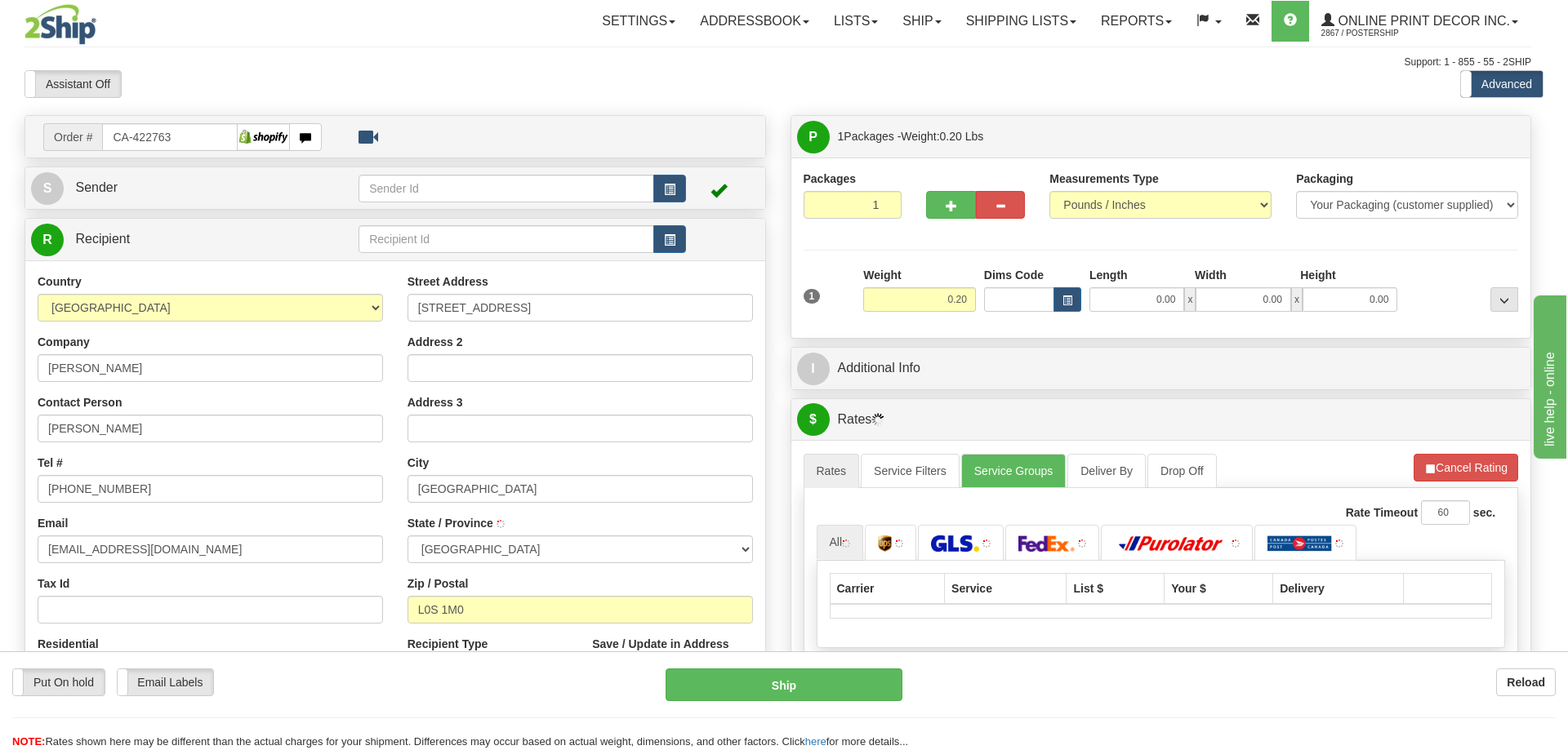
type input "[GEOGRAPHIC_DATA]"
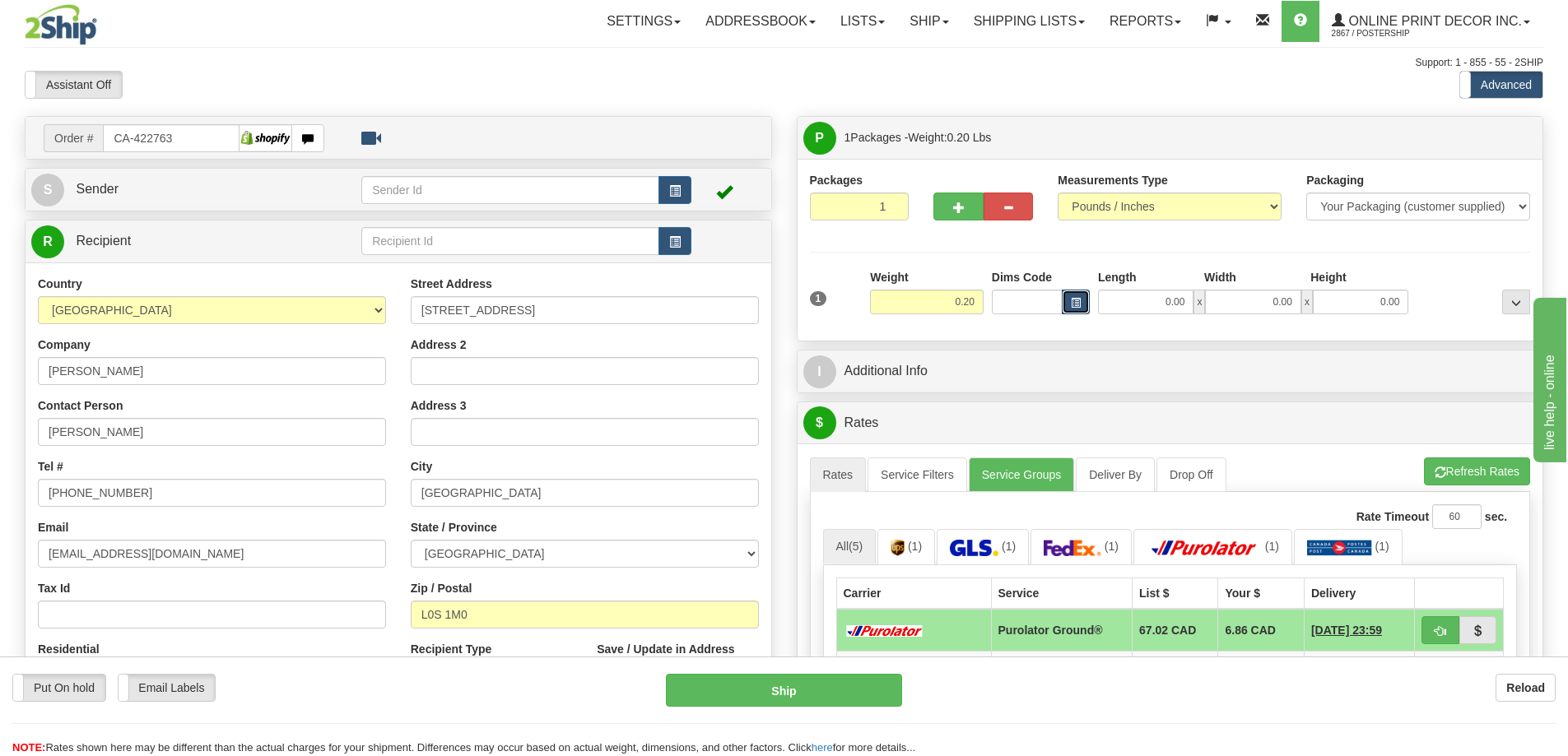
click at [1078, 300] on span "button" at bounding box center [1076, 303] width 9 height 9
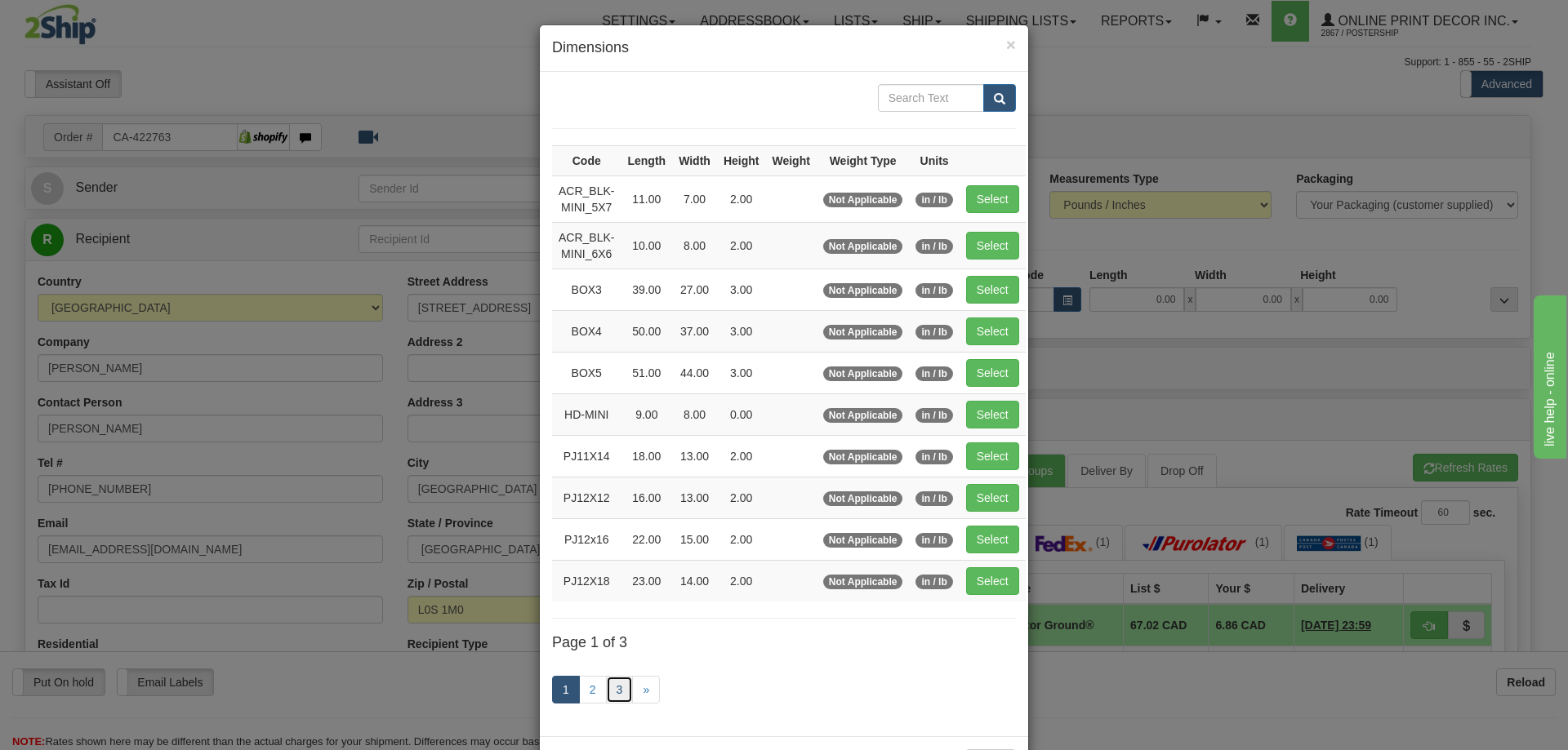
click at [612, 690] on link "3" at bounding box center [620, 690] width 28 height 28
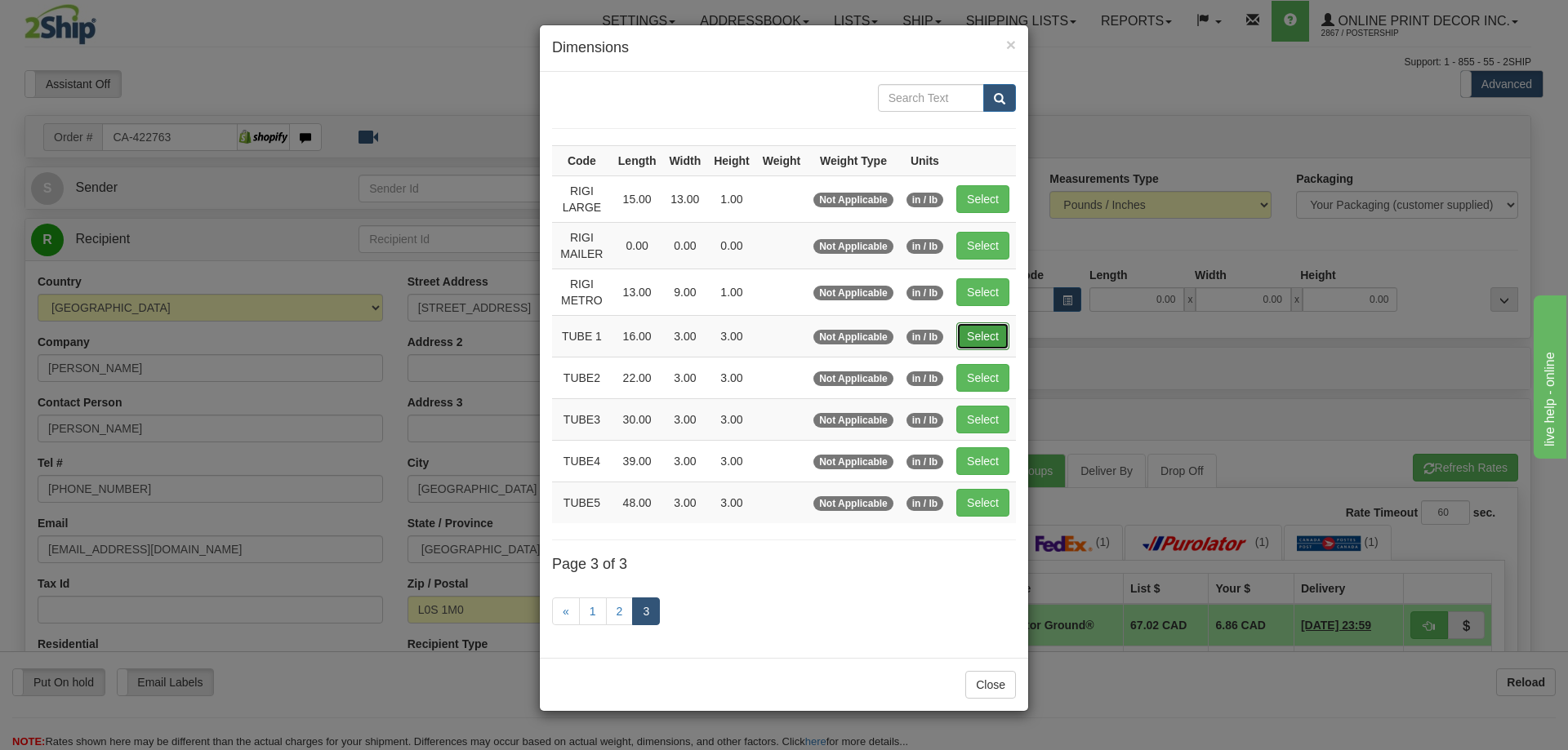
click at [983, 328] on button "Select" at bounding box center [983, 337] width 53 height 28
type input "TUBE 1"
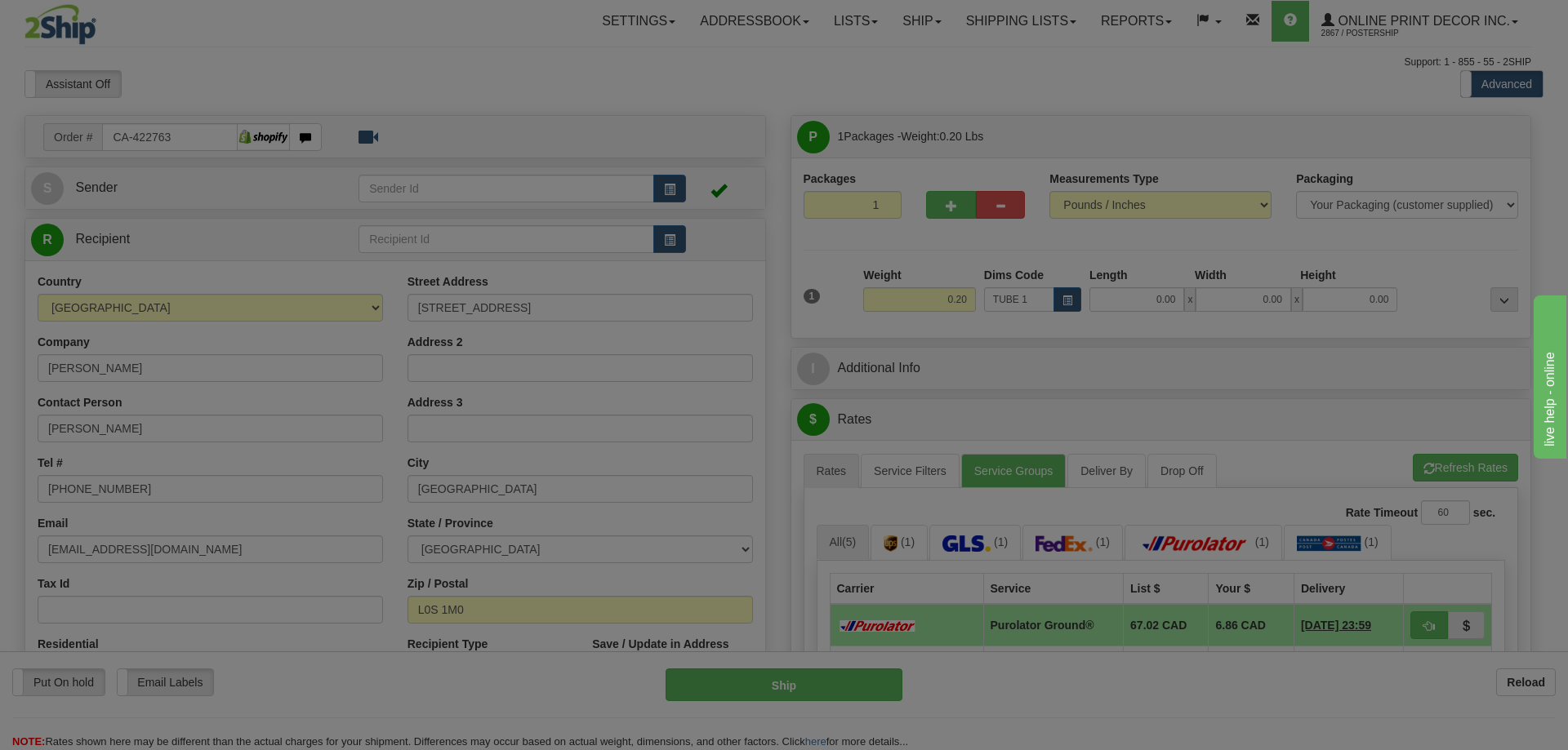
type input "16.00"
type input "3.00"
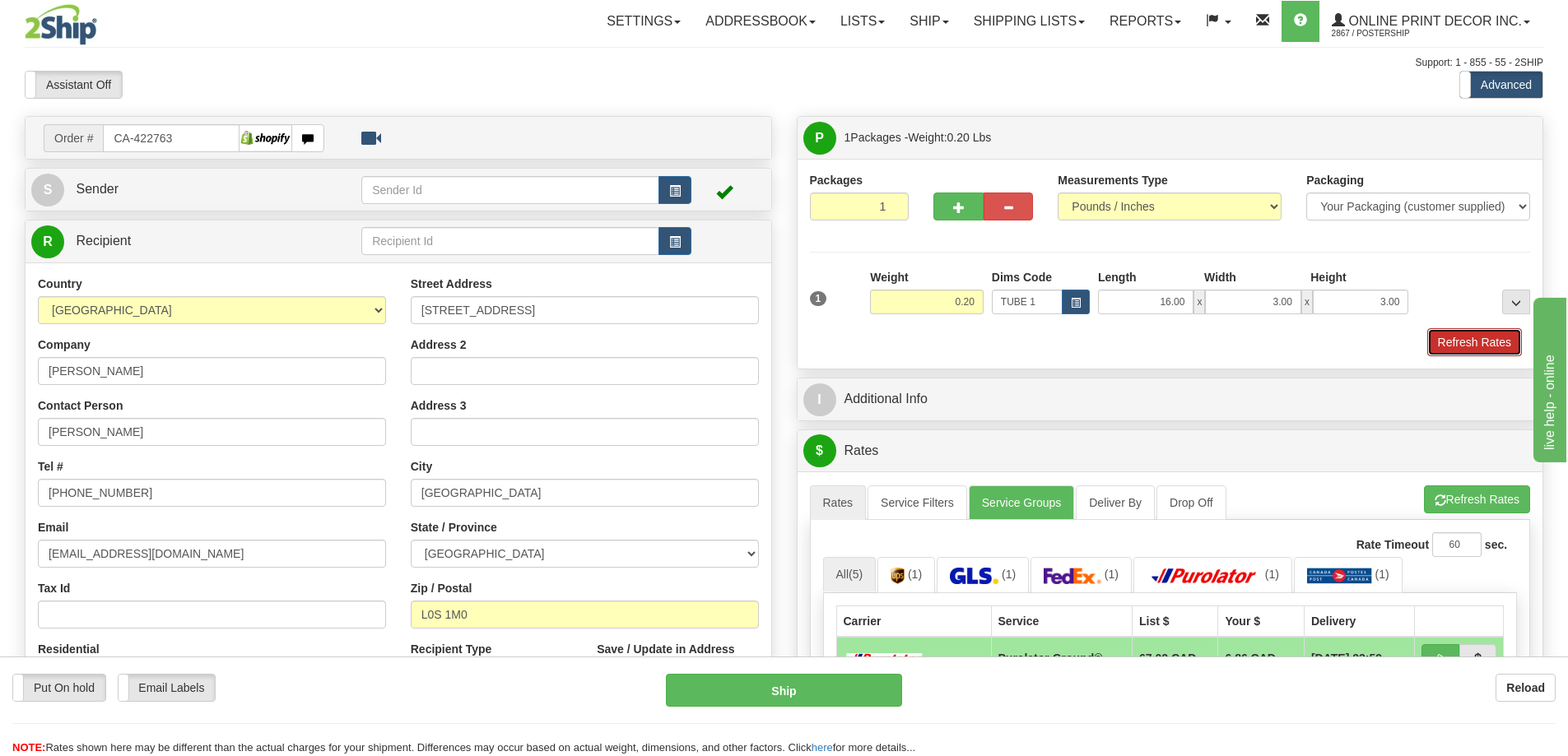
click at [1459, 332] on button "Refresh Rates" at bounding box center [1474, 342] width 95 height 28
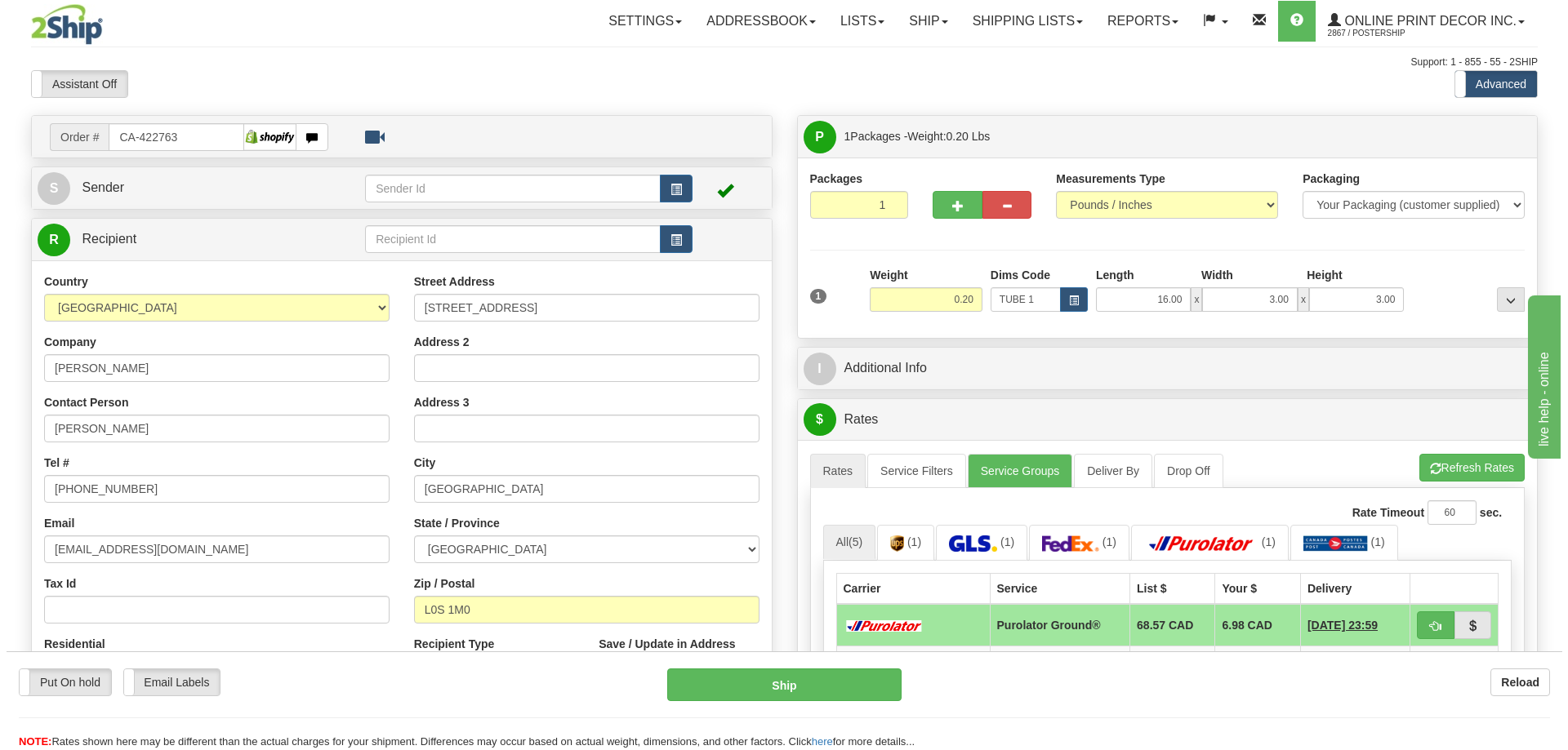
scroll to position [245, 0]
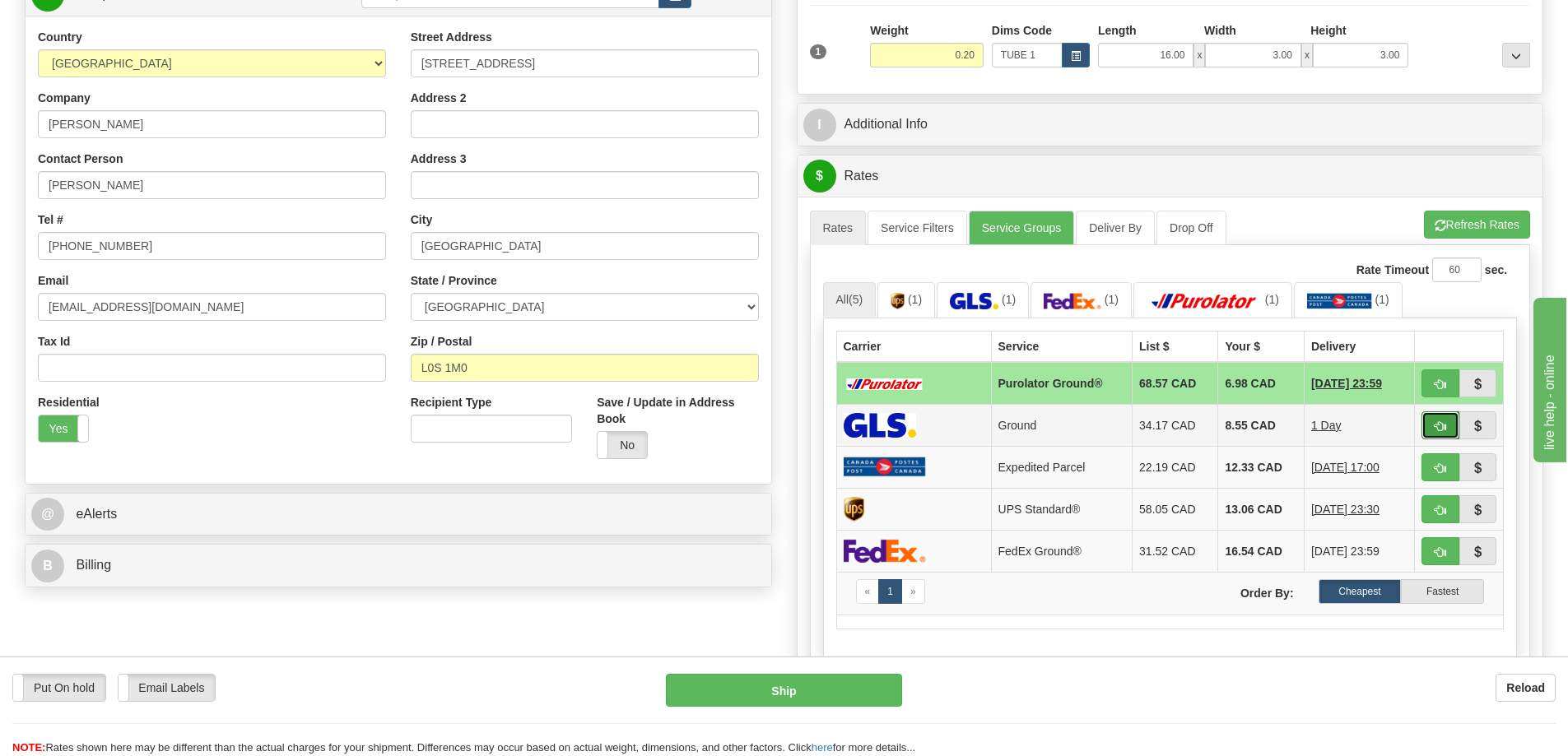
click at [1440, 422] on button "button" at bounding box center [1440, 425] width 38 height 28
type input "1"
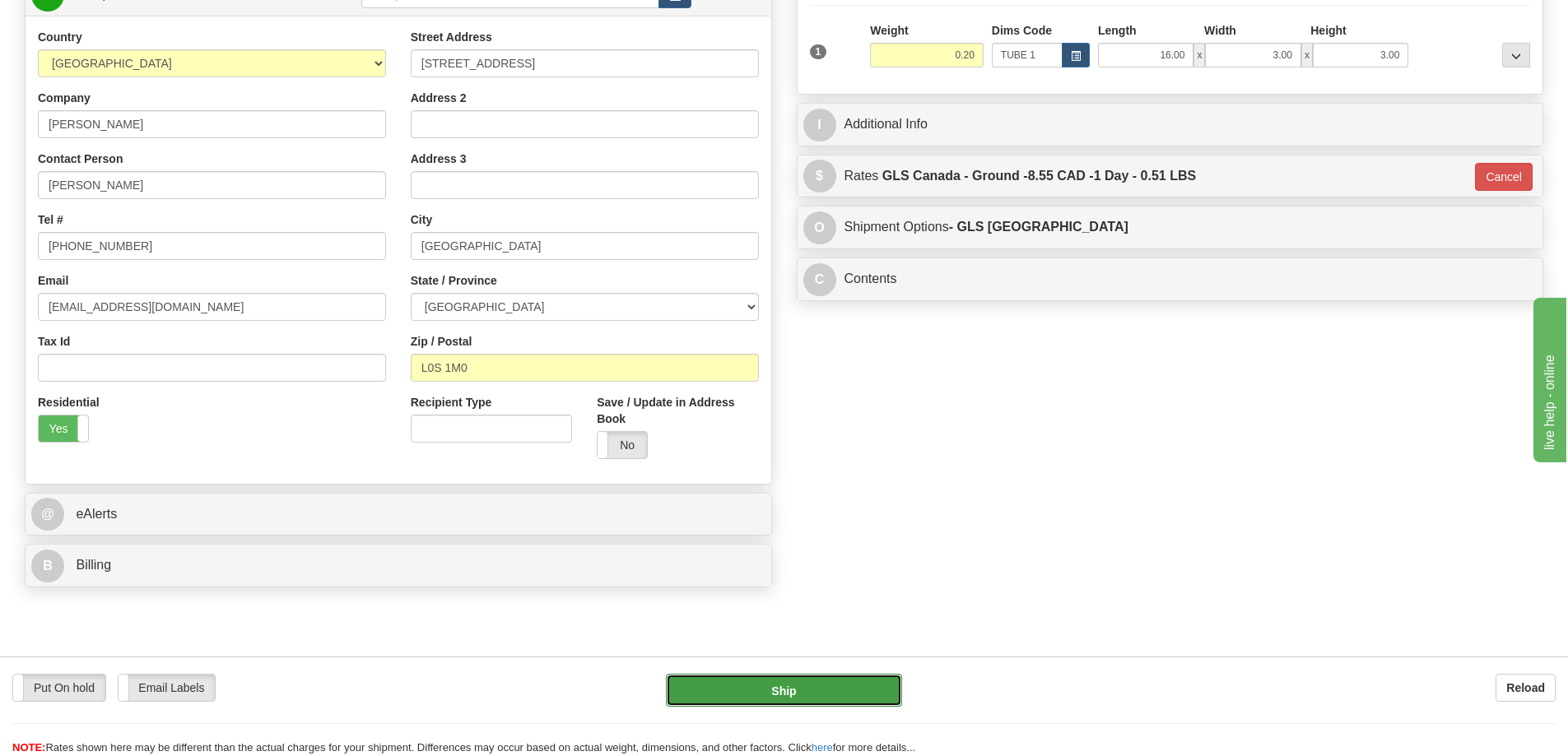
click at [804, 688] on button "Ship" at bounding box center [784, 690] width 236 height 33
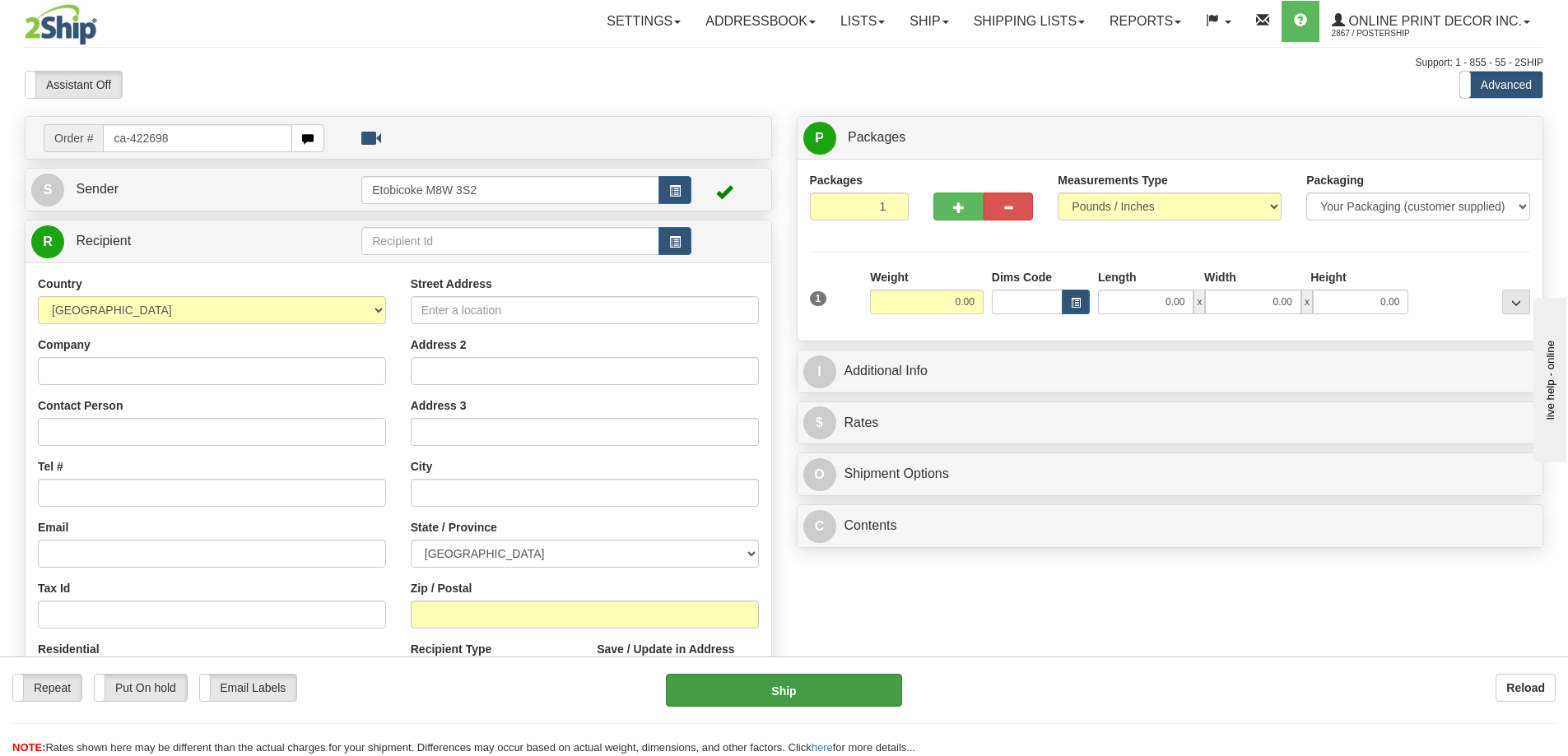
type input "ca-422698"
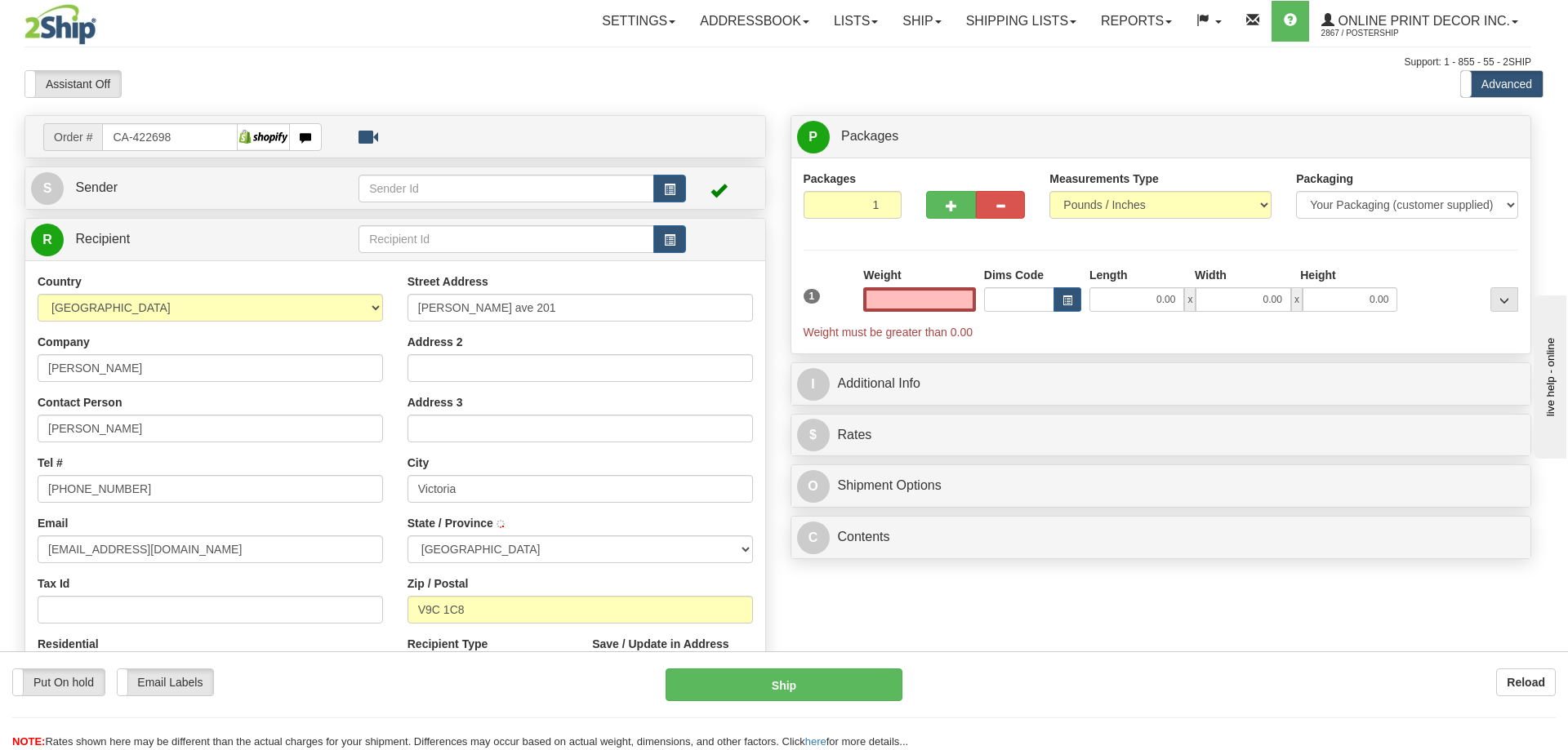
type input "VICTORIA"
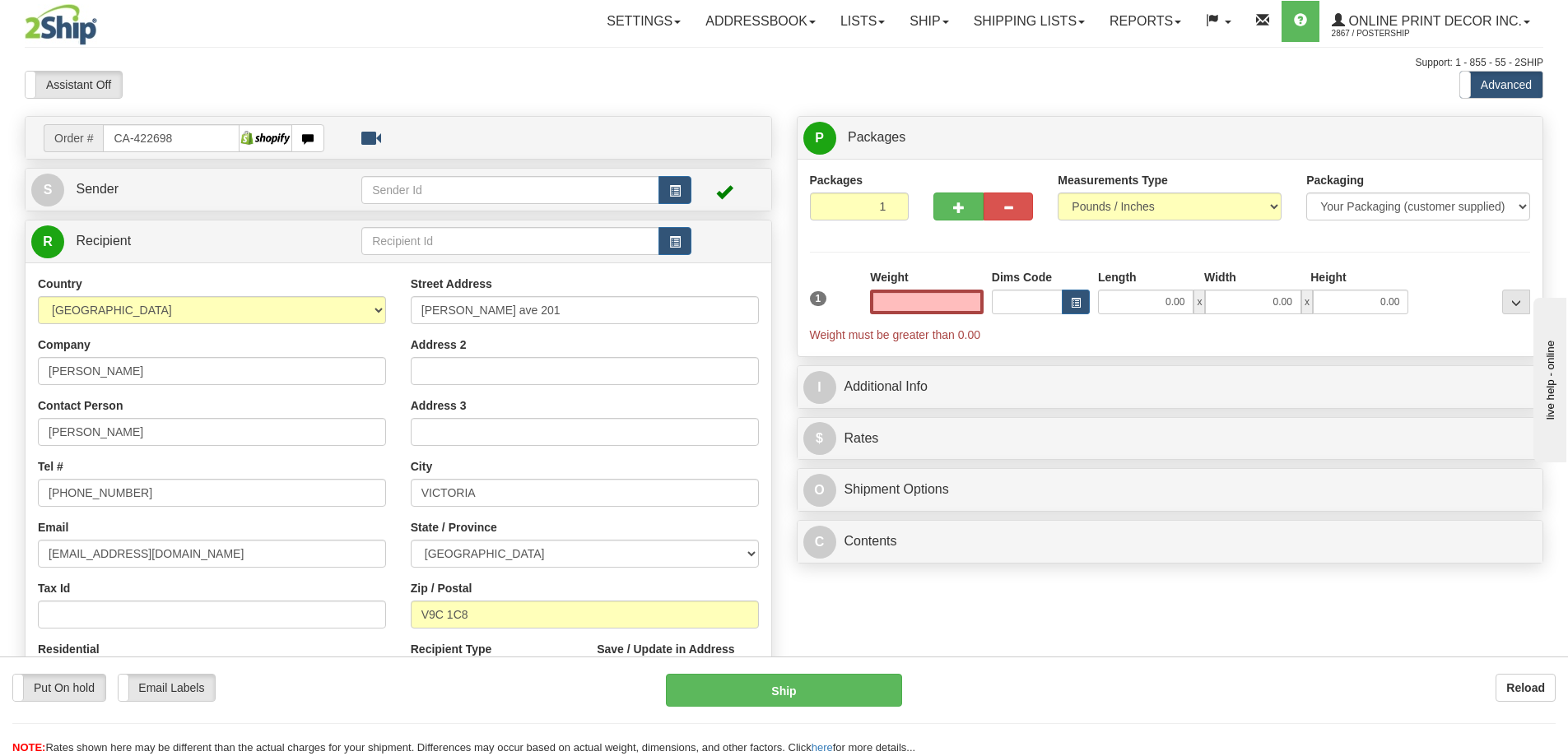
click at [919, 302] on input "text" at bounding box center [926, 301] width 113 height 25
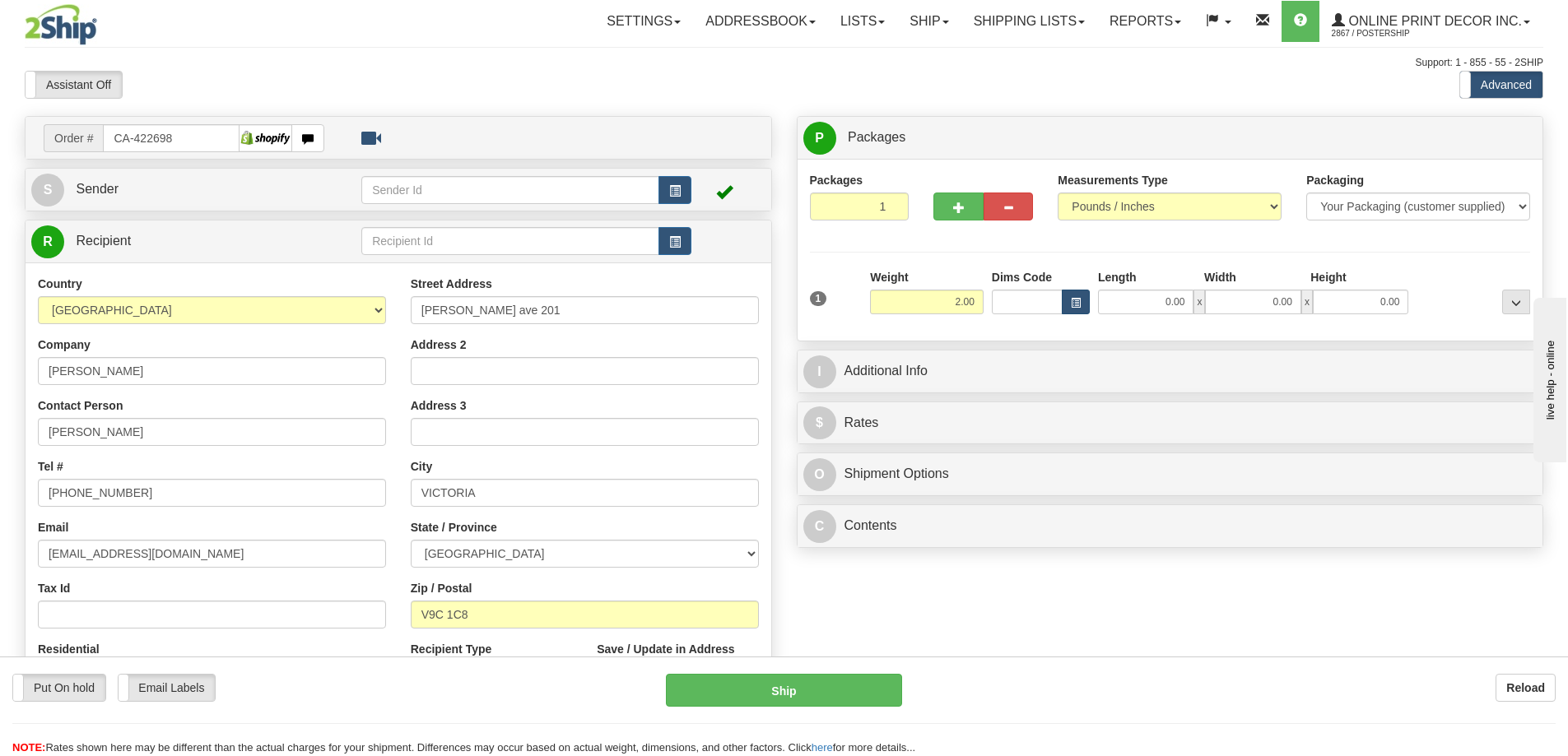
type input "2.00"
click at [1074, 296] on button "button" at bounding box center [1076, 301] width 28 height 25
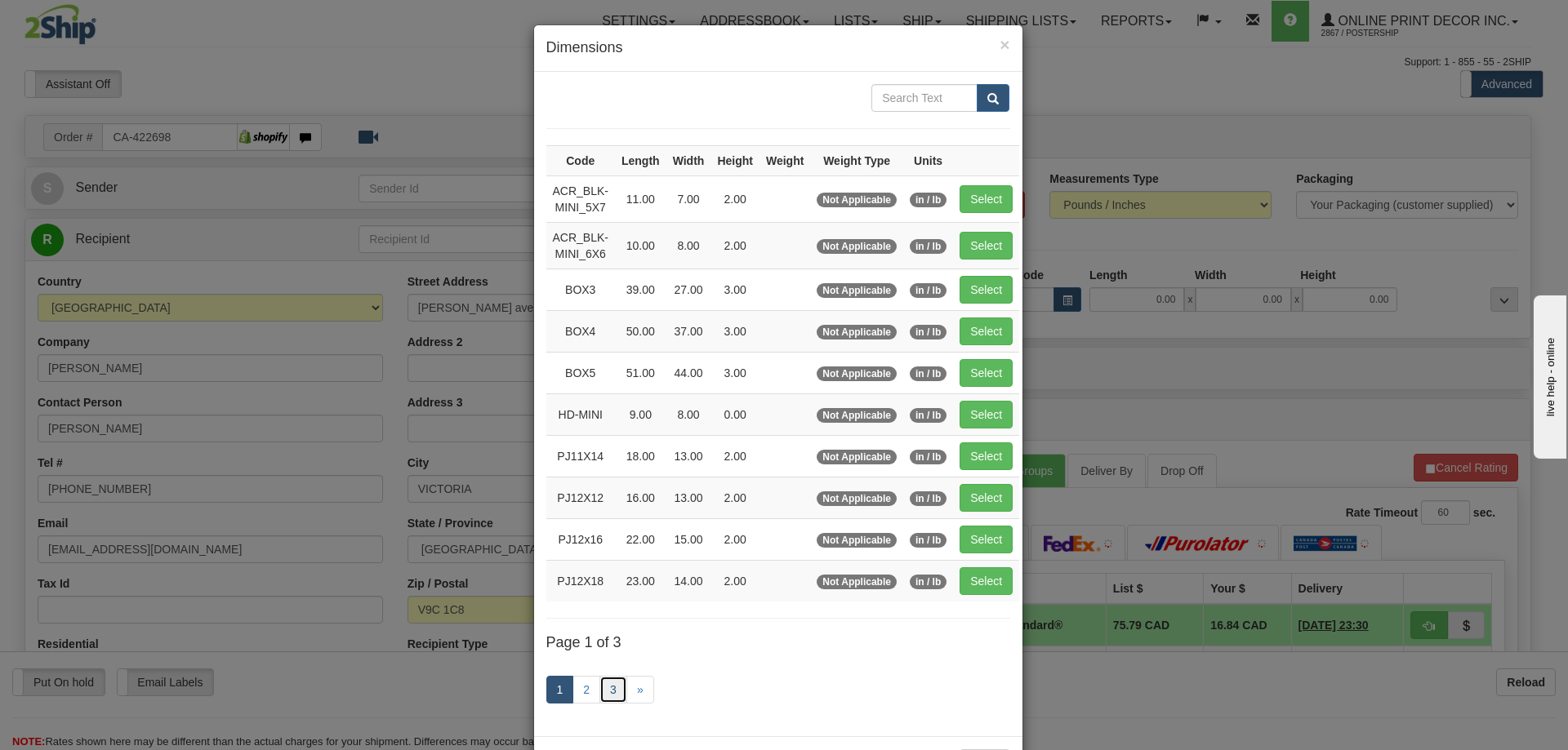
click at [613, 681] on link "3" at bounding box center [613, 690] width 28 height 28
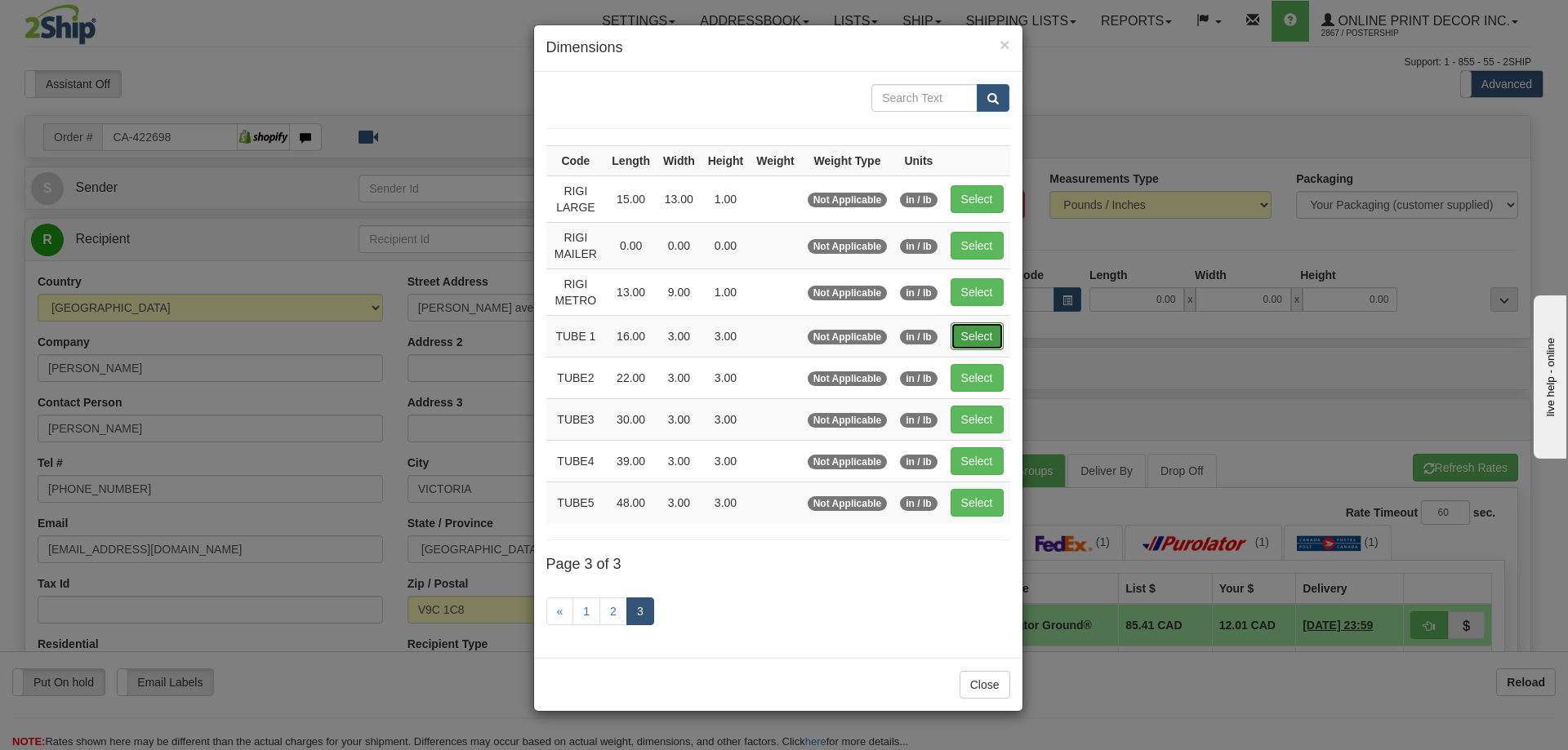
click at [981, 322] on button "Select" at bounding box center [976, 337] width 53 height 28
type input "TUBE 1"
type input "16.00"
type input "3.00"
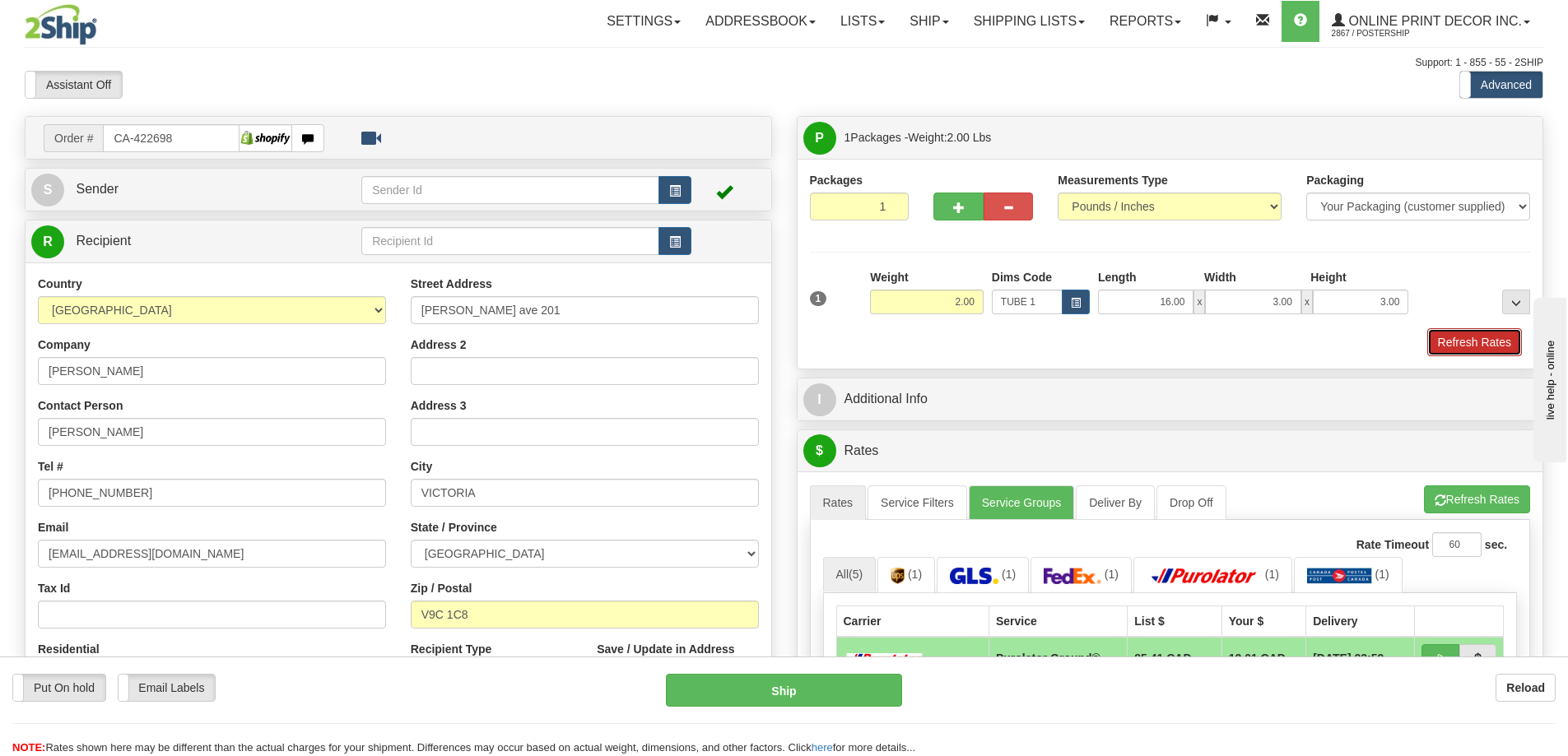
click at [1485, 335] on button "Refresh Rates" at bounding box center [1474, 342] width 95 height 28
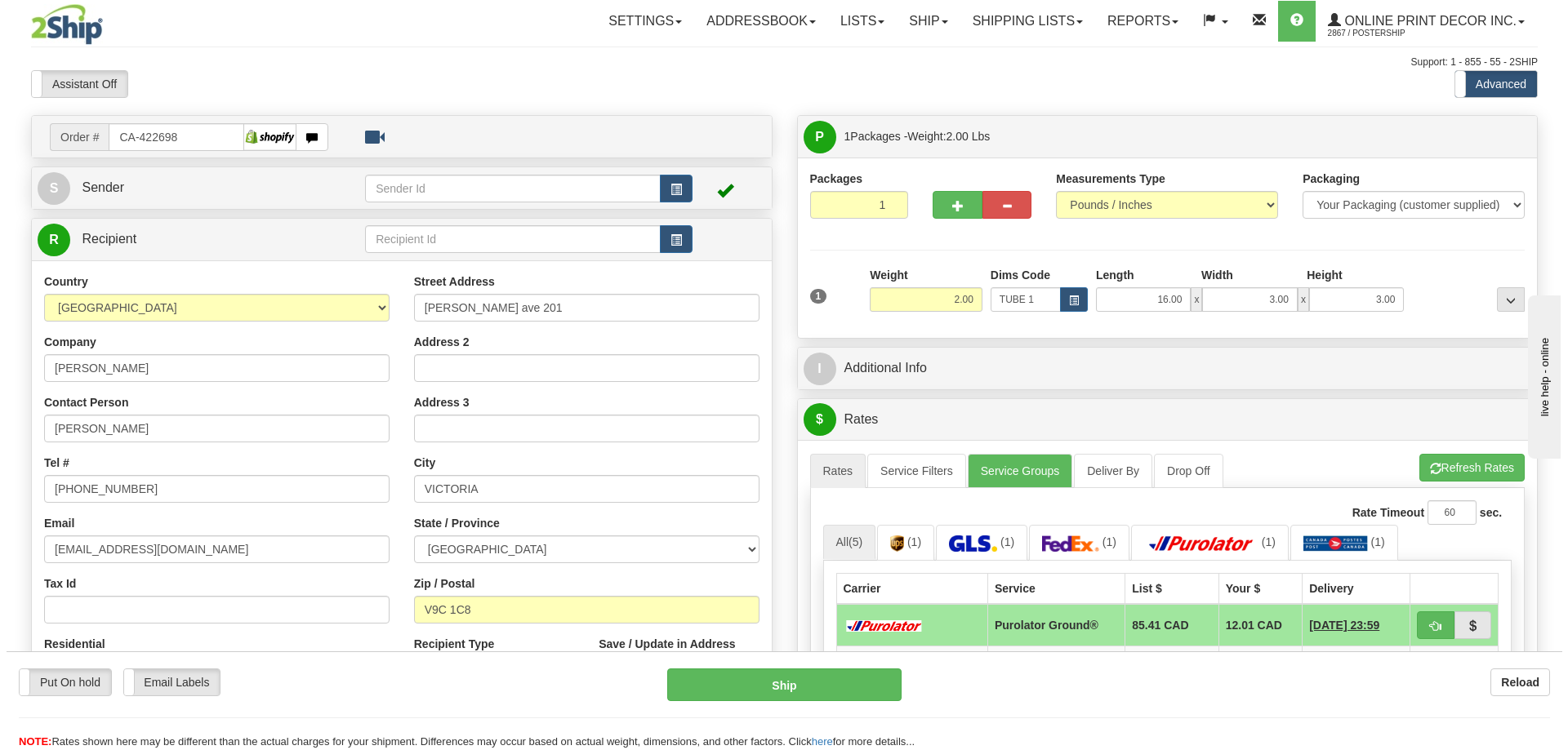
scroll to position [163, 0]
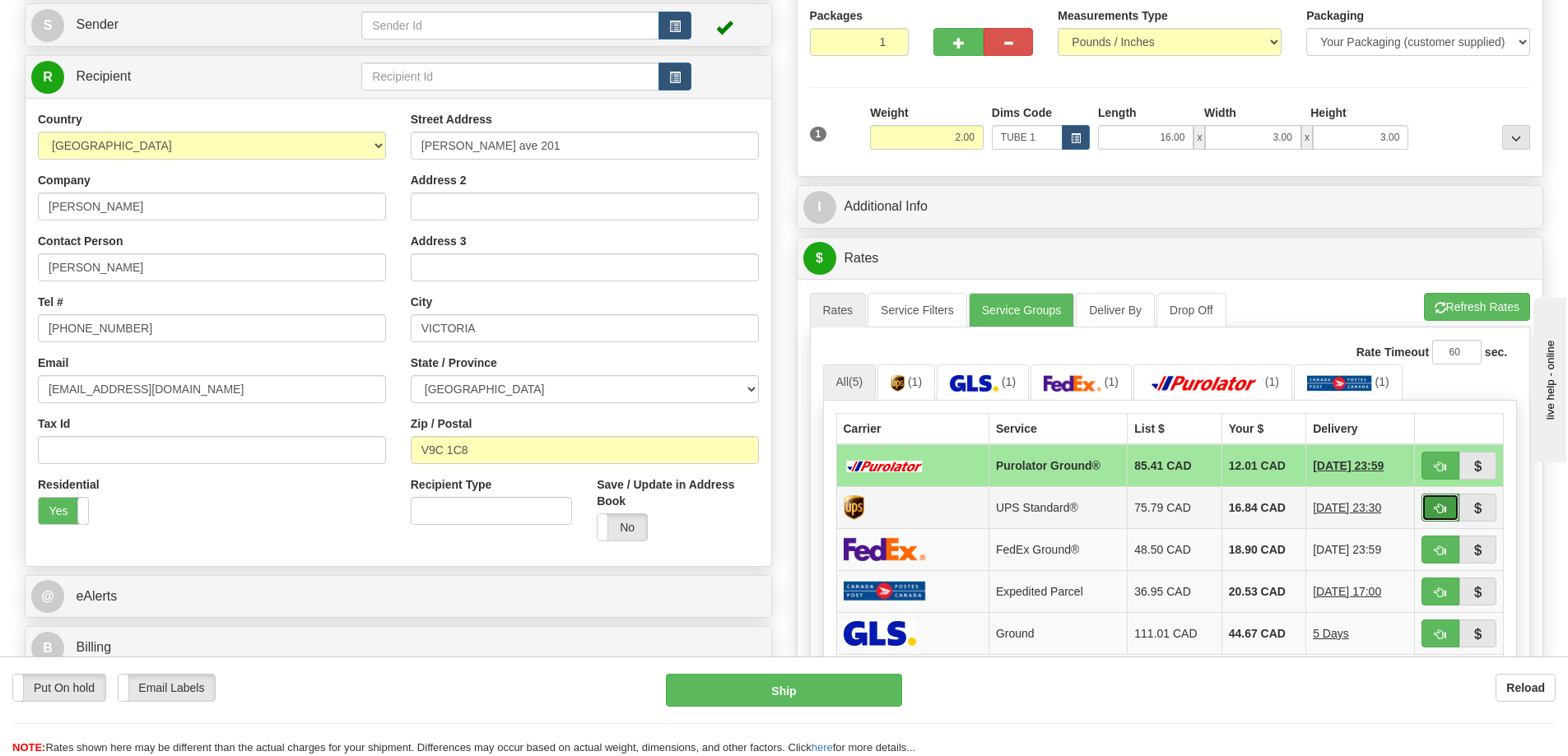
click at [1433, 499] on button "button" at bounding box center [1440, 507] width 38 height 28
type input "11"
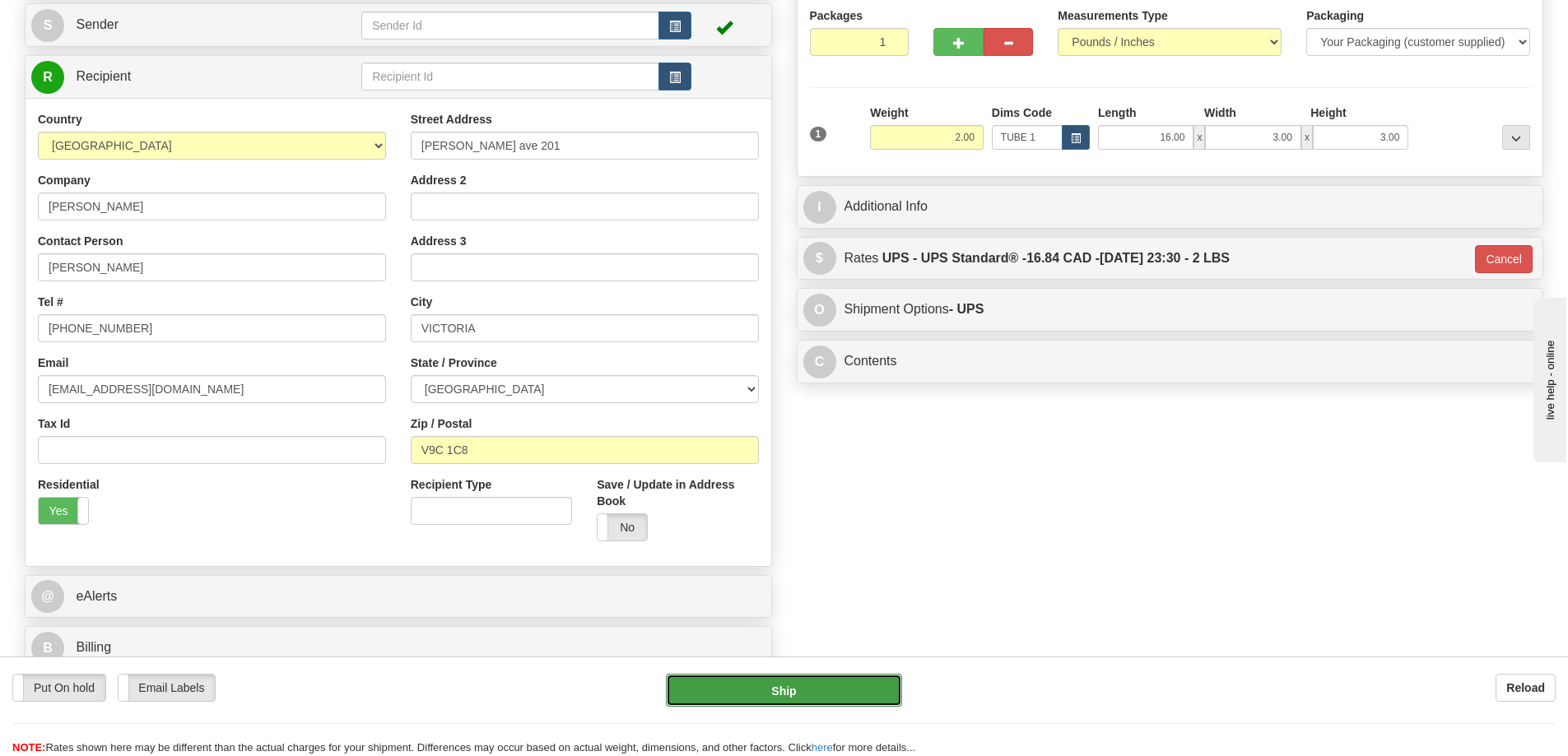
click at [834, 684] on button "Ship" at bounding box center [784, 690] width 236 height 33
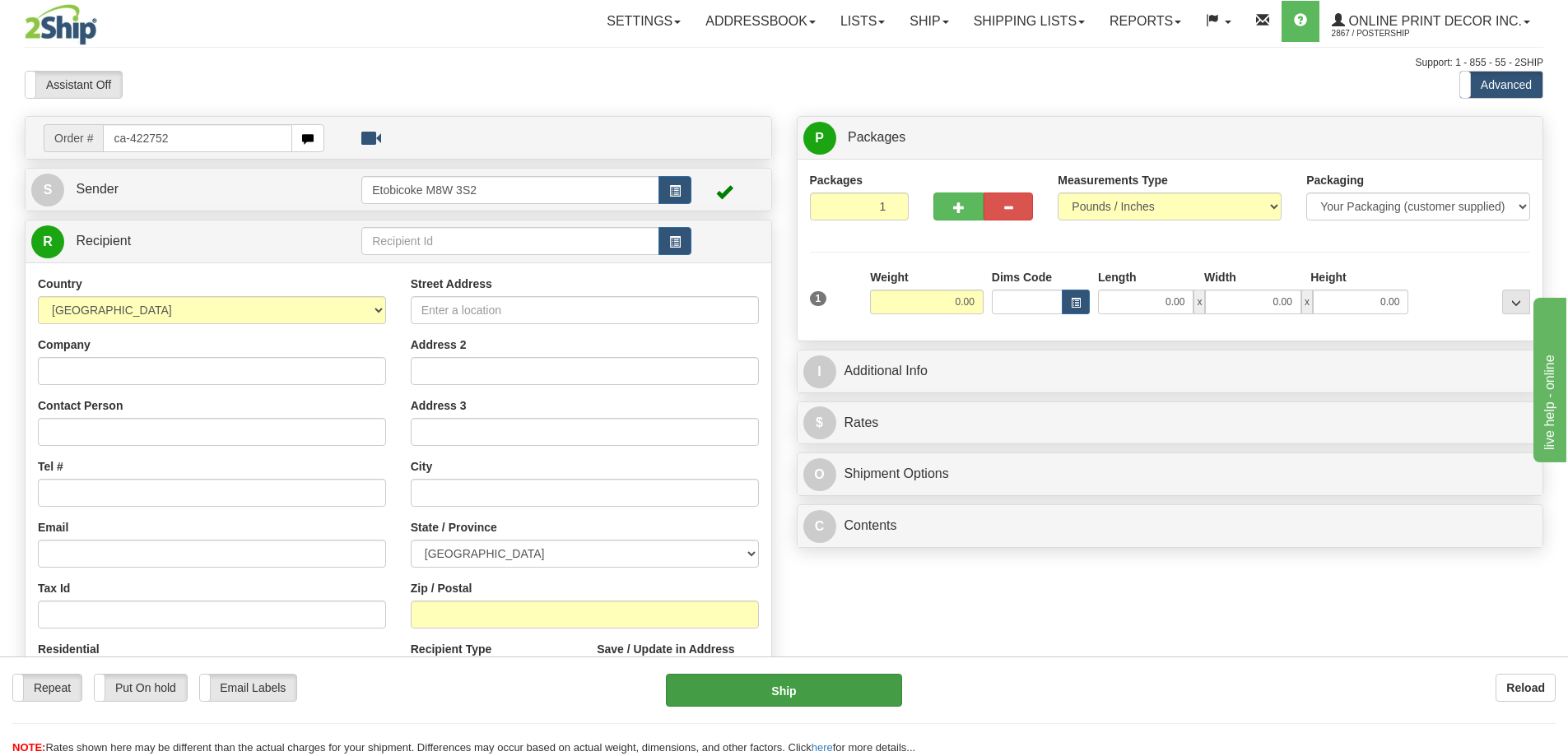
type input "ca-422752"
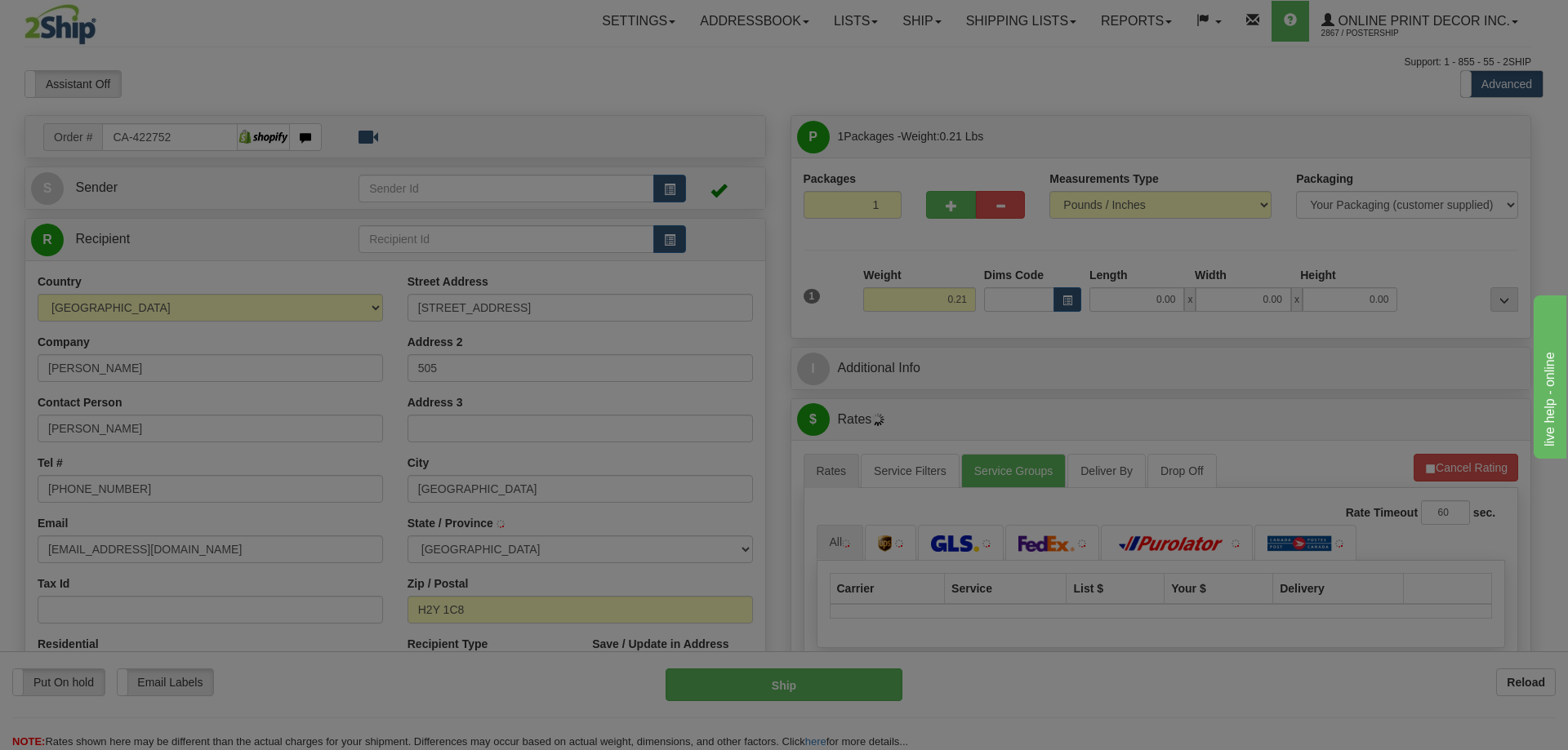
type input "[GEOGRAPHIC_DATA]"
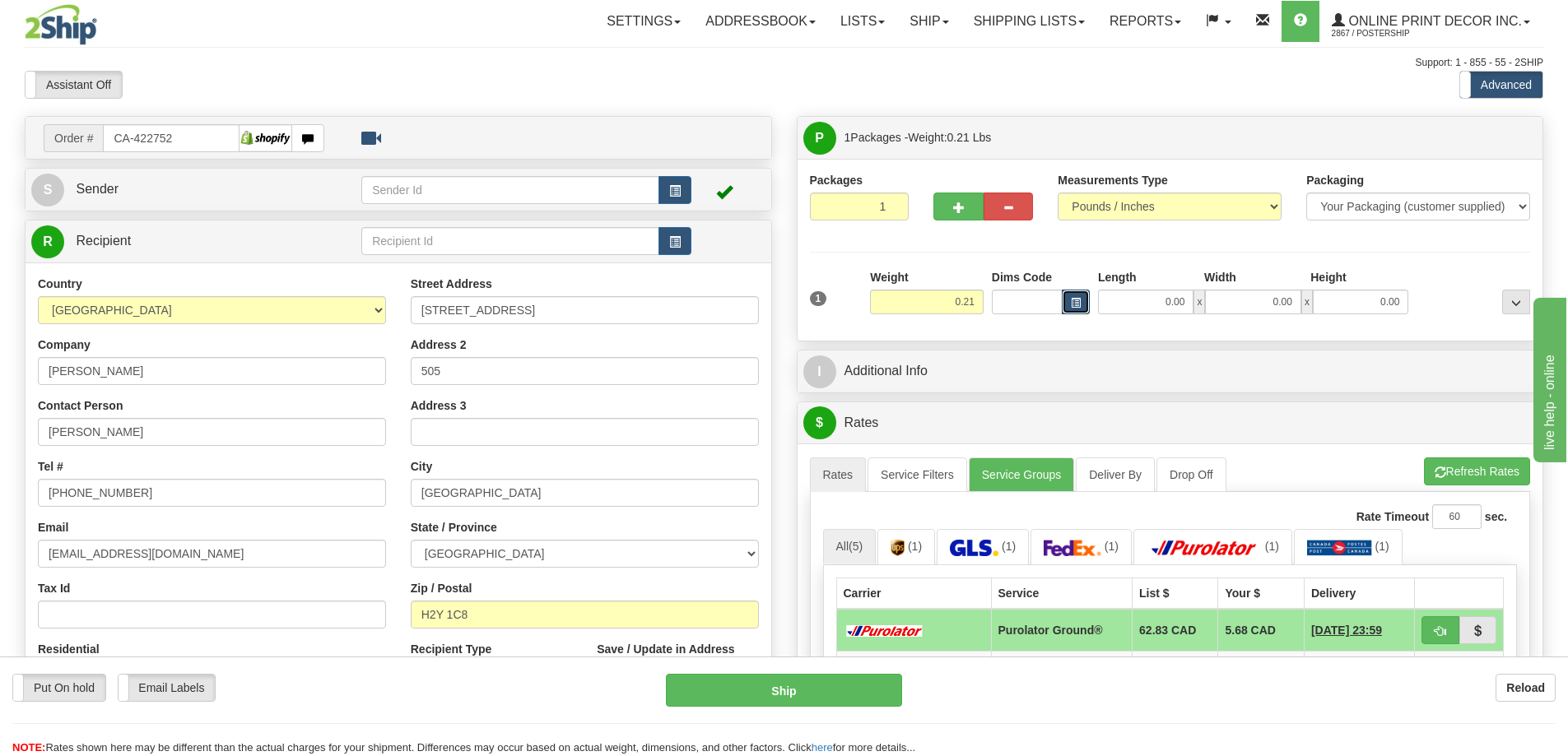
click at [1074, 296] on button "button" at bounding box center [1076, 301] width 28 height 25
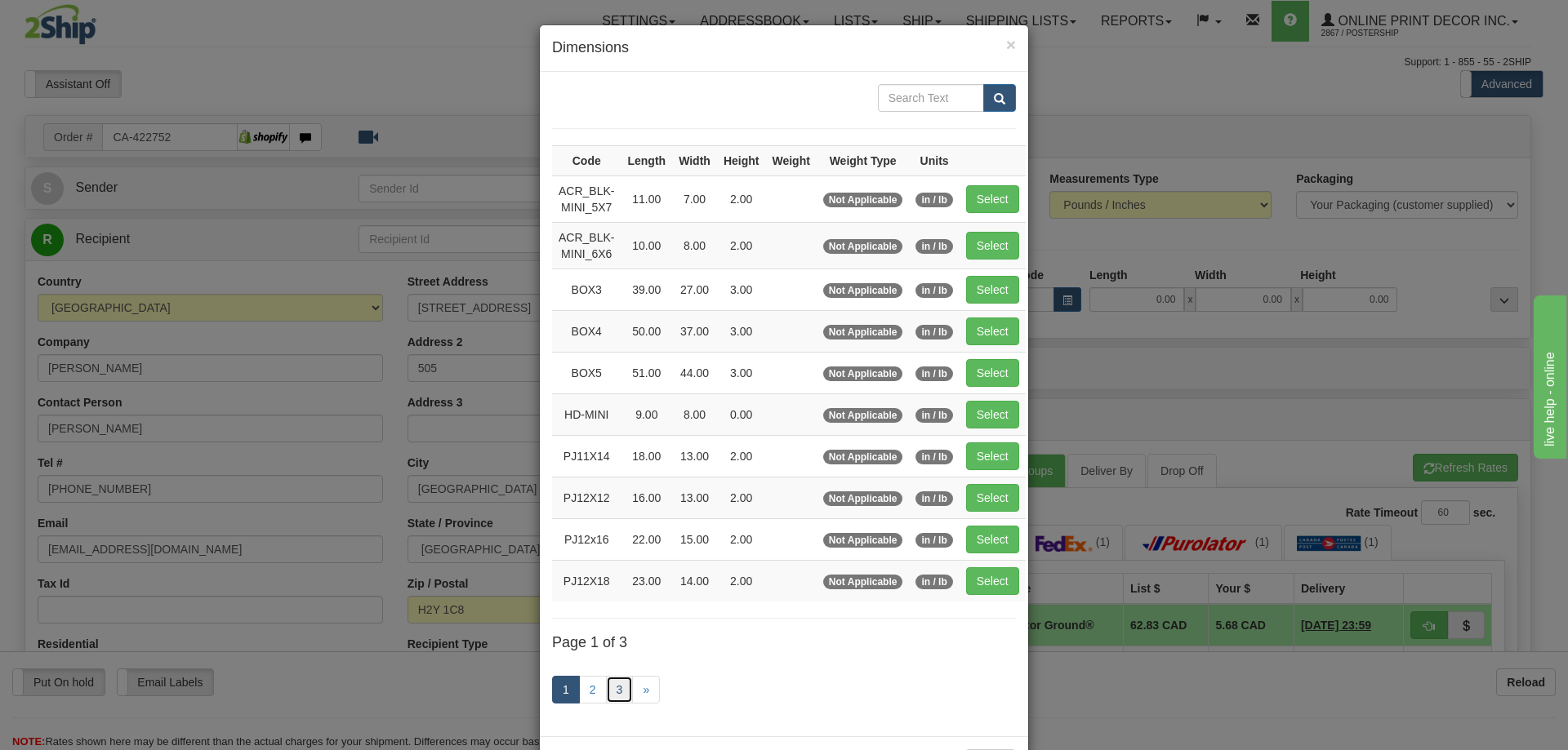
click at [608, 682] on link "3" at bounding box center [620, 690] width 28 height 28
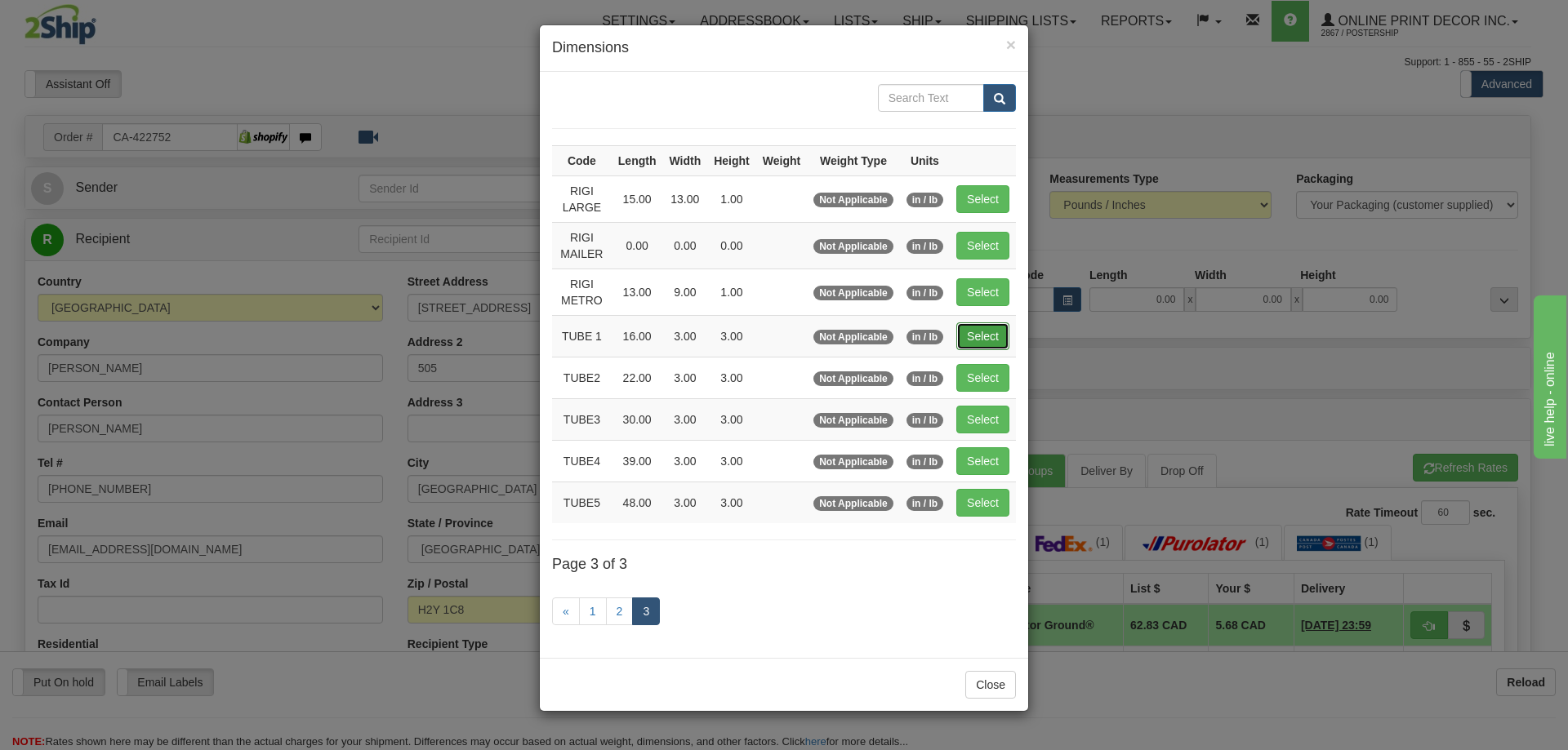
click at [975, 331] on button "Select" at bounding box center [983, 337] width 53 height 28
type input "TUBE 1"
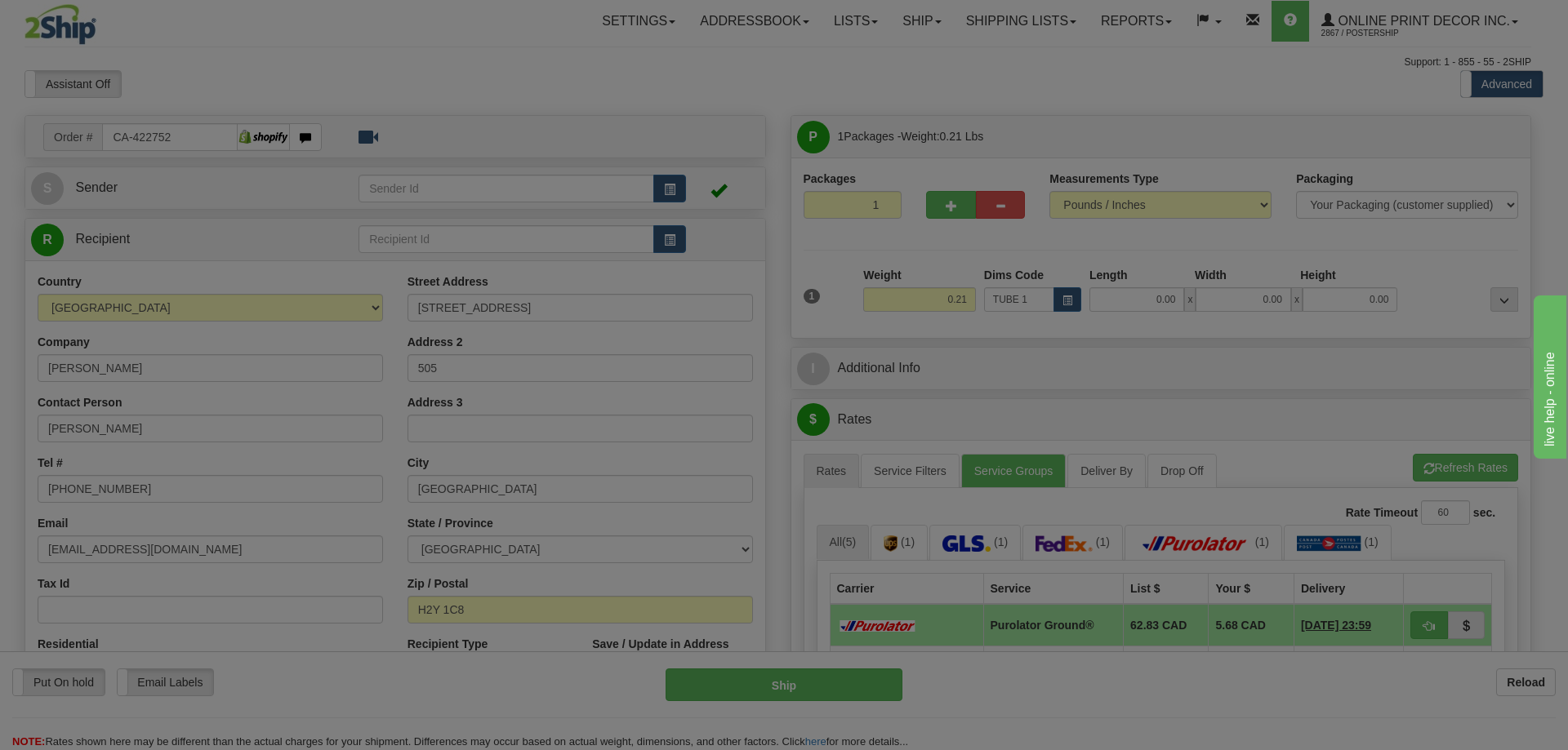
type input "16.00"
type input "3.00"
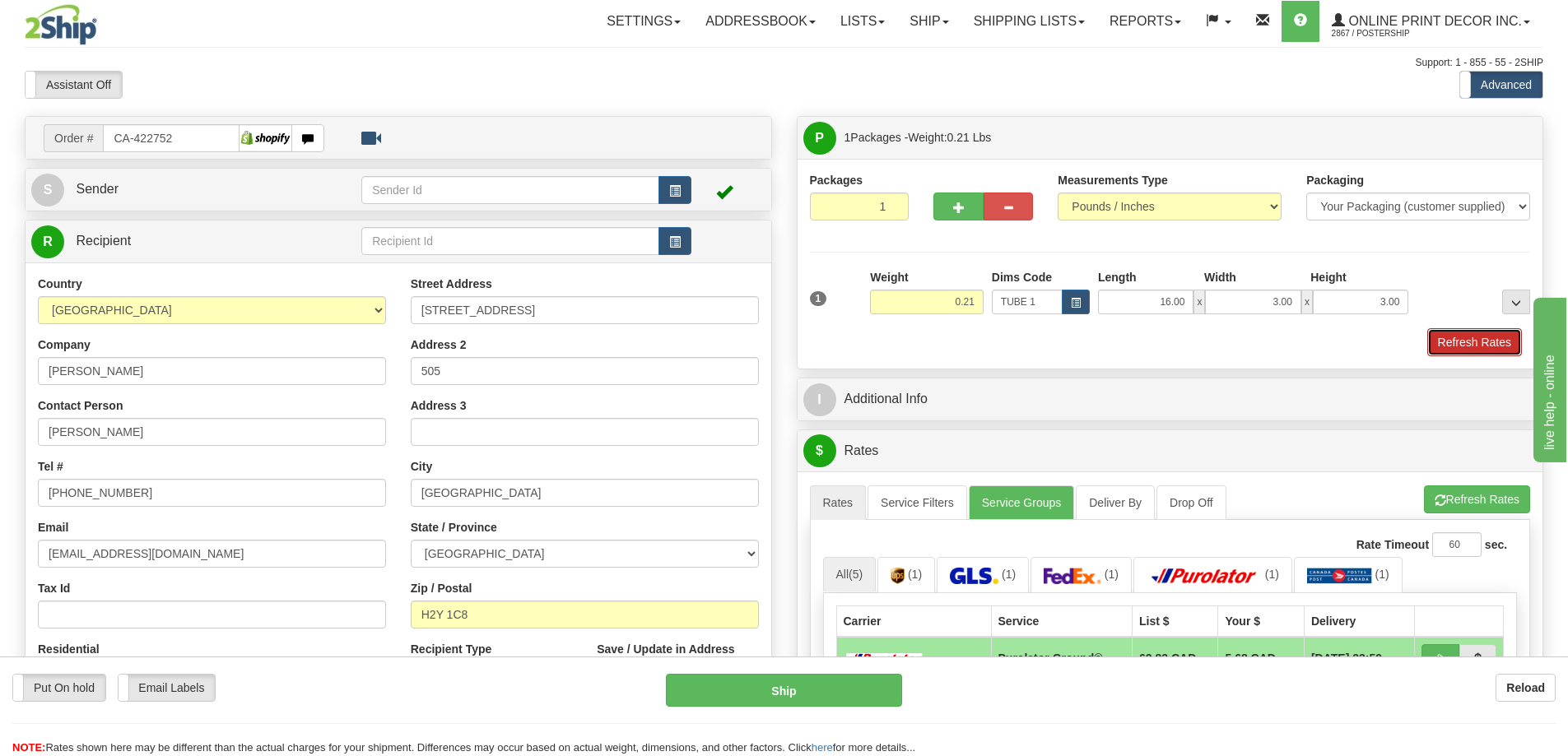
click at [1456, 346] on button "Refresh Rates" at bounding box center [1474, 342] width 95 height 28
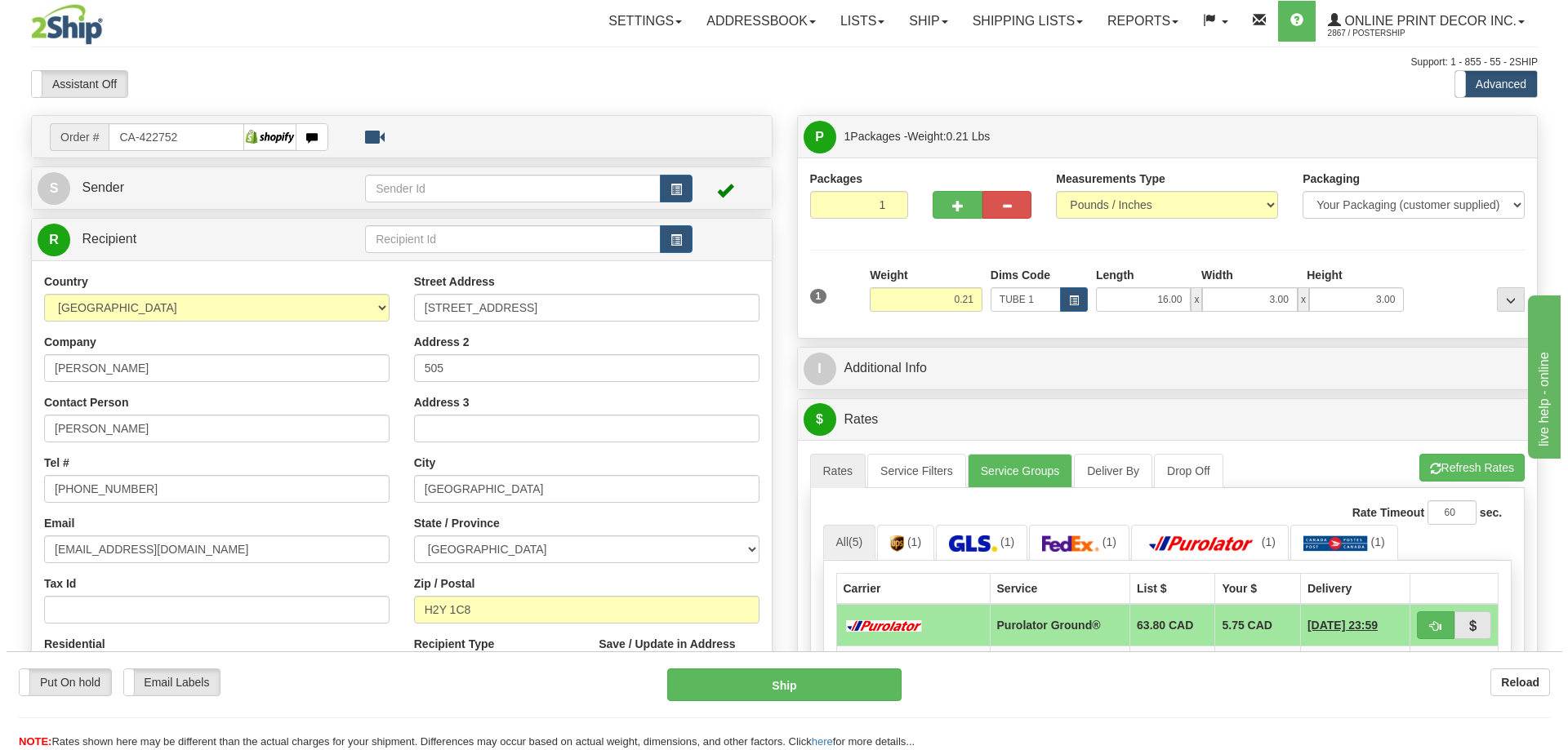
scroll to position [82, 0]
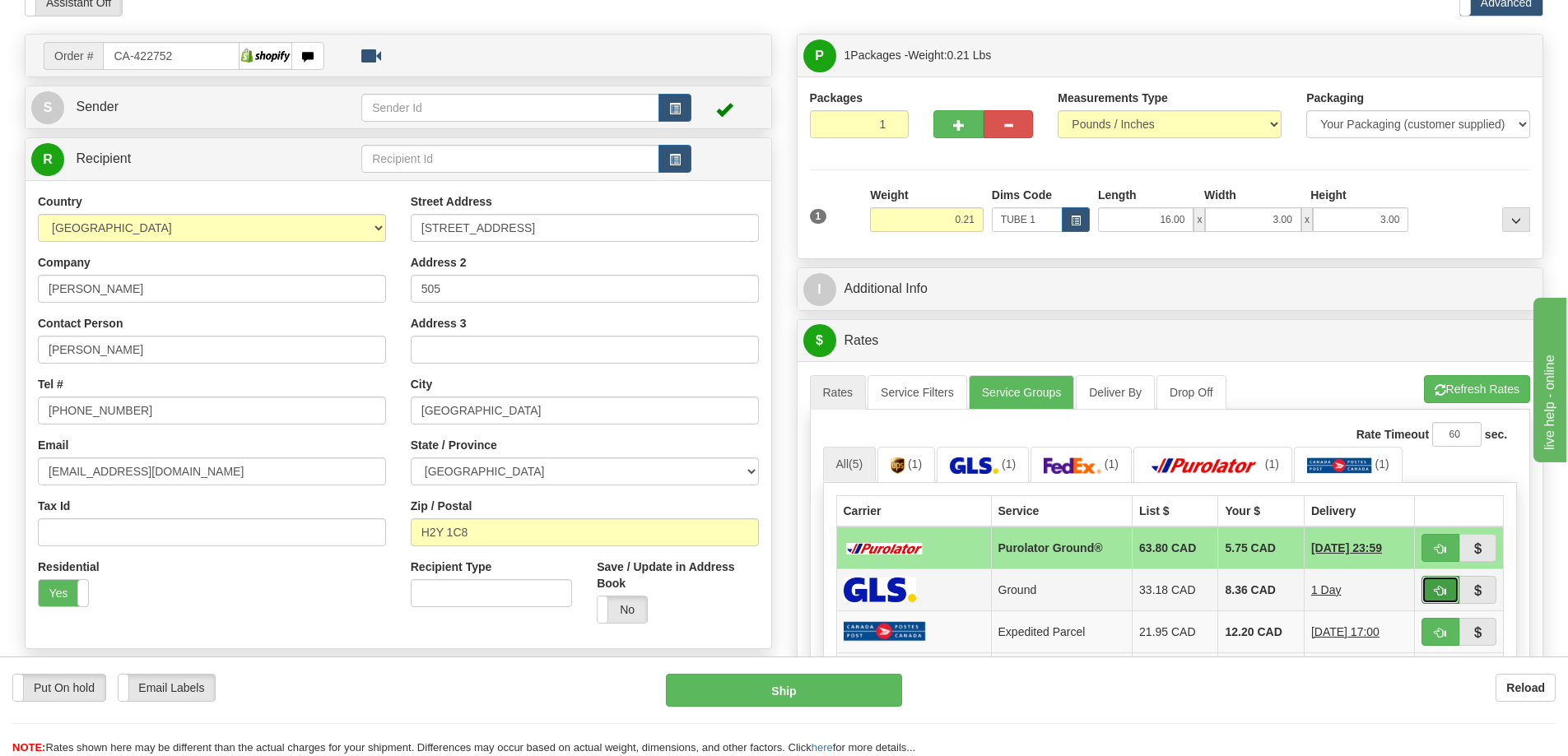
click at [1439, 588] on span "button" at bounding box center [1440, 591] width 11 height 10
type input "1"
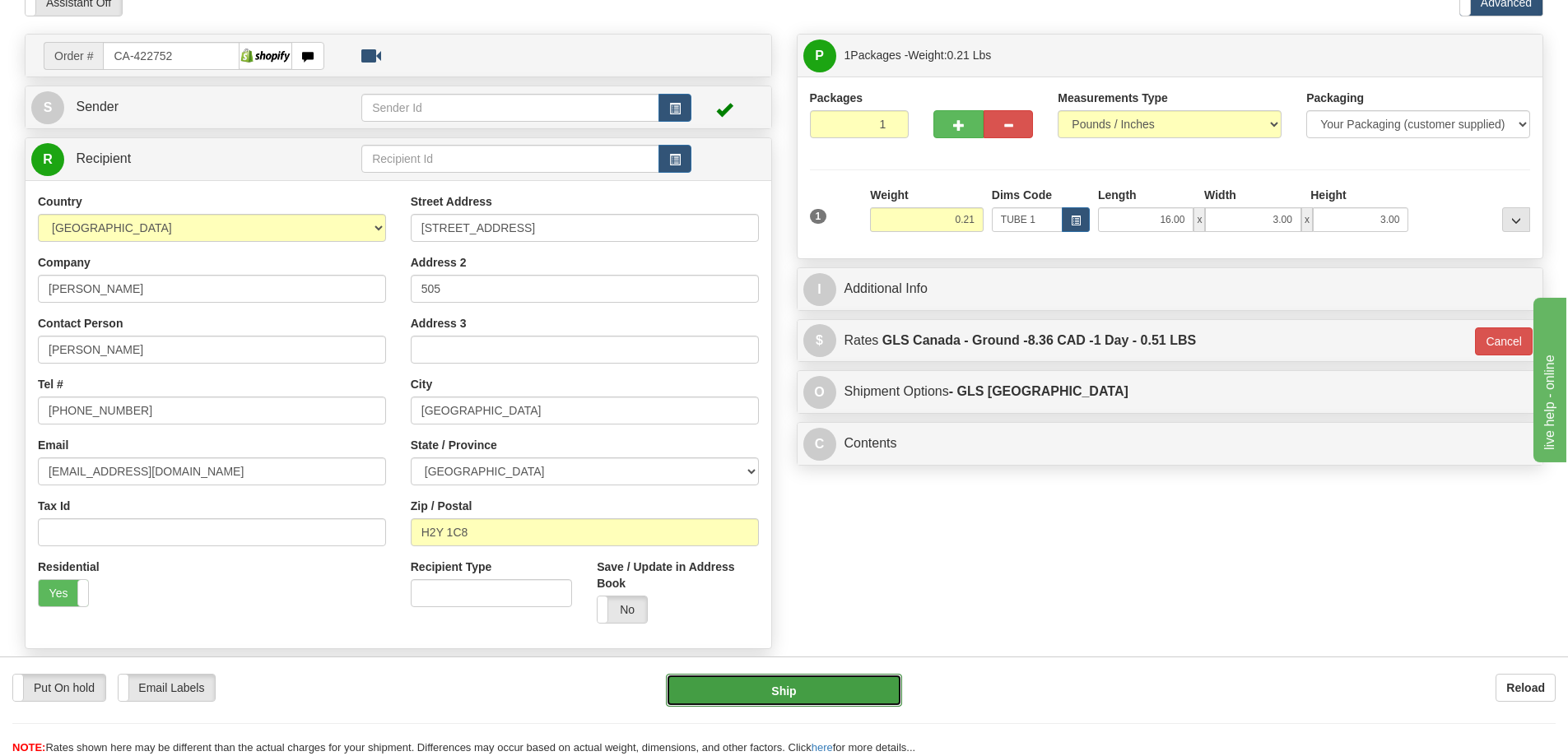
click at [875, 675] on button "Ship" at bounding box center [784, 690] width 236 height 33
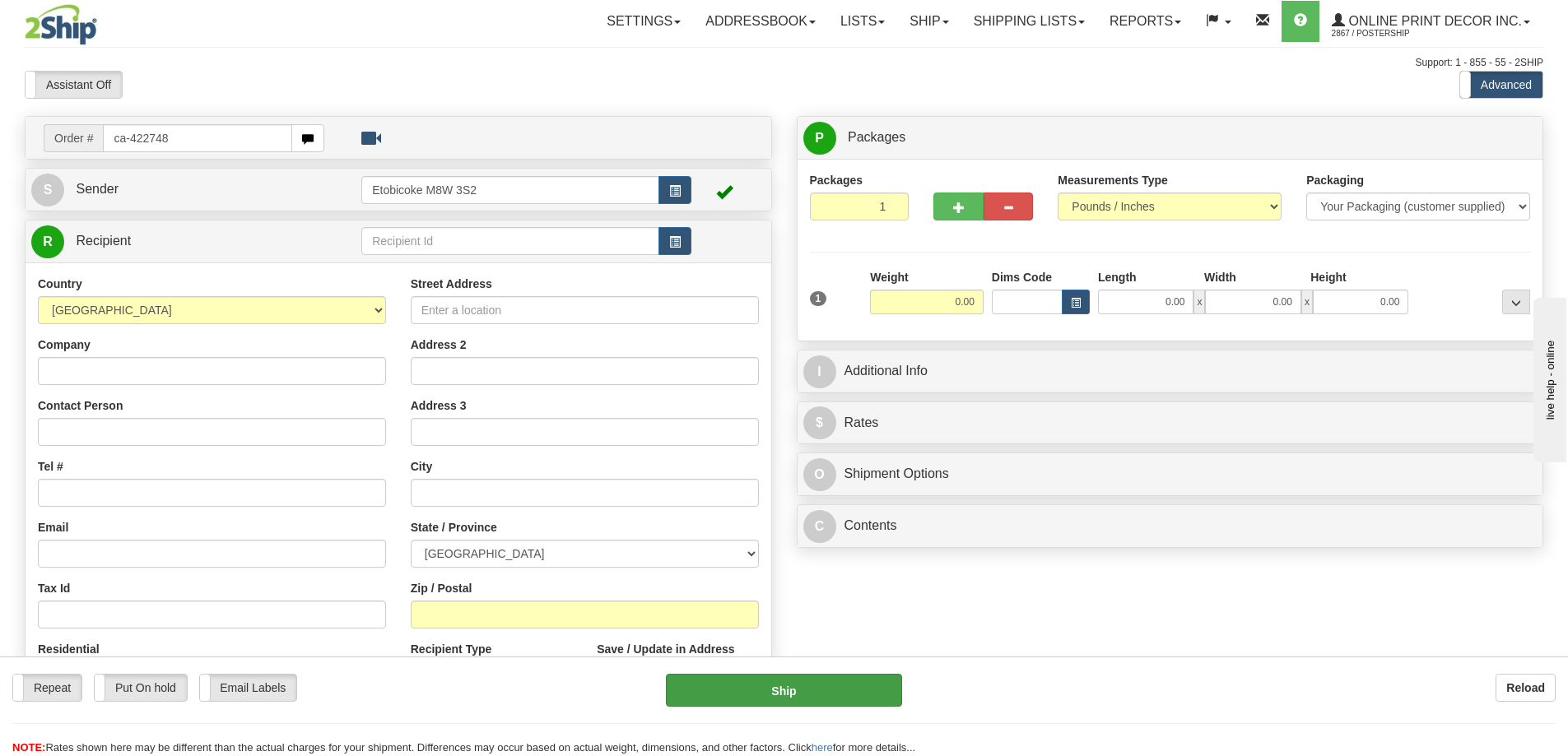
type input "ca-422748"
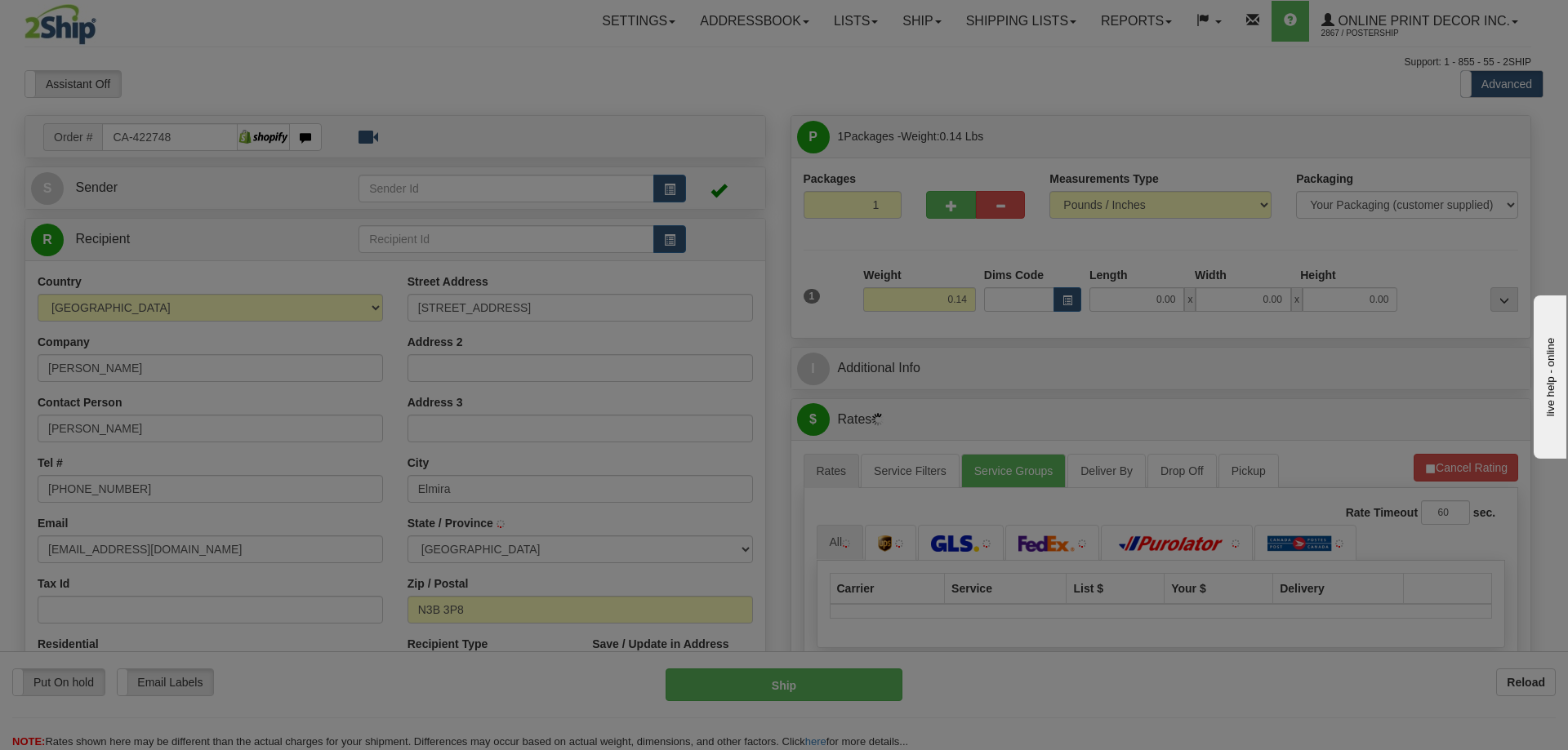
type input "ELMIRA"
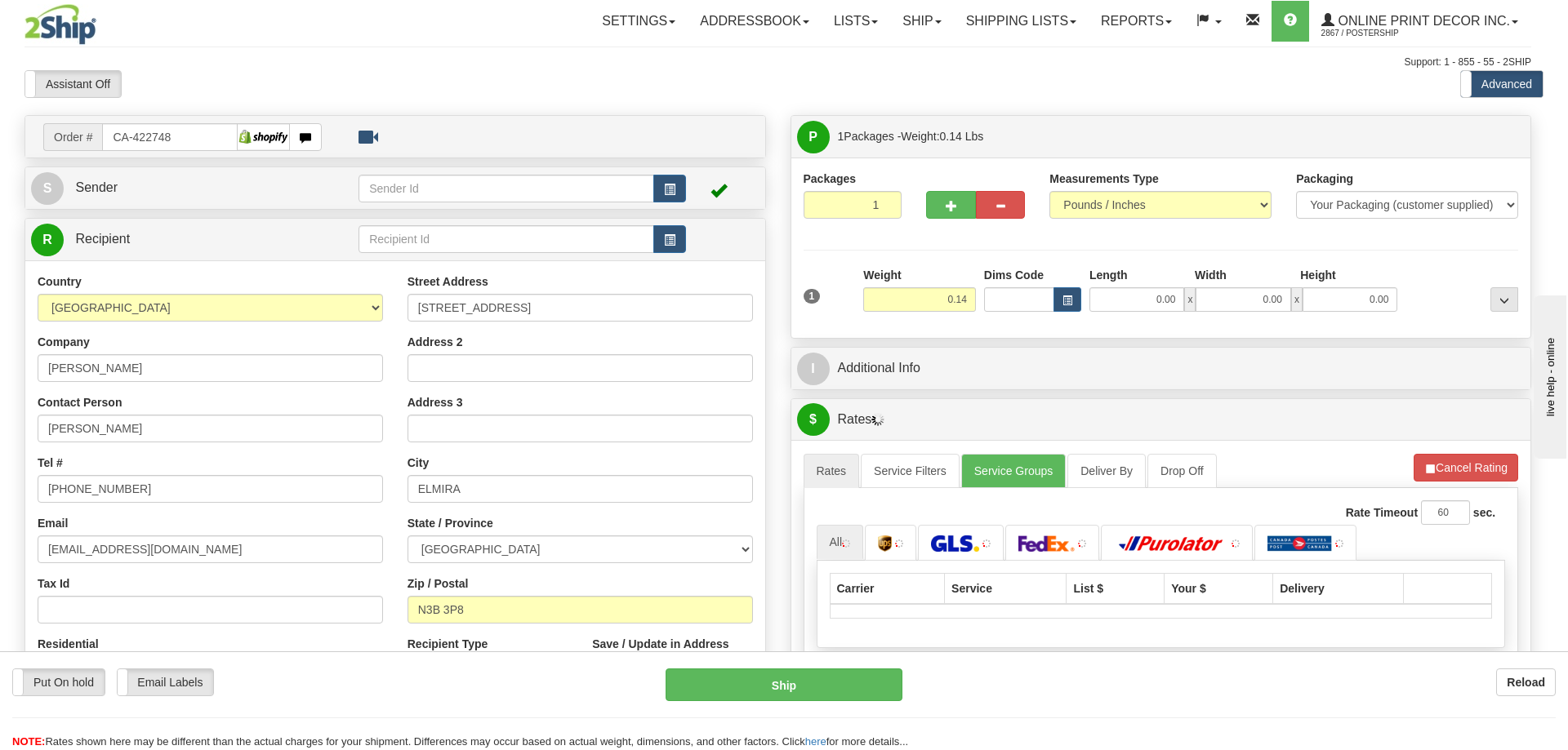
click at [1068, 296] on body "Training Course Close Toggle navigation Settings Shipping Preferences New Recip…" at bounding box center [784, 375] width 1568 height 750
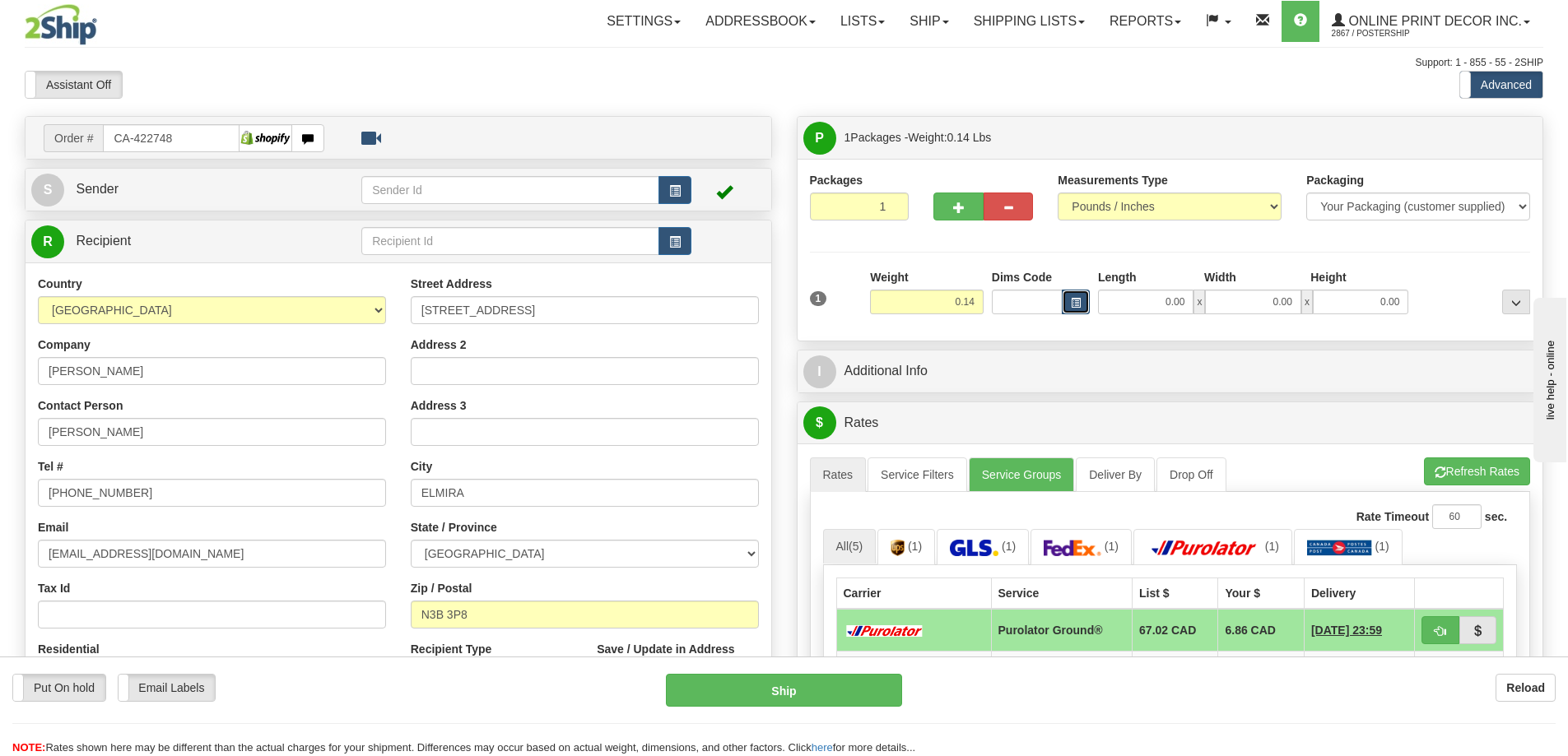
click at [1071, 302] on span "button" at bounding box center [1076, 303] width 9 height 9
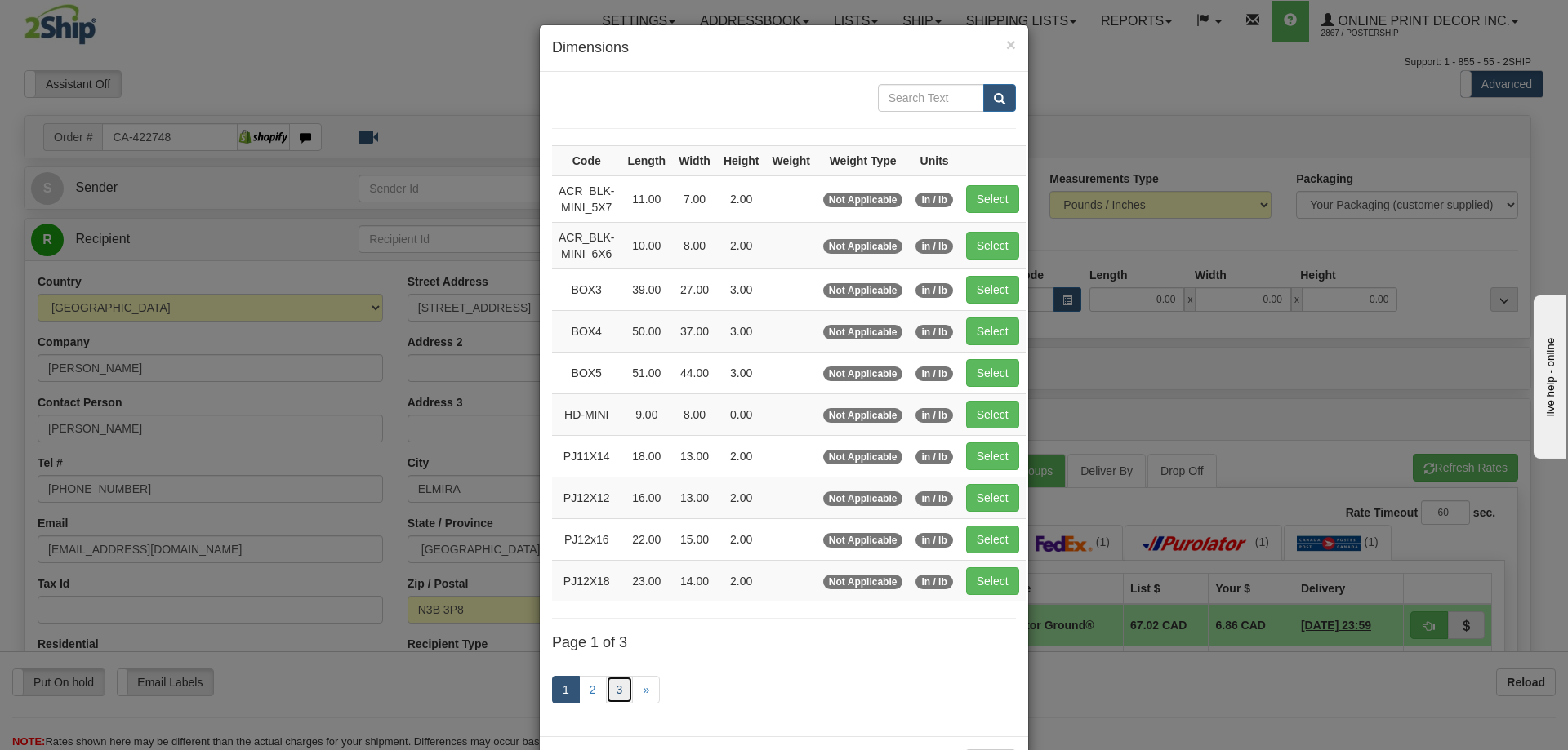
click at [608, 681] on link "3" at bounding box center [620, 690] width 28 height 28
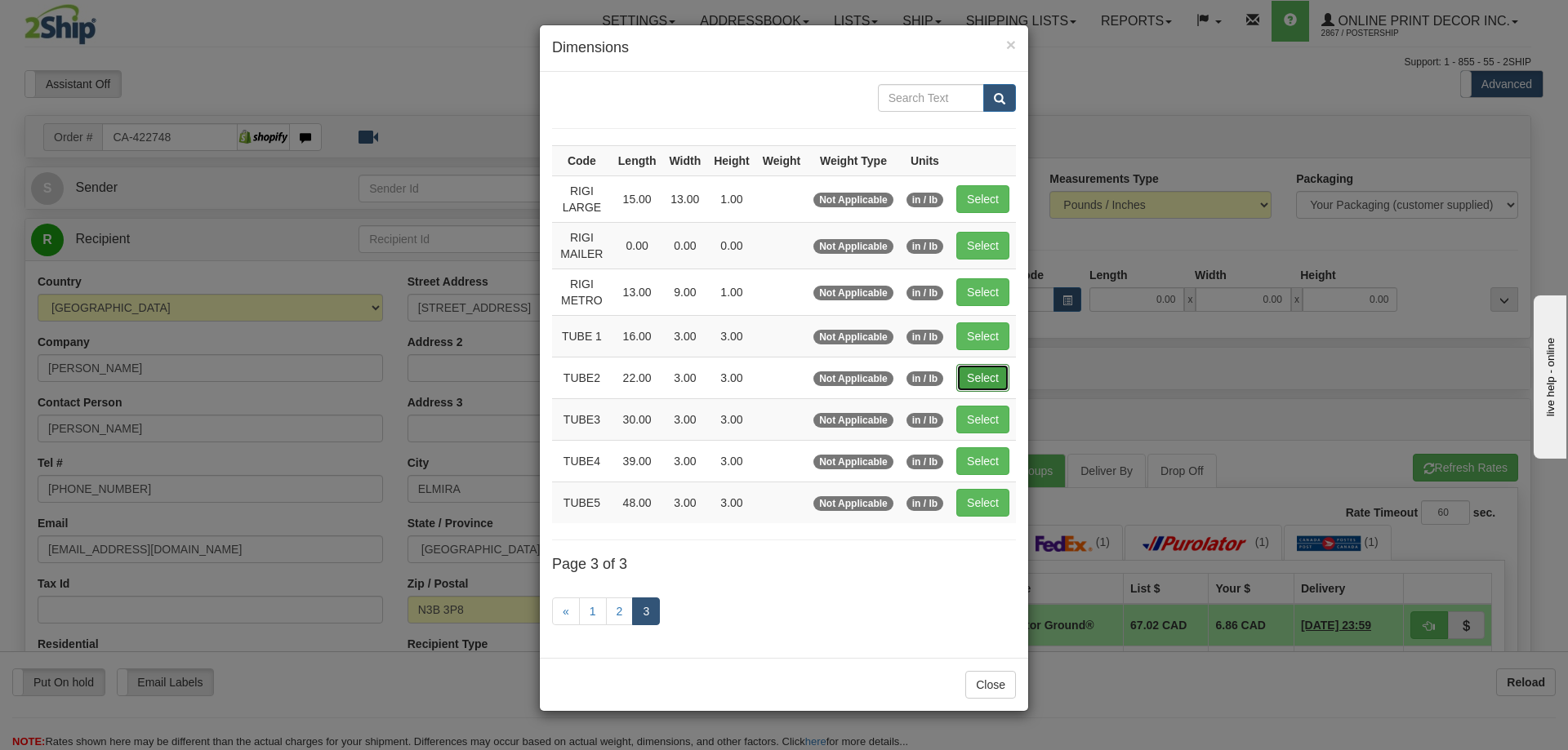
click at [1001, 369] on button "Select" at bounding box center [983, 378] width 53 height 28
type input "TUBE2"
type input "22.00"
type input "3.00"
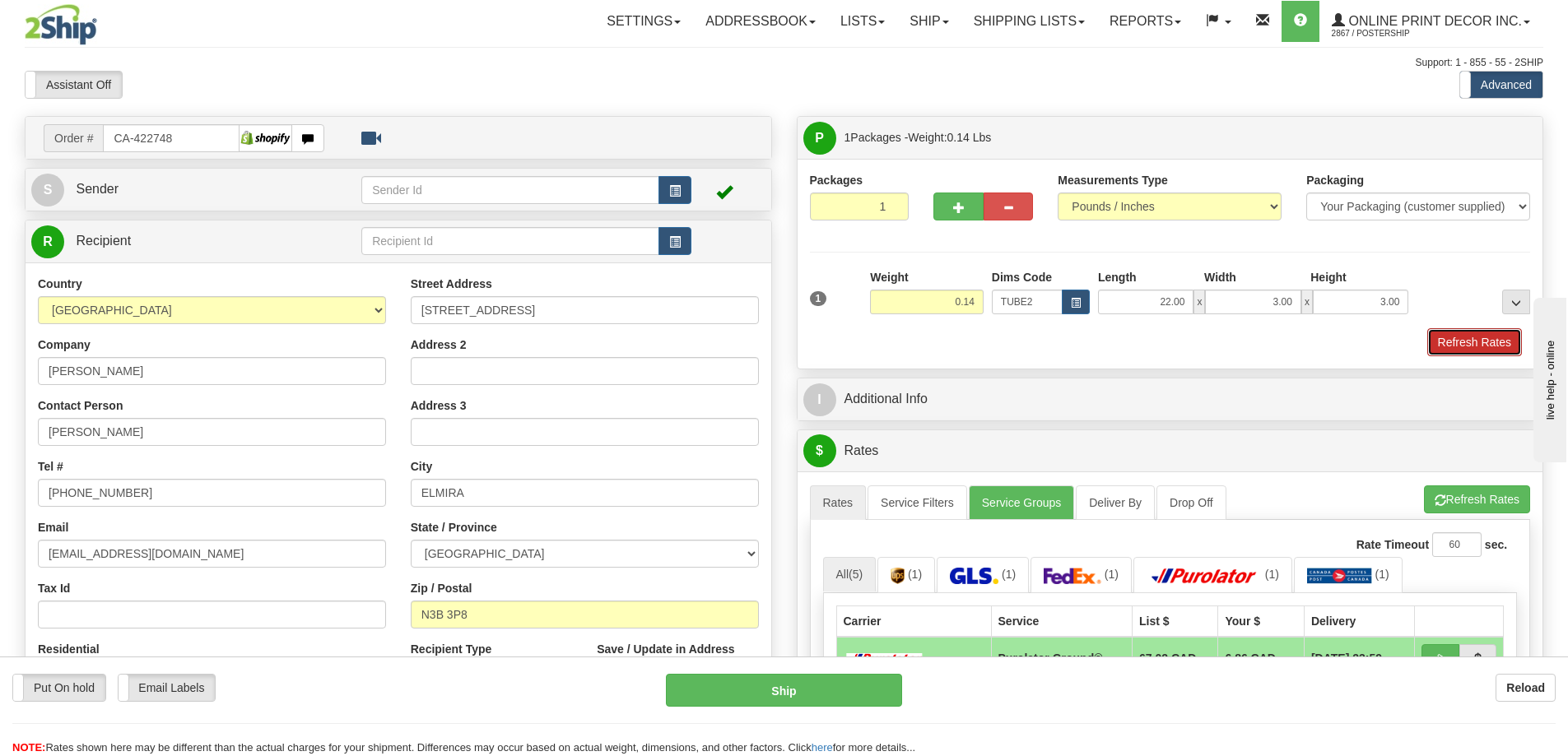
click at [1477, 333] on button "Refresh Rates" at bounding box center [1474, 342] width 95 height 28
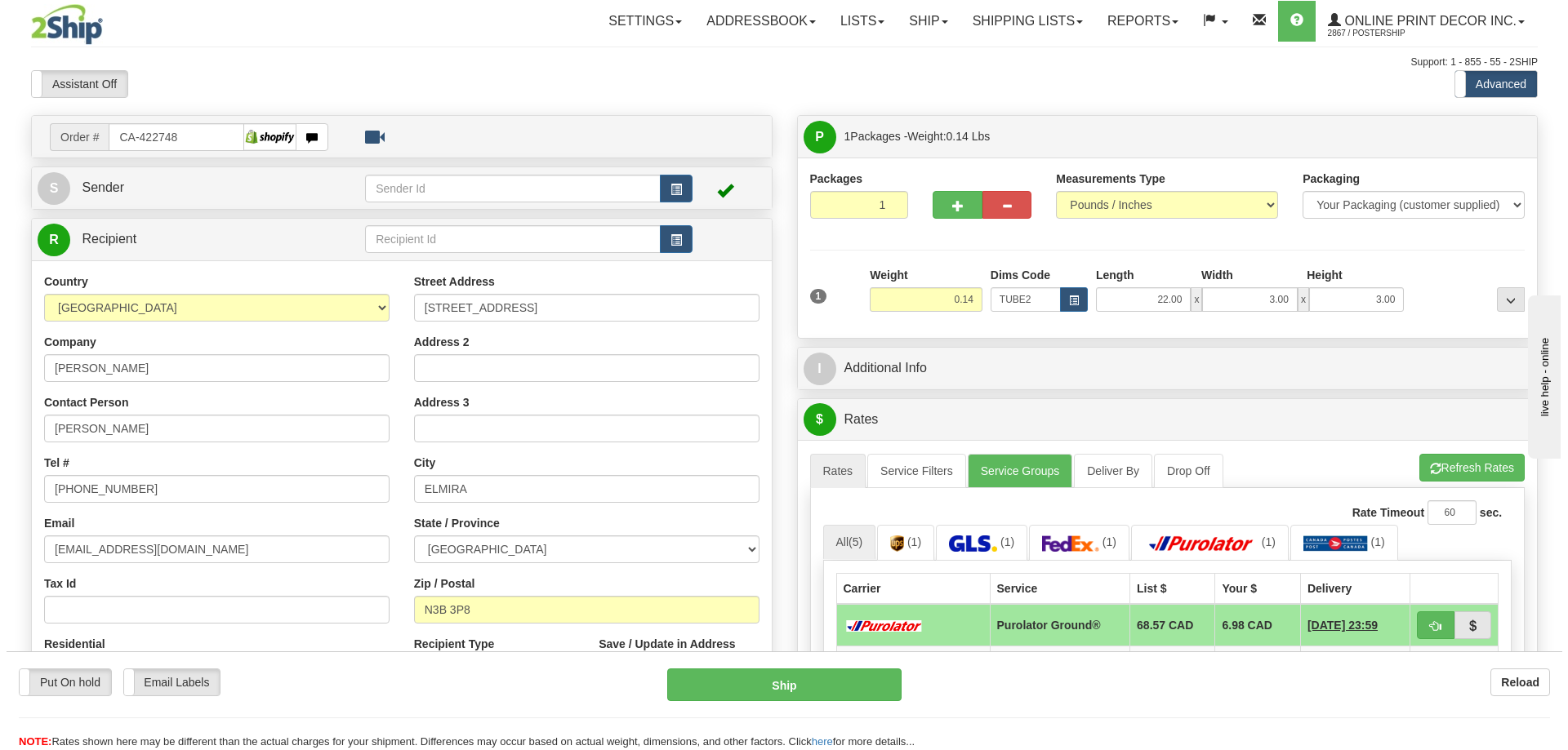
scroll to position [163, 0]
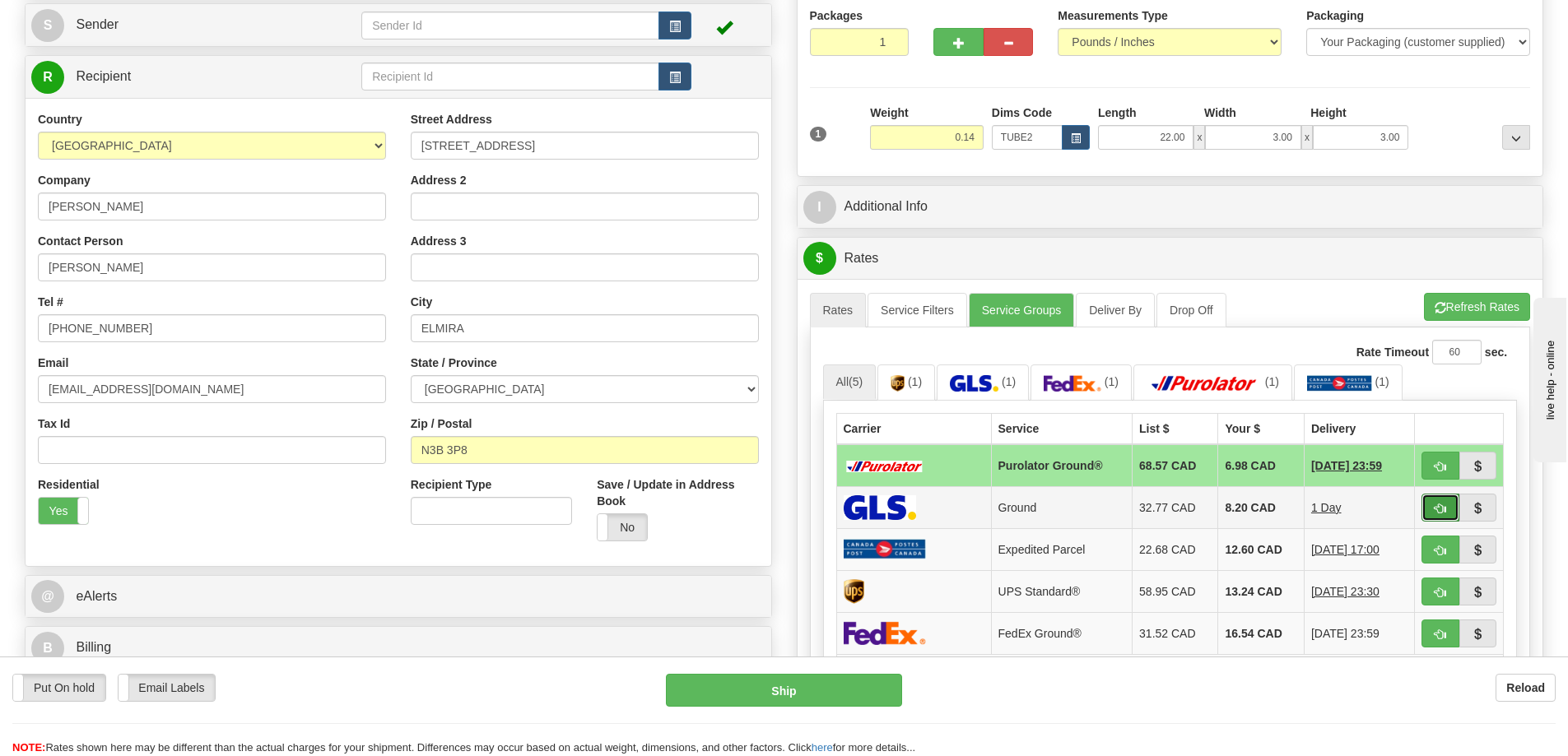
click at [1428, 505] on button "button" at bounding box center [1440, 507] width 38 height 28
type input "1"
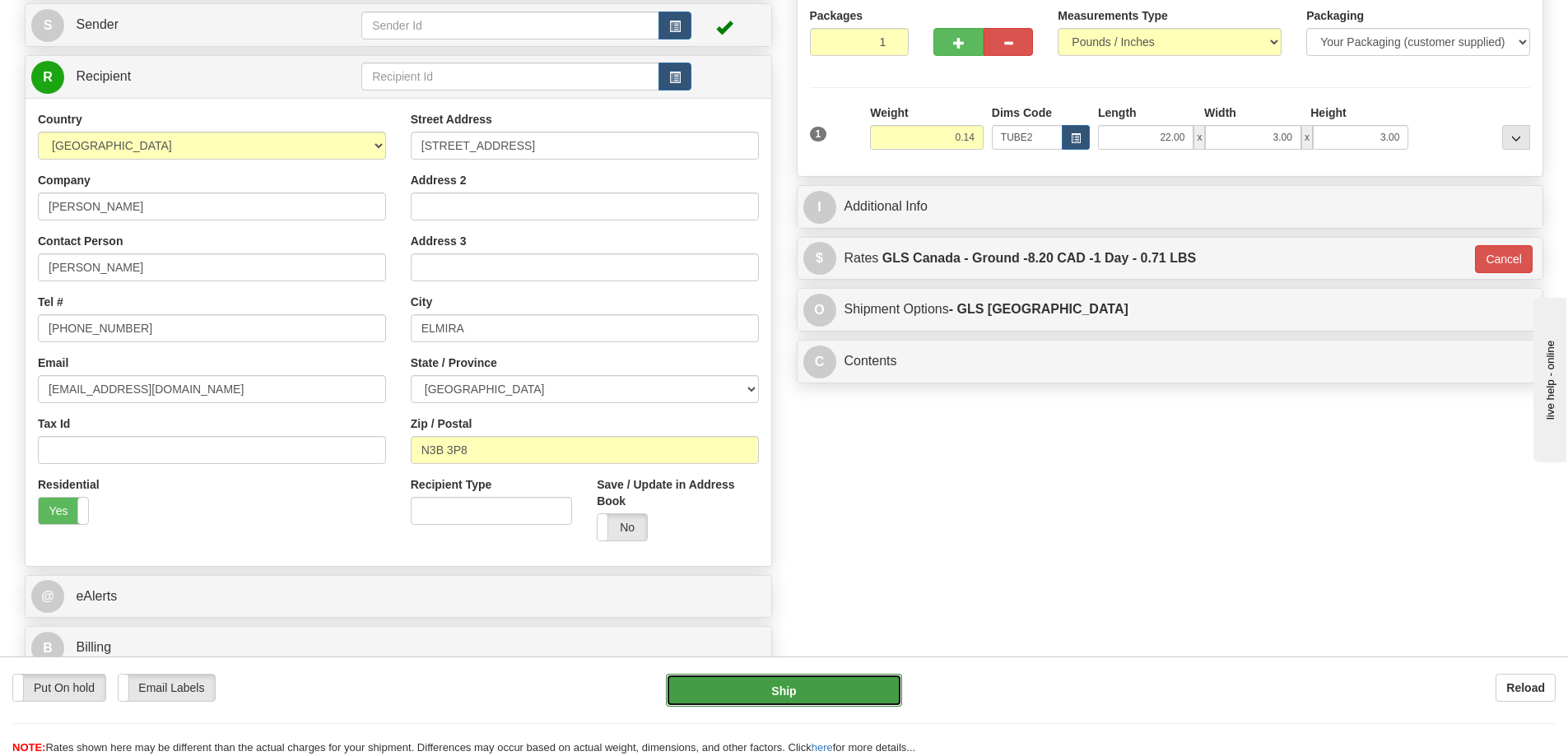
click at [856, 690] on button "Ship" at bounding box center [784, 690] width 236 height 33
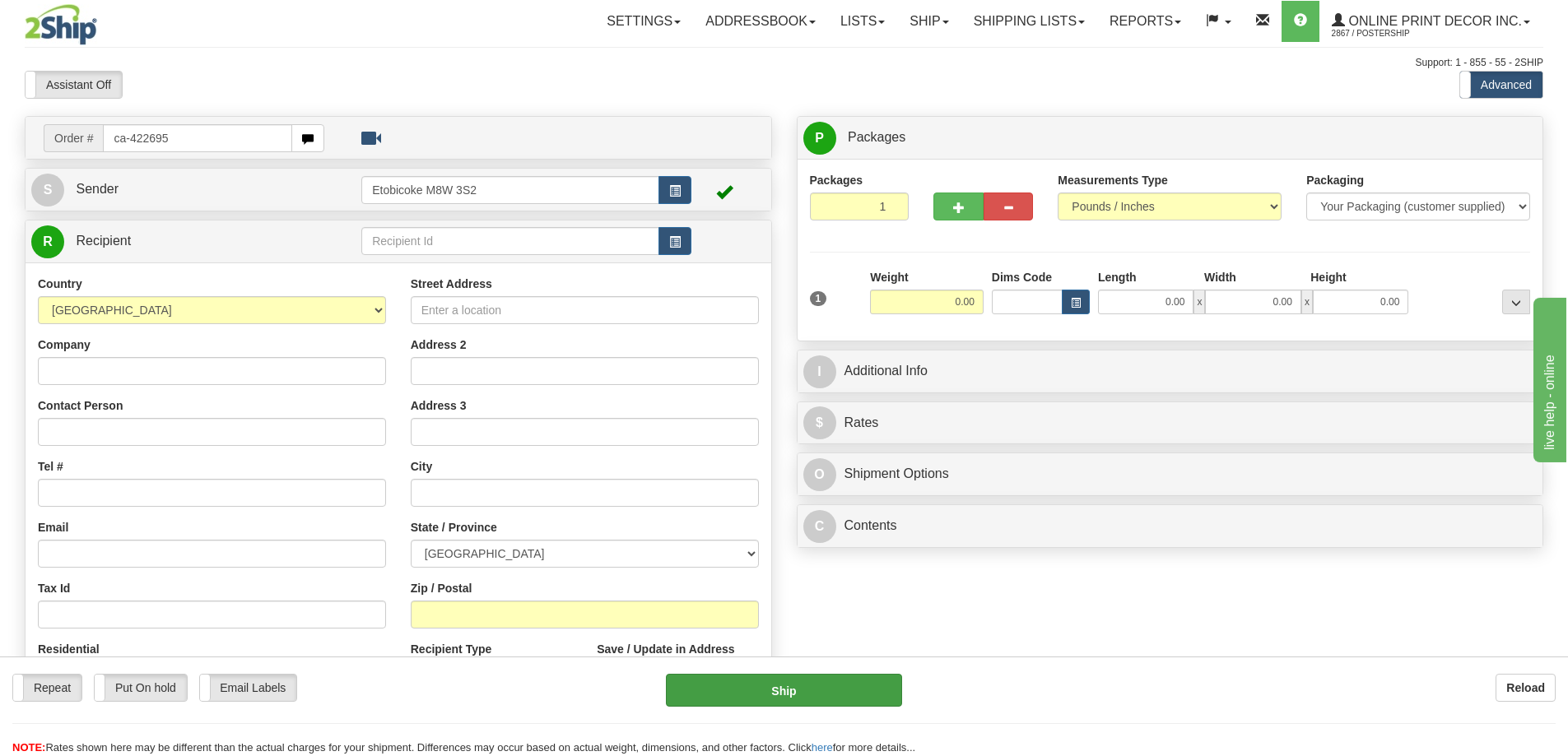
type input "ca-422695"
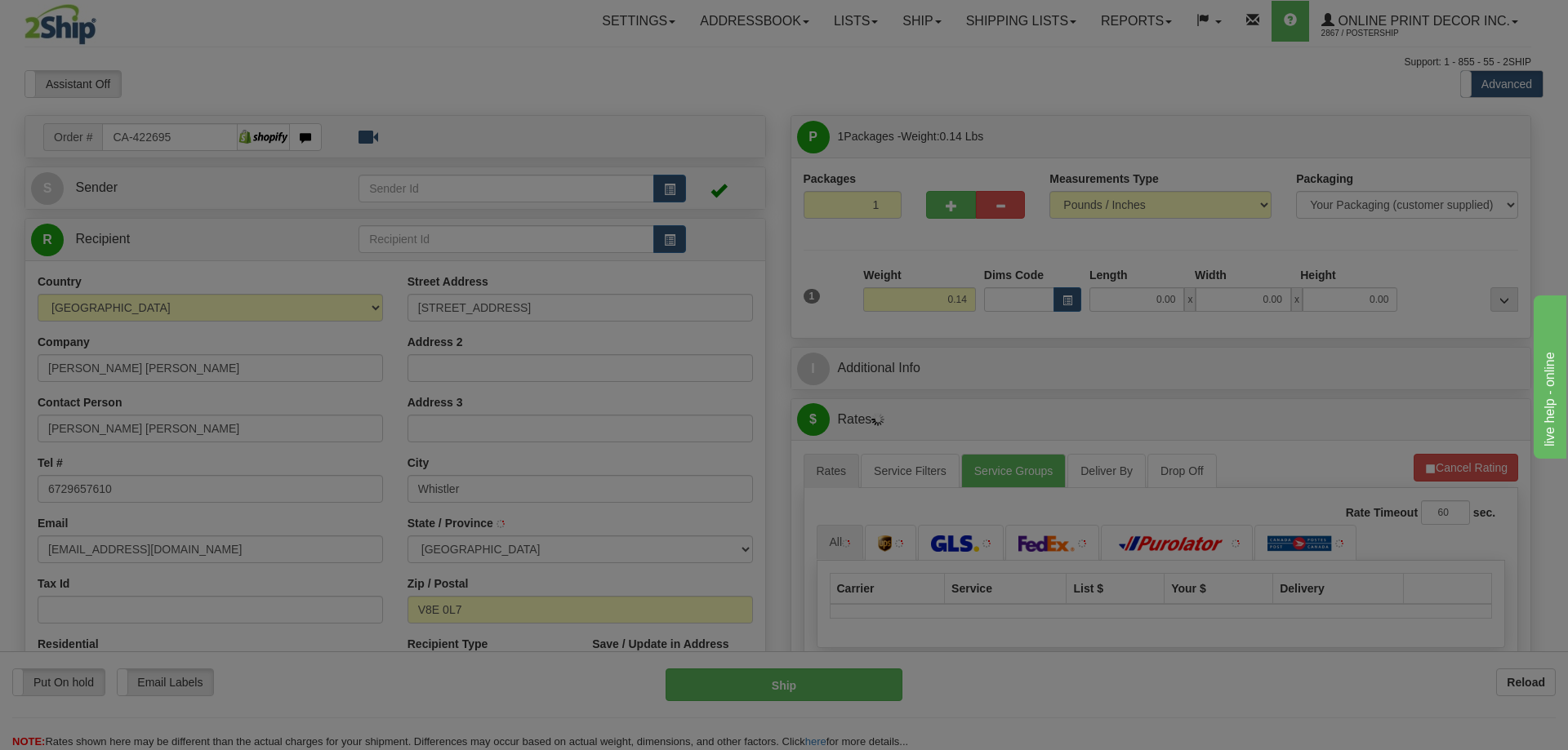
type input "WHISTLER"
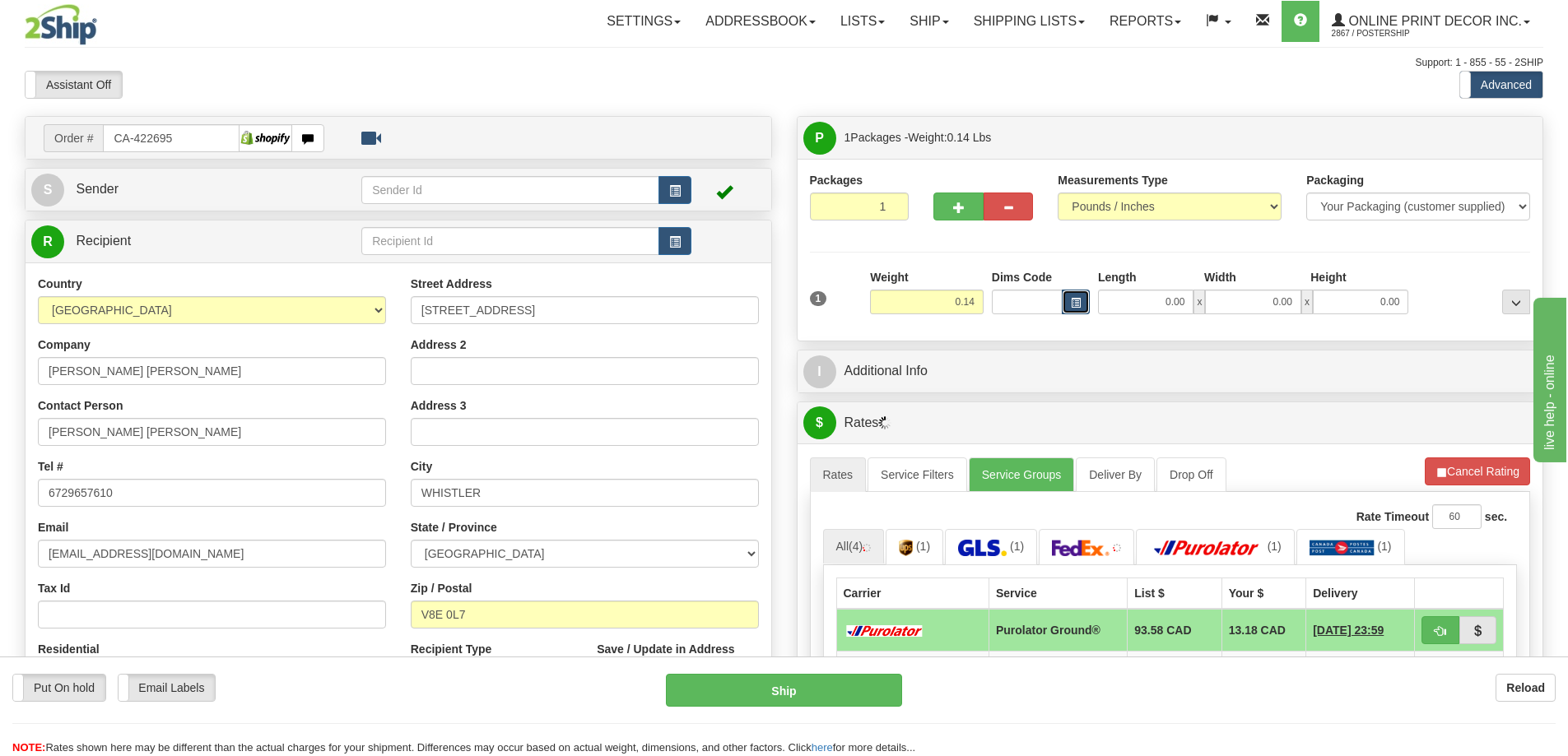
click at [1072, 296] on button "button" at bounding box center [1076, 301] width 28 height 25
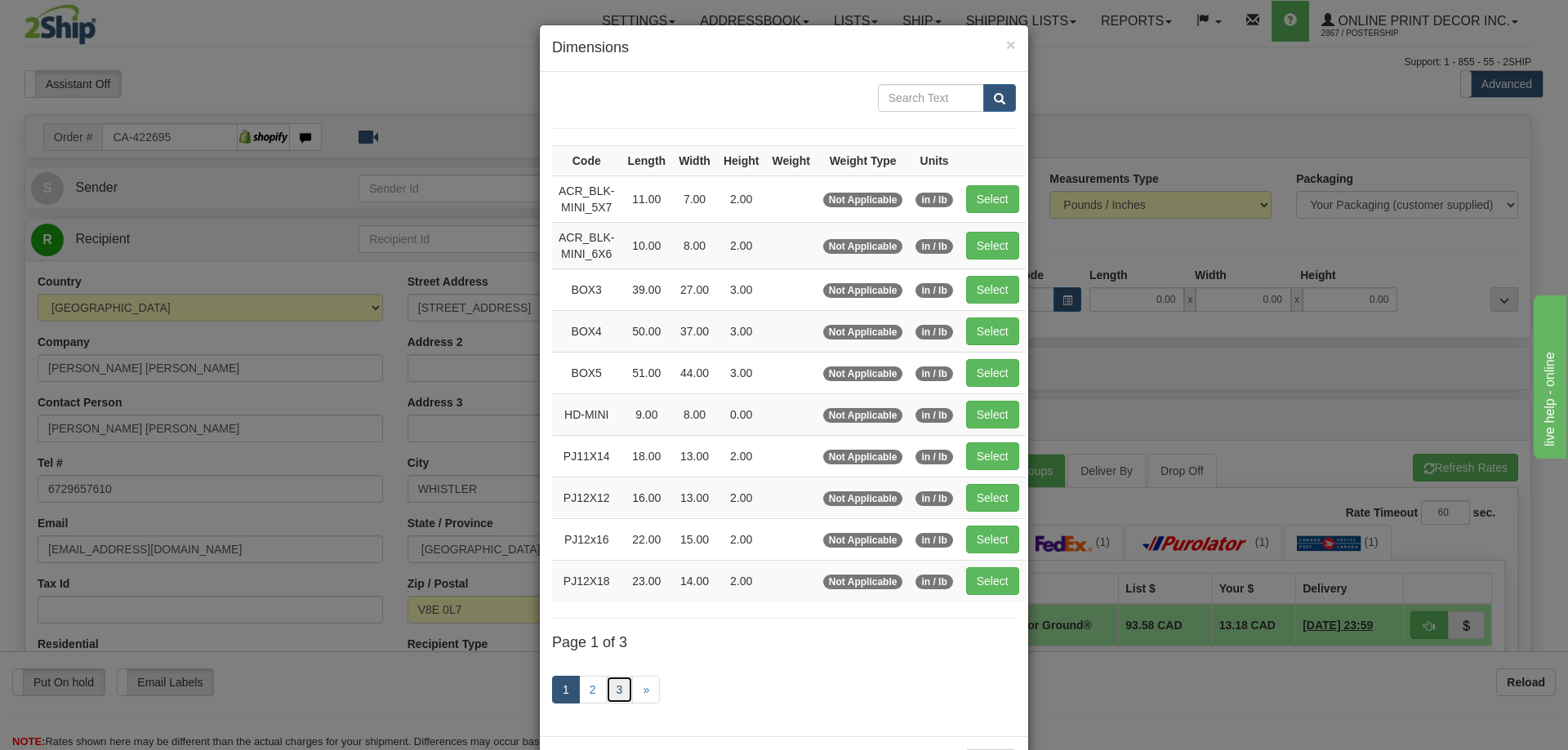
click at [609, 688] on link "3" at bounding box center [620, 690] width 28 height 28
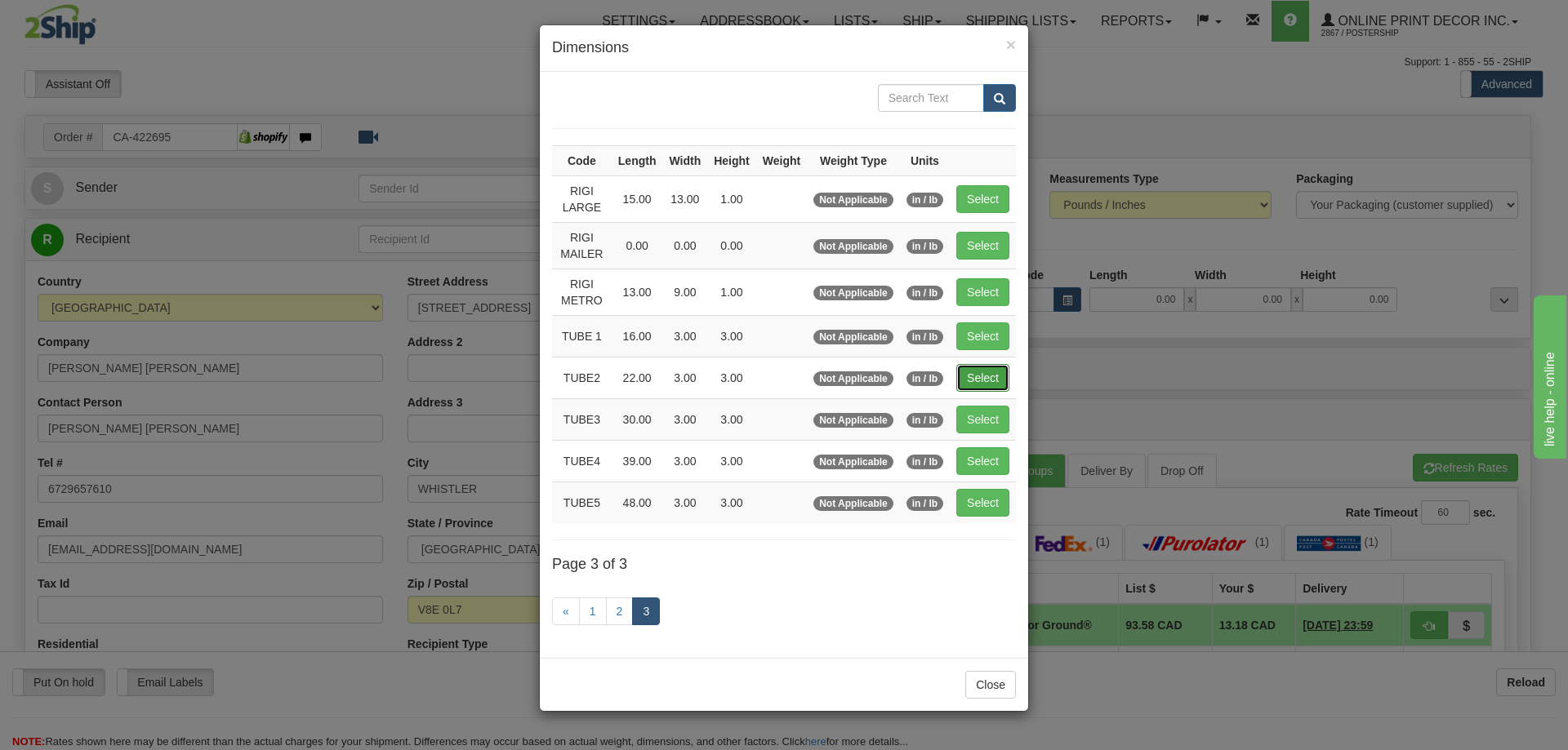
click at [972, 371] on button "Select" at bounding box center [983, 378] width 53 height 28
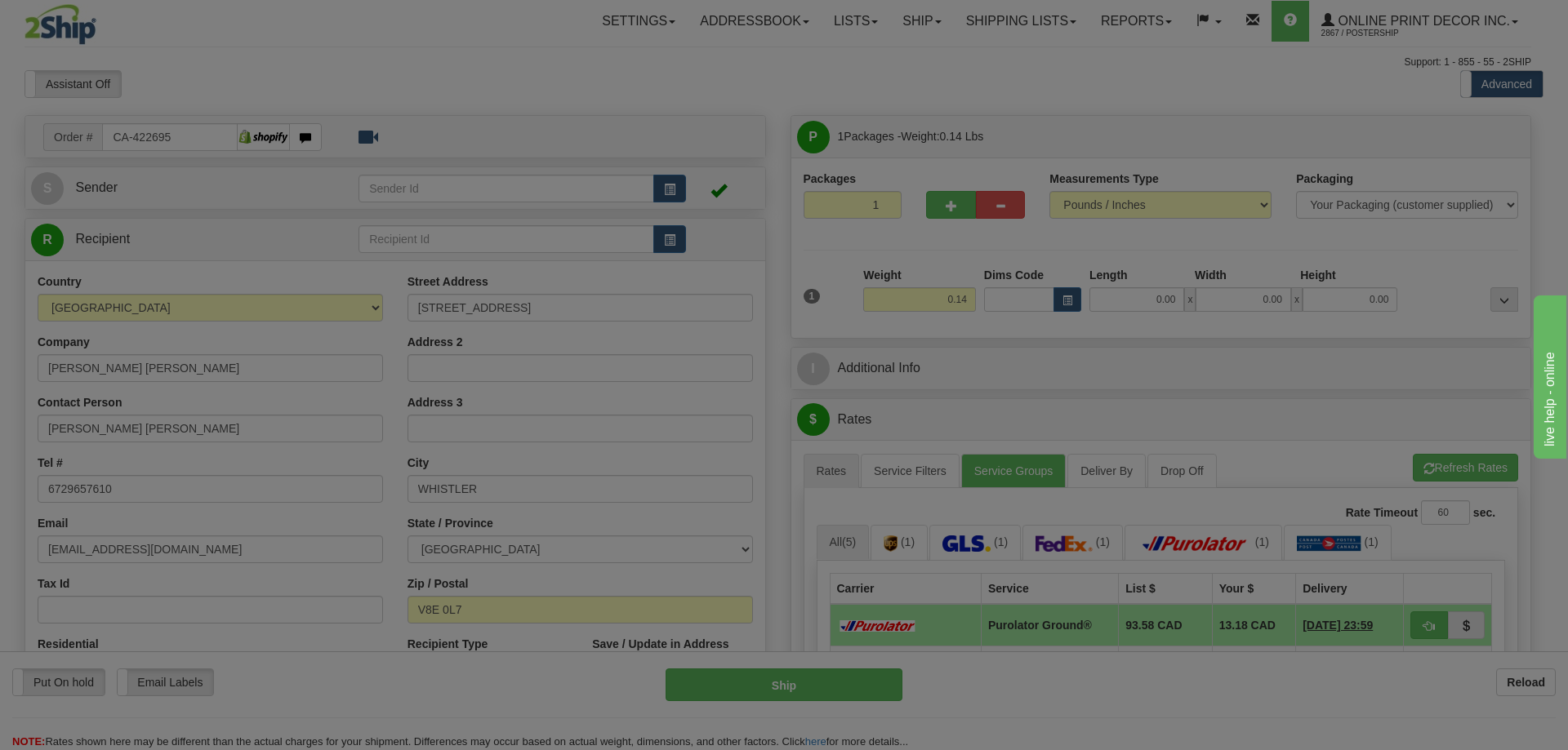
type input "TUBE2"
type input "22.00"
type input "3.00"
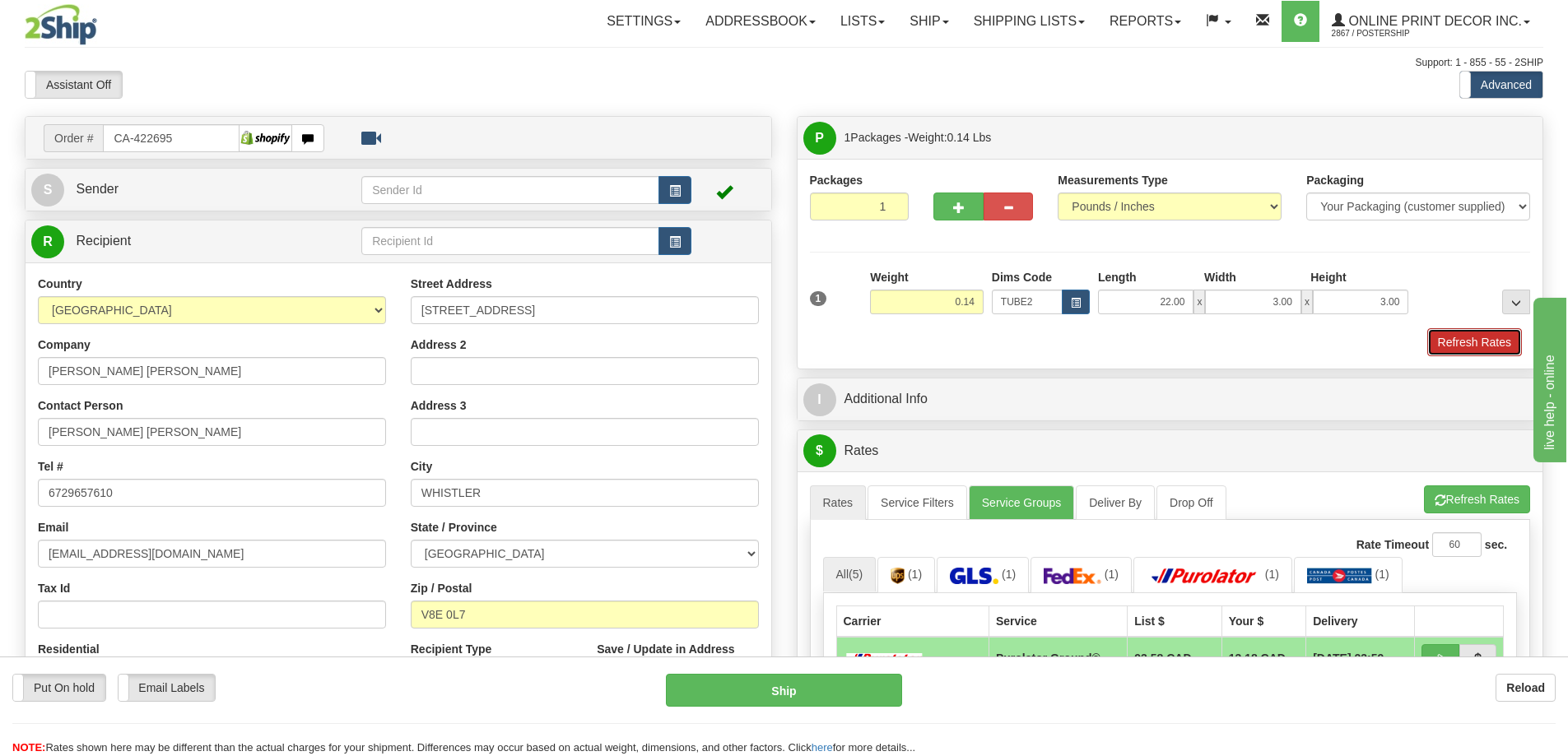
click at [1481, 334] on button "Refresh Rates" at bounding box center [1474, 342] width 95 height 28
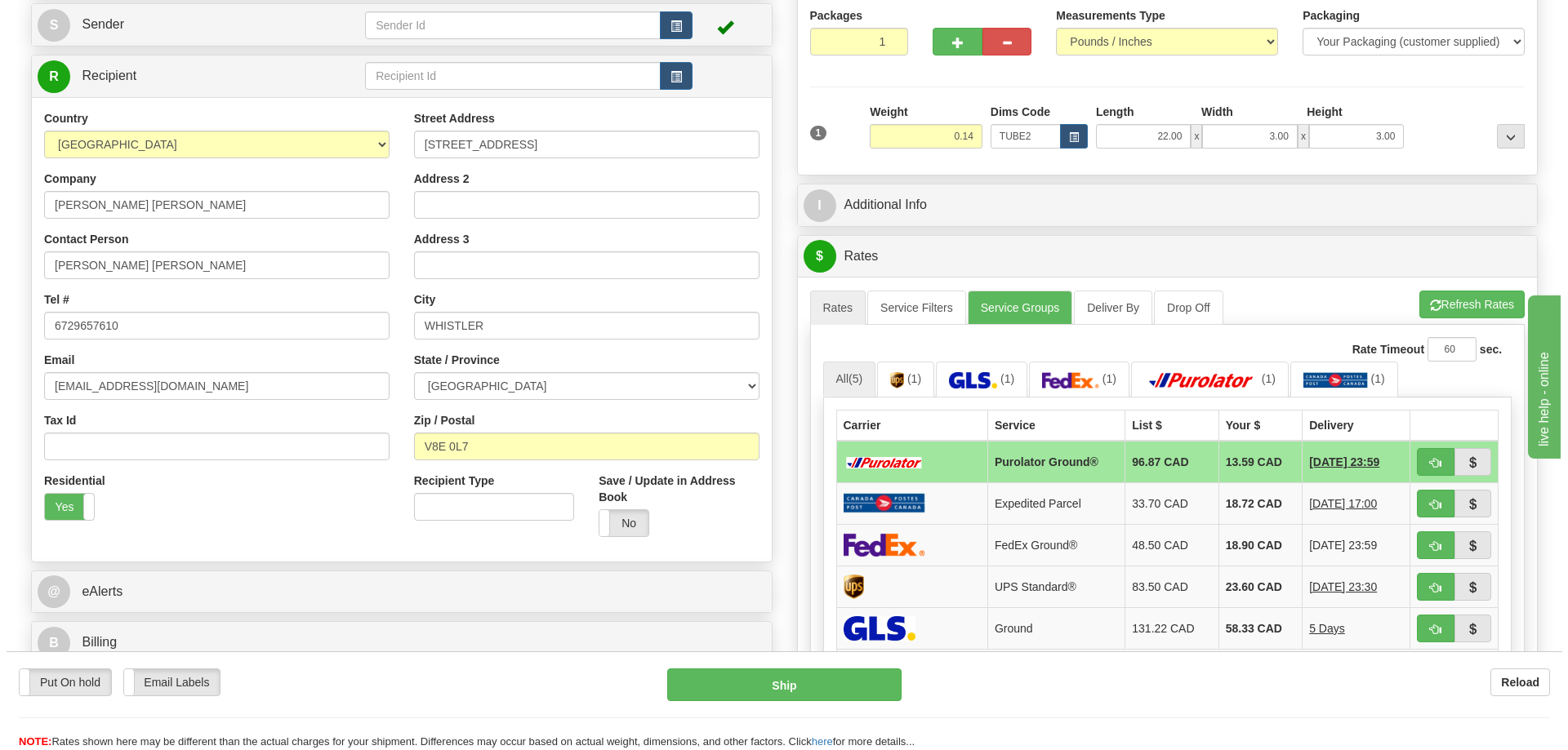
scroll to position [245, 0]
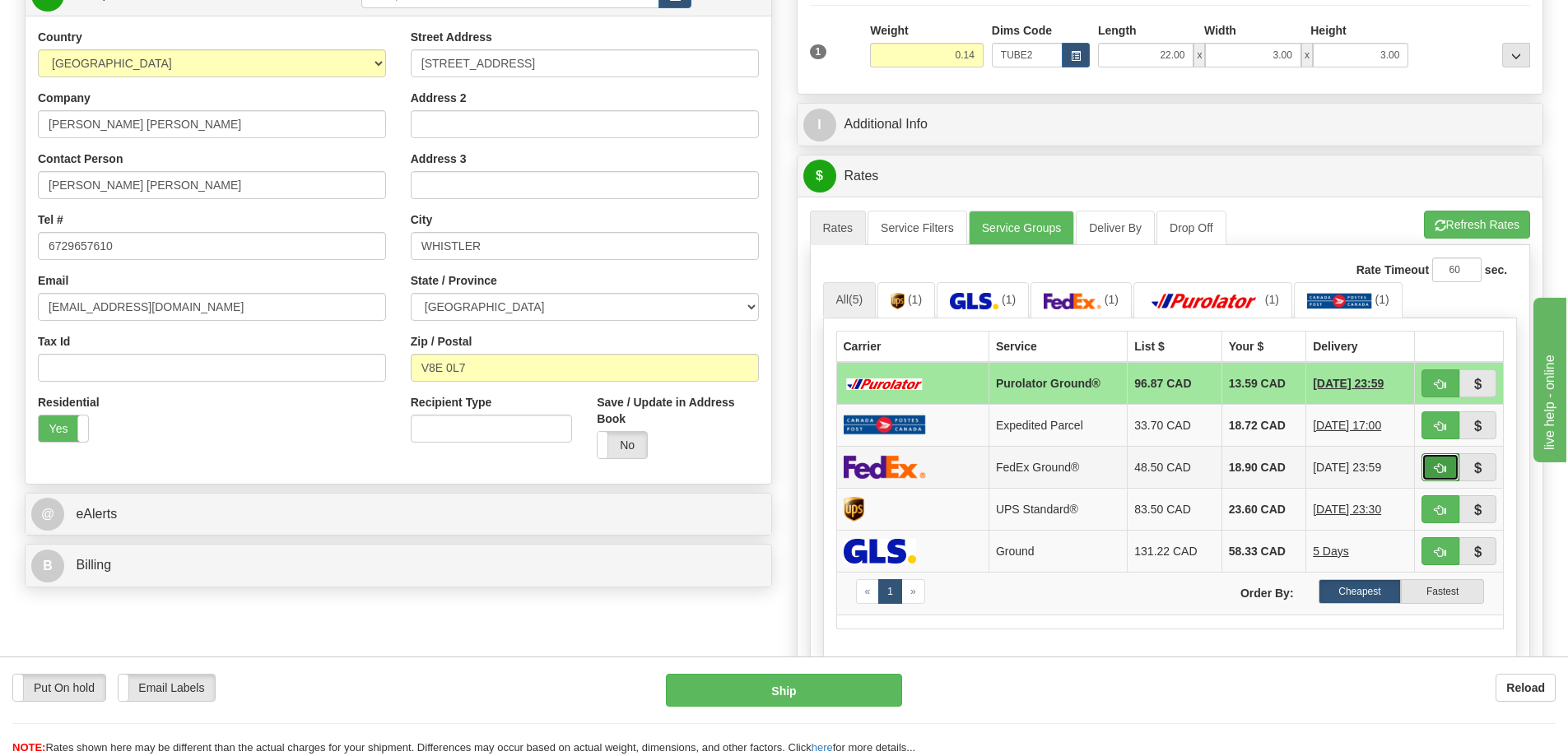
click at [1450, 459] on button "button" at bounding box center [1440, 468] width 38 height 28
type input "92"
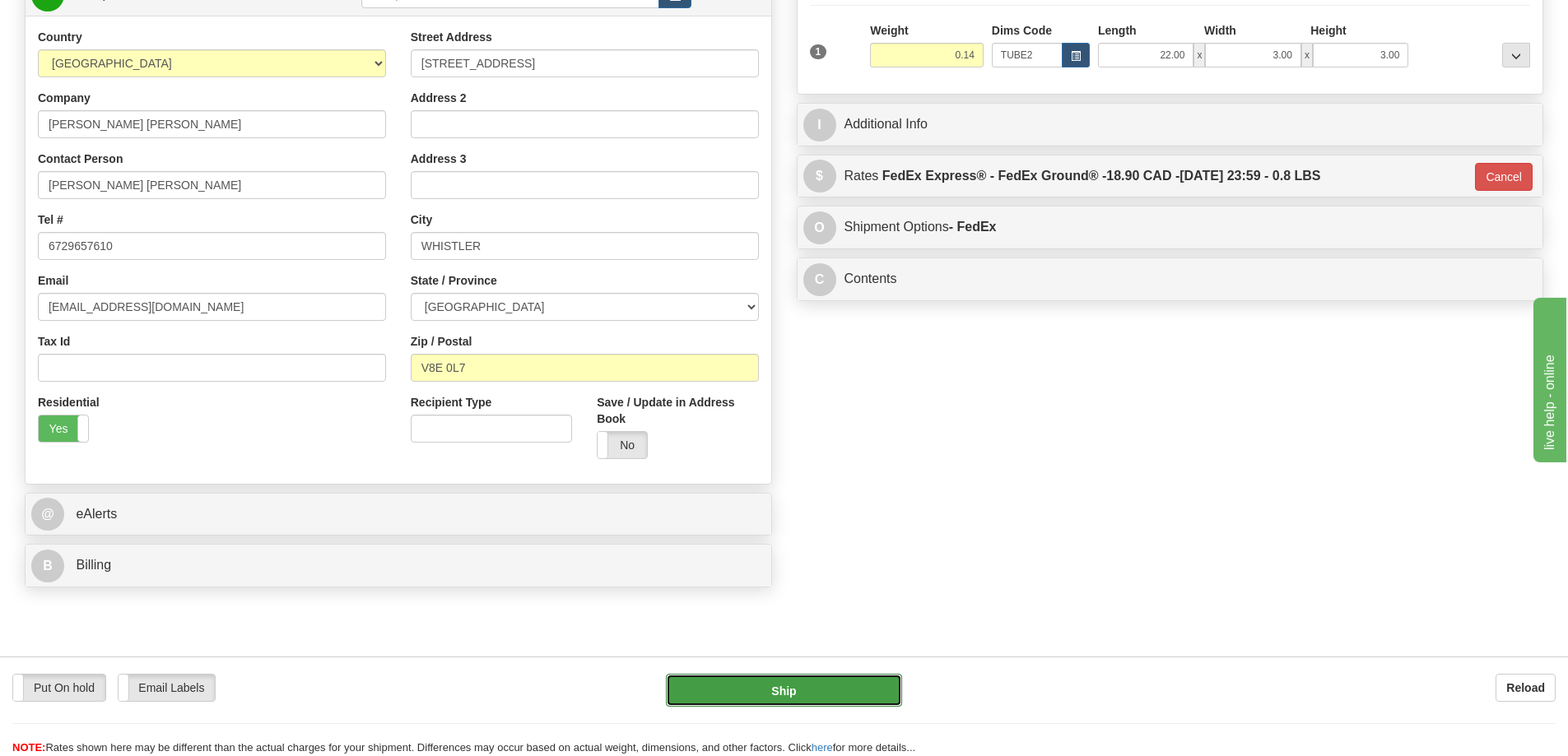
click at [767, 693] on button "Ship" at bounding box center [784, 690] width 236 height 33
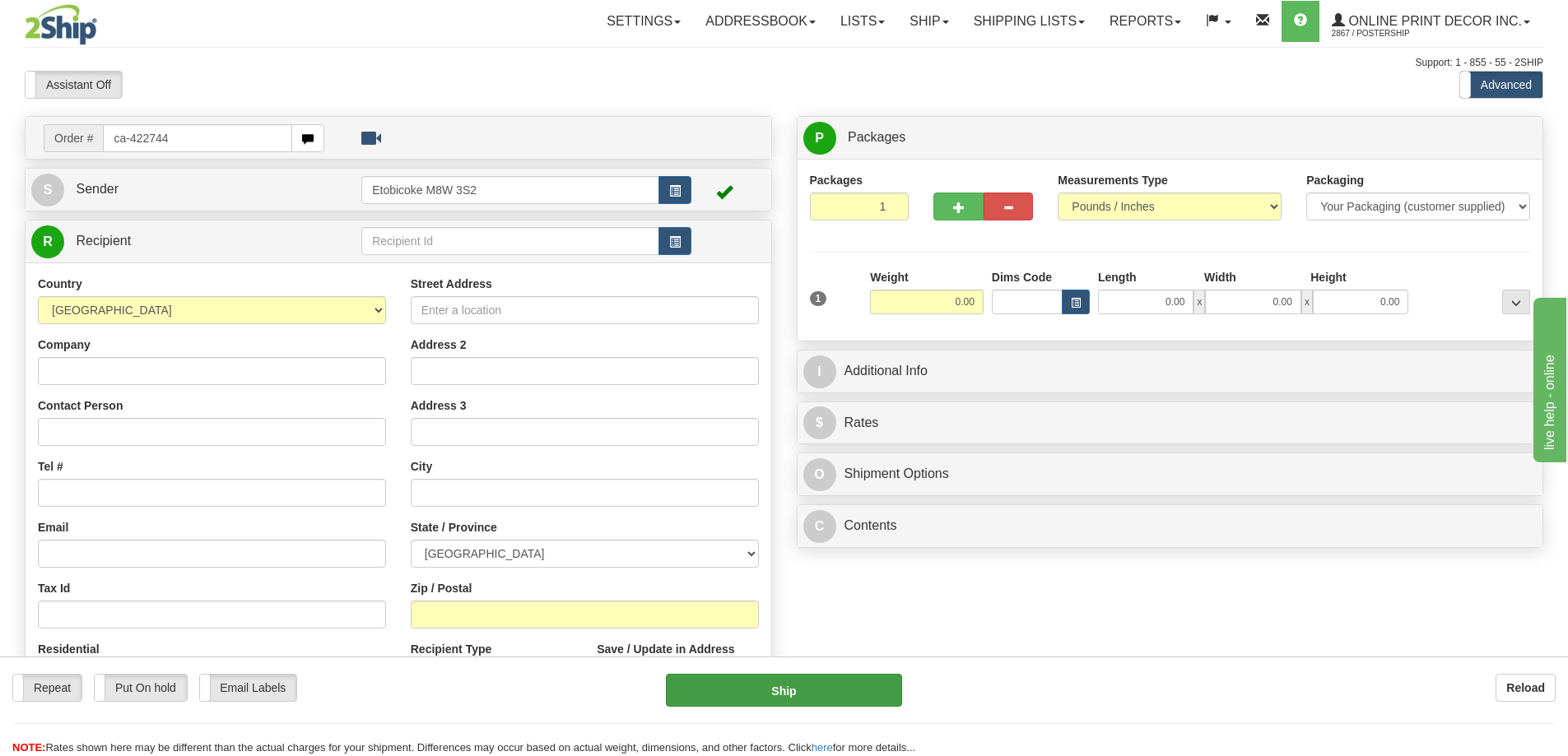
type input "ca-422744"
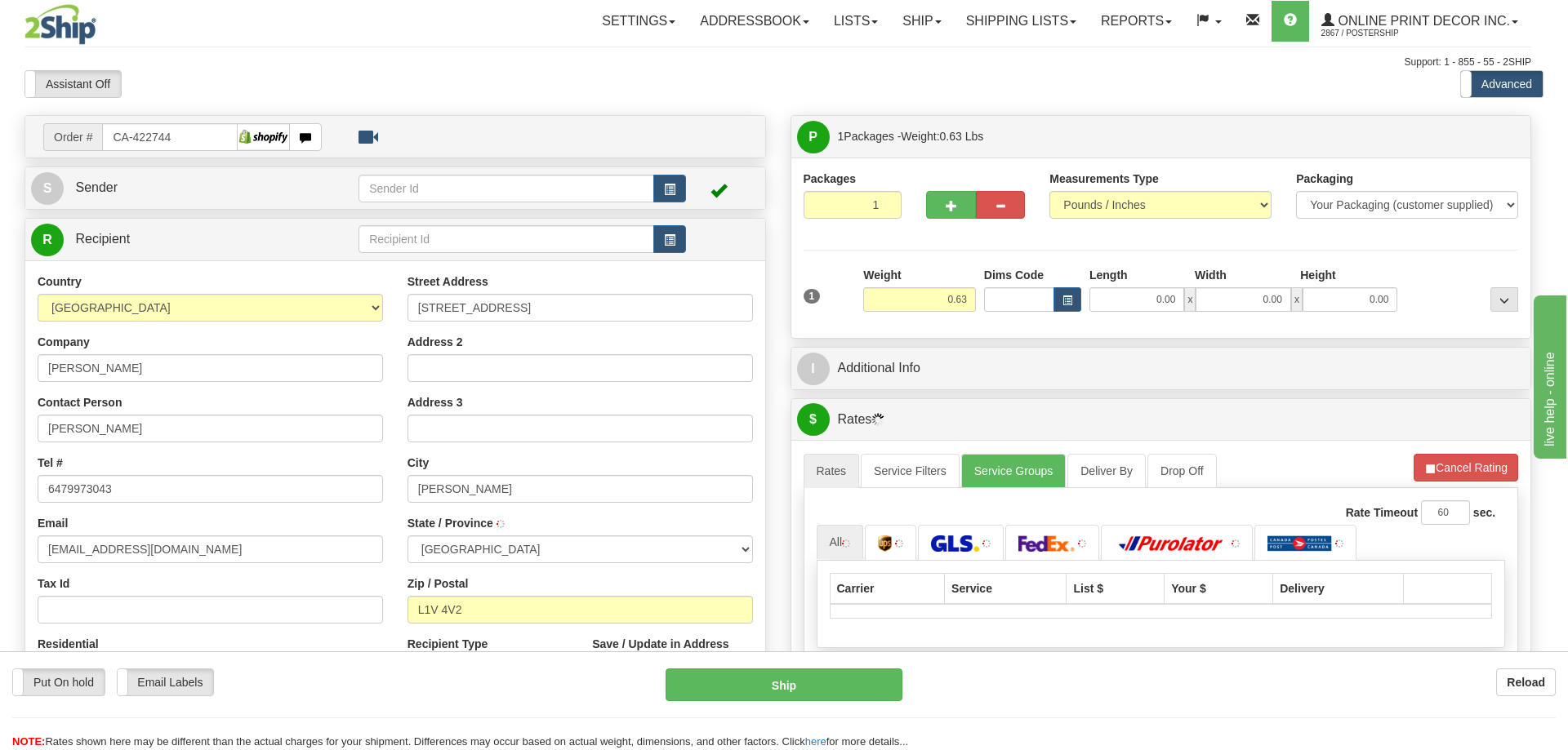
type input "[PERSON_NAME]"
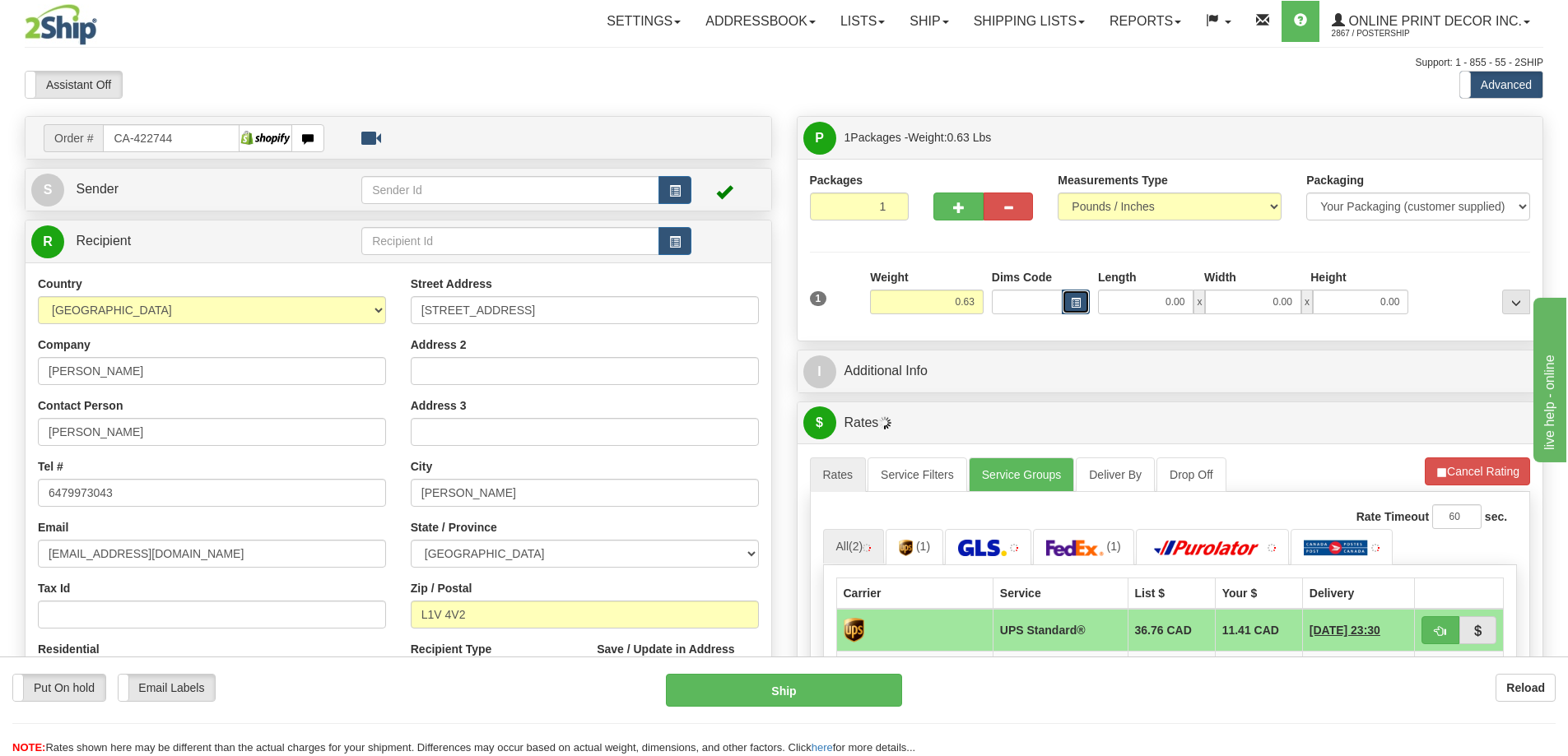
click at [1078, 306] on span "button" at bounding box center [1076, 303] width 9 height 9
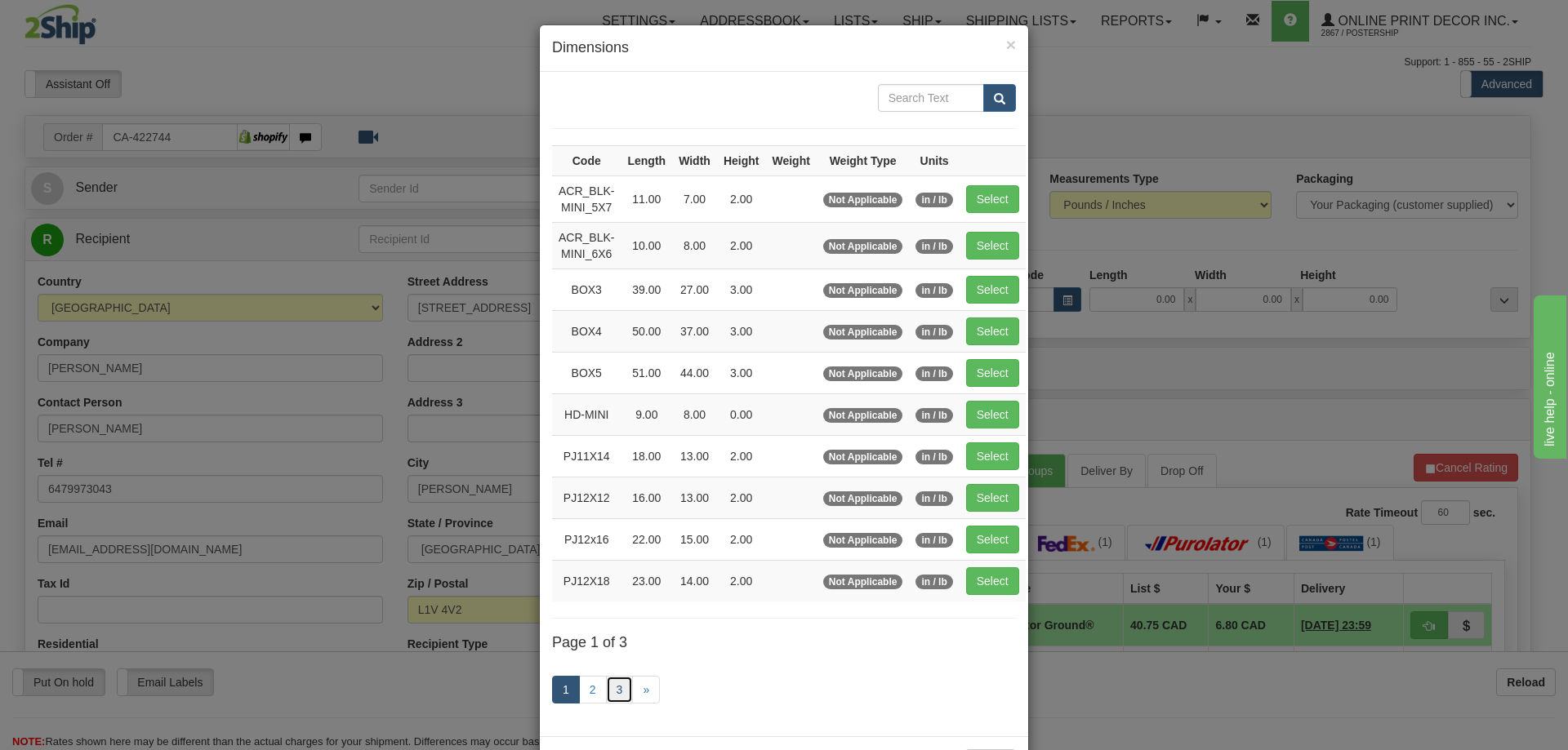
click at [617, 693] on link "3" at bounding box center [620, 690] width 28 height 28
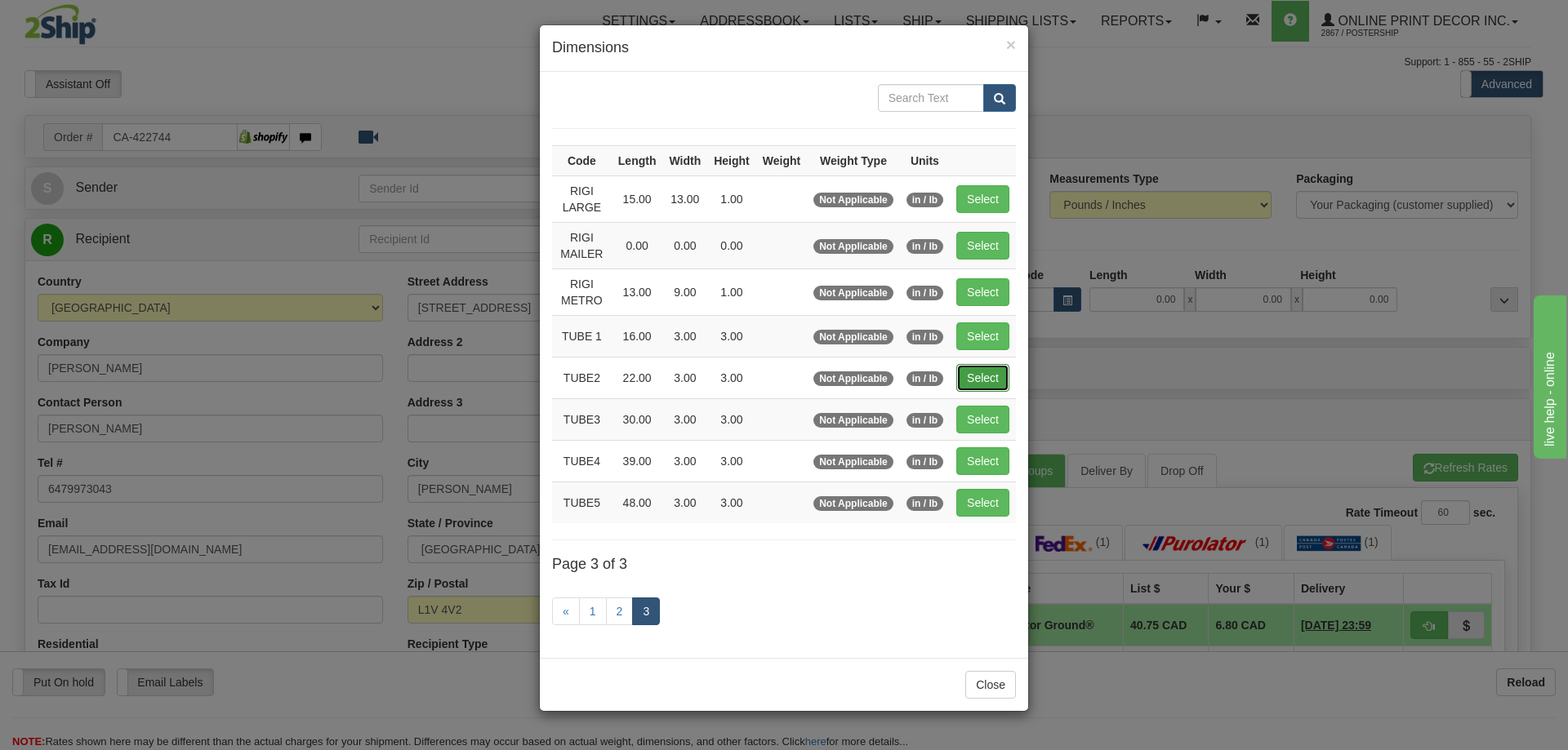
click at [985, 374] on button "Select" at bounding box center [983, 378] width 53 height 28
type input "TUBE2"
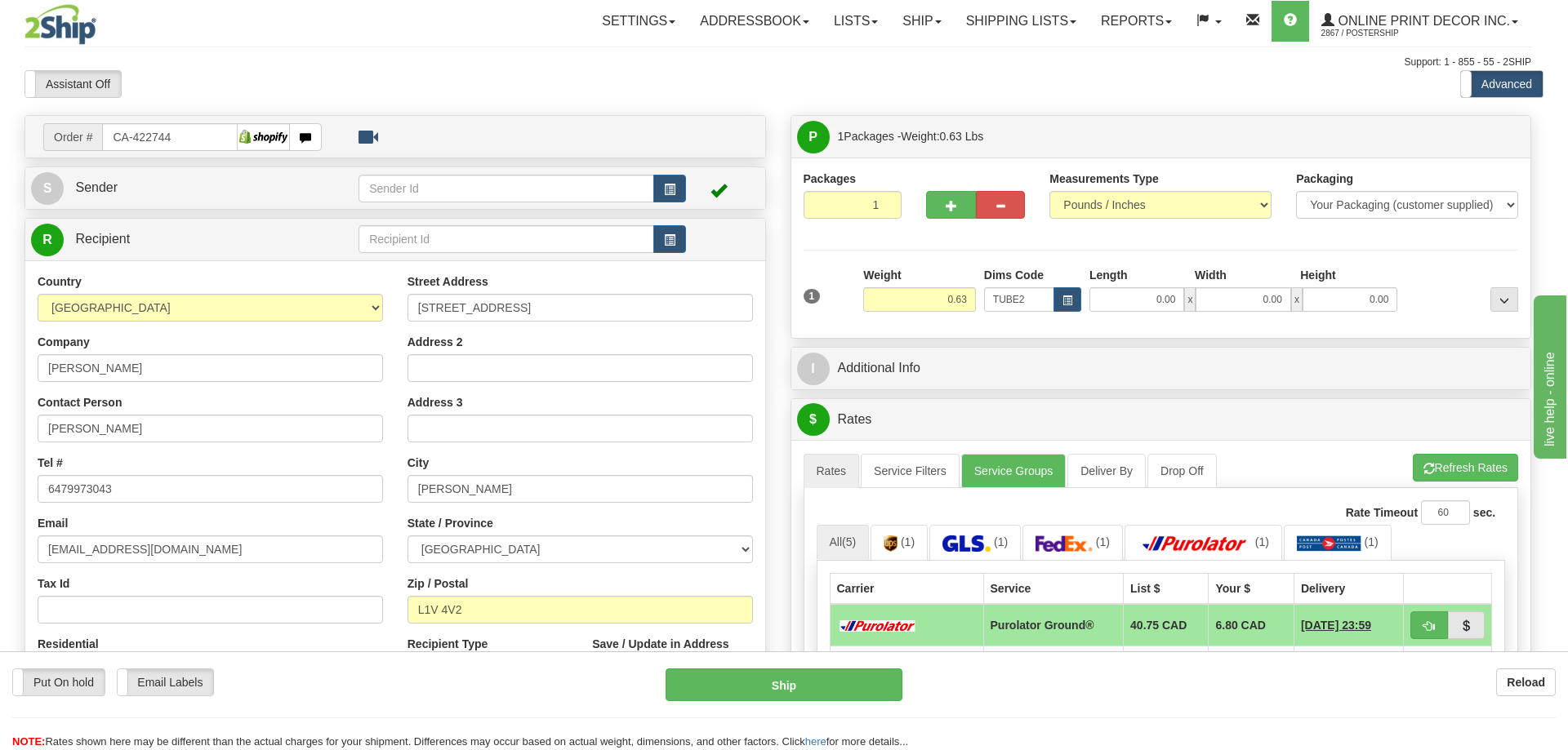
type input "22.00"
type input "3.00"
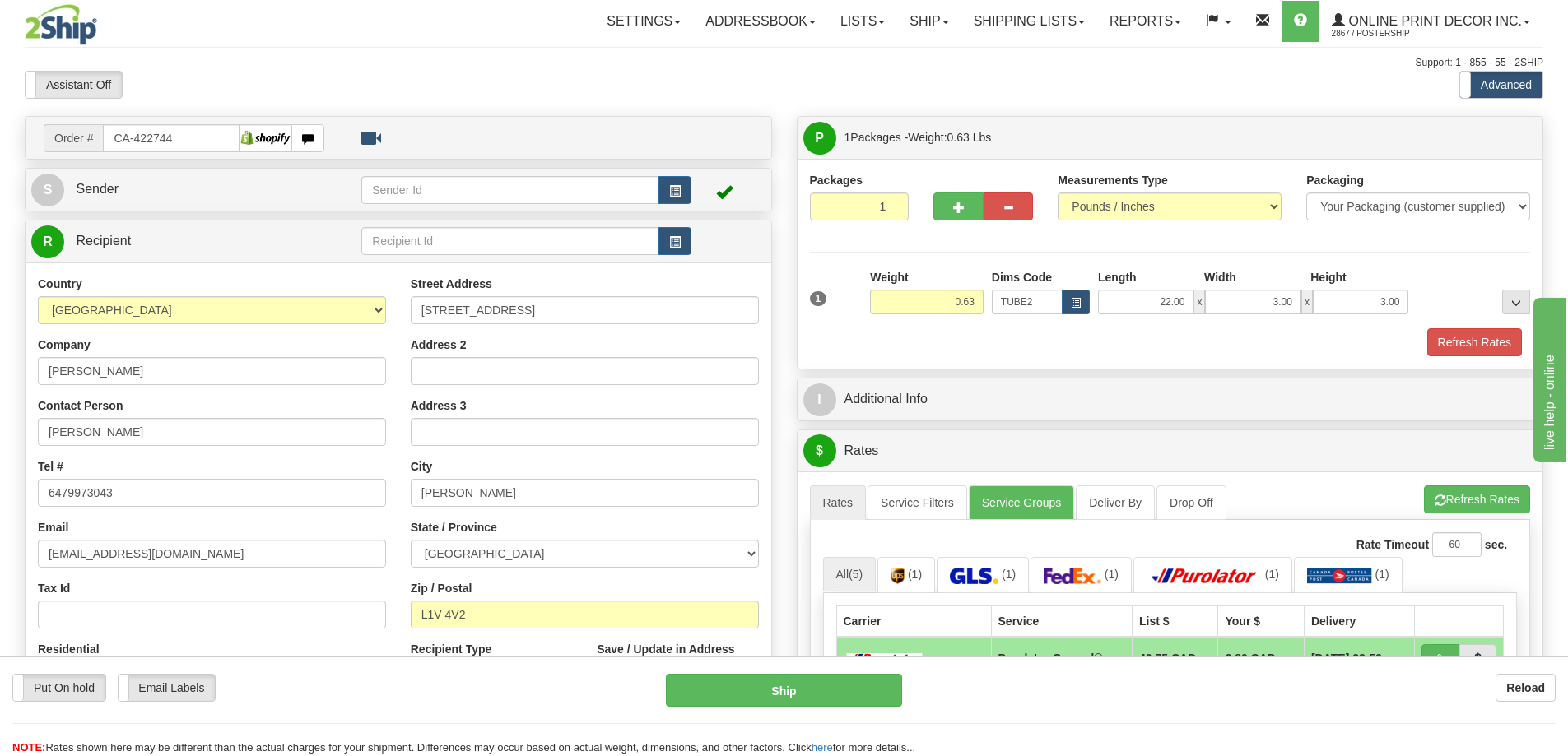
click at [1476, 328] on div "Packaging Your Packaging (customer supplied) Envelope (carrier supplied) Pack (…" at bounding box center [1199, 328] width 668 height 1
click at [1494, 330] on button "Refresh Rates" at bounding box center [1474, 342] width 95 height 28
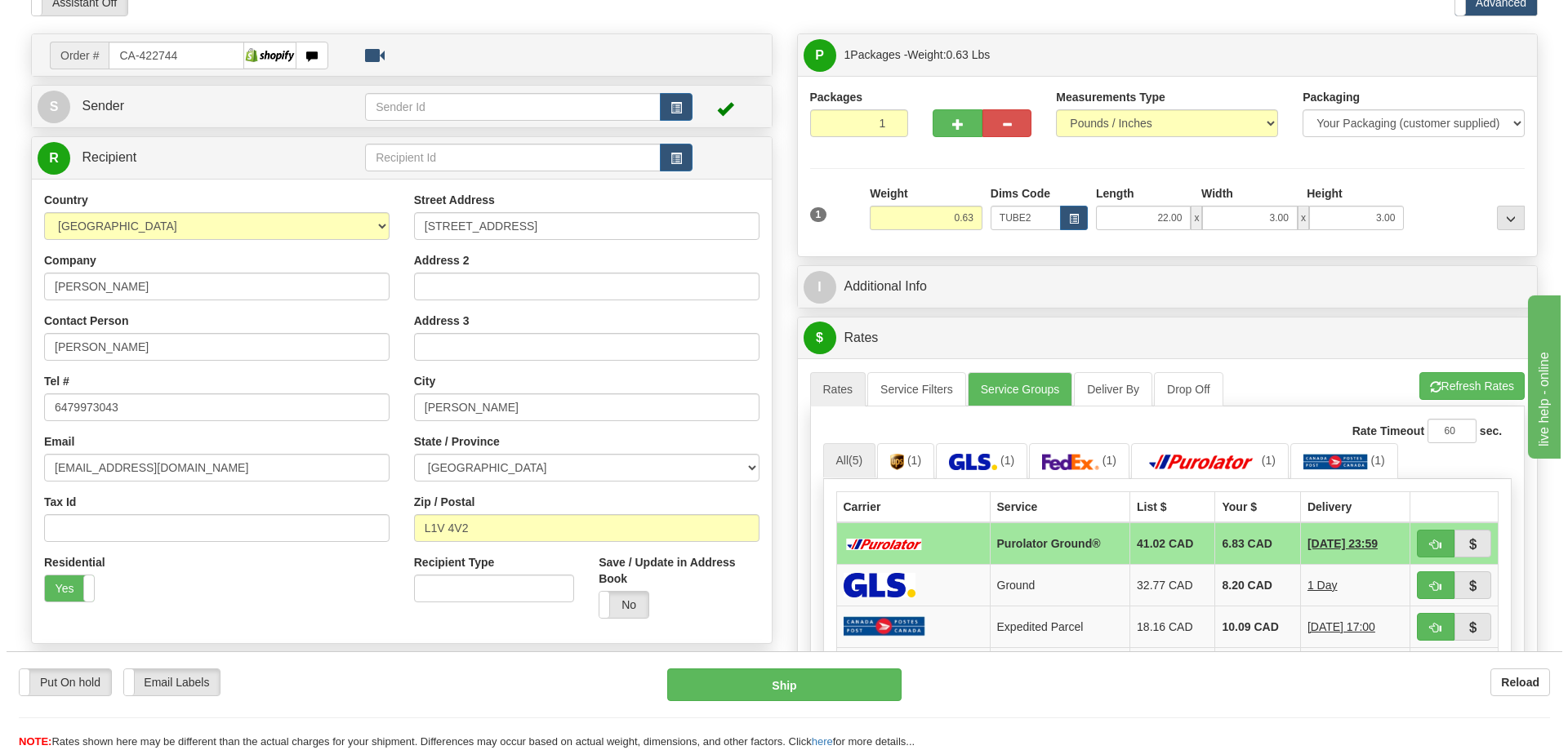
scroll to position [245, 0]
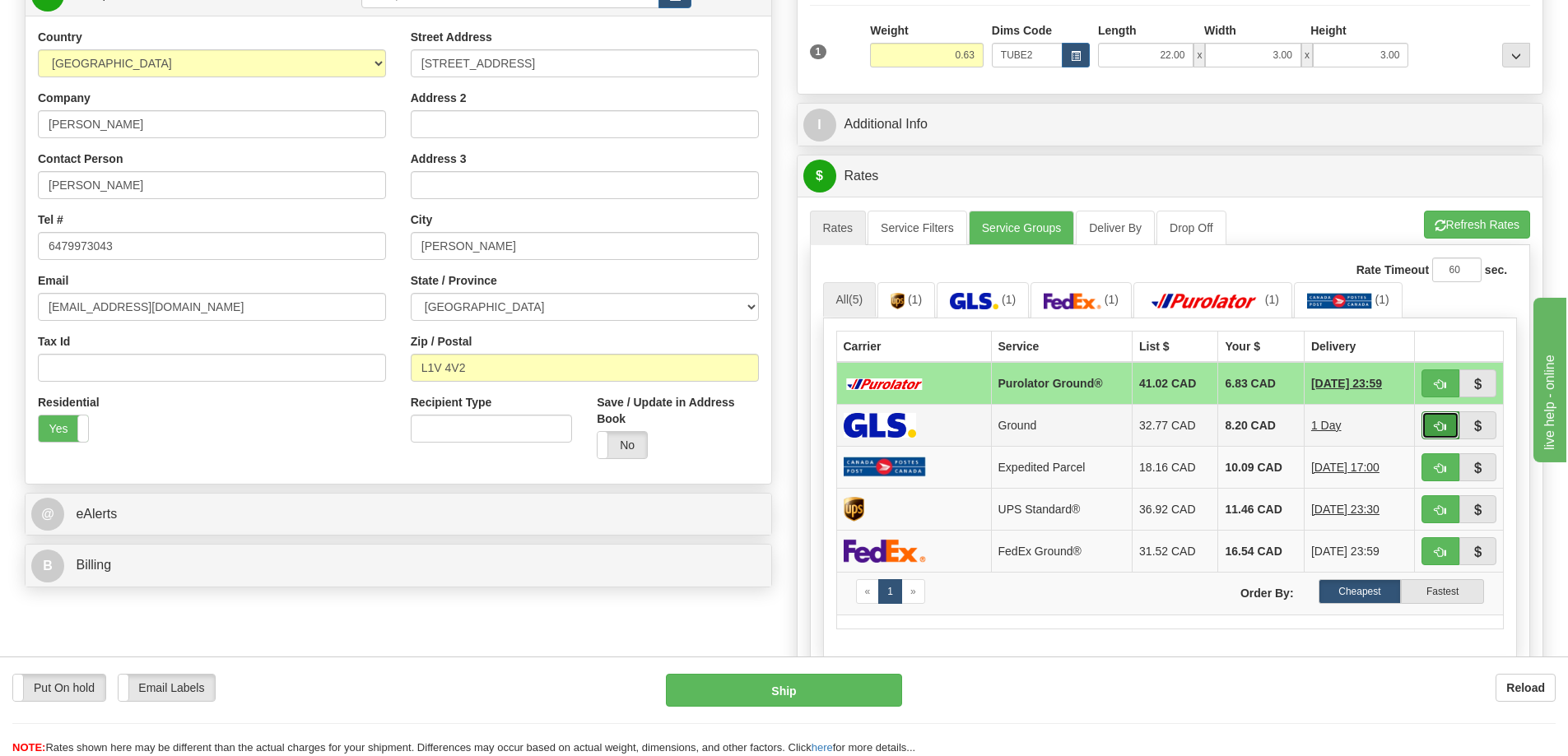
click at [1439, 420] on button "button" at bounding box center [1440, 425] width 38 height 28
type input "1"
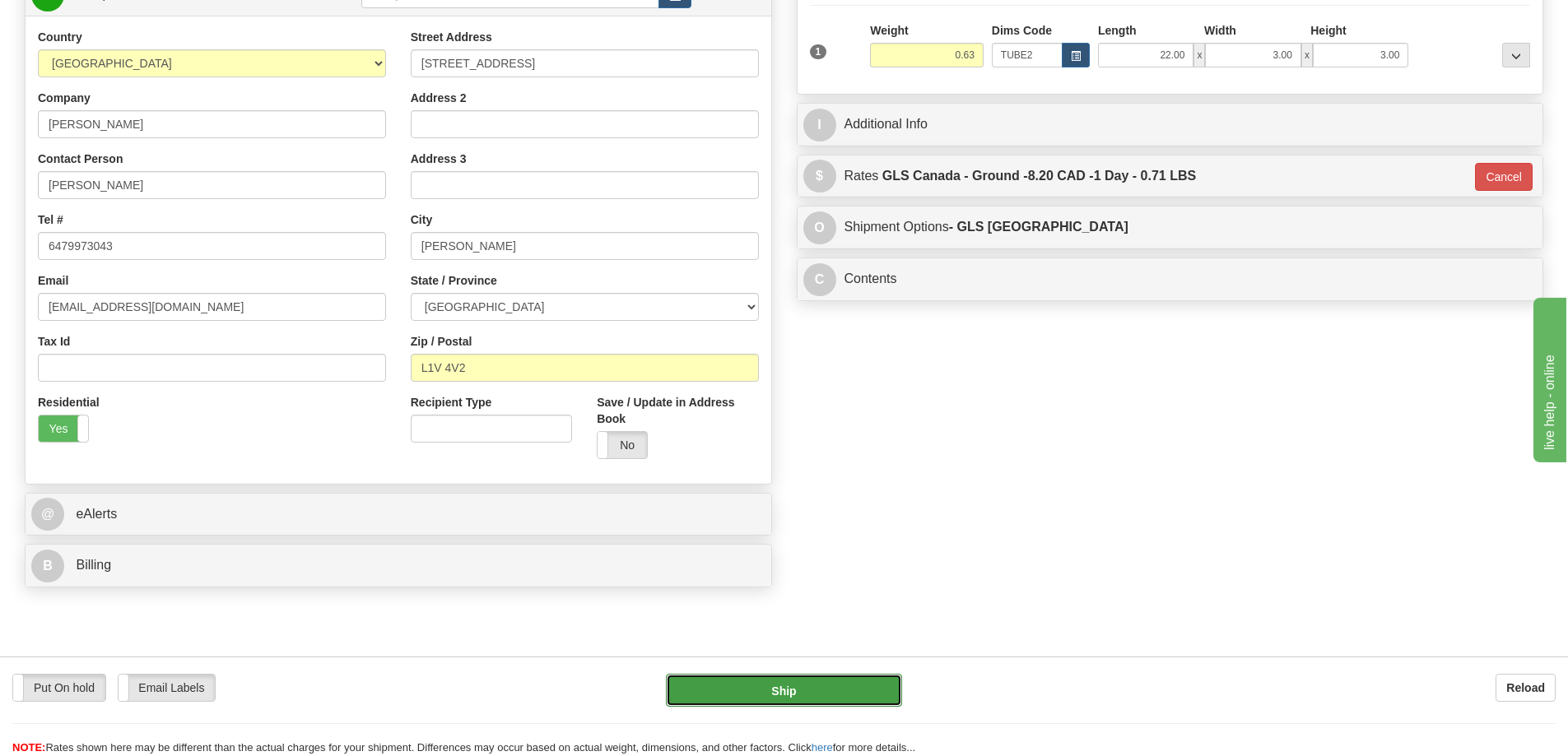
click at [740, 697] on button "Ship" at bounding box center [784, 690] width 236 height 33
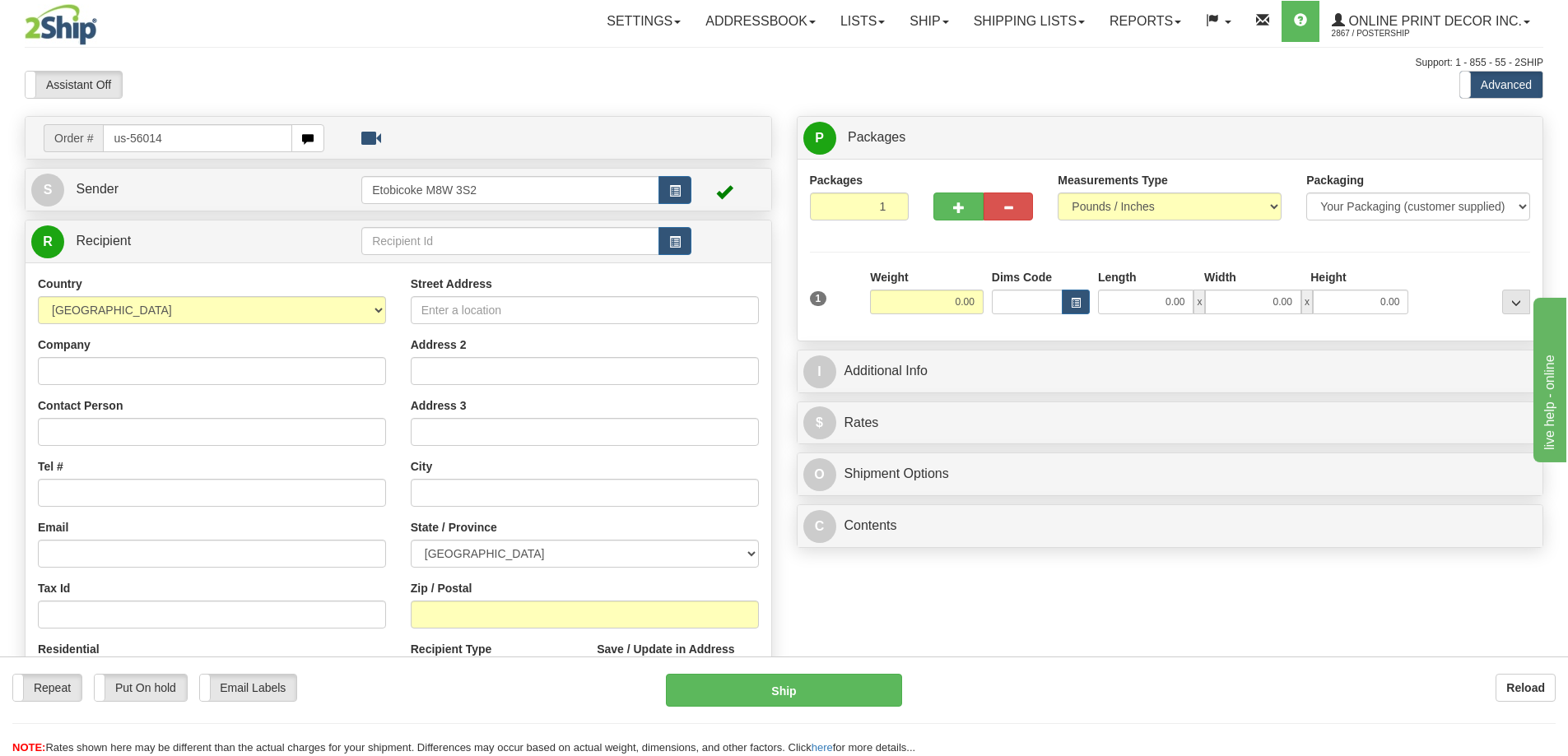
type input "us-56014"
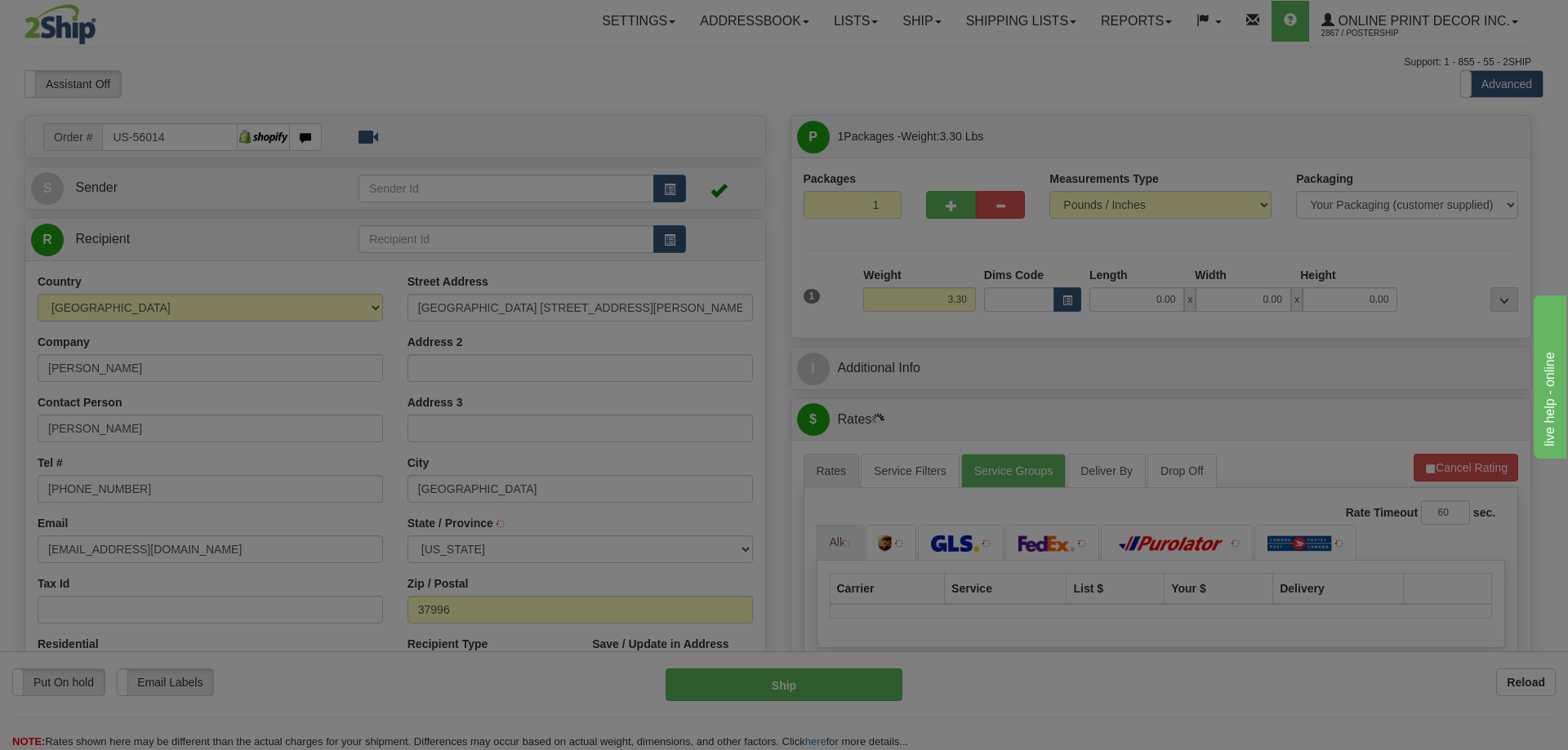
type input "[GEOGRAPHIC_DATA]"
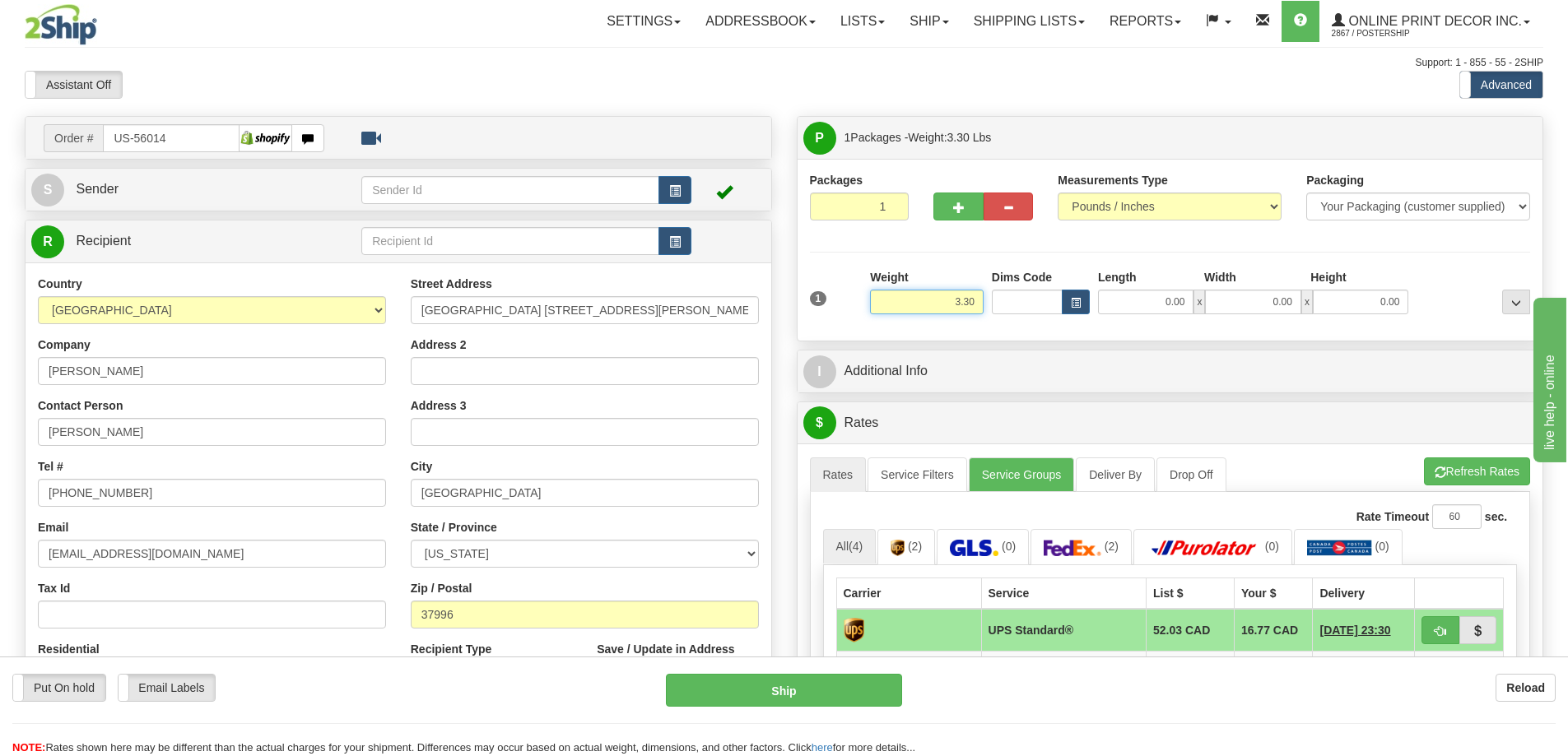
click at [979, 301] on input "3.30" at bounding box center [926, 301] width 113 height 25
type input "3"
type input "2.00"
click at [1078, 306] on span "button" at bounding box center [1076, 303] width 9 height 9
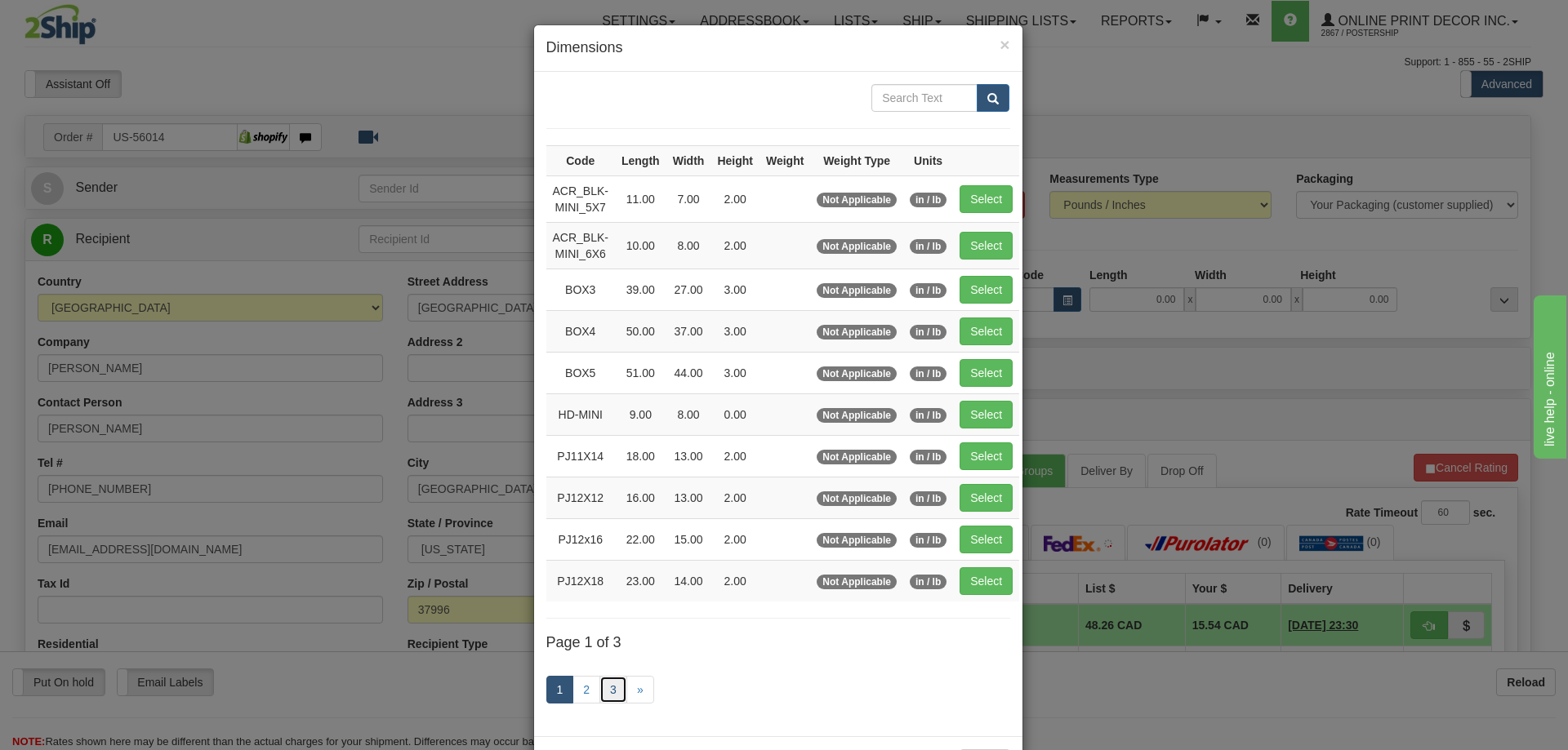
click at [615, 692] on link "3" at bounding box center [613, 690] width 28 height 28
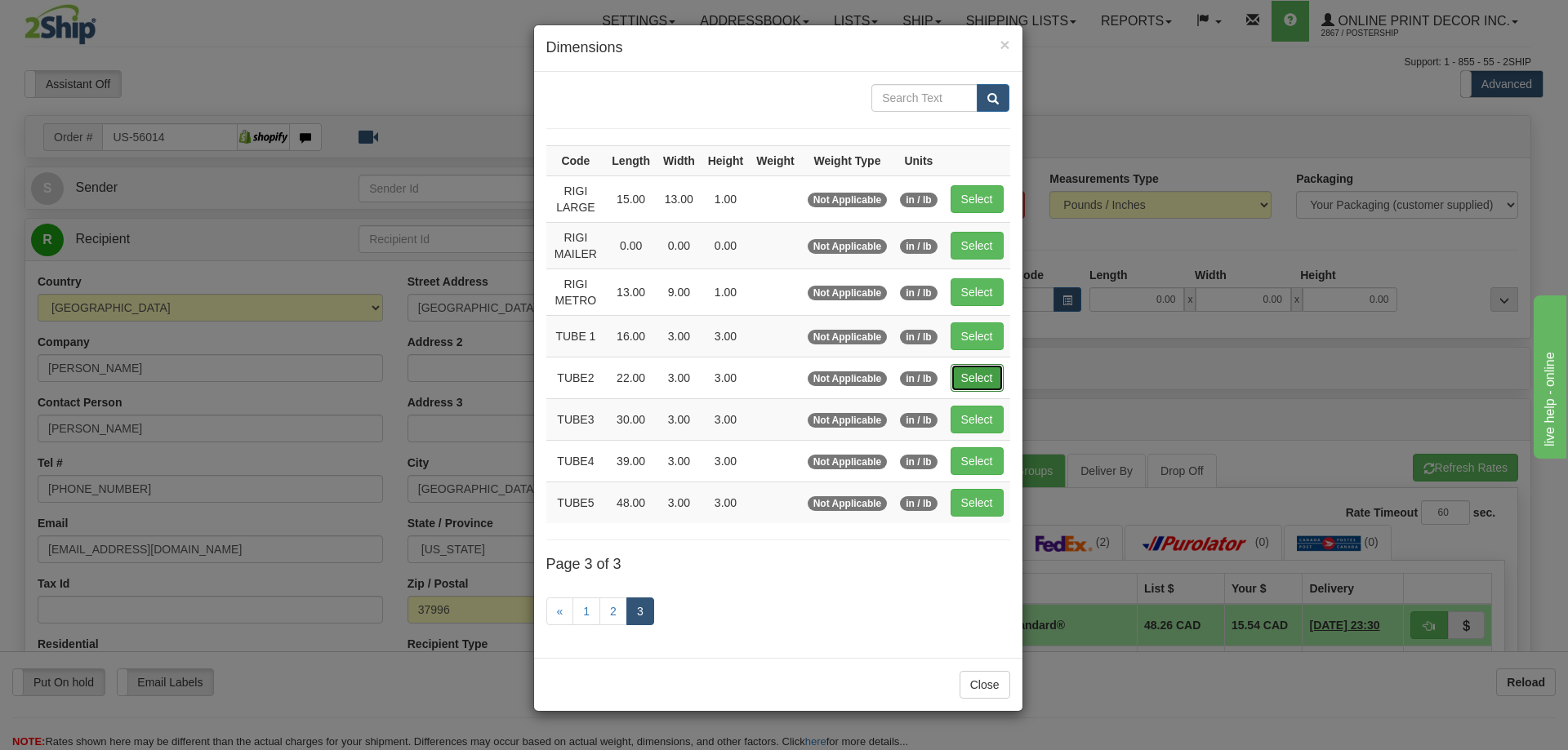
click at [980, 377] on button "Select" at bounding box center [976, 378] width 53 height 28
type input "TUBE2"
type input "22.00"
type input "3.00"
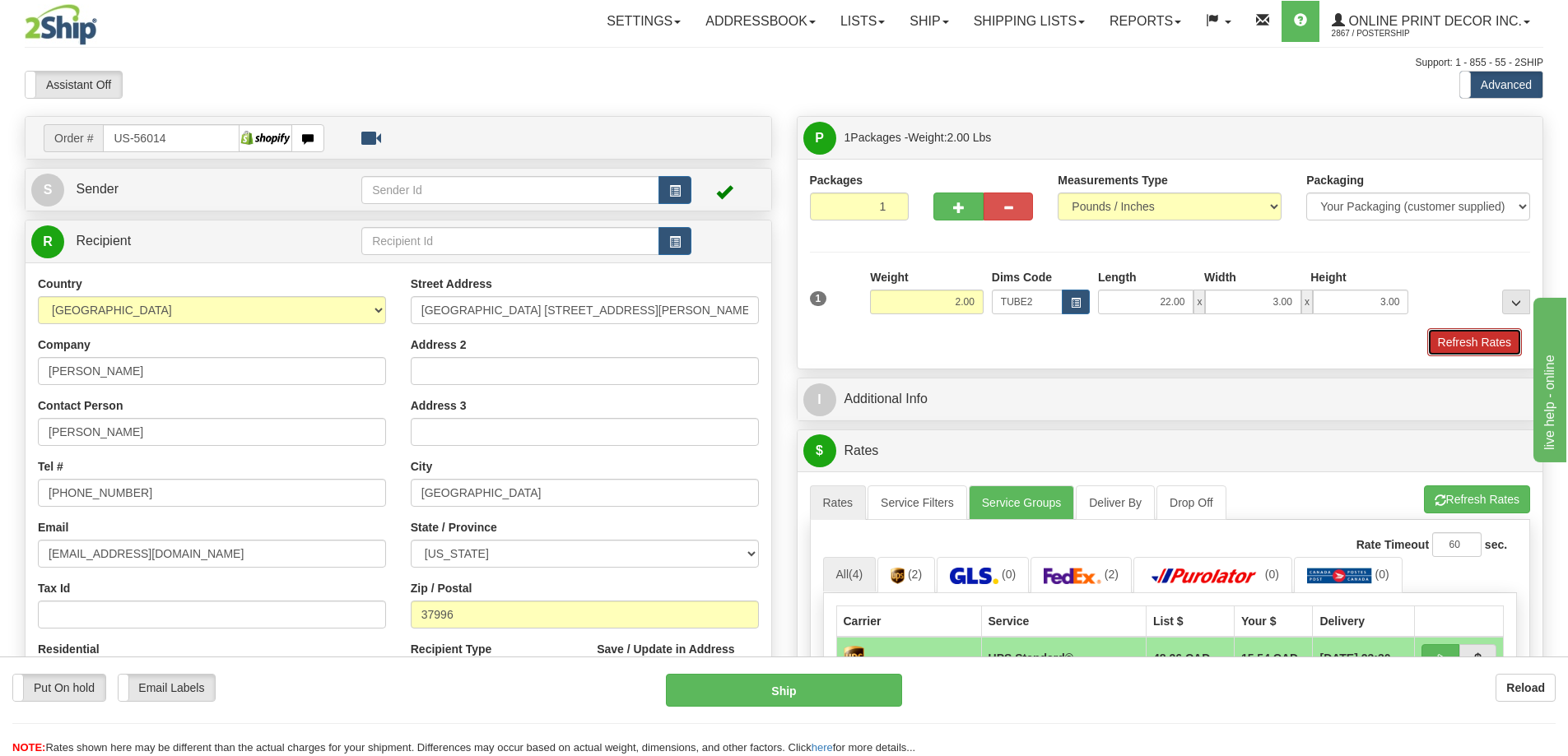
click at [1447, 339] on button "Refresh Rates" at bounding box center [1474, 342] width 95 height 28
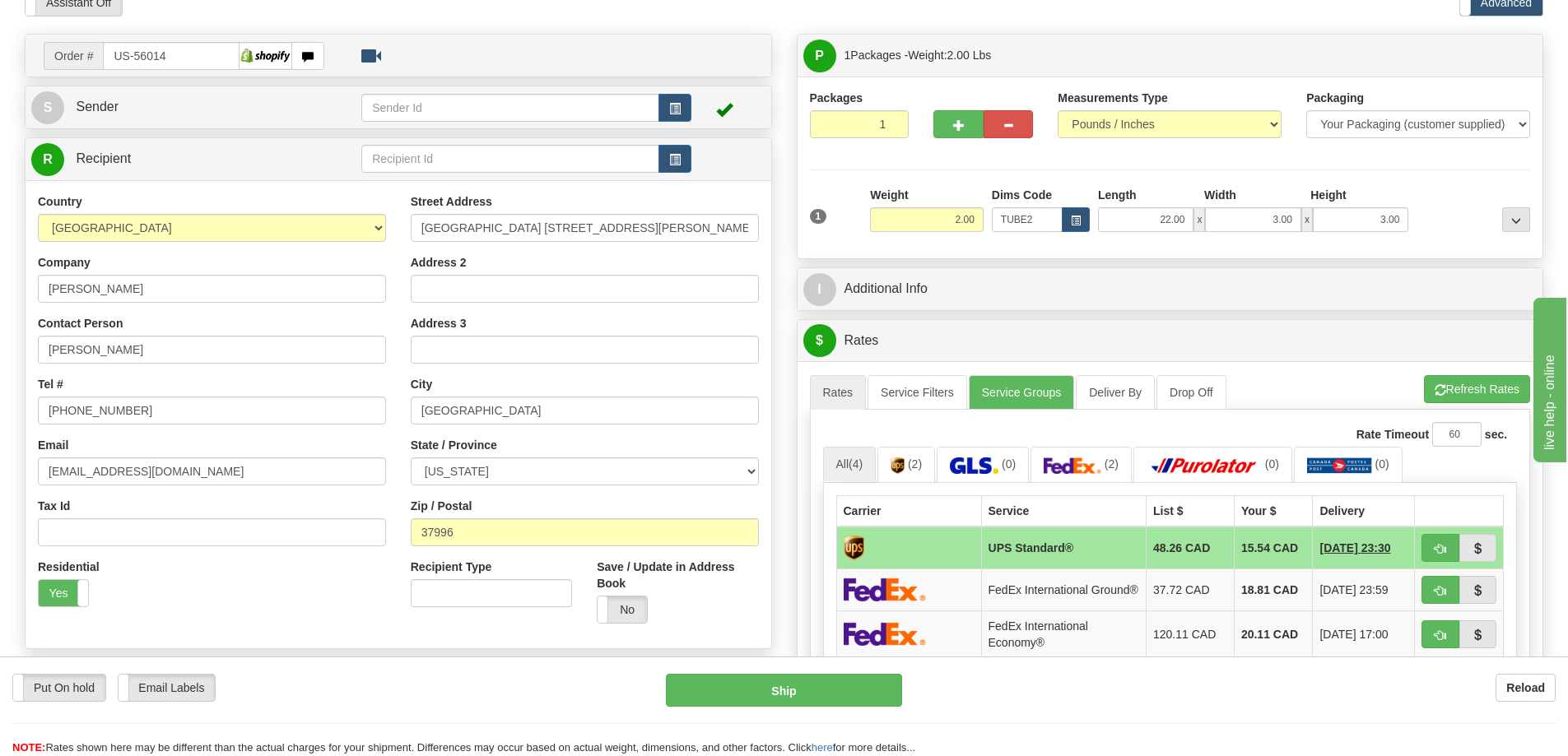
scroll to position [247, 0]
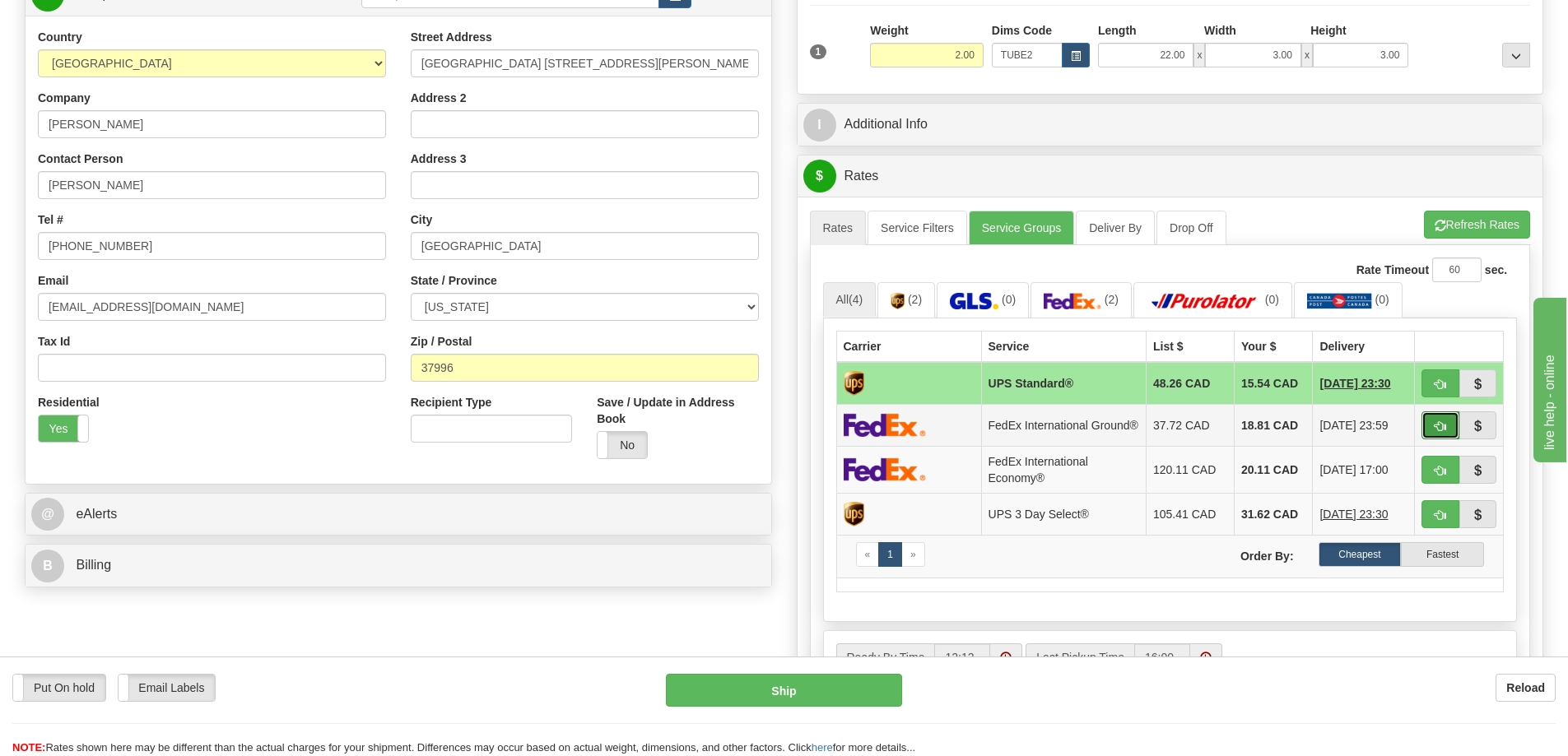
click at [1435, 421] on button "button" at bounding box center [1440, 425] width 38 height 28
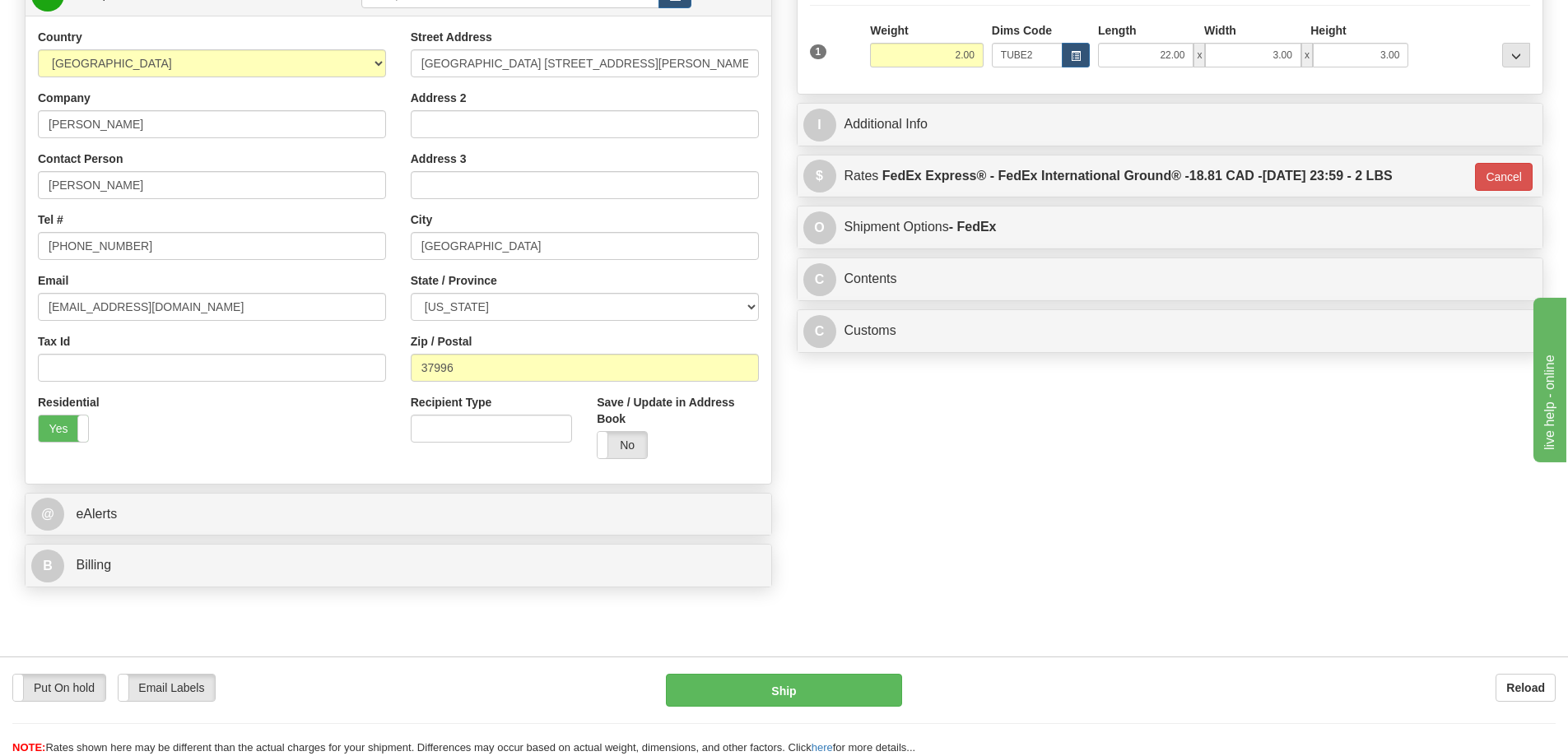
type input "92"
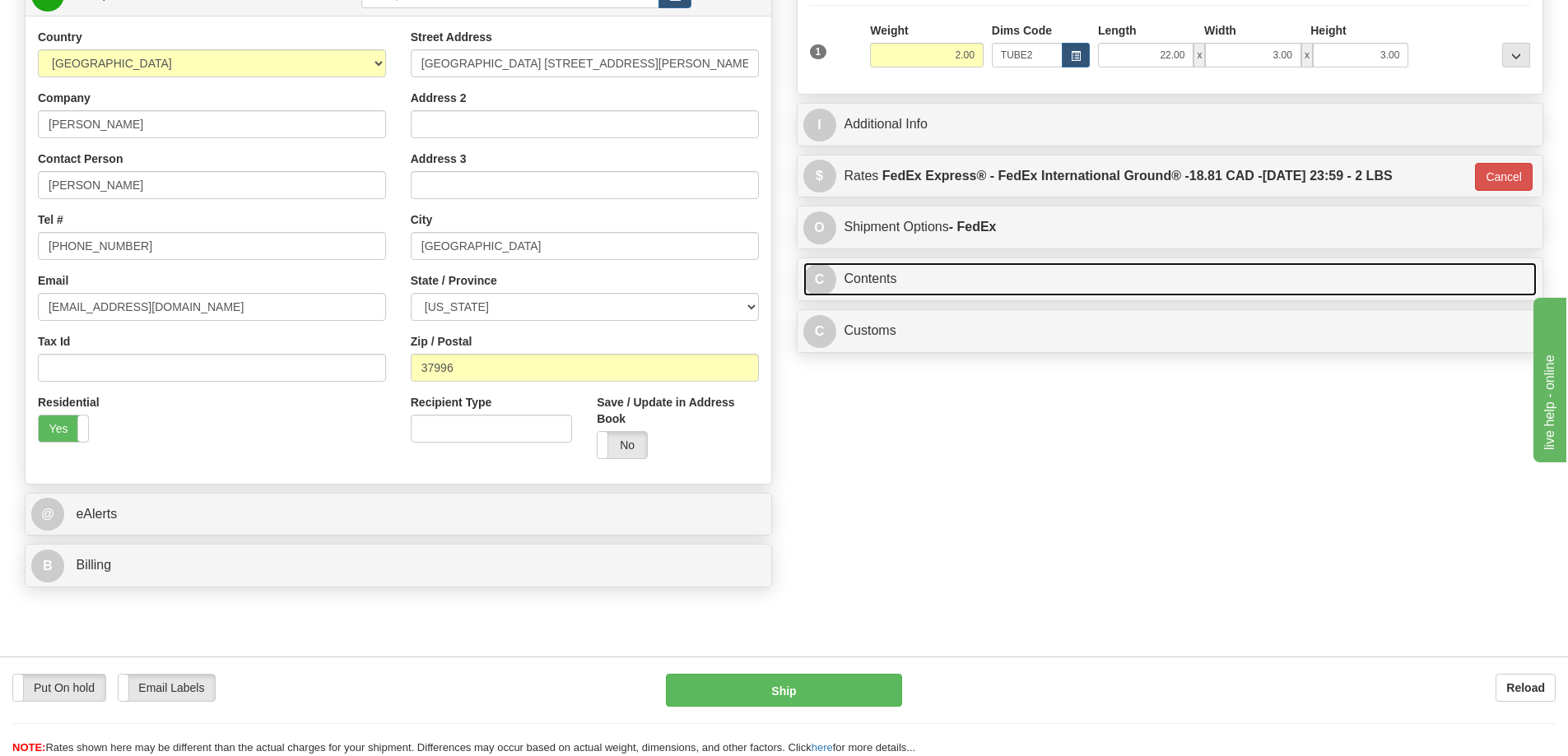
click at [917, 278] on link "C Contents" at bounding box center [1170, 280] width 734 height 34
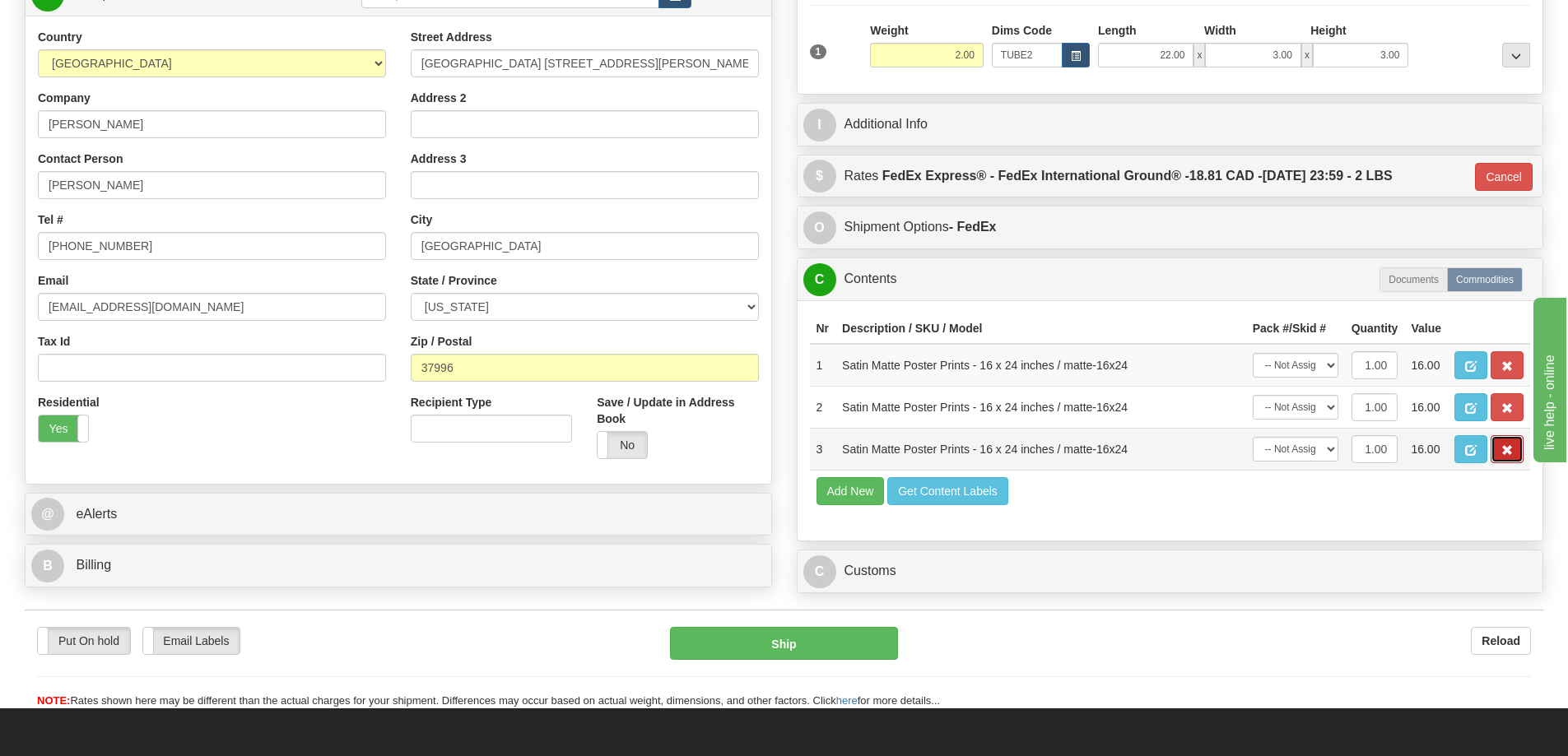
click at [1497, 456] on button "button" at bounding box center [1507, 450] width 33 height 28
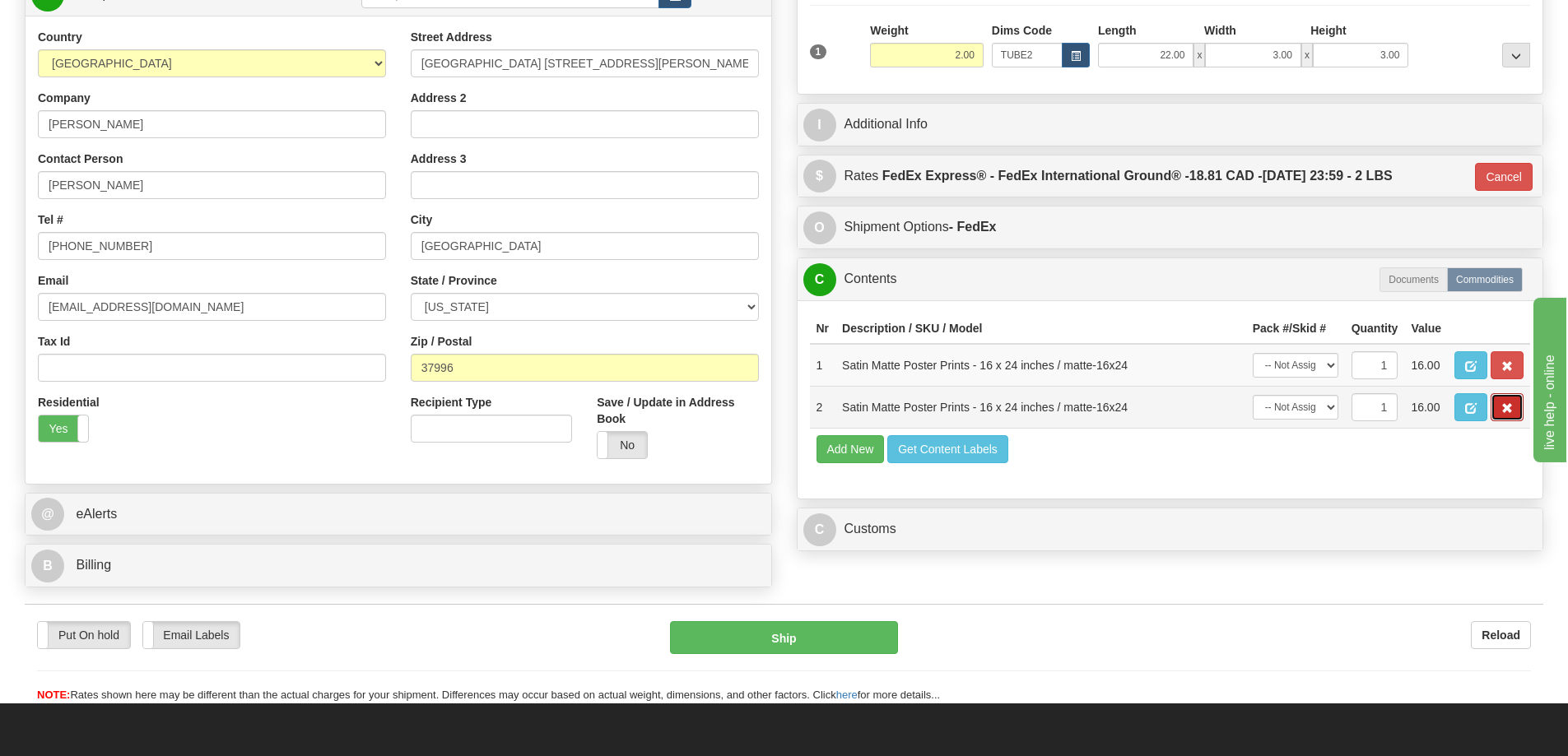
click at [1513, 410] on button "button" at bounding box center [1507, 407] width 33 height 28
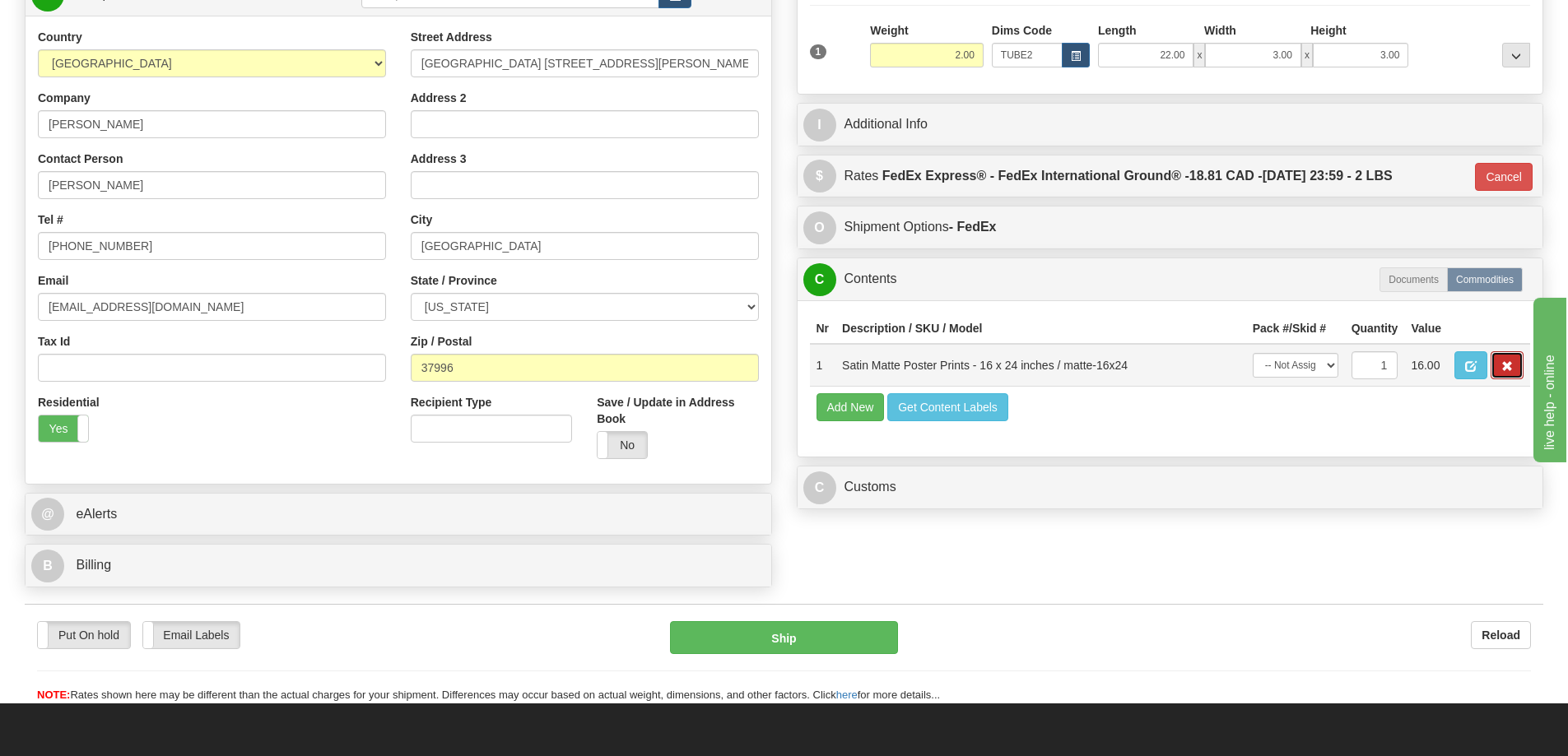
click at [1502, 366] on span "button" at bounding box center [1507, 366] width 11 height 10
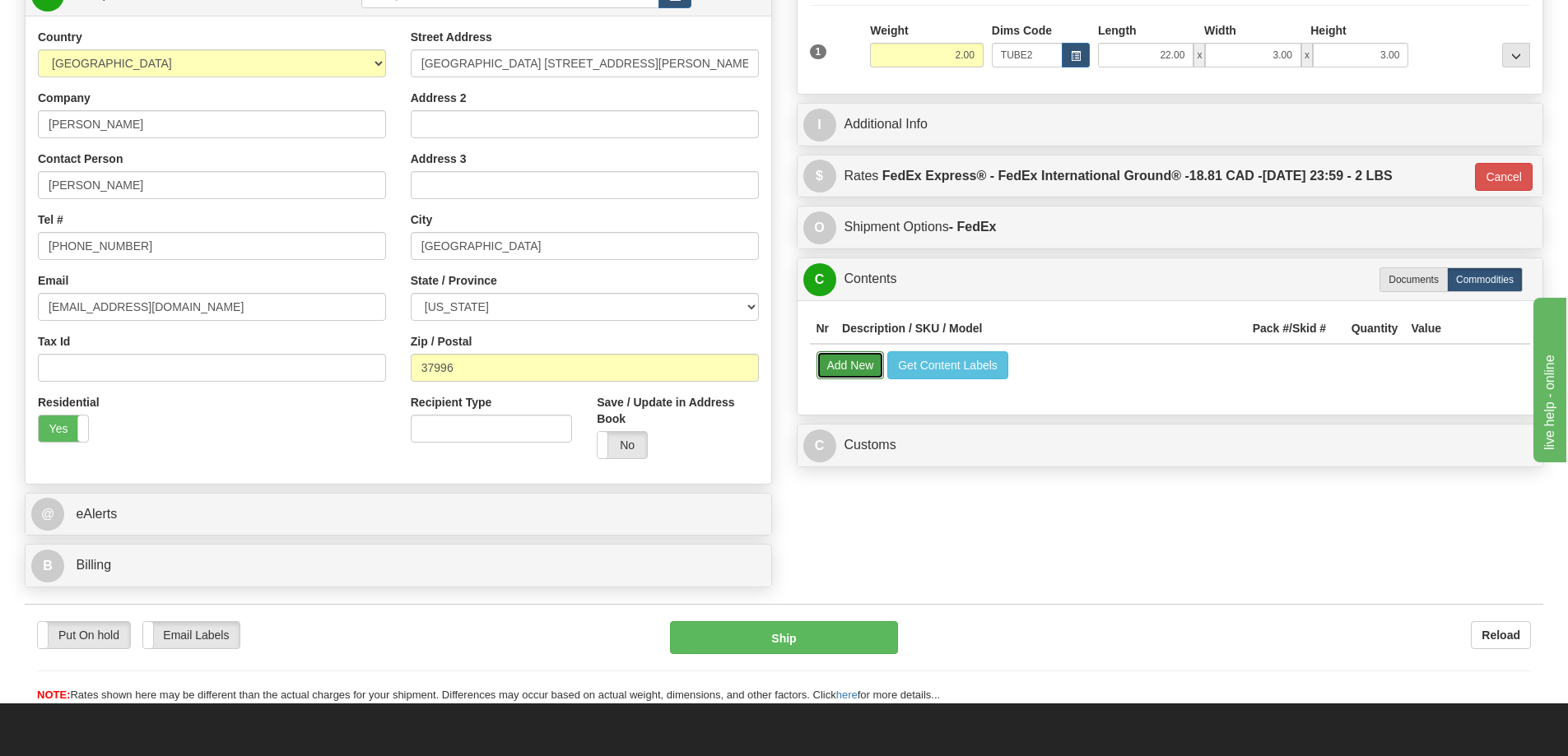
click at [850, 371] on button "Add New" at bounding box center [851, 366] width 68 height 28
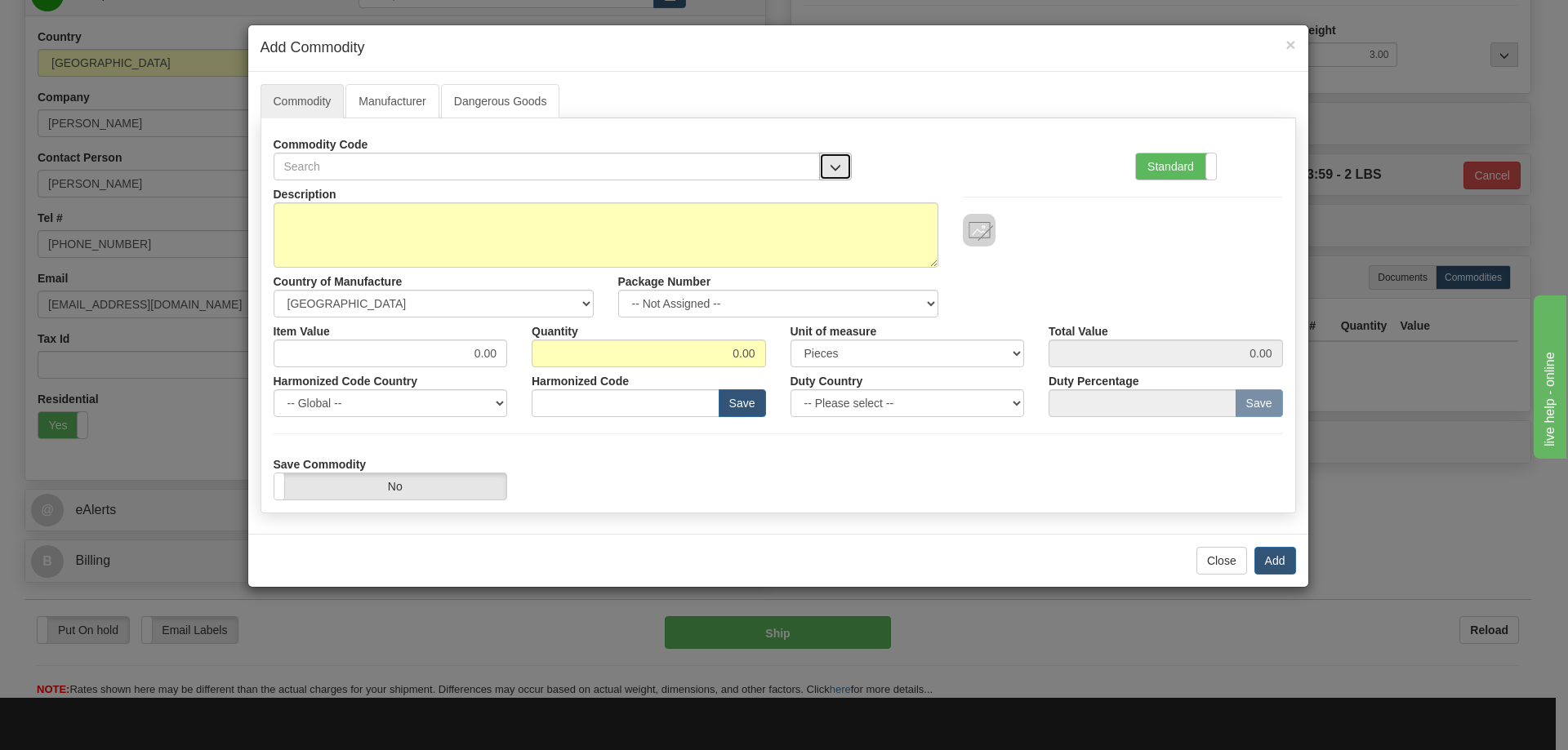
click at [841, 156] on button "button" at bounding box center [835, 167] width 33 height 28
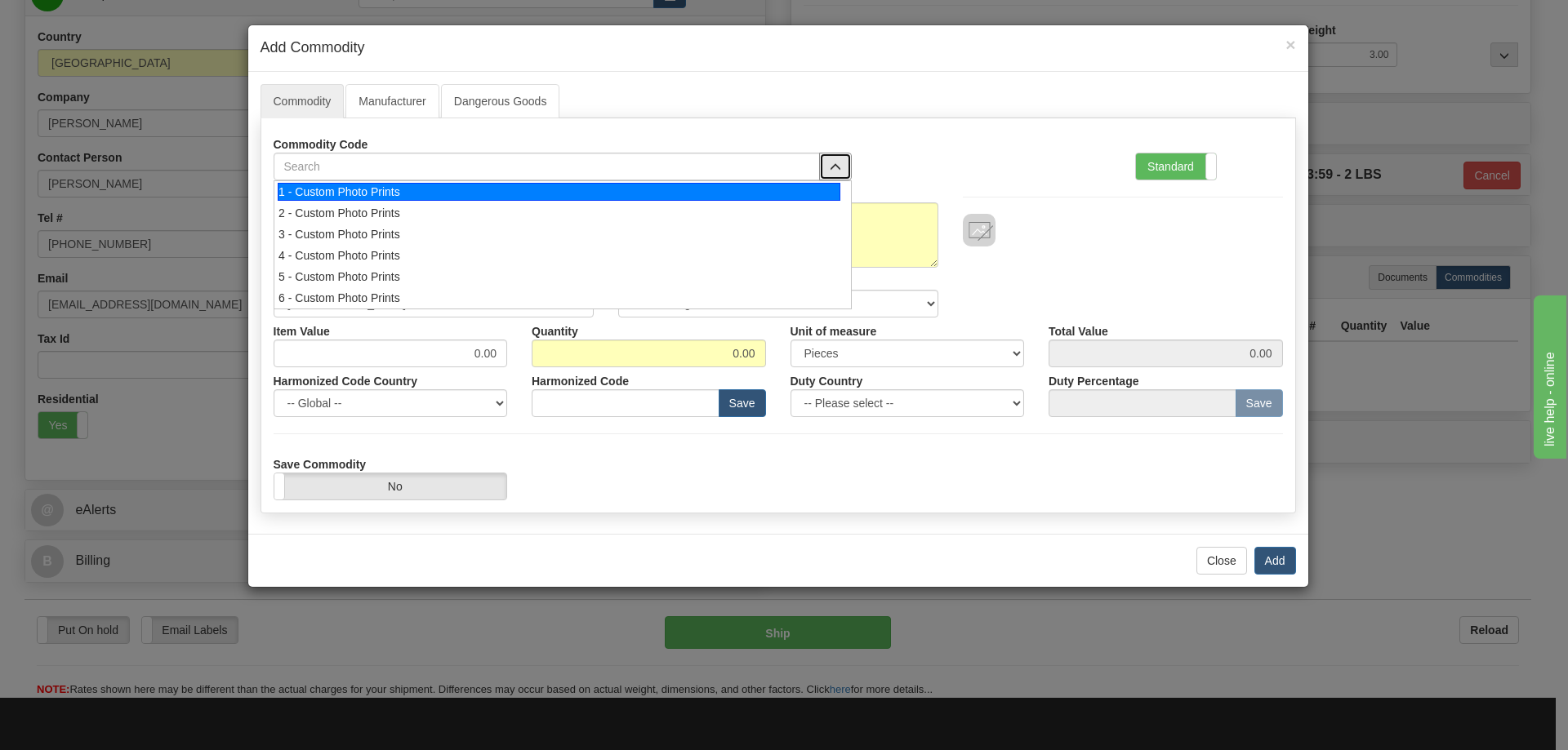
click at [797, 200] on div "1 - Custom Photo Prints" at bounding box center [559, 191] width 563 height 18
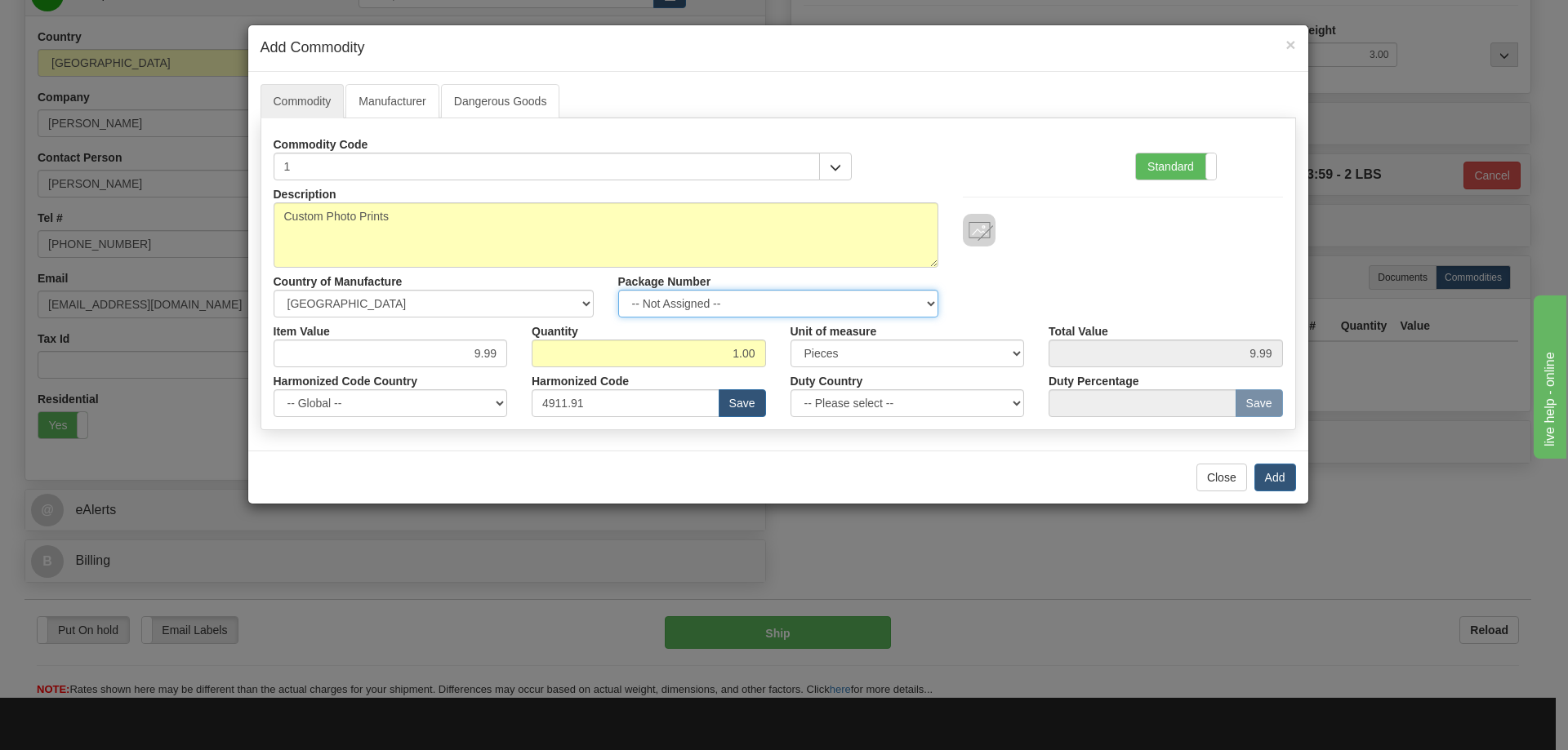
click at [933, 297] on select "-- Not Assigned -- Item 1" at bounding box center [777, 304] width 320 height 28
select select "0"
click at [618, 290] on select "-- Not Assigned -- Item 1" at bounding box center [777, 304] width 320 height 28
click at [1274, 468] on button "Add" at bounding box center [1274, 478] width 41 height 28
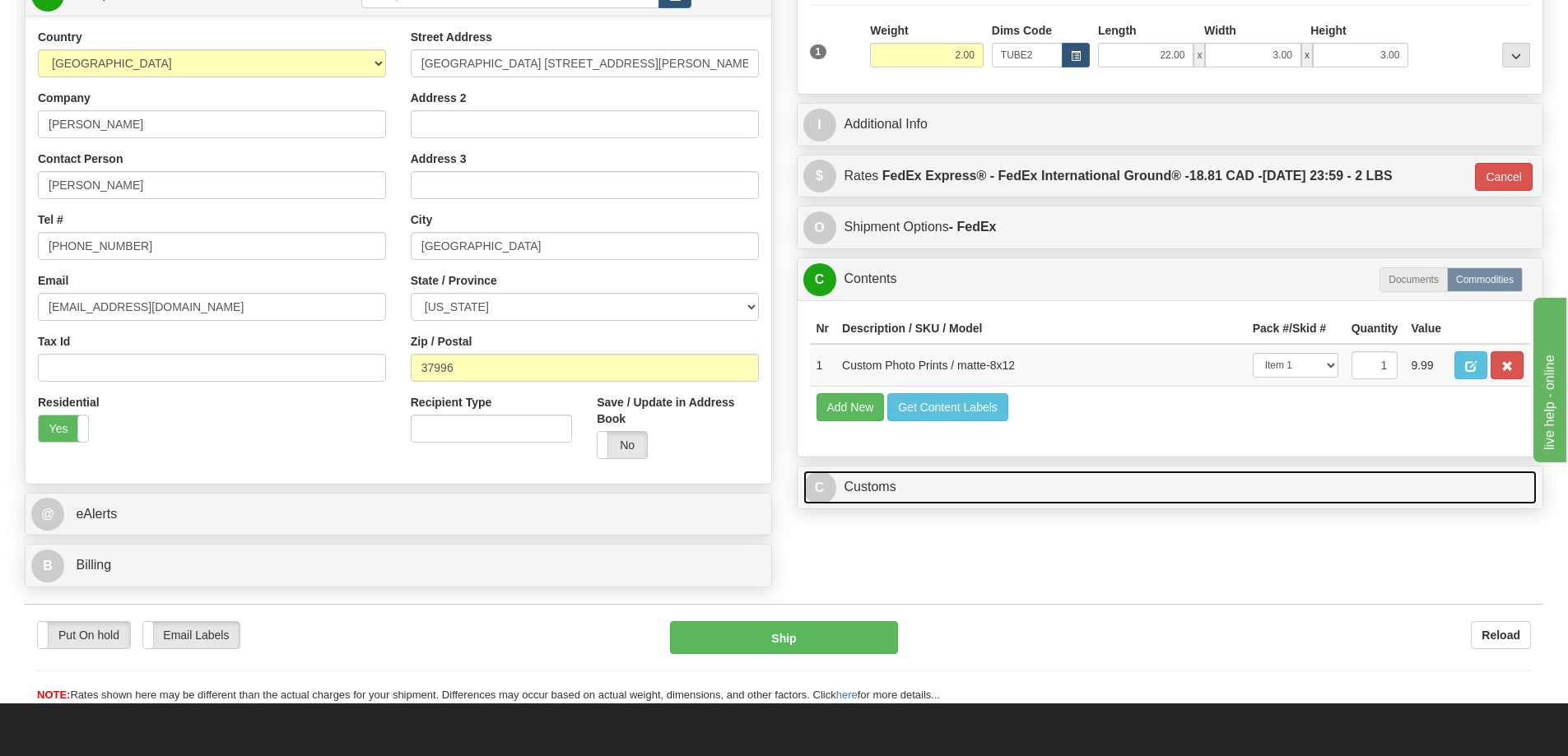
click at [1325, 493] on link "C Customs" at bounding box center [1170, 488] width 734 height 34
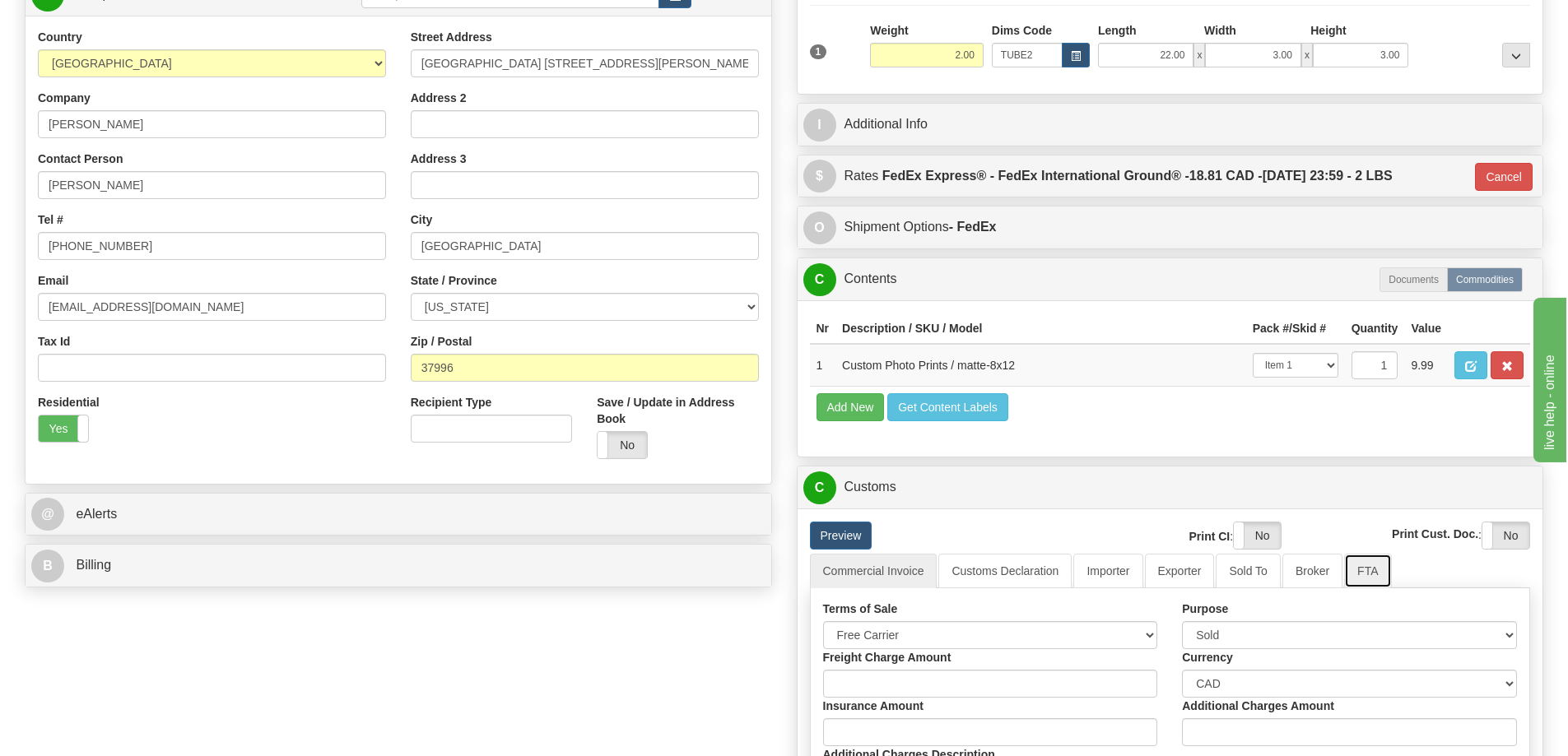
click at [1360, 576] on link "FTA" at bounding box center [1368, 571] width 47 height 35
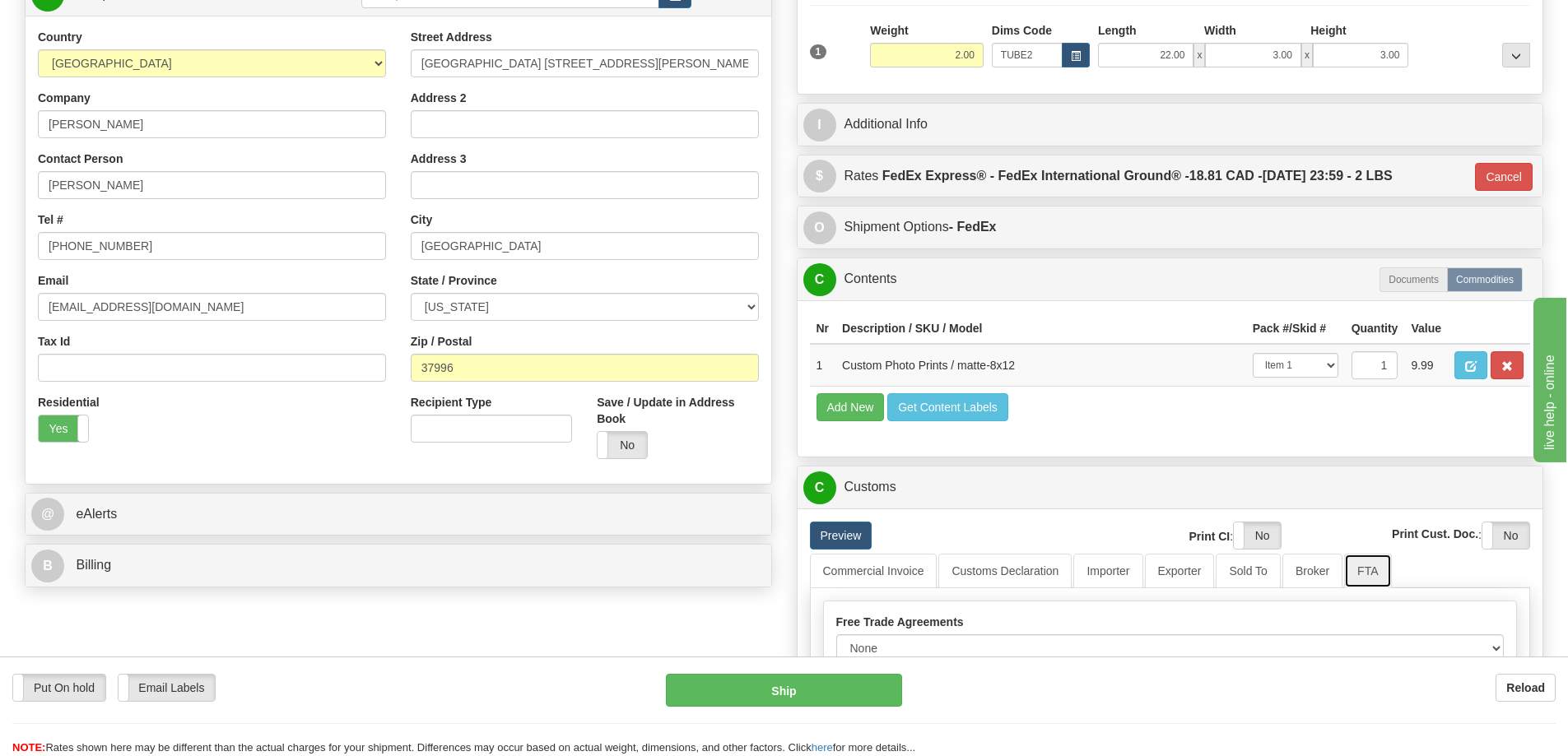
scroll to position [411, 0]
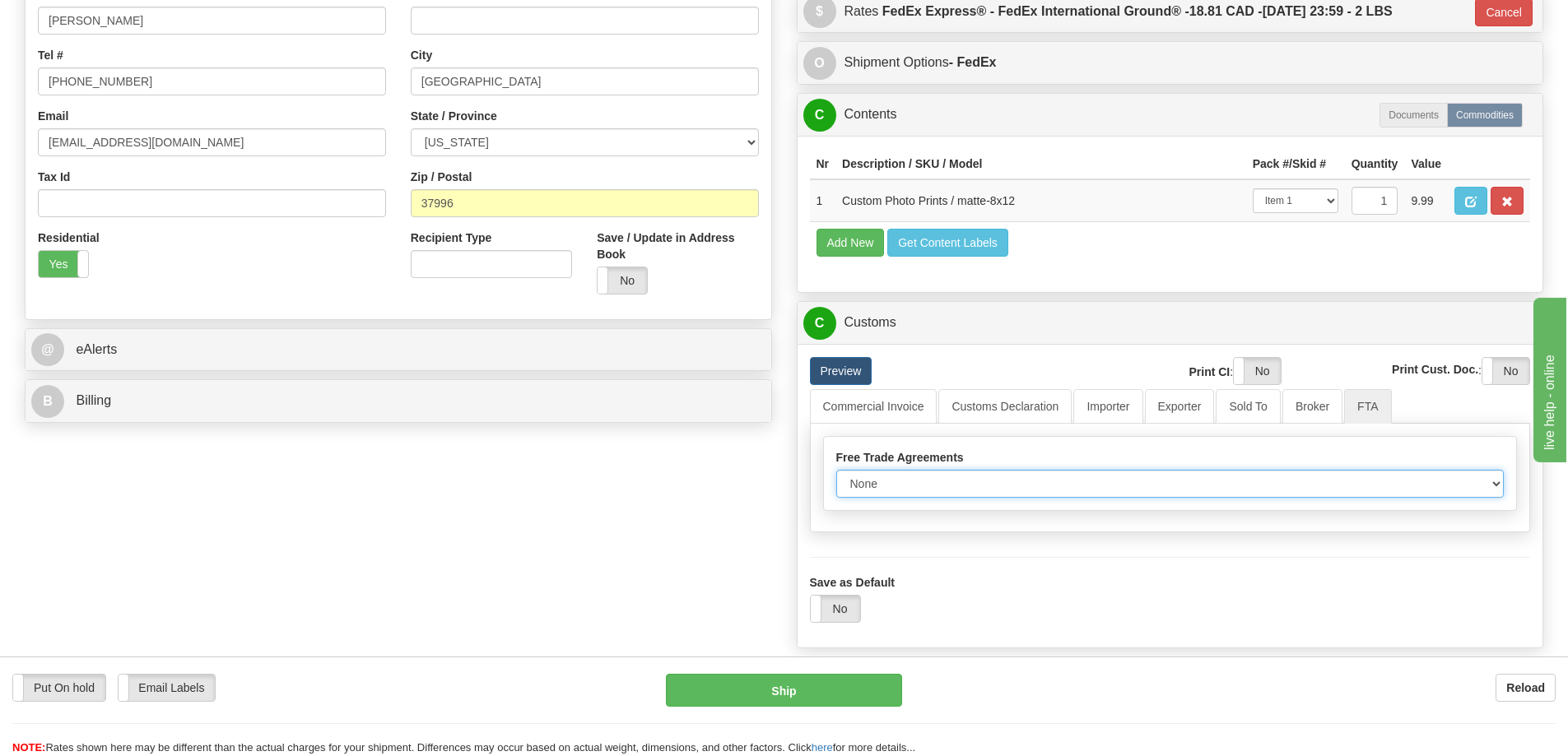
click at [1486, 488] on select "None Other USMCA CETA CUKTCA" at bounding box center [1170, 484] width 668 height 28
select select "1"
click at [836, 475] on select "None Other USMCA CETA CUKTCA" at bounding box center [1170, 484] width 668 height 28
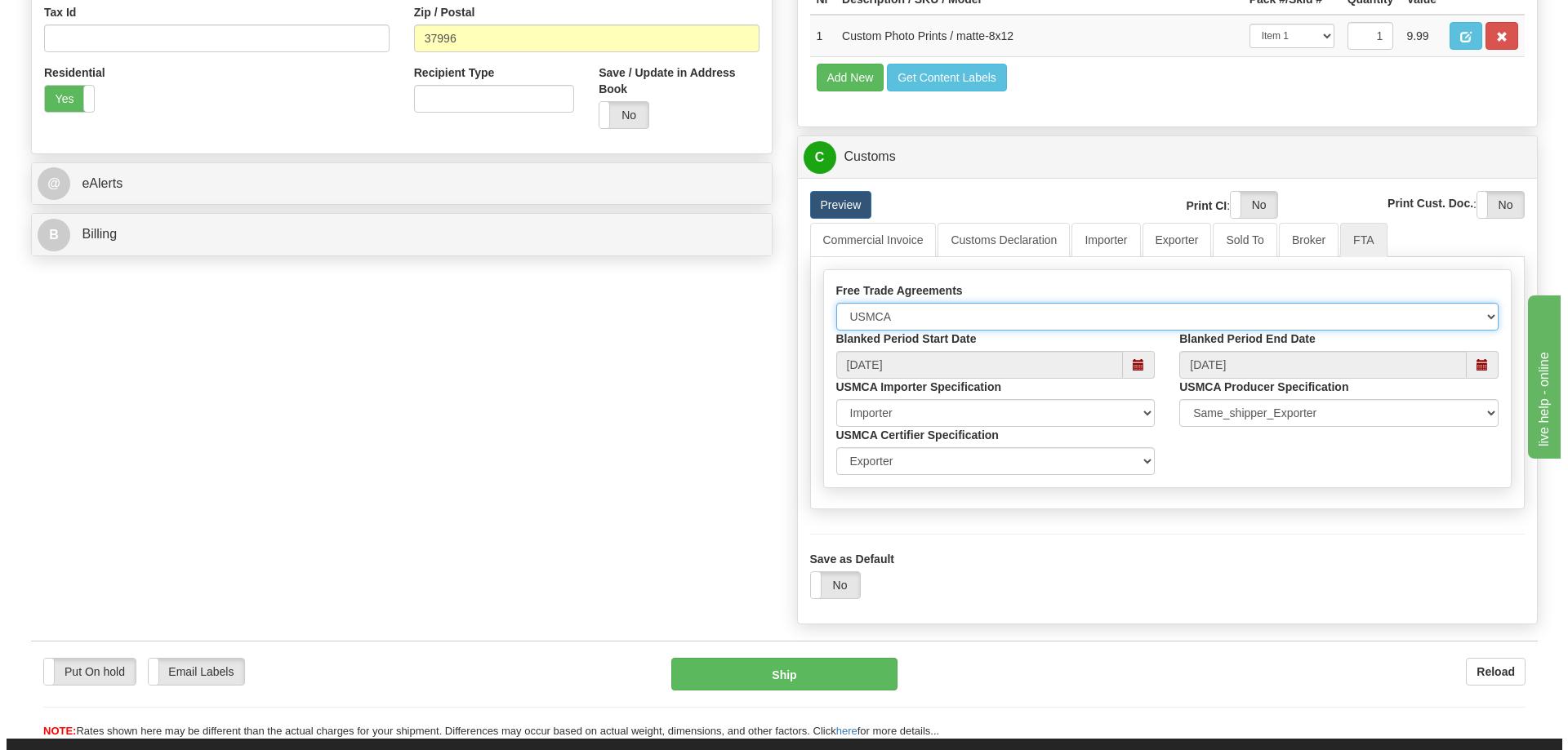
scroll to position [653, 0]
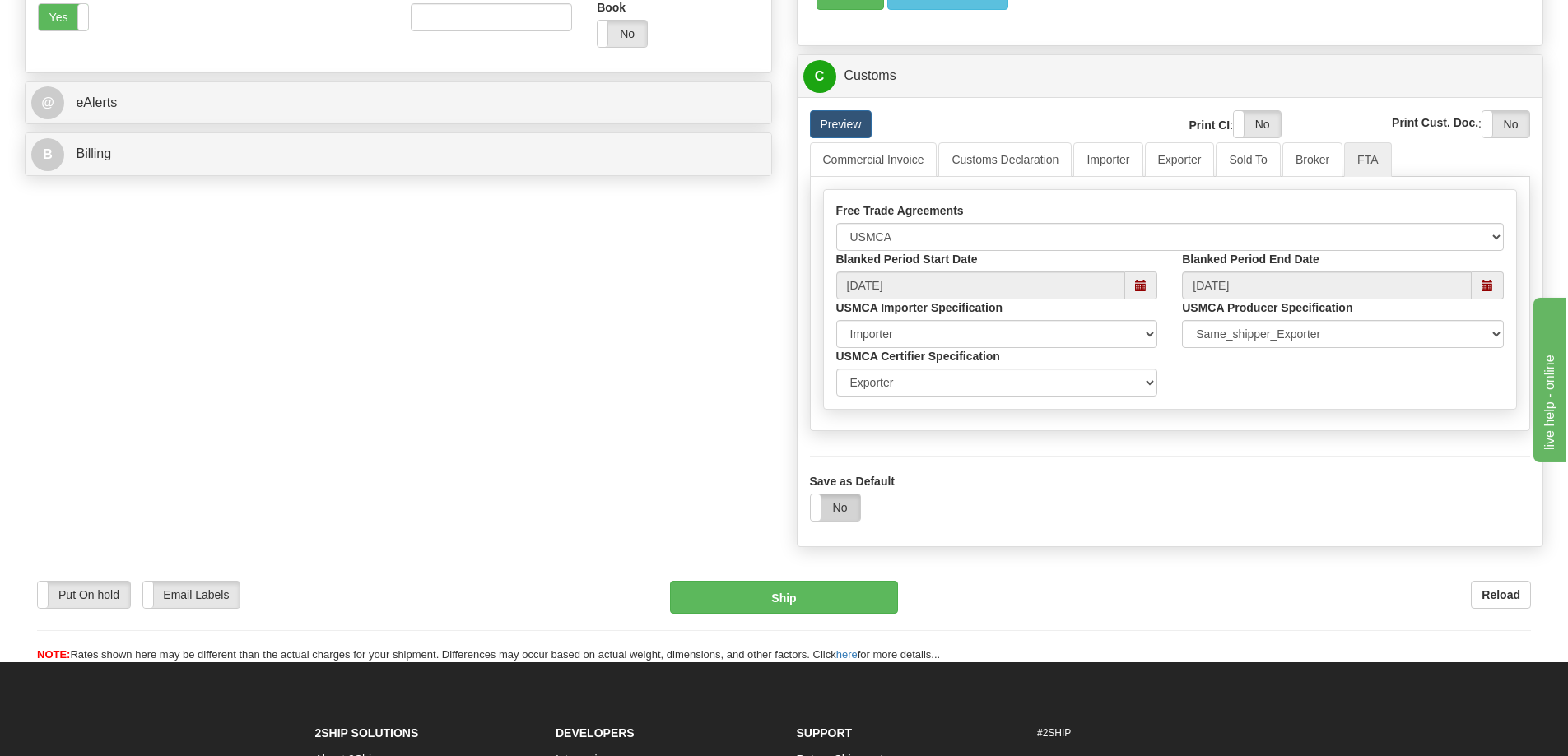
click at [834, 510] on label "No" at bounding box center [836, 507] width 49 height 26
click at [797, 603] on button "Ship" at bounding box center [784, 597] width 228 height 33
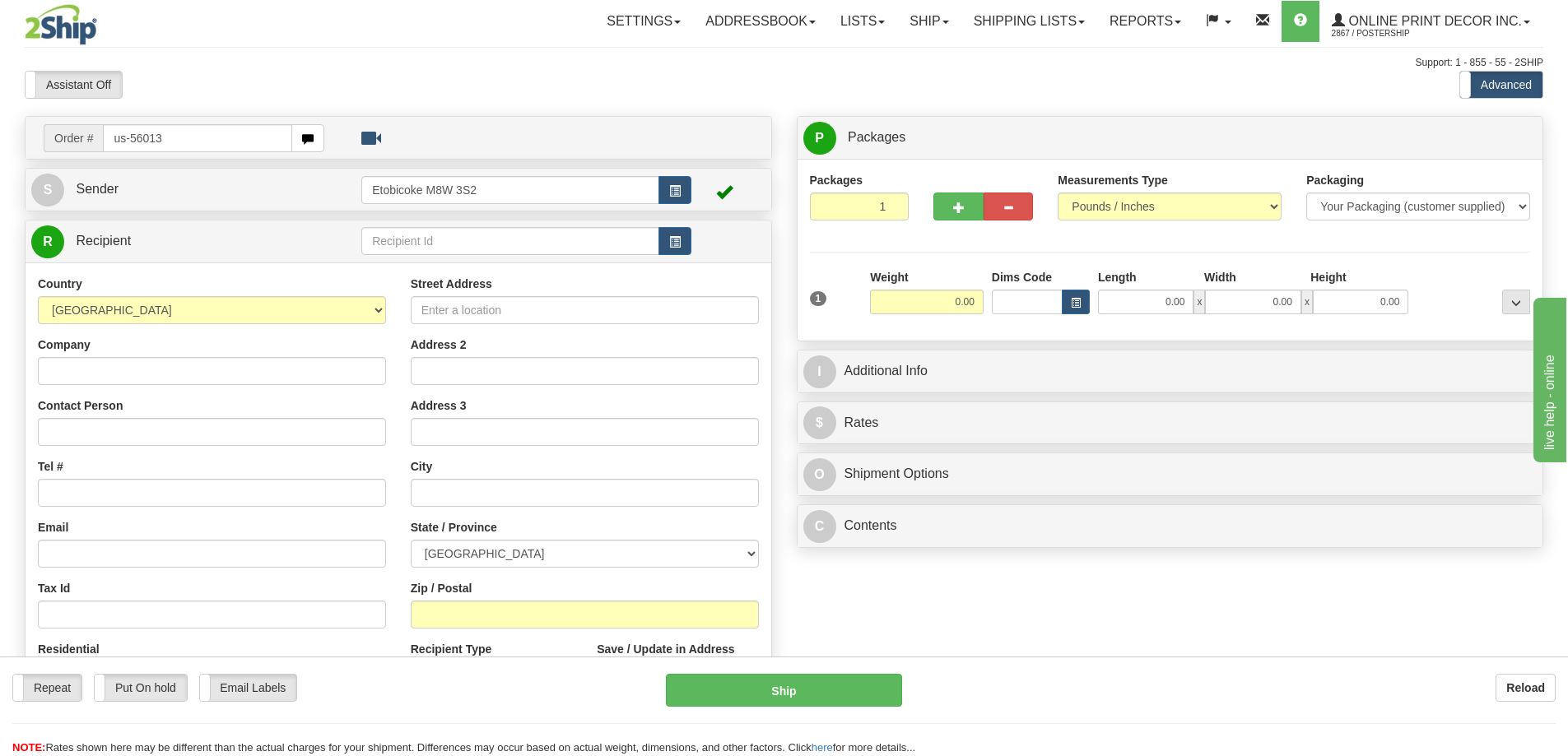
type input "us-56013"
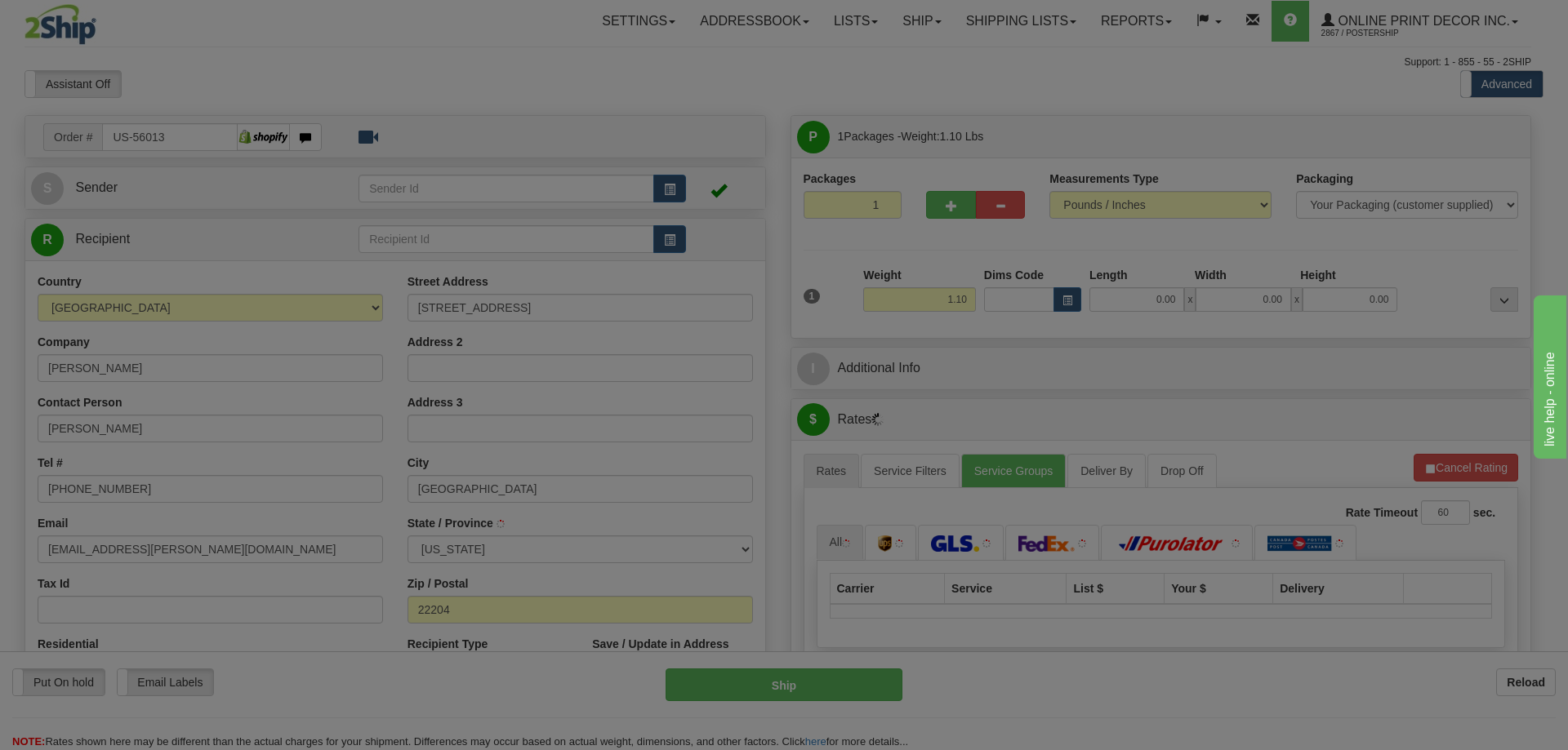
type input "[GEOGRAPHIC_DATA]"
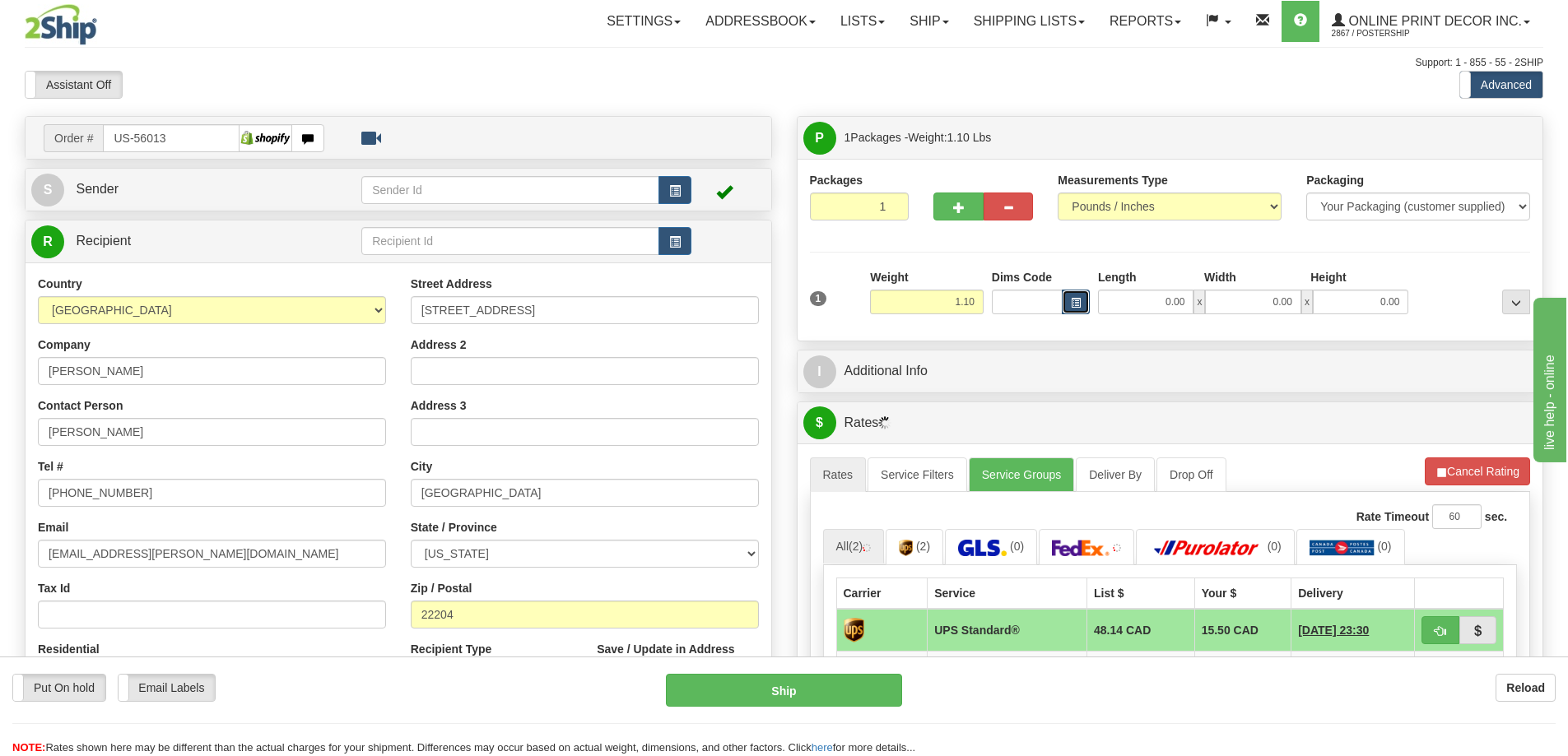
click at [1076, 302] on span "button" at bounding box center [1076, 303] width 9 height 9
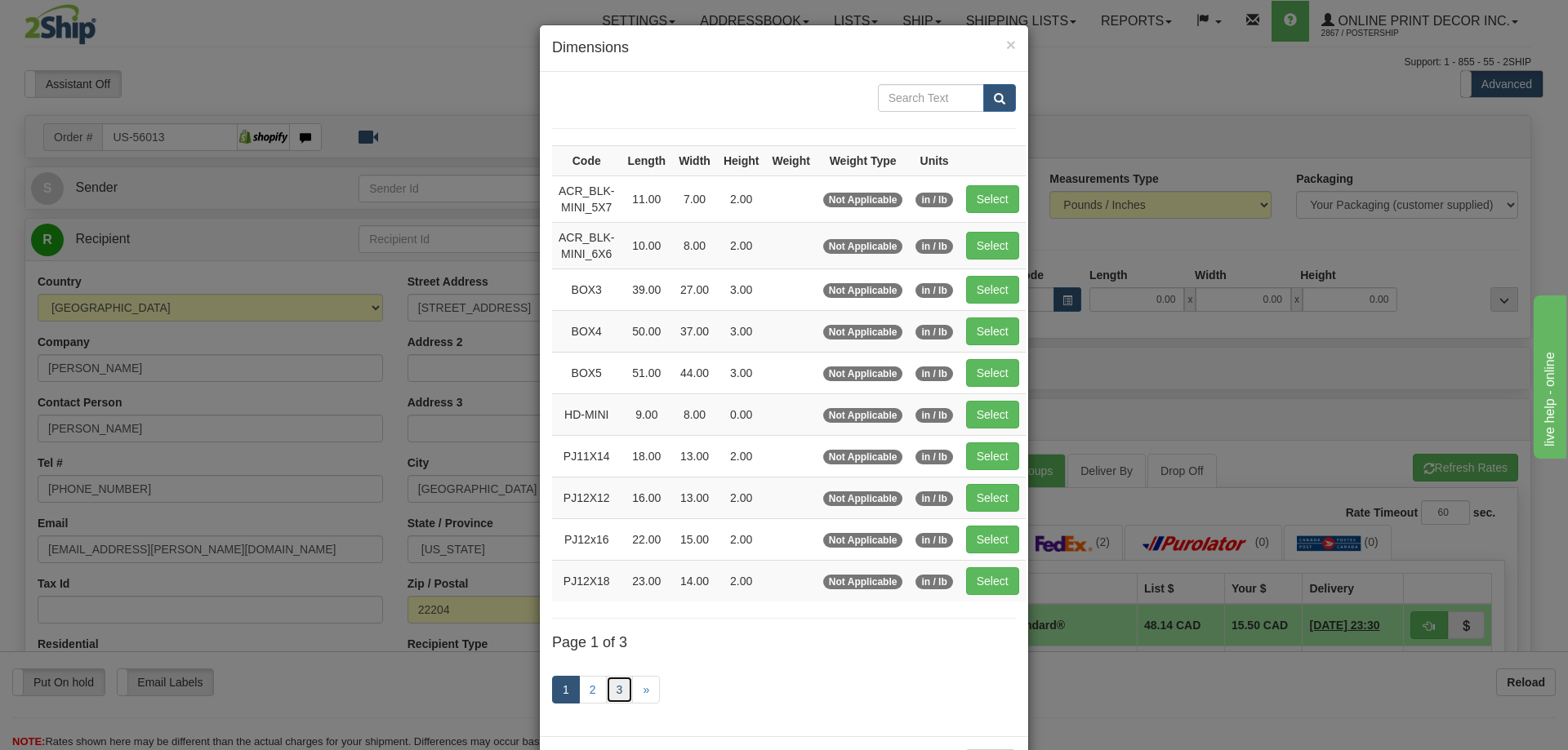
click at [612, 689] on link "3" at bounding box center [620, 690] width 28 height 28
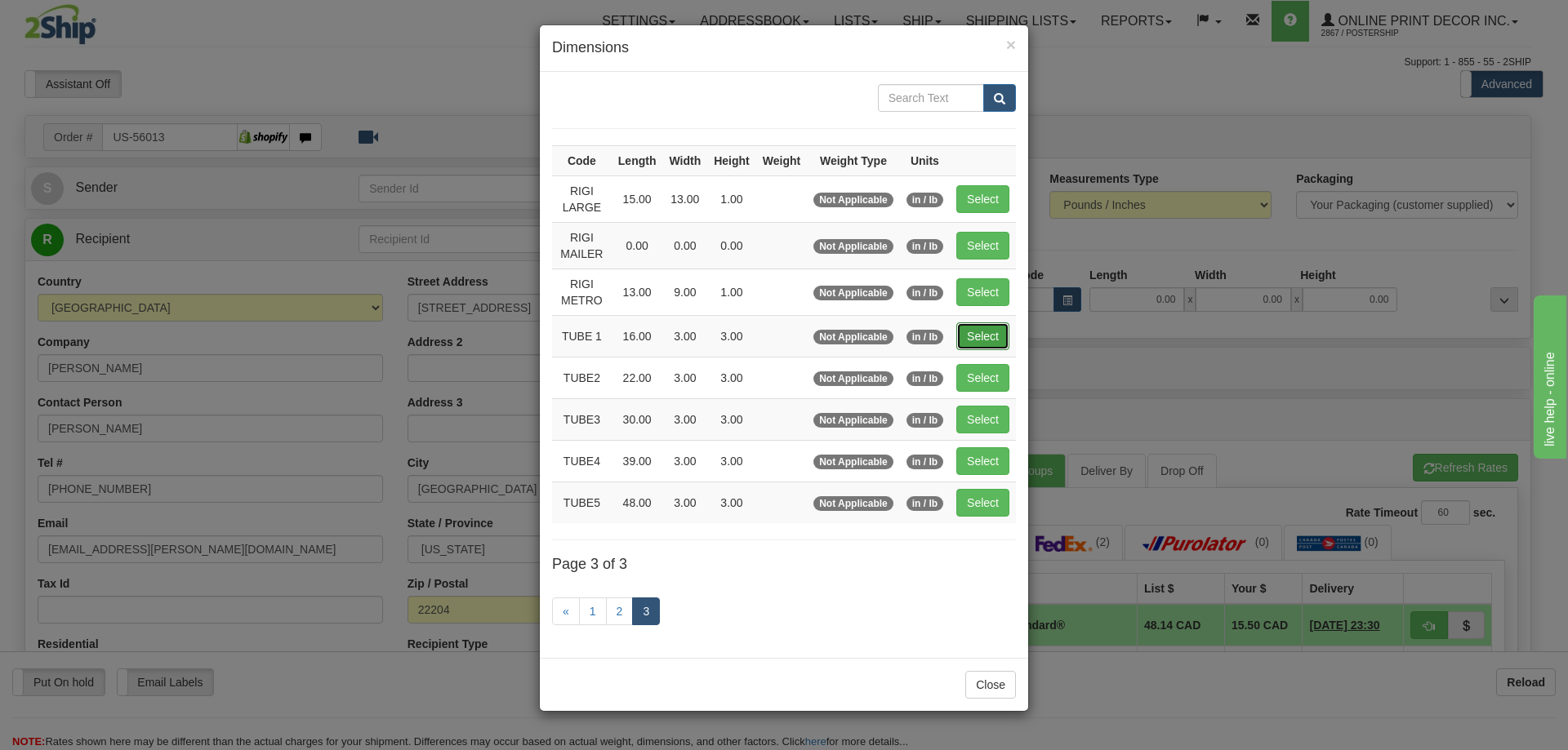
click at [987, 335] on button "Select" at bounding box center [983, 337] width 53 height 28
type input "TUBE 1"
type input "16.00"
type input "3.00"
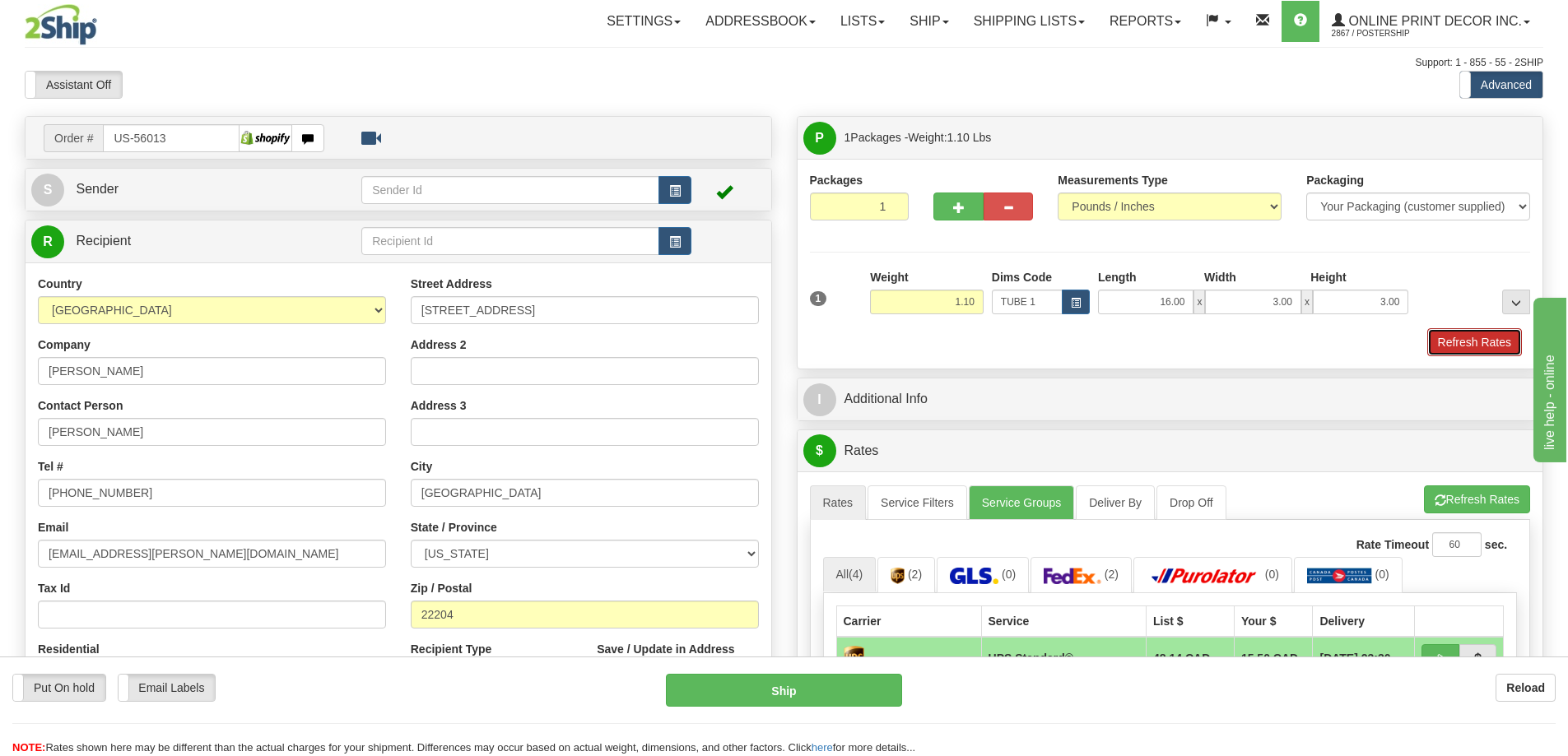
click at [1476, 344] on button "Refresh Rates" at bounding box center [1474, 342] width 95 height 28
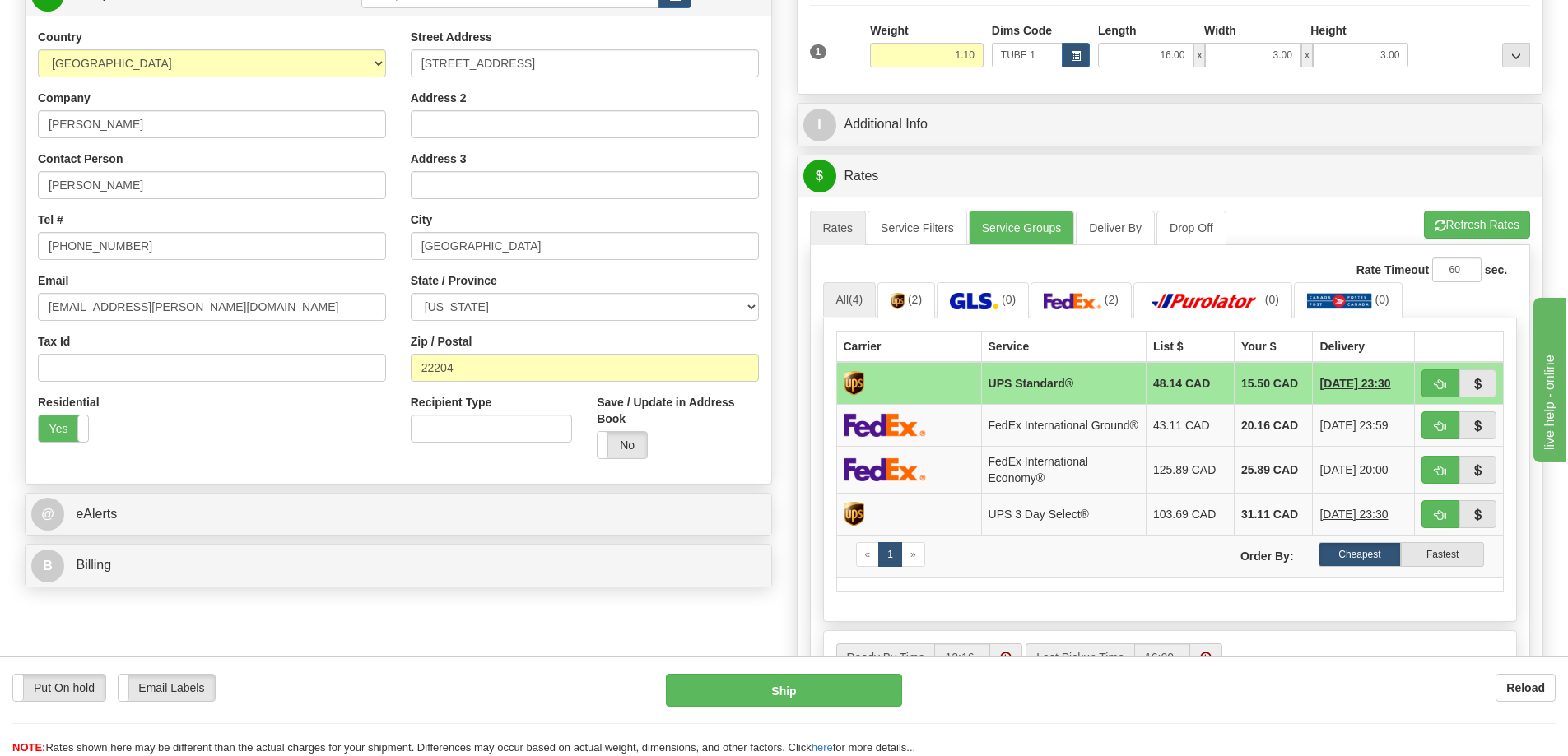
scroll to position [329, 0]
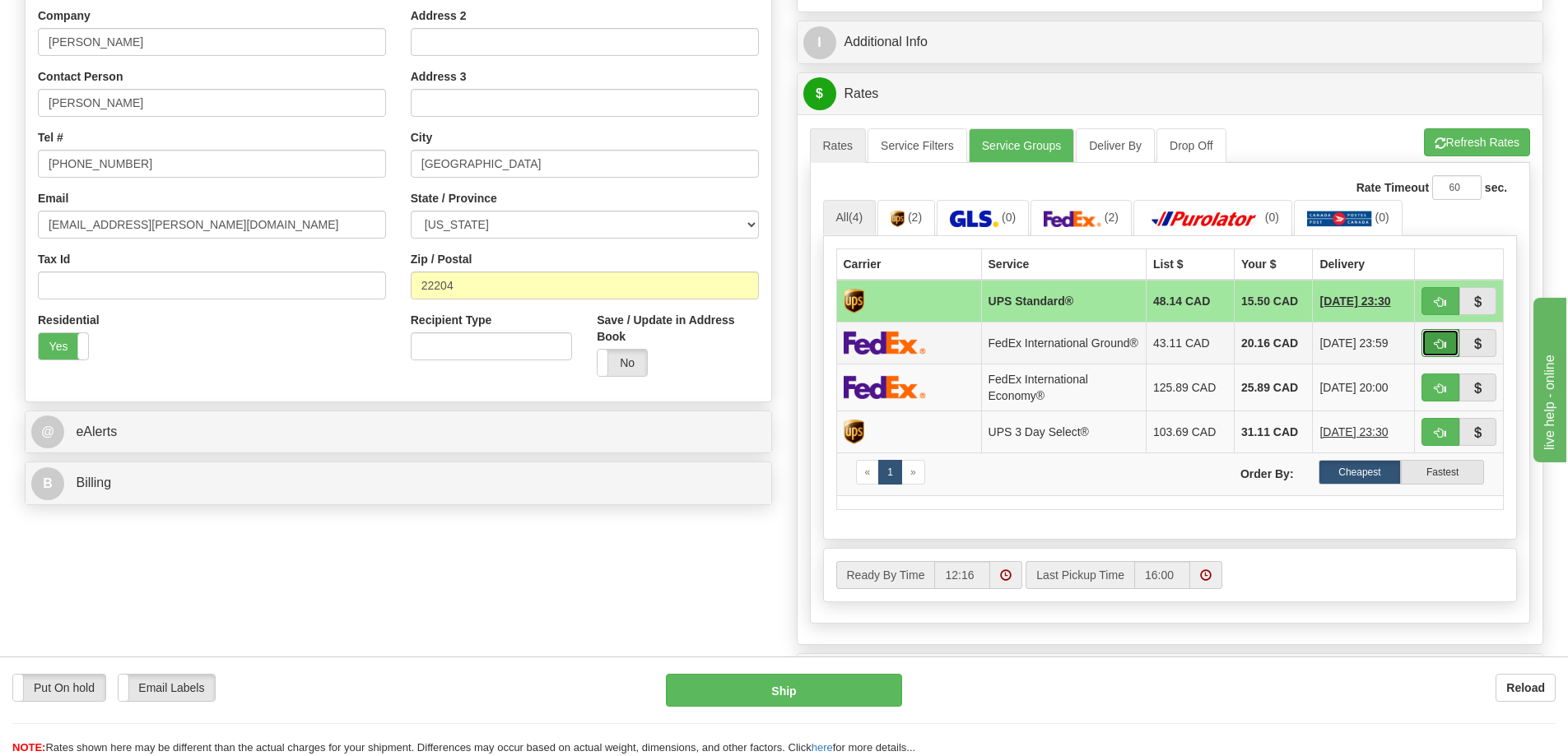
click at [1439, 342] on button "button" at bounding box center [1440, 343] width 38 height 28
type input "92"
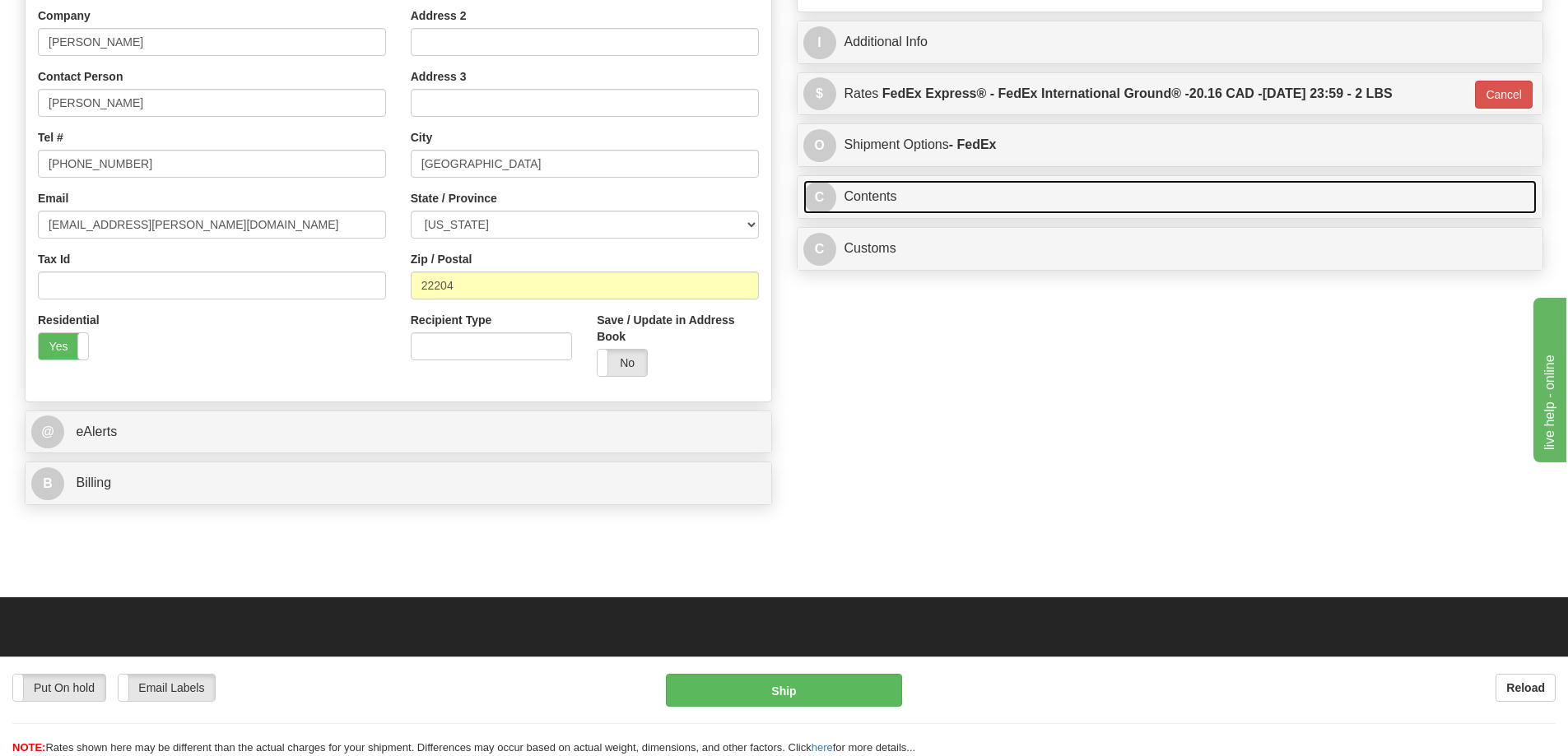
click at [1261, 196] on link "C Contents" at bounding box center [1170, 198] width 734 height 34
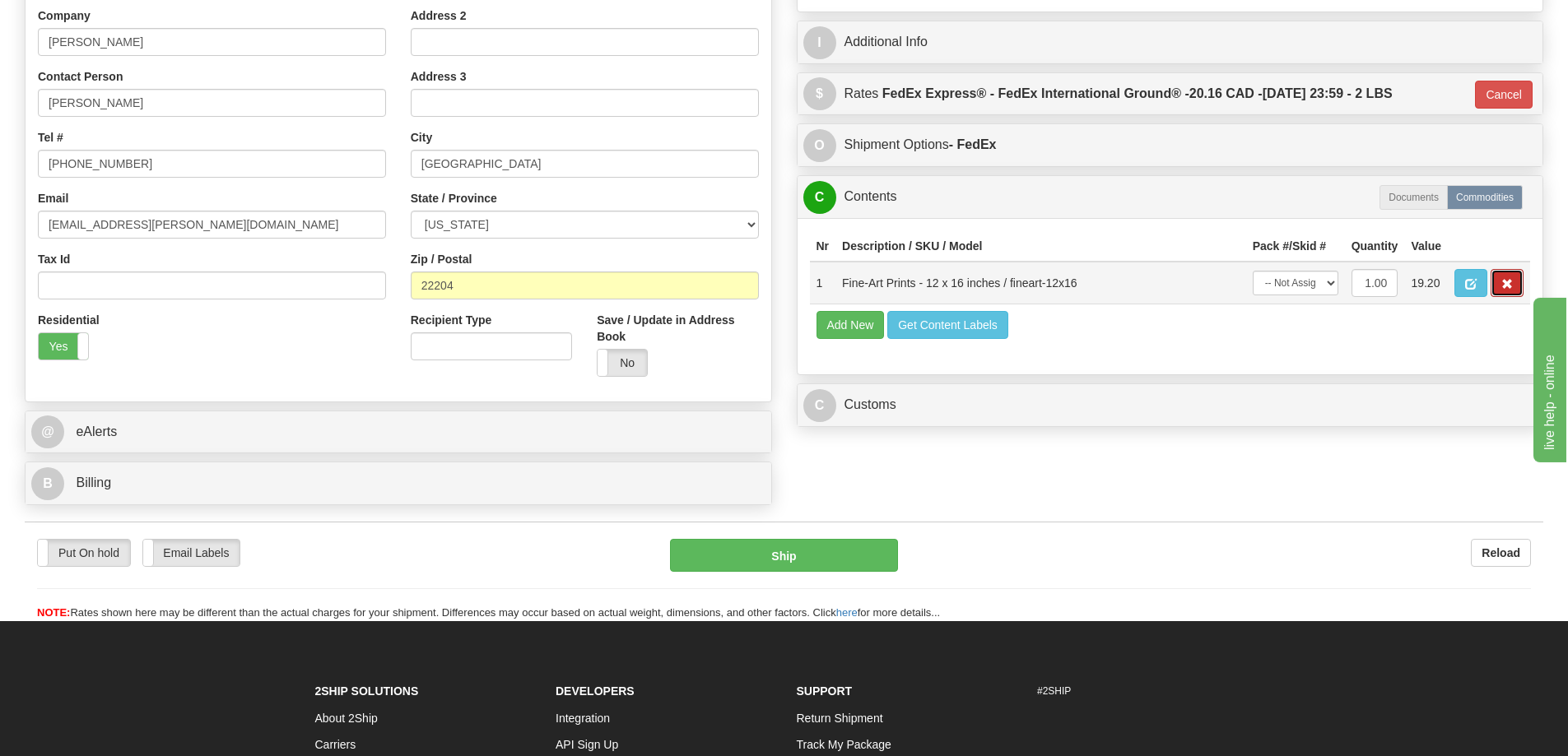
click at [1509, 284] on span "button" at bounding box center [1507, 284] width 11 height 10
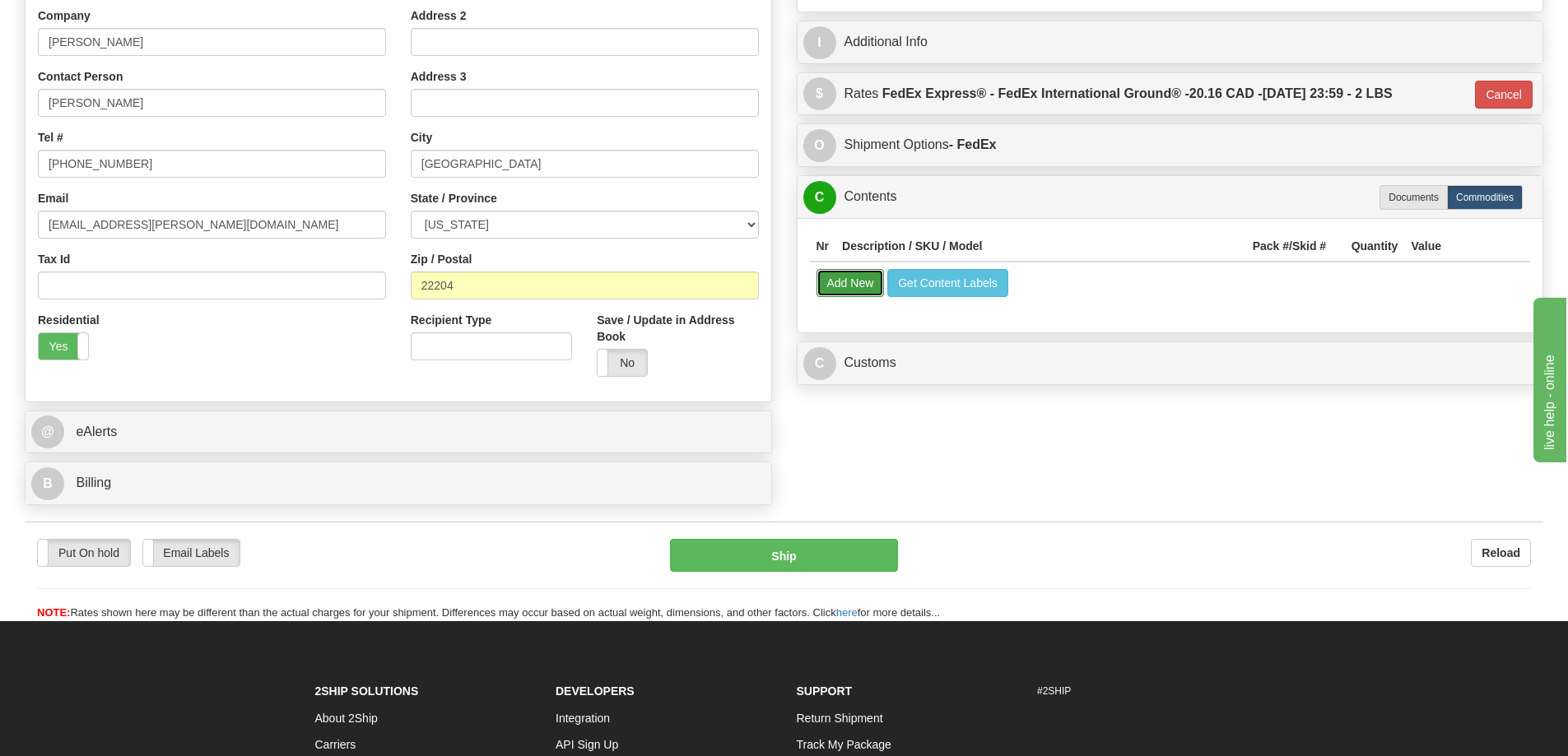
click at [860, 284] on button "Add New" at bounding box center [851, 284] width 68 height 28
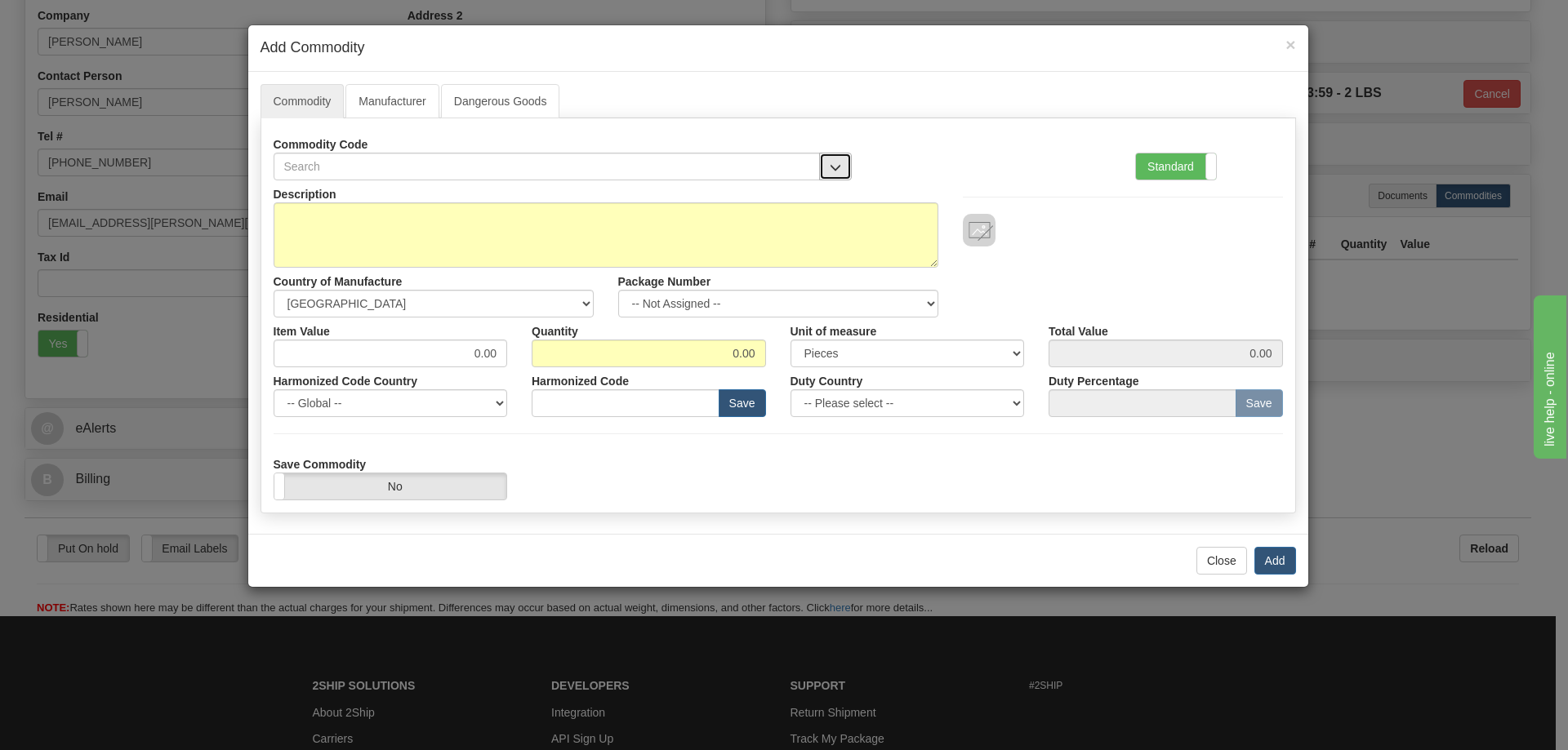
click at [833, 158] on button "button" at bounding box center [835, 167] width 33 height 28
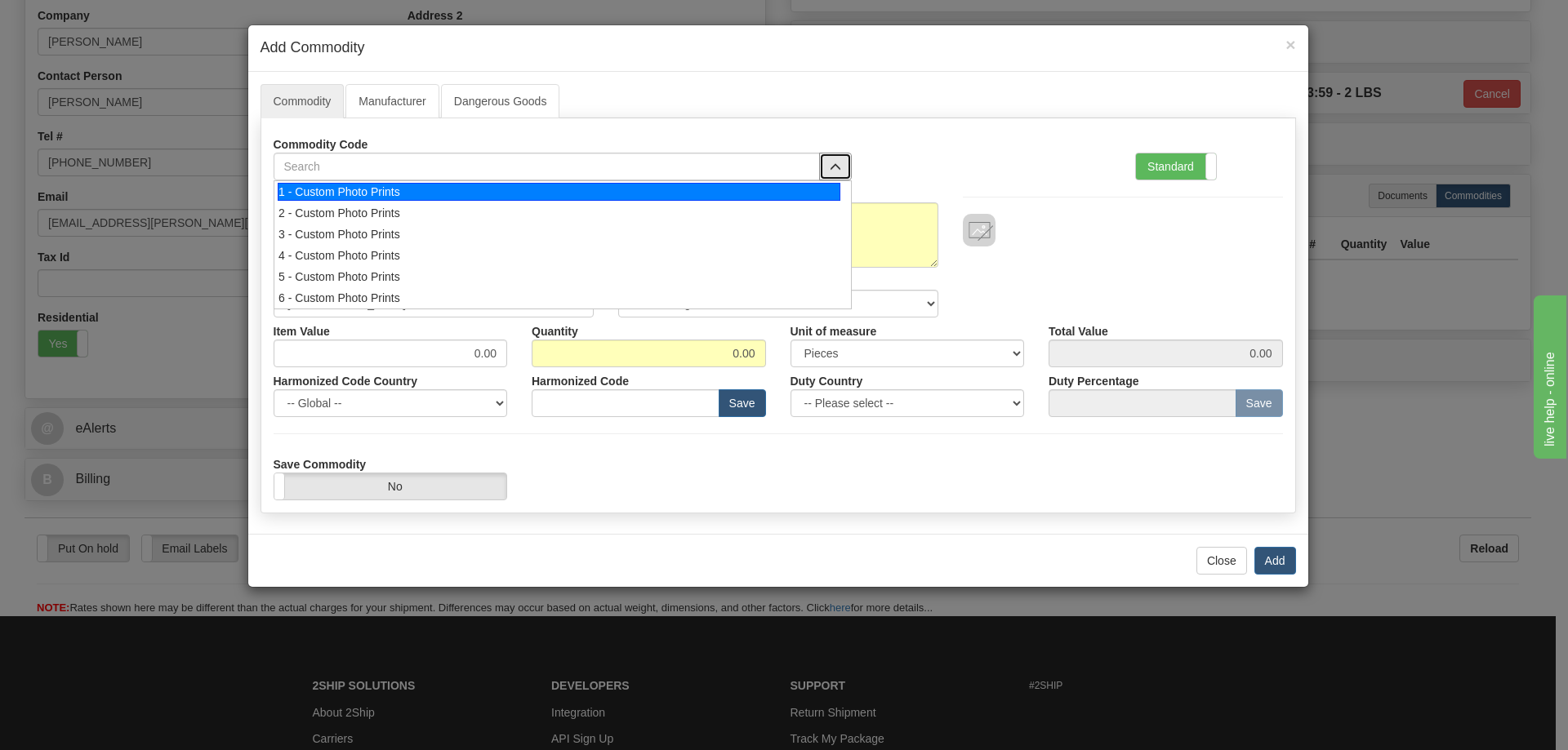
click at [812, 191] on div "1 - Custom Photo Prints" at bounding box center [559, 191] width 563 height 18
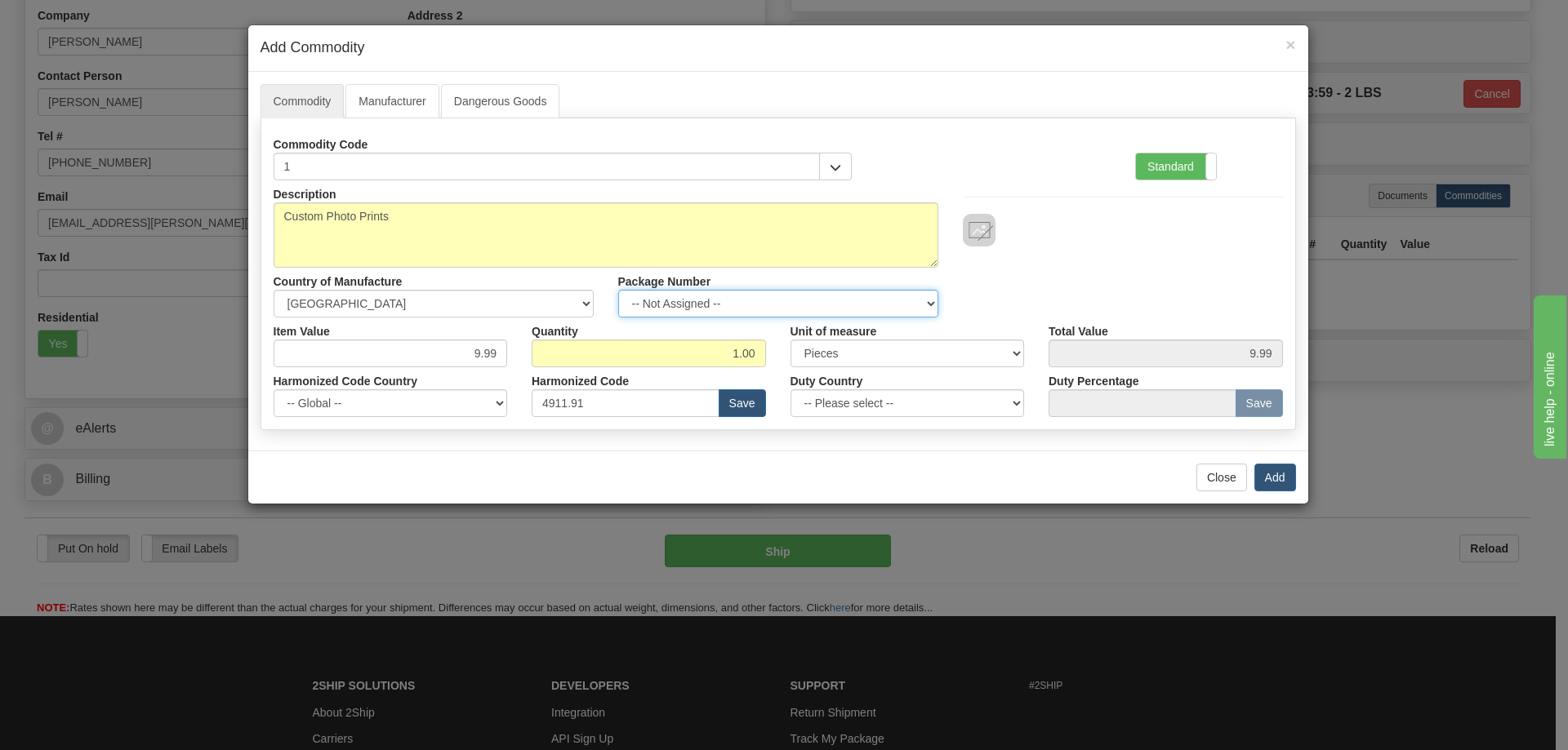
click at [930, 300] on select "-- Not Assigned -- Item 1" at bounding box center [777, 304] width 320 height 28
select select "0"
click at [618, 290] on select "-- Not Assigned -- Item 1" at bounding box center [777, 304] width 320 height 28
click at [1275, 470] on button "Add" at bounding box center [1274, 478] width 41 height 28
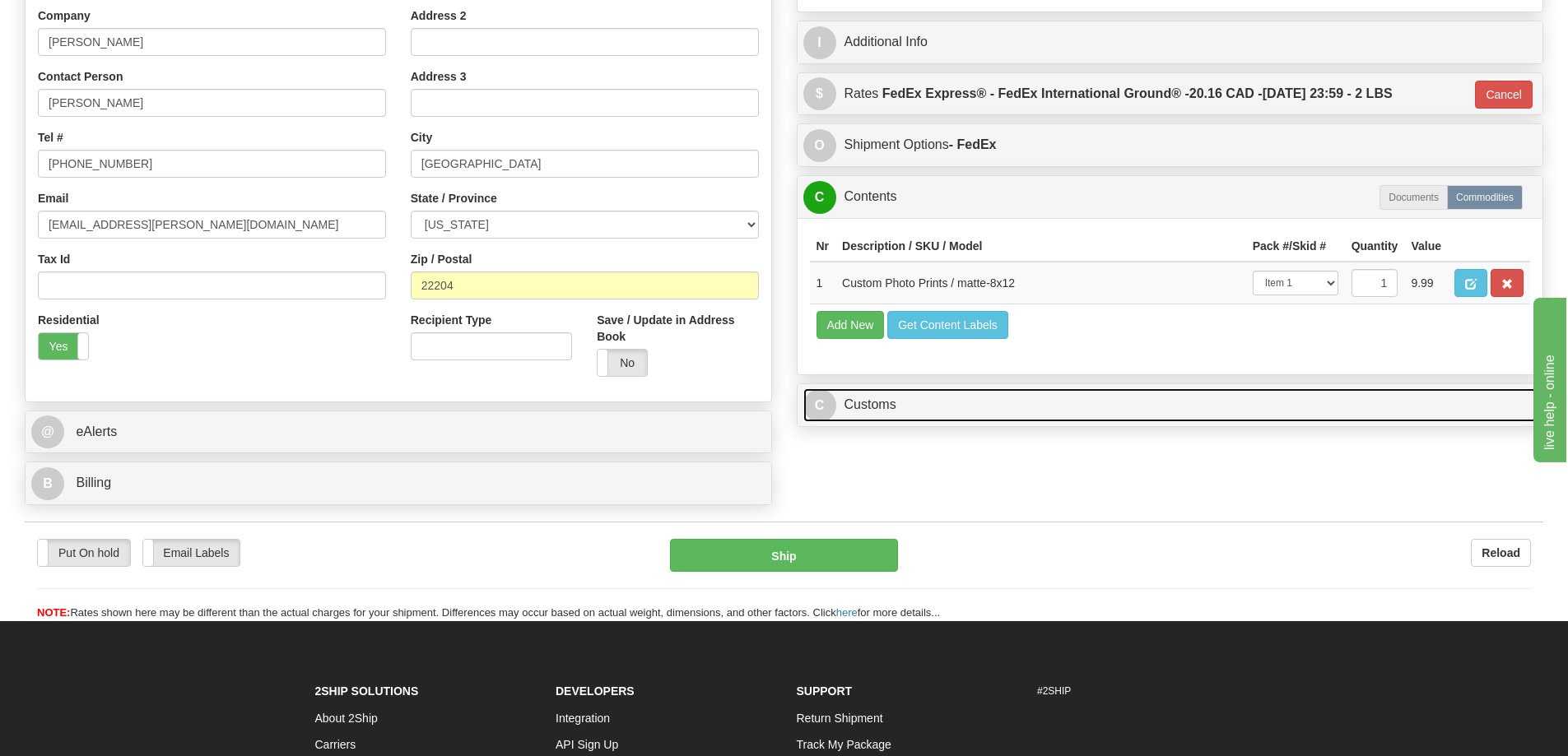
click at [1211, 410] on link "C Customs" at bounding box center [1170, 405] width 734 height 34
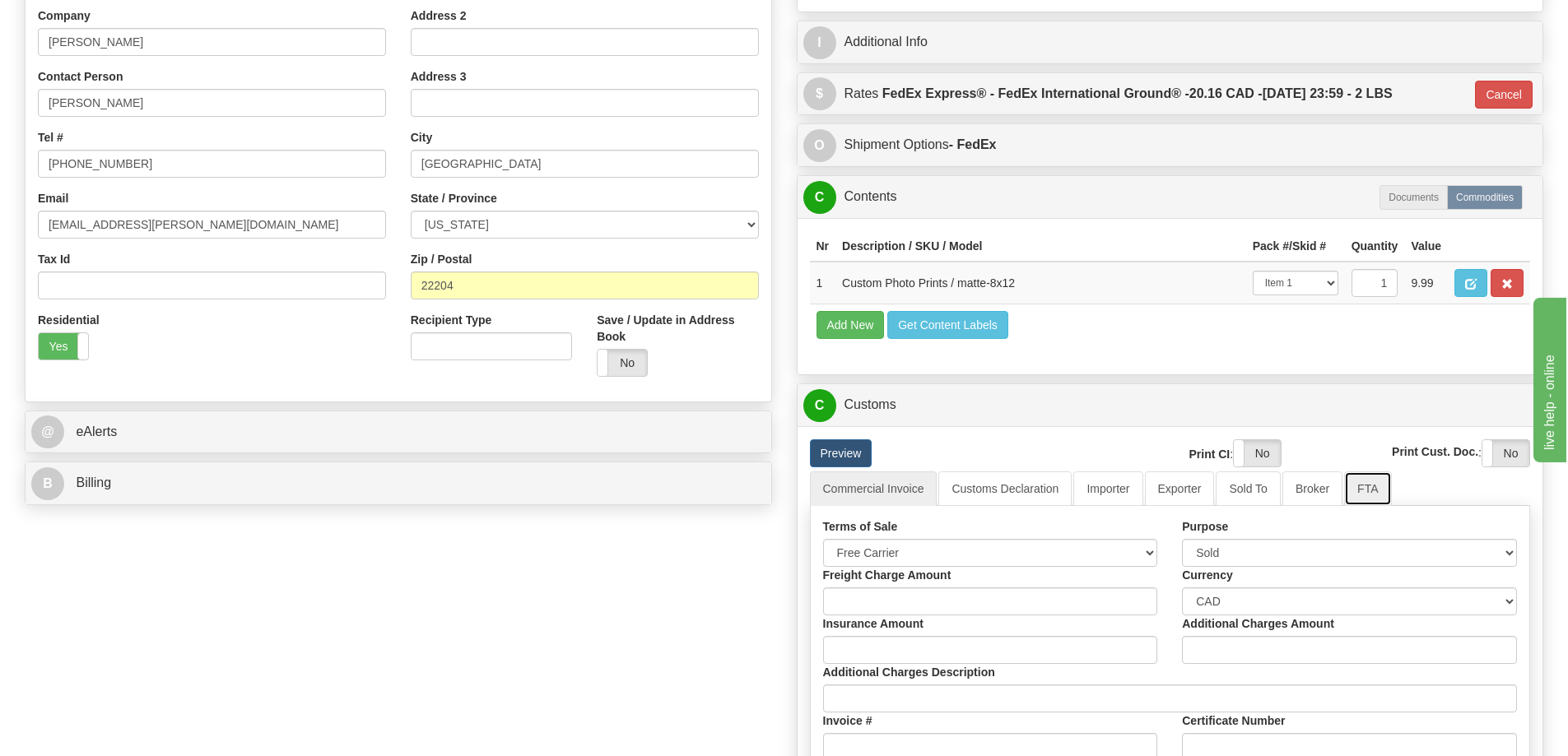
click at [1364, 496] on link "FTA" at bounding box center [1368, 489] width 47 height 35
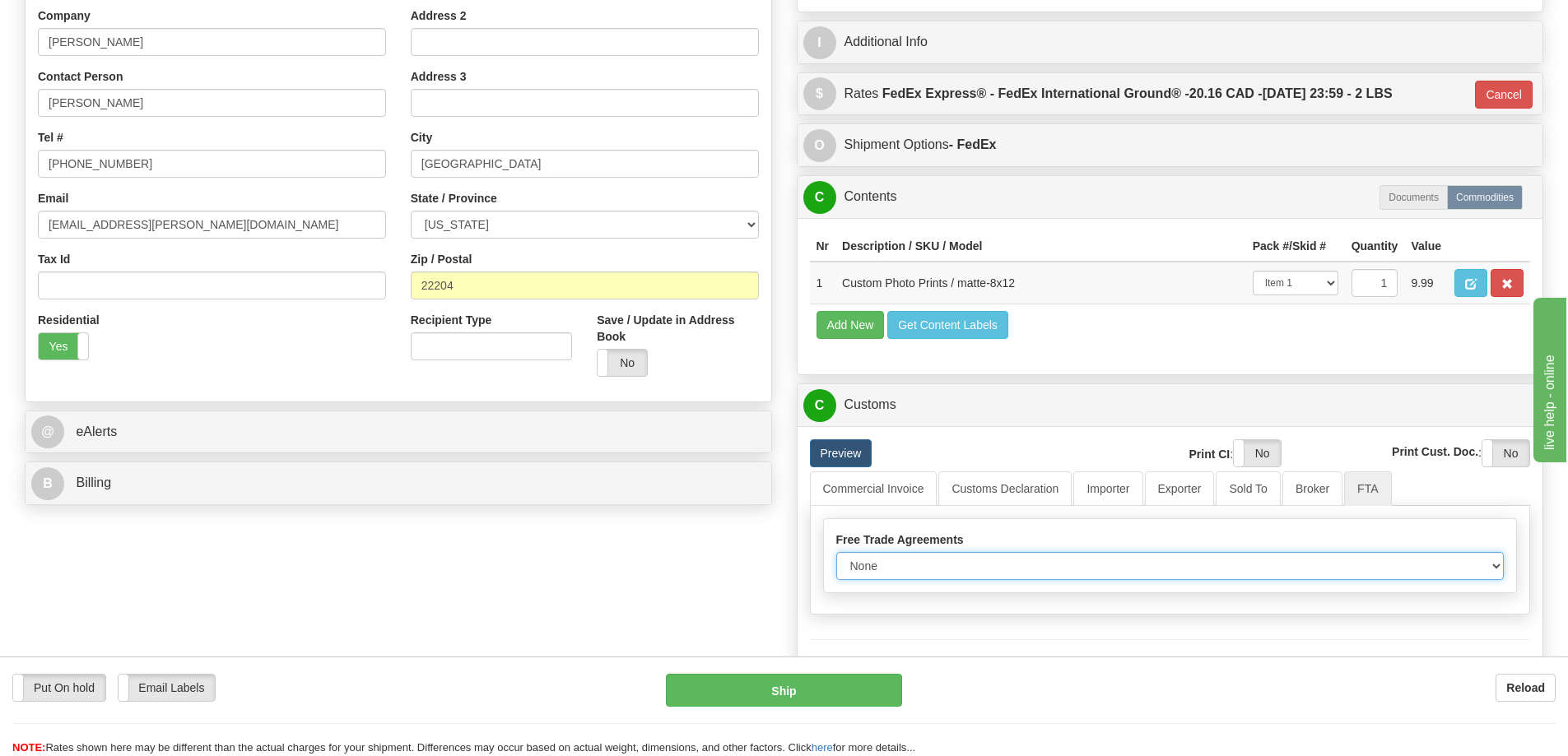
click at [1490, 570] on select "None Other USMCA CETA CUKTCA" at bounding box center [1170, 566] width 668 height 28
select select "1"
click at [836, 558] on select "None Other USMCA CETA CUKTCA" at bounding box center [1170, 566] width 668 height 28
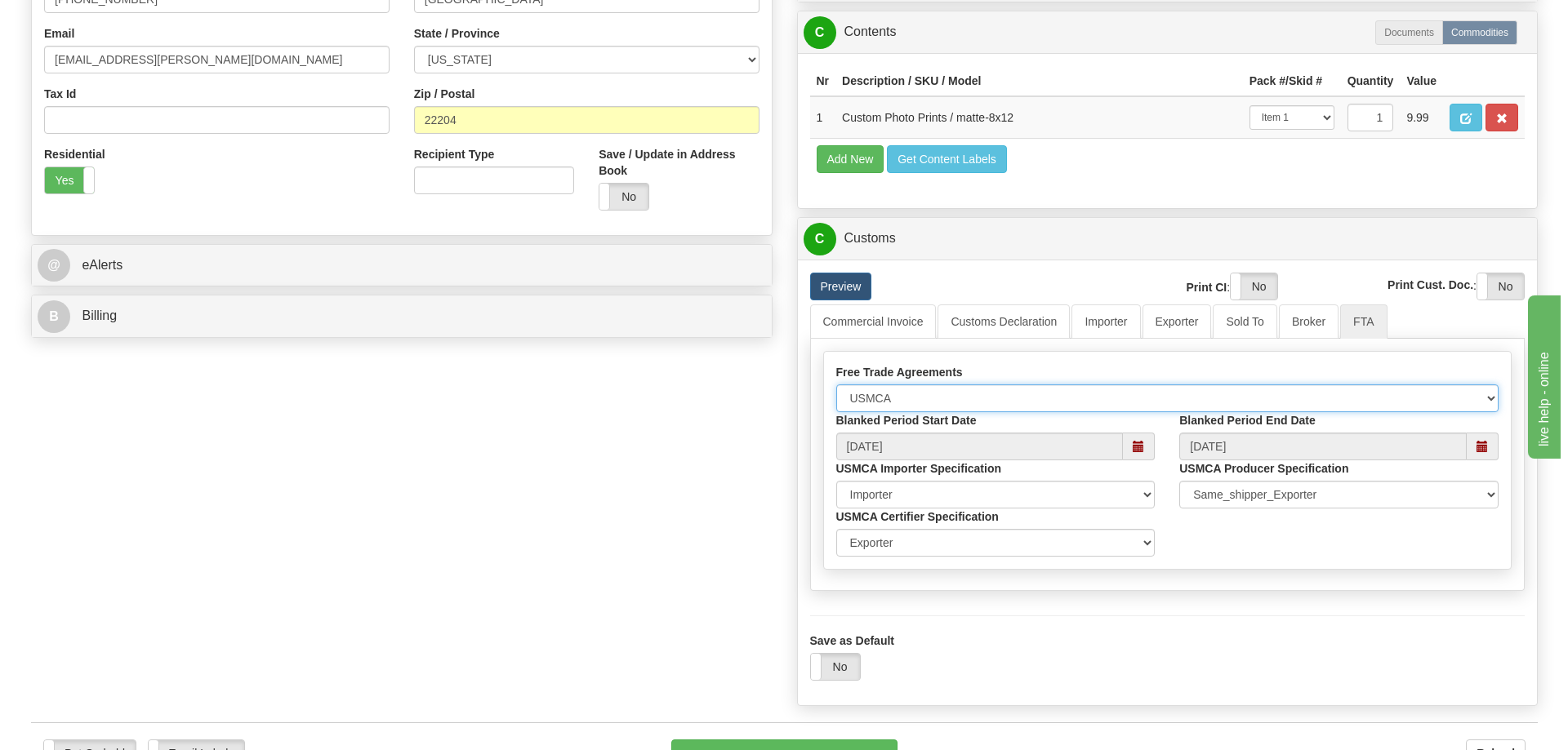
scroll to position [653, 0]
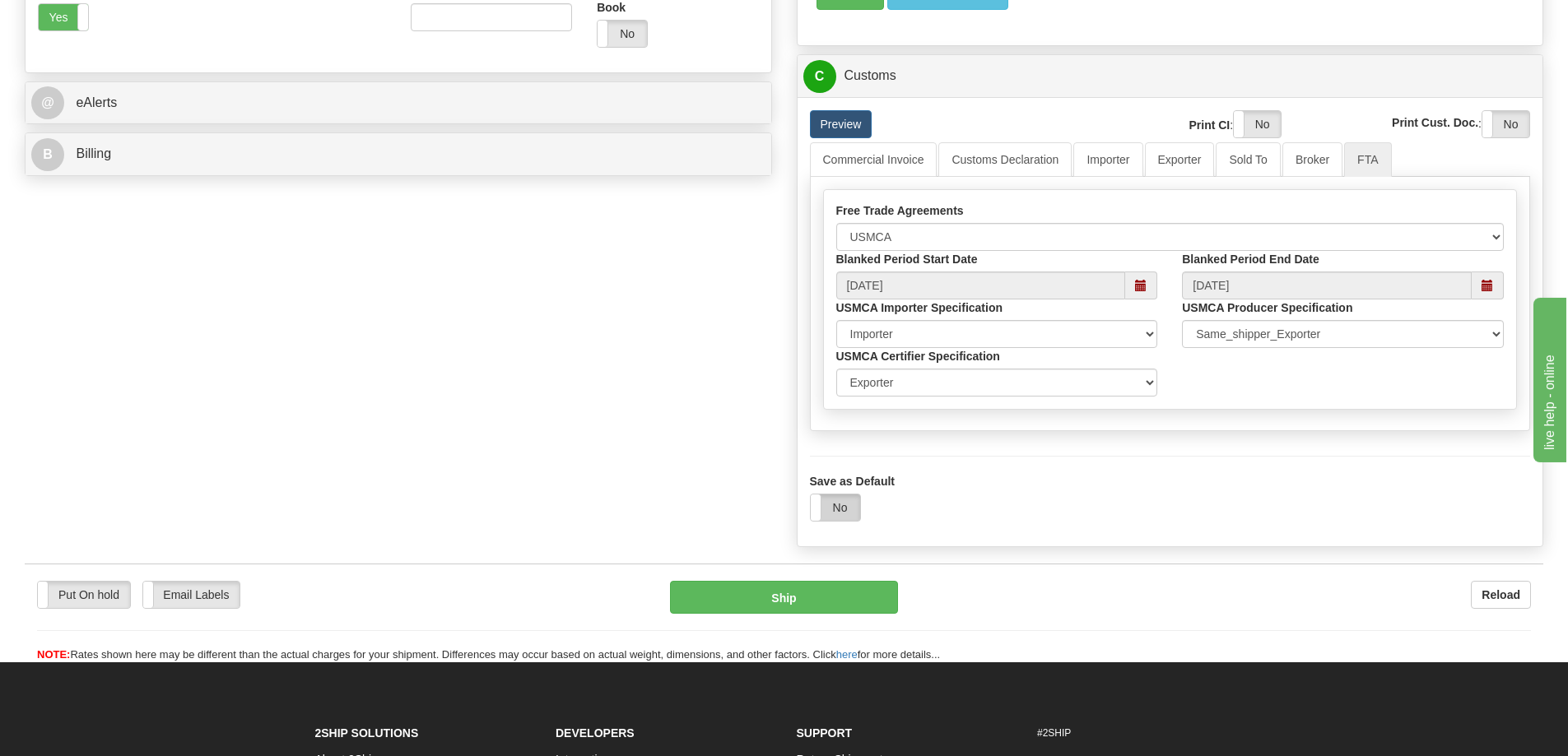
click at [836, 507] on label "No" at bounding box center [836, 507] width 49 height 26
click at [836, 610] on button "Ship" at bounding box center [784, 597] width 228 height 33
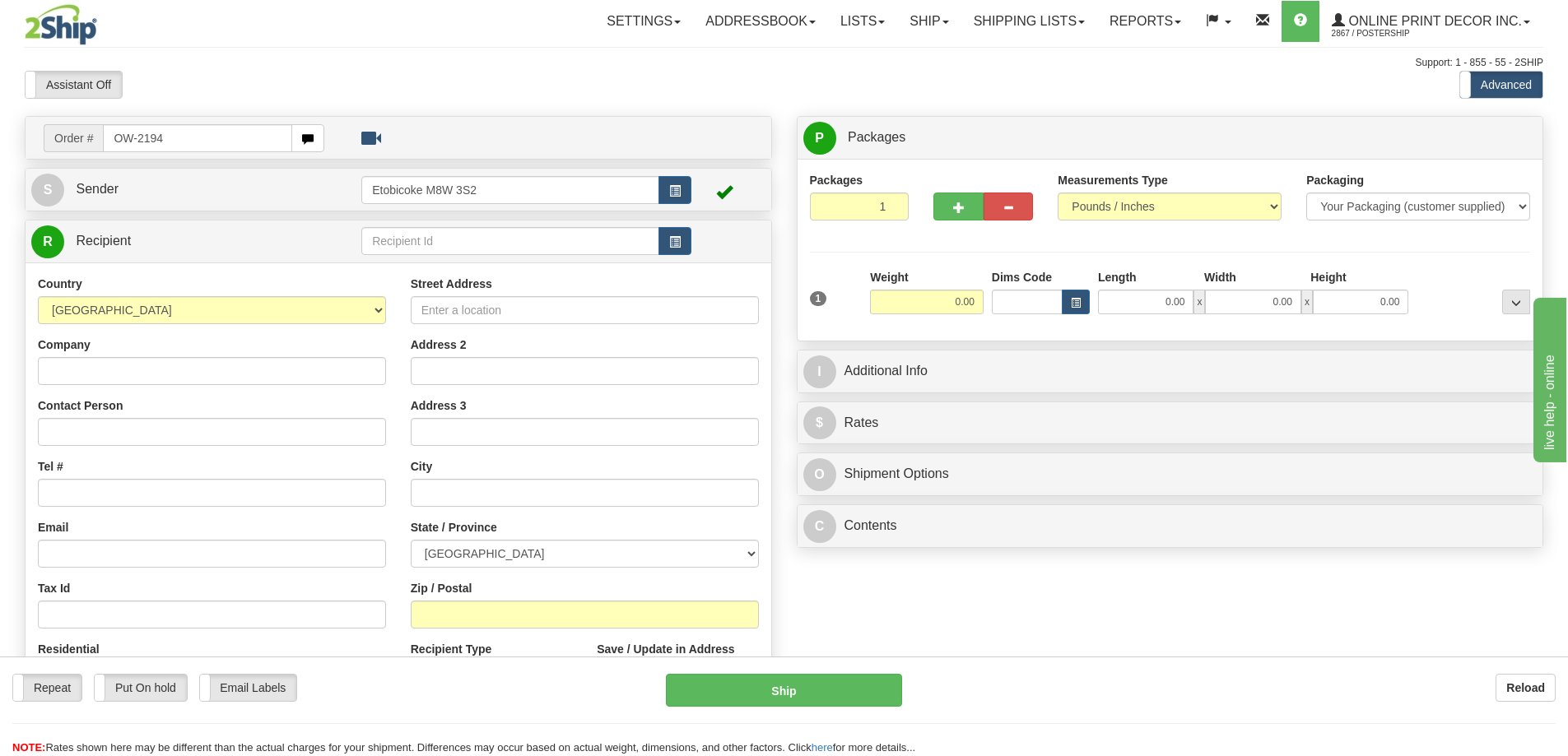
type input "OW-2194"
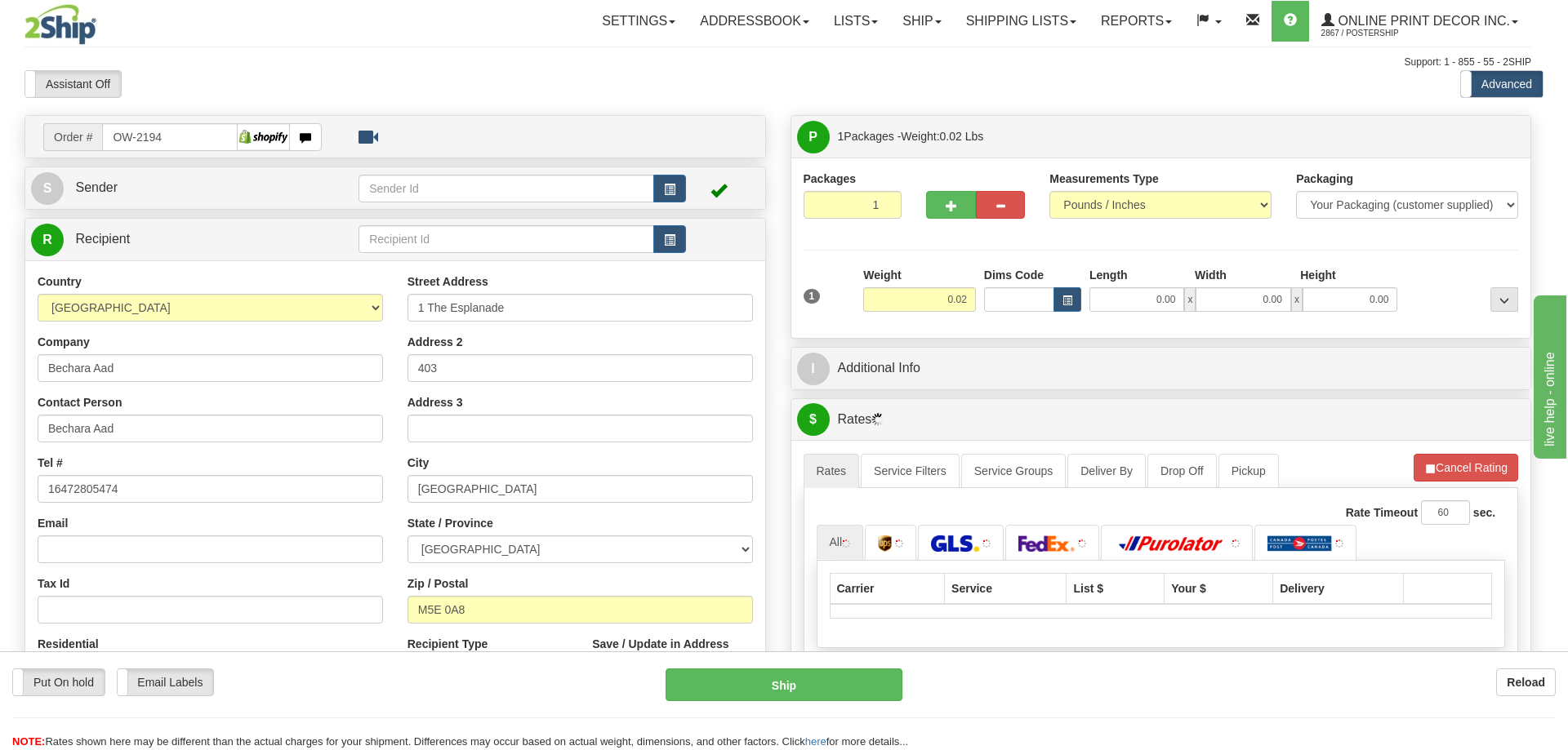
type input "[GEOGRAPHIC_DATA]"
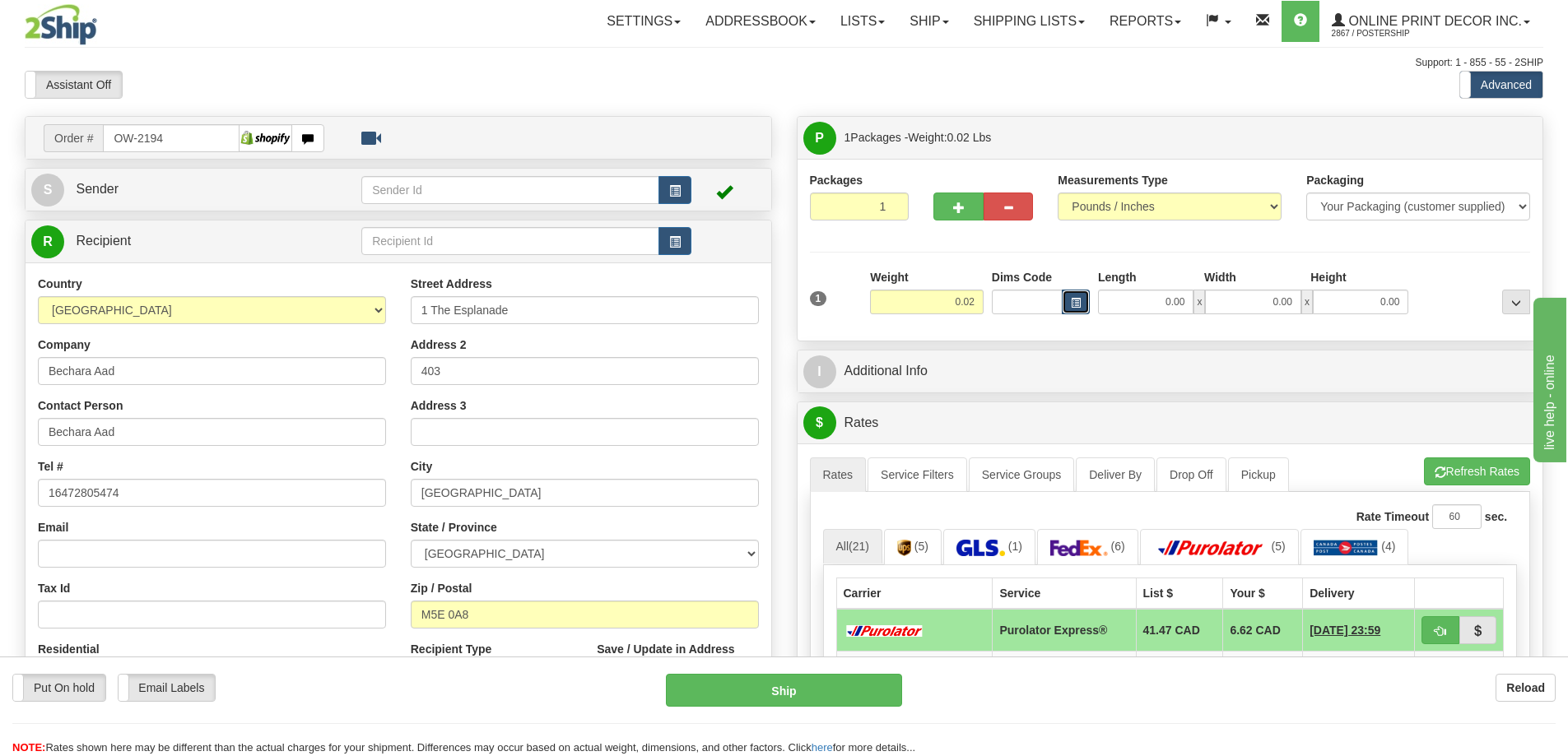
click at [1078, 307] on span "button" at bounding box center [1076, 303] width 9 height 9
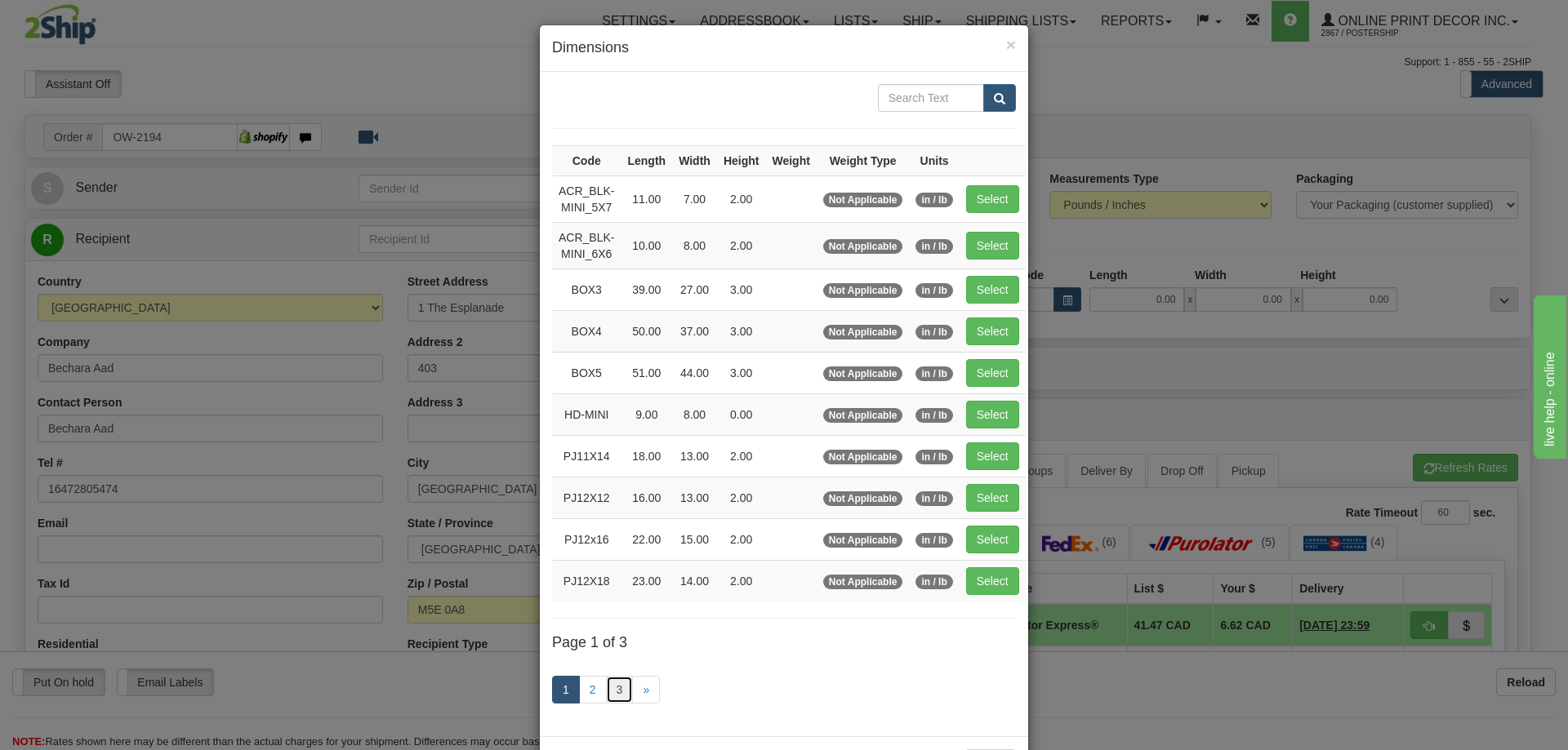
click at [616, 689] on link "3" at bounding box center [620, 690] width 28 height 28
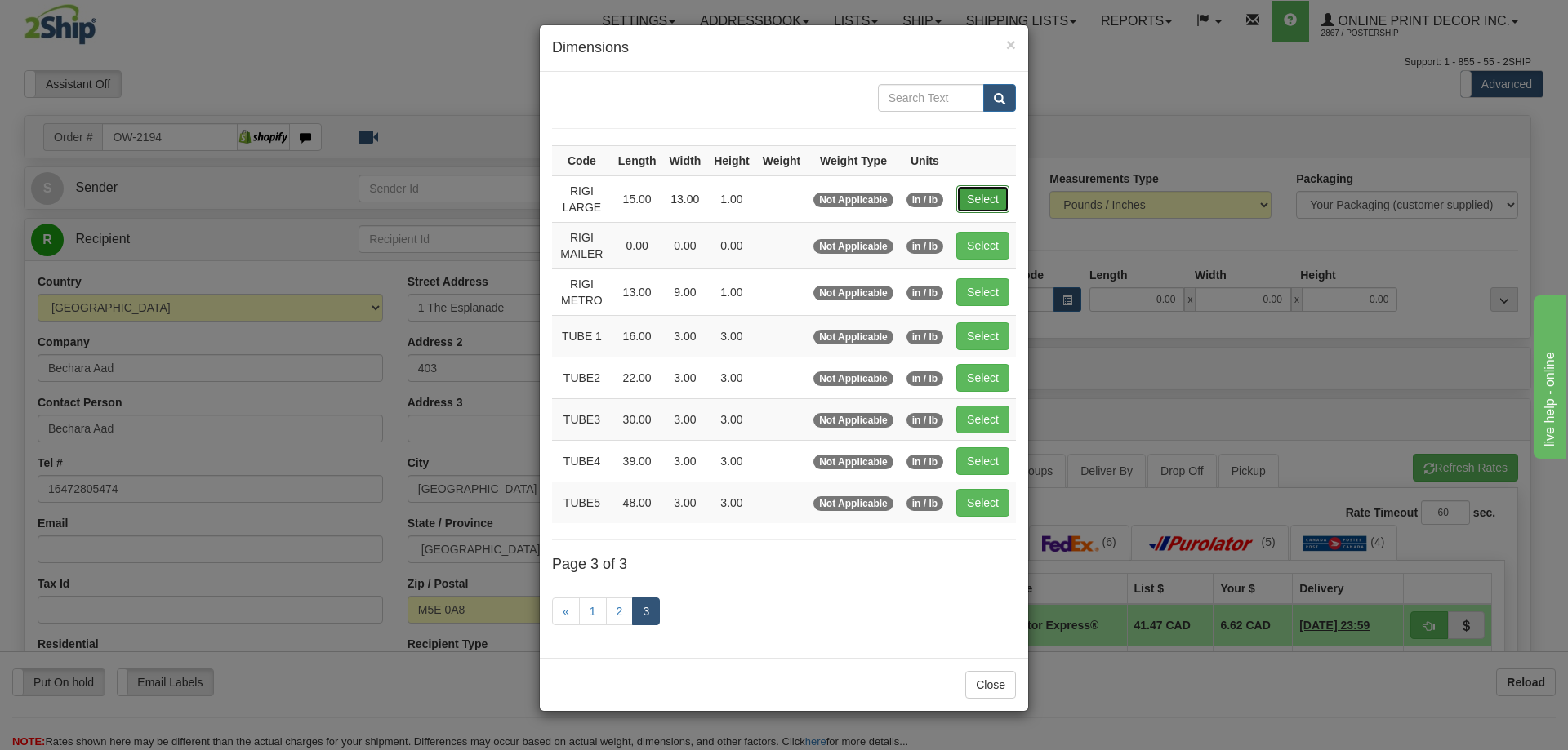
click at [966, 191] on button "Select" at bounding box center [983, 200] width 53 height 28
type input "RIGI LARGE"
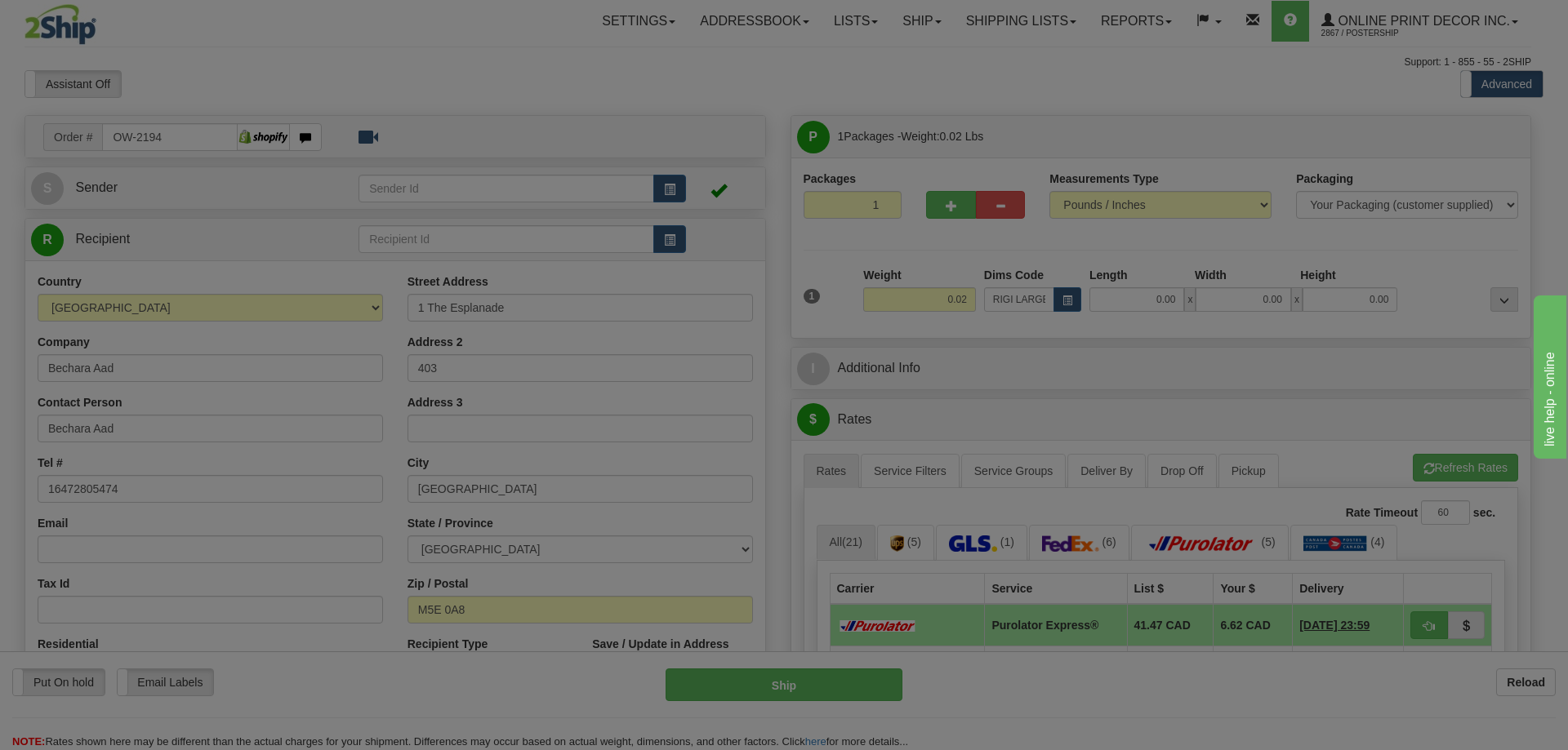
type input "15.00"
type input "13.00"
type input "1.00"
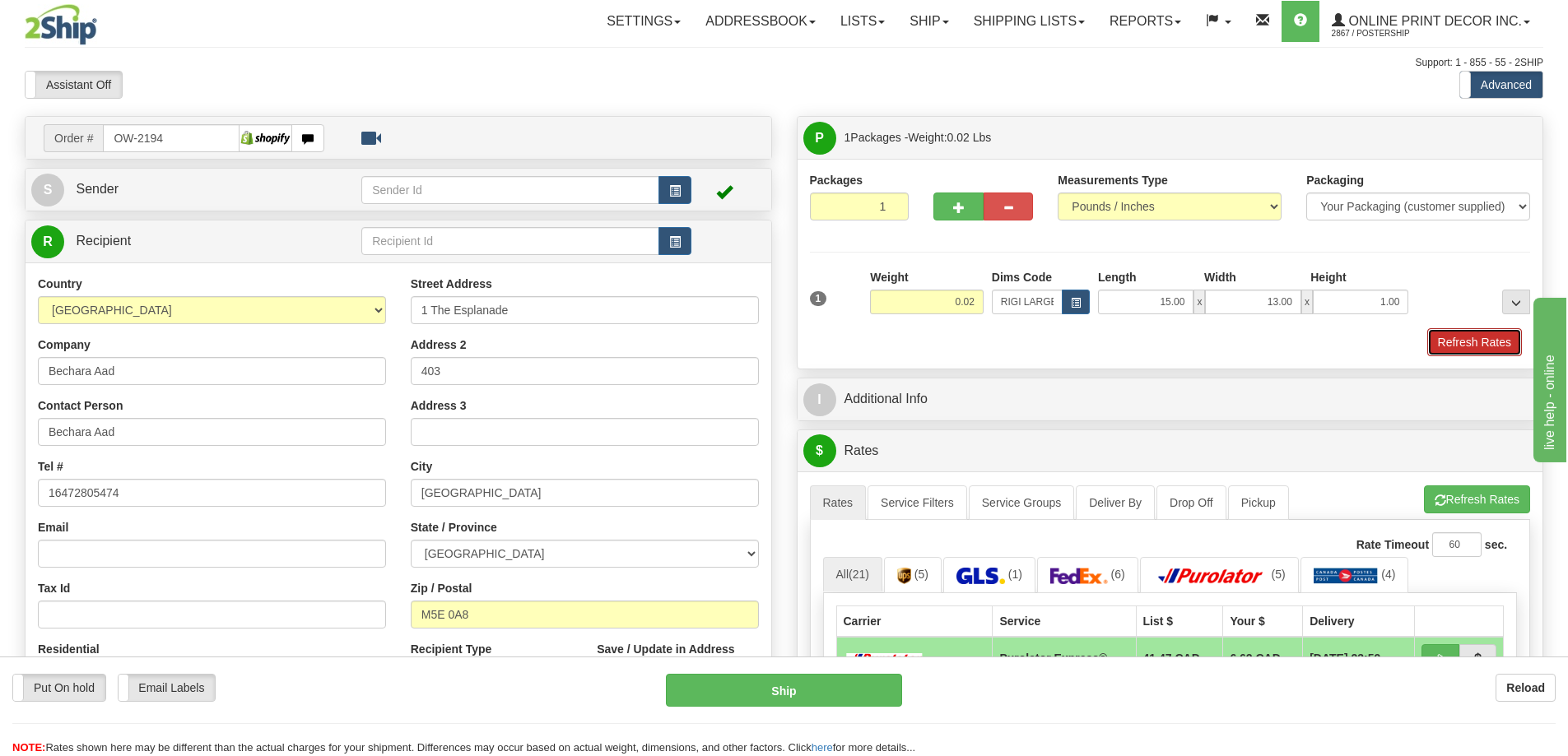
click at [1454, 340] on button "Refresh Rates" at bounding box center [1474, 342] width 95 height 28
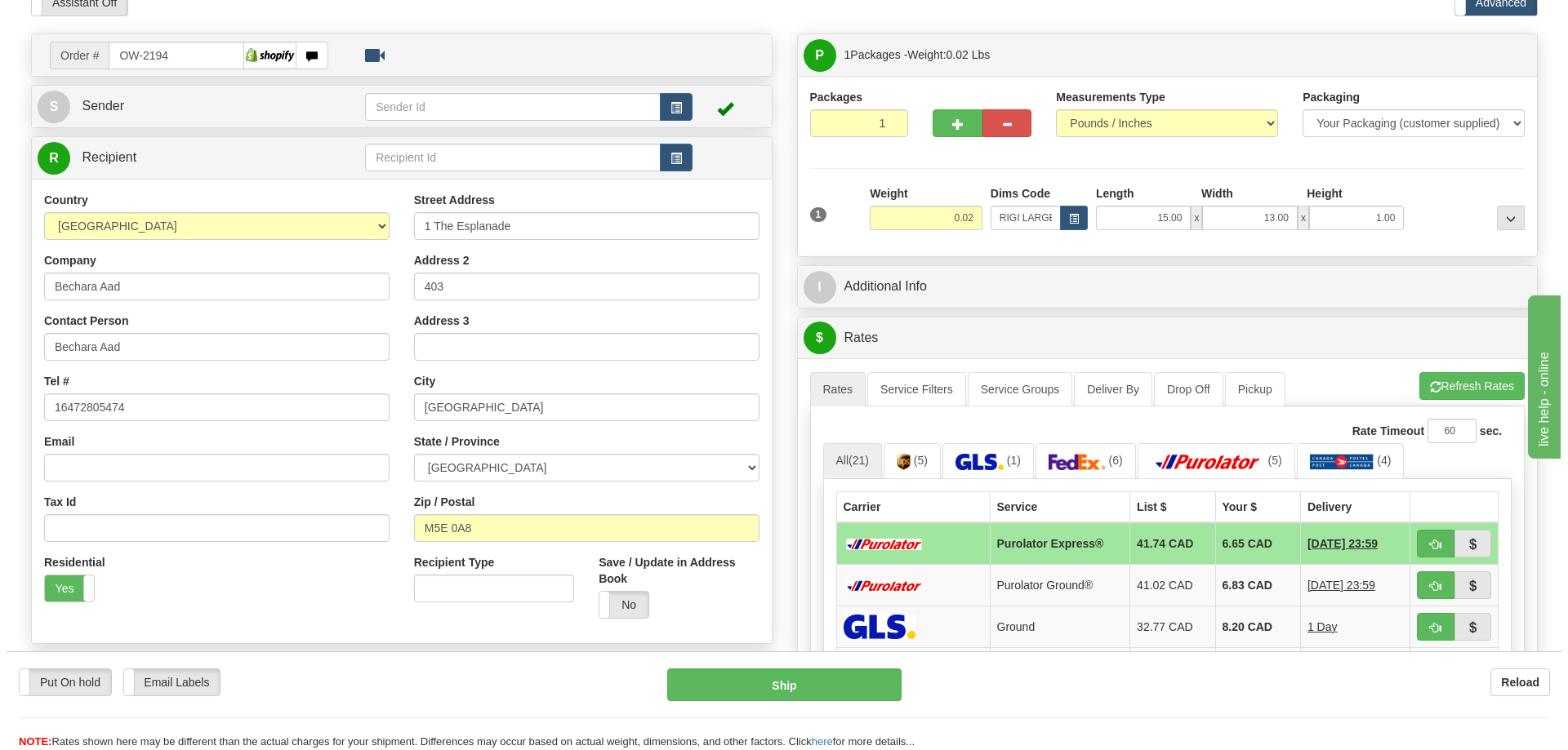
scroll to position [245, 0]
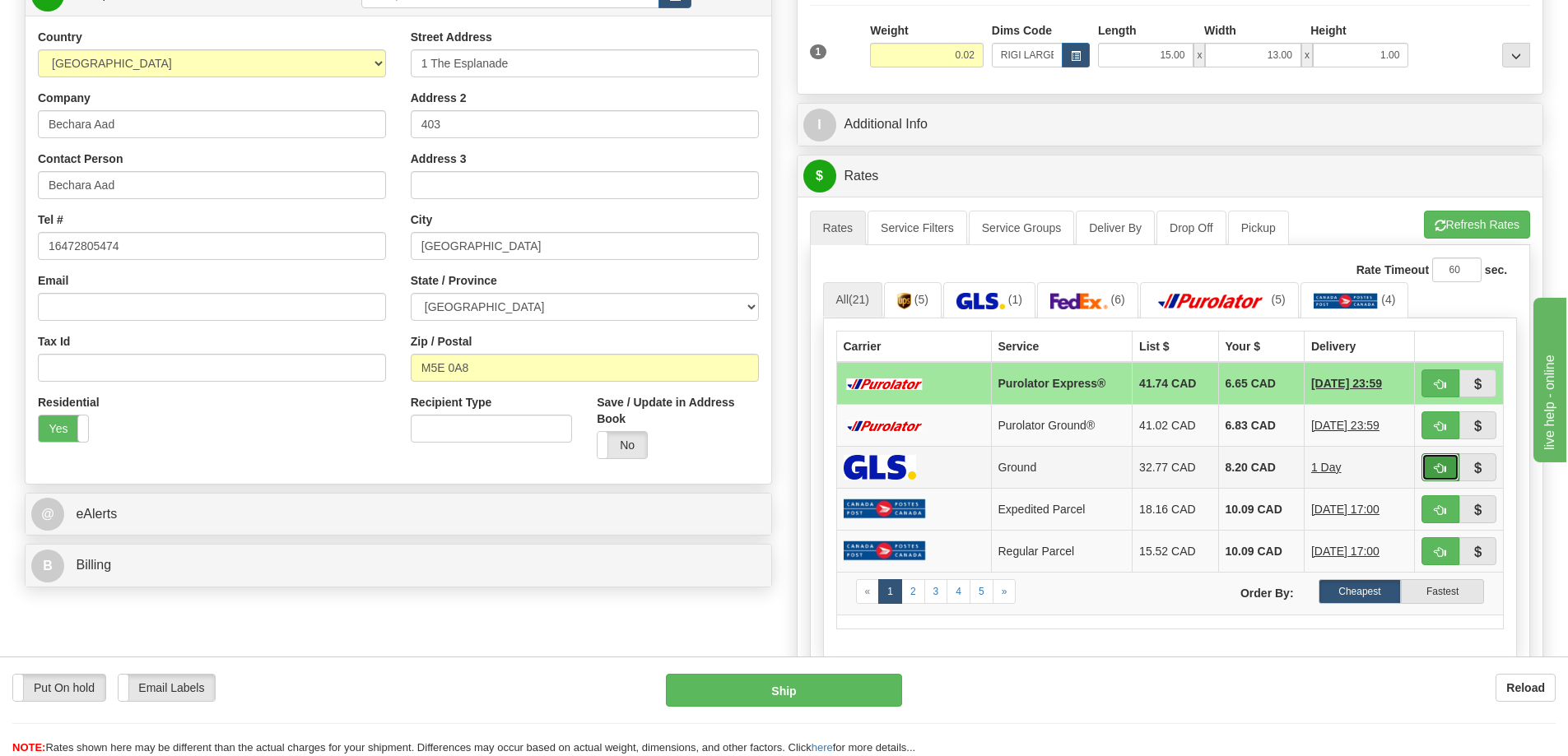
click at [1447, 472] on button "button" at bounding box center [1440, 468] width 38 height 28
type input "1"
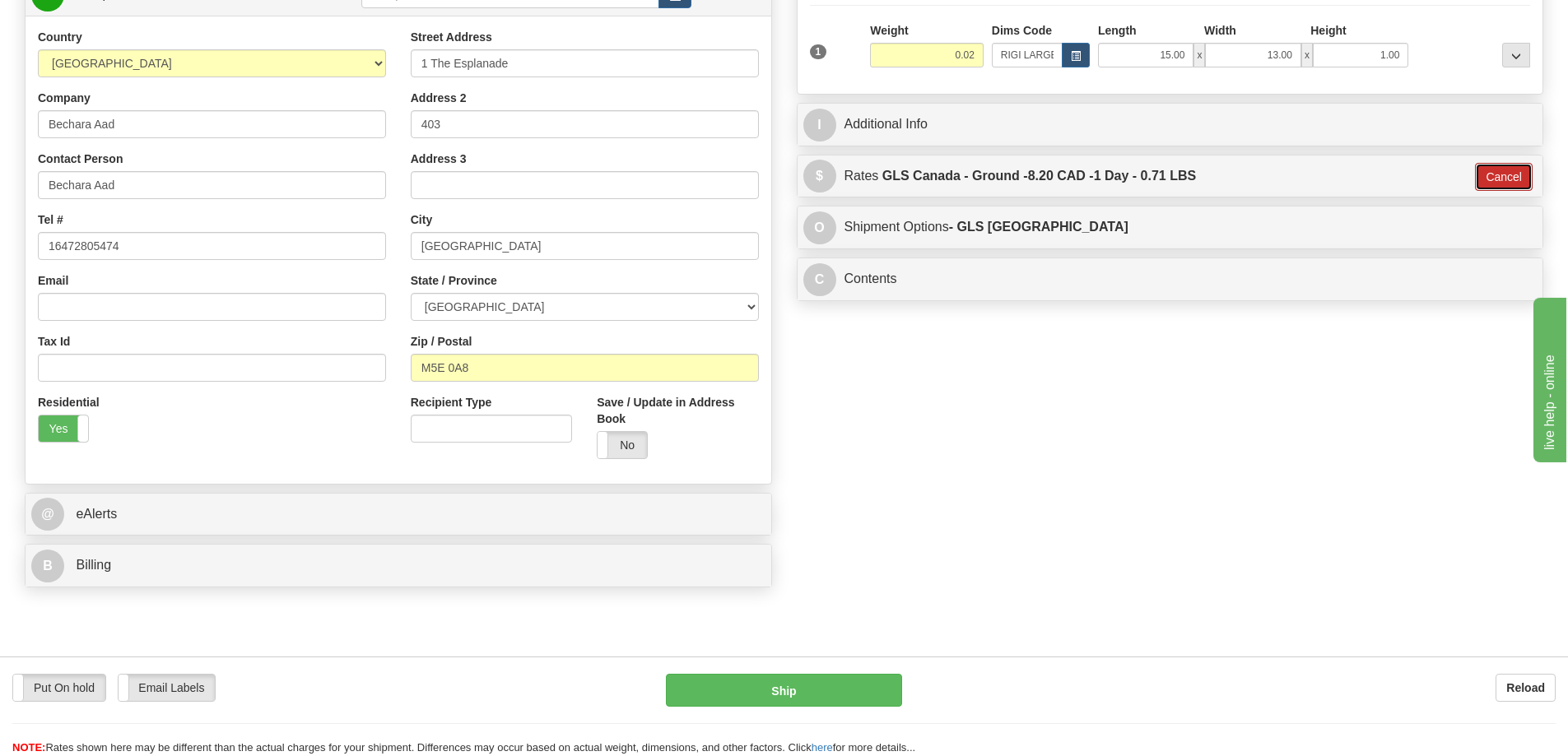
click at [1500, 177] on button "Cancel" at bounding box center [1503, 177] width 58 height 28
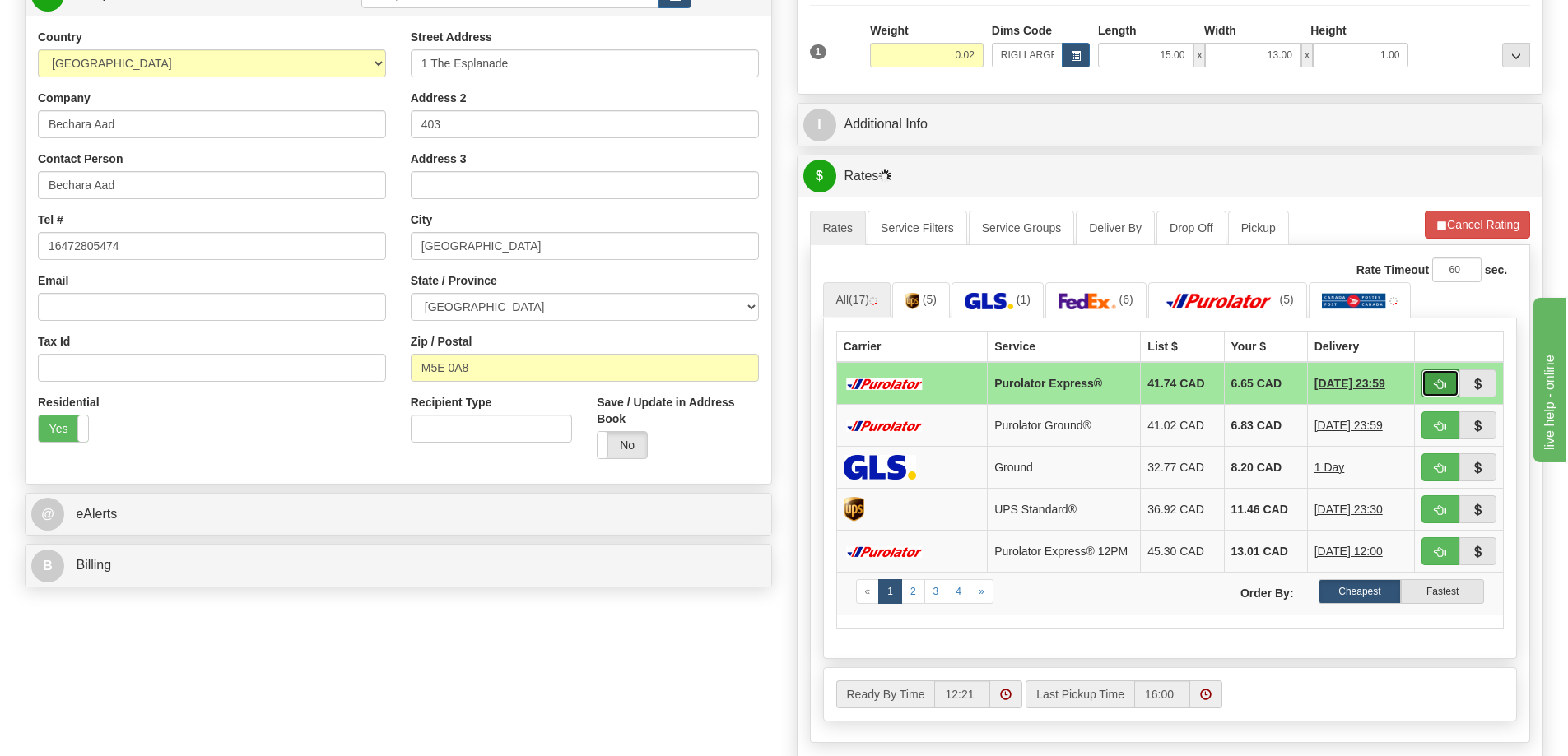
click at [1449, 379] on button "button" at bounding box center [1440, 384] width 38 height 28
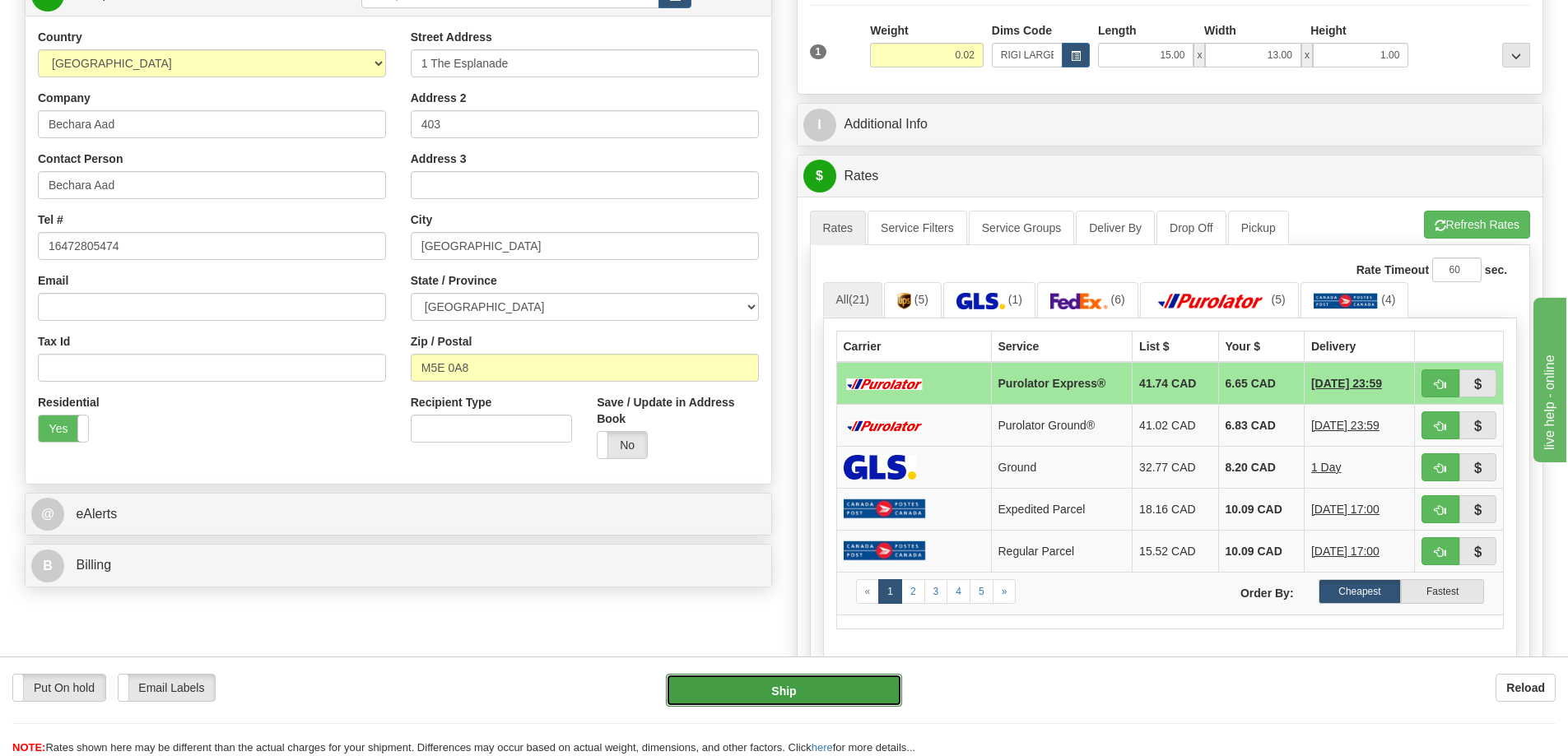
click at [850, 676] on button "Ship" at bounding box center [784, 690] width 236 height 33
type input "202"
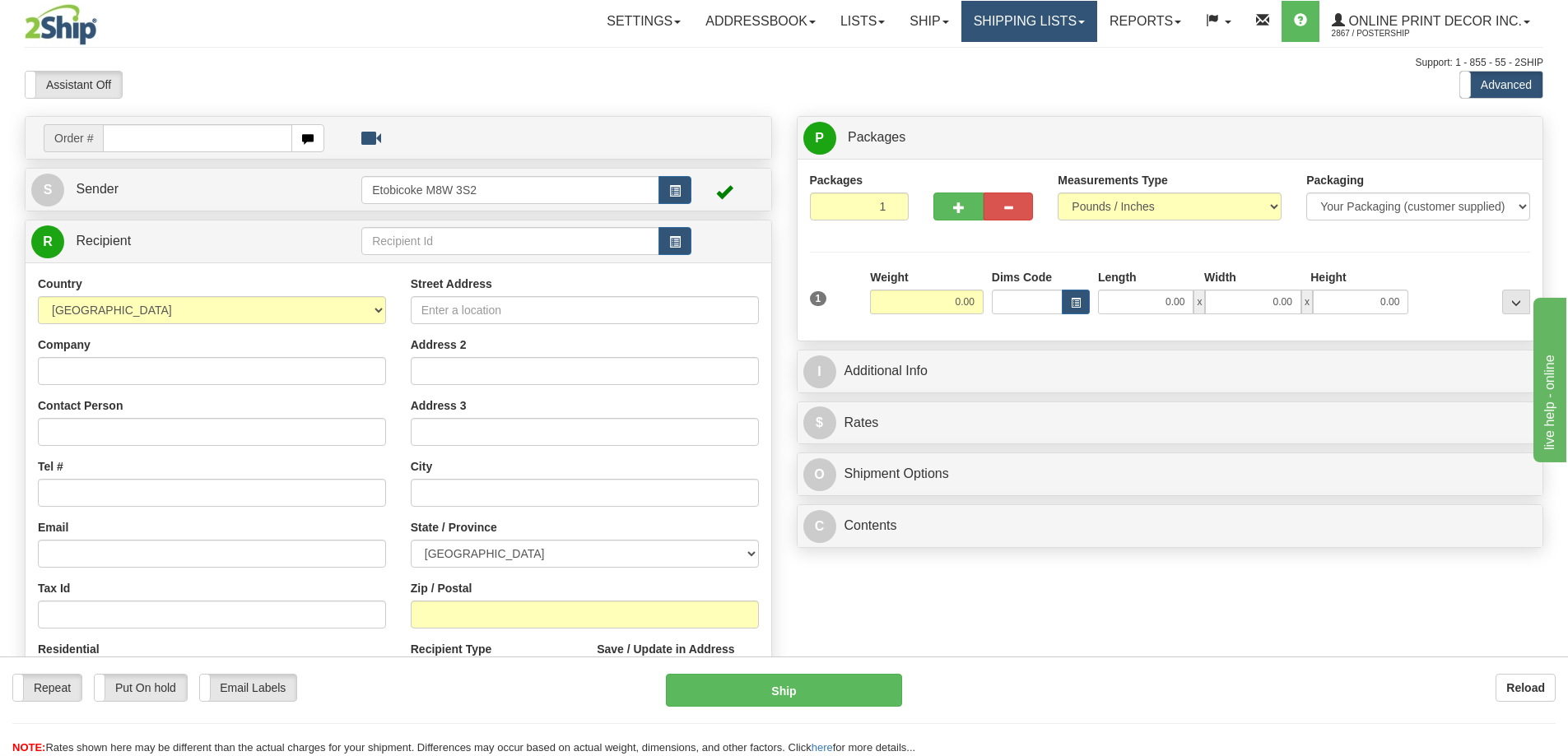
click at [1036, 9] on link "Shipping lists" at bounding box center [1029, 22] width 136 height 42
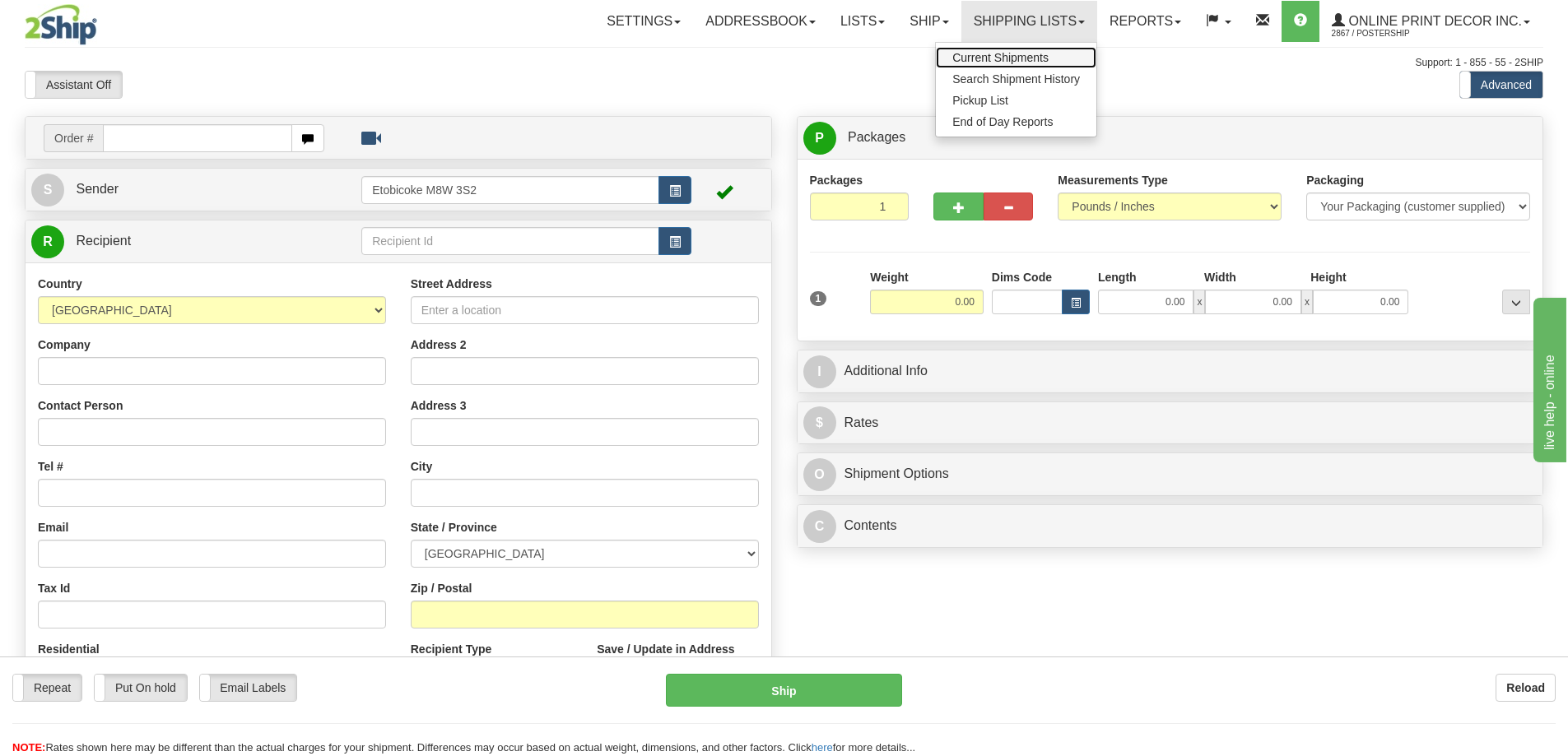
click at [1036, 49] on link "Current Shipments" at bounding box center [1016, 58] width 161 height 22
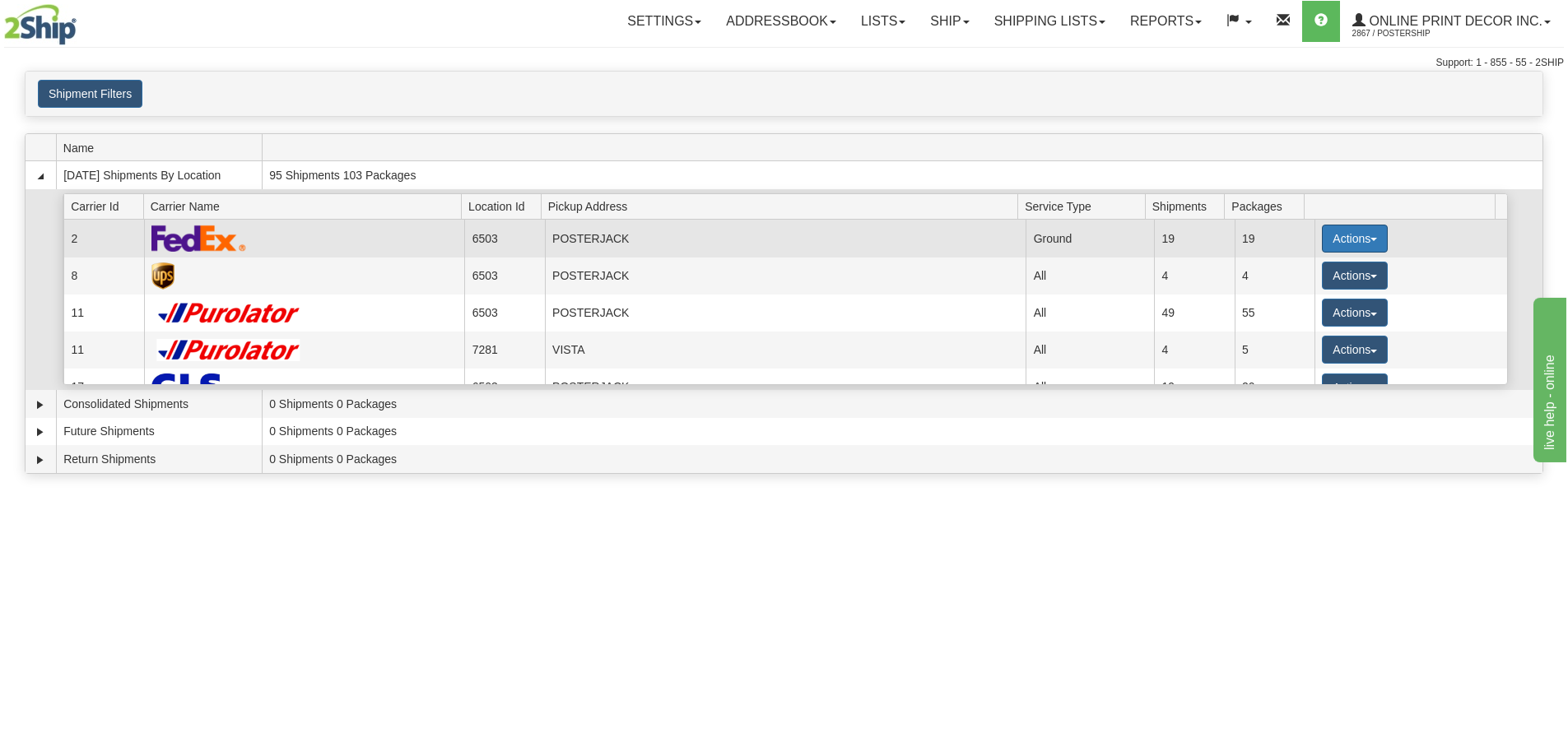
click at [1345, 228] on button "Actions" at bounding box center [1354, 239] width 66 height 28
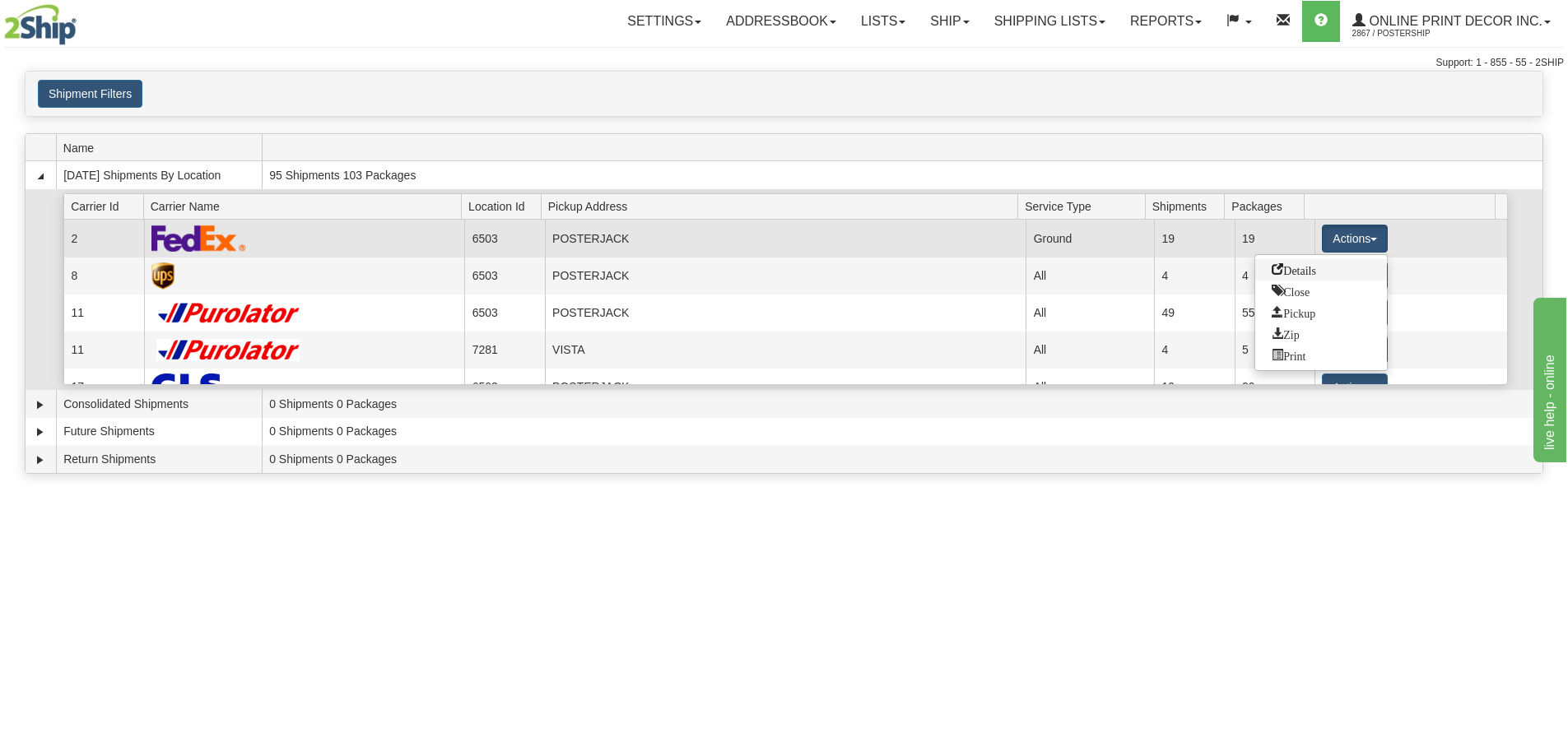
click at [1306, 266] on span "Details" at bounding box center [1293, 269] width 44 height 11
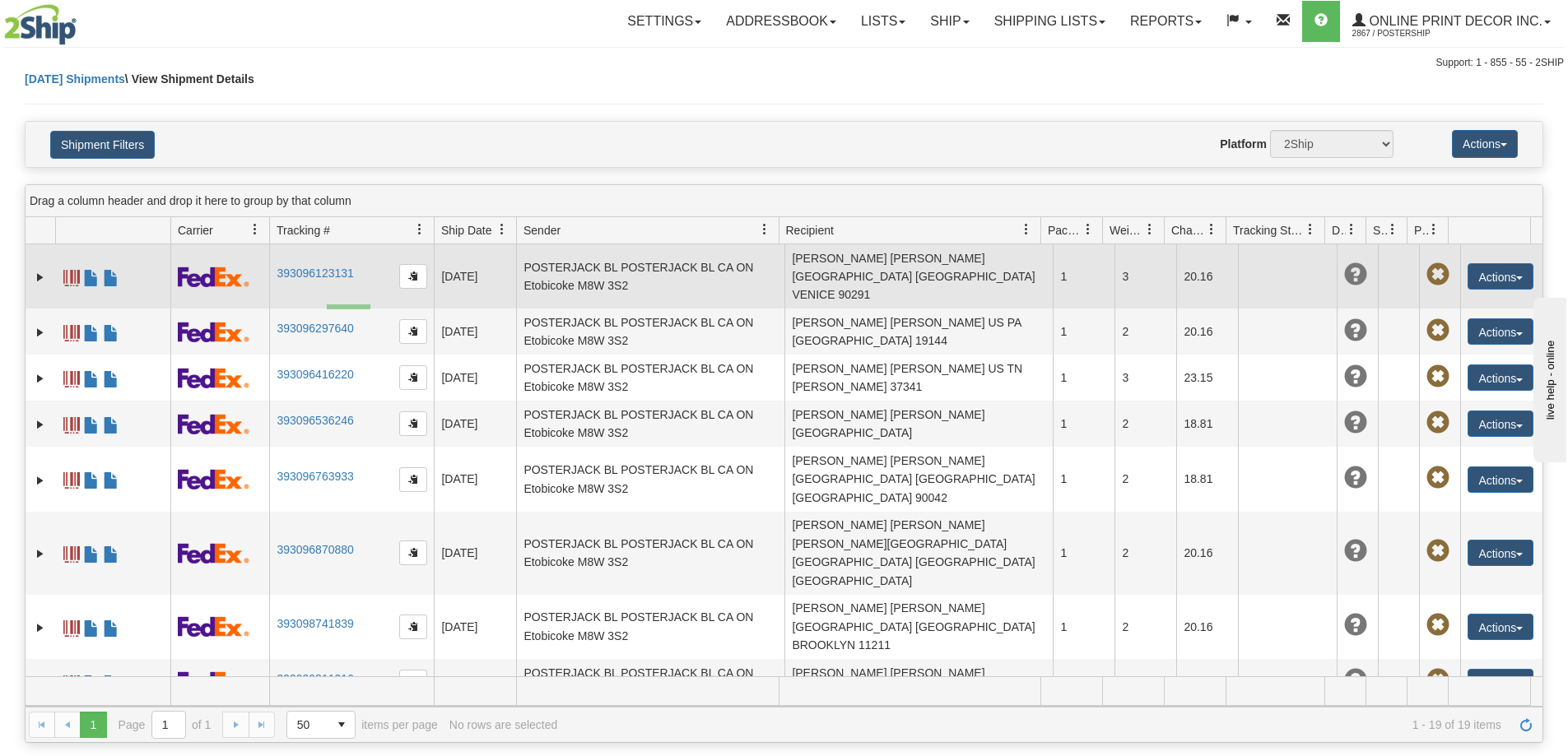
drag, startPoint x: 356, startPoint y: 308, endPoint x: 366, endPoint y: 284, distance: 26.0
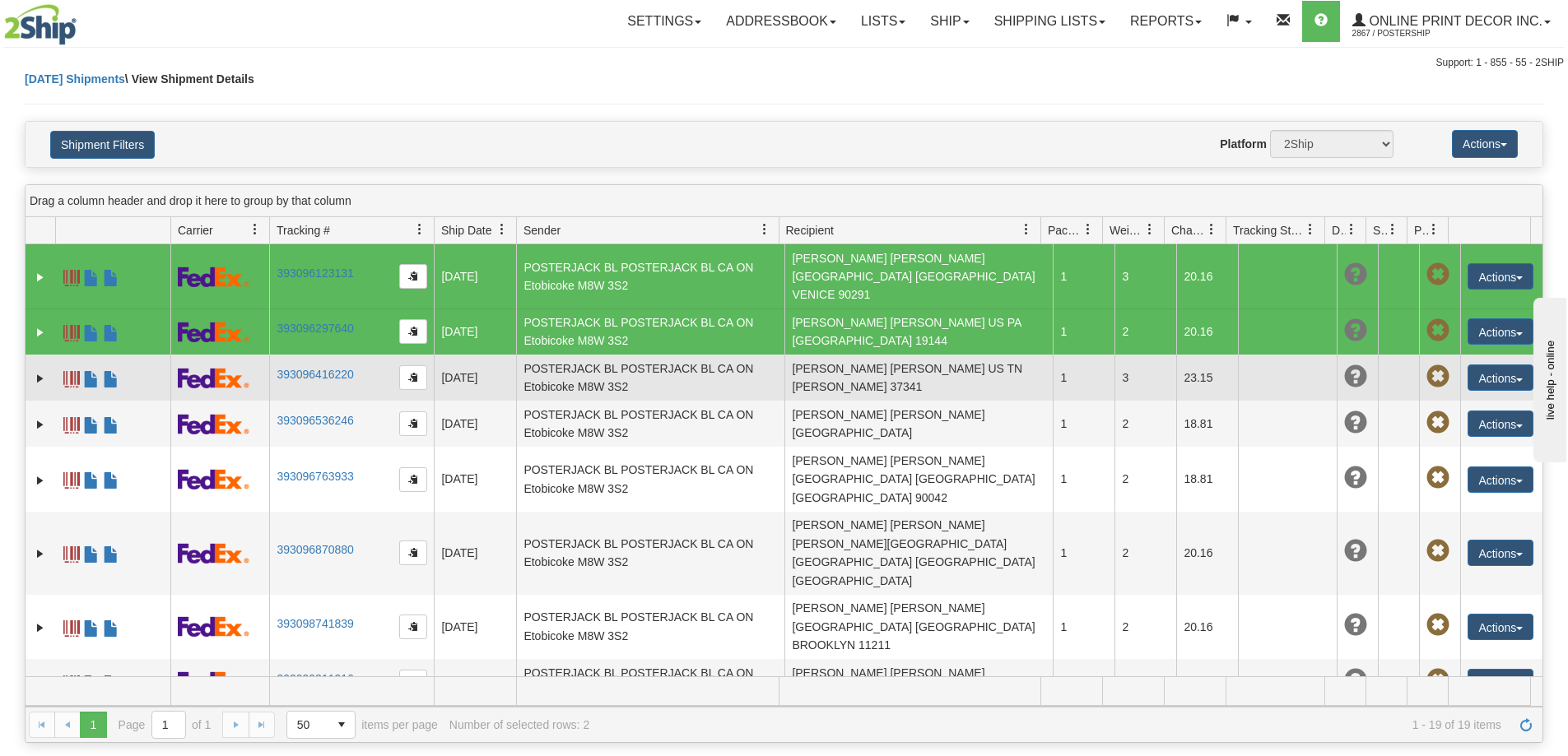
scroll to position [247, 0]
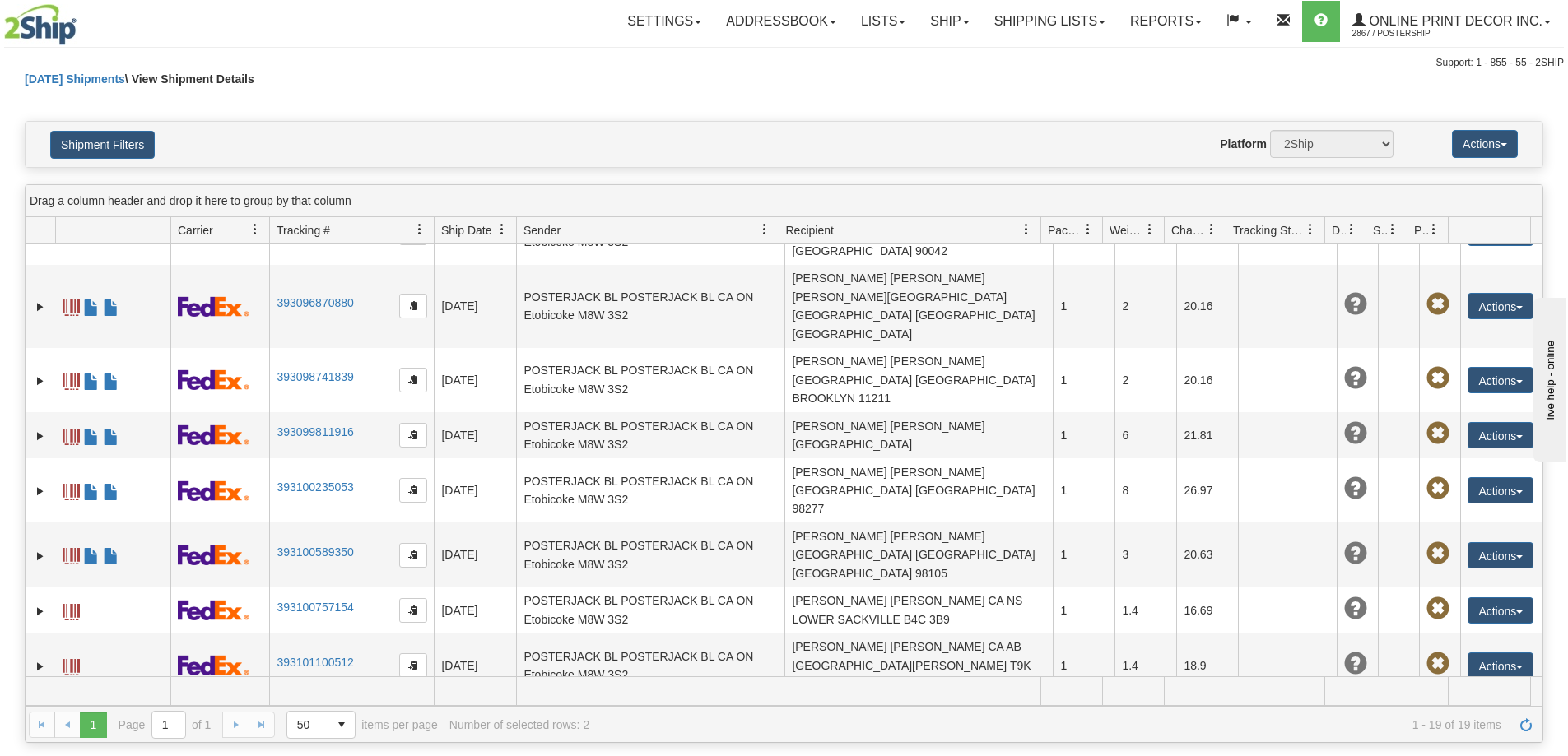
click at [347, 720] on link "393102875424" at bounding box center [315, 727] width 77 height 13
click at [942, 17] on link "Ship" at bounding box center [949, 22] width 63 height 42
click at [920, 55] on link "Ship Screen" at bounding box center [906, 58] width 149 height 22
